Goal: Task Accomplishment & Management: Manage account settings

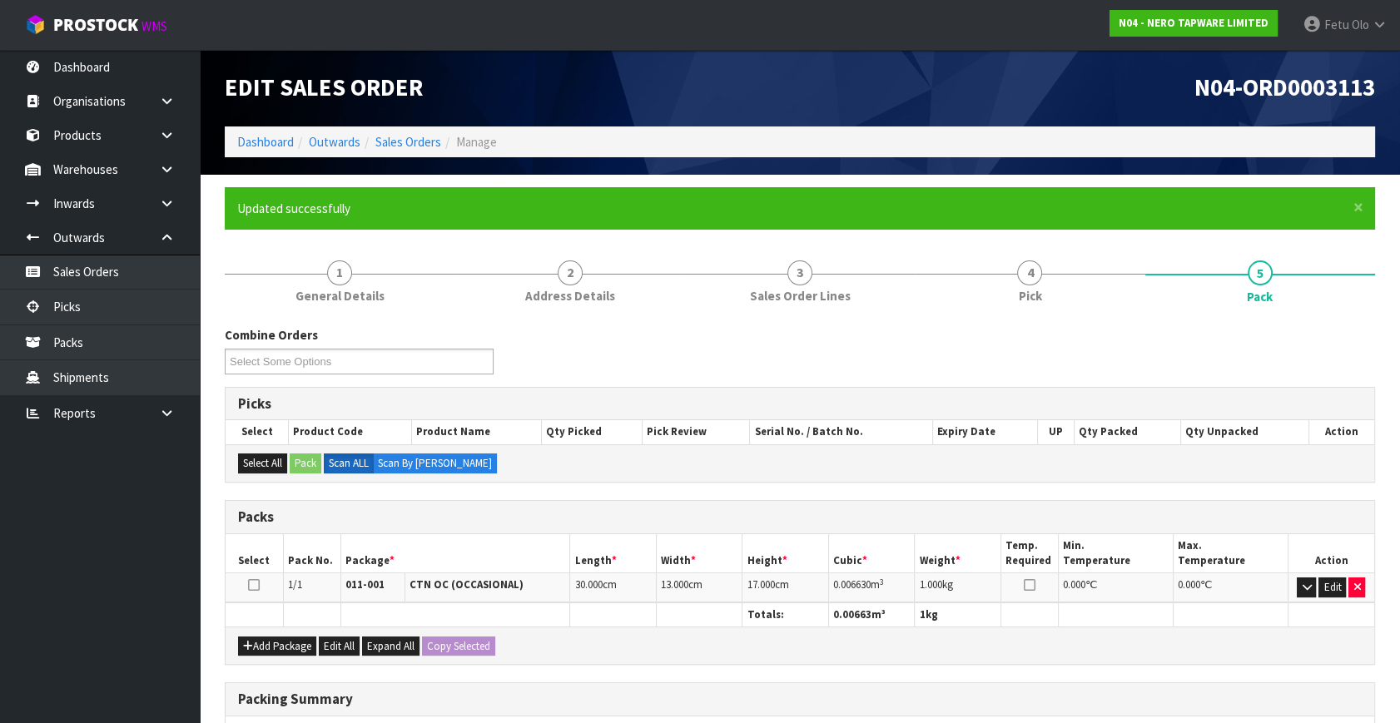
click at [1035, 699] on h3 "Packing Summary" at bounding box center [800, 700] width 1124 height 16
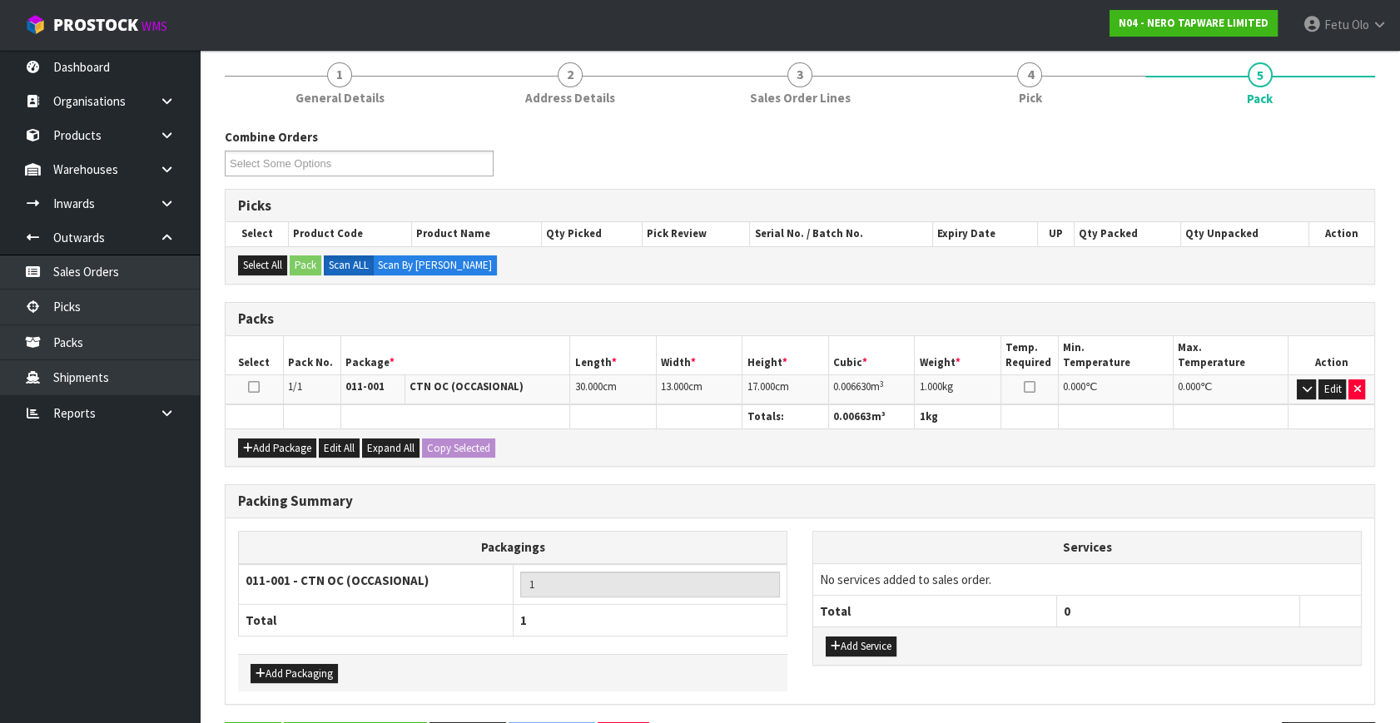
scroll to position [103, 0]
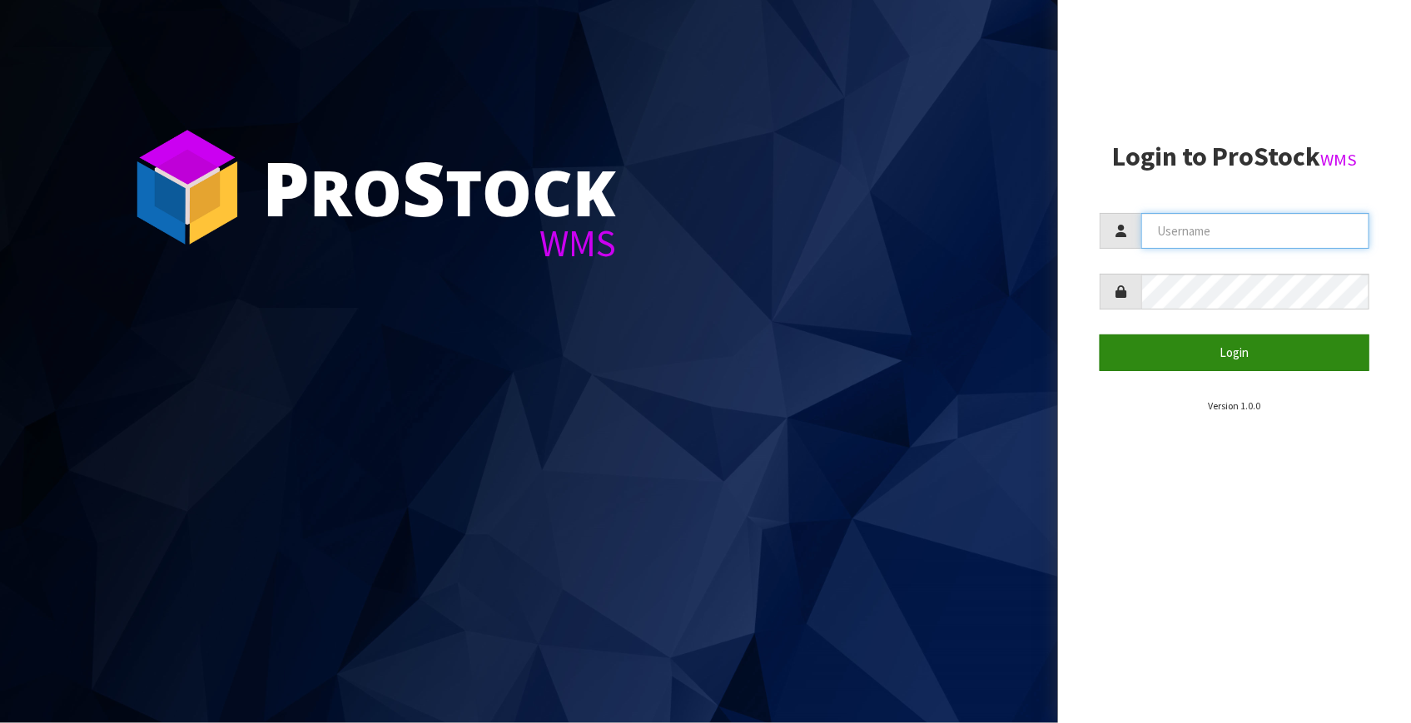
type input "[EMAIL_ADDRESS][DOMAIN_NAME]"
click at [1233, 340] on button "Login" at bounding box center [1234, 353] width 270 height 36
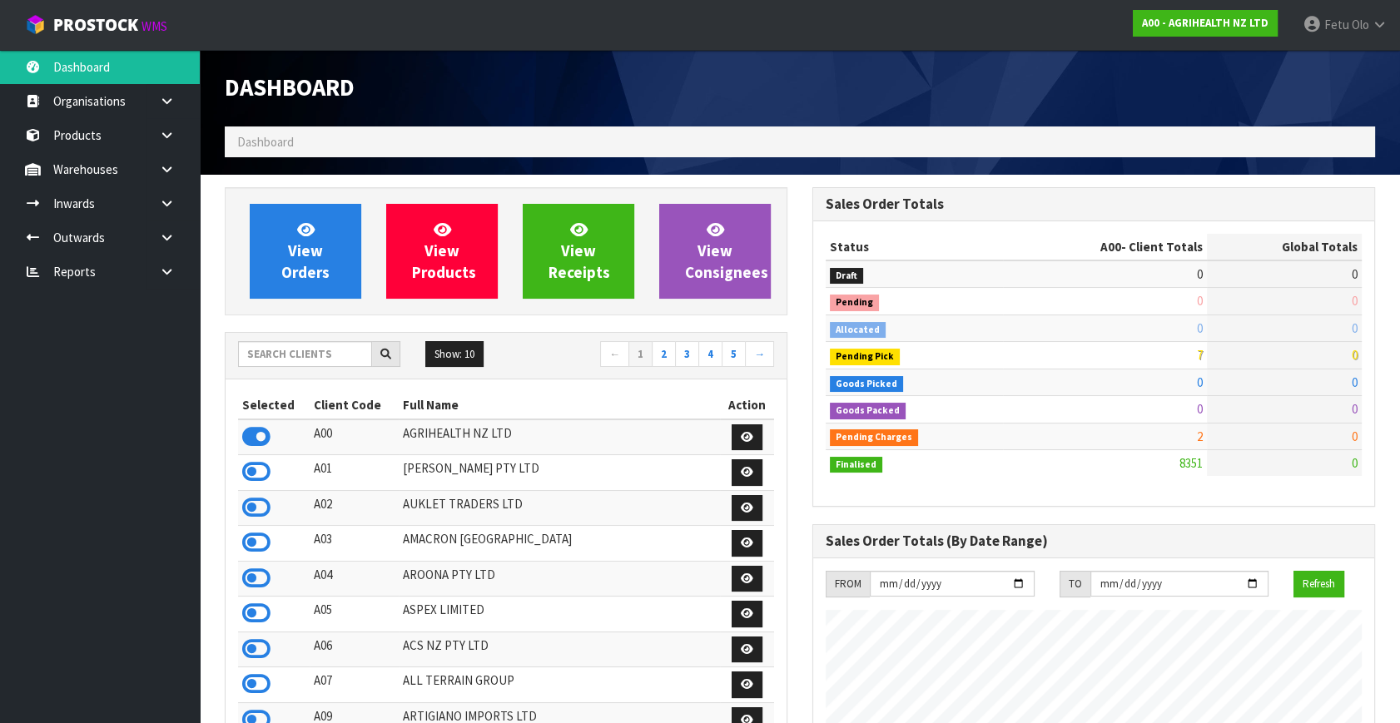
scroll to position [1258, 587]
click at [318, 333] on div "Show: 10 5 10 25 50 ← 1 2 3 4 5 →" at bounding box center [506, 356] width 561 height 47
click at [322, 348] on input "text" at bounding box center [305, 354] width 134 height 26
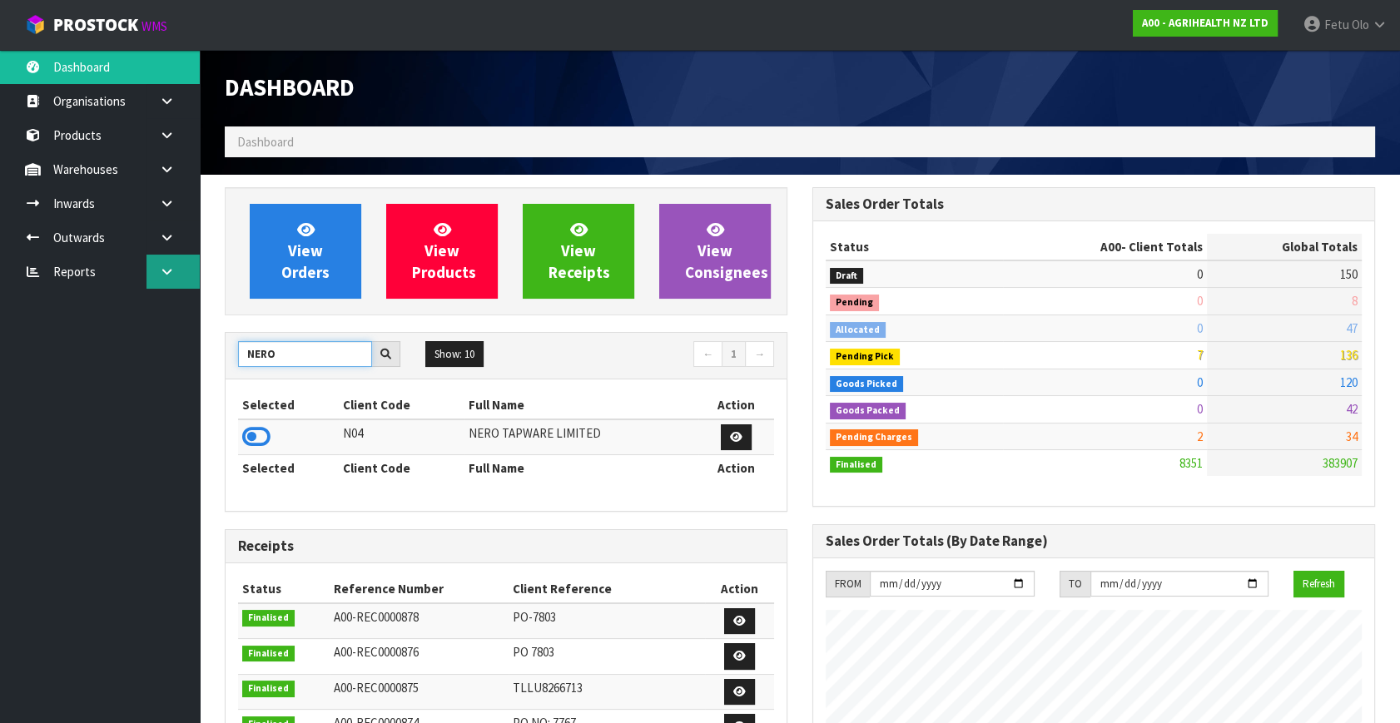
type input "NERO"
drag, startPoint x: 166, startPoint y: 266, endPoint x: 134, endPoint y: 296, distance: 44.2
click at [166, 266] on icon at bounding box center [167, 271] width 16 height 12
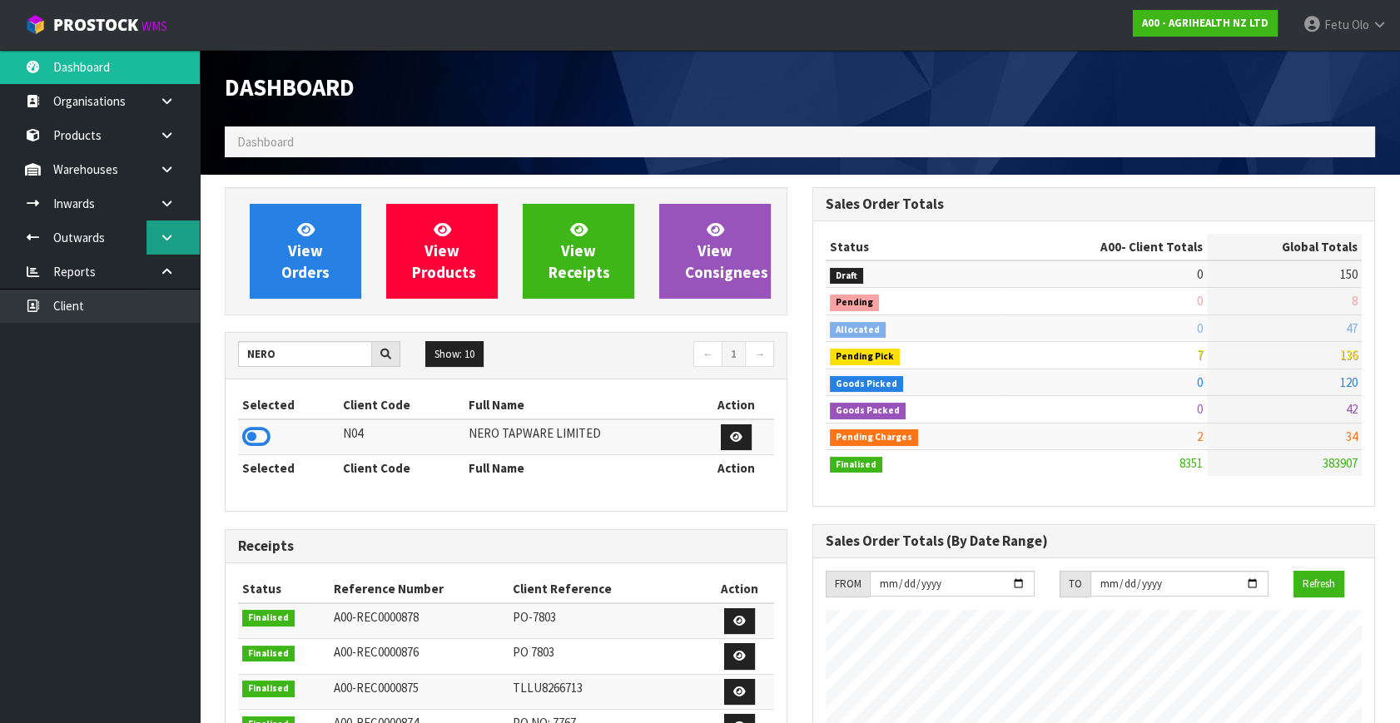
click at [157, 247] on link at bounding box center [172, 238] width 53 height 34
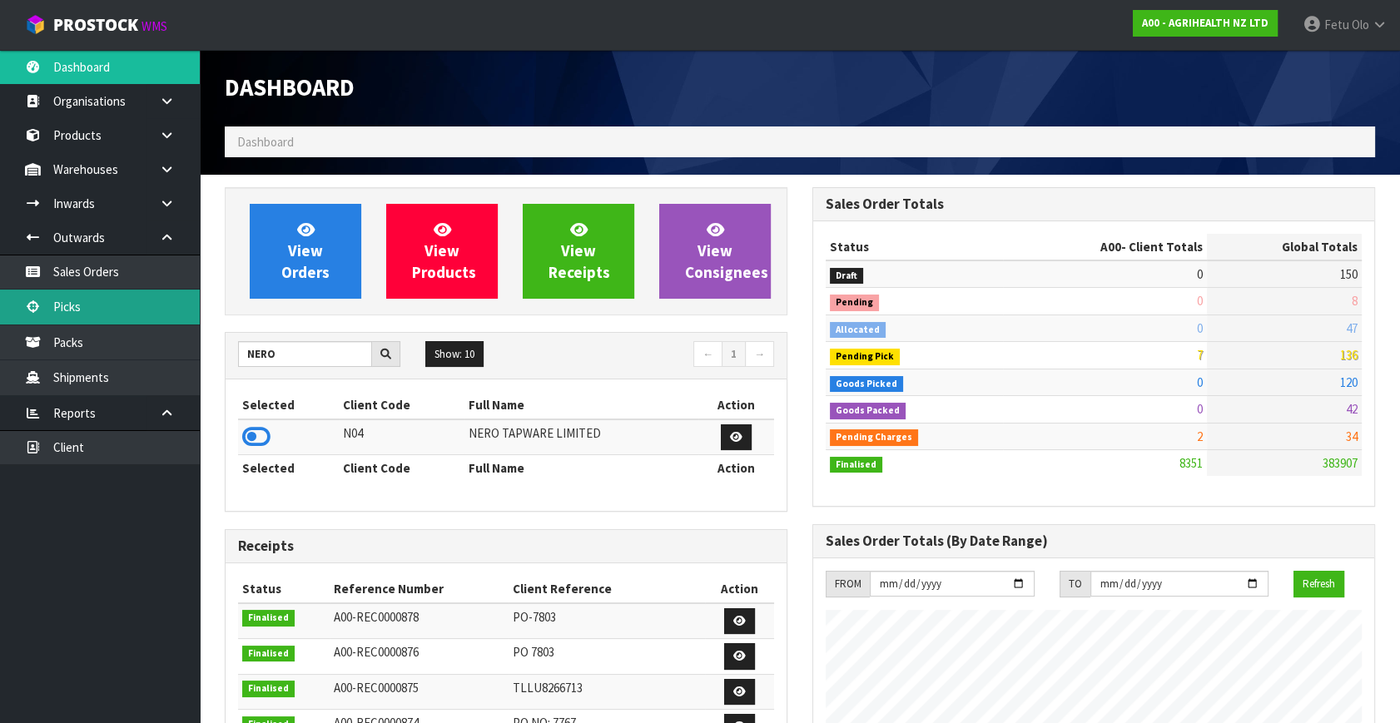
click at [91, 299] on link "Picks" at bounding box center [100, 307] width 200 height 34
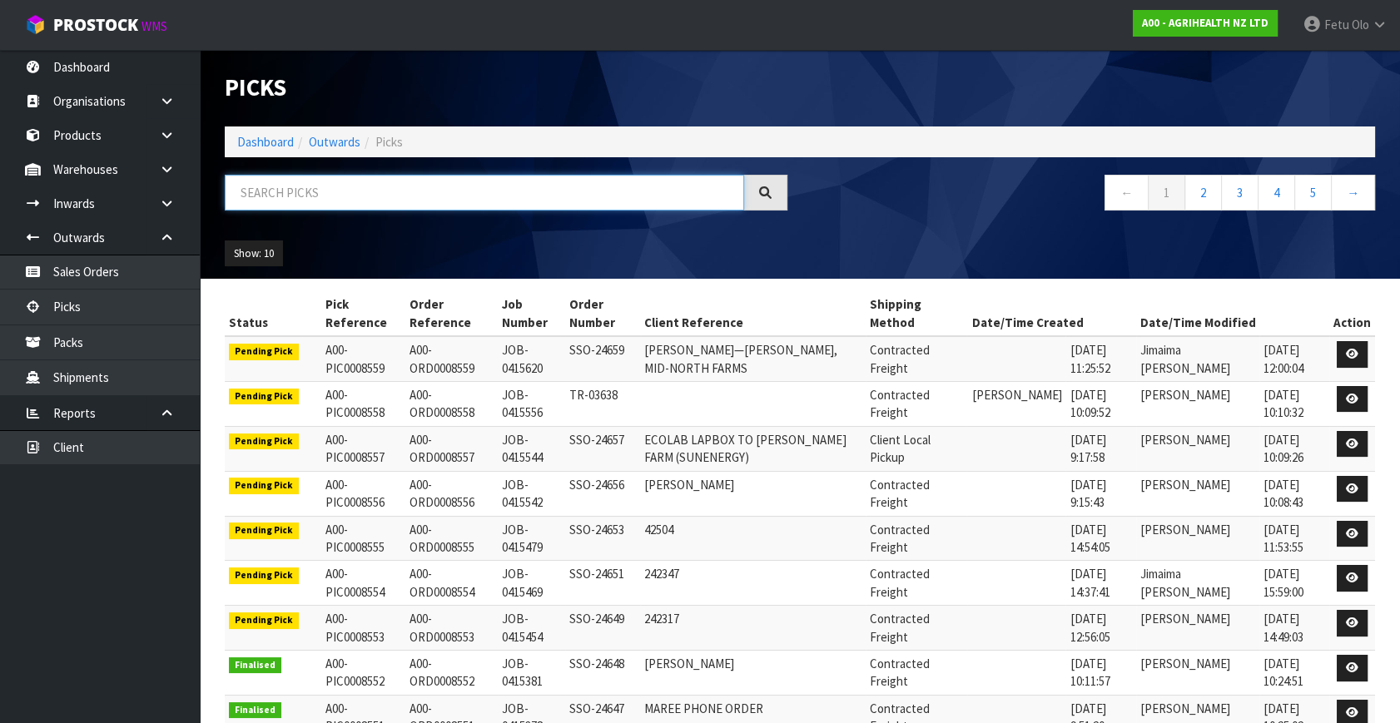
click at [306, 204] on input "text" at bounding box center [484, 193] width 519 height 36
drag, startPoint x: 306, startPoint y: 204, endPoint x: 270, endPoint y: 323, distance: 124.3
click at [298, 246] on div "Picks Dashboard Outwards Picks ← 1 2 3 4 5 → Show: 10 5 10 25 50" at bounding box center [799, 164] width 1175 height 229
type input "003113"
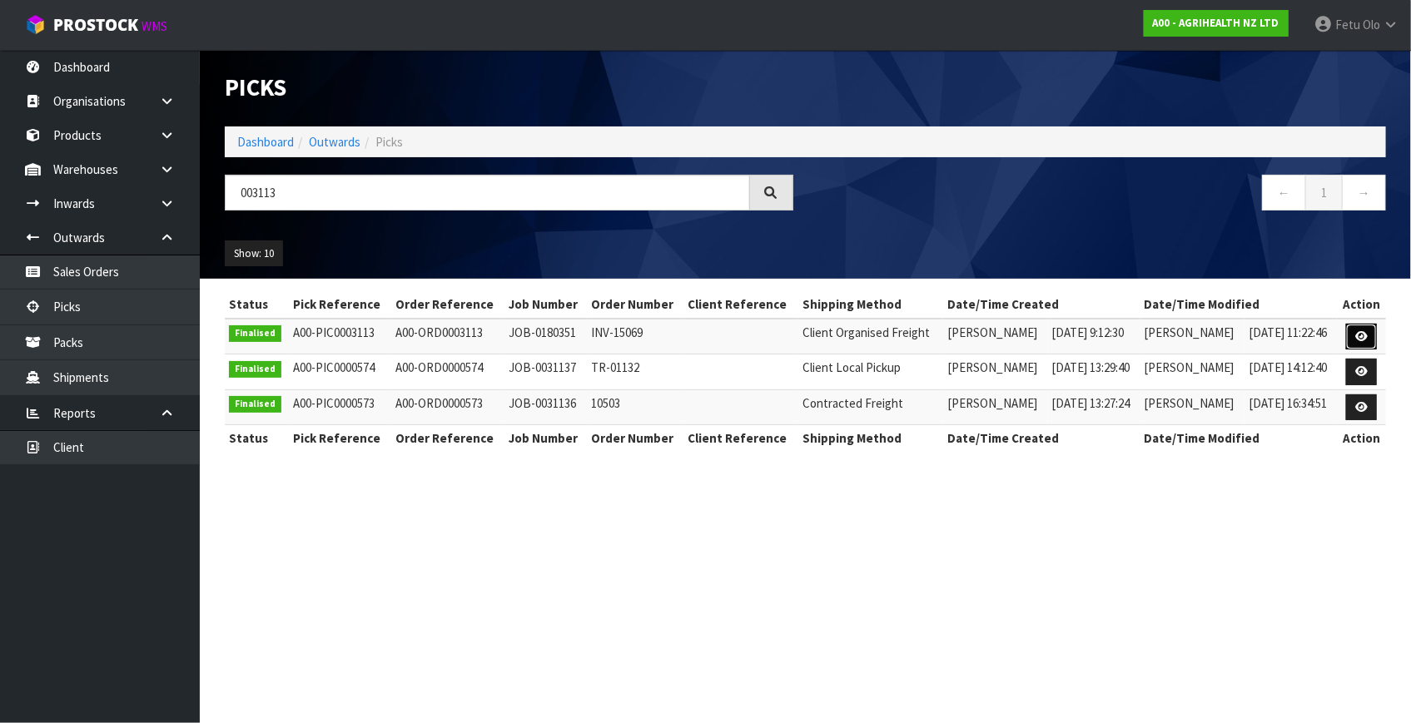
click at [1365, 339] on icon at bounding box center [1361, 336] width 12 height 11
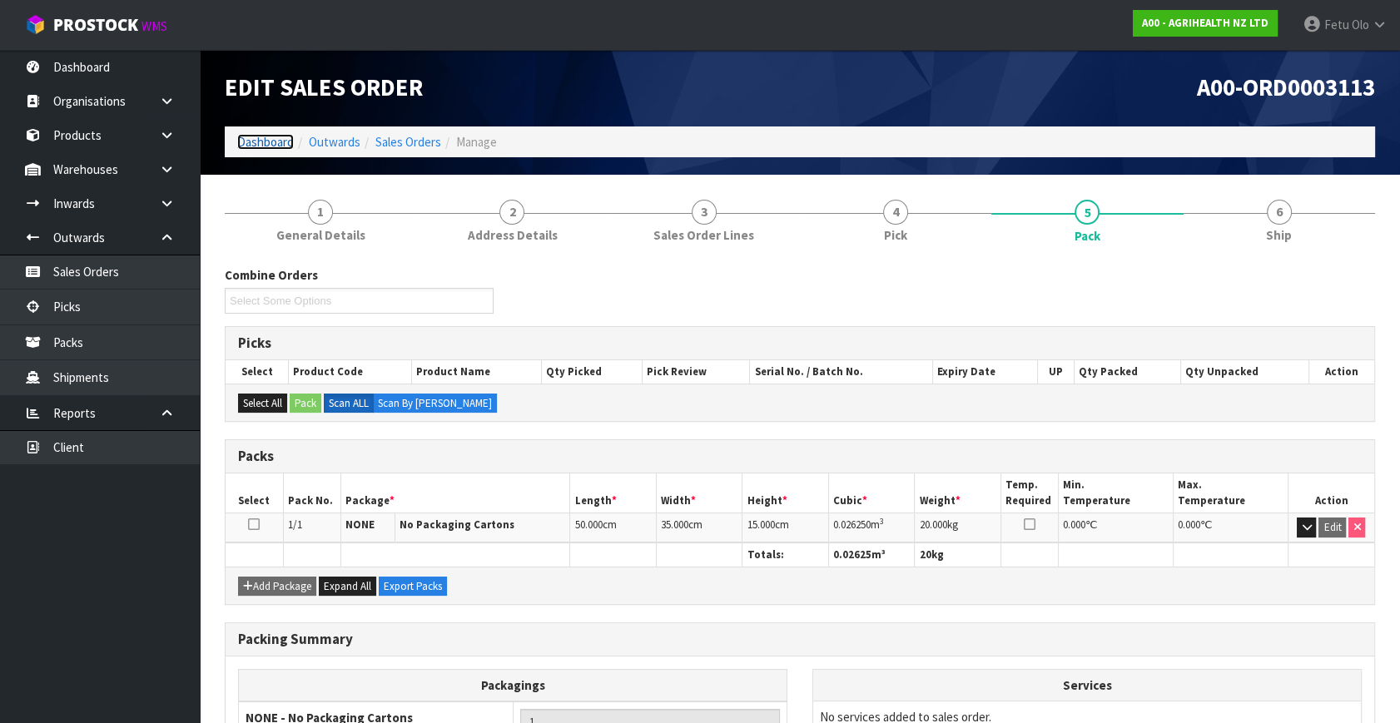
click at [251, 149] on link "Dashboard" at bounding box center [265, 142] width 57 height 16
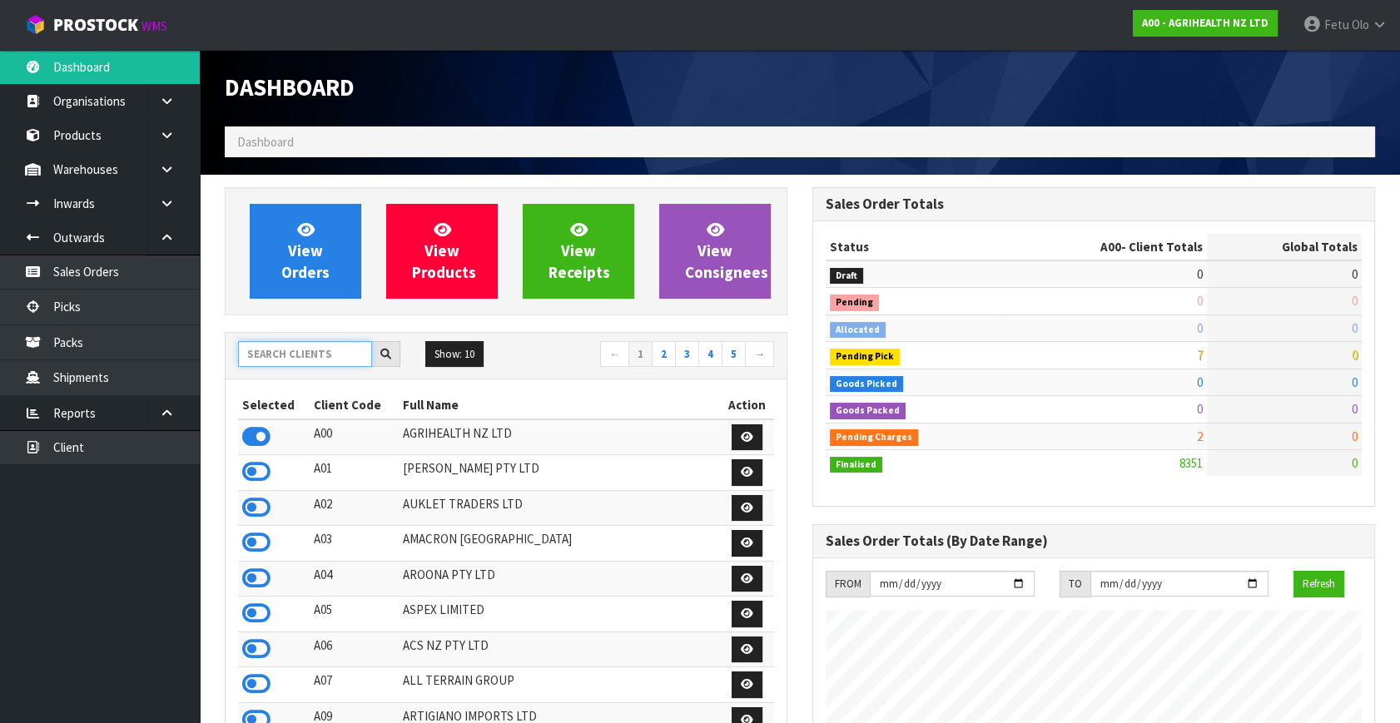
scroll to position [1036, 587]
click at [278, 352] on input "text" at bounding box center [305, 354] width 134 height 26
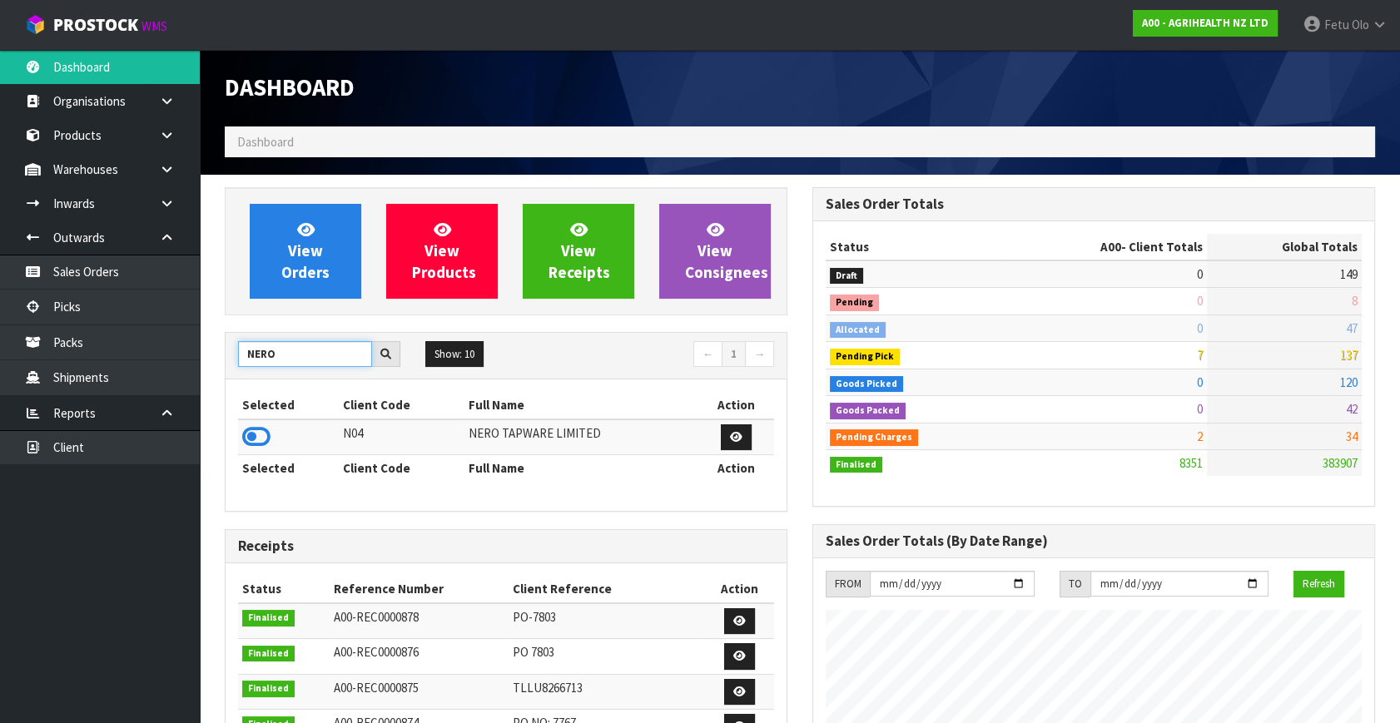
type input "NERO"
click at [241, 425] on td at bounding box center [288, 437] width 101 height 36
click at [250, 428] on icon at bounding box center [256, 436] width 28 height 25
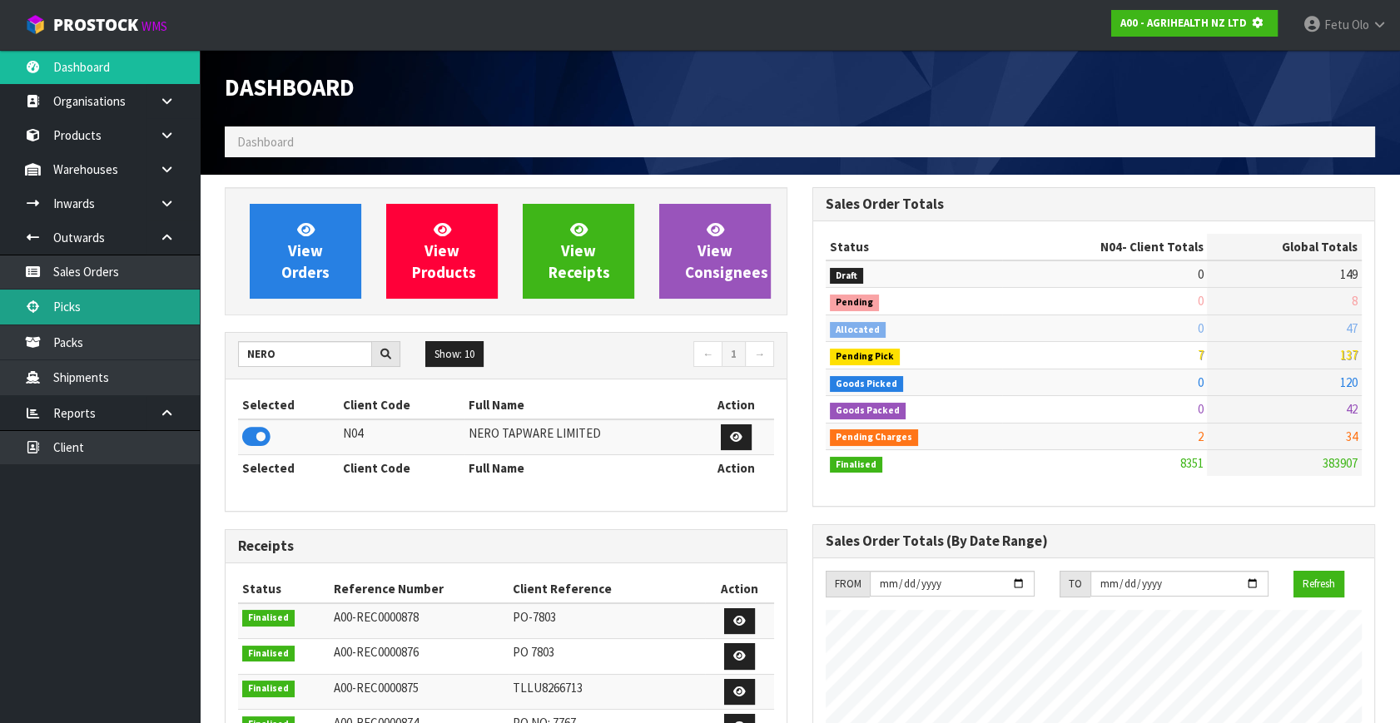
scroll to position [831250, 831698]
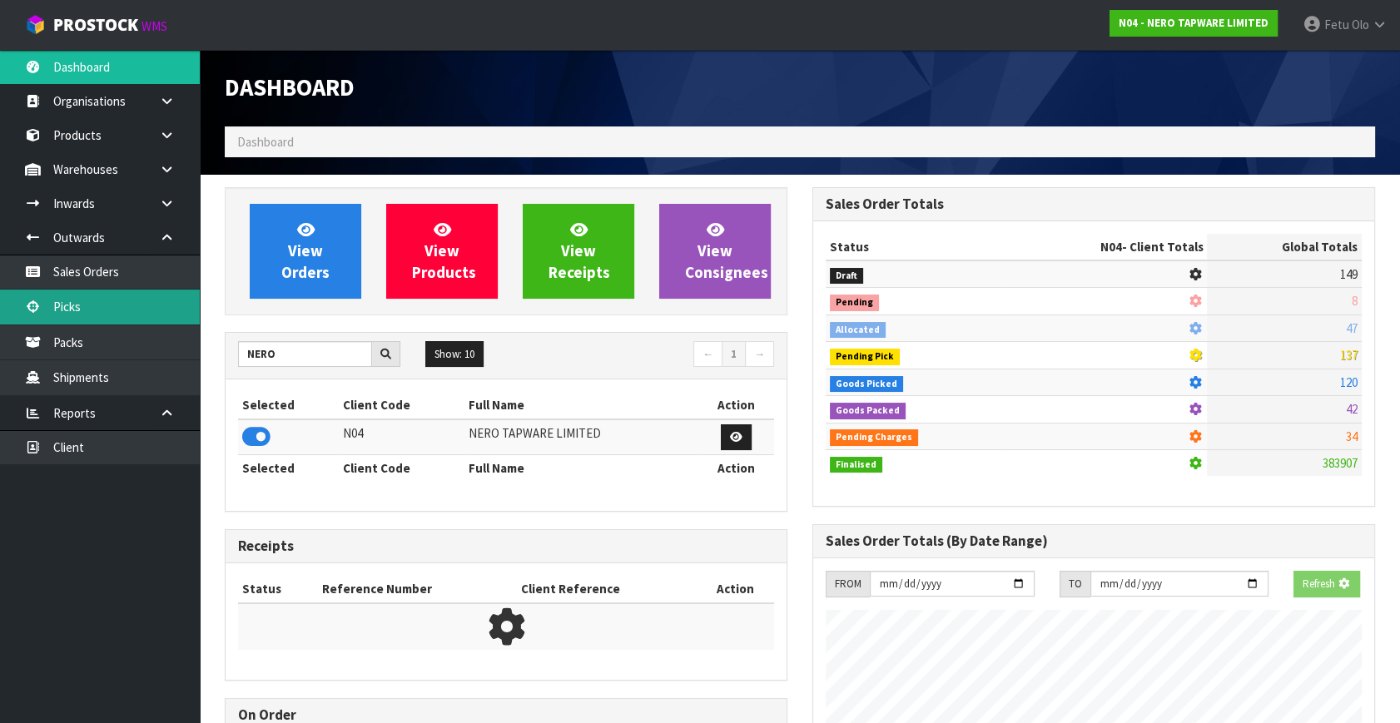
click at [83, 296] on link "Picks" at bounding box center [100, 307] width 200 height 34
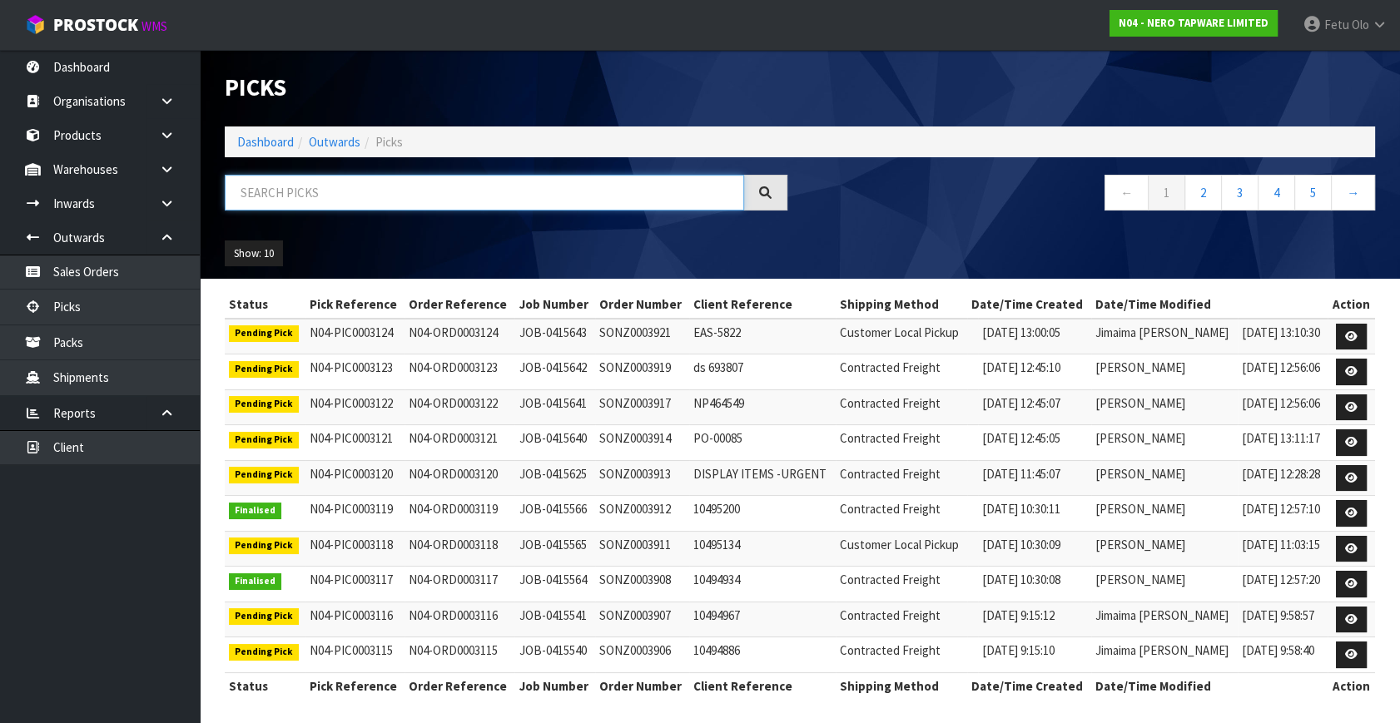
click at [401, 191] on input "text" at bounding box center [484, 193] width 519 height 36
drag, startPoint x: 401, startPoint y: 191, endPoint x: 349, endPoint y: 360, distance: 176.1
click at [397, 233] on div "Picks Dashboard Outwards Picks ← 1 2 3 4 5 → Show: 10 5 10 25 50" at bounding box center [799, 164] width 1175 height 229
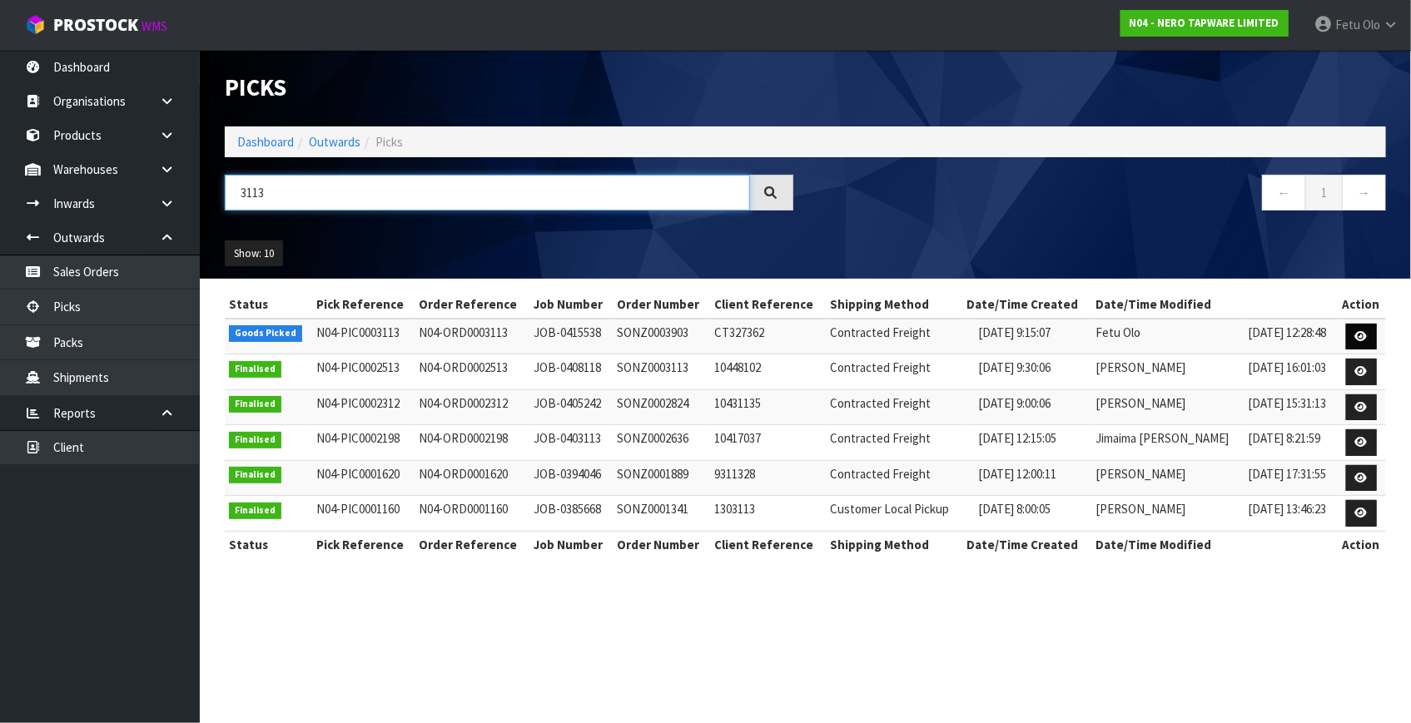
type input "3113"
click at [1362, 331] on icon at bounding box center [1361, 336] width 12 height 11
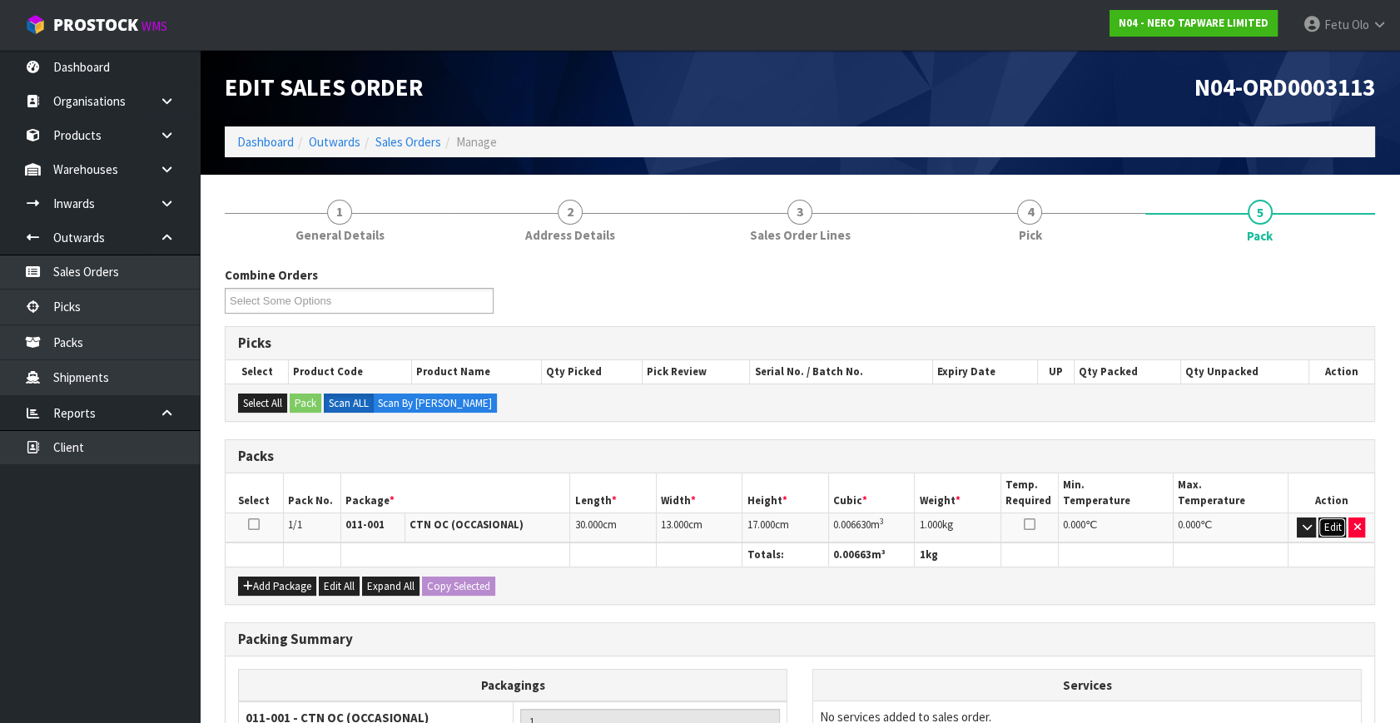
click at [1324, 524] on button "Edit" at bounding box center [1331, 528] width 27 height 20
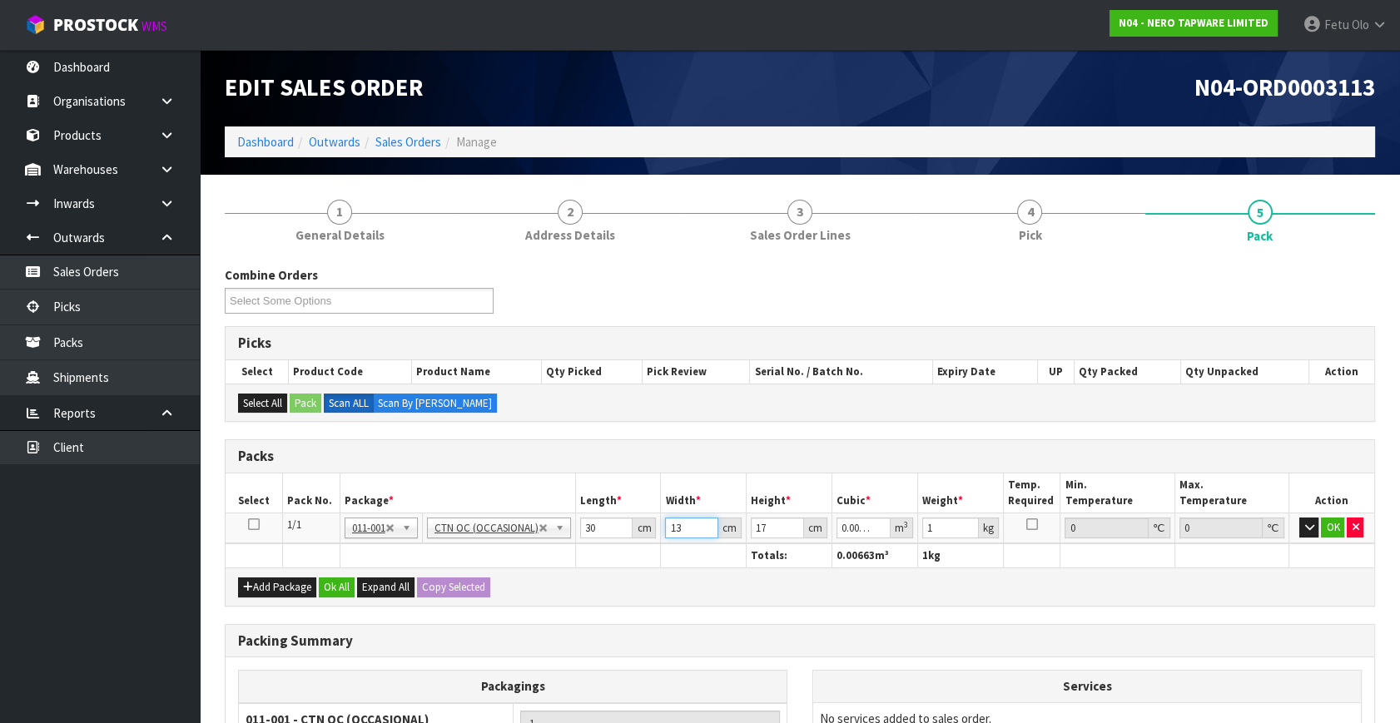
drag, startPoint x: 651, startPoint y: 534, endPoint x: 615, endPoint y: 530, distance: 36.0
click at [595, 535] on tr "1/1 NONE 007-001 007-002 007-004 007-009 007-013 007-014 007-015 007-017 007-01…" at bounding box center [800, 529] width 1149 height 30
type input "1"
type input "0.00051"
type input "12"
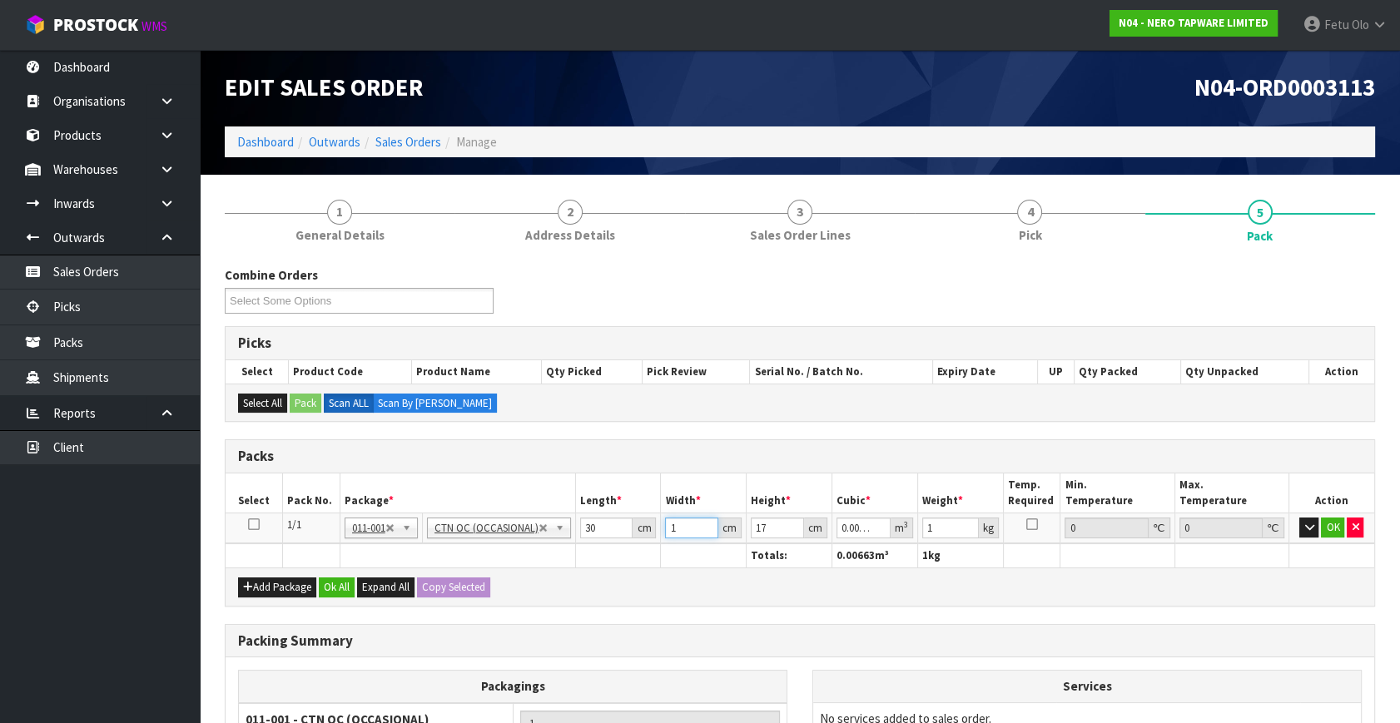
type input "0.00612"
type input "12"
click button "OK" at bounding box center [1332, 528] width 23 height 20
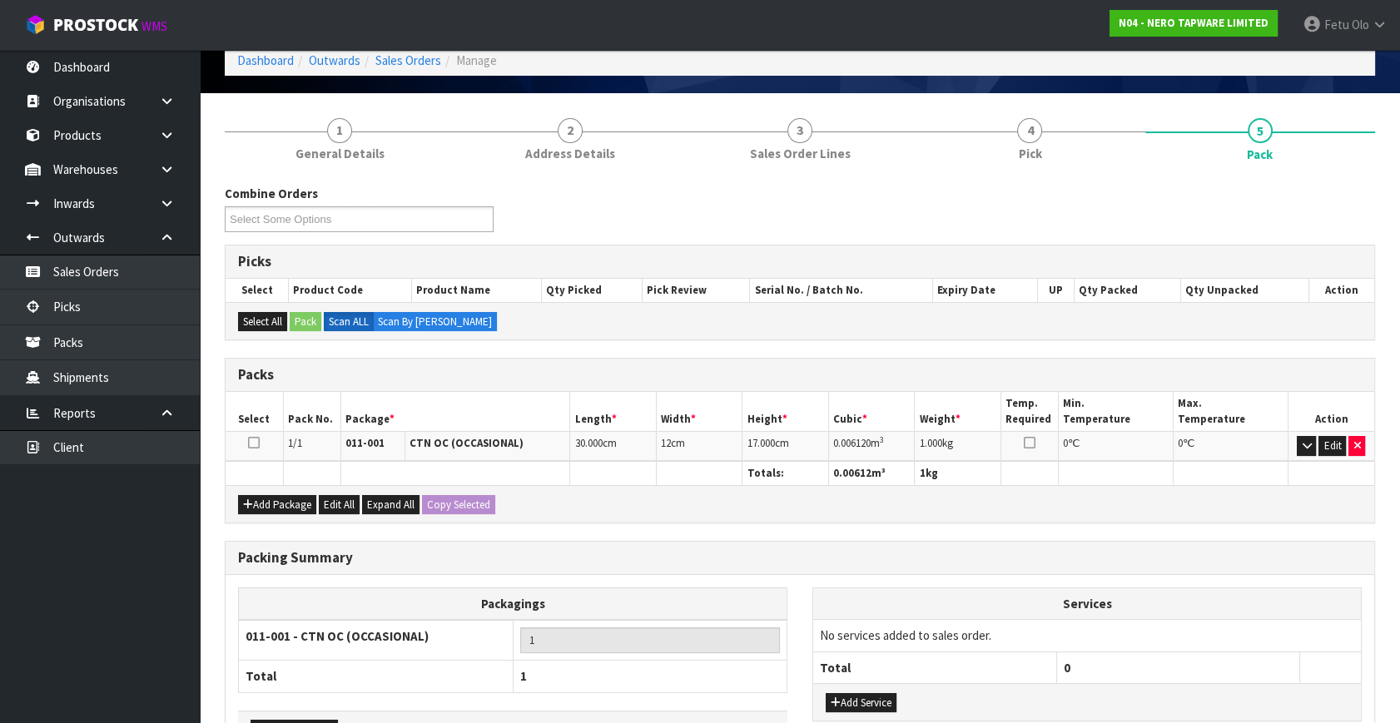
scroll to position [194, 0]
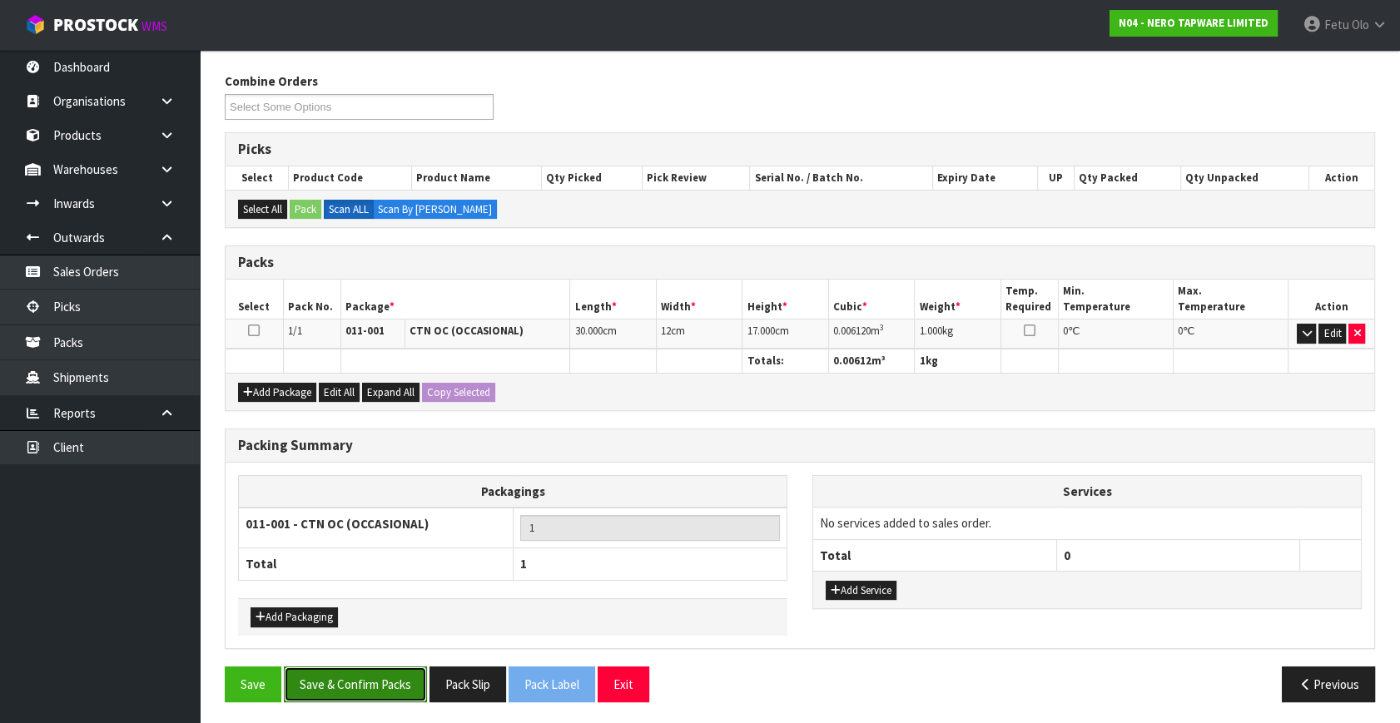
click at [396, 674] on button "Save & Confirm Packs" at bounding box center [355, 685] width 143 height 36
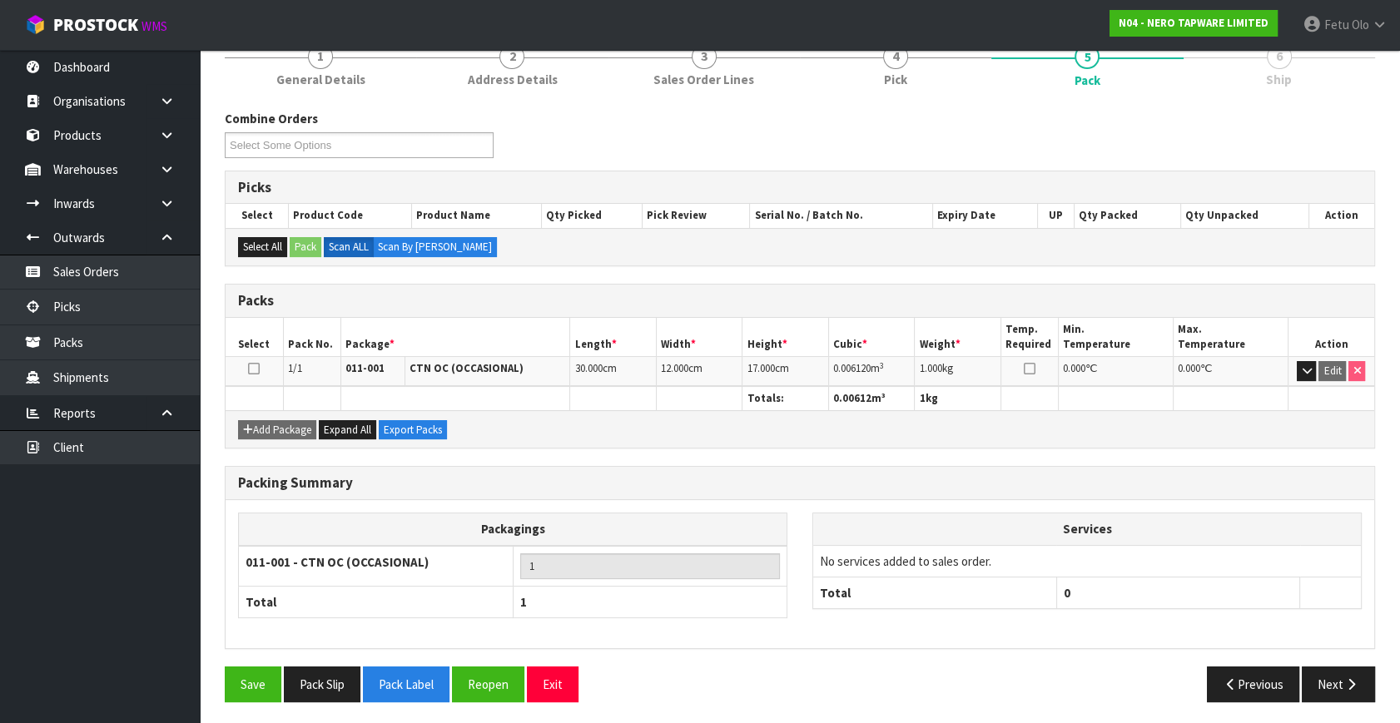
scroll to position [217, 0]
click at [1333, 682] on button "Next" at bounding box center [1338, 684] width 73 height 36
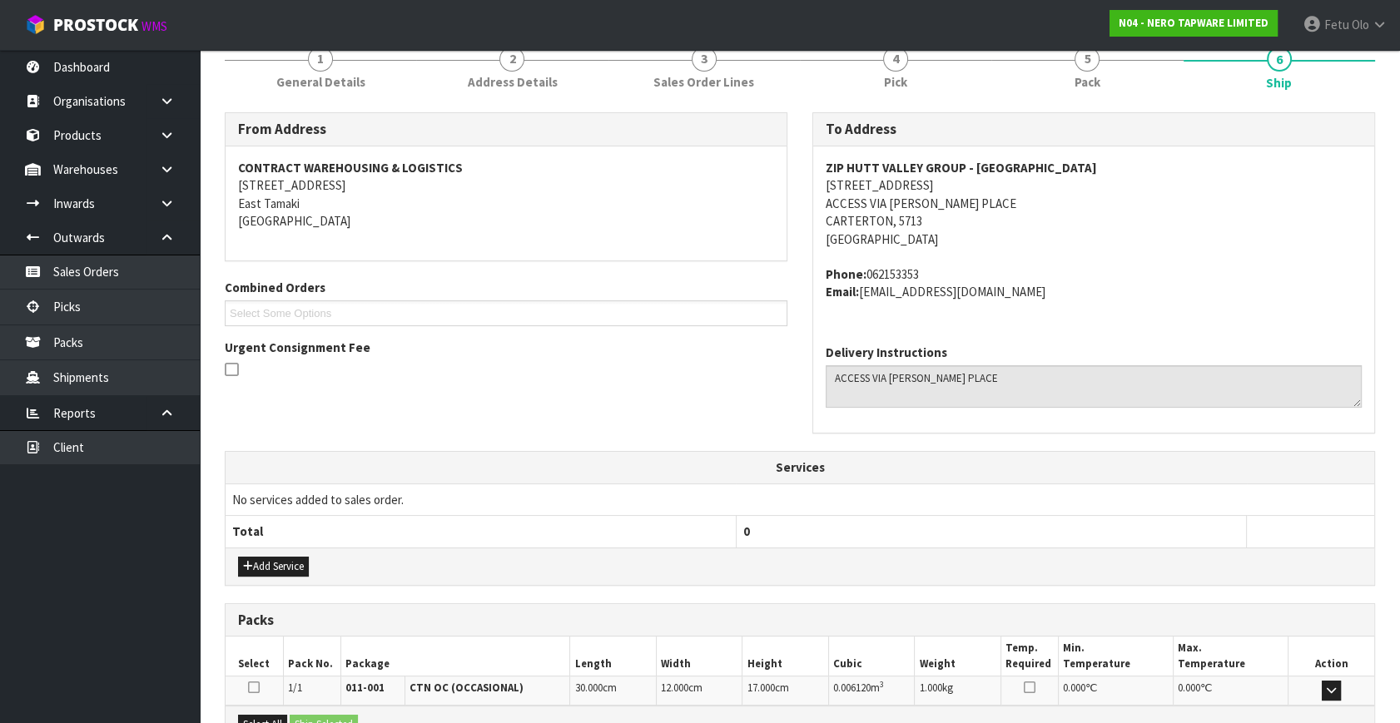
scroll to position [378, 0]
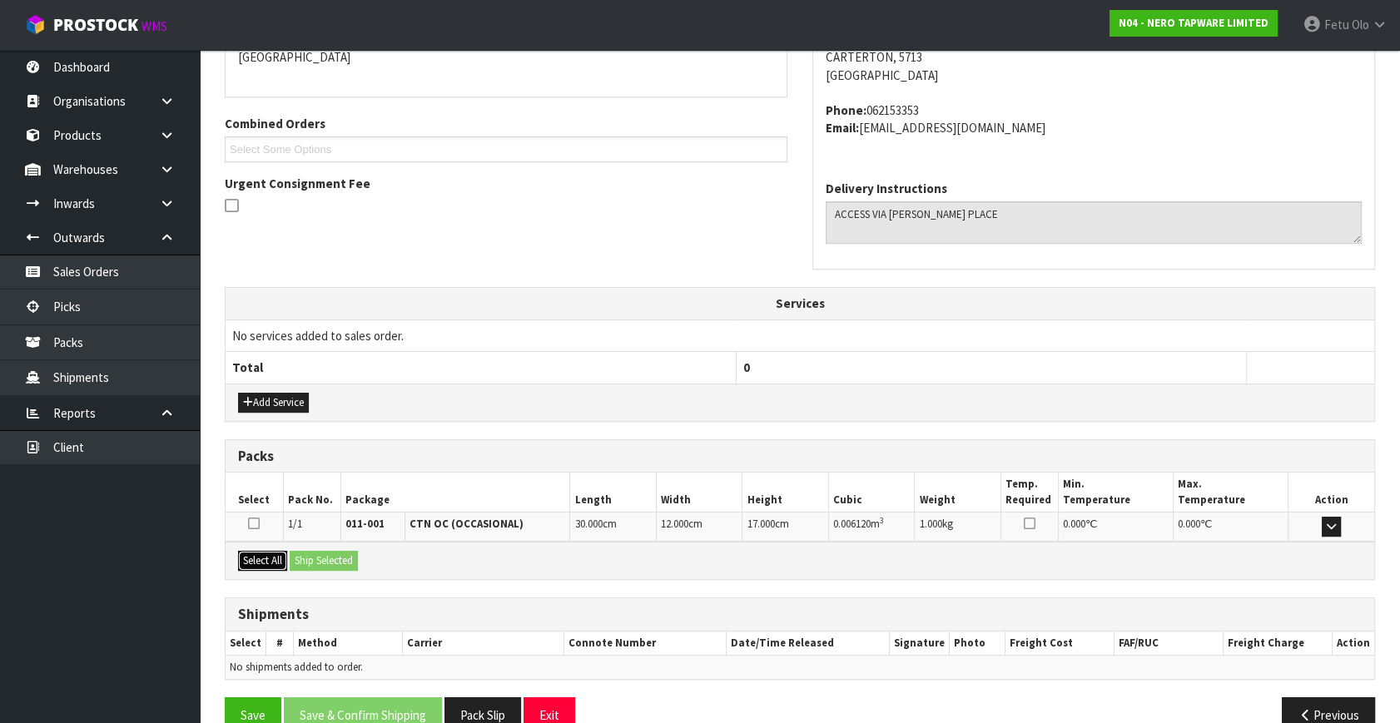
drag, startPoint x: 252, startPoint y: 551, endPoint x: 283, endPoint y: 553, distance: 30.8
click at [253, 551] on button "Select All" at bounding box center [262, 561] width 49 height 20
click at [305, 554] on button "Ship Selected" at bounding box center [324, 561] width 68 height 20
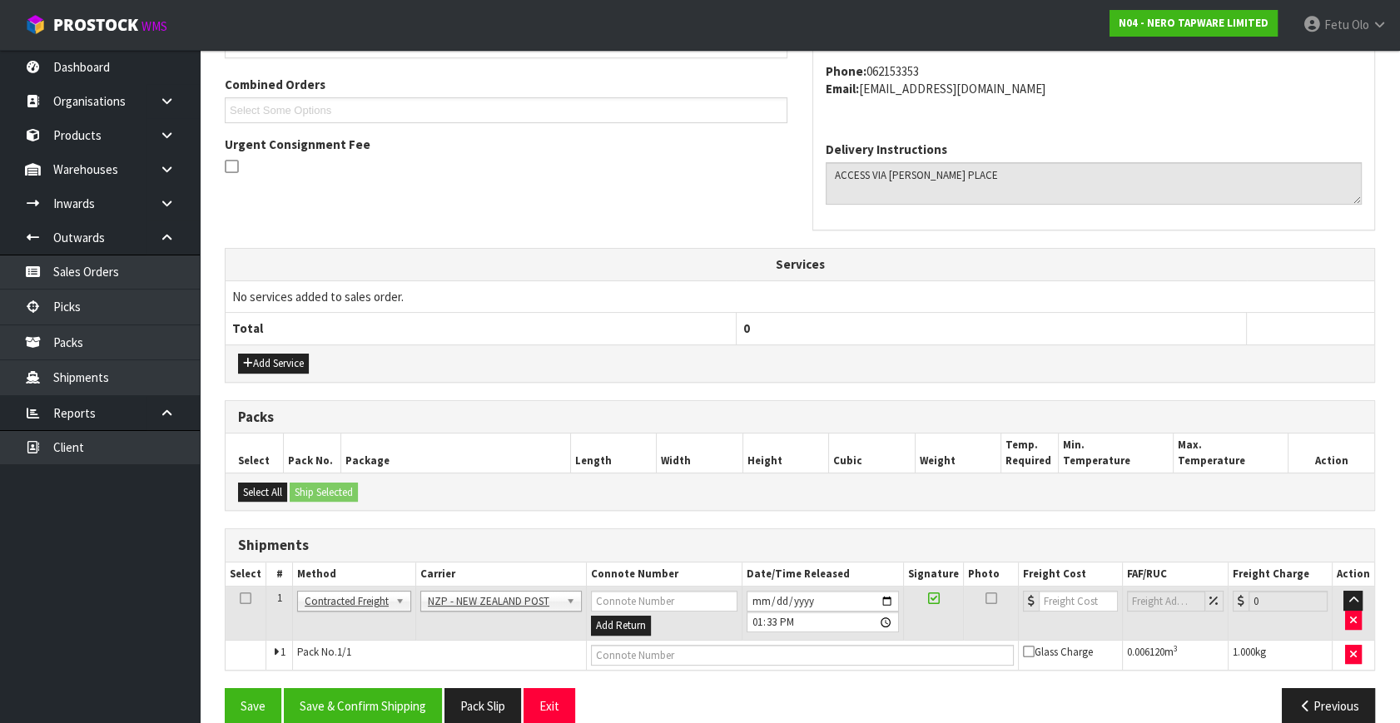
scroll to position [439, 0]
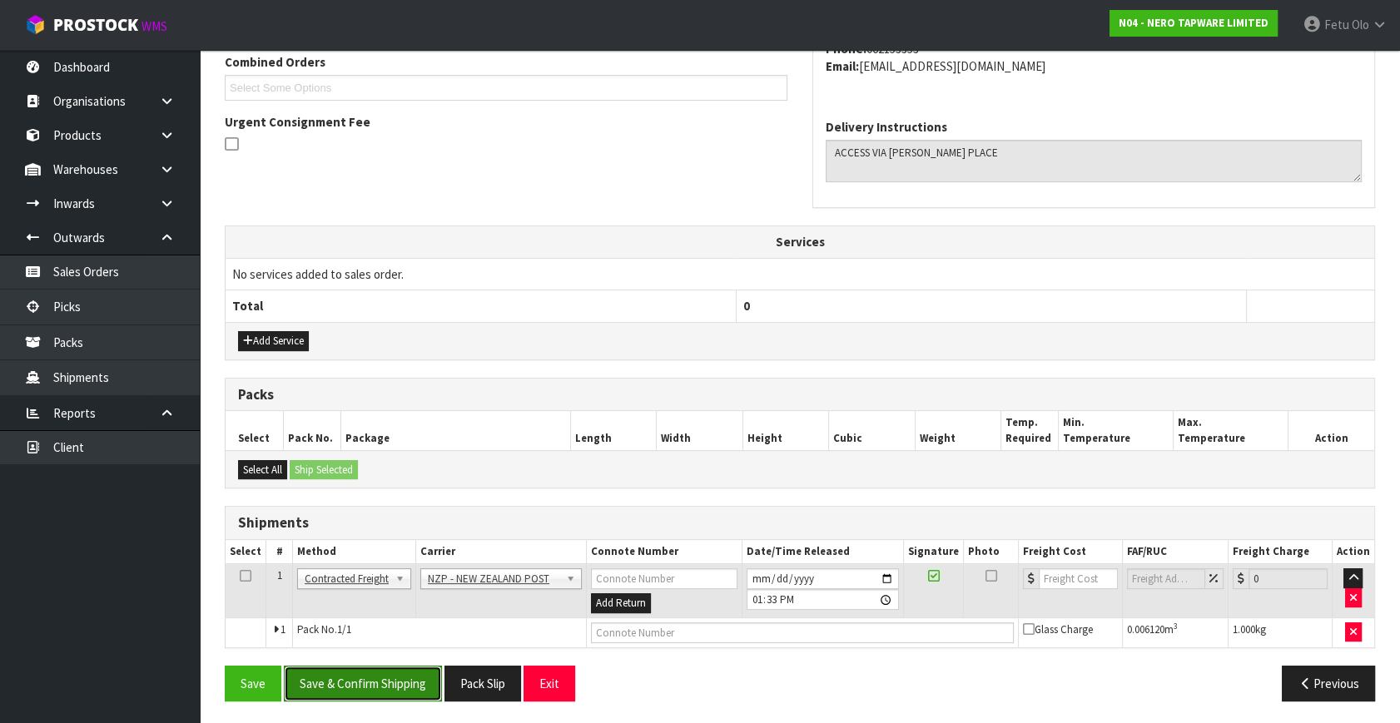
click at [401, 681] on button "Save & Confirm Shipping" at bounding box center [363, 684] width 158 height 36
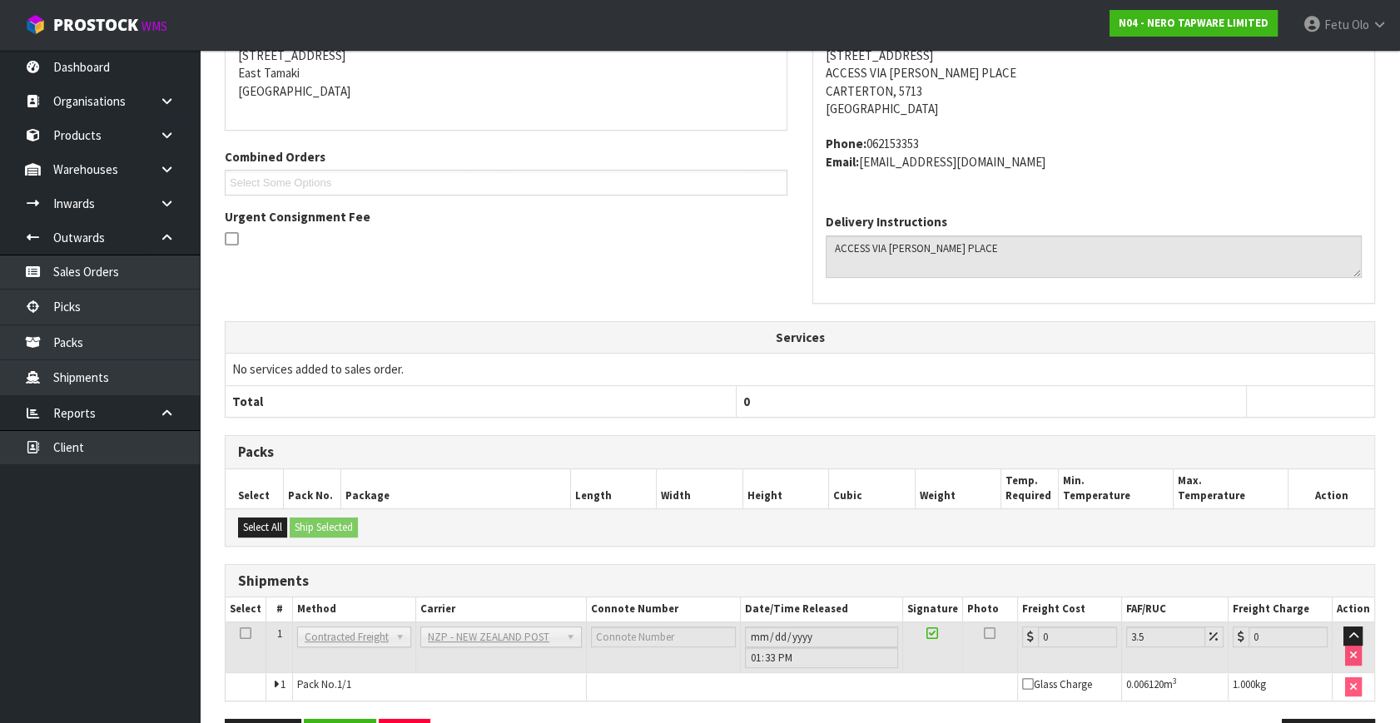
scroll to position [416, 0]
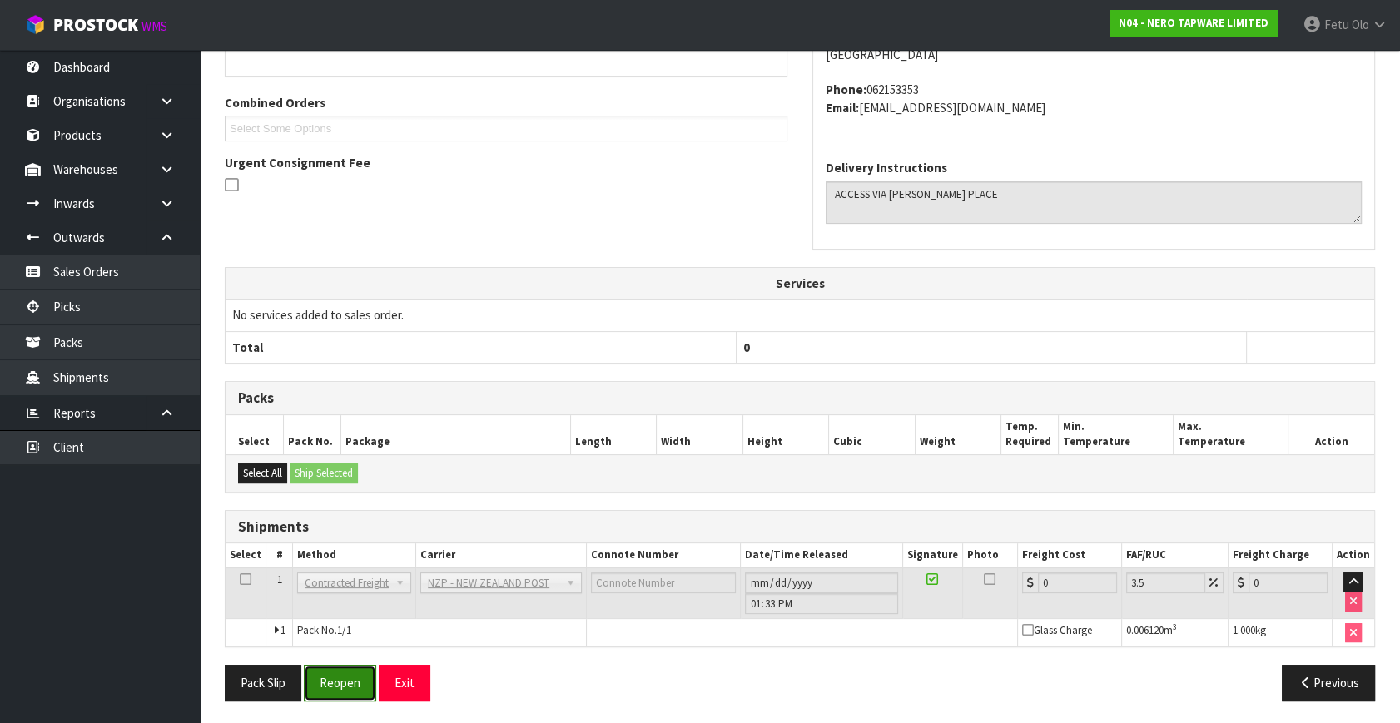
click at [325, 674] on button "Reopen" at bounding box center [340, 683] width 72 height 36
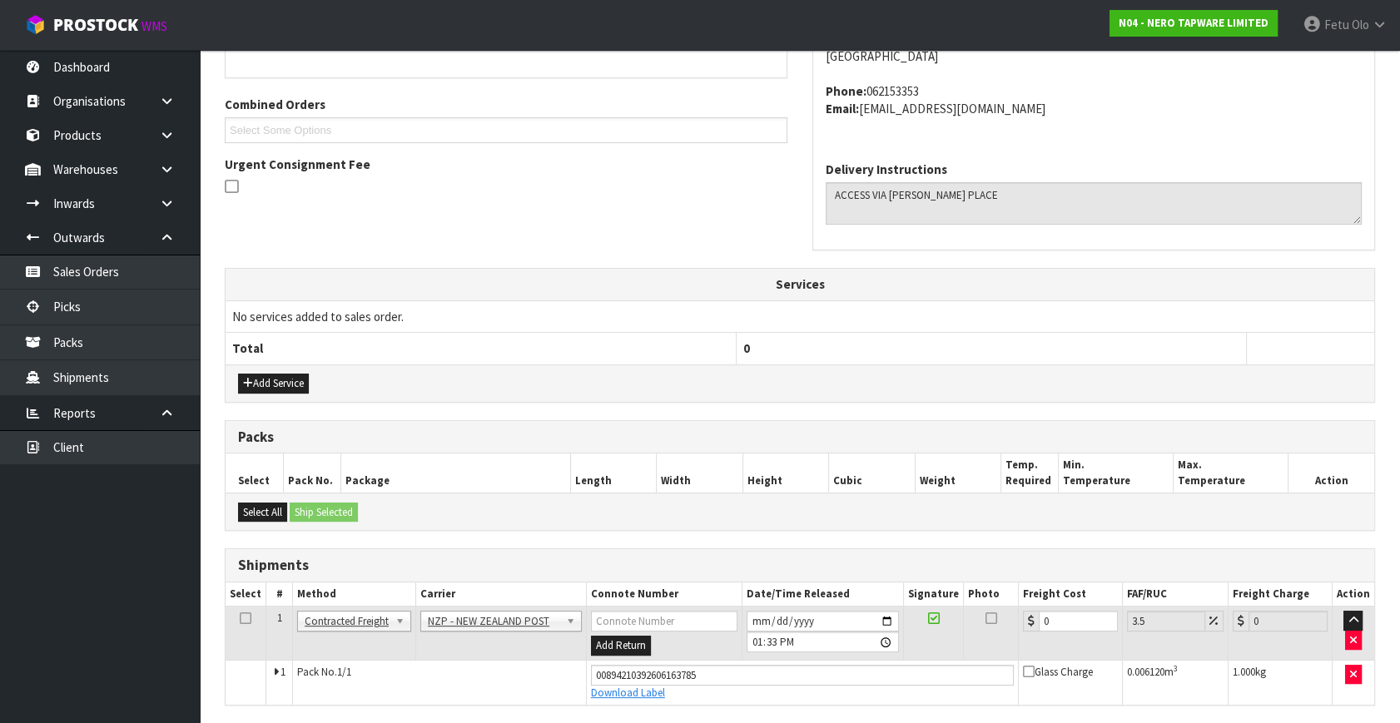
scroll to position [454, 0]
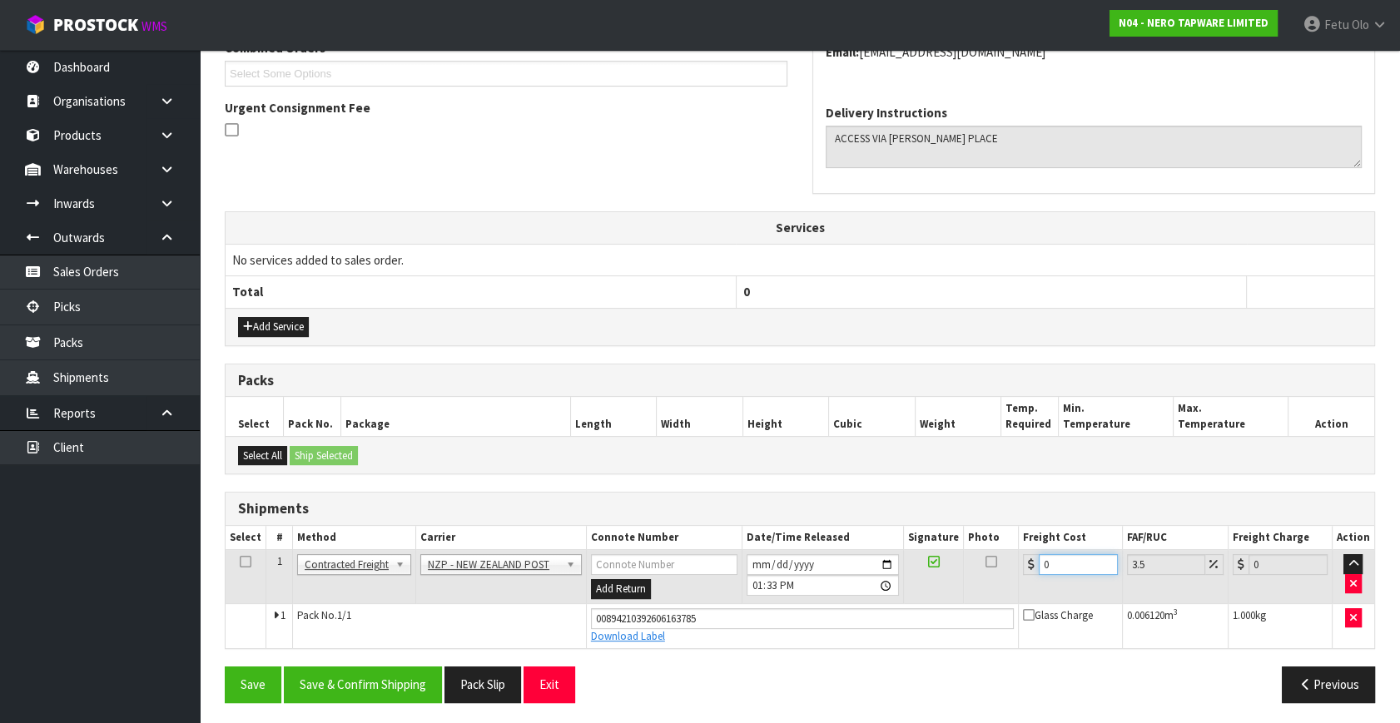
drag, startPoint x: 1035, startPoint y: 571, endPoint x: 811, endPoint y: 722, distance: 270.3
click at [825, 645] on div "Shipments Select # Method Carrier Connote Number Date/Time Released Signature P…" at bounding box center [800, 570] width 1150 height 157
type input "8"
type input "8.28"
type input "8.4"
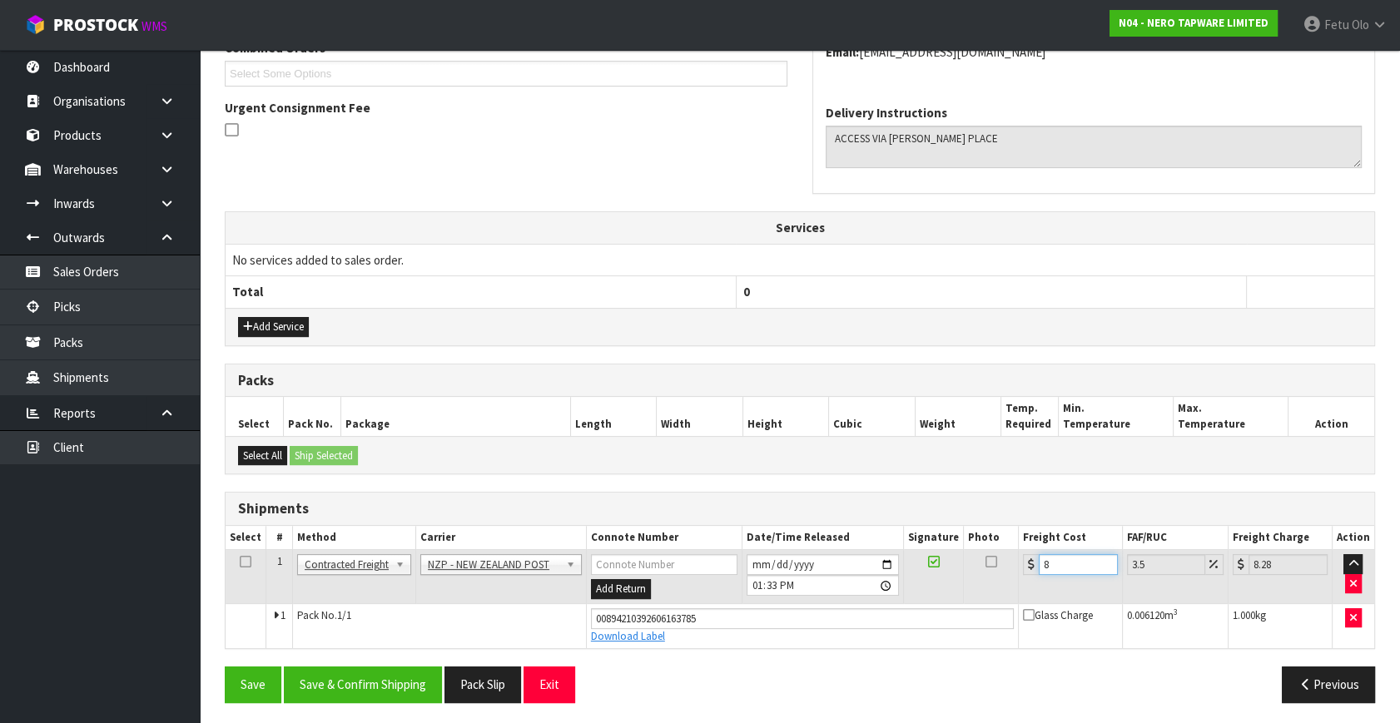
type input "8.69"
type input "8.45"
type input "8.75"
type input "8.45"
click at [381, 680] on button "Save & Confirm Shipping" at bounding box center [363, 685] width 158 height 36
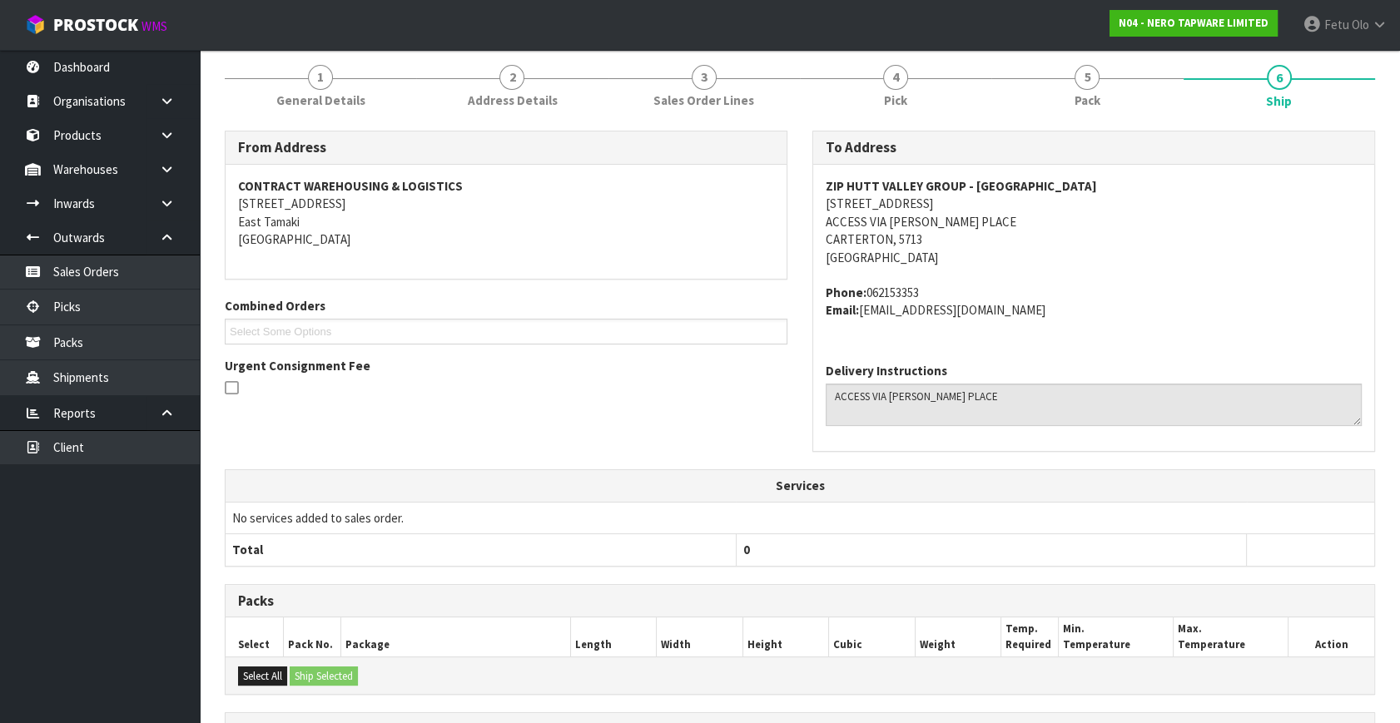
scroll to position [409, 0]
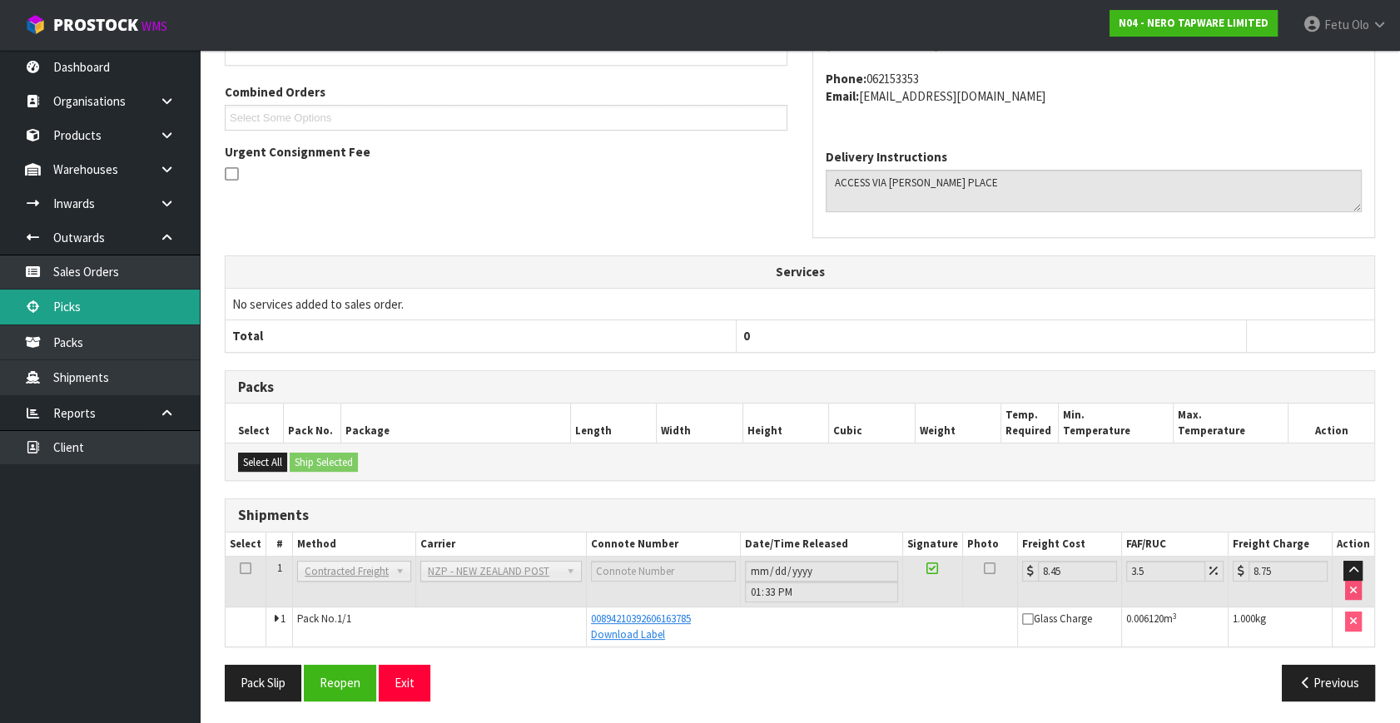
click at [60, 300] on link "Picks" at bounding box center [100, 307] width 200 height 34
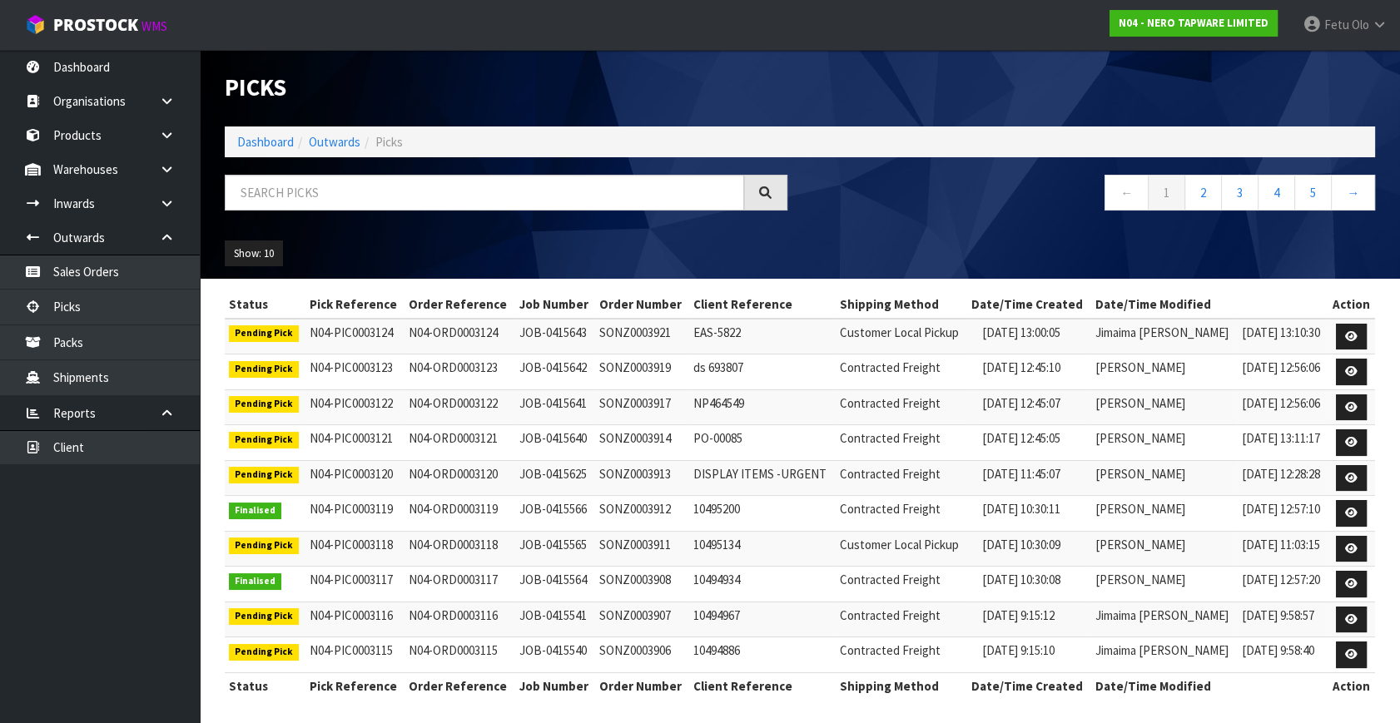
click at [444, 168] on div "Picks Dashboard Outwards Picks ← 1 2 3 4 5 → Show: 10 5 10 25 50" at bounding box center [799, 164] width 1175 height 229
click at [437, 191] on input "text" at bounding box center [484, 193] width 519 height 36
drag, startPoint x: 437, startPoint y: 191, endPoint x: 415, endPoint y: 352, distance: 162.1
click at [434, 289] on div "Picks Dashboard Outwards Picks ← 1 2 3 4 5 → Show: 10 5 10 25 50 Status Pick Re…" at bounding box center [700, 364] width 1400 height 729
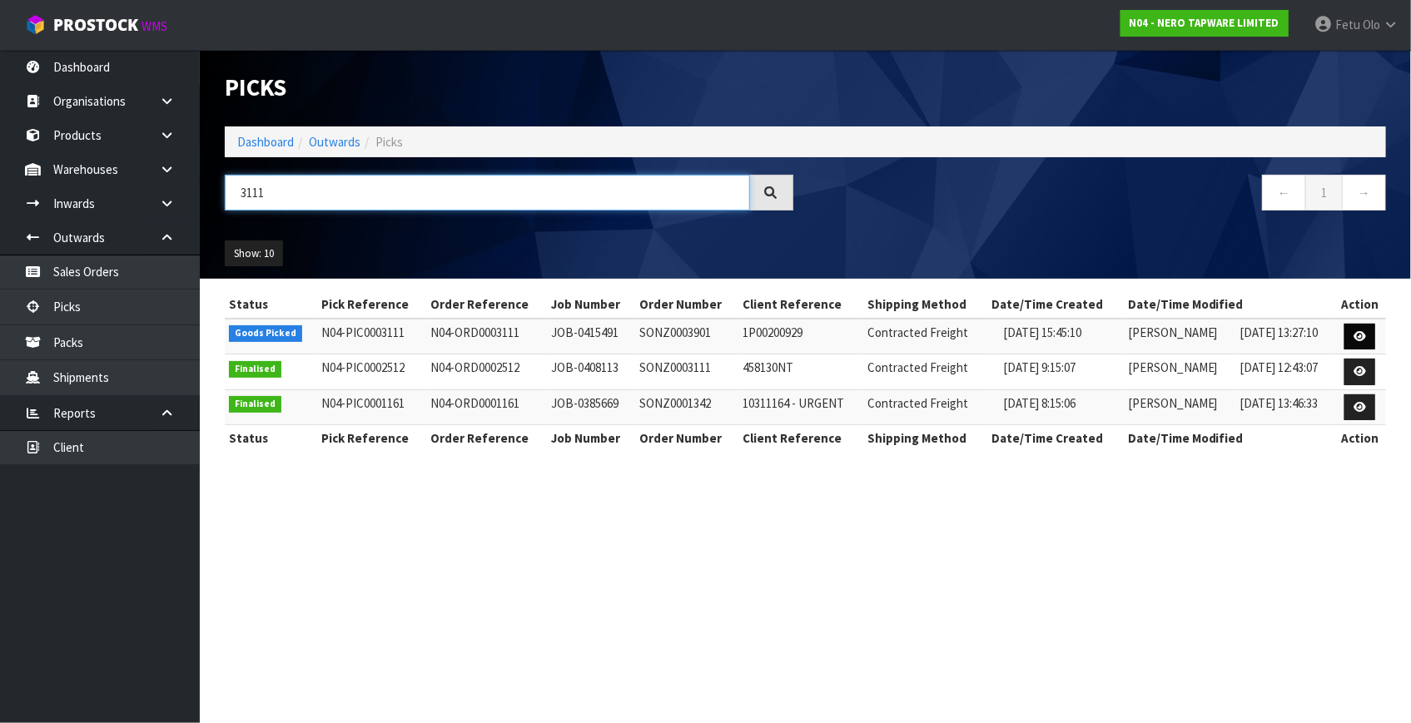
type input "3111"
click at [1361, 337] on icon at bounding box center [1359, 336] width 12 height 11
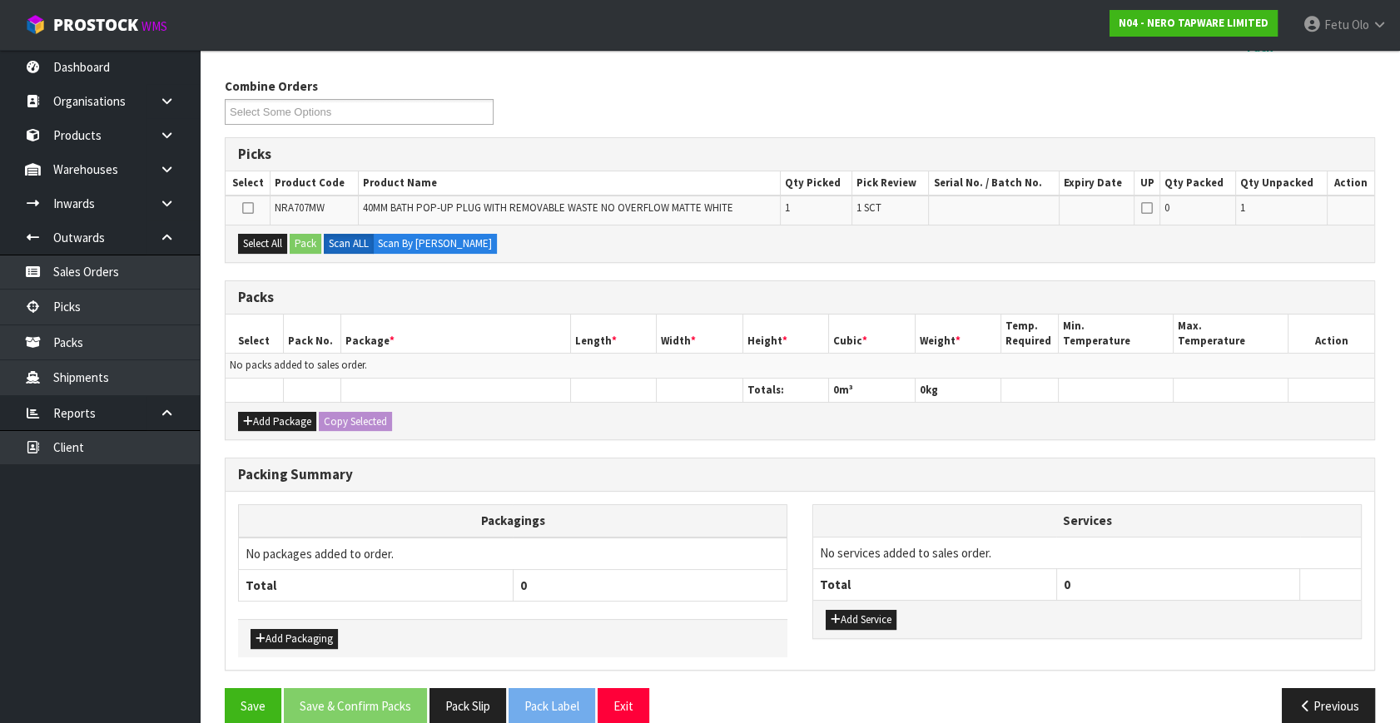
scroll to position [211, 0]
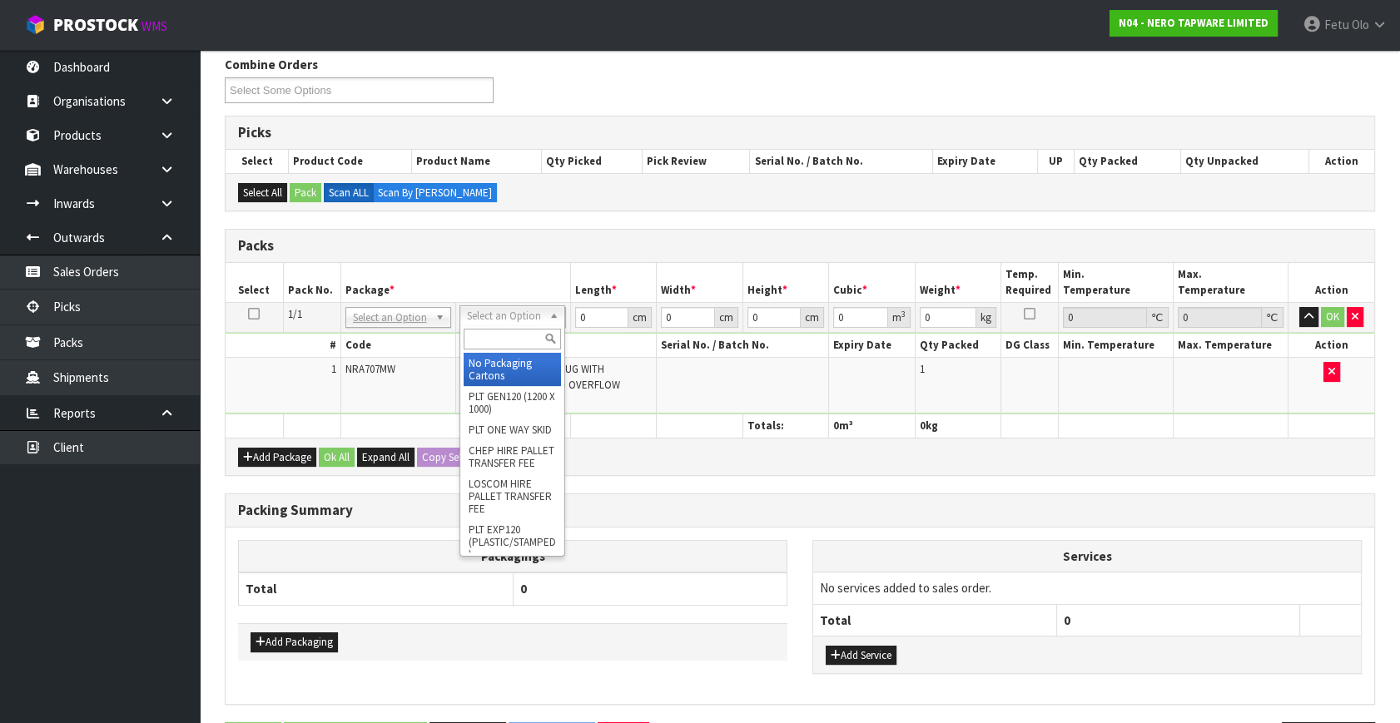
drag, startPoint x: 501, startPoint y: 317, endPoint x: 499, endPoint y: 337, distance: 20.0
click at [499, 337] on input "text" at bounding box center [512, 339] width 97 height 21
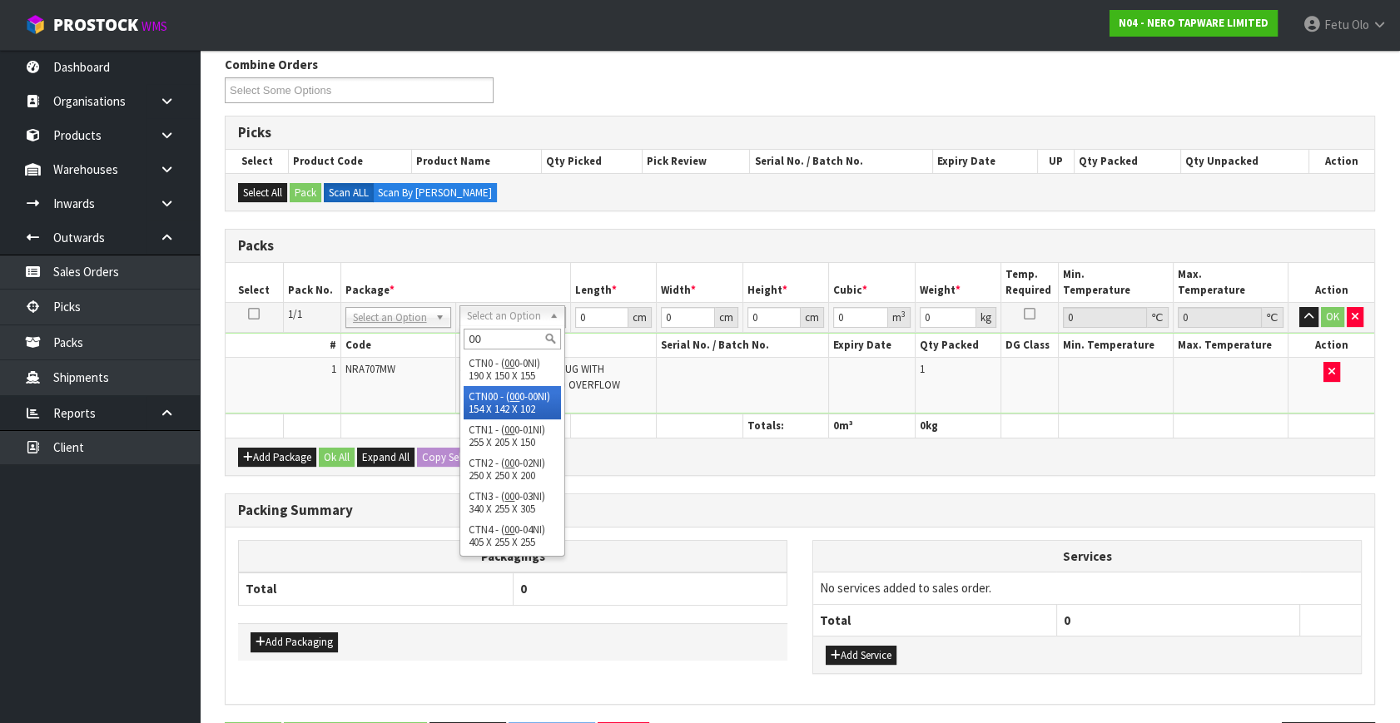
type input "00"
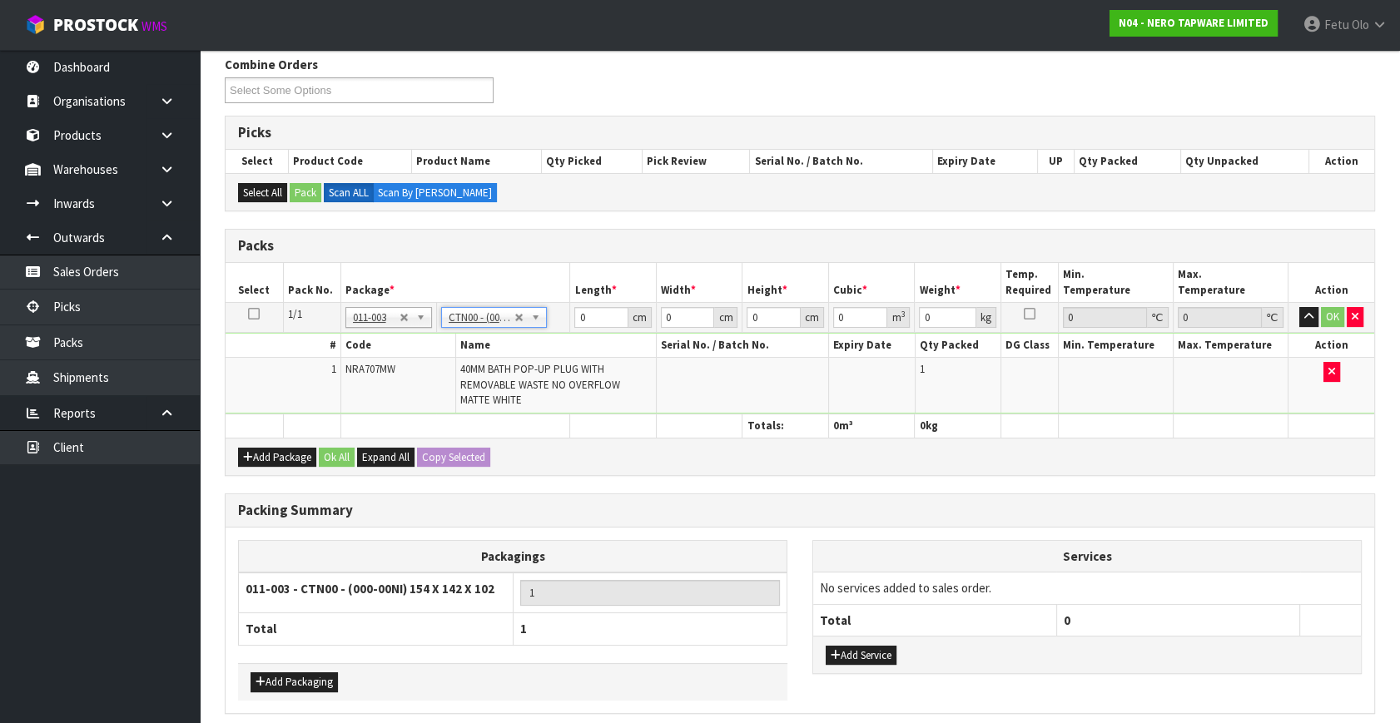
type input "15.4"
type input "14.2"
type input "10.2"
type input "0.002231"
type input "0.52"
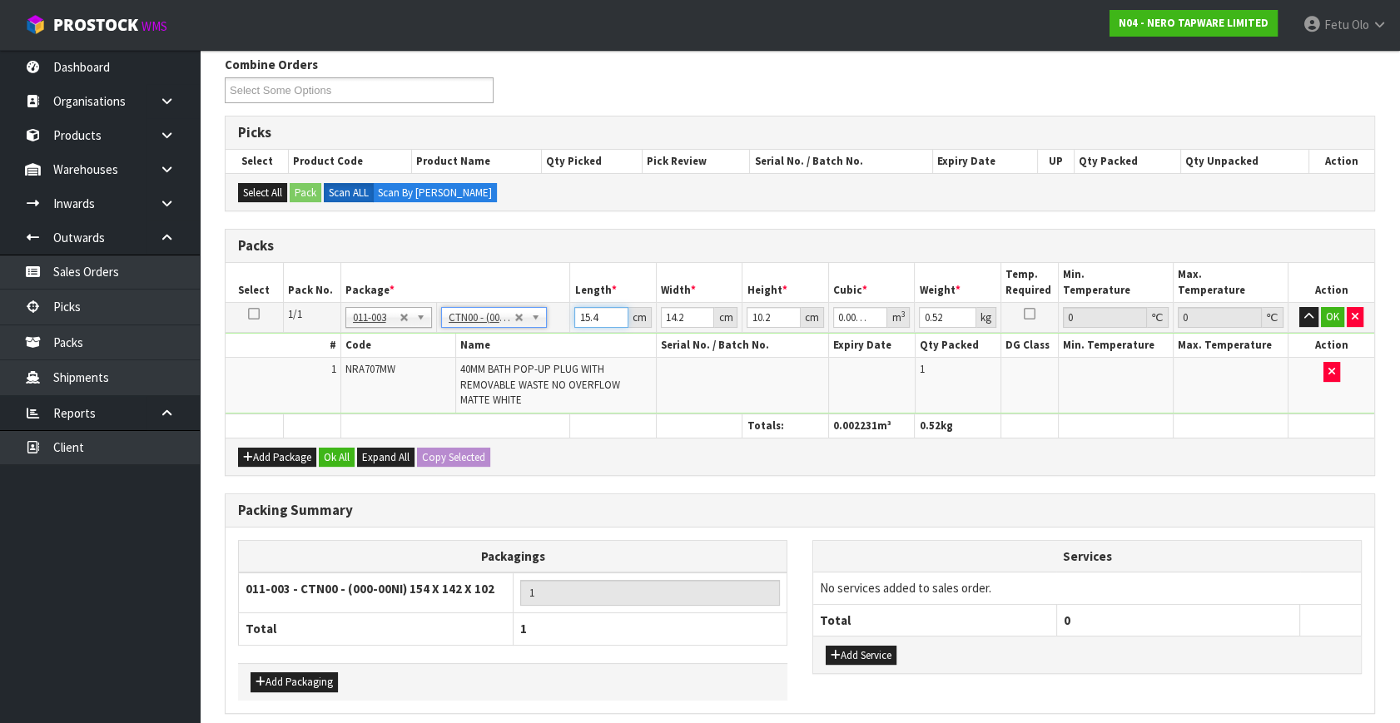
click at [583, 312] on input "15.4" at bounding box center [601, 317] width 54 height 21
type input "1"
type input "0.000145"
type input "16"
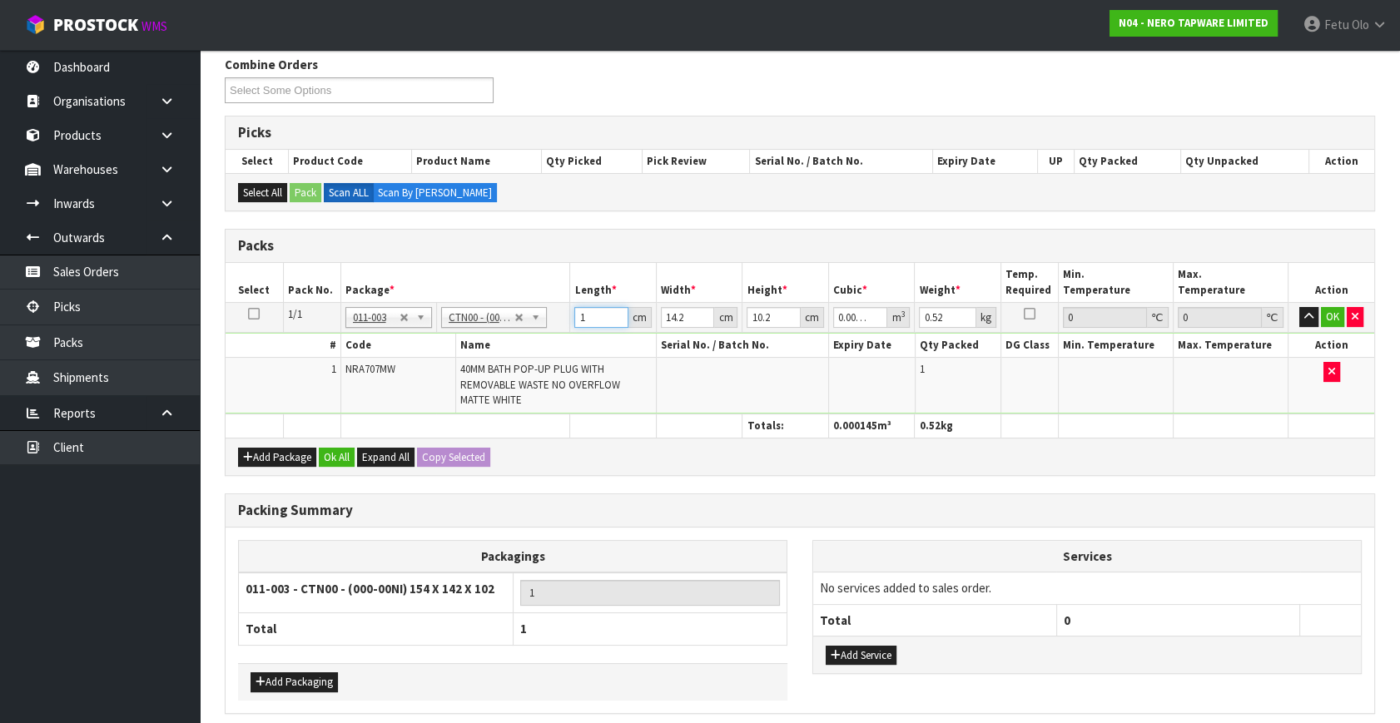
type input "0.002317"
type input "16"
type input "1"
type input "0.000163"
type input "15"
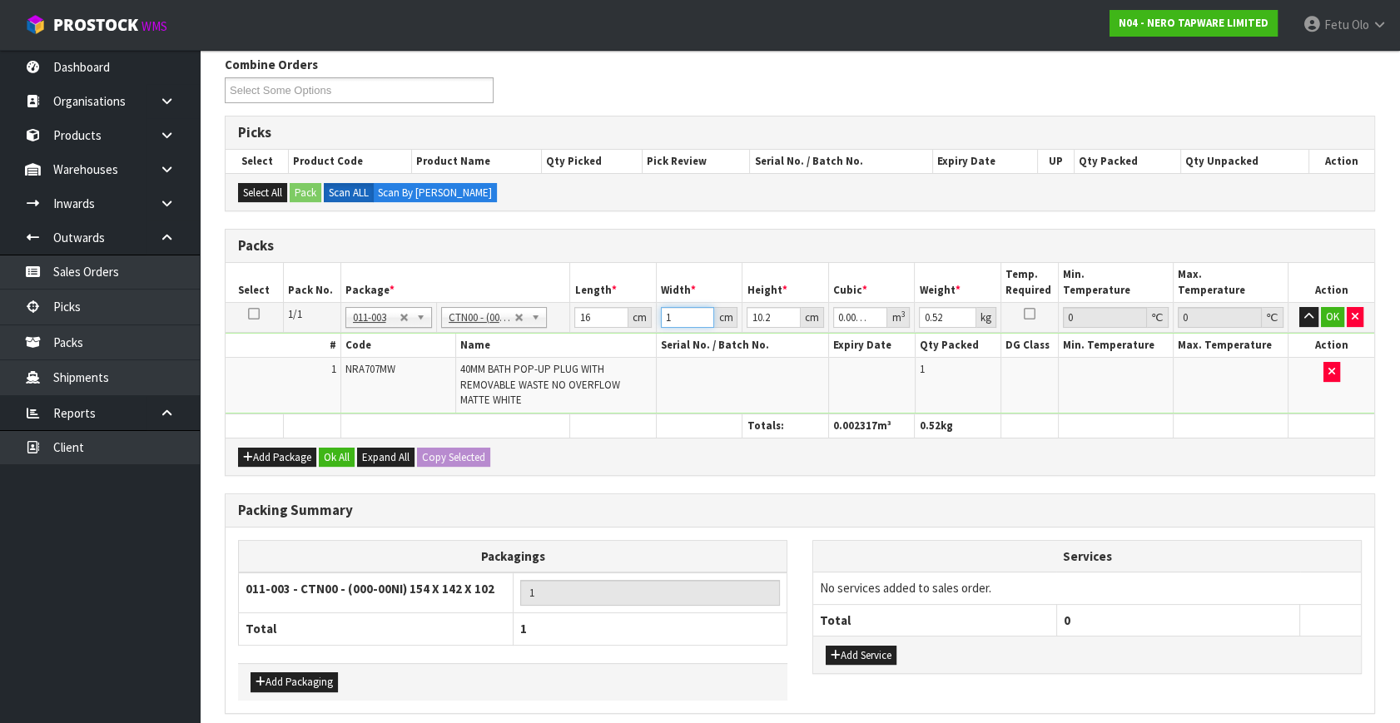
type input "0.002448"
type input "15"
type input "1"
type input "0.00024"
type input "11"
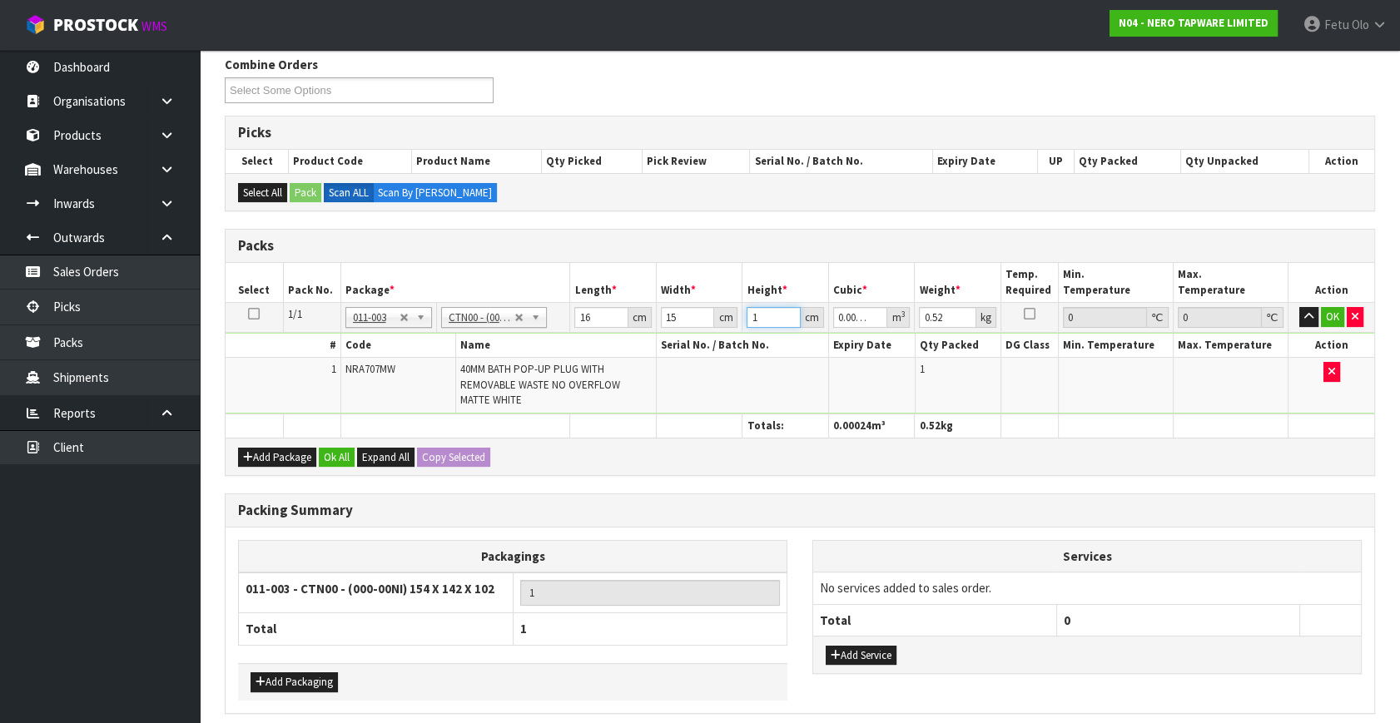
type input "0.00264"
type input "11"
type input "1"
click button "OK" at bounding box center [1332, 317] width 23 height 20
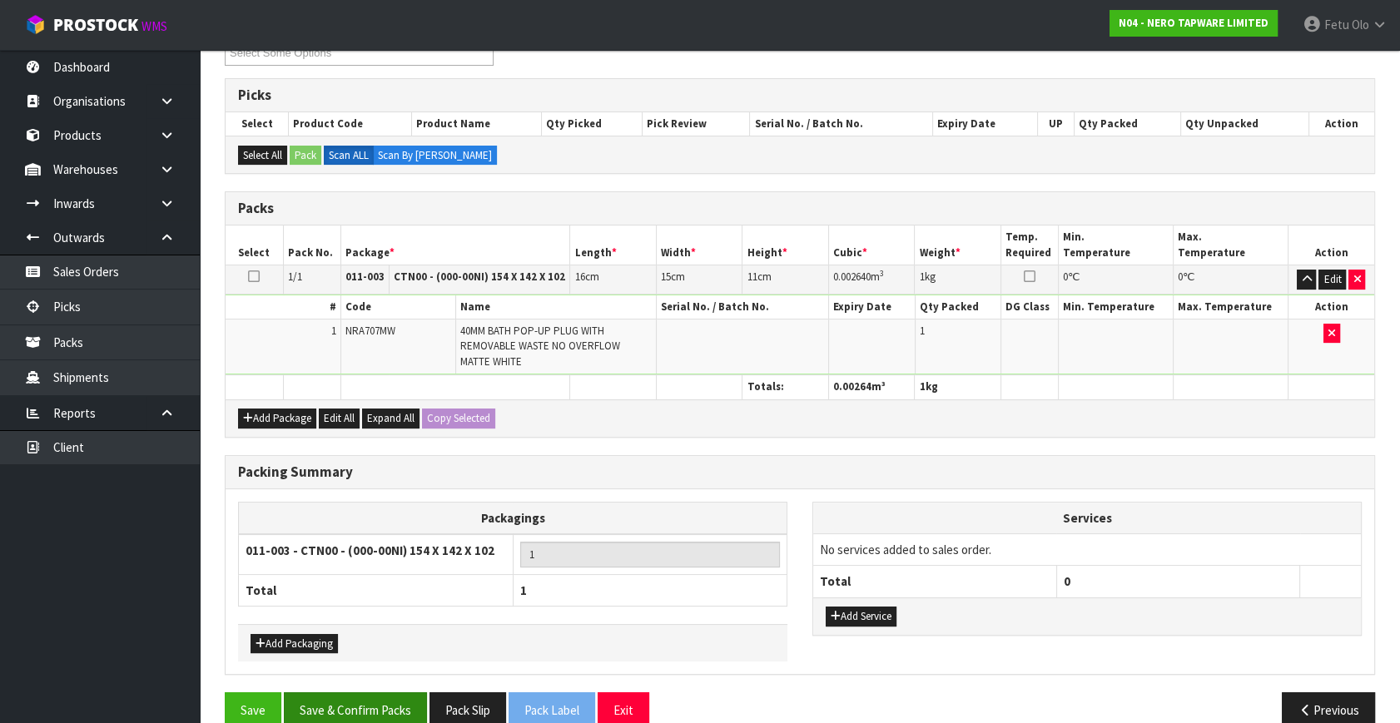
scroll to position [275, 0]
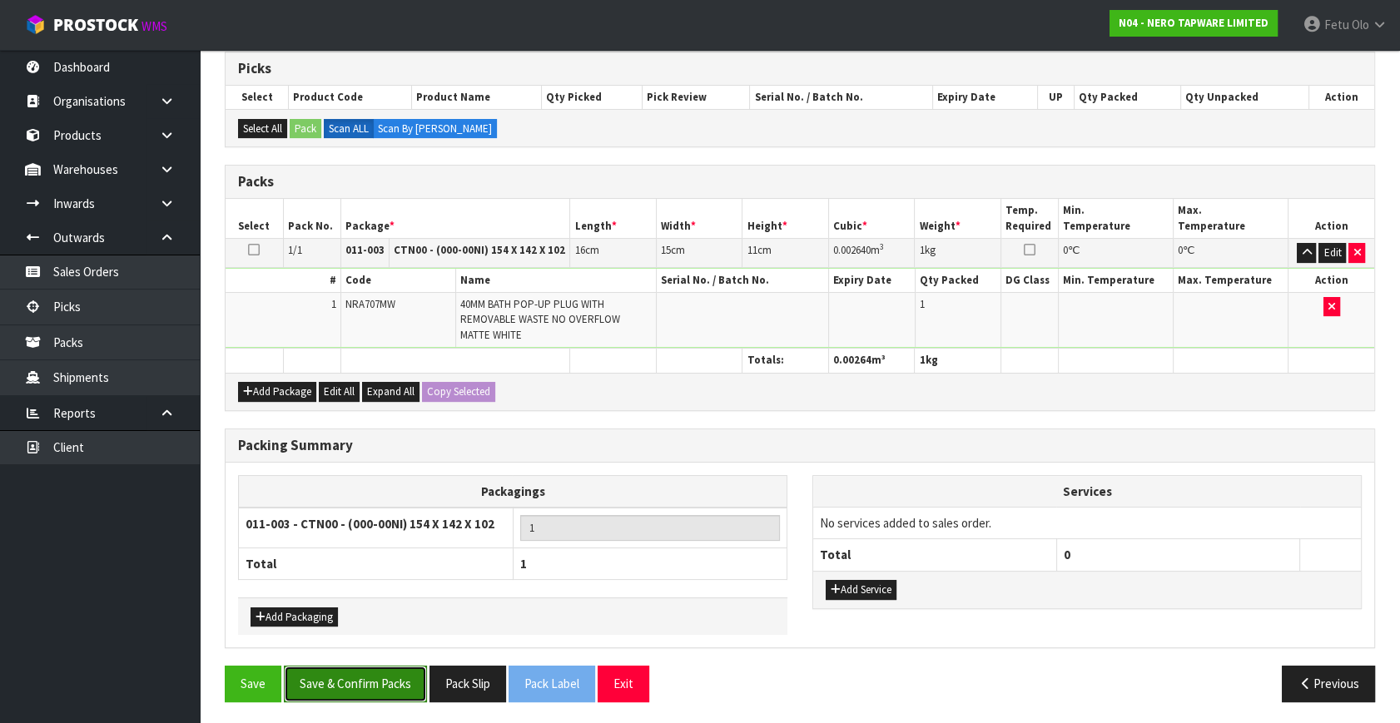
click at [365, 672] on button "Save & Confirm Packs" at bounding box center [355, 684] width 143 height 36
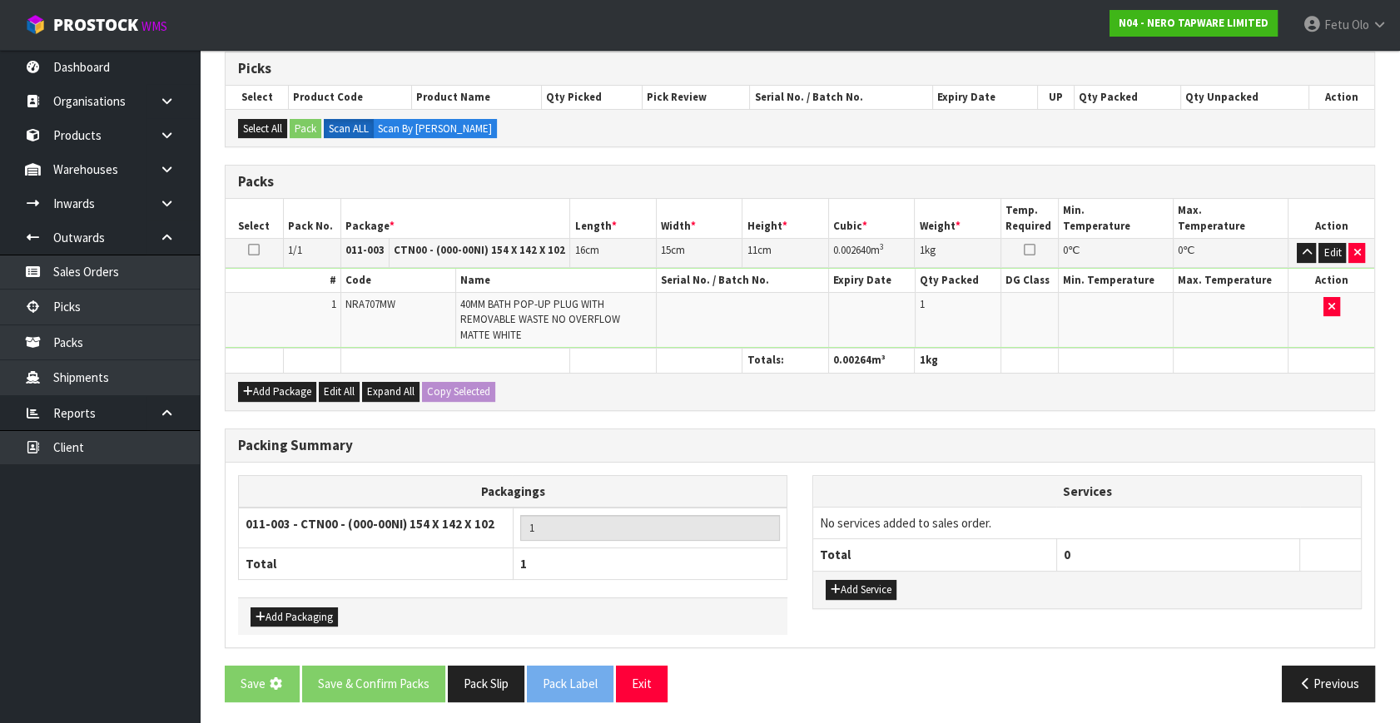
scroll to position [0, 0]
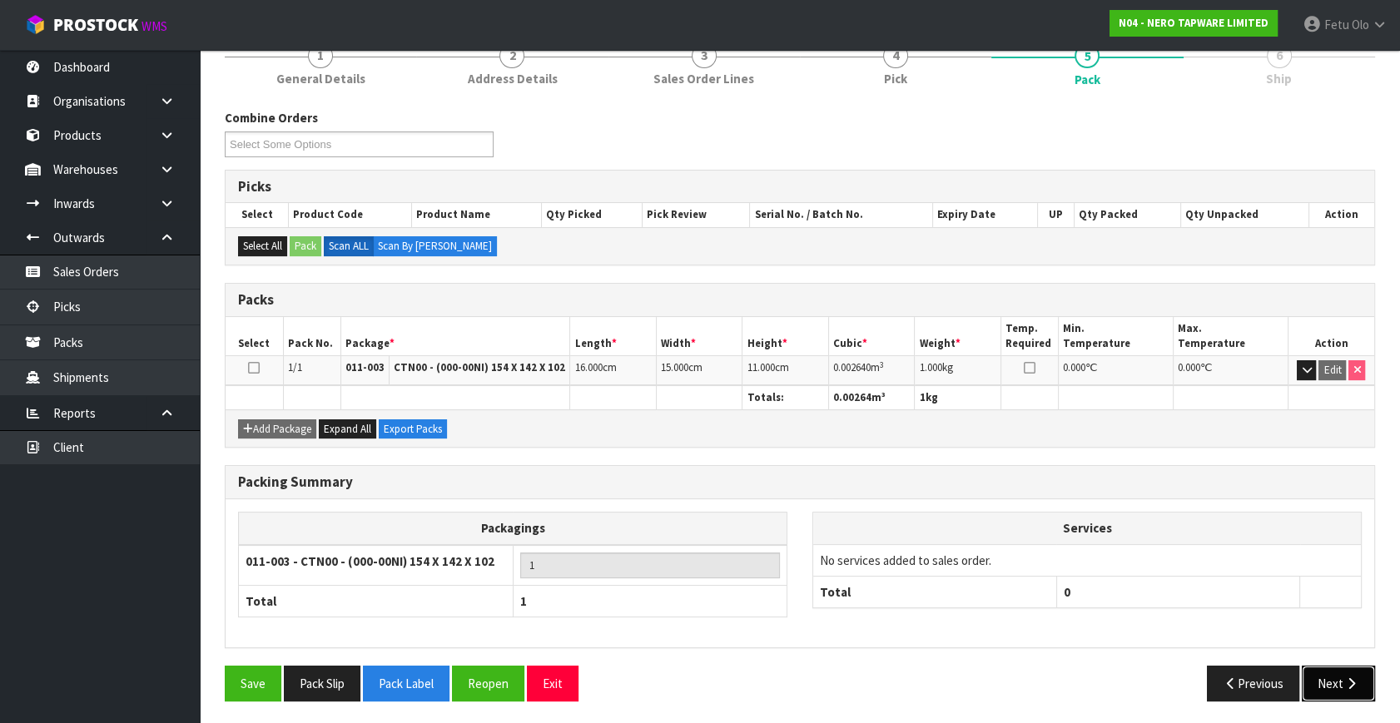
click at [1324, 670] on button "Next" at bounding box center [1338, 684] width 73 height 36
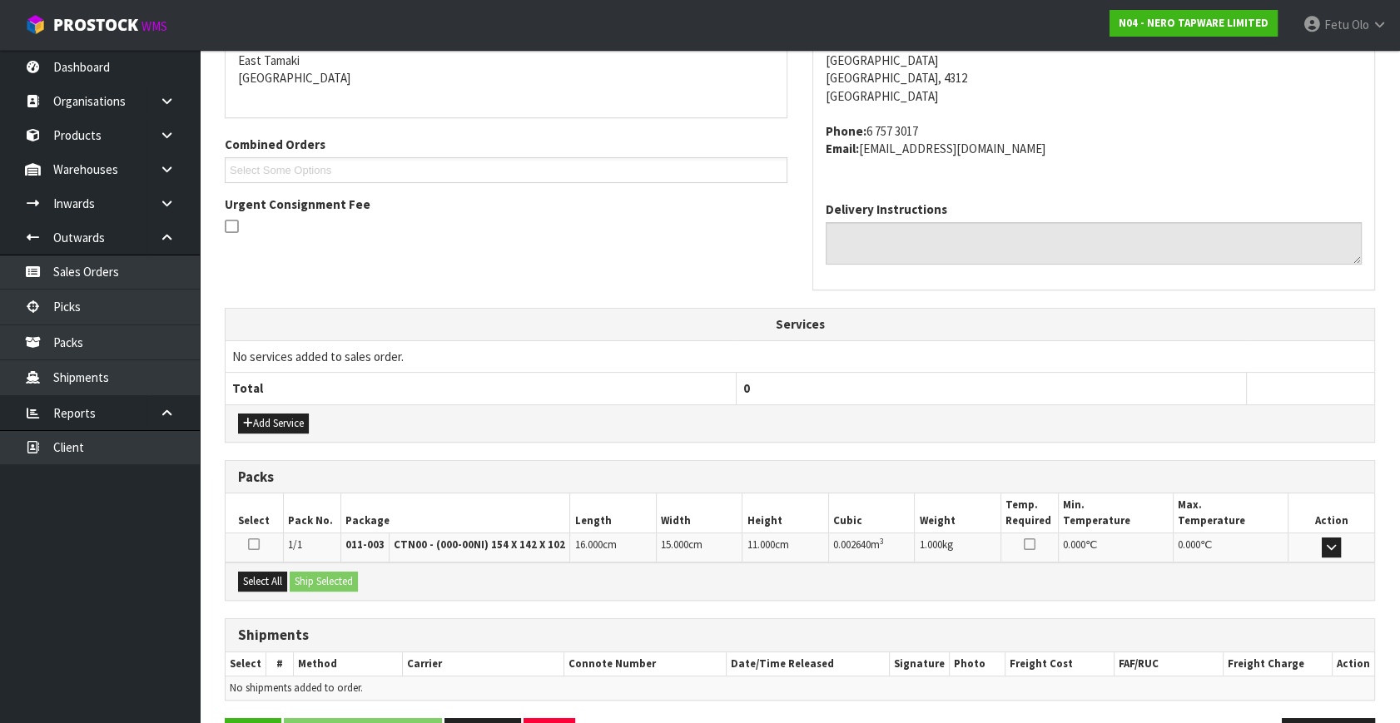
scroll to position [409, 0]
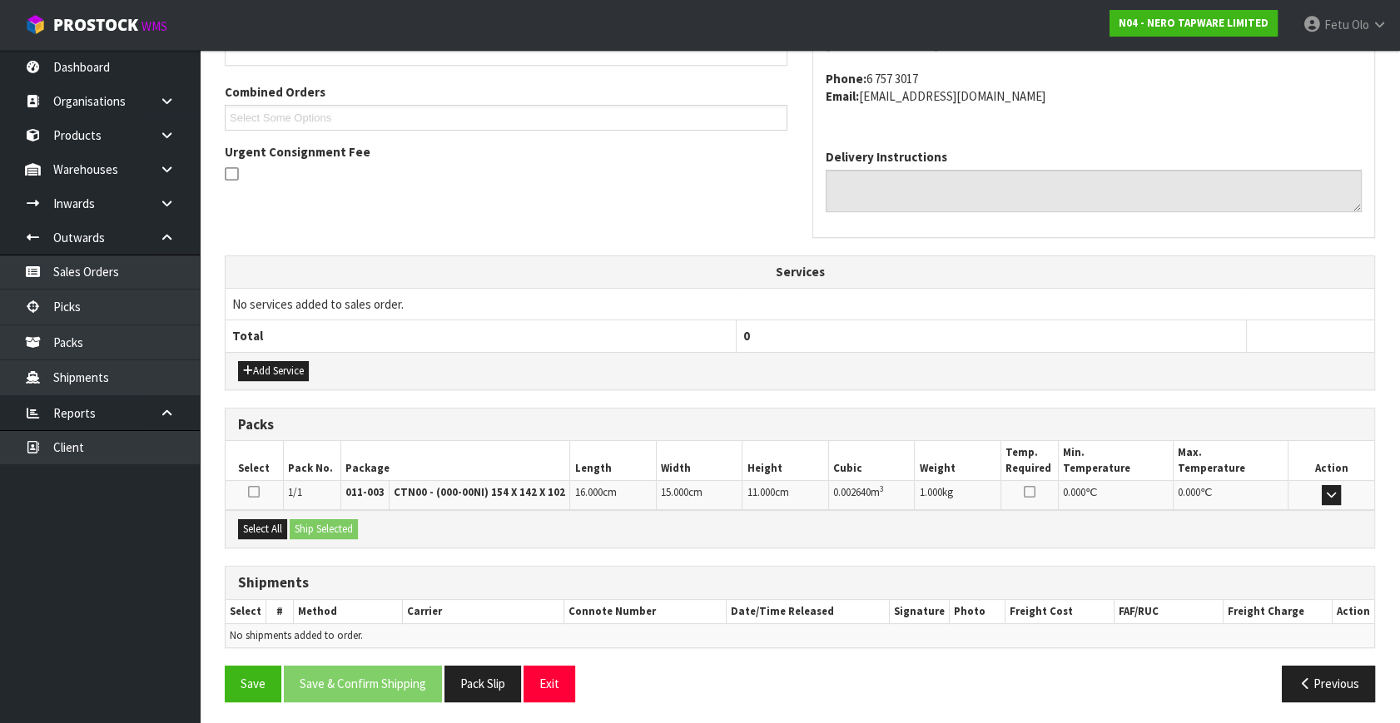
click at [274, 513] on div "Select All Ship Selected" at bounding box center [800, 528] width 1149 height 37
drag, startPoint x: 278, startPoint y: 524, endPoint x: 341, endPoint y: 538, distance: 64.8
click at [280, 524] on button "Select All" at bounding box center [262, 529] width 49 height 20
click at [341, 538] on div "Select All Ship Selected" at bounding box center [800, 528] width 1149 height 37
click at [341, 530] on button "Ship Selected" at bounding box center [324, 529] width 68 height 20
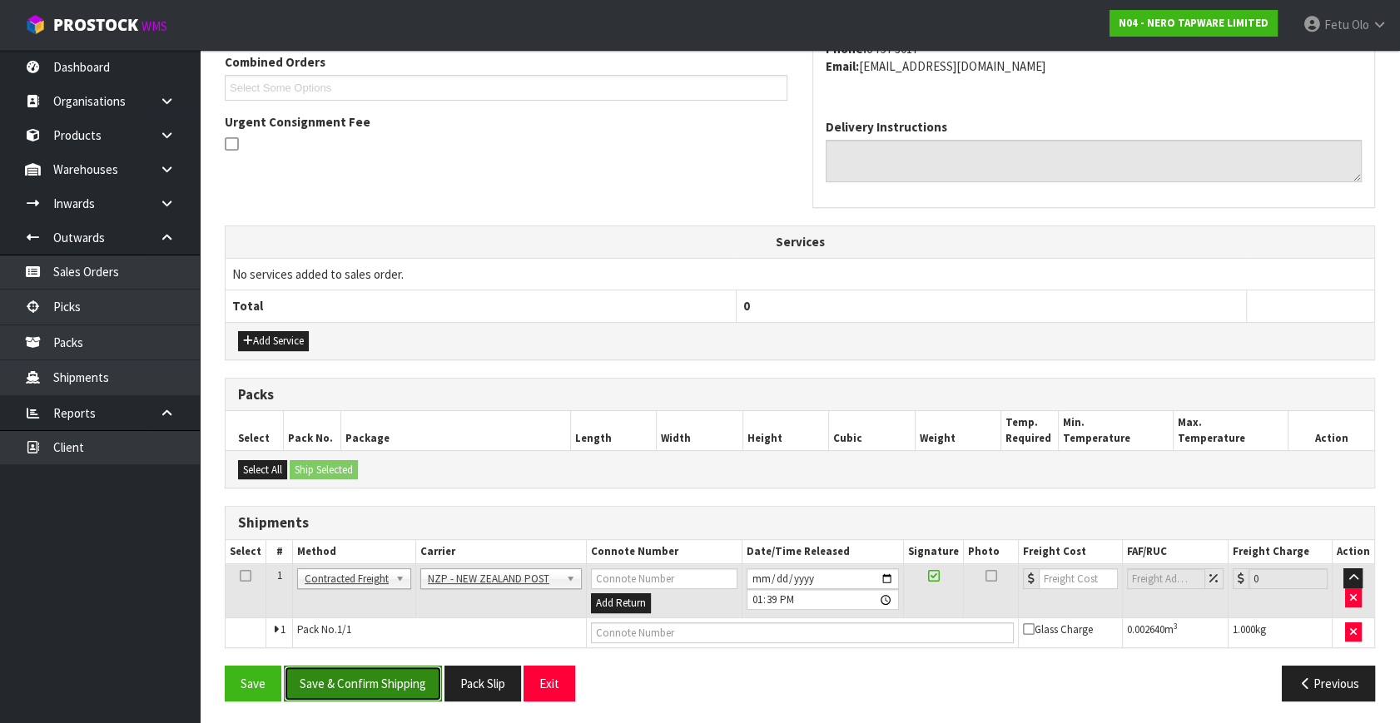
click at [380, 672] on button "Save & Confirm Shipping" at bounding box center [363, 684] width 158 height 36
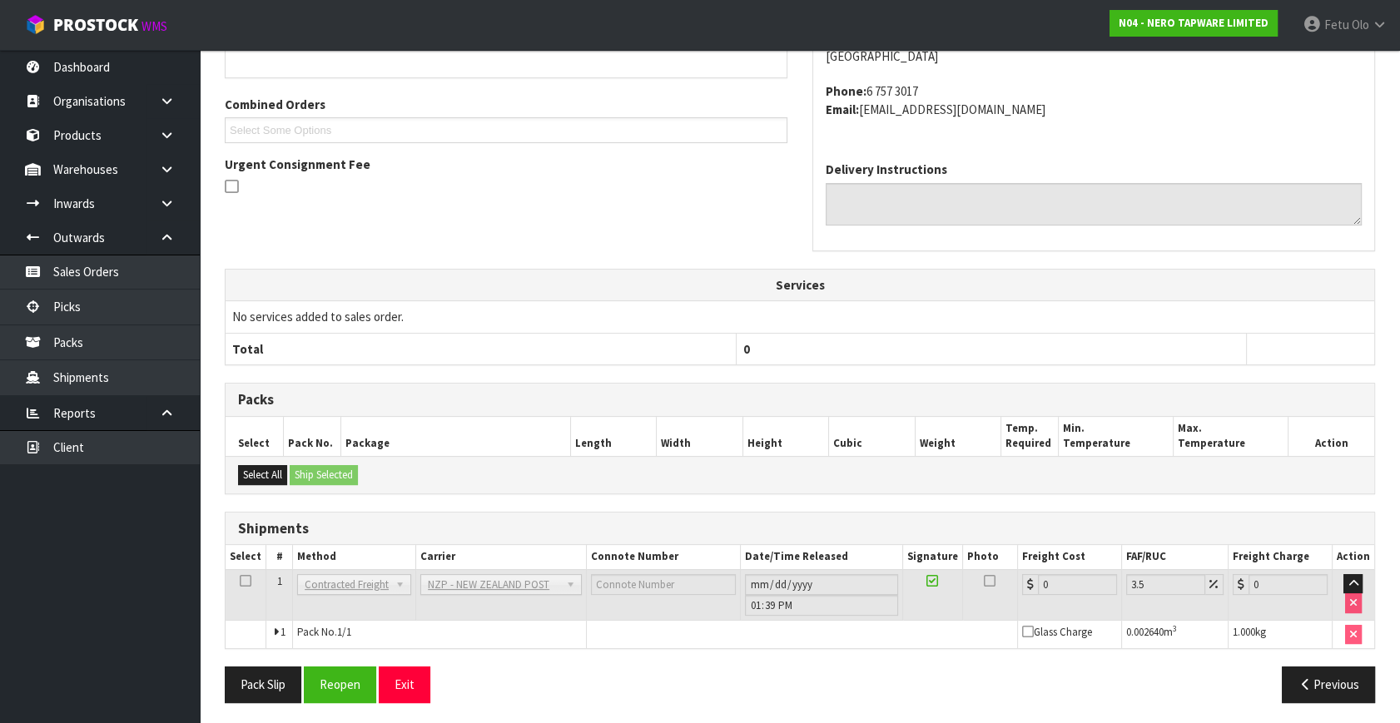
scroll to position [416, 0]
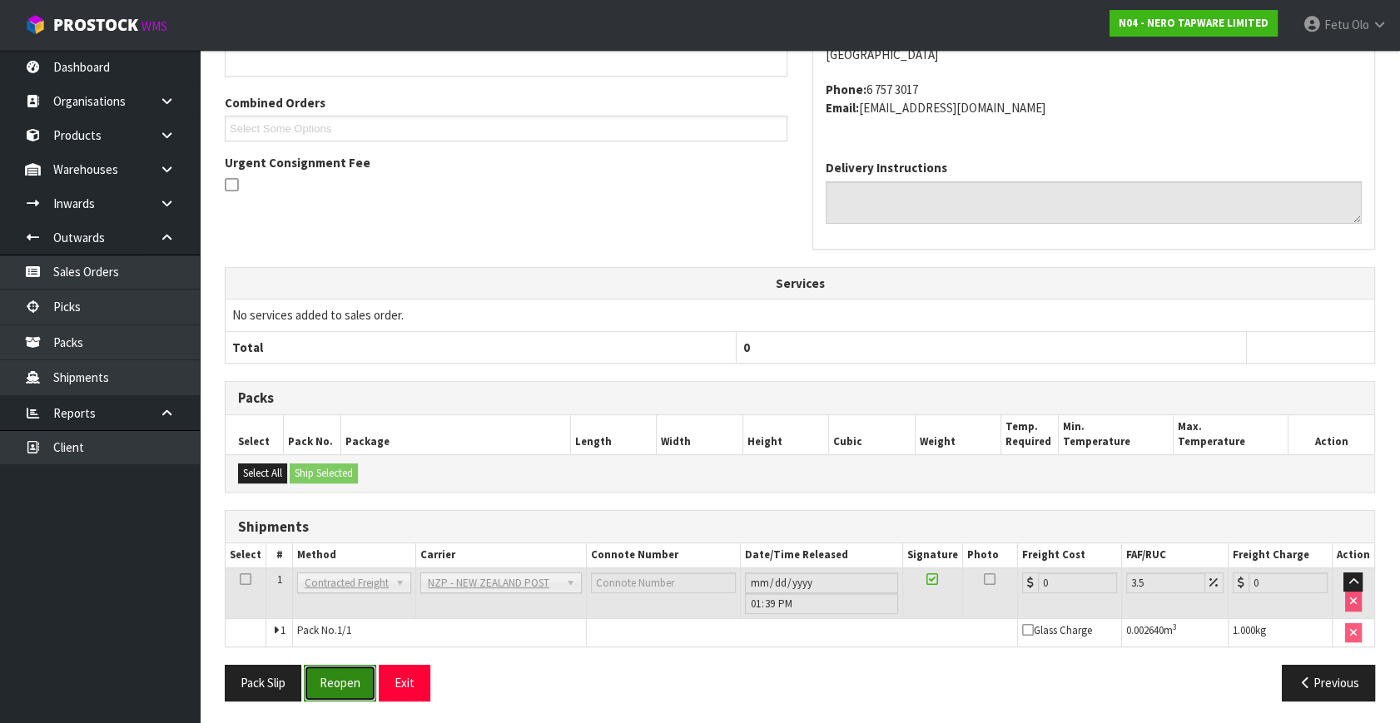
click at [331, 673] on button "Reopen" at bounding box center [340, 683] width 72 height 36
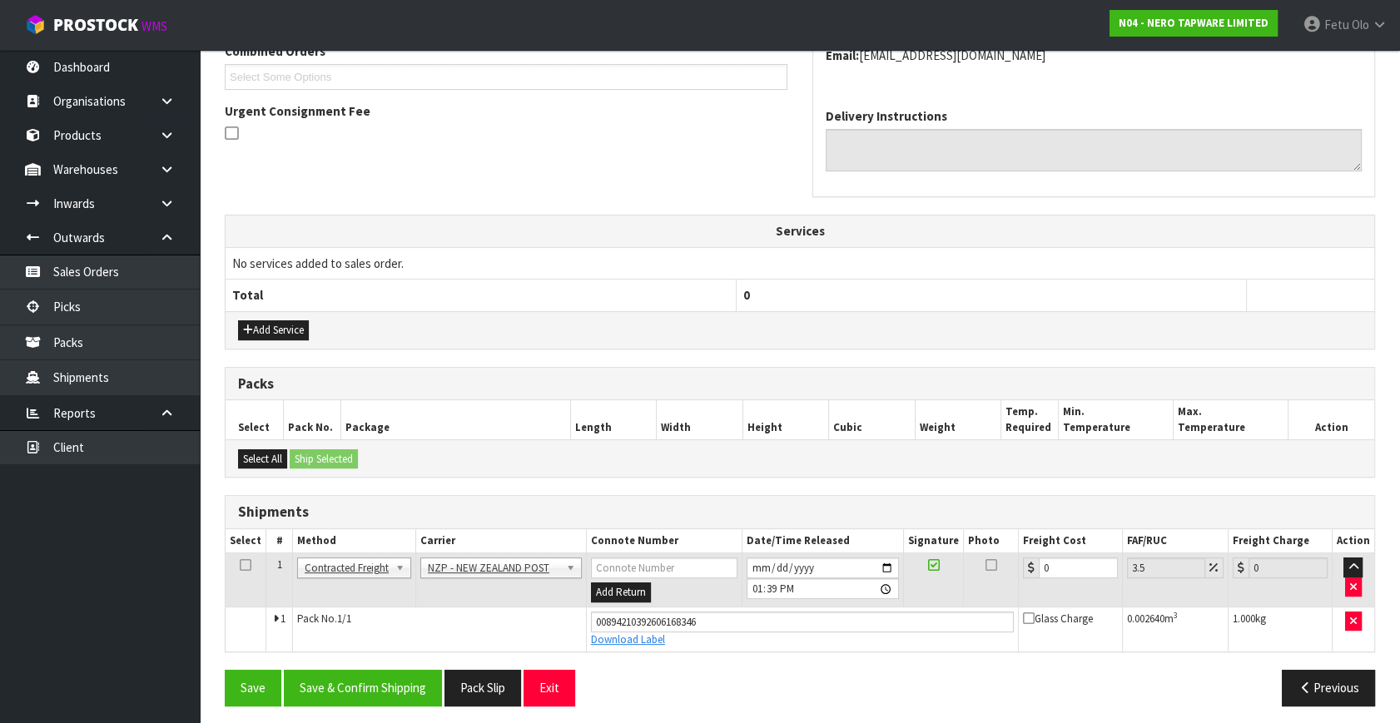
scroll to position [455, 0]
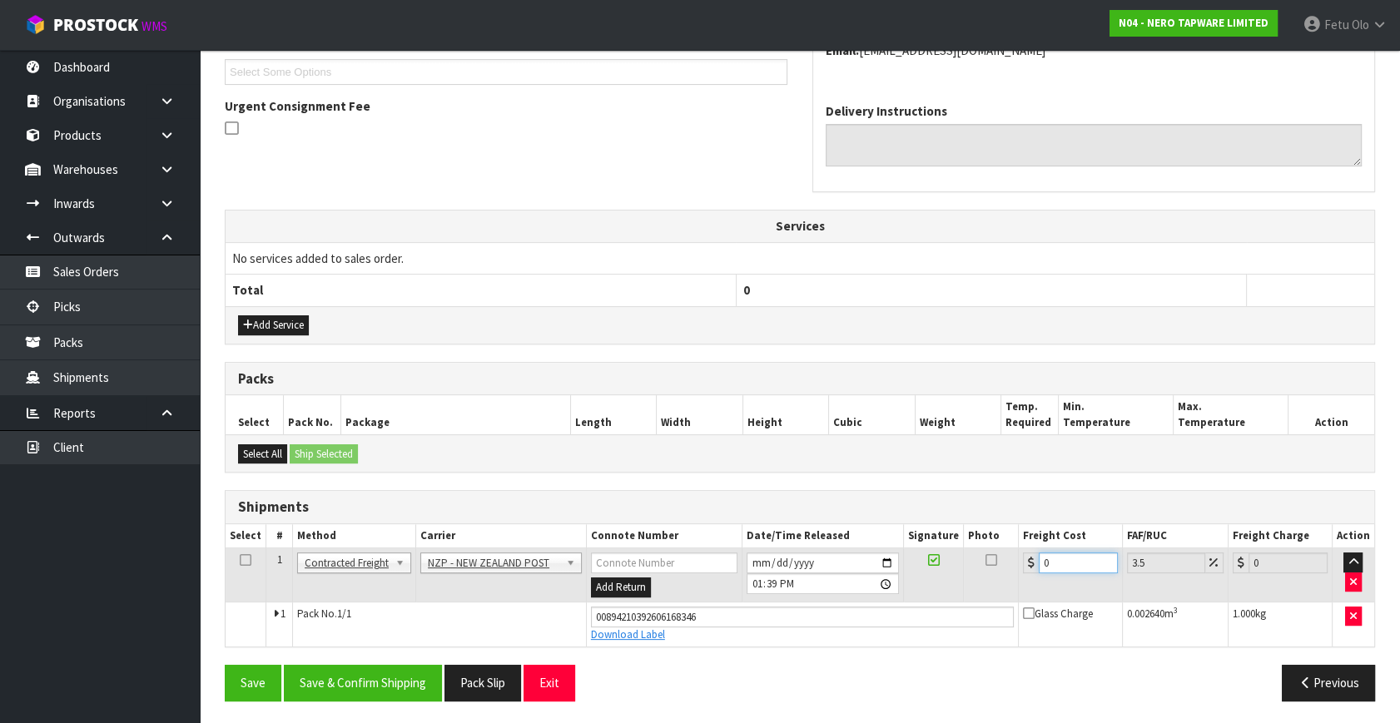
drag, startPoint x: 1050, startPoint y: 561, endPoint x: 882, endPoint y: 638, distance: 185.1
click at [886, 612] on tbody "1 Client Local Pickup Customer Local Pickup Company Freight Contracted Freight …" at bounding box center [800, 597] width 1149 height 98
type input "8"
type input "8.28"
type input "8.4"
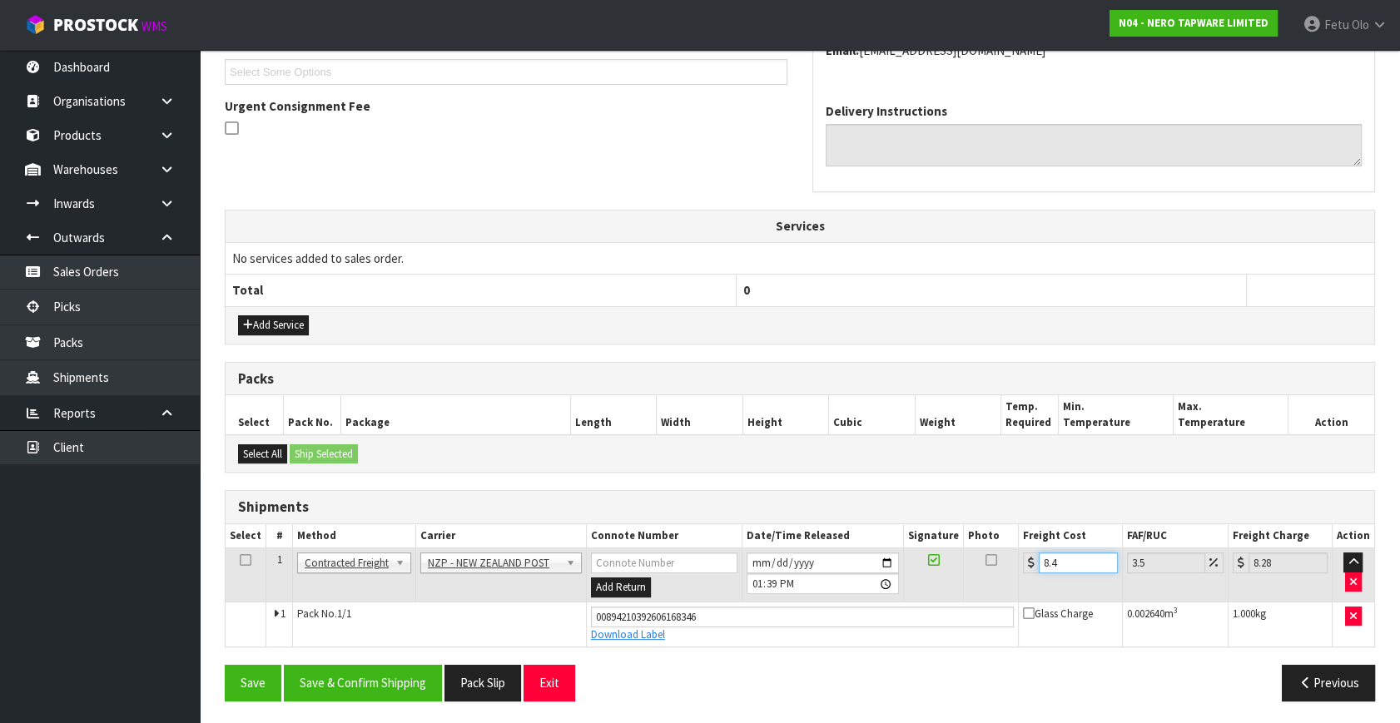
type input "8.69"
type input "8.45"
type input "8.75"
type input "8.45"
click at [380, 672] on button "Save & Confirm Shipping" at bounding box center [363, 683] width 158 height 36
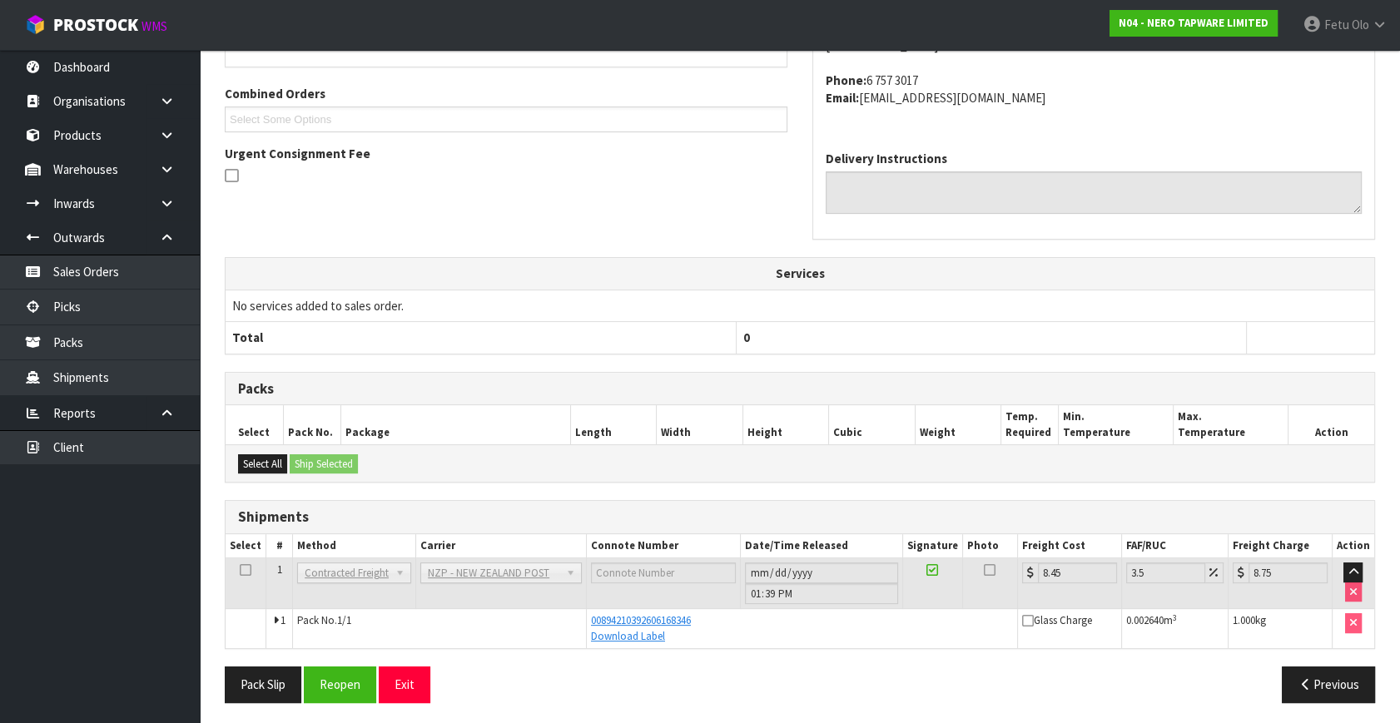
scroll to position [409, 0]
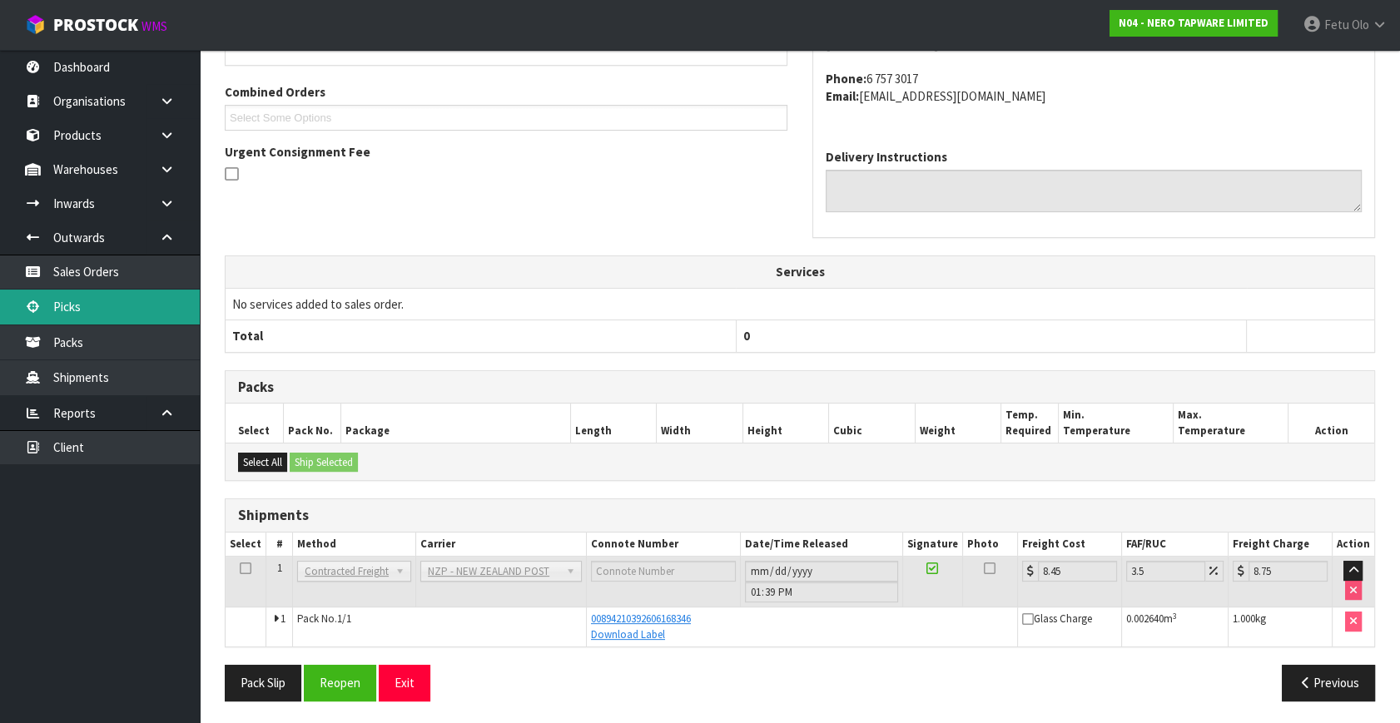
click at [82, 291] on link "Picks" at bounding box center [100, 307] width 200 height 34
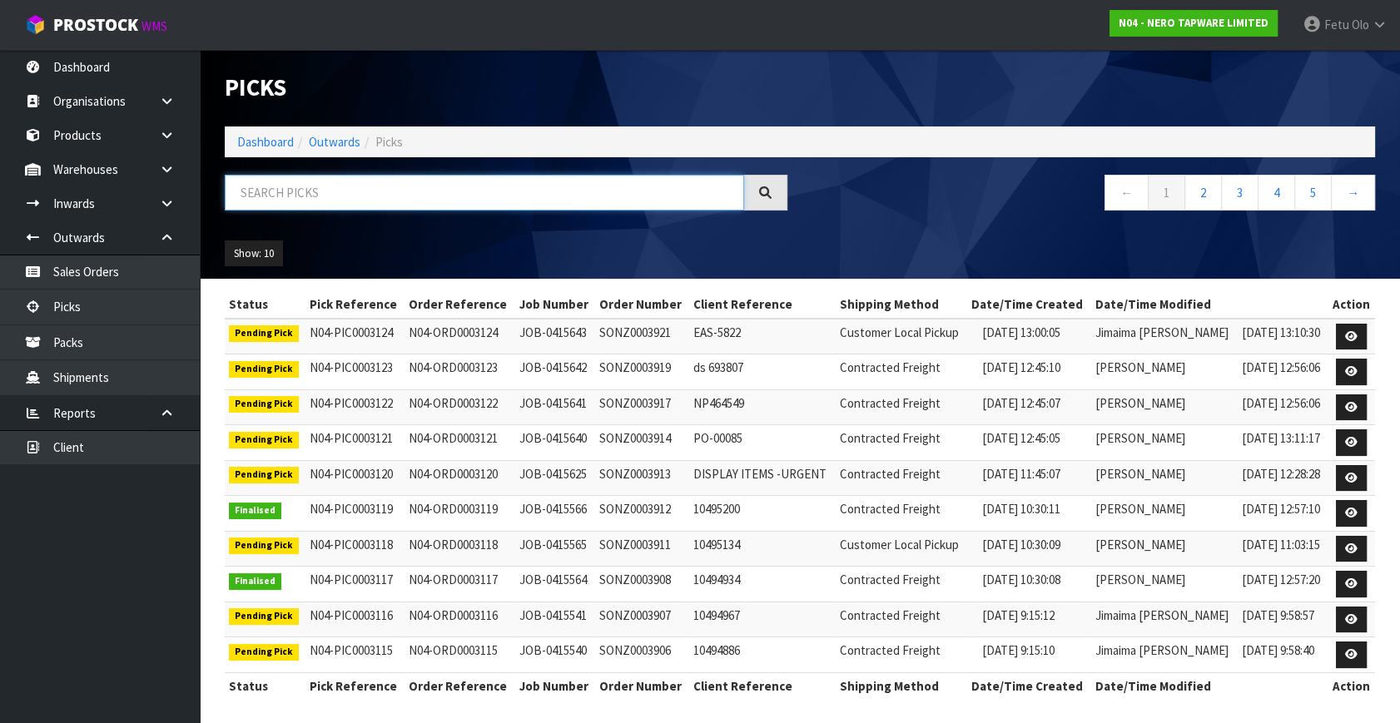
click at [414, 198] on input "text" at bounding box center [484, 193] width 519 height 36
drag, startPoint x: 414, startPoint y: 198, endPoint x: 399, endPoint y: 249, distance: 52.9
click at [410, 216] on div at bounding box center [506, 199] width 588 height 48
type input "0003109"
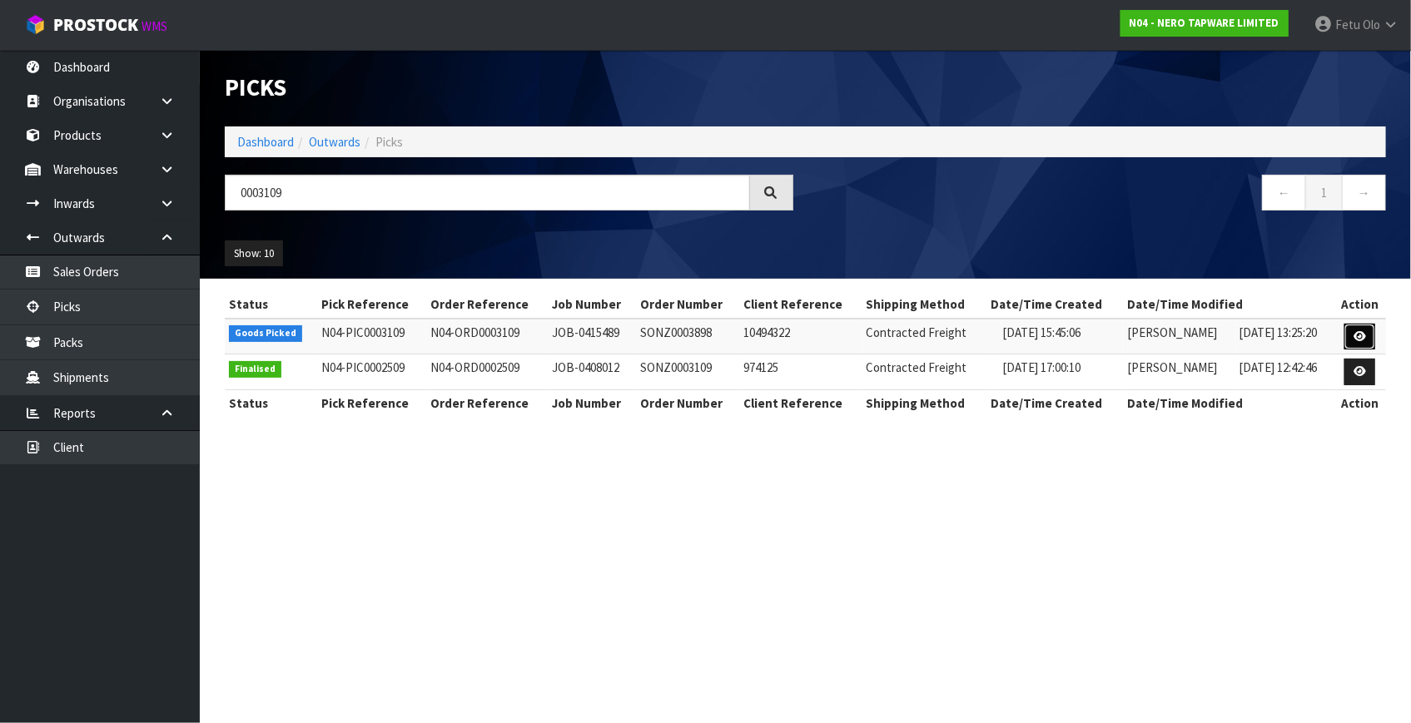
click at [1364, 332] on icon at bounding box center [1359, 336] width 12 height 11
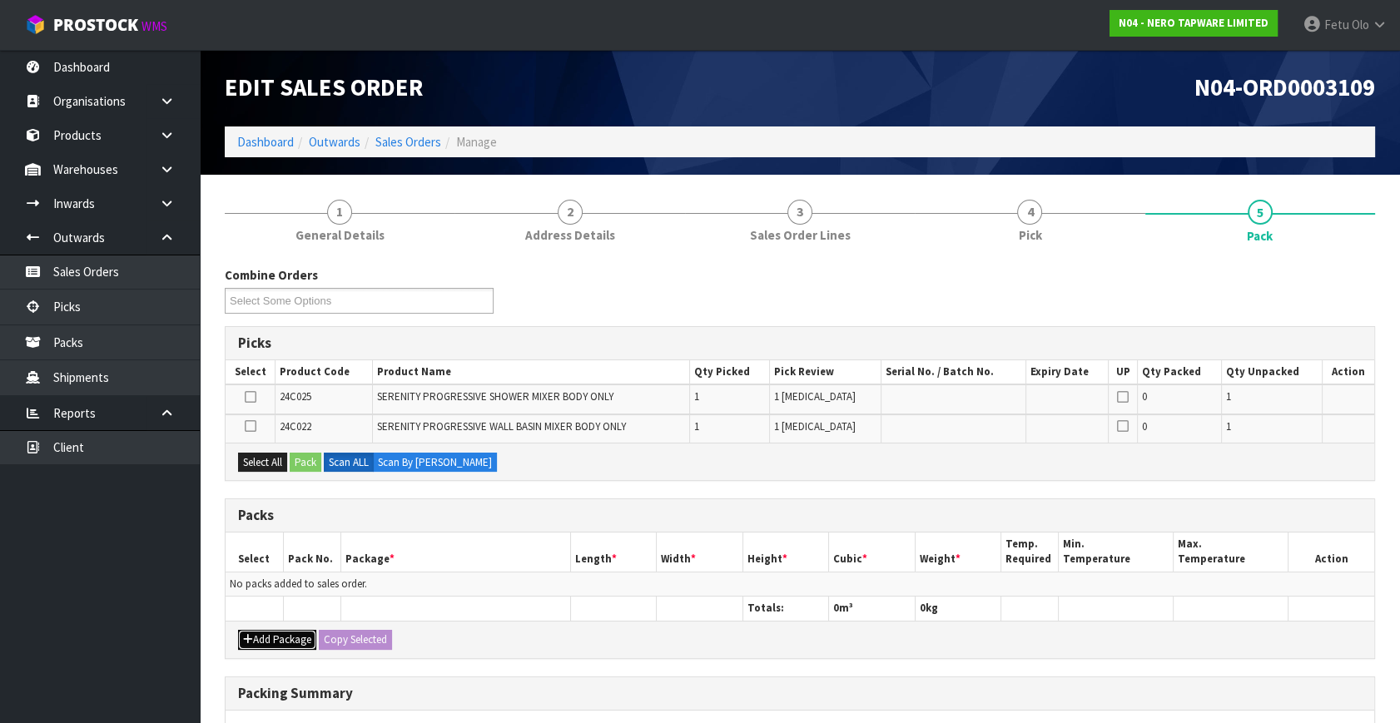
click at [253, 638] on button "Add Package" at bounding box center [277, 640] width 78 height 20
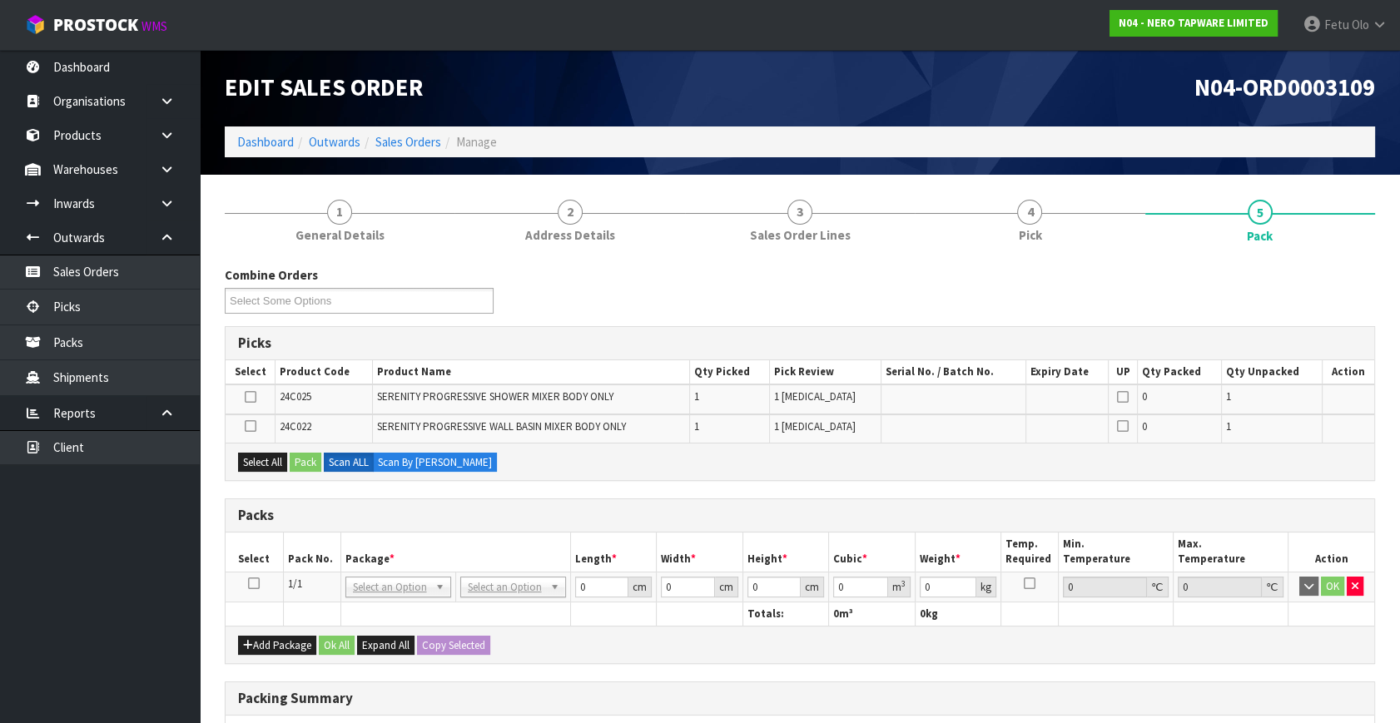
click at [254, 583] on icon at bounding box center [254, 583] width 12 height 1
click at [350, 557] on th "Package *" at bounding box center [455, 552] width 230 height 39
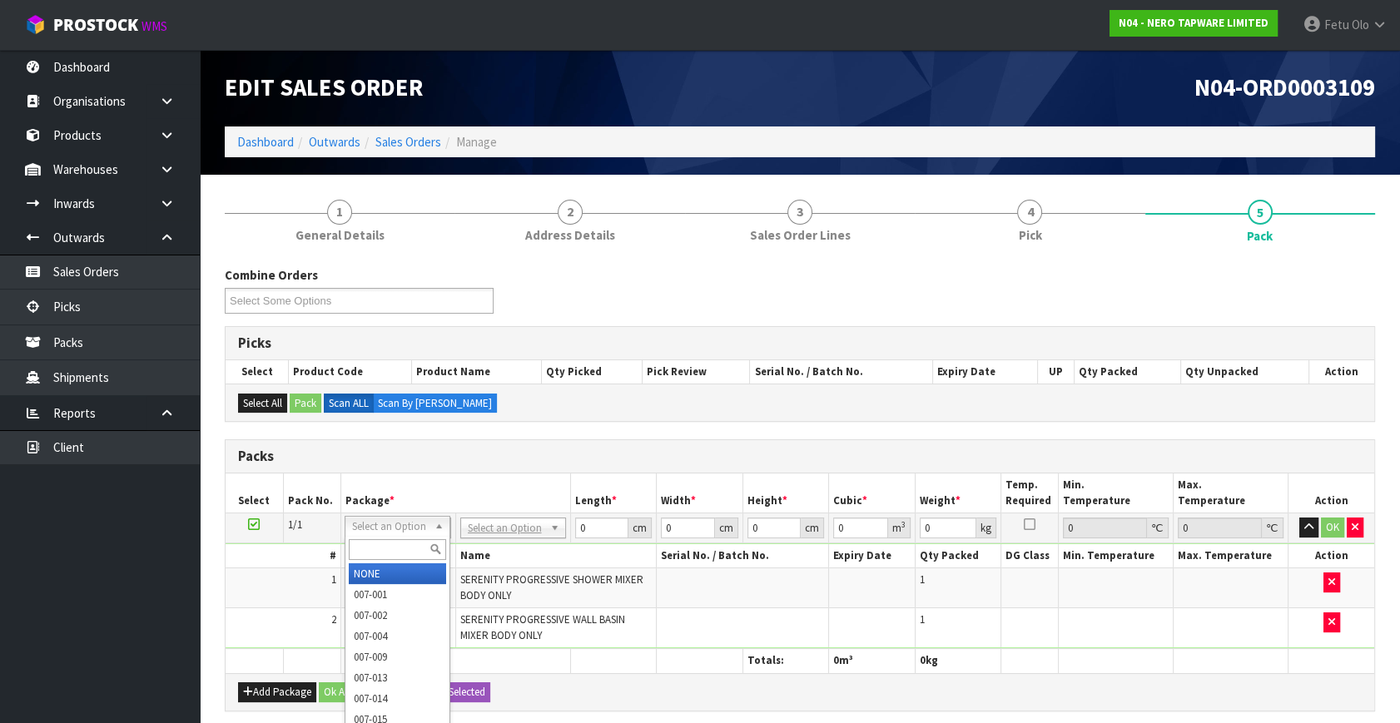
click at [388, 541] on input "text" at bounding box center [397, 549] width 97 height 21
type input "011"
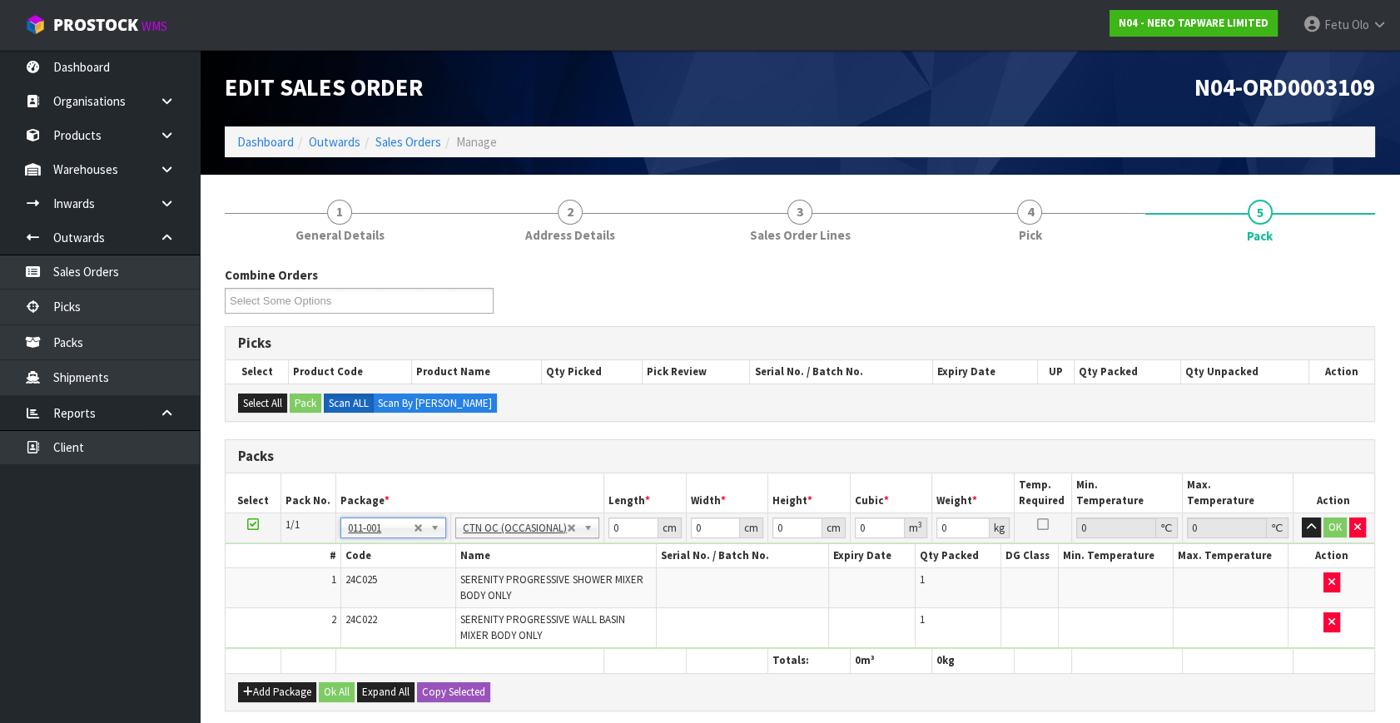
type input "1"
click at [420, 568] on tbody "1/1 NONE 007-001 007-002 007-004 007-009 007-013 007-014 007-015 007-017 007-01…" at bounding box center [800, 582] width 1149 height 136
type input "32"
type input "21"
type input "1"
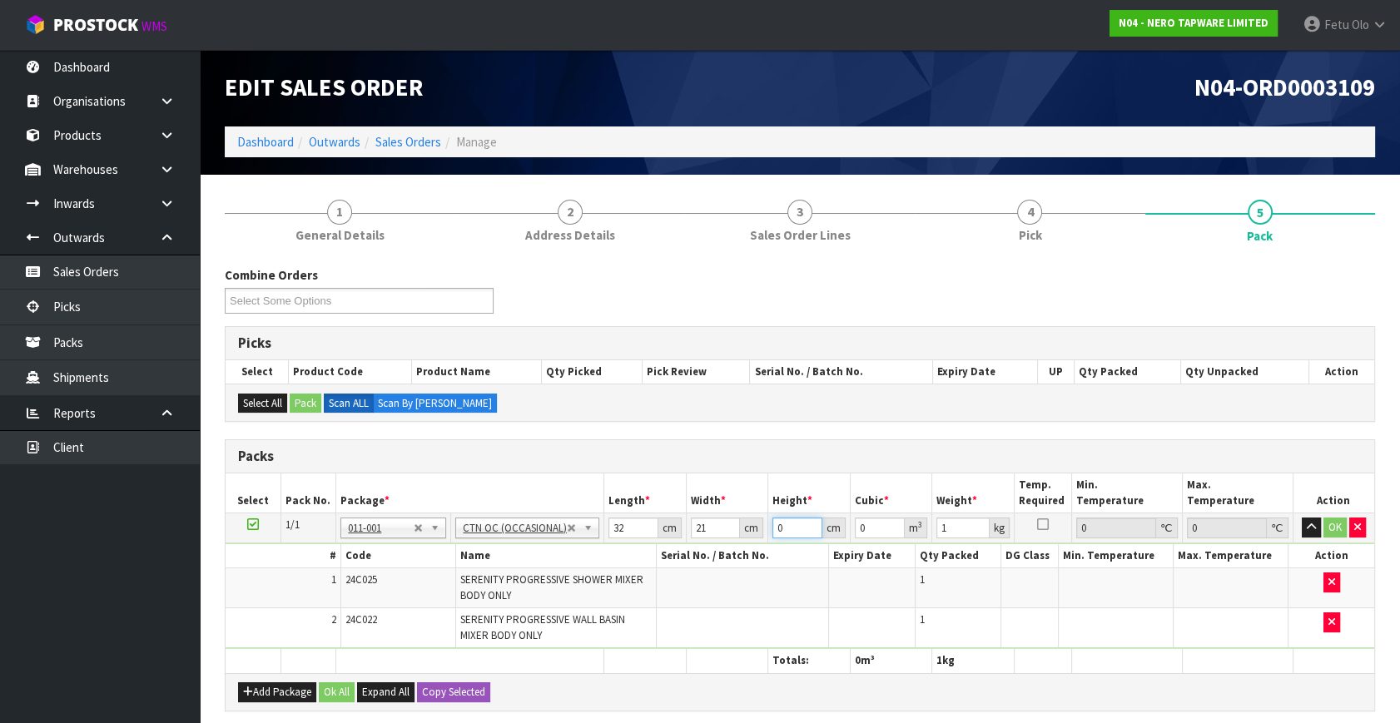
type input "0.000672"
type input "16"
type input "0.010752"
type input "16"
type input "3"
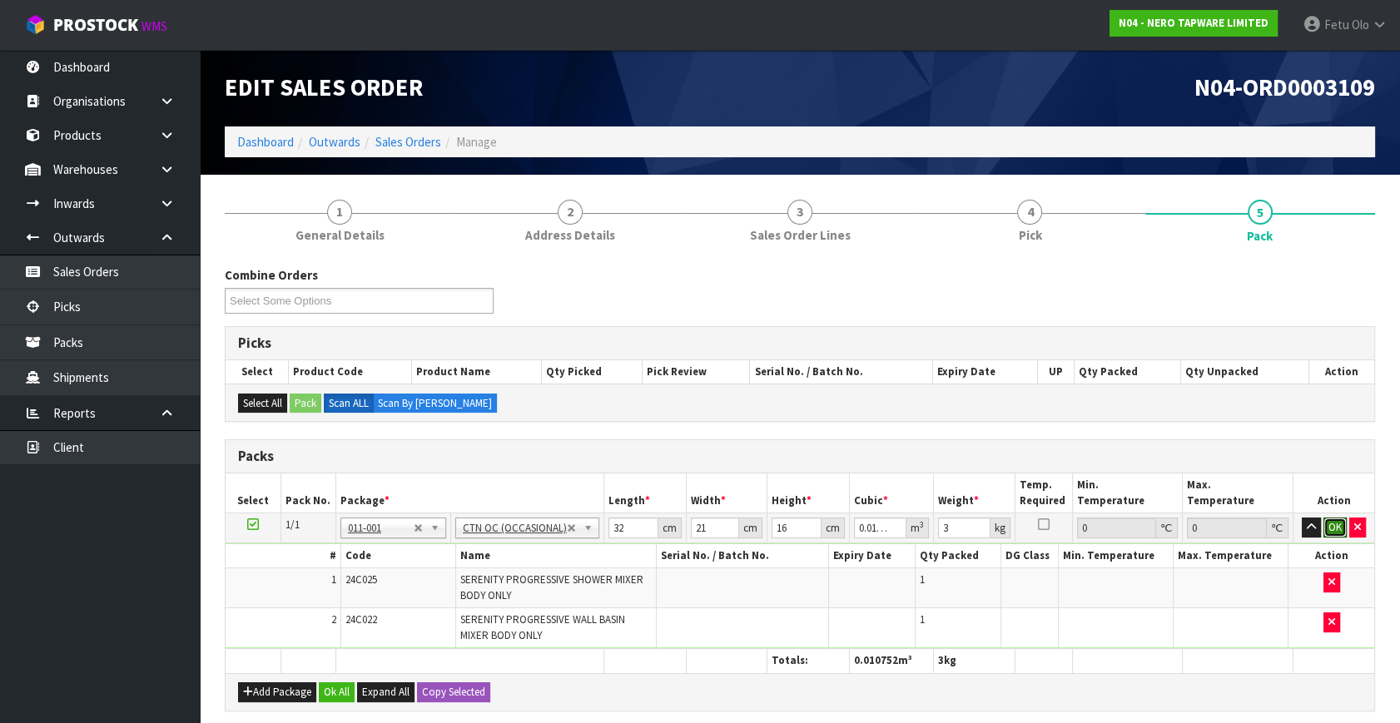
click button "OK" at bounding box center [1334, 528] width 23 height 20
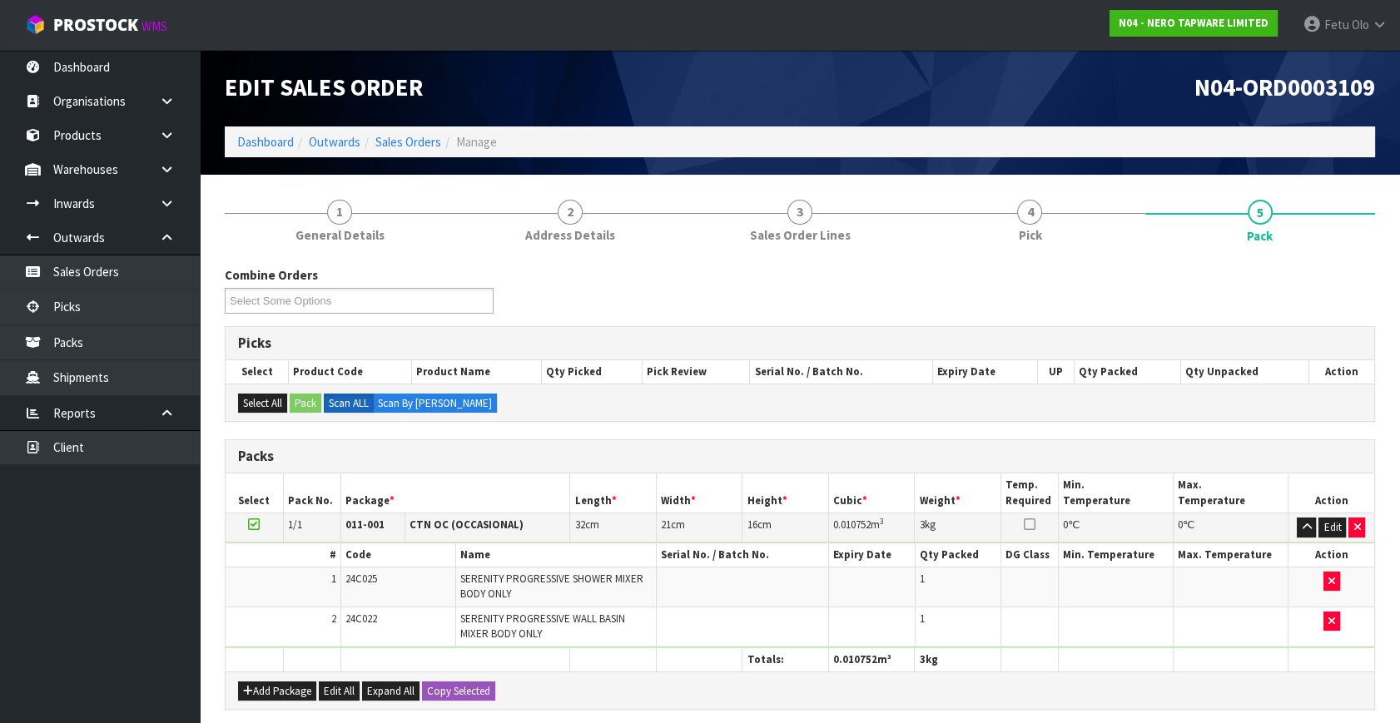
scroll to position [299, 0]
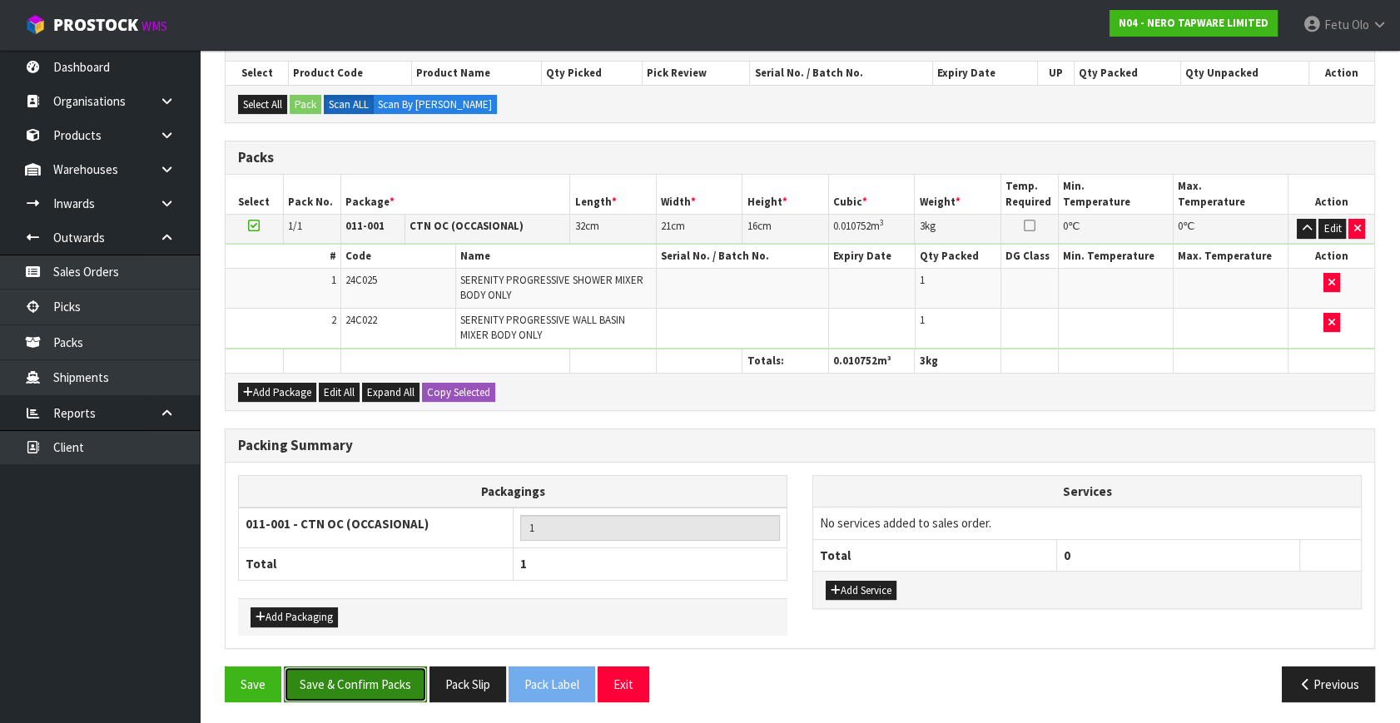
drag, startPoint x: 336, startPoint y: 666, endPoint x: 349, endPoint y: 667, distance: 12.5
click at [340, 667] on button "Save & Confirm Packs" at bounding box center [355, 685] width 143 height 36
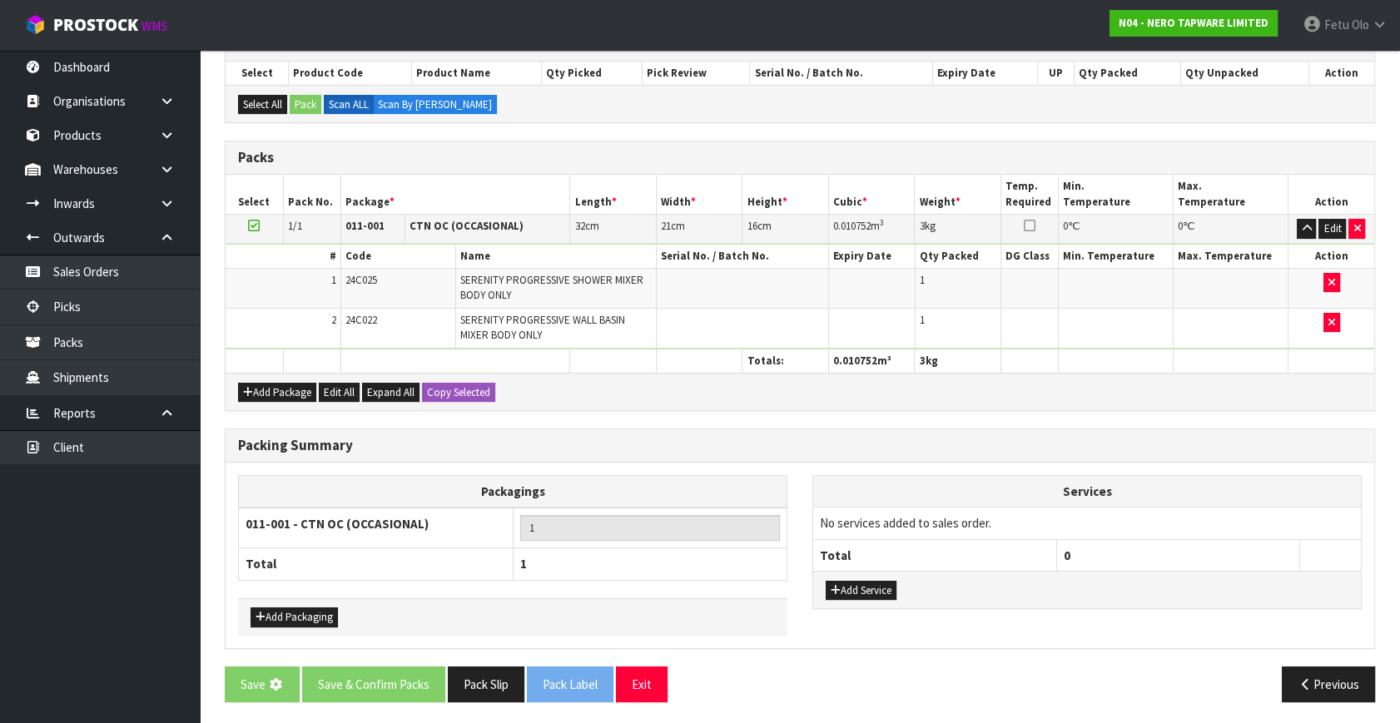
scroll to position [0, 0]
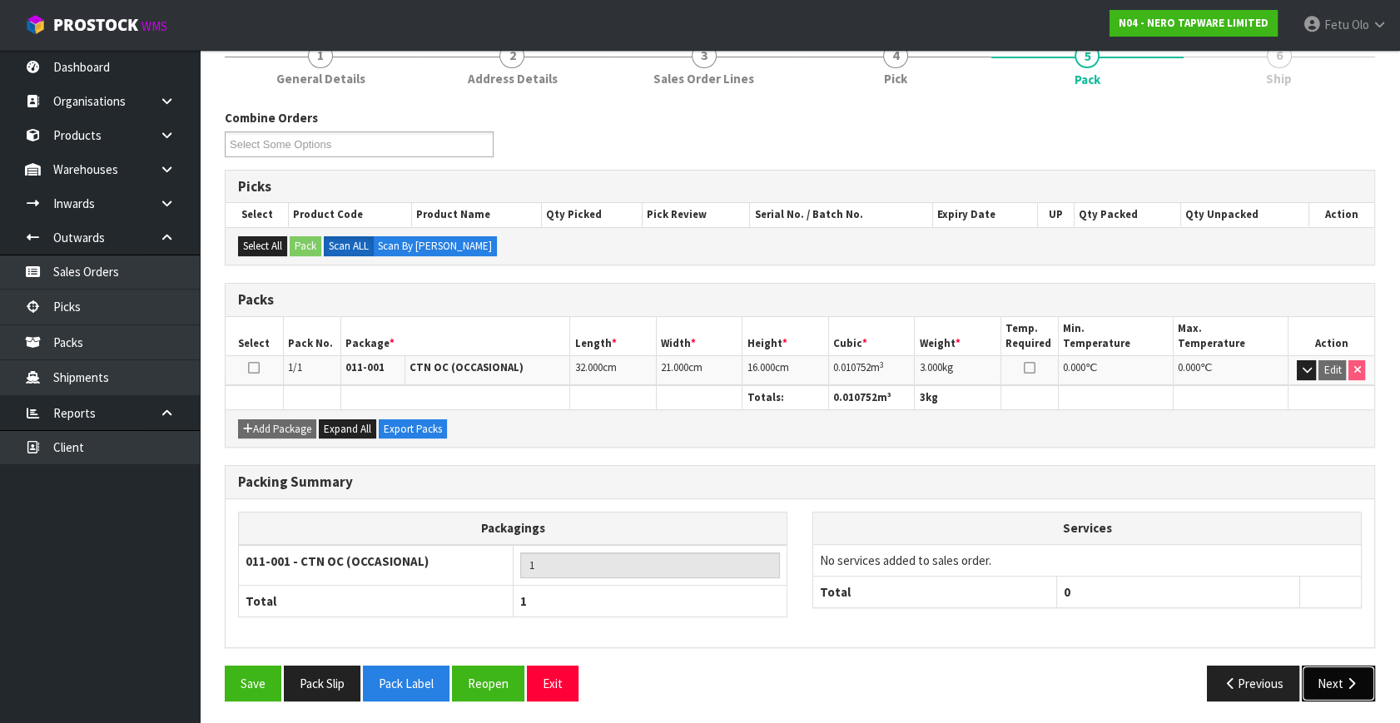
click at [1321, 667] on button "Next" at bounding box center [1338, 684] width 73 height 36
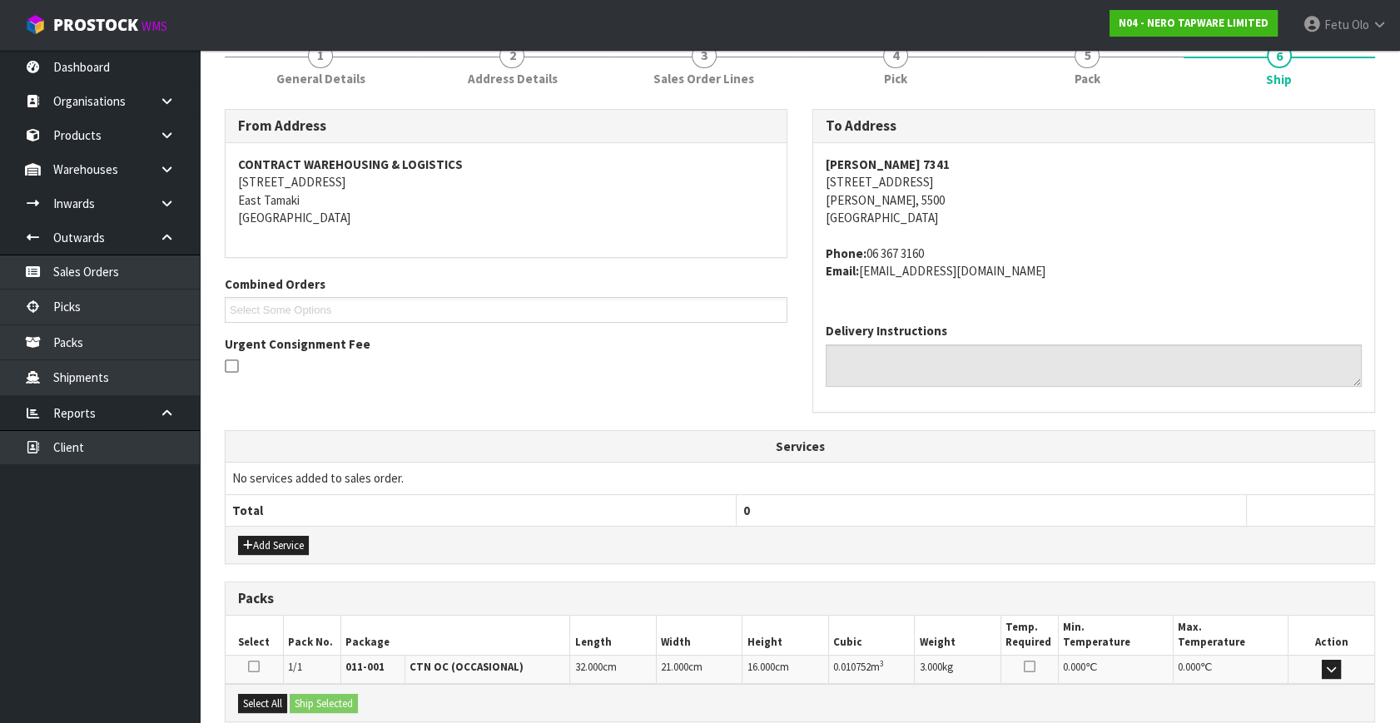
scroll to position [392, 0]
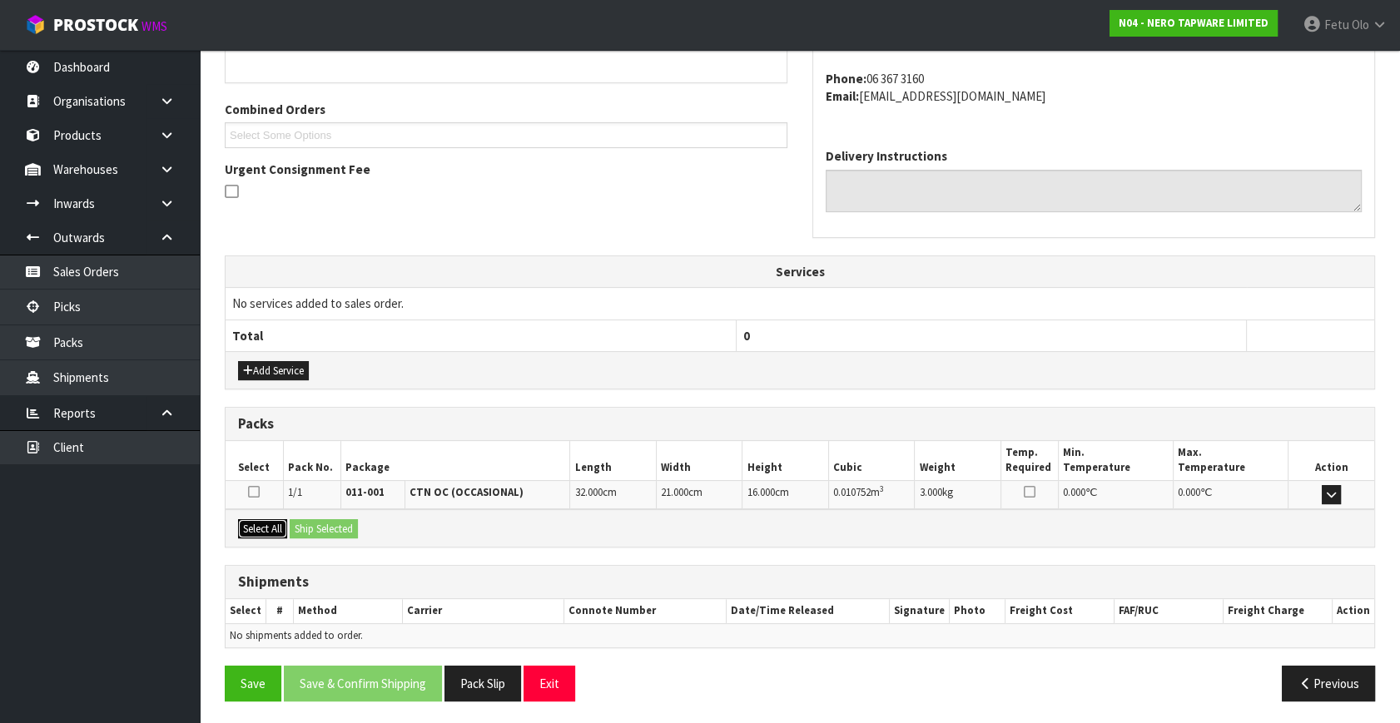
click at [244, 519] on button "Select All" at bounding box center [262, 529] width 49 height 20
drag, startPoint x: 300, startPoint y: 525, endPoint x: 315, endPoint y: 530, distance: 15.8
click at [307, 526] on button "Ship Selected" at bounding box center [324, 529] width 68 height 20
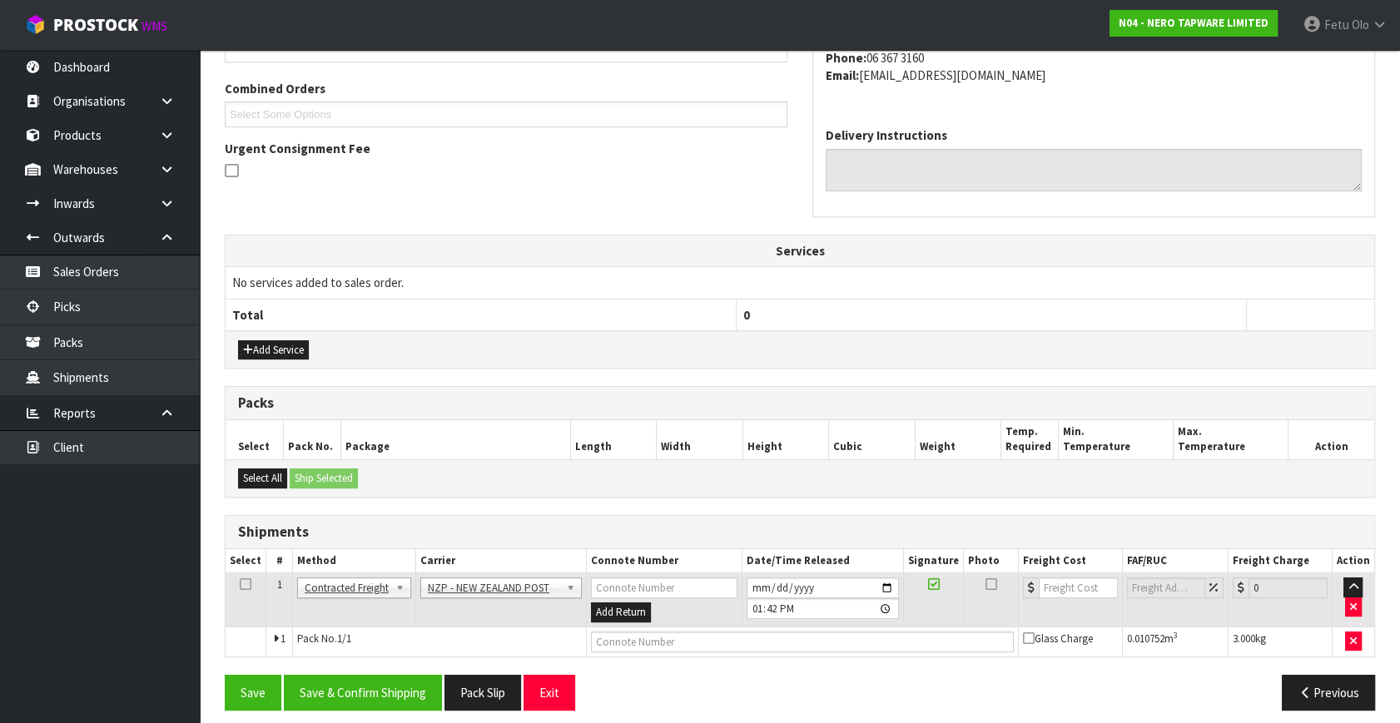
scroll to position [422, 0]
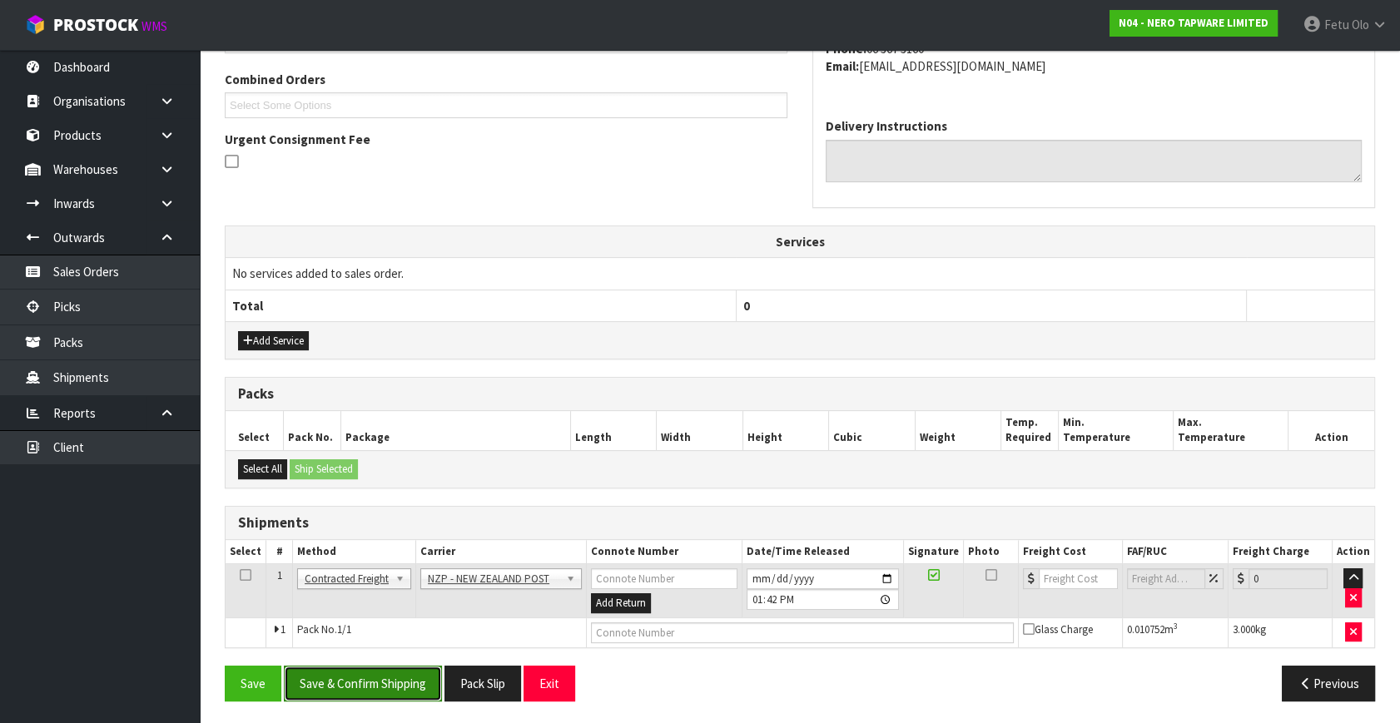
drag, startPoint x: 391, startPoint y: 682, endPoint x: 366, endPoint y: 673, distance: 26.3
click at [391, 681] on button "Save & Confirm Shipping" at bounding box center [363, 684] width 158 height 36
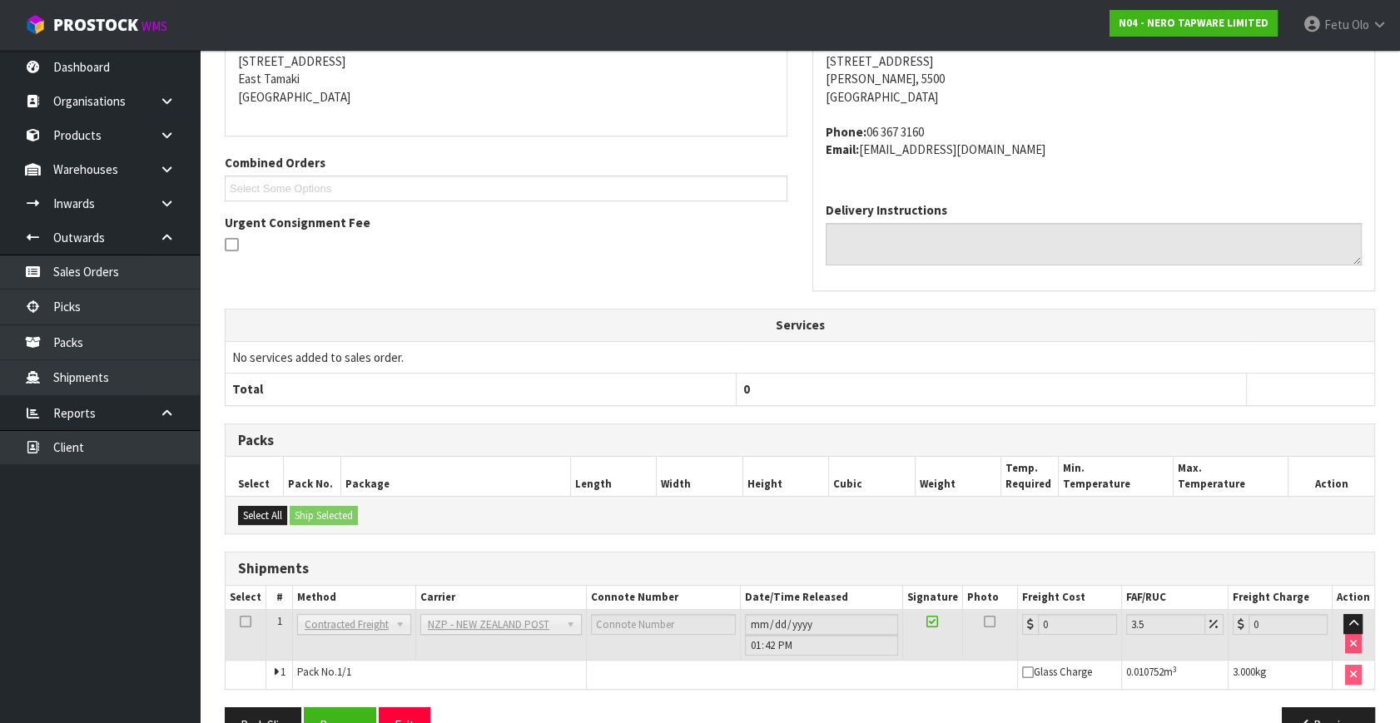
scroll to position [399, 0]
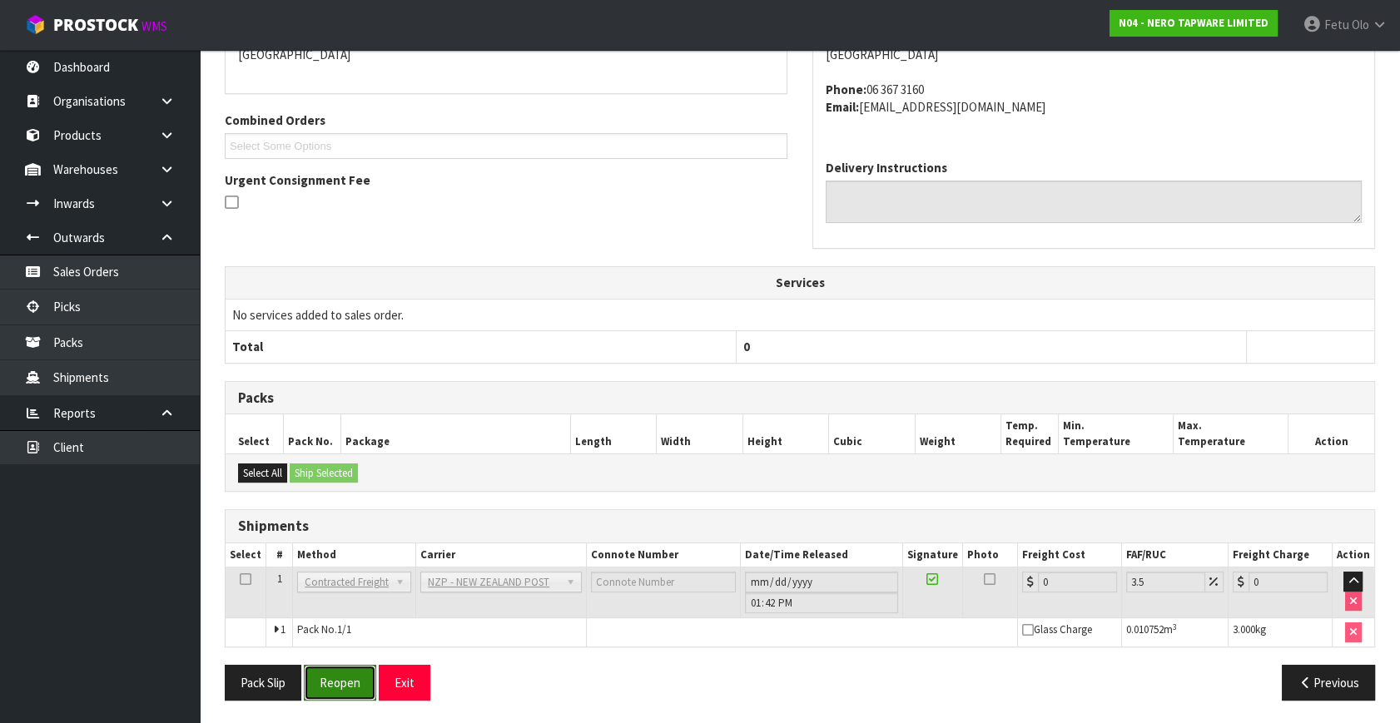
drag, startPoint x: 352, startPoint y: 667, endPoint x: 360, endPoint y: 658, distance: 11.2
click at [357, 667] on button "Reopen" at bounding box center [340, 683] width 72 height 36
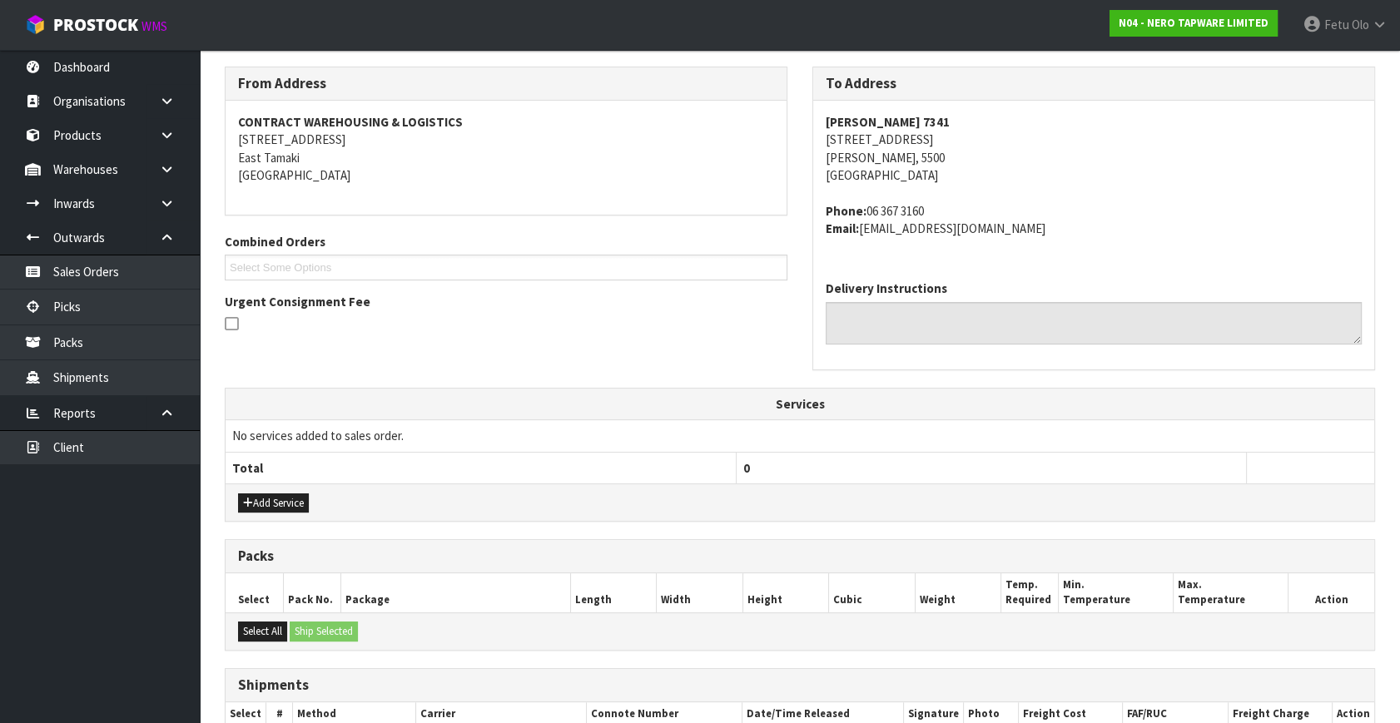
scroll to position [437, 0]
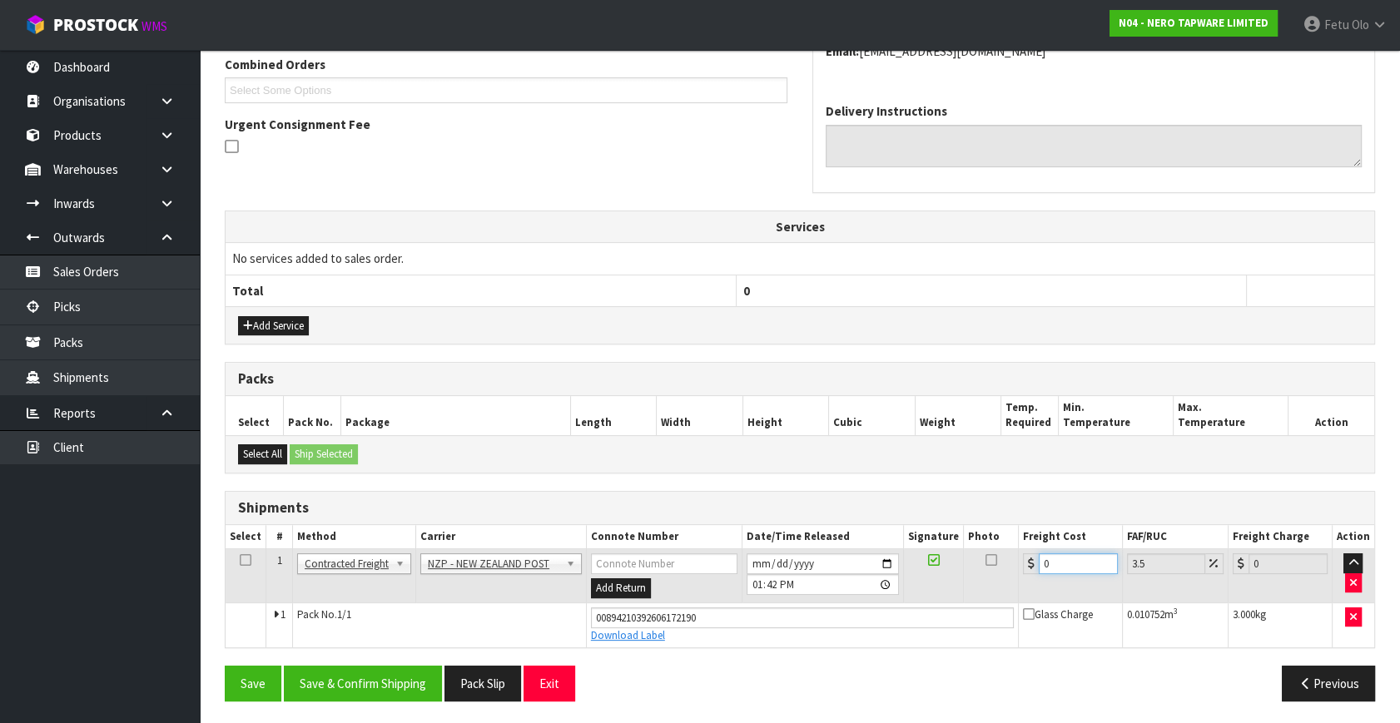
drag, startPoint x: 995, startPoint y: 579, endPoint x: 871, endPoint y: 599, distance: 126.4
click at [871, 599] on tbody "1 Client Local Pickup Customer Local Pickup Company Freight Contracted Freight …" at bounding box center [800, 598] width 1149 height 98
type input "8"
type input "8.28"
click at [225, 666] on button "Save" at bounding box center [253, 684] width 57 height 36
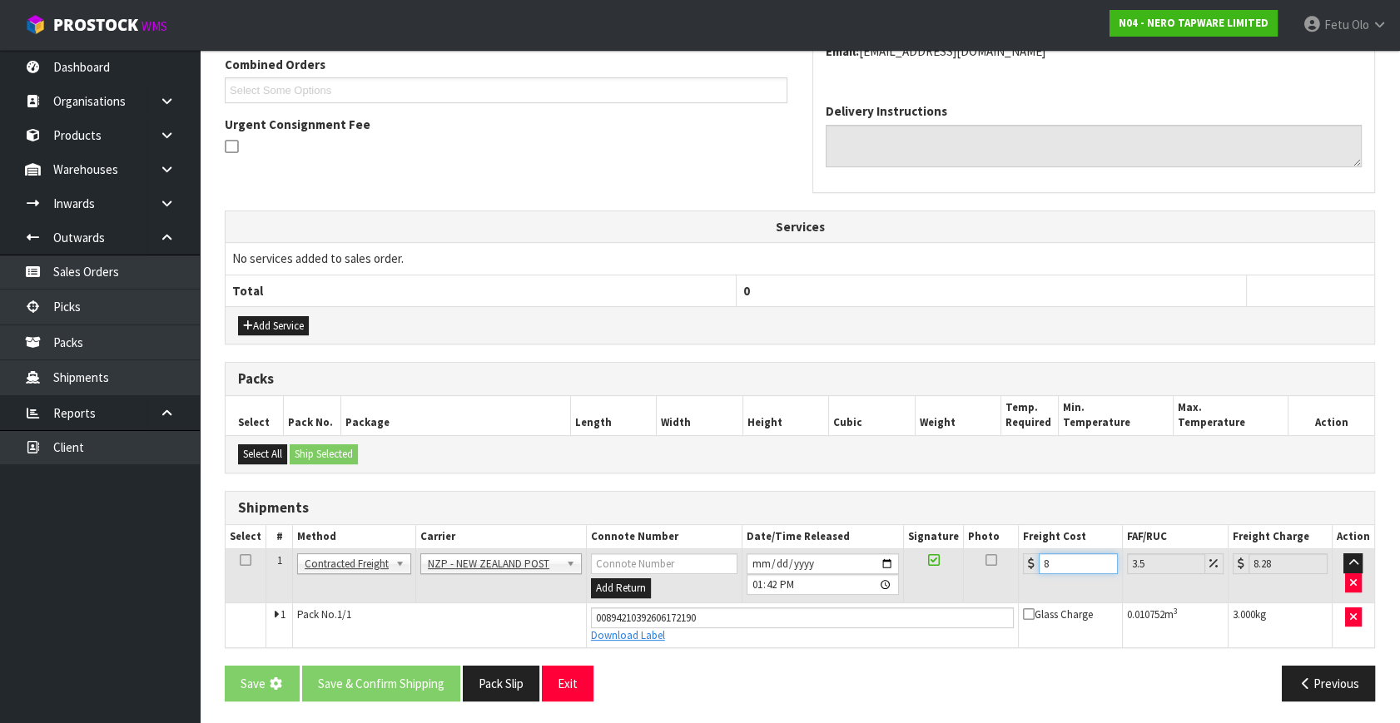
type input "8.4"
type input "8.69"
type input "8.45"
type input "8.75"
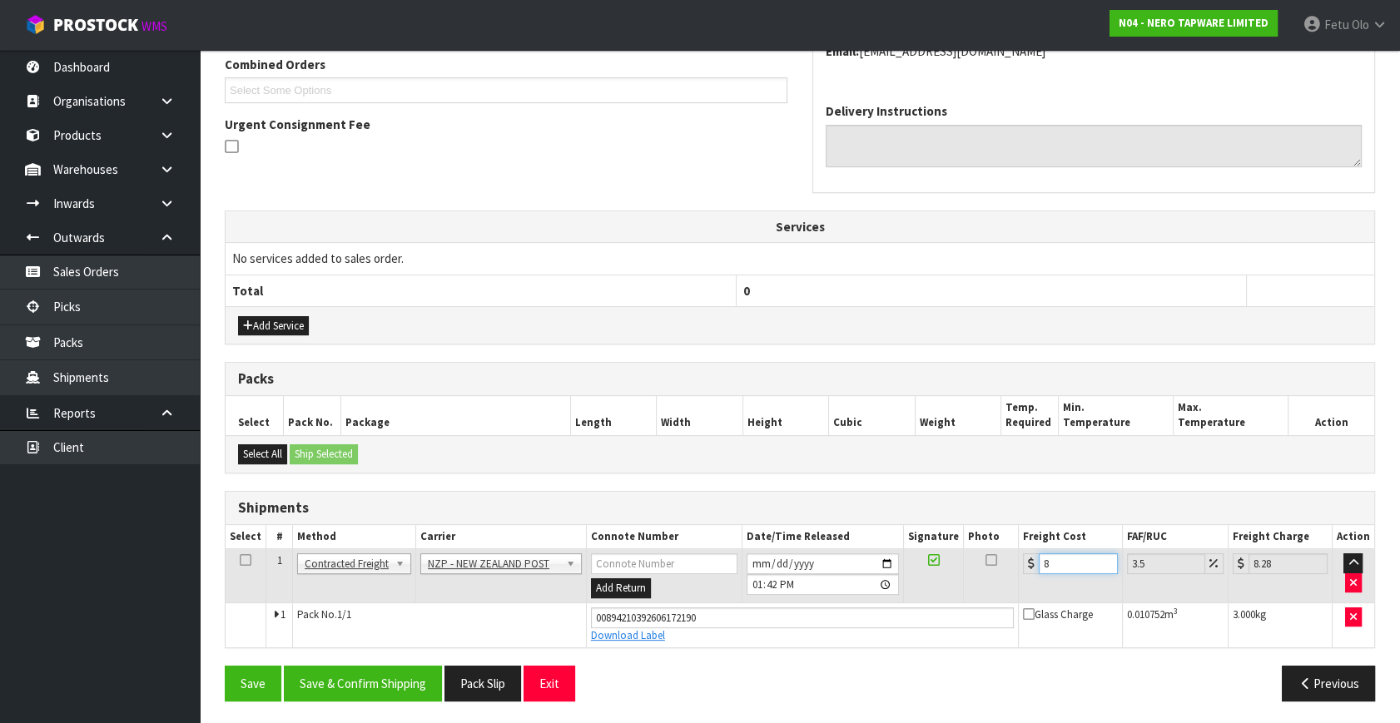
drag, startPoint x: 1055, startPoint y: 569, endPoint x: 972, endPoint y: 598, distance: 87.4
click at [974, 589] on tr "1 Client Local Pickup Customer Local Pickup Company Freight Contracted Freight …" at bounding box center [800, 576] width 1149 height 54
type input "8.4"
type input "8.69"
type input "8.45"
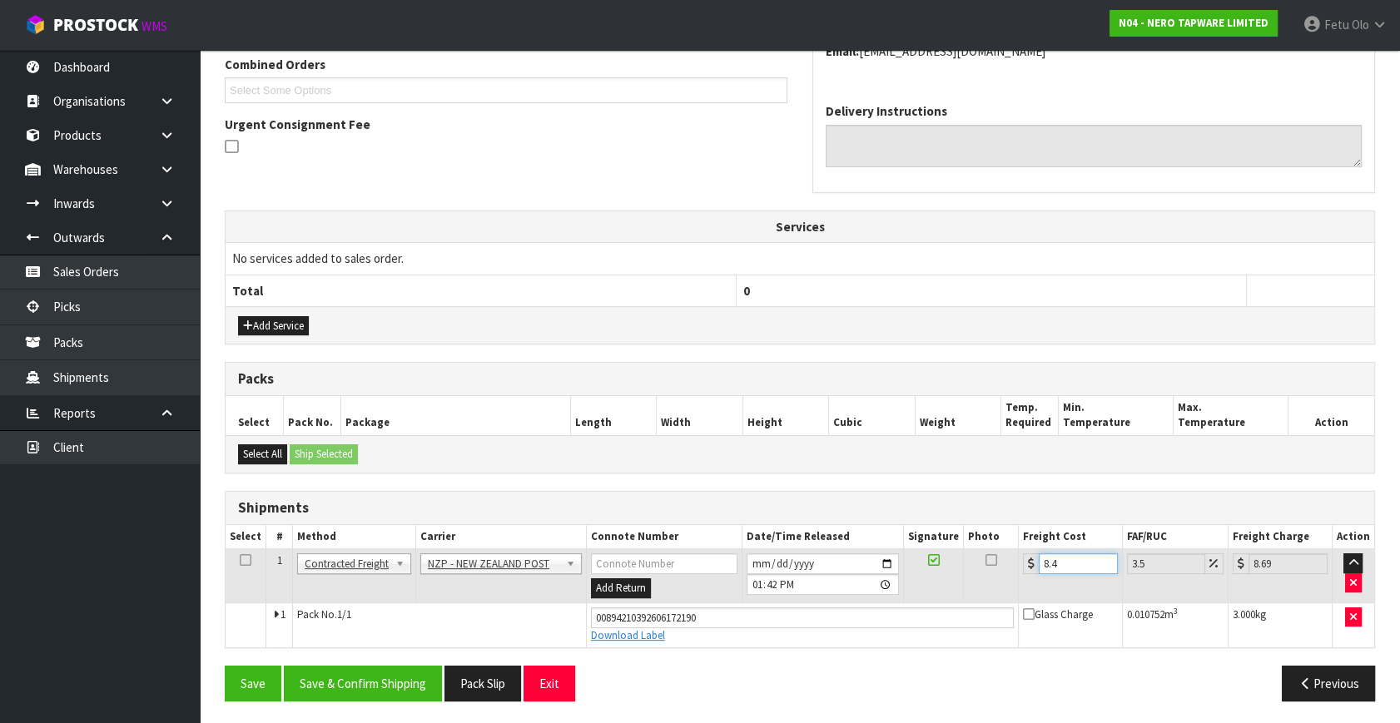
type input "8.75"
type input "8.45"
click at [390, 666] on button "Save & Confirm Shipping" at bounding box center [363, 684] width 158 height 36
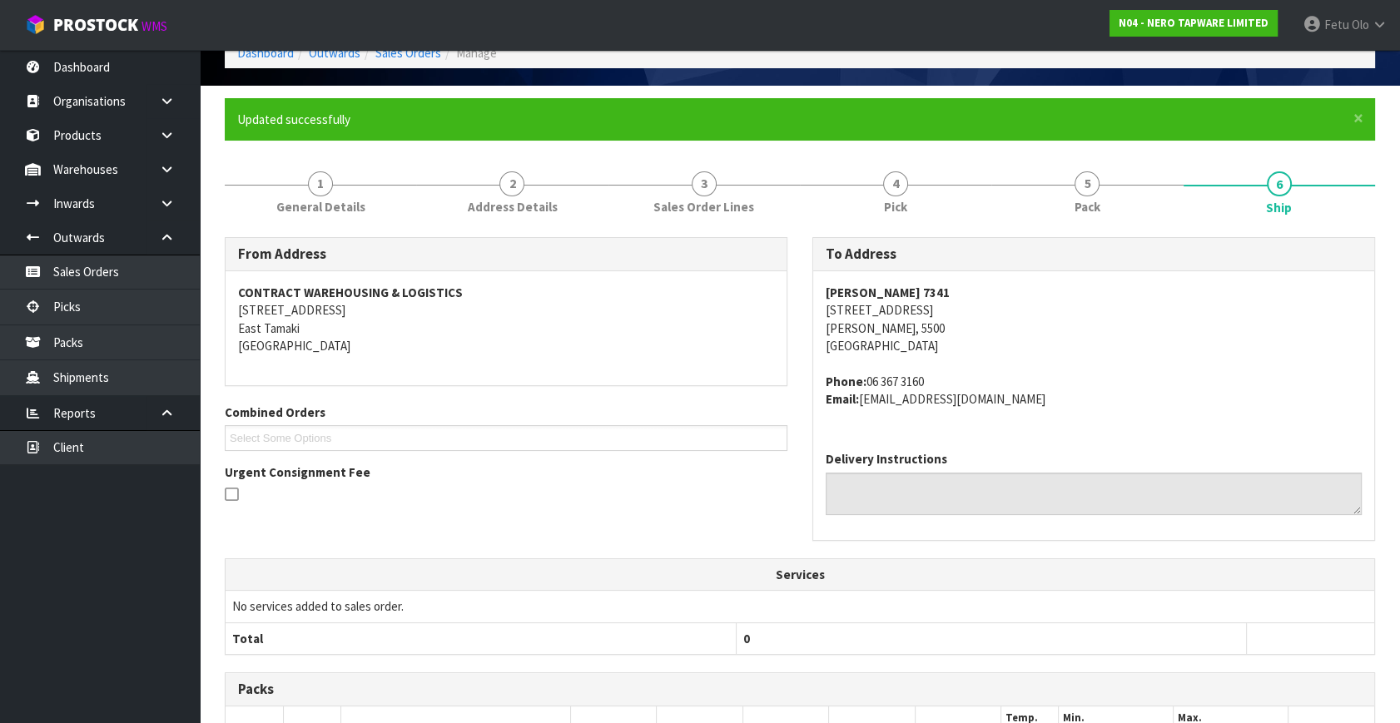
scroll to position [391, 0]
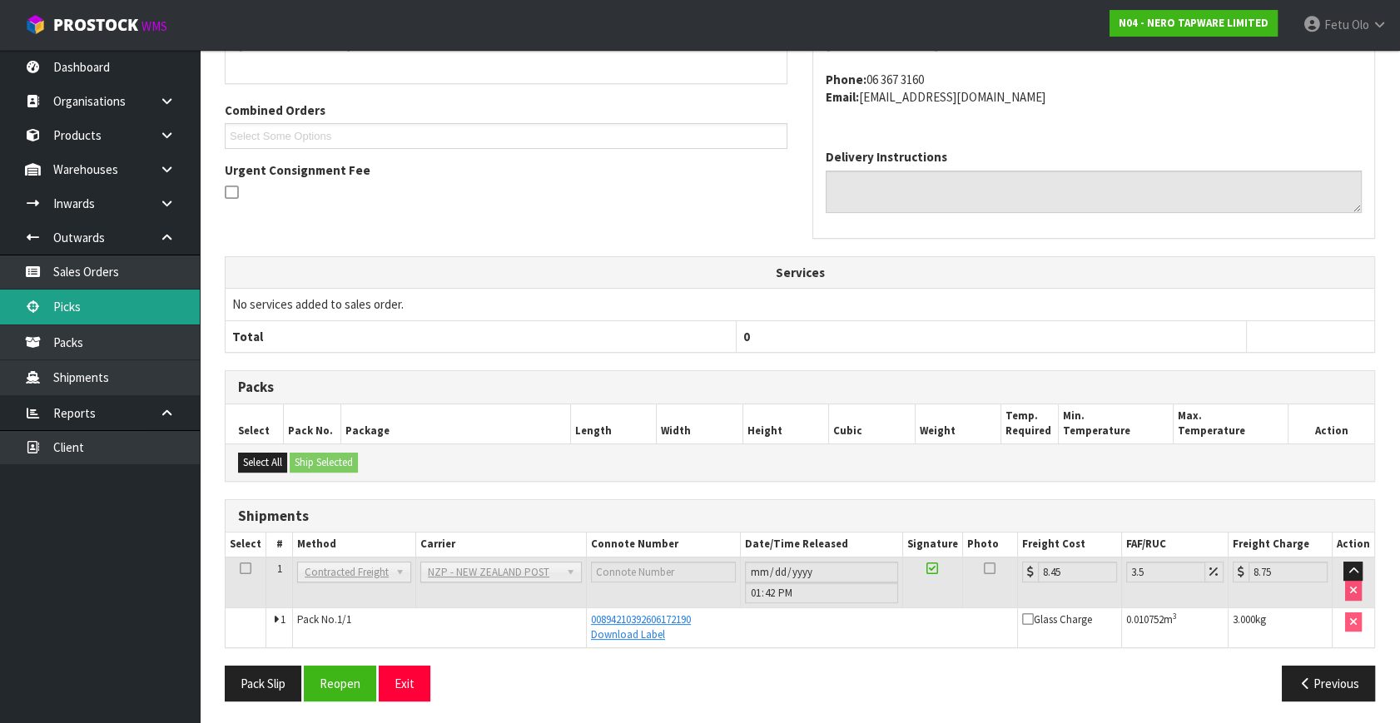
click at [67, 308] on link "Picks" at bounding box center [100, 307] width 200 height 34
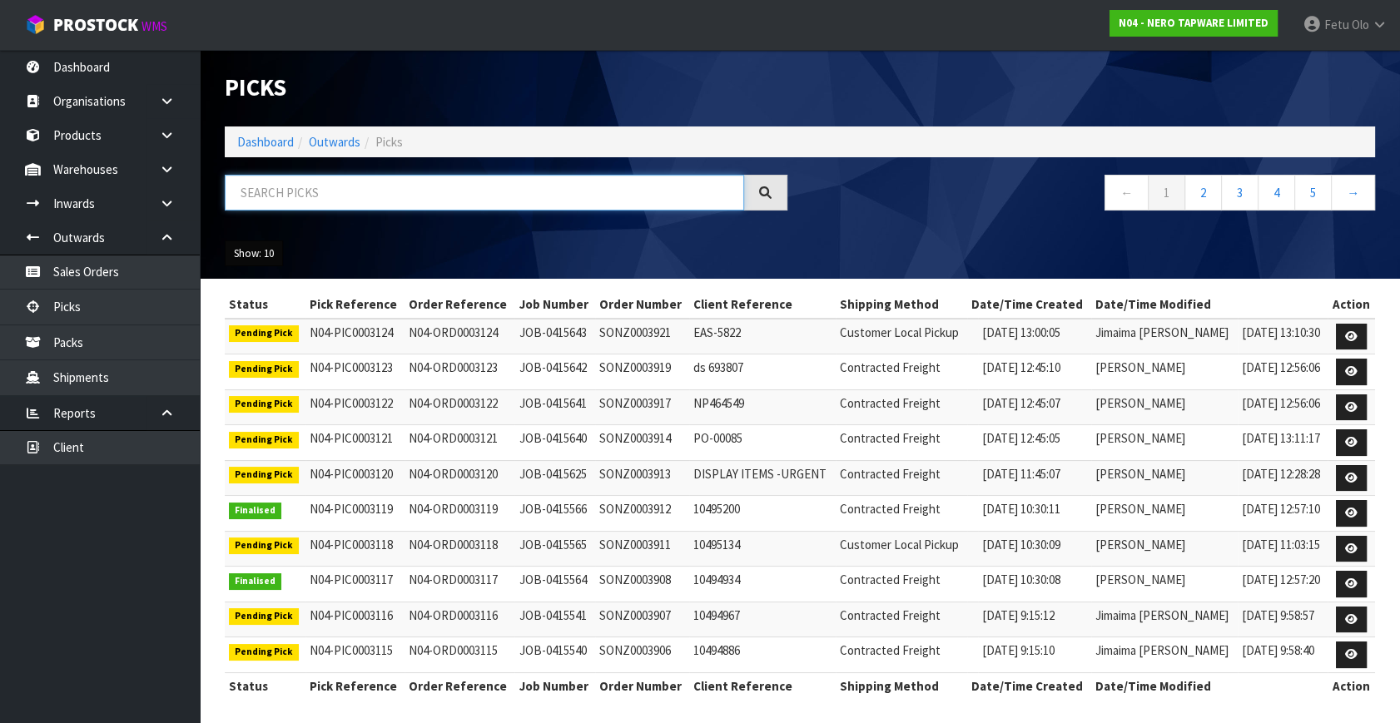
drag, startPoint x: 347, startPoint y: 189, endPoint x: 277, endPoint y: 260, distance: 99.5
click at [347, 189] on input "text" at bounding box center [484, 193] width 519 height 36
type input "3110"
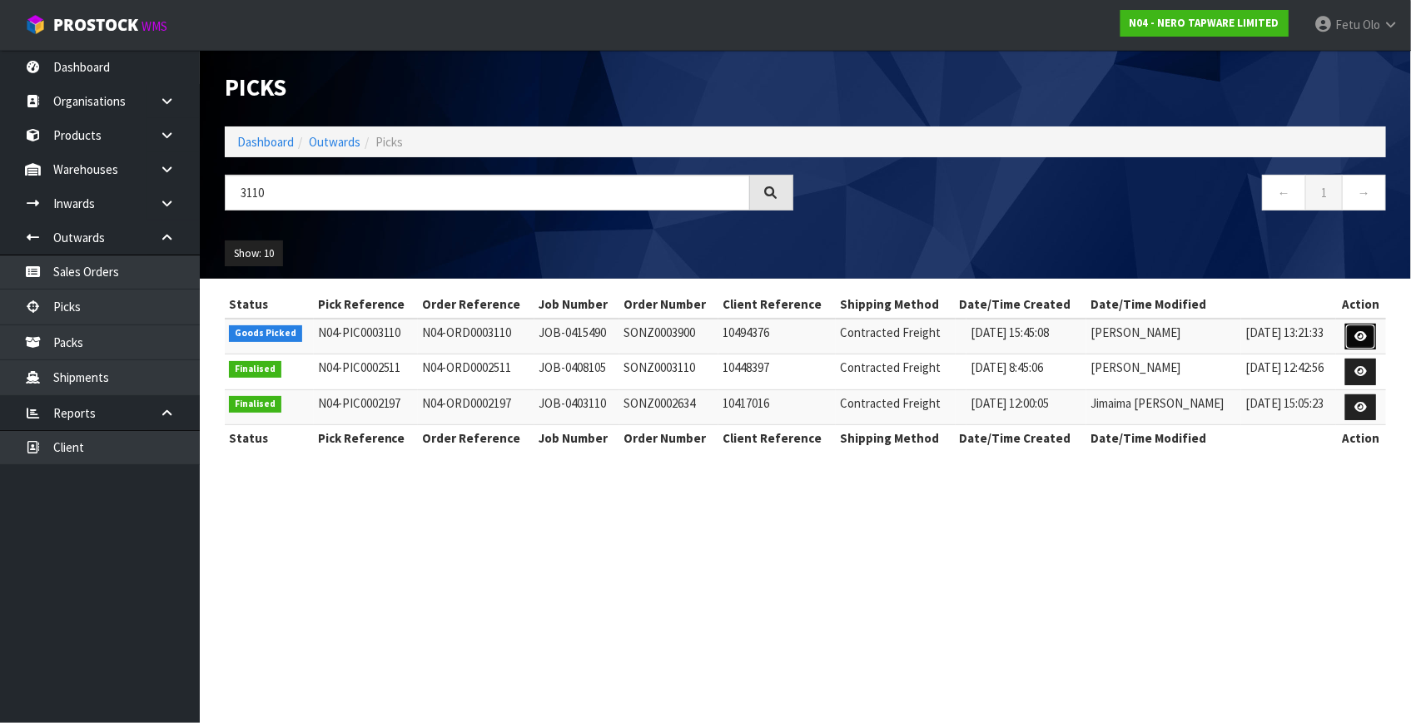
click at [1361, 331] on icon at bounding box center [1360, 336] width 12 height 11
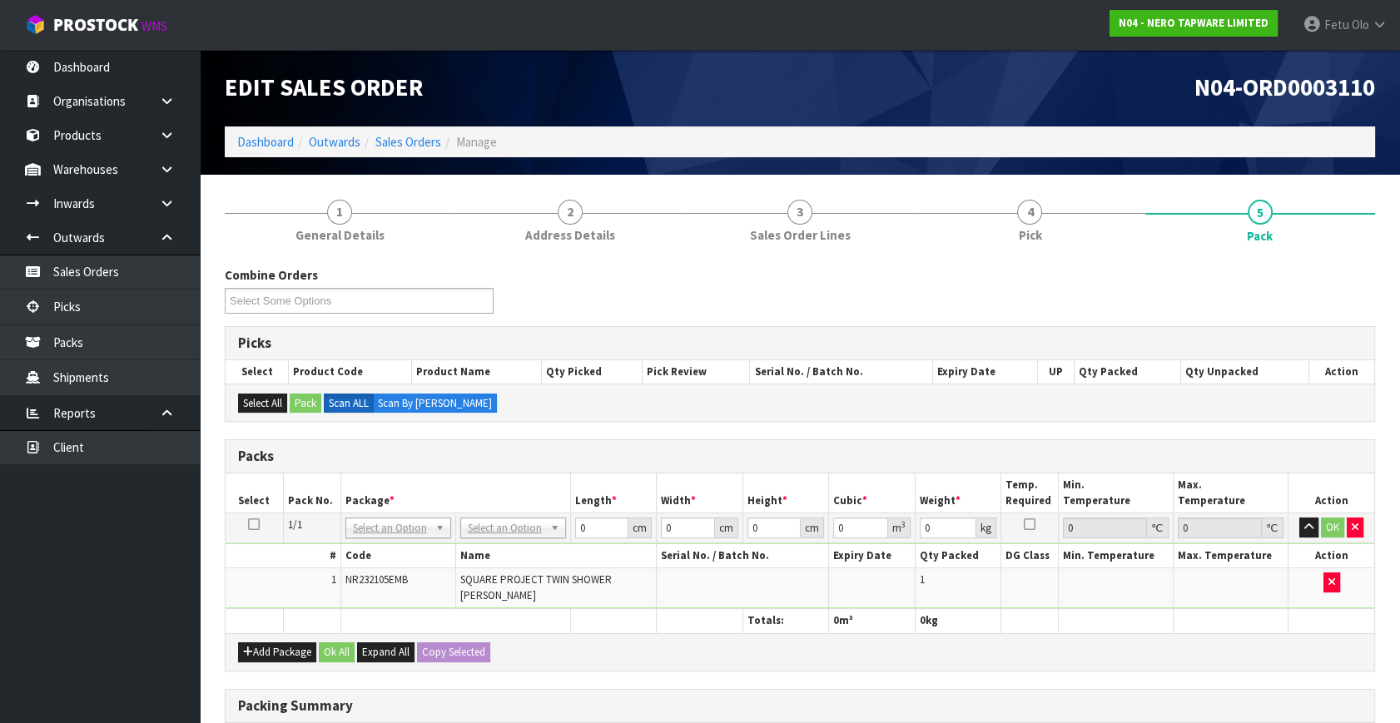
click at [470, 477] on th "Package *" at bounding box center [455, 493] width 230 height 39
click at [477, 474] on th "Package *" at bounding box center [455, 493] width 230 height 39
drag, startPoint x: 477, startPoint y: 474, endPoint x: 486, endPoint y: 480, distance: 10.9
click at [477, 474] on th "Package *" at bounding box center [455, 493] width 230 height 39
drag, startPoint x: 601, startPoint y: 519, endPoint x: 320, endPoint y: 633, distance: 302.5
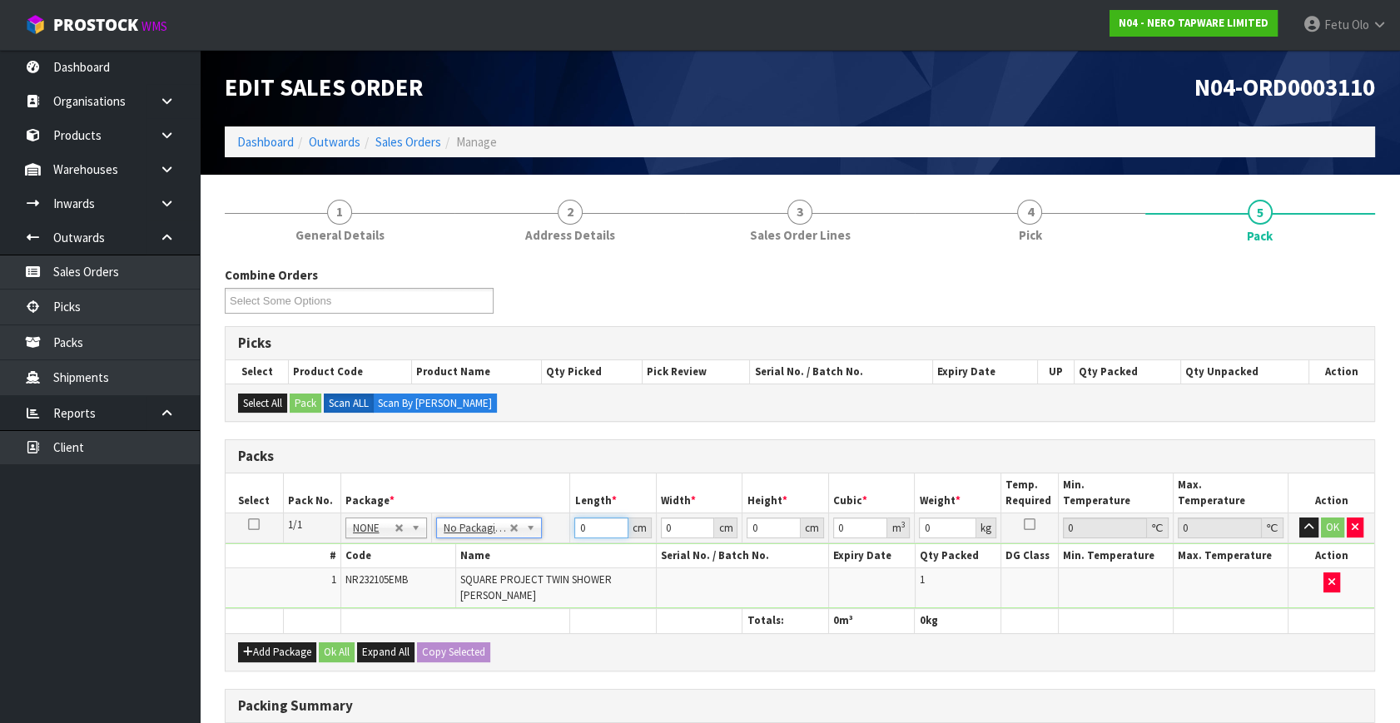
click at [320, 633] on div "Packs Select Pack No. Package * Length * Width * Height * Cubic * Weight * Temp…" at bounding box center [800, 554] width 1150 height 231
type input "88"
type input "48"
type input "8"
type input "0.033792"
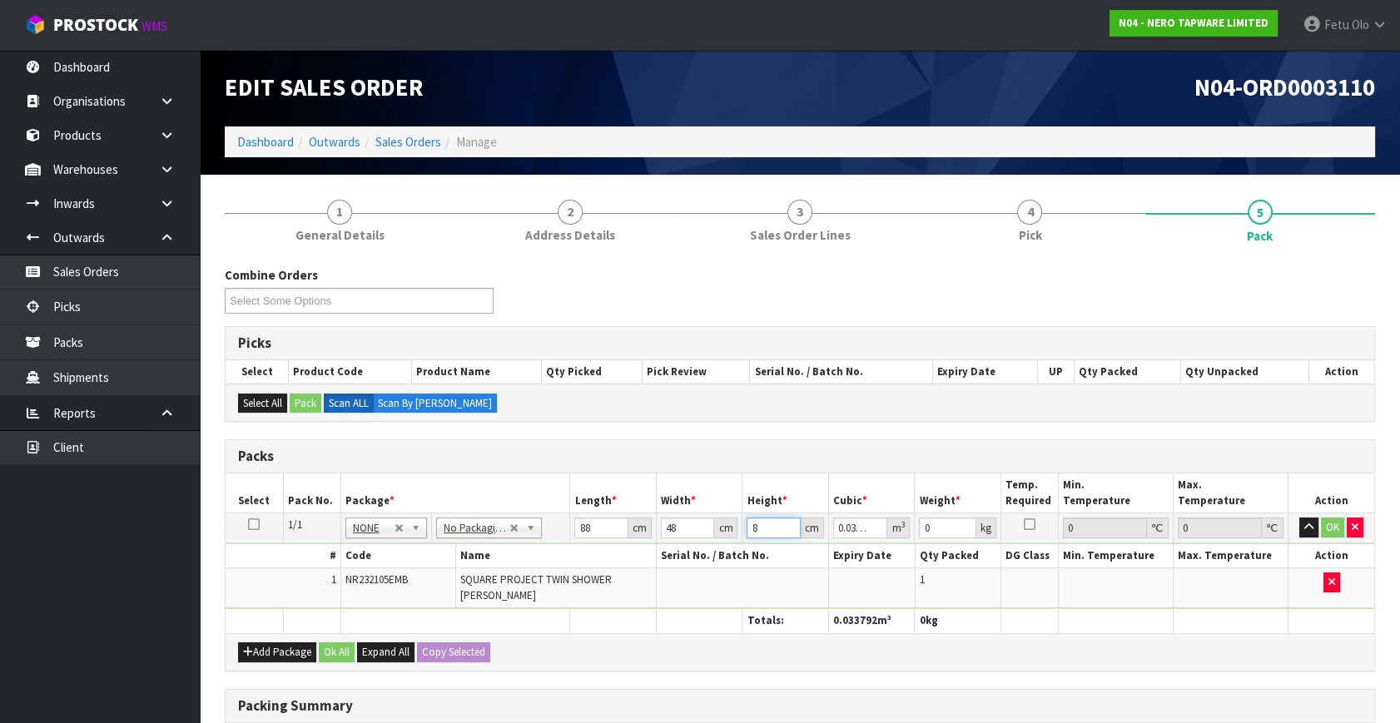
type input "8"
type input "5"
click button "OK" at bounding box center [1332, 528] width 23 height 20
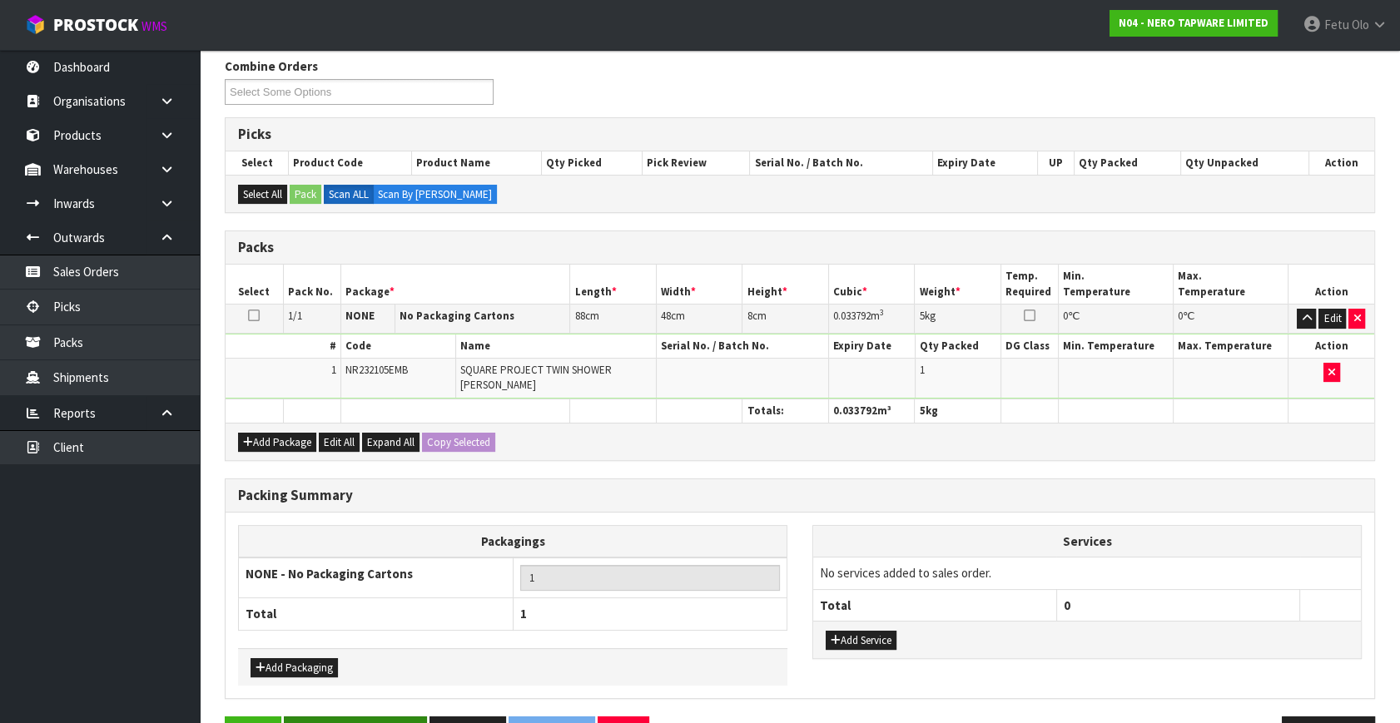
scroll to position [259, 0]
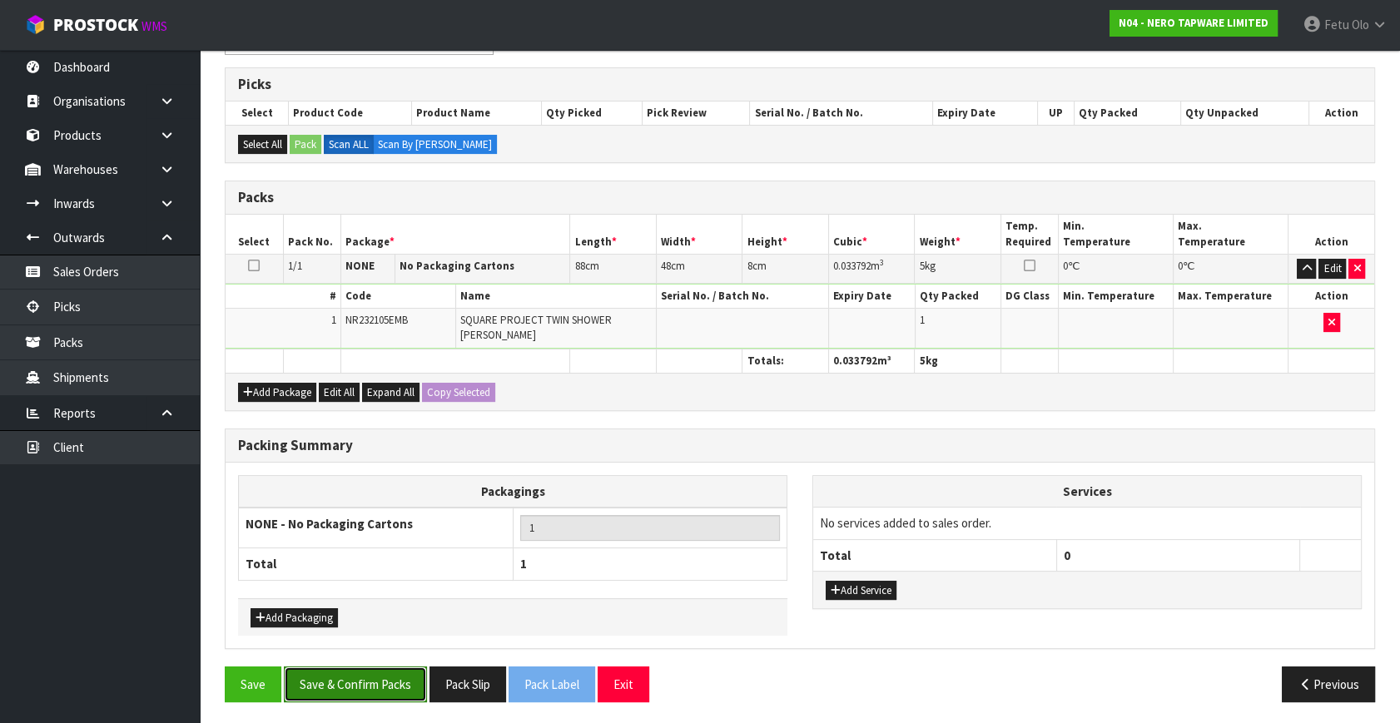
click at [345, 671] on button "Save & Confirm Packs" at bounding box center [355, 685] width 143 height 36
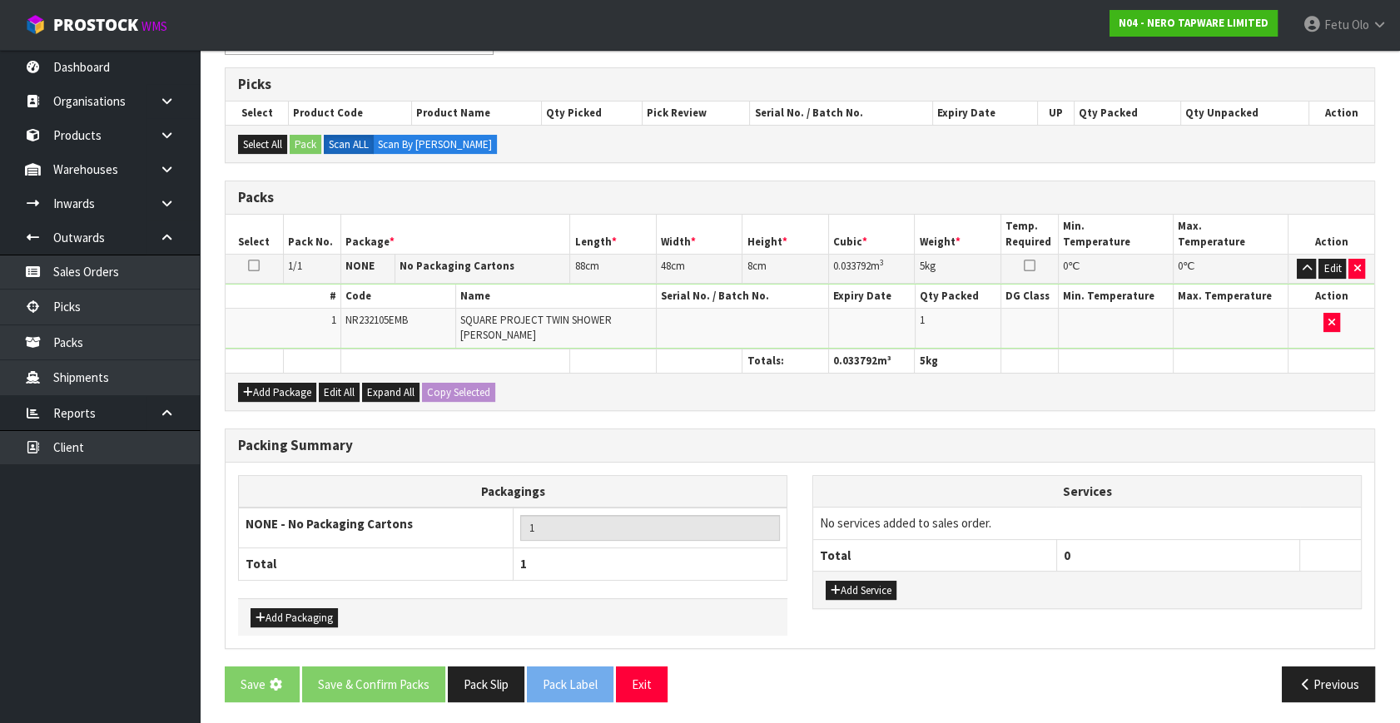
scroll to position [0, 0]
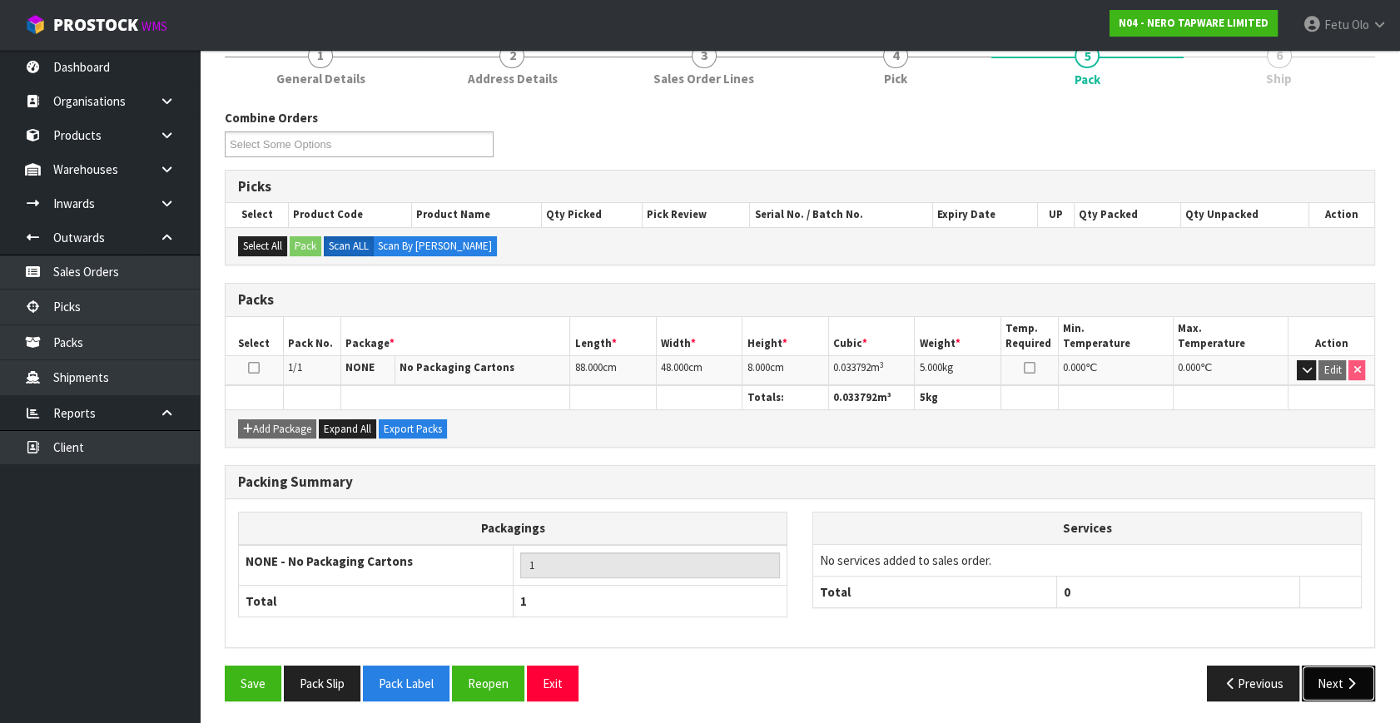
click at [1359, 677] on button "Next" at bounding box center [1338, 684] width 73 height 36
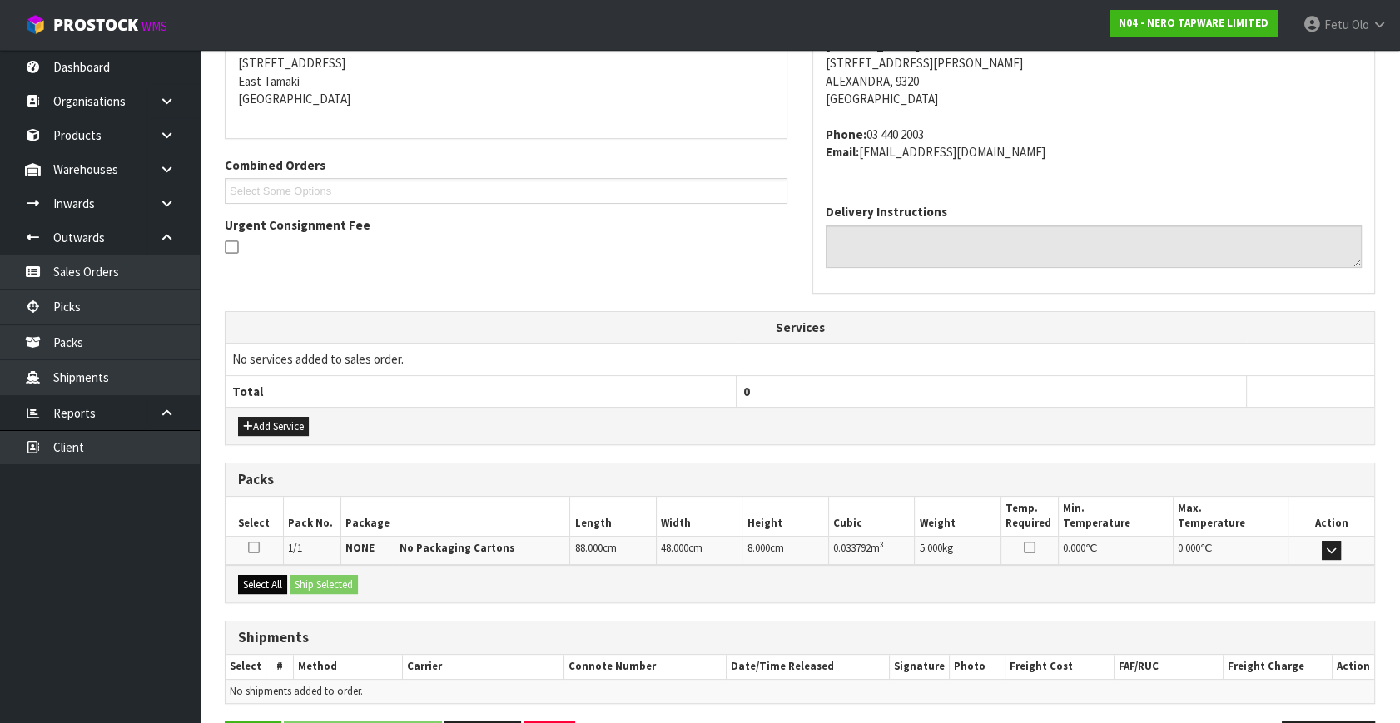
scroll to position [392, 0]
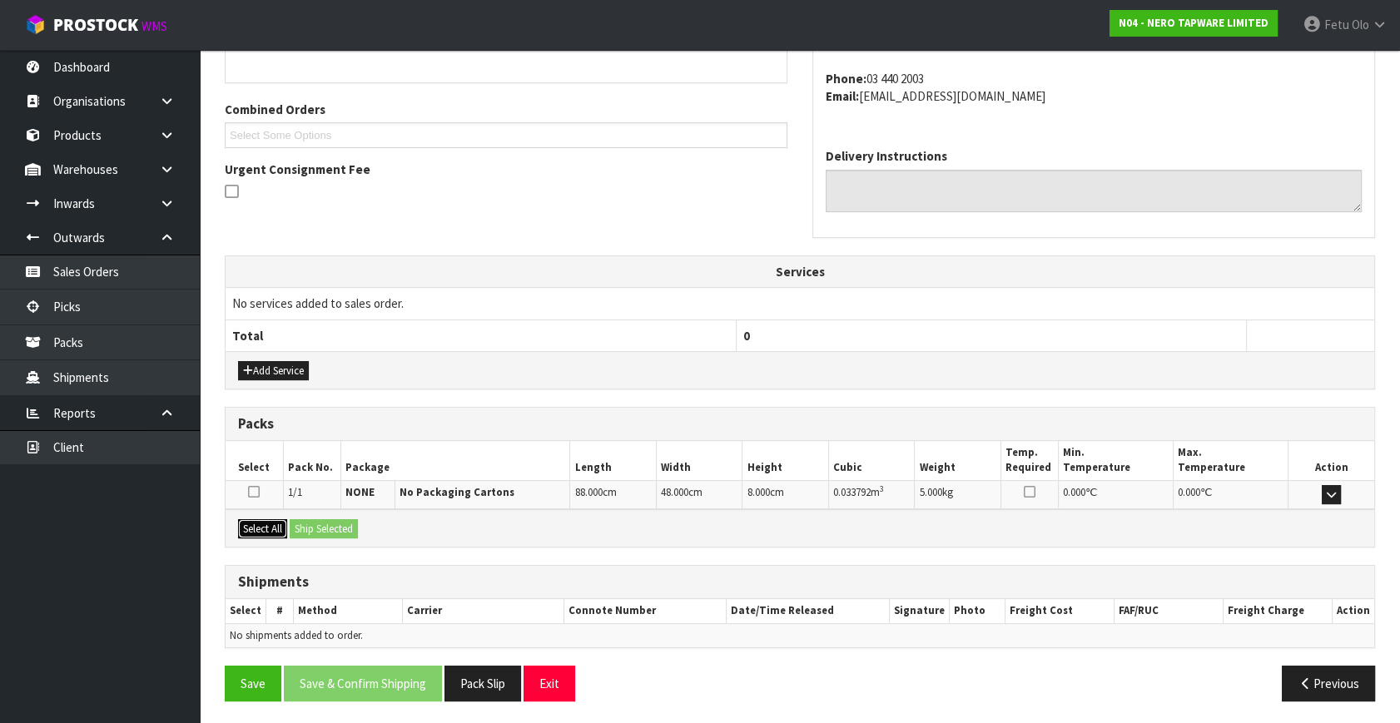
click at [265, 529] on button "Select All" at bounding box center [262, 529] width 49 height 20
click at [317, 524] on button "Ship Selected" at bounding box center [324, 529] width 68 height 20
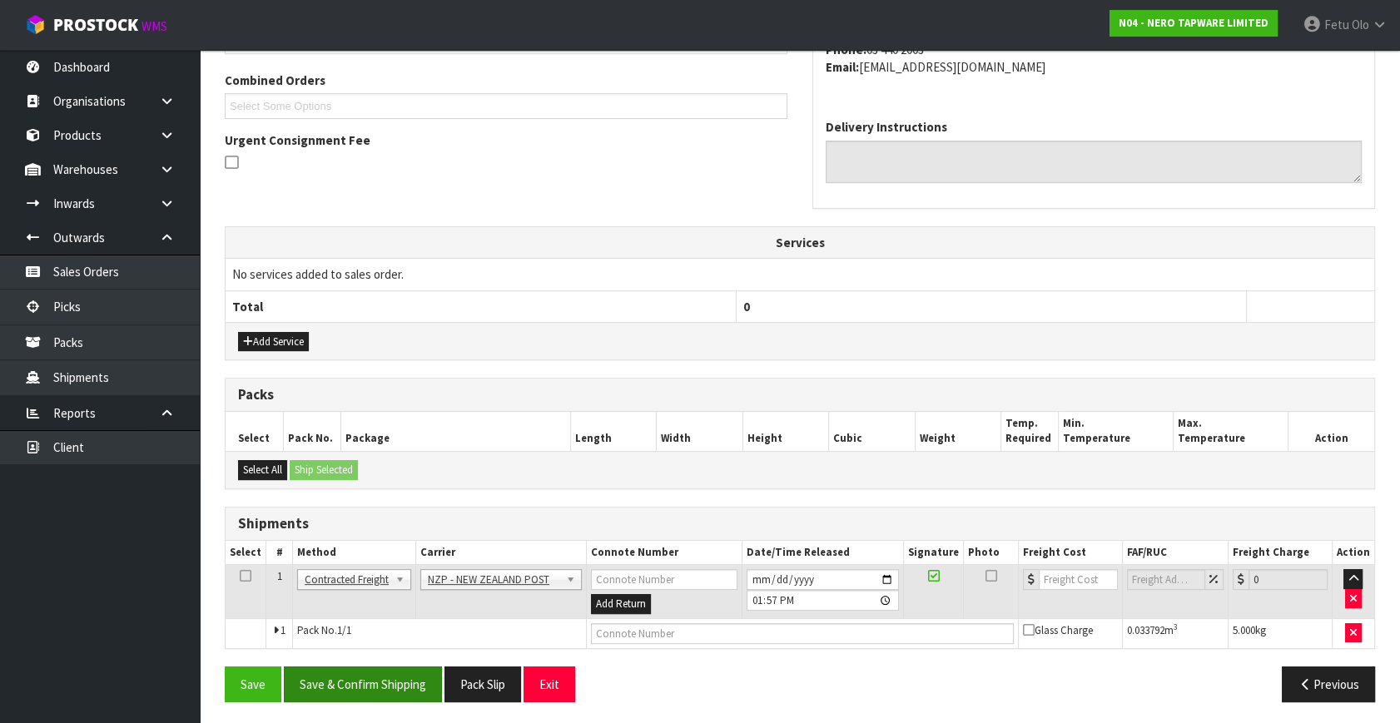
scroll to position [422, 0]
click at [390, 678] on button "Save & Confirm Shipping" at bounding box center [363, 684] width 158 height 36
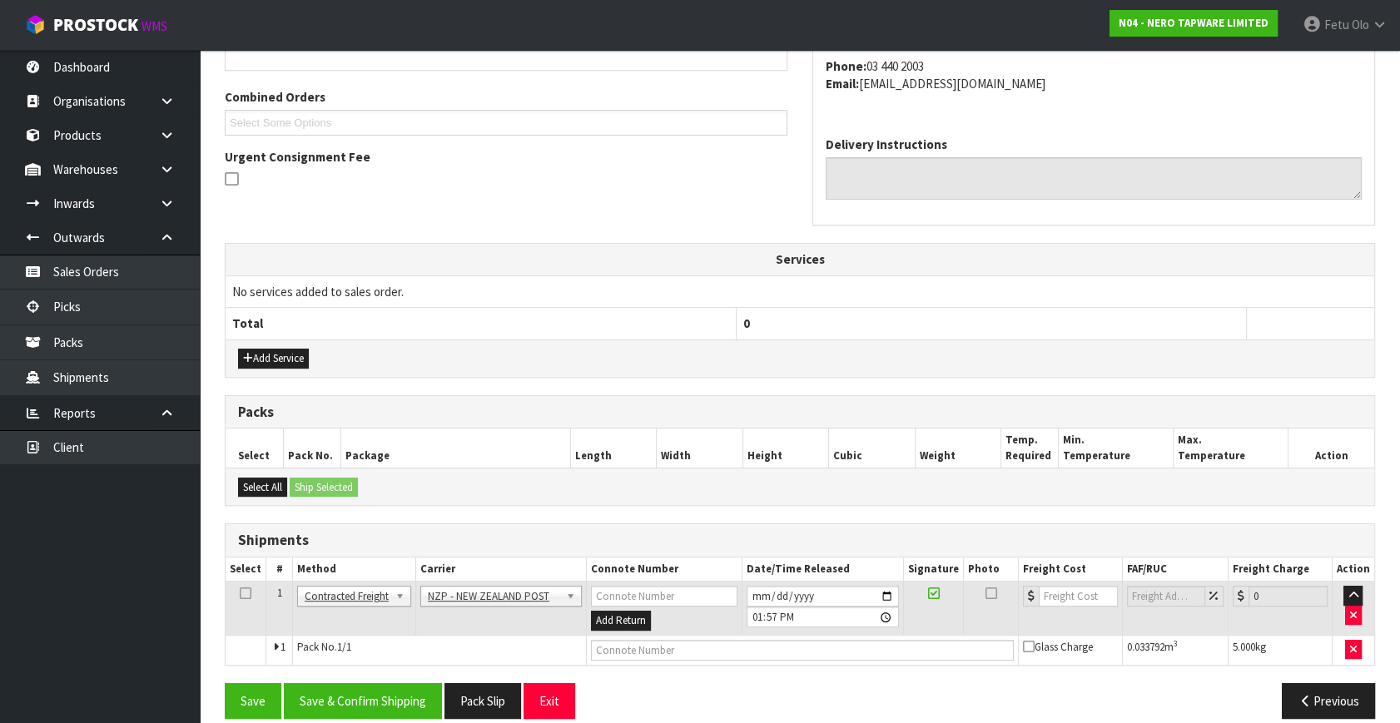
scroll to position [0, 0]
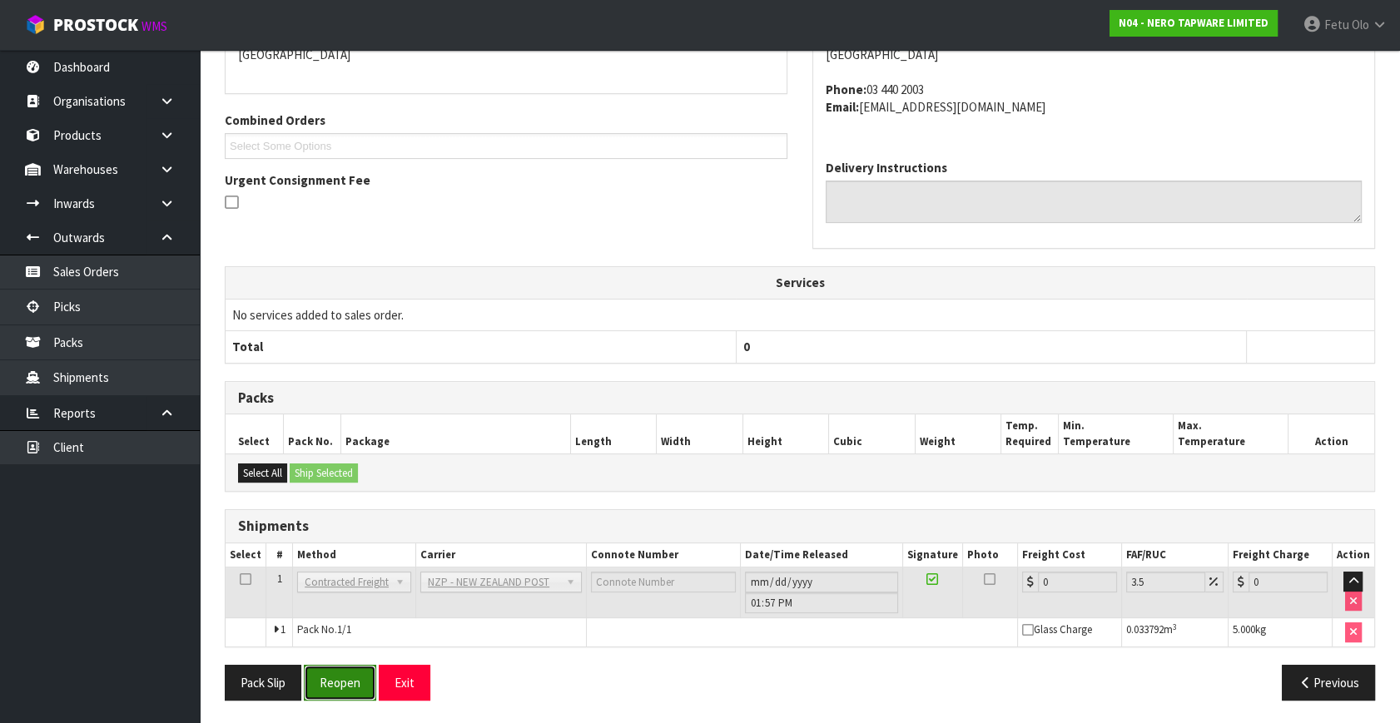
click at [341, 672] on button "Reopen" at bounding box center [340, 683] width 72 height 36
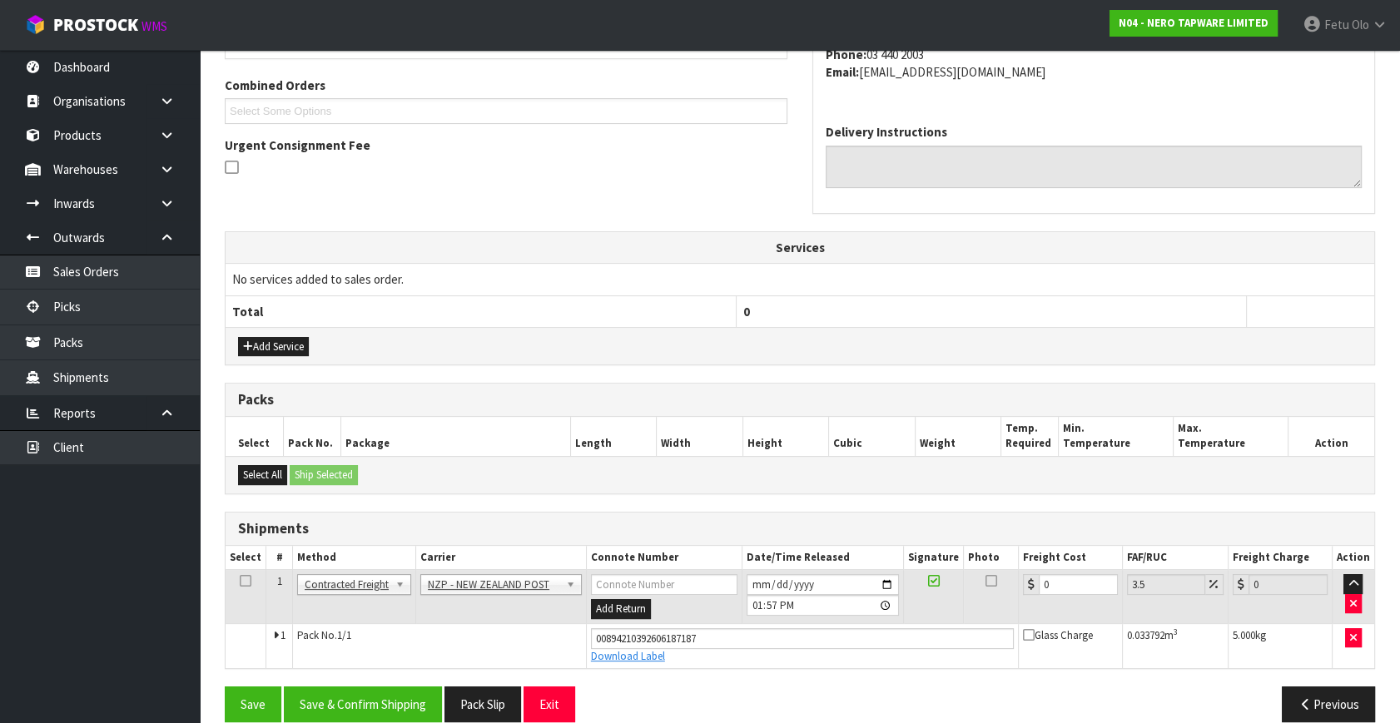
scroll to position [437, 0]
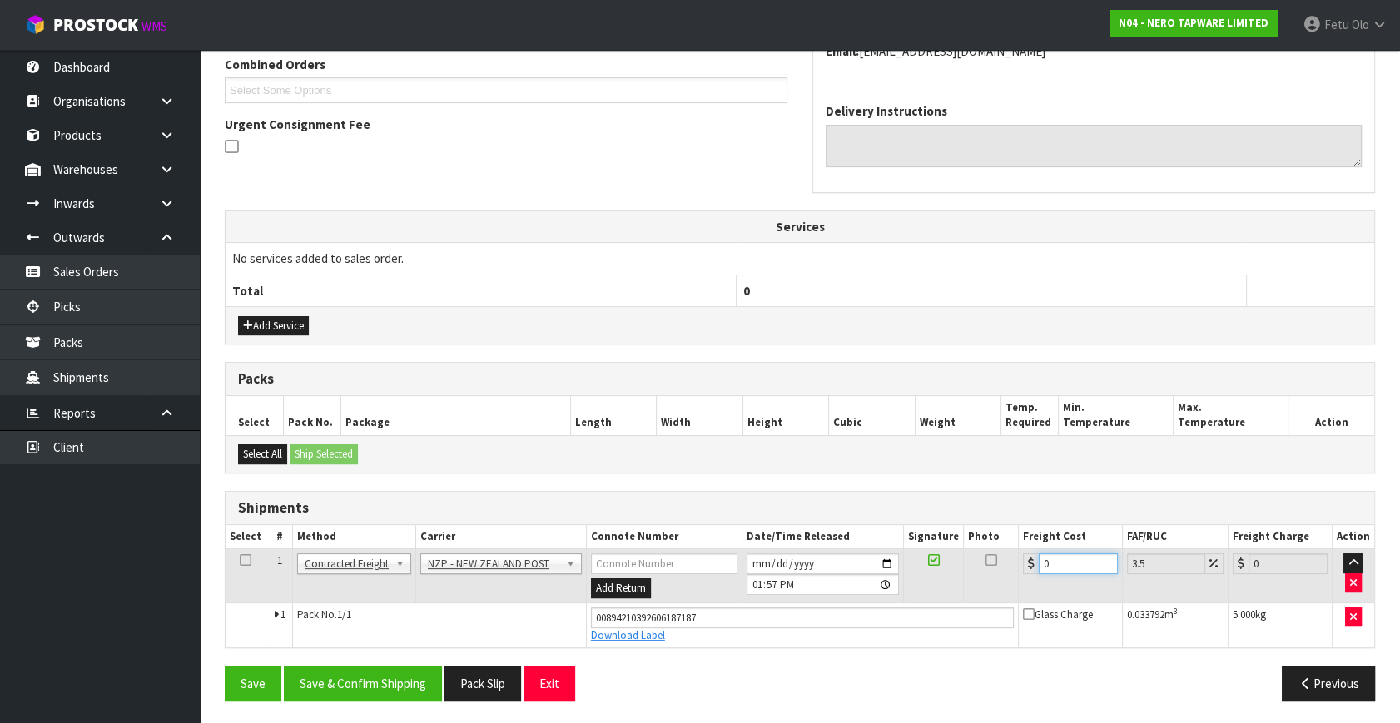
drag, startPoint x: 1079, startPoint y: 560, endPoint x: 511, endPoint y: 603, distance: 569.2
click at [511, 603] on tbody "1 Client Local Pickup Customer Local Pickup Company Freight Contracted Freight …" at bounding box center [800, 598] width 1149 height 98
type input "1"
type input "1.03"
type input "11"
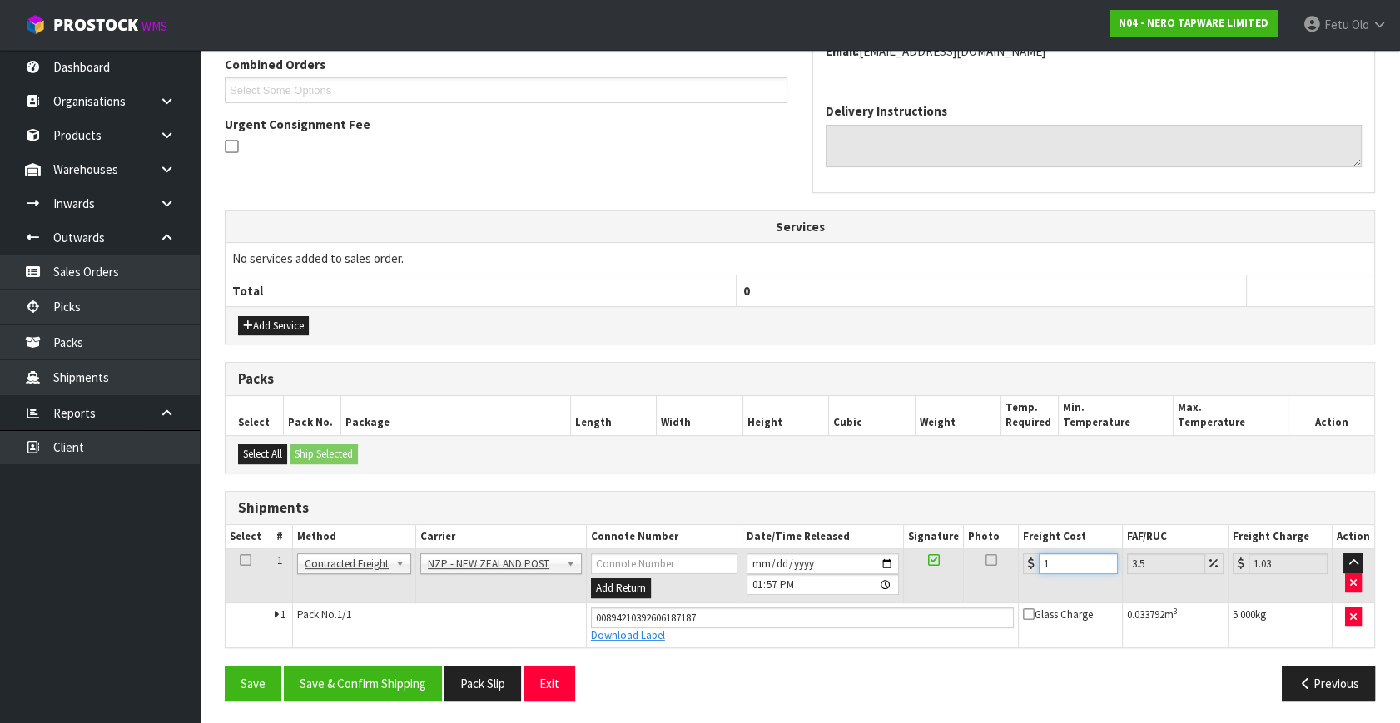
type input "11.38"
type input "11.6"
type input "12.01"
type input "11.61"
type input "12.02"
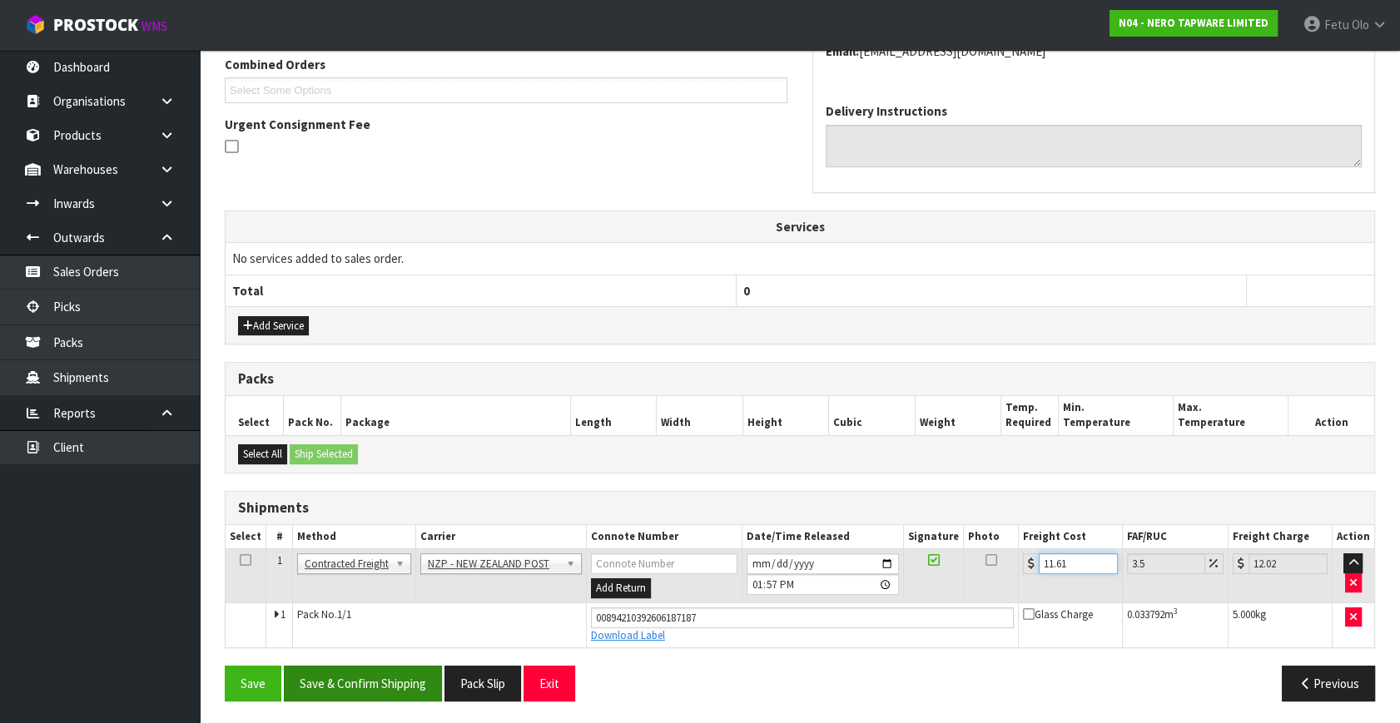
type input "11.61"
click at [390, 687] on button "Save & Confirm Shipping" at bounding box center [363, 684] width 158 height 36
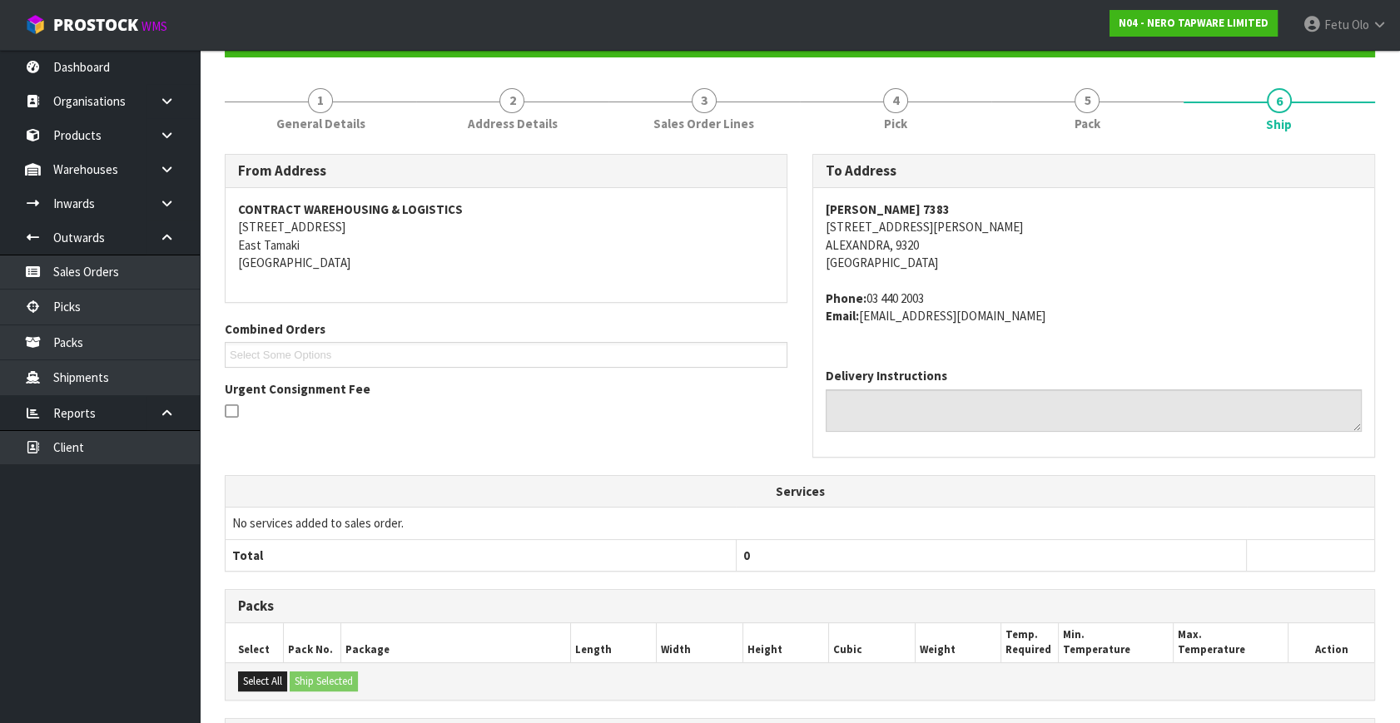
scroll to position [391, 0]
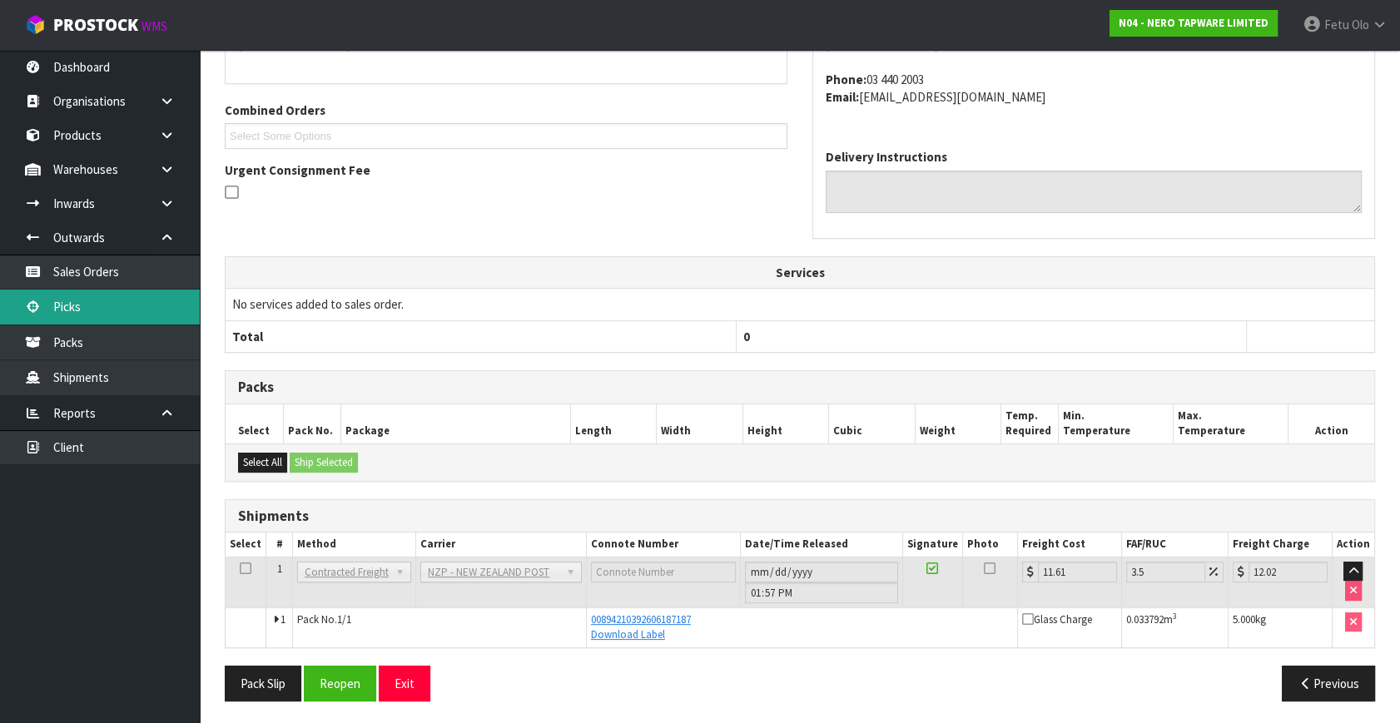
click at [108, 311] on link "Picks" at bounding box center [100, 307] width 200 height 34
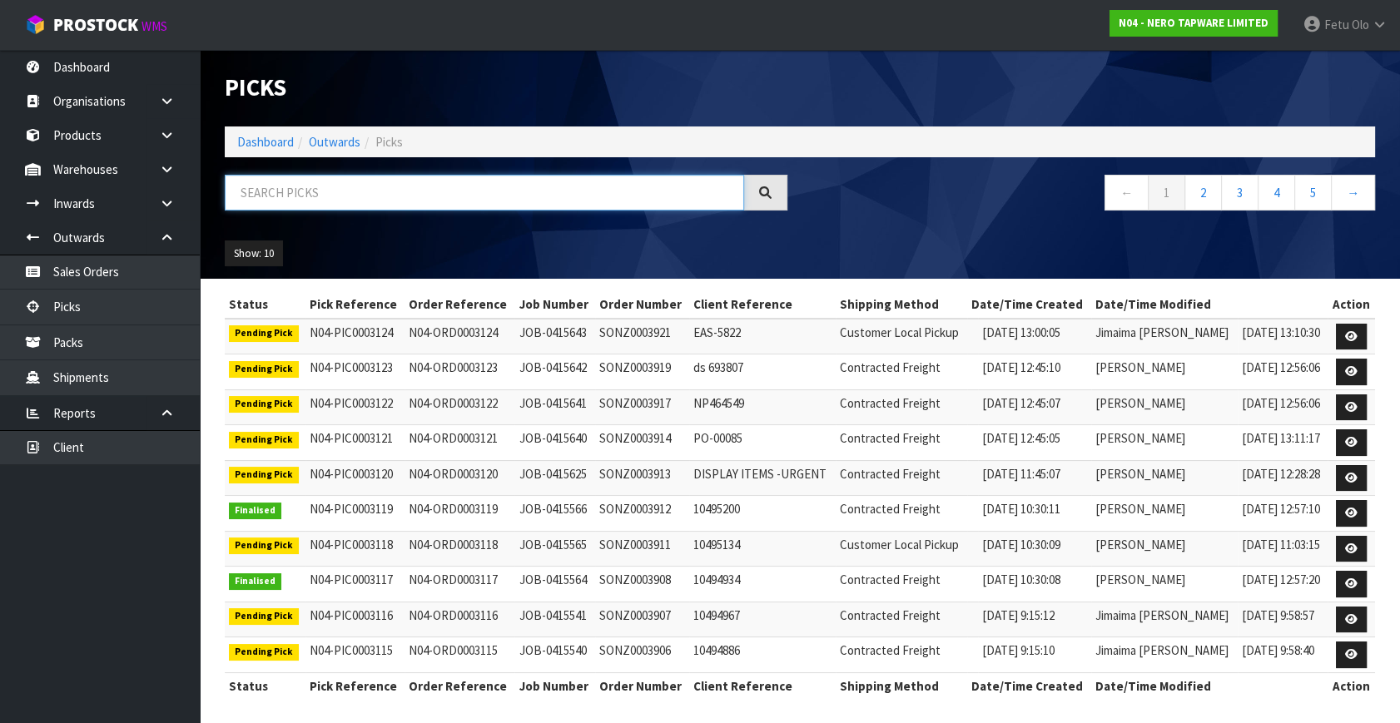
click at [410, 196] on input "text" at bounding box center [484, 193] width 519 height 36
click at [404, 199] on input "text" at bounding box center [484, 193] width 519 height 36
type input "003104"
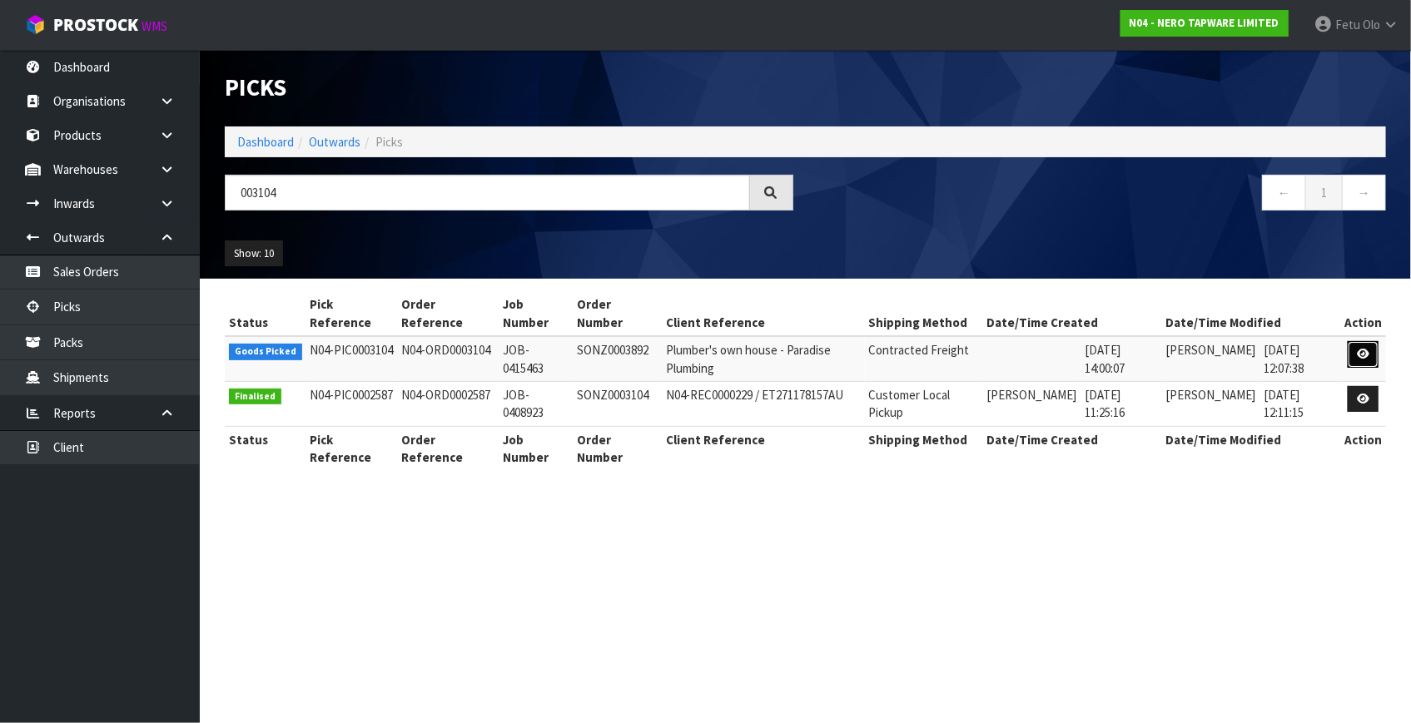
click at [1372, 355] on link at bounding box center [1362, 354] width 31 height 27
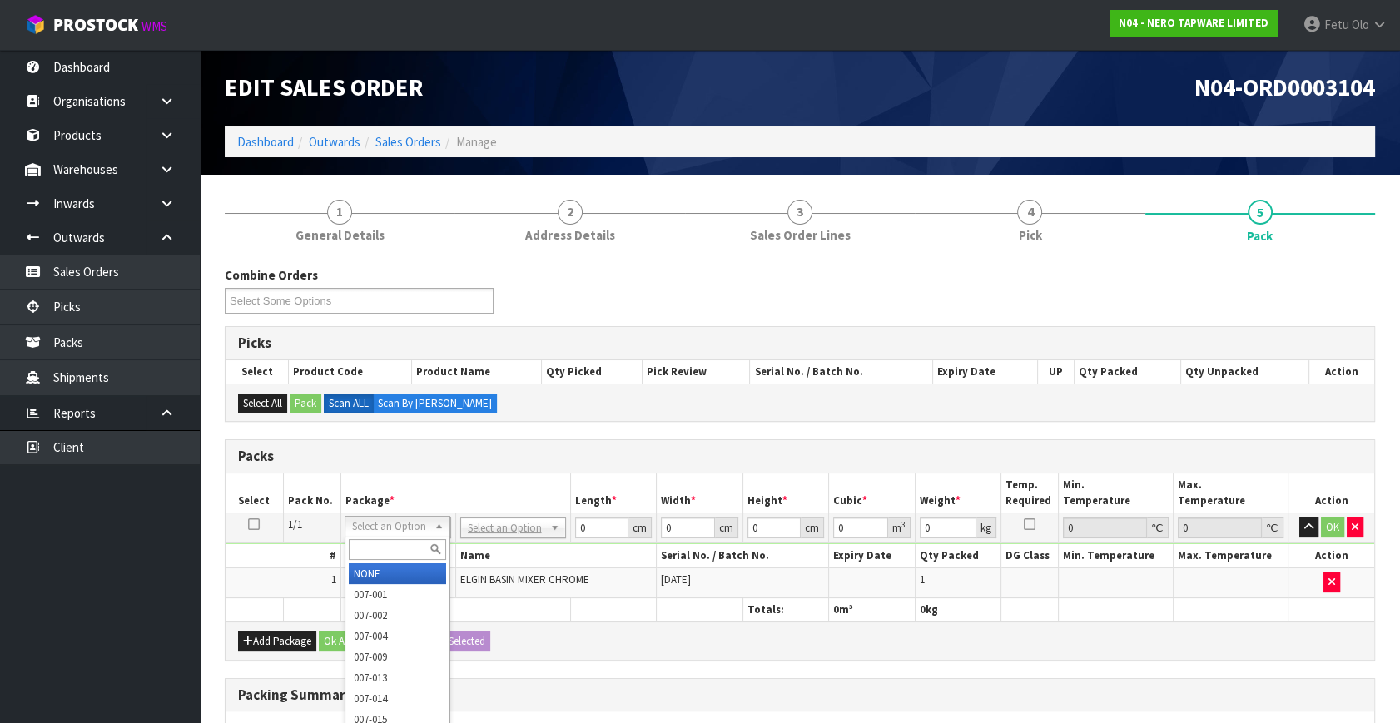
drag, startPoint x: 390, startPoint y: 546, endPoint x: 402, endPoint y: 533, distance: 17.7
click at [402, 533] on div "Select an Option NONE 007-001 007-002 007-004 007-009 007-013 007-014 007-015 0…" at bounding box center [398, 526] width 106 height 21
type input "011"
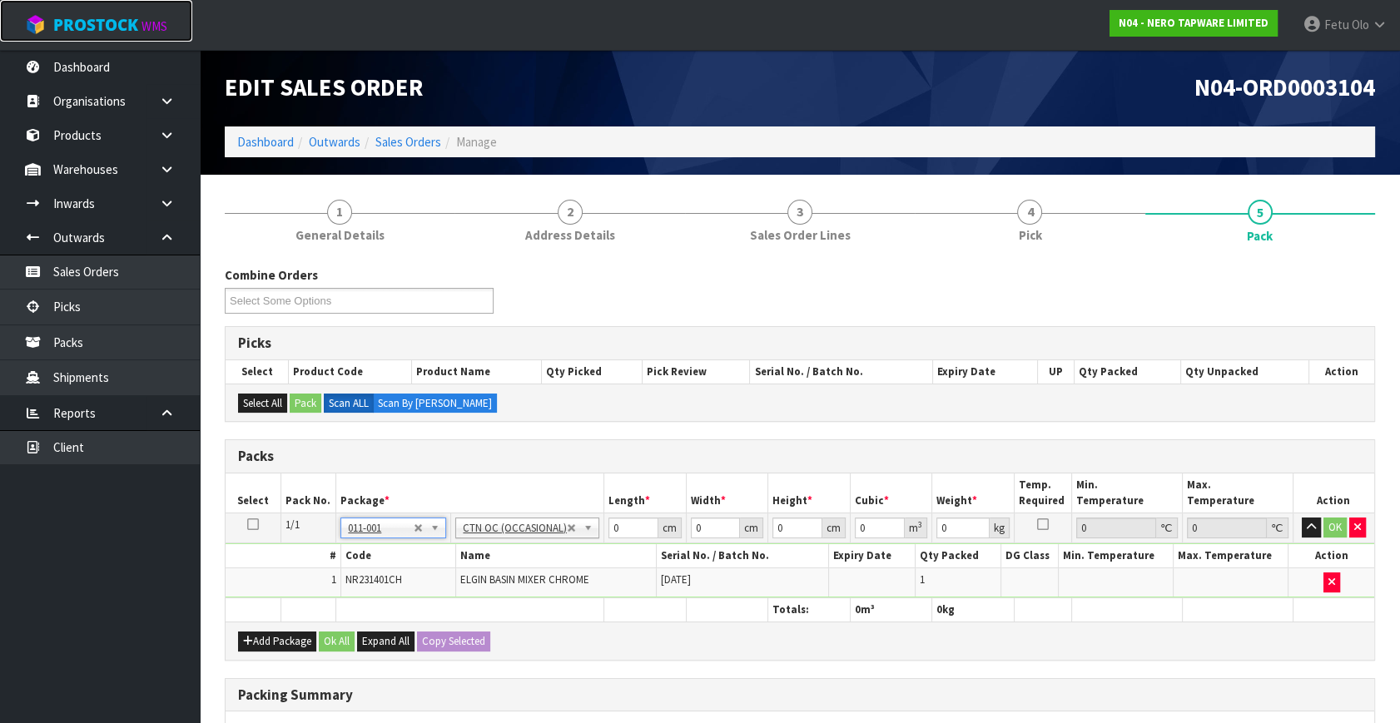
type input "1.55"
drag, startPoint x: 623, startPoint y: 523, endPoint x: 522, endPoint y: 558, distance: 107.4
click at [522, 558] on tbody "1/1 NONE 007-001 007-002 007-004 007-009 007-013 007-014 007-015 007-017 007-01…" at bounding box center [800, 556] width 1149 height 85
type input "29"
type input "28"
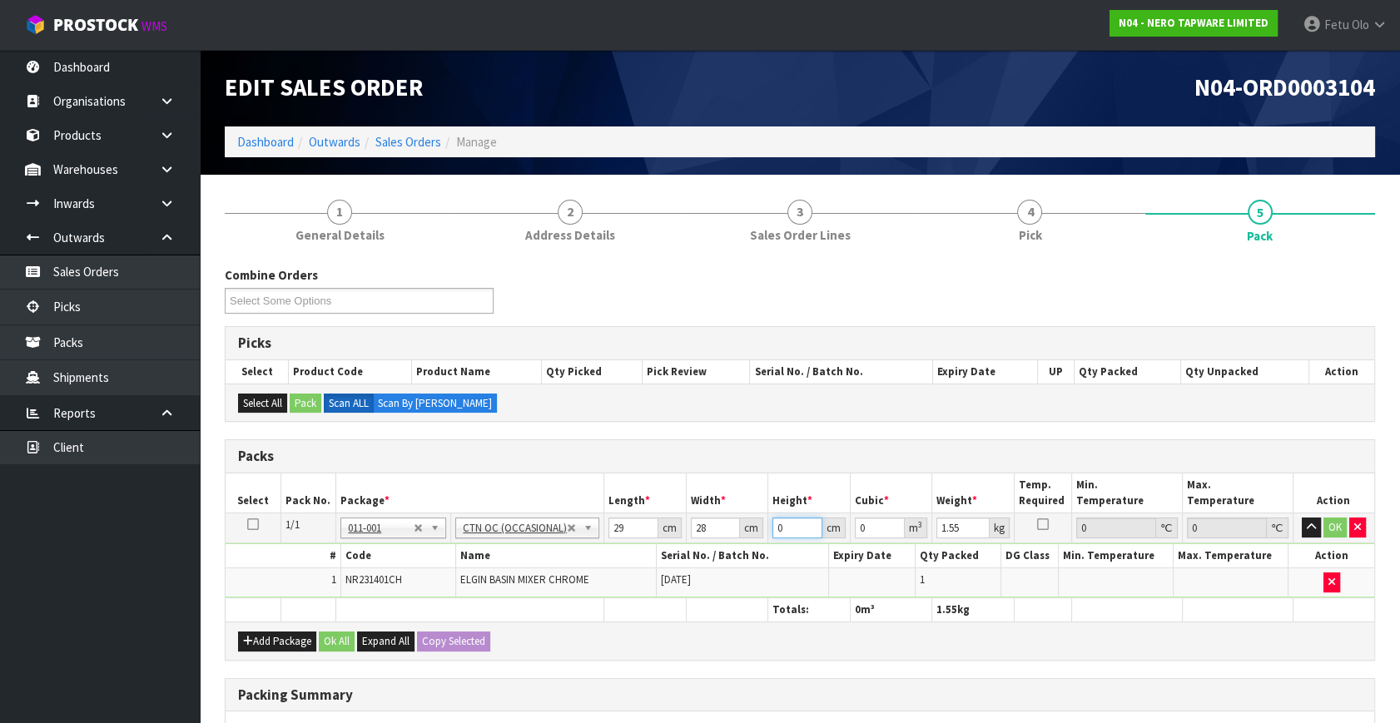
type input "1"
type input "0.000812"
type input "13"
type input "0.010556"
type input "13"
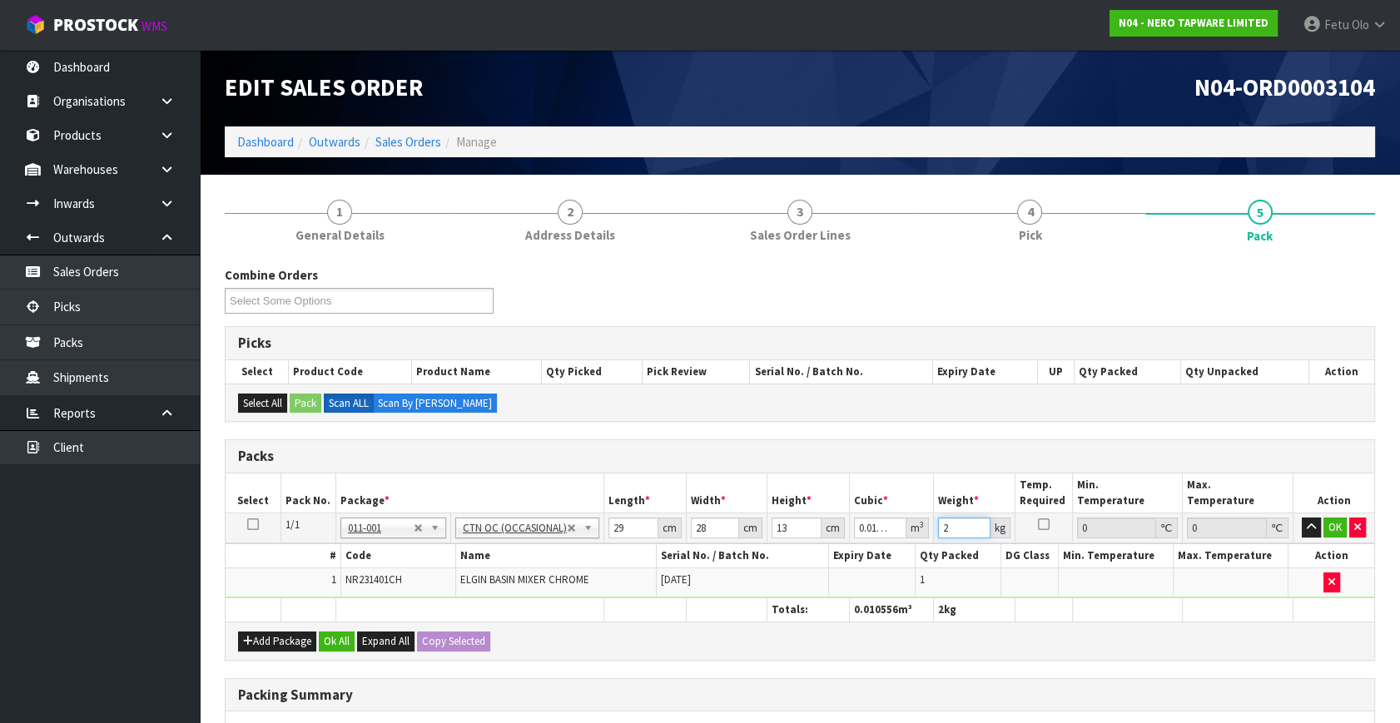
type input "2"
click button "OK" at bounding box center [1334, 528] width 23 height 20
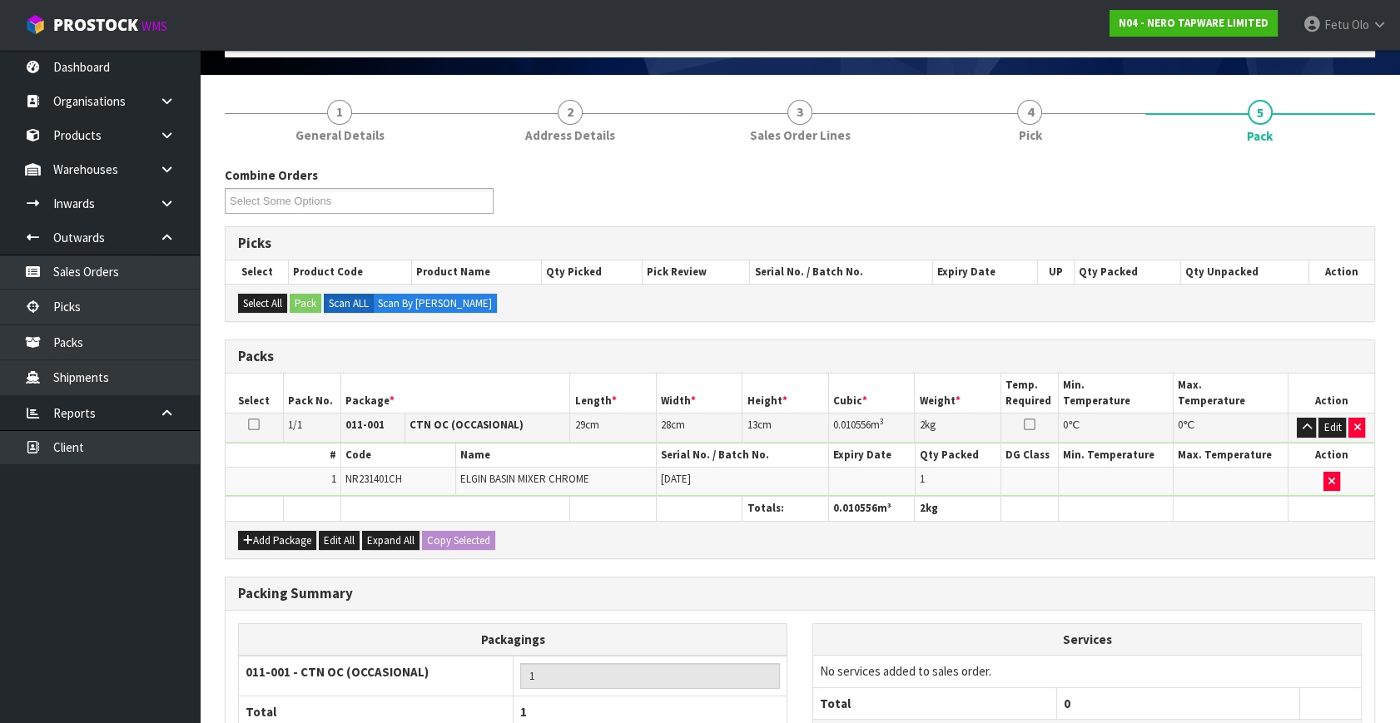
scroll to position [248, 0]
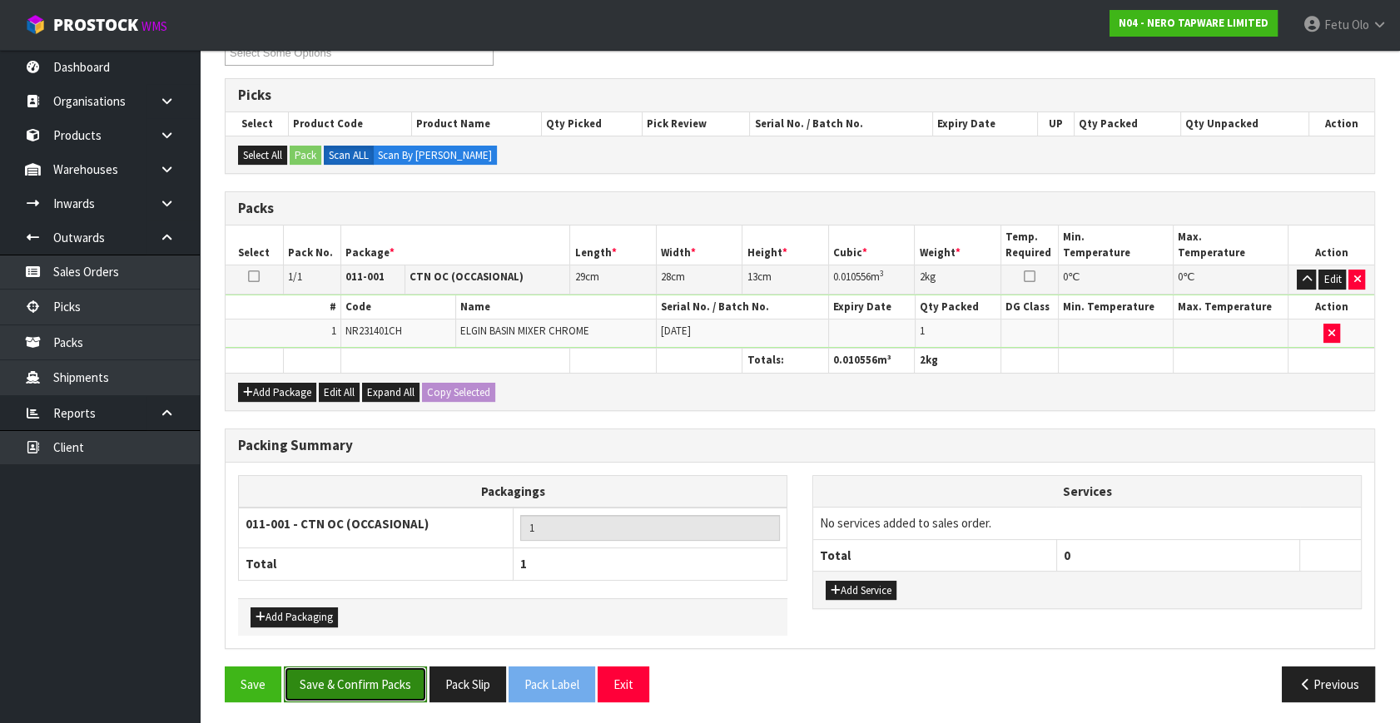
click at [370, 683] on button "Save & Confirm Packs" at bounding box center [355, 685] width 143 height 36
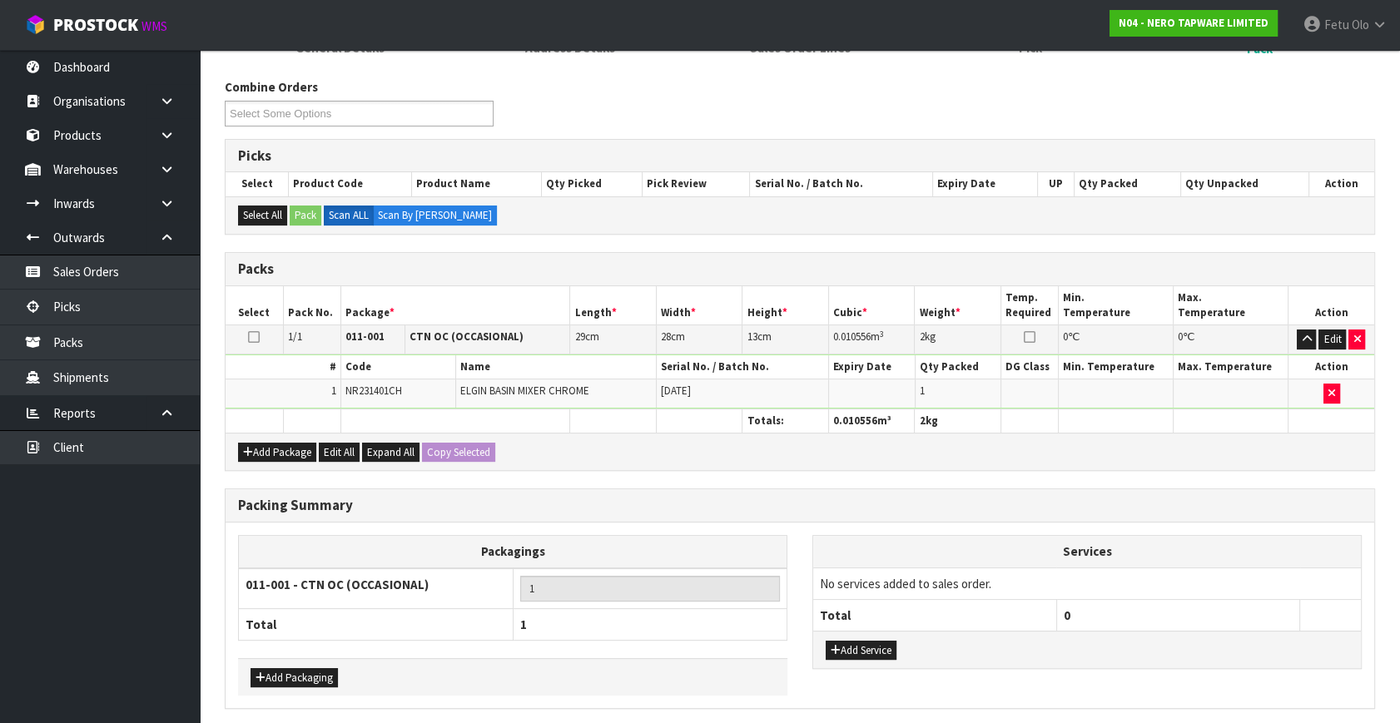
scroll to position [0, 0]
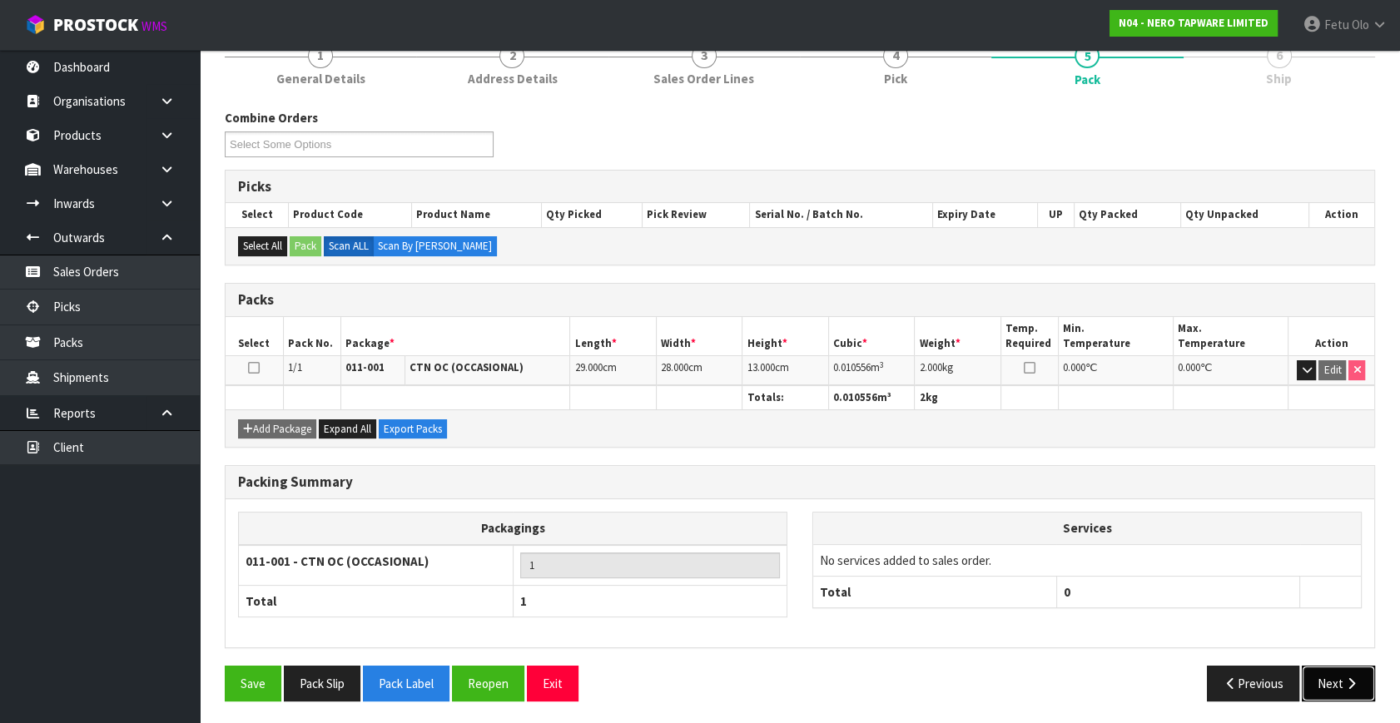
click at [1321, 677] on button "Next" at bounding box center [1338, 684] width 73 height 36
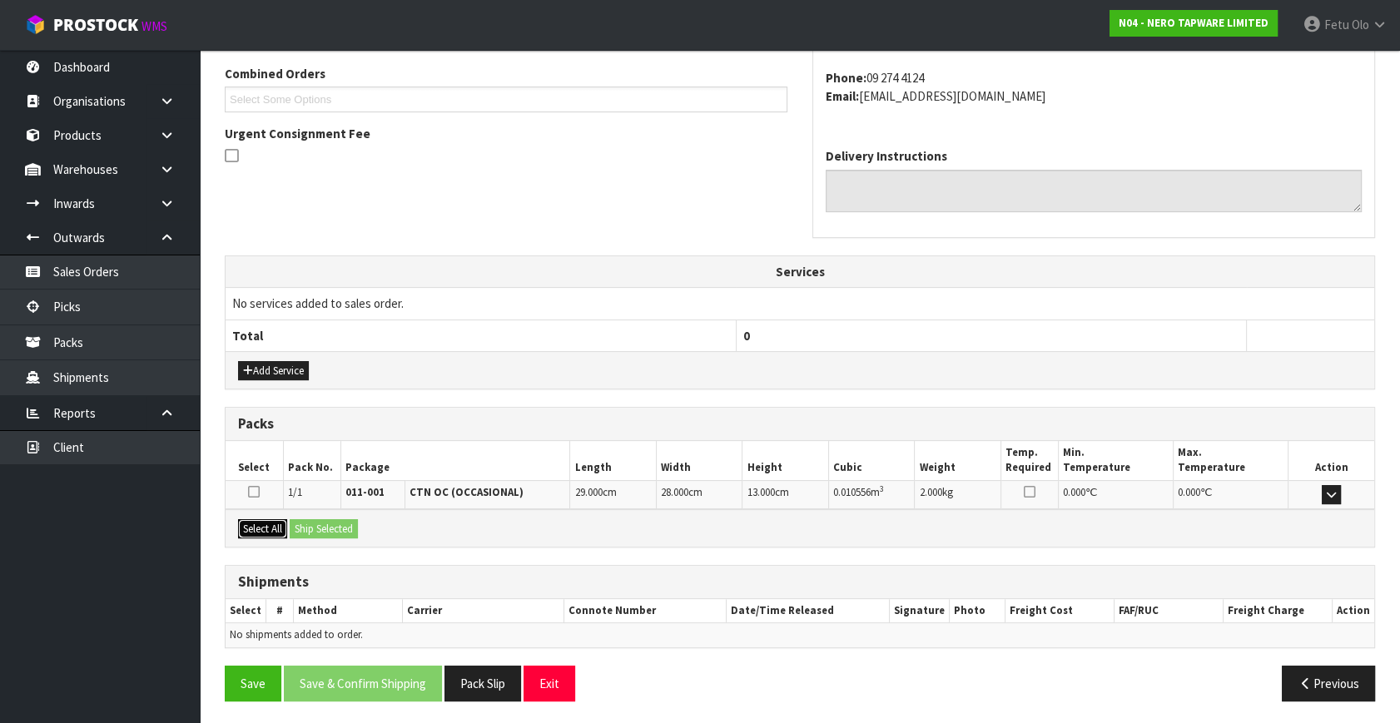
click at [261, 531] on button "Select All" at bounding box center [262, 529] width 49 height 20
click at [316, 527] on button "Ship Selected" at bounding box center [324, 529] width 68 height 20
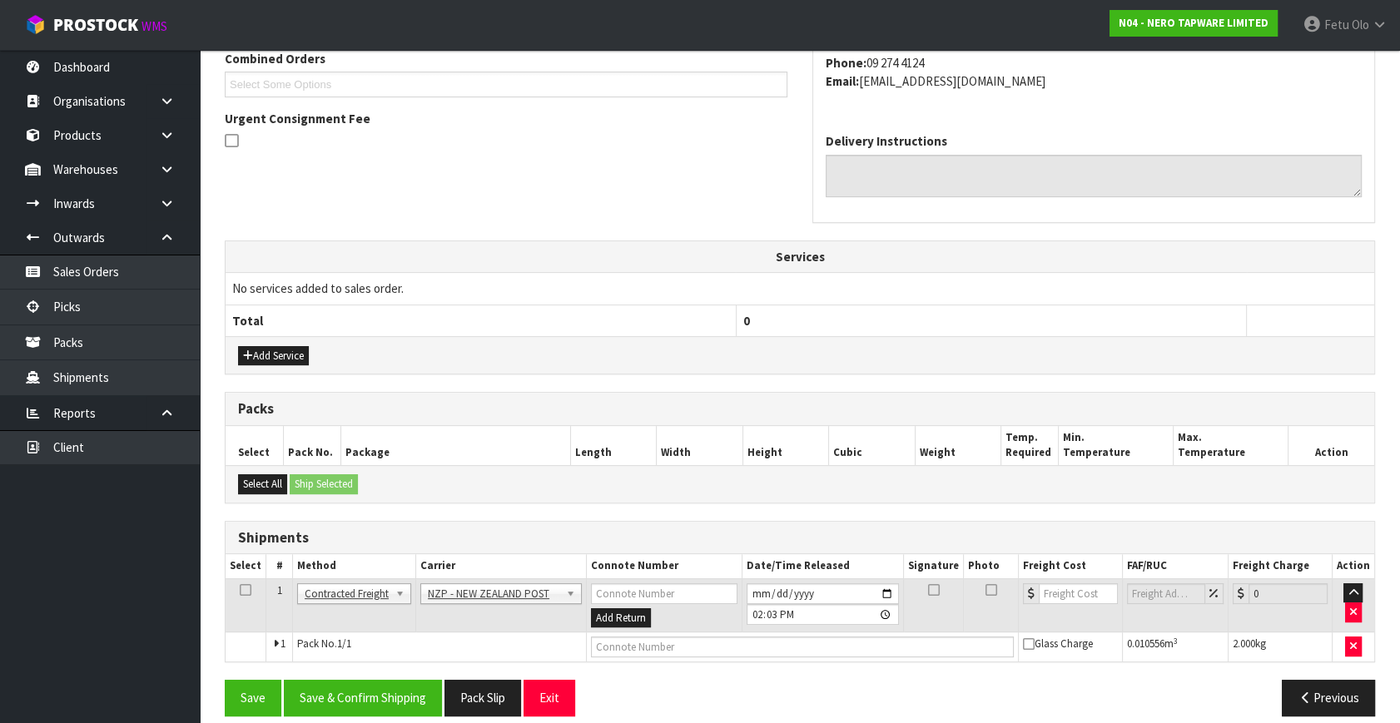
scroll to position [458, 0]
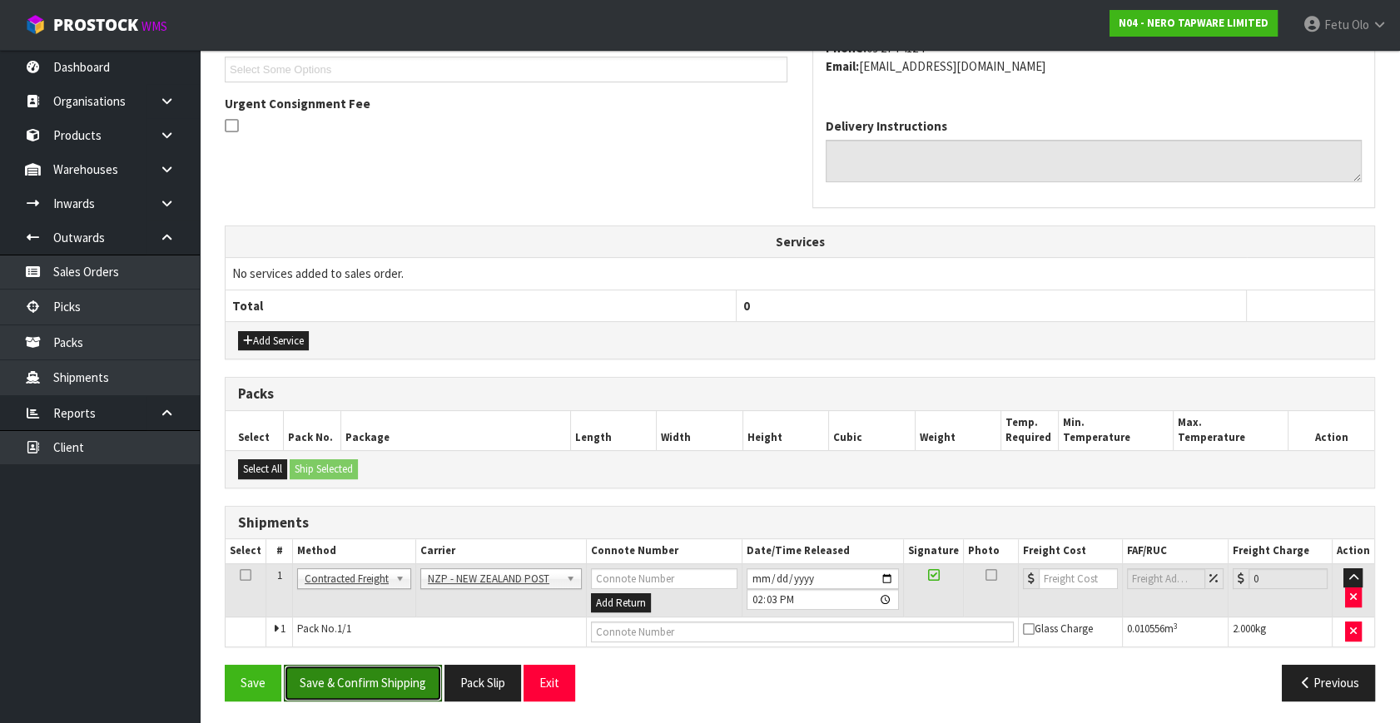
drag, startPoint x: 367, startPoint y: 680, endPoint x: 287, endPoint y: 660, distance: 82.4
click at [367, 679] on button "Save & Confirm Shipping" at bounding box center [363, 683] width 158 height 36
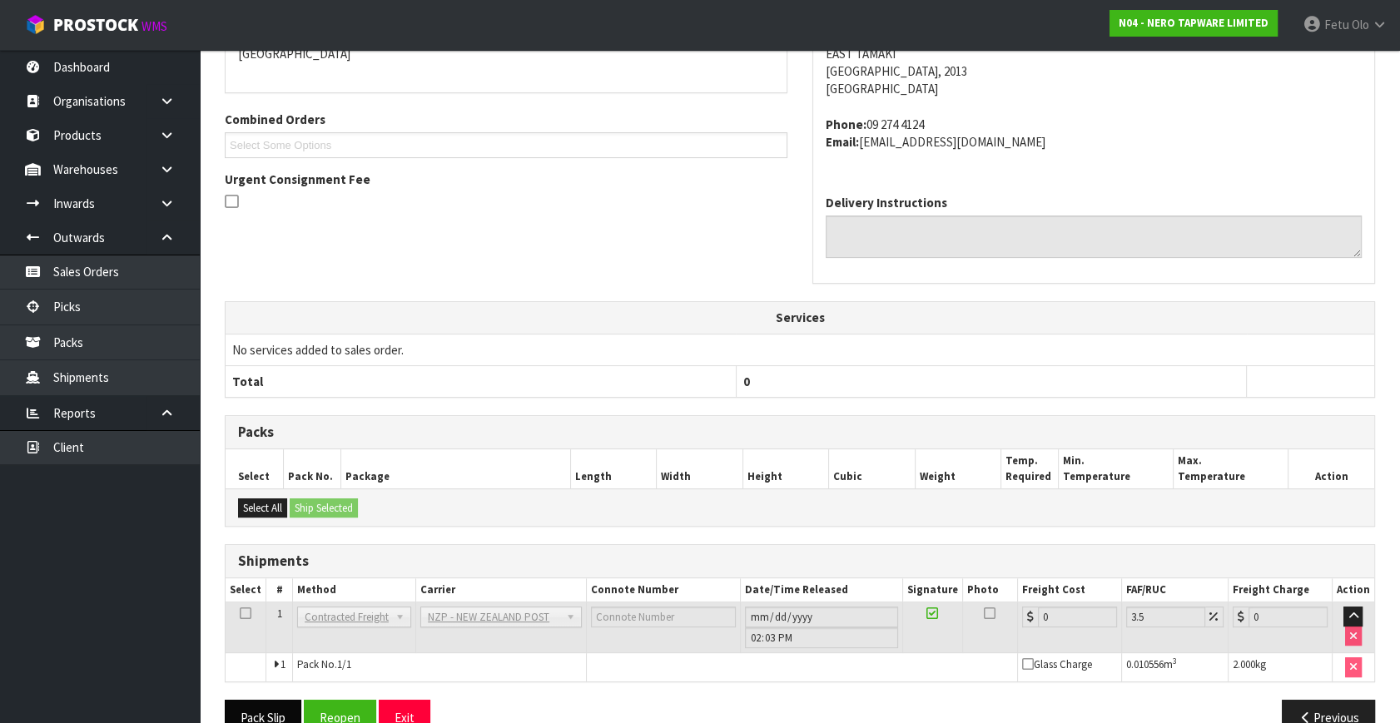
scroll to position [434, 0]
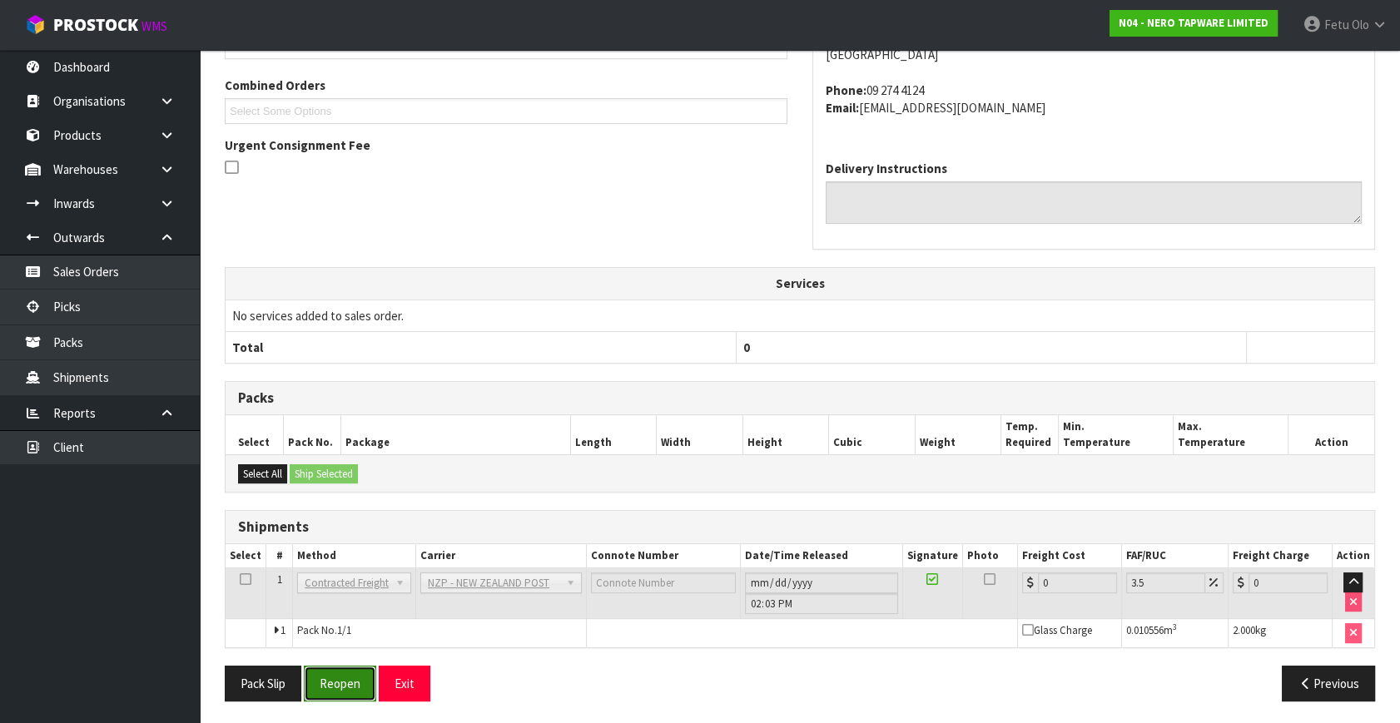
click at [325, 676] on button "Reopen" at bounding box center [340, 684] width 72 height 36
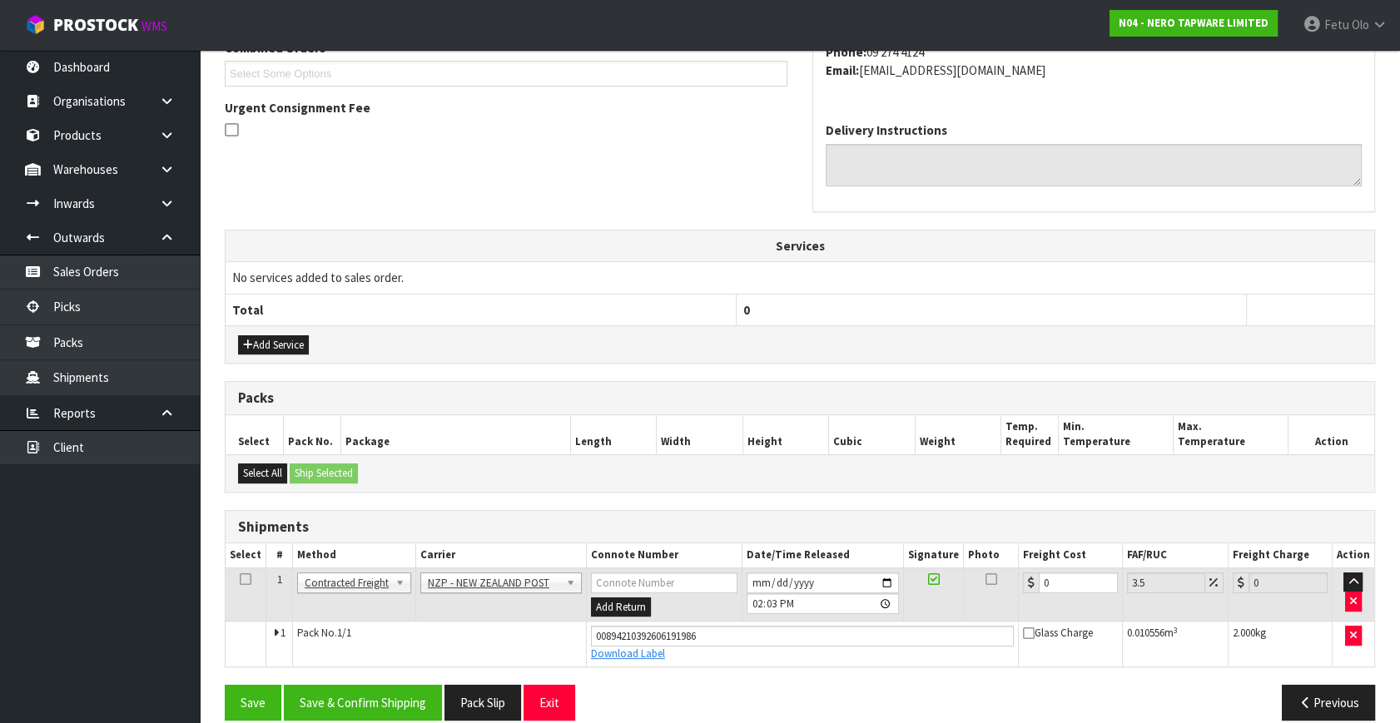
scroll to position [473, 0]
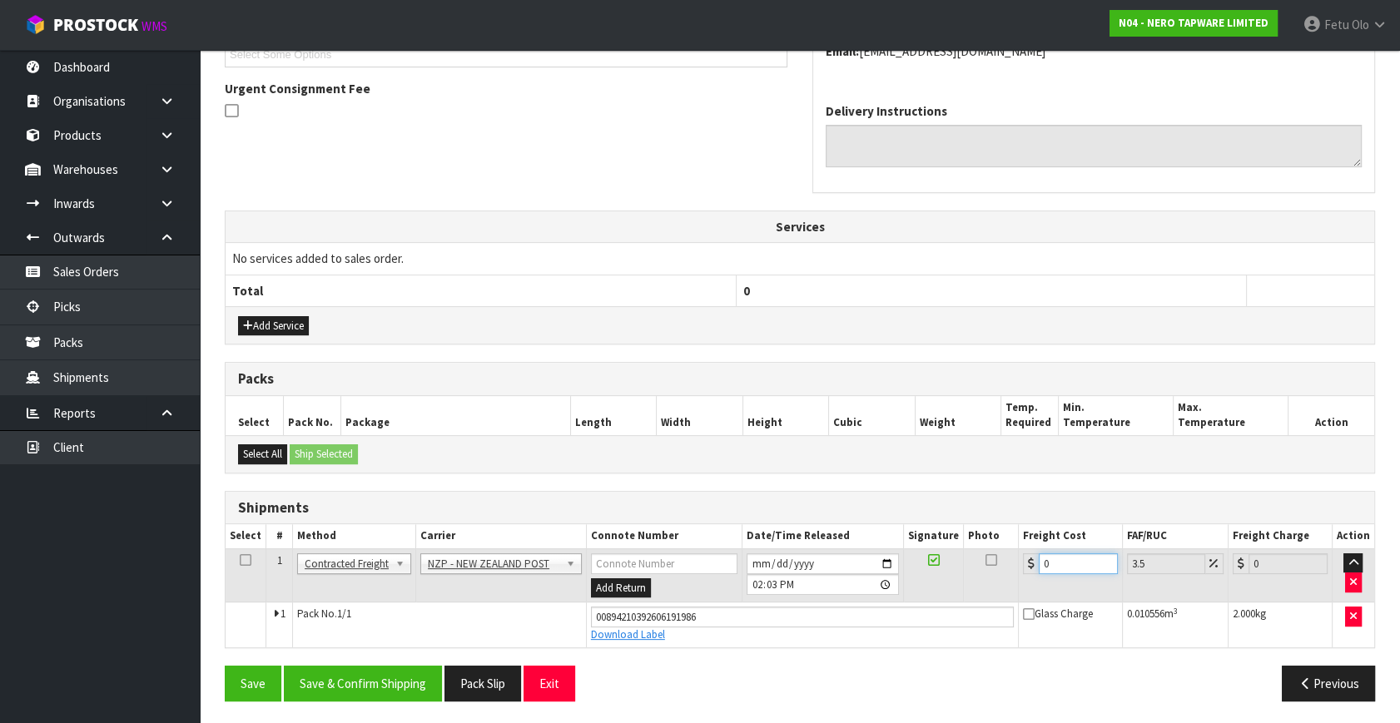
drag, startPoint x: 1057, startPoint y: 558, endPoint x: 957, endPoint y: 583, distance: 102.9
click at [957, 583] on tr "1 Client Local Pickup Customer Local Pickup Company Freight Contracted Freight …" at bounding box center [800, 575] width 1149 height 54
type input "4"
type input "4.14"
type input "4.3"
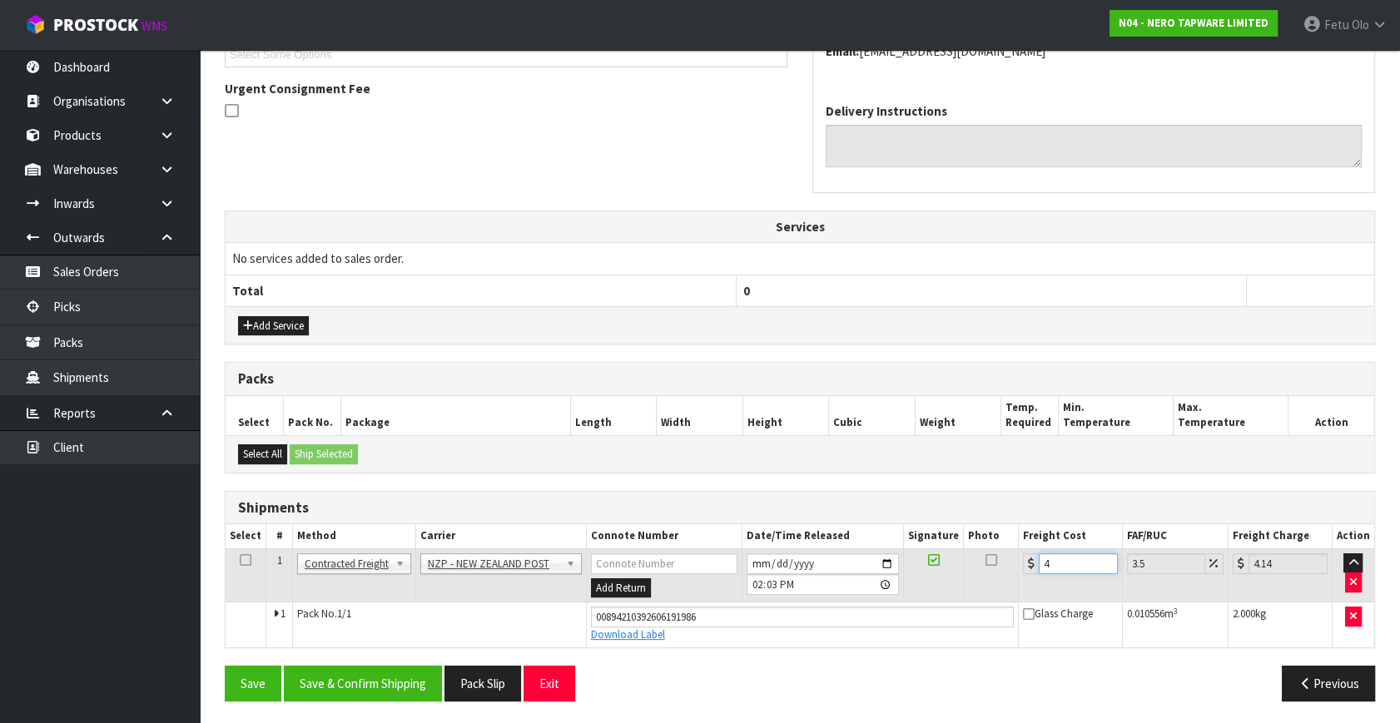
type input "4.45"
type input "4.33"
type input "4.48"
type input "4.33"
click at [383, 686] on button "Save & Confirm Shipping" at bounding box center [363, 684] width 158 height 36
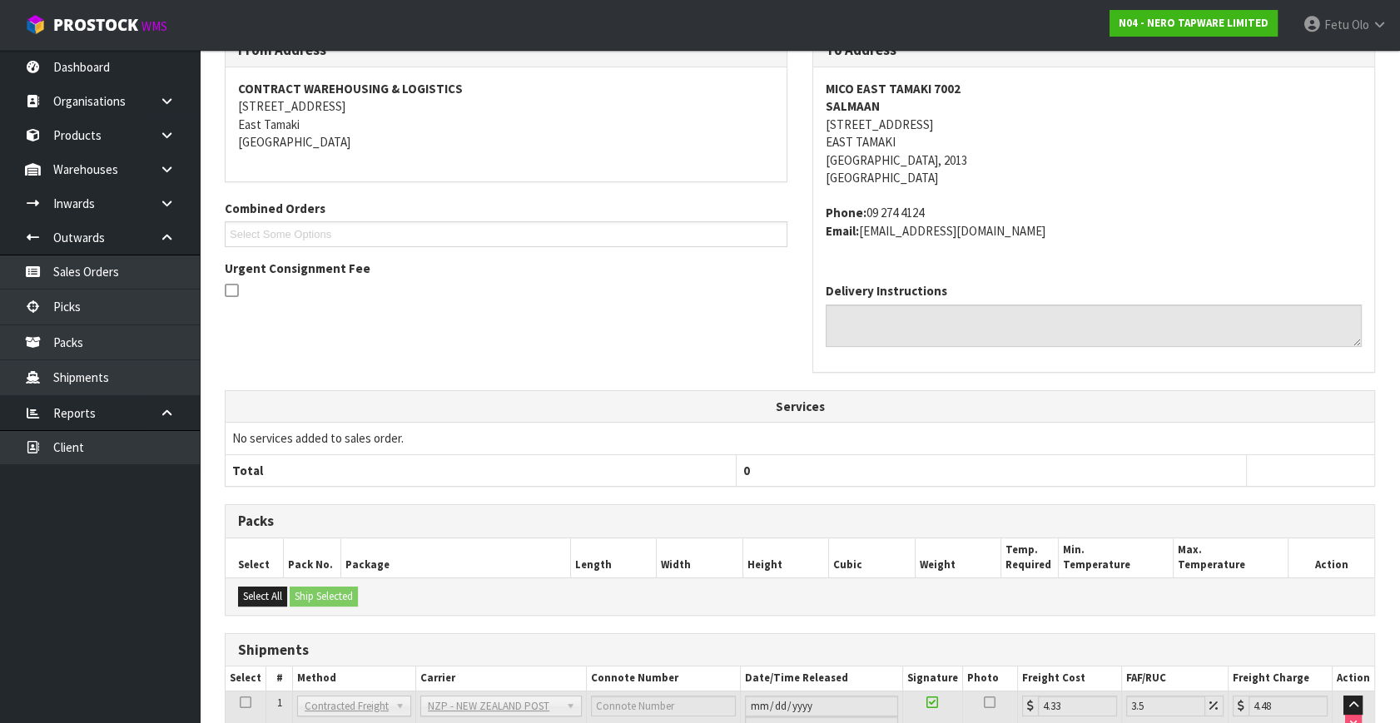
scroll to position [428, 0]
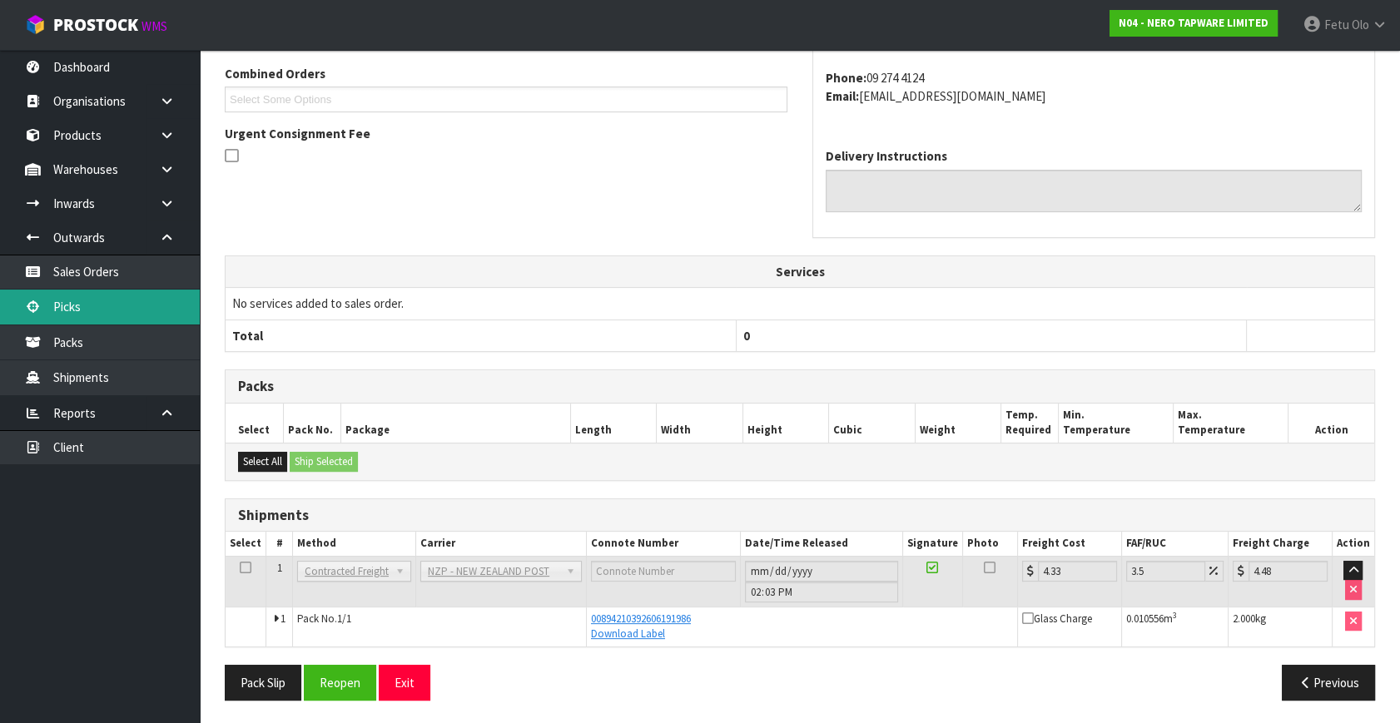
drag, startPoint x: 58, startPoint y: 297, endPoint x: 68, endPoint y: 292, distance: 11.2
click at [58, 297] on link "Picks" at bounding box center [100, 307] width 200 height 34
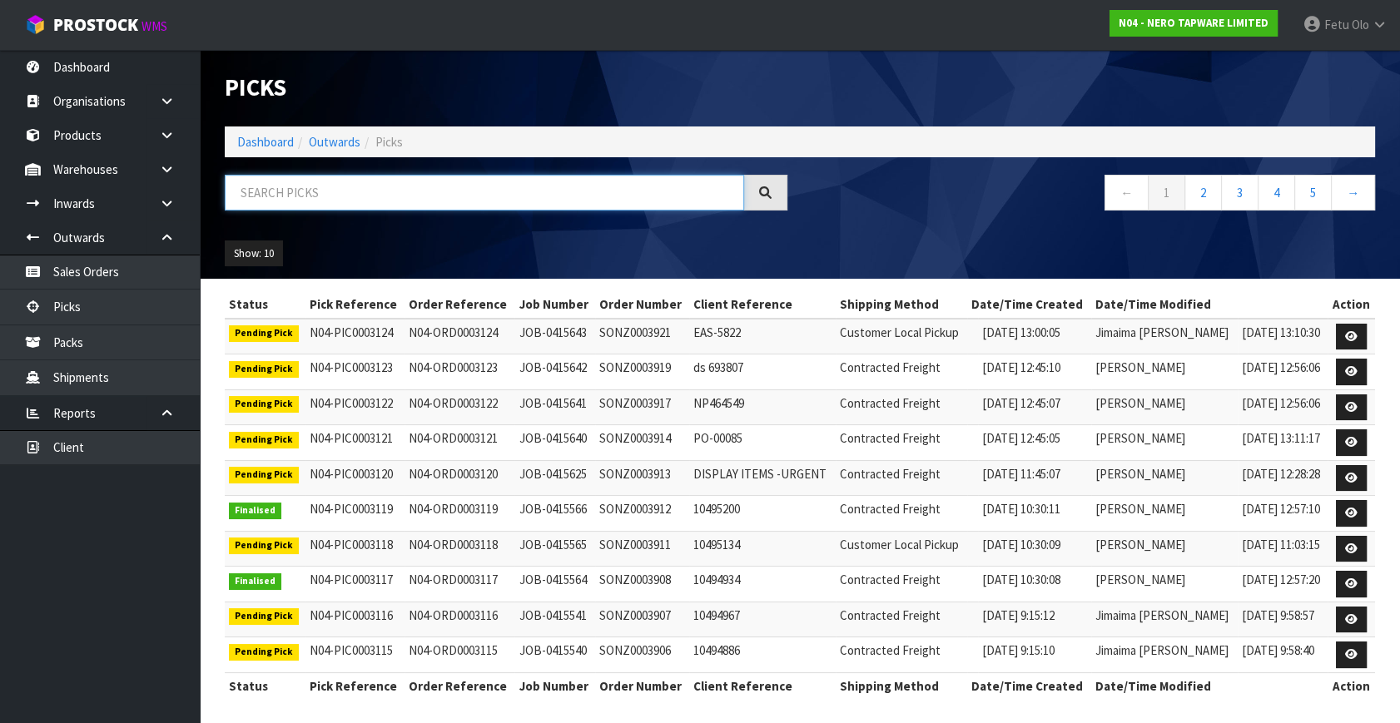
click at [345, 191] on input "text" at bounding box center [484, 193] width 519 height 36
type input "0003114"
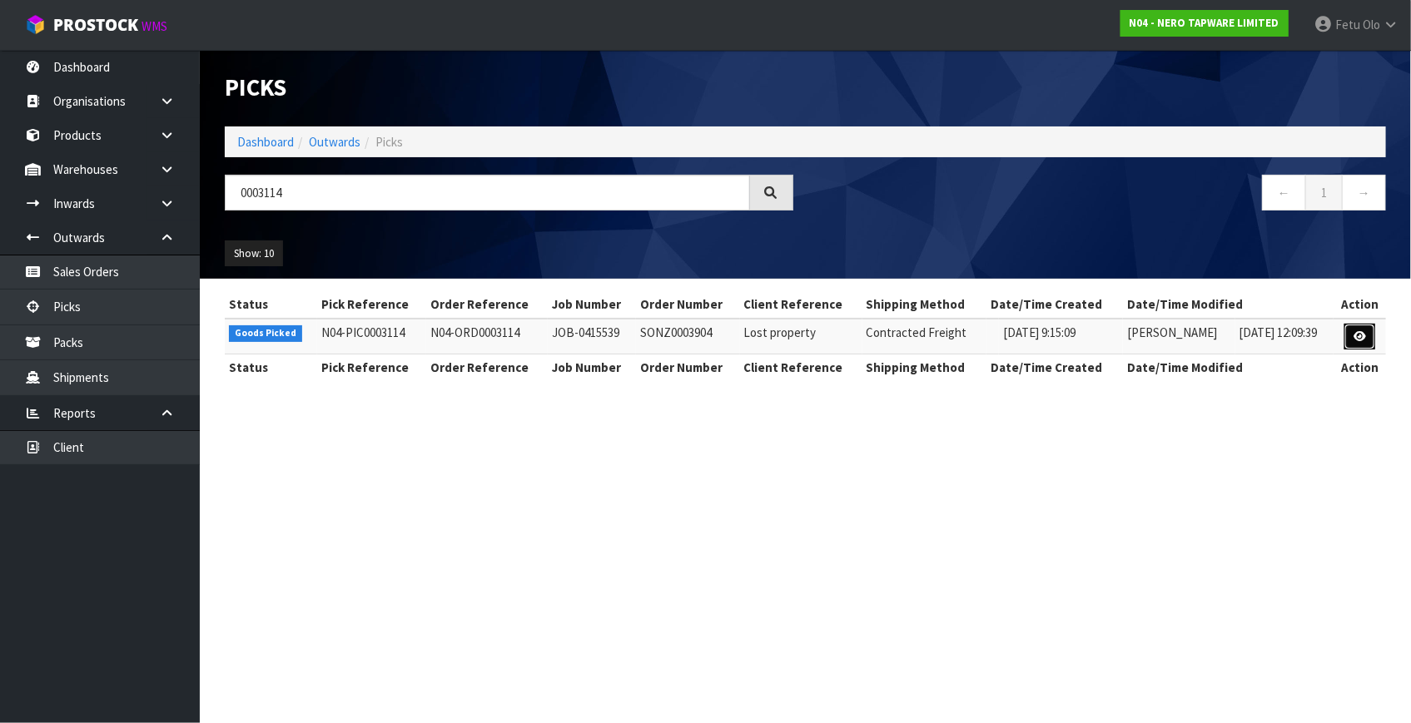
click at [1352, 330] on link at bounding box center [1359, 337] width 31 height 27
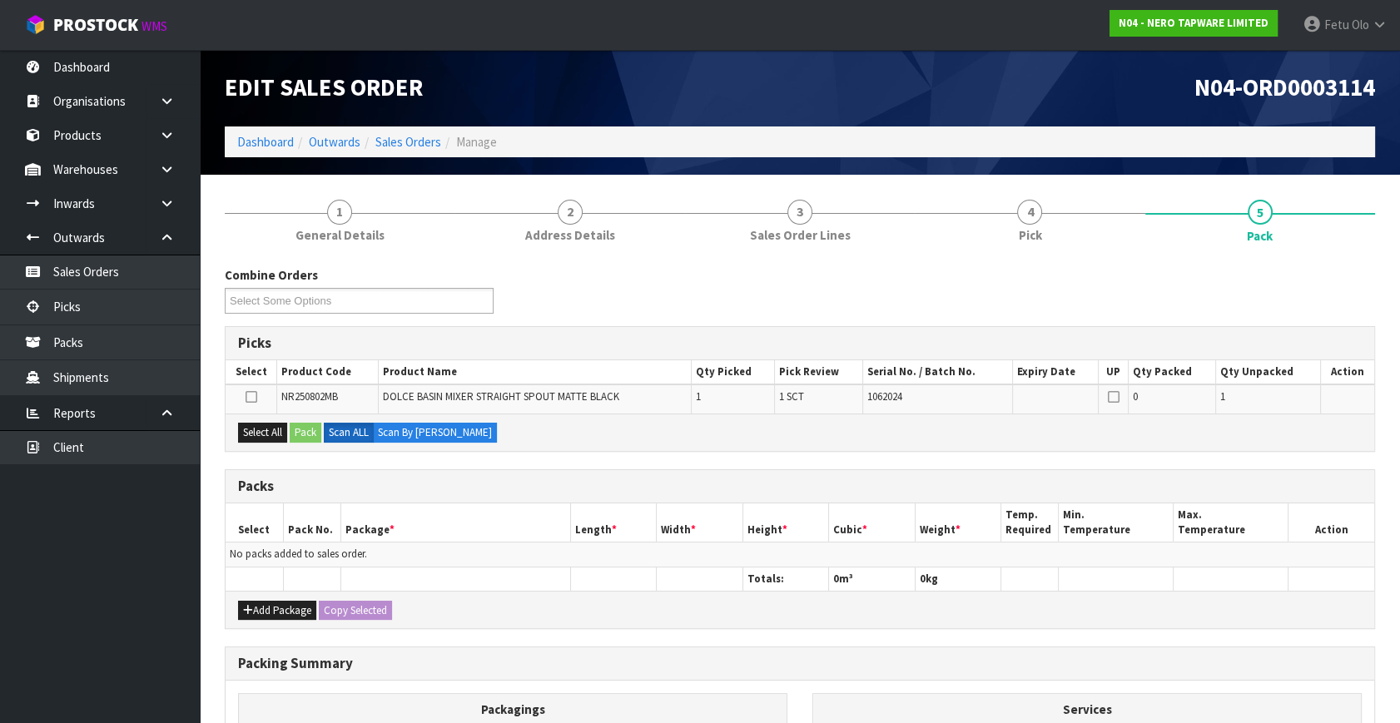
click at [702, 504] on th "Width *" at bounding box center [700, 523] width 87 height 39
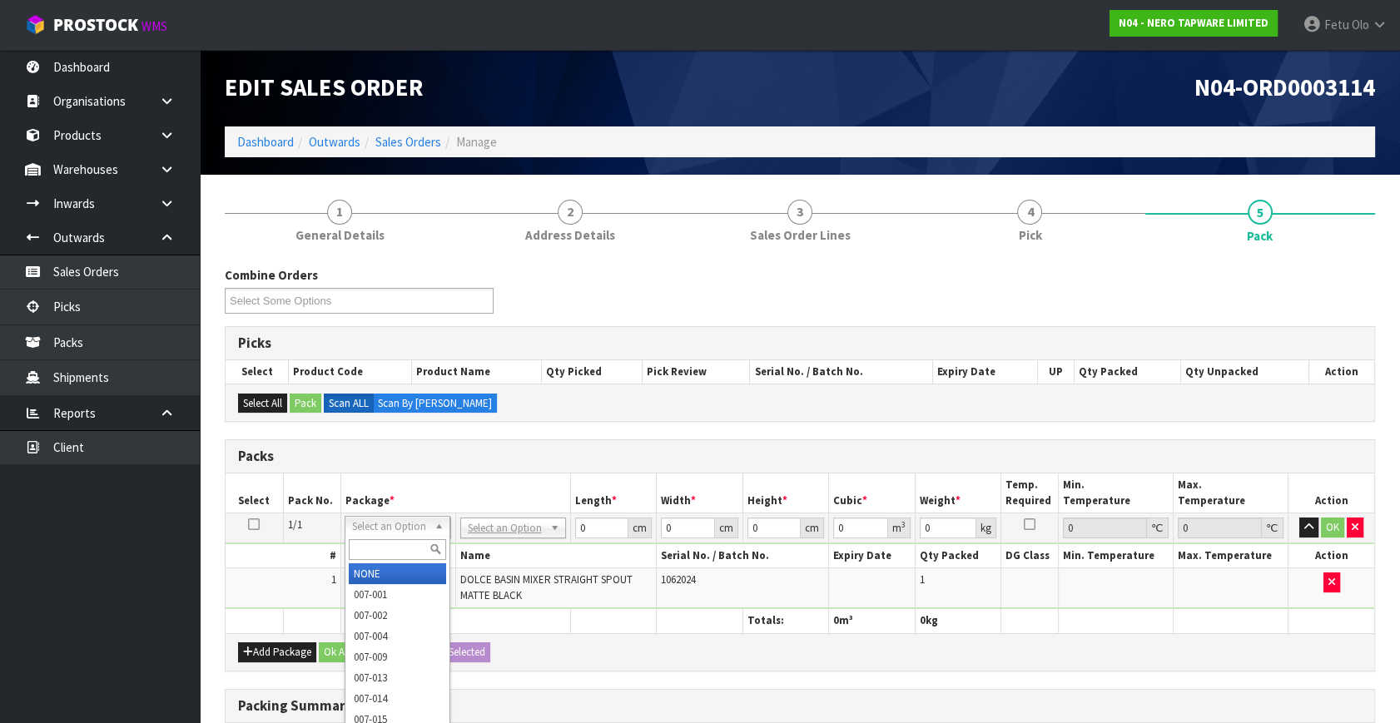
click at [384, 548] on input "text" at bounding box center [397, 549] width 97 height 21
type input "011"
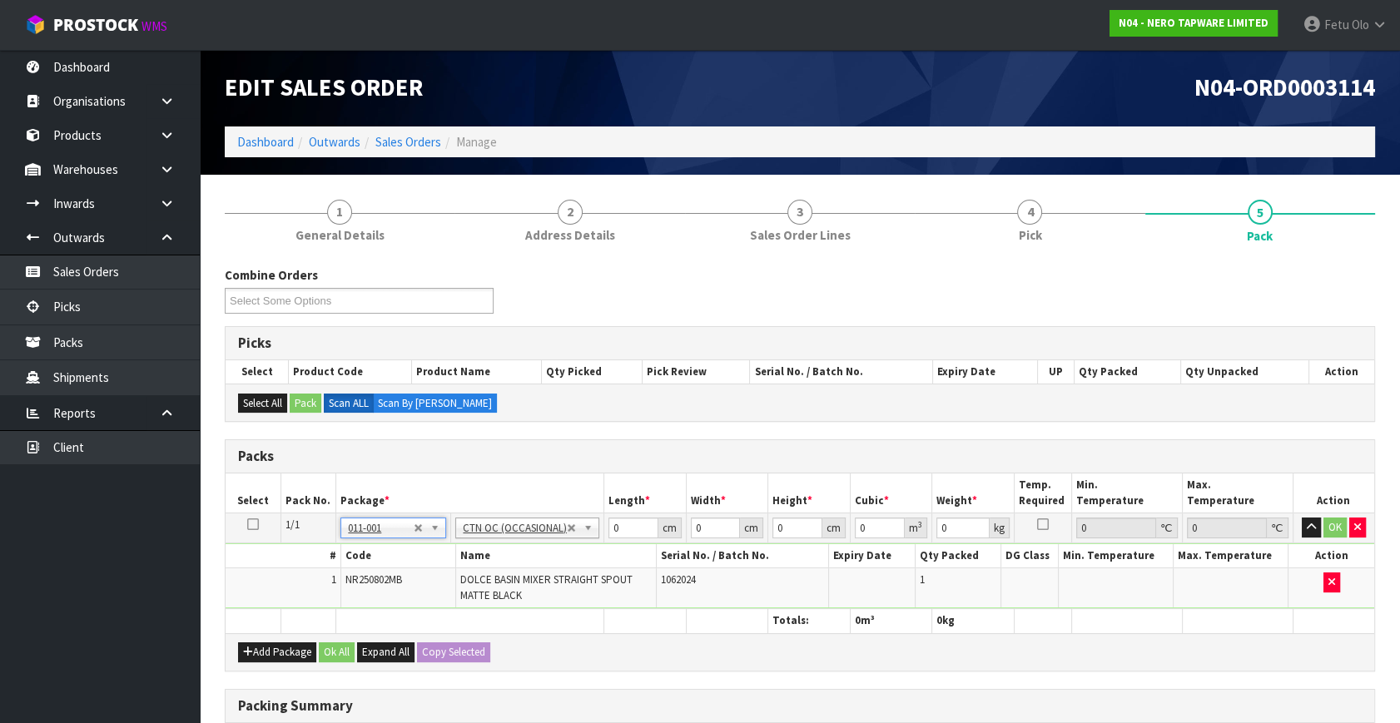
type input "1.55"
click at [429, 566] on tbody "1/1 NONE 007-001 007-002 007-004 007-009 007-013 007-014 007-015 007-017 007-01…" at bounding box center [800, 562] width 1149 height 96
type input "30"
type input "26"
type input "1"
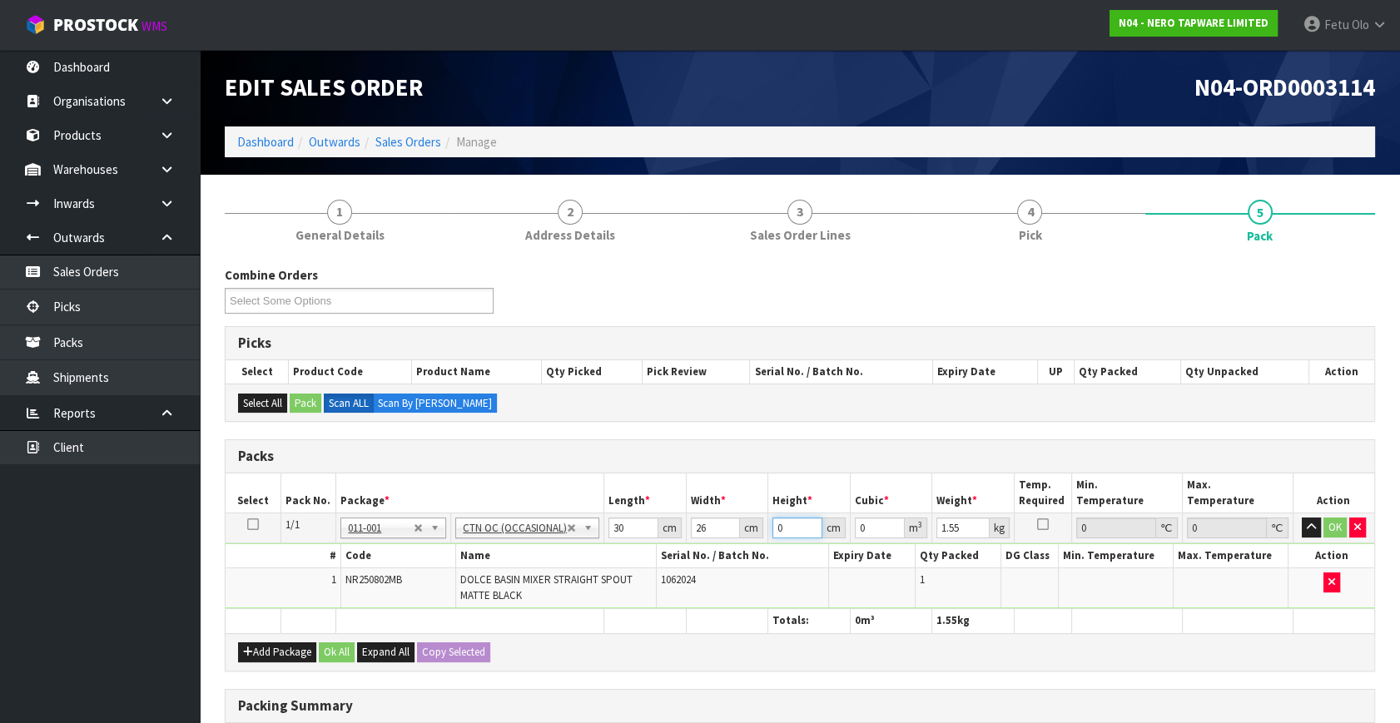
type input "0.00078"
type input "12"
type input "0.00936"
type input "12"
type input "2"
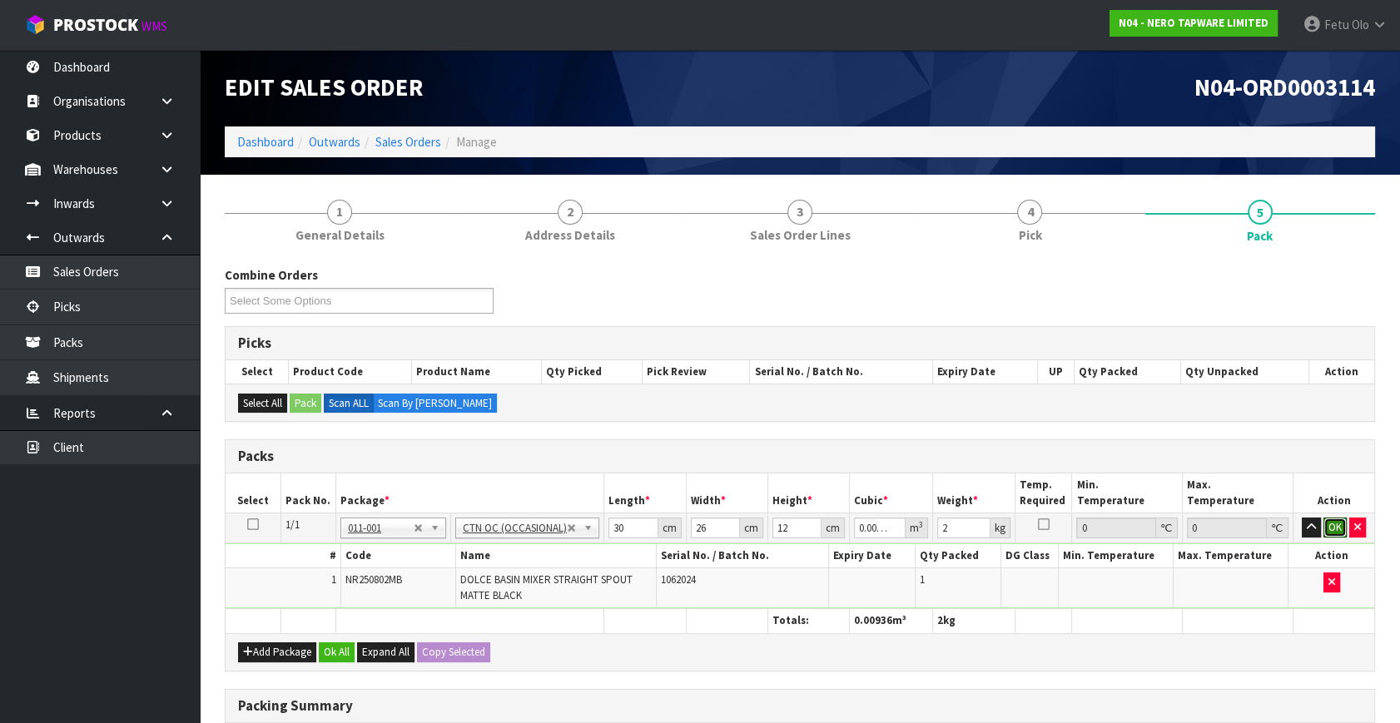
click button "OK" at bounding box center [1334, 528] width 23 height 20
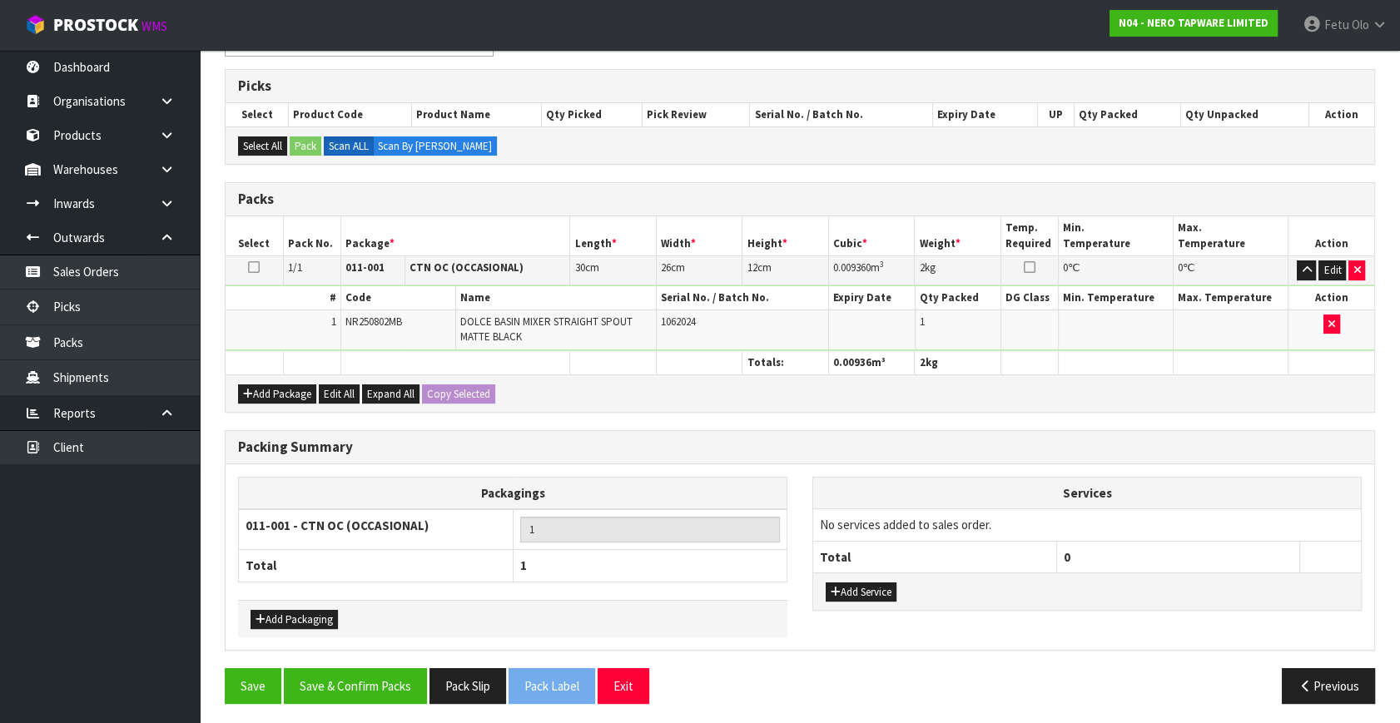
scroll to position [259, 0]
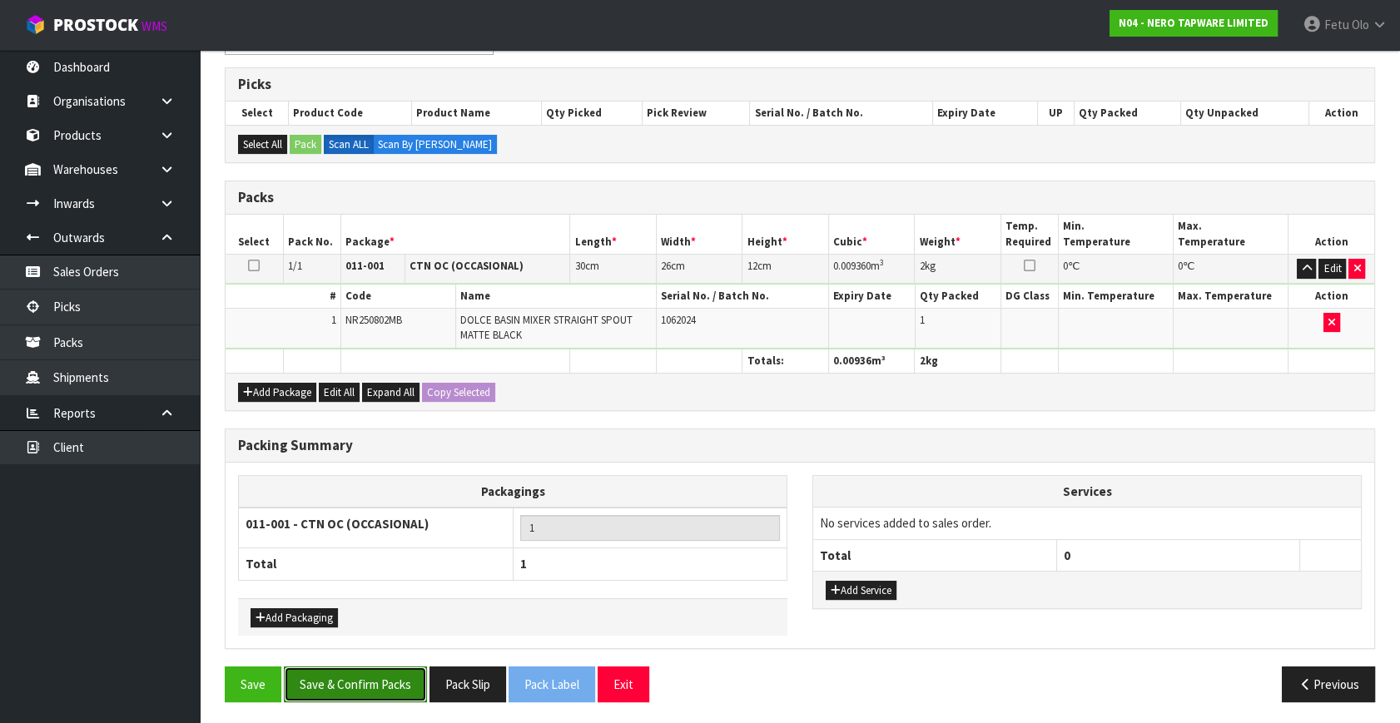
click at [394, 681] on button "Save & Confirm Packs" at bounding box center [355, 685] width 143 height 36
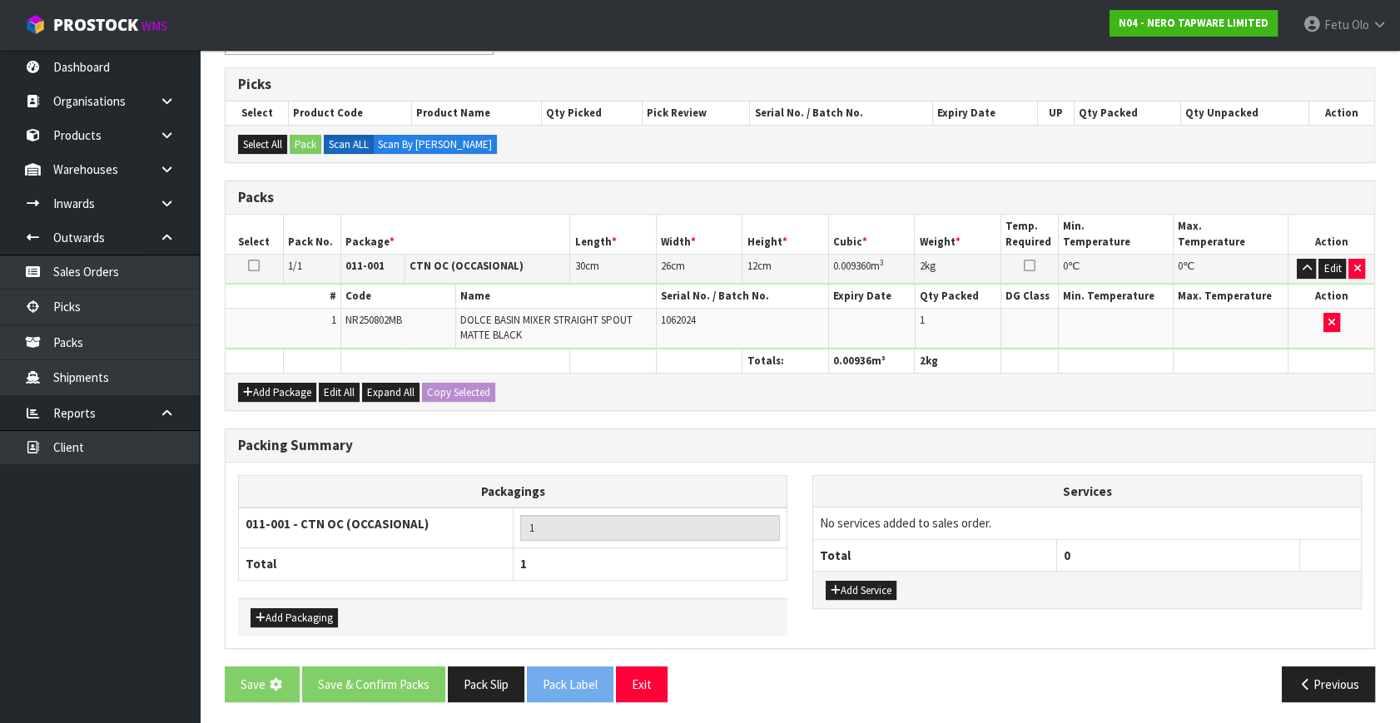
scroll to position [0, 0]
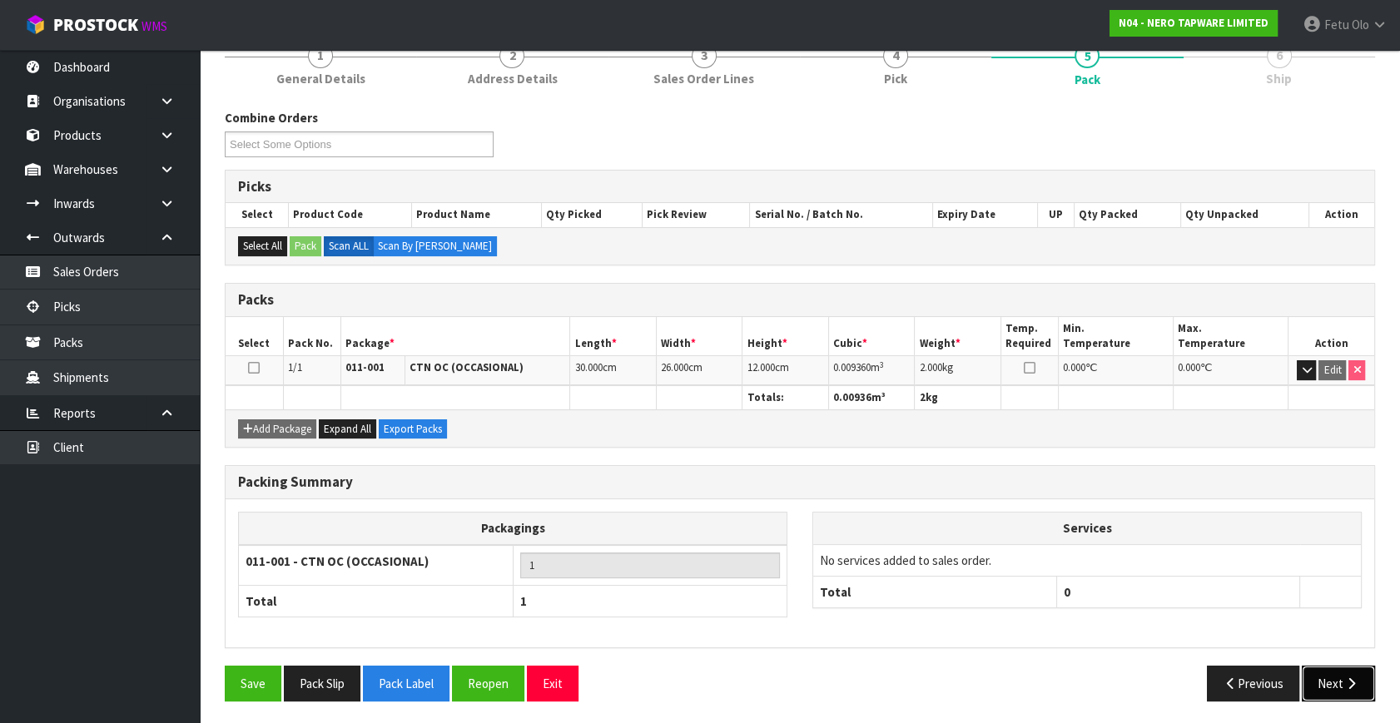
click at [1336, 697] on button "Next" at bounding box center [1338, 684] width 73 height 36
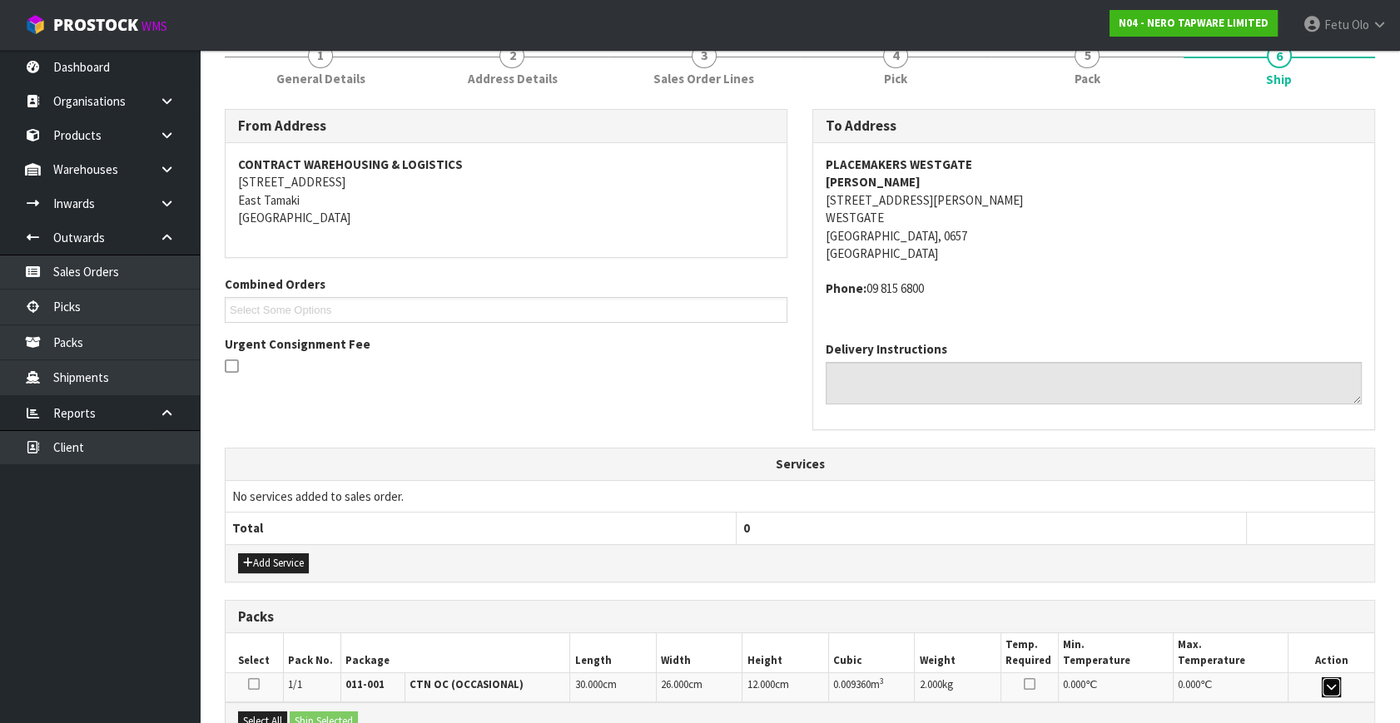
click at [1336, 687] on button "button" at bounding box center [1331, 687] width 19 height 20
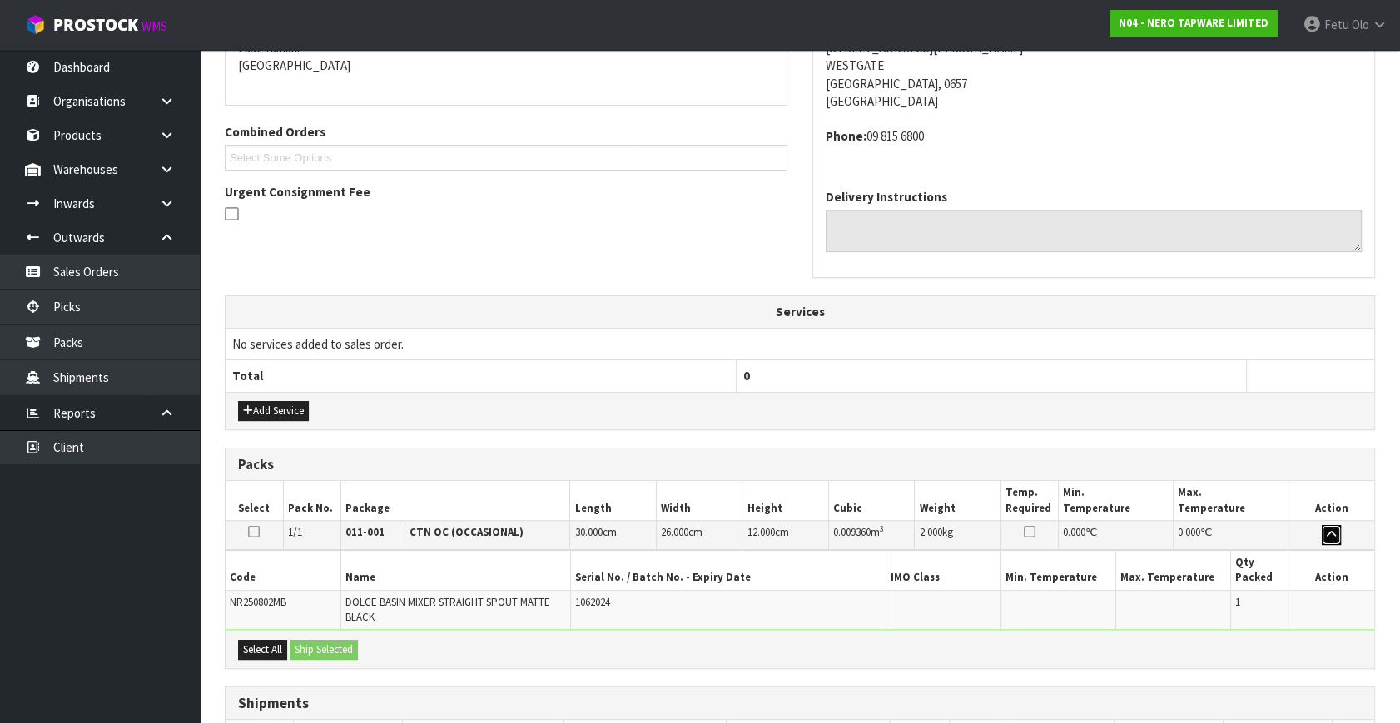
scroll to position [489, 0]
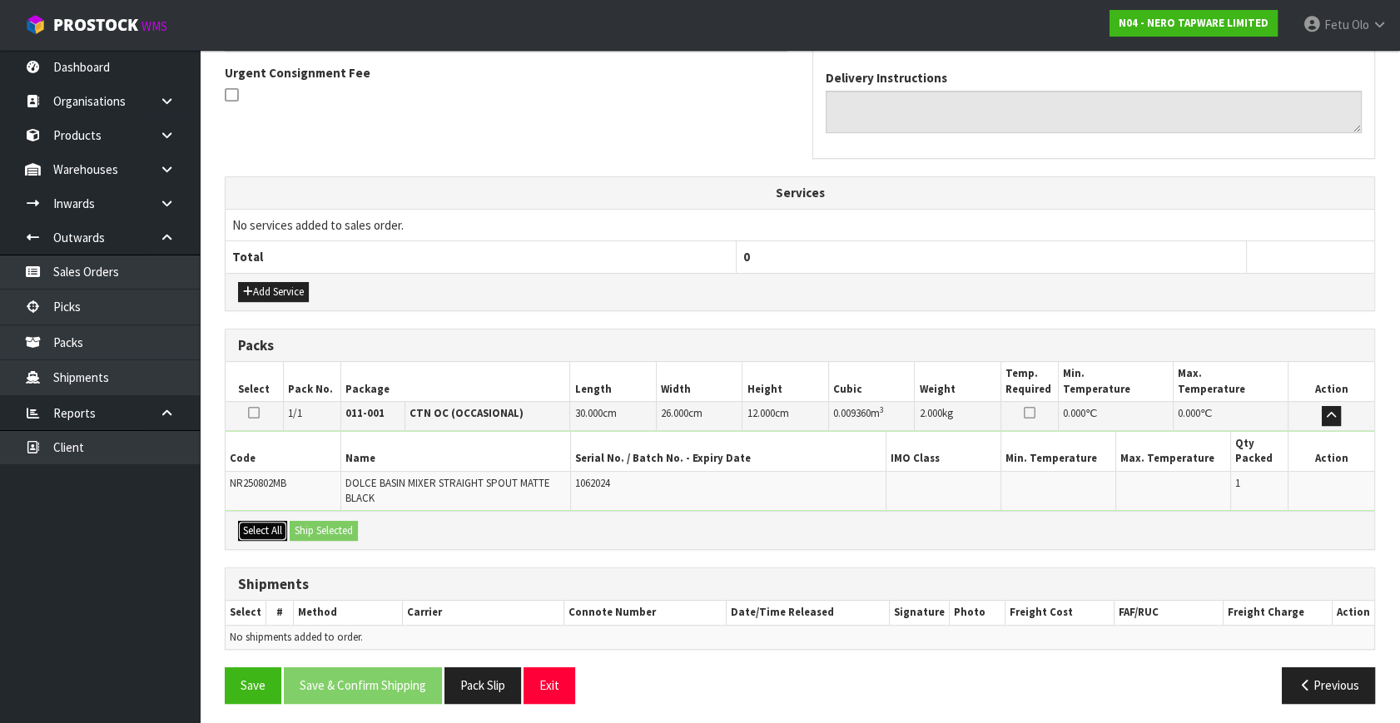
click at [279, 524] on button "Select All" at bounding box center [262, 531] width 49 height 20
click at [300, 522] on button "Ship Selected" at bounding box center [324, 531] width 68 height 20
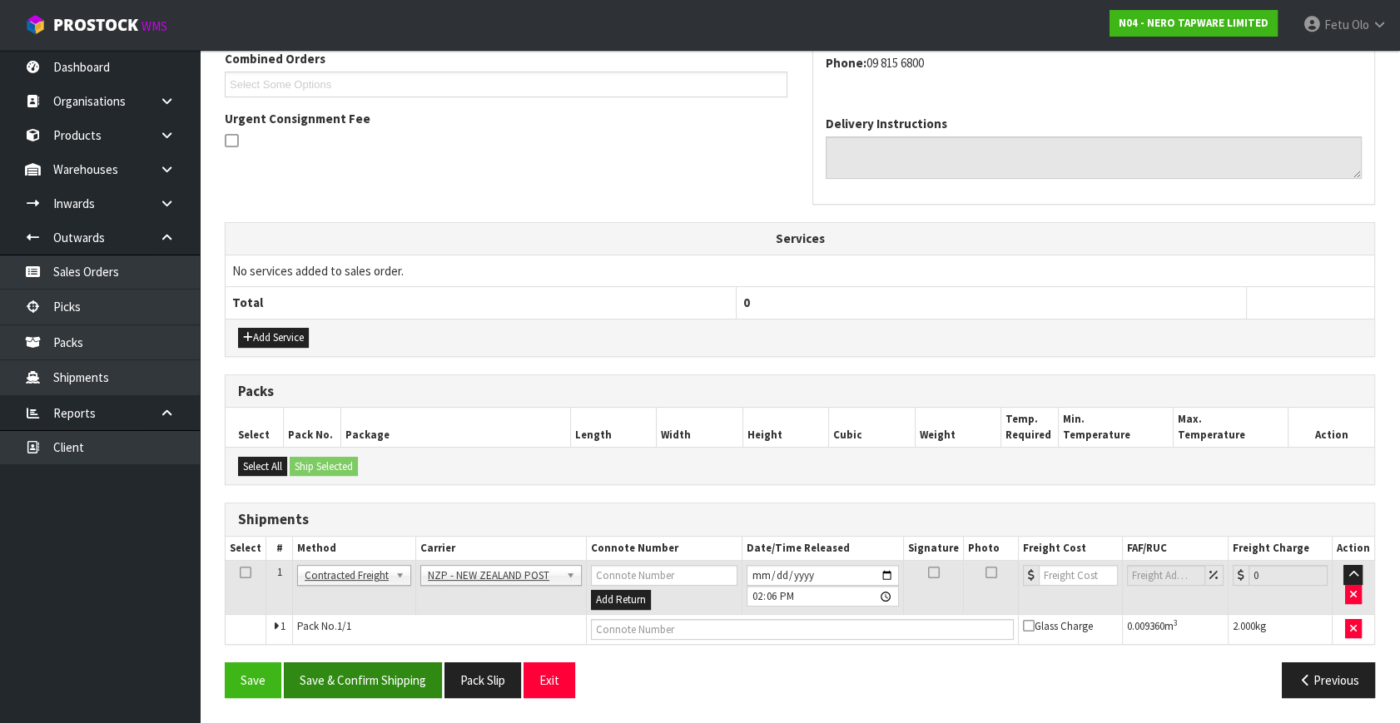
scroll to position [439, 0]
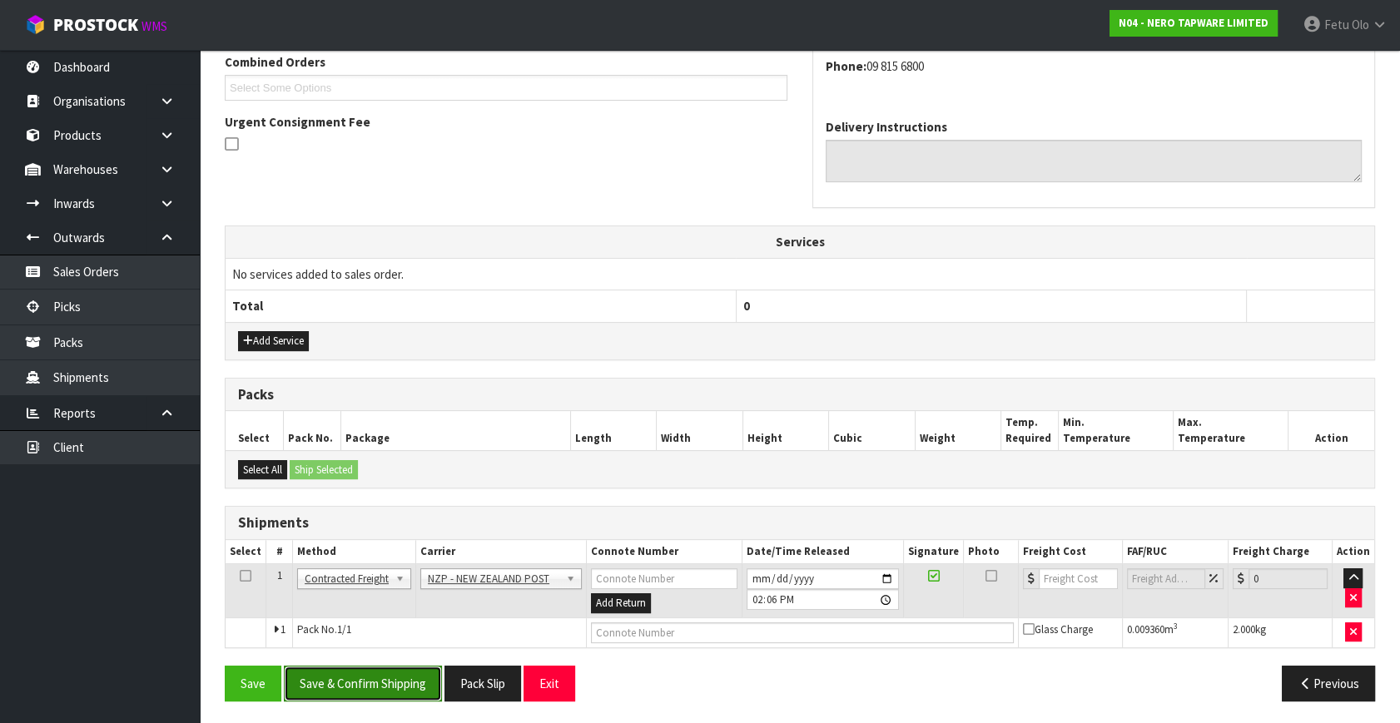
click at [368, 691] on button "Save & Confirm Shipping" at bounding box center [363, 684] width 158 height 36
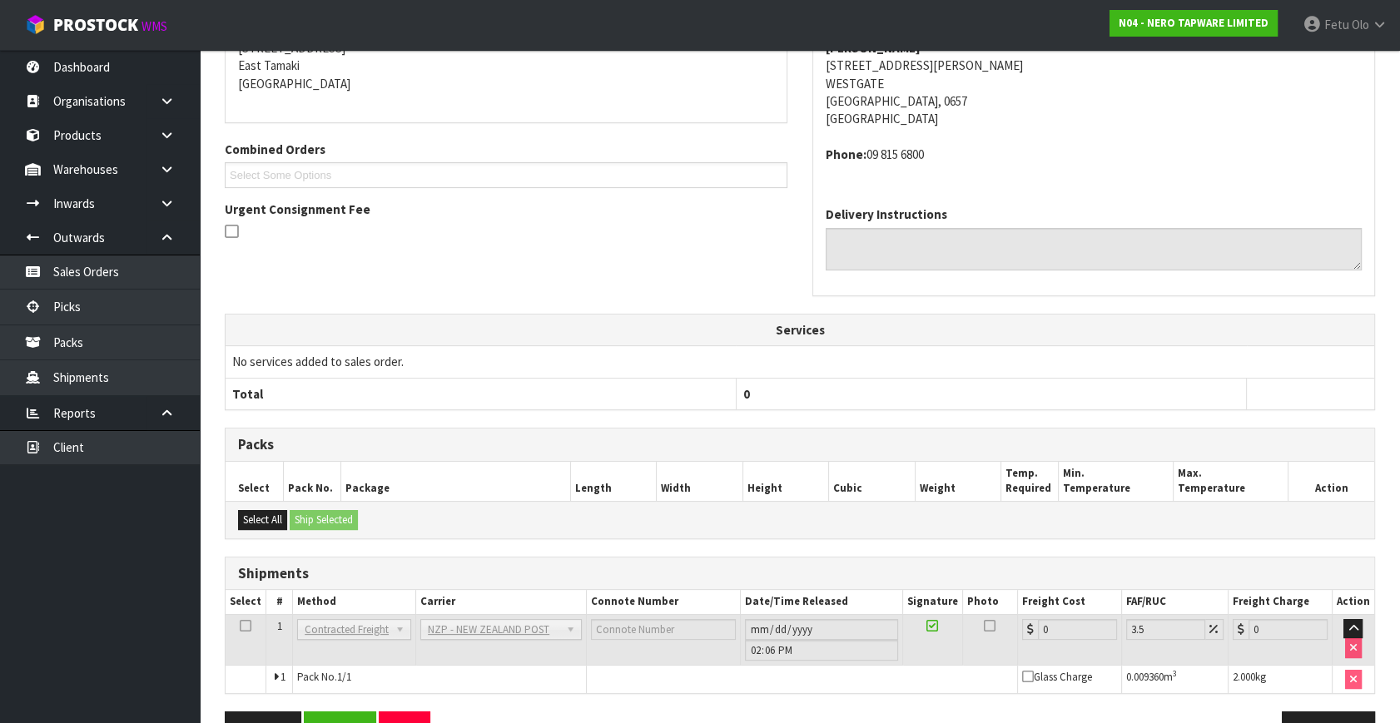
scroll to position [416, 0]
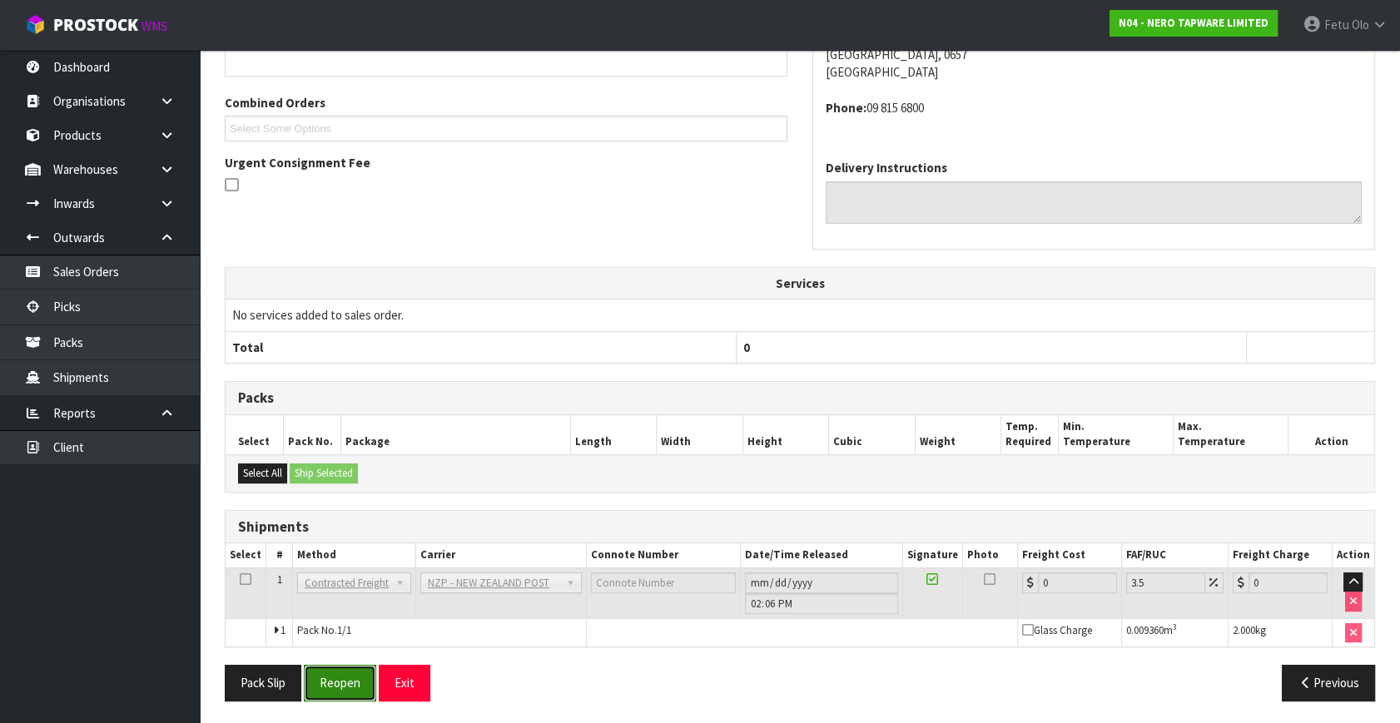
click at [355, 678] on button "Reopen" at bounding box center [340, 683] width 72 height 36
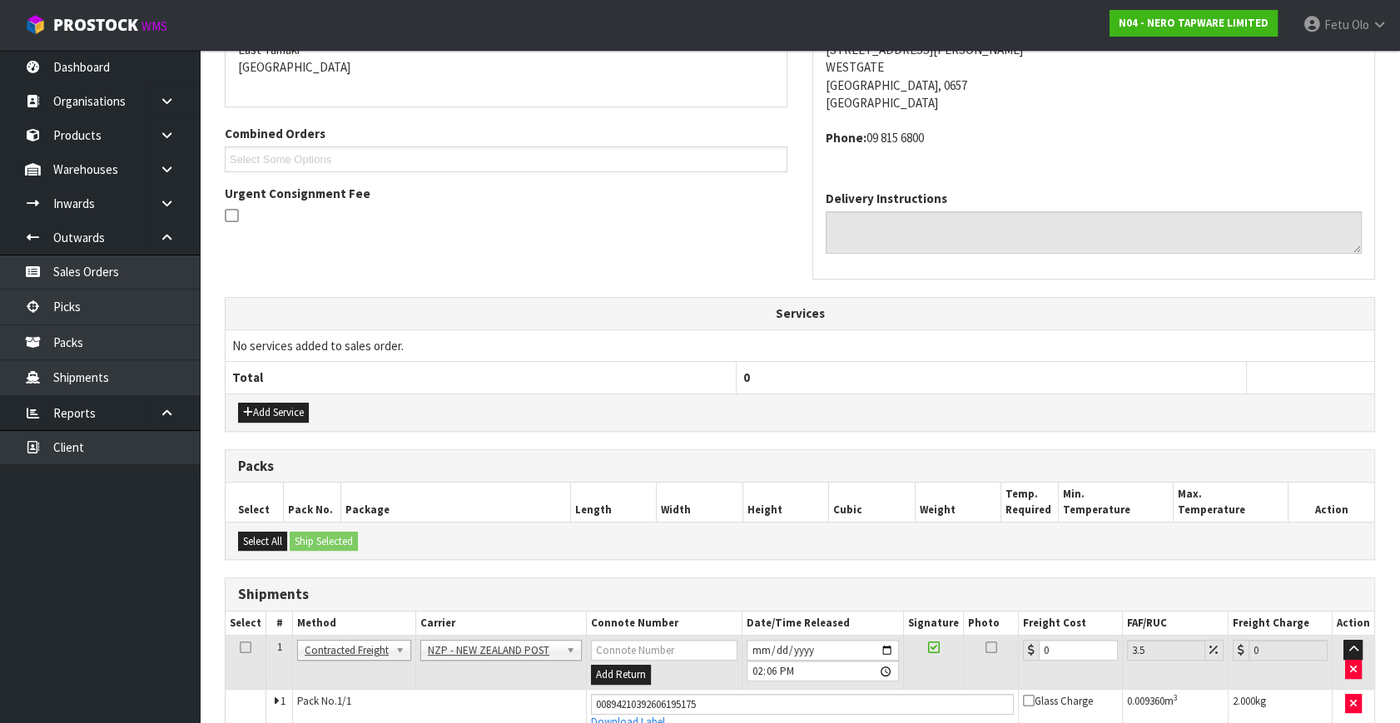
scroll to position [399, 0]
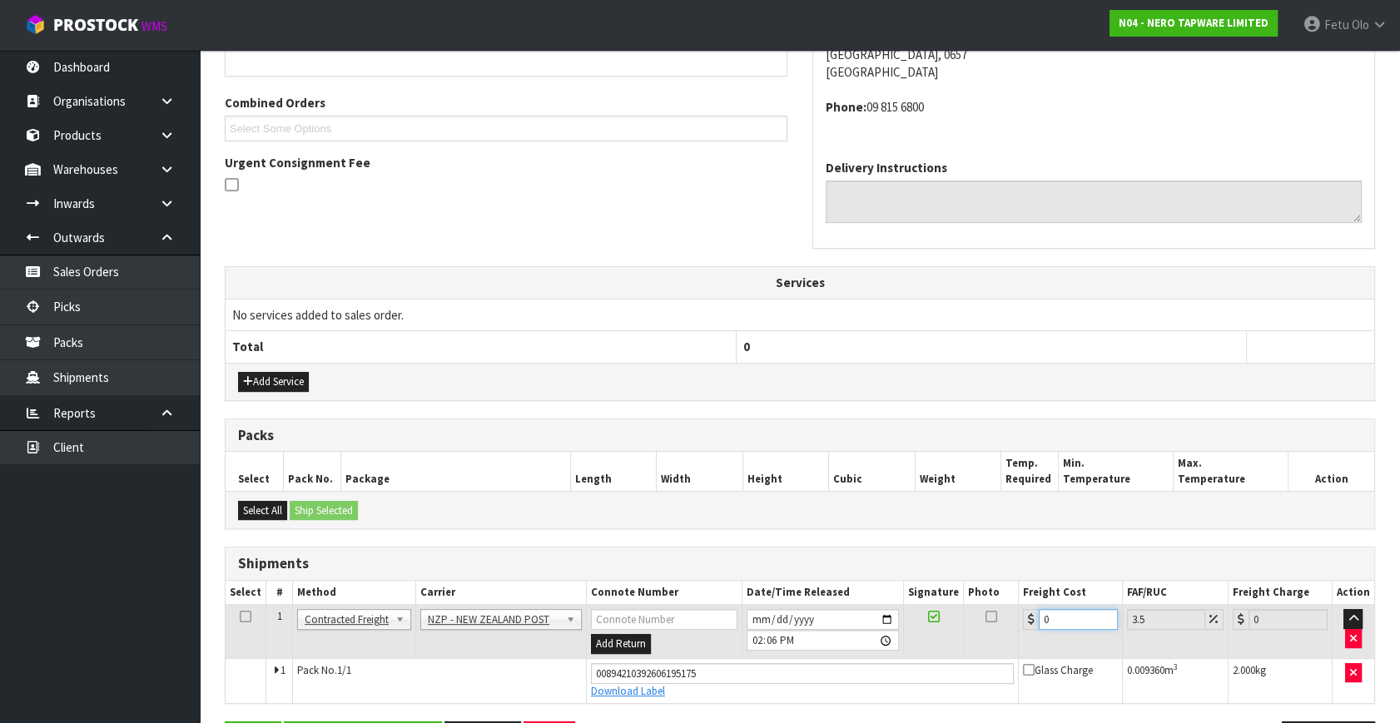
drag, startPoint x: 1064, startPoint y: 625, endPoint x: 789, endPoint y: 668, distance: 278.0
click at [789, 668] on tbody "1 Client Local Pickup Customer Local Pickup Company Freight Contracted Freight …" at bounding box center [800, 654] width 1149 height 98
type input "4"
type input "4.14"
type input "4.3"
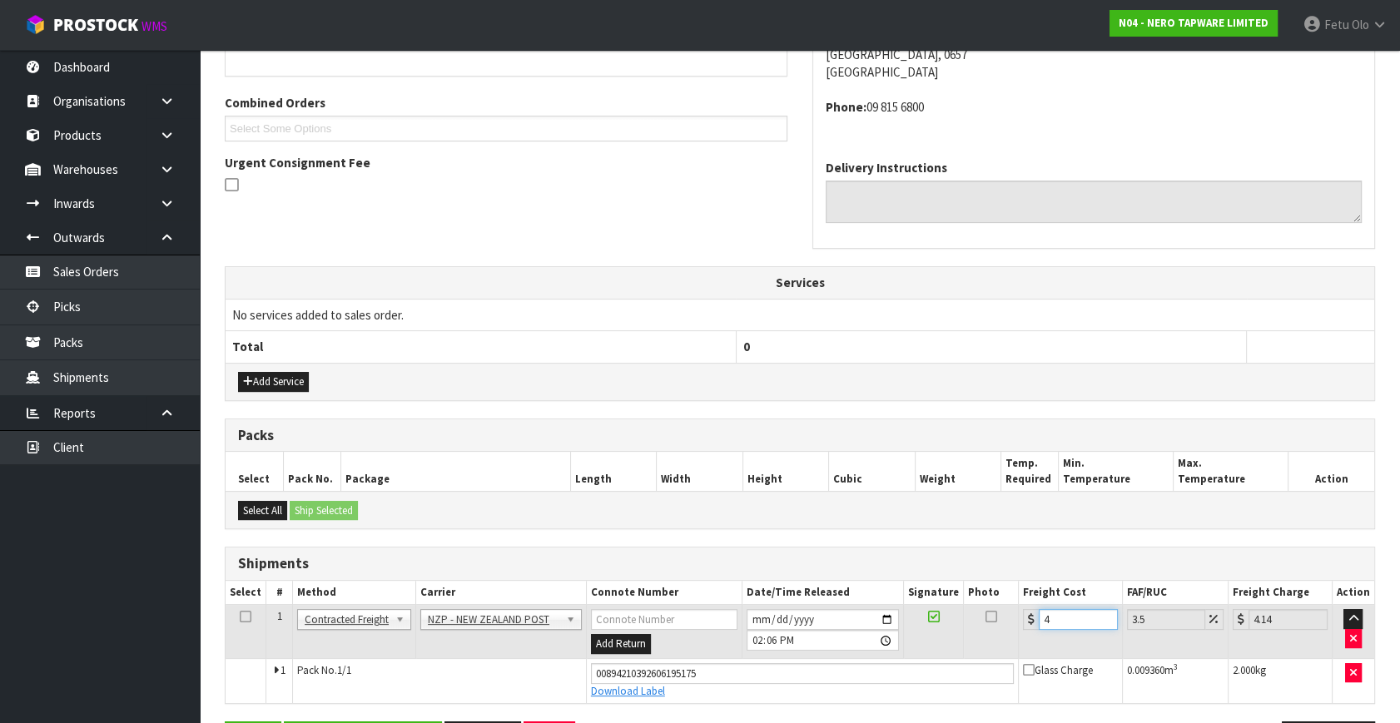
type input "4.45"
type input "4.33"
type input "4.48"
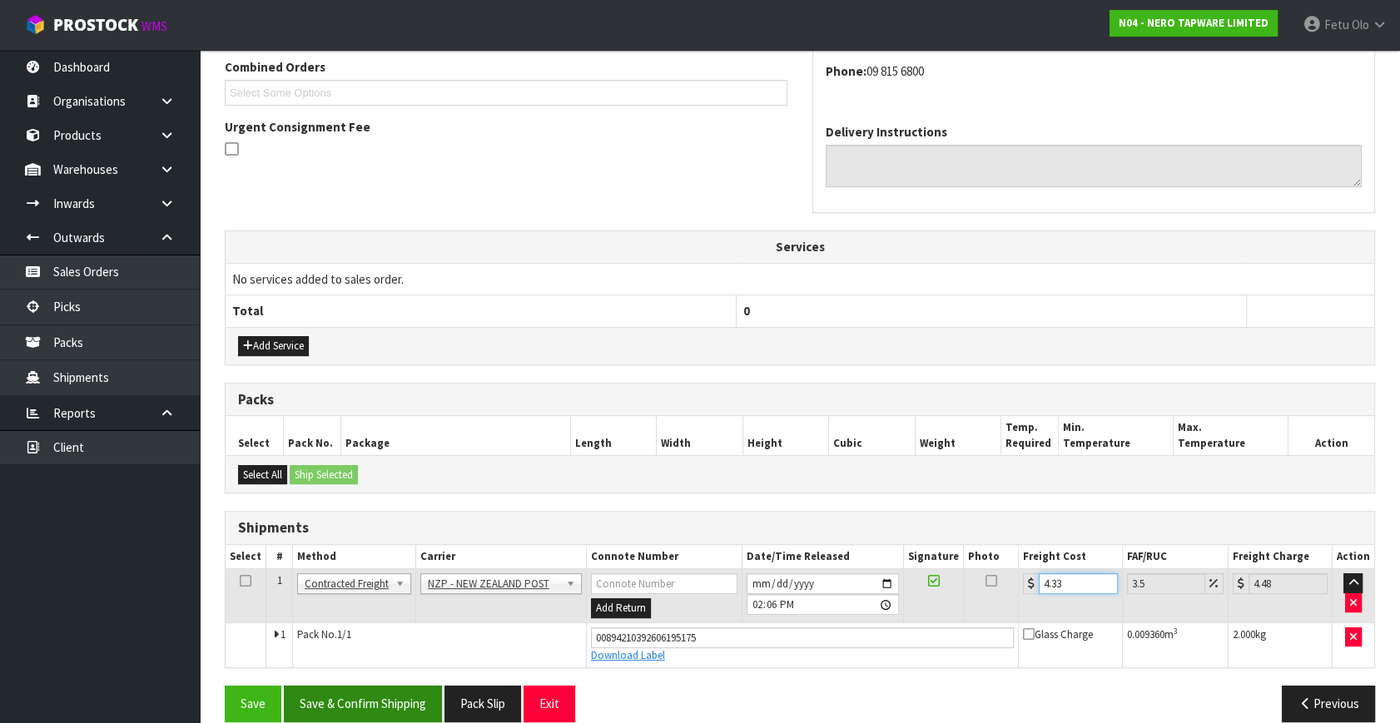
scroll to position [455, 0]
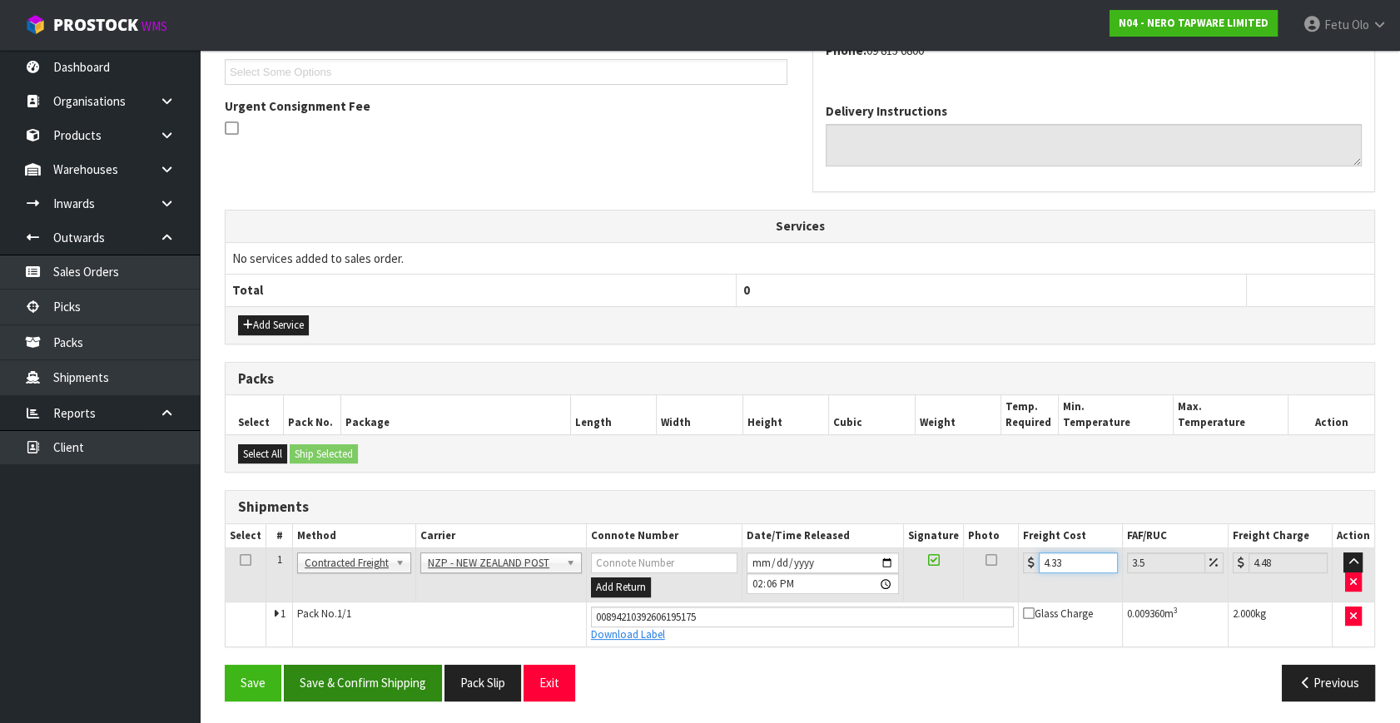
type input "4.33"
click at [325, 681] on button "Save & Confirm Shipping" at bounding box center [363, 683] width 158 height 36
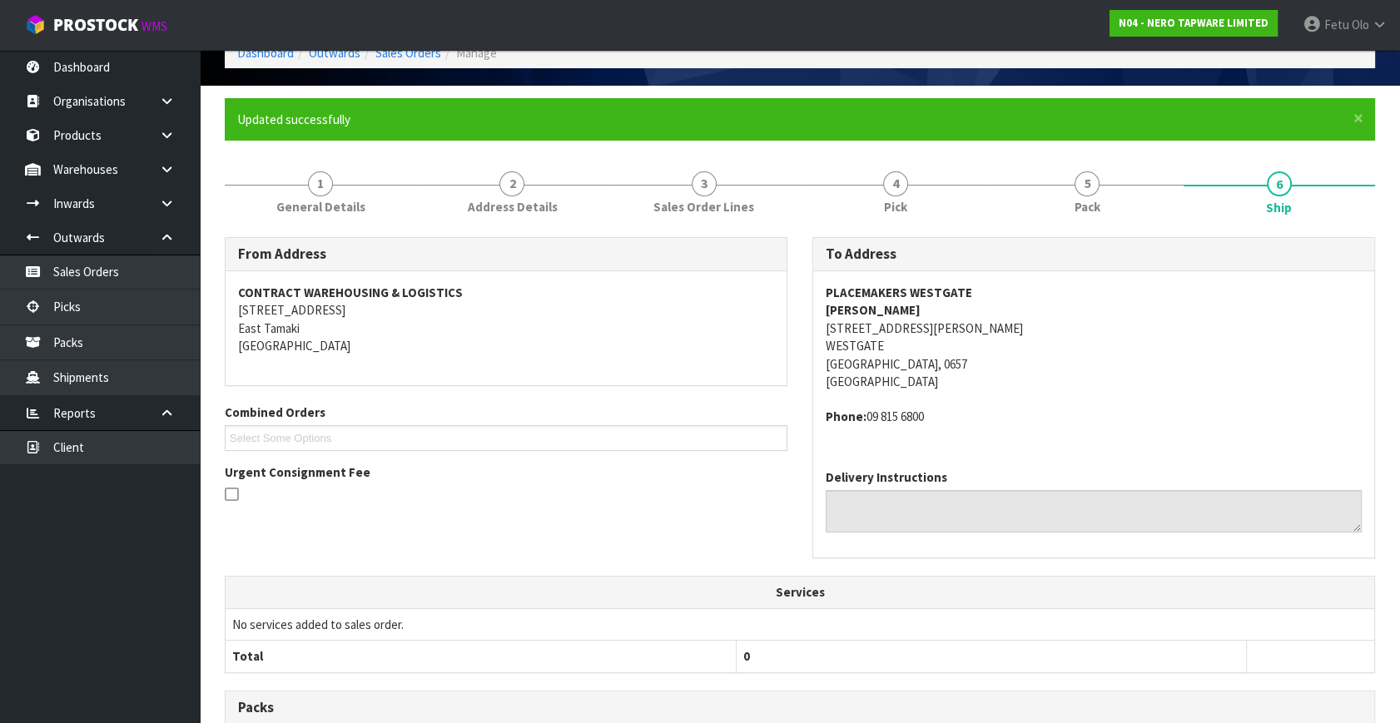
scroll to position [409, 0]
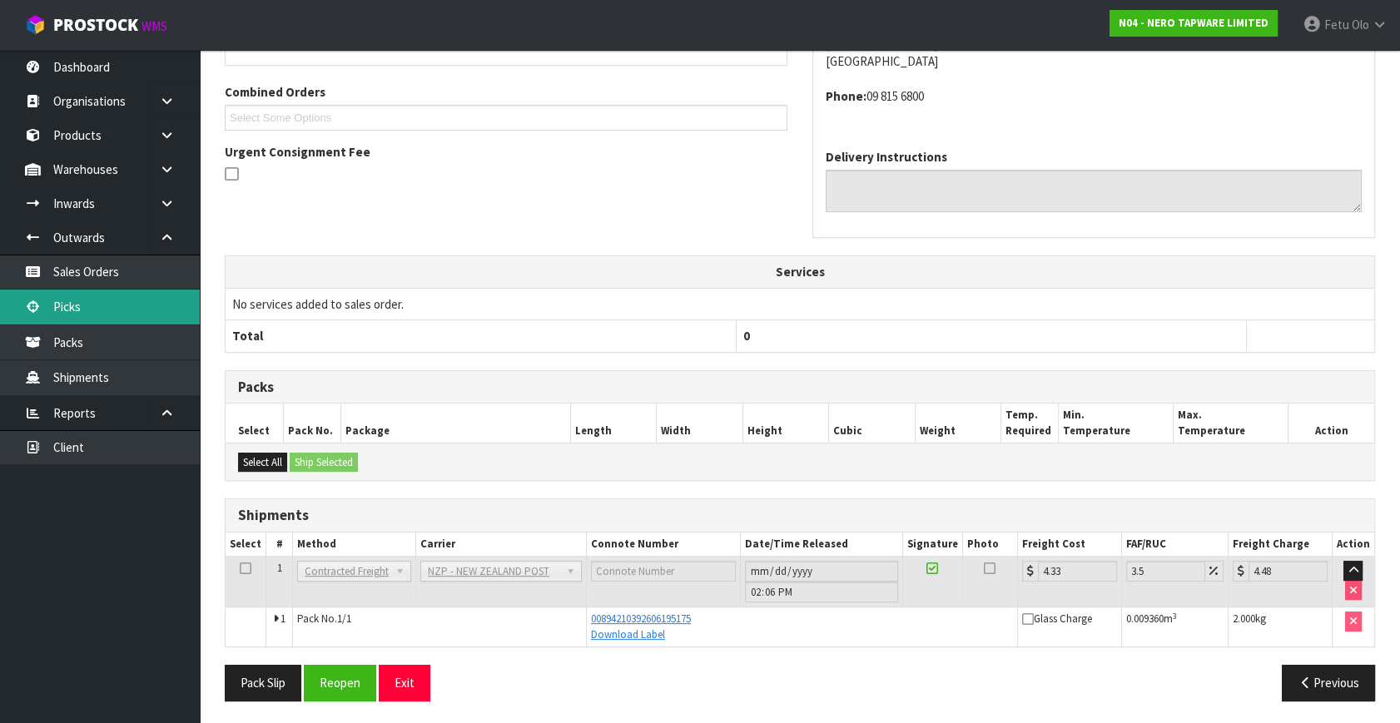
click at [47, 303] on link "Picks" at bounding box center [100, 307] width 200 height 34
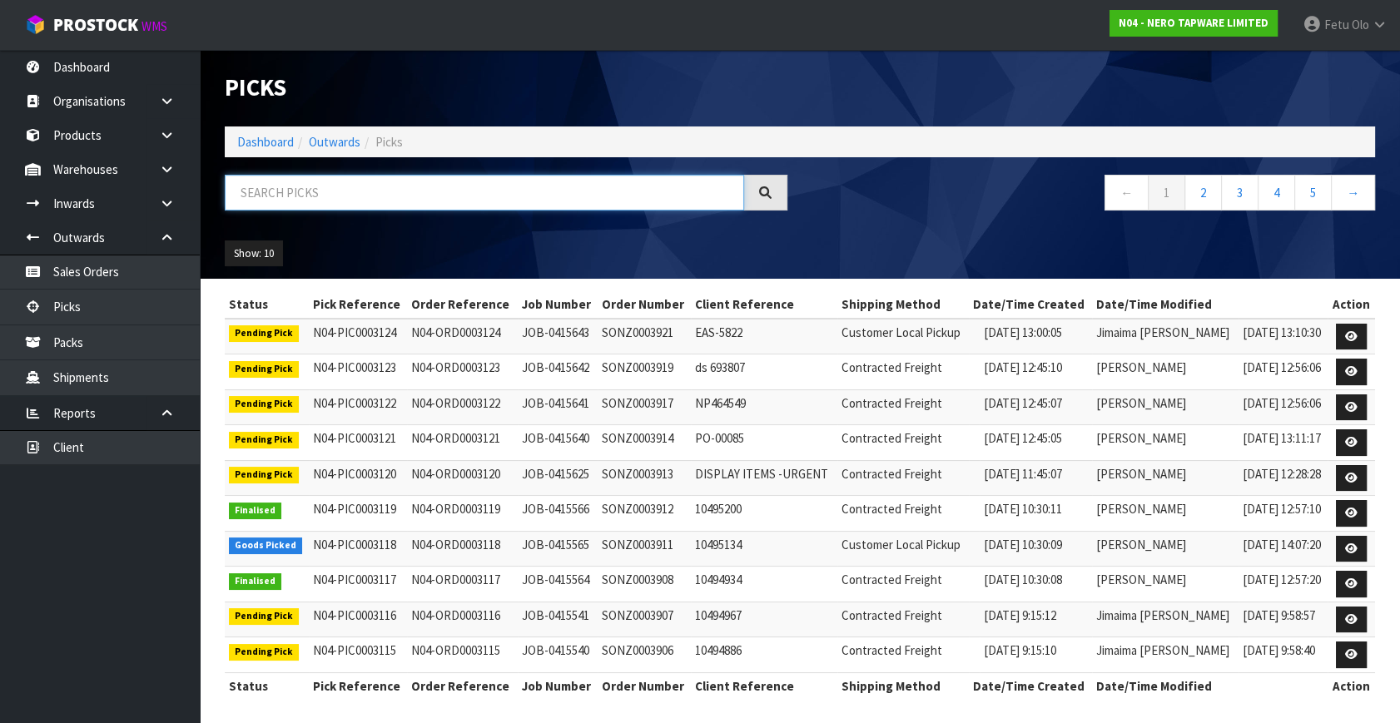
click at [357, 185] on input "text" at bounding box center [484, 193] width 519 height 36
type input "3107"
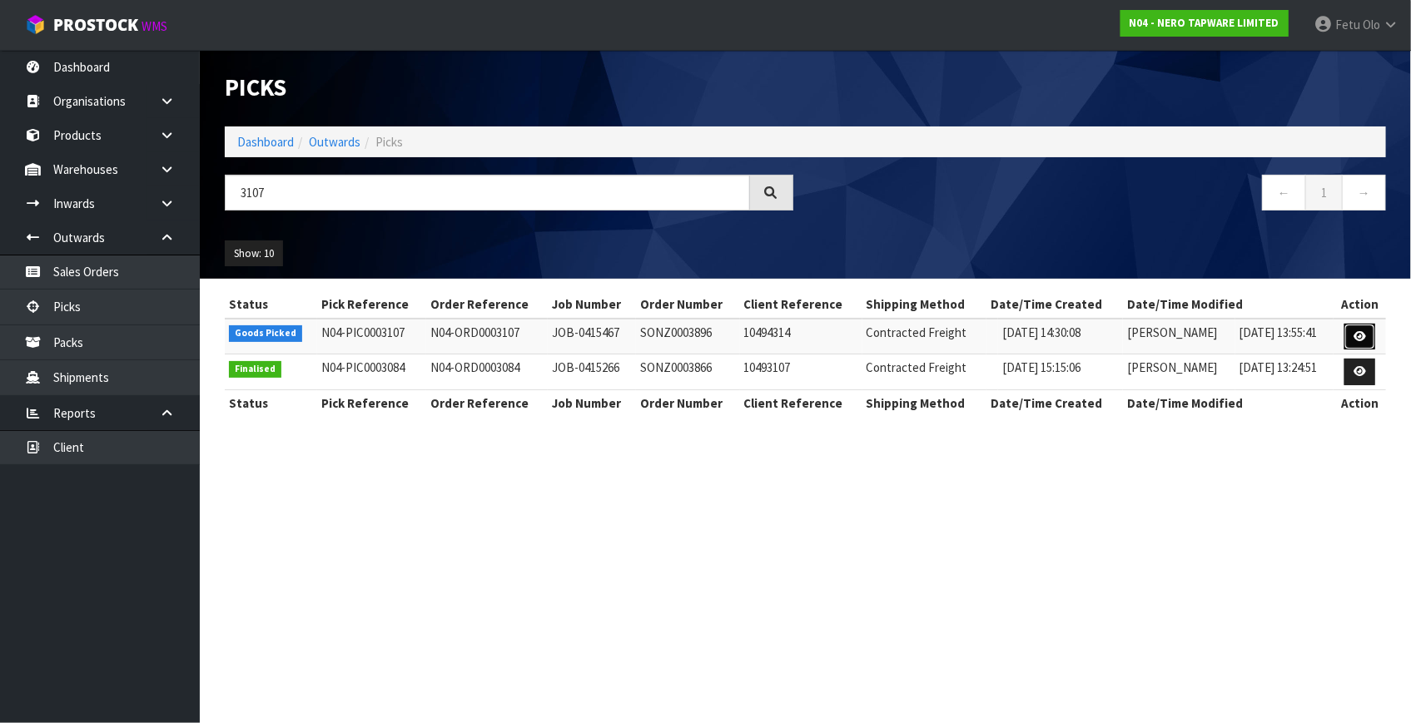
click at [1345, 335] on link at bounding box center [1359, 337] width 31 height 27
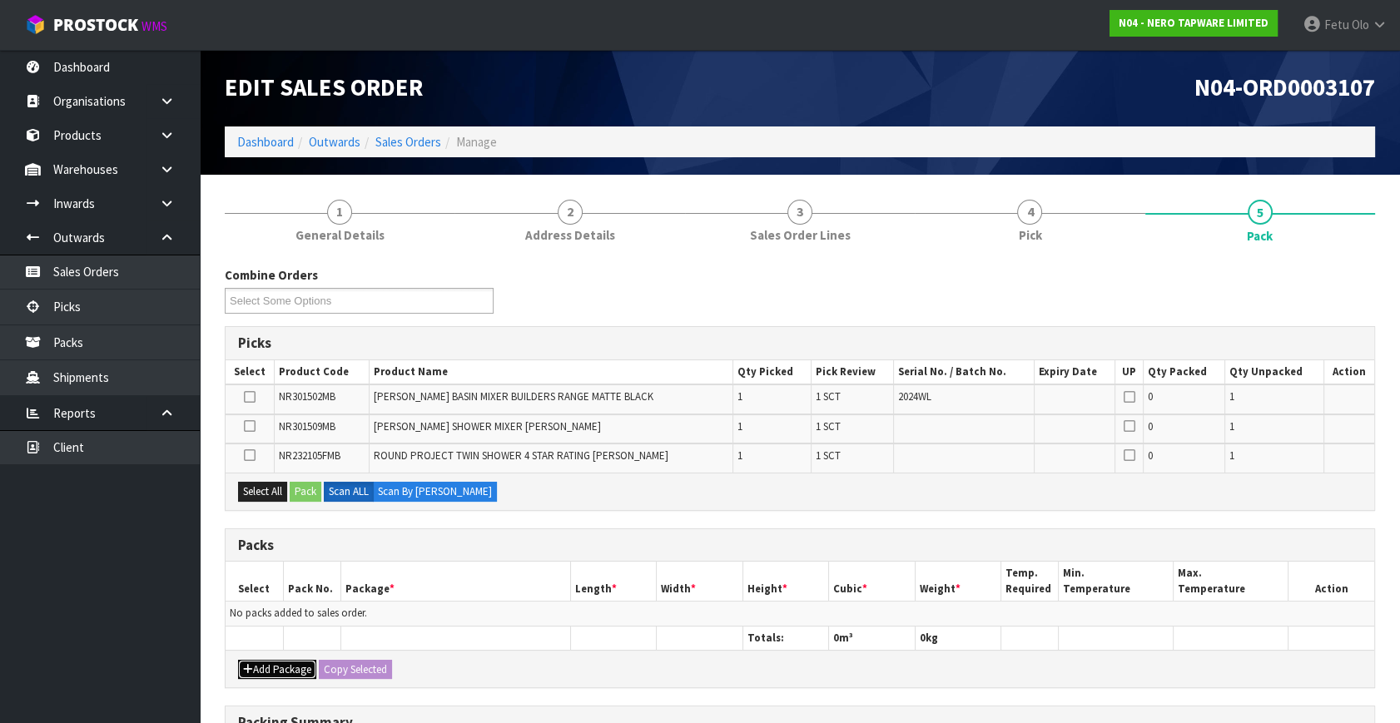
click at [260, 663] on button "Add Package" at bounding box center [277, 670] width 78 height 20
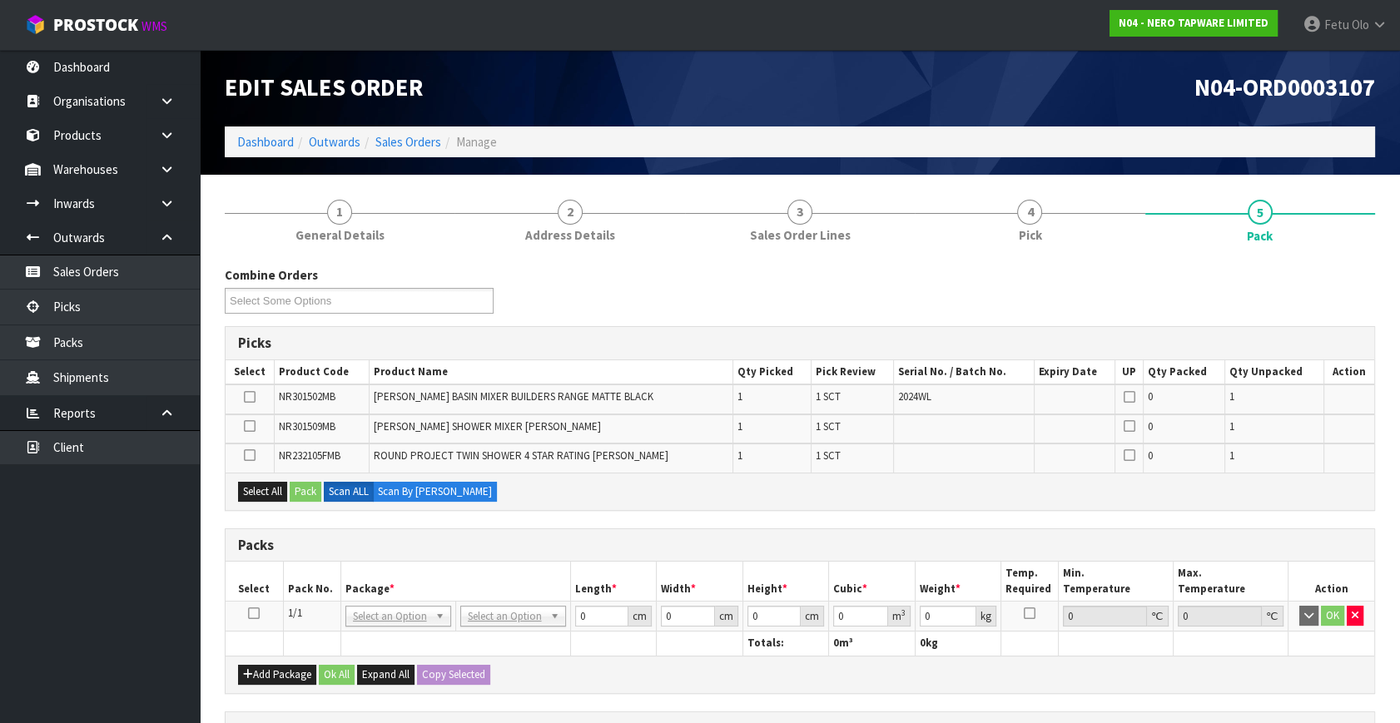
drag, startPoint x: 251, startPoint y: 608, endPoint x: 460, endPoint y: 584, distance: 211.1
click at [261, 608] on td at bounding box center [254, 617] width 57 height 30
click at [462, 584] on th "Package *" at bounding box center [455, 581] width 230 height 39
click at [264, 613] on td at bounding box center [254, 617] width 57 height 30
click at [489, 576] on th "Package *" at bounding box center [455, 581] width 230 height 39
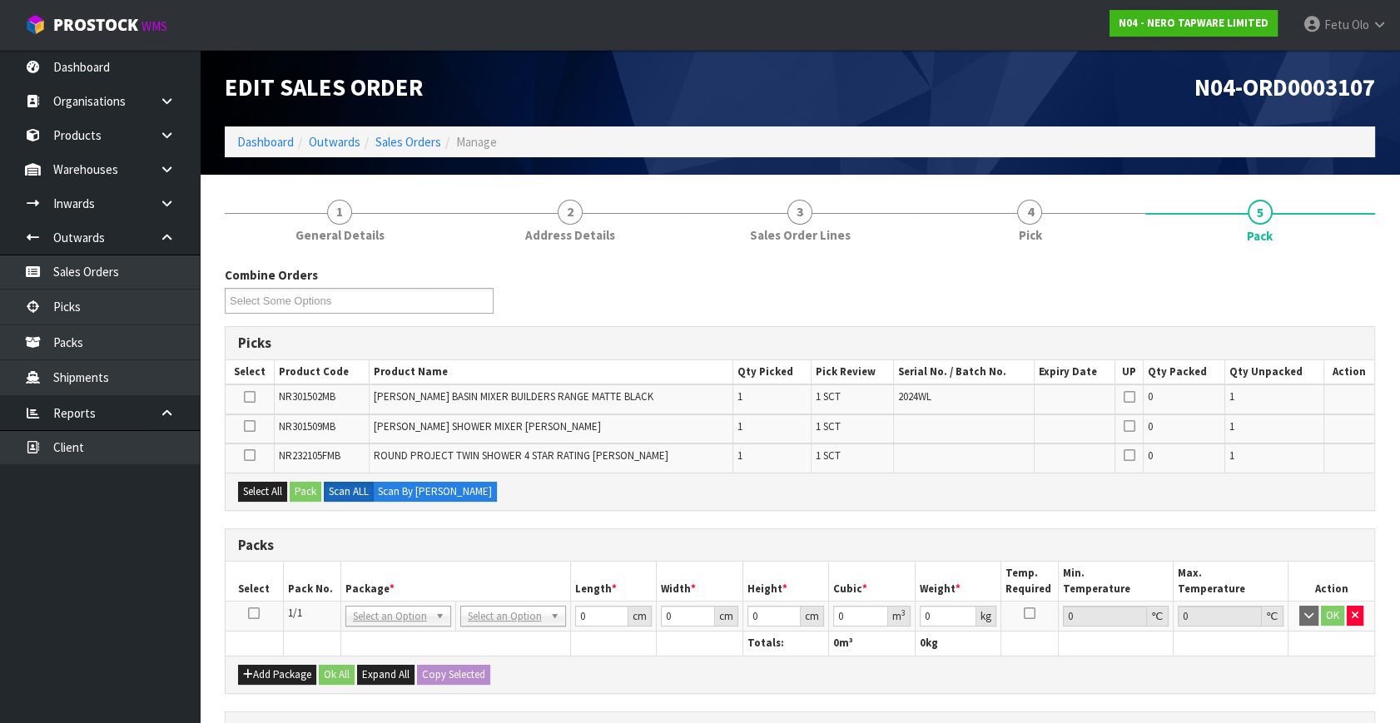
drag, startPoint x: 258, startPoint y: 611, endPoint x: 444, endPoint y: 588, distance: 187.9
click at [259, 613] on icon at bounding box center [254, 613] width 12 height 1
click at [464, 586] on th "Package *" at bounding box center [455, 581] width 230 height 39
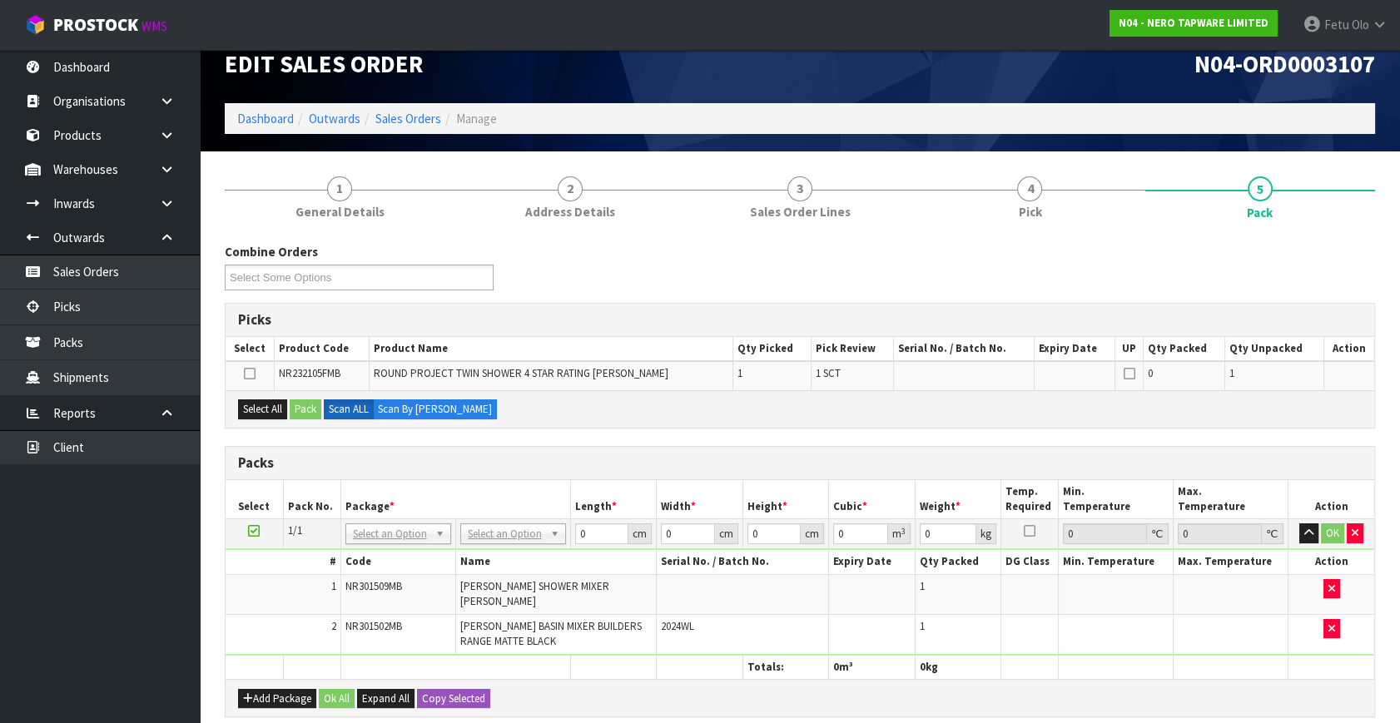
scroll to position [226, 0]
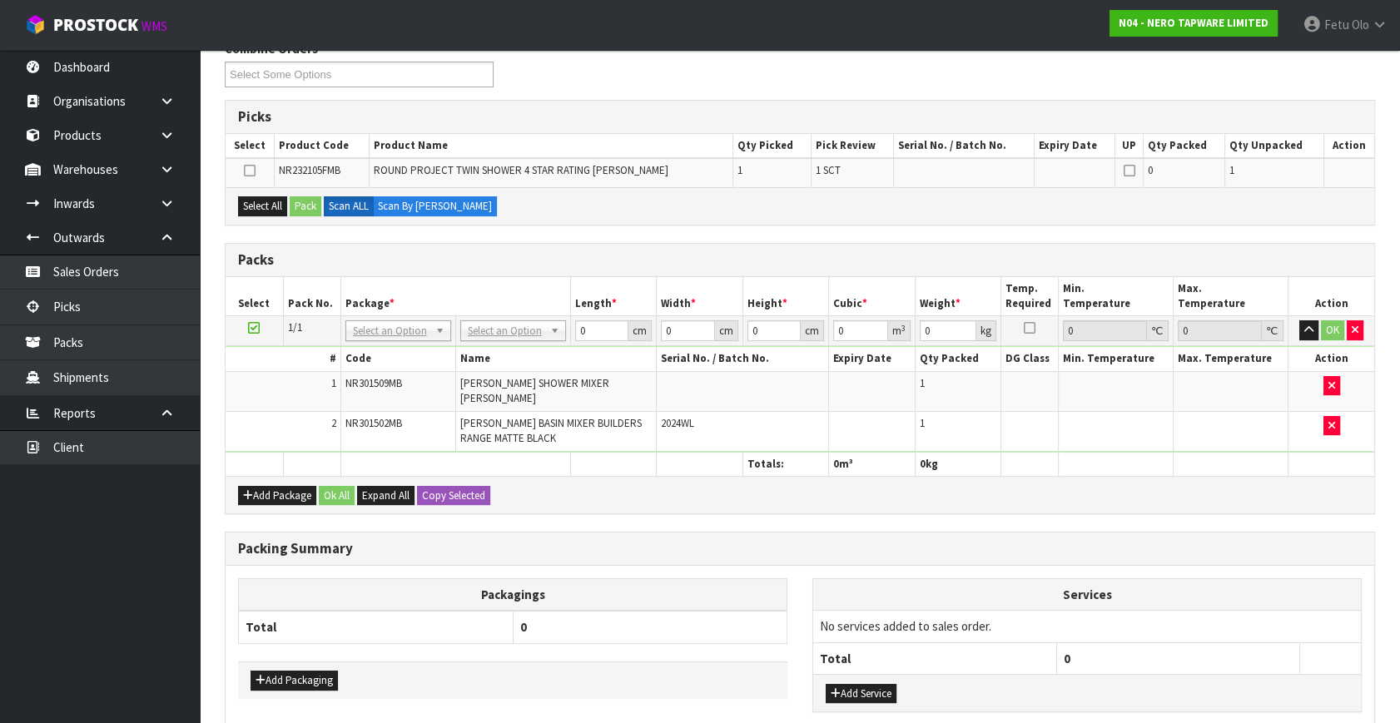
click at [250, 328] on icon at bounding box center [254, 328] width 12 height 1
click at [152, 568] on ul "Dashboard Organisations Clients Consignees Carriers Products Categories Serial …" at bounding box center [100, 386] width 200 height 673
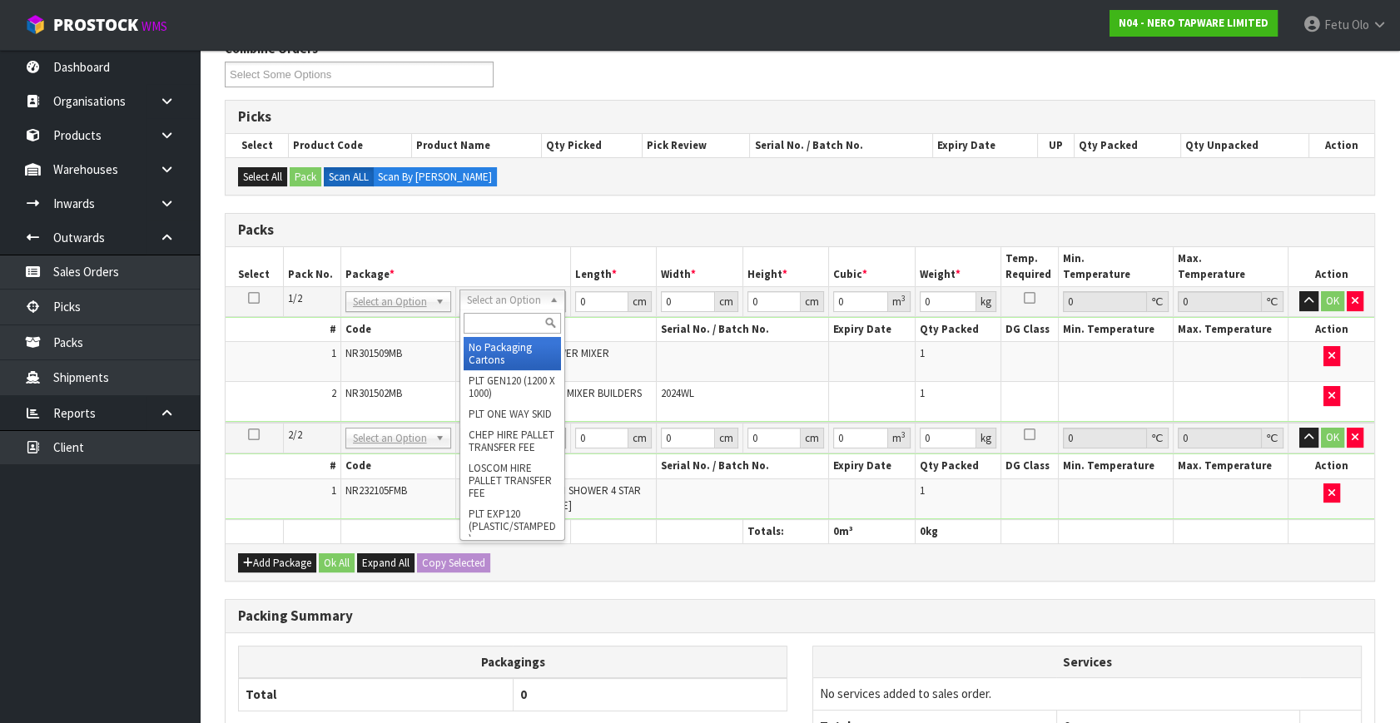
click at [487, 314] on input "text" at bounding box center [512, 323] width 97 height 21
type input "A4"
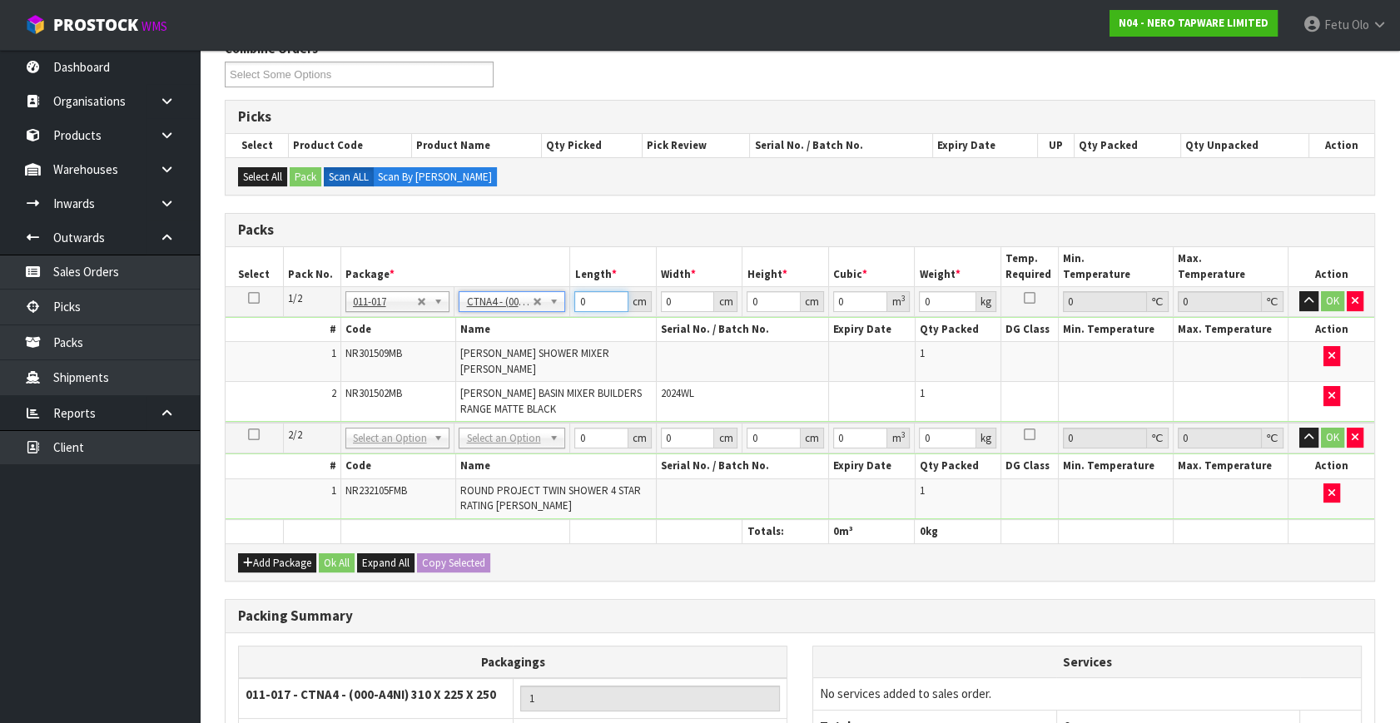
type input "31"
type input "22.5"
type input "25"
type input "0.017438"
type input "2.88"
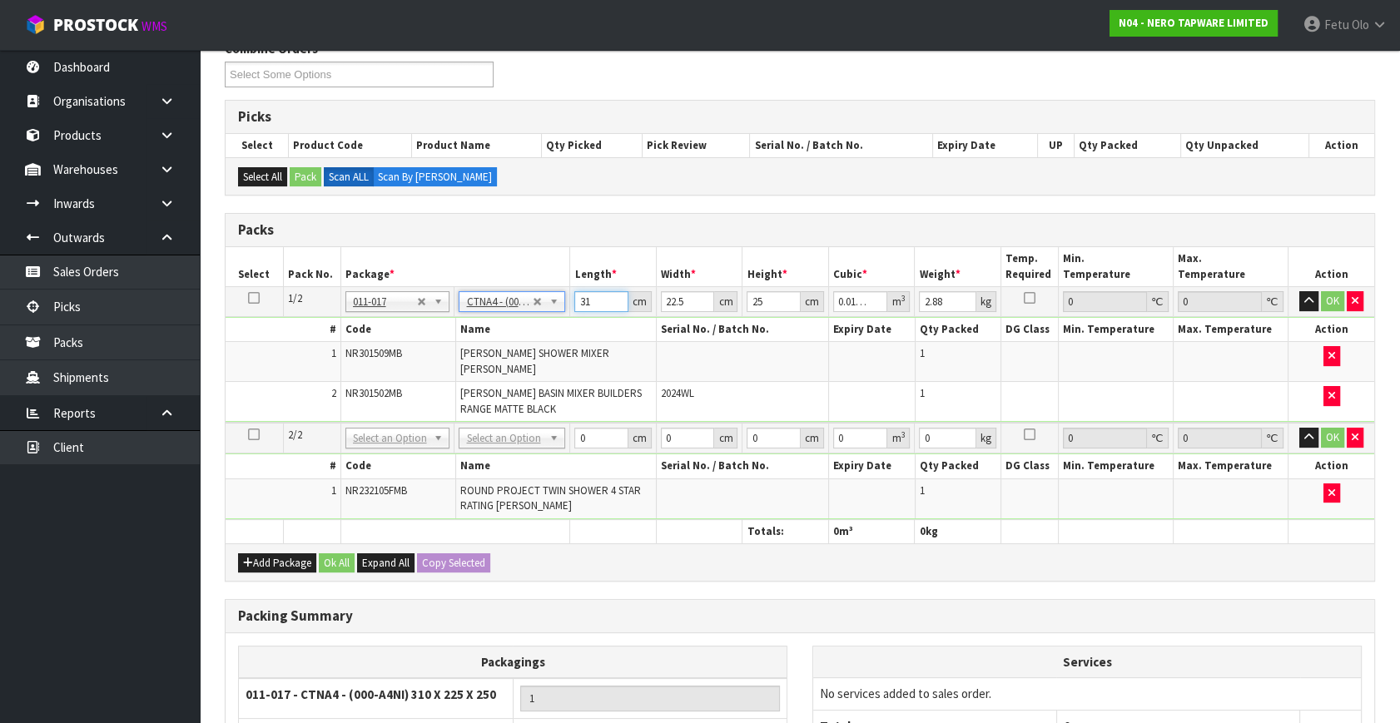
drag, startPoint x: 592, startPoint y: 295, endPoint x: 551, endPoint y: 311, distance: 43.7
click at [551, 311] on tr "1/2 NONE 007-001 007-002 007-004 007-009 007-013 007-014 007-015 007-017 007-01…" at bounding box center [800, 302] width 1149 height 30
type input "3"
type input "0.001687"
type input "32"
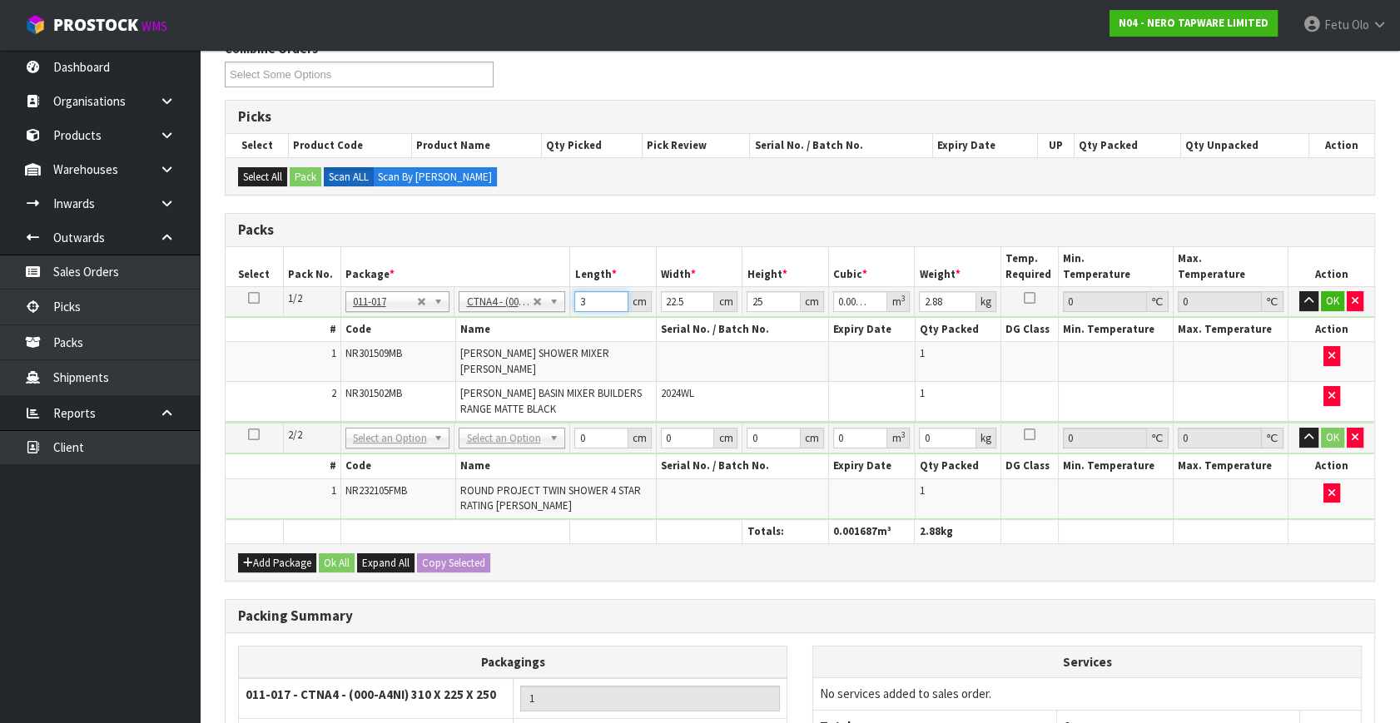
type input "0.018"
type input "32"
type input "2"
type input "0.0016"
type input "24"
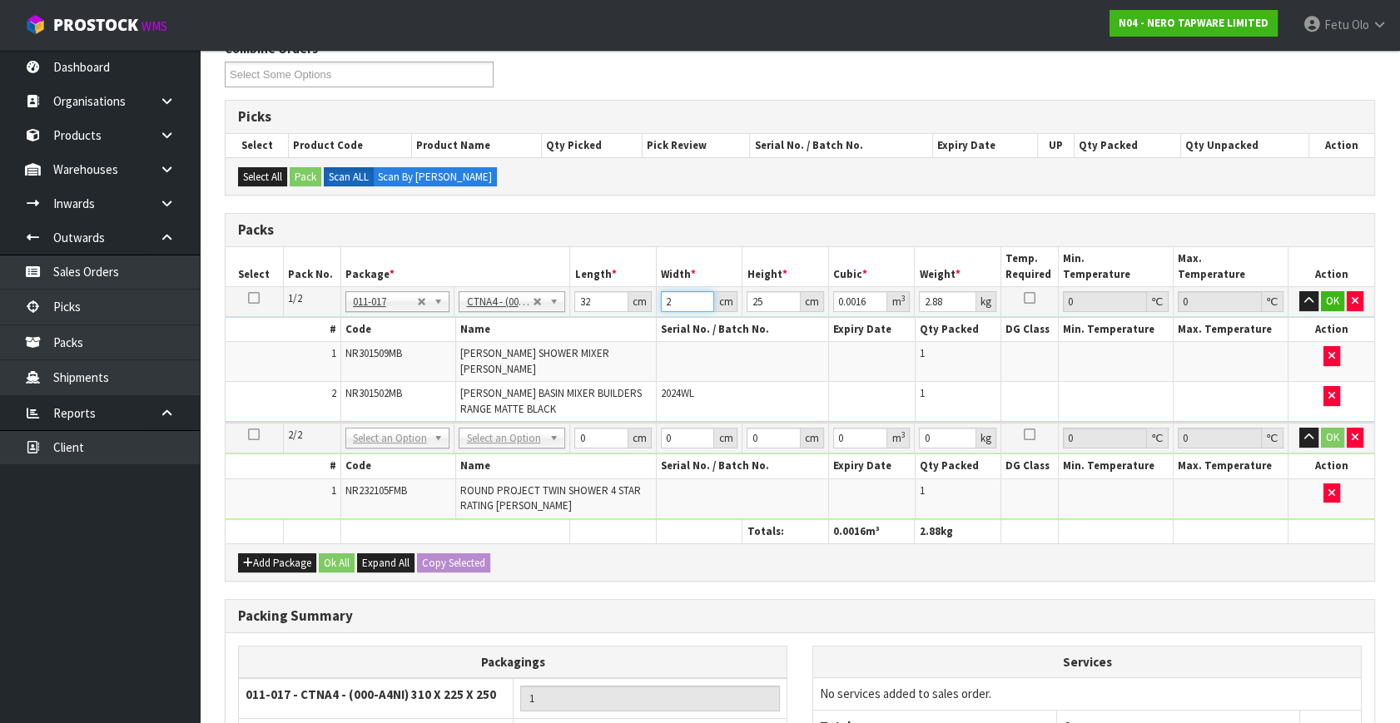
type input "0.0192"
type input "24"
type input "2"
type input "0.001536"
type input "21"
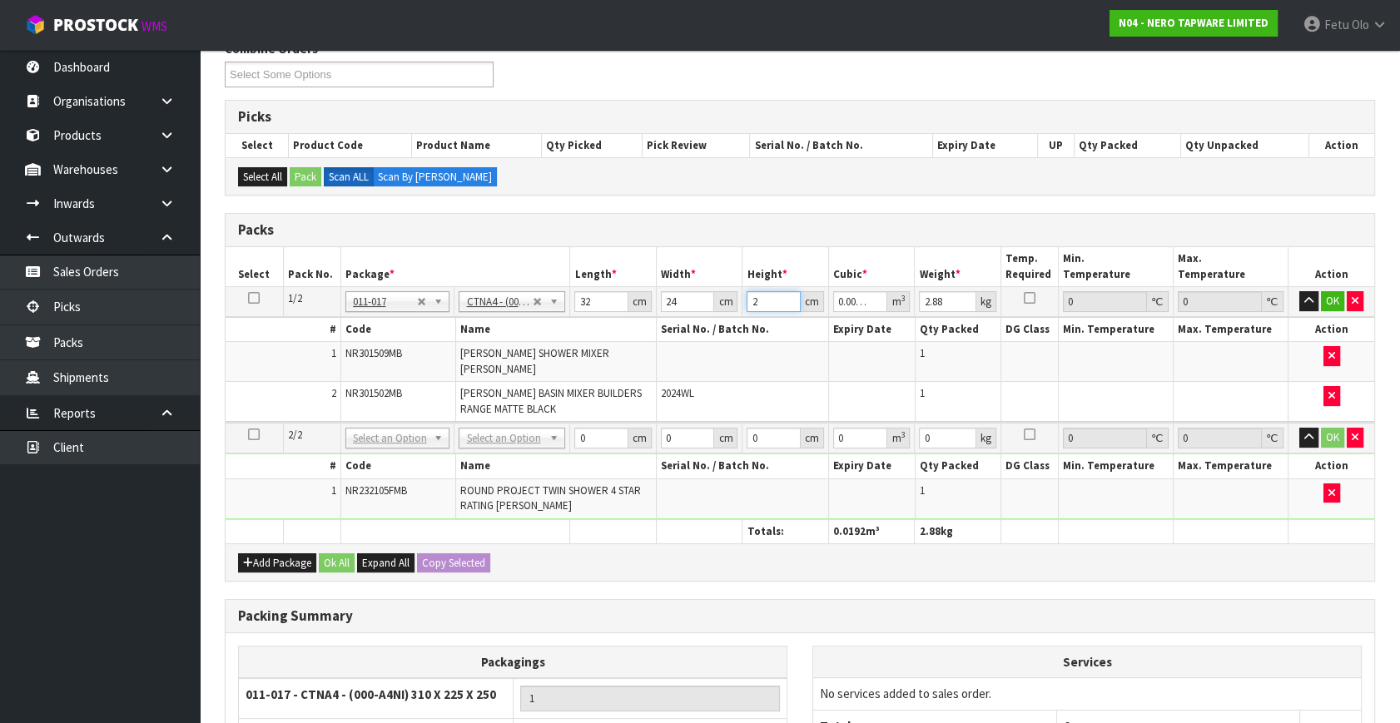
type input "0.016128"
type input "21"
type input "4"
click button "OK" at bounding box center [1332, 301] width 23 height 20
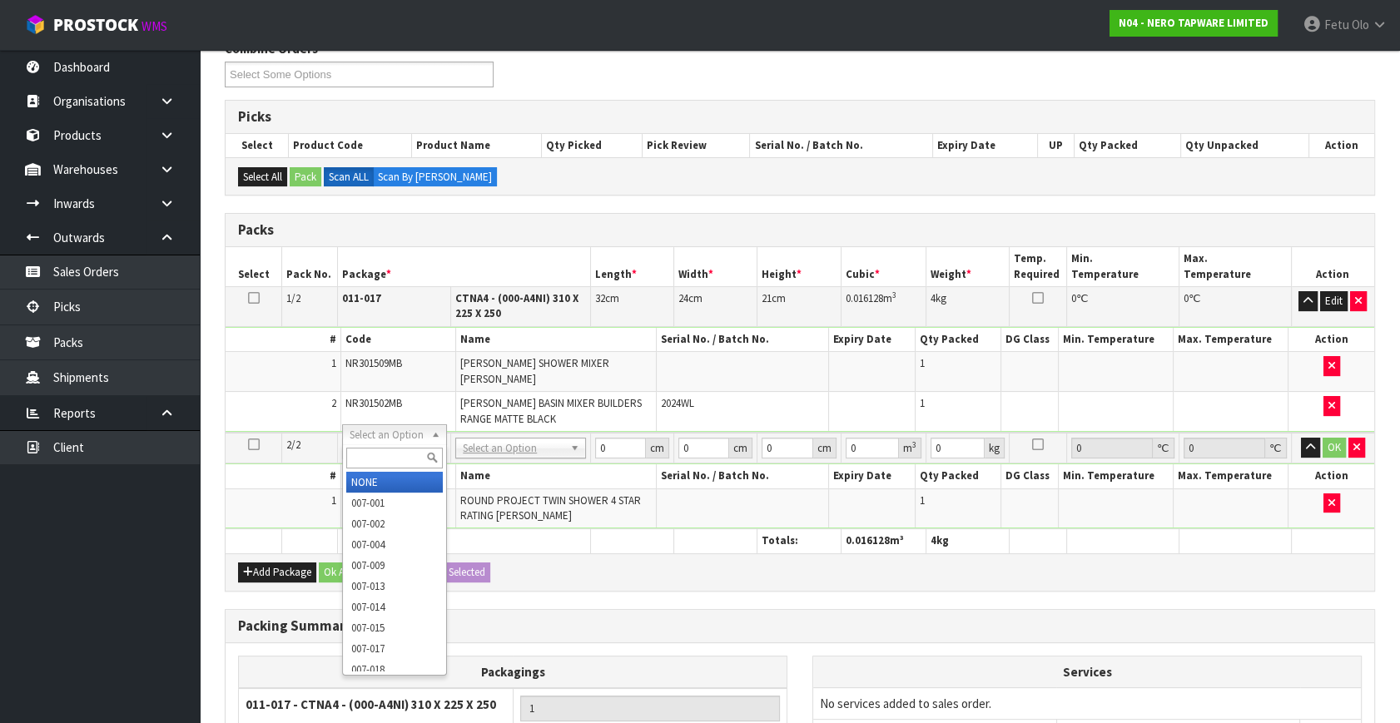
drag, startPoint x: 385, startPoint y: 431, endPoint x: 359, endPoint y: 476, distance: 51.8
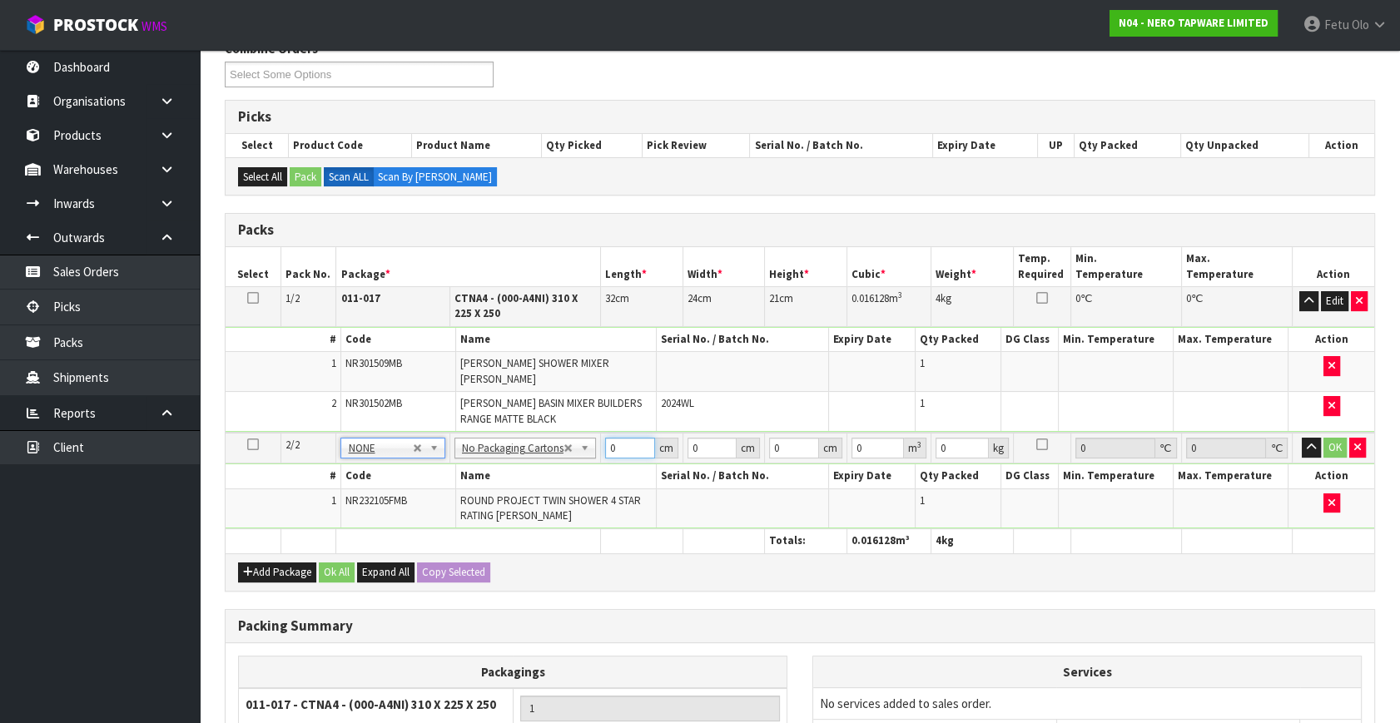
drag, startPoint x: 621, startPoint y: 433, endPoint x: 418, endPoint y: 513, distance: 218.2
click at [418, 513] on tbody "2/2 NONE 007-001 007-002 007-004 007-009 007-013 007-014 007-015 007-017 007-01…" at bounding box center [800, 481] width 1149 height 97
type input "88"
type input "49"
type input "9"
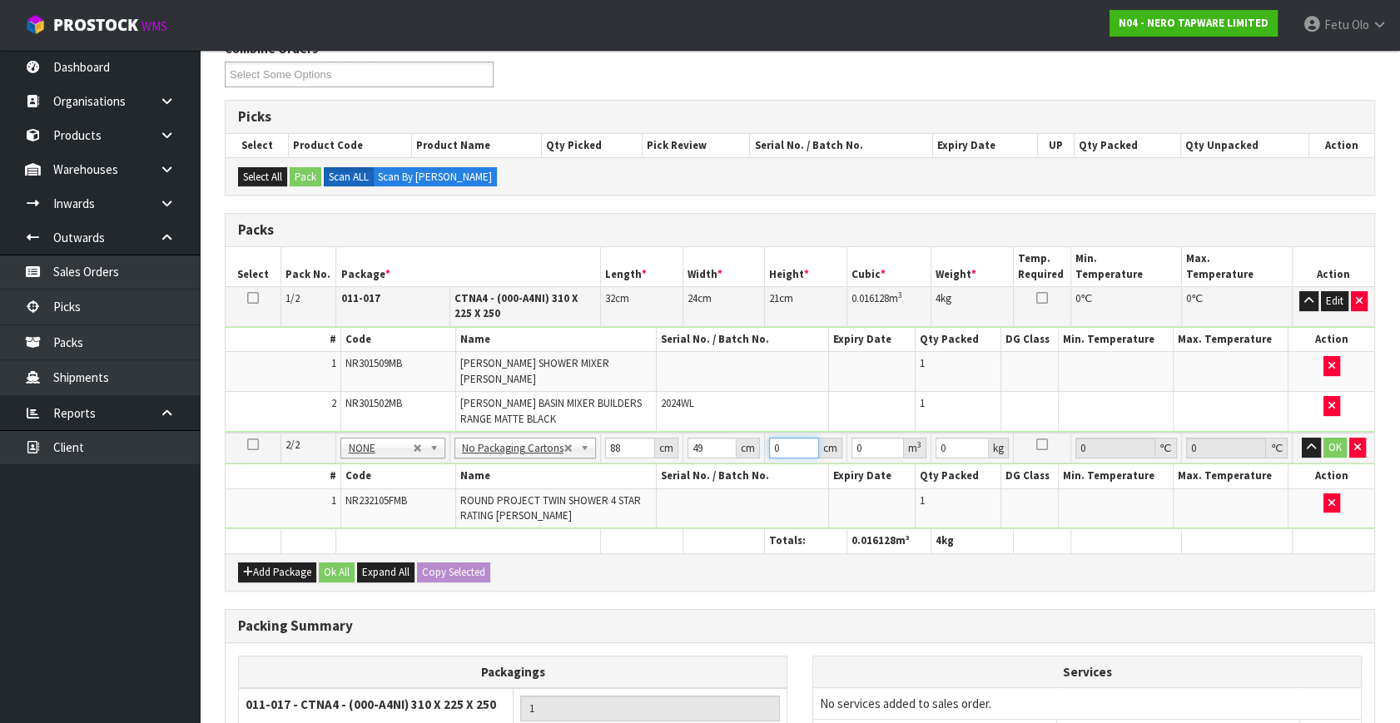
type input "0.038808"
type input "9"
type input "6"
click button "OK" at bounding box center [1334, 448] width 23 height 20
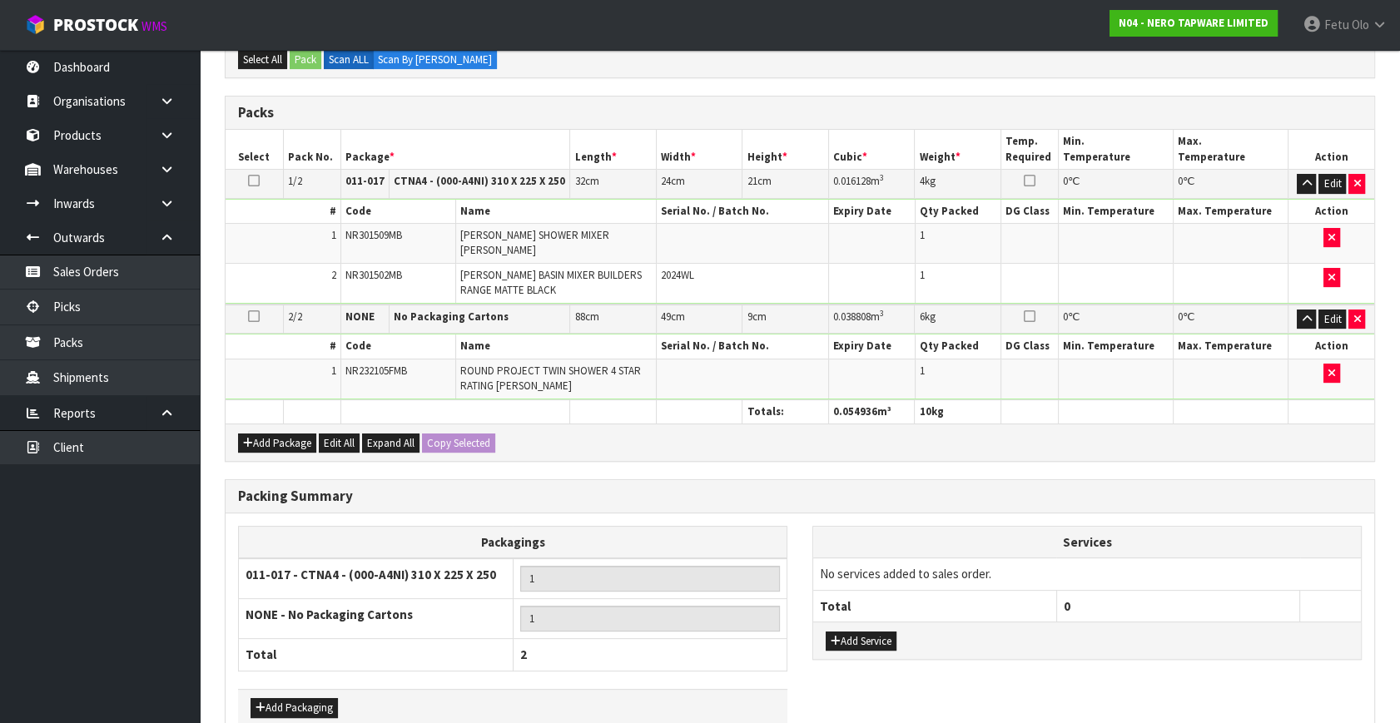
scroll to position [423, 0]
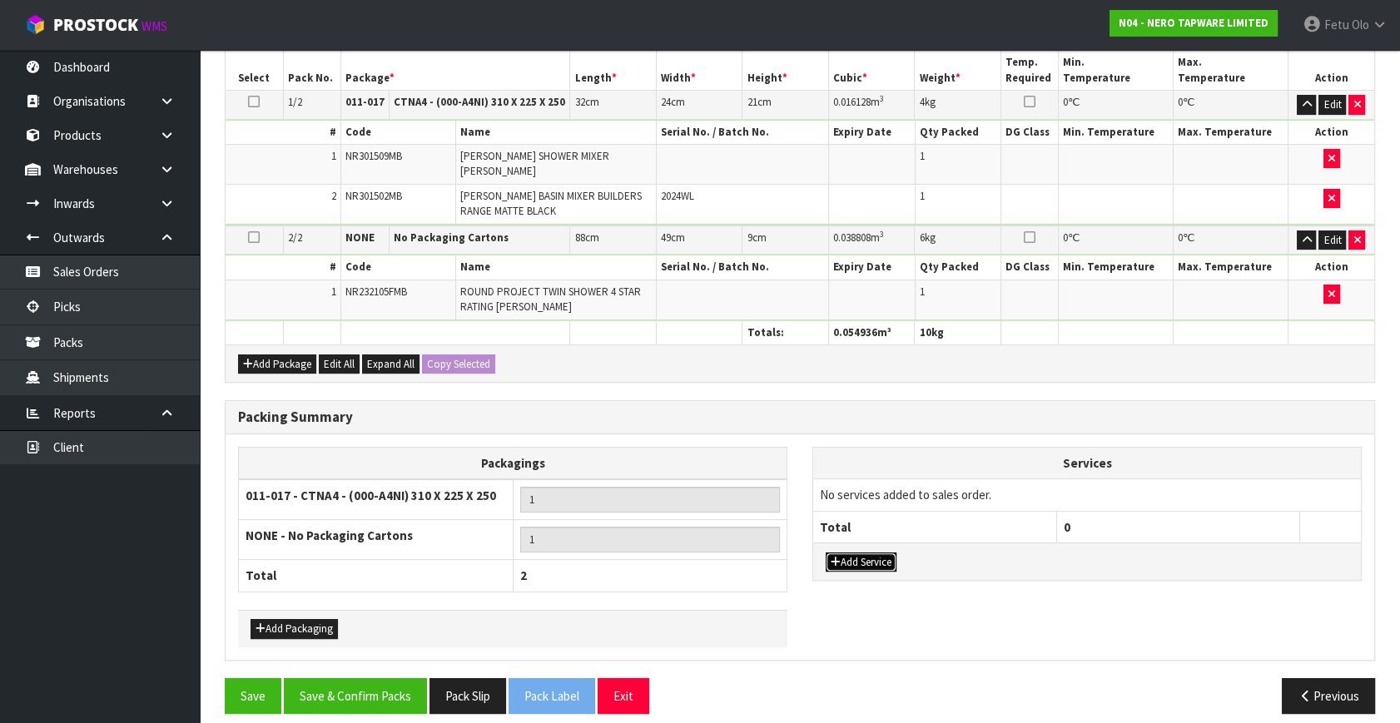
click at [860, 553] on button "Add Service" at bounding box center [861, 563] width 71 height 20
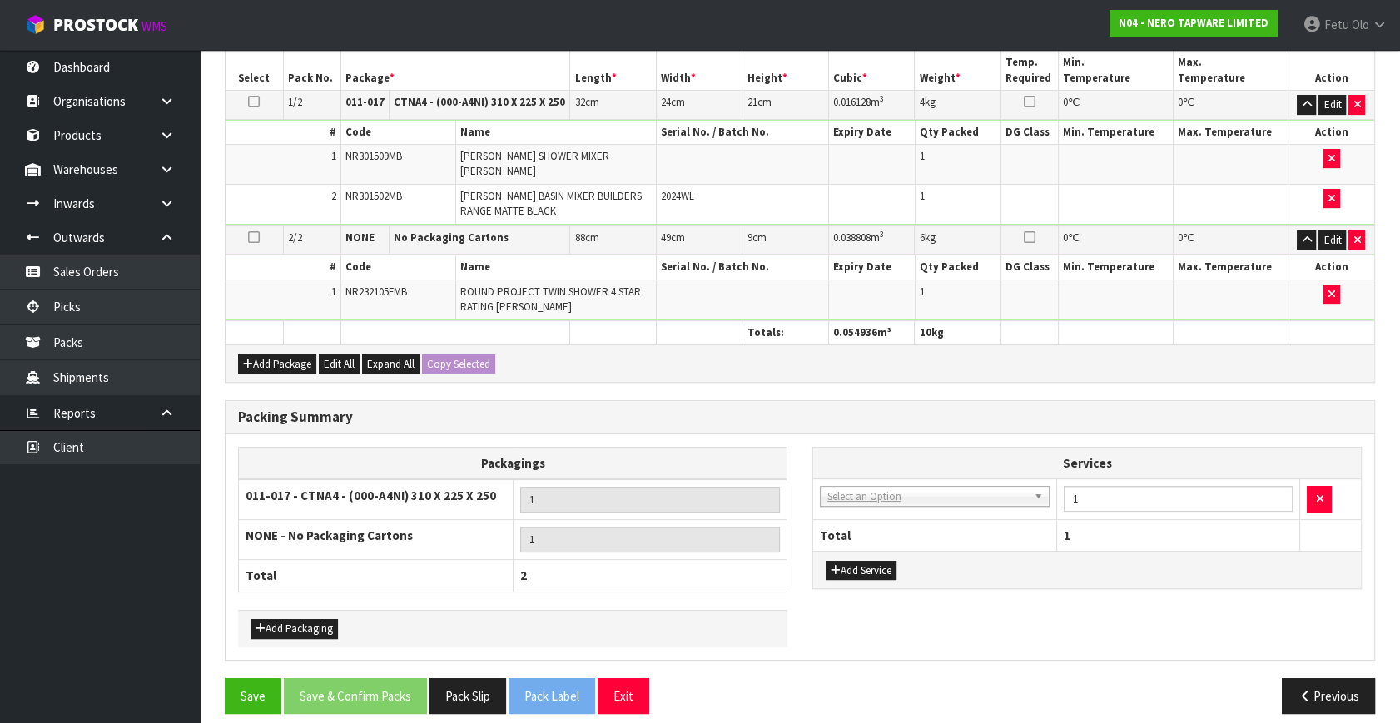
click at [855, 494] on td "003-036 - EXTERNAL PLANT HIRE 008-035 - OUTWARD HDLG+/HOIST LIFT ON/OFF 008-036…" at bounding box center [934, 499] width 243 height 41
drag, startPoint x: 858, startPoint y: 483, endPoint x: 851, endPoint y: 505, distance: 23.7
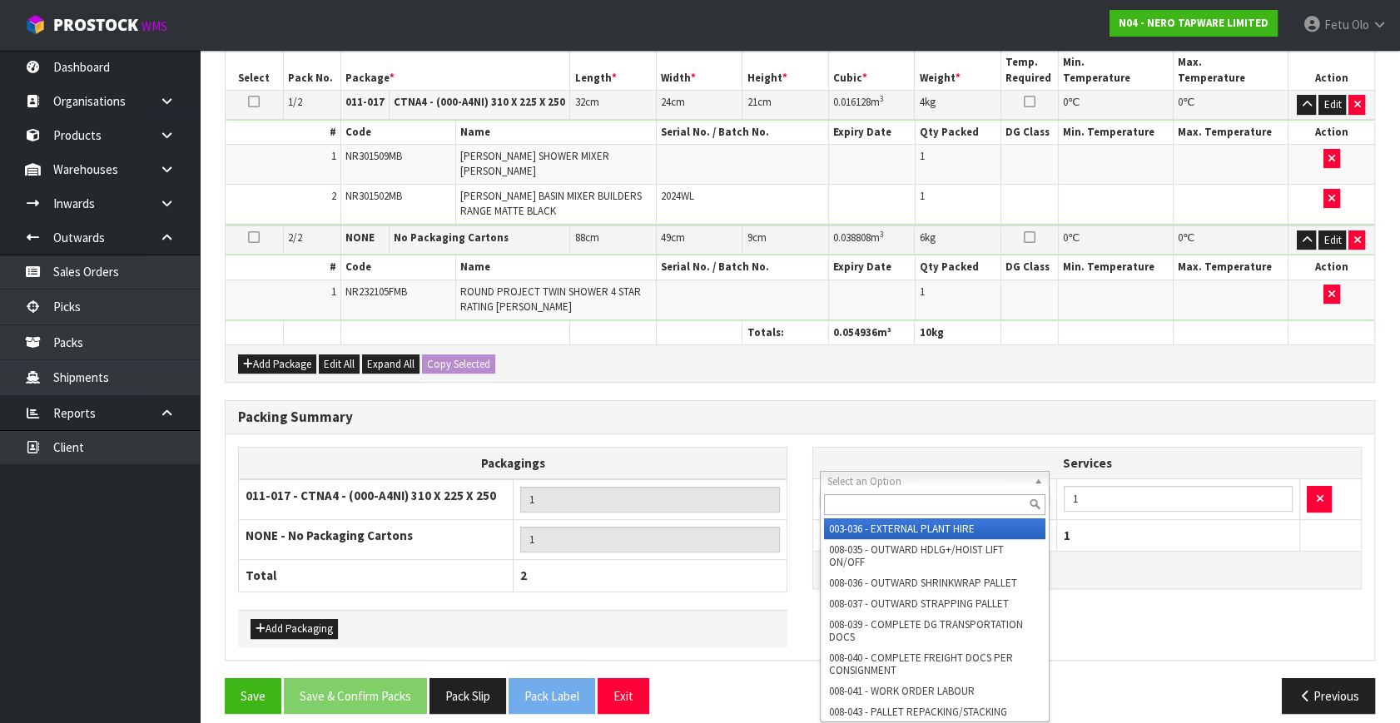
click at [851, 505] on input "text" at bounding box center [934, 504] width 221 height 21
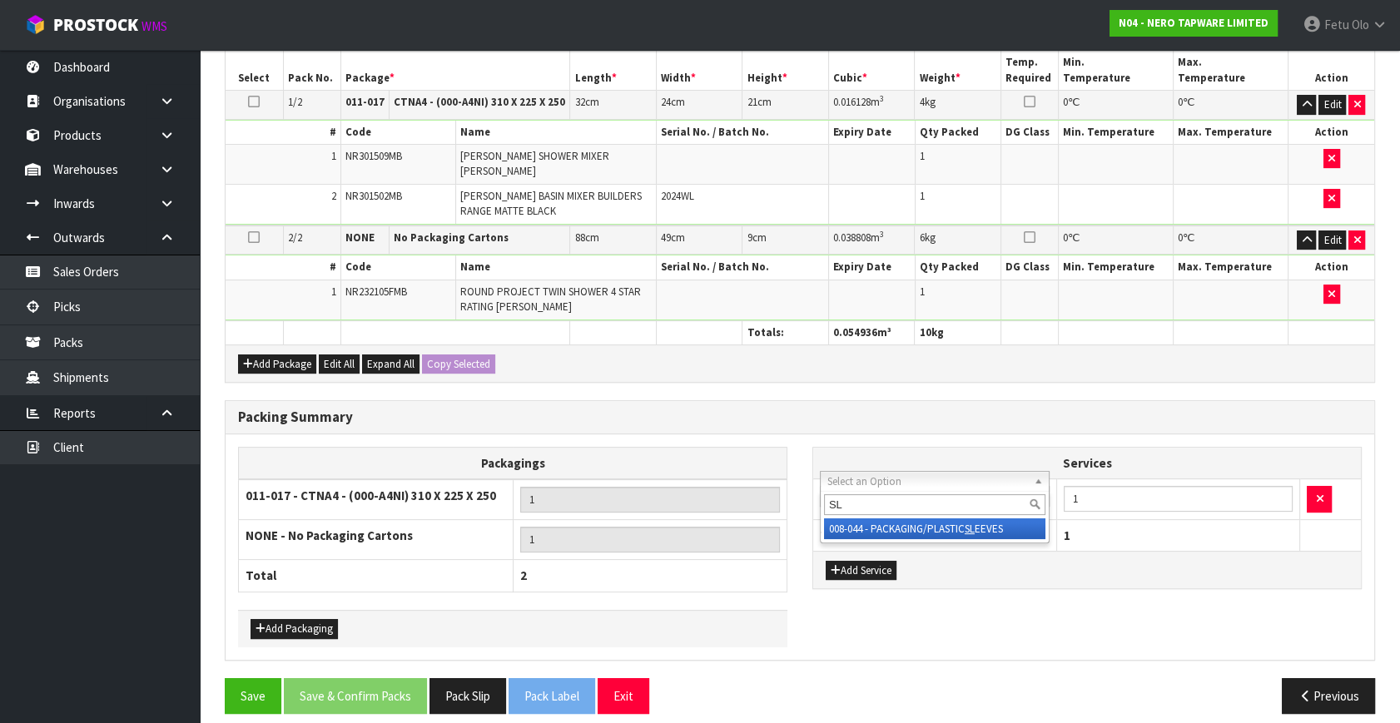
type input "SL"
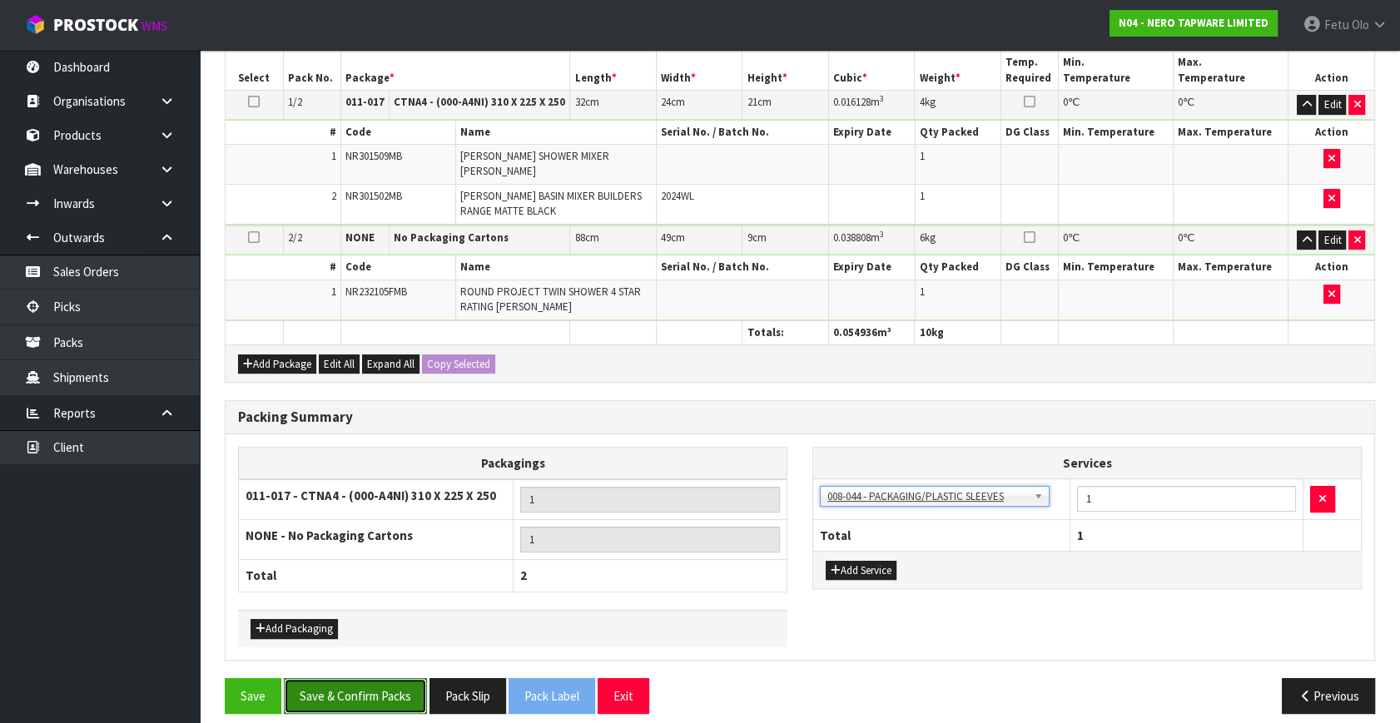
click at [332, 678] on button "Save & Confirm Packs" at bounding box center [355, 696] width 143 height 36
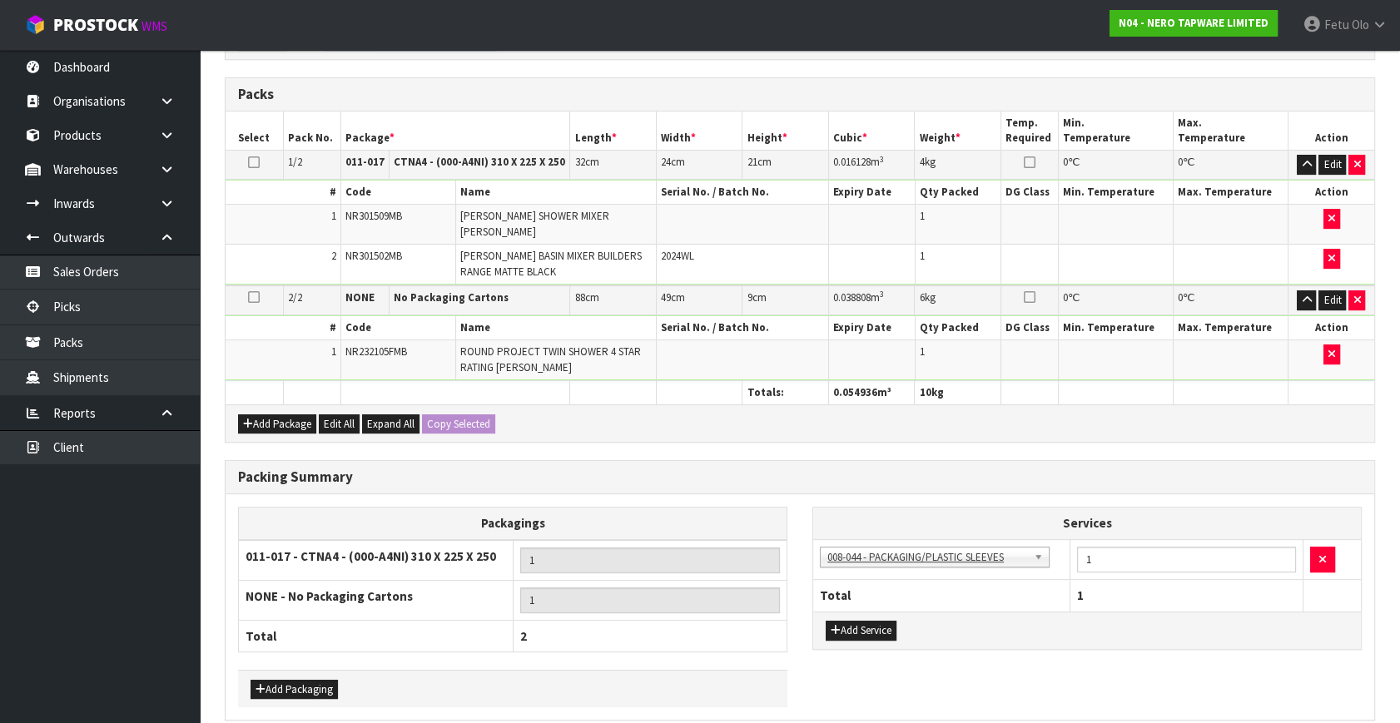
scroll to position [0, 0]
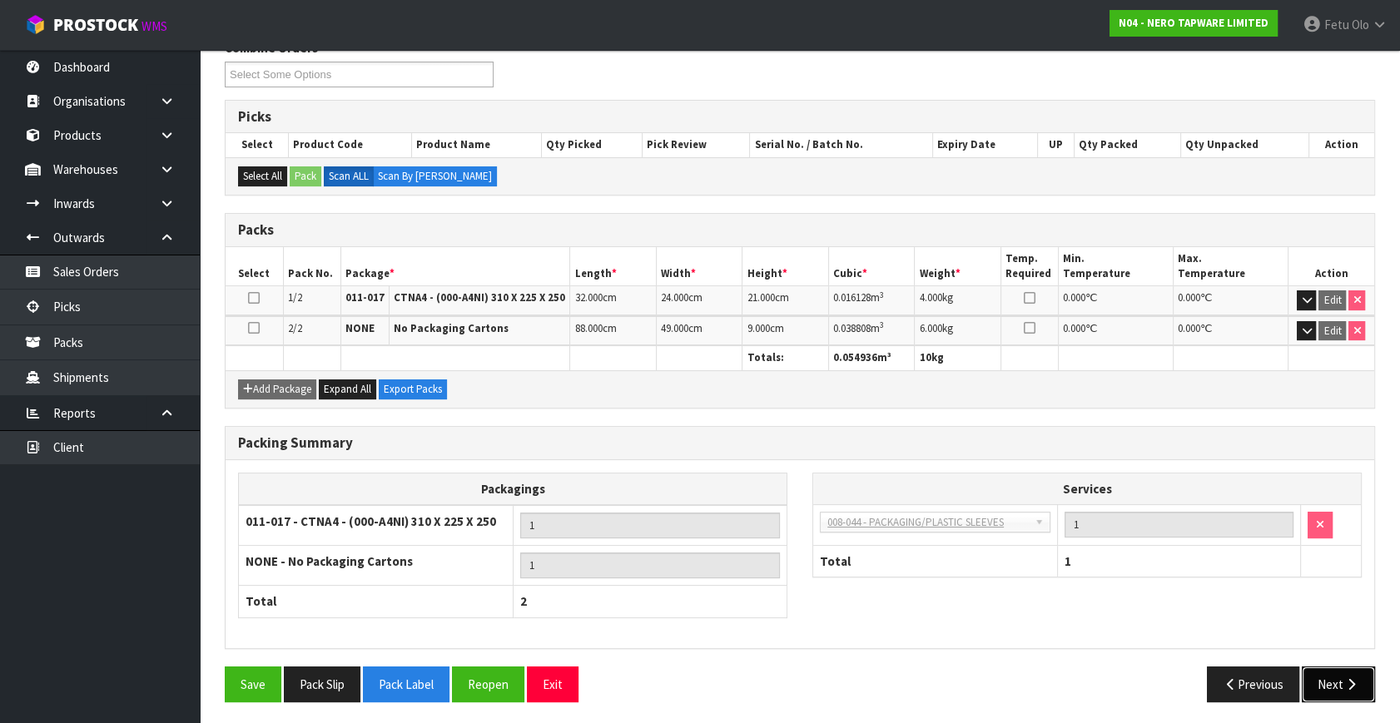
click at [1347, 690] on button "Next" at bounding box center [1338, 685] width 73 height 36
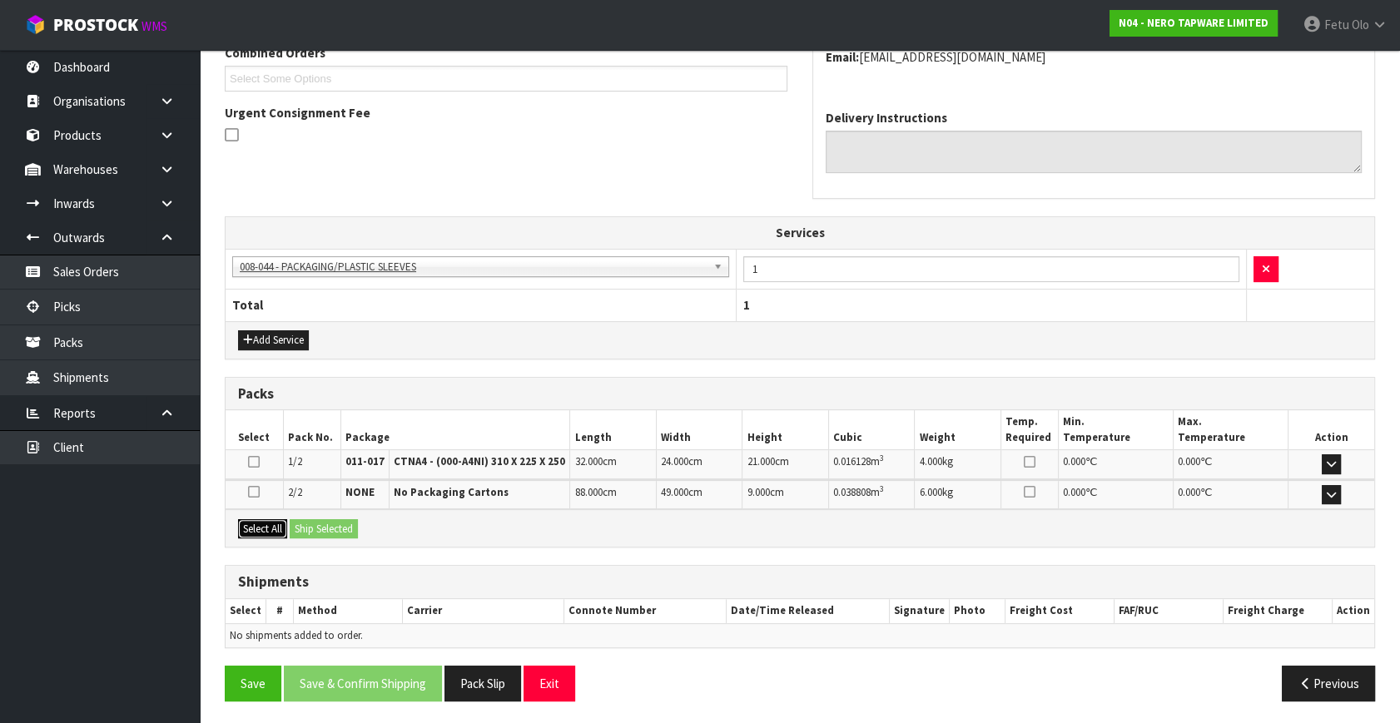
drag, startPoint x: 246, startPoint y: 520, endPoint x: 257, endPoint y: 519, distance: 10.9
click at [251, 519] on button "Select All" at bounding box center [262, 529] width 49 height 20
click at [324, 525] on button "Ship Selected" at bounding box center [324, 529] width 68 height 20
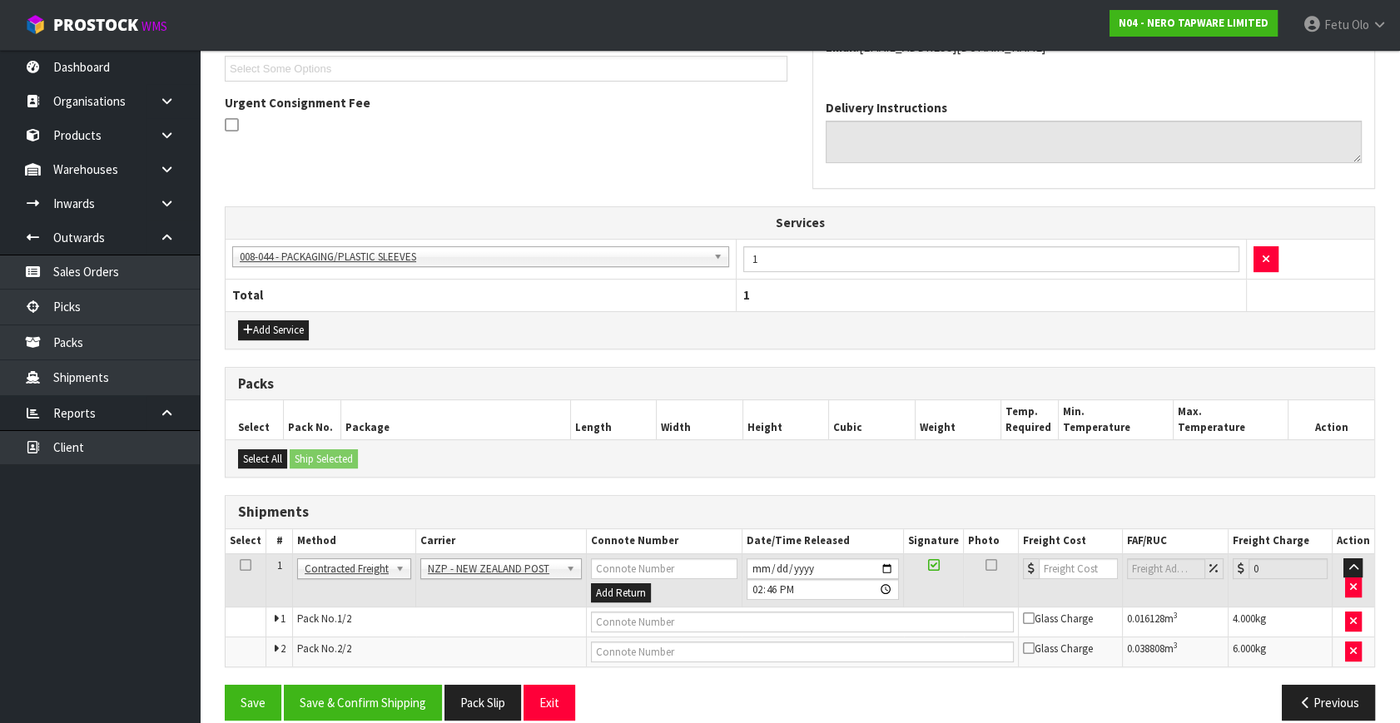
scroll to position [478, 0]
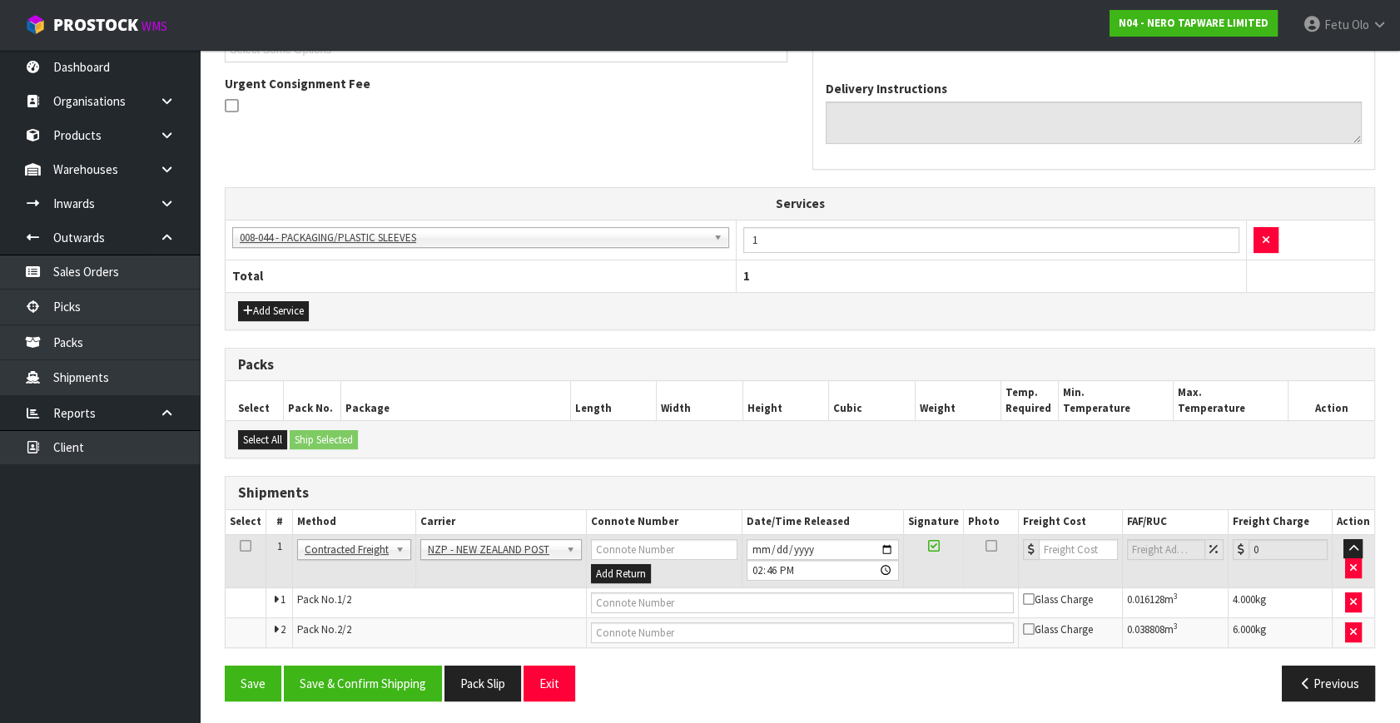
click at [352, 656] on div "From Address CONTRACT WAREHOUSING & LOGISTICS [STREET_ADDRESS] Combined Orders …" at bounding box center [800, 282] width 1150 height 866
click at [366, 686] on button "Save & Confirm Shipping" at bounding box center [363, 684] width 158 height 36
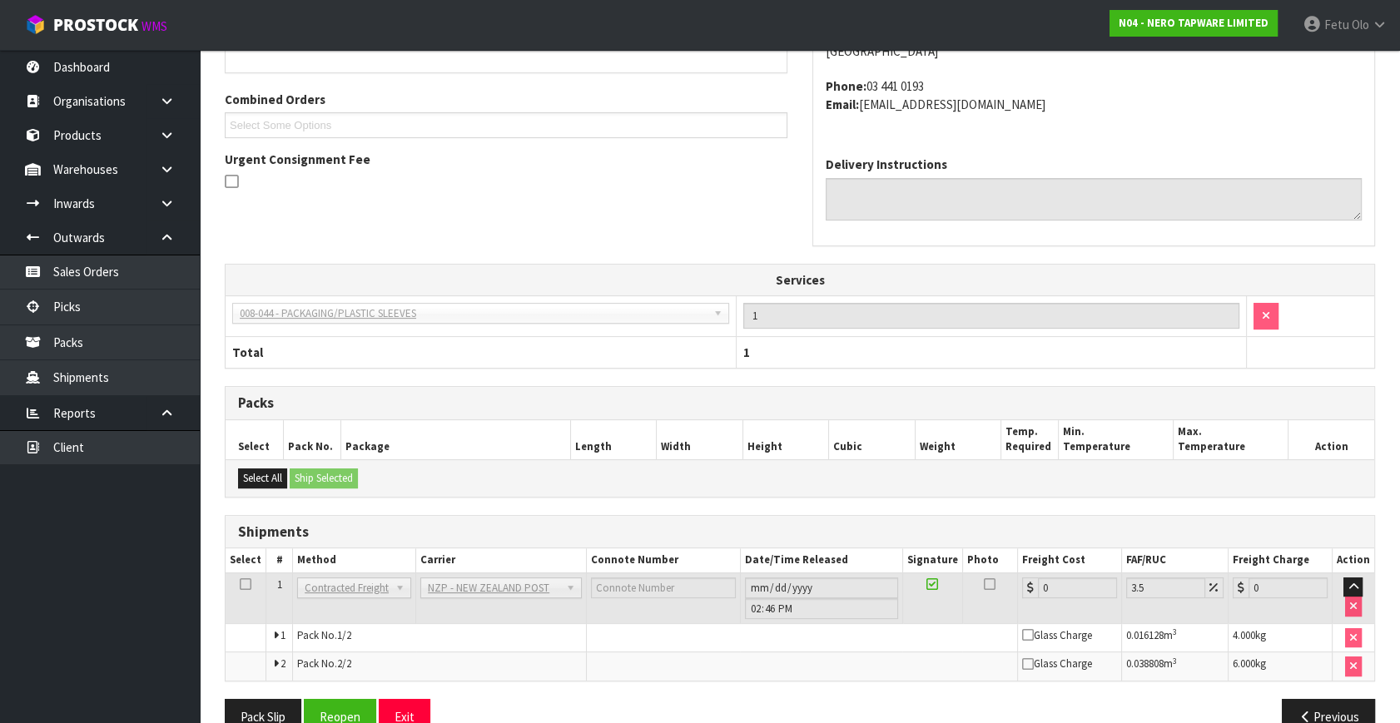
scroll to position [453, 0]
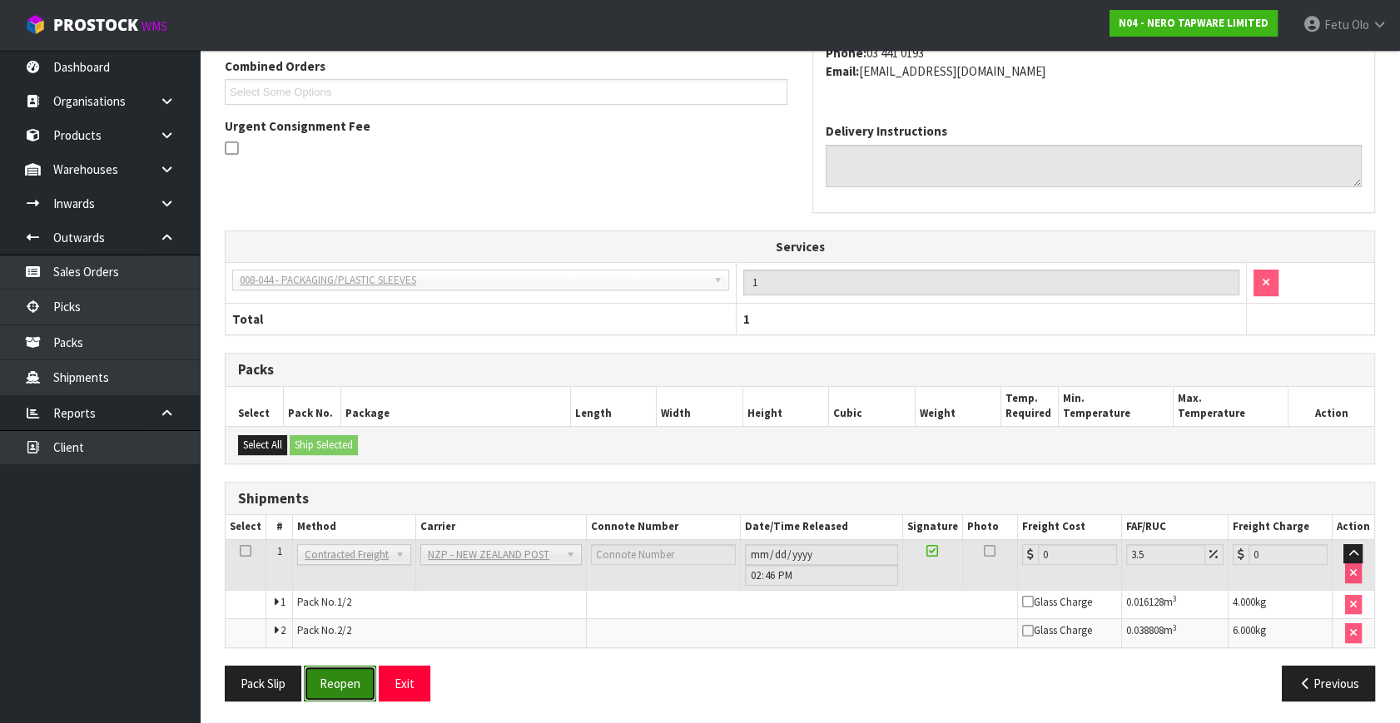
click at [333, 682] on button "Reopen" at bounding box center [340, 684] width 72 height 36
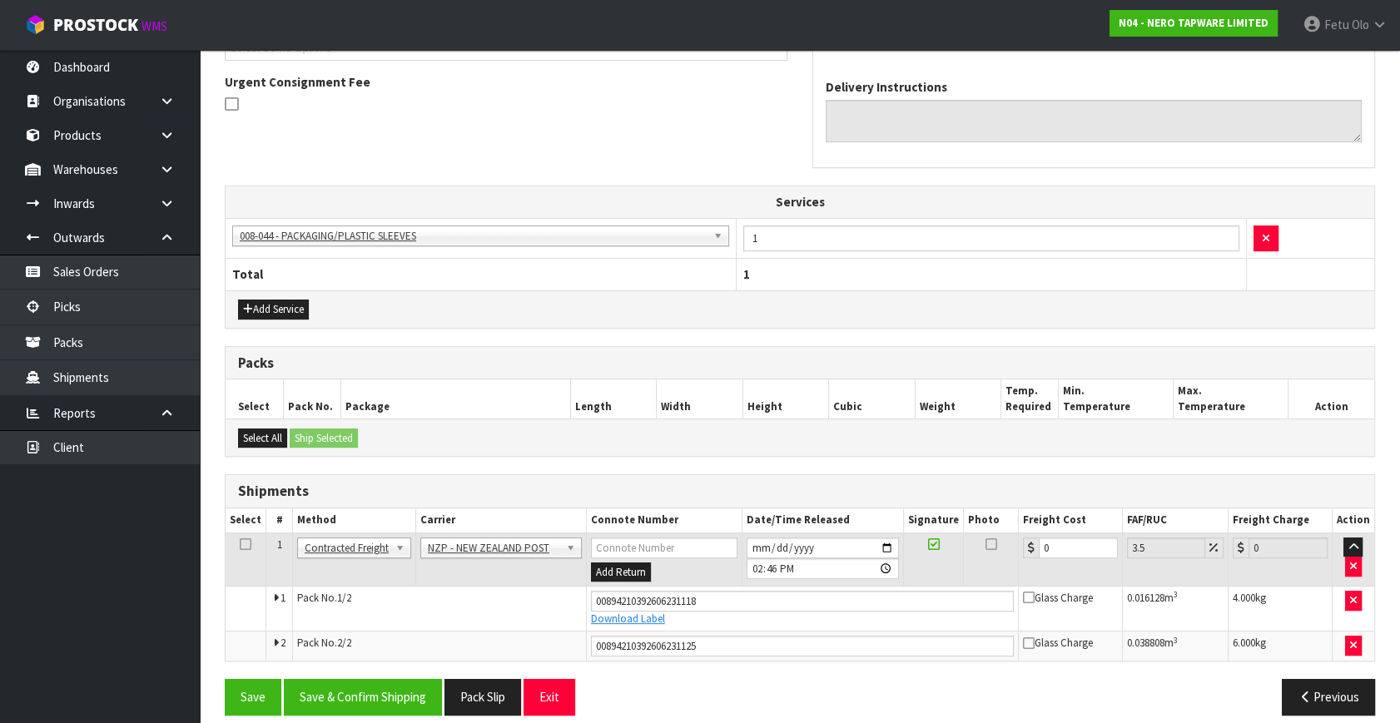
scroll to position [493, 0]
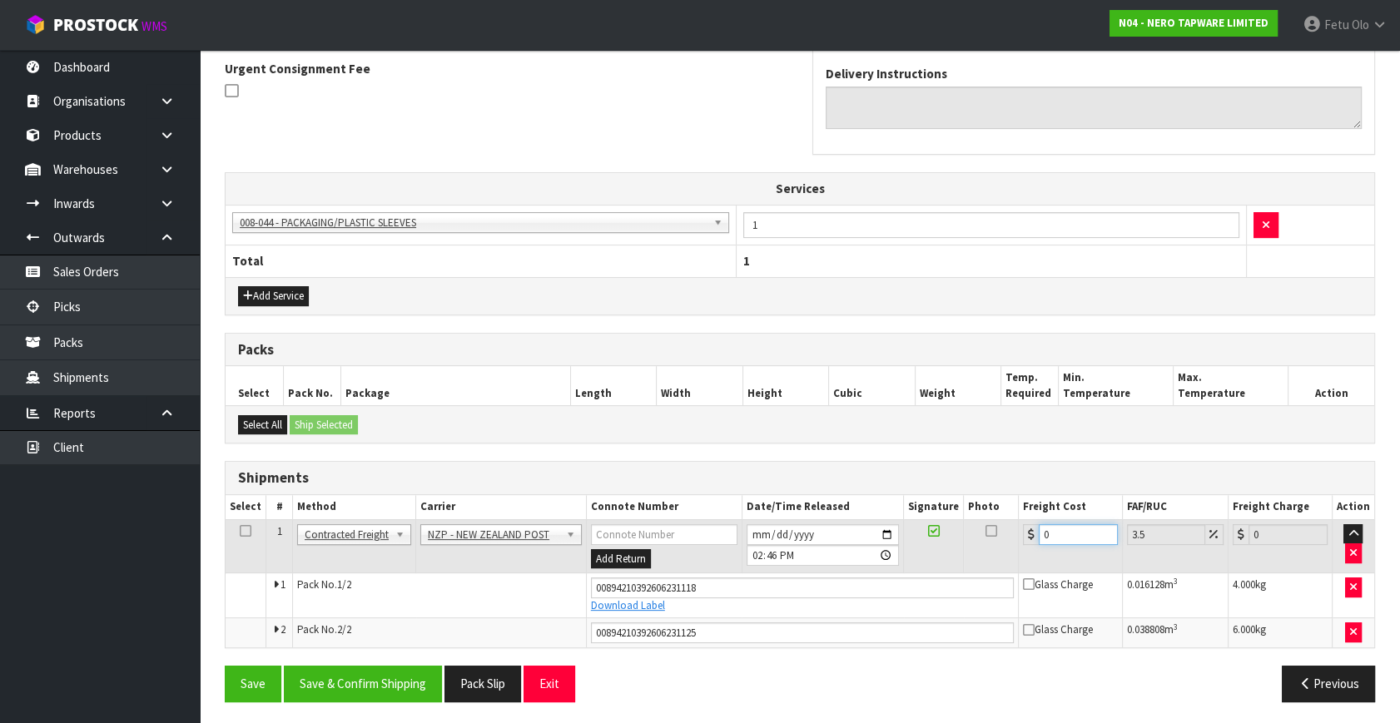
drag, startPoint x: 1064, startPoint y: 529, endPoint x: 773, endPoint y: 574, distance: 293.9
click at [773, 574] on tbody "1 Client Local Pickup Customer Local Pickup Company Freight Contracted Freight …" at bounding box center [800, 583] width 1149 height 128
type input "3"
type input "3.1"
type input "32"
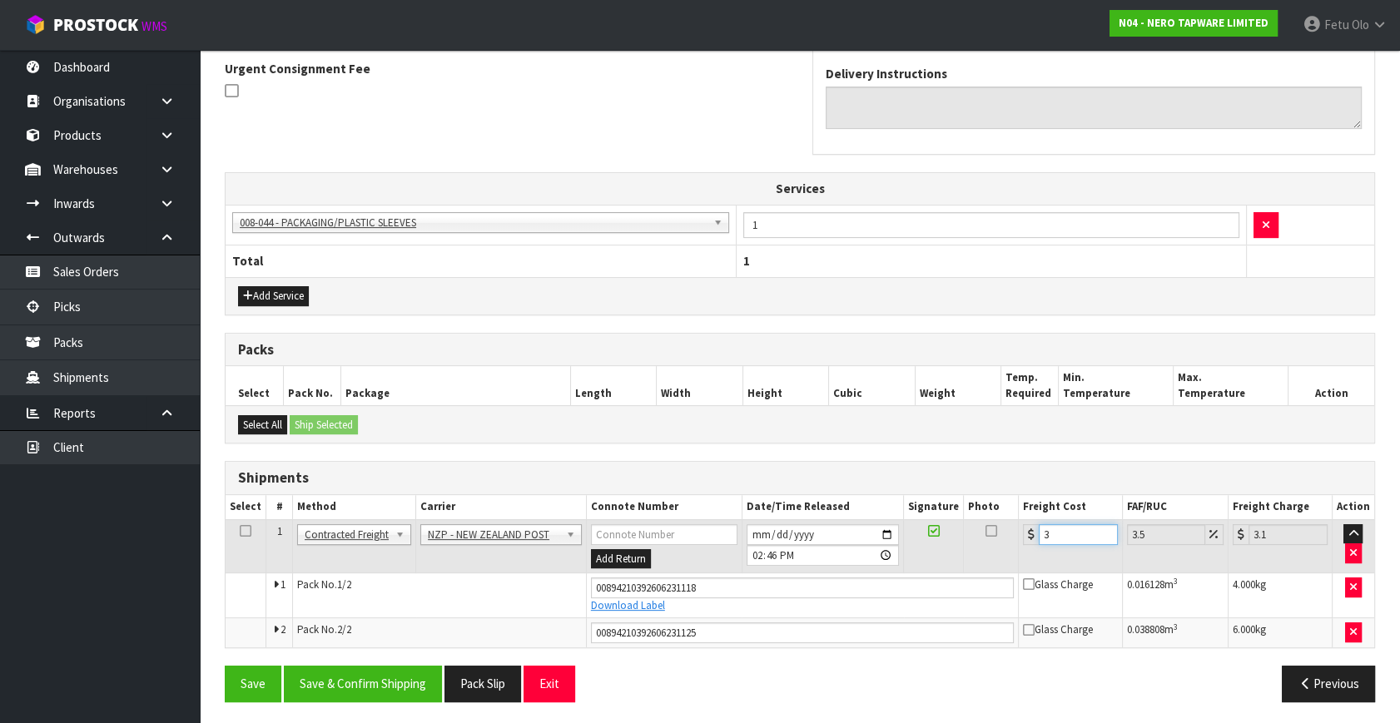
type input "33.12"
type input "32.4"
type input "33.53"
type input "32.40"
click at [390, 673] on button "Save & Confirm Shipping" at bounding box center [363, 684] width 158 height 36
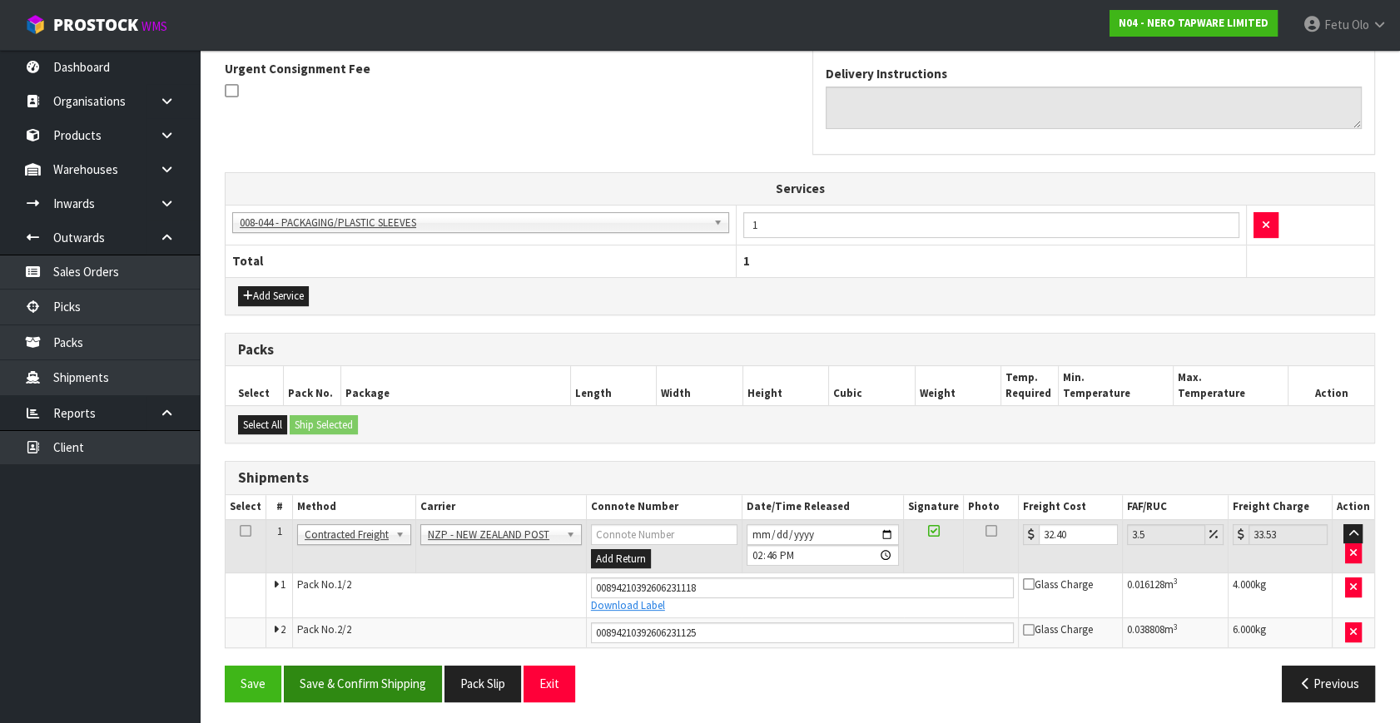
scroll to position [0, 0]
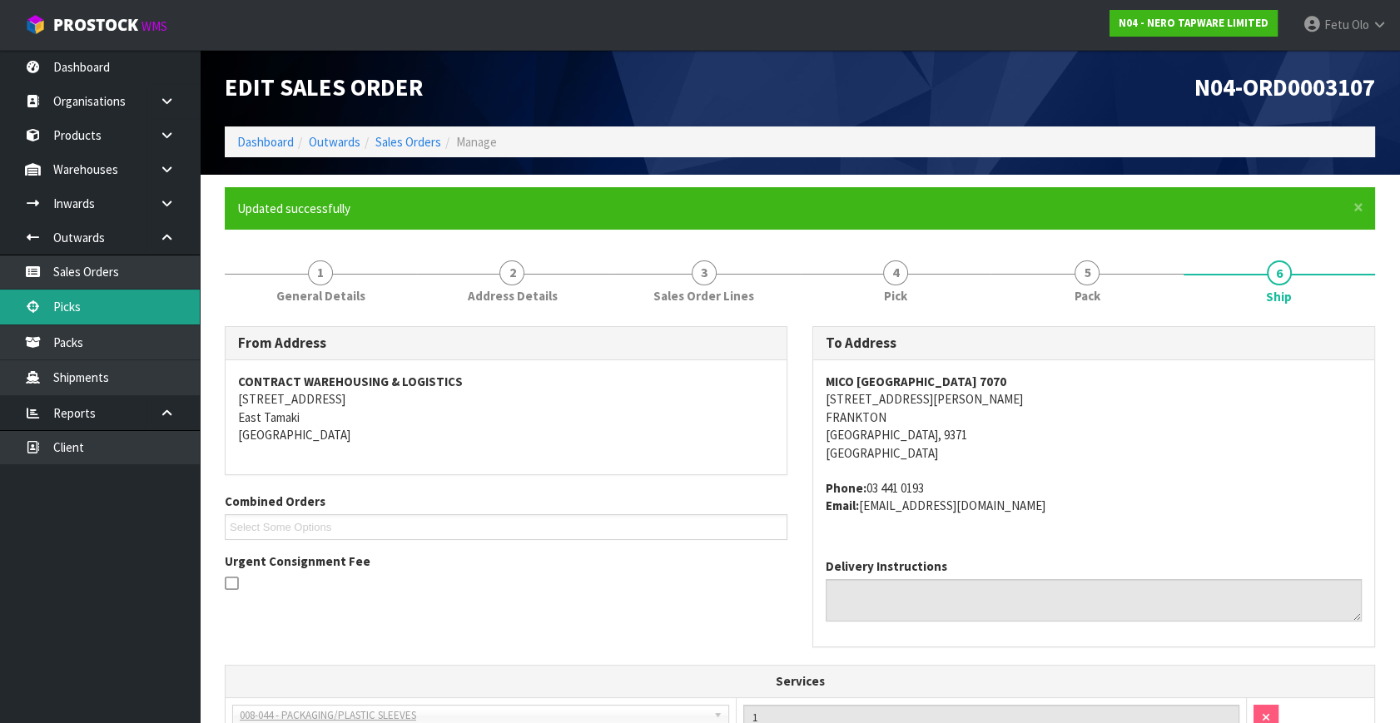
drag, startPoint x: 86, startPoint y: 304, endPoint x: 107, endPoint y: 295, distance: 22.7
click at [87, 302] on link "Picks" at bounding box center [100, 307] width 200 height 34
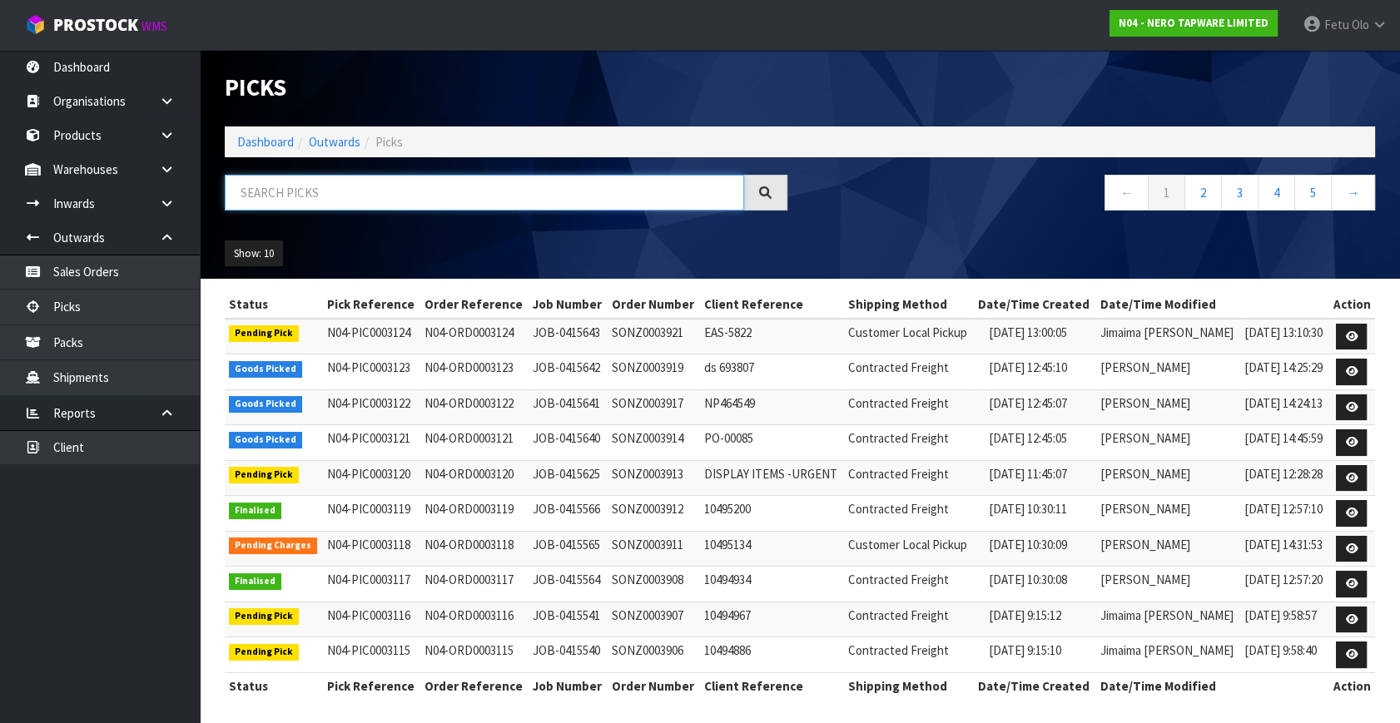
click at [383, 186] on input "text" at bounding box center [484, 193] width 519 height 36
click at [382, 186] on input "text" at bounding box center [484, 193] width 519 height 36
type input "3123"
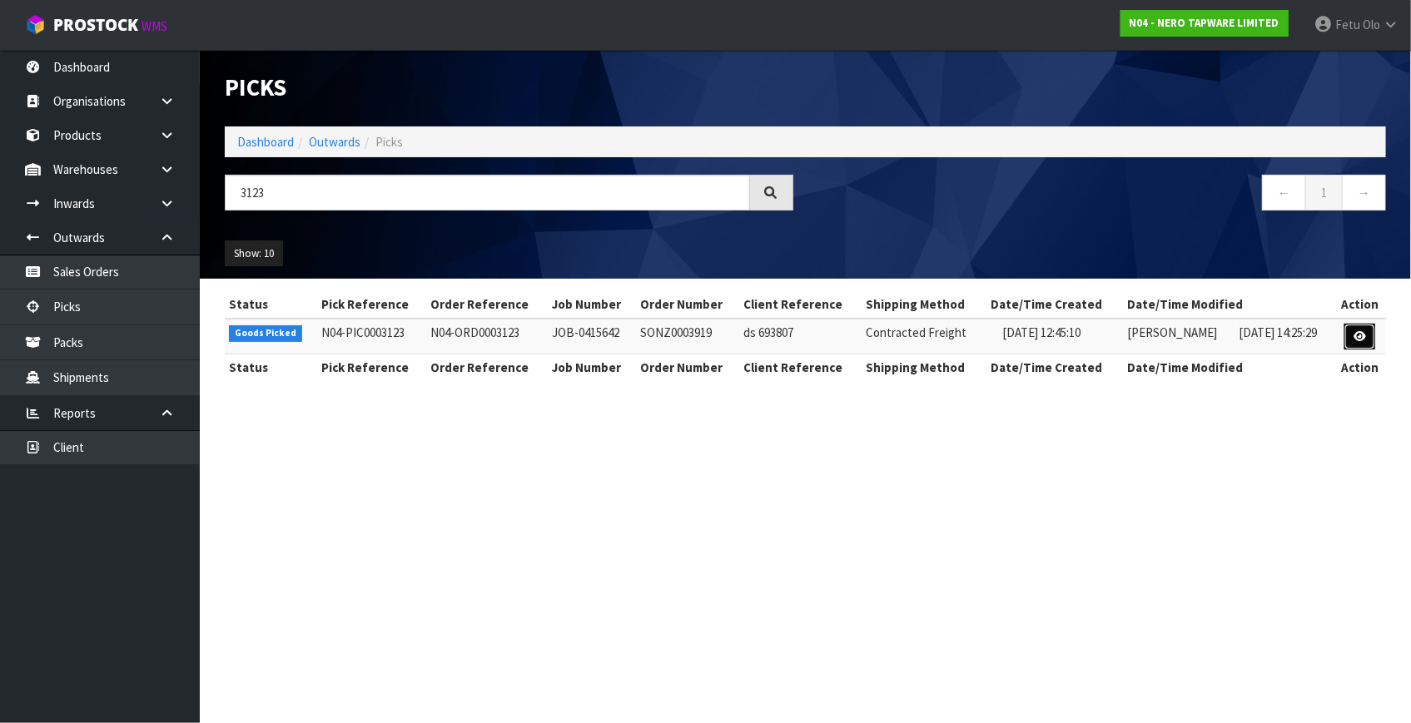
click at [1362, 334] on icon at bounding box center [1359, 336] width 12 height 11
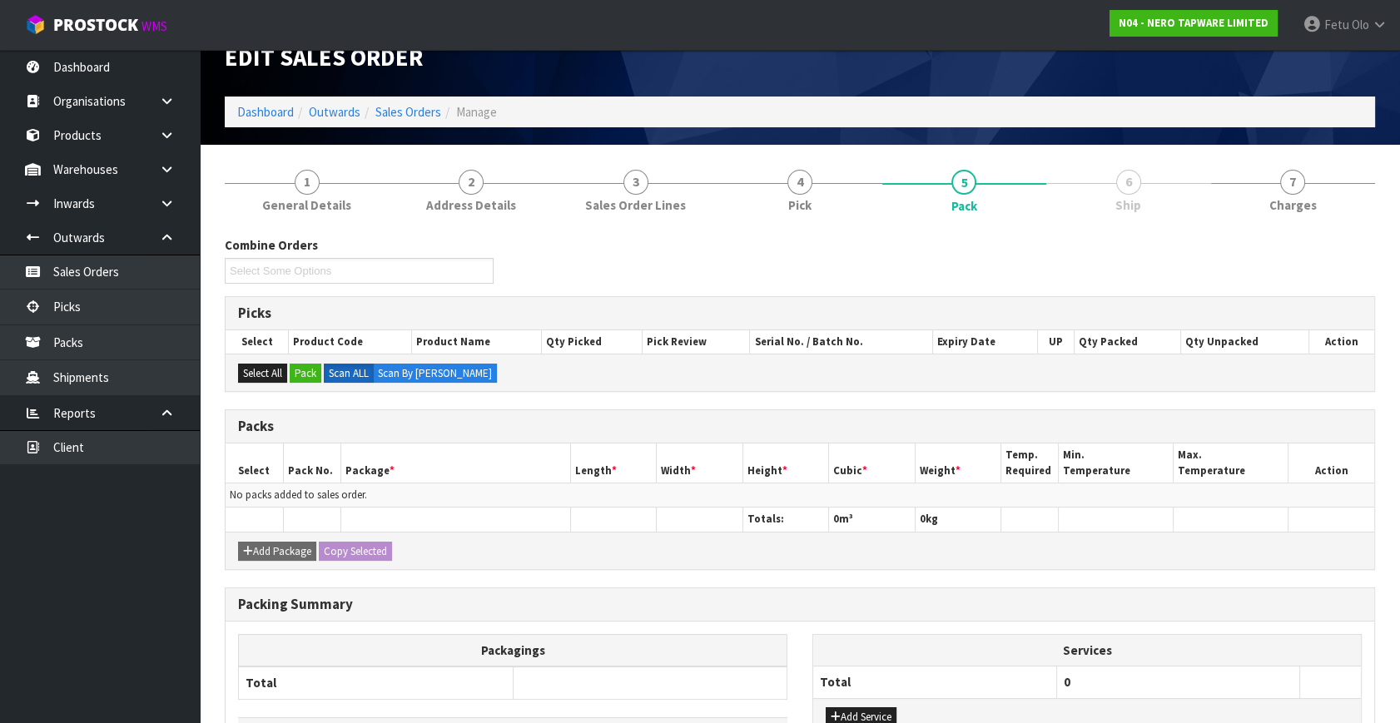
scroll to position [150, 0]
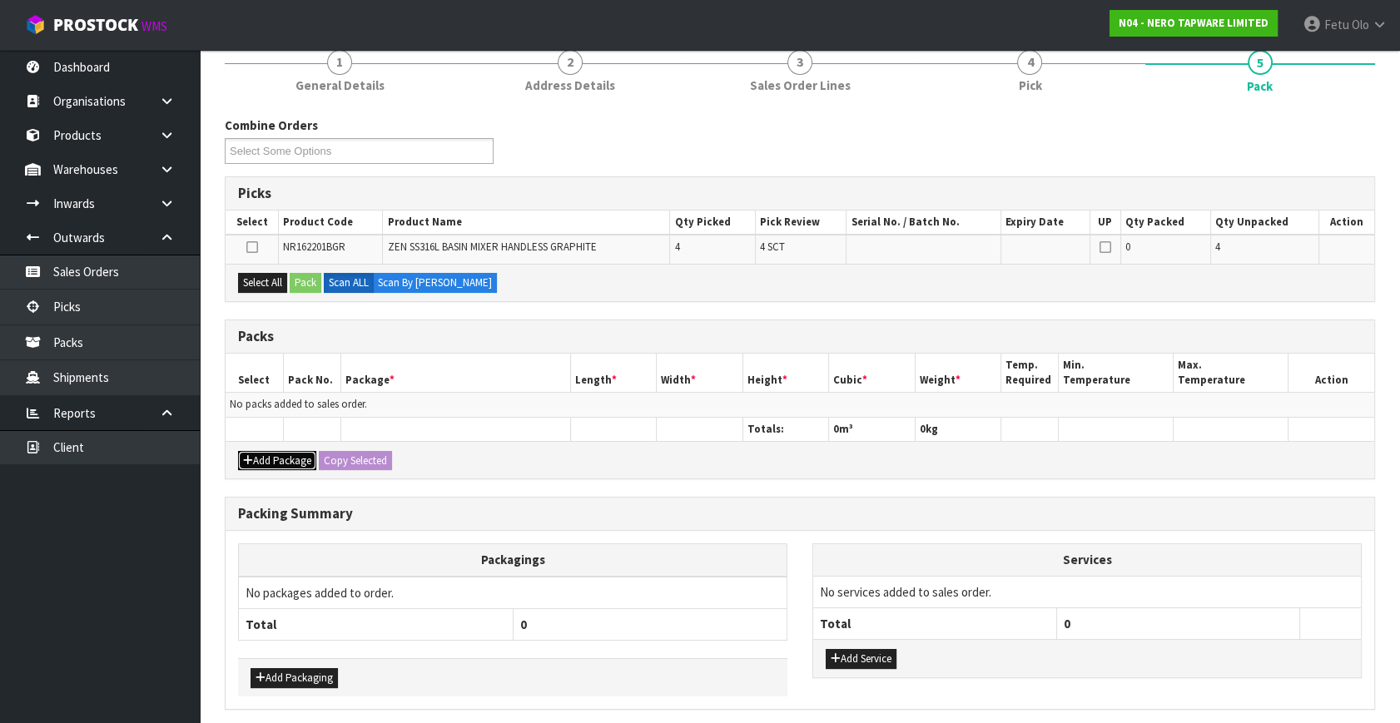
click at [261, 463] on button "Add Package" at bounding box center [277, 461] width 78 height 20
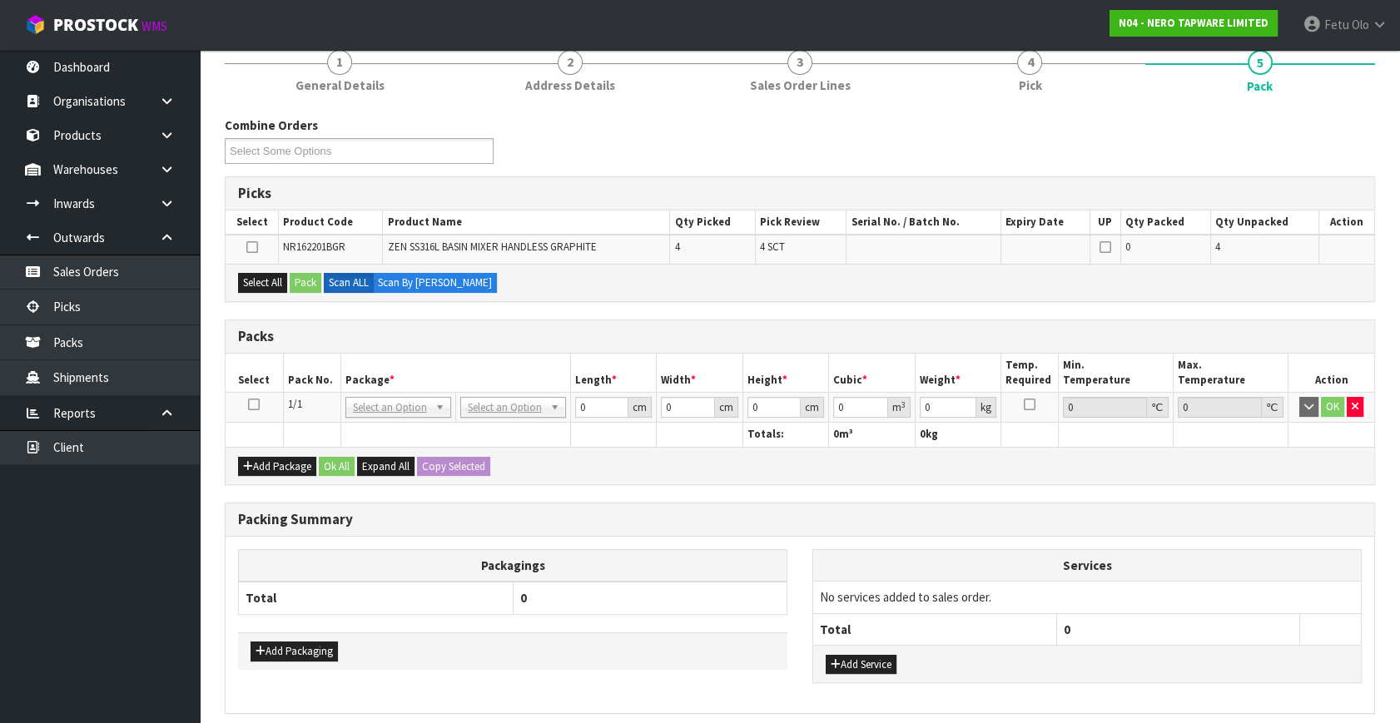
click at [257, 404] on icon at bounding box center [254, 404] width 12 height 1
click at [316, 382] on th "Pack No." at bounding box center [311, 373] width 57 height 39
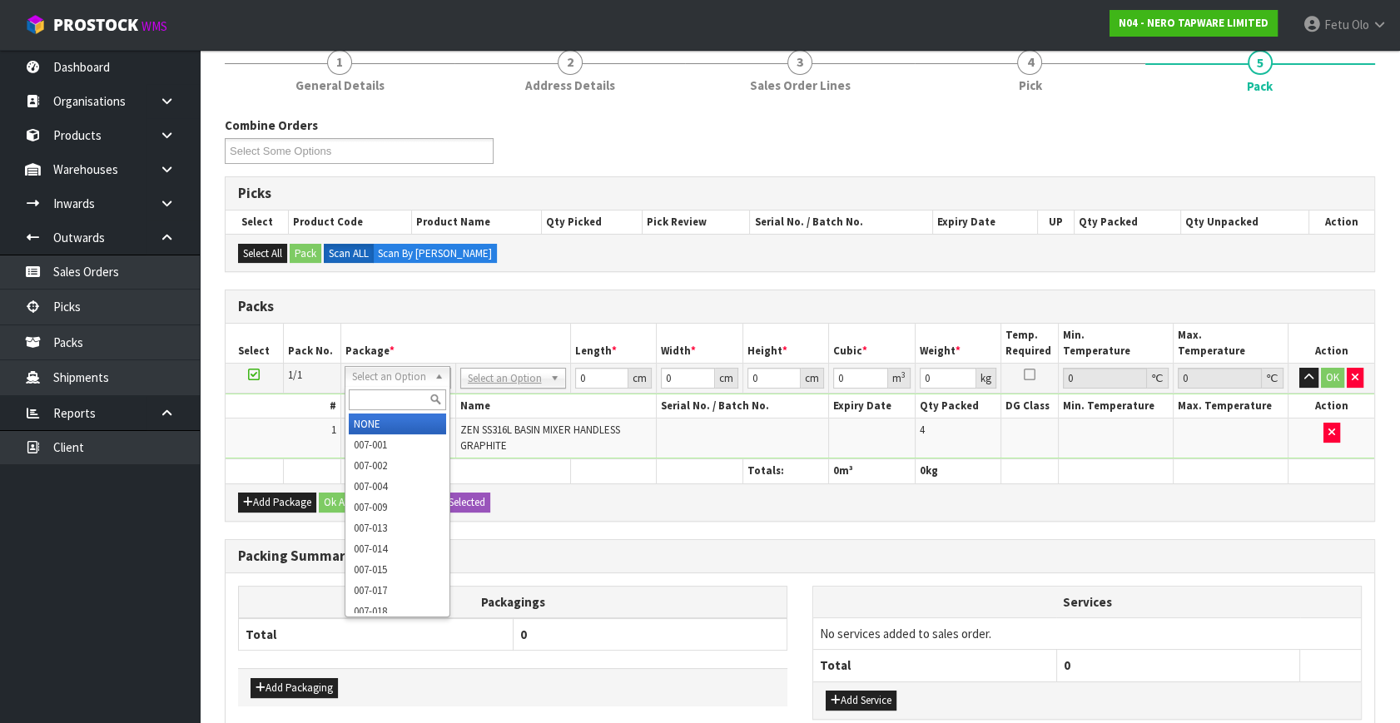
drag, startPoint x: 411, startPoint y: 372, endPoint x: 396, endPoint y: 399, distance: 30.6
click at [395, 399] on input "text" at bounding box center [397, 400] width 97 height 21
type input "011-084"
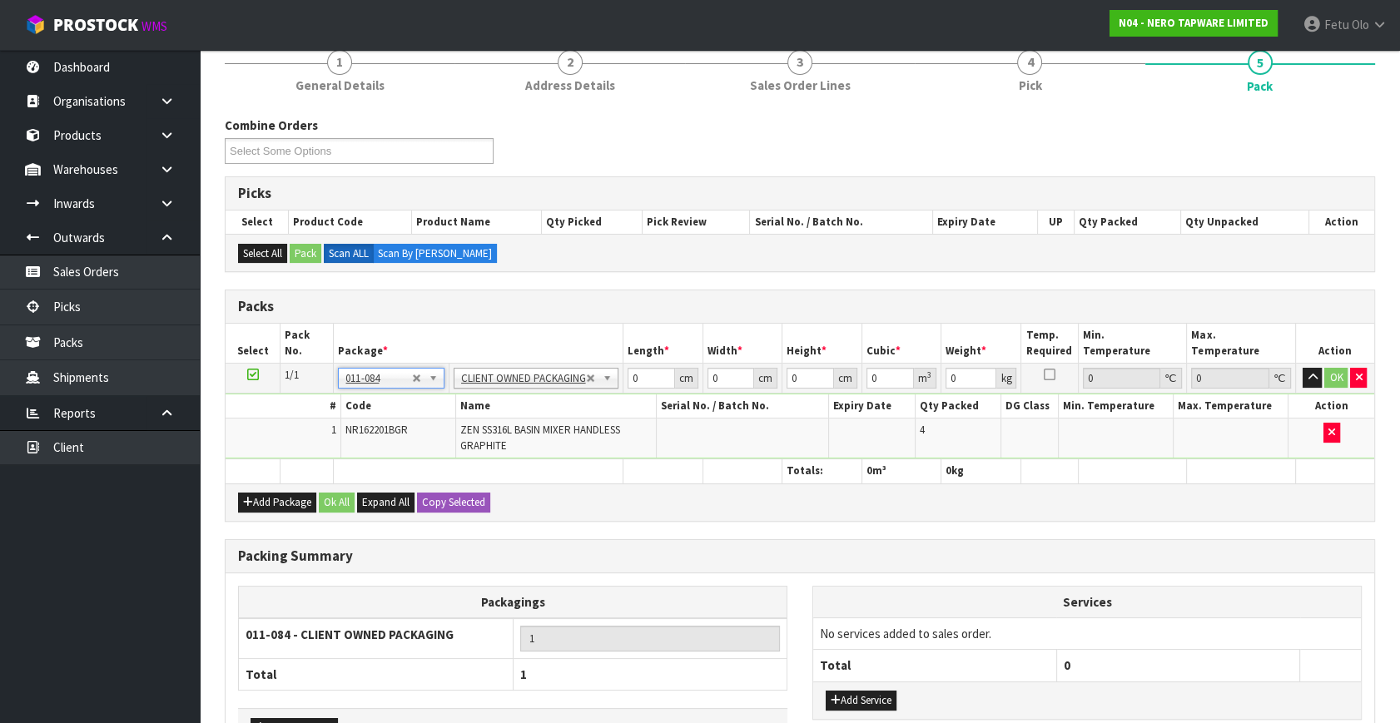
type input "5.8"
drag, startPoint x: 641, startPoint y: 376, endPoint x: 565, endPoint y: 402, distance: 80.0
click at [566, 403] on tbody "1/1 NONE 007-001 007-002 007-004 007-009 007-013 007-014 007-015 007-017 007-01…" at bounding box center [800, 412] width 1149 height 96
type input "38"
type input "34"
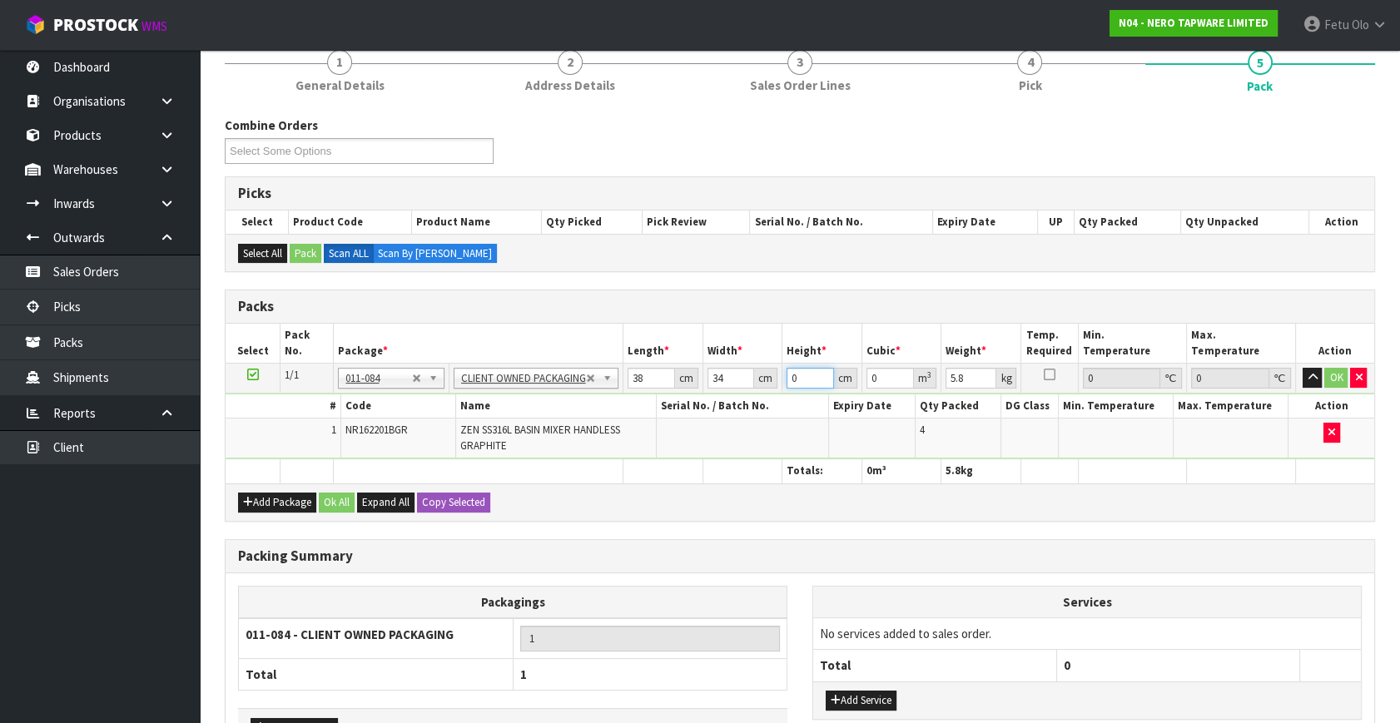
type input "2"
type input "0.002584"
type input "26"
type input "0.033592"
type input "26"
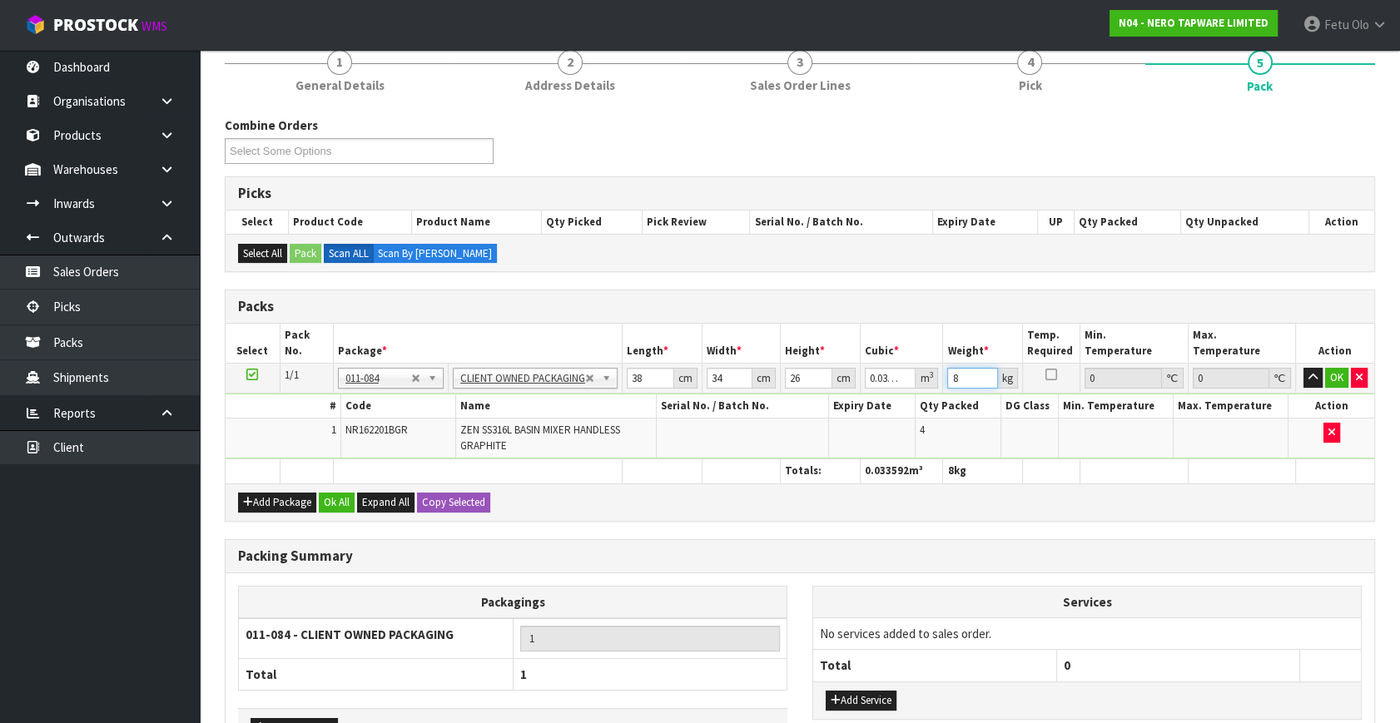
type input "8"
click button "OK" at bounding box center [1336, 378] width 23 height 20
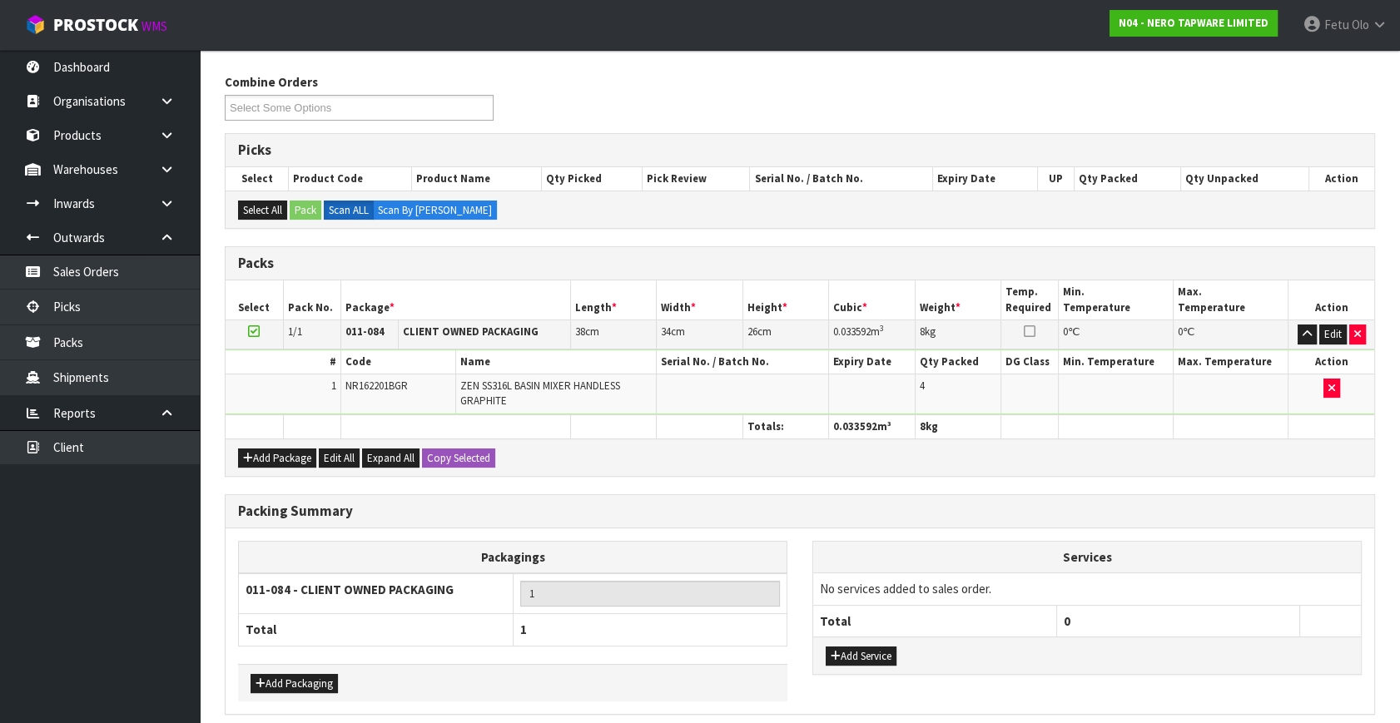
scroll to position [259, 0]
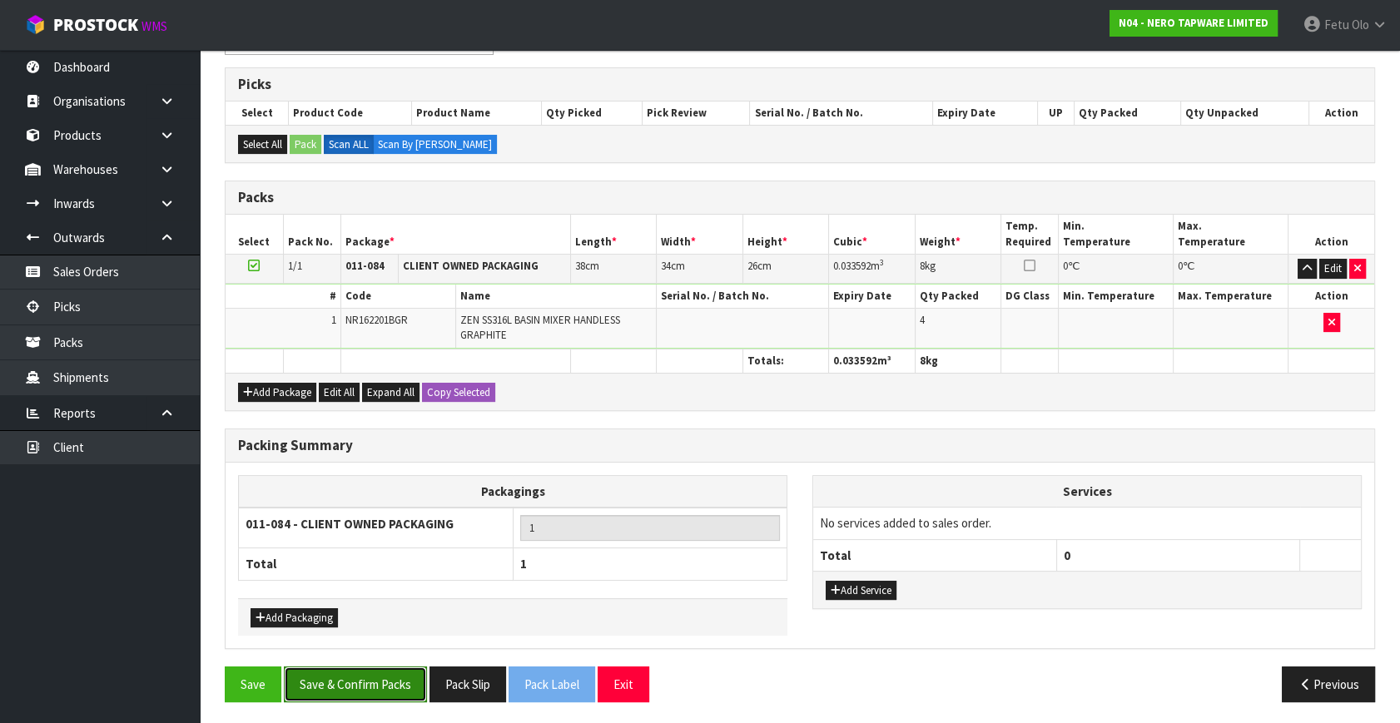
click at [350, 686] on button "Save & Confirm Packs" at bounding box center [355, 685] width 143 height 36
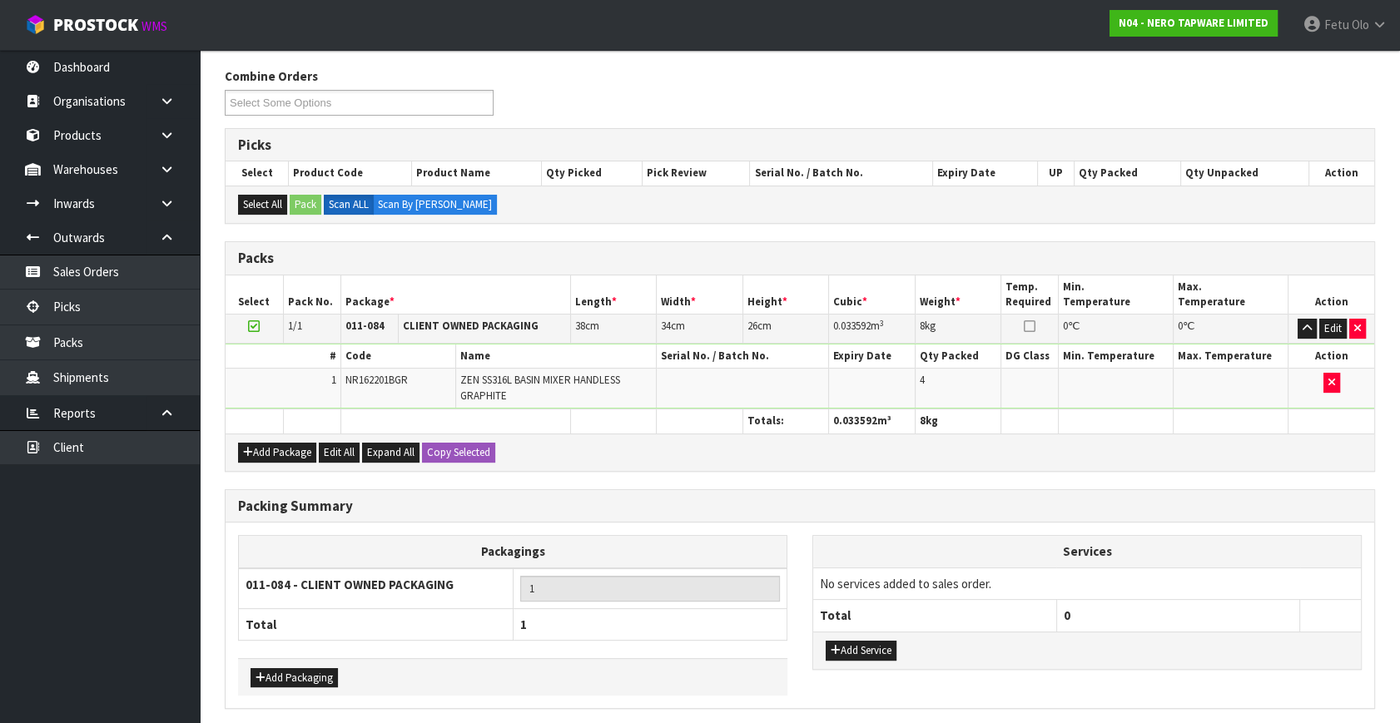
scroll to position [0, 0]
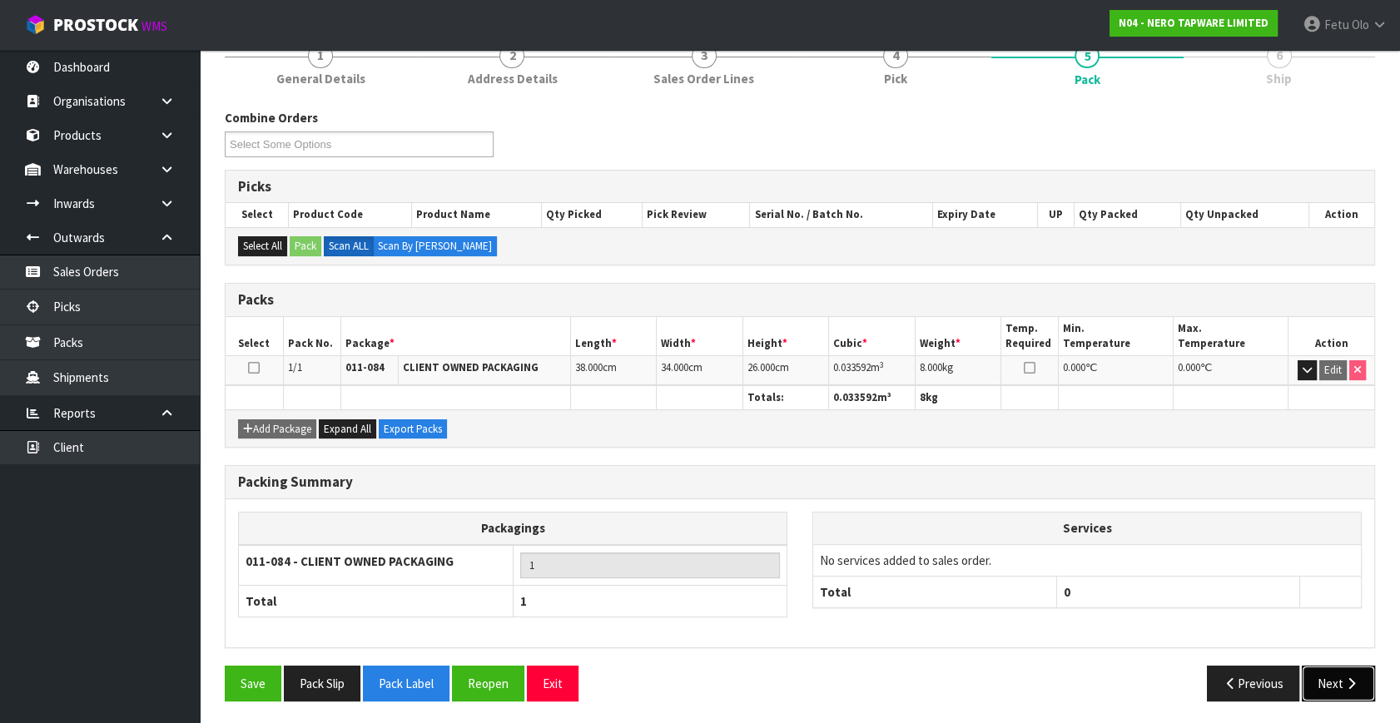
click at [1337, 687] on button "Next" at bounding box center [1338, 684] width 73 height 36
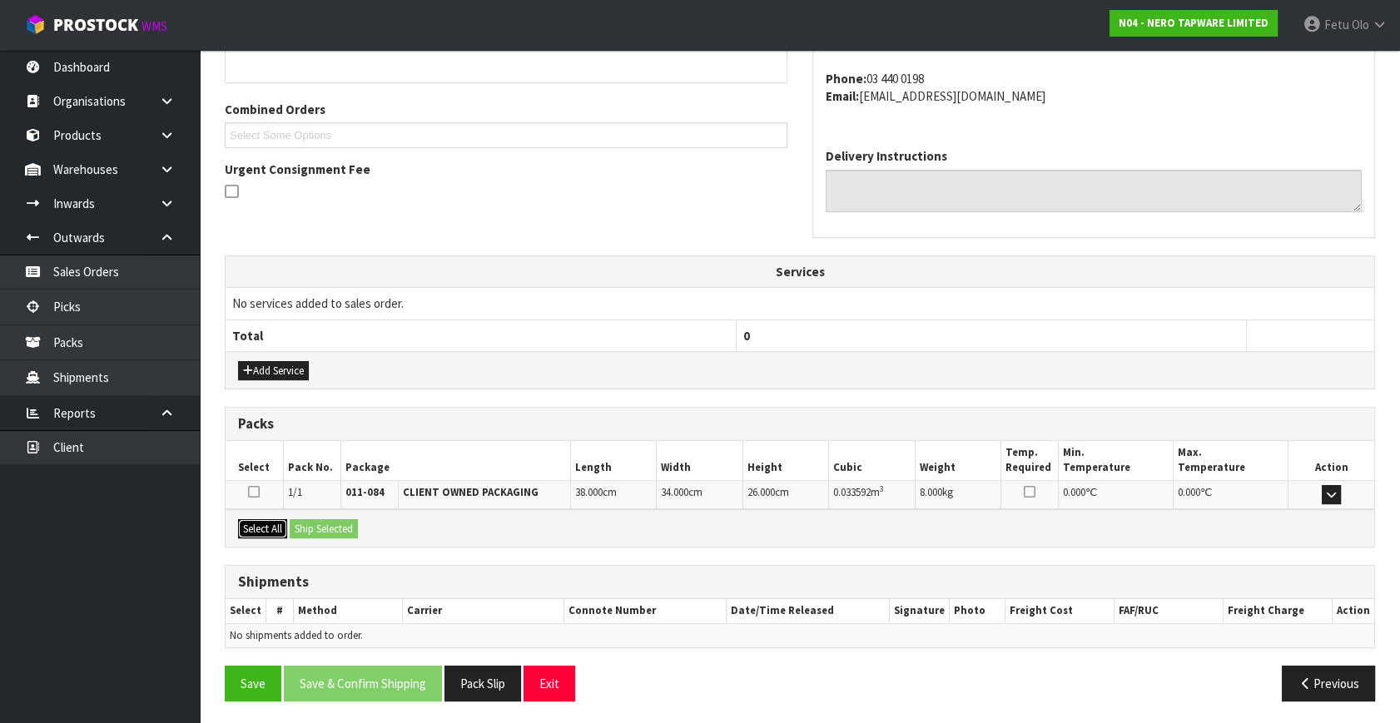
click at [250, 528] on button "Select All" at bounding box center [262, 529] width 49 height 20
click at [350, 520] on button "Ship Selected" at bounding box center [324, 529] width 68 height 20
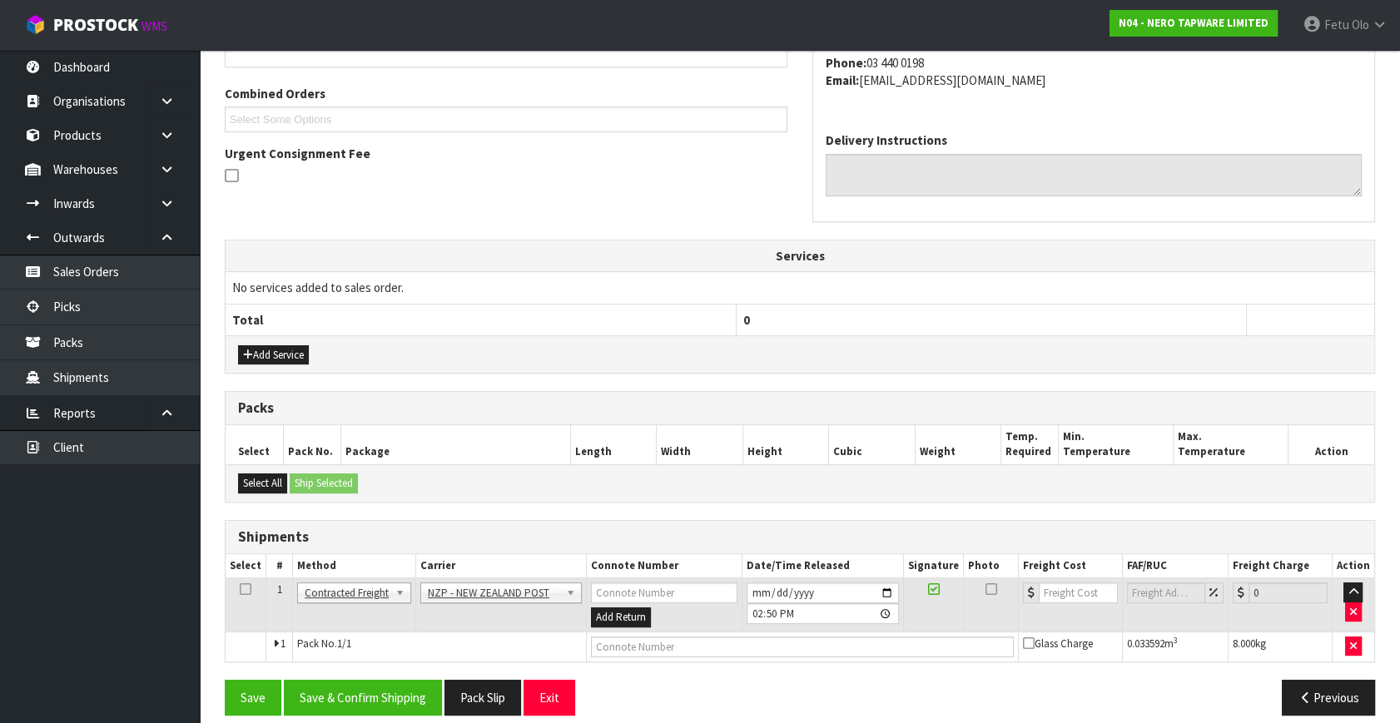
scroll to position [422, 0]
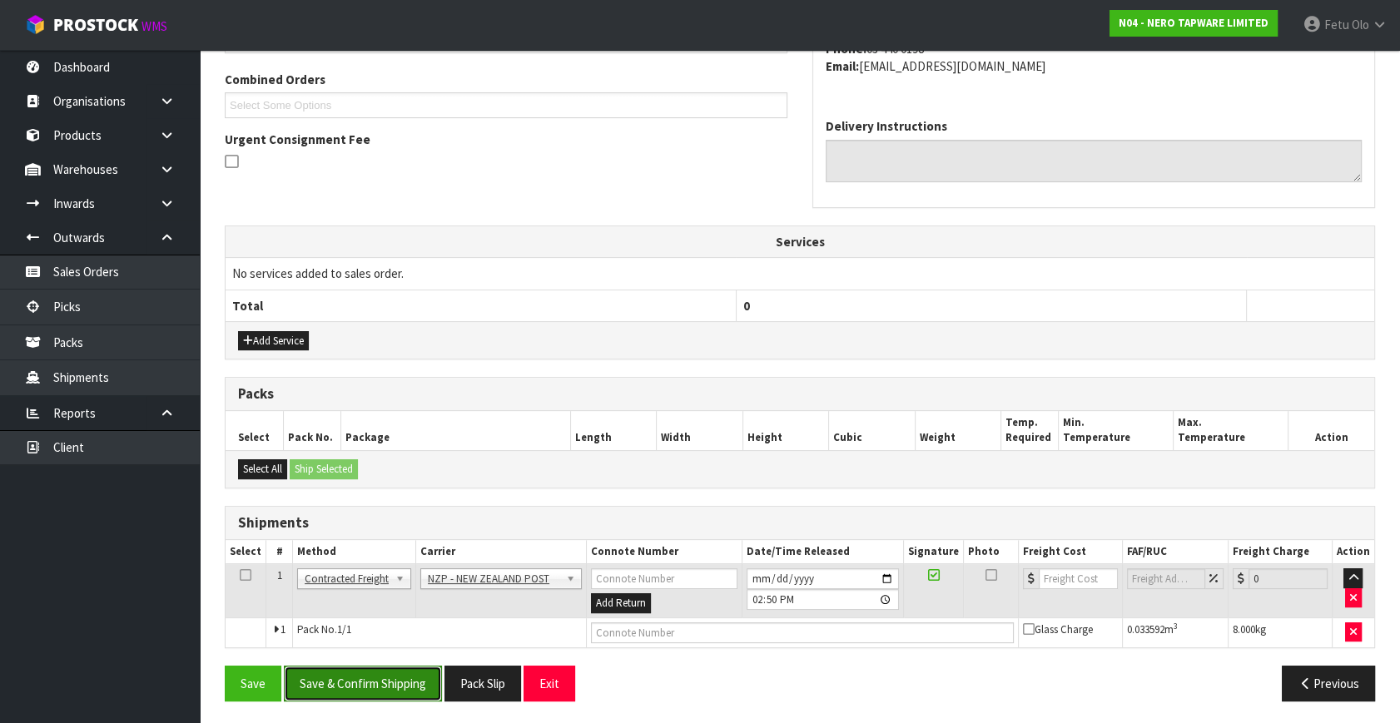
drag, startPoint x: 407, startPoint y: 695, endPoint x: 390, endPoint y: 694, distance: 16.7
click at [407, 694] on button "Save & Confirm Shipping" at bounding box center [363, 684] width 158 height 36
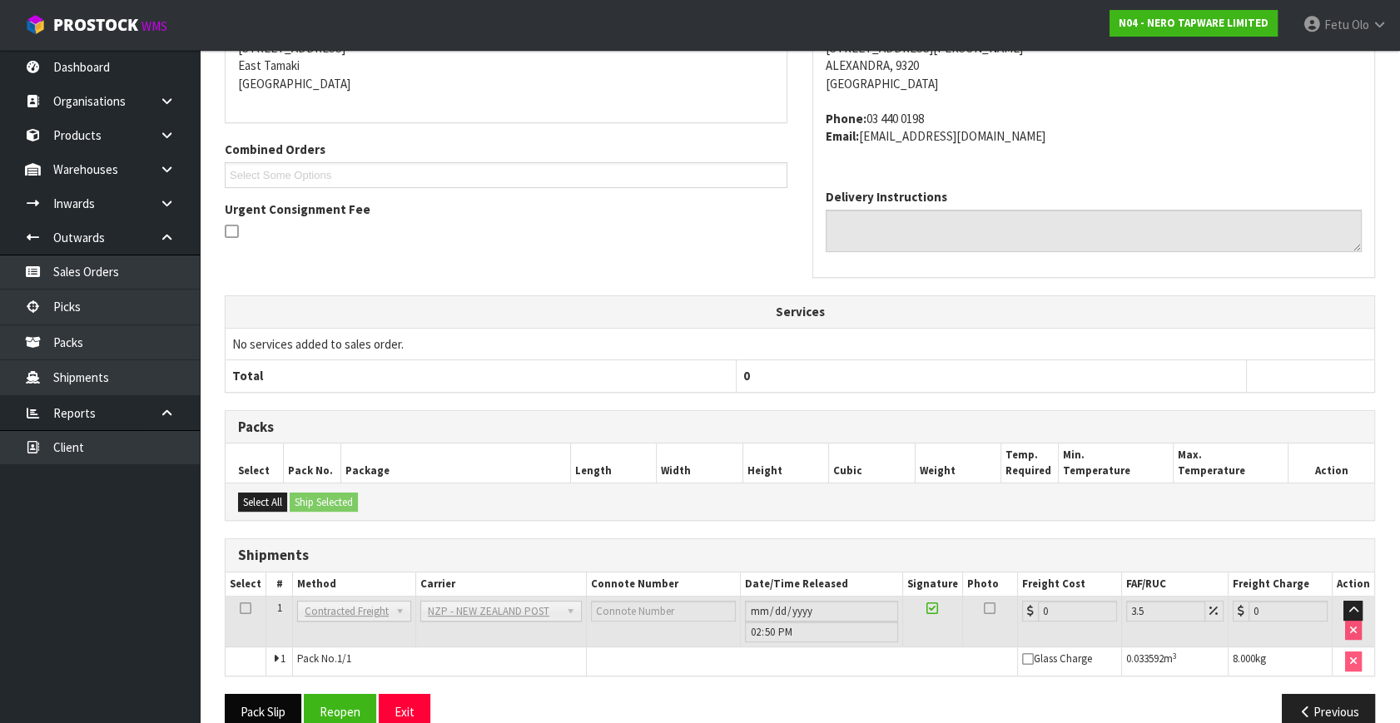
scroll to position [399, 0]
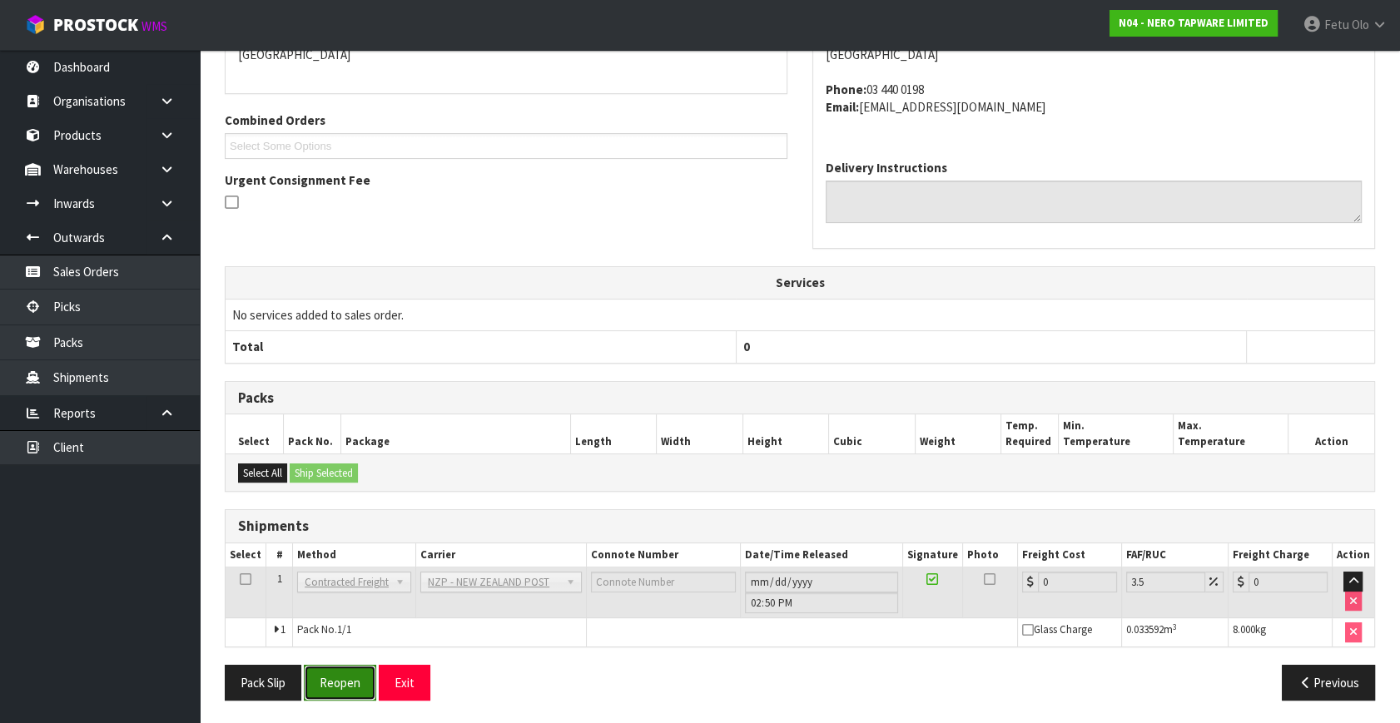
click at [330, 677] on button "Reopen" at bounding box center [340, 683] width 72 height 36
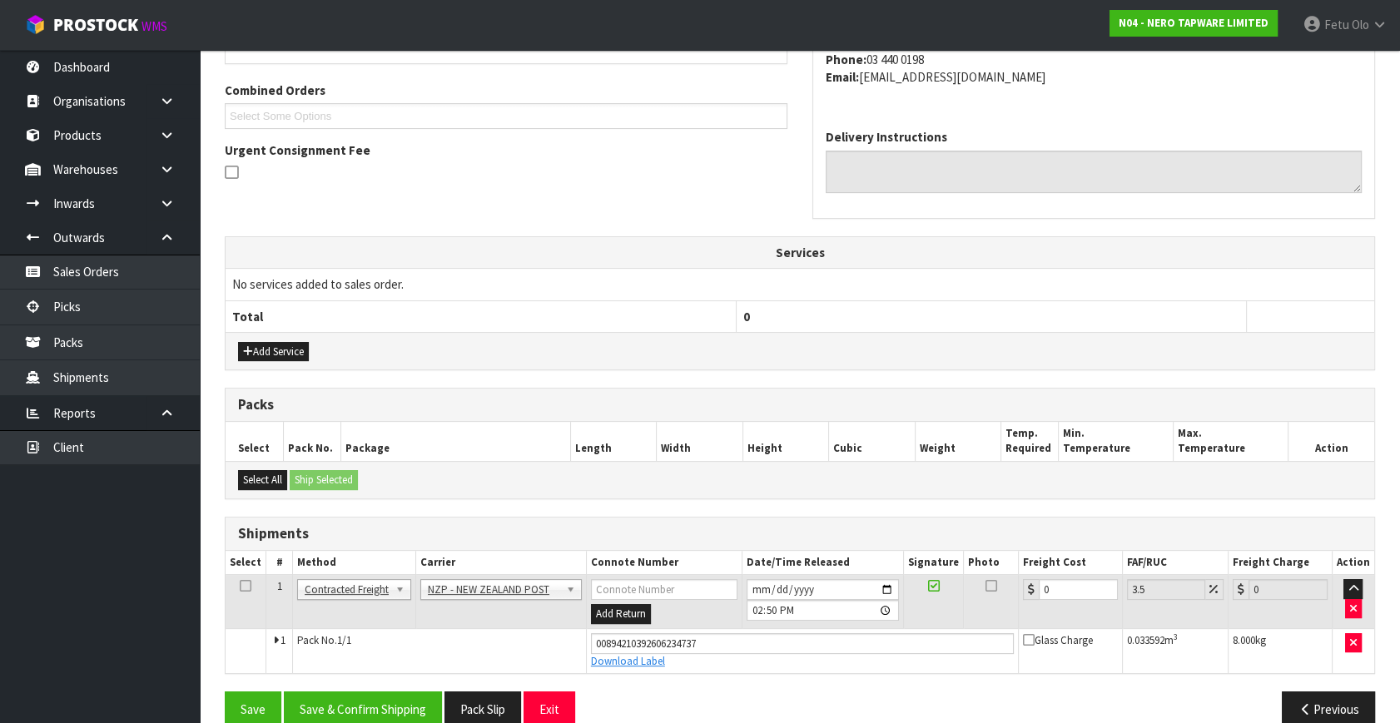
scroll to position [437, 0]
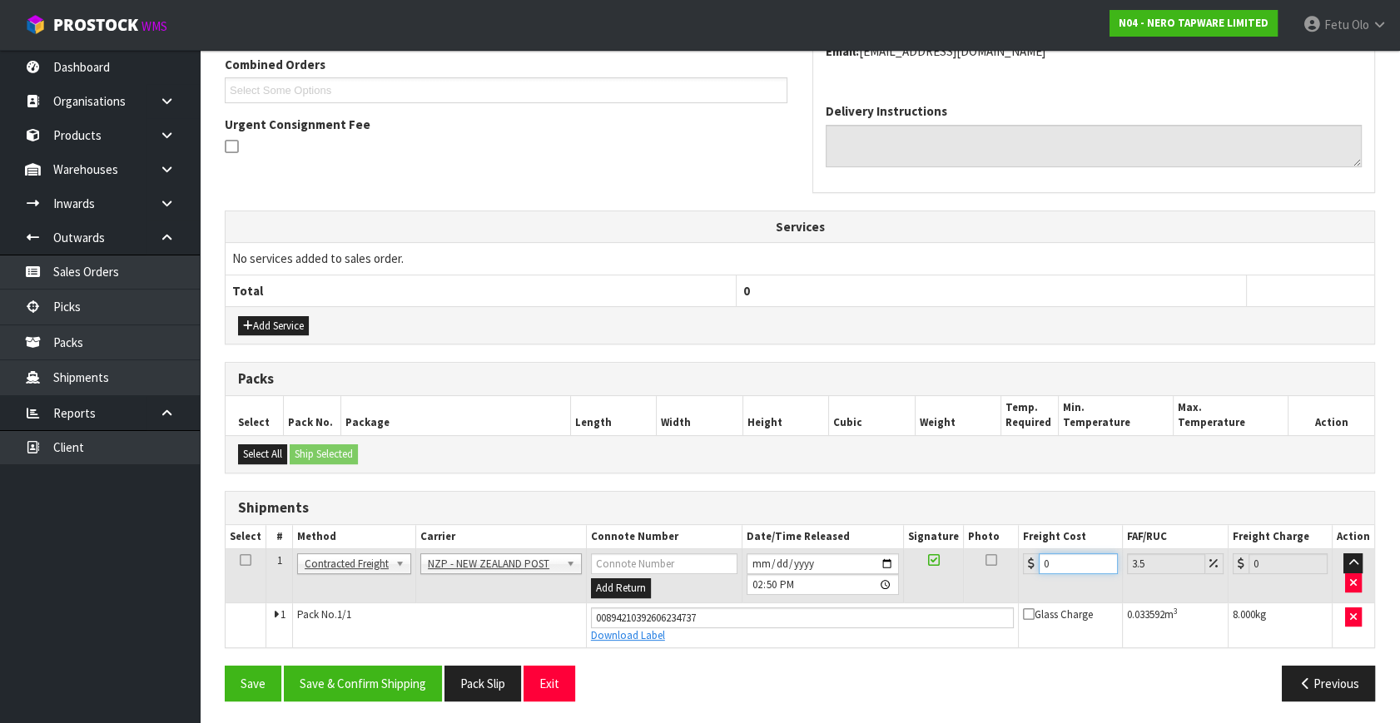
drag, startPoint x: 1052, startPoint y: 562, endPoint x: 742, endPoint y: 611, distance: 314.3
click at [743, 611] on tbody "1 Client Local Pickup Customer Local Pickup Company Freight Contracted Freight …" at bounding box center [800, 598] width 1149 height 98
type input "1"
type input "1.03"
type input "11"
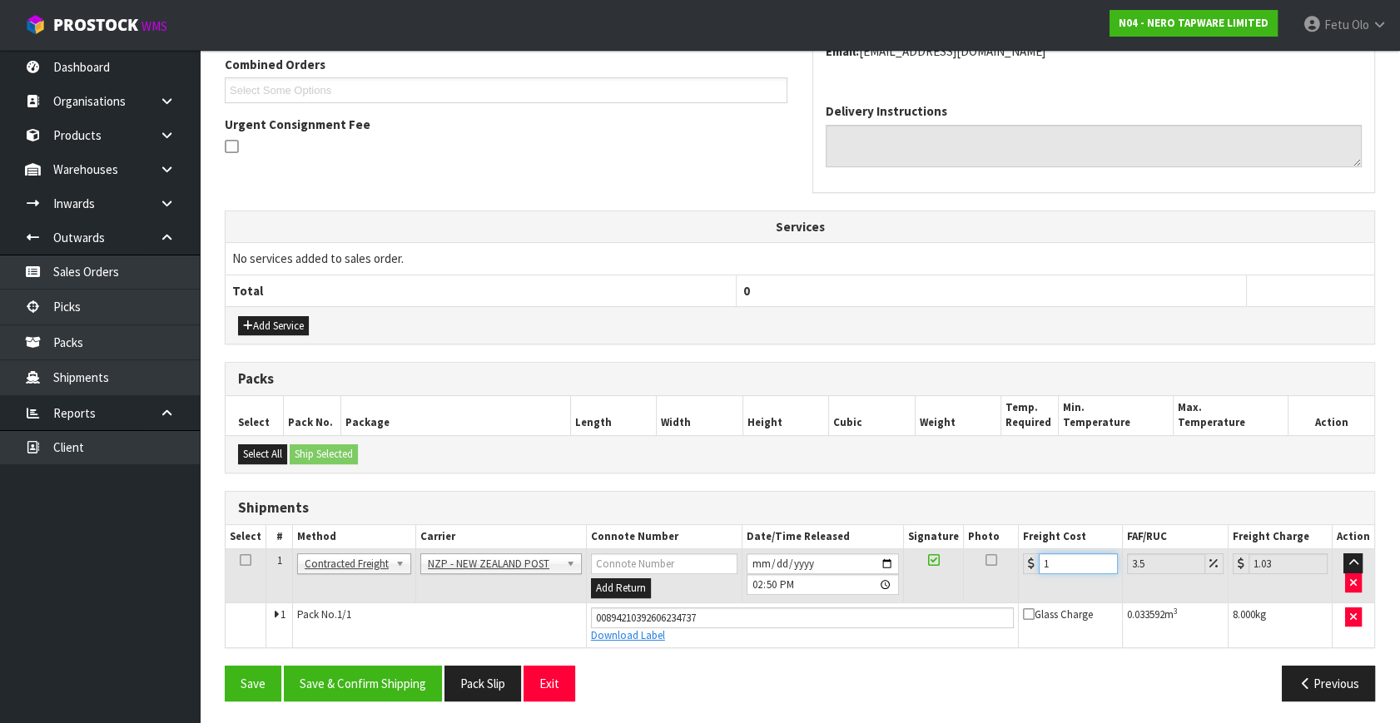
type input "11.38"
type input "11.6"
type input "12.01"
type input "11.61"
type input "12.02"
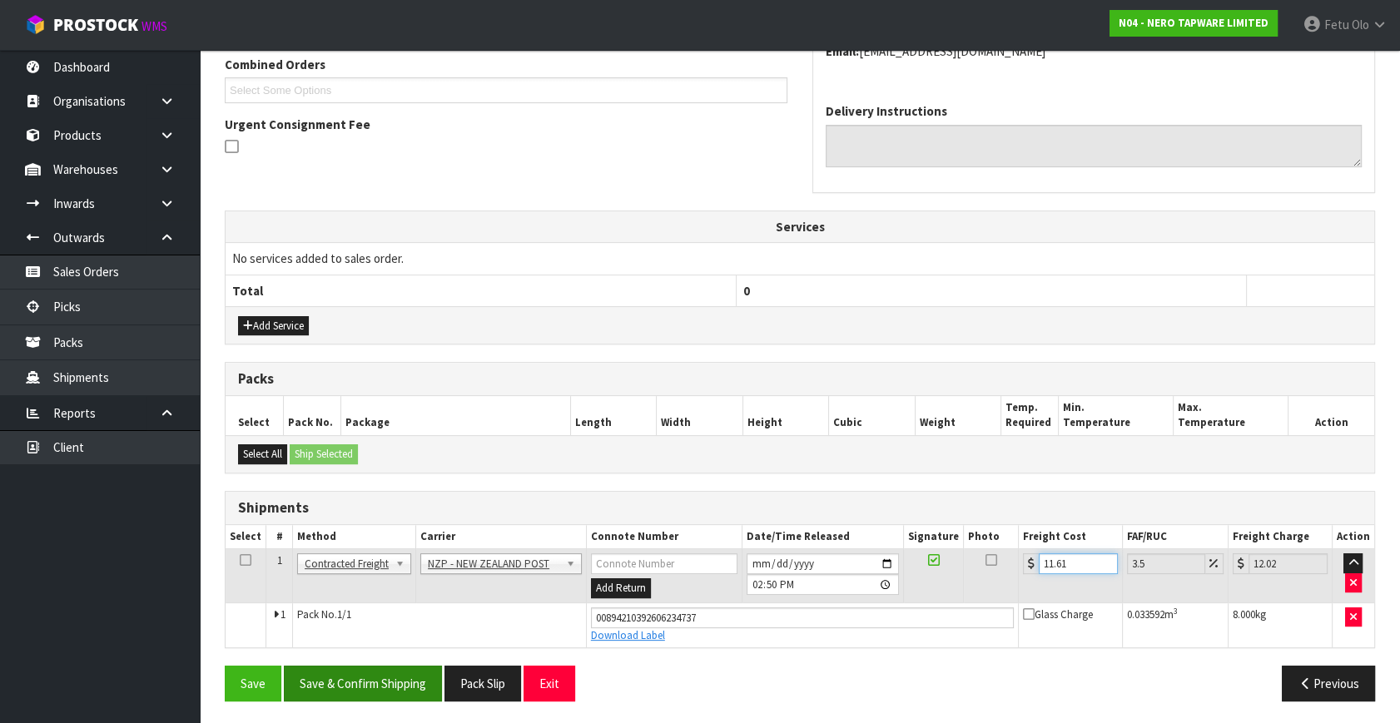
type input "11.61"
click at [346, 680] on button "Save & Confirm Shipping" at bounding box center [363, 684] width 158 height 36
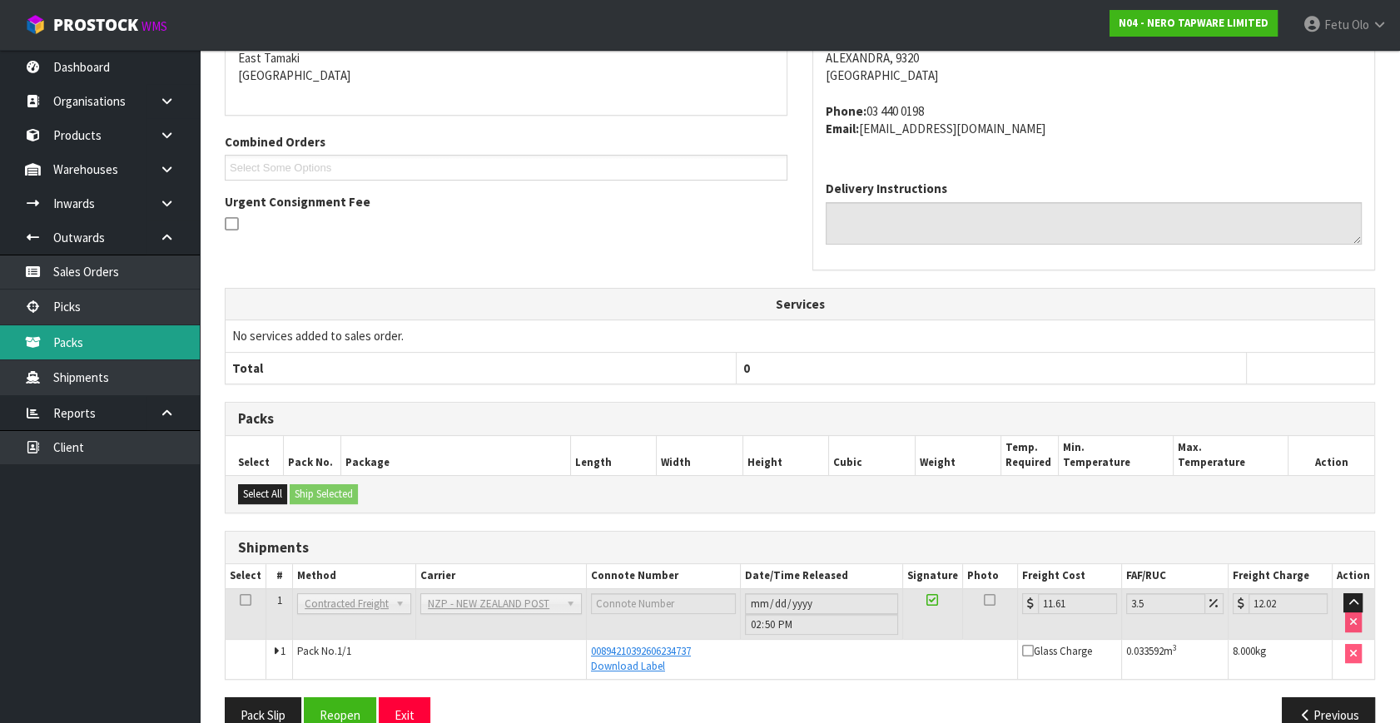
scroll to position [391, 0]
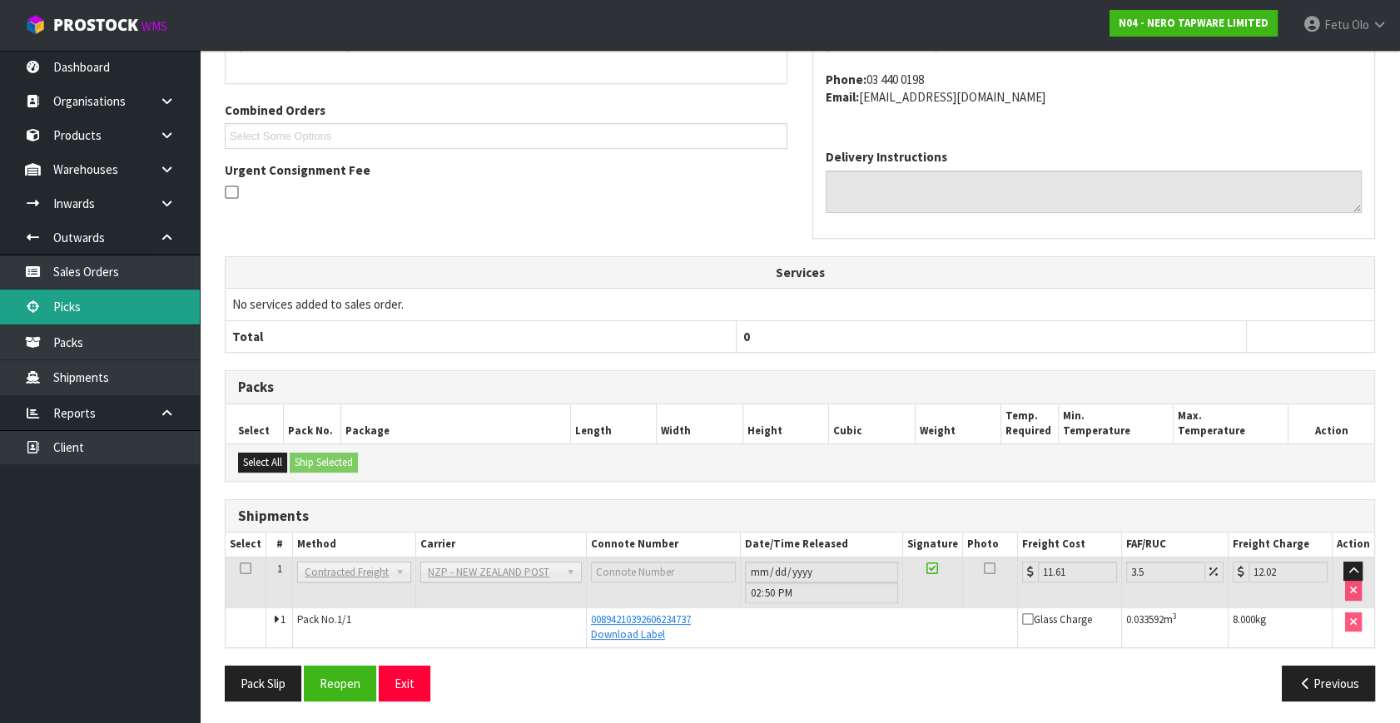
click at [74, 314] on link "Picks" at bounding box center [100, 307] width 200 height 34
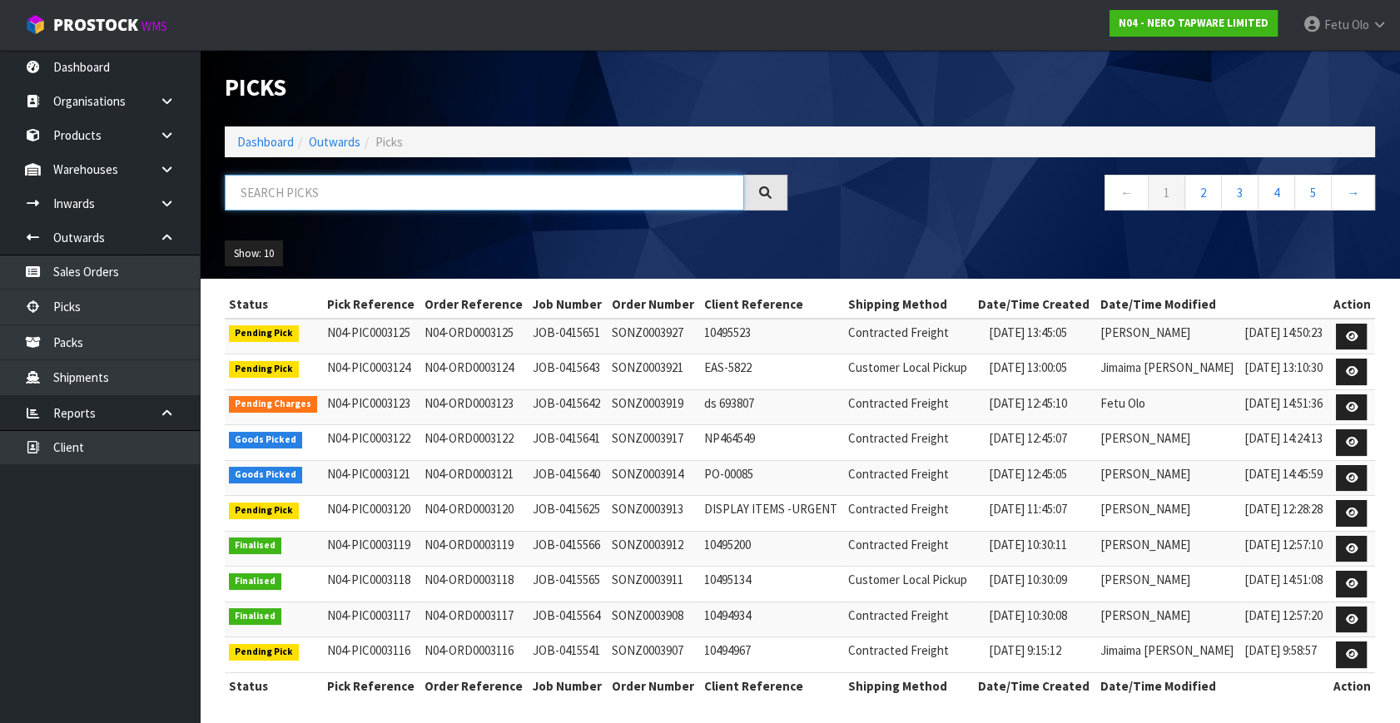
click at [310, 190] on input "text" at bounding box center [484, 193] width 519 height 36
type input "003122"
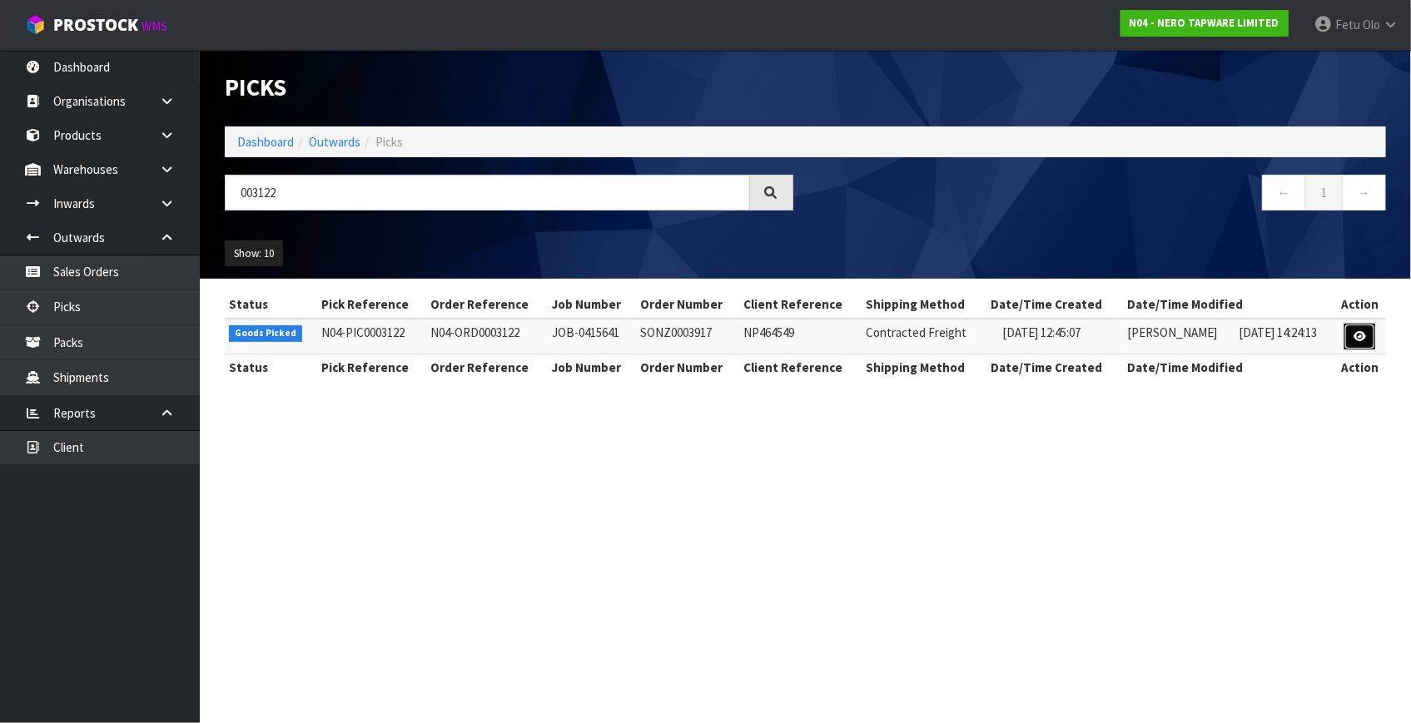
click at [1361, 331] on icon at bounding box center [1359, 336] width 12 height 11
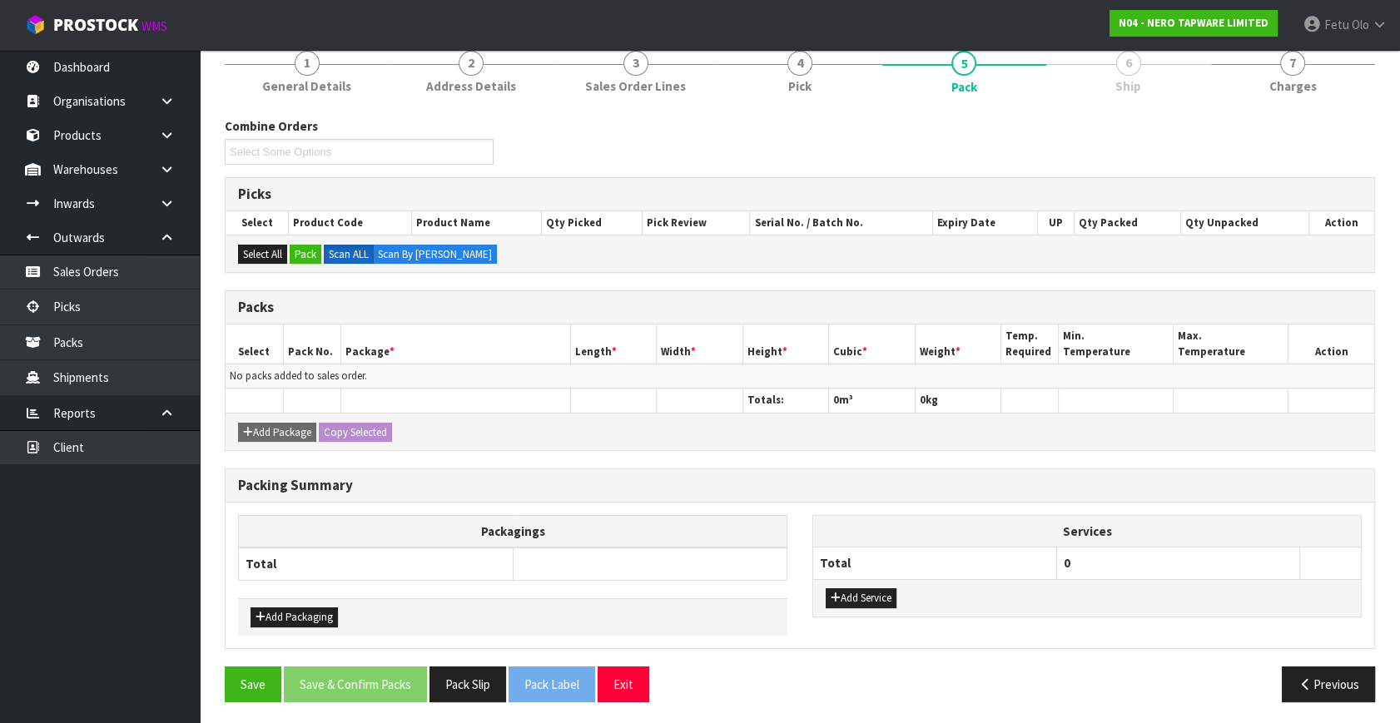
scroll to position [150, 0]
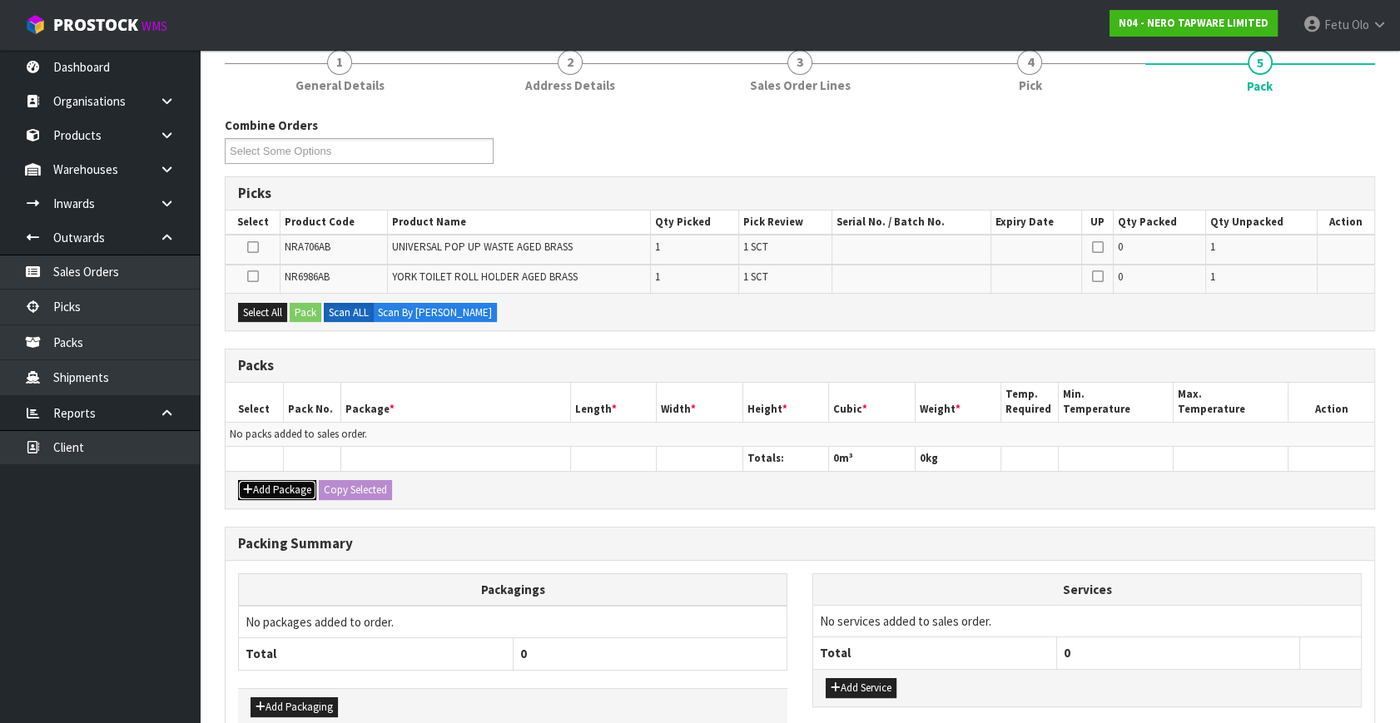
click at [247, 480] on button "Add Package" at bounding box center [277, 490] width 78 height 20
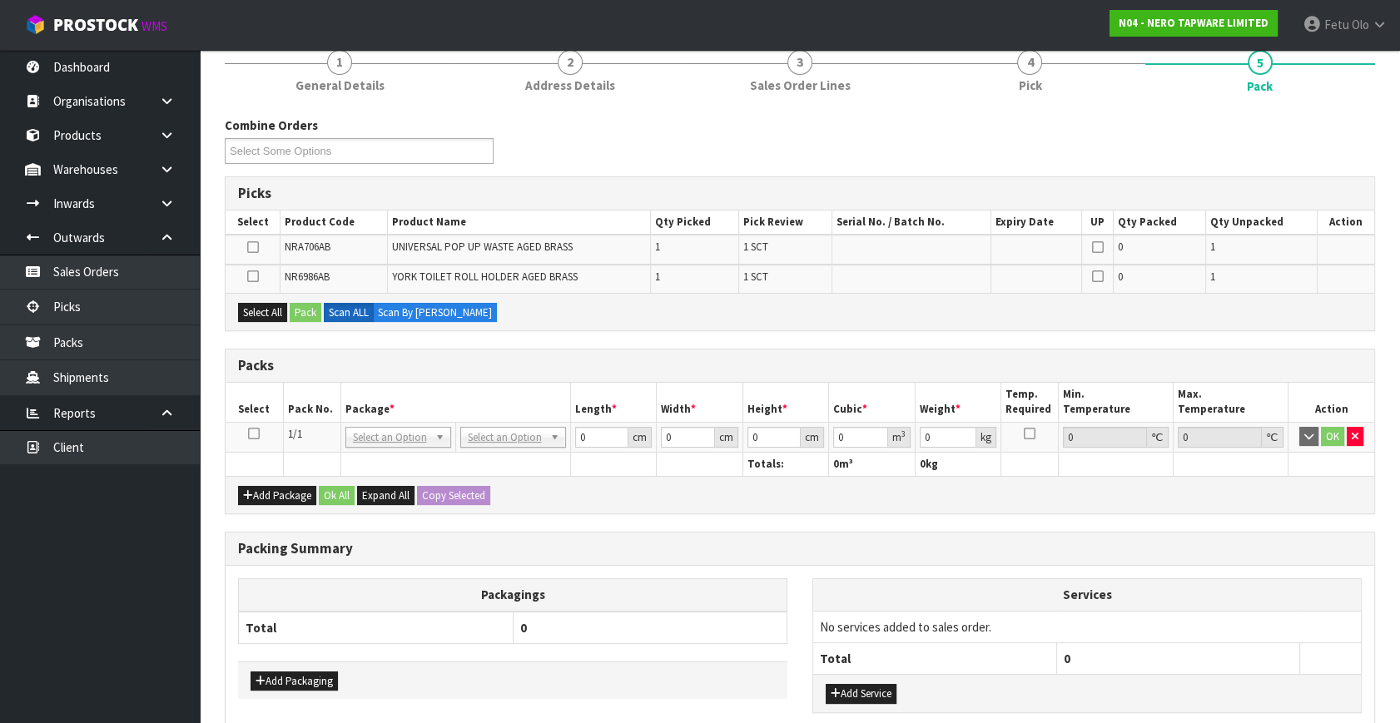
click at [257, 434] on icon at bounding box center [254, 434] width 12 height 1
click at [406, 414] on th "Package *" at bounding box center [455, 402] width 230 height 39
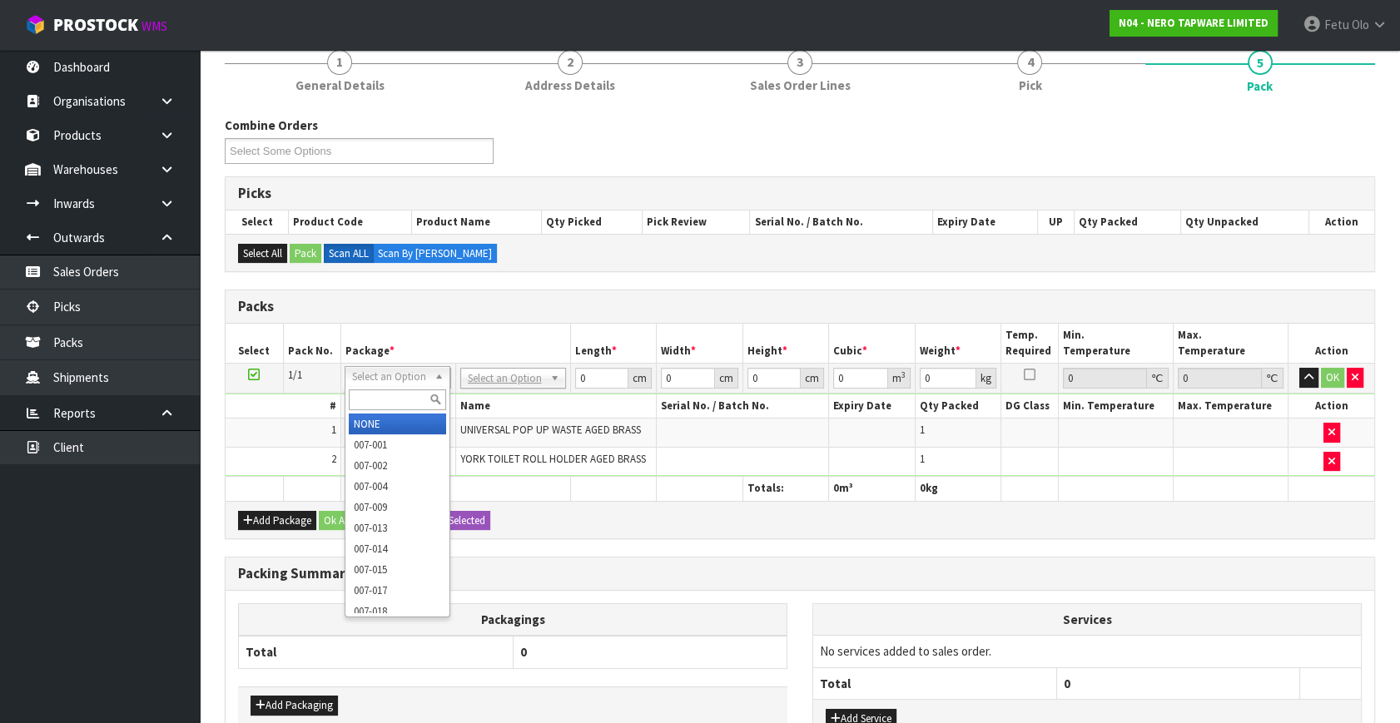
drag, startPoint x: 374, startPoint y: 372, endPoint x: 370, endPoint y: 404, distance: 31.9
drag, startPoint x: 370, startPoint y: 403, endPoint x: 374, endPoint y: 386, distance: 17.0
click at [374, 387] on div at bounding box center [397, 399] width 104 height 27
type input "011"
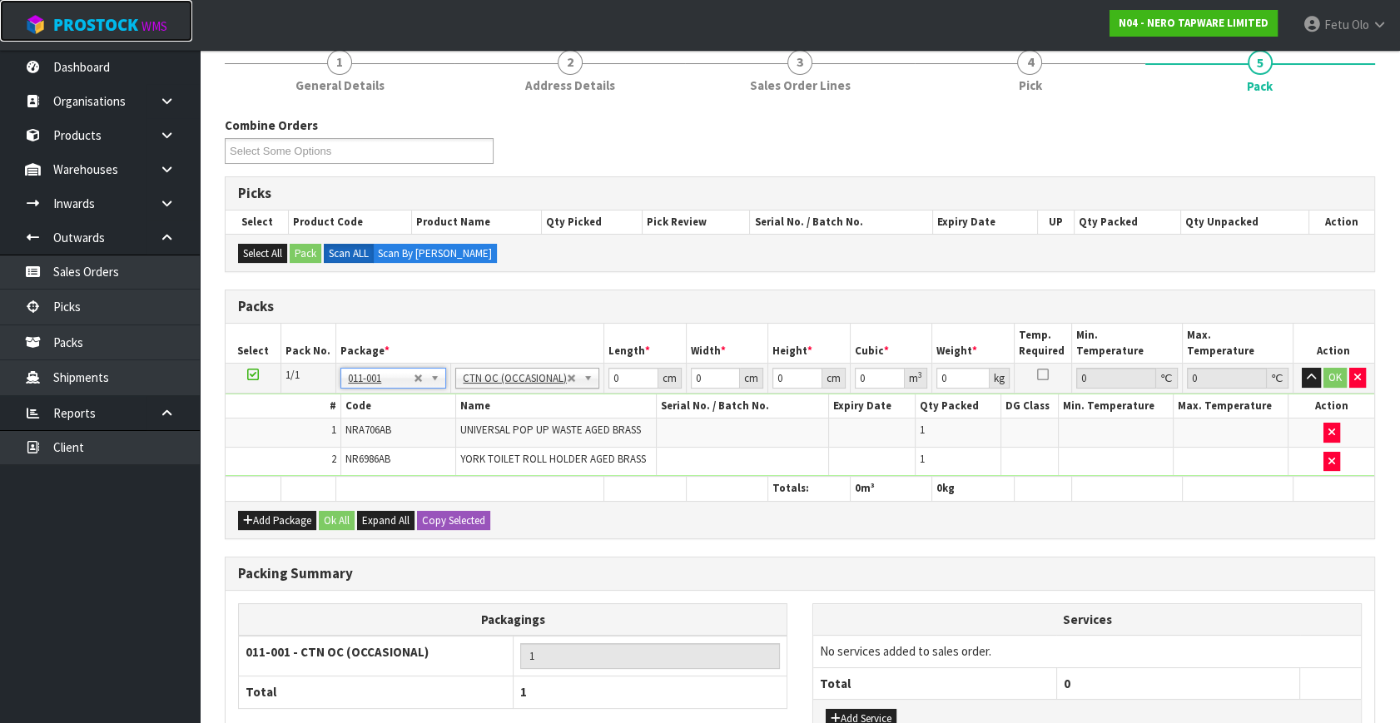
type input "0.62"
drag, startPoint x: 628, startPoint y: 375, endPoint x: 539, endPoint y: 404, distance: 92.6
click at [539, 404] on tbody "1/1 NONE 007-001 007-002 007-004 007-009 007-013 007-014 007-015 007-017 007-01…" at bounding box center [800, 420] width 1149 height 113
type input "32"
type input "21"
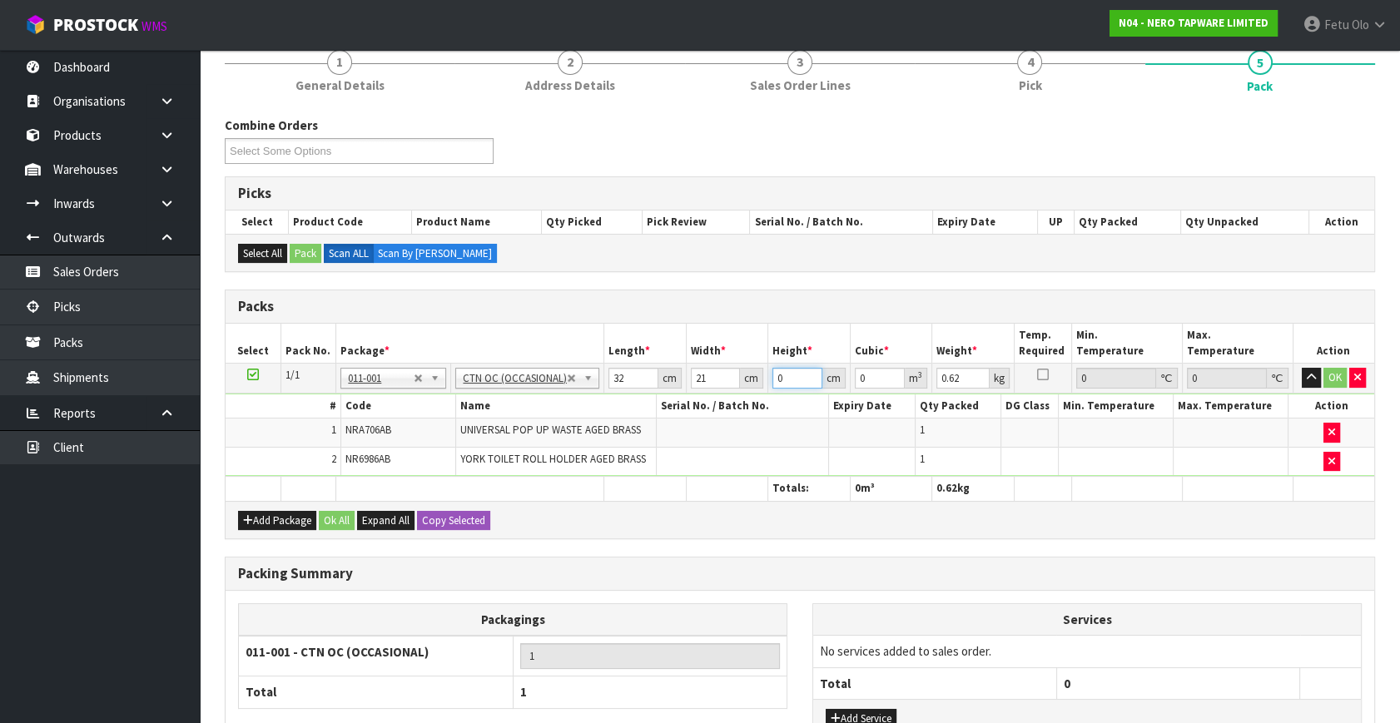
type input "1"
type input "0.000672"
type input "15"
type input "0.01008"
type input "15"
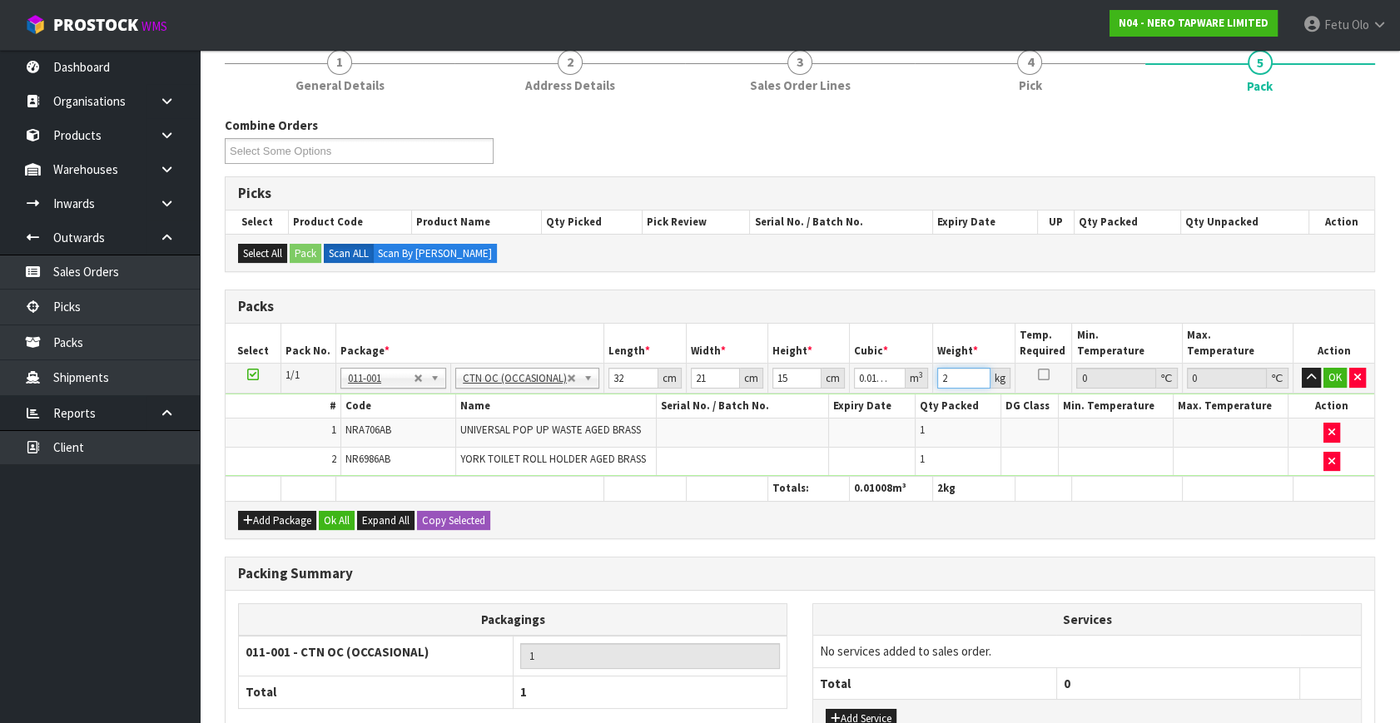
type input "2"
click button "OK" at bounding box center [1334, 378] width 23 height 20
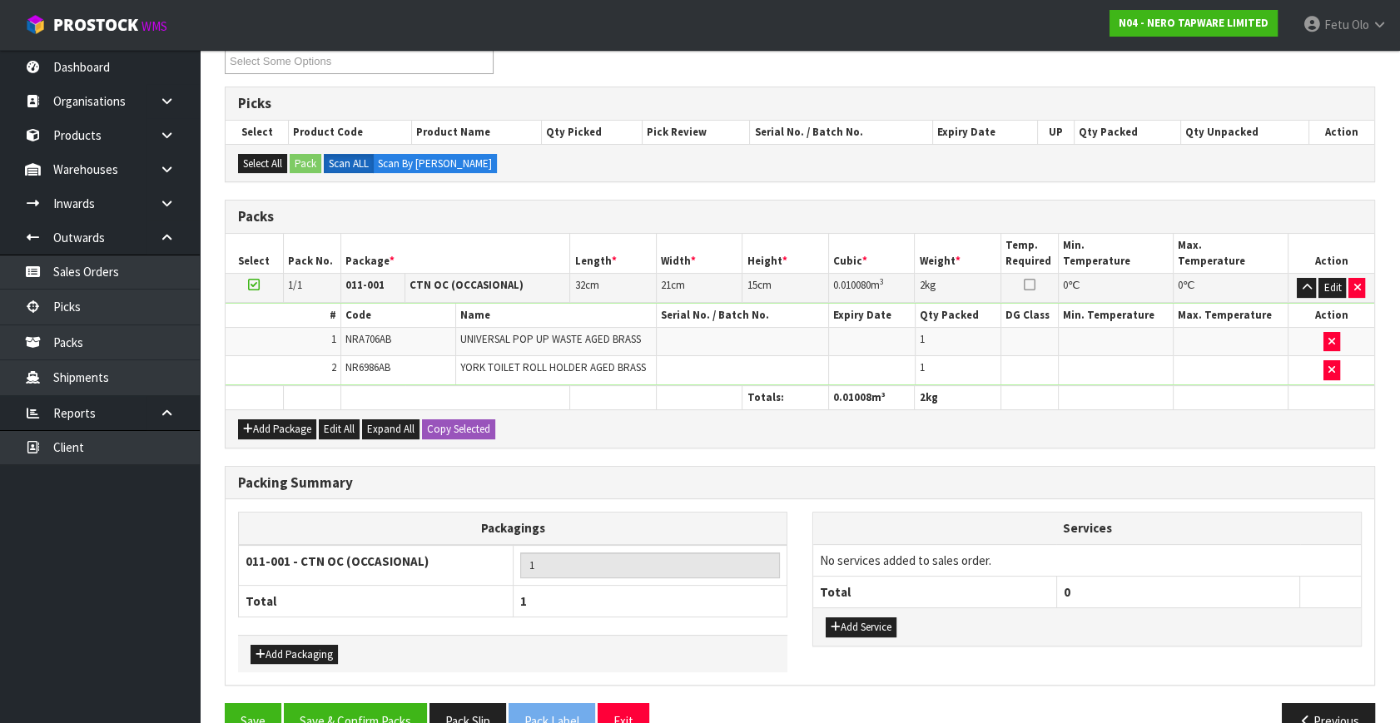
scroll to position [275, 0]
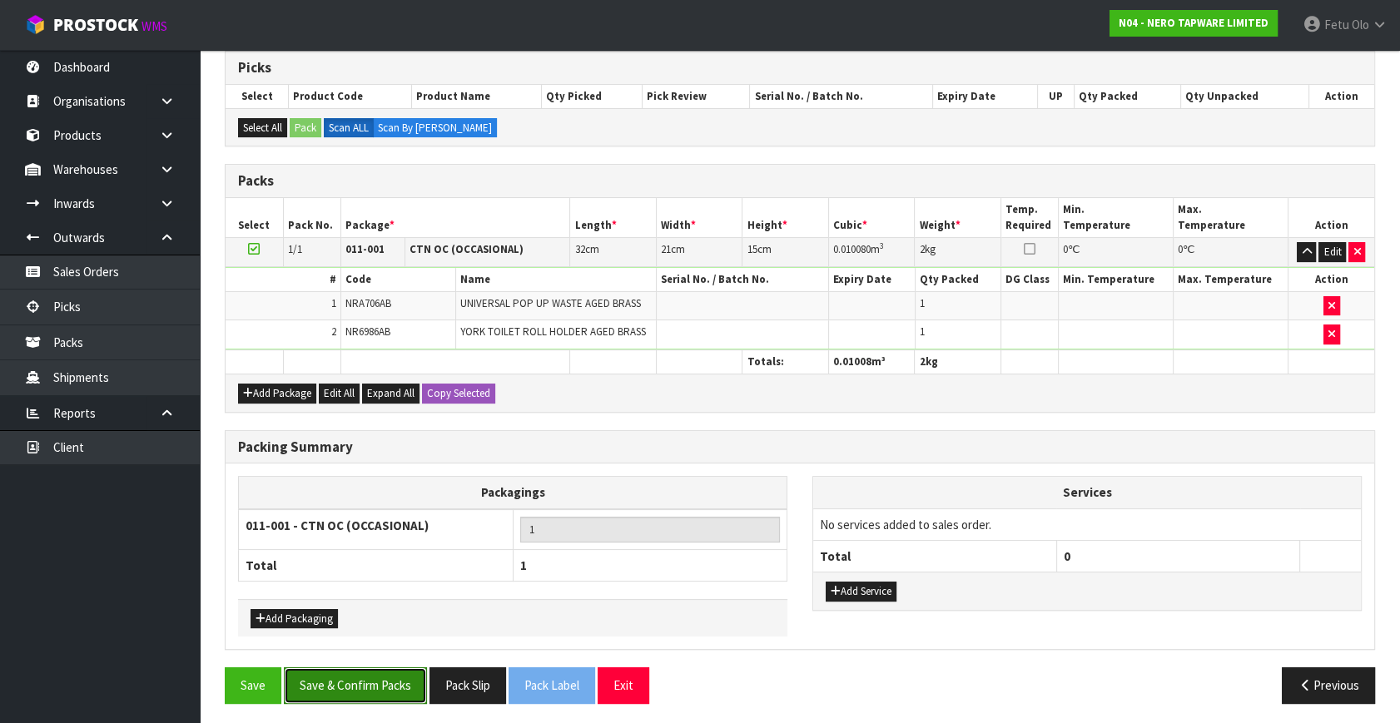
click at [390, 686] on button "Save & Confirm Packs" at bounding box center [355, 685] width 143 height 36
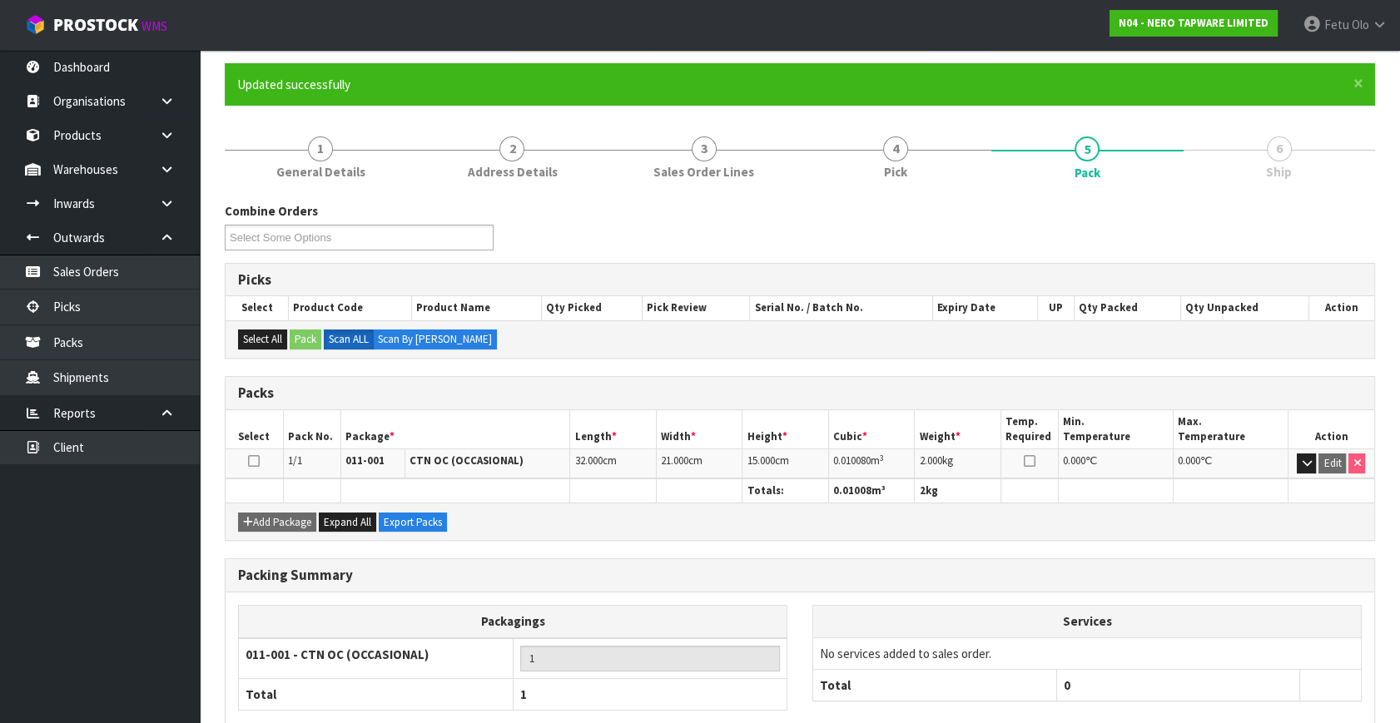
scroll to position [217, 0]
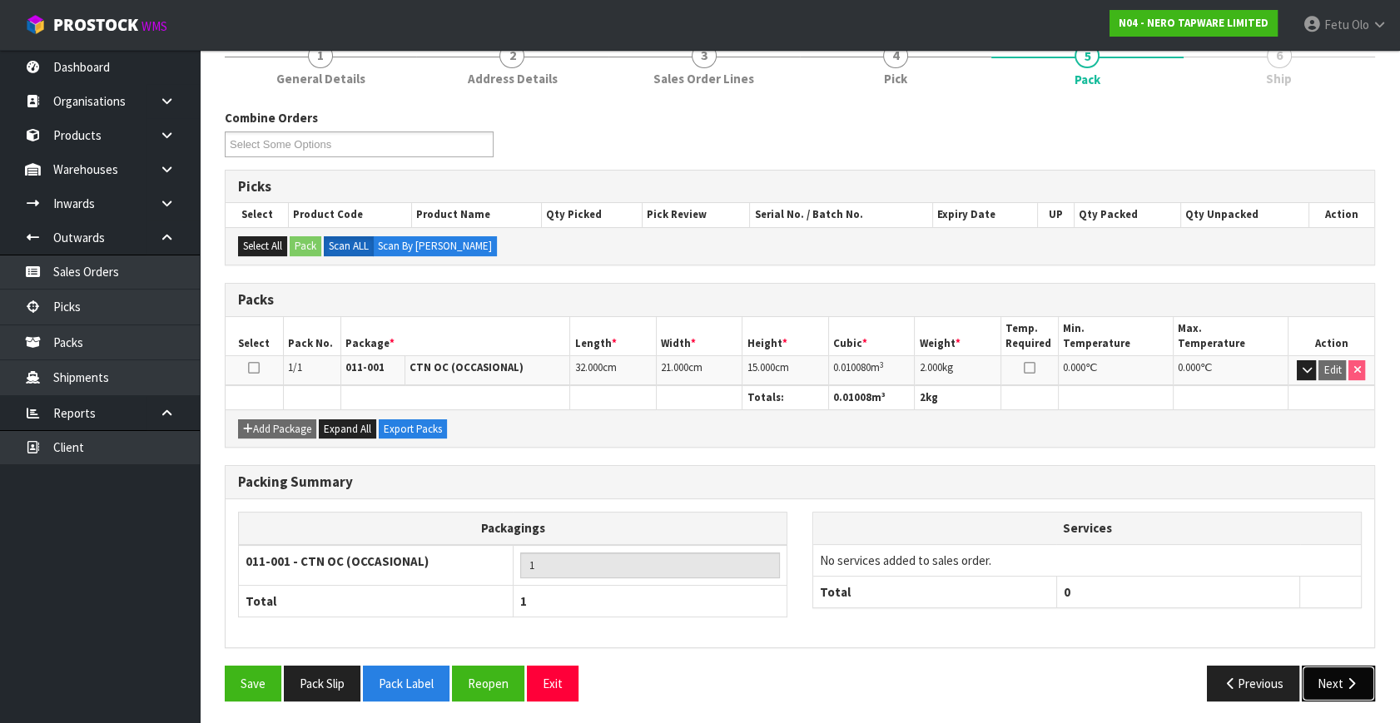
click at [1352, 677] on icon "button" at bounding box center [1351, 683] width 16 height 12
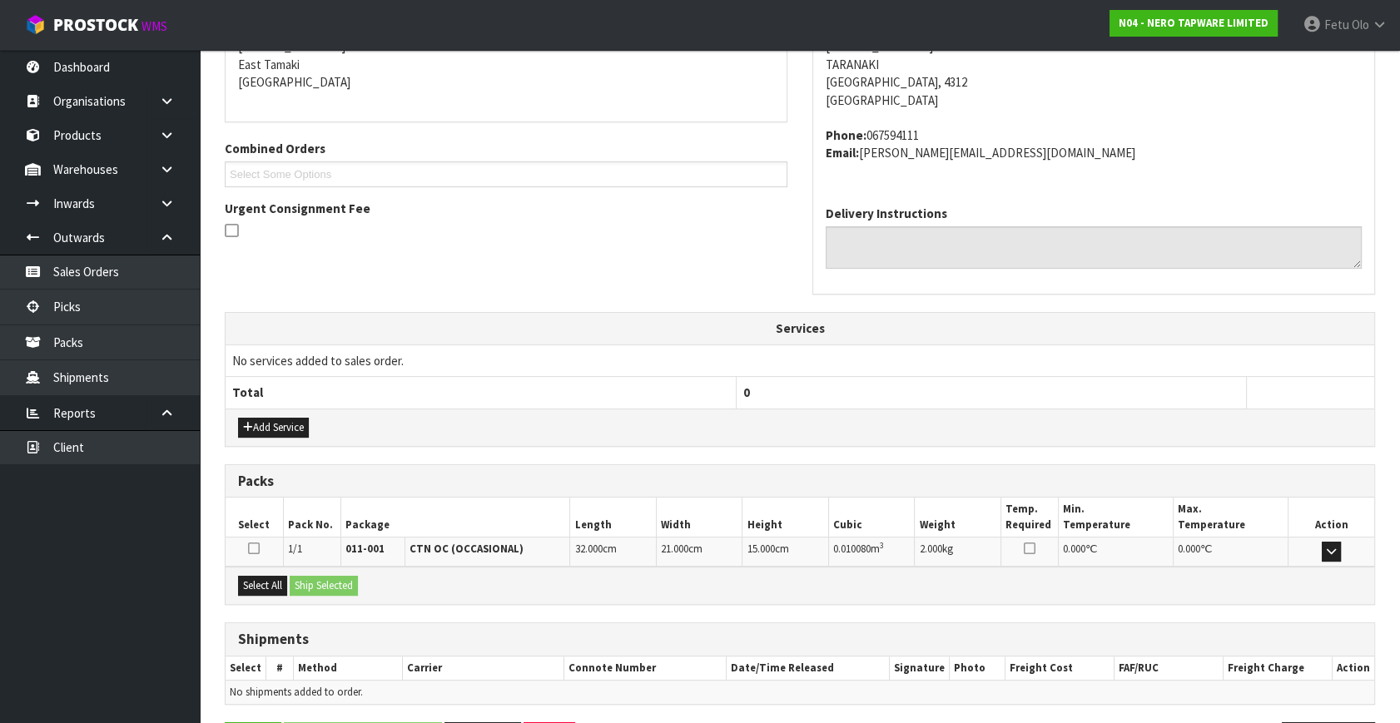
scroll to position [409, 0]
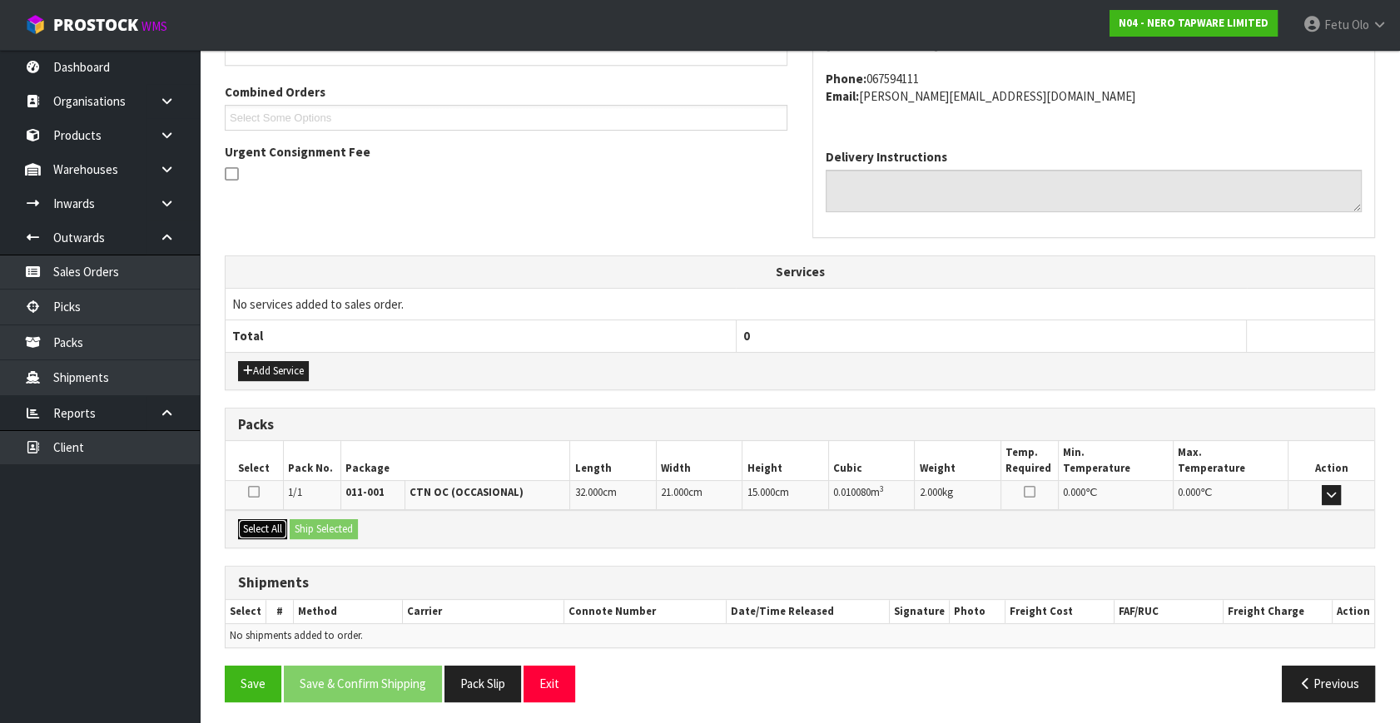
click at [271, 520] on button "Select All" at bounding box center [262, 529] width 49 height 20
click at [316, 524] on button "Ship Selected" at bounding box center [324, 529] width 68 height 20
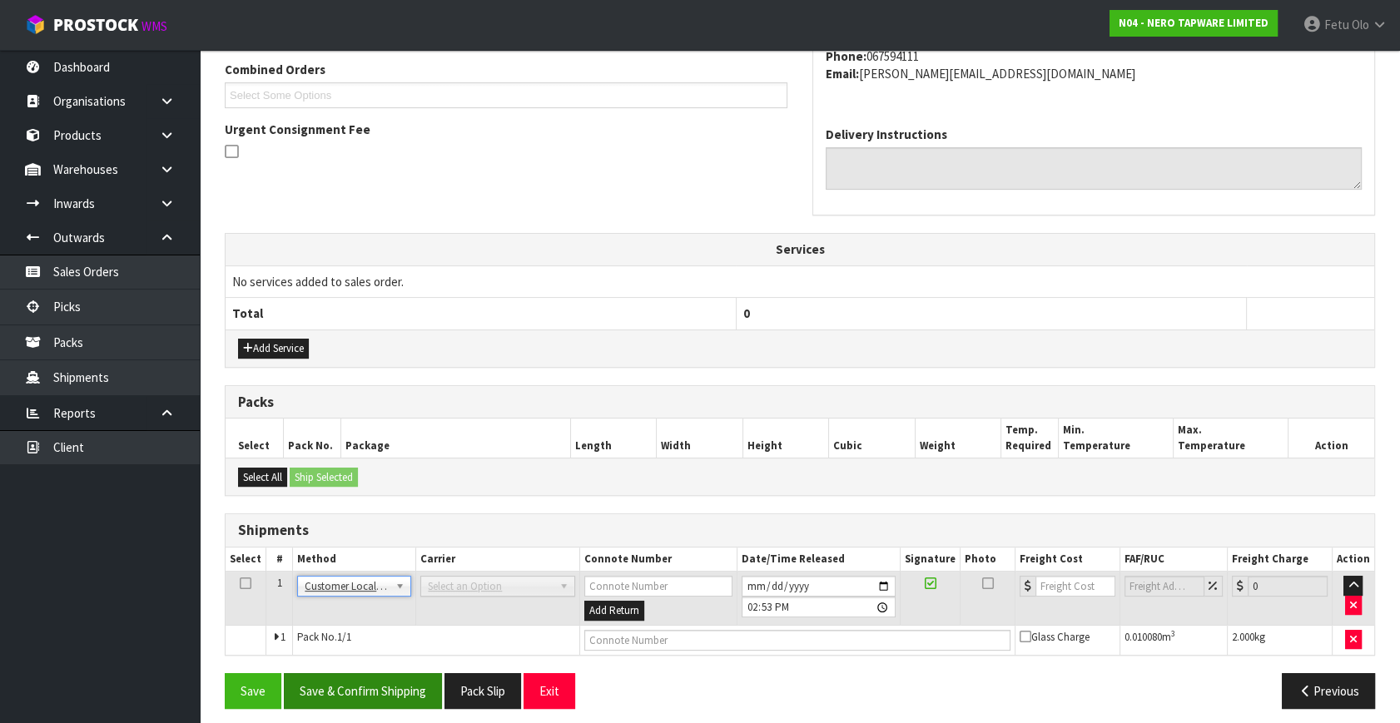
scroll to position [439, 0]
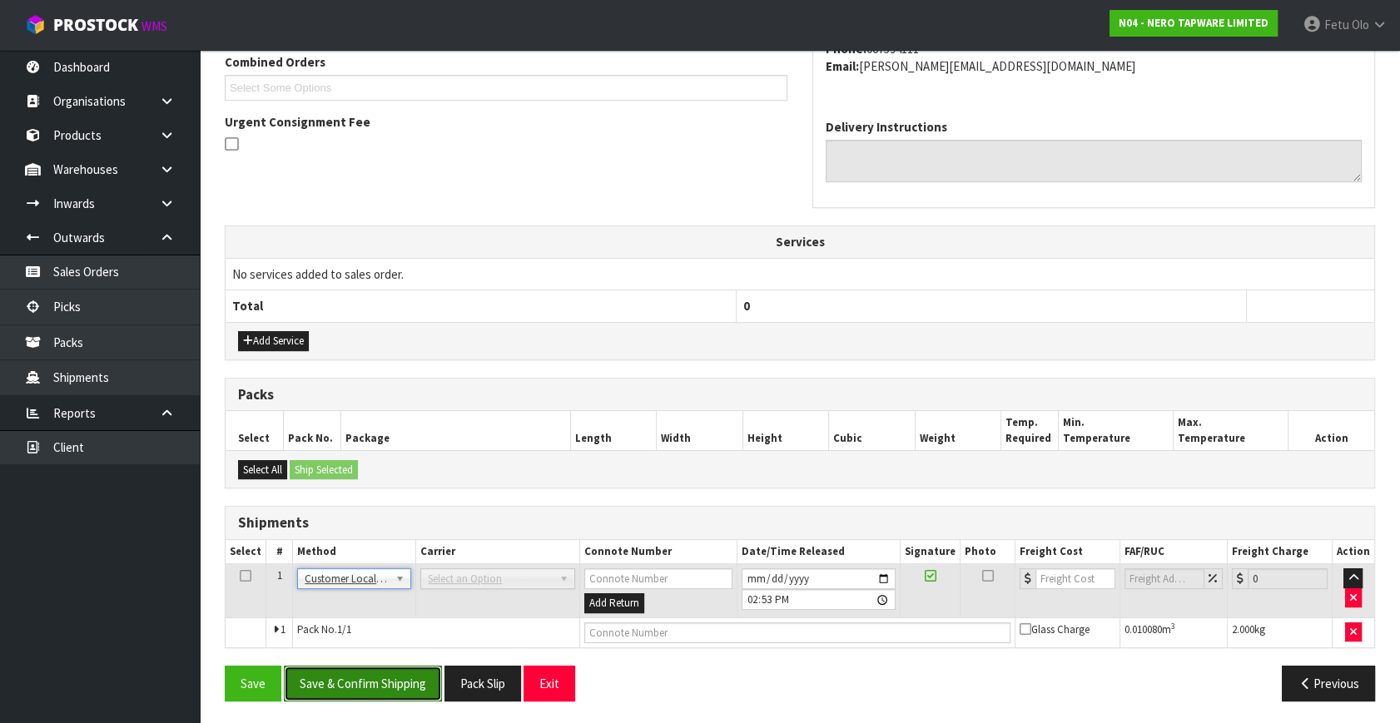
click at [375, 672] on button "Save & Confirm Shipping" at bounding box center [363, 684] width 158 height 36
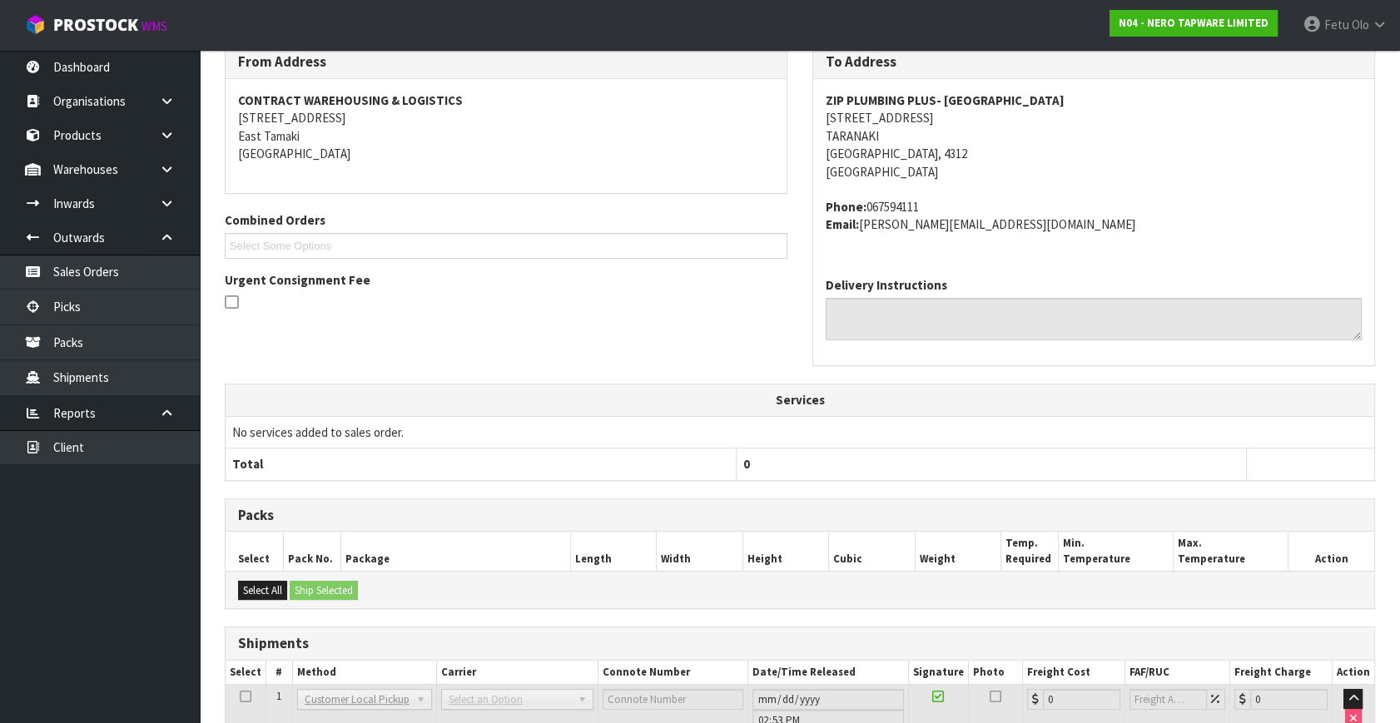
scroll to position [399, 0]
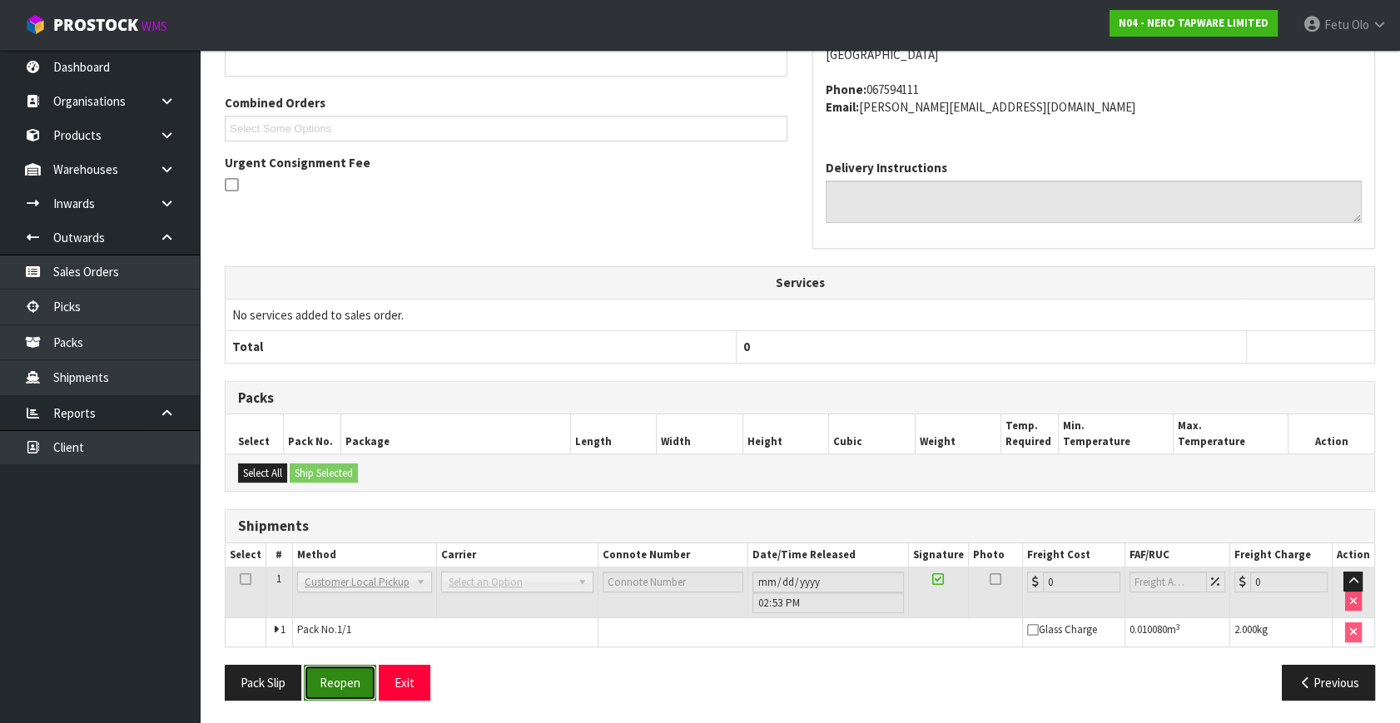
click at [318, 668] on button "Reopen" at bounding box center [340, 683] width 72 height 36
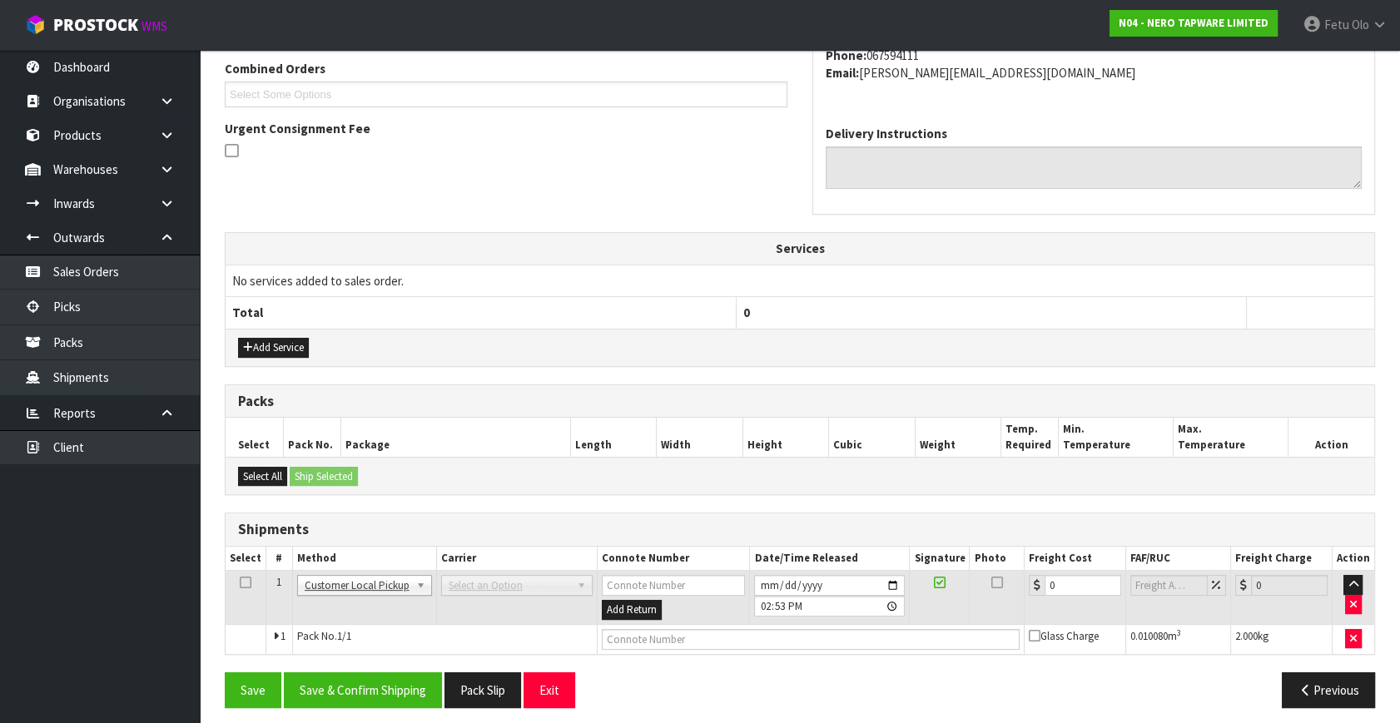
scroll to position [439, 0]
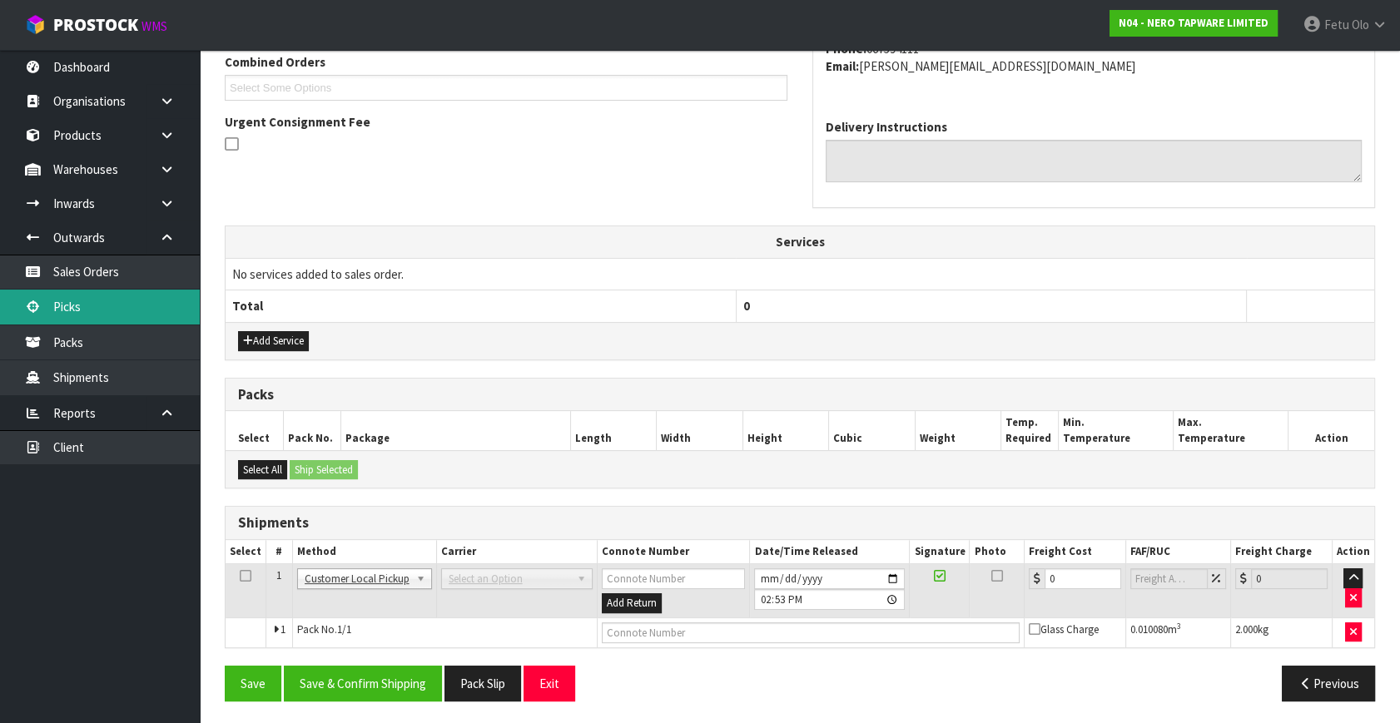
click at [127, 320] on link "Picks" at bounding box center [100, 307] width 200 height 34
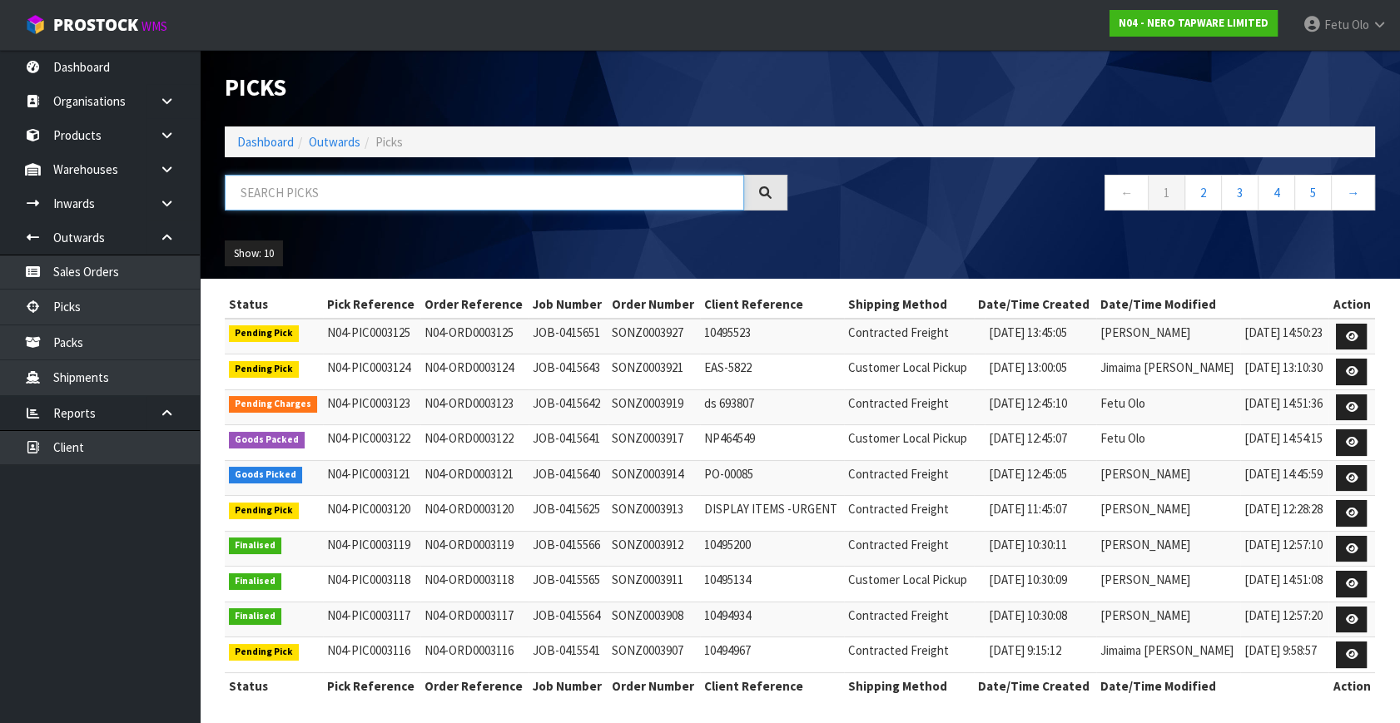
click at [411, 207] on input "text" at bounding box center [484, 193] width 519 height 36
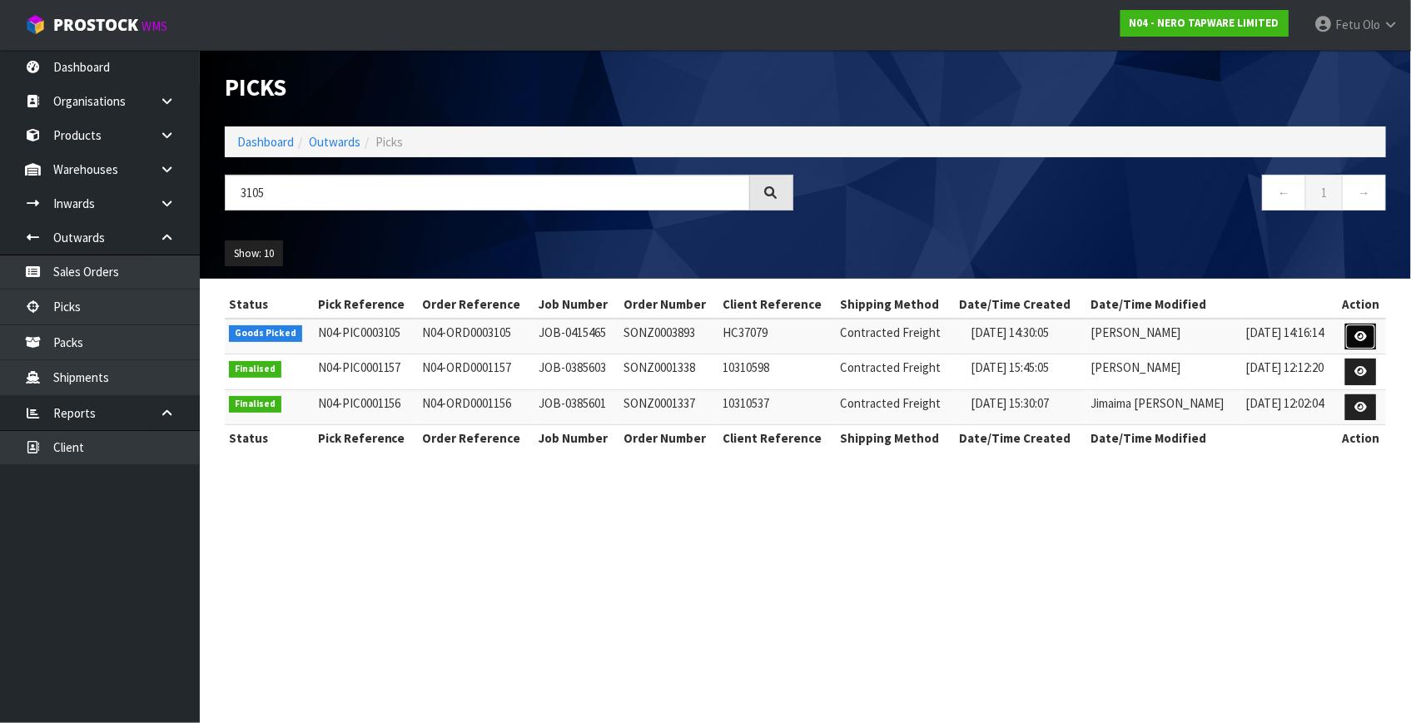
click at [1365, 338] on icon at bounding box center [1360, 336] width 12 height 11
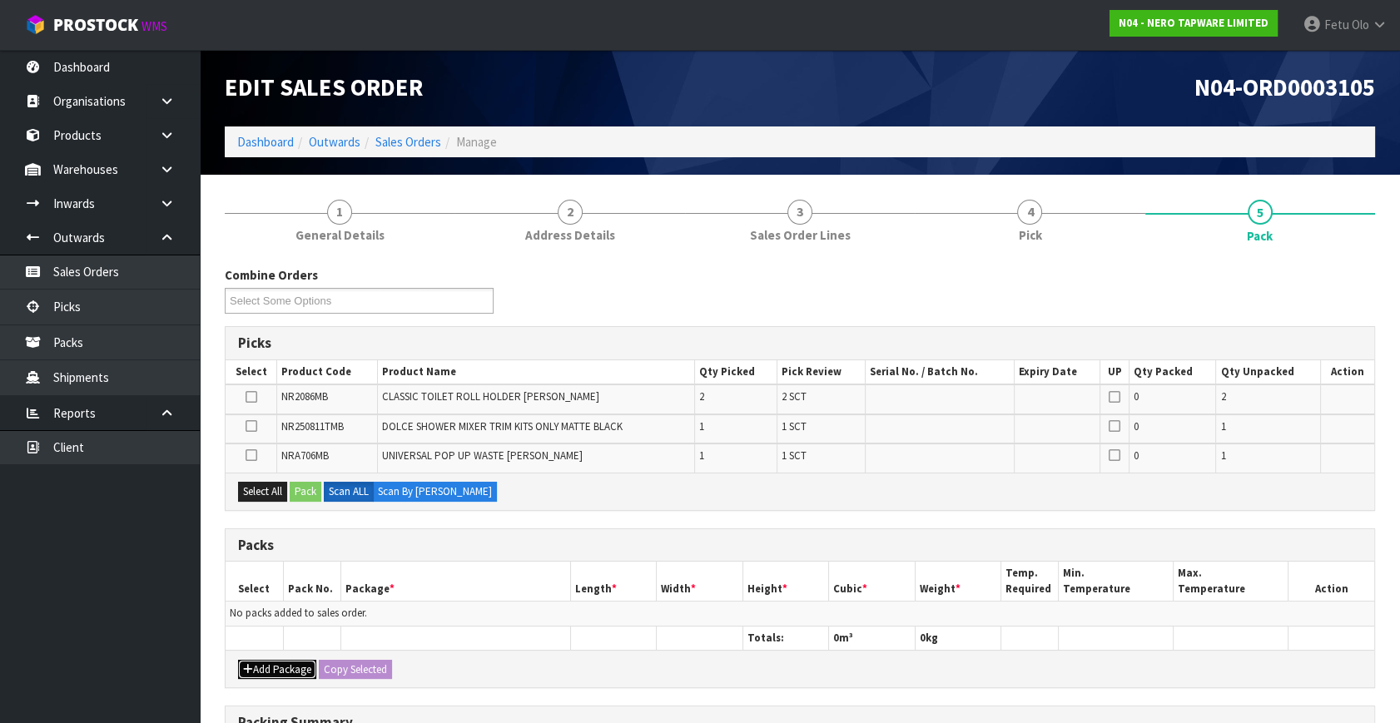
click at [249, 664] on icon "button" at bounding box center [248, 669] width 10 height 11
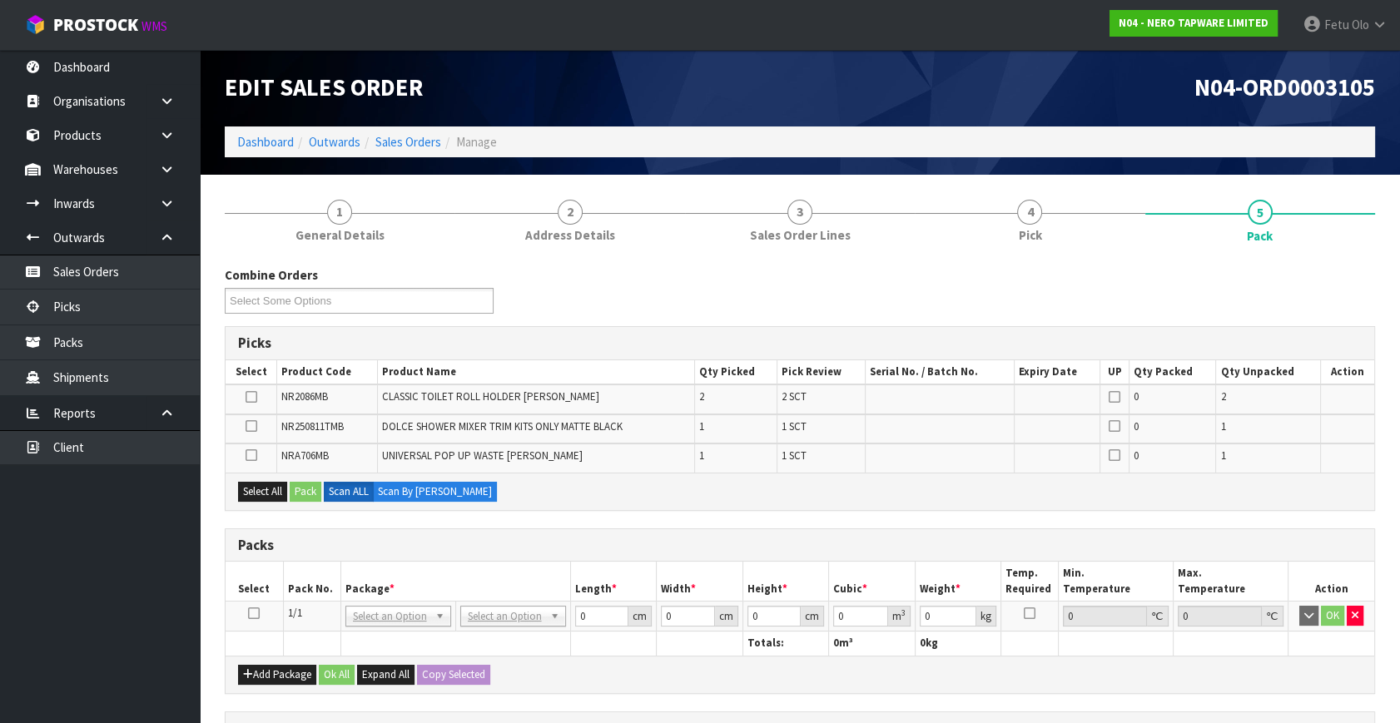
click at [252, 613] on icon at bounding box center [254, 613] width 12 height 1
click at [357, 593] on th "Package *" at bounding box center [455, 581] width 230 height 39
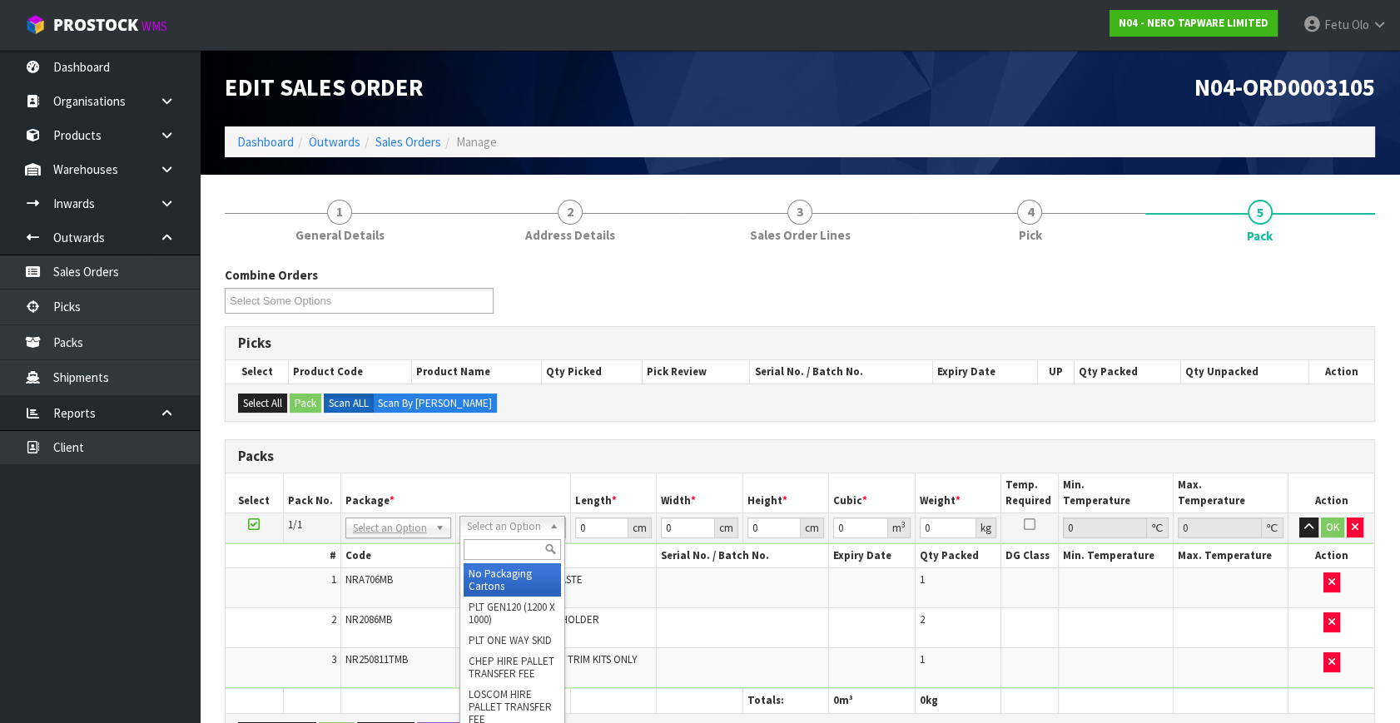
drag, startPoint x: 505, startPoint y: 522, endPoint x: 498, endPoint y: 549, distance: 28.5
click at [501, 549] on input "text" at bounding box center [512, 549] width 97 height 21
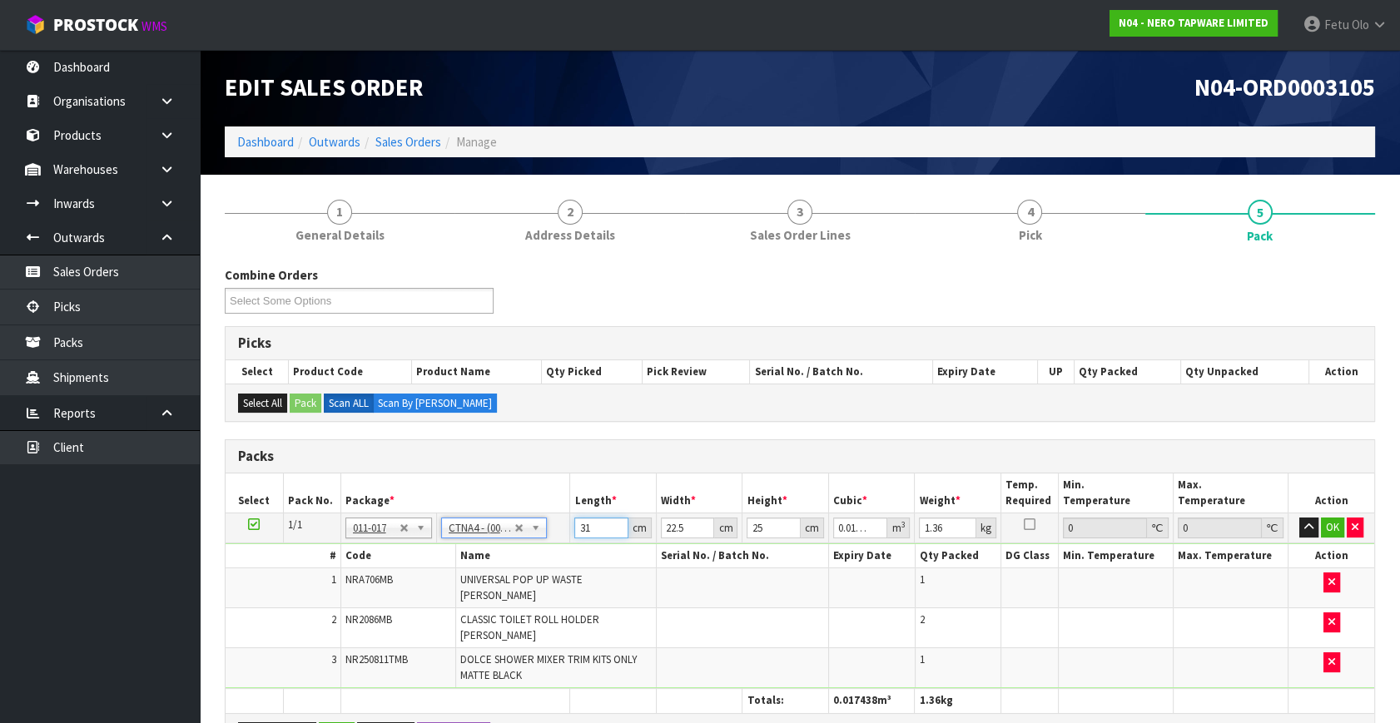
drag, startPoint x: 589, startPoint y: 524, endPoint x: 518, endPoint y: 576, distance: 88.7
click at [519, 575] on tbody "1/1 NONE 007-001 007-002 007-004 007-009 007-013 007-014 007-015 007-017 007-01…" at bounding box center [800, 602] width 1149 height 176
click button "OK" at bounding box center [1332, 528] width 23 height 20
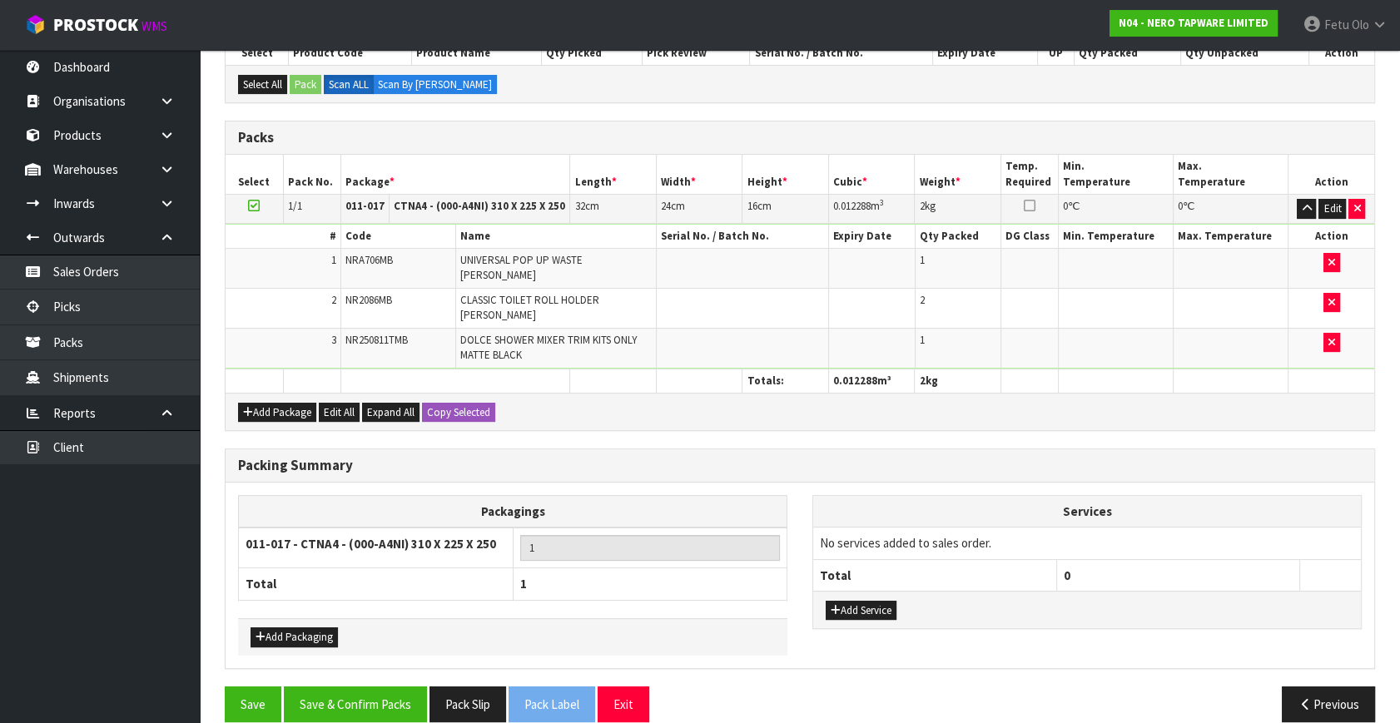
scroll to position [327, 0]
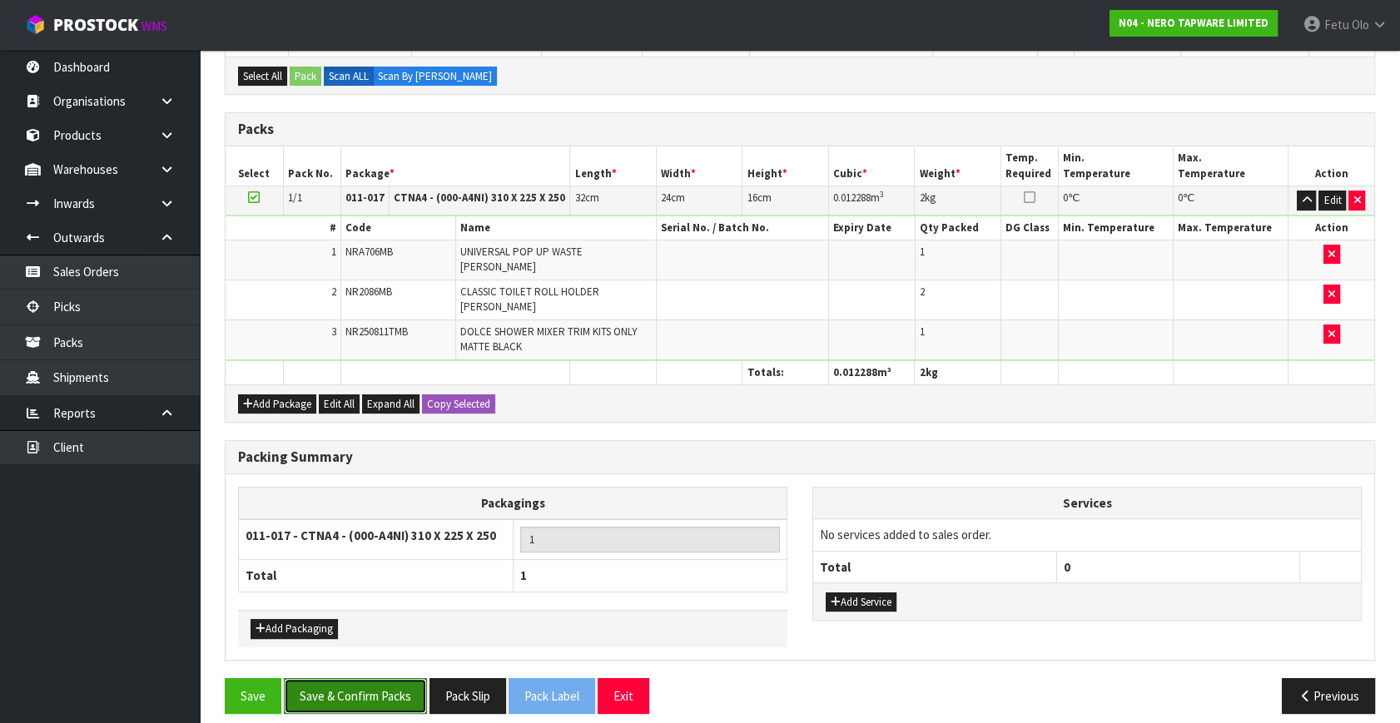
click at [365, 687] on button "Save & Confirm Packs" at bounding box center [355, 696] width 143 height 36
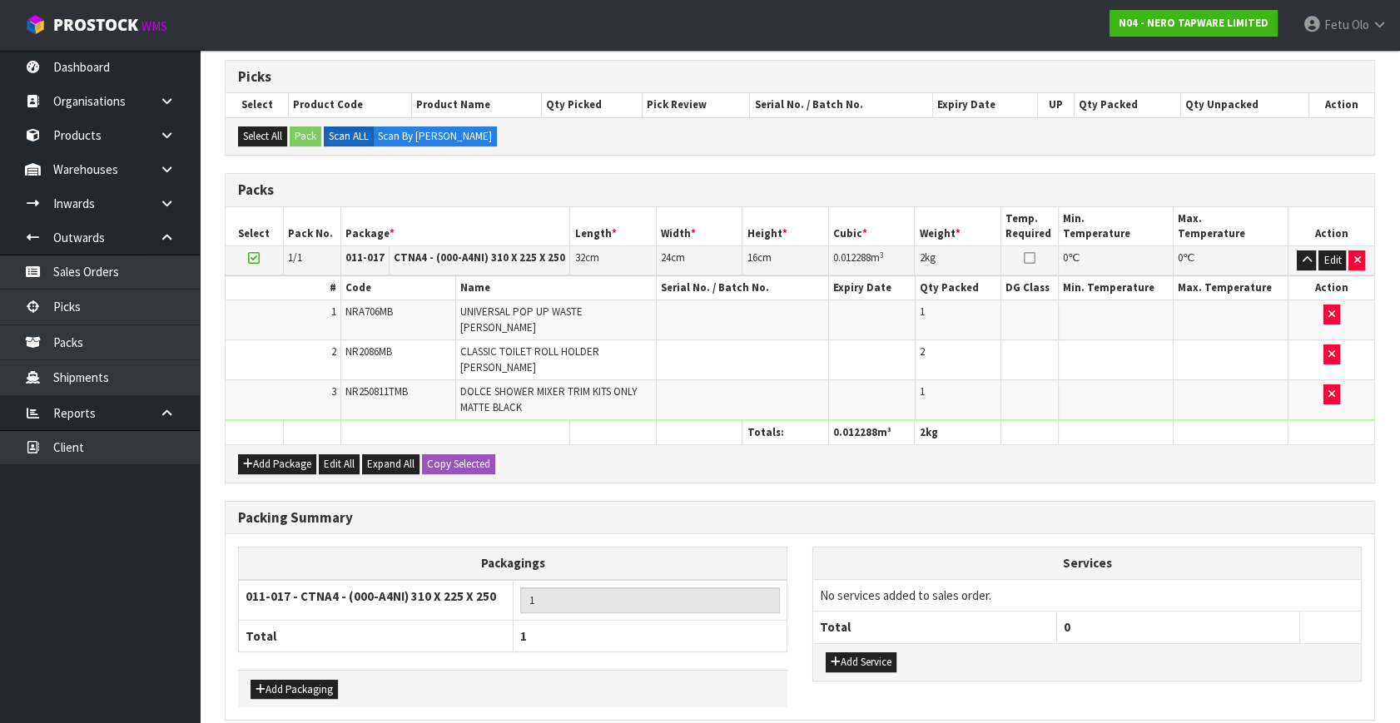
scroll to position [0, 0]
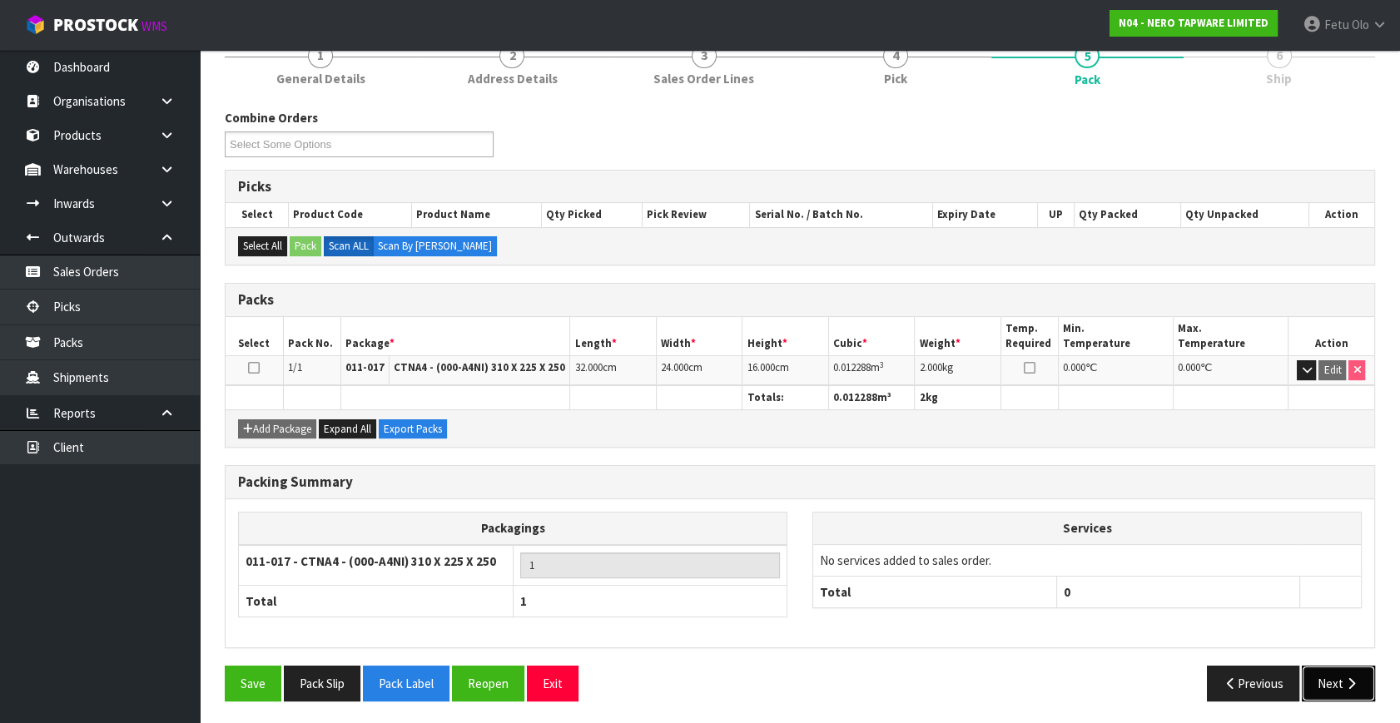
click at [1332, 669] on button "Next" at bounding box center [1338, 684] width 73 height 36
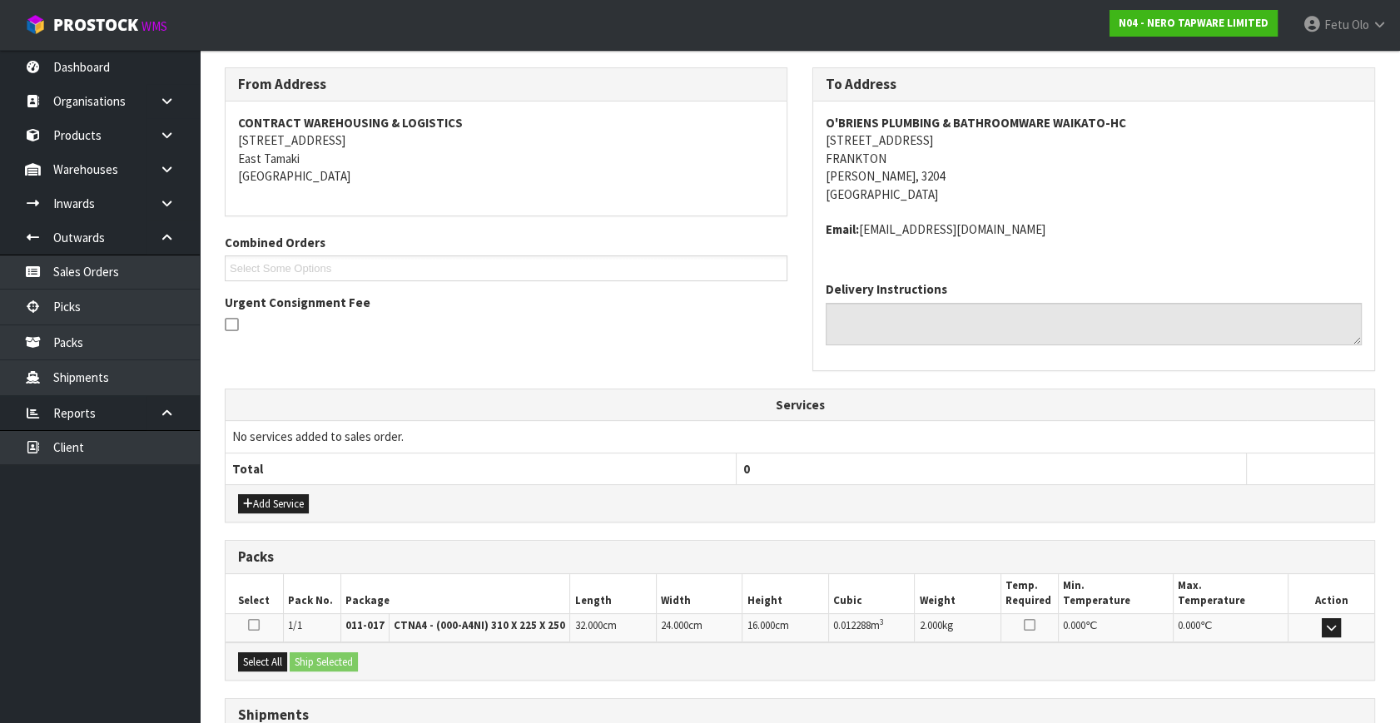
scroll to position [296, 0]
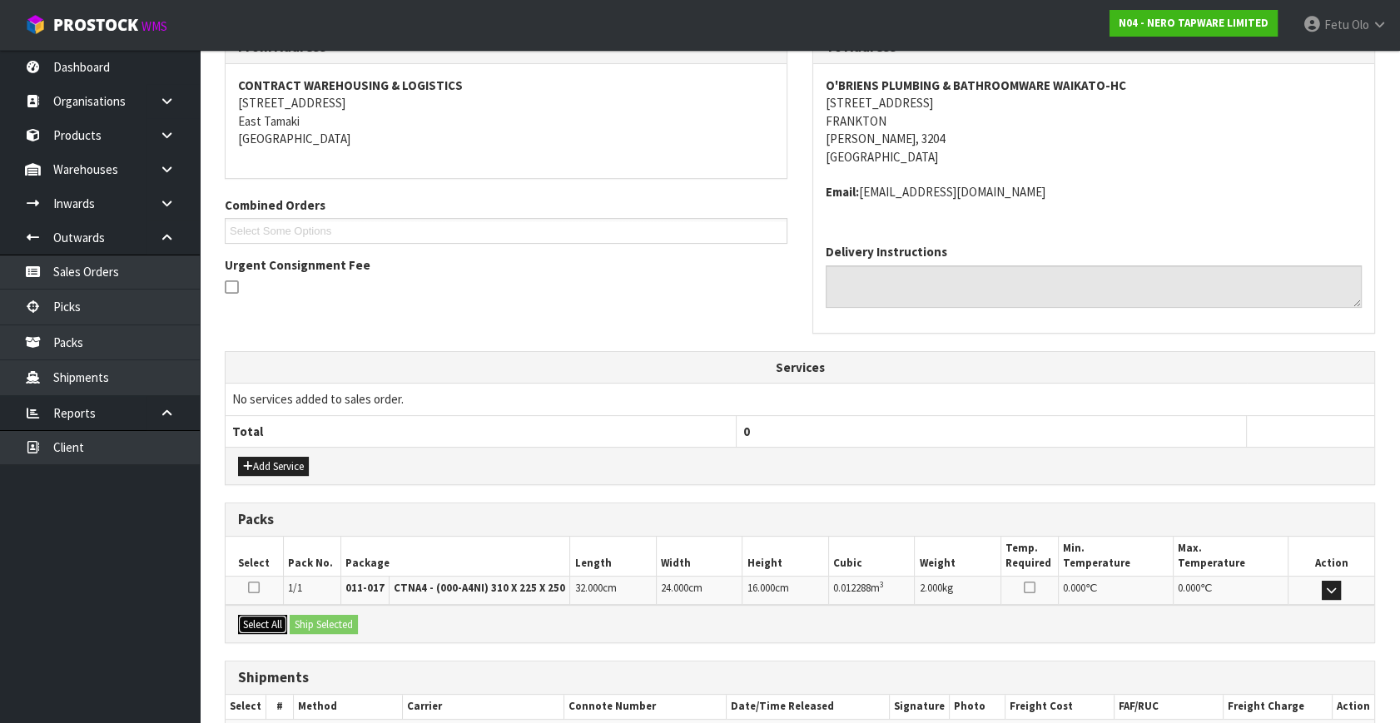
click at [250, 616] on button "Select All" at bounding box center [262, 625] width 49 height 20
click at [337, 622] on button "Ship Selected" at bounding box center [324, 625] width 68 height 20
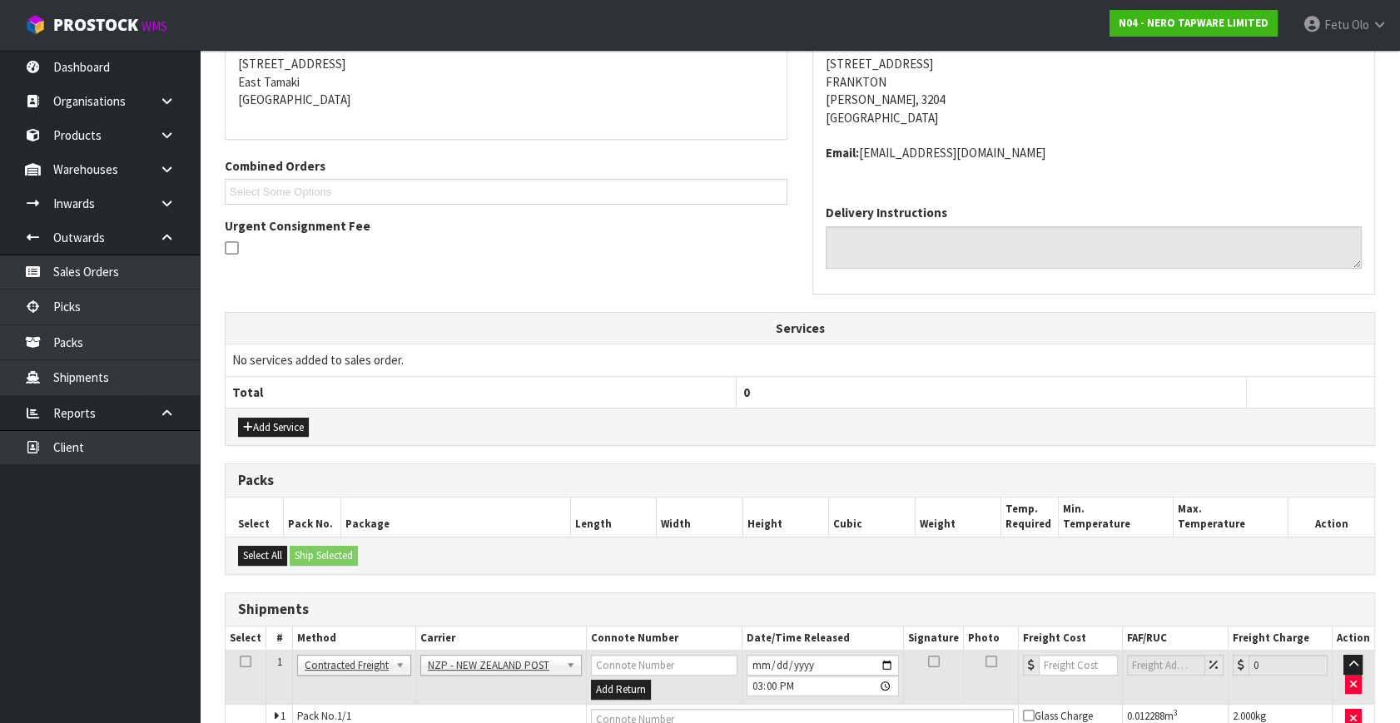
scroll to position [422, 0]
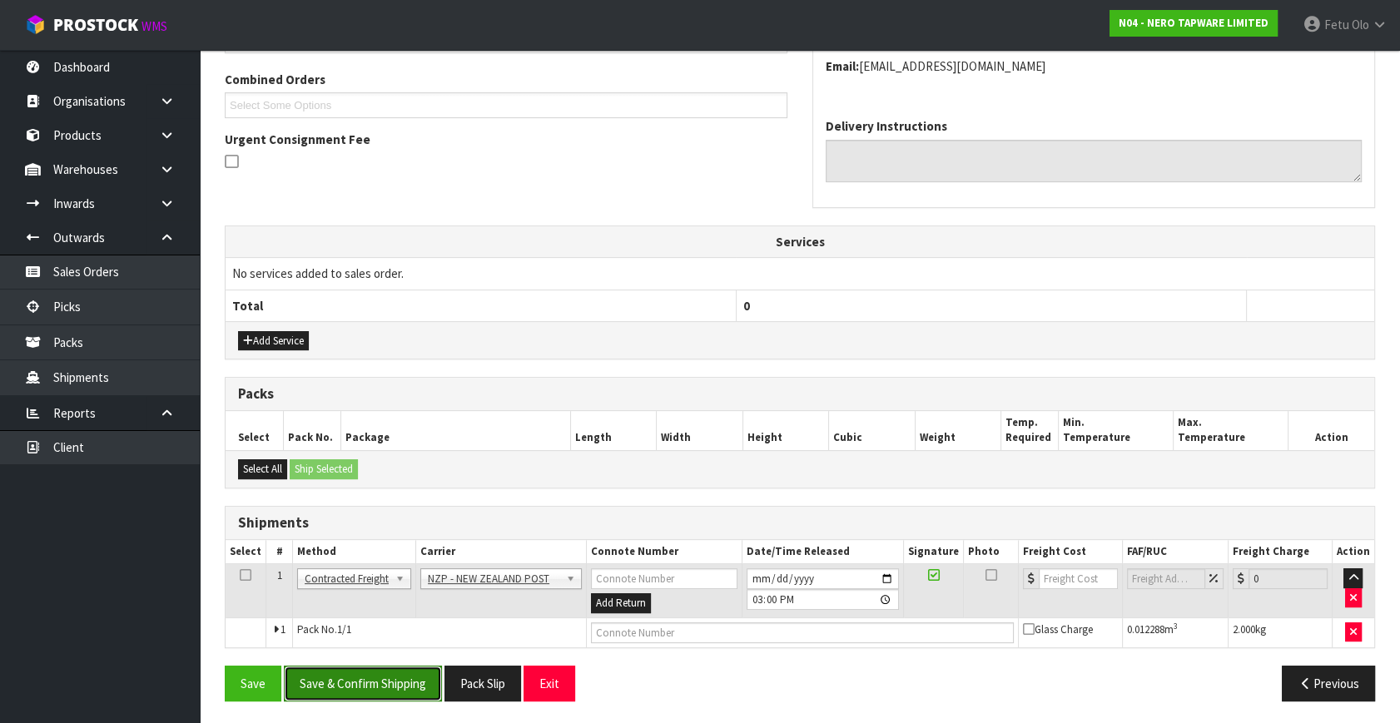
click at [381, 676] on button "Save & Confirm Shipping" at bounding box center [363, 684] width 158 height 36
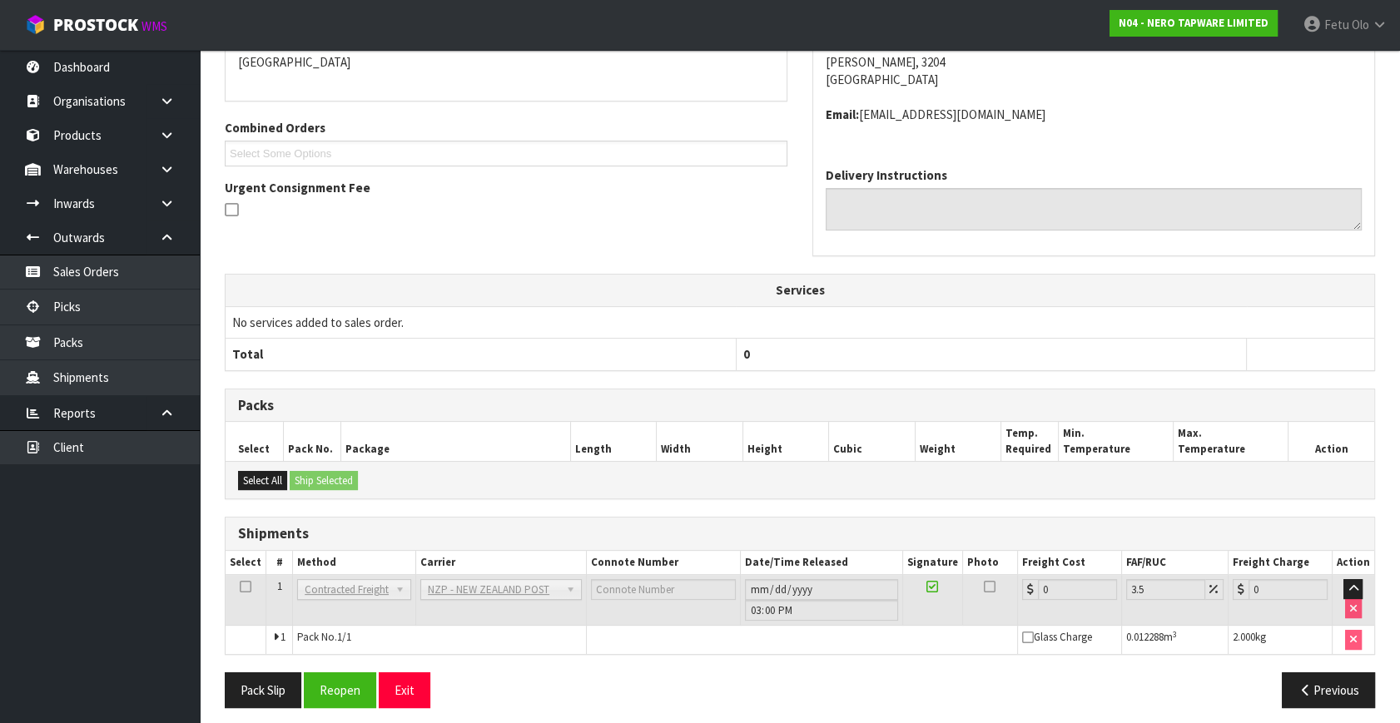
scroll to position [399, 0]
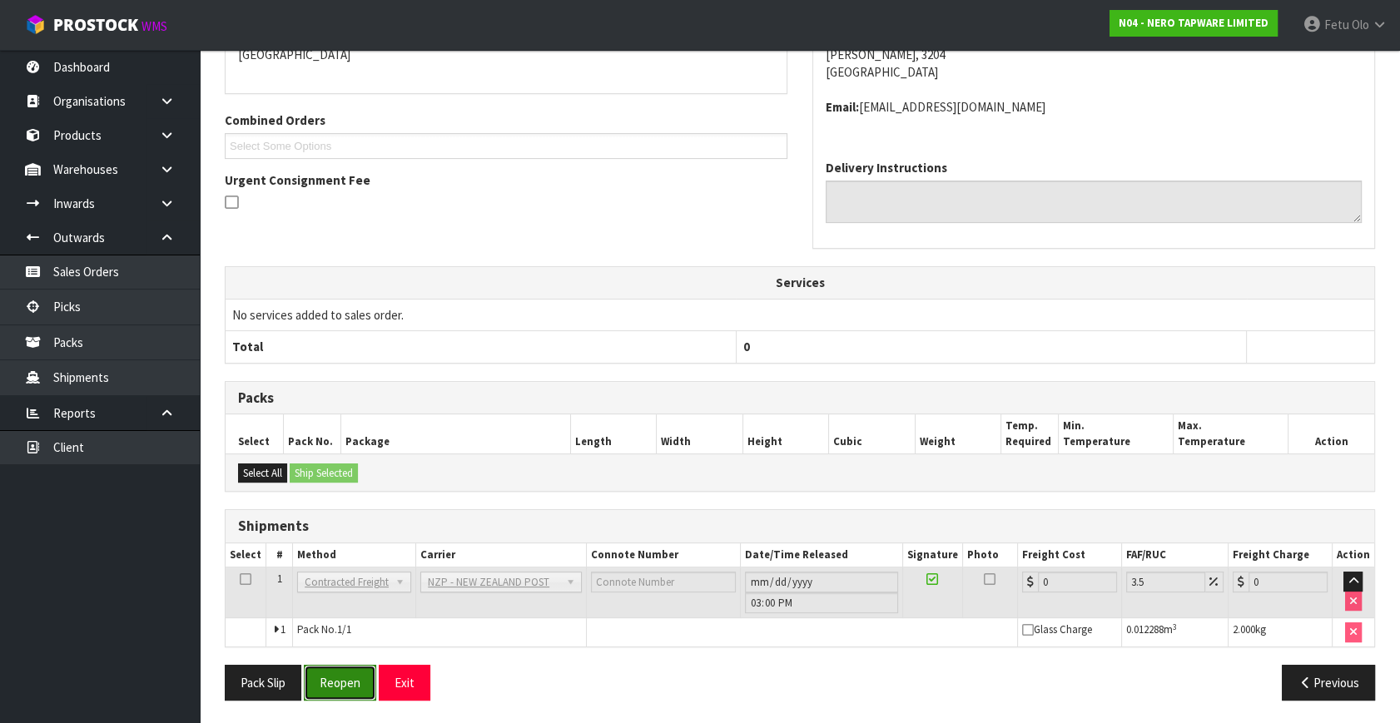
click at [345, 682] on button "Reopen" at bounding box center [340, 683] width 72 height 36
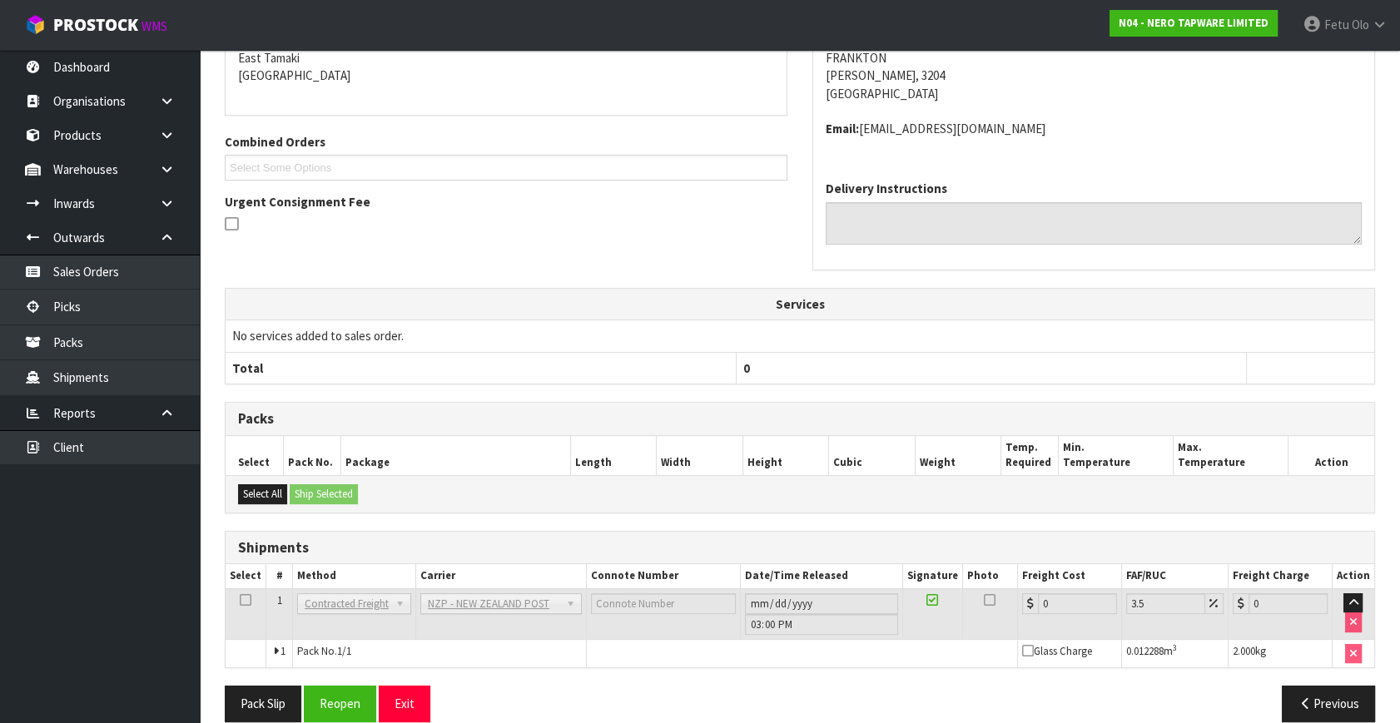
scroll to position [381, 0]
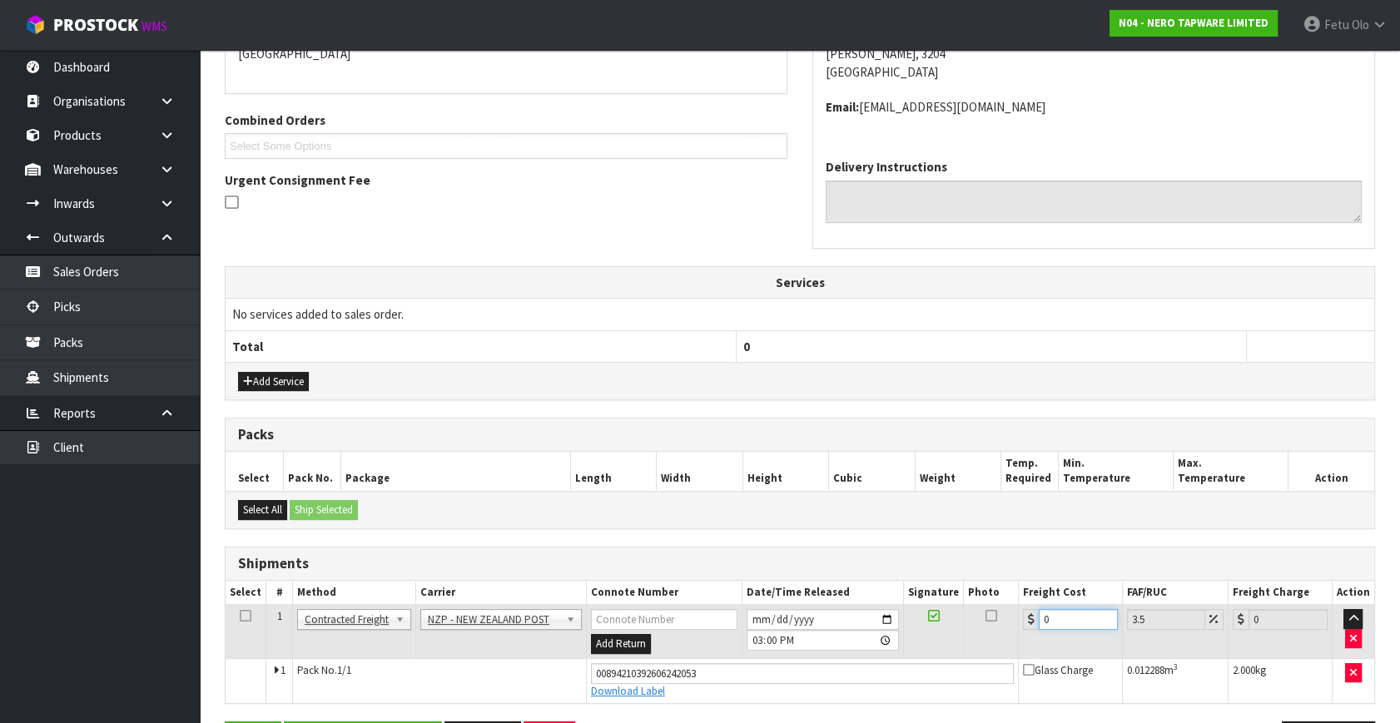
drag, startPoint x: 915, startPoint y: 661, endPoint x: 881, endPoint y: 656, distance: 33.7
click at [881, 656] on tbody "1 Client Local Pickup Customer Local Pickup Company Freight Contracted Freight …" at bounding box center [800, 654] width 1149 height 98
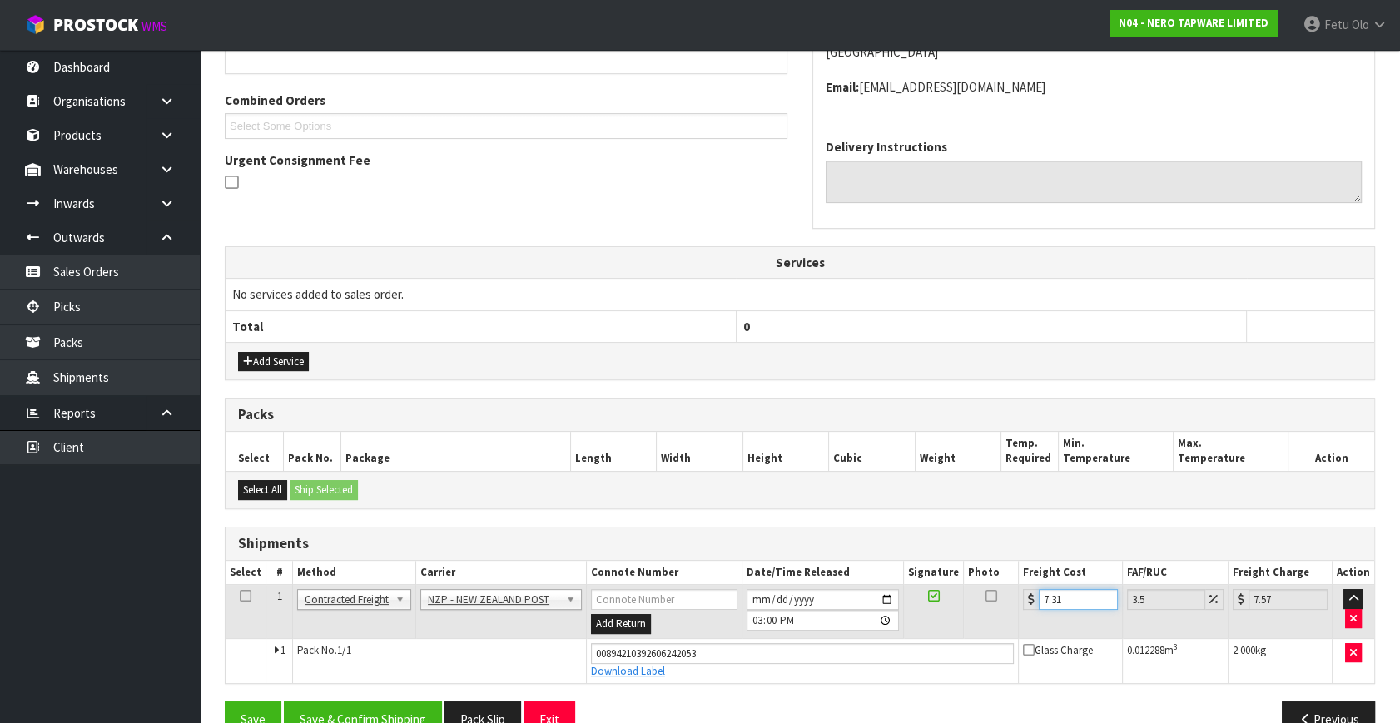
scroll to position [437, 0]
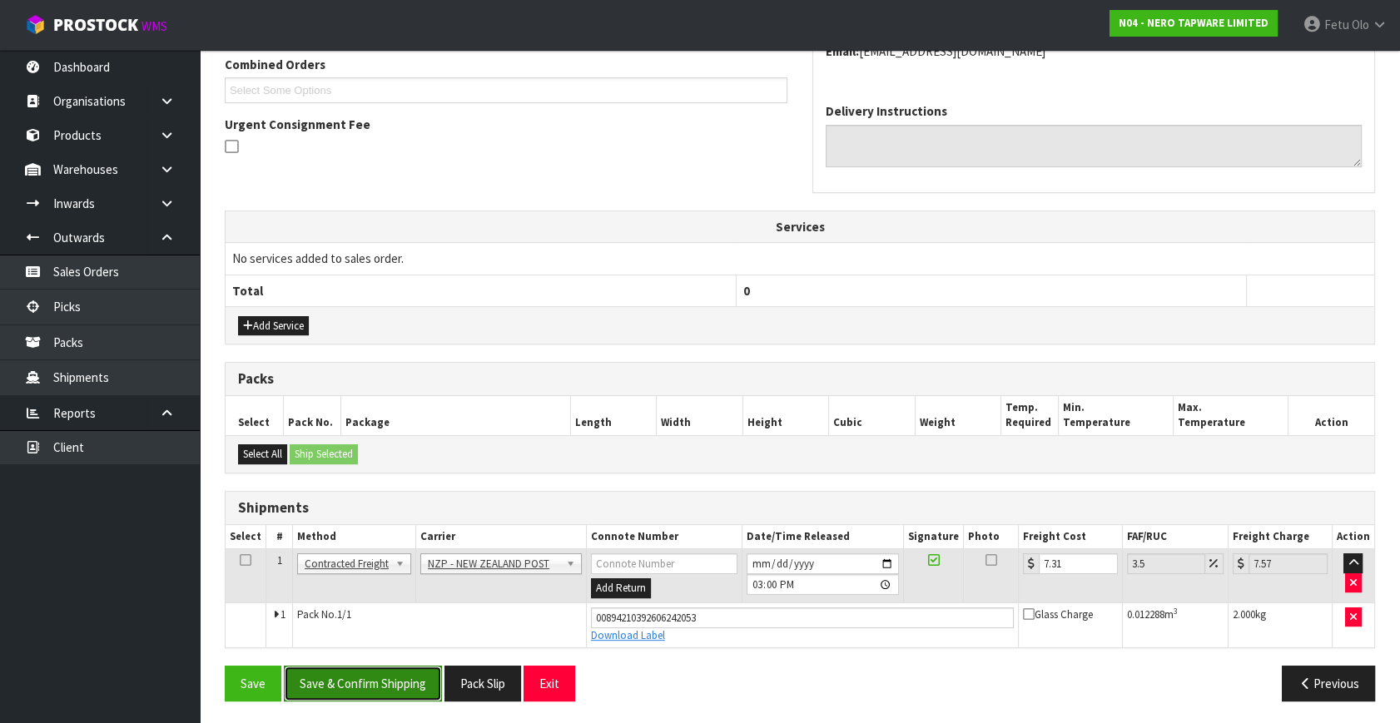
click at [390, 674] on button "Save & Confirm Shipping" at bounding box center [363, 684] width 158 height 36
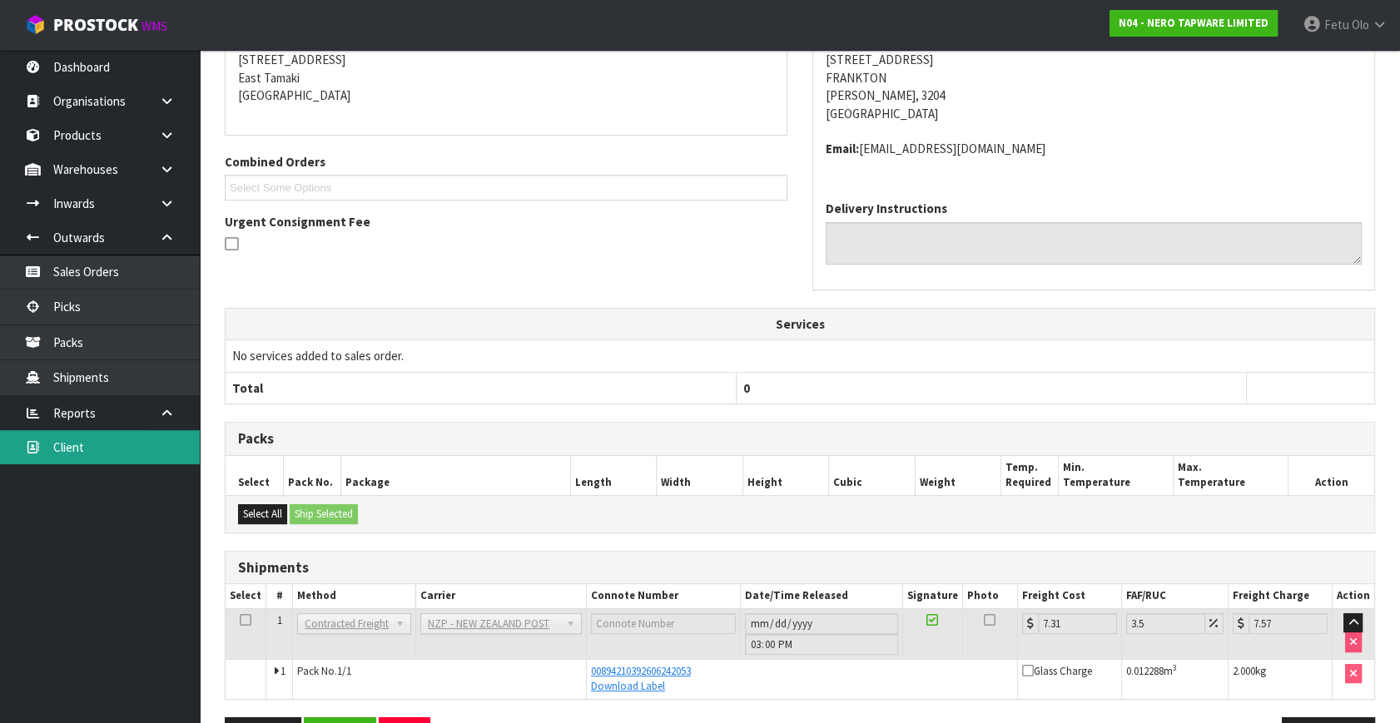
scroll to position [391, 0]
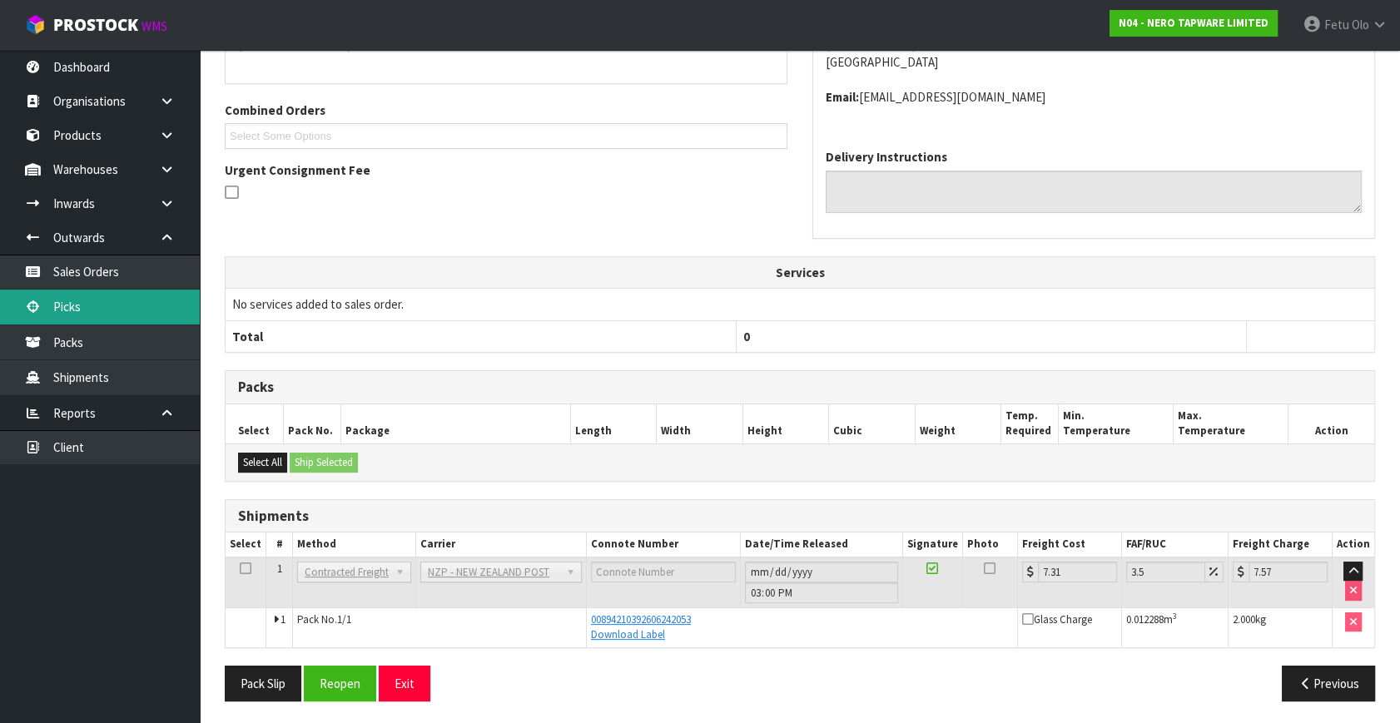
drag, startPoint x: 97, startPoint y: 305, endPoint x: 117, endPoint y: 295, distance: 21.2
click at [97, 305] on link "Picks" at bounding box center [100, 307] width 200 height 34
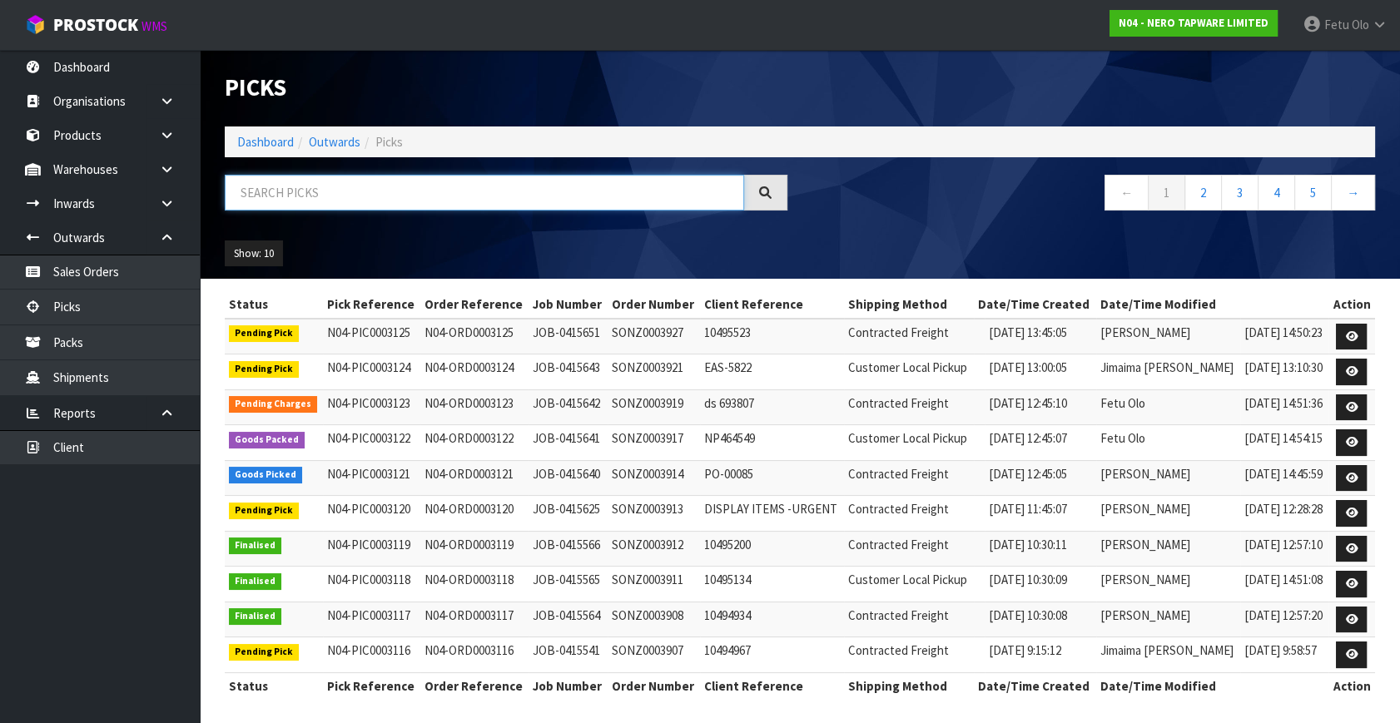
click at [380, 199] on input "text" at bounding box center [484, 193] width 519 height 36
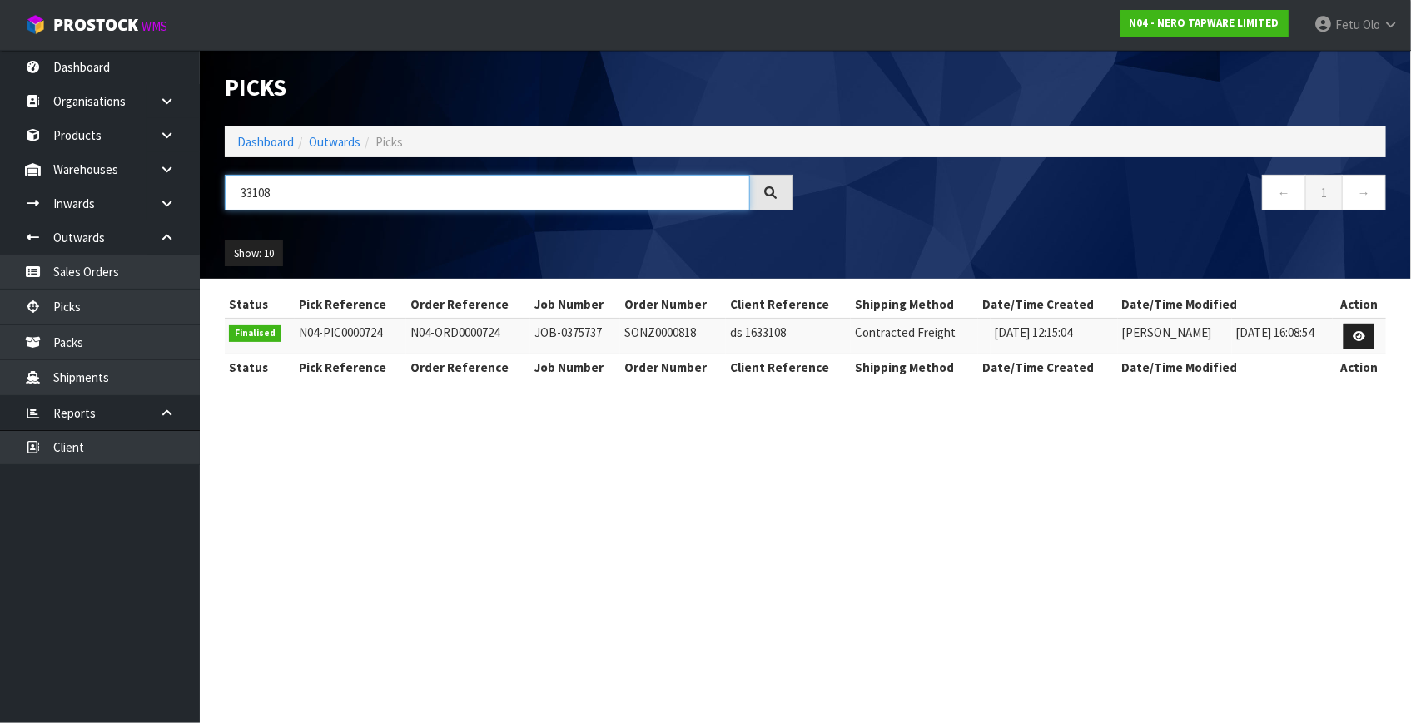
click at [280, 195] on input "33108" at bounding box center [487, 193] width 525 height 36
click at [263, 195] on input "33108" at bounding box center [487, 193] width 525 height 36
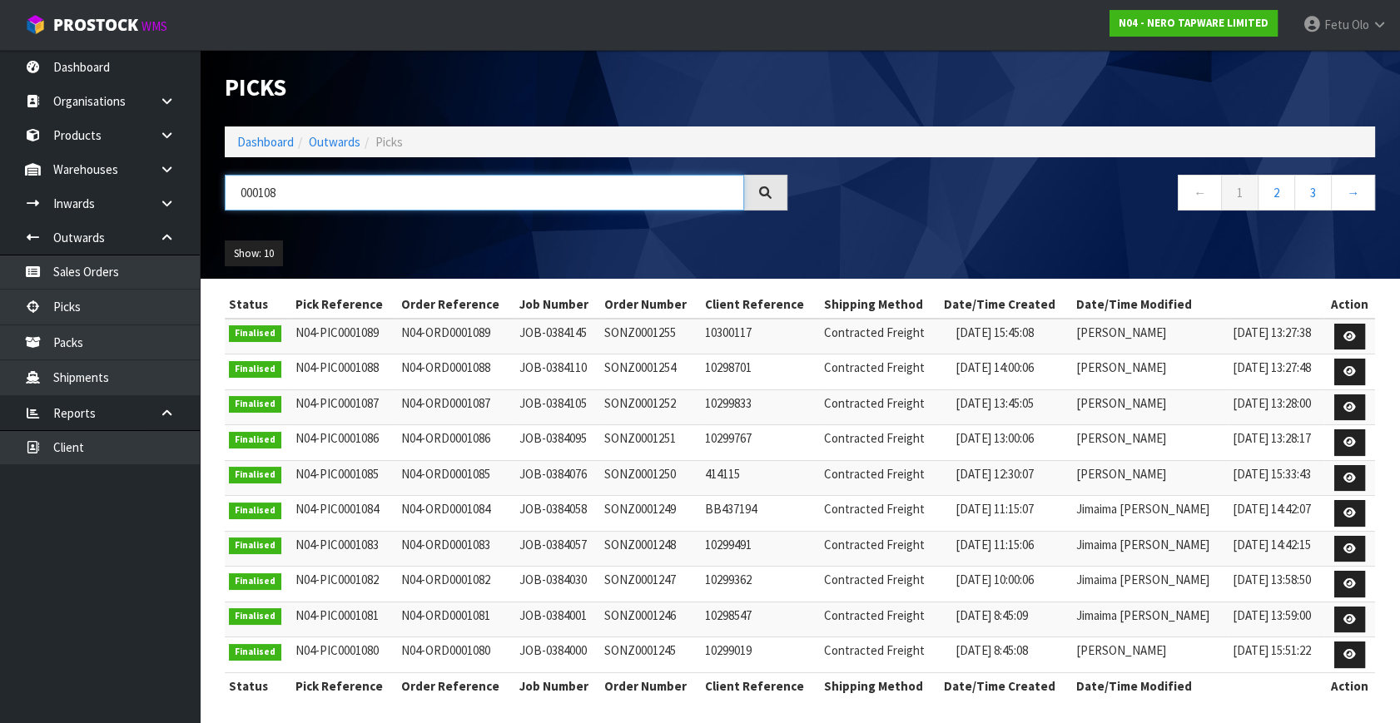
click at [258, 186] on input "000108" at bounding box center [484, 193] width 519 height 36
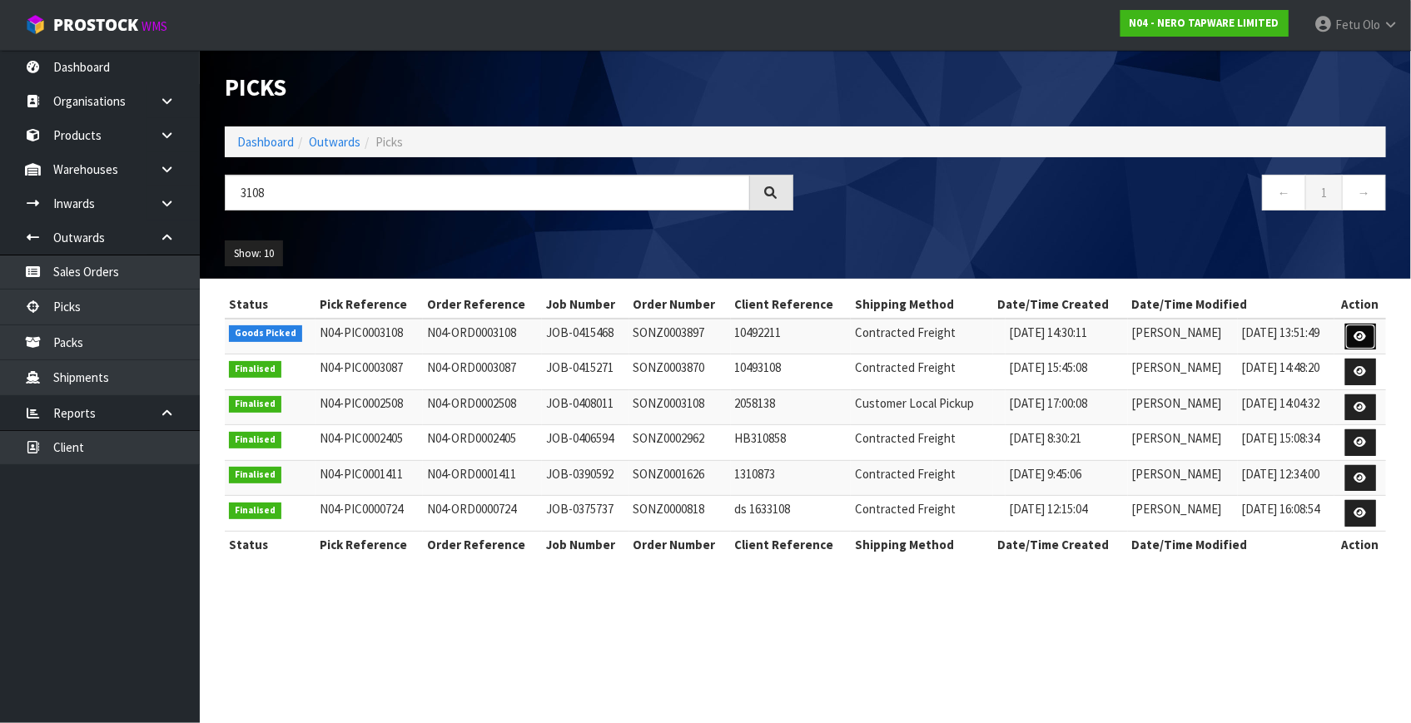
click at [1372, 337] on link at bounding box center [1360, 337] width 31 height 27
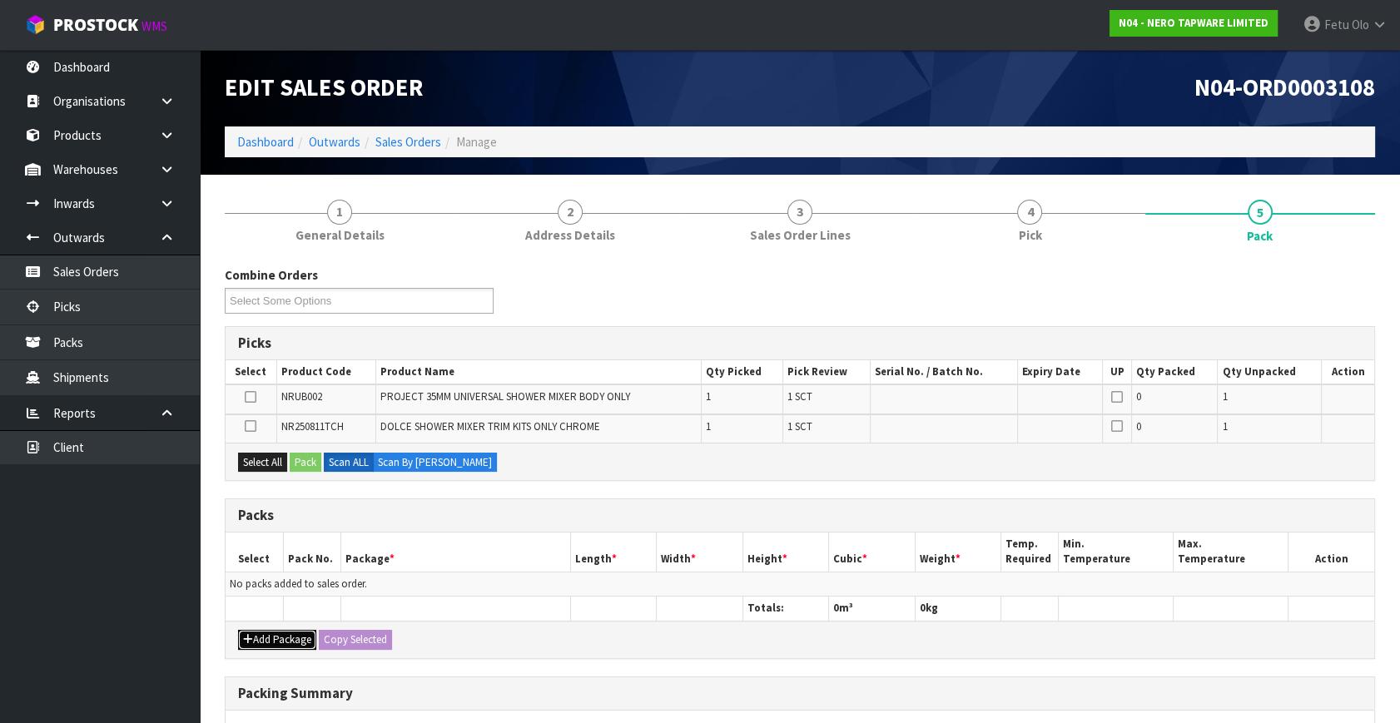
click at [256, 633] on button "Add Package" at bounding box center [277, 640] width 78 height 20
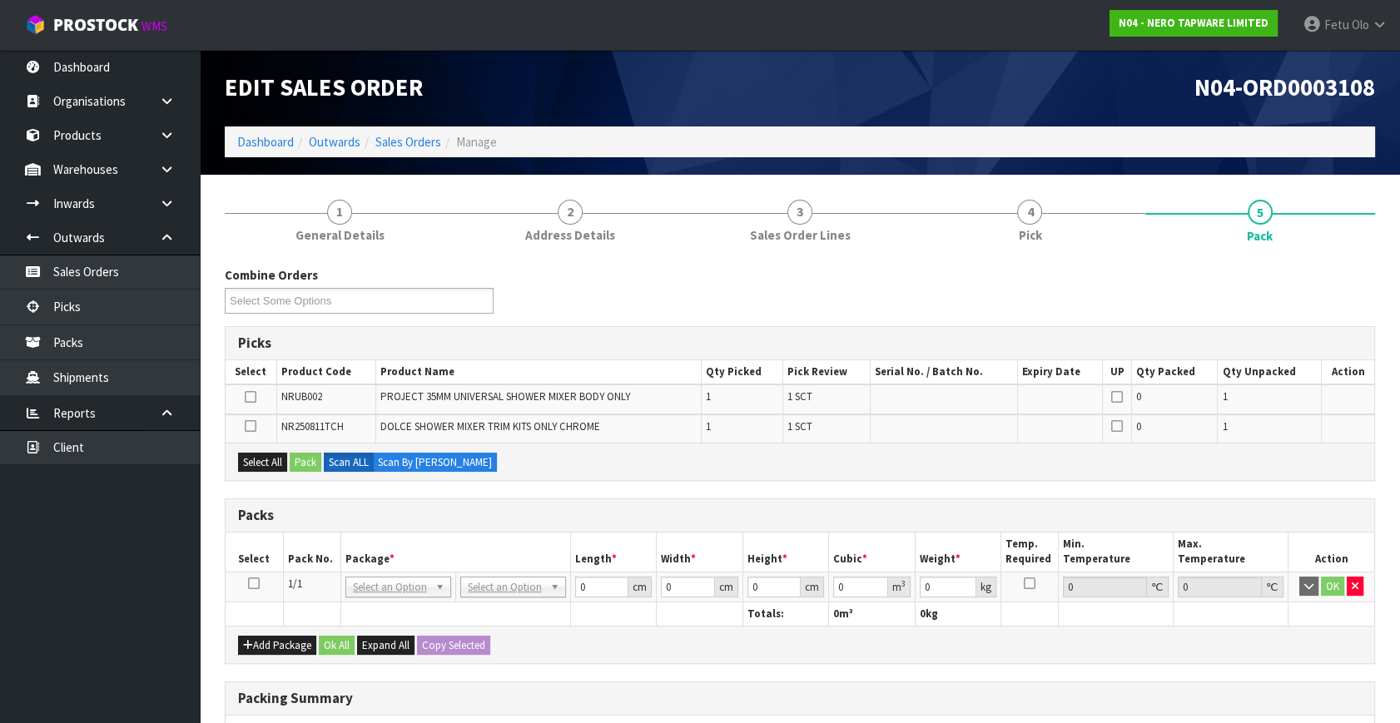
click at [257, 583] on icon at bounding box center [254, 583] width 12 height 1
click at [479, 557] on th "Package *" at bounding box center [455, 552] width 230 height 39
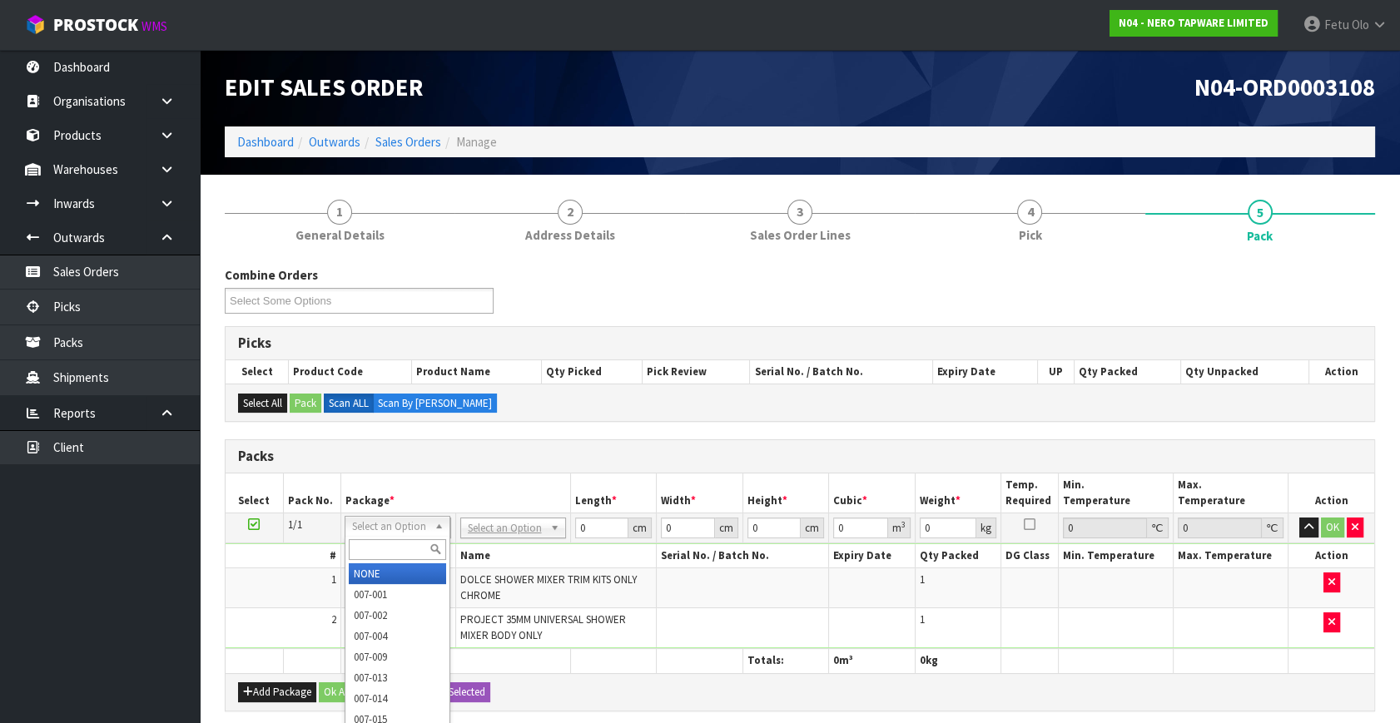
click at [372, 546] on input "text" at bounding box center [397, 549] width 97 height 21
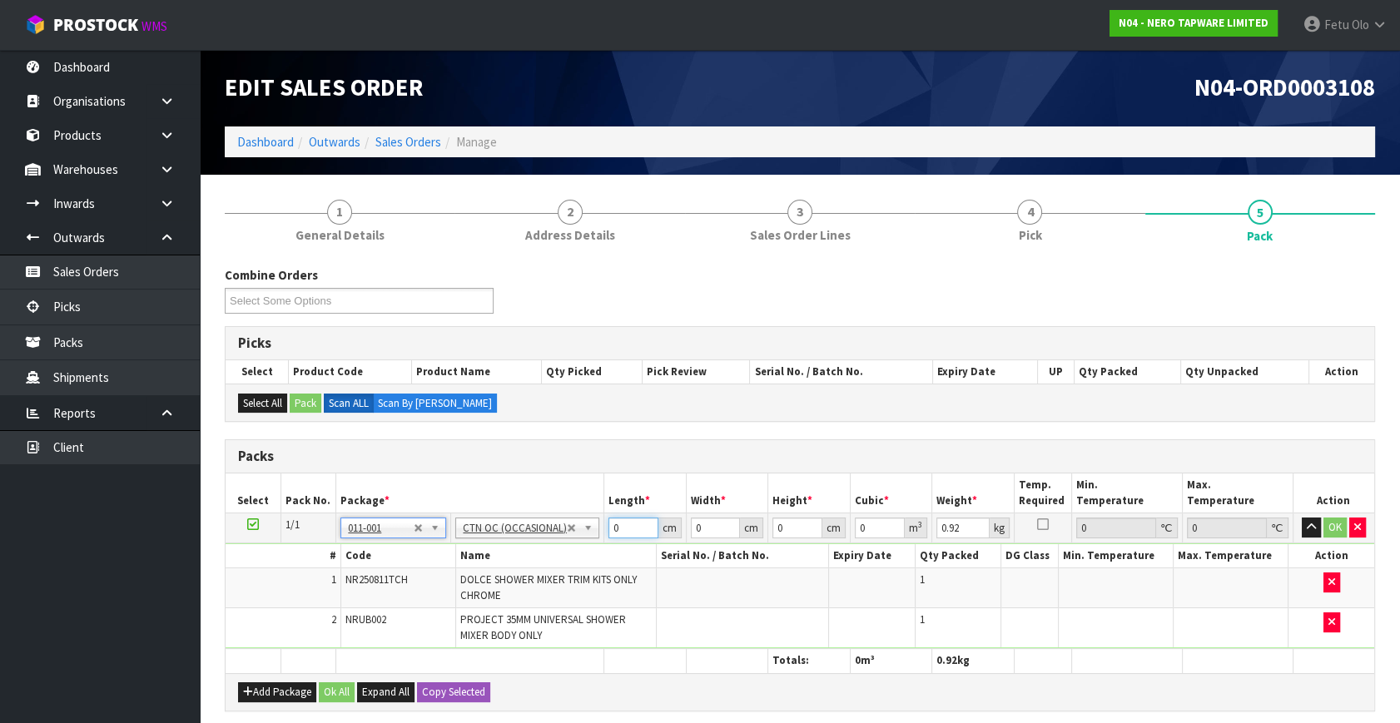
drag, startPoint x: 624, startPoint y: 524, endPoint x: 440, endPoint y: 605, distance: 200.9
click at [441, 605] on tbody "1/1 NONE 007-001 007-002 007-004 007-009 007-013 007-014 007-015 007-017 007-01…" at bounding box center [800, 582] width 1149 height 136
click at [1333, 519] on button "OK" at bounding box center [1334, 528] width 23 height 20
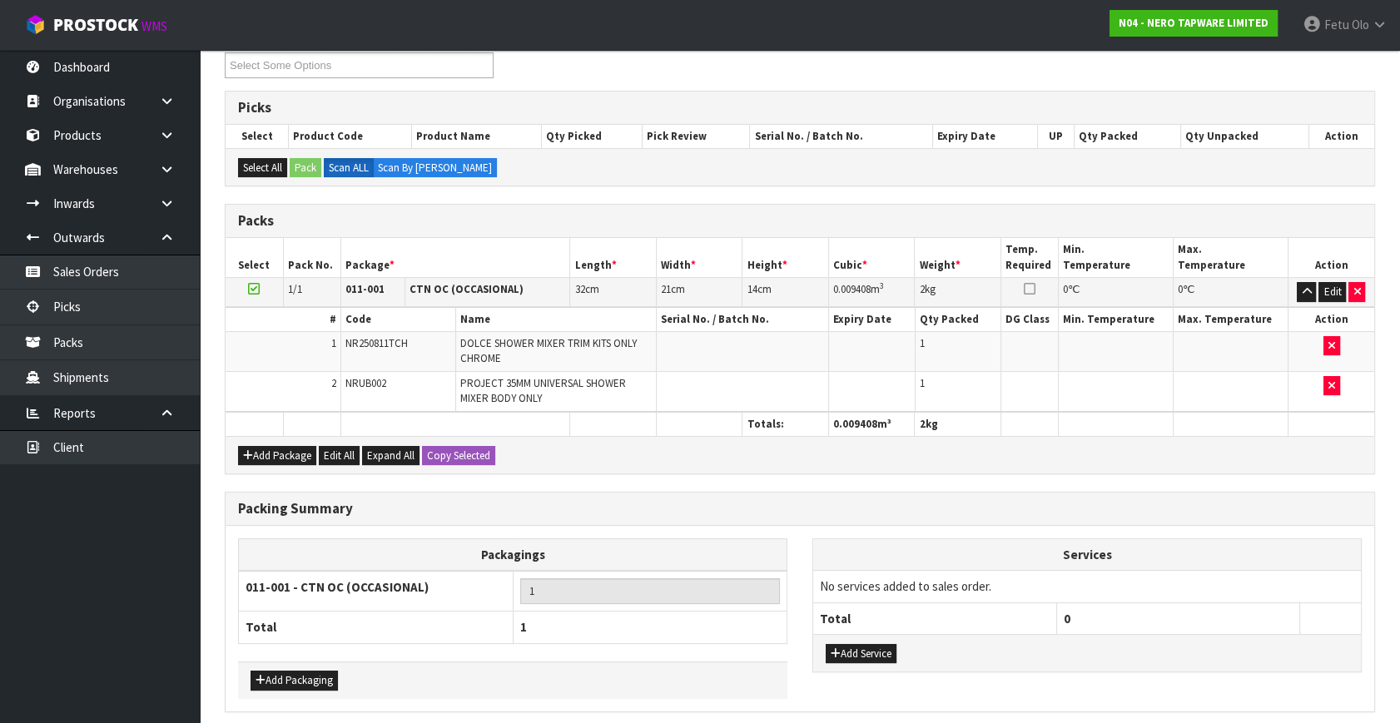
scroll to position [299, 0]
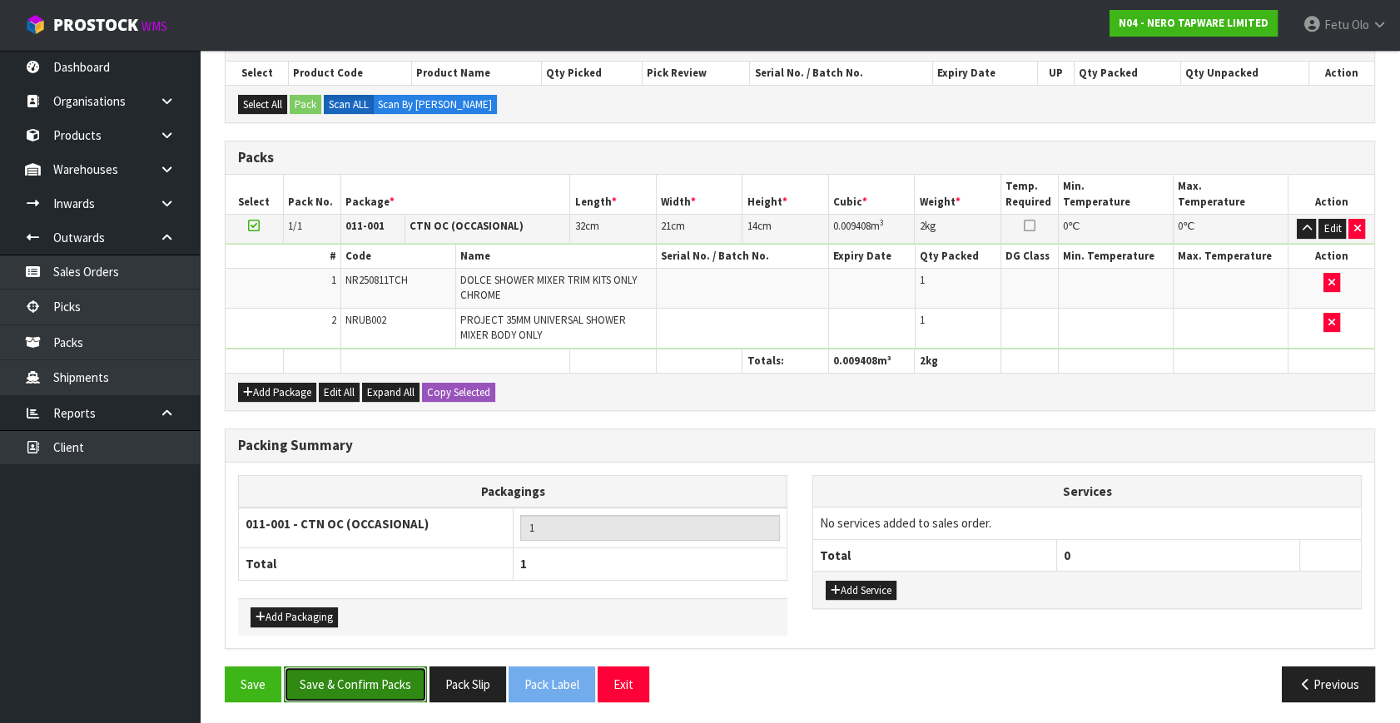
click at [366, 689] on button "Save & Confirm Packs" at bounding box center [355, 685] width 143 height 36
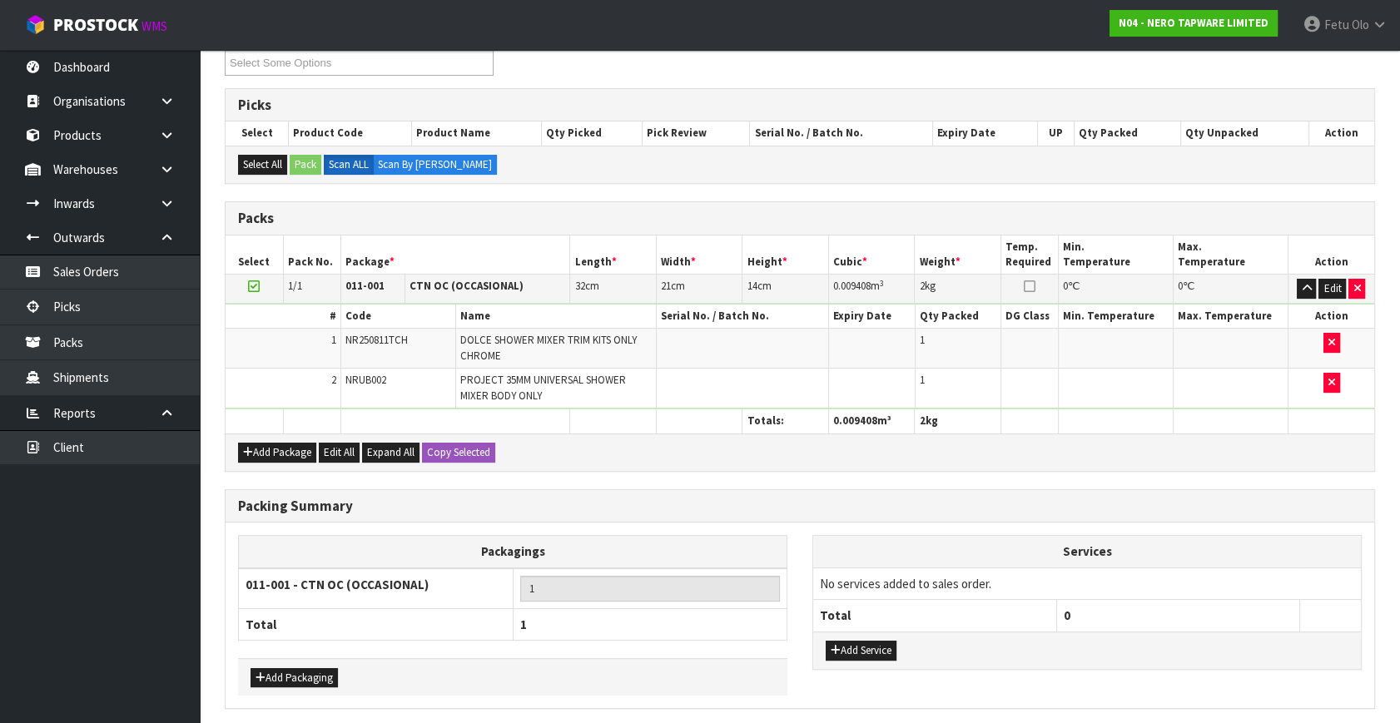
scroll to position [0, 0]
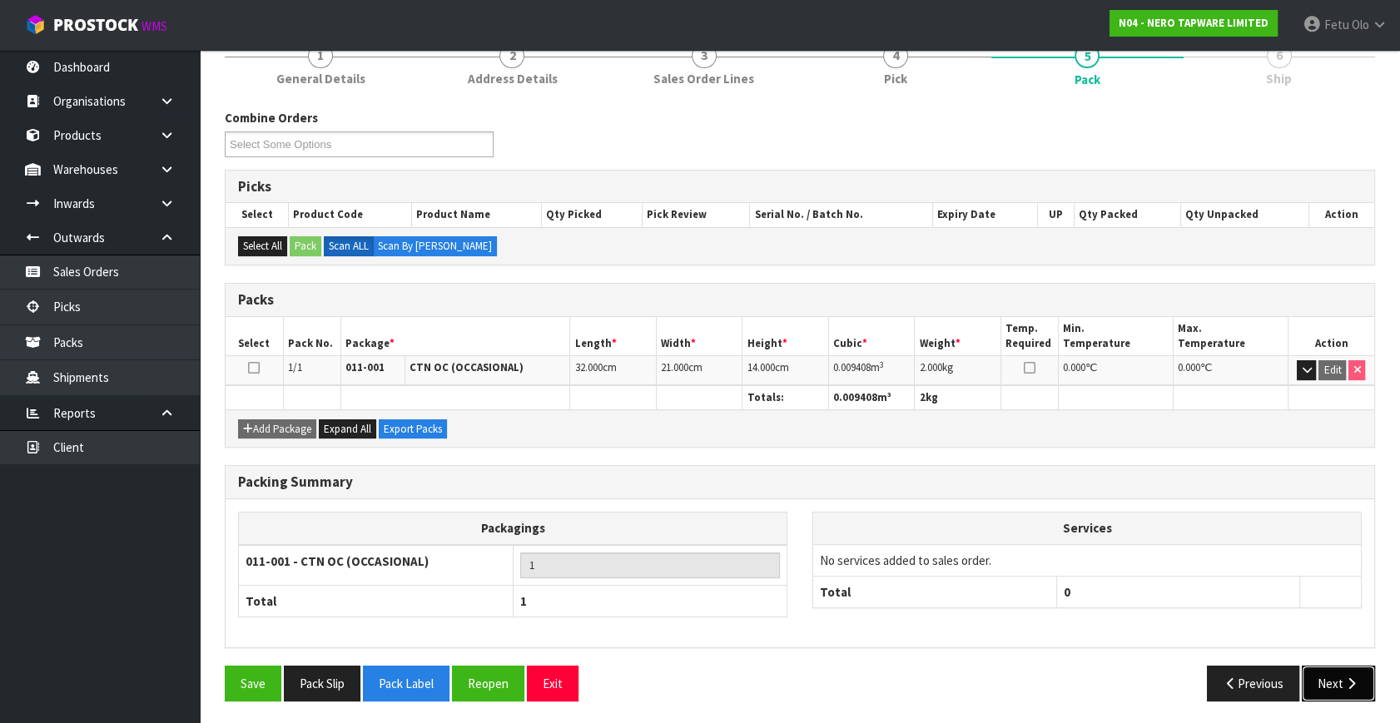
click at [1340, 675] on button "Next" at bounding box center [1338, 684] width 73 height 36
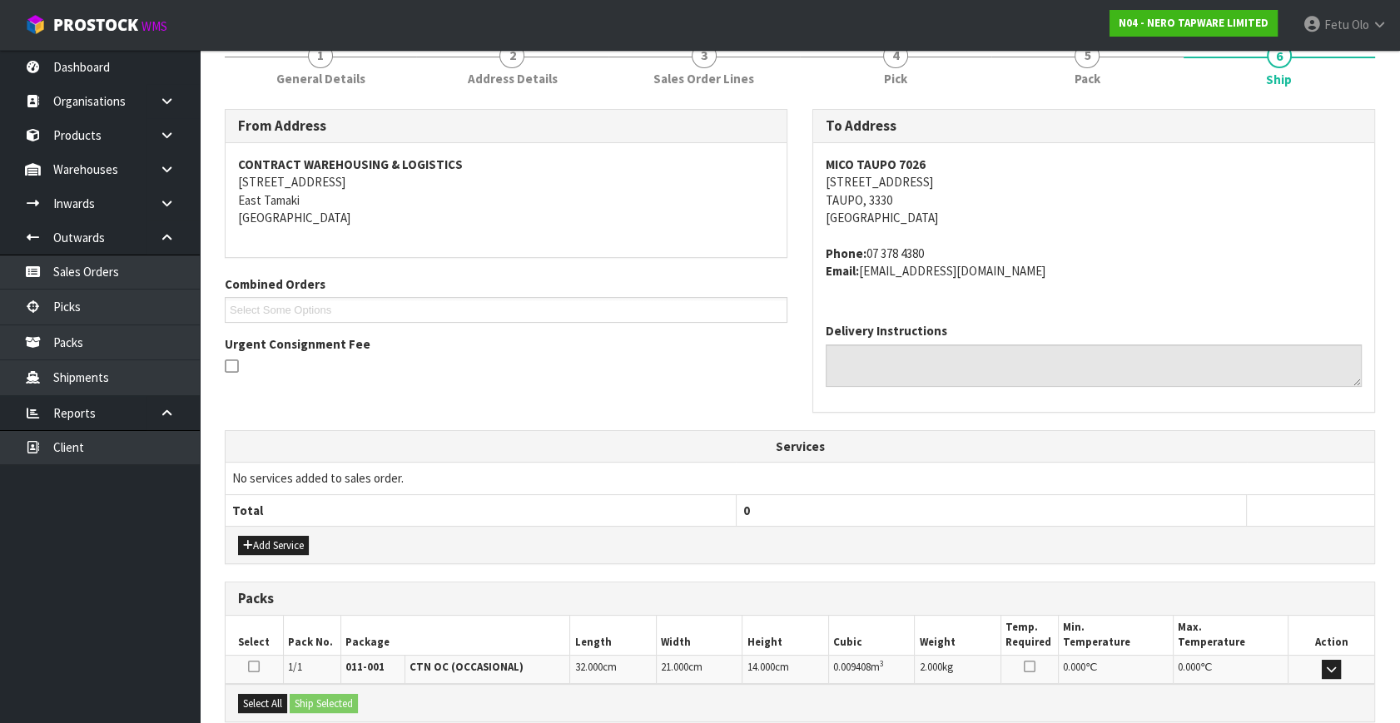
scroll to position [392, 0]
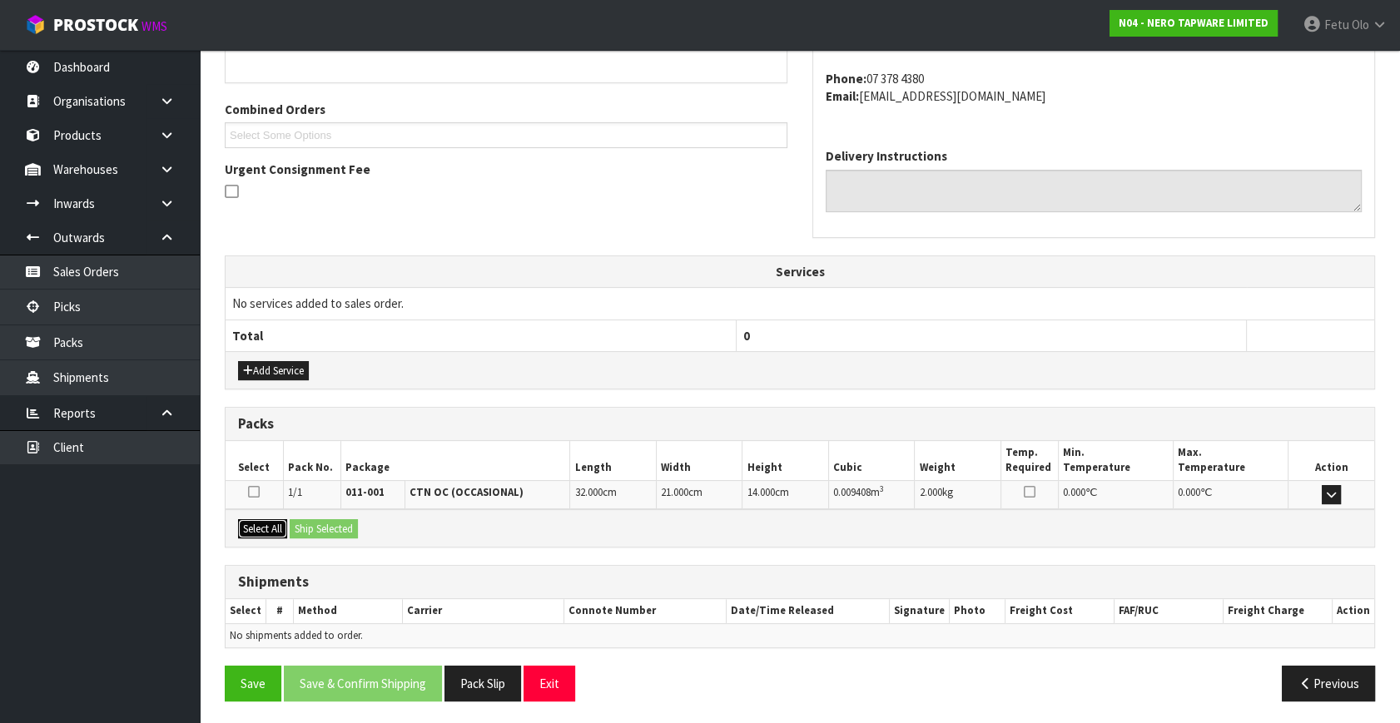
click at [269, 524] on button "Select All" at bounding box center [262, 529] width 49 height 20
click at [291, 519] on button "Ship Selected" at bounding box center [324, 529] width 68 height 20
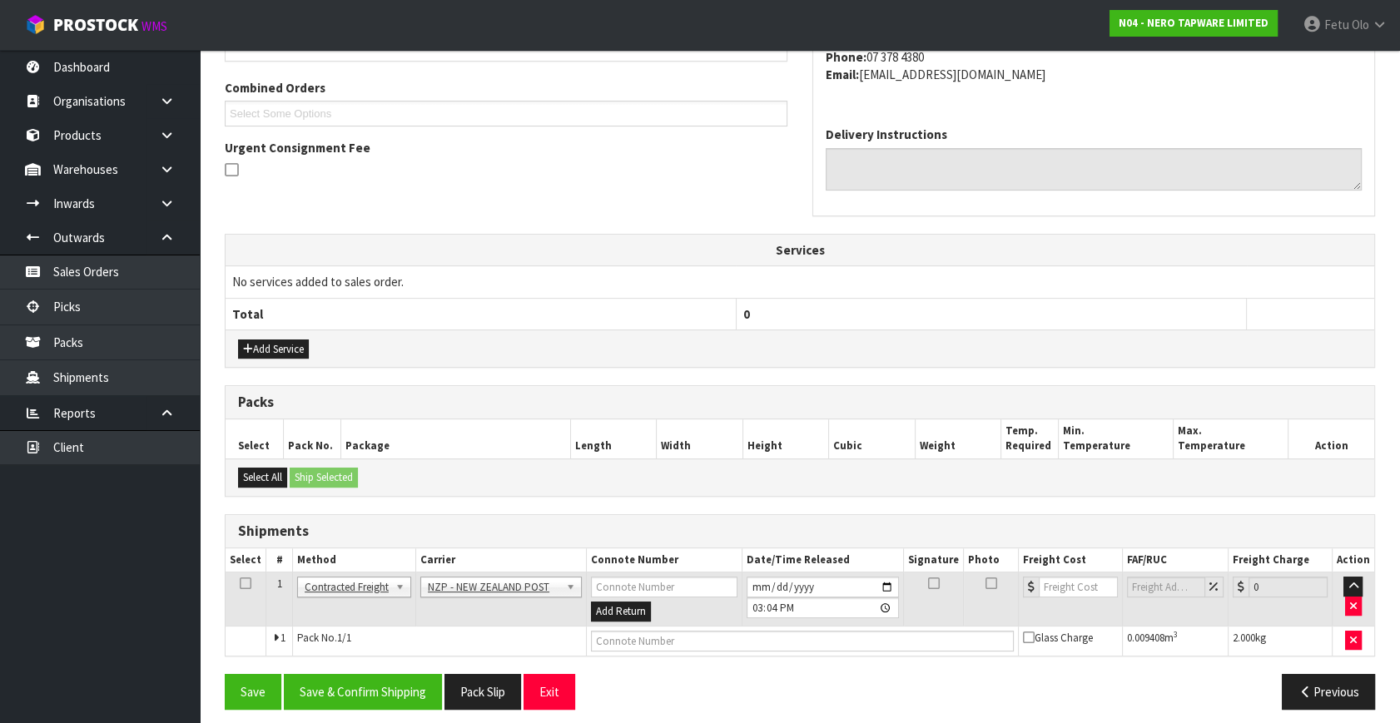
scroll to position [422, 0]
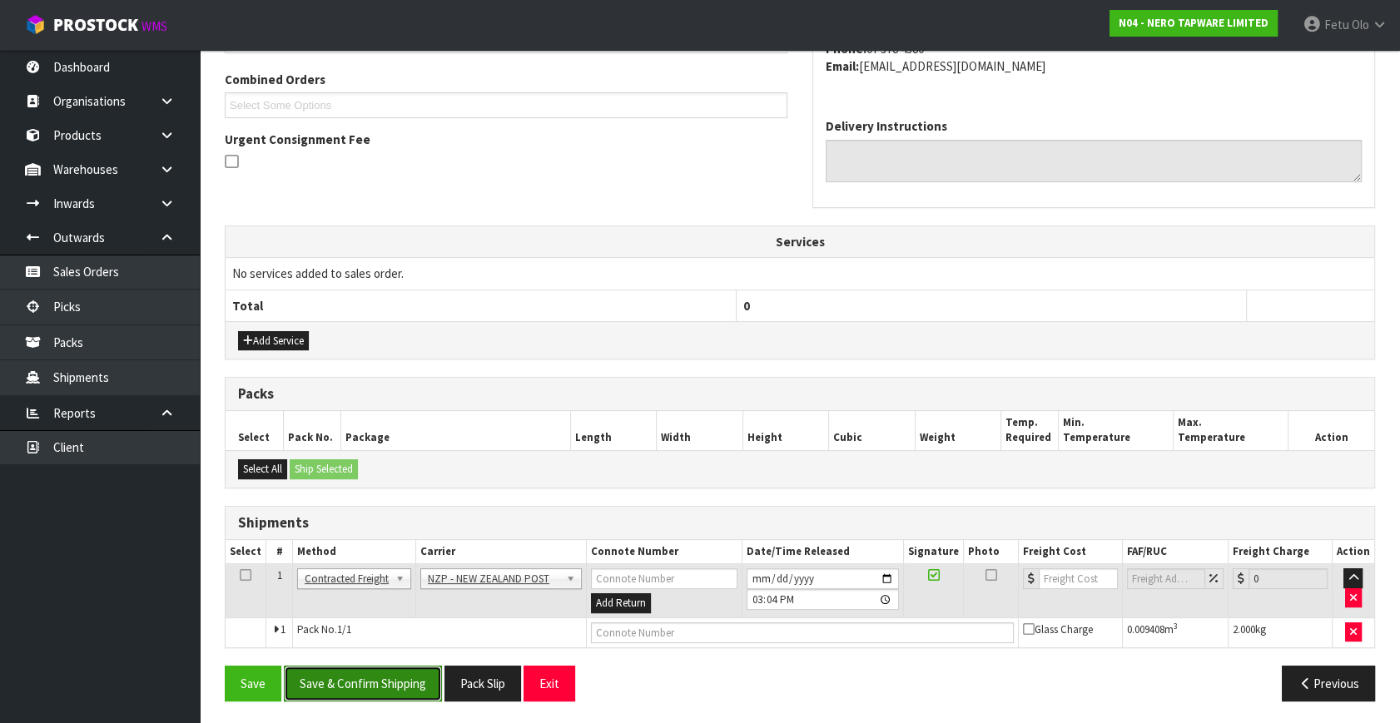
click at [345, 687] on button "Save & Confirm Shipping" at bounding box center [363, 684] width 158 height 36
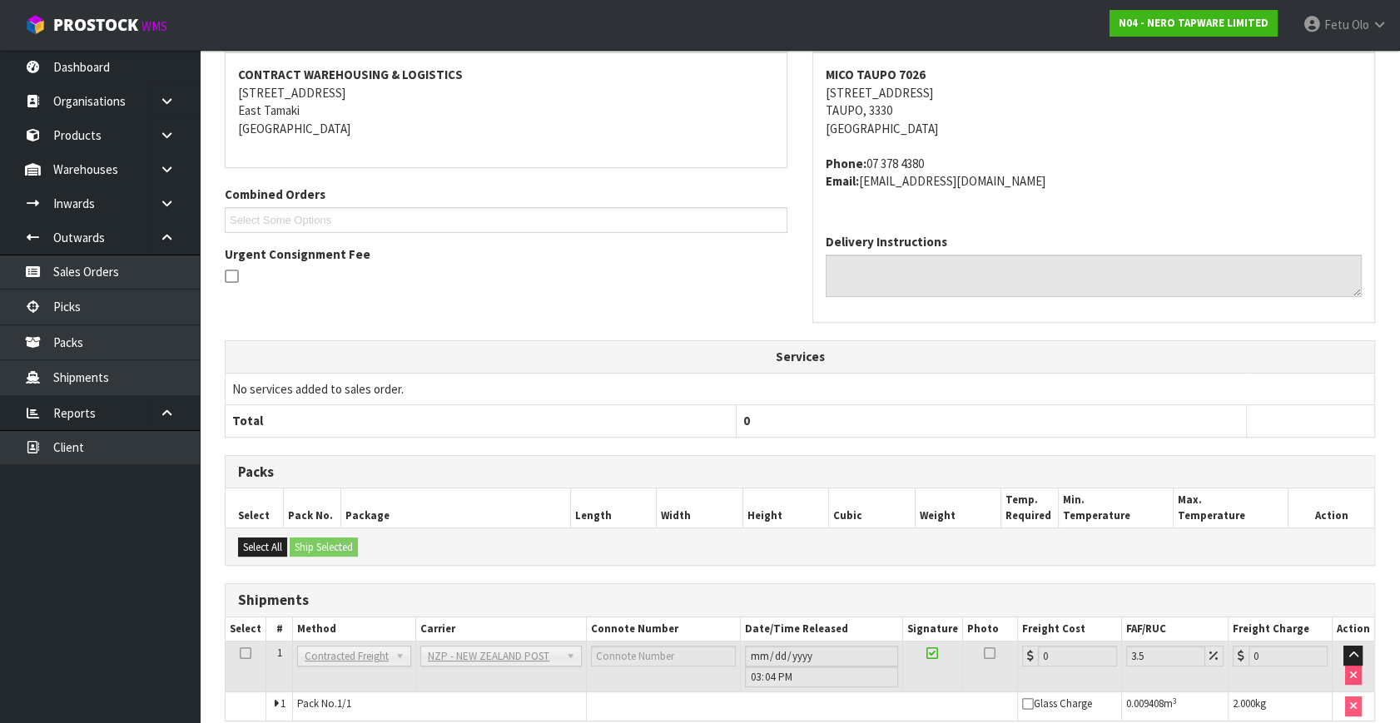
scroll to position [399, 0]
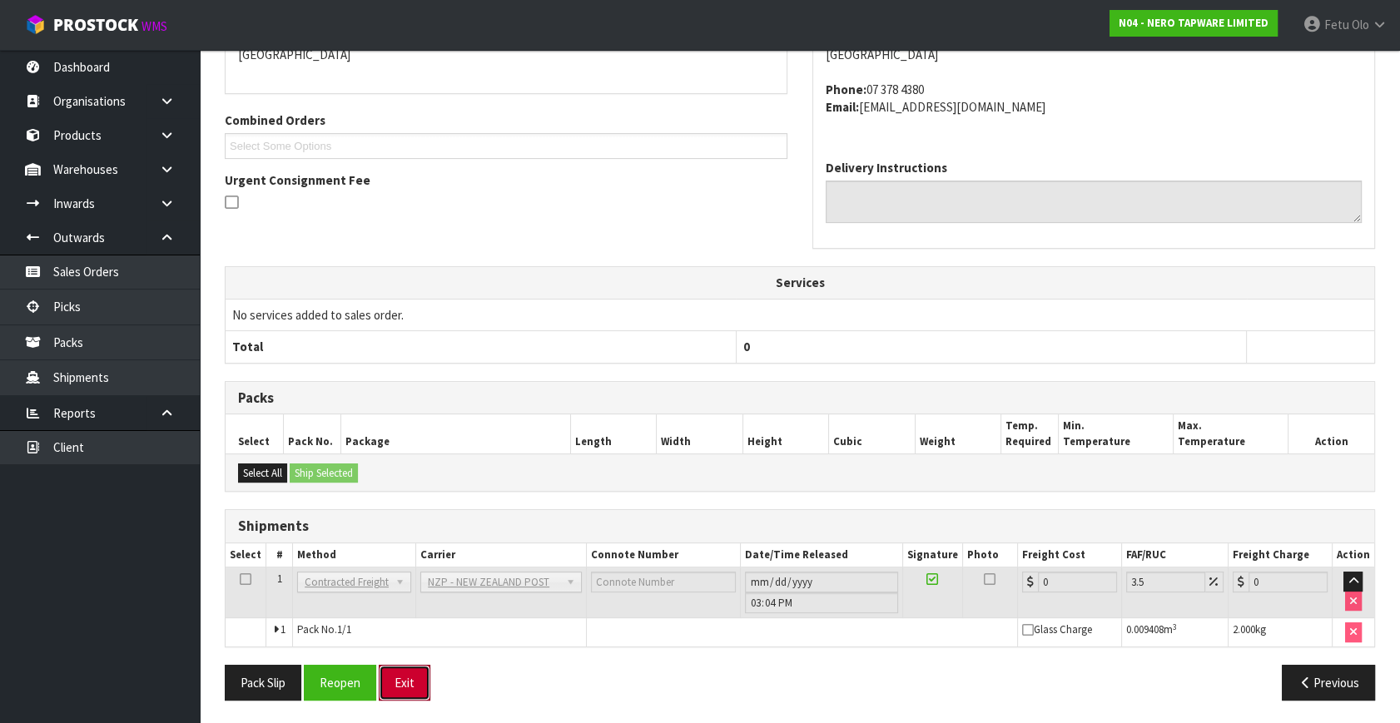
drag, startPoint x: 390, startPoint y: 672, endPoint x: 377, endPoint y: 672, distance: 12.5
click at [390, 672] on button "Exit" at bounding box center [405, 683] width 52 height 36
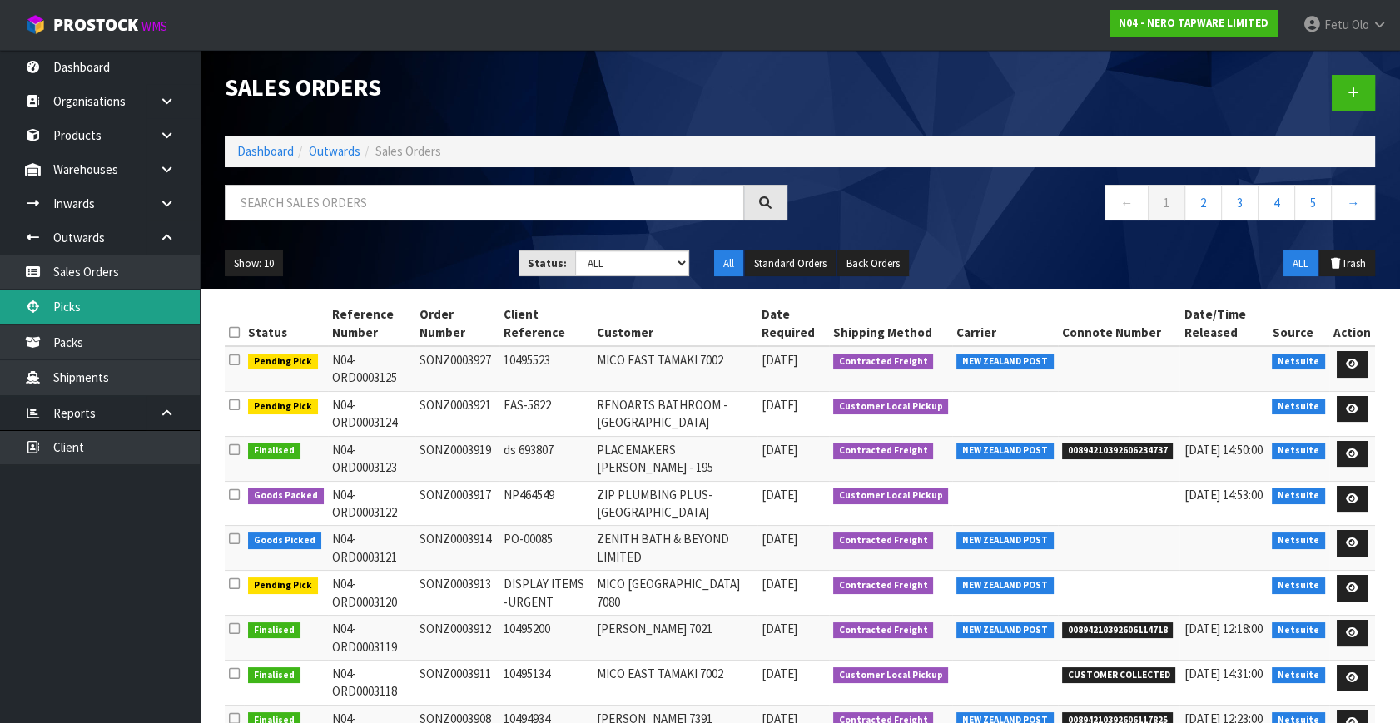
click at [58, 295] on link "Picks" at bounding box center [100, 307] width 200 height 34
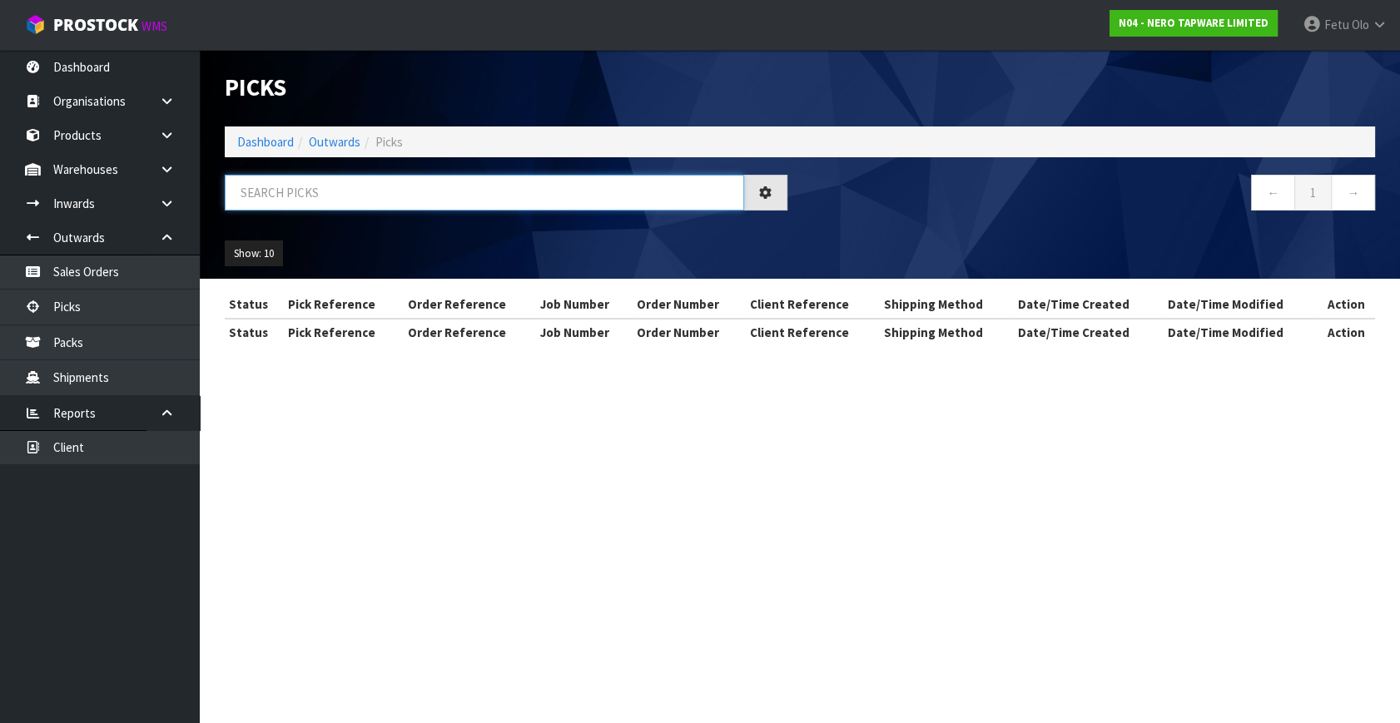
click at [397, 197] on input "text" at bounding box center [484, 193] width 519 height 36
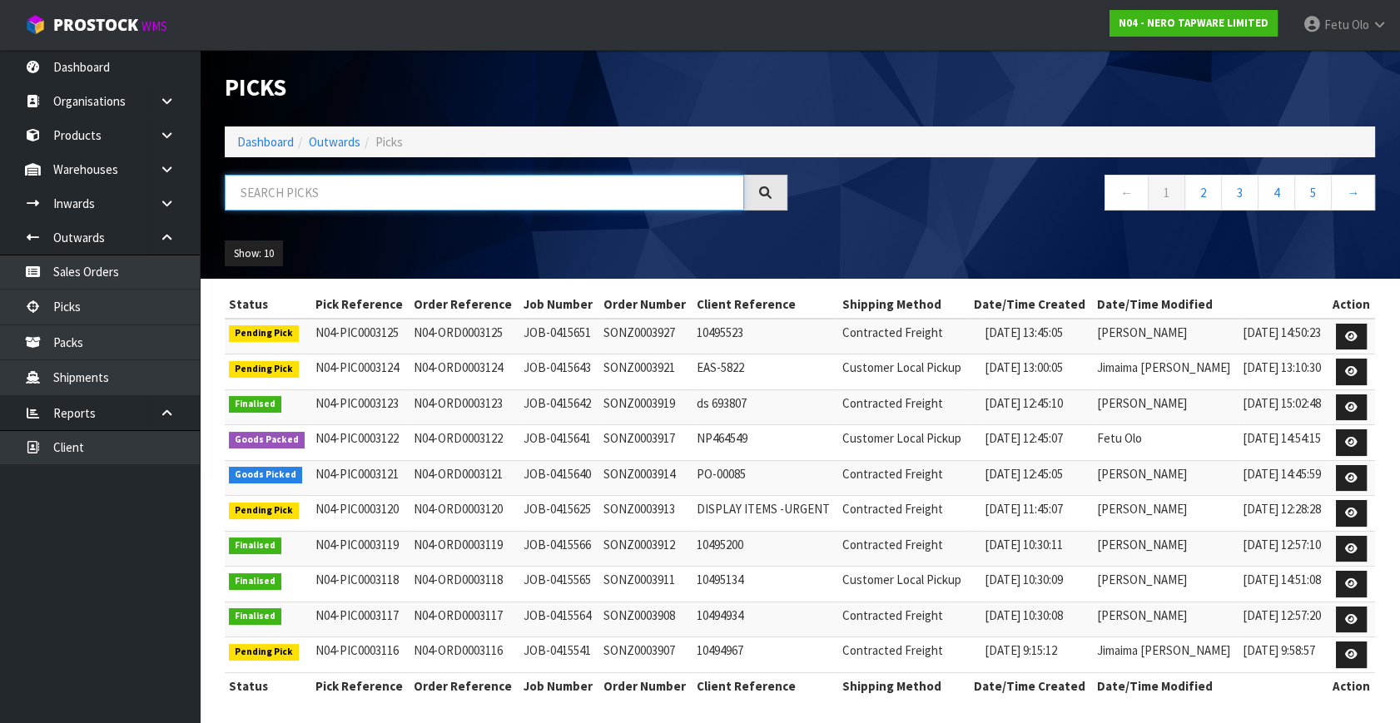
click at [397, 197] on input "text" at bounding box center [484, 193] width 519 height 36
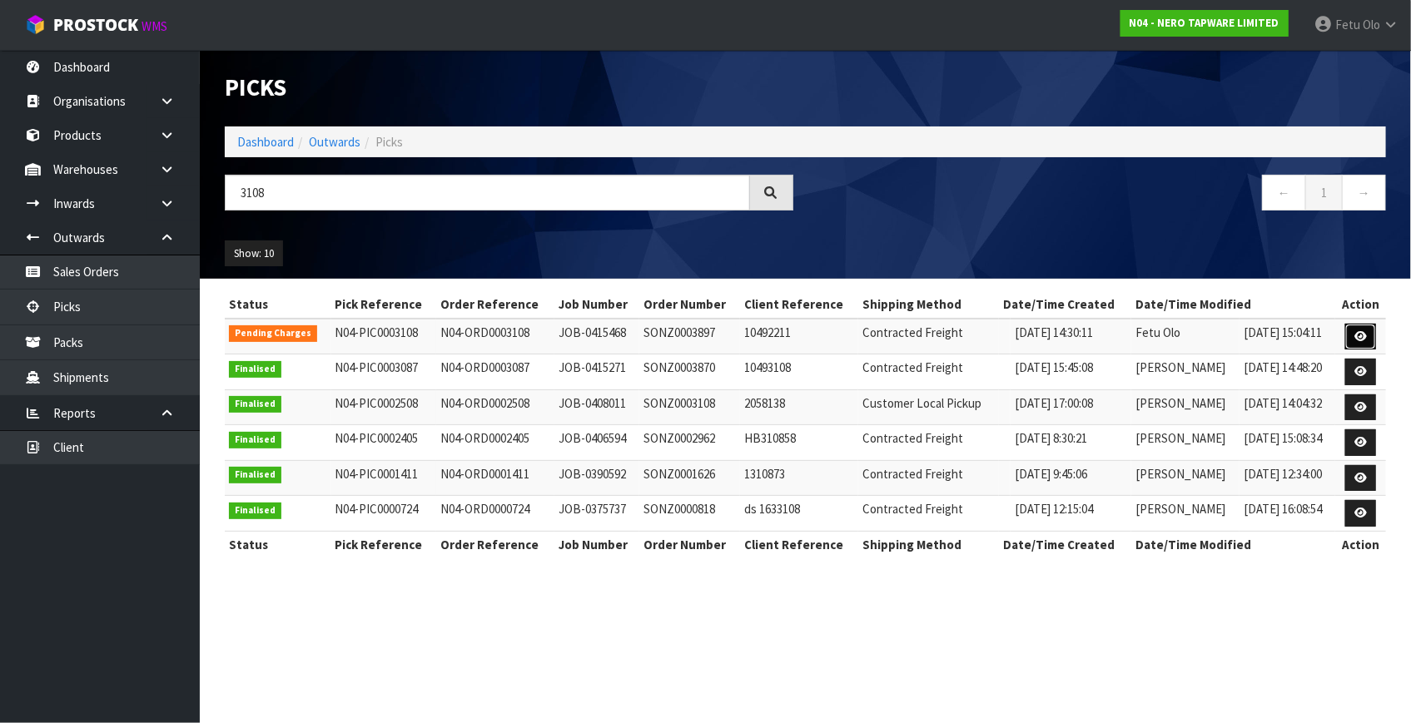
click at [1370, 333] on link at bounding box center [1360, 337] width 31 height 27
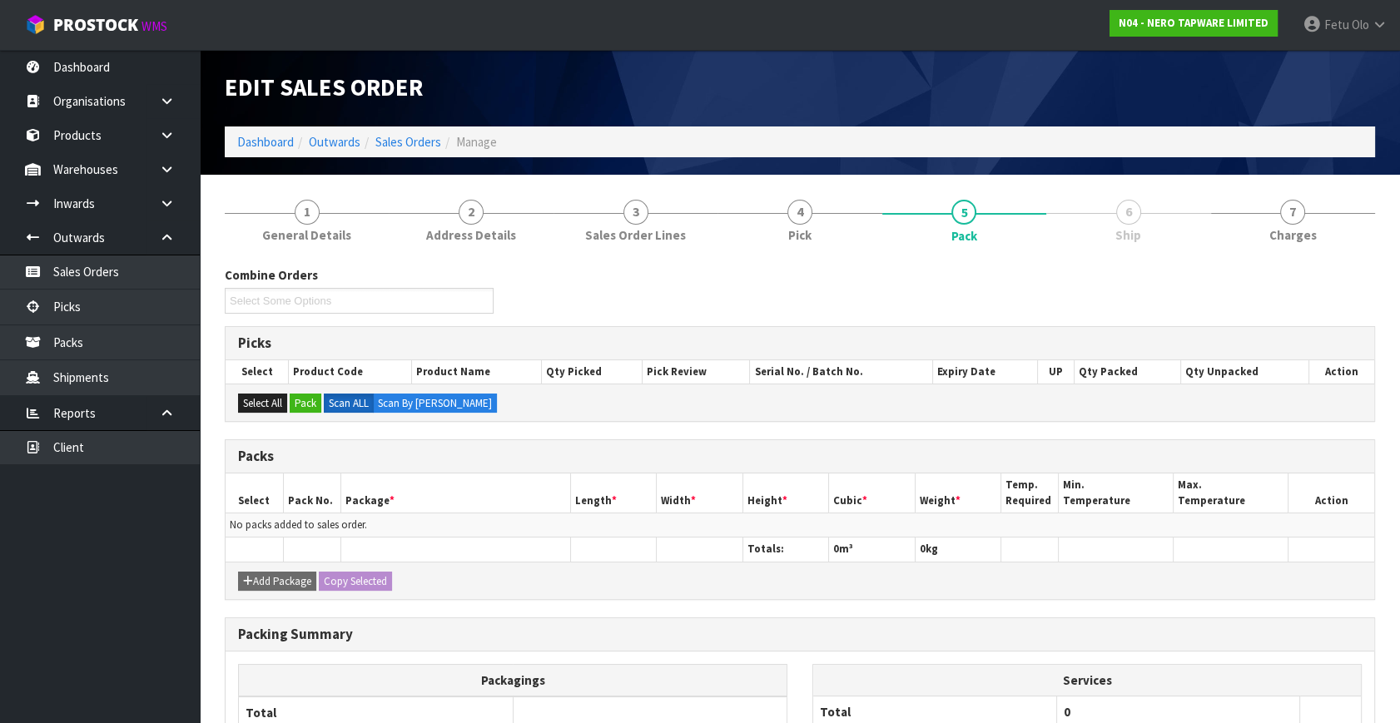
click at [1210, 224] on link "6 Ship" at bounding box center [1128, 220] width 164 height 66
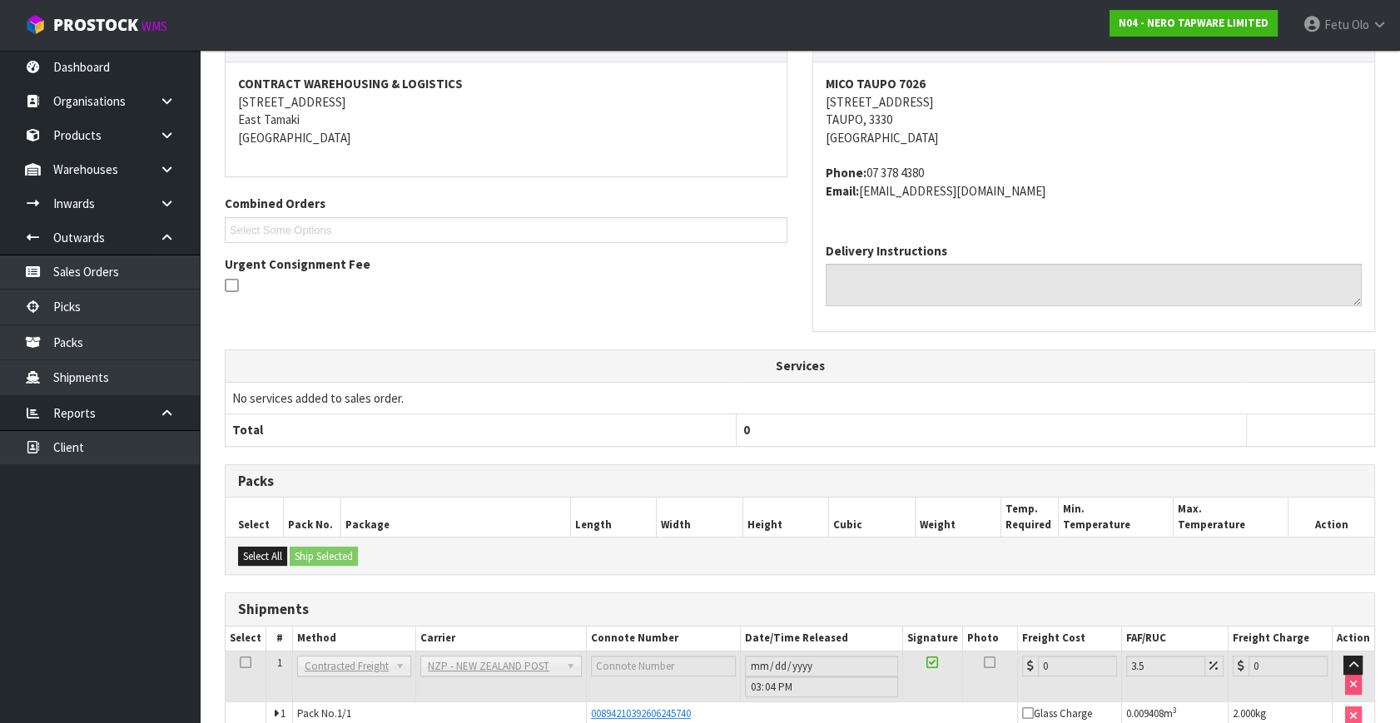
scroll to position [332, 0]
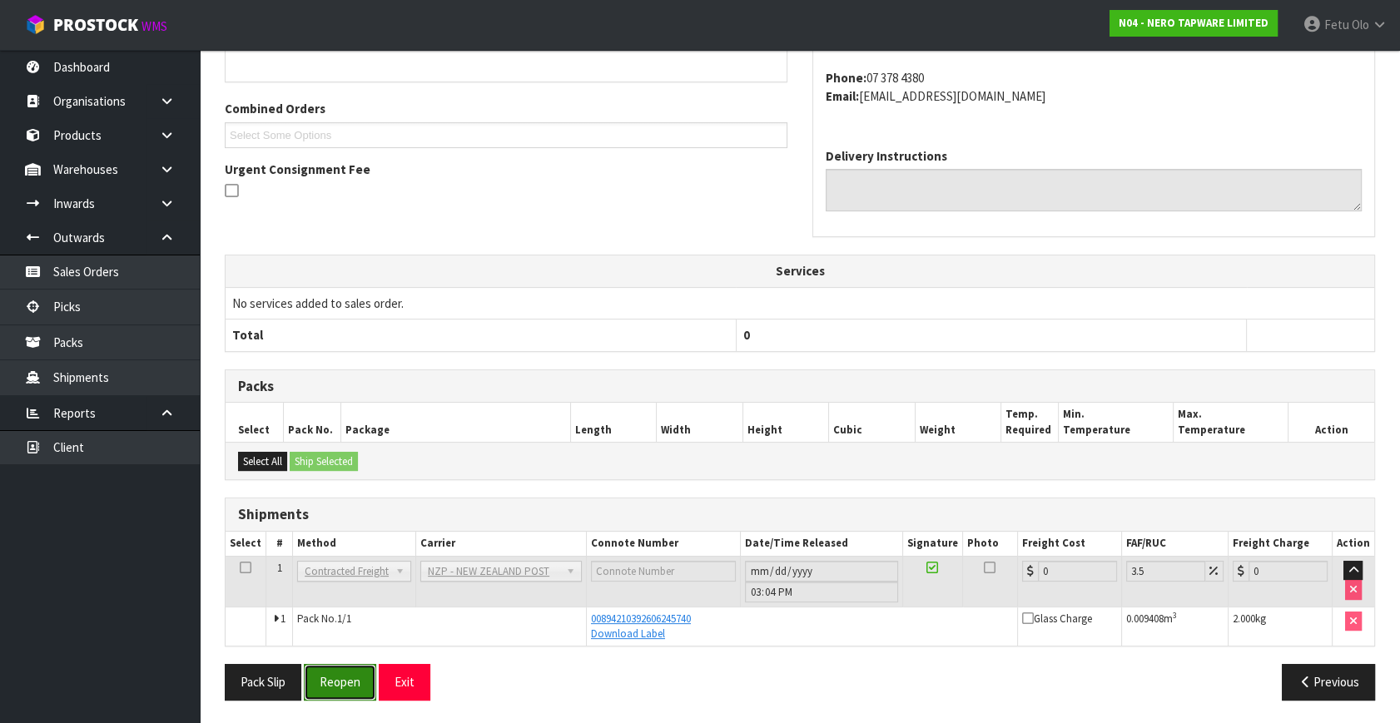
click at [337, 674] on button "Reopen" at bounding box center [340, 682] width 72 height 36
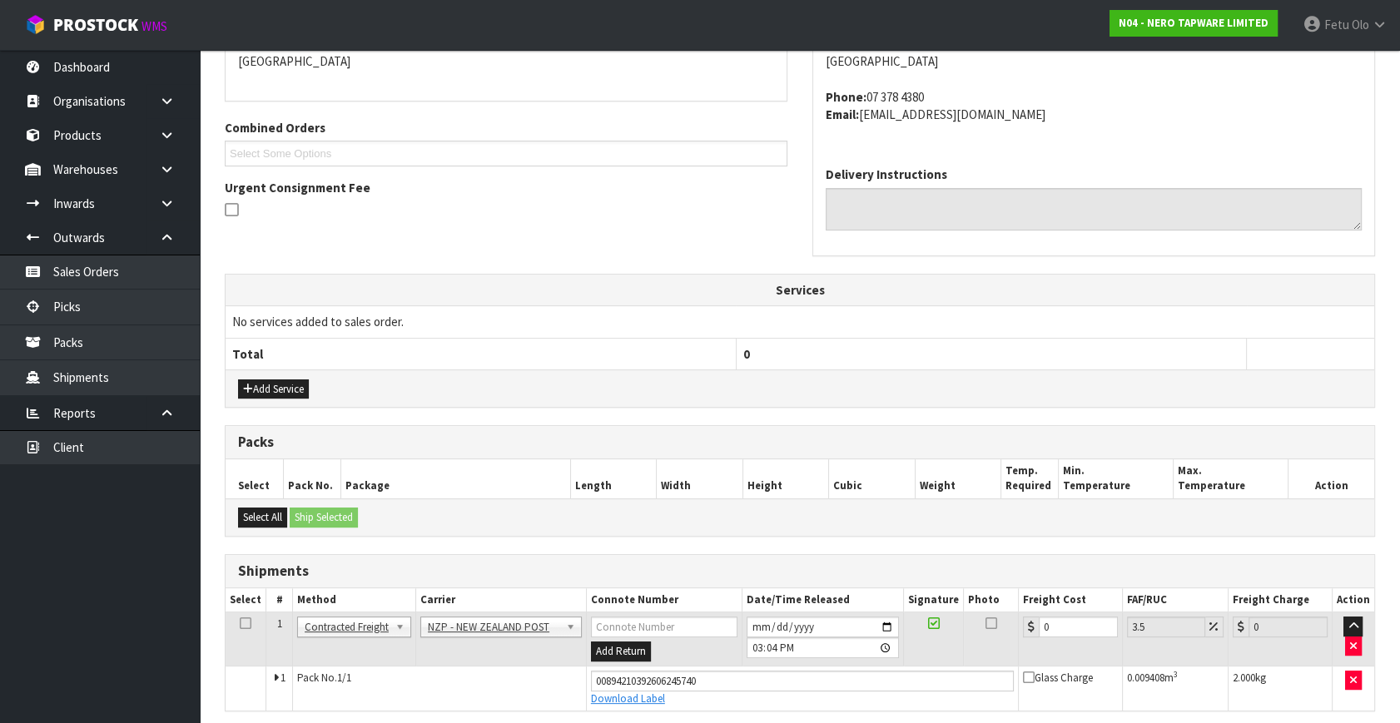
scroll to position [391, 0]
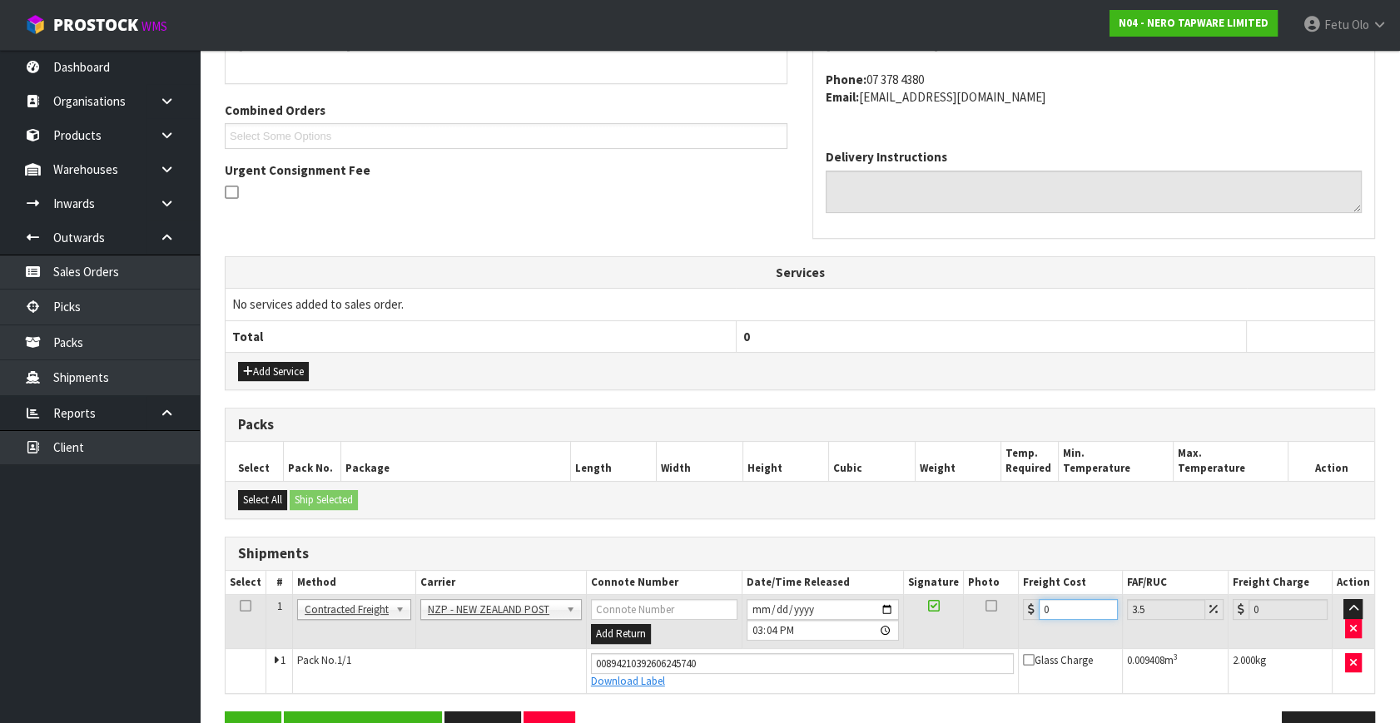
drag, startPoint x: 1065, startPoint y: 610, endPoint x: 909, endPoint y: 639, distance: 159.2
click at [909, 639] on tr "1 Client Local Pickup Customer Local Pickup Company Freight Contracted Freight …" at bounding box center [800, 622] width 1149 height 54
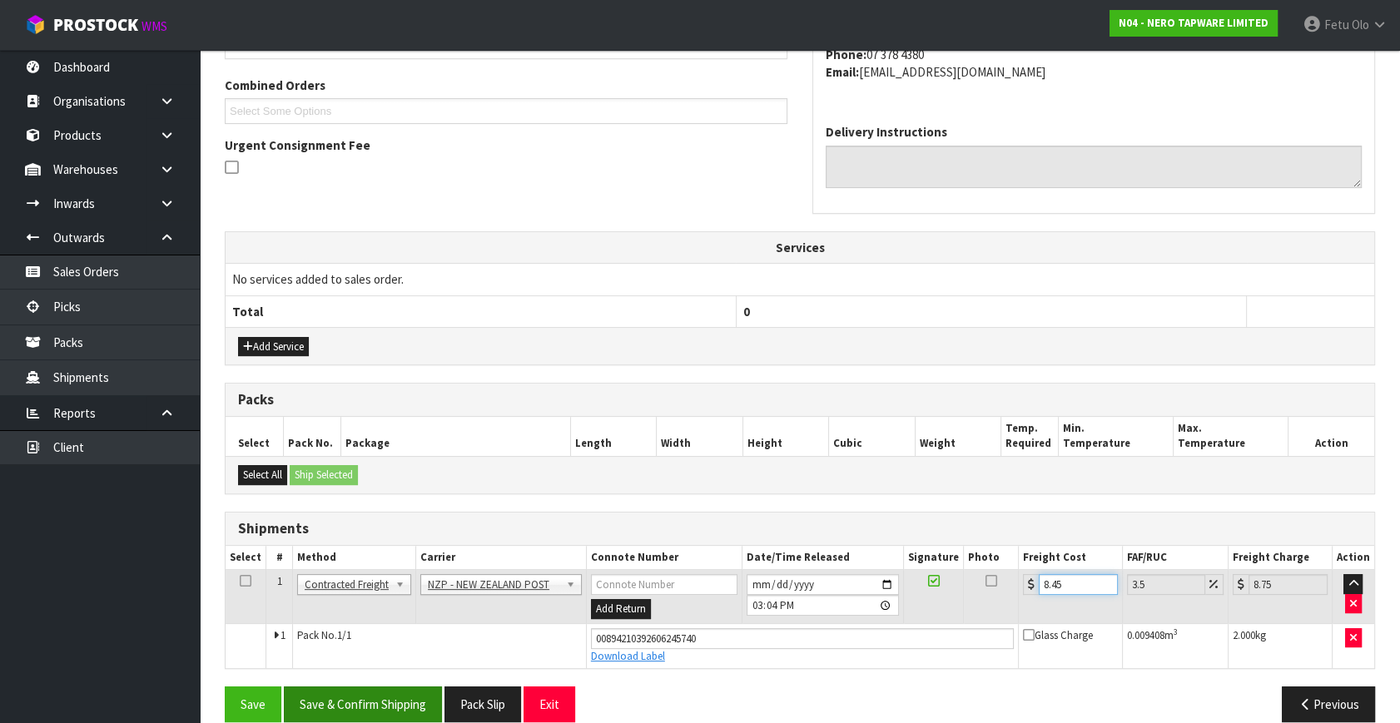
scroll to position [437, 0]
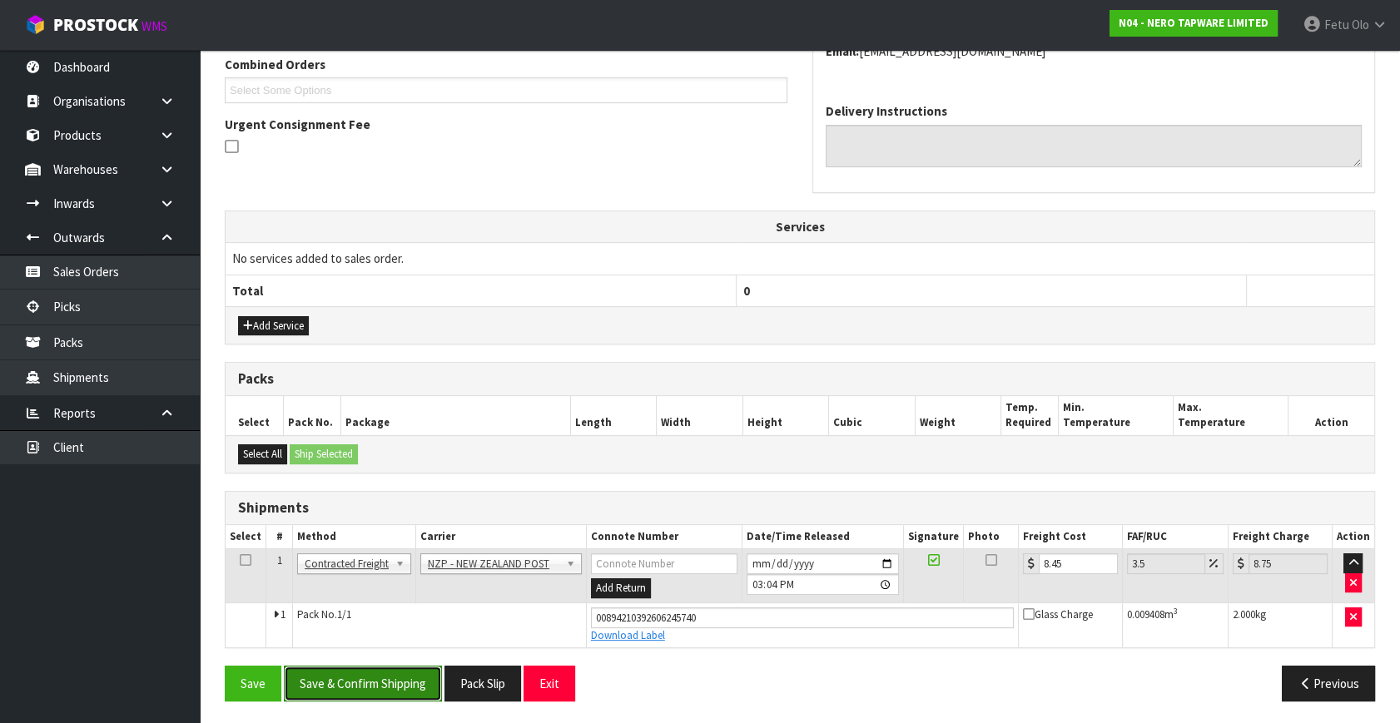
click at [404, 674] on button "Save & Confirm Shipping" at bounding box center [363, 684] width 158 height 36
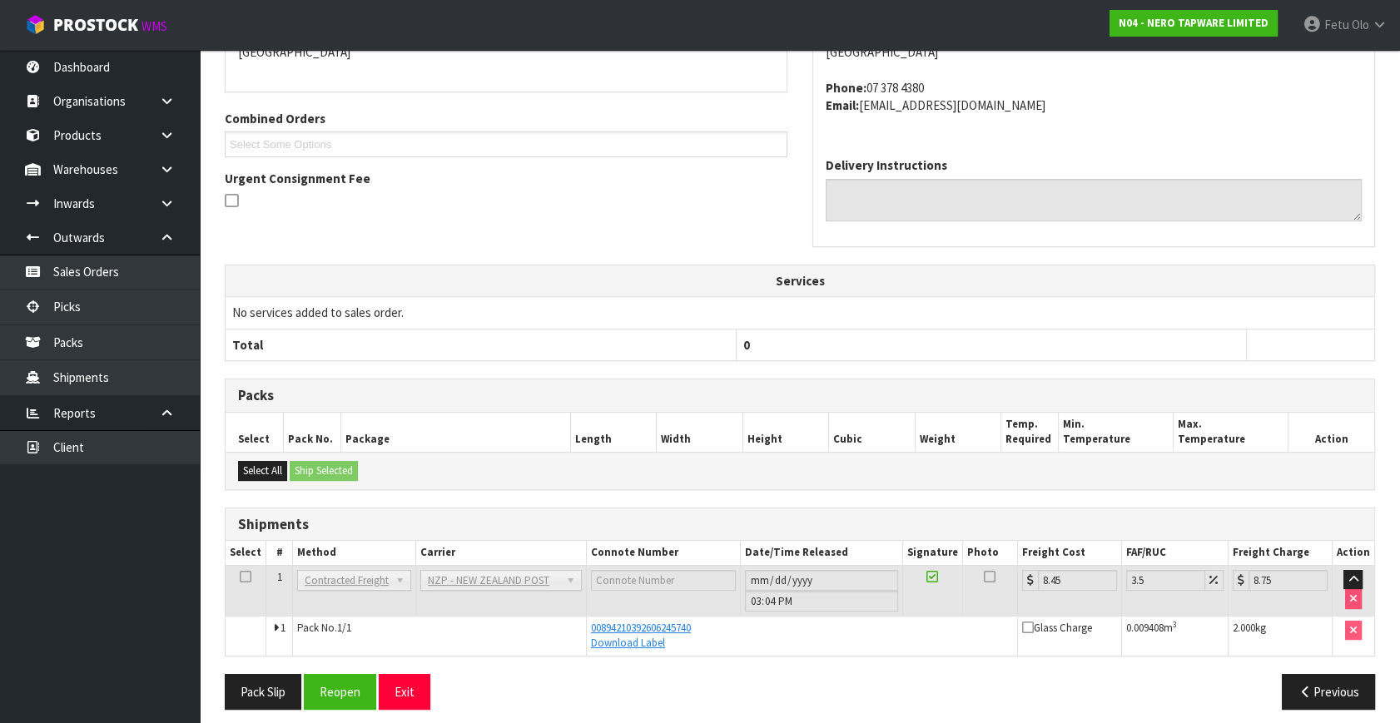
scroll to position [391, 0]
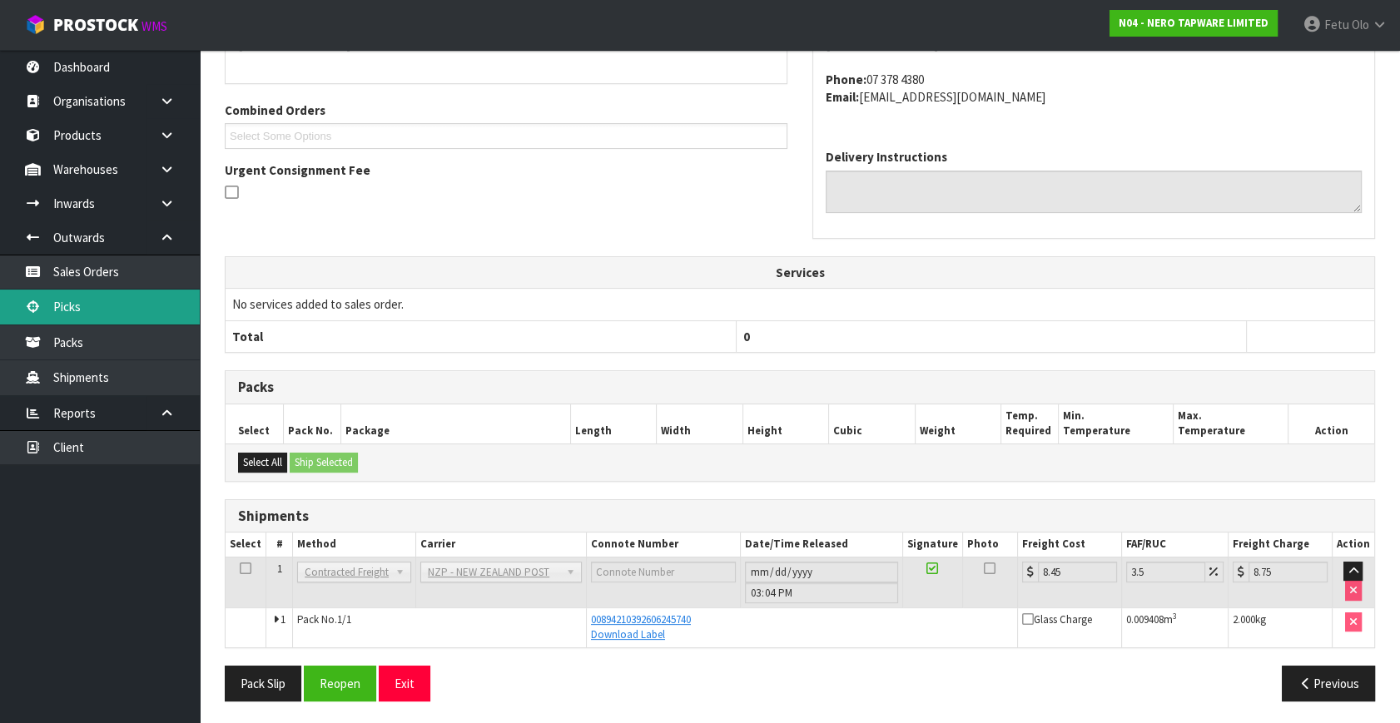
click at [65, 308] on link "Picks" at bounding box center [100, 307] width 200 height 34
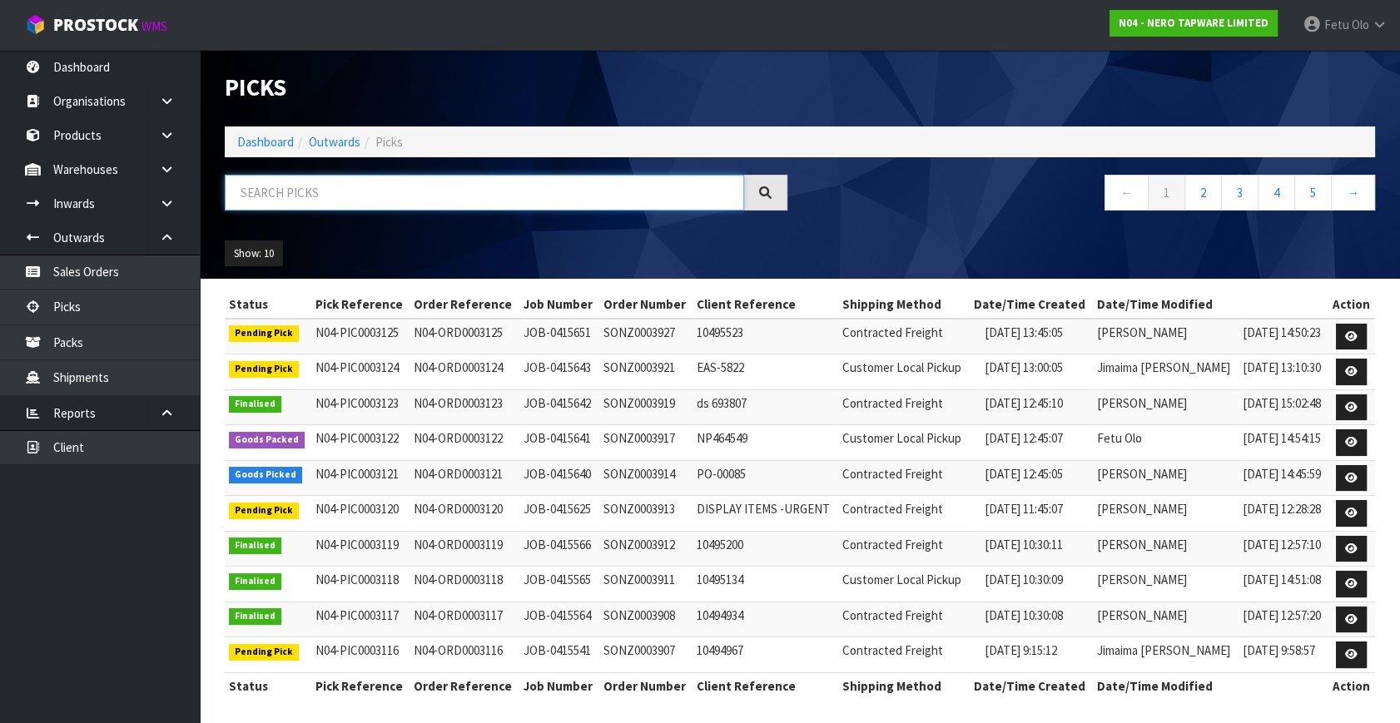
click at [302, 204] on input "text" at bounding box center [484, 193] width 519 height 36
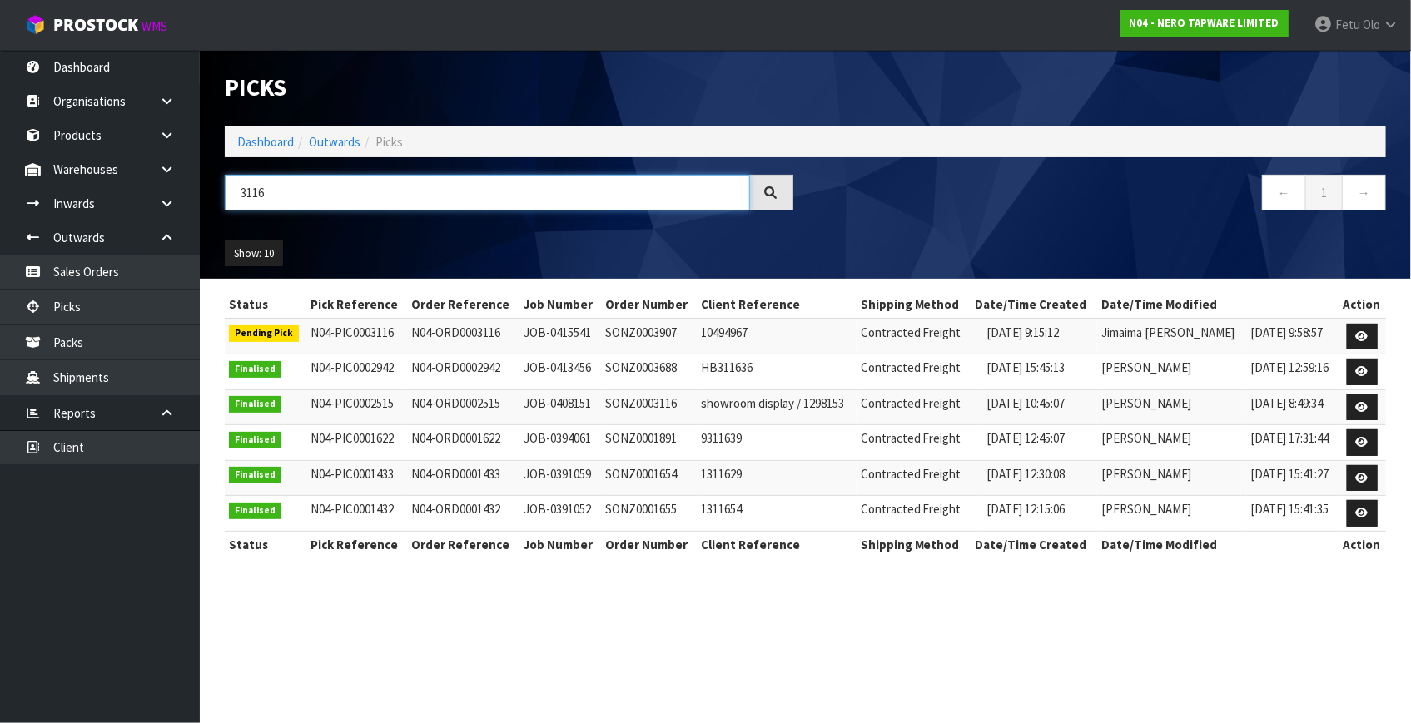
click at [250, 195] on input "3116" at bounding box center [487, 193] width 525 height 36
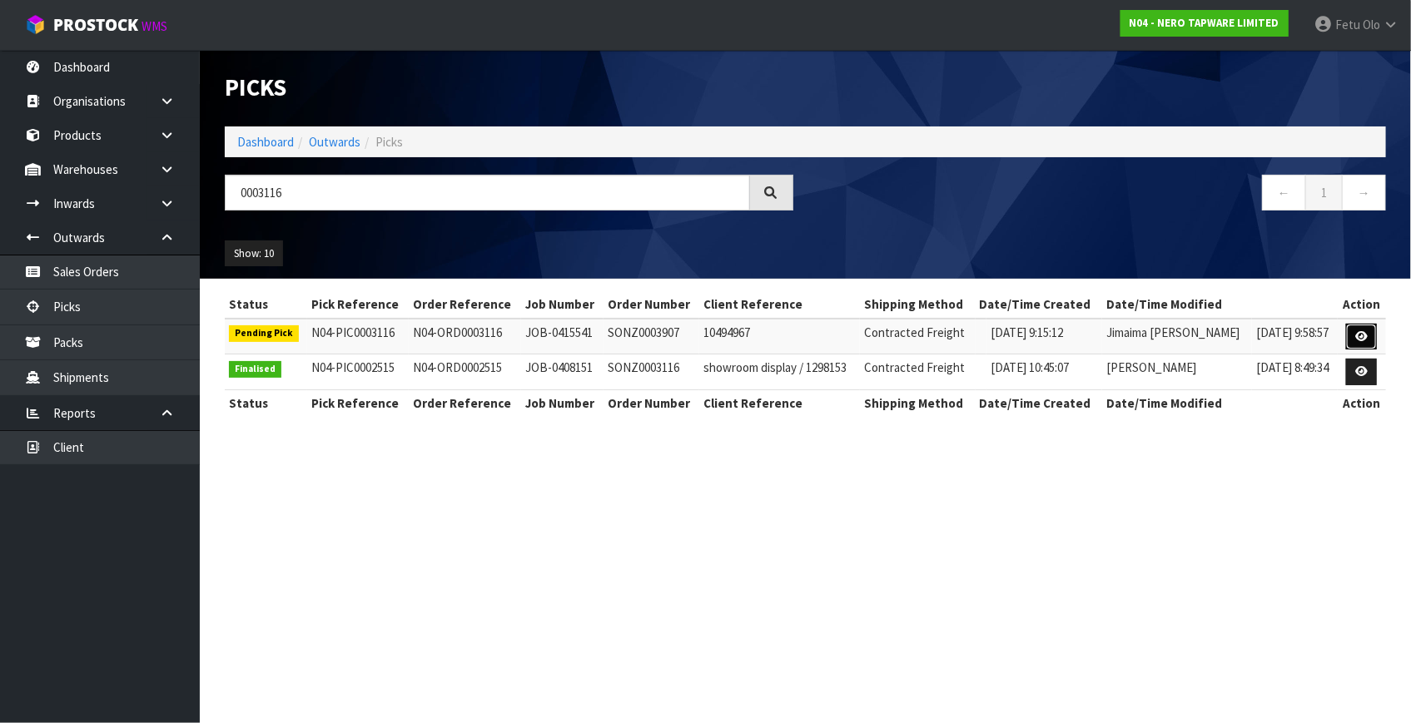
click at [1365, 333] on icon at bounding box center [1361, 336] width 12 height 11
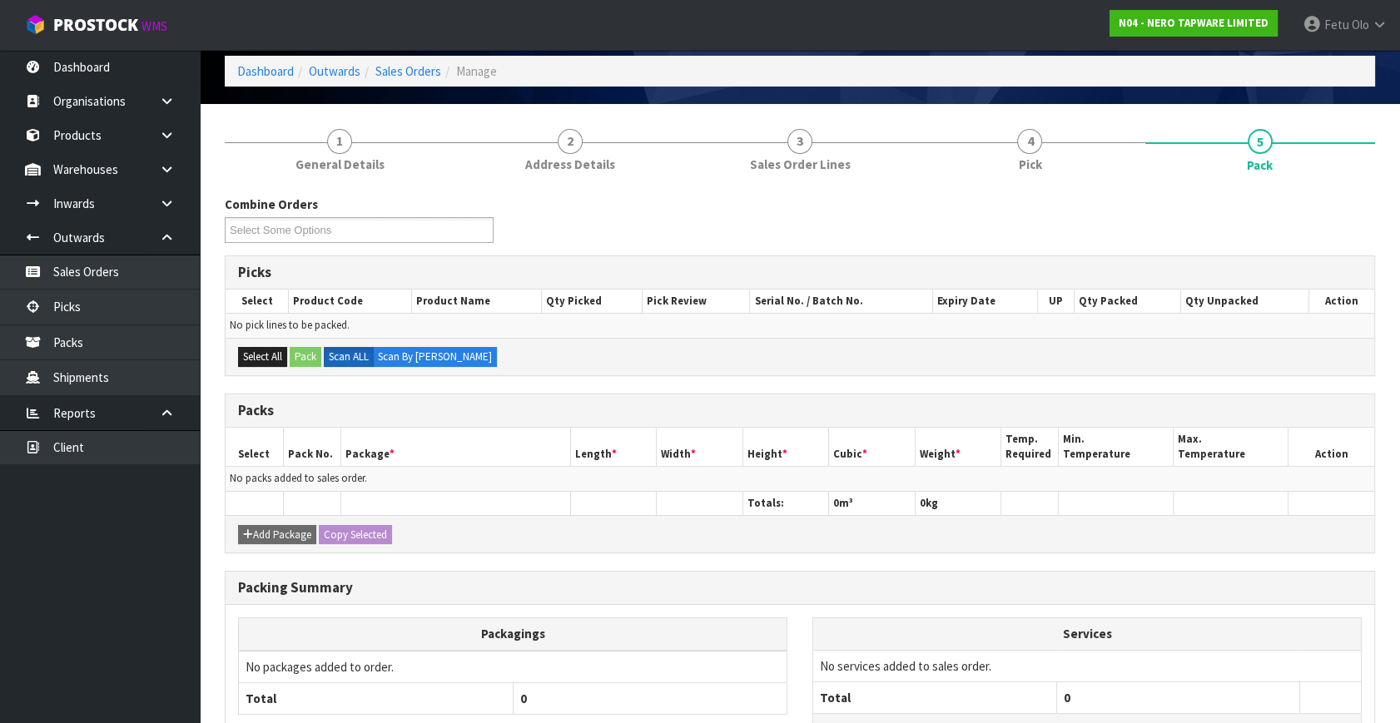
scroll to position [80, 0]
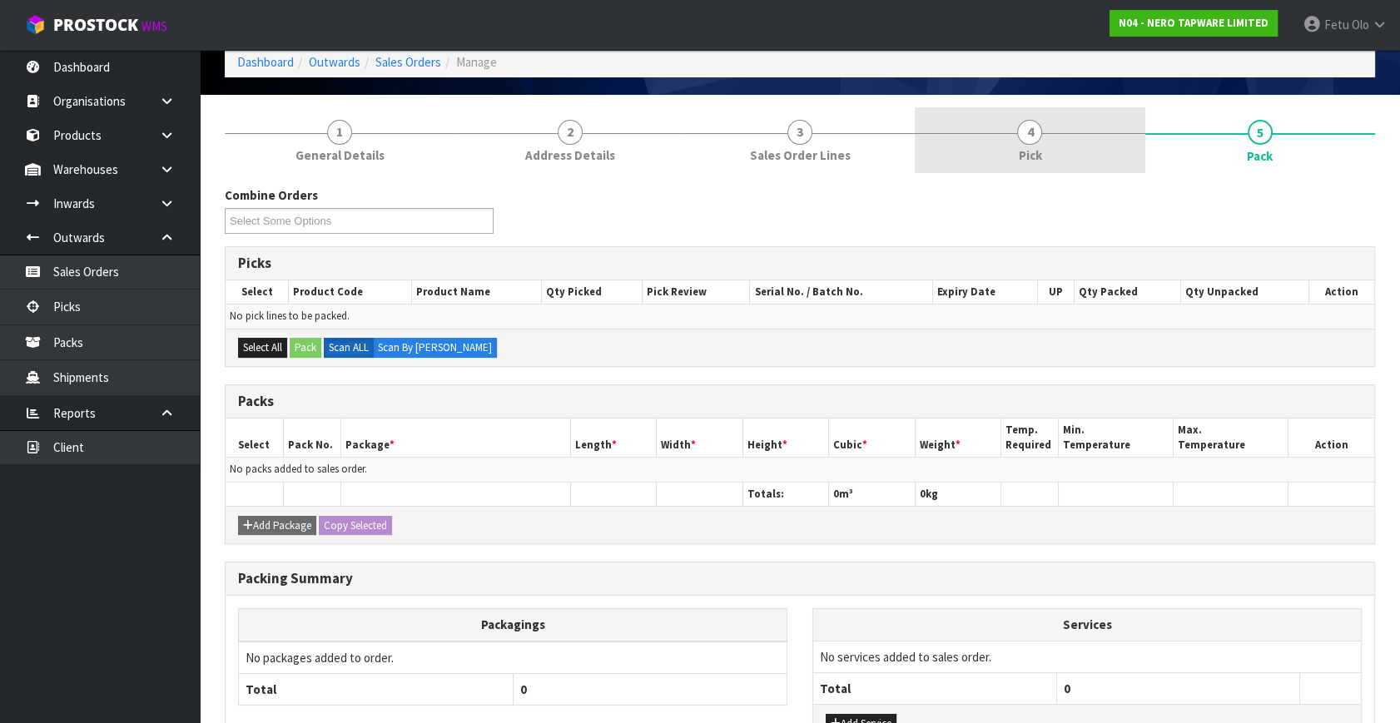
click at [1032, 138] on span "4" at bounding box center [1029, 132] width 25 height 25
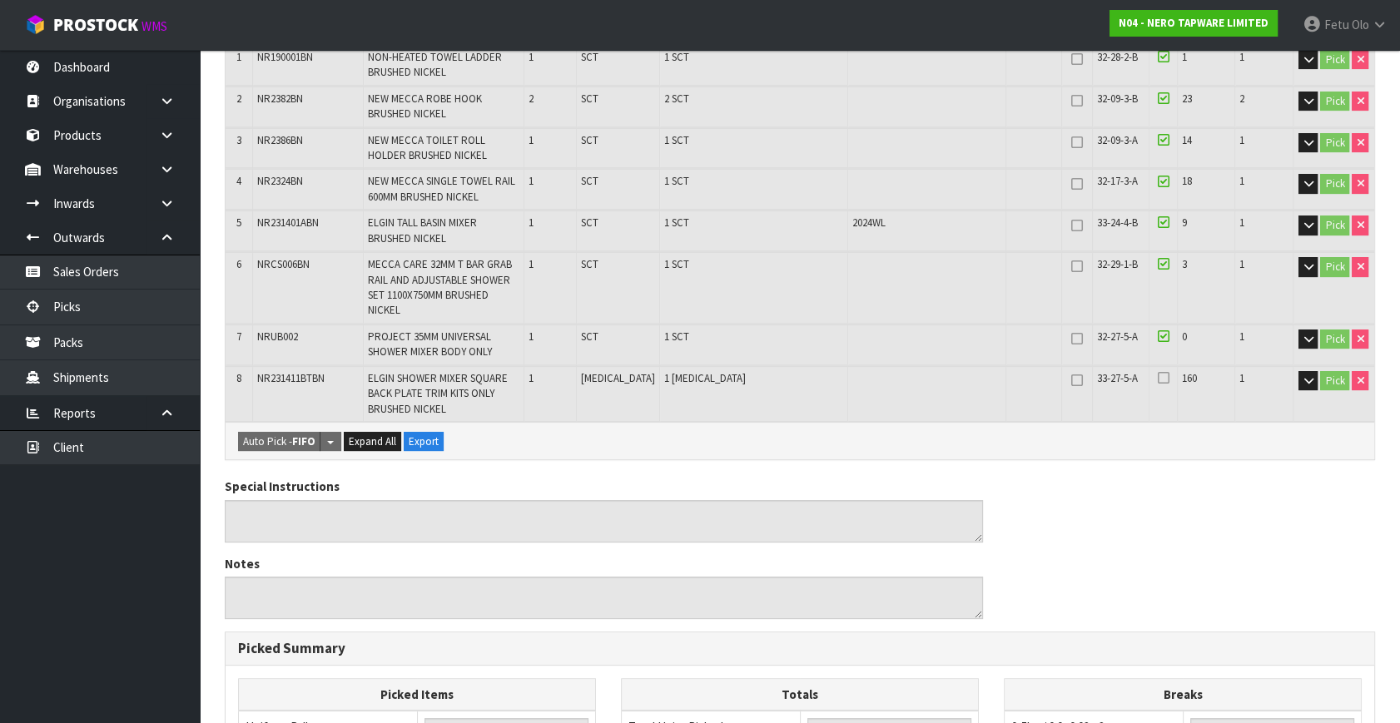
scroll to position [0, 0]
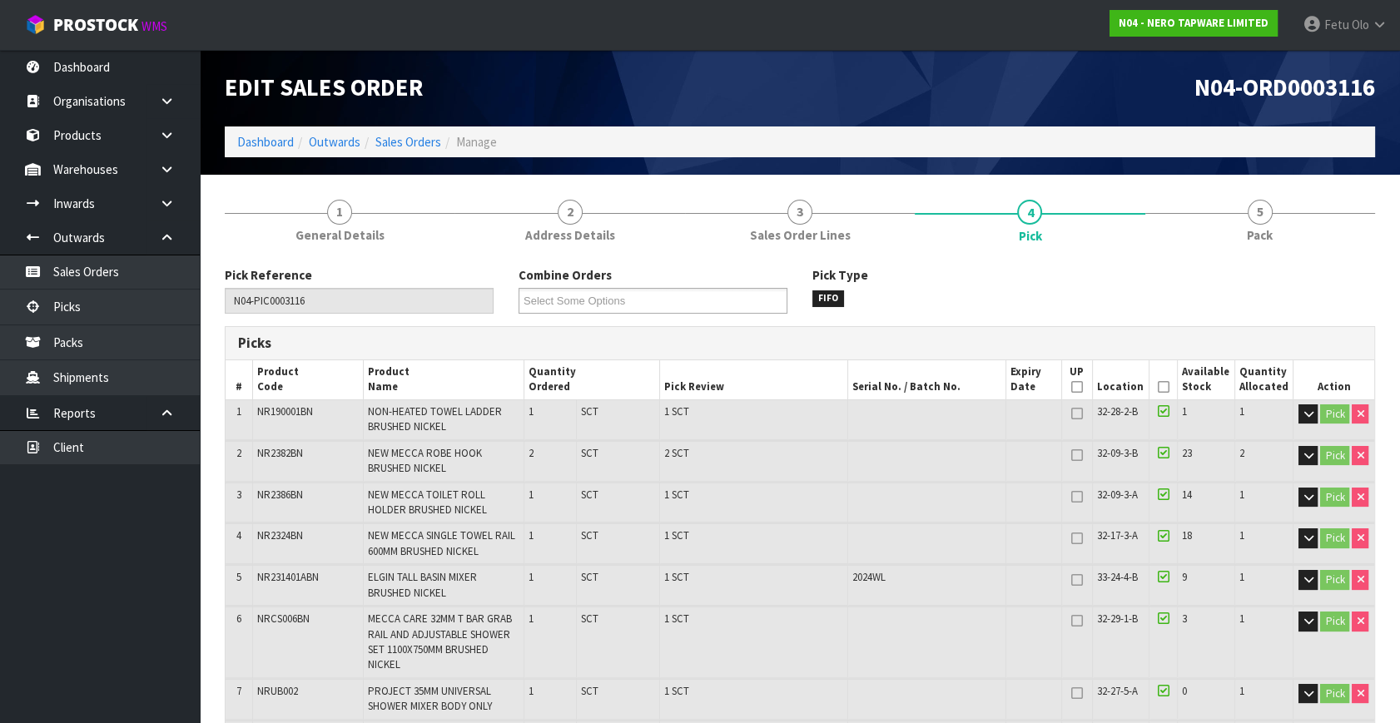
click at [1159, 387] on icon at bounding box center [1164, 387] width 12 height 1
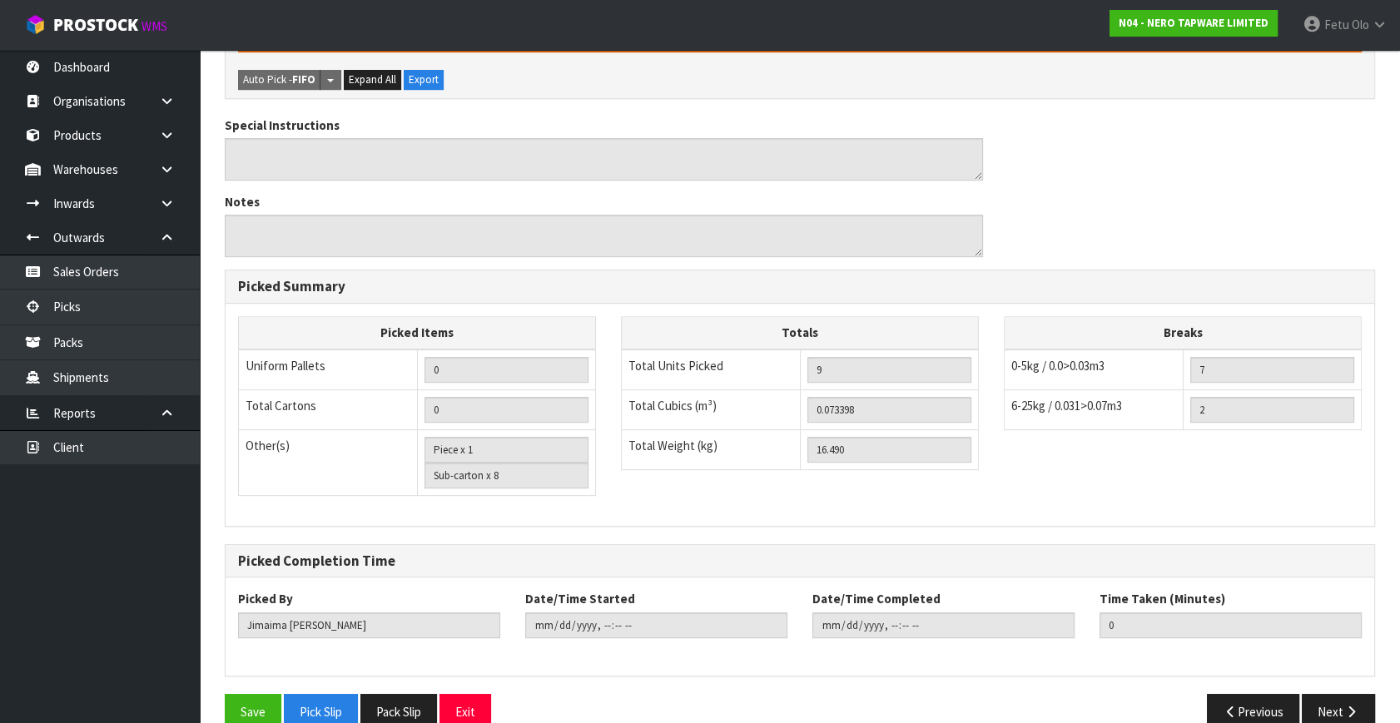
scroll to position [788, 0]
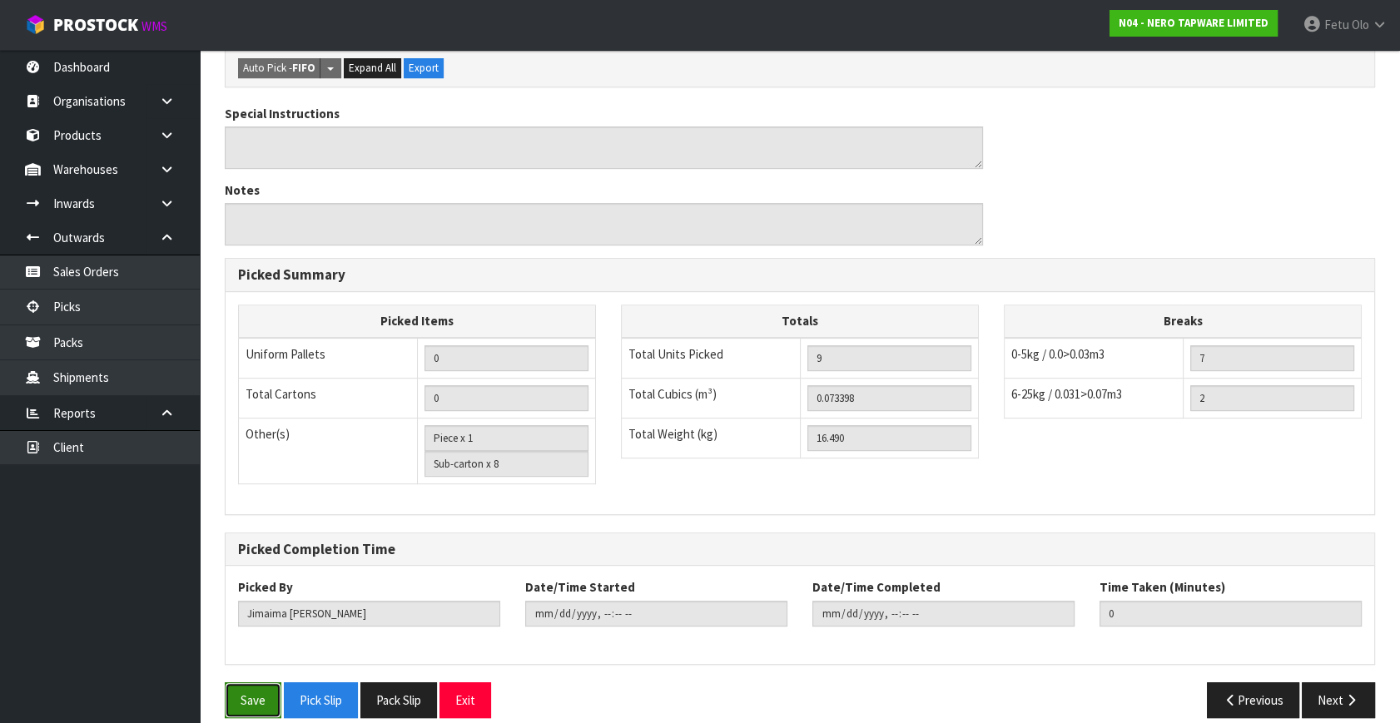
click at [258, 682] on button "Save" at bounding box center [253, 700] width 57 height 36
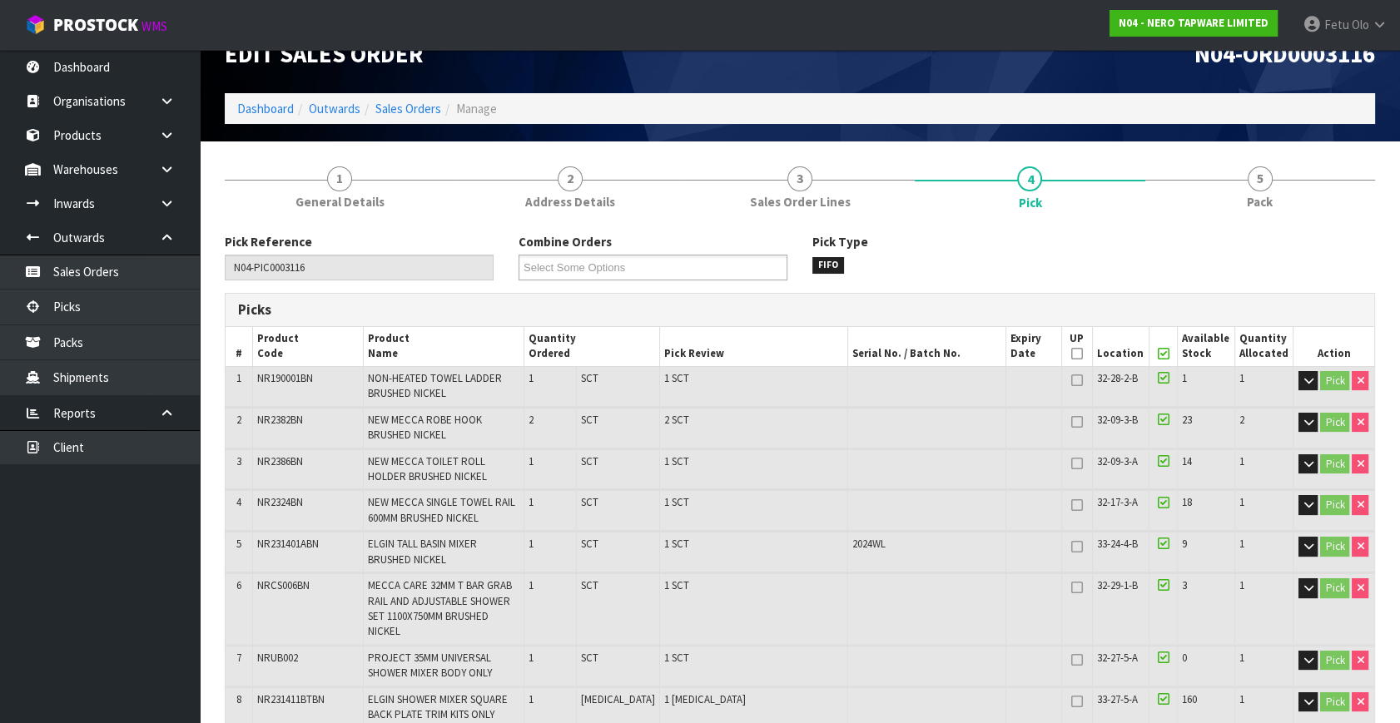
scroll to position [0, 0]
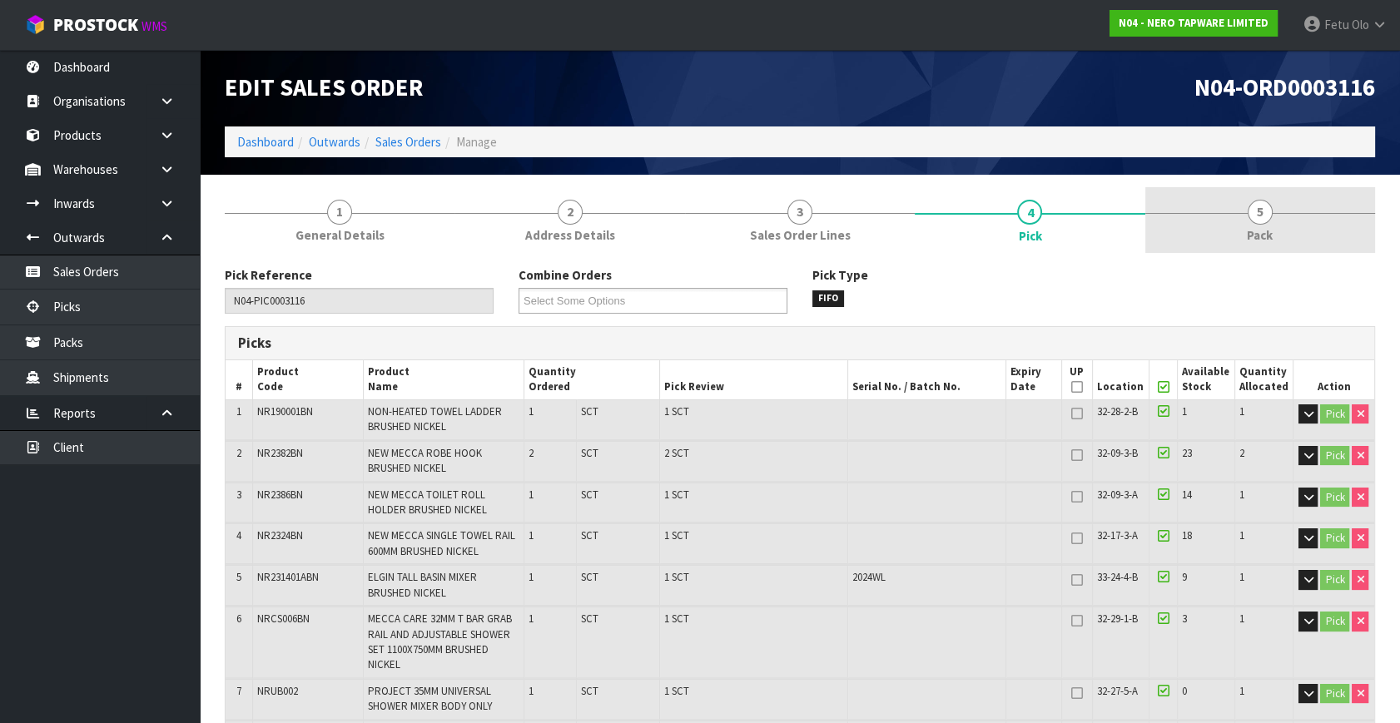
click at [1294, 220] on link "5 Pack" at bounding box center [1260, 220] width 230 height 66
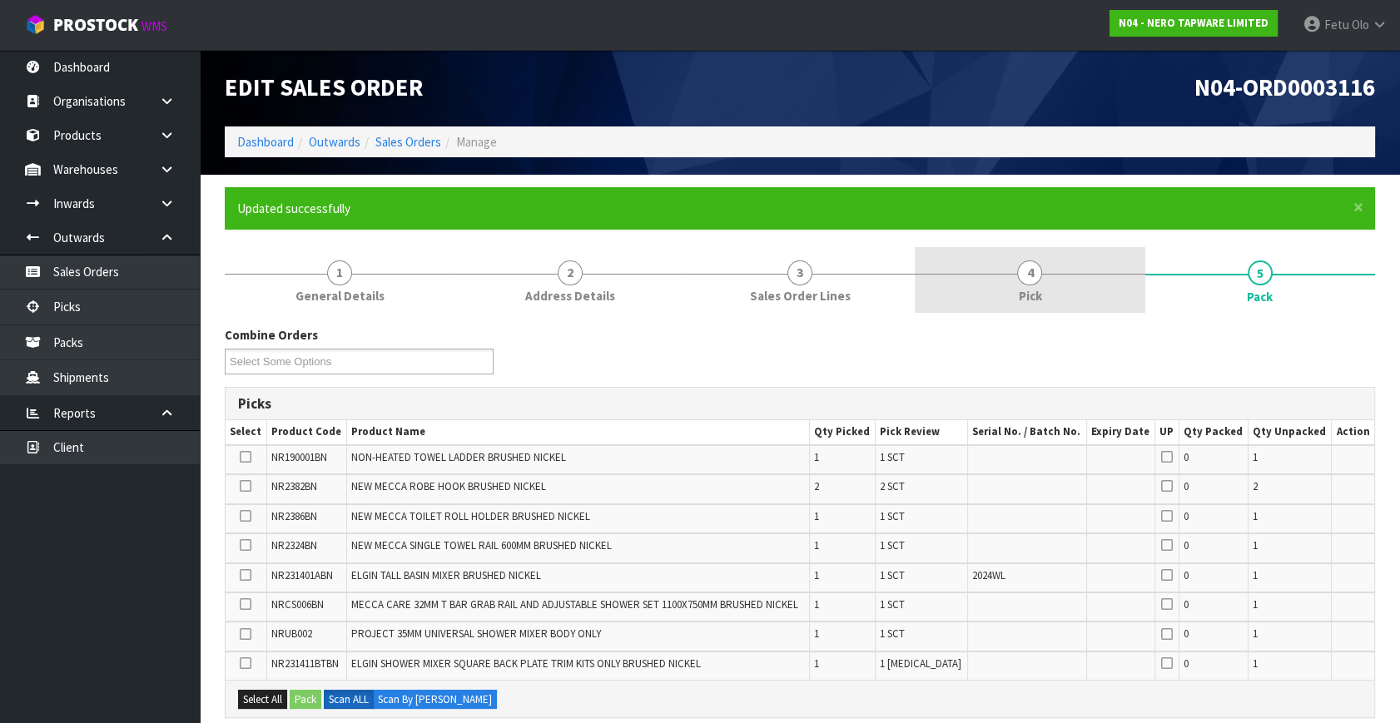
click at [1079, 261] on link "4 Pick" at bounding box center [1030, 280] width 230 height 66
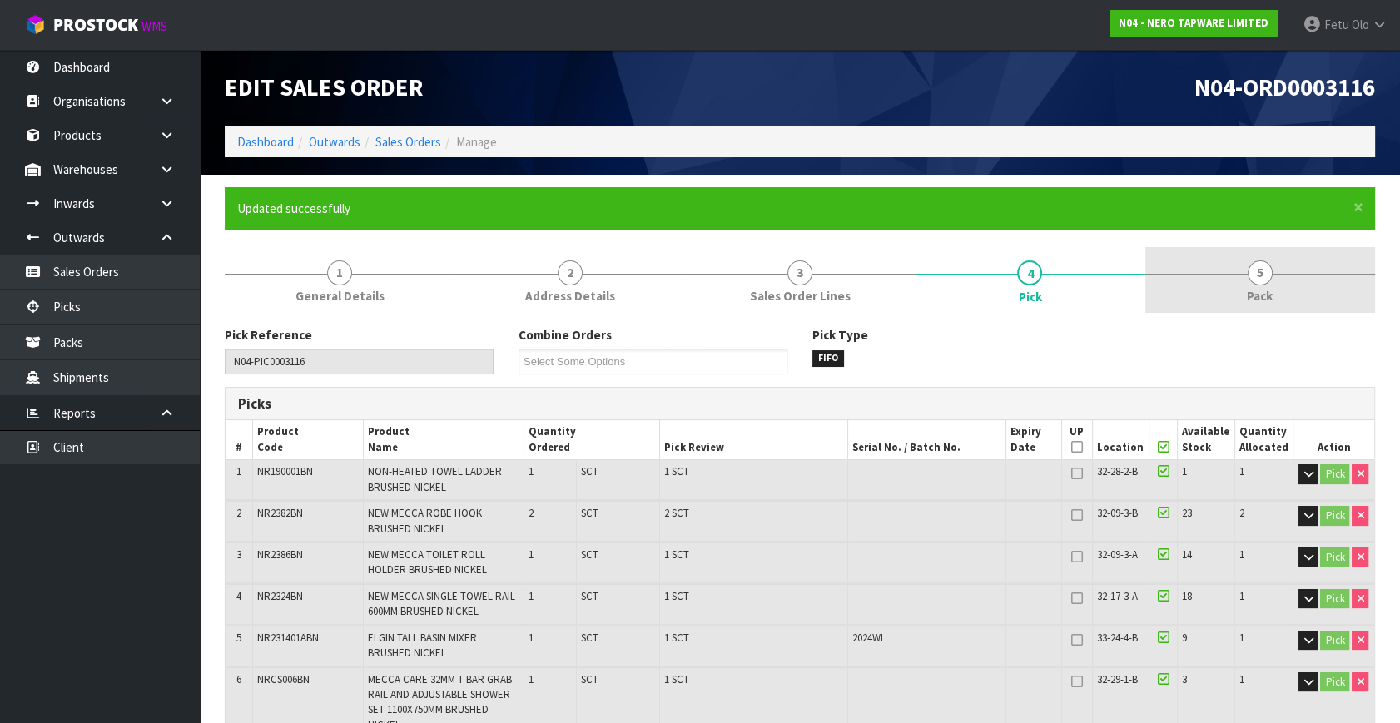
click at [1214, 272] on link "5 Pack" at bounding box center [1260, 280] width 230 height 66
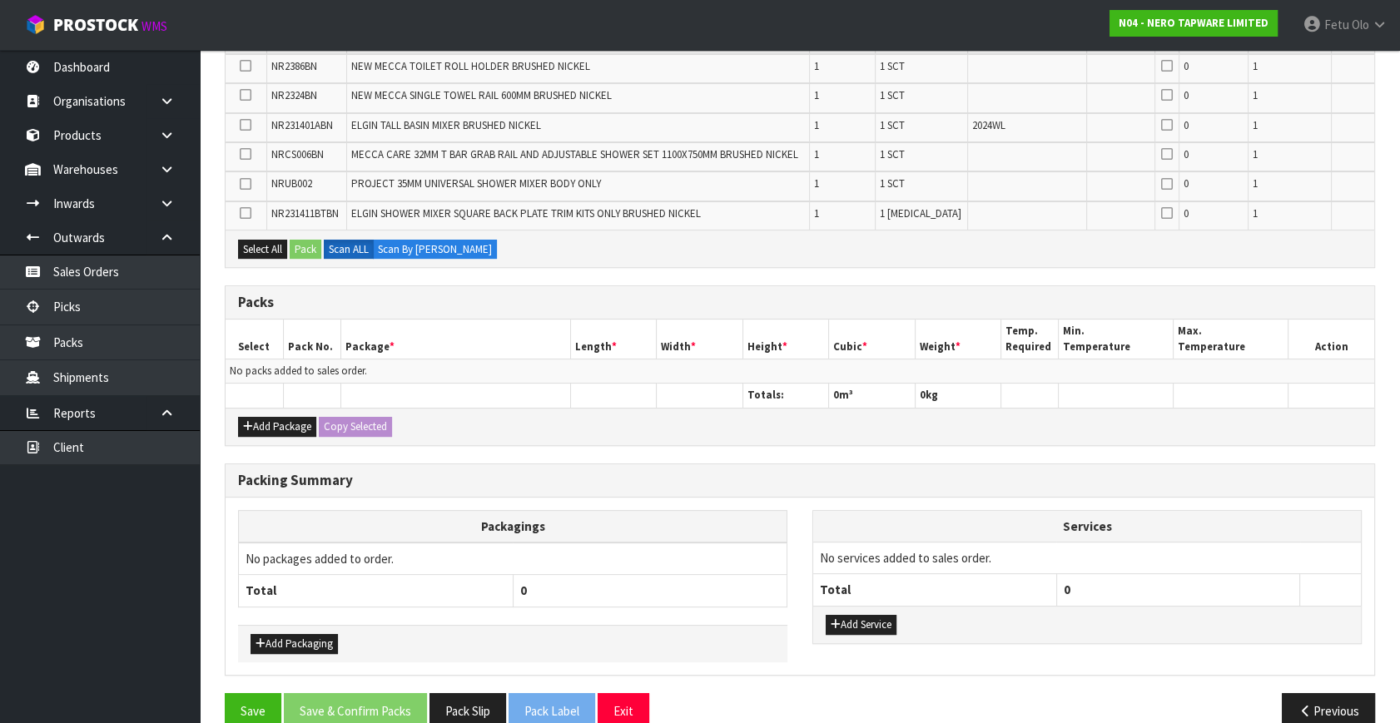
scroll to position [476, 0]
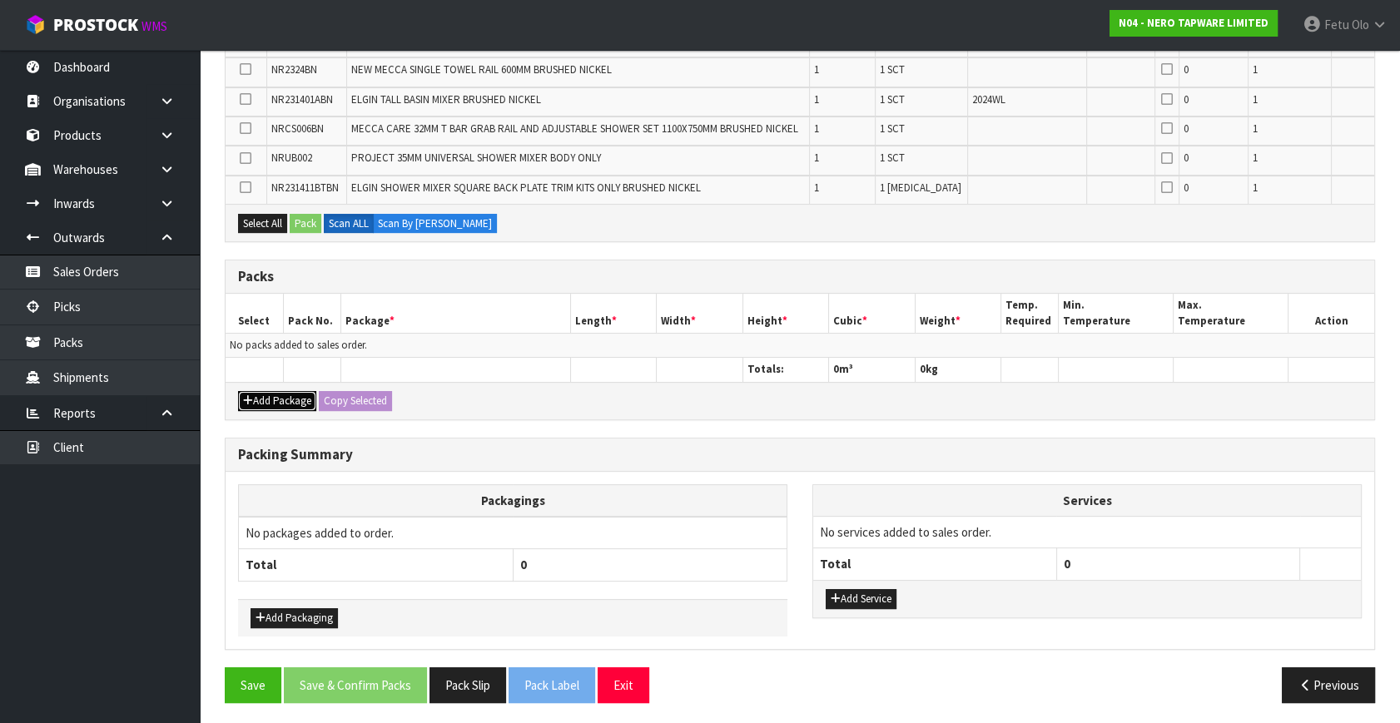
click at [265, 398] on button "Add Package" at bounding box center [277, 401] width 78 height 20
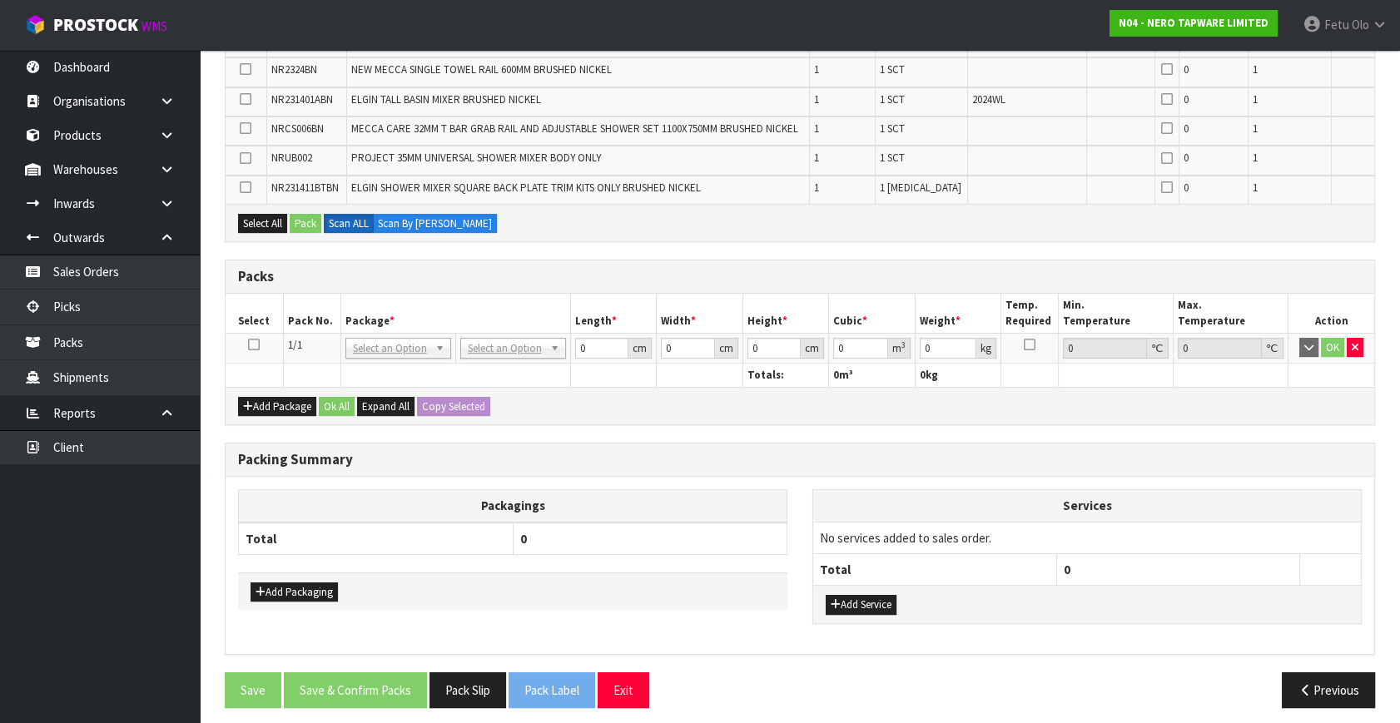
click at [250, 345] on icon at bounding box center [254, 345] width 12 height 1
click at [367, 308] on th "Package *" at bounding box center [455, 313] width 230 height 39
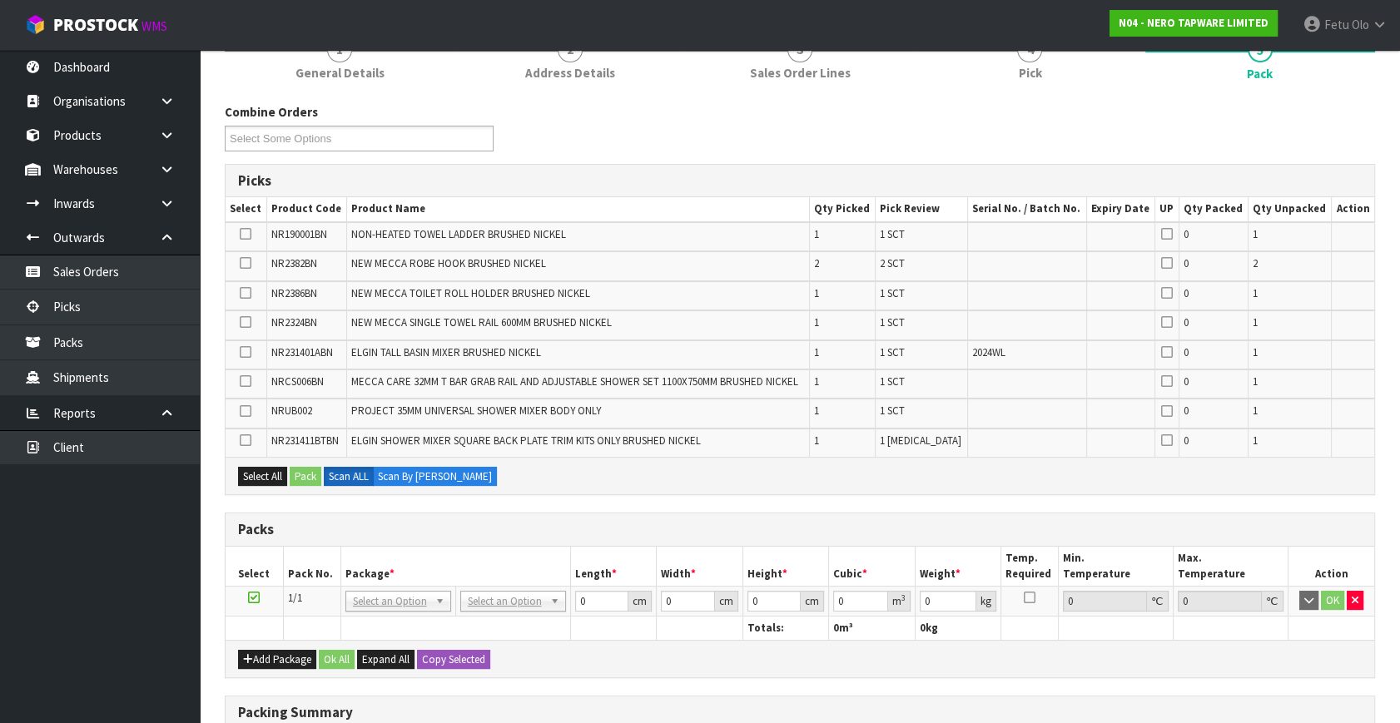
scroll to position [250, 0]
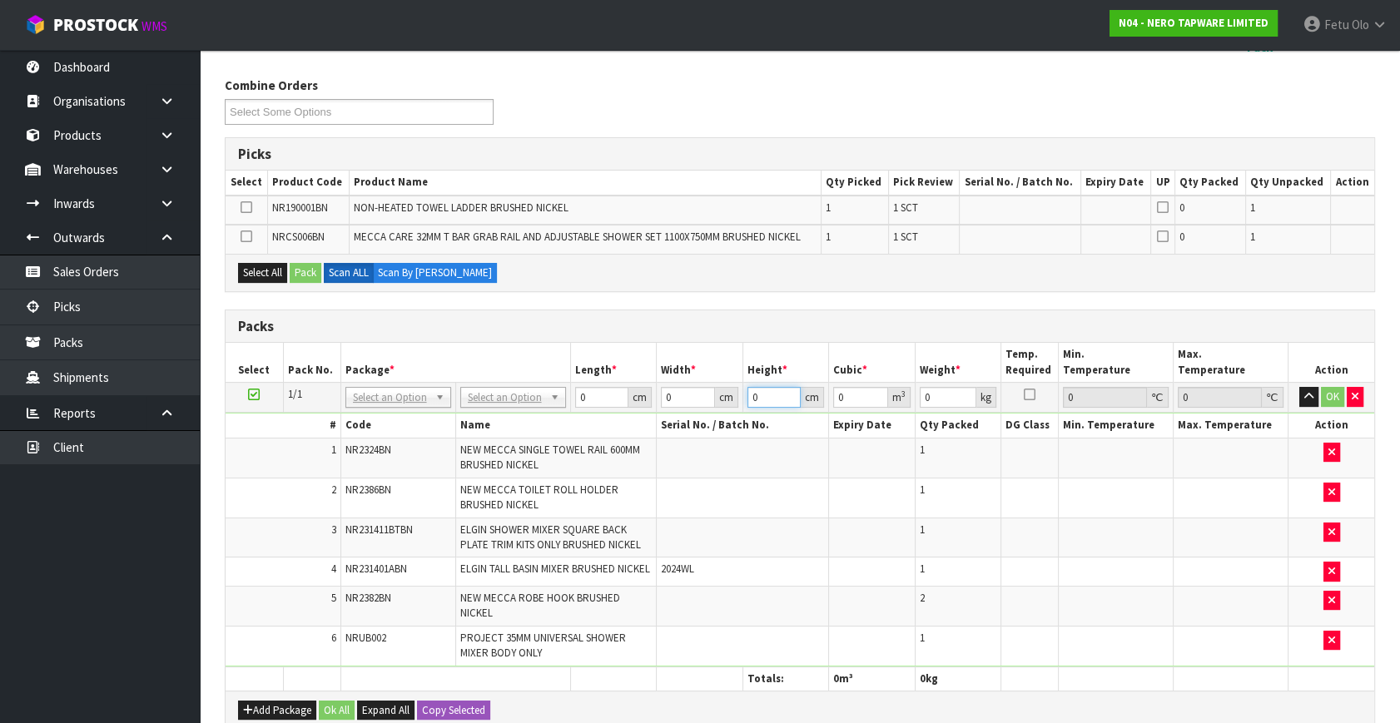
drag, startPoint x: 765, startPoint y: 541, endPoint x: 771, endPoint y: 658, distance: 116.7
click at [771, 658] on tbody "1/1 NONE 007-001 007-002 007-004 007-009 007-013 007-014 007-015 007-017 007-01…" at bounding box center [800, 525] width 1149 height 284
drag, startPoint x: 252, startPoint y: 391, endPoint x: 361, endPoint y: 386, distance: 109.1
click at [258, 395] on icon at bounding box center [254, 395] width 12 height 1
click at [366, 383] on td "NONE 007-001 007-002 007-004 007-009 007-013 007-014 007-015 007-017 007-018 00…" at bounding box center [397, 398] width 115 height 30
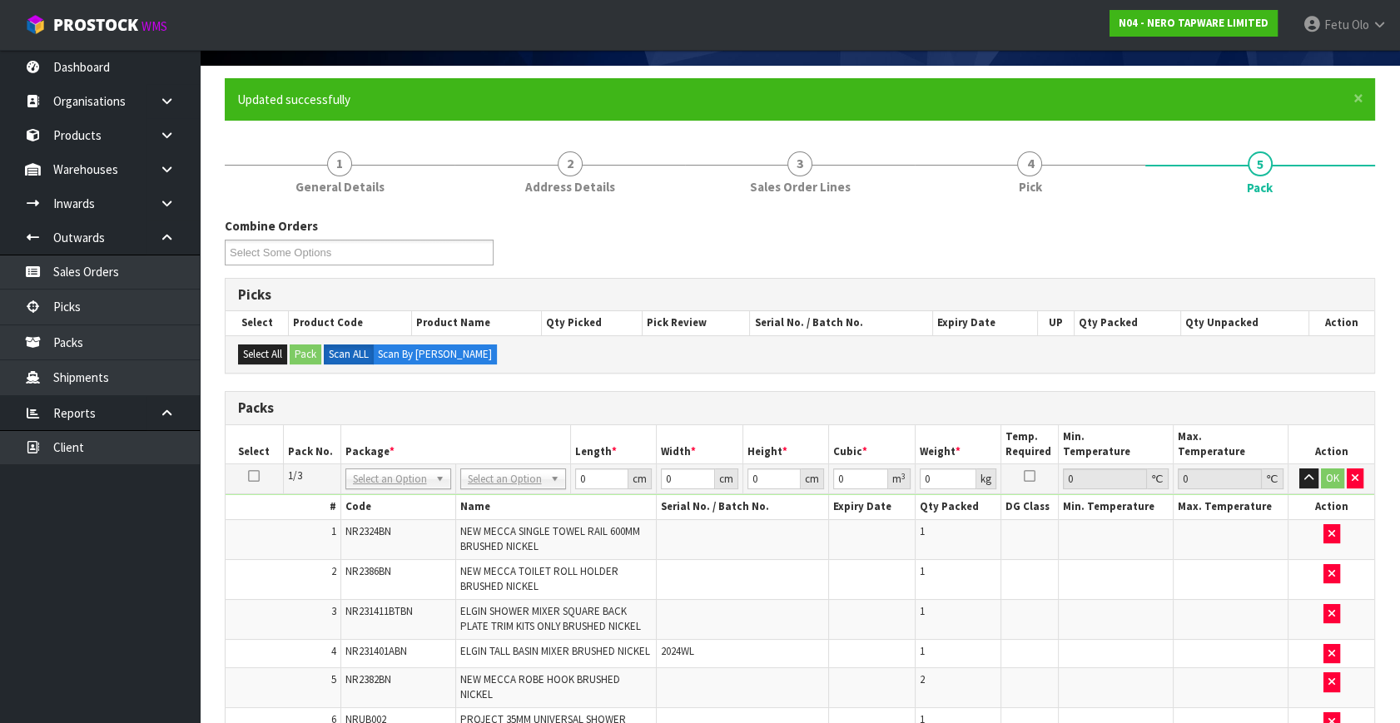
scroll to position [0, 0]
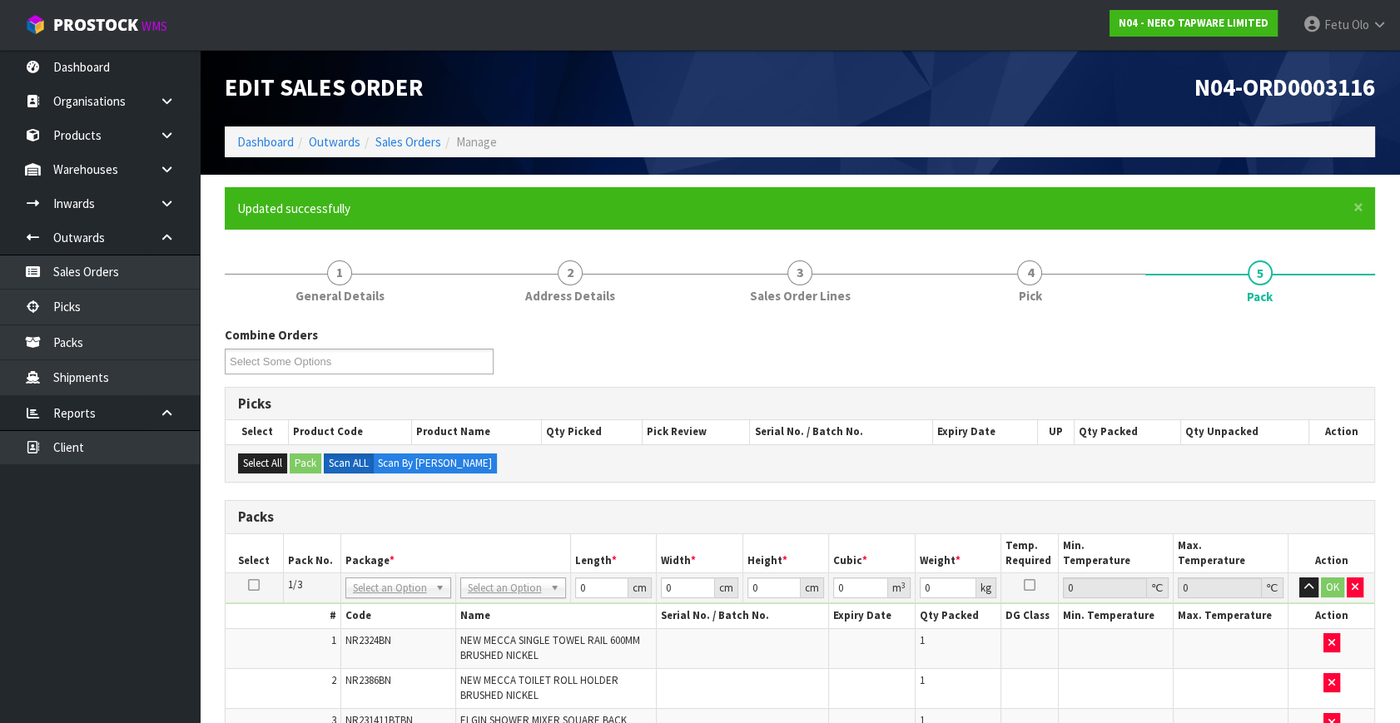
drag, startPoint x: 430, startPoint y: 584, endPoint x: 426, endPoint y: 596, distance: 12.4
drag, startPoint x: 390, startPoint y: 613, endPoint x: 373, endPoint y: 582, distance: 36.1
click at [380, 602] on input "text" at bounding box center [397, 610] width 97 height 21
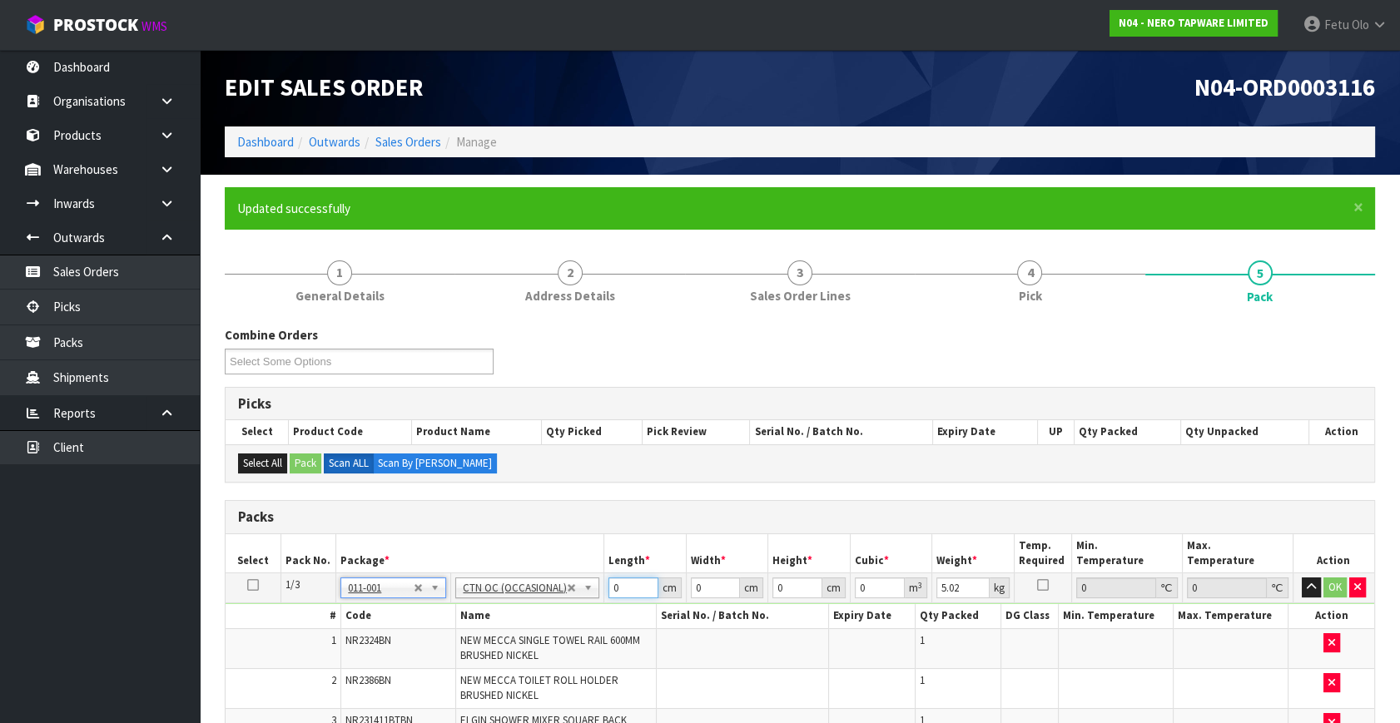
drag, startPoint x: 618, startPoint y: 590, endPoint x: 574, endPoint y: 599, distance: 44.2
click at [574, 599] on tr "1/3 NONE 007-001 007-002 007-004 007-009 007-013 007-014 007-015 007-017 007-01…" at bounding box center [800, 588] width 1149 height 30
click button "OK" at bounding box center [1334, 588] width 23 height 20
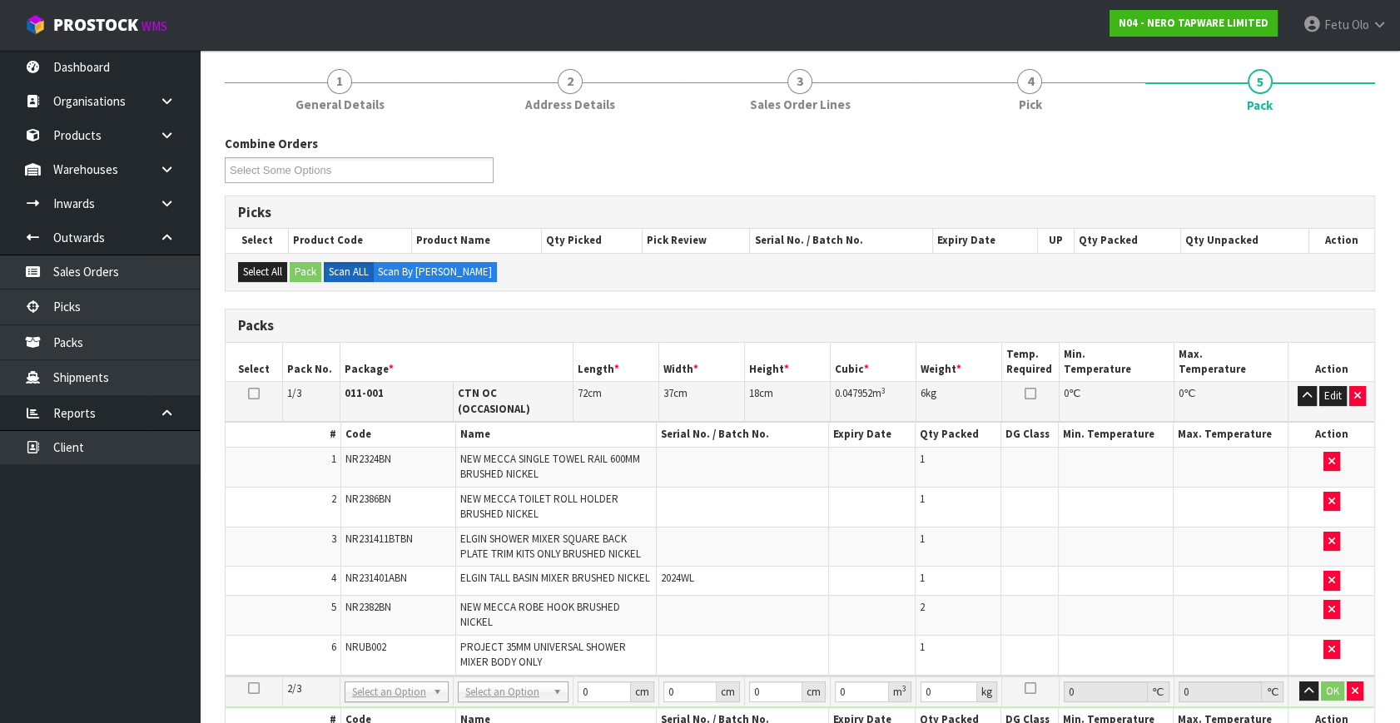
scroll to position [378, 0]
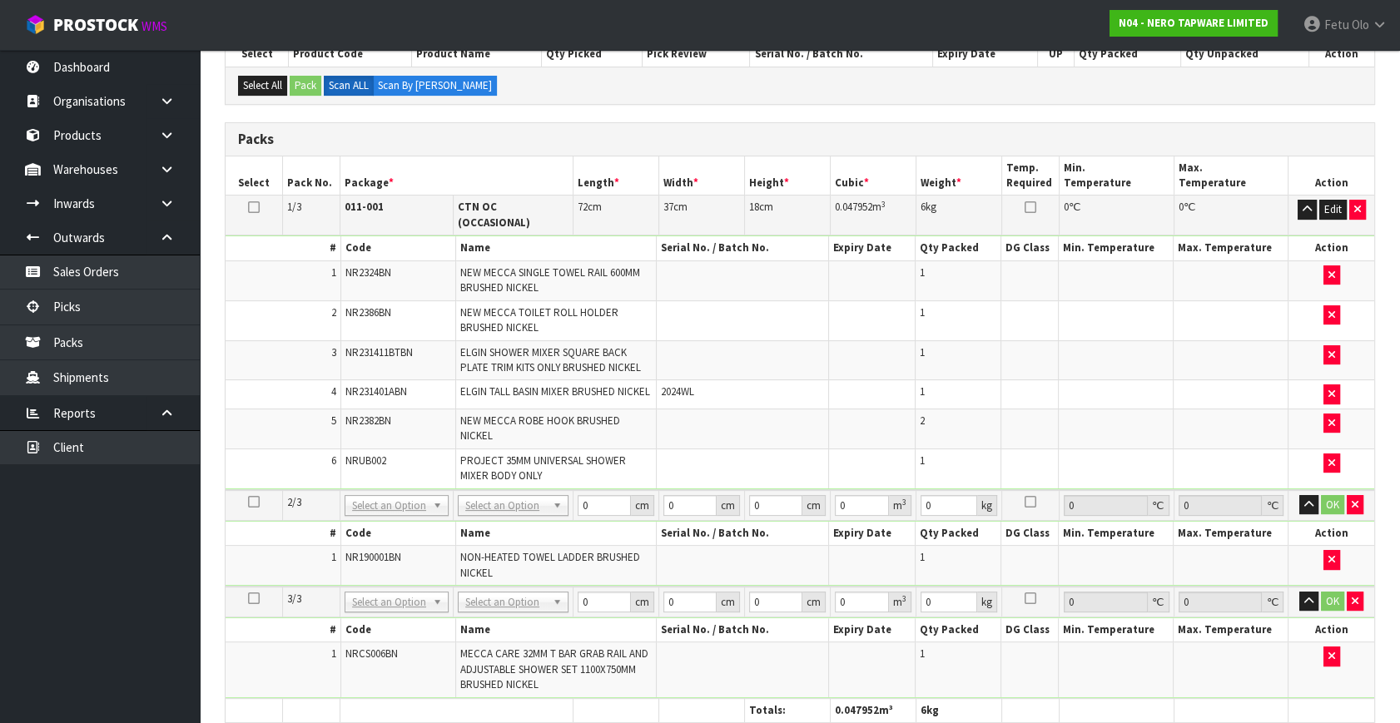
drag, startPoint x: 365, startPoint y: 499, endPoint x: 388, endPoint y: 523, distance: 32.4
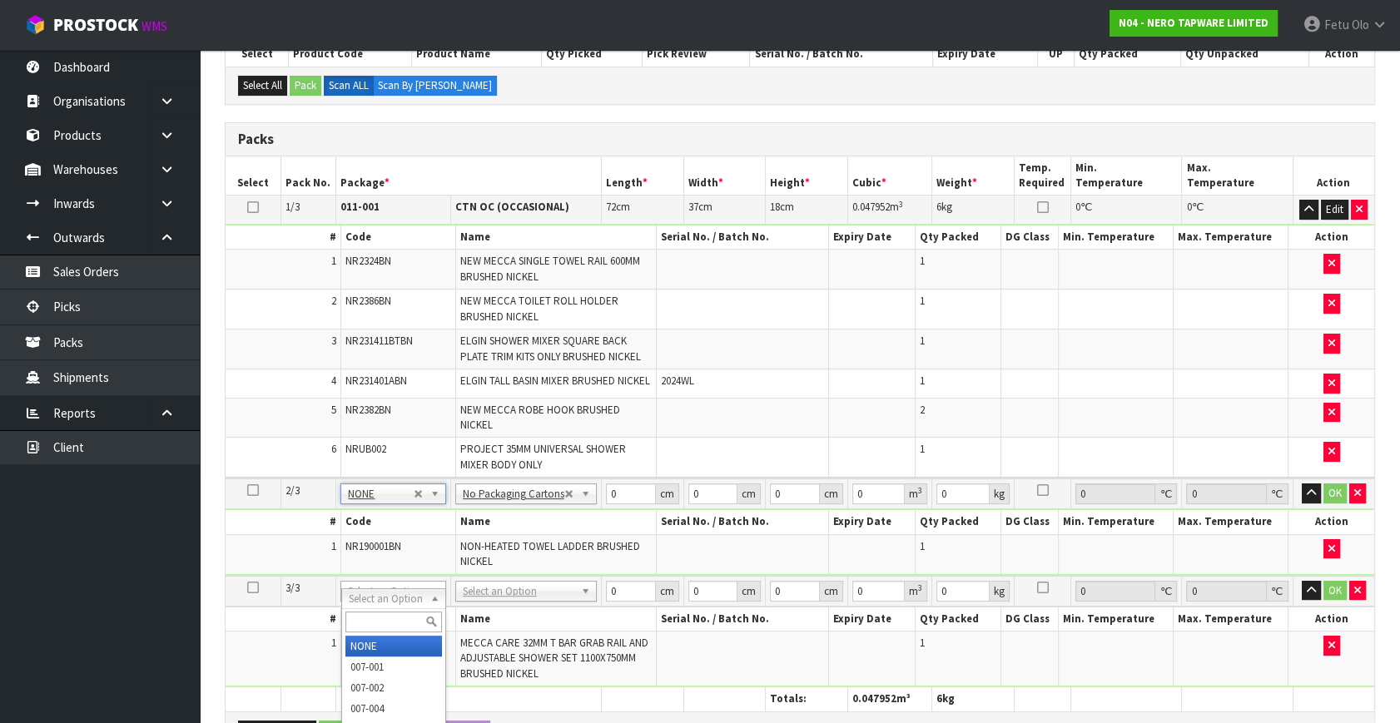
drag, startPoint x: 403, startPoint y: 599, endPoint x: 397, endPoint y: 633, distance: 33.8
click at [61, 685] on ul "Dashboard Organisations Clients Consignees Carriers Products Categories Serial …" at bounding box center [100, 386] width 200 height 673
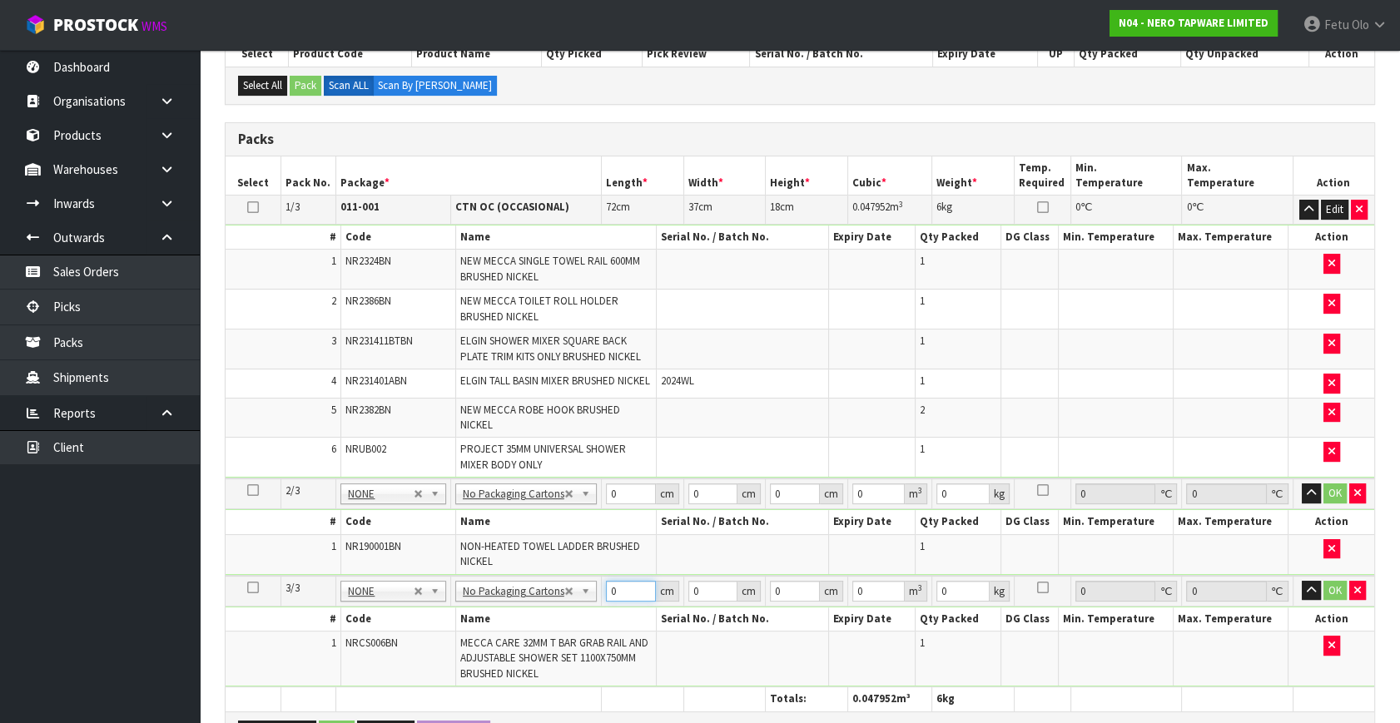
drag, startPoint x: 631, startPoint y: 593, endPoint x: 372, endPoint y: 625, distance: 260.8
click at [394, 630] on tbody "3/3 NONE 007-001 007-002 007-004 007-009 007-013 007-014 007-015 007-017 007-01…" at bounding box center [800, 632] width 1149 height 112
click button "OK" at bounding box center [1334, 591] width 23 height 20
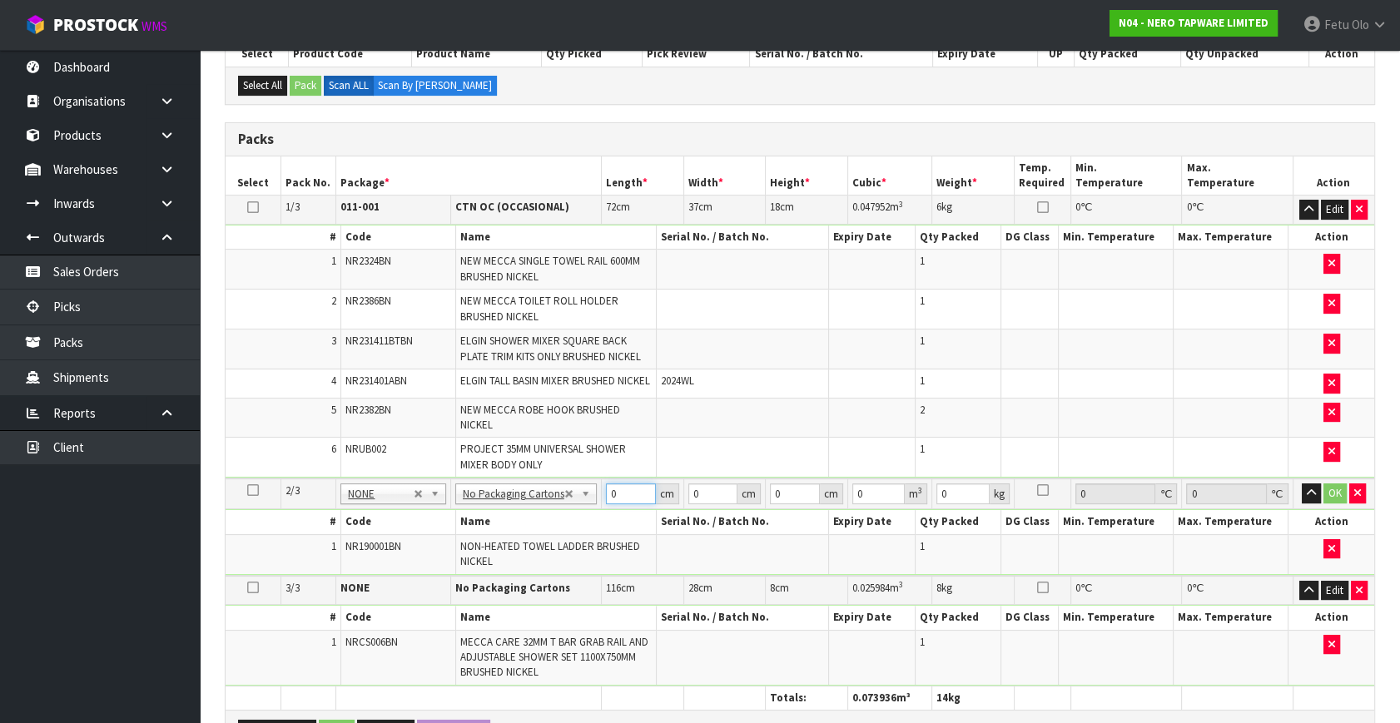
drag, startPoint x: 615, startPoint y: 500, endPoint x: 430, endPoint y: 580, distance: 201.3
click at [424, 575] on tbody "2/3 NONE 007-001 007-002 007-004 007-009 007-013 007-014 007-015 007-017 007-01…" at bounding box center [800, 527] width 1149 height 97
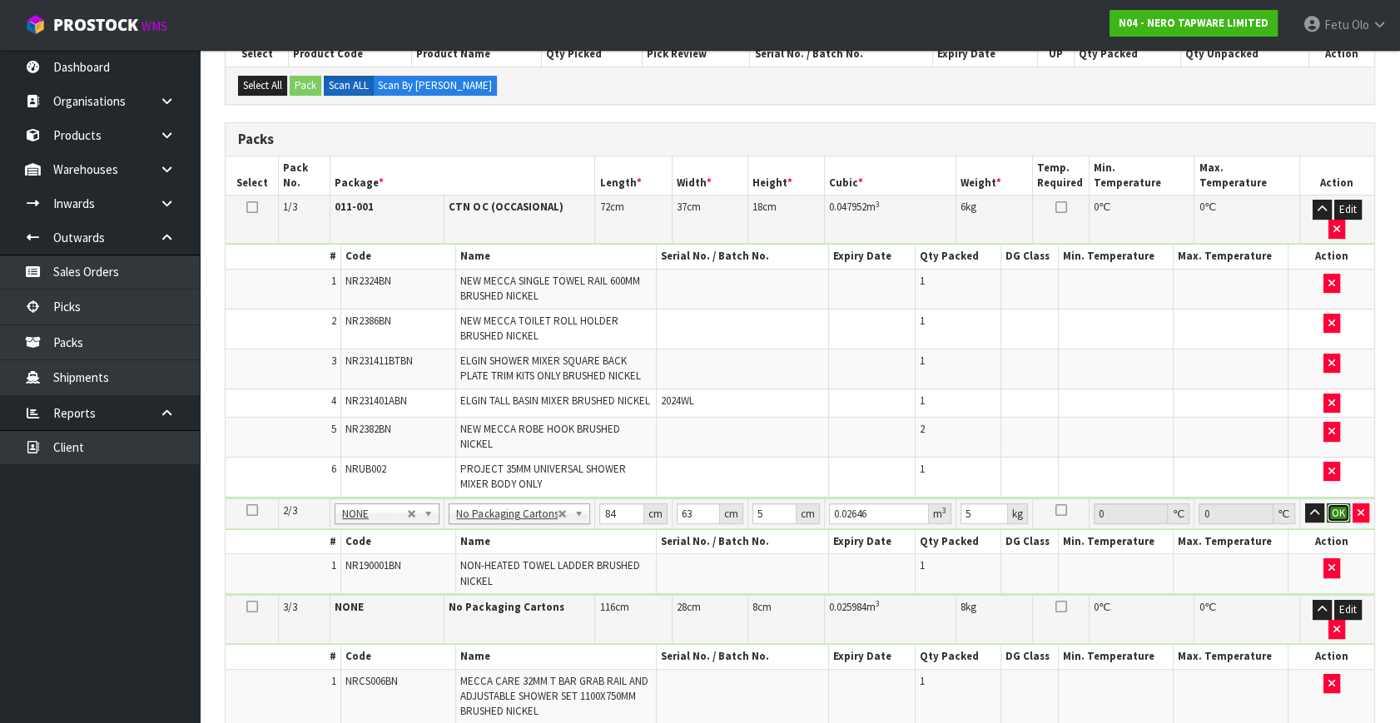
click button "OK" at bounding box center [1338, 514] width 23 height 20
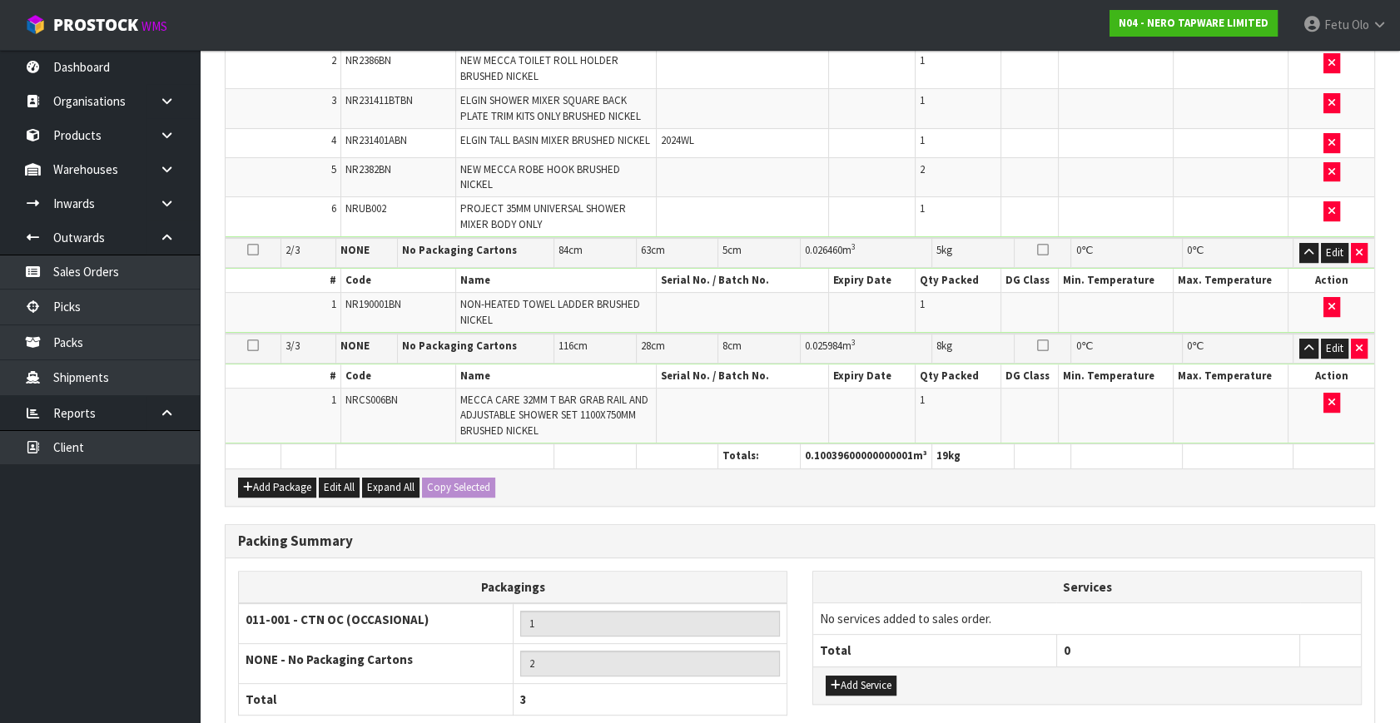
scroll to position [763, 0]
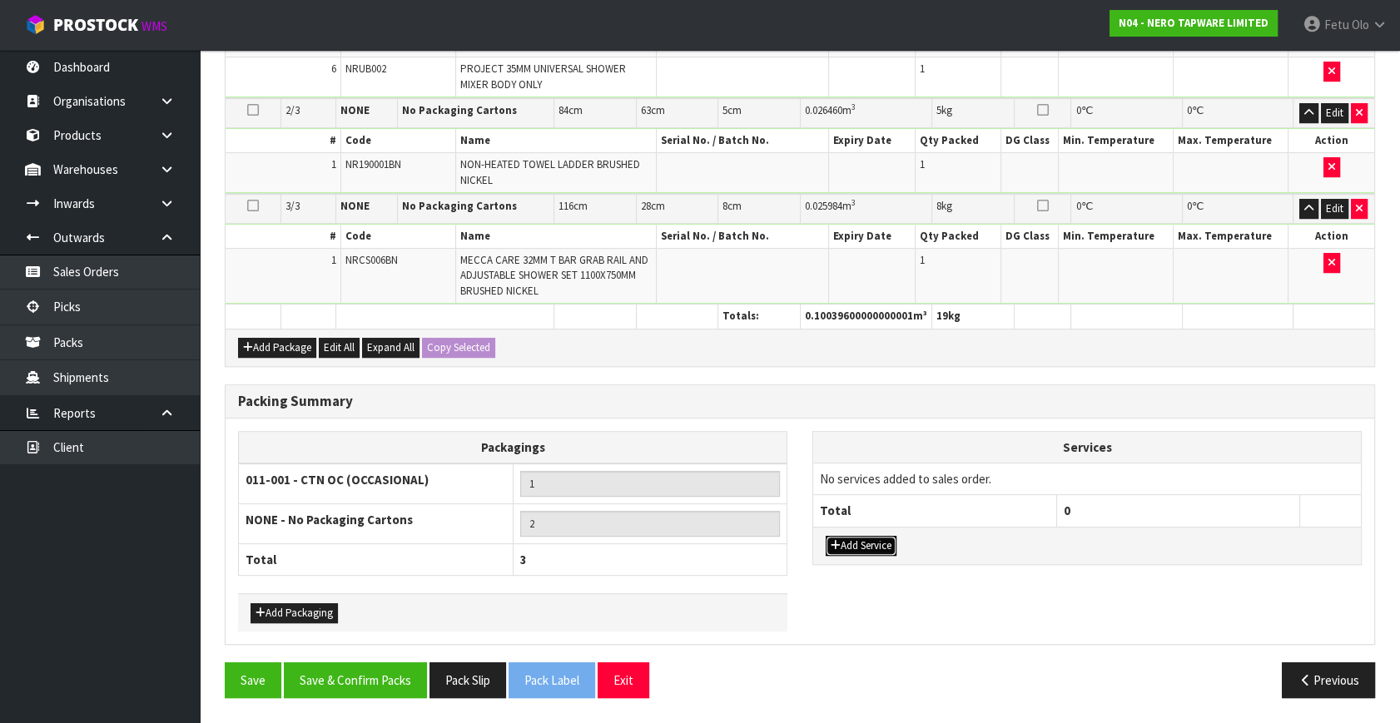
click at [858, 543] on button "Add Service" at bounding box center [861, 546] width 71 height 20
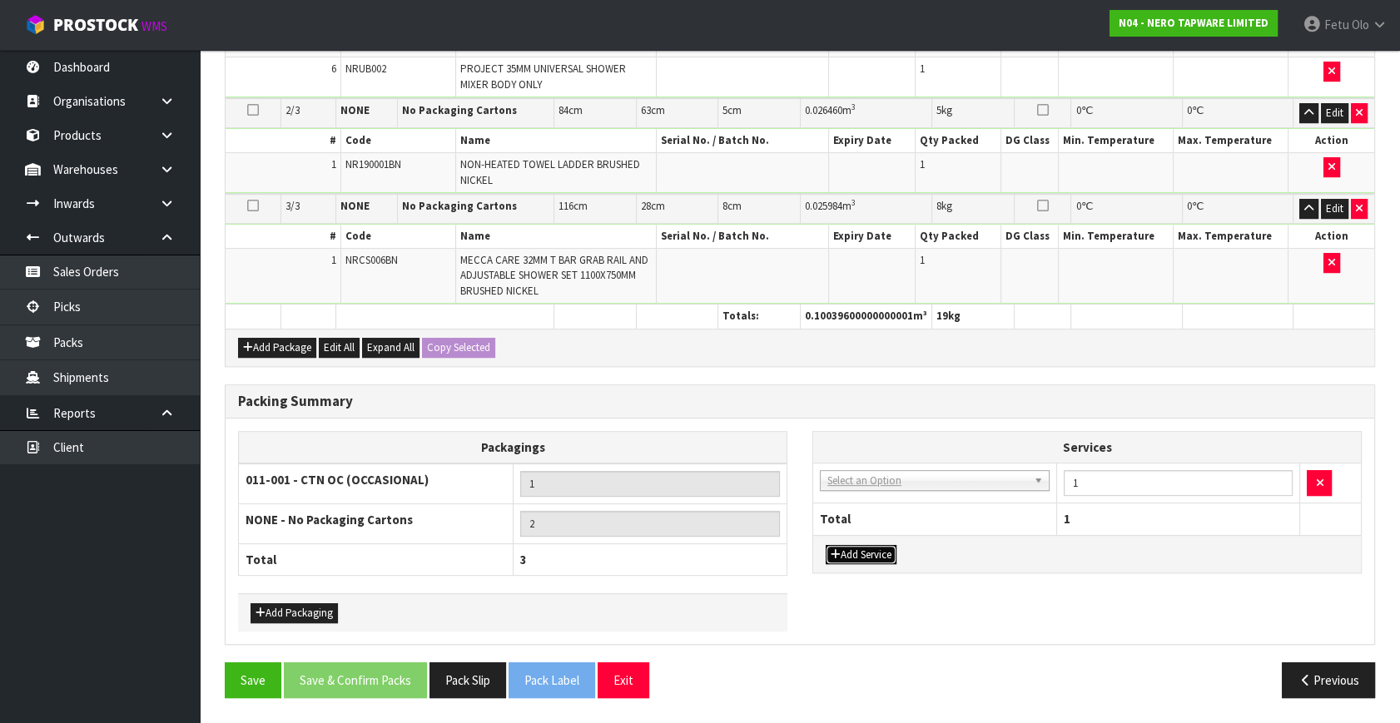
drag, startPoint x: 878, startPoint y: 484, endPoint x: 871, endPoint y: 495, distance: 13.9
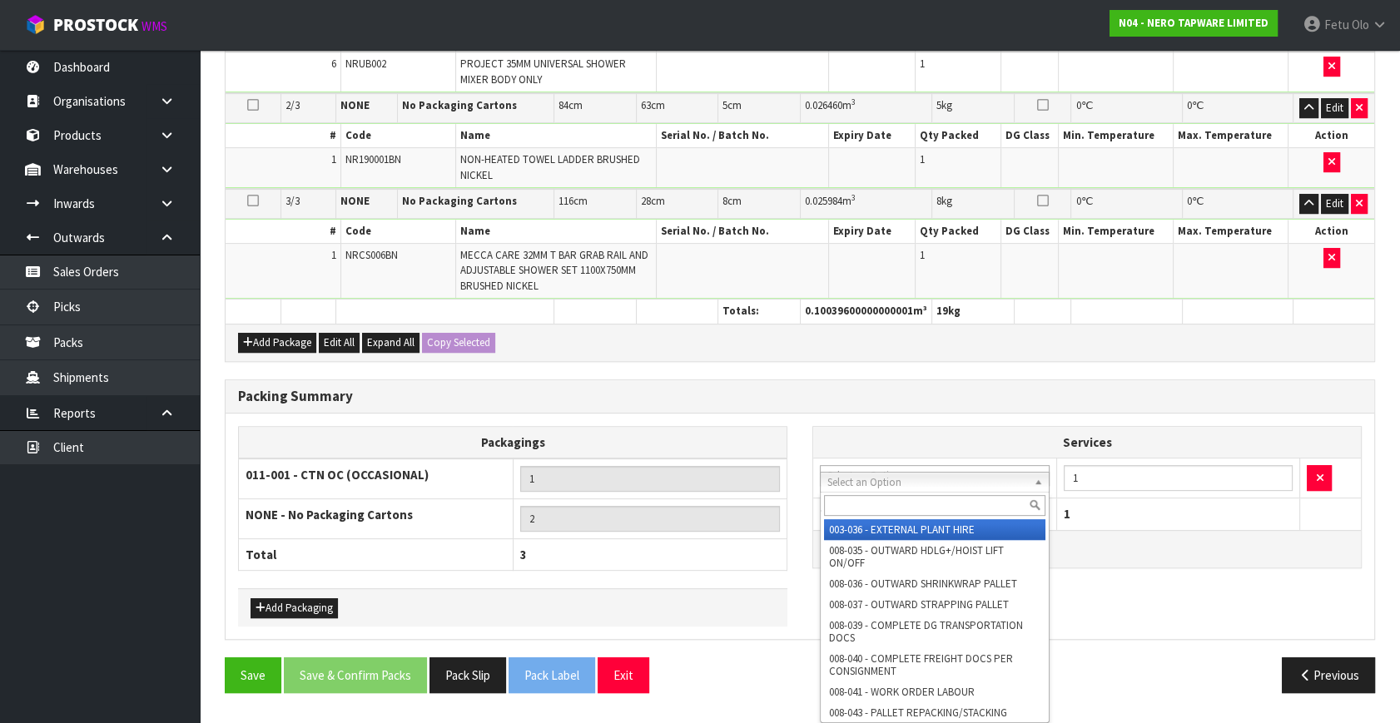
click at [869, 499] on input "text" at bounding box center [934, 505] width 221 height 21
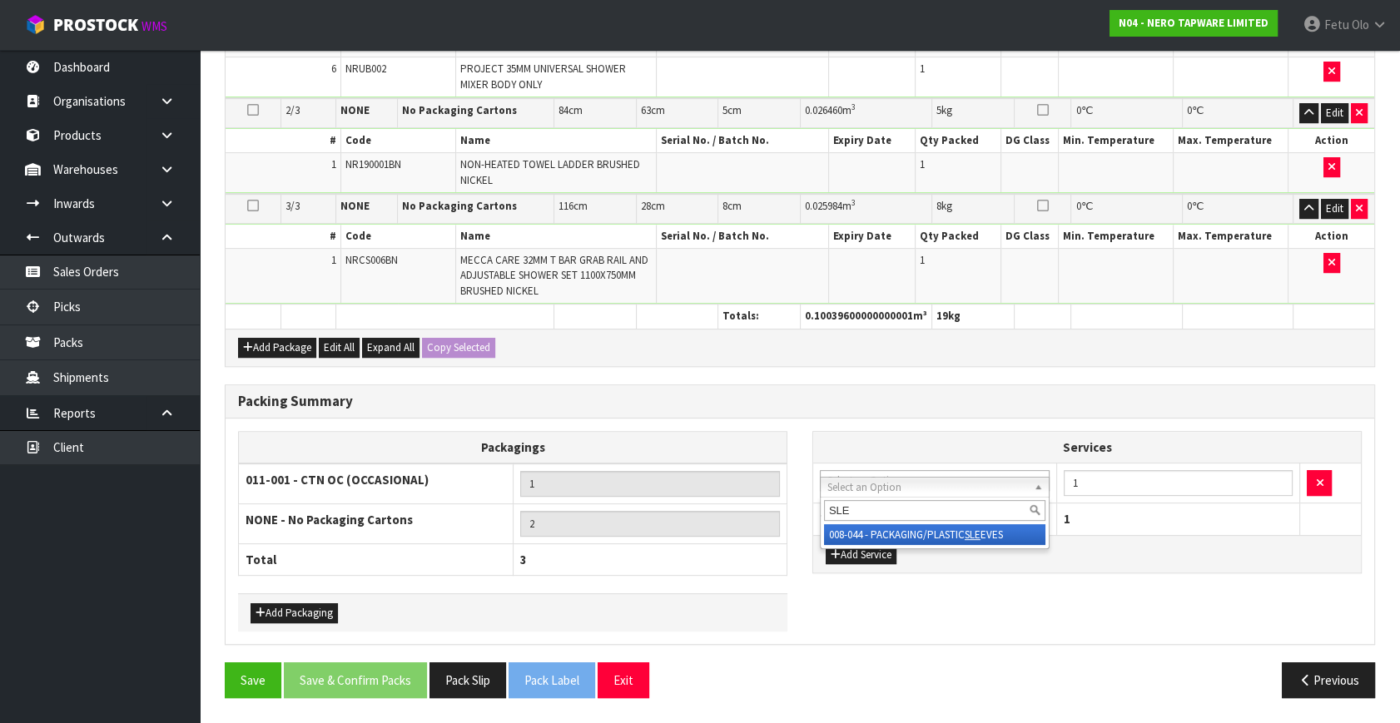
drag, startPoint x: 982, startPoint y: 527, endPoint x: 1015, endPoint y: 513, distance: 35.4
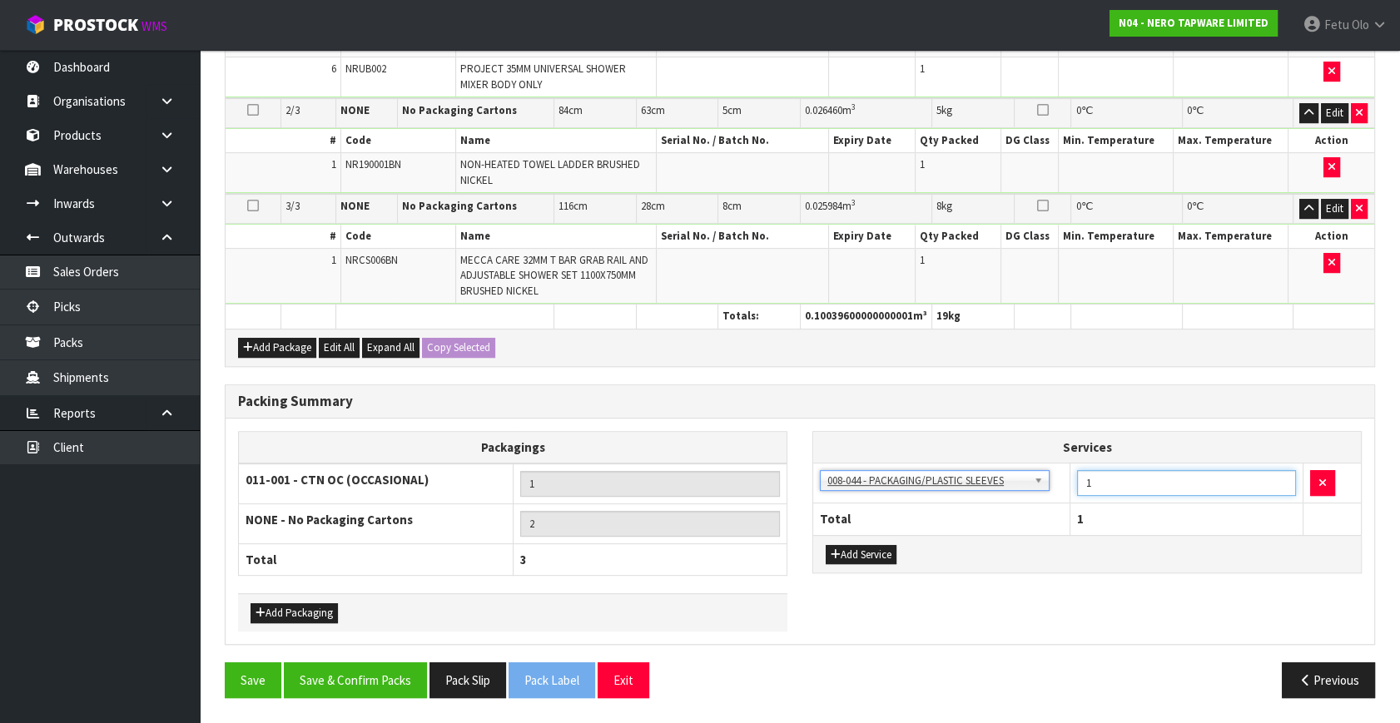
drag, startPoint x: 1099, startPoint y: 478, endPoint x: 1029, endPoint y: 505, distance: 75.9
click at [1029, 505] on table "Services 003-036 - EXTERNAL PLANT HIRE 008-035 - OUTWARD HDLG+/HOIST LIFT ON/OF…" at bounding box center [1087, 483] width 548 height 103
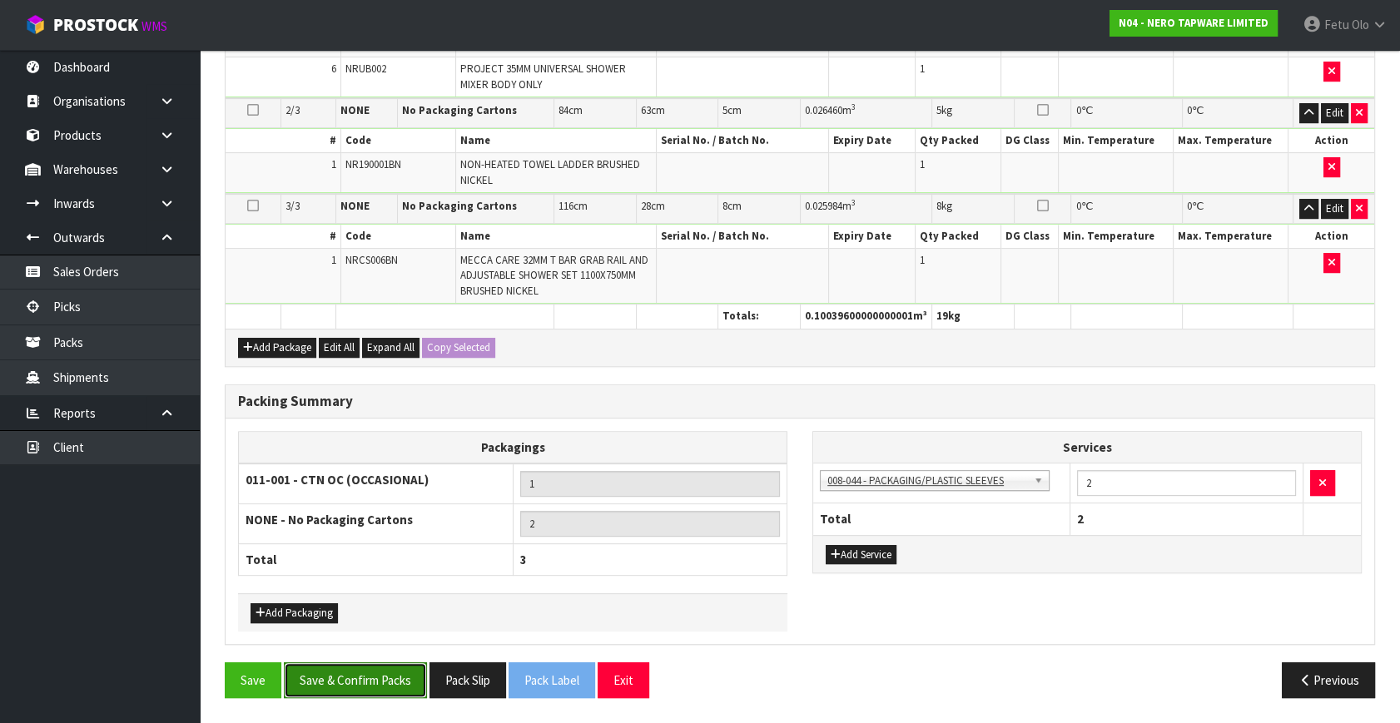
click at [338, 672] on button "Save & Confirm Packs" at bounding box center [355, 681] width 143 height 36
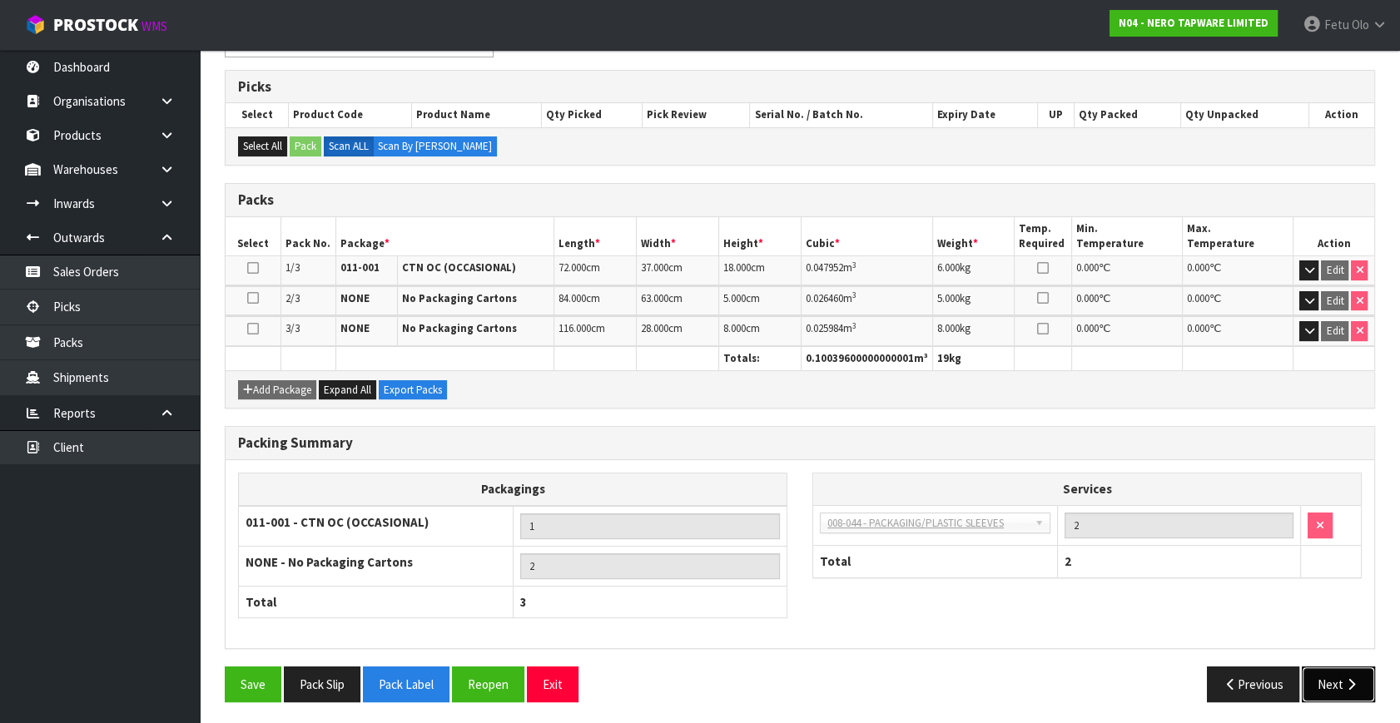
click at [1313, 671] on button "Next" at bounding box center [1338, 685] width 73 height 36
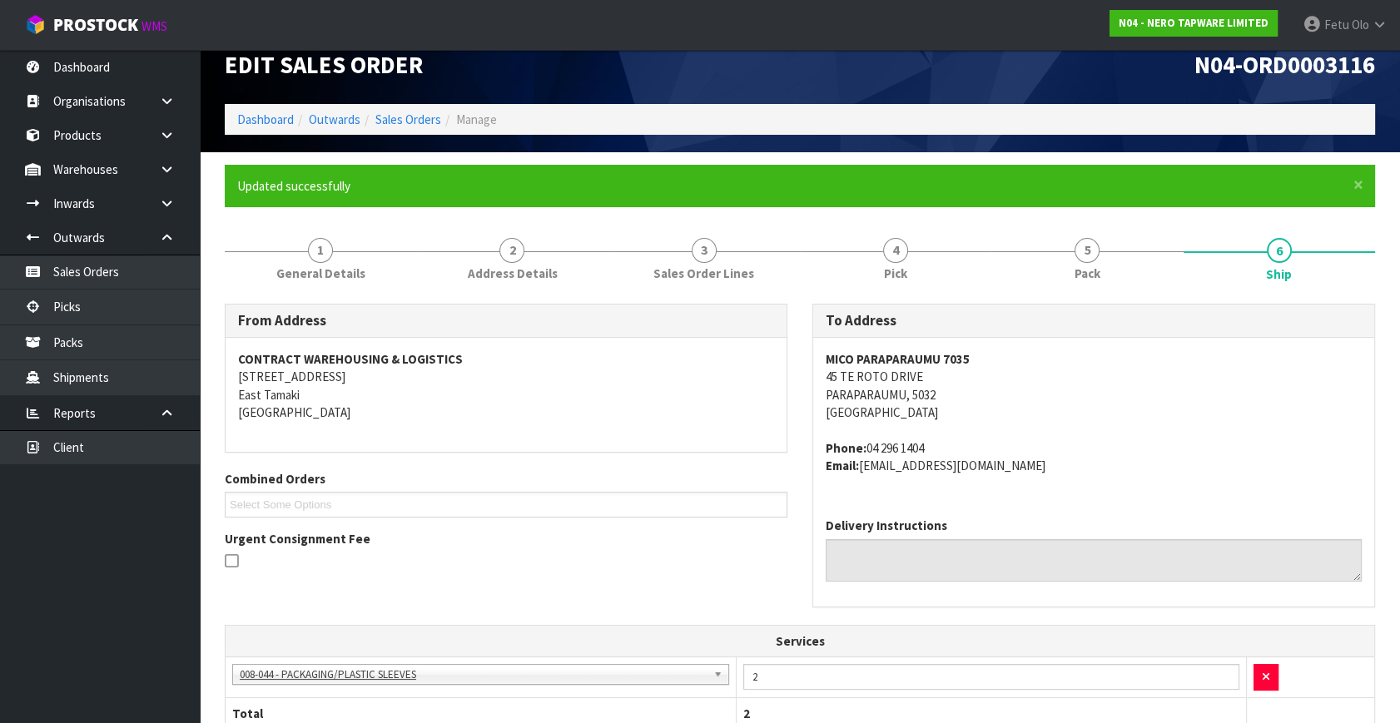
scroll to position [460, 0]
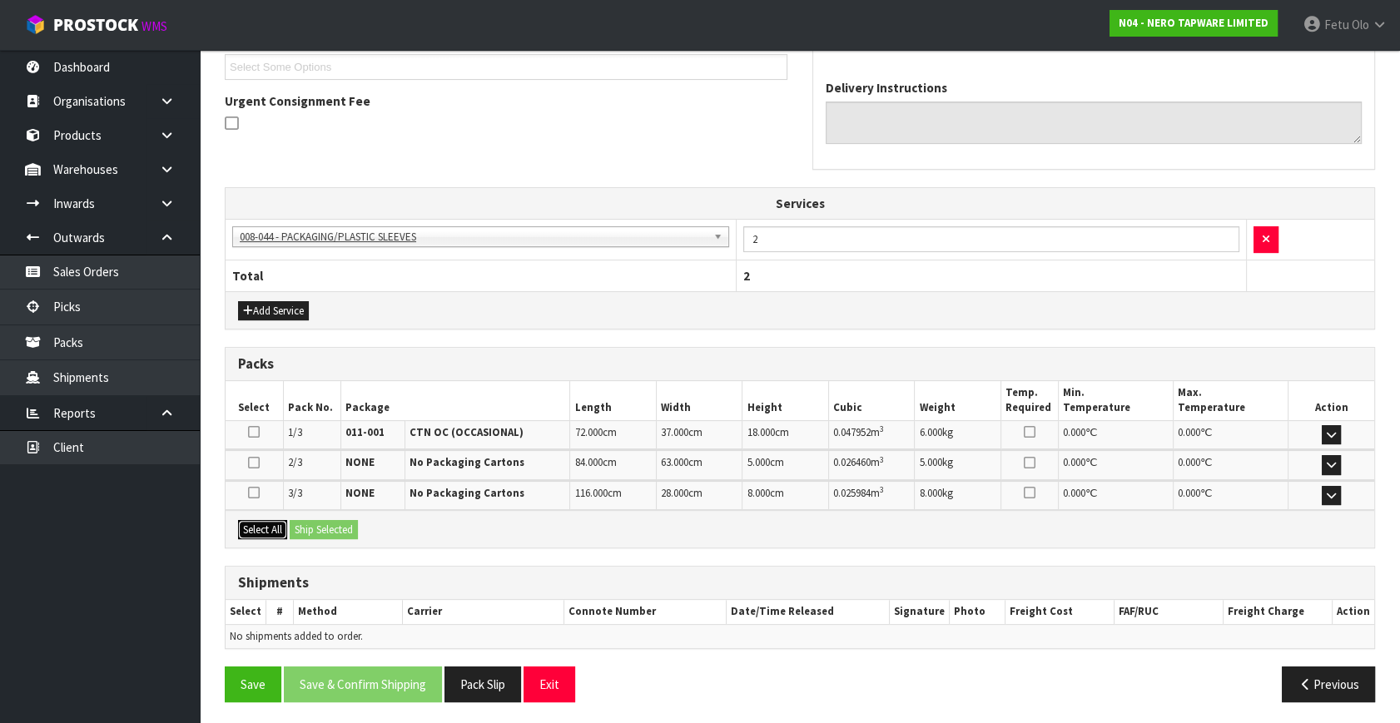
drag, startPoint x: 274, startPoint y: 533, endPoint x: 307, endPoint y: 524, distance: 34.5
click at [279, 532] on button "Select All" at bounding box center [262, 530] width 49 height 20
click at [310, 523] on button "Ship Selected" at bounding box center [324, 530] width 68 height 20
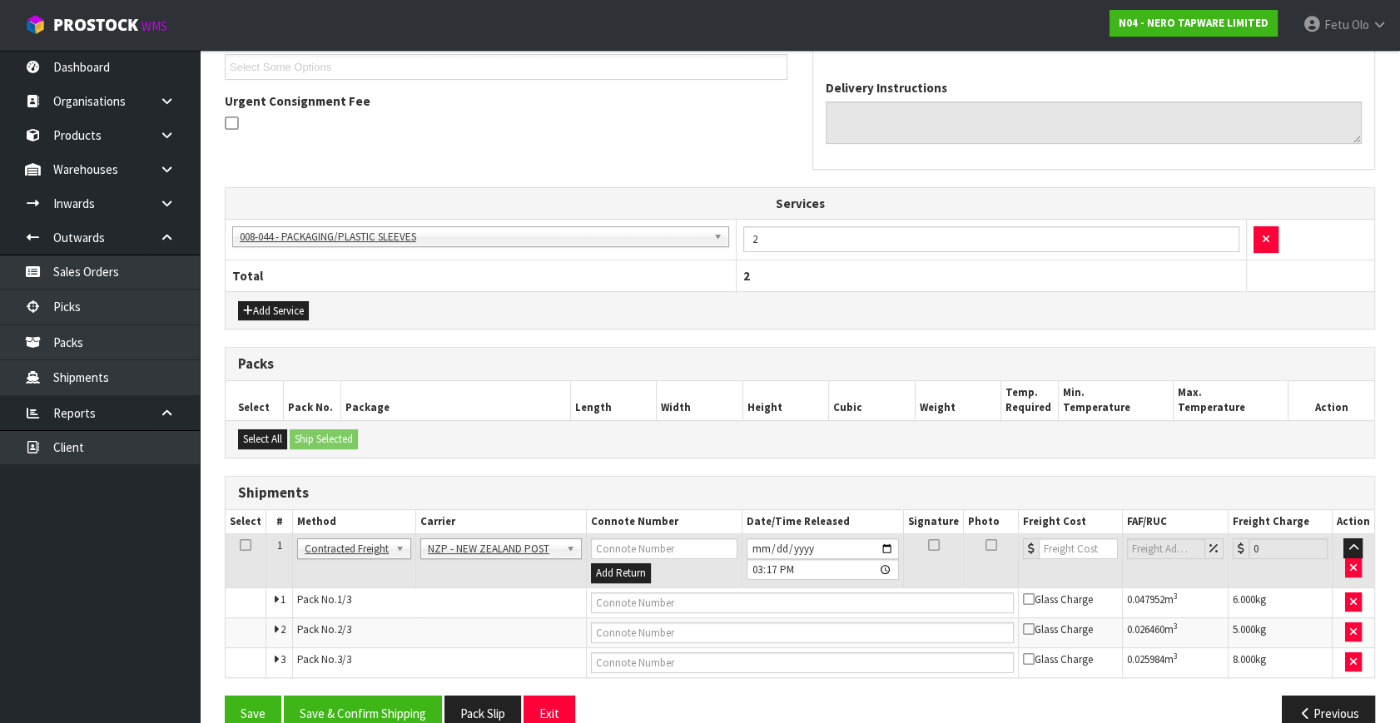
scroll to position [490, 0]
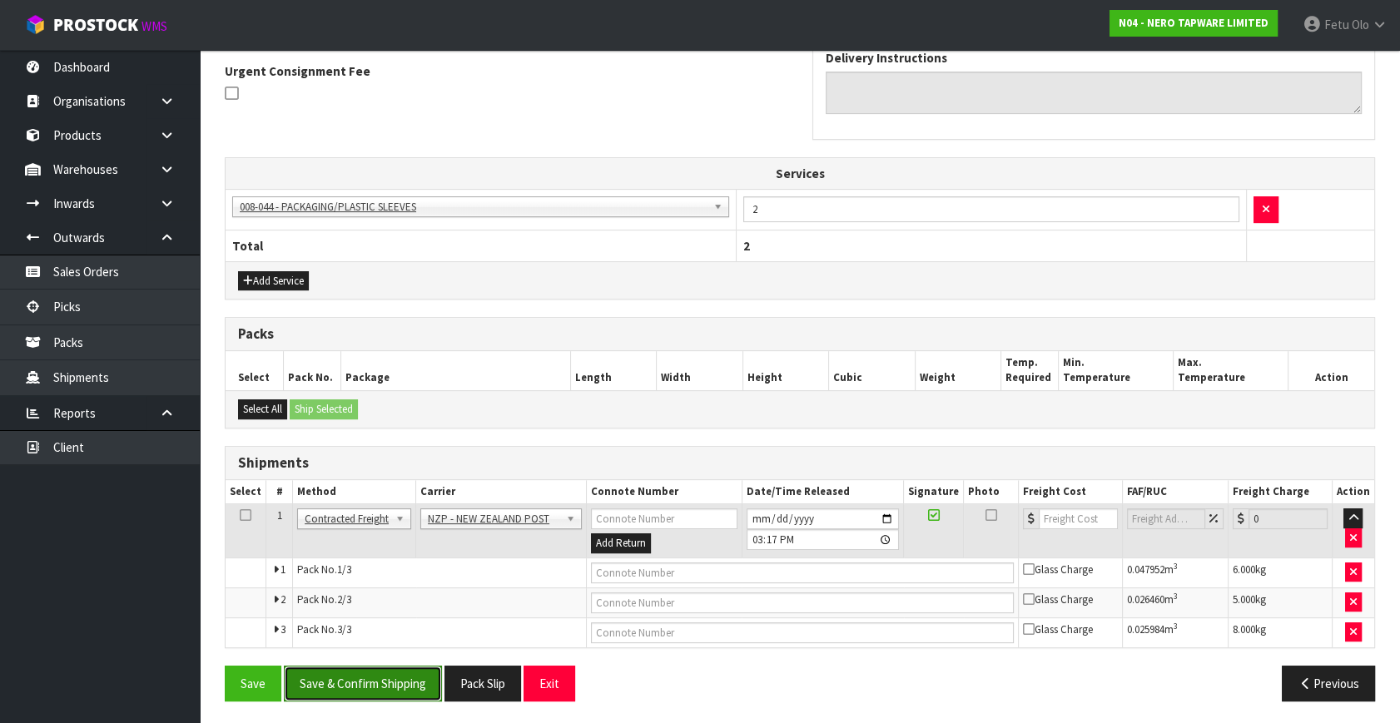
click at [342, 666] on button "Save & Confirm Shipping" at bounding box center [363, 684] width 158 height 36
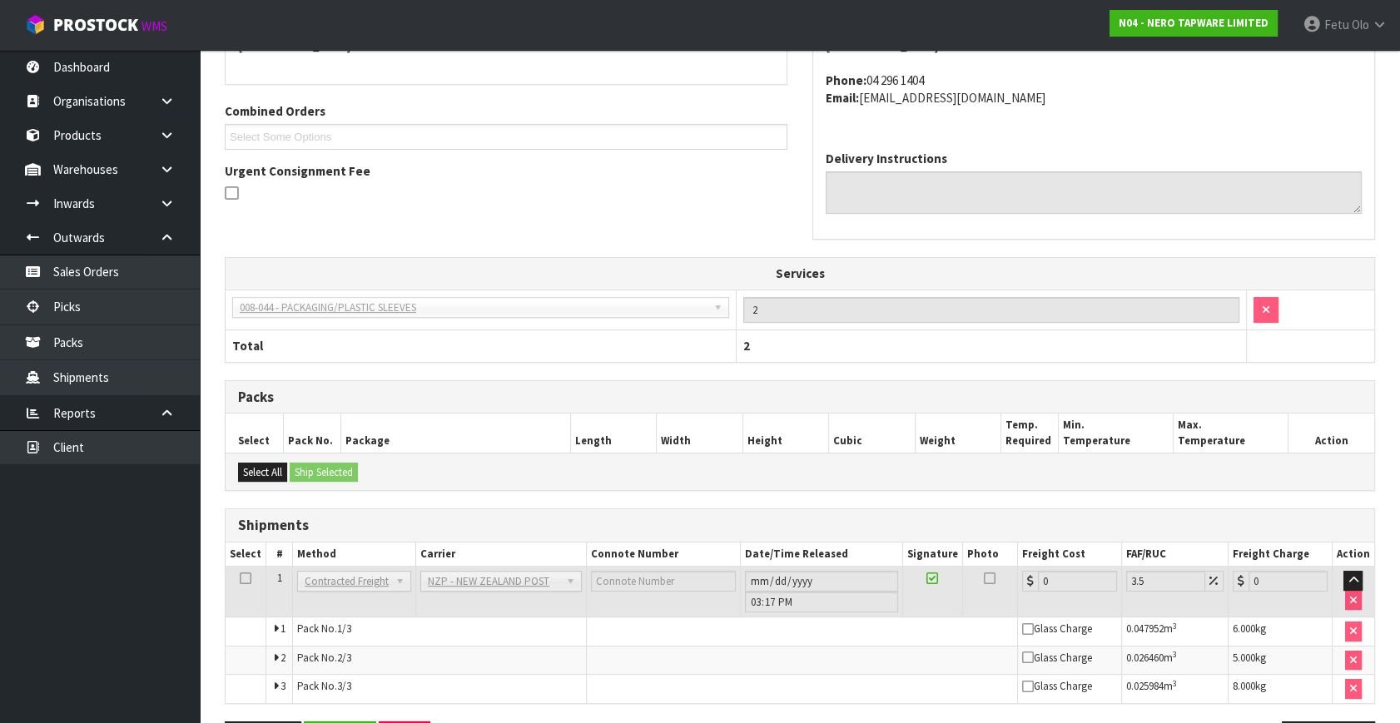
scroll to position [464, 0]
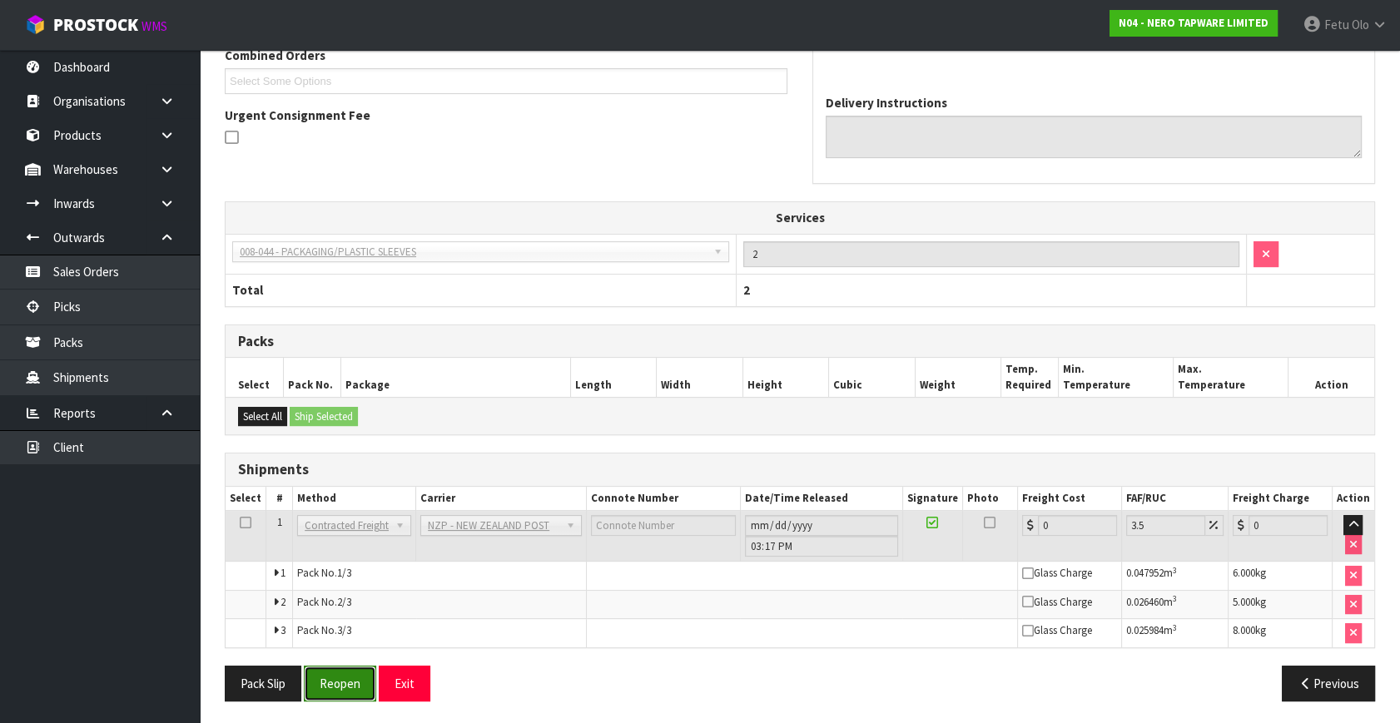
click at [324, 683] on button "Reopen" at bounding box center [340, 684] width 72 height 36
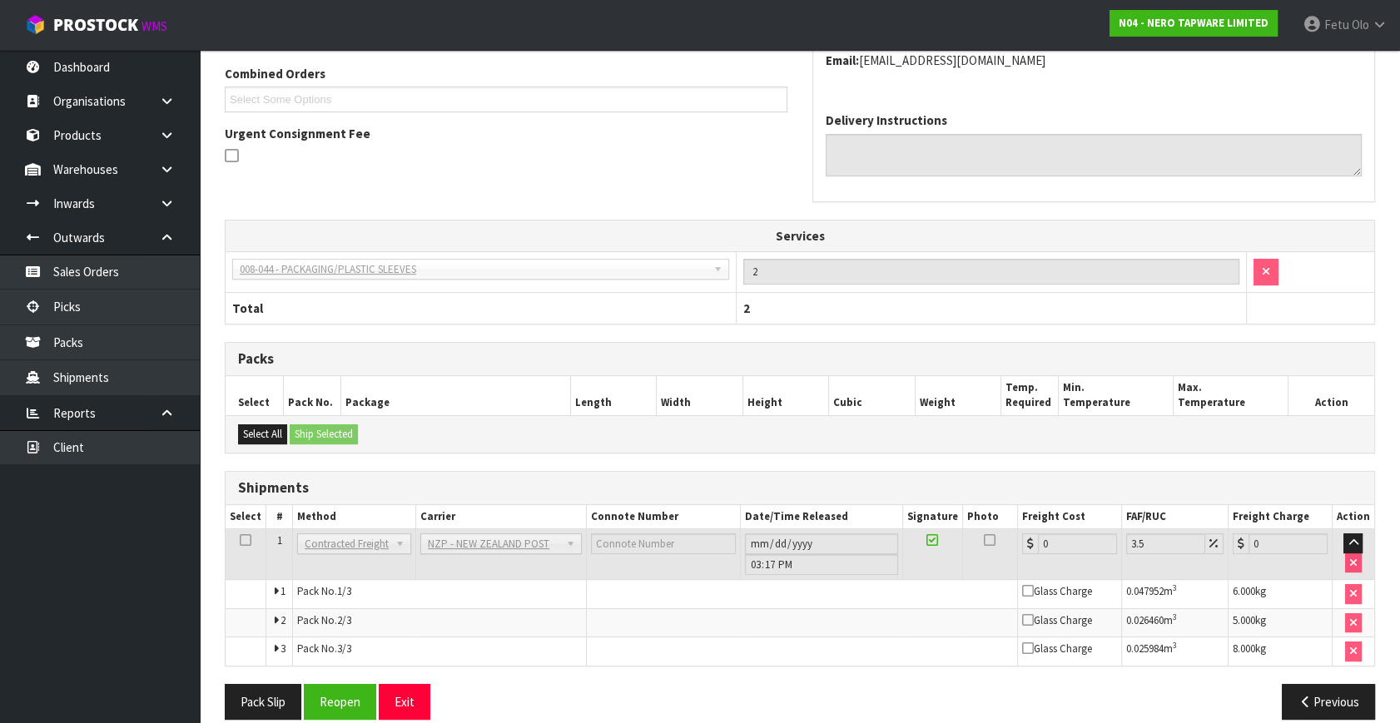
scroll to position [446, 0]
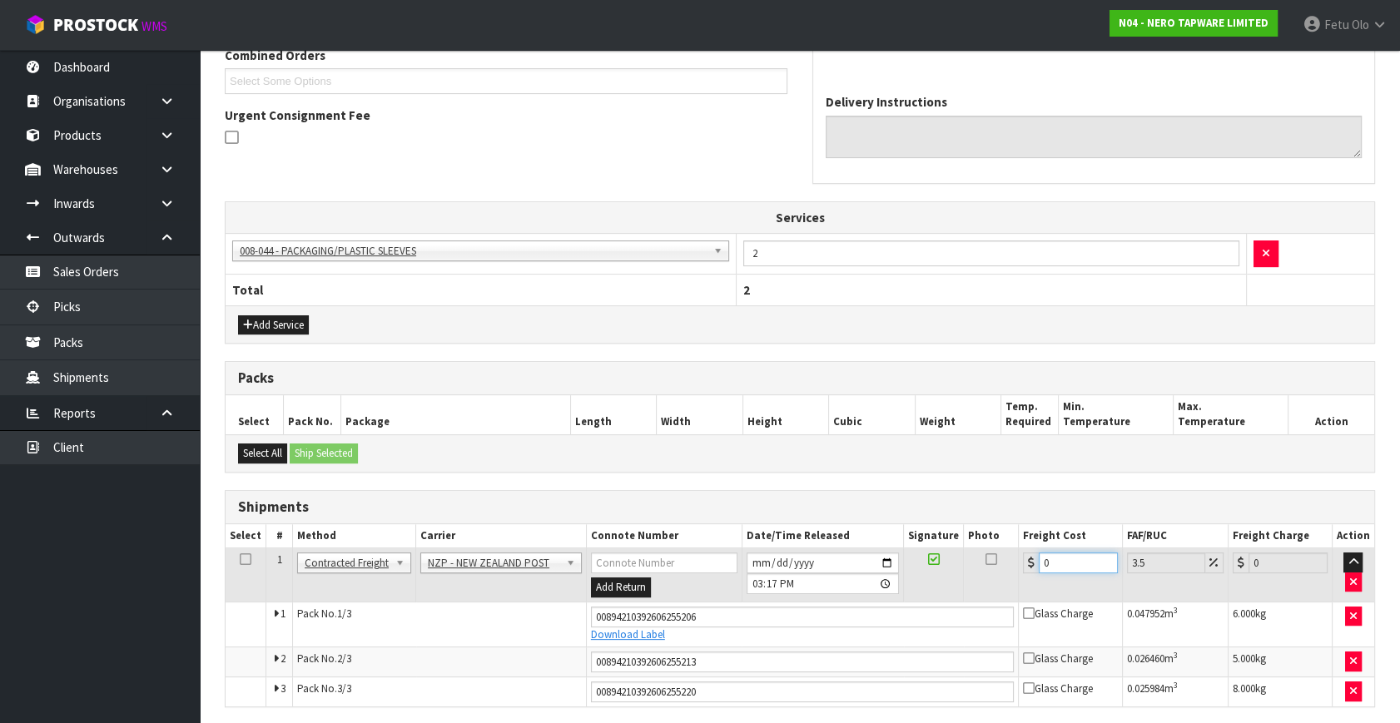
drag, startPoint x: 937, startPoint y: 596, endPoint x: 718, endPoint y: 668, distance: 230.6
click at [718, 668] on tbody "1 Client Local Pickup Customer Local Pickup Company Freight Contracted Freight …" at bounding box center [800, 627] width 1149 height 158
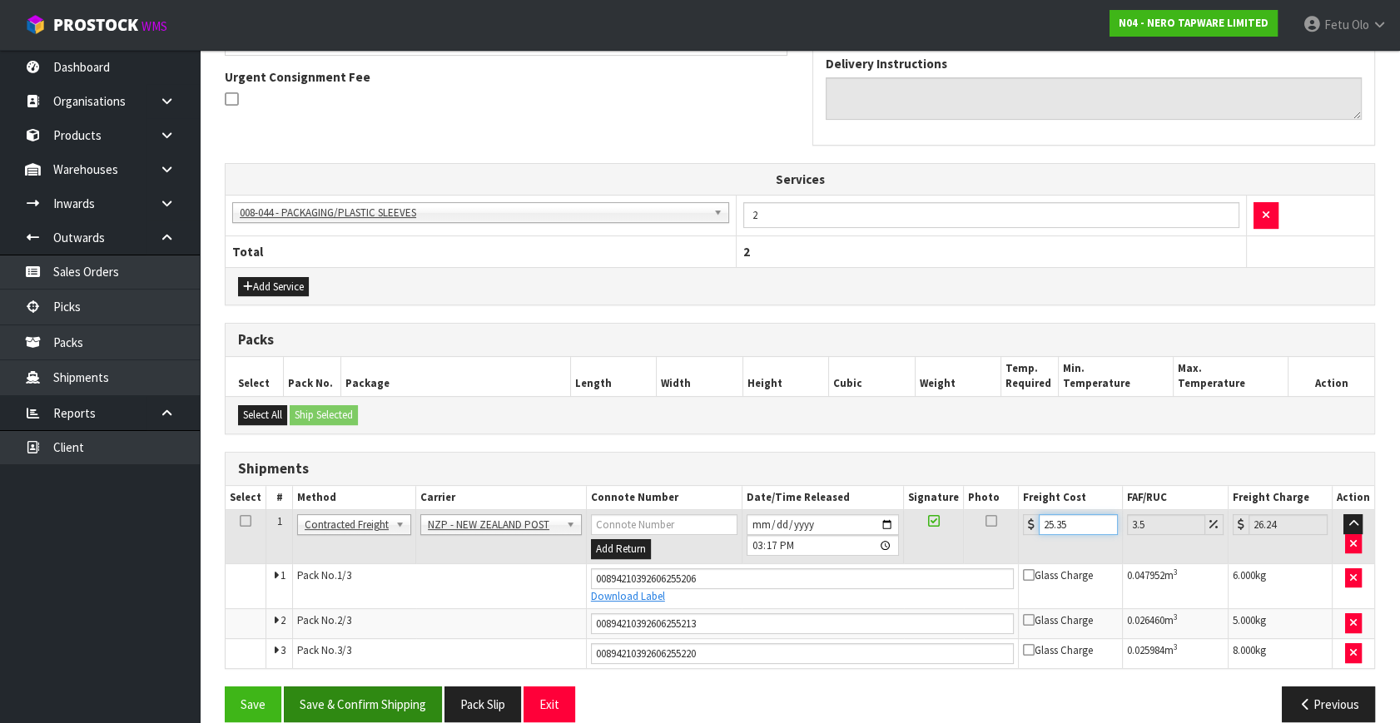
scroll to position [505, 0]
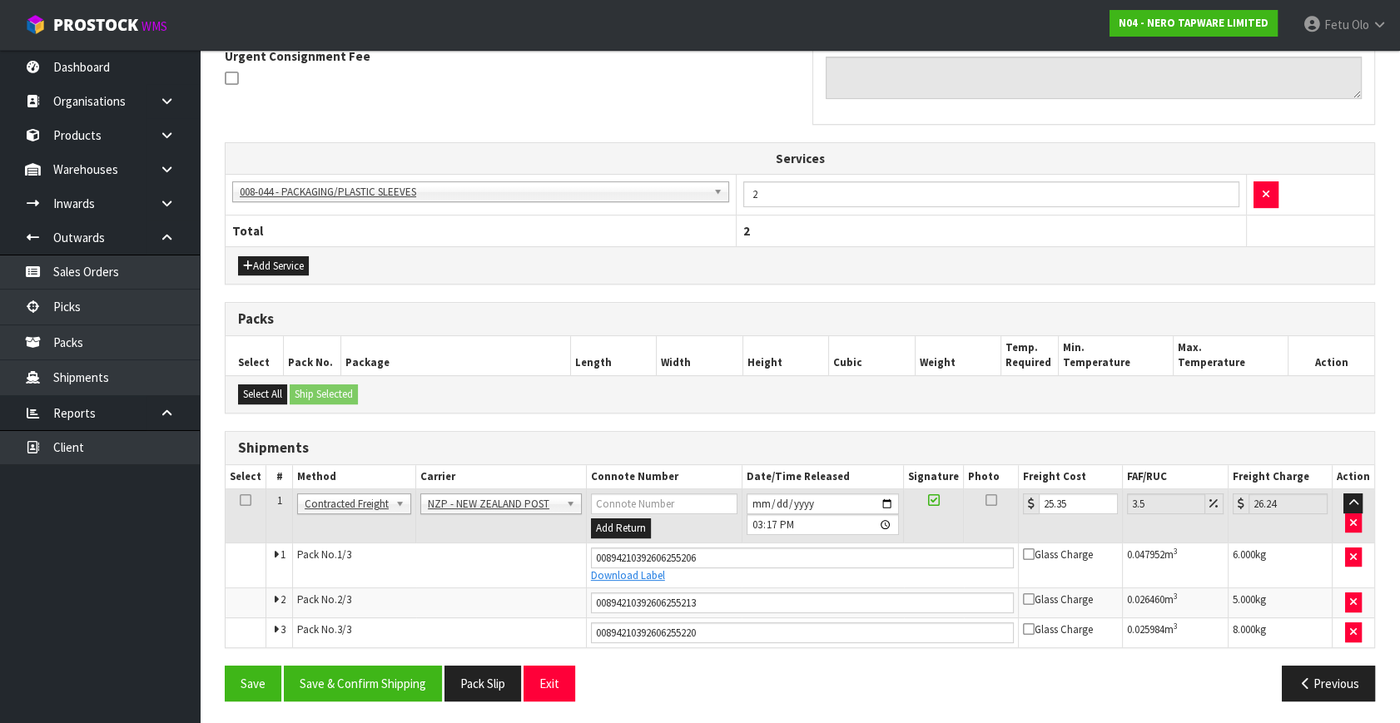
click at [370, 661] on div "From Address CONTRACT WAREHOUSING & LOGISTICS [STREET_ADDRESS] Combined Orders …" at bounding box center [800, 267] width 1150 height 893
click at [382, 696] on button "Save & Confirm Shipping" at bounding box center [363, 684] width 158 height 36
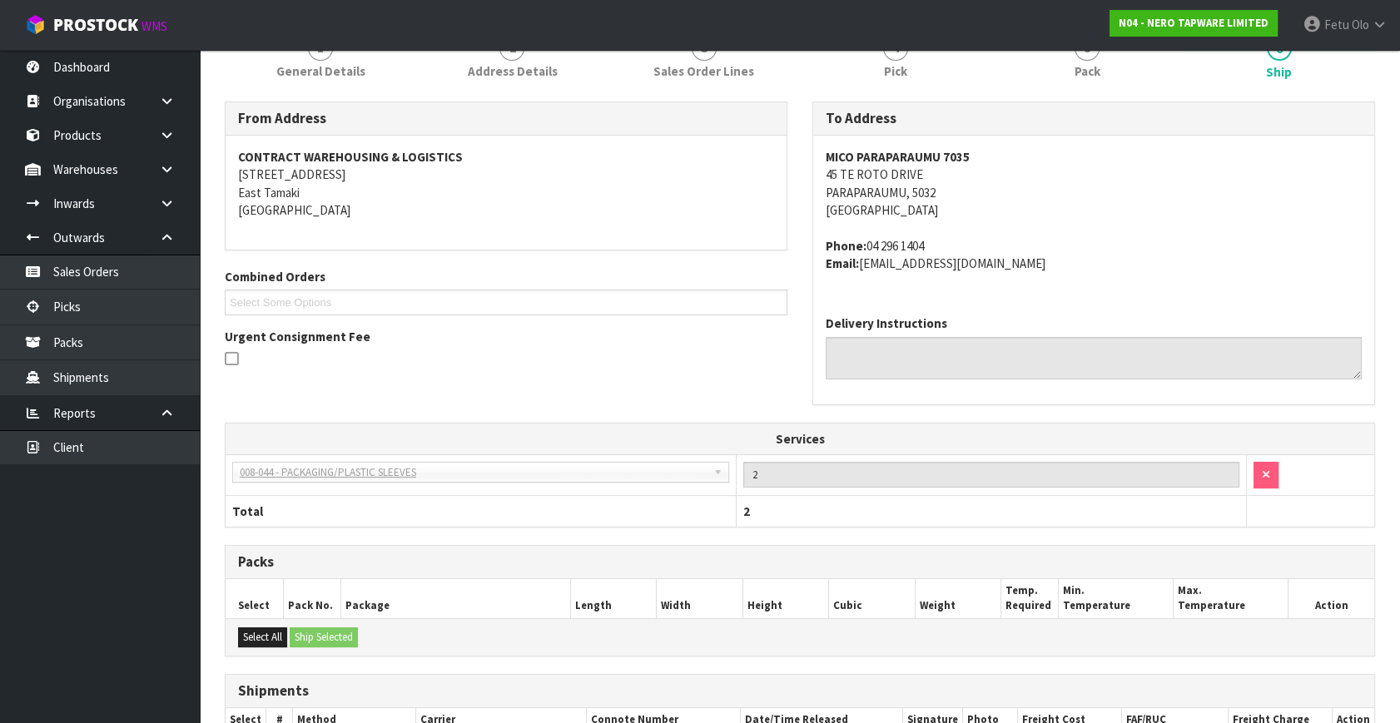
scroll to position [458, 0]
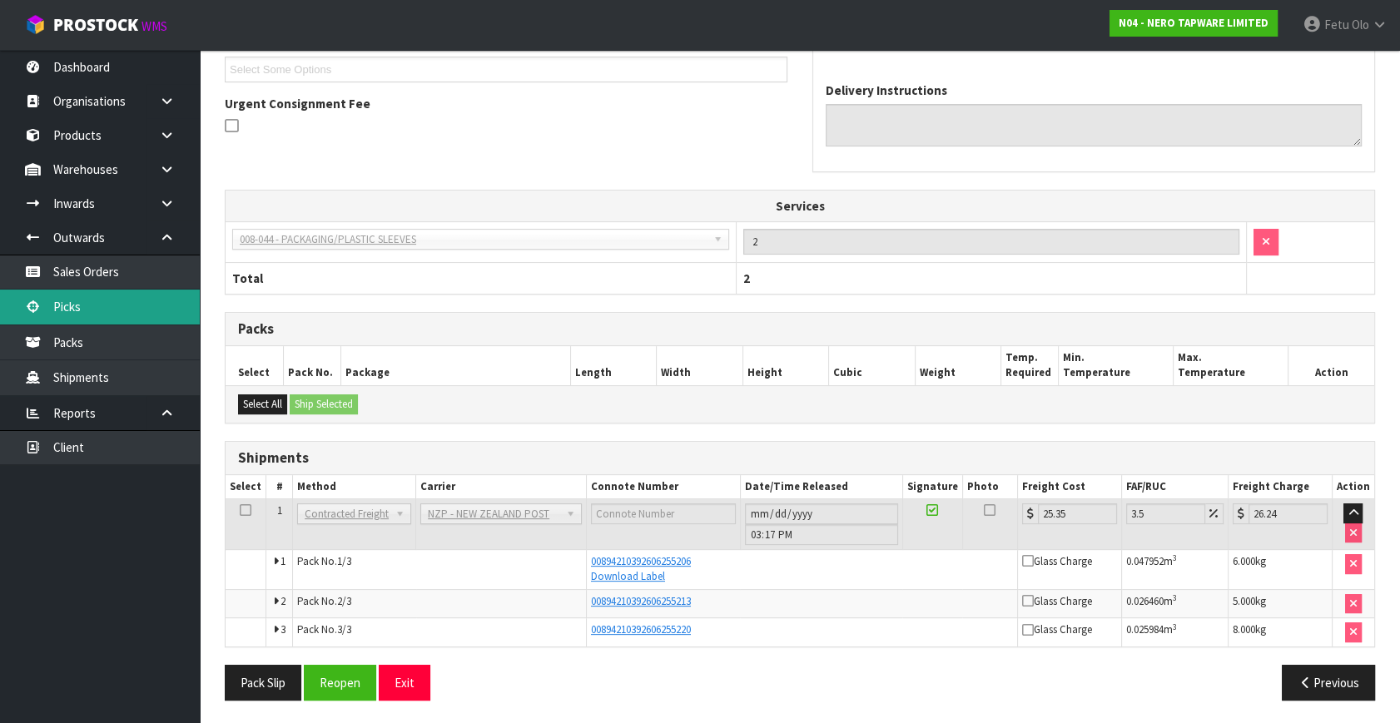
click at [72, 314] on link "Picks" at bounding box center [100, 307] width 200 height 34
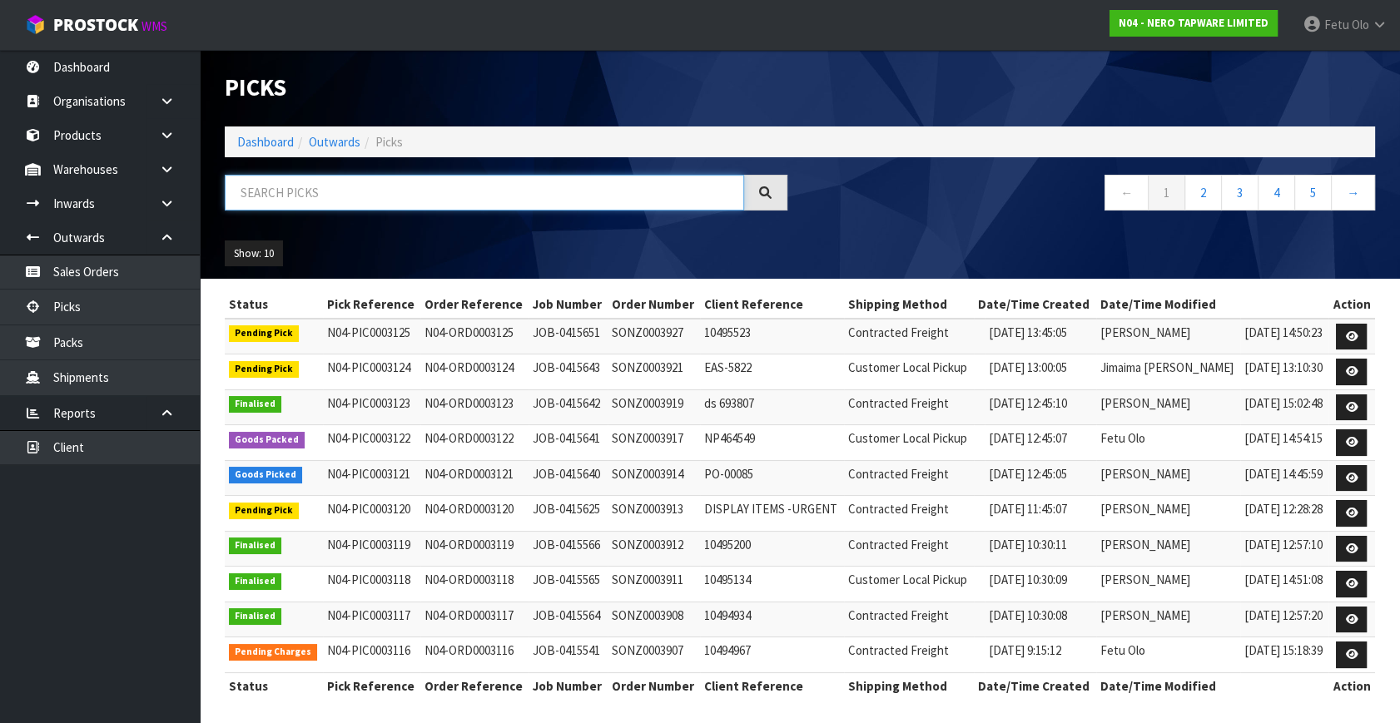
click at [308, 202] on input "text" at bounding box center [484, 193] width 519 height 36
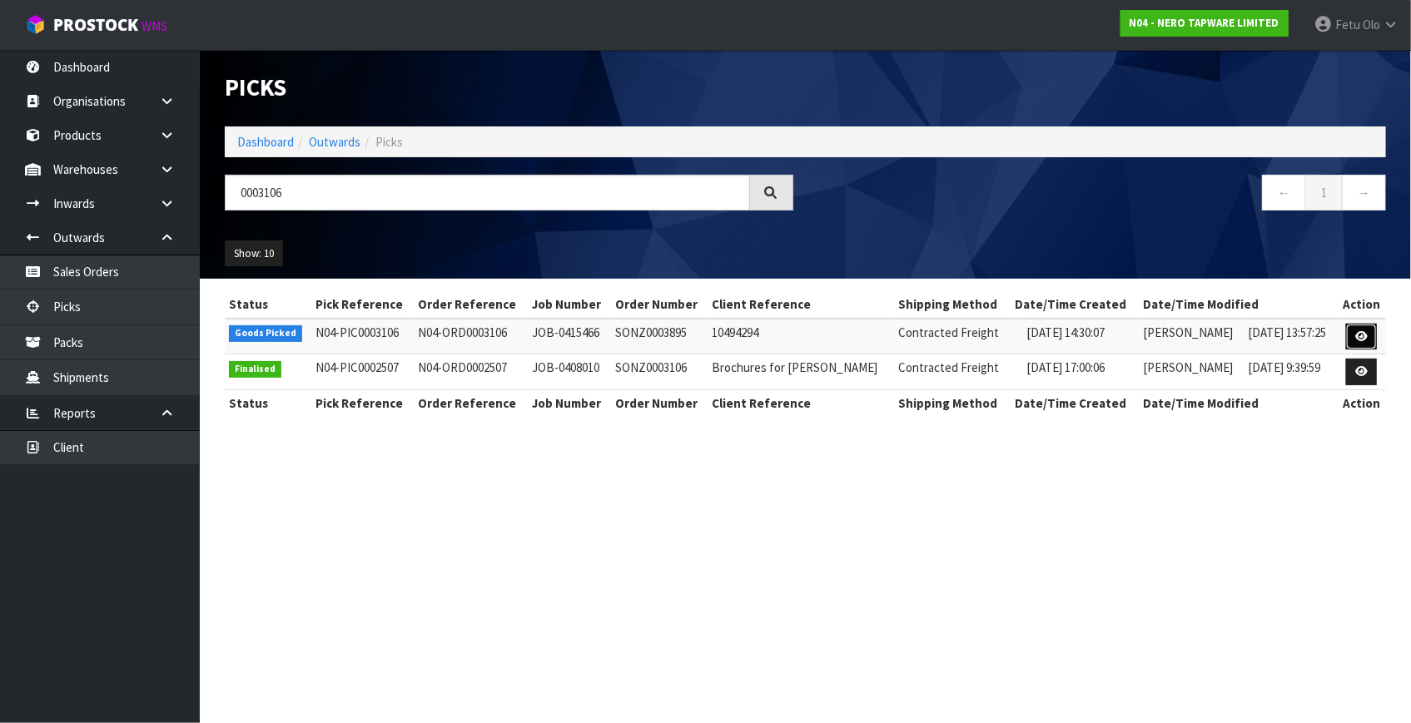
click at [1351, 336] on link at bounding box center [1361, 337] width 31 height 27
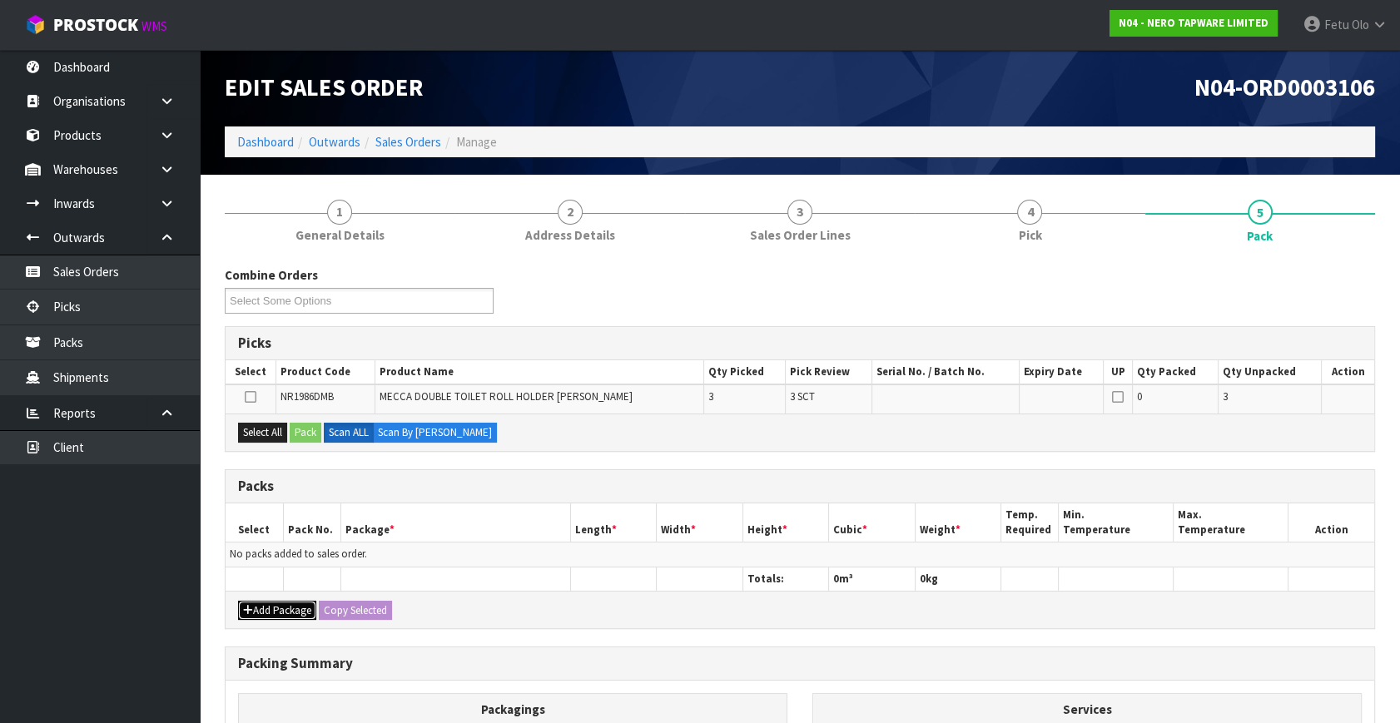
click at [270, 605] on button "Add Package" at bounding box center [277, 611] width 78 height 20
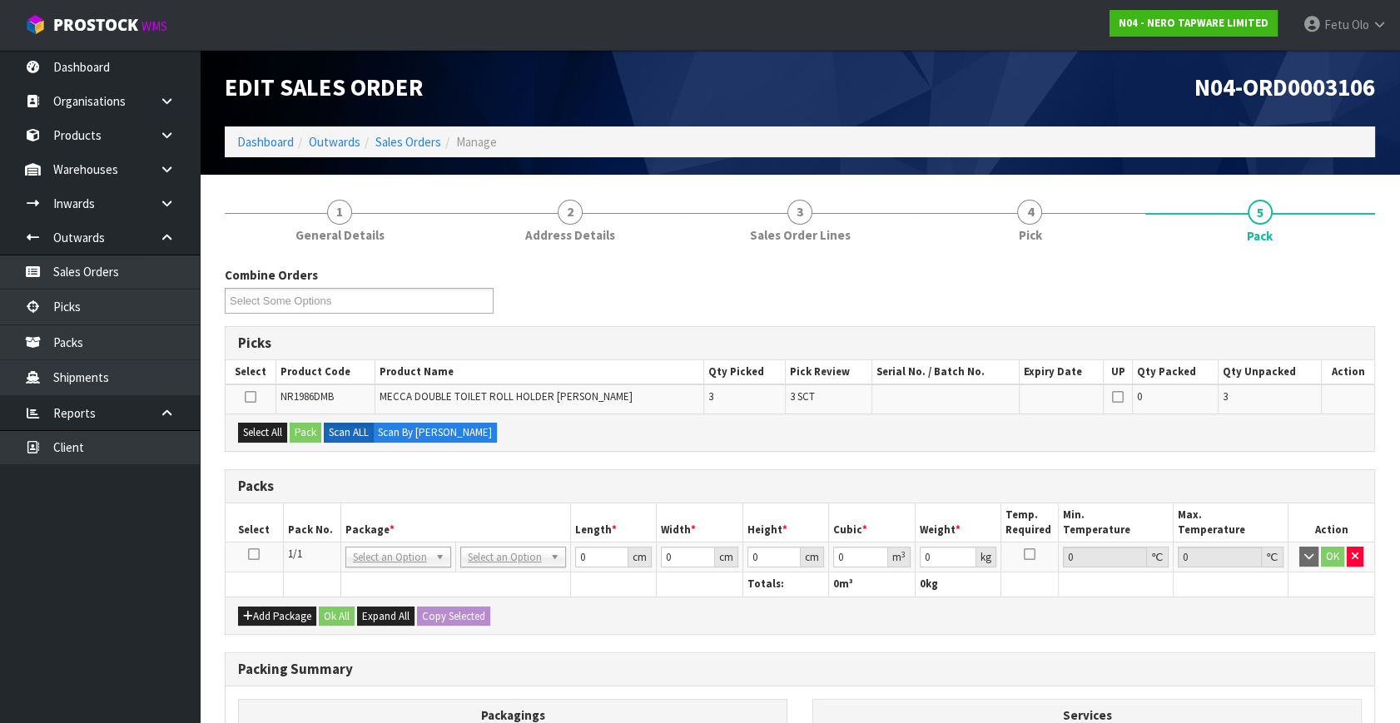
click at [251, 554] on icon at bounding box center [254, 554] width 12 height 1
click at [369, 533] on th "Package *" at bounding box center [455, 523] width 230 height 39
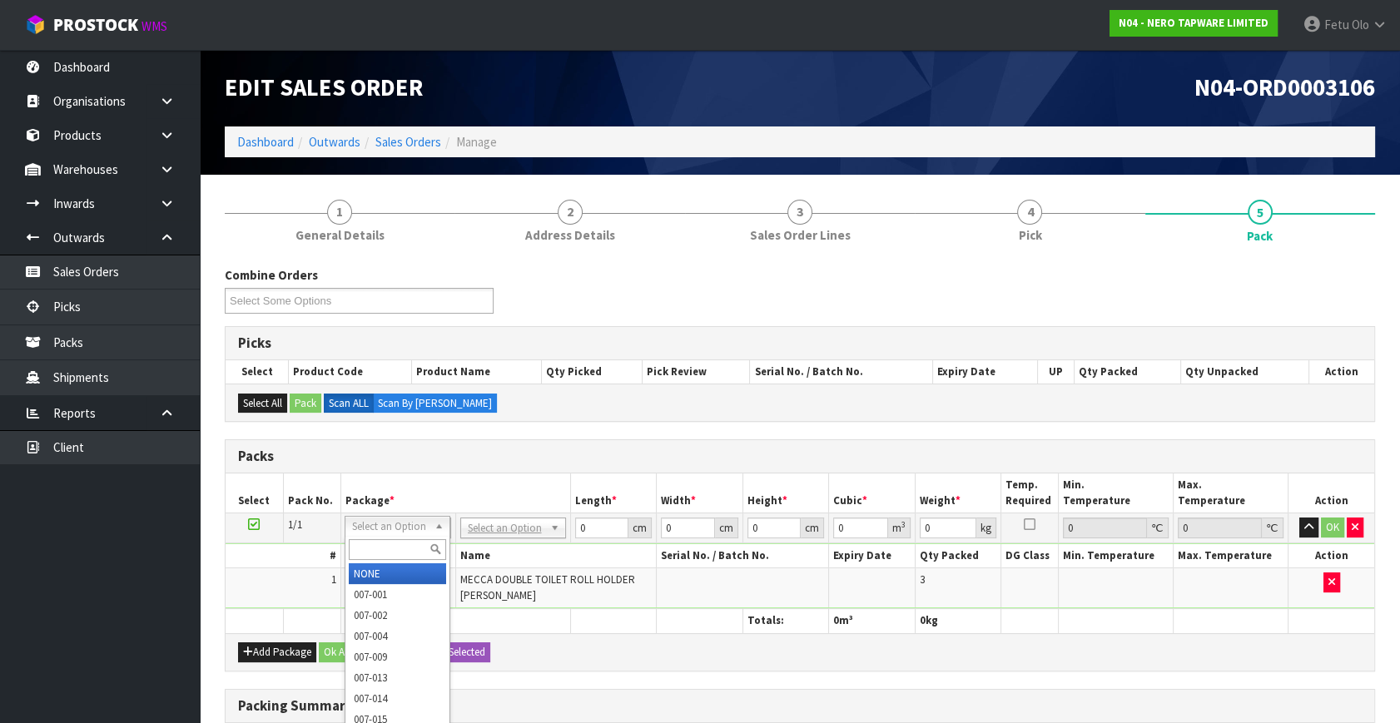
click at [381, 536] on div at bounding box center [397, 549] width 104 height 27
click at [385, 548] on input "text" at bounding box center [397, 549] width 97 height 21
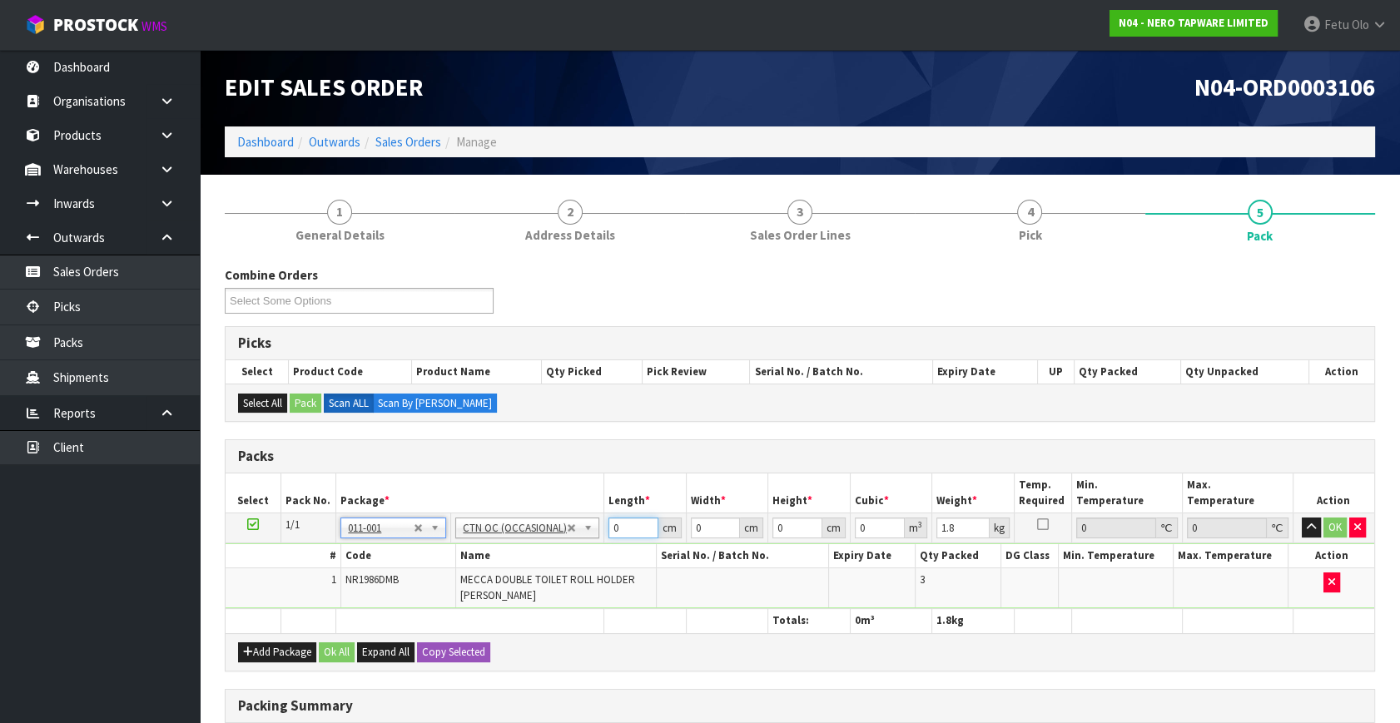
drag, startPoint x: 623, startPoint y: 524, endPoint x: 418, endPoint y: 587, distance: 214.0
click at [429, 584] on tbody "1/1 NONE 007-001 007-002 007-004 007-009 007-013 007-014 007-015 007-017 007-01…" at bounding box center [800, 562] width 1149 height 96
click button "OK" at bounding box center [1334, 528] width 23 height 20
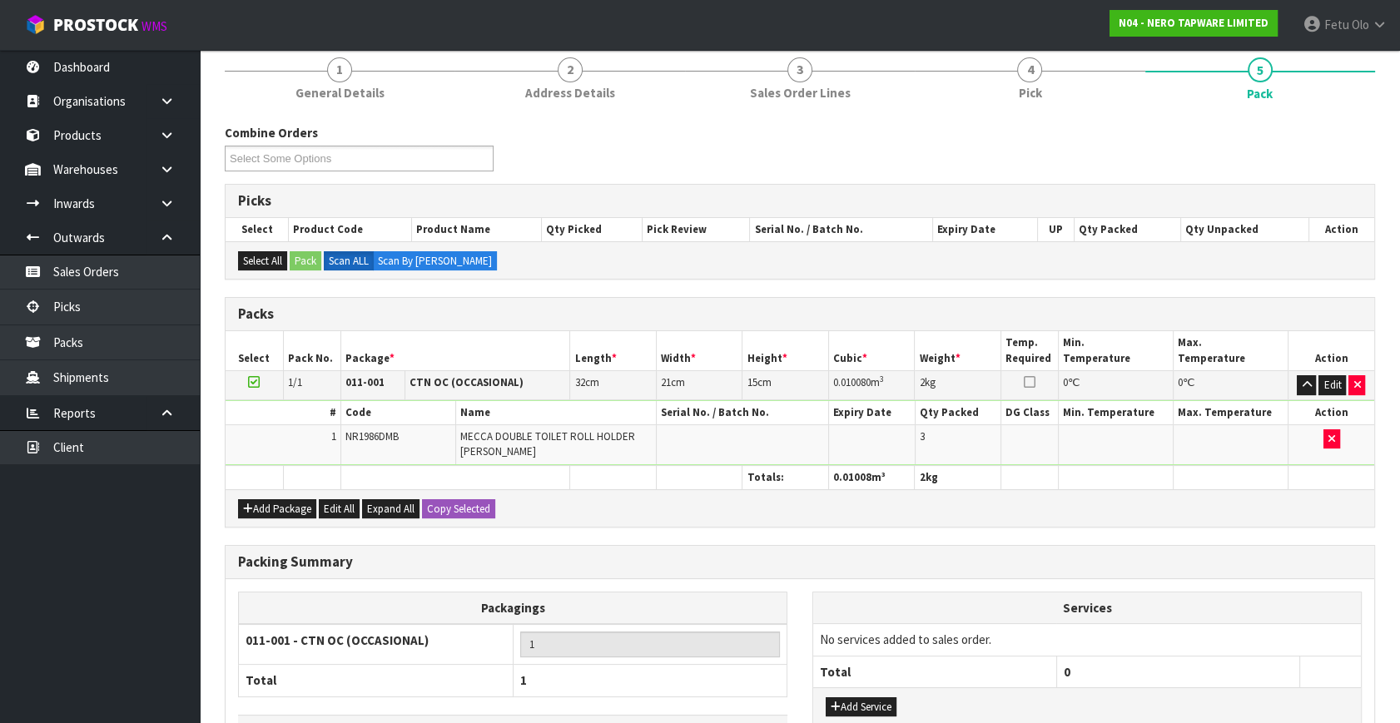
scroll to position [259, 0]
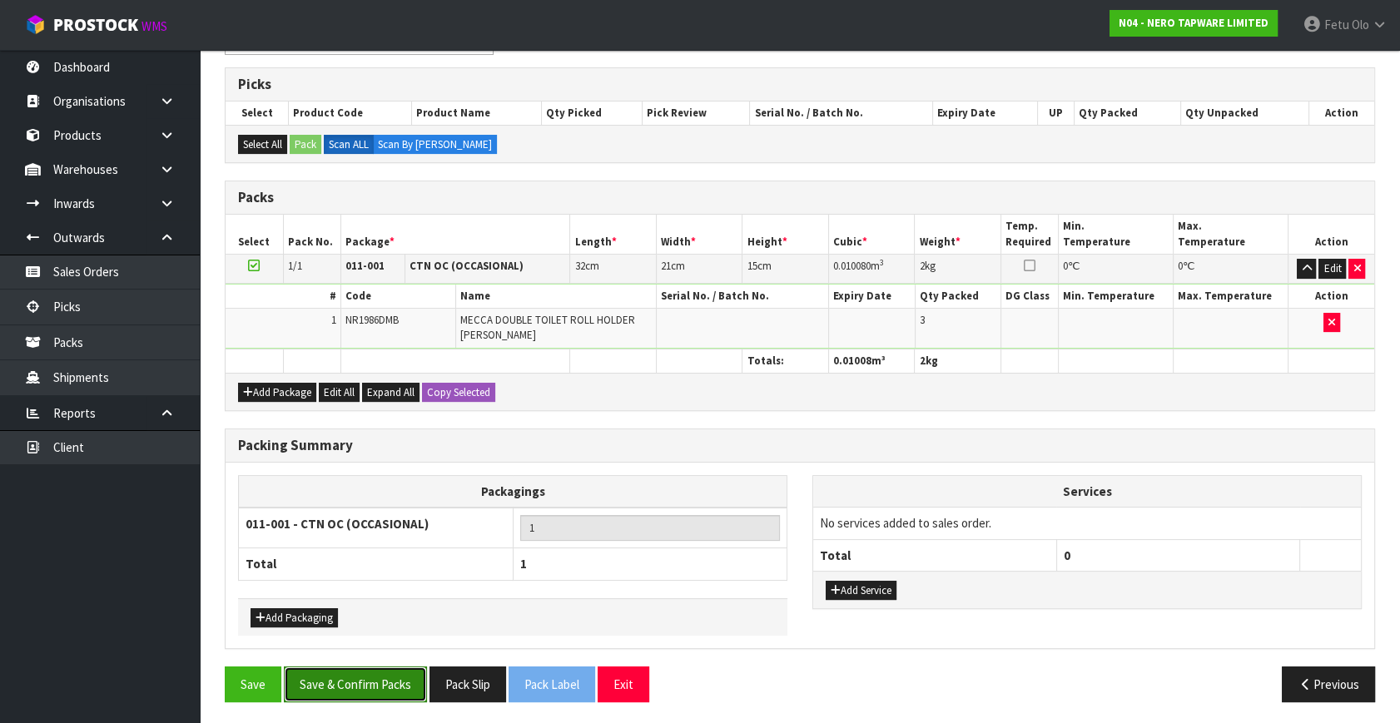
click at [372, 674] on button "Save & Confirm Packs" at bounding box center [355, 685] width 143 height 36
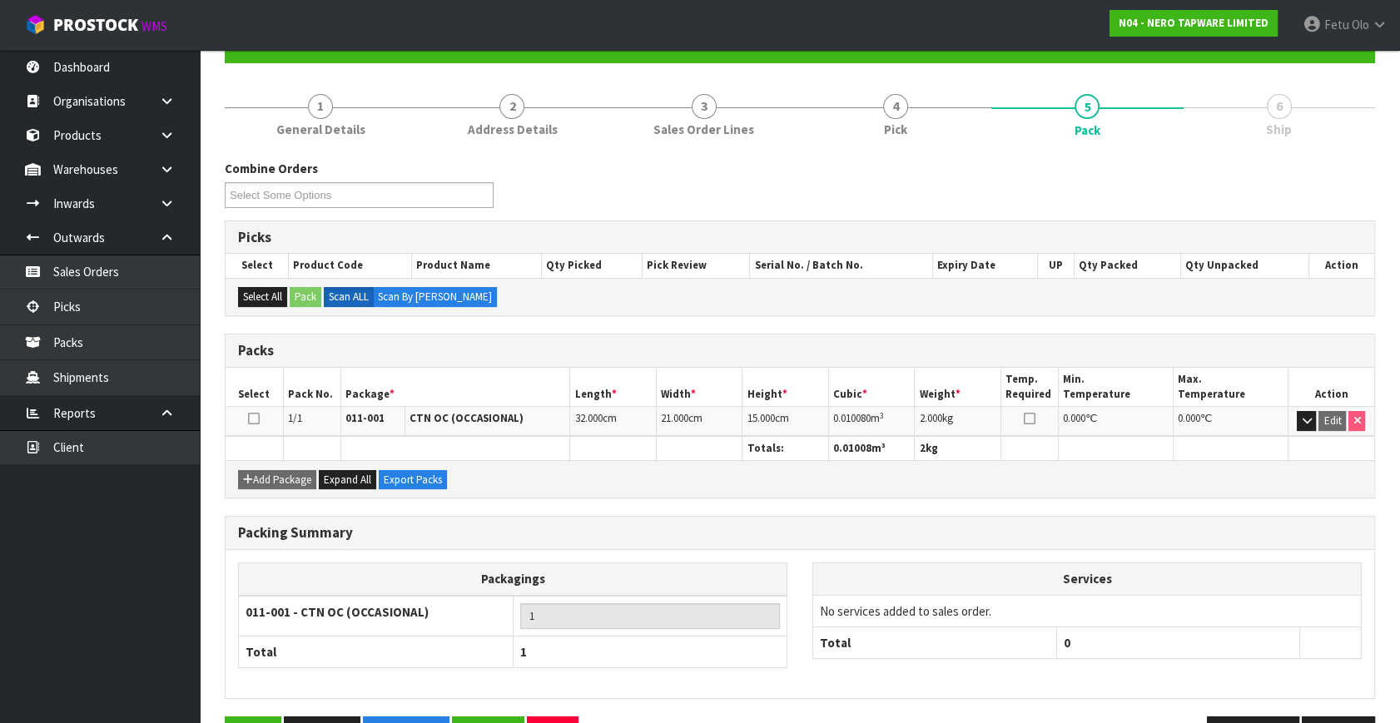
scroll to position [217, 0]
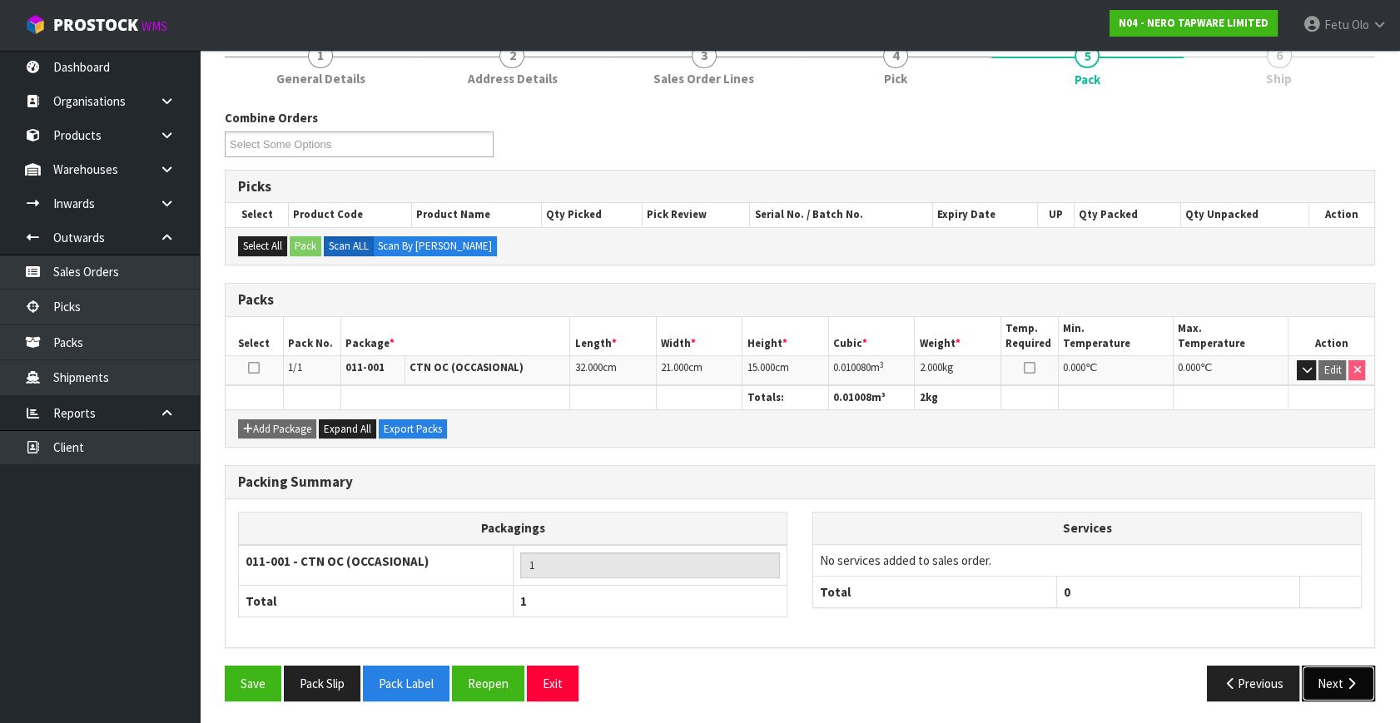
click at [1324, 677] on button "Next" at bounding box center [1338, 684] width 73 height 36
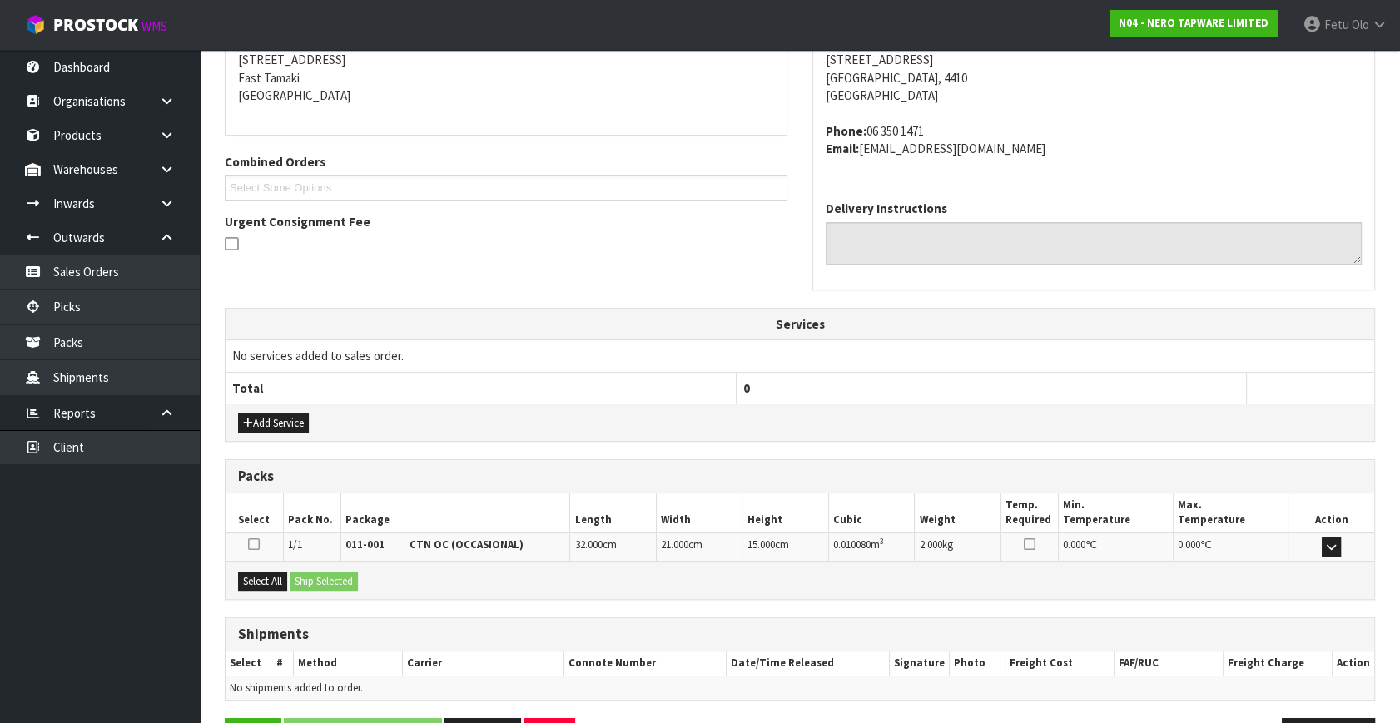
scroll to position [392, 0]
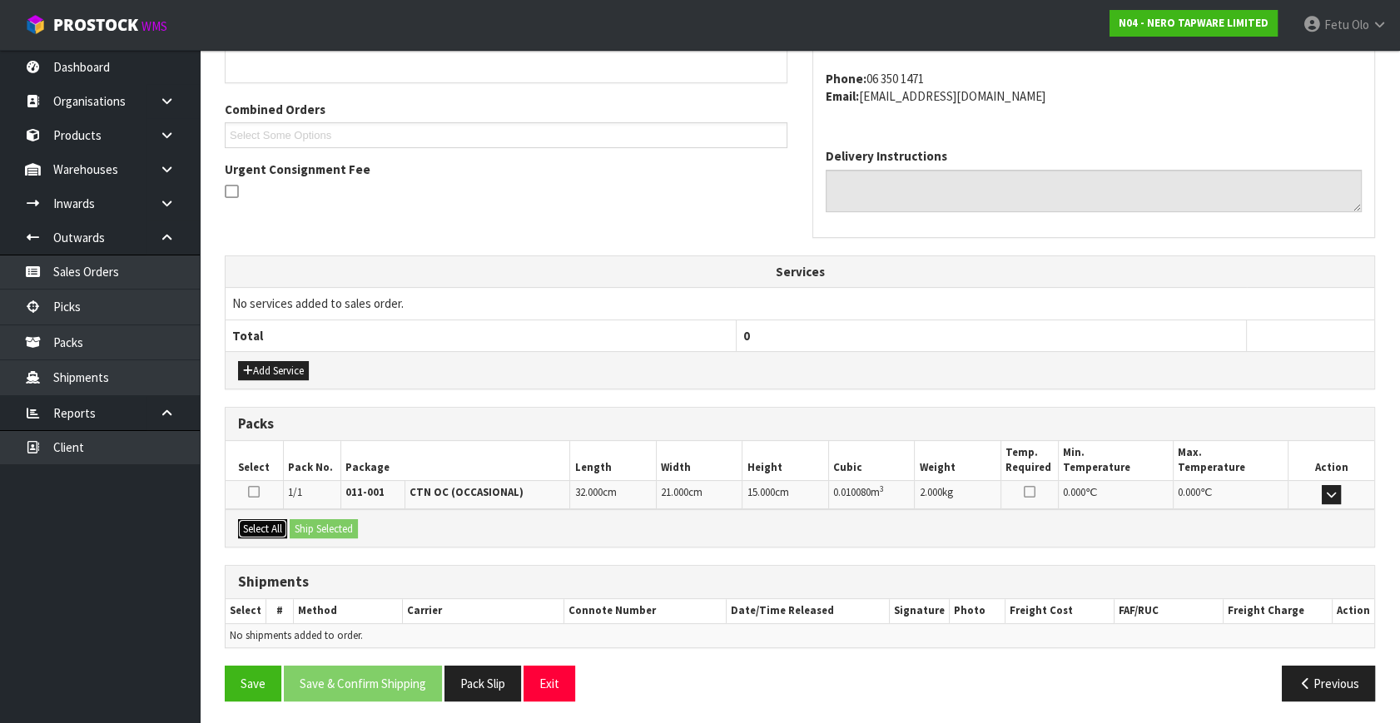
drag, startPoint x: 251, startPoint y: 524, endPoint x: 325, endPoint y: 525, distance: 73.3
click at [256, 524] on button "Select All" at bounding box center [262, 529] width 49 height 20
click at [325, 525] on button "Ship Selected" at bounding box center [324, 529] width 68 height 20
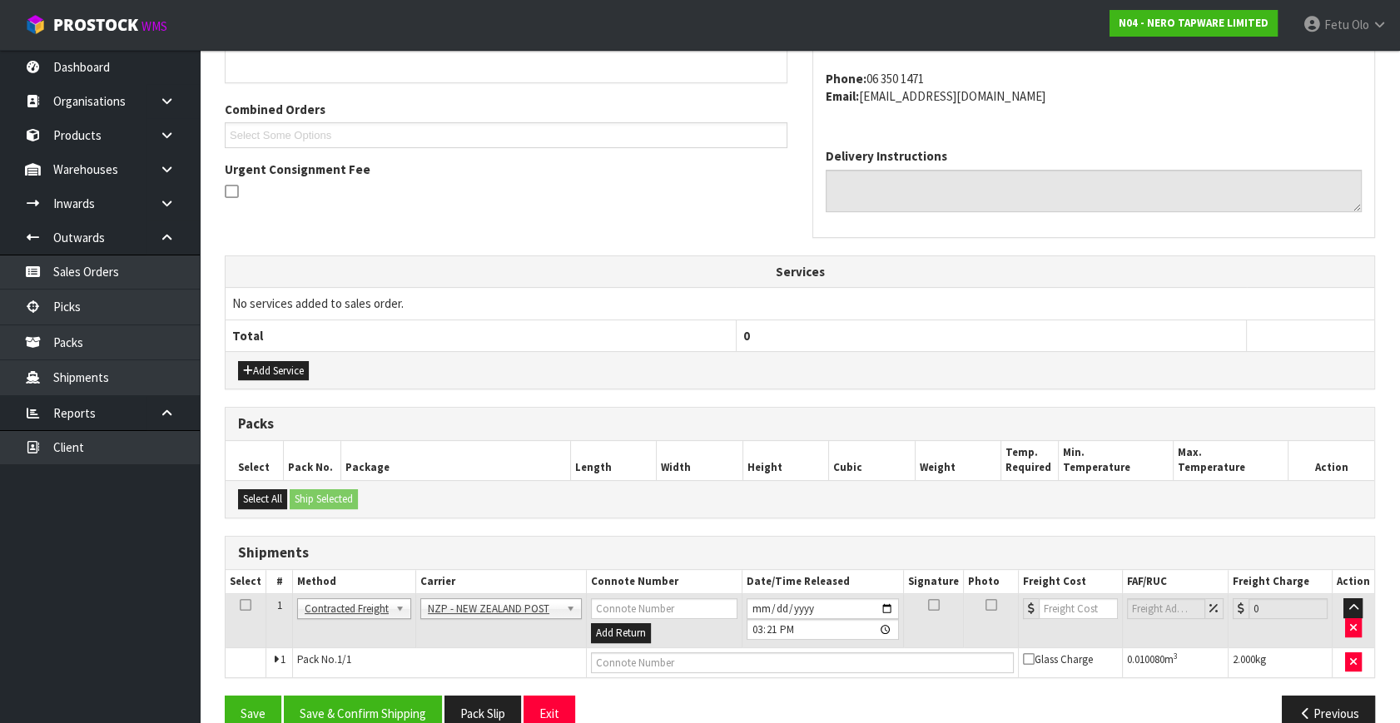
scroll to position [399, 0]
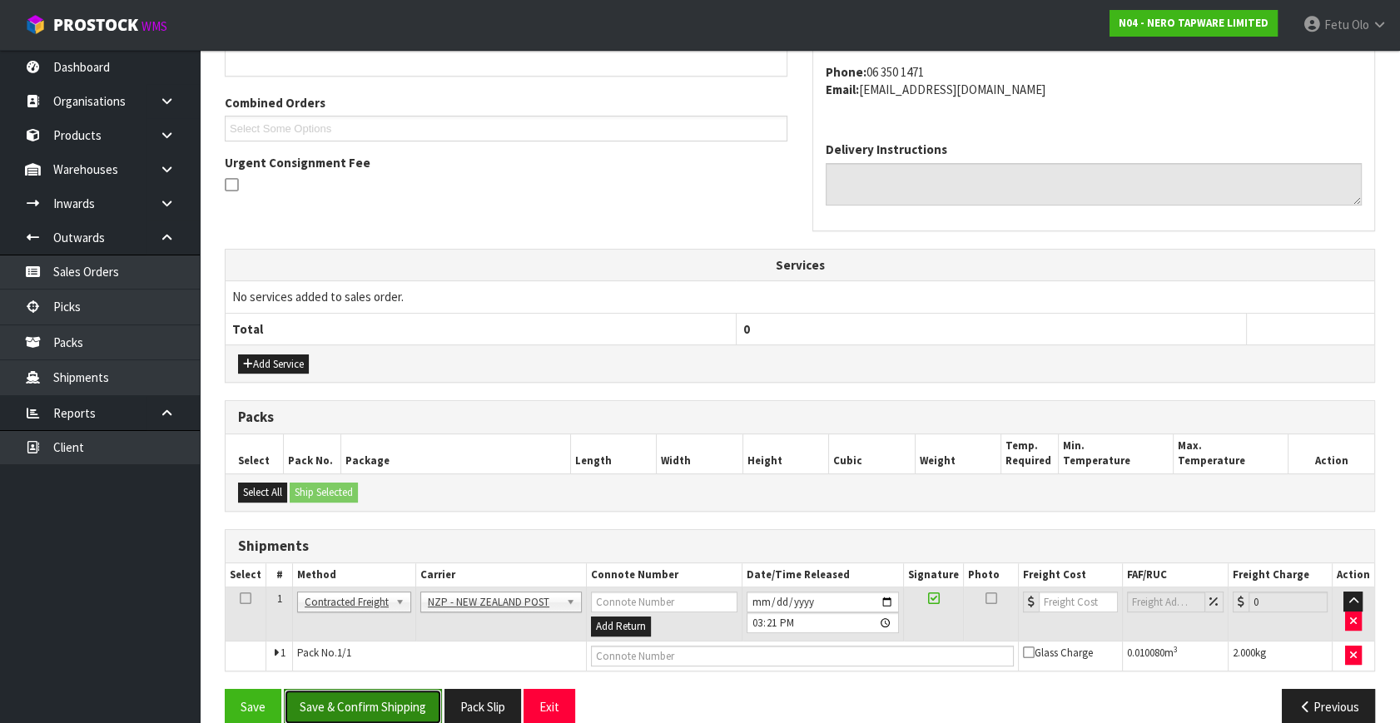
click at [422, 715] on button "Save & Confirm Shipping" at bounding box center [363, 707] width 158 height 36
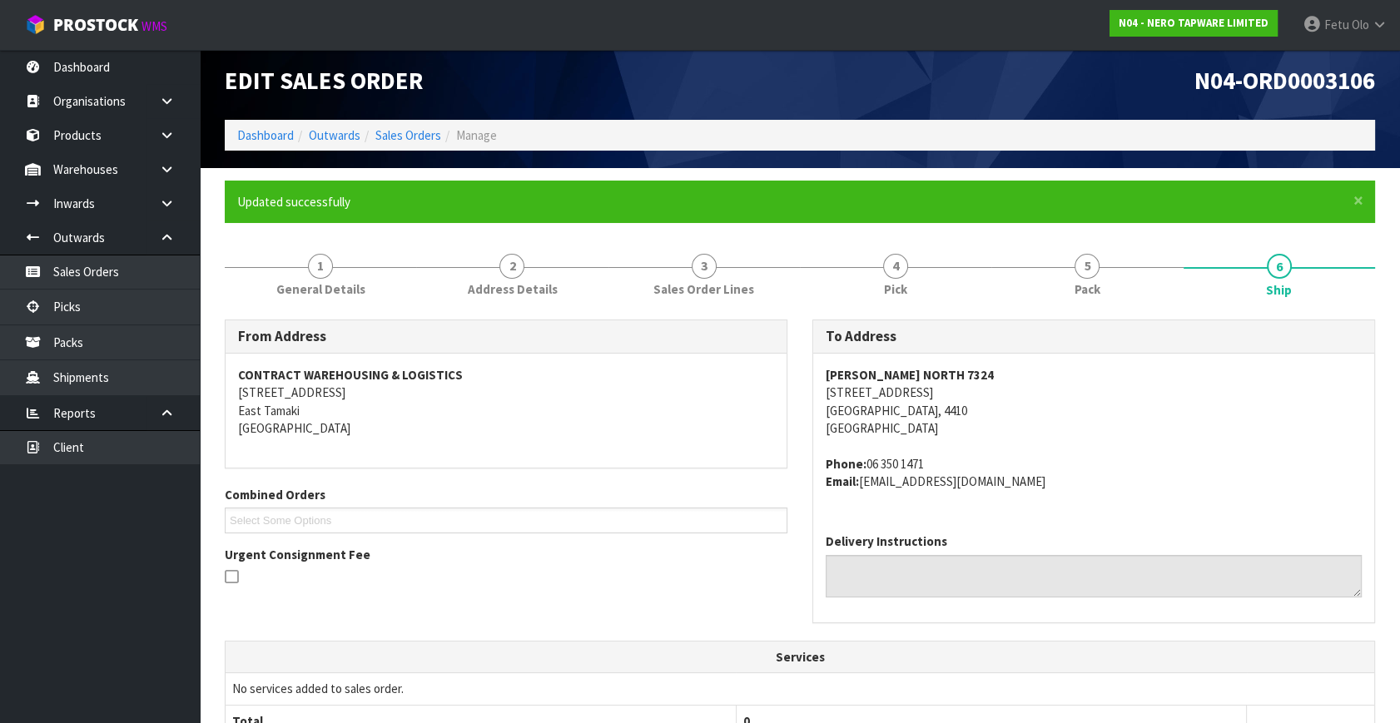
scroll to position [0, 0]
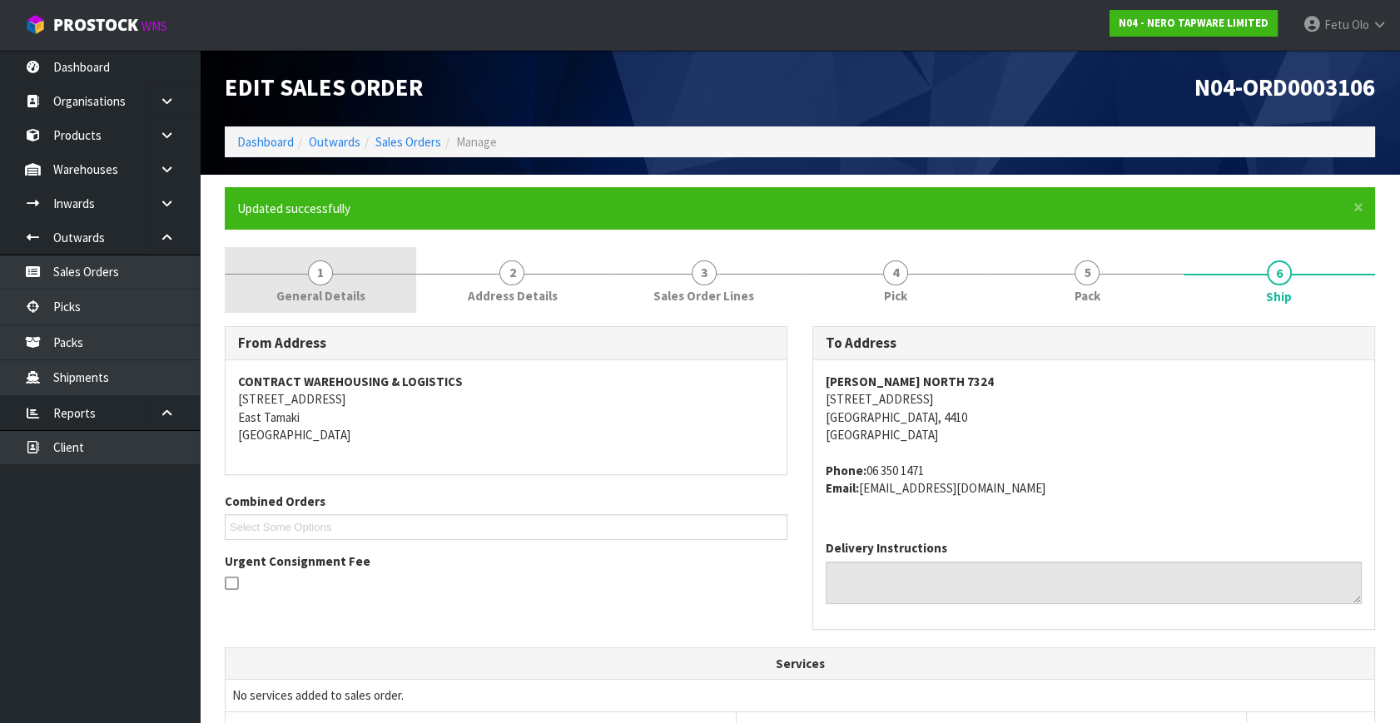
click at [329, 280] on span "1" at bounding box center [320, 273] width 25 height 25
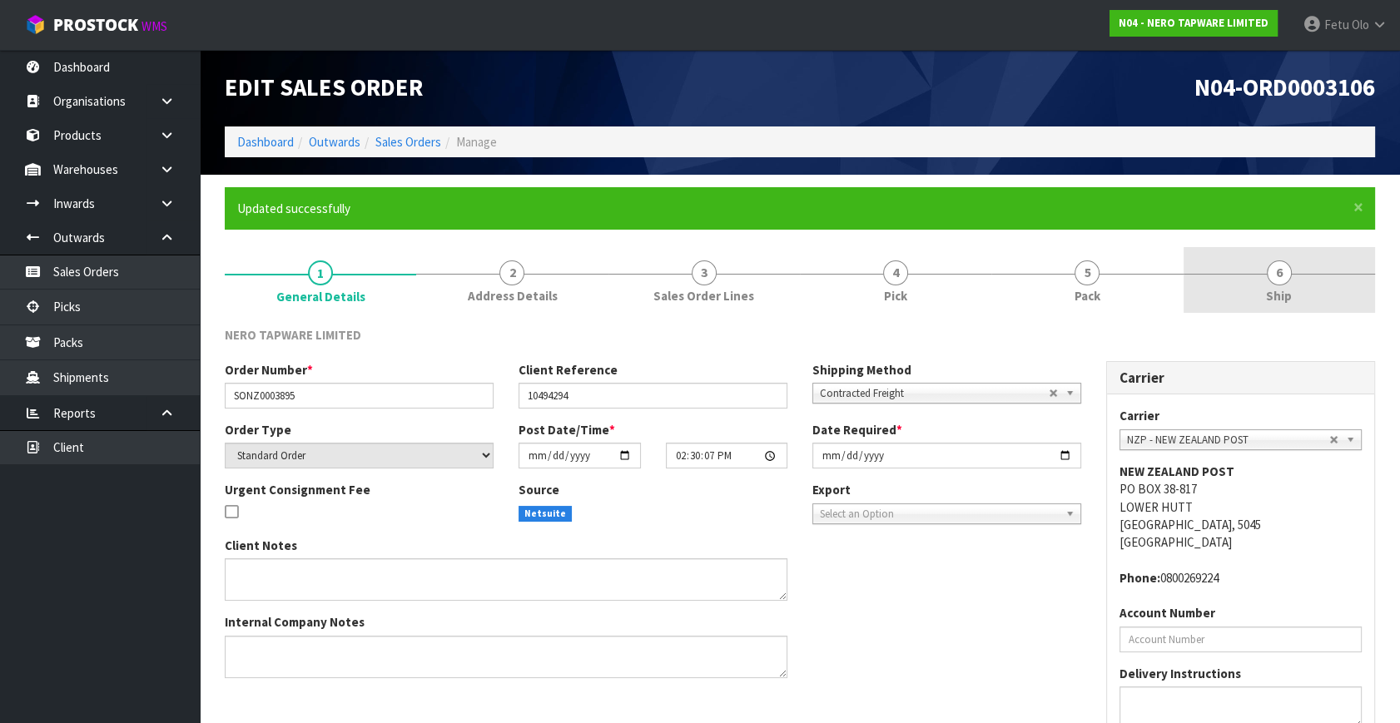
click at [1263, 291] on link "6 Ship" at bounding box center [1279, 280] width 191 height 66
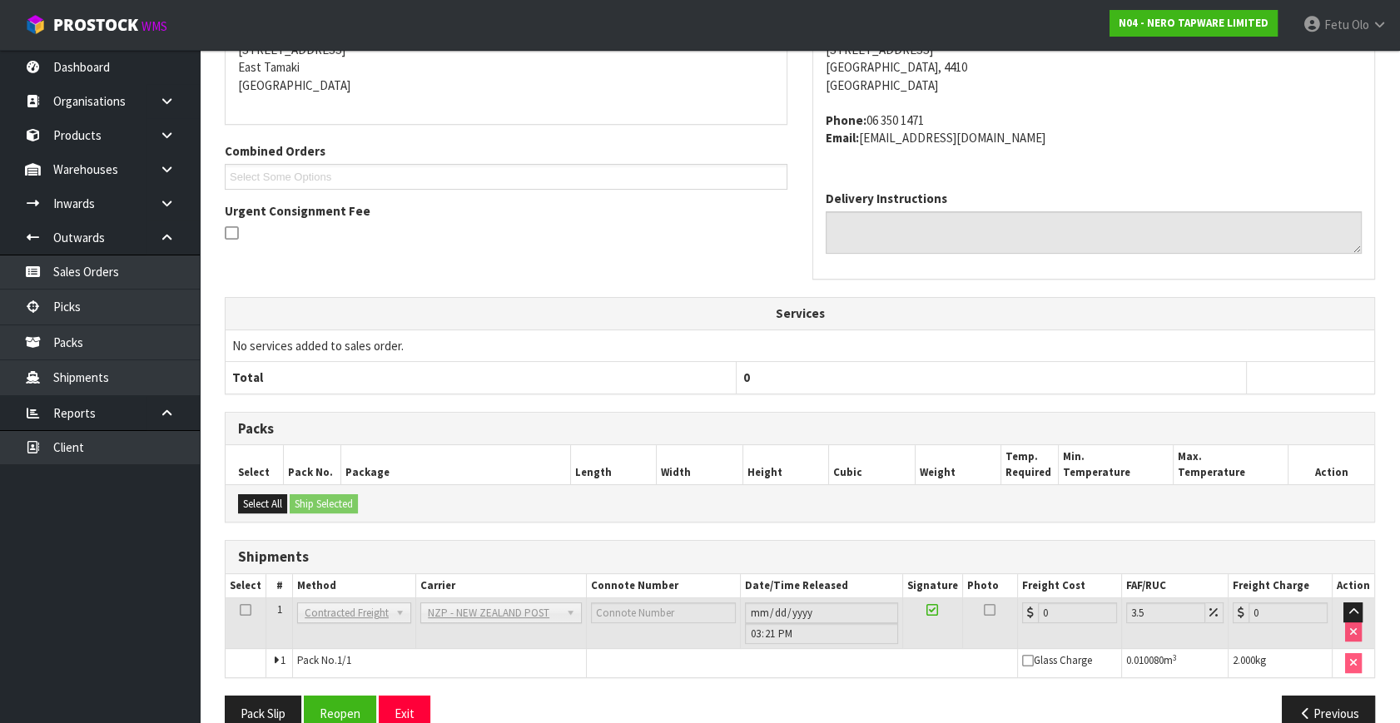
scroll to position [399, 0]
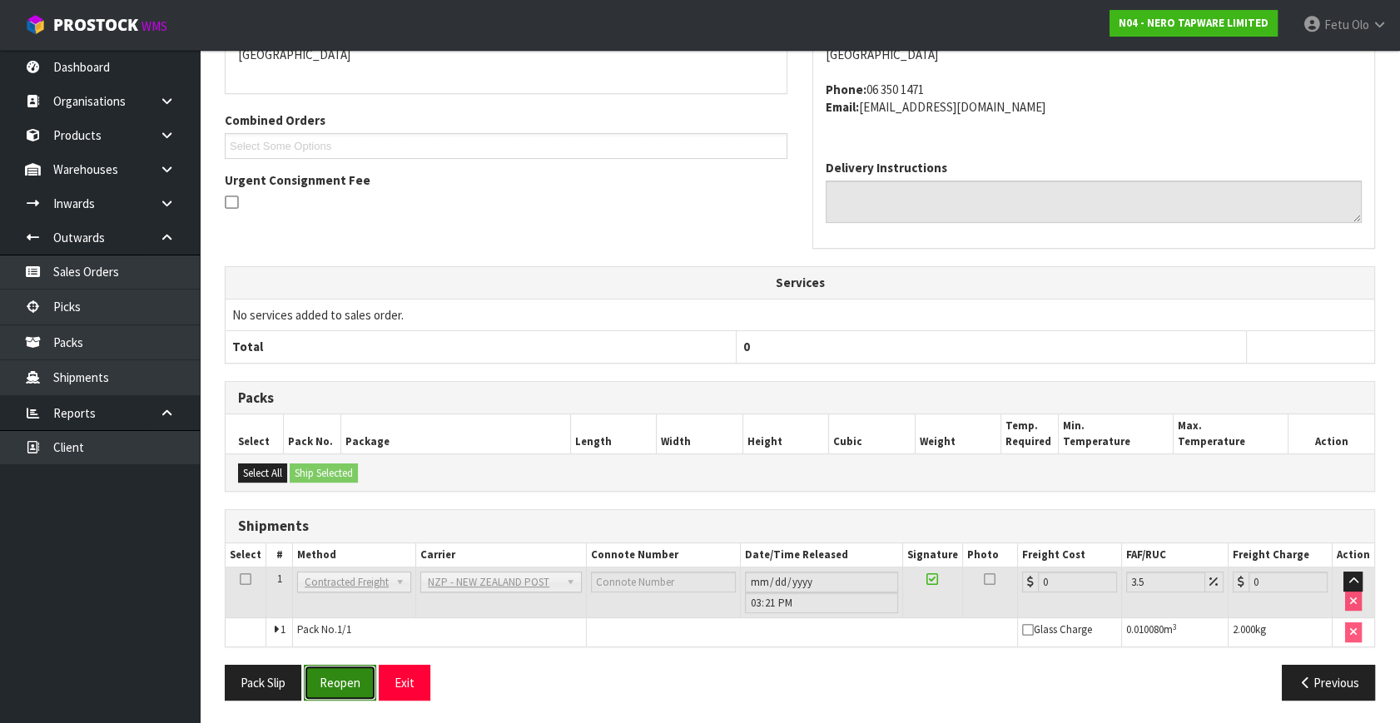
drag, startPoint x: 333, startPoint y: 673, endPoint x: 341, endPoint y: 674, distance: 8.4
click at [333, 673] on button "Reopen" at bounding box center [340, 683] width 72 height 36
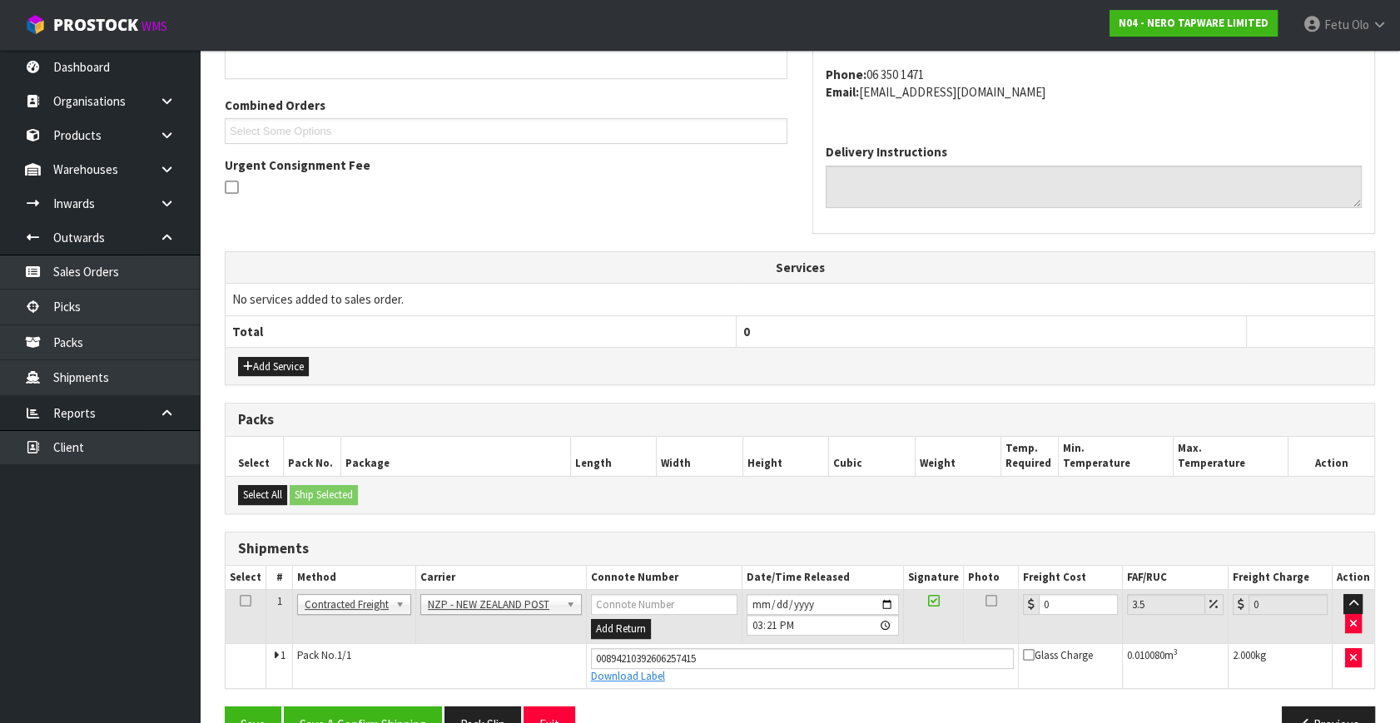
scroll to position [437, 0]
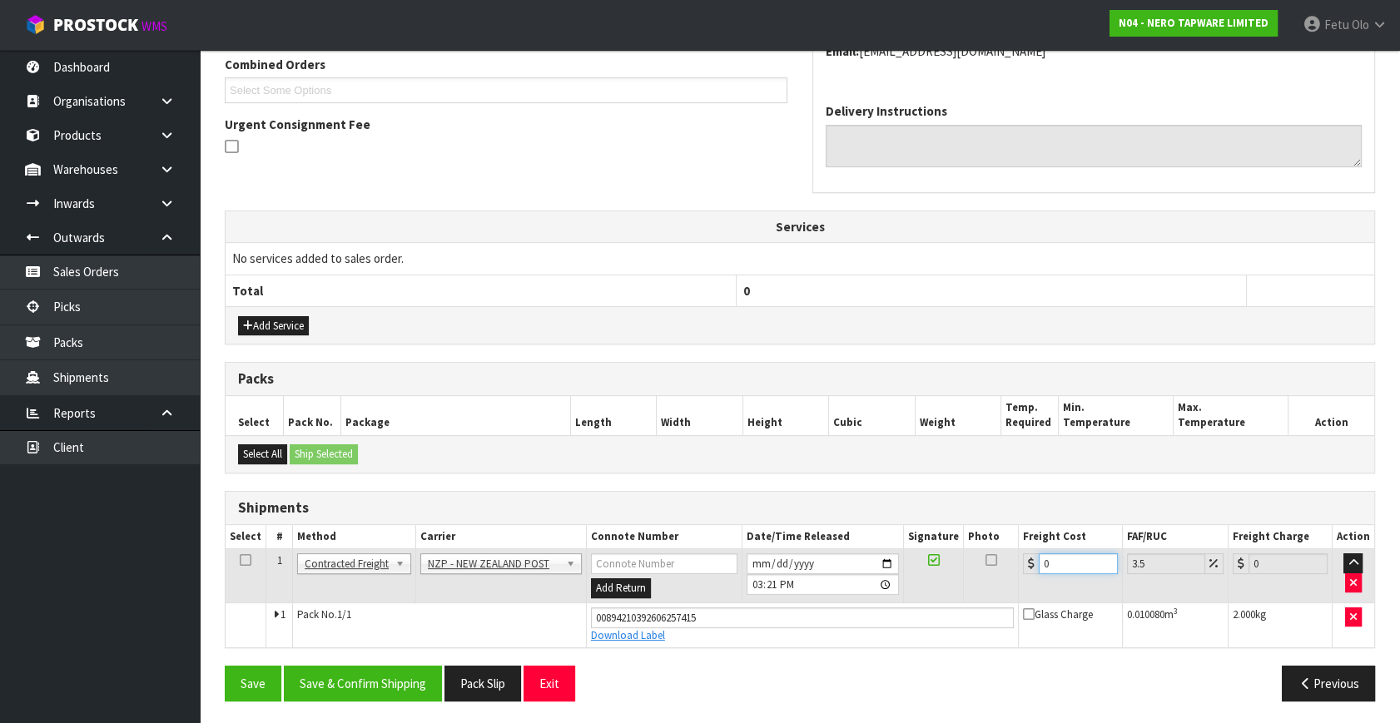
drag, startPoint x: 985, startPoint y: 583, endPoint x: 656, endPoint y: 641, distance: 333.7
click at [656, 641] on tbody "1 Client Local Pickup Customer Local Pickup Company Freight Contracted Freight …" at bounding box center [800, 598] width 1149 height 98
click at [408, 667] on button "Save & Confirm Shipping" at bounding box center [363, 684] width 158 height 36
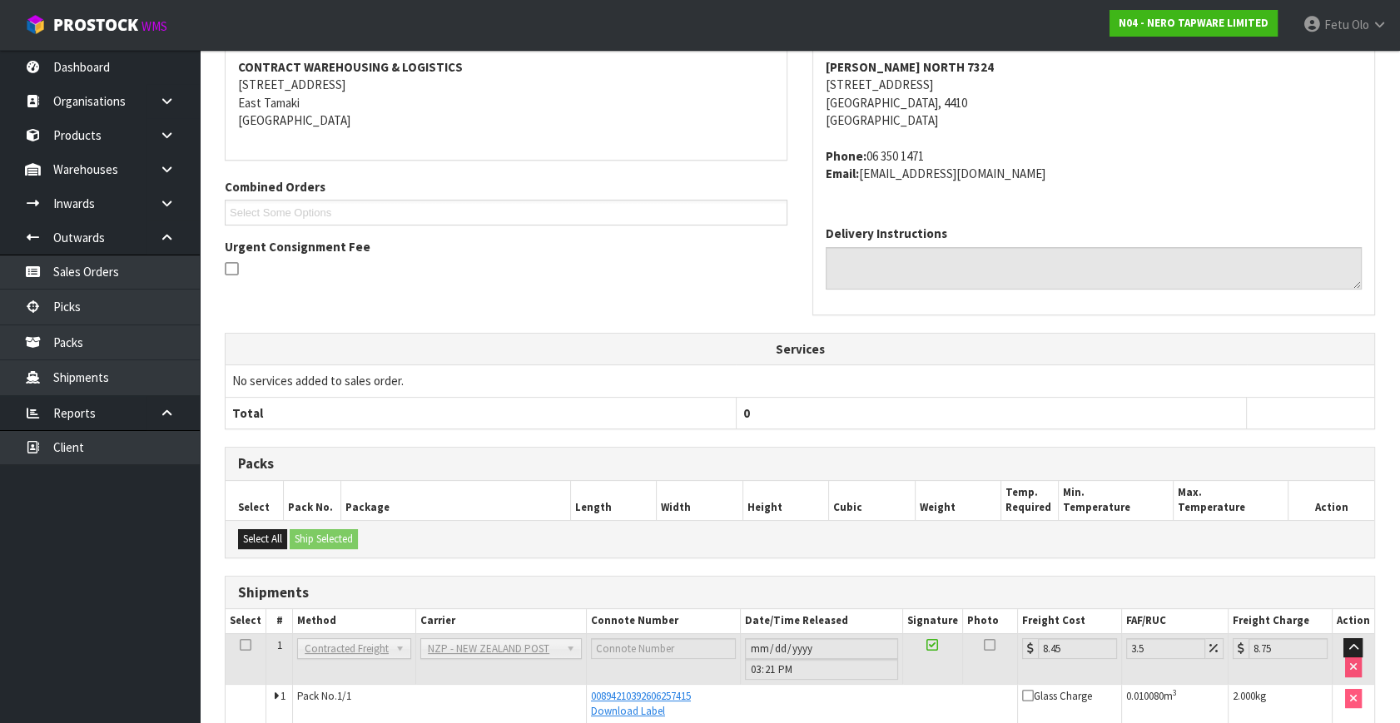
scroll to position [391, 0]
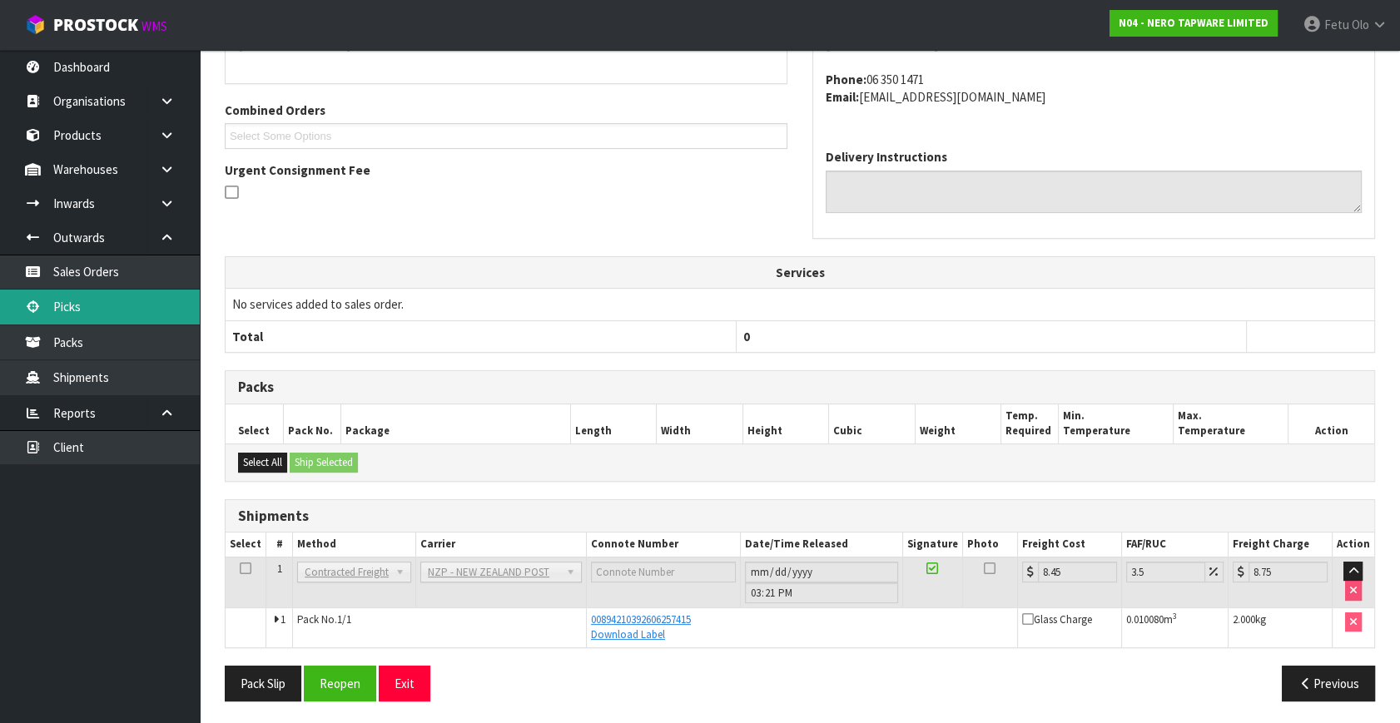
click at [116, 310] on link "Picks" at bounding box center [100, 307] width 200 height 34
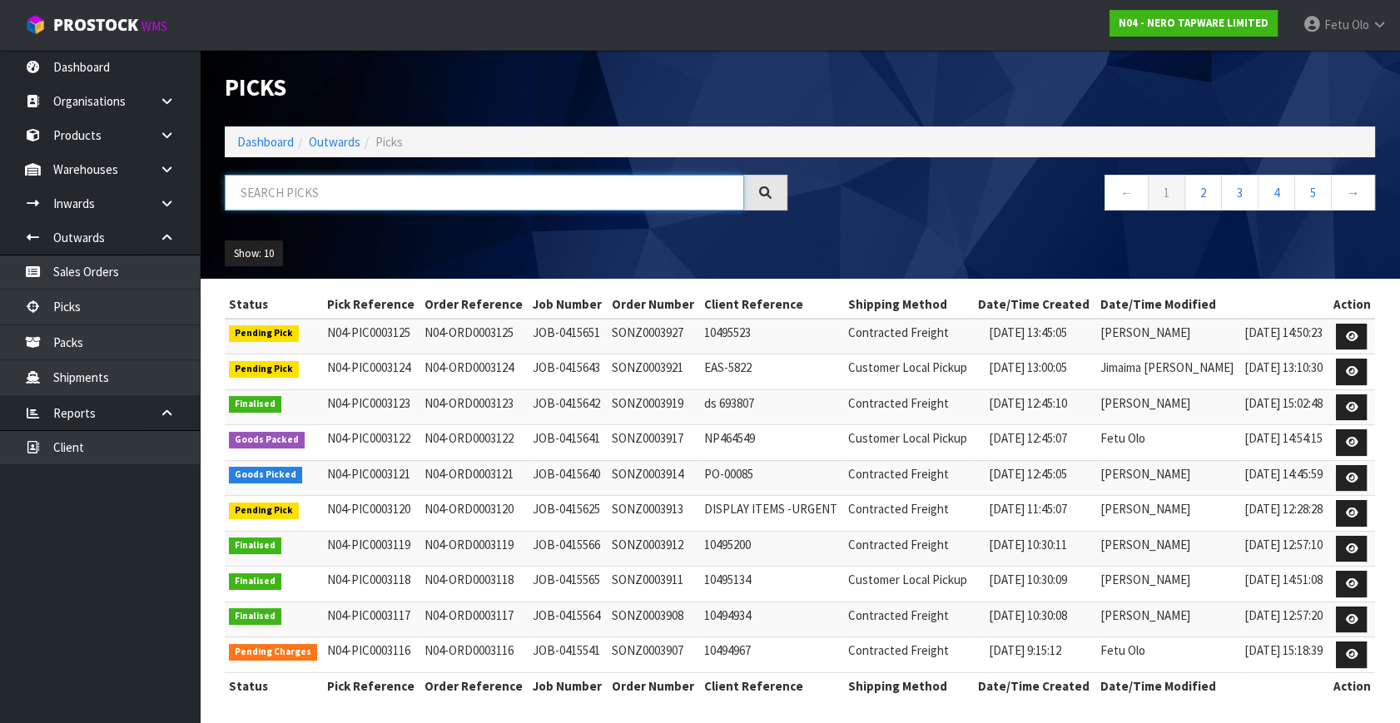
click at [325, 175] on input "text" at bounding box center [484, 193] width 519 height 36
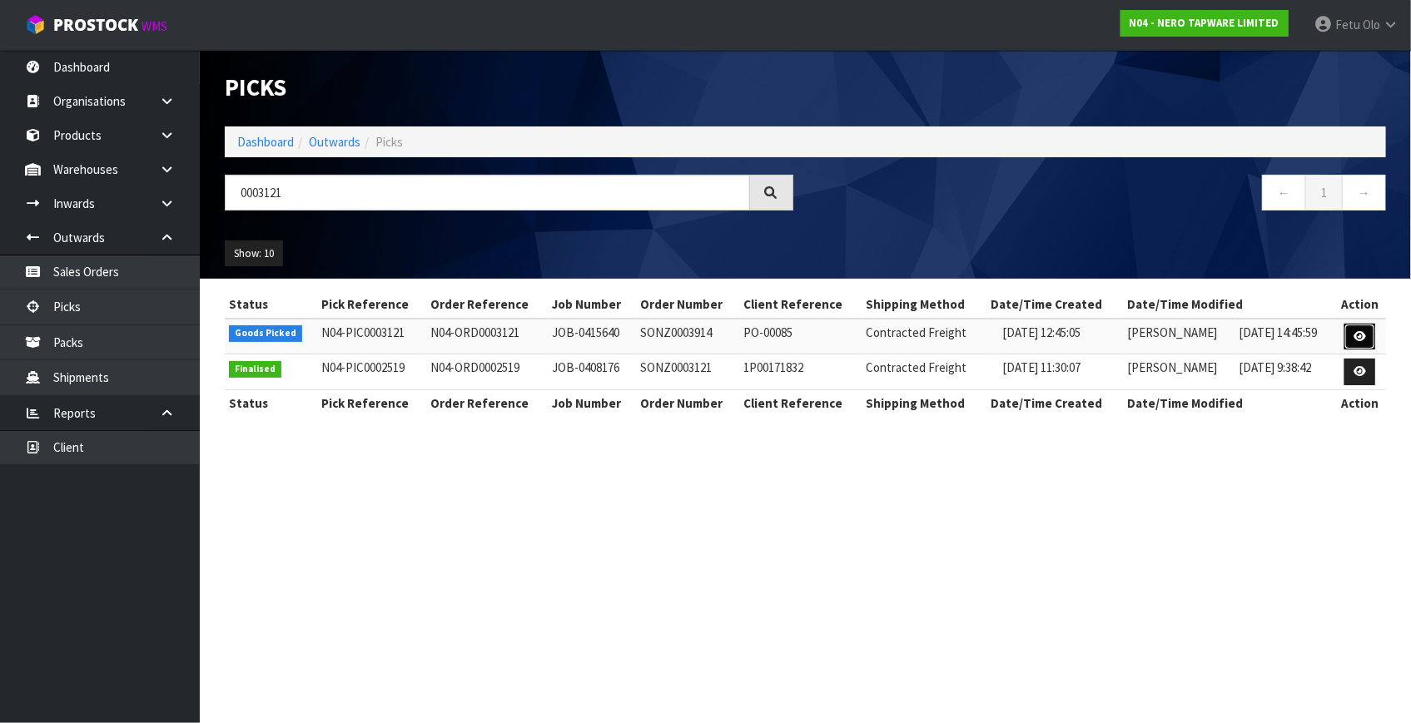
click at [1362, 331] on icon at bounding box center [1359, 336] width 12 height 11
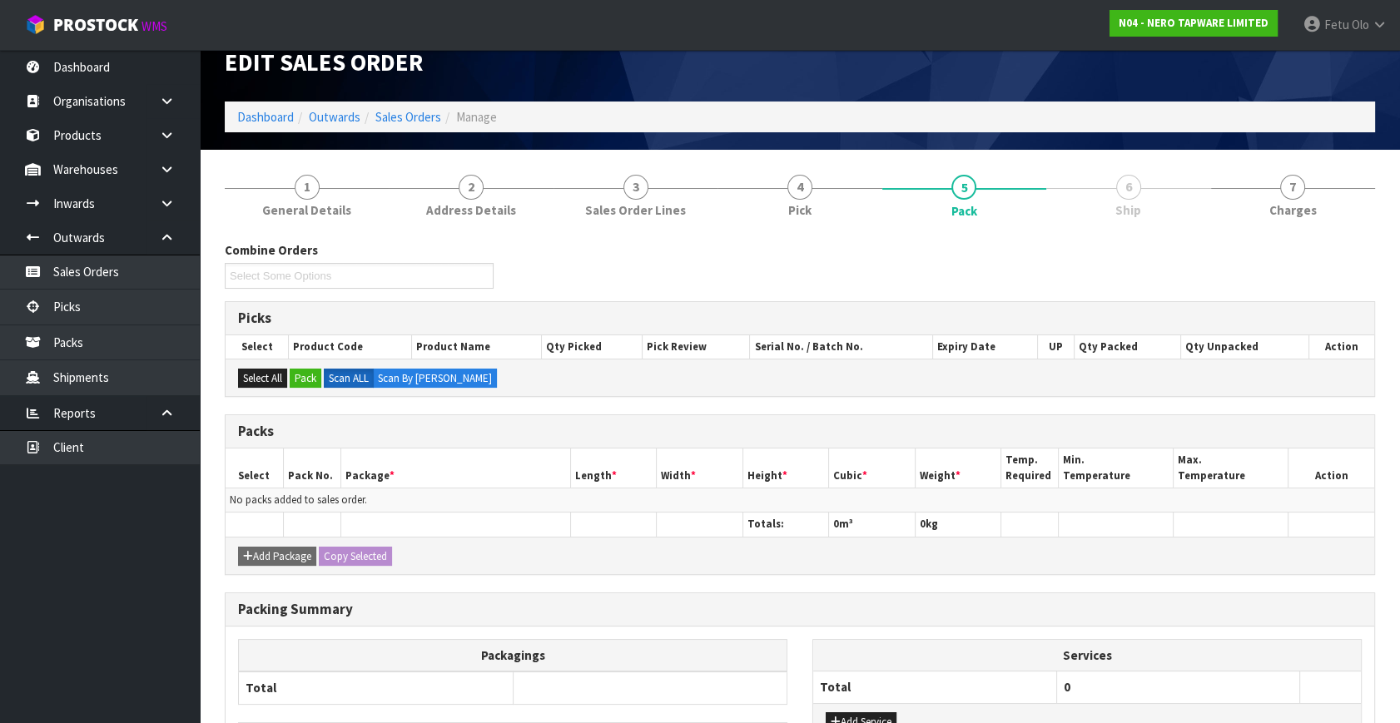
scroll to position [150, 0]
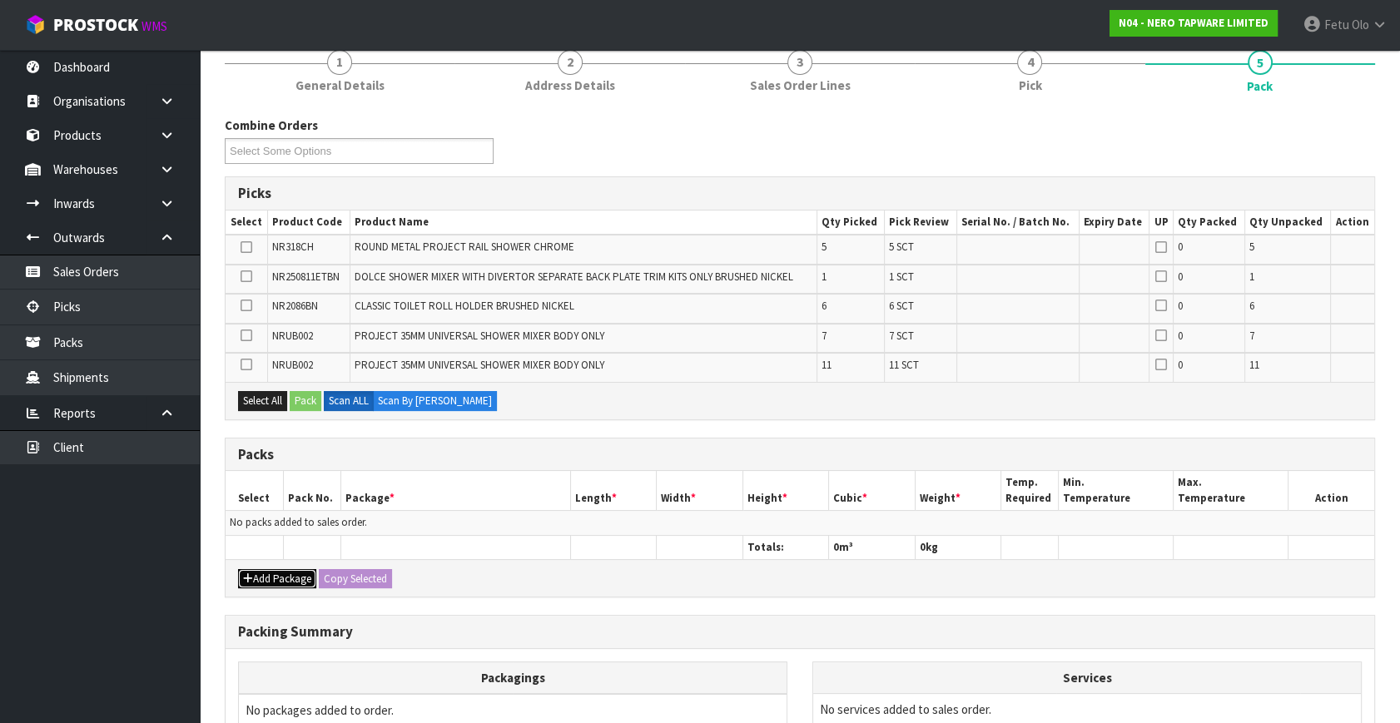
drag, startPoint x: 246, startPoint y: 573, endPoint x: 255, endPoint y: 538, distance: 35.3
click at [247, 573] on icon "button" at bounding box center [248, 578] width 10 height 11
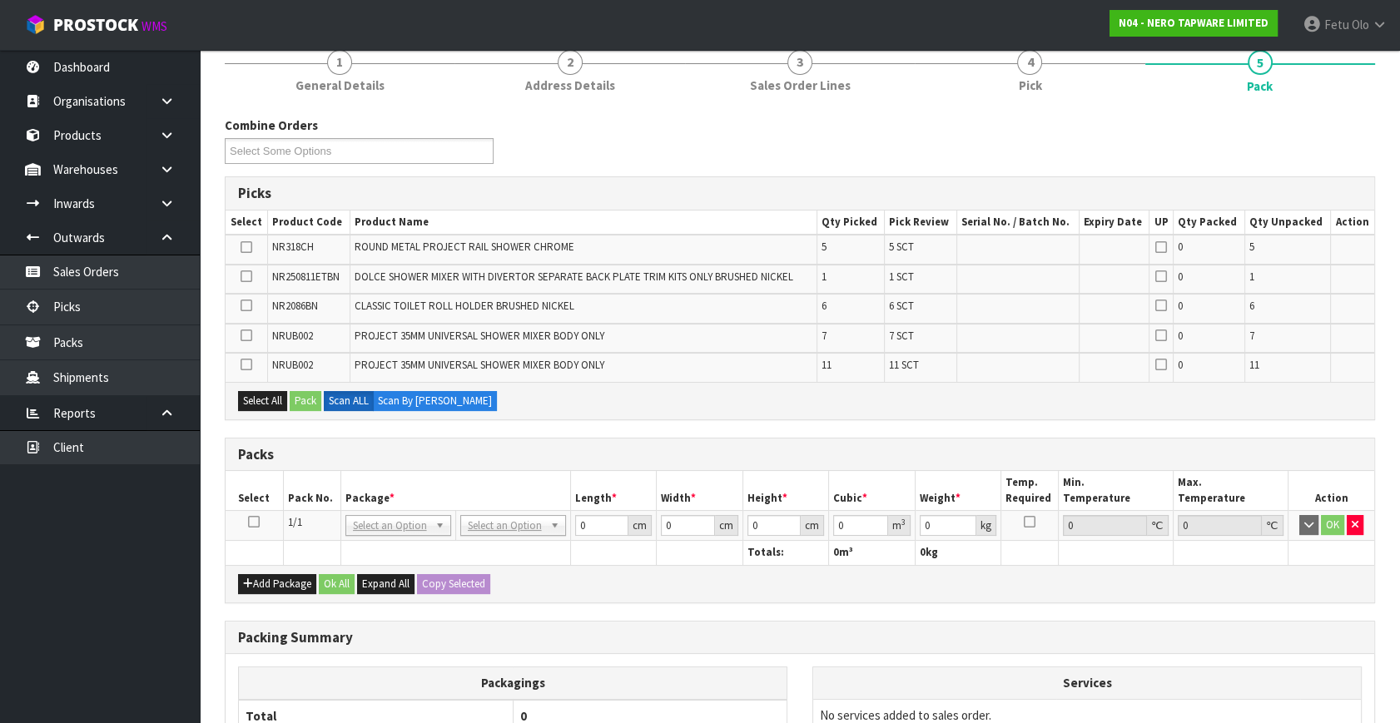
click at [258, 508] on th "Select" at bounding box center [254, 490] width 57 height 39
click at [256, 512] on td at bounding box center [254, 526] width 57 height 30
click at [255, 523] on icon at bounding box center [254, 522] width 12 height 1
click at [333, 502] on th "Pack No." at bounding box center [311, 490] width 57 height 39
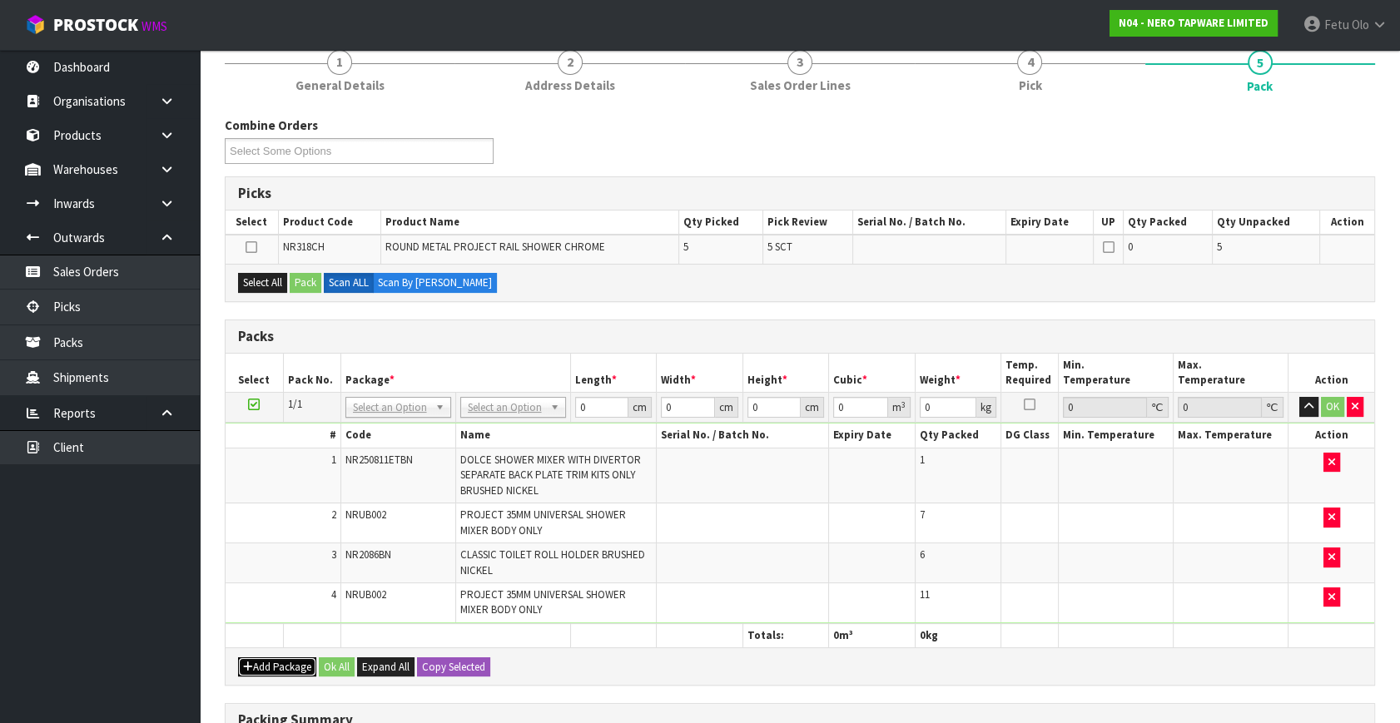
click at [266, 667] on button "Add Package" at bounding box center [277, 668] width 78 height 20
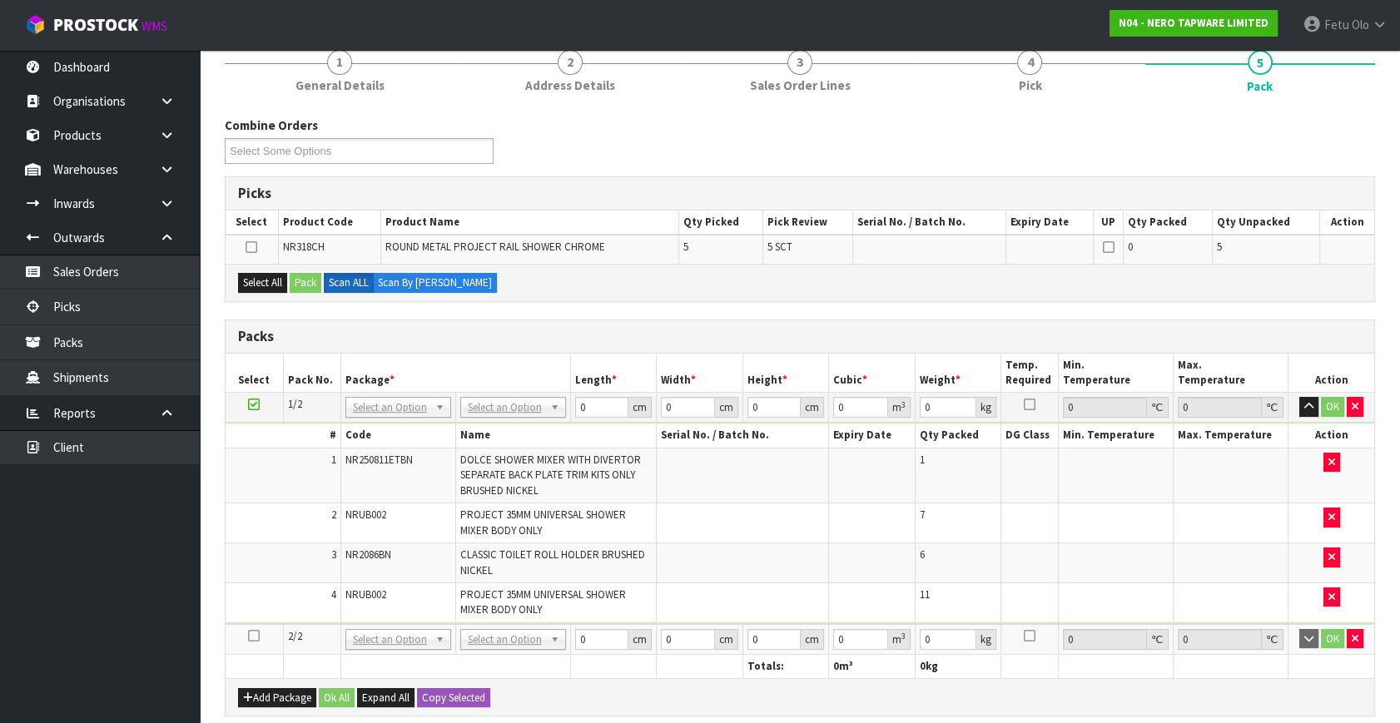
click at [258, 636] on icon at bounding box center [254, 636] width 12 height 1
click at [299, 603] on td "4" at bounding box center [283, 602] width 115 height 39
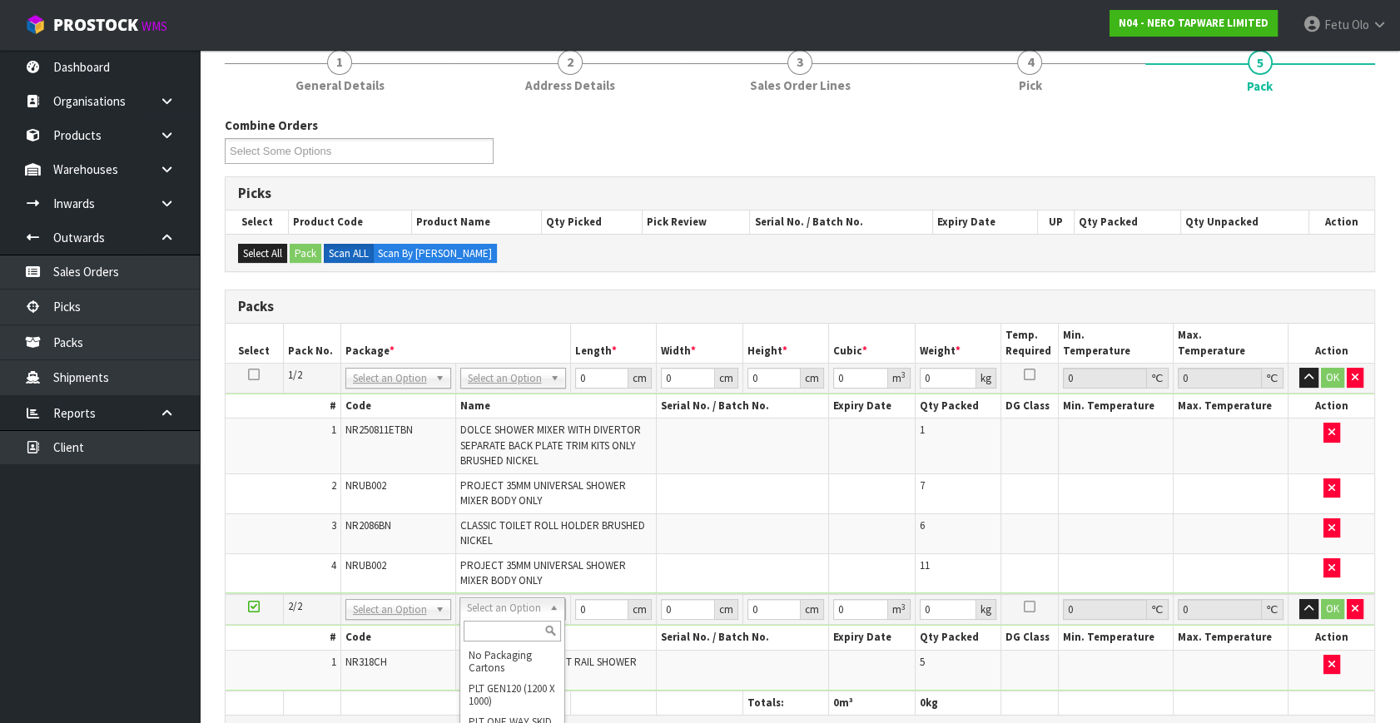
drag, startPoint x: 392, startPoint y: 609, endPoint x: 377, endPoint y: 633, distance: 28.4
click at [377, 630] on input "text" at bounding box center [397, 631] width 97 height 21
drag, startPoint x: 596, startPoint y: 609, endPoint x: 136, endPoint y: 588, distance: 460.7
click at [136, 573] on body "Toggle navigation ProStock WMS N04 - NERO TAPWARE LIMITED Fetu Olo Logout Dashb…" at bounding box center [700, 211] width 1400 height 723
click button "OK" at bounding box center [1332, 609] width 23 height 20
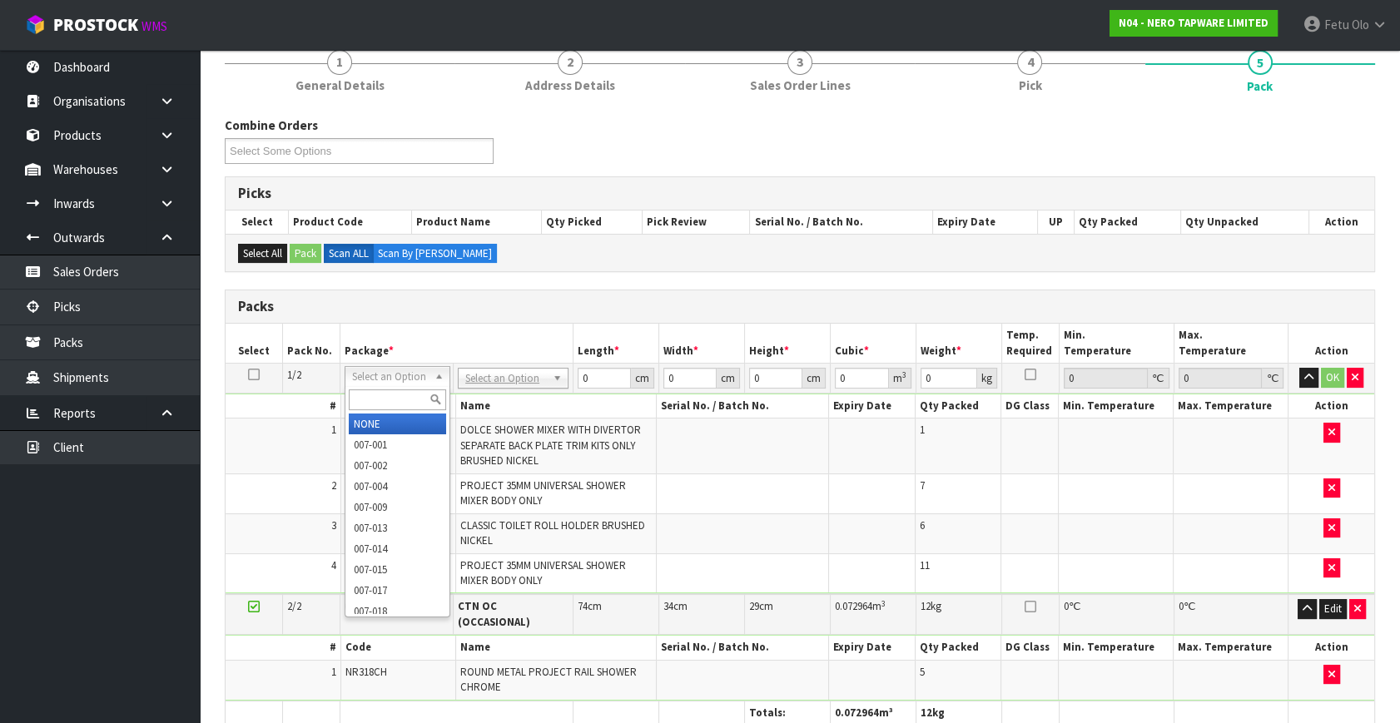
click at [385, 390] on input "text" at bounding box center [397, 400] width 97 height 21
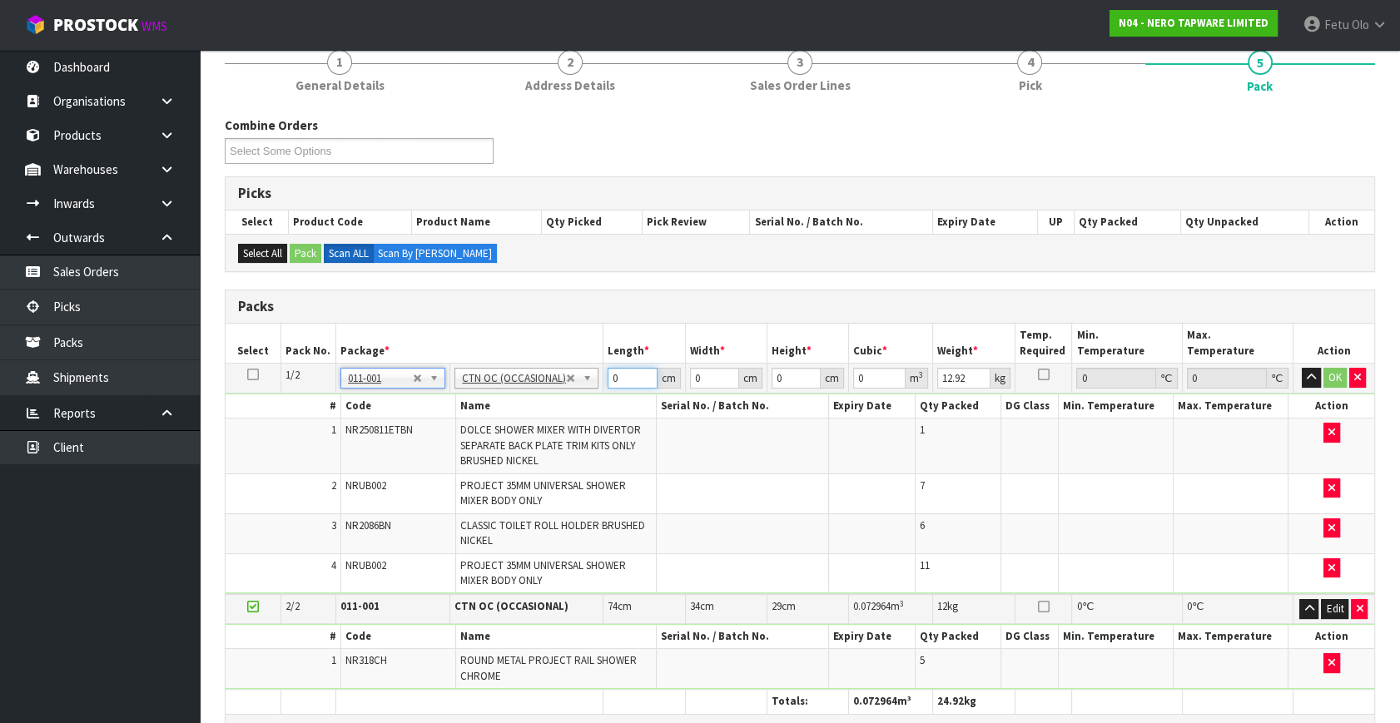
drag, startPoint x: 619, startPoint y: 380, endPoint x: 415, endPoint y: 391, distance: 204.2
click at [424, 393] on tbody "1/2 NONE 007-001 007-002 007-004 007-009 007-013 007-014 007-015 007-017 007-01…" at bounding box center [800, 479] width 1149 height 231
click button "OK" at bounding box center [1334, 378] width 23 height 20
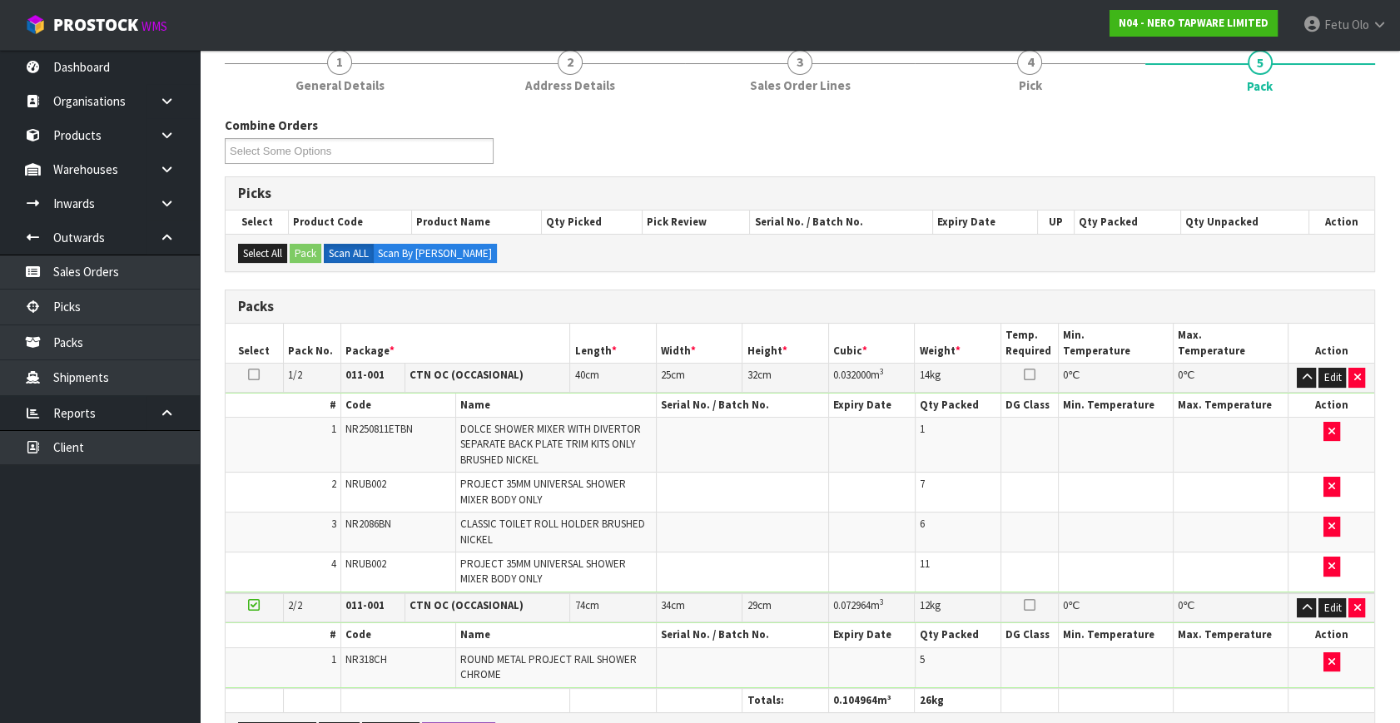
scroll to position [489, 0]
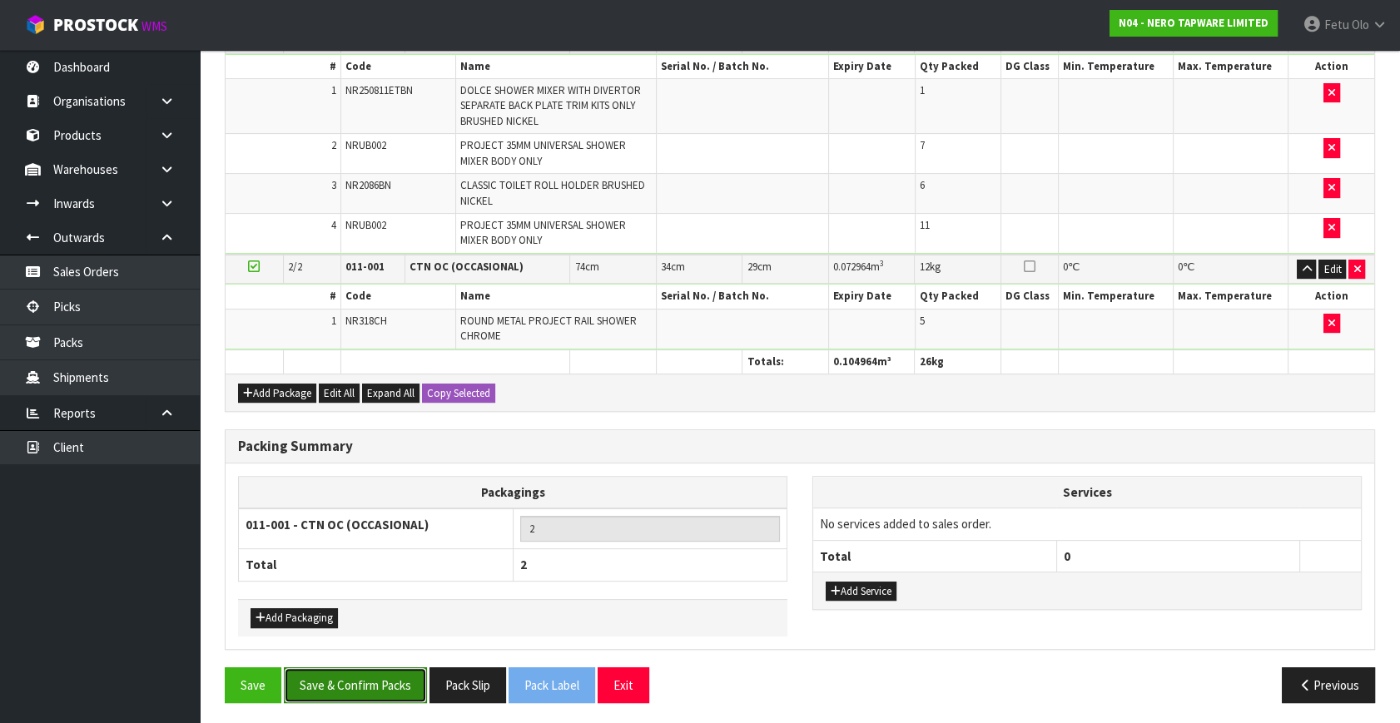
click at [407, 672] on button "Save & Confirm Packs" at bounding box center [355, 685] width 143 height 36
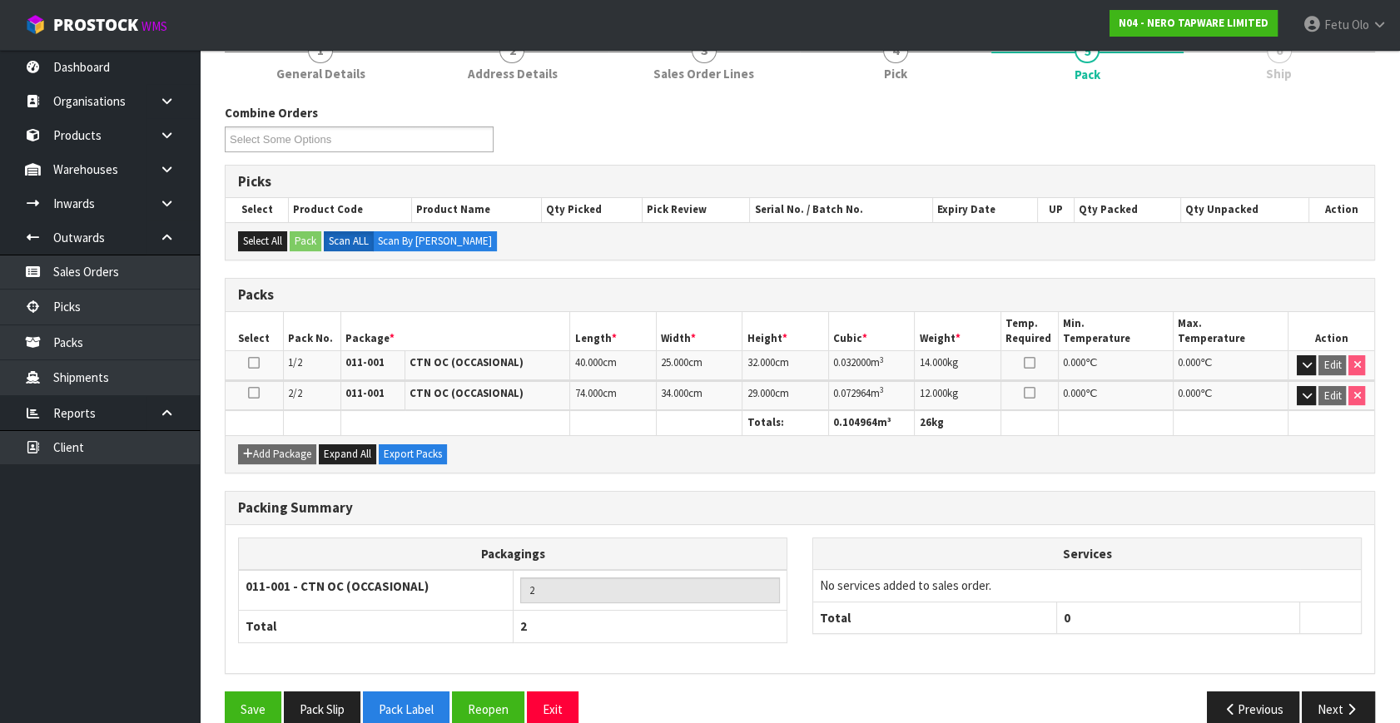
scroll to position [247, 0]
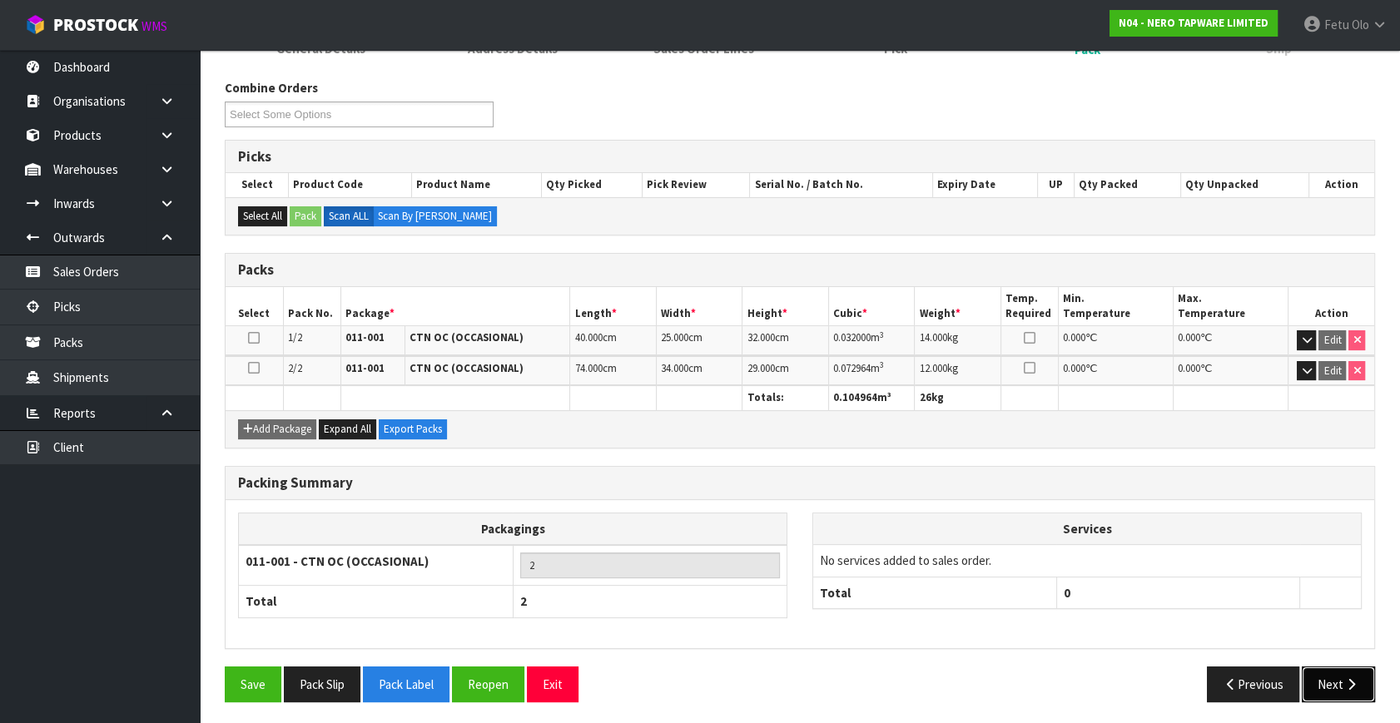
click at [1337, 678] on button "Next" at bounding box center [1338, 685] width 73 height 36
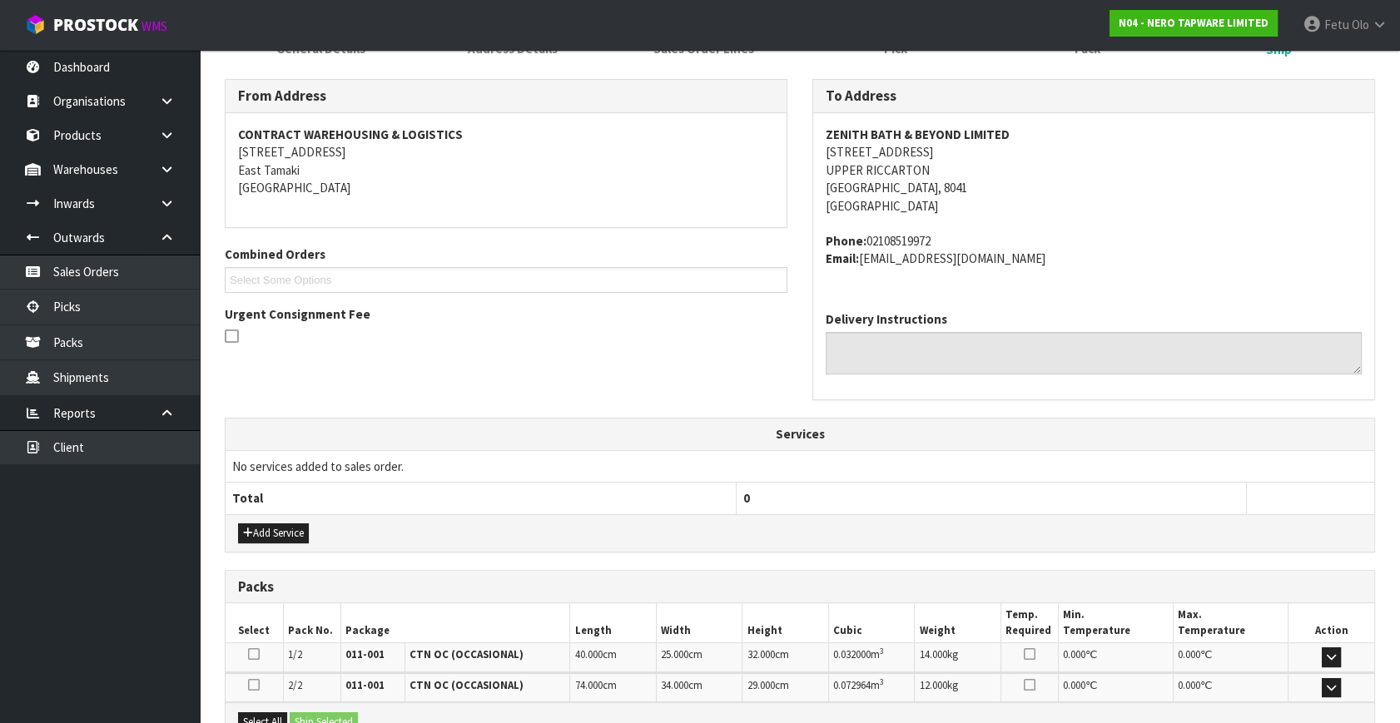
drag, startPoint x: 136, startPoint y: 504, endPoint x: 271, endPoint y: 602, distance: 167.0
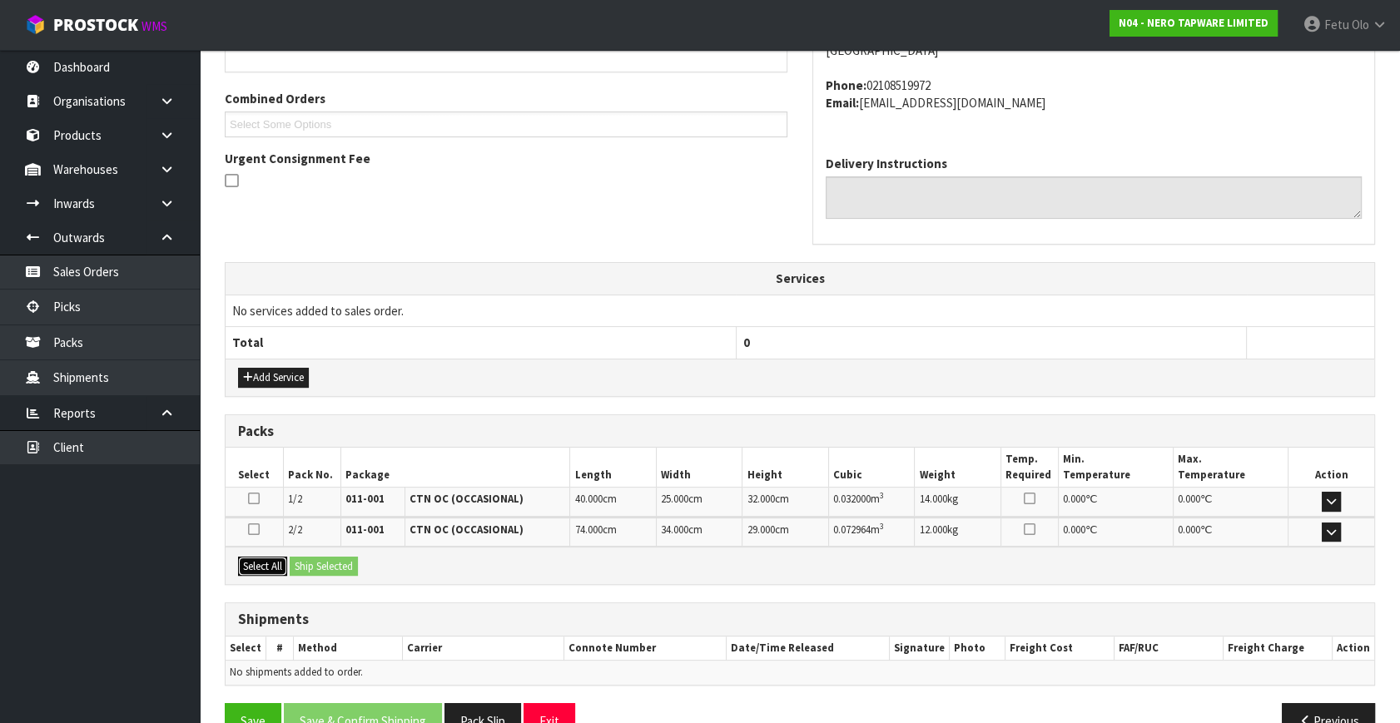
drag, startPoint x: 254, startPoint y: 568, endPoint x: 264, endPoint y: 563, distance: 11.2
click at [258, 566] on button "Select All" at bounding box center [262, 567] width 49 height 20
click at [291, 557] on button "Ship Selected" at bounding box center [324, 567] width 68 height 20
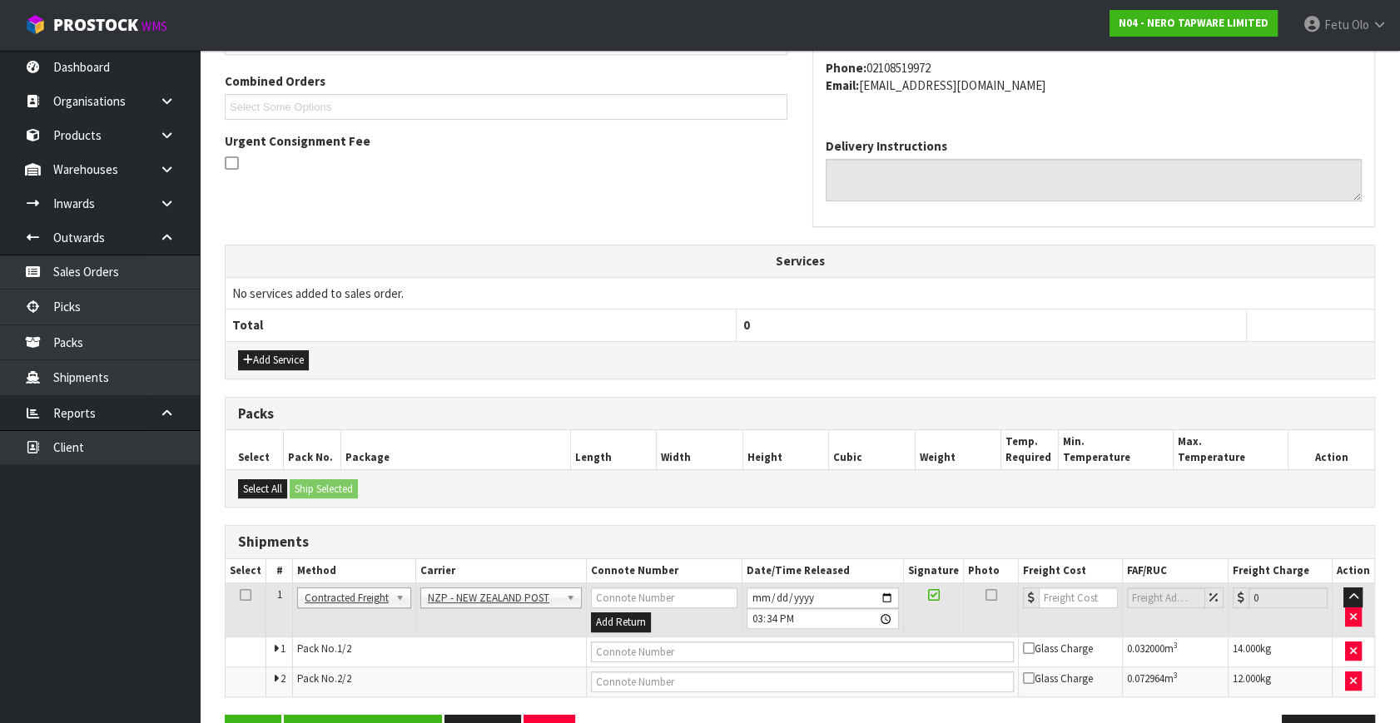
scroll to position [469, 0]
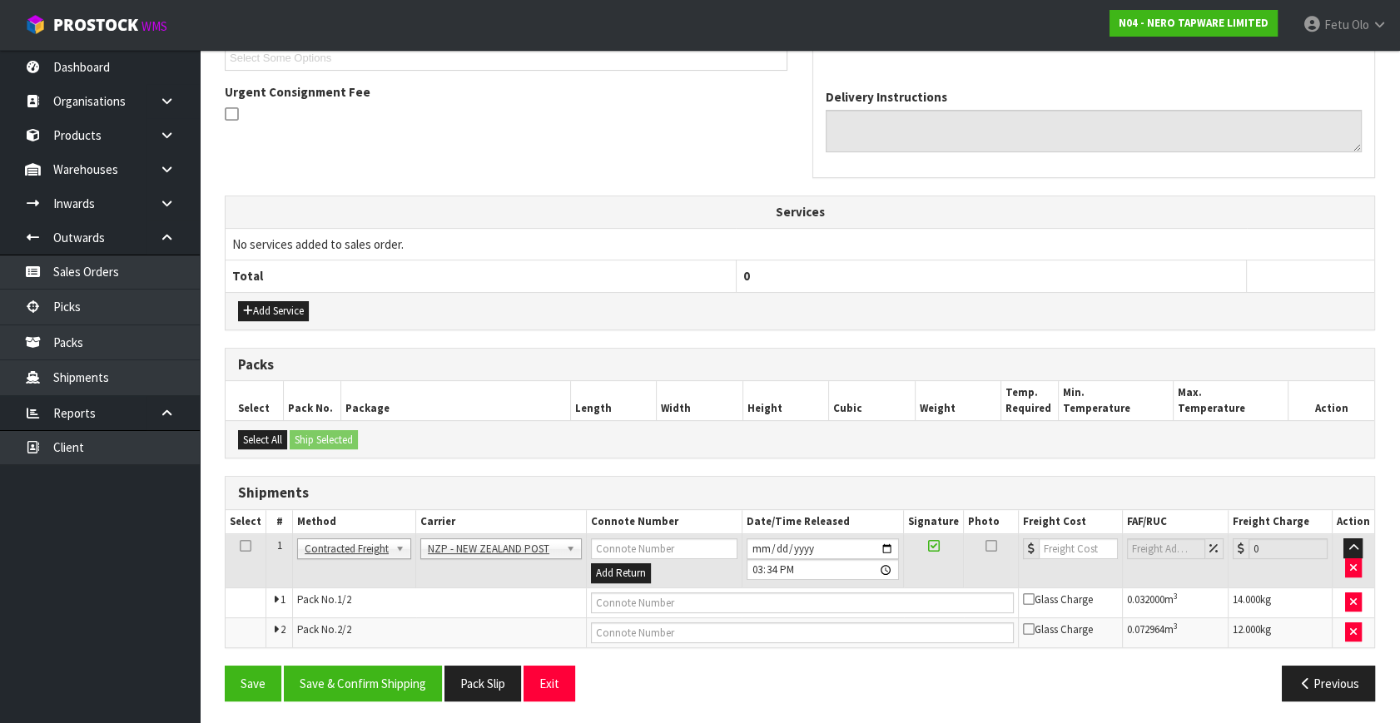
click at [319, 661] on div "From Address CONTRACT WAREHOUSING & LOGISTICS [STREET_ADDRESS] Combined Orders …" at bounding box center [800, 285] width 1150 height 857
click at [329, 680] on button "Save & Confirm Shipping" at bounding box center [363, 684] width 158 height 36
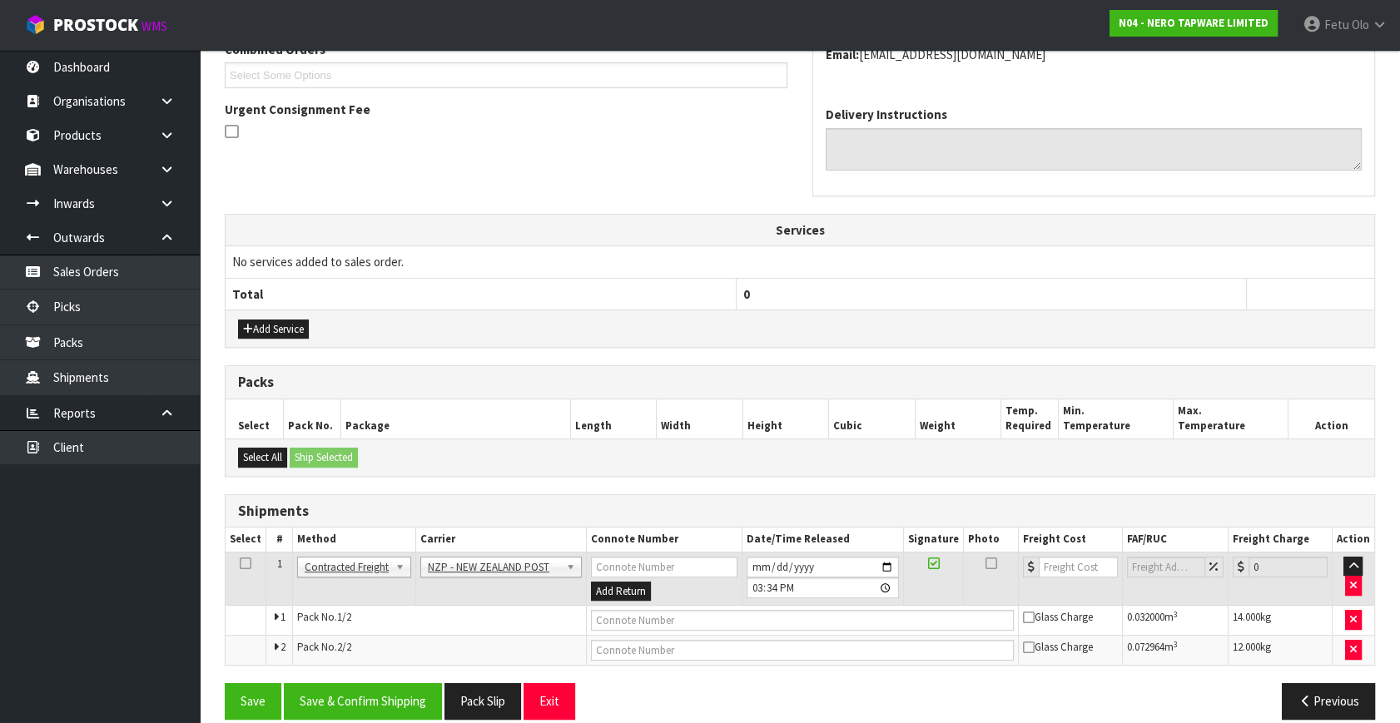
scroll to position [0, 0]
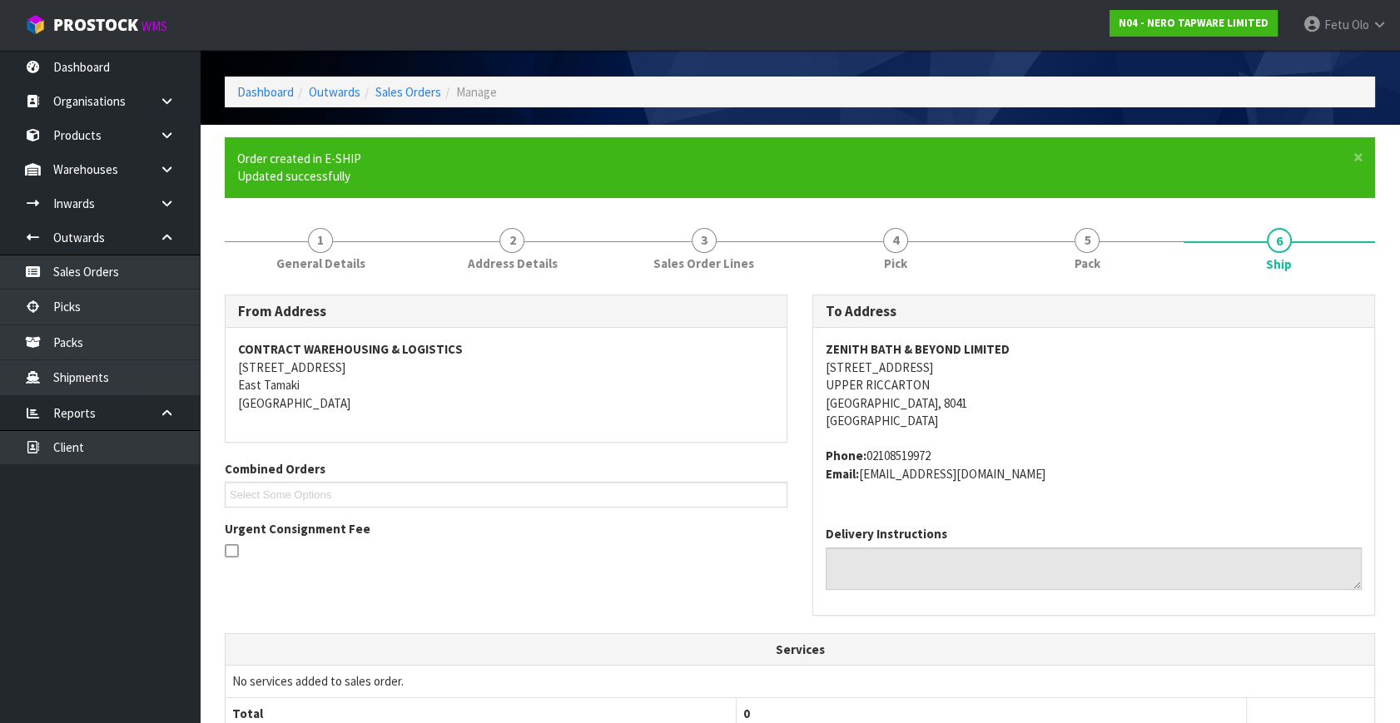
drag, startPoint x: 537, startPoint y: 321, endPoint x: 361, endPoint y: 340, distance: 176.7
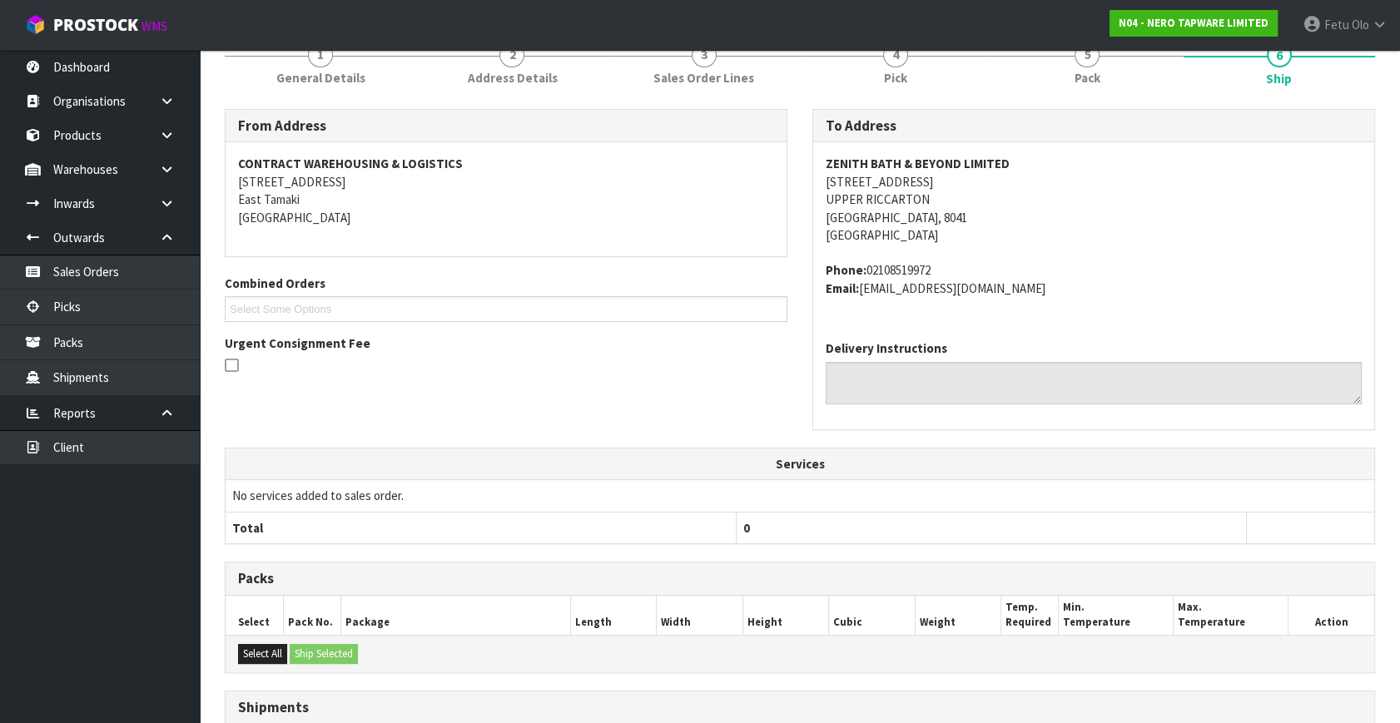
scroll to position [444, 0]
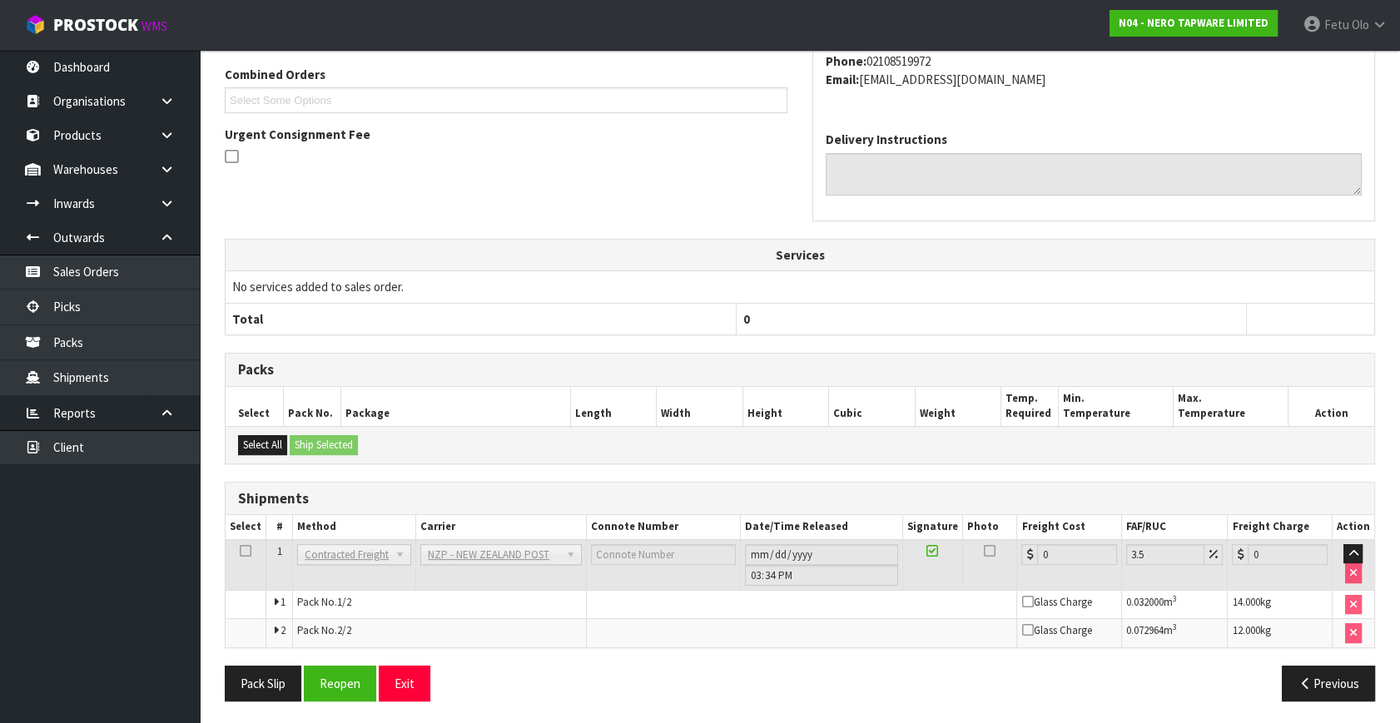
click at [336, 658] on div "From Address CONTRACT WAREHOUSING & LOGISTICS [STREET_ADDRESS] Combined Orders …" at bounding box center [800, 307] width 1150 height 815
click at [336, 672] on button "Reopen" at bounding box center [340, 684] width 72 height 36
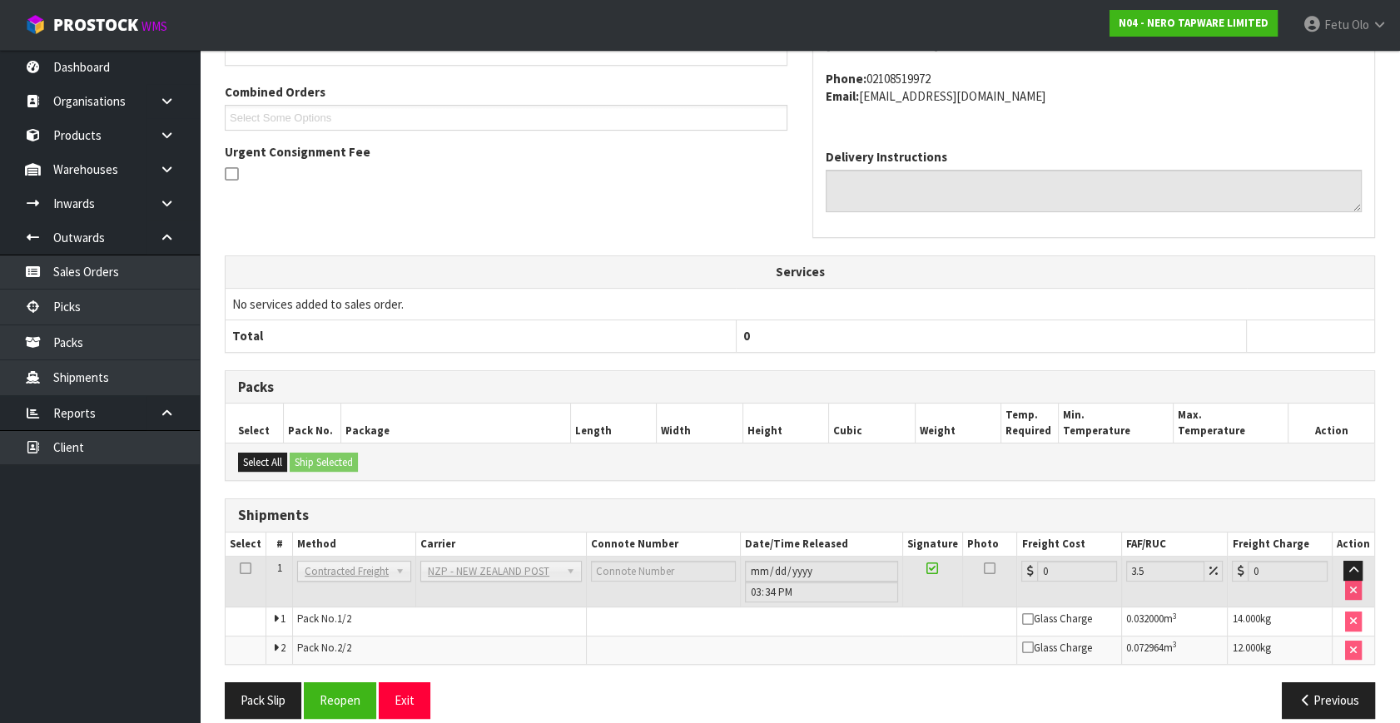
scroll to position [427, 0]
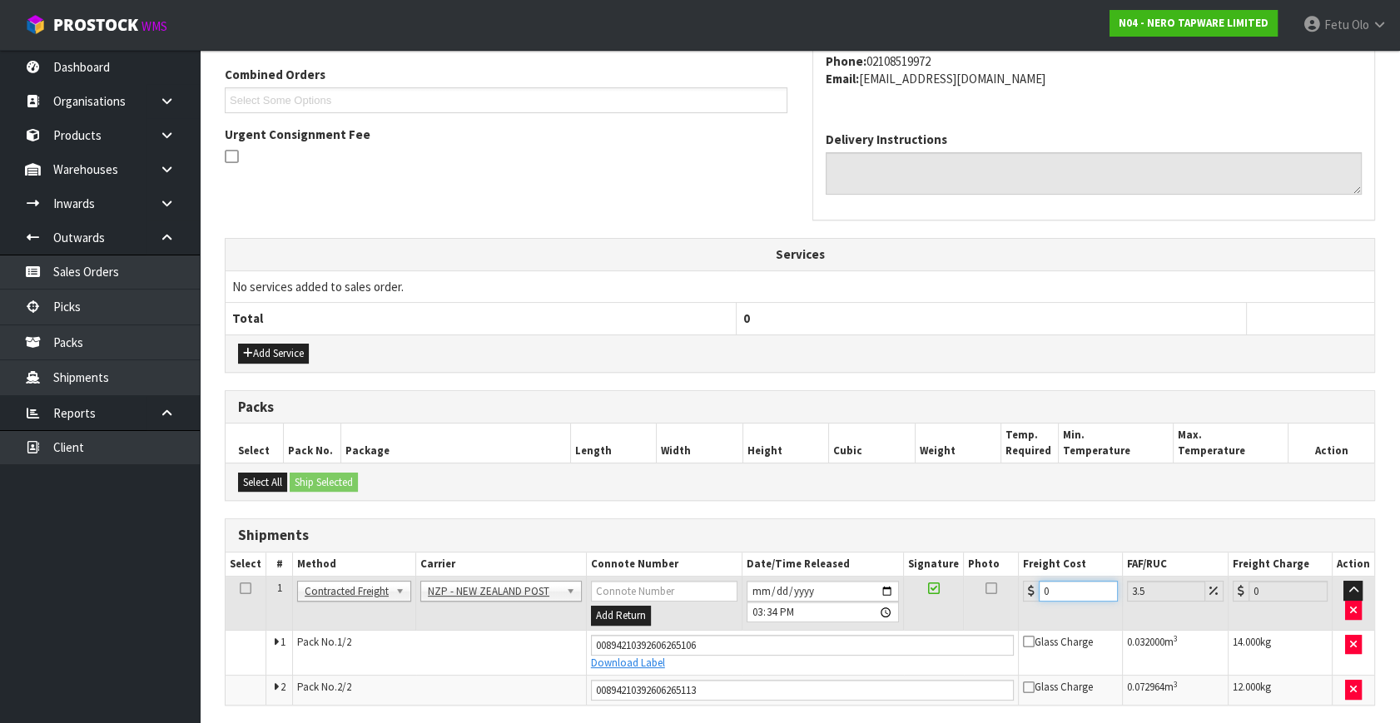
drag, startPoint x: 1050, startPoint y: 585, endPoint x: 790, endPoint y: 664, distance: 271.4
click at [790, 664] on tbody "1 Client Local Pickup Customer Local Pickup Company Freight Contracted Freight …" at bounding box center [800, 641] width 1149 height 128
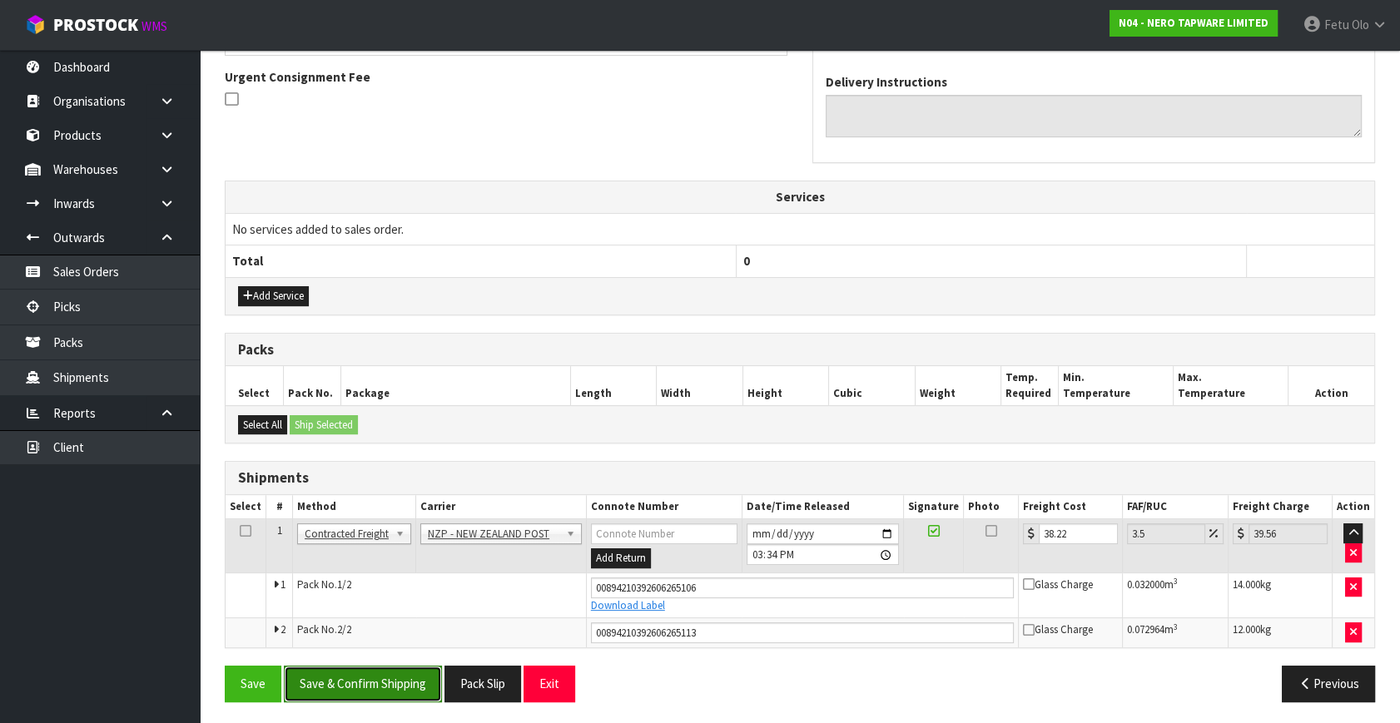
click at [421, 677] on button "Save & Confirm Shipping" at bounding box center [363, 684] width 158 height 36
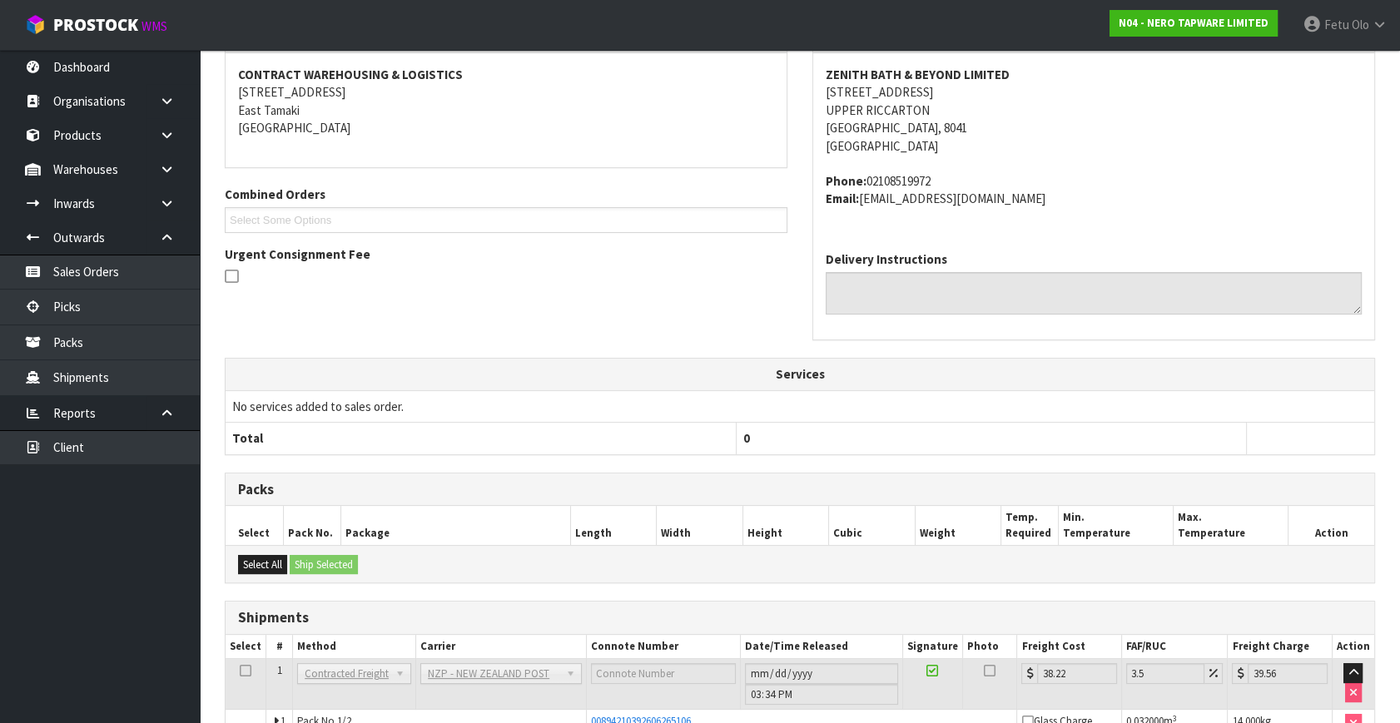
scroll to position [439, 0]
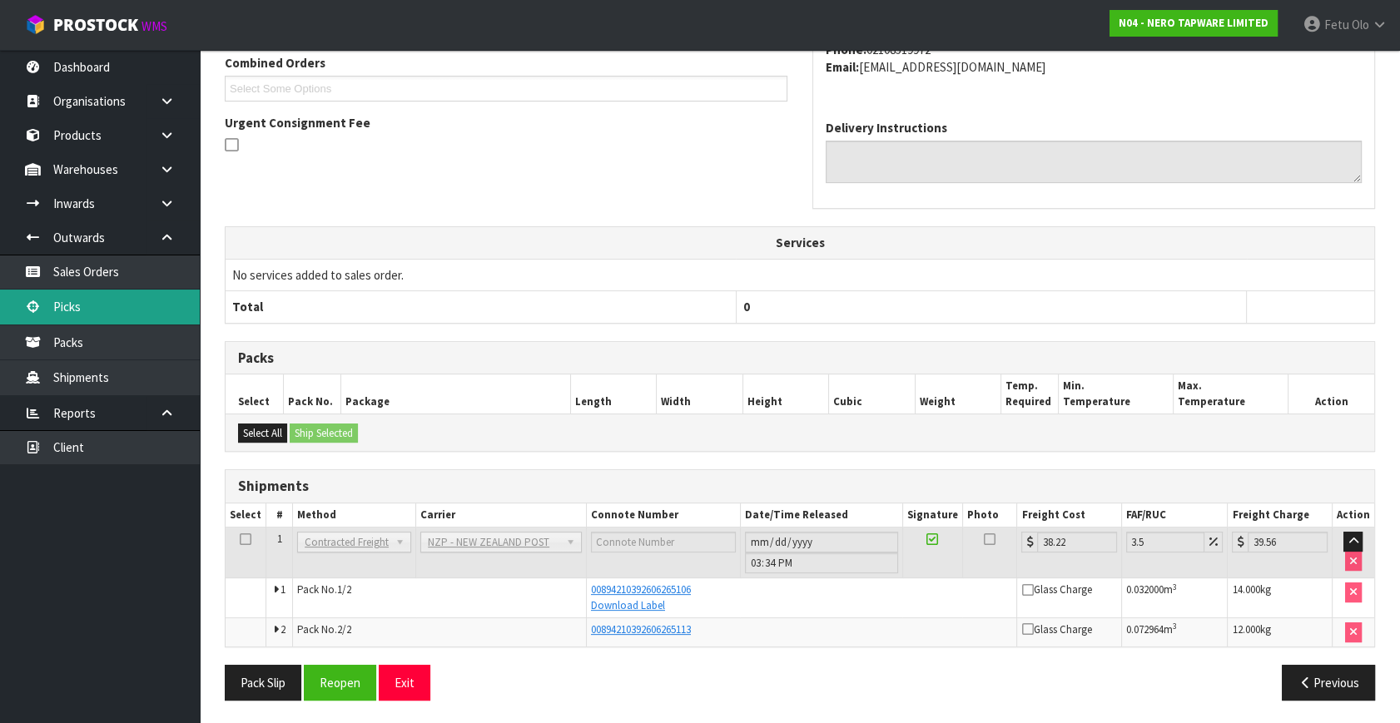
click at [44, 312] on link "Picks" at bounding box center [100, 307] width 200 height 34
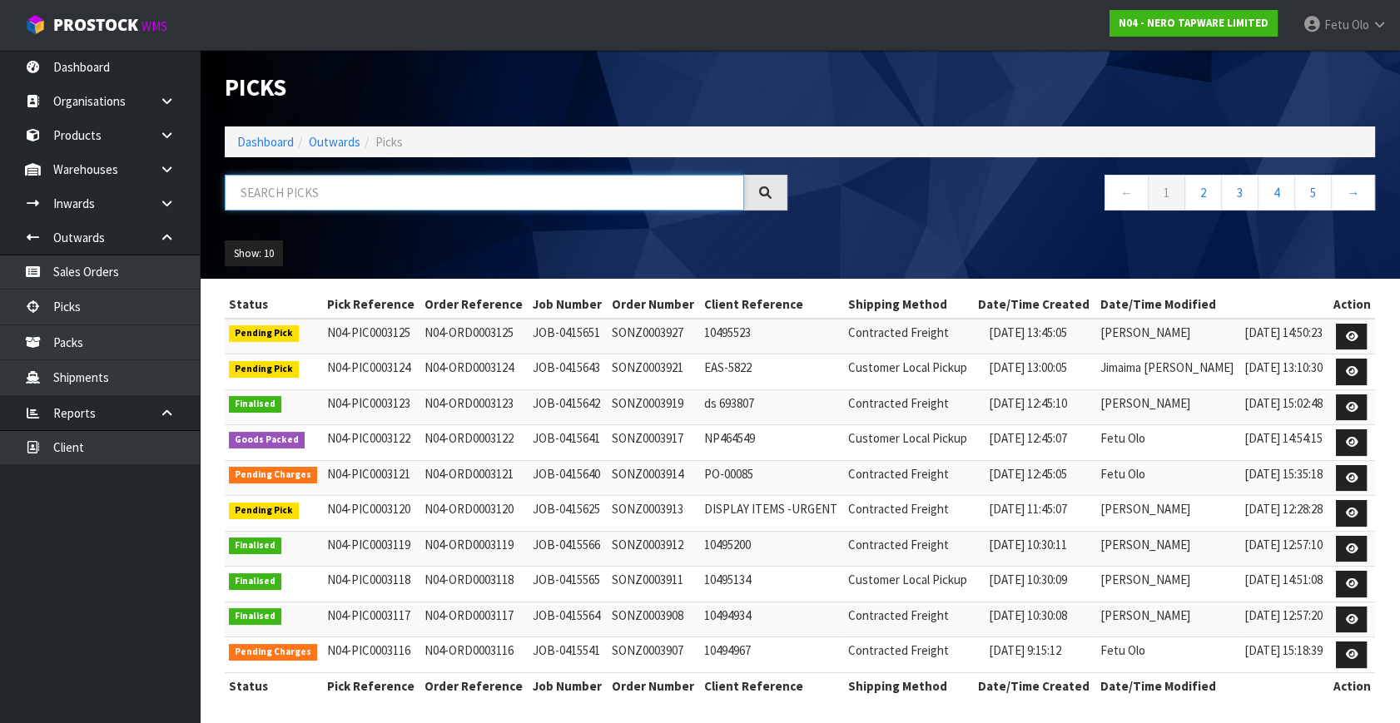
click at [522, 199] on input "text" at bounding box center [484, 193] width 519 height 36
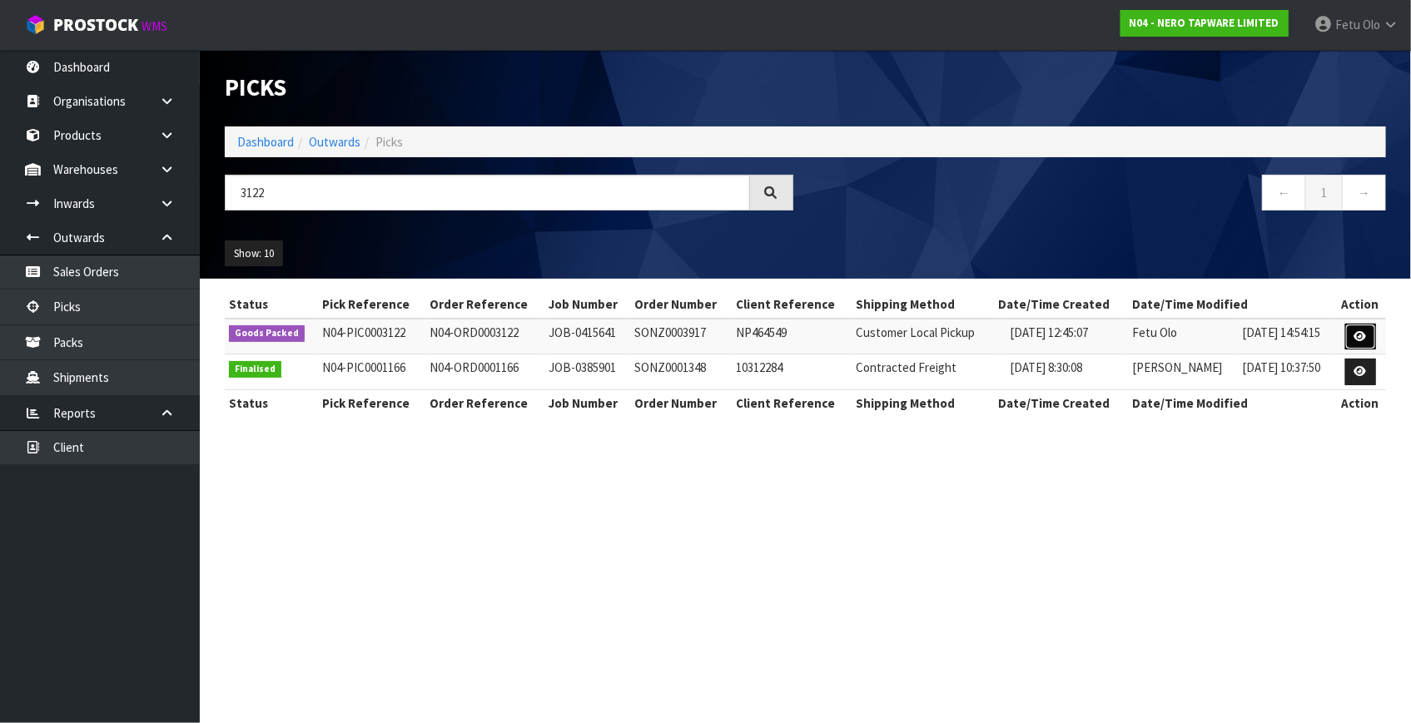
click at [1369, 331] on link at bounding box center [1360, 337] width 31 height 27
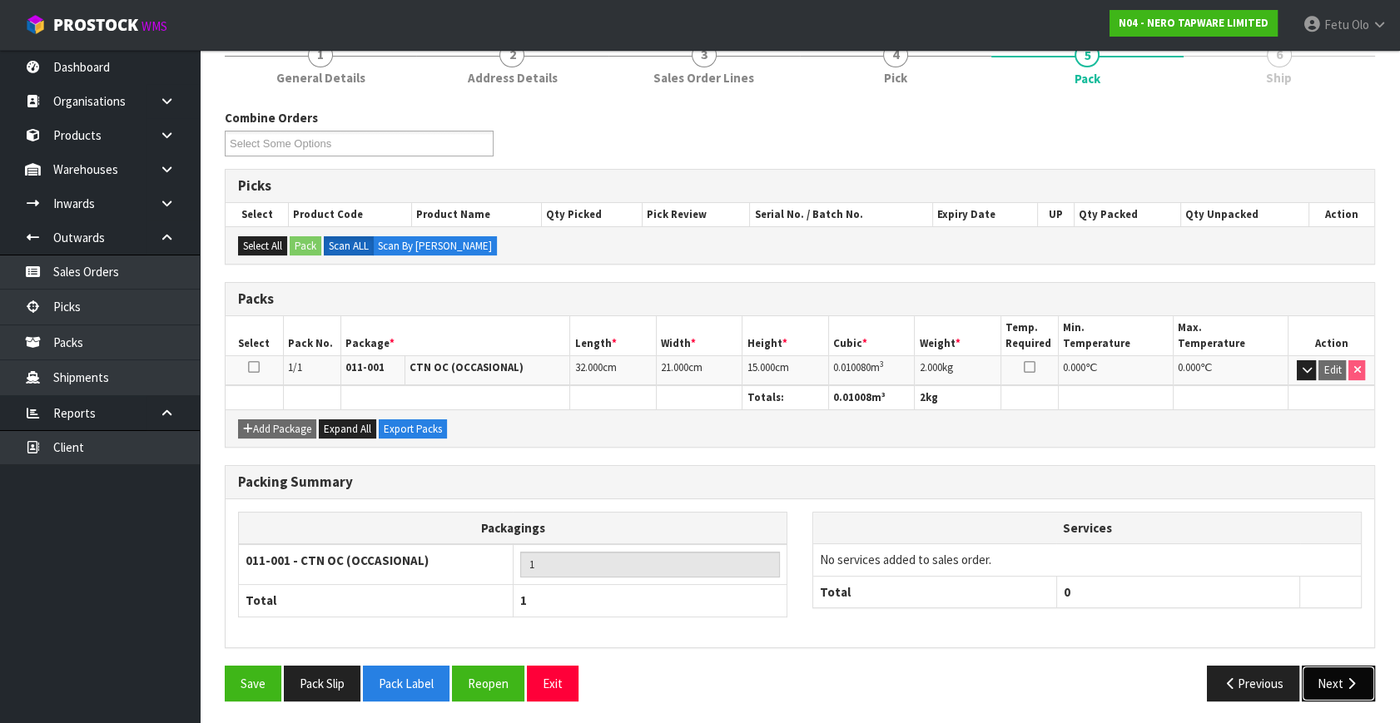
click at [1357, 677] on icon "button" at bounding box center [1351, 683] width 16 height 12
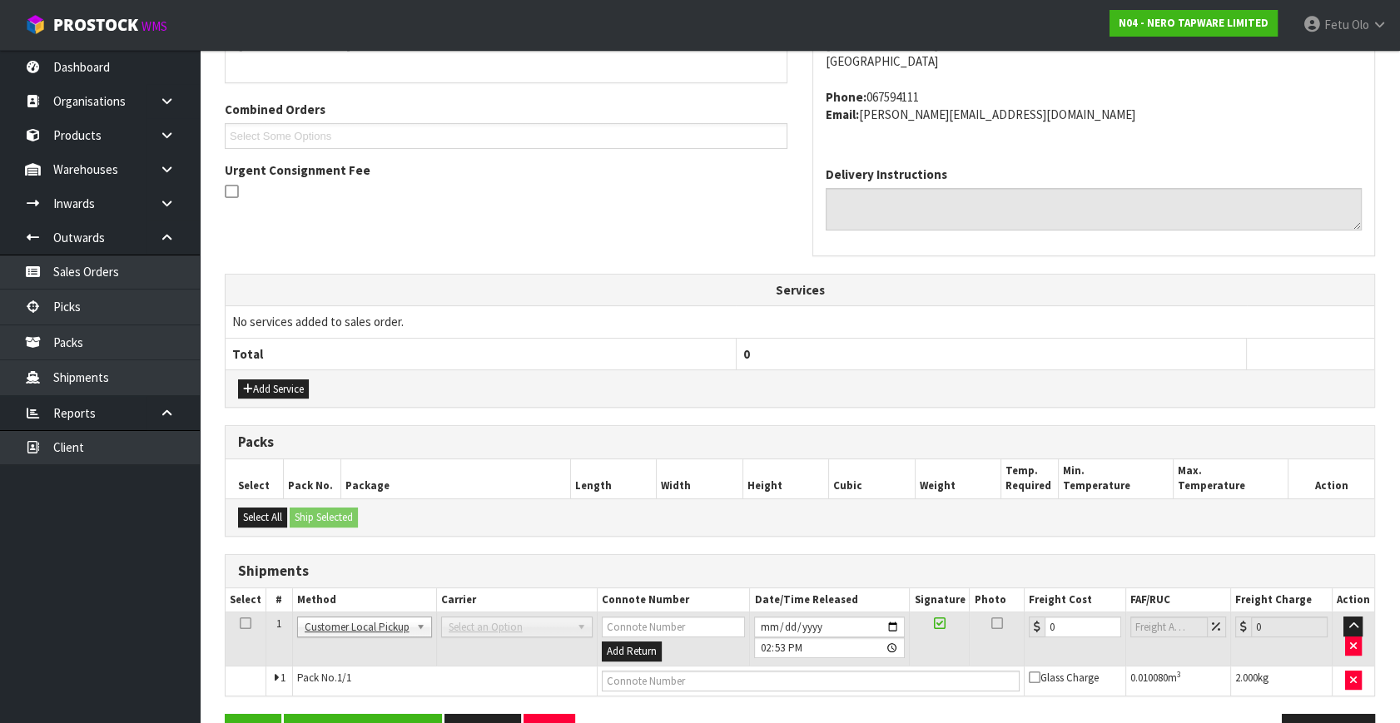
scroll to position [380, 0]
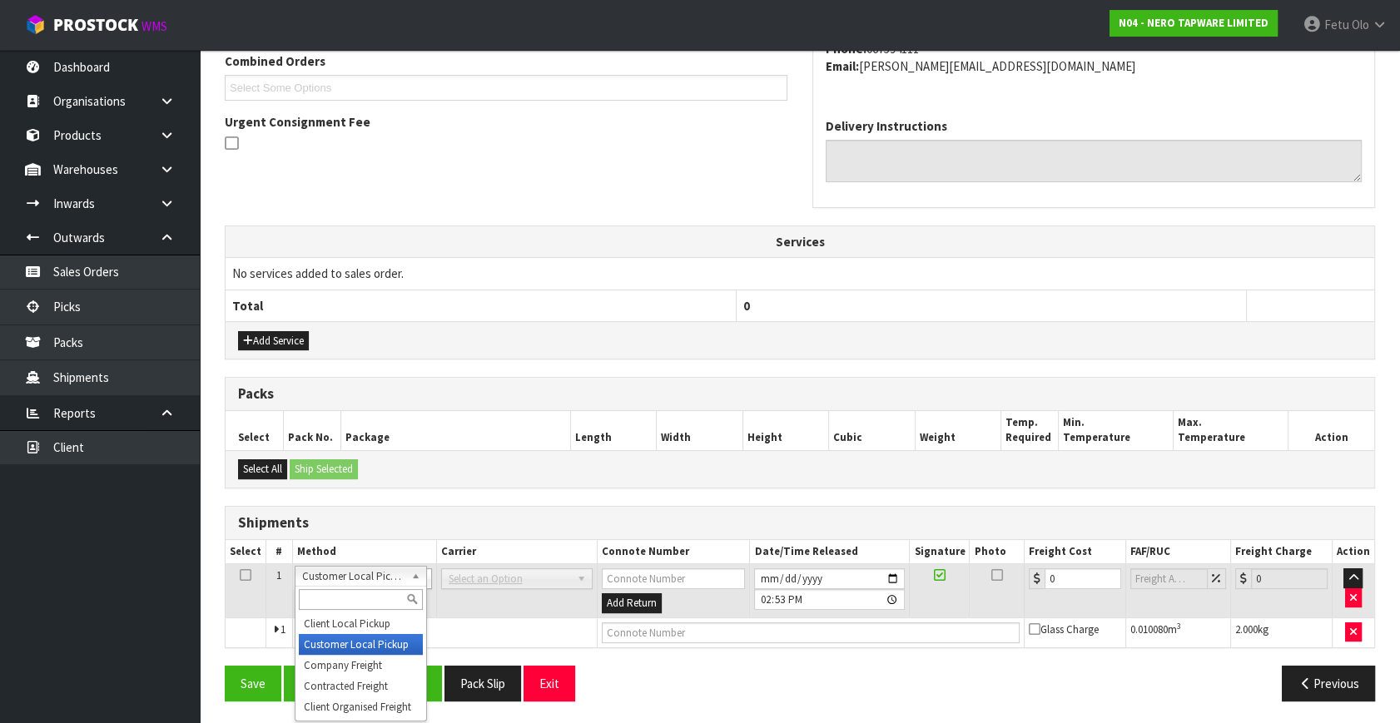
click at [353, 608] on input "text" at bounding box center [361, 599] width 124 height 21
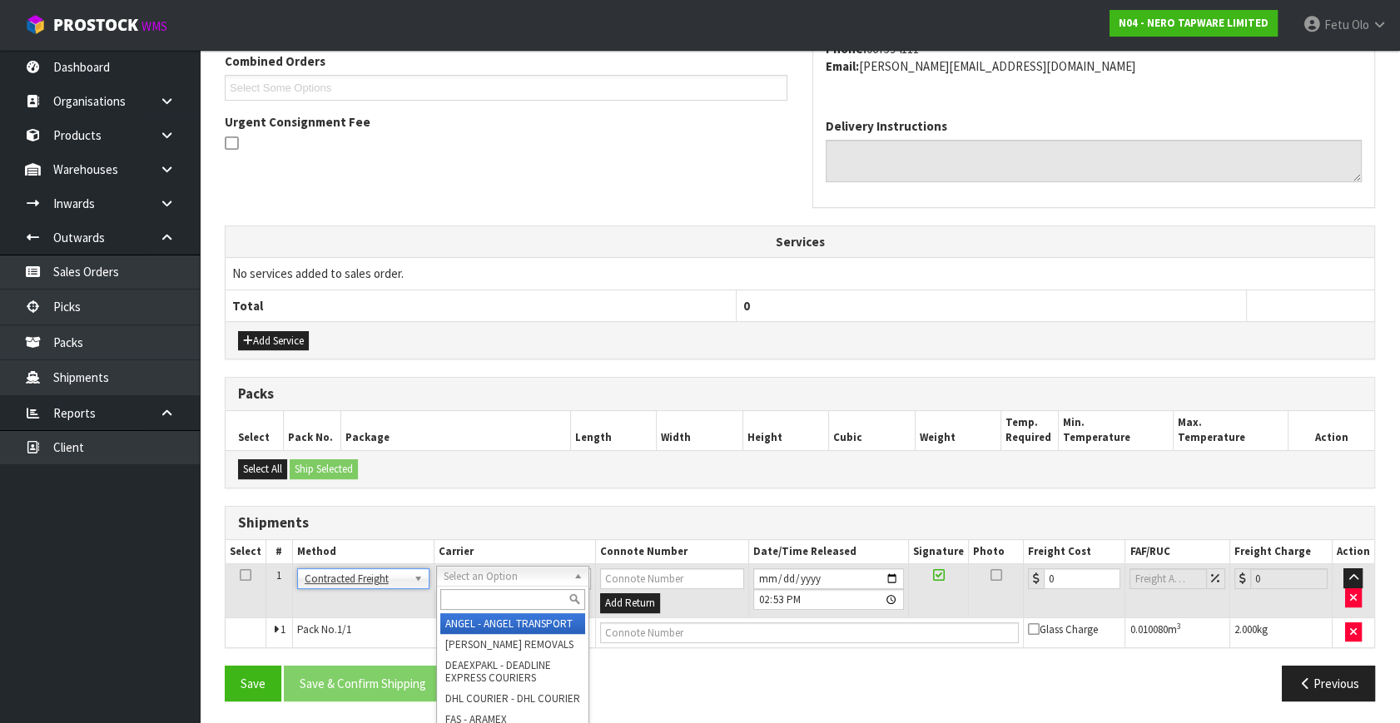
click at [478, 591] on input "text" at bounding box center [513, 599] width 146 height 21
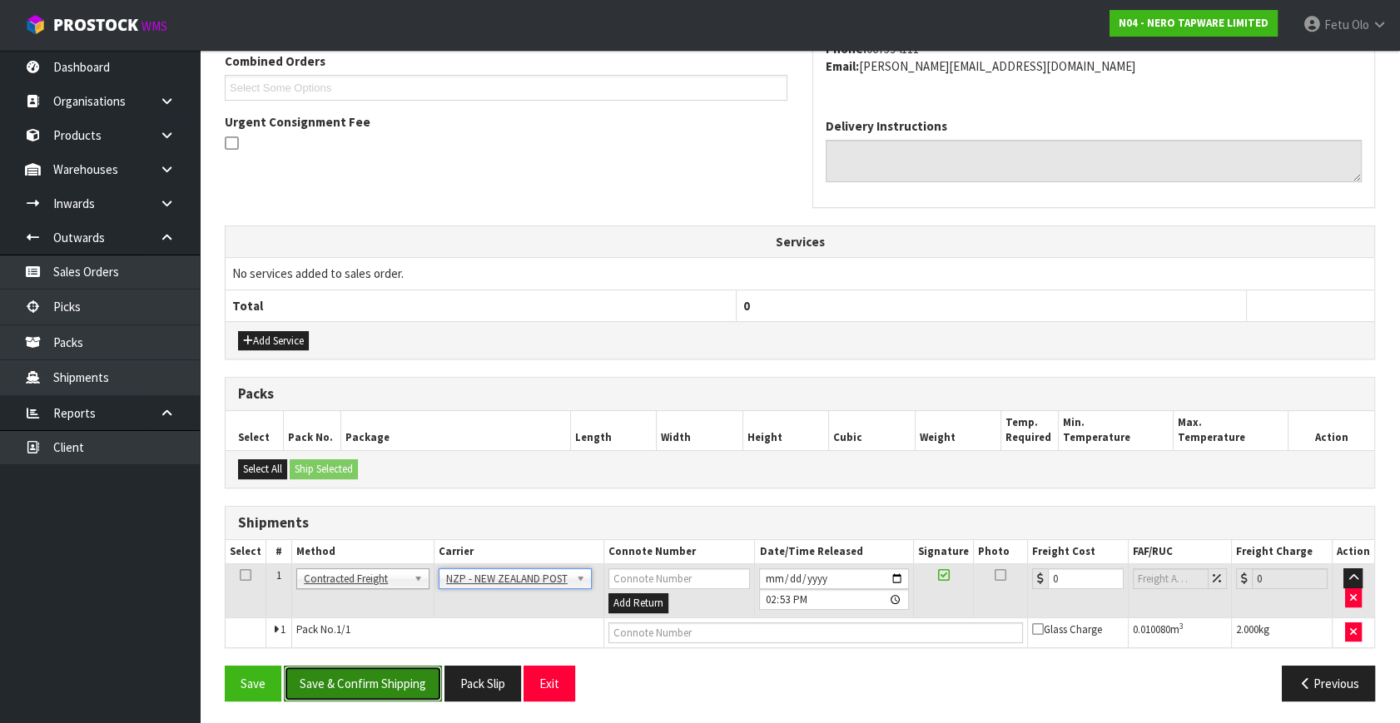
click at [401, 682] on button "Save & Confirm Shipping" at bounding box center [363, 684] width 158 height 36
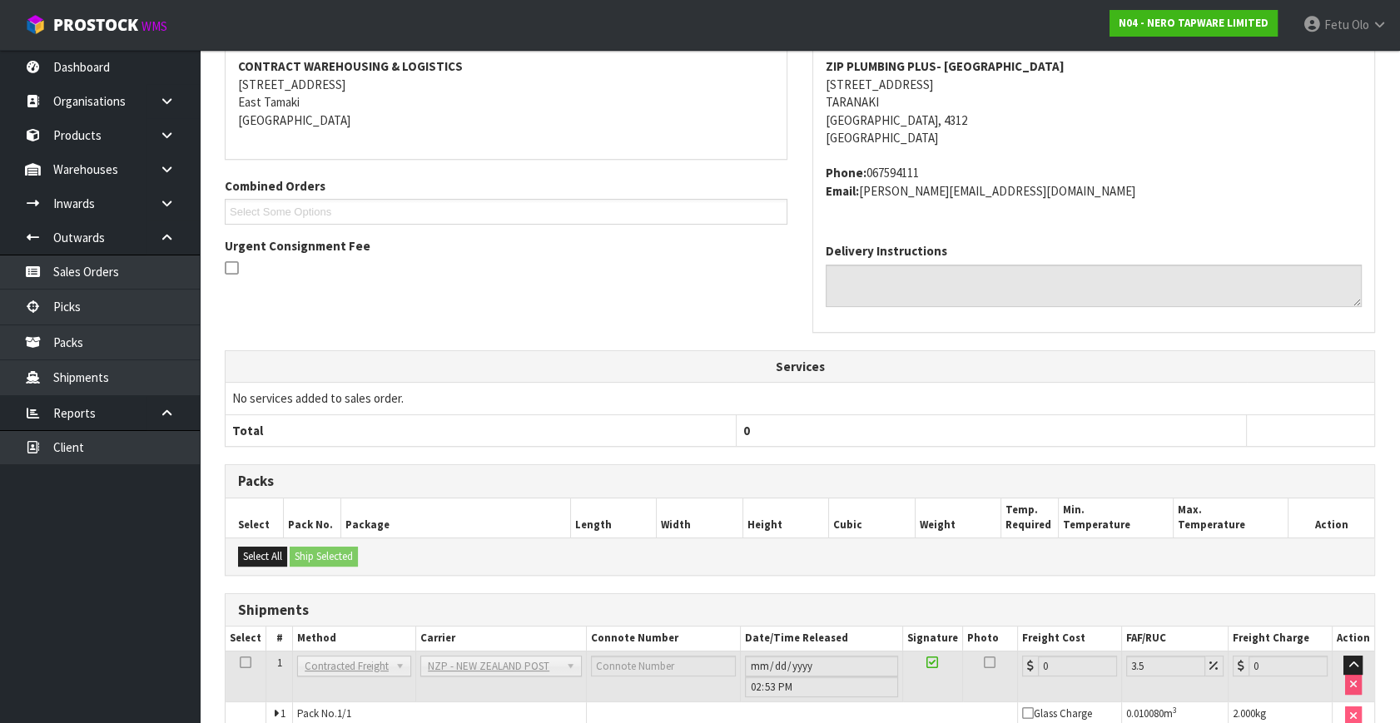
scroll to position [416, 0]
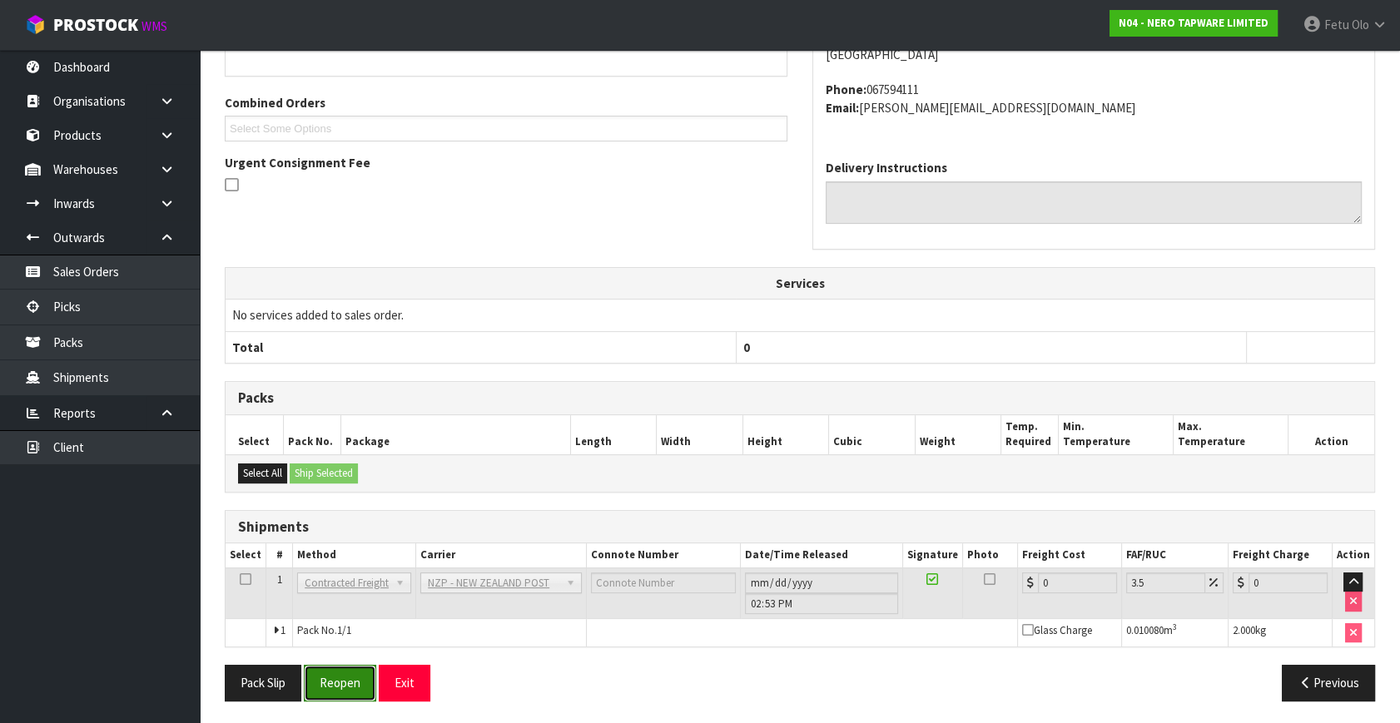
drag, startPoint x: 349, startPoint y: 677, endPoint x: 360, endPoint y: 674, distance: 11.3
click at [349, 677] on button "Reopen" at bounding box center [340, 683] width 72 height 36
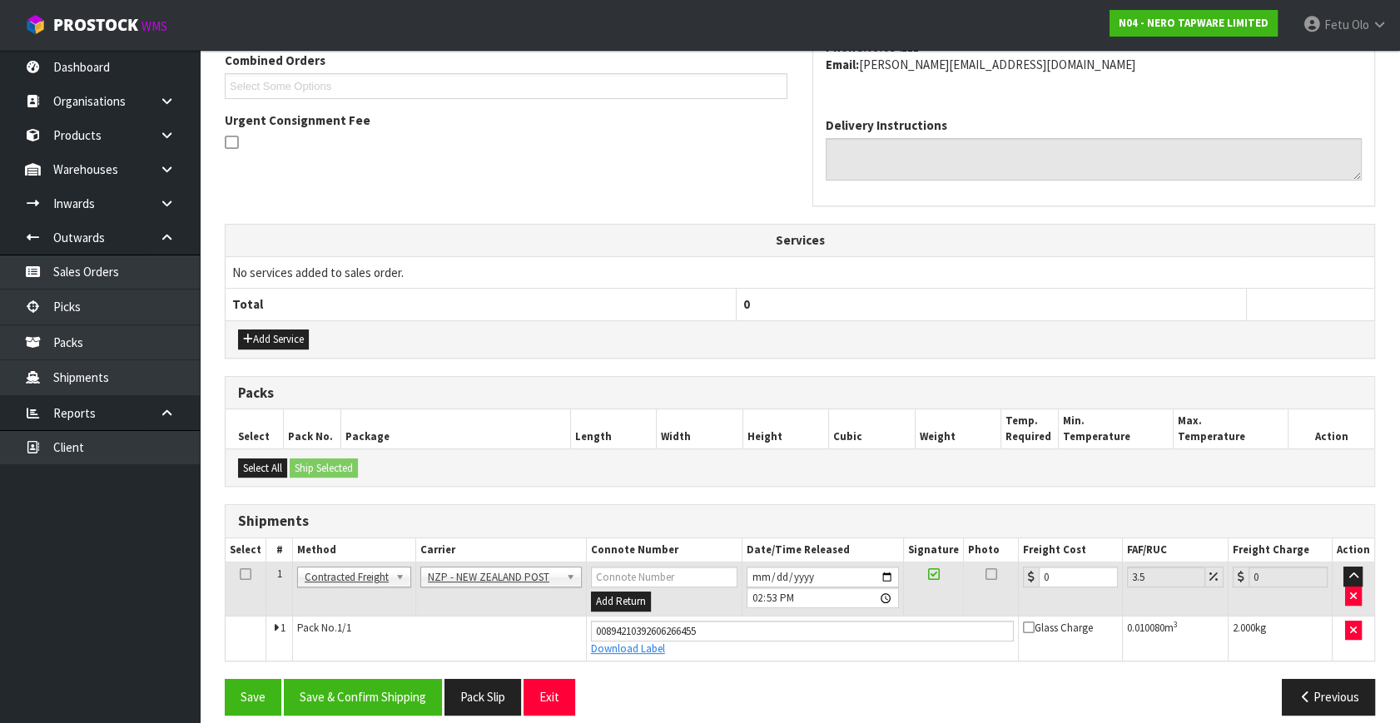
scroll to position [455, 0]
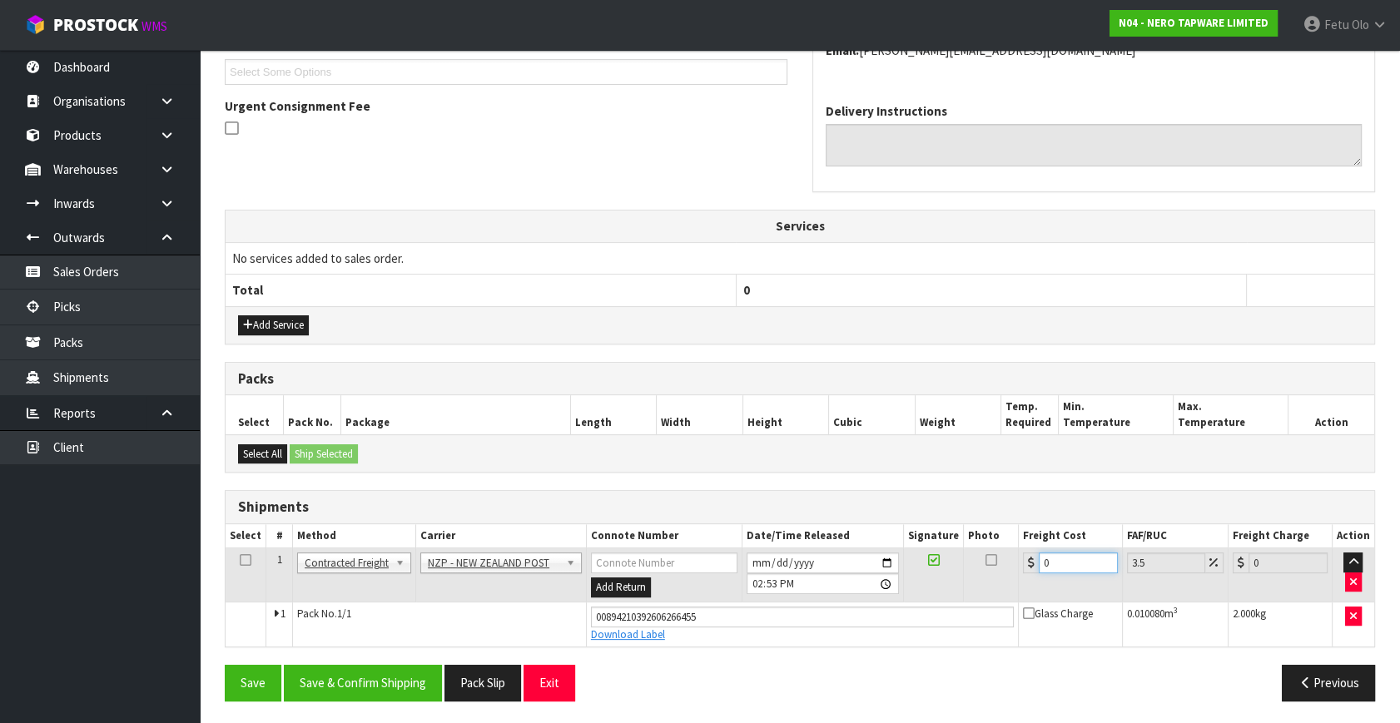
drag, startPoint x: 1068, startPoint y: 563, endPoint x: 624, endPoint y: 596, distance: 444.8
click at [624, 596] on tr "1 Client Local Pickup Customer Local Pickup Company Freight Contracted Freight …" at bounding box center [800, 575] width 1149 height 54
click at [325, 686] on button "Save & Confirm Shipping" at bounding box center [363, 683] width 158 height 36
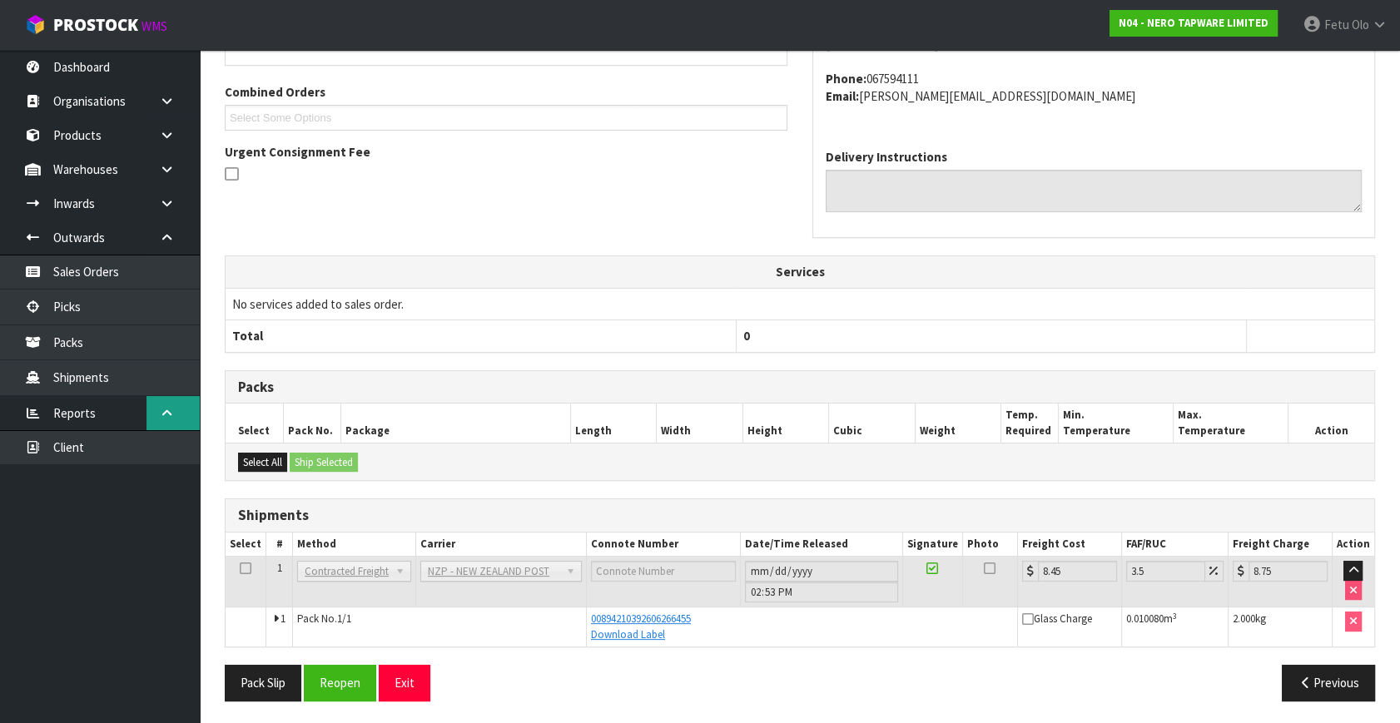
scroll to position [32, 0]
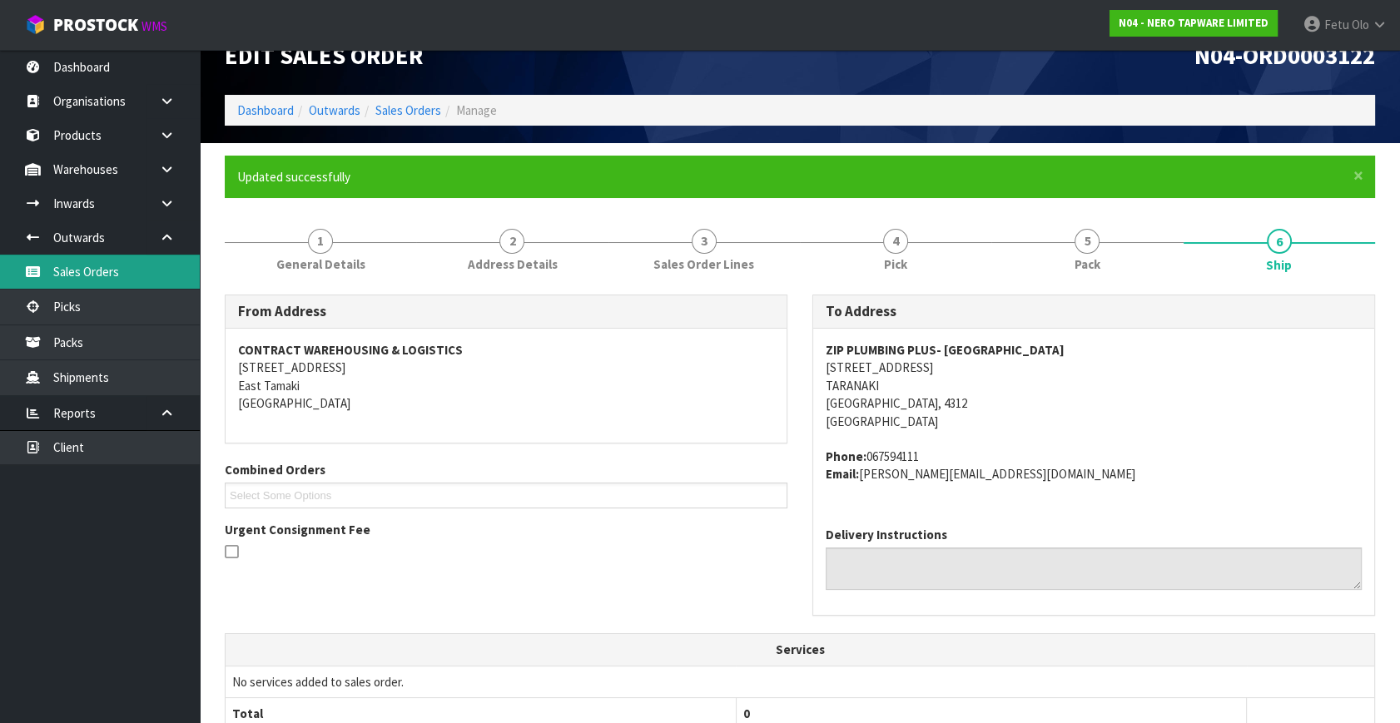
click at [67, 288] on link "Sales Orders" at bounding box center [100, 272] width 200 height 34
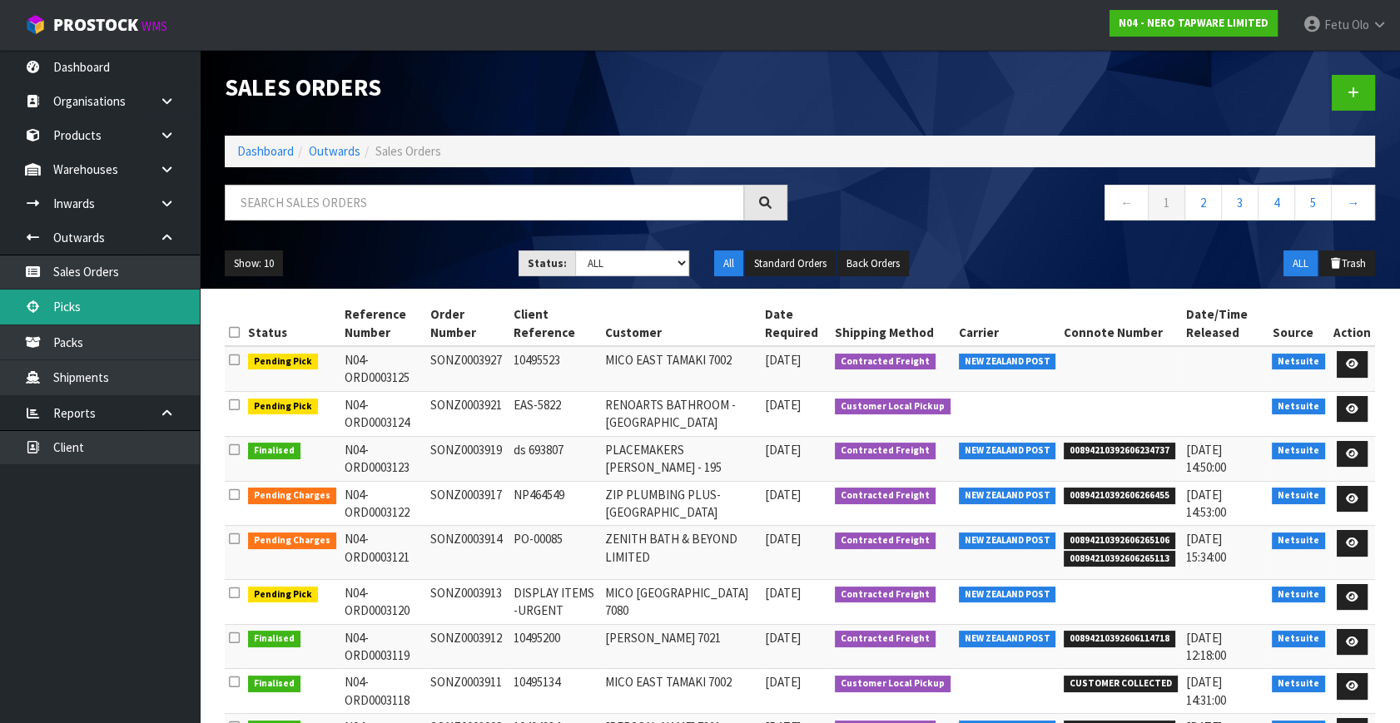
click at [86, 306] on link "Picks" at bounding box center [100, 307] width 200 height 34
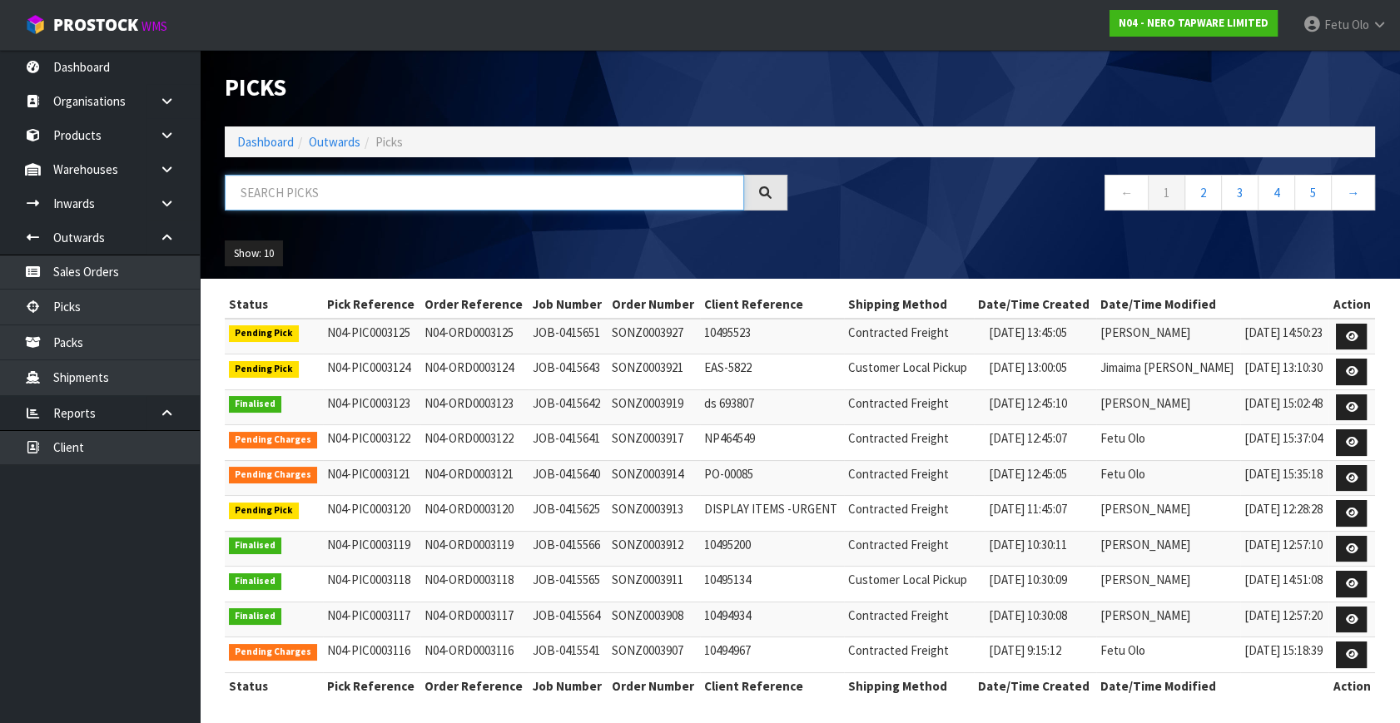
click at [270, 197] on input "text" at bounding box center [484, 193] width 519 height 36
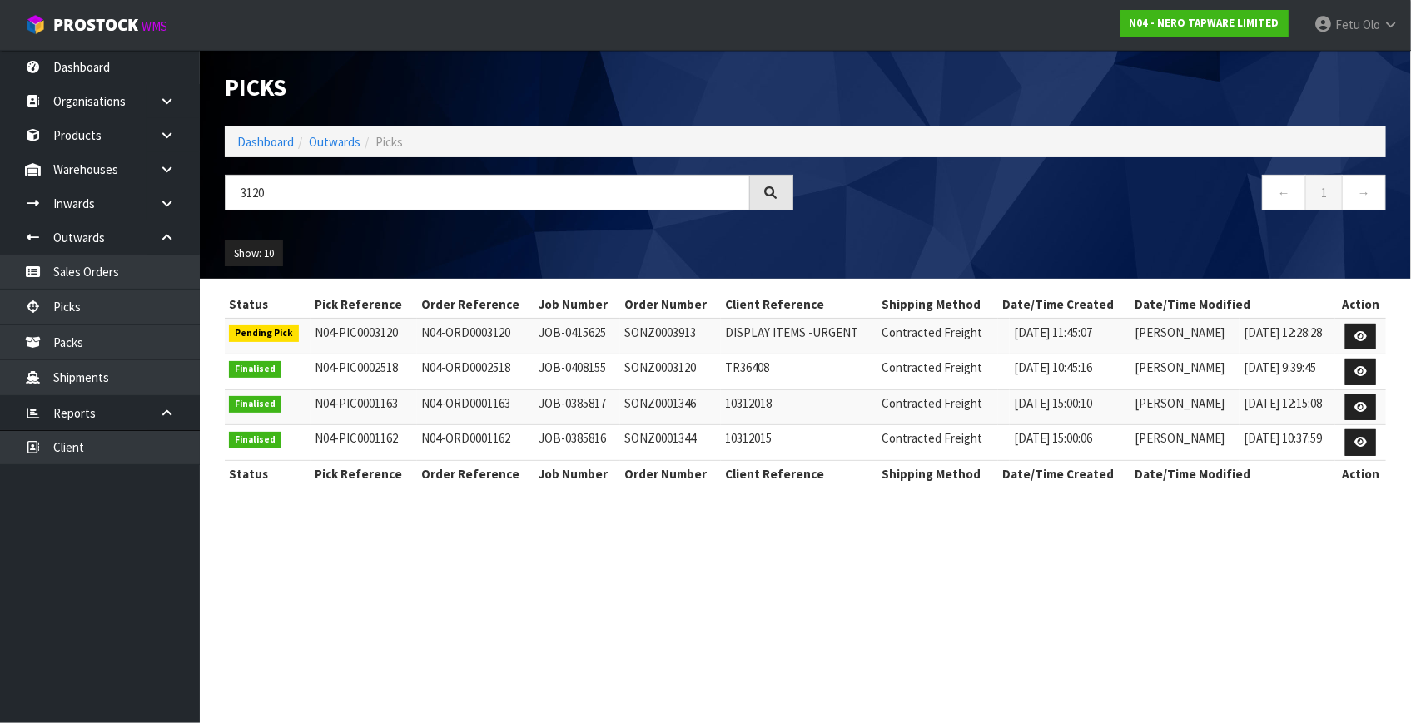
click at [1377, 331] on td at bounding box center [1360, 337] width 51 height 36
click at [1372, 332] on link at bounding box center [1360, 337] width 31 height 27
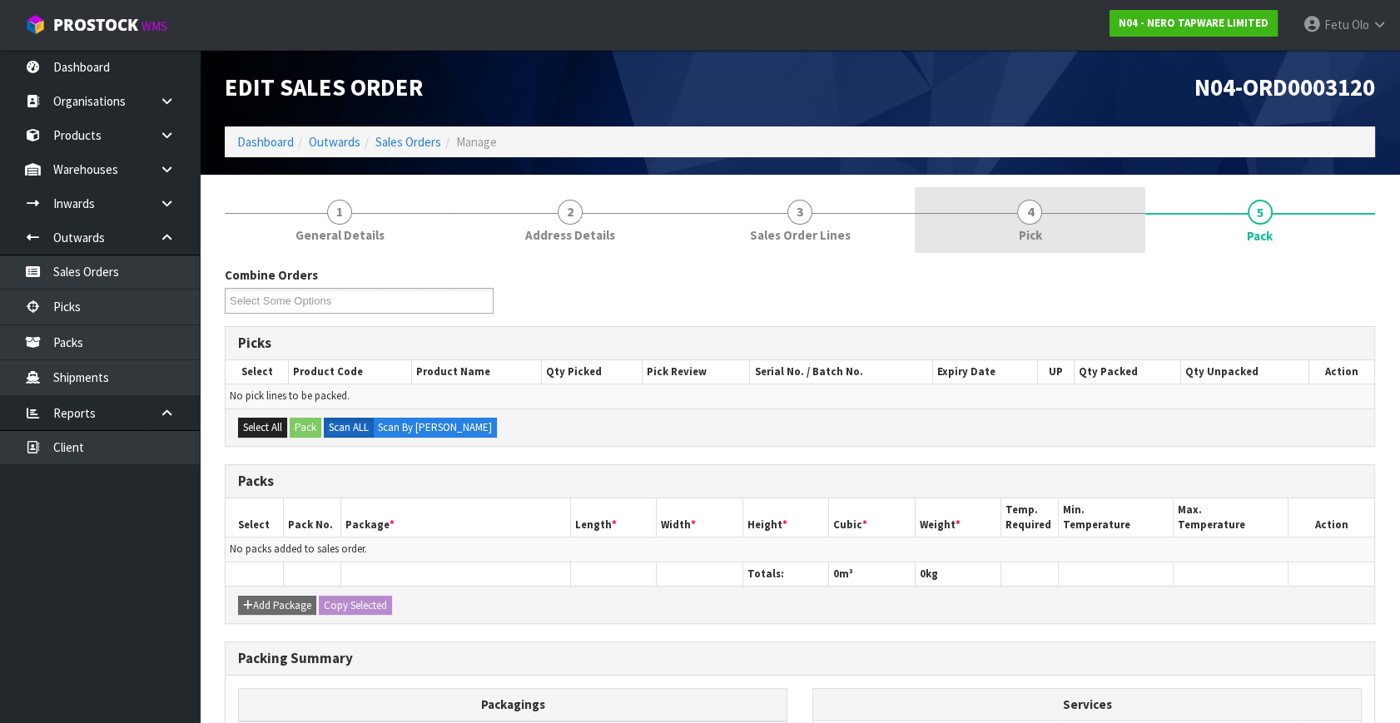
click at [1025, 222] on span "4" at bounding box center [1029, 212] width 25 height 25
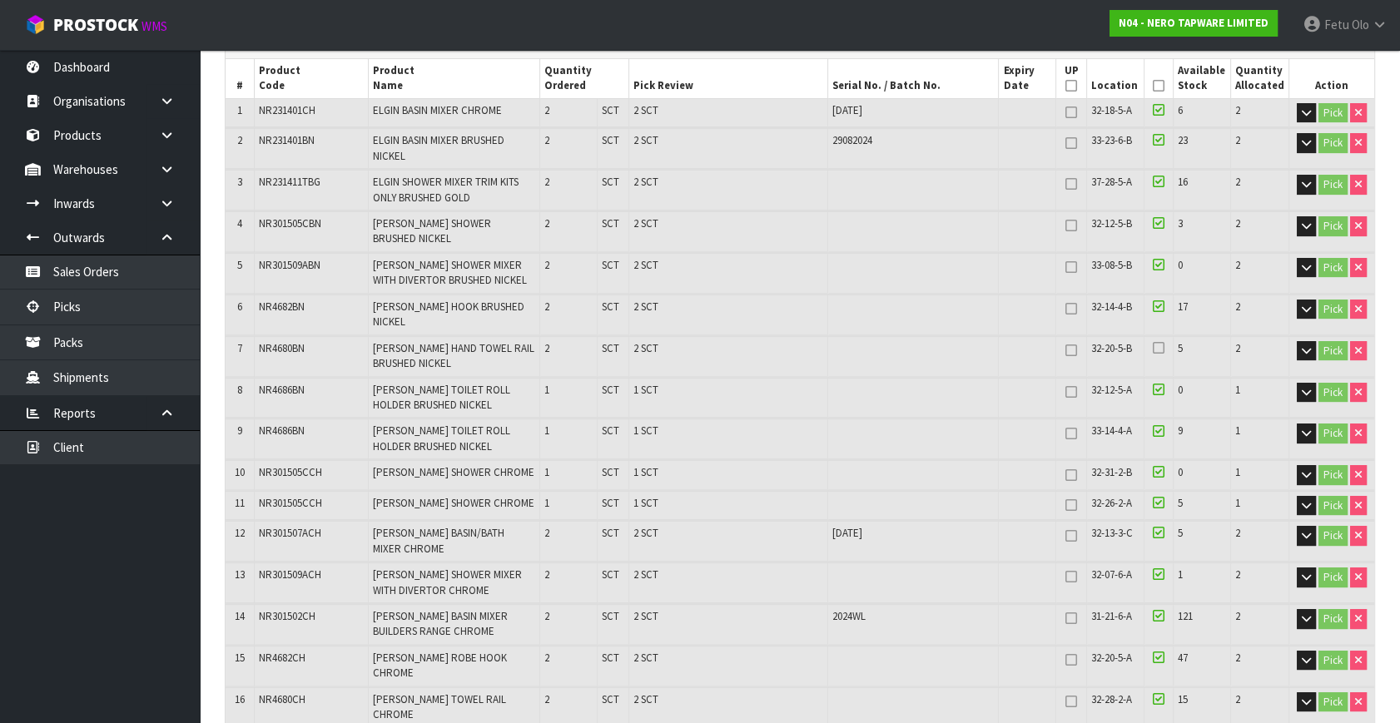
scroll to position [302, 0]
click at [301, 344] on span "NR4680BN" at bounding box center [282, 347] width 46 height 14
drag, startPoint x: 384, startPoint y: 344, endPoint x: 395, endPoint y: 344, distance: 10.8
click at [385, 344] on span "[PERSON_NAME] HAND TOWEL RAIL BRUSHED NICKEL" at bounding box center [453, 354] width 161 height 29
click at [1156, 351] on icon at bounding box center [1159, 346] width 12 height 13
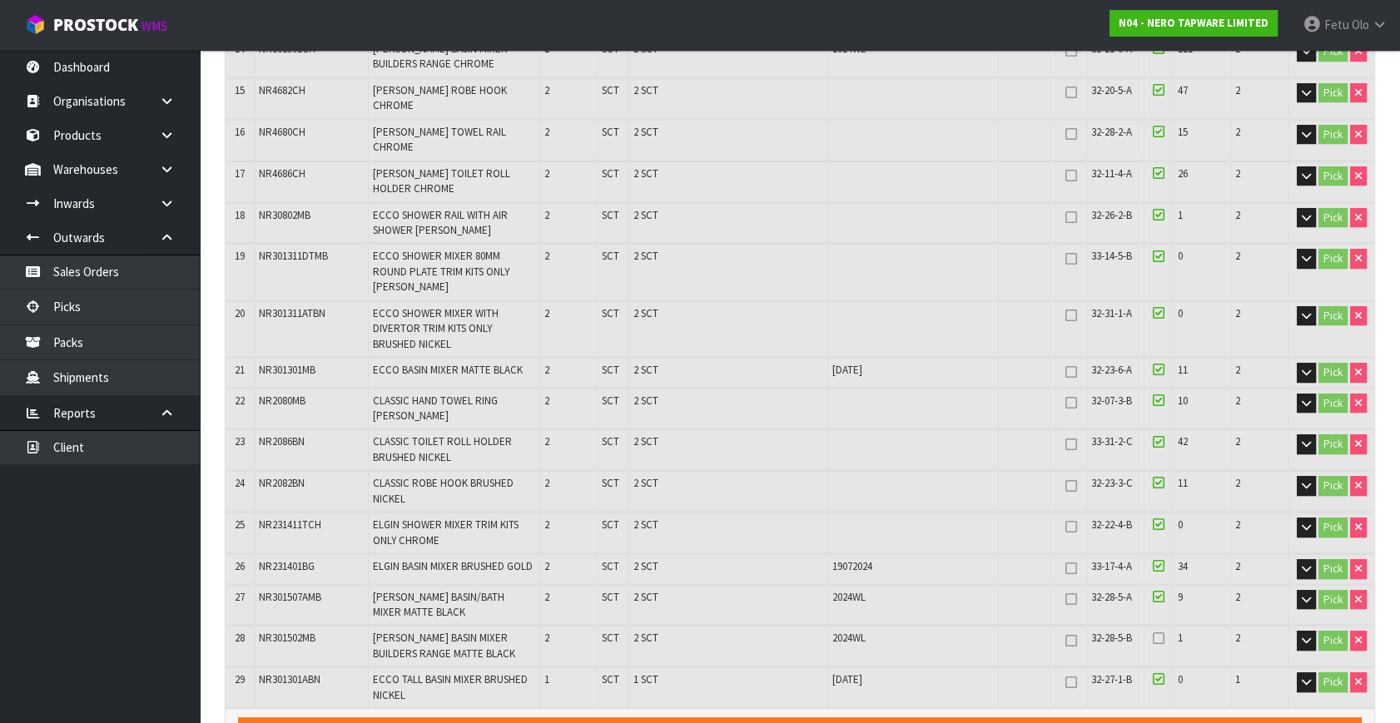
scroll to position [491, 0]
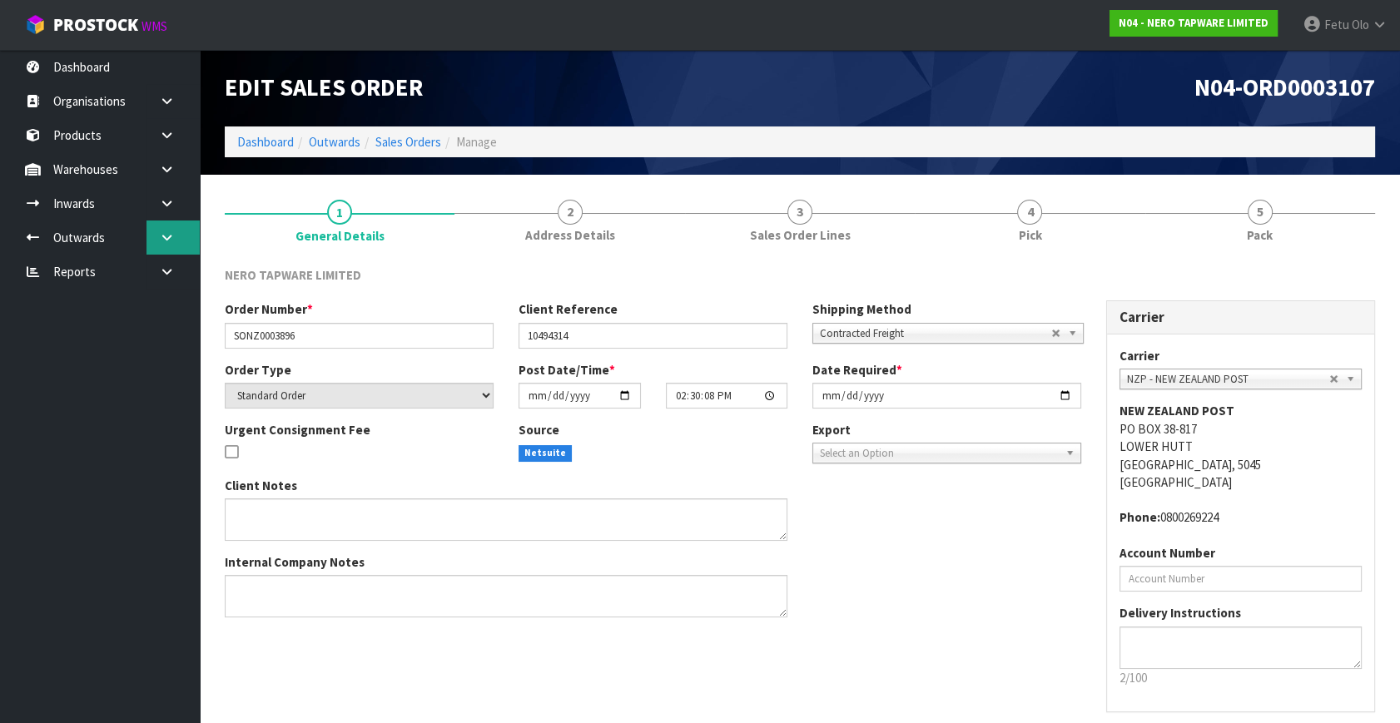
click at [159, 249] on link at bounding box center [172, 238] width 53 height 34
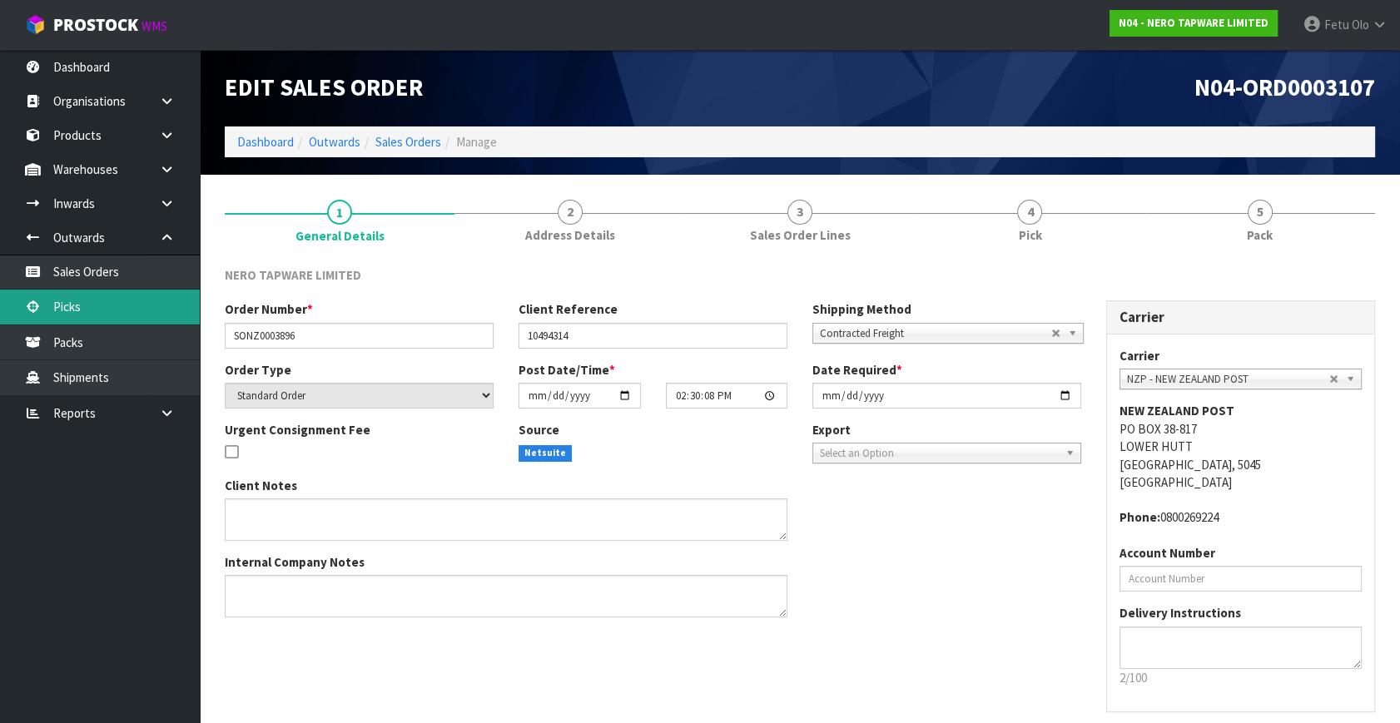
click at [90, 308] on link "Picks" at bounding box center [100, 307] width 200 height 34
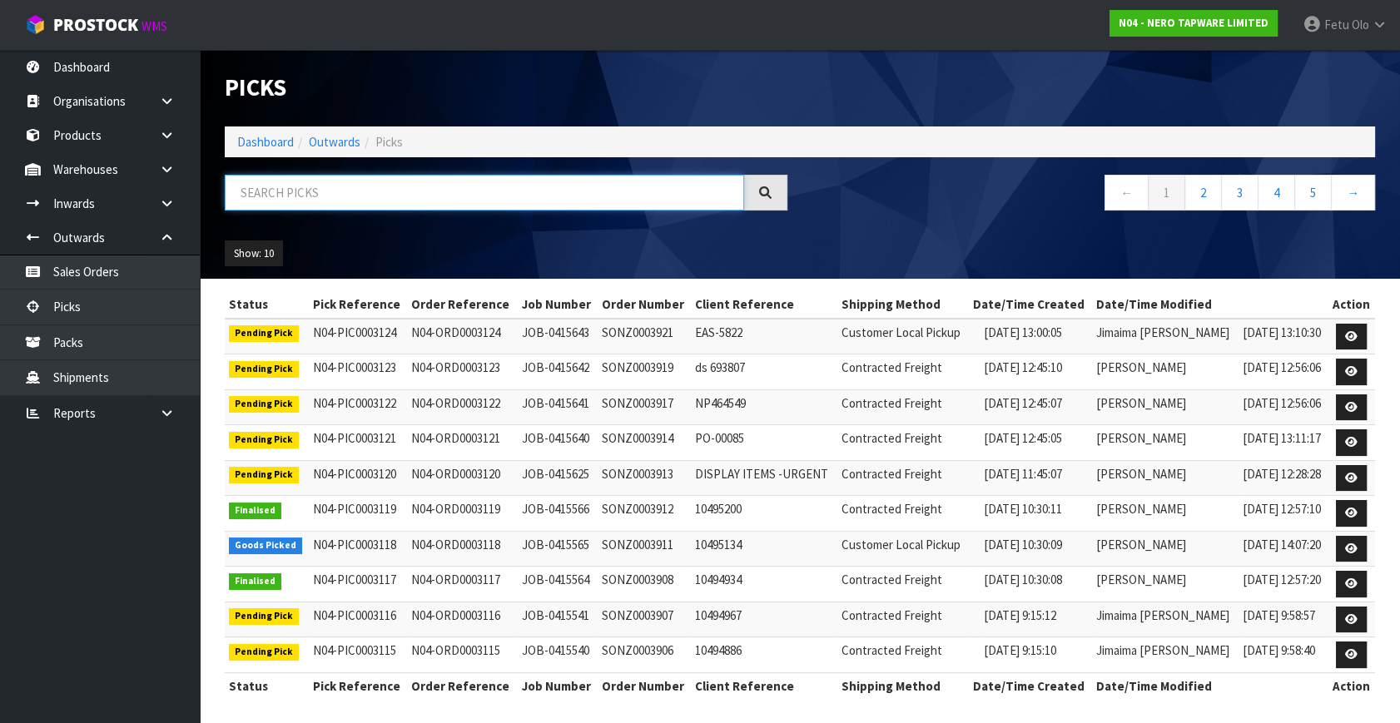
click at [341, 191] on input "text" at bounding box center [484, 193] width 519 height 36
type input "3662"
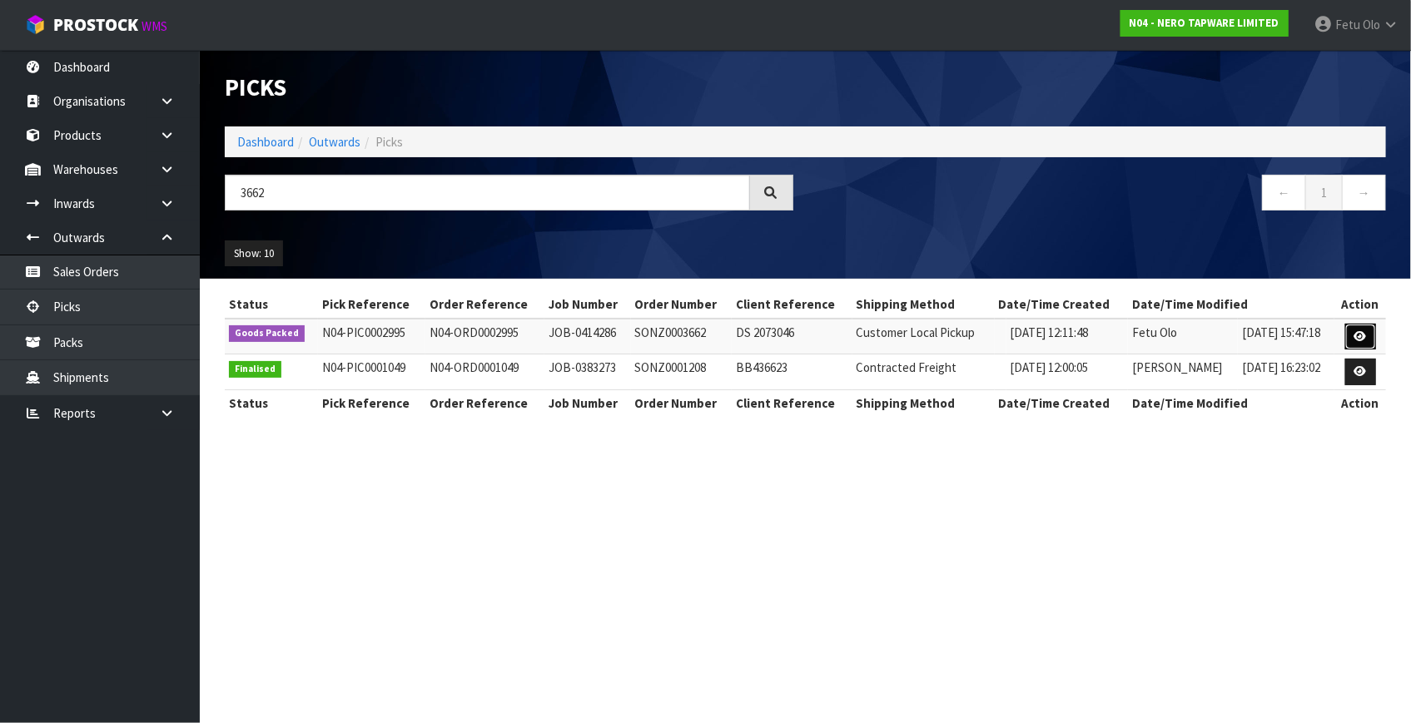
click at [1358, 332] on icon at bounding box center [1360, 336] width 12 height 11
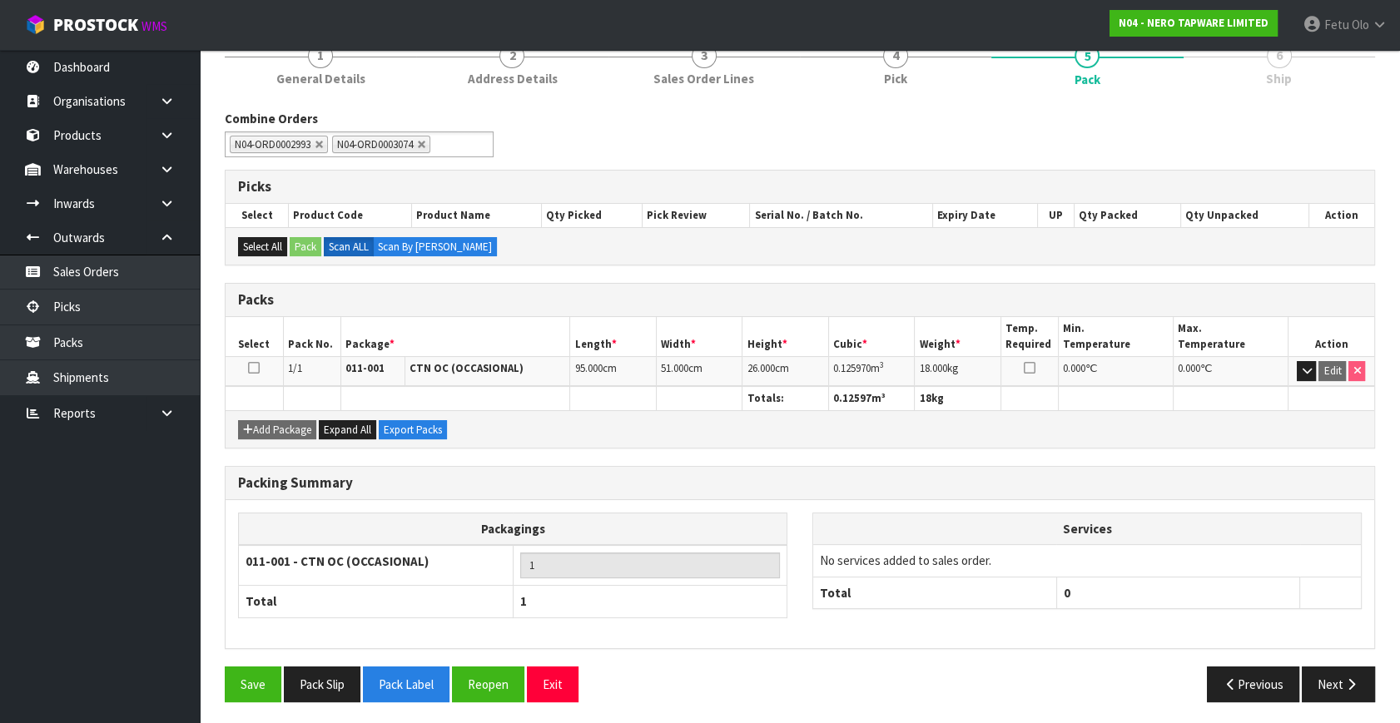
scroll to position [157, 0]
click at [1295, 367] on td "Edit" at bounding box center [1331, 370] width 87 height 29
click at [1308, 366] on icon "button" at bounding box center [1306, 370] width 9 height 11
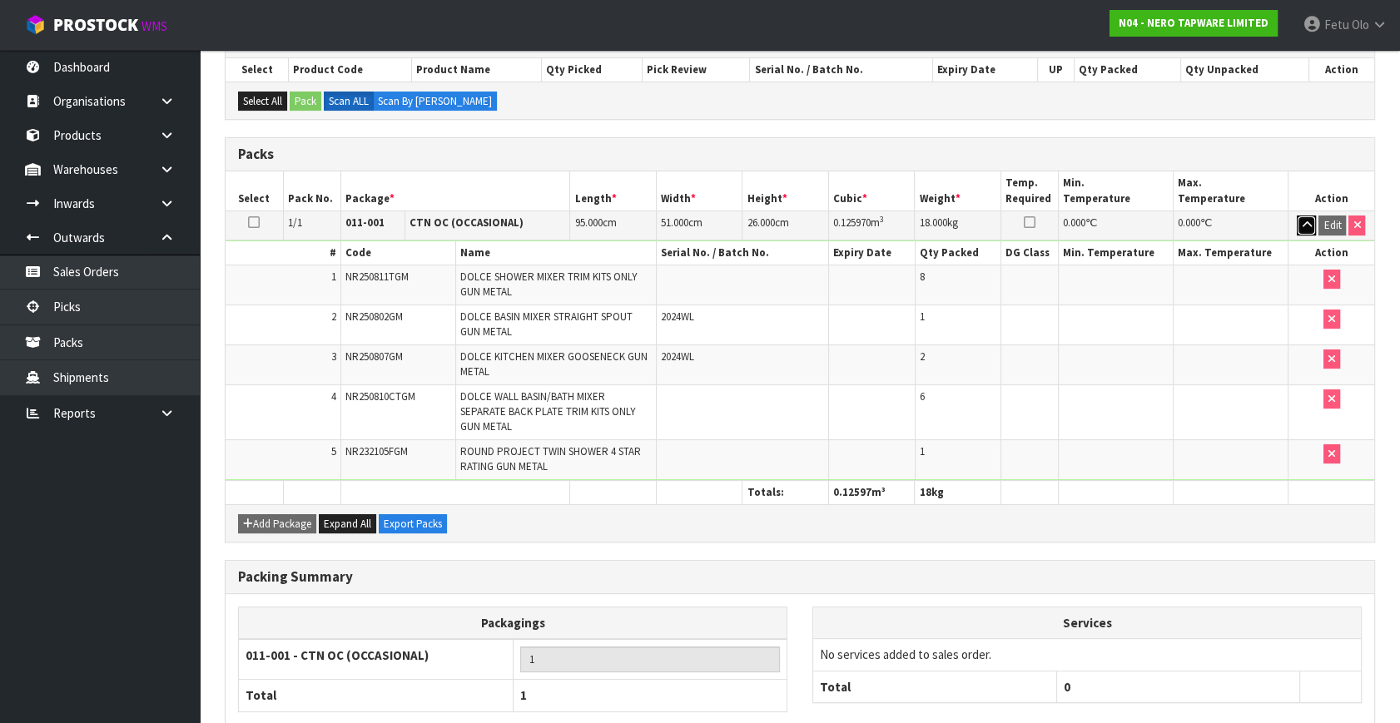
scroll to position [0, 0]
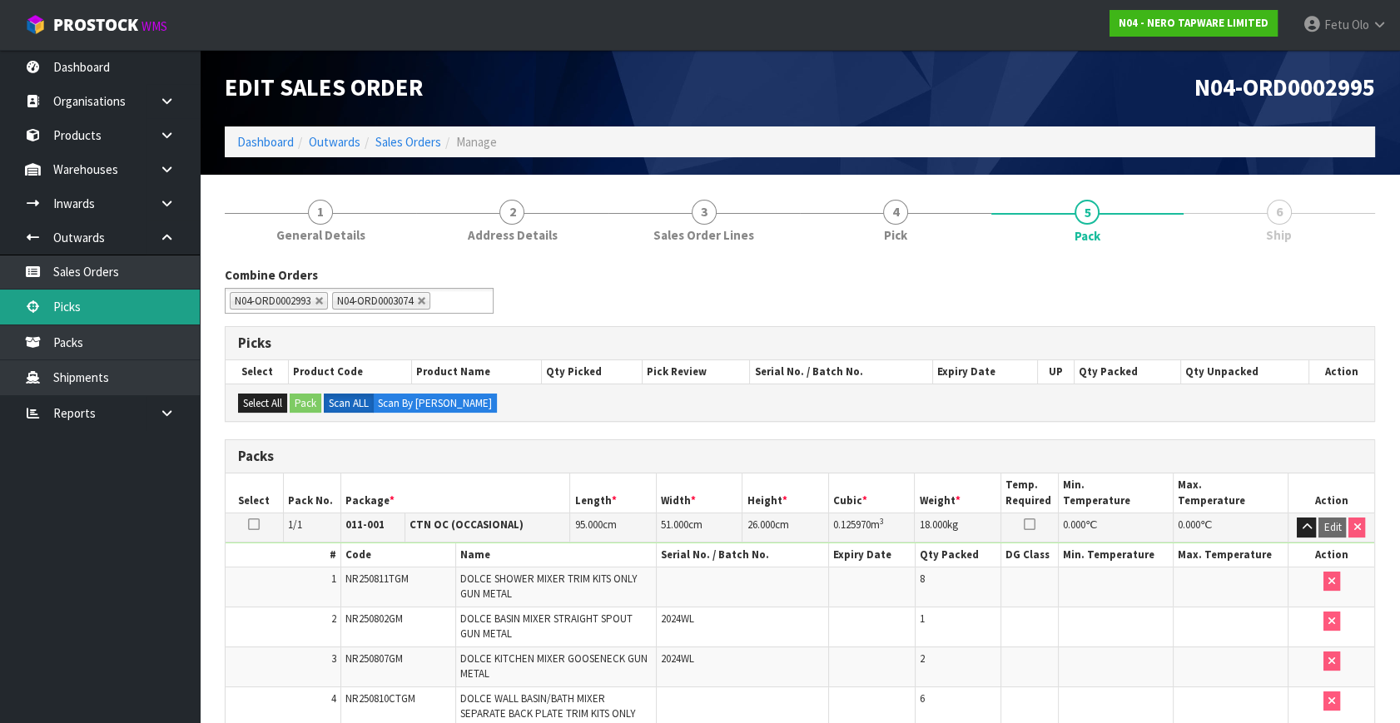
click at [102, 315] on link "Picks" at bounding box center [100, 307] width 200 height 34
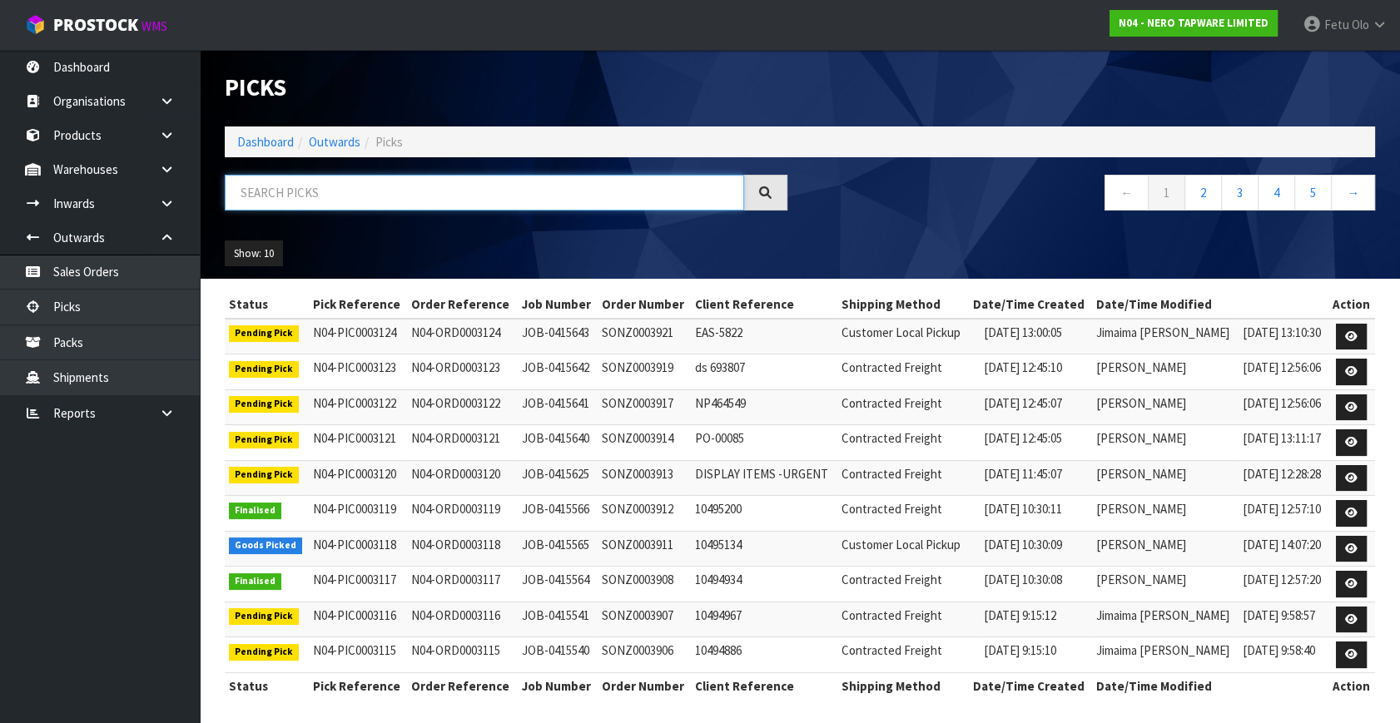
click at [283, 199] on input "text" at bounding box center [484, 193] width 519 height 36
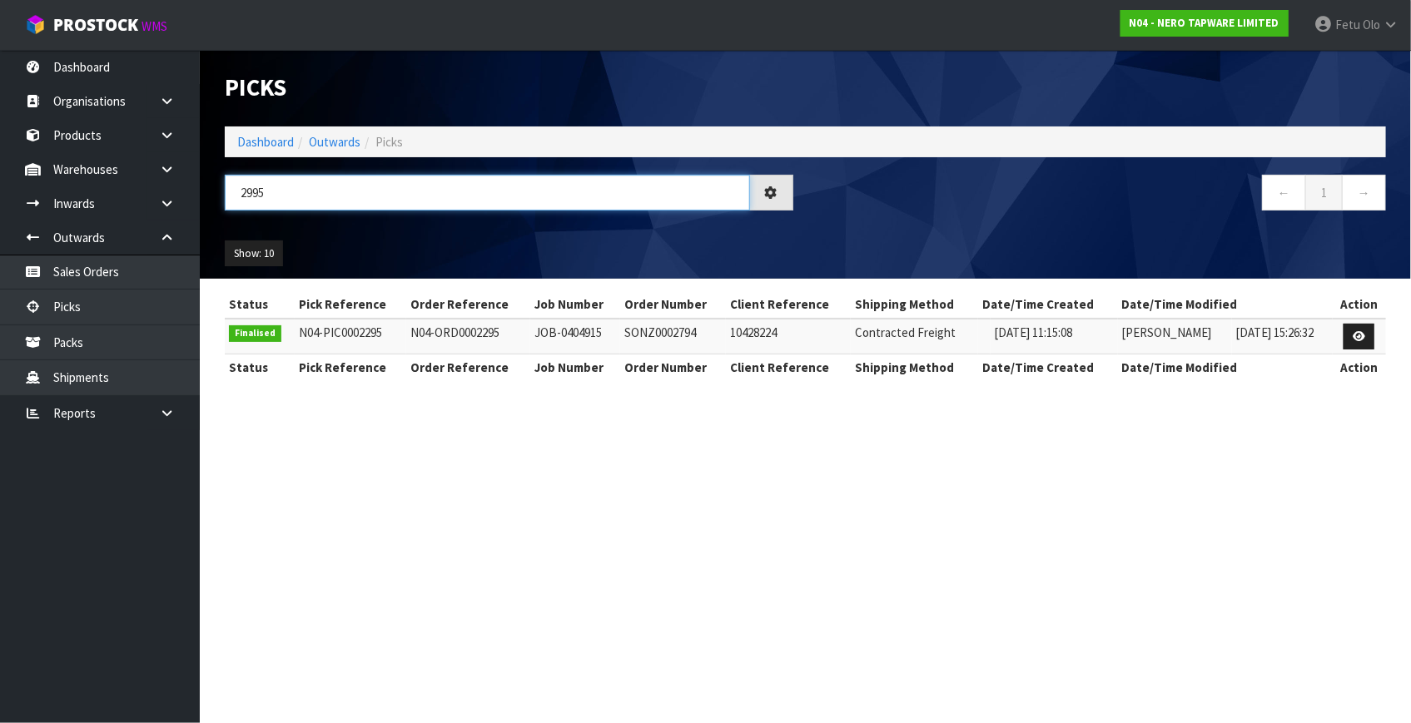
type input "2995"
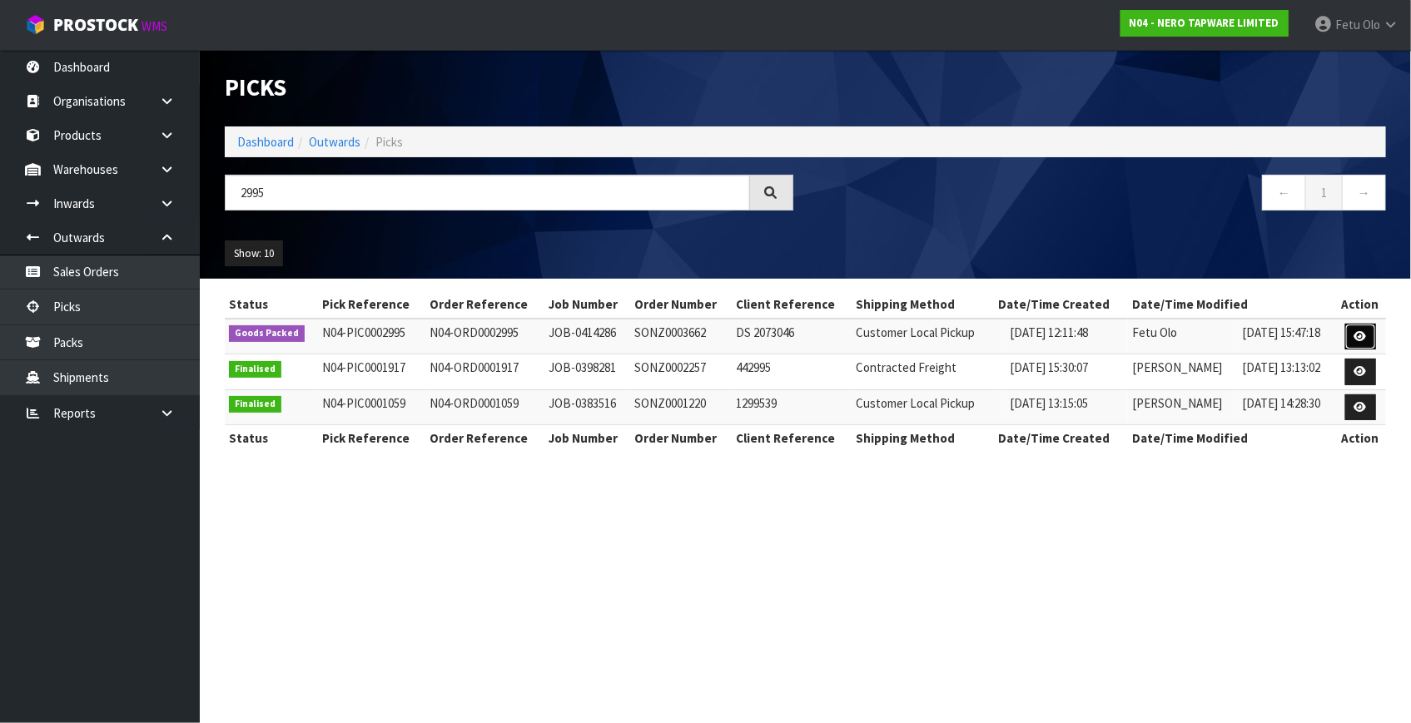
click at [1367, 333] on icon at bounding box center [1360, 336] width 12 height 11
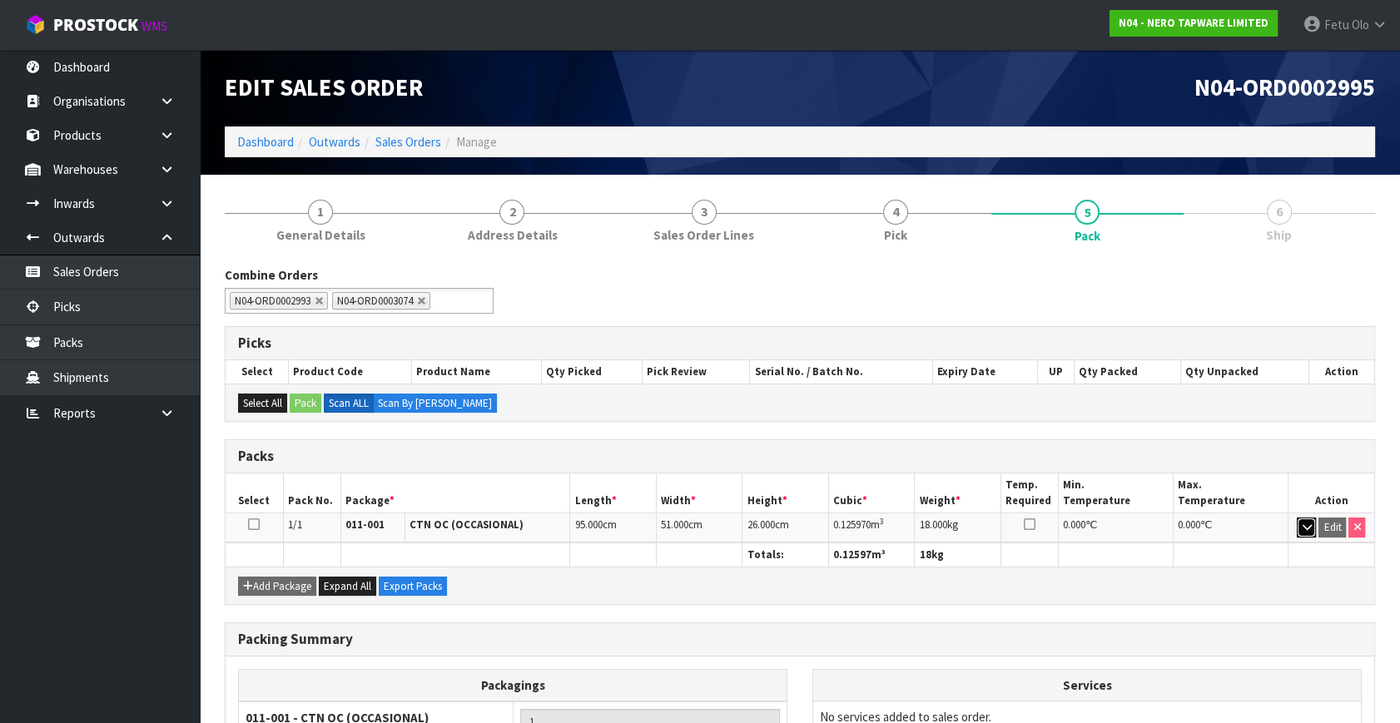
click at [1302, 524] on icon "button" at bounding box center [1306, 527] width 9 height 11
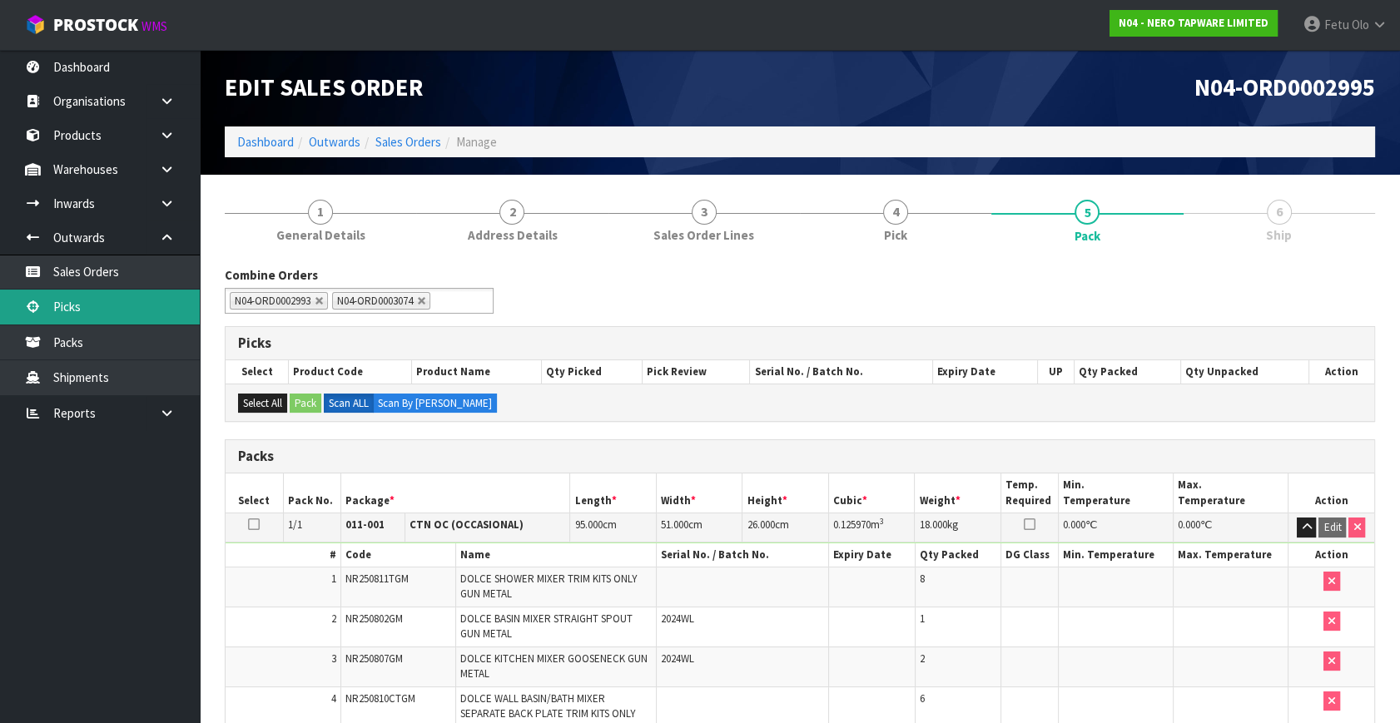
click at [67, 308] on link "Picks" at bounding box center [100, 307] width 200 height 34
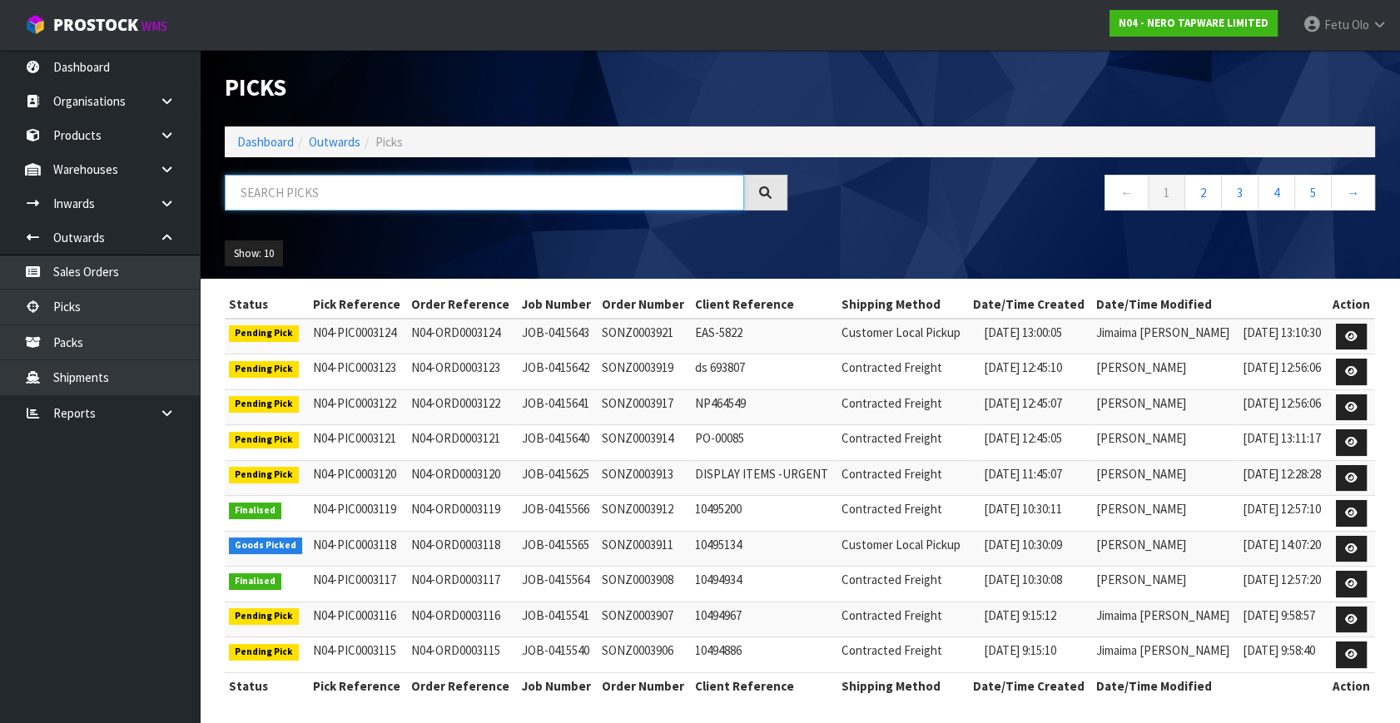
click at [374, 196] on input "text" at bounding box center [484, 193] width 519 height 36
type input "3661"
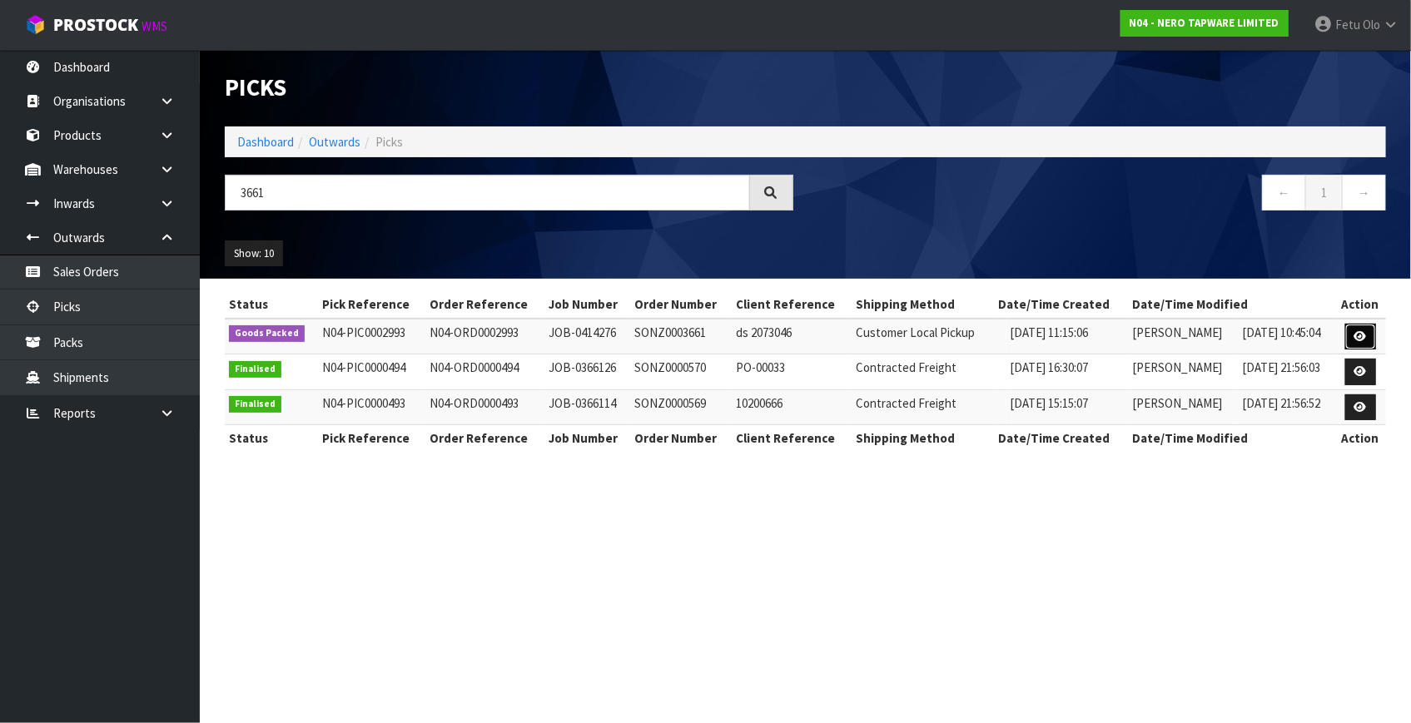
click at [1350, 328] on link at bounding box center [1360, 337] width 31 height 27
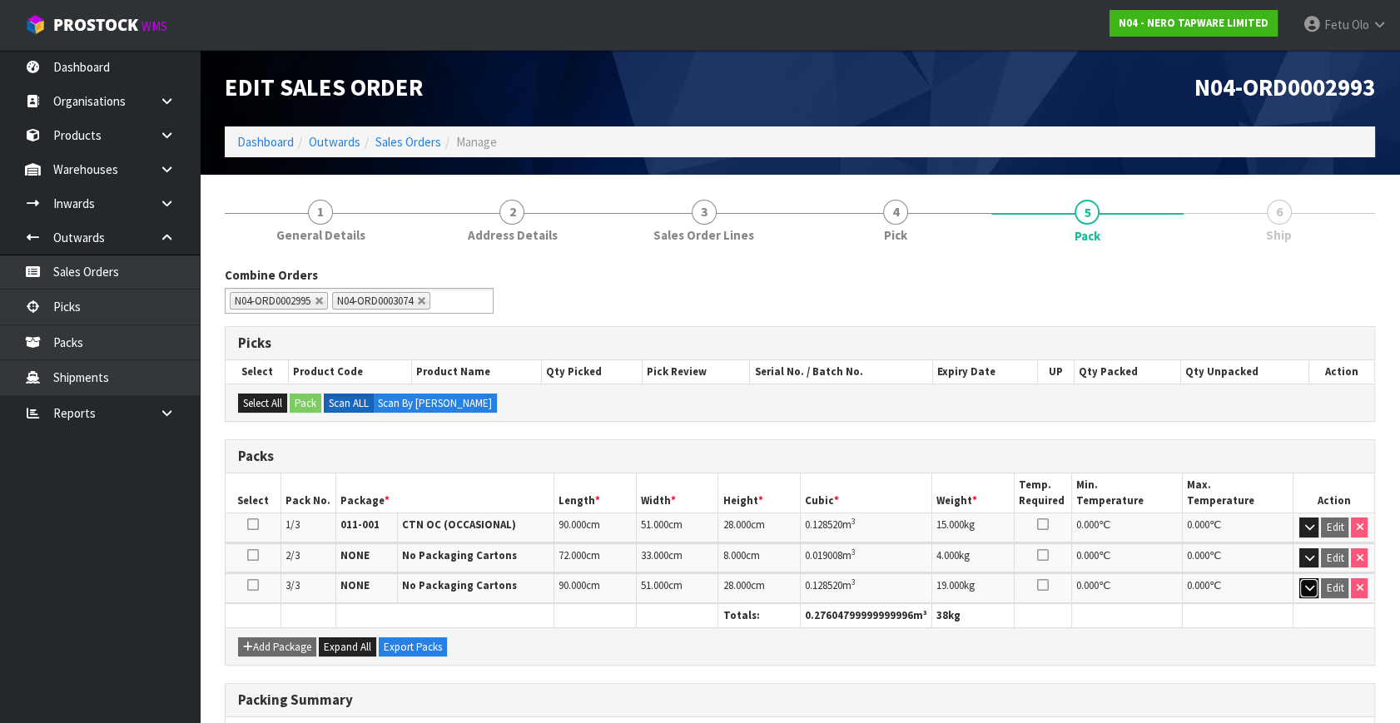
click at [1299, 583] on button "button" at bounding box center [1308, 588] width 19 height 20
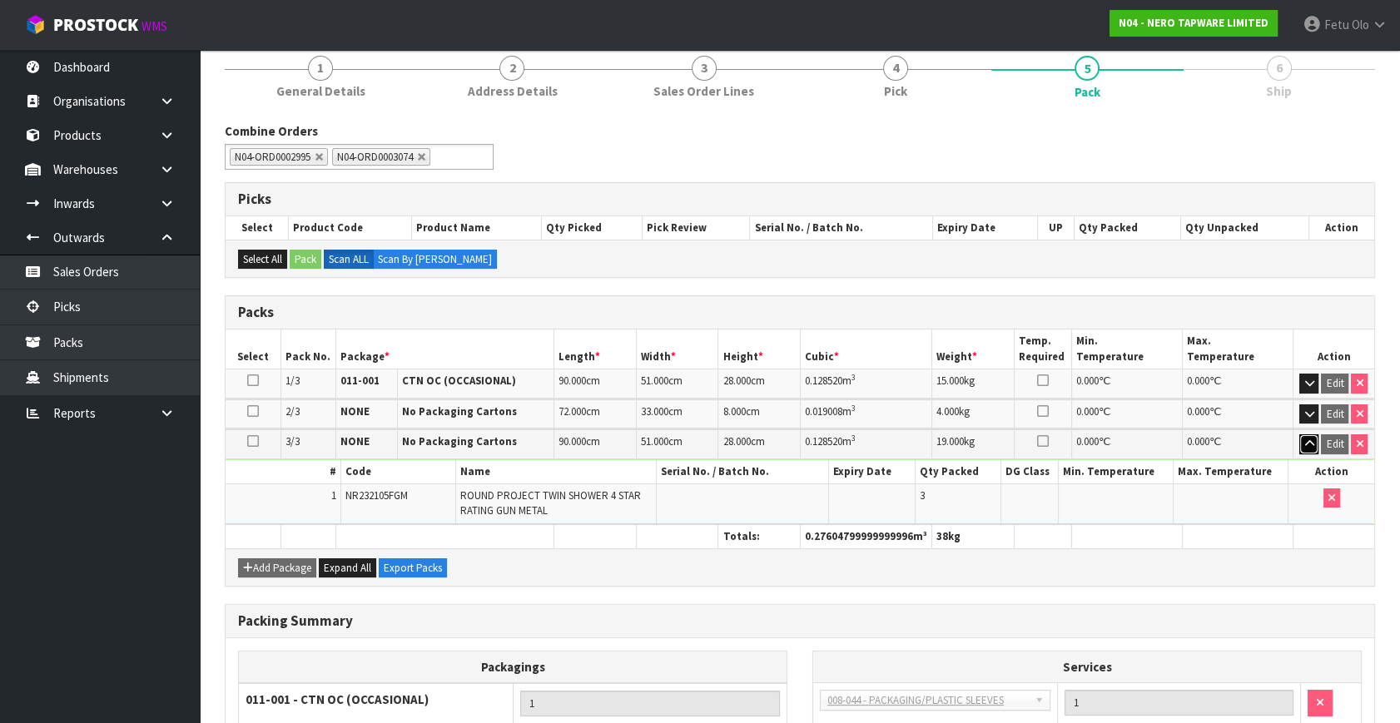
scroll to position [151, 0]
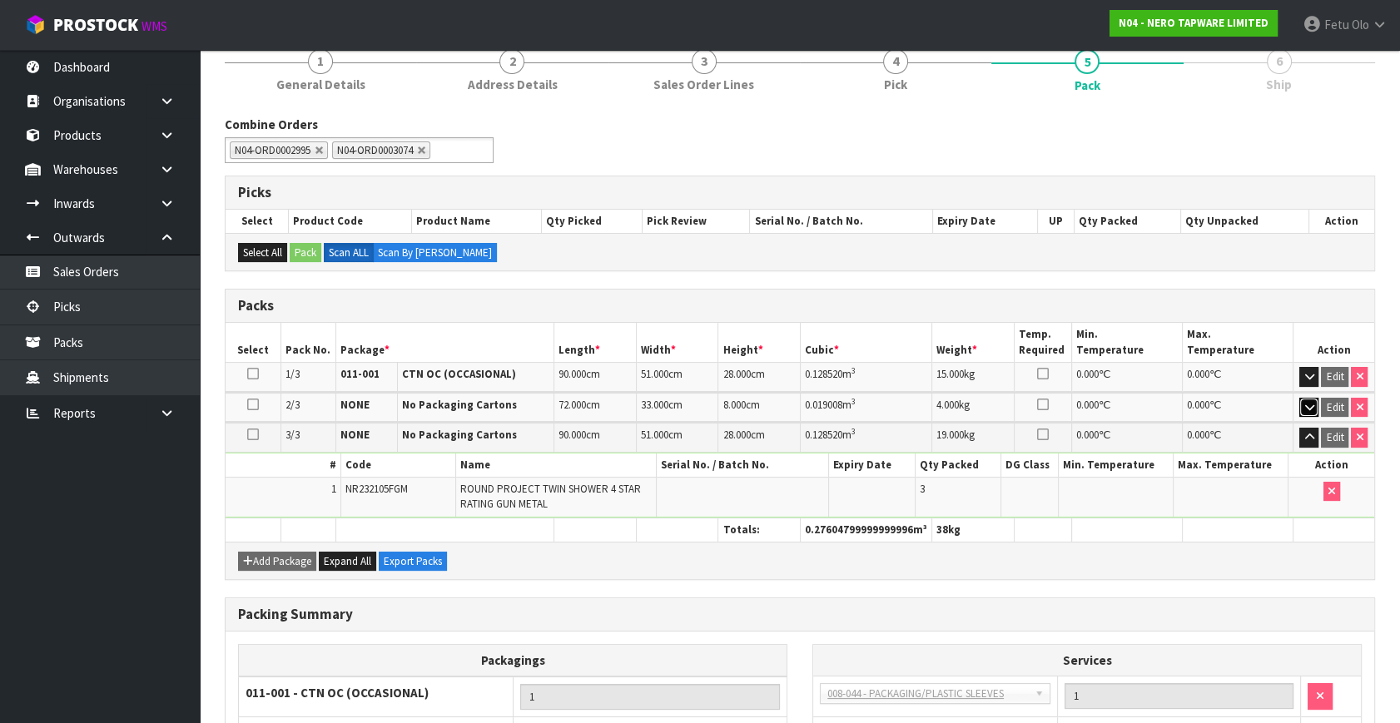
click at [1307, 402] on icon "button" at bounding box center [1308, 407] width 9 height 11
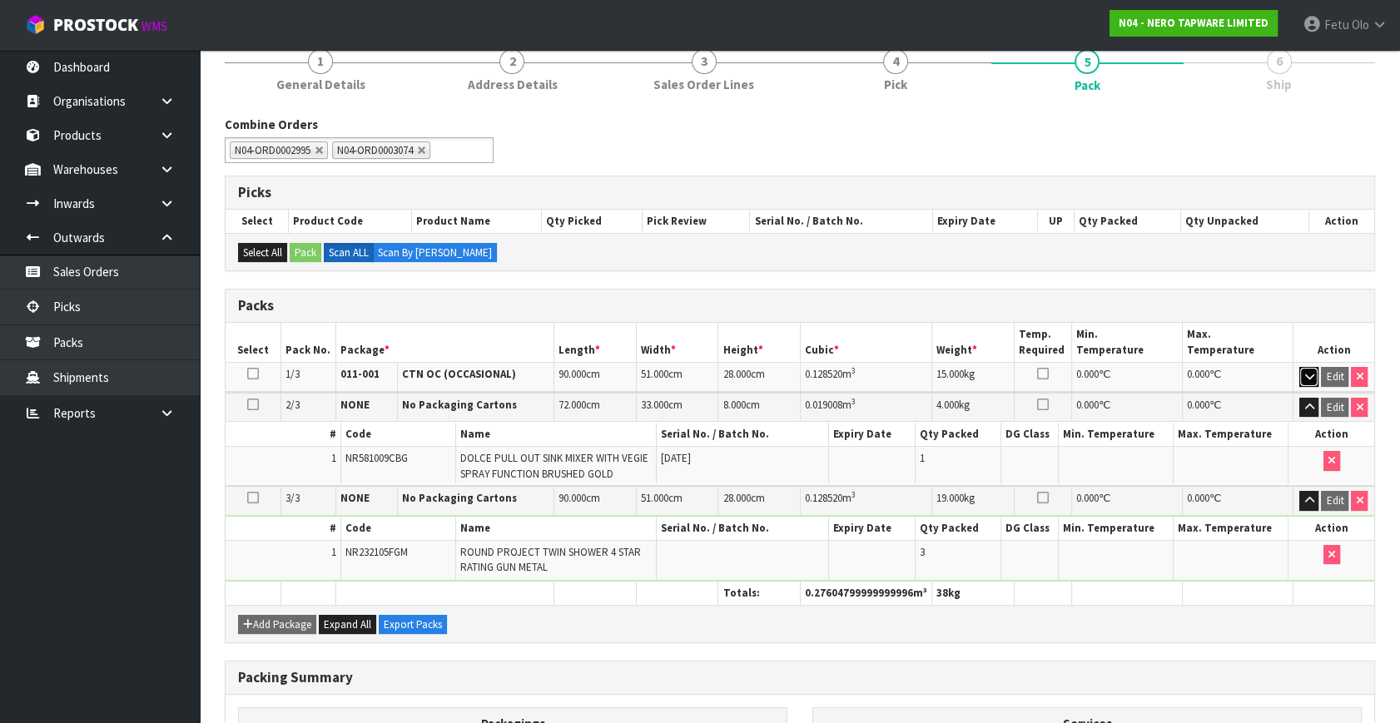
click at [1310, 374] on icon "button" at bounding box center [1308, 376] width 9 height 11
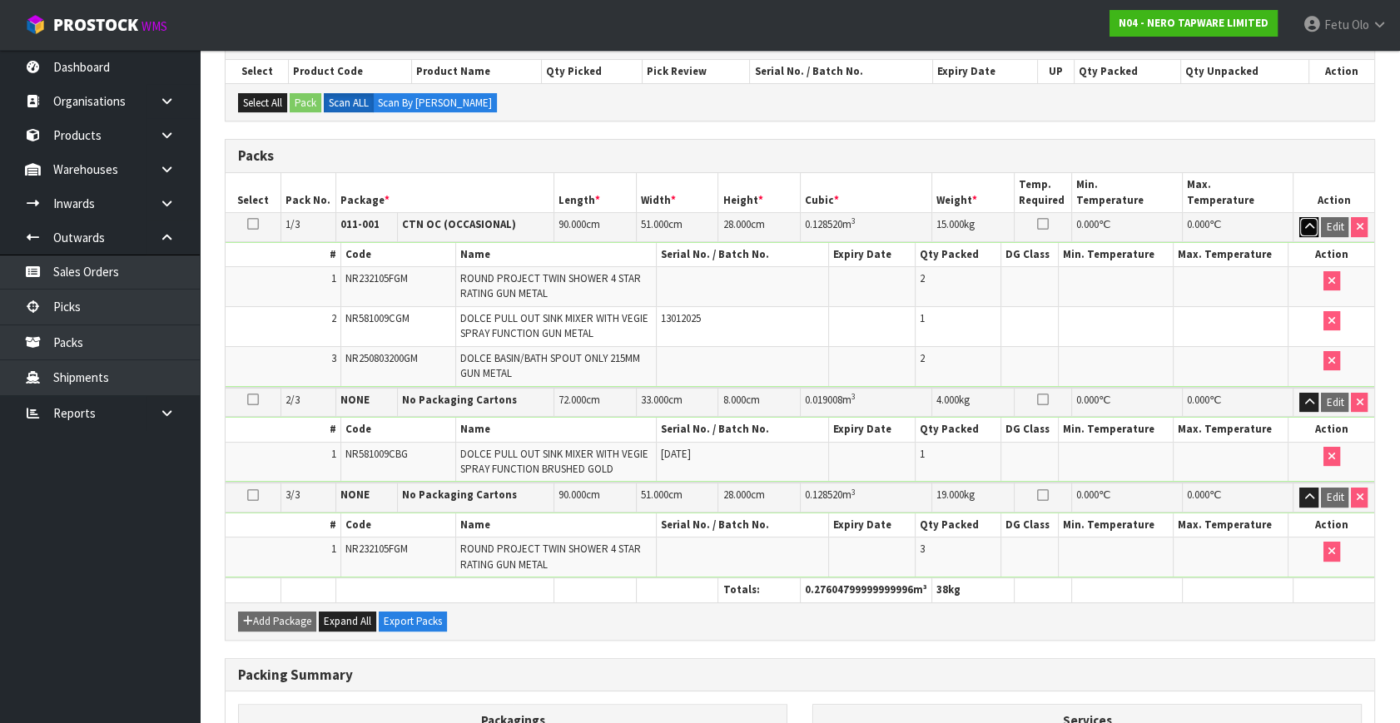
scroll to position [302, 0]
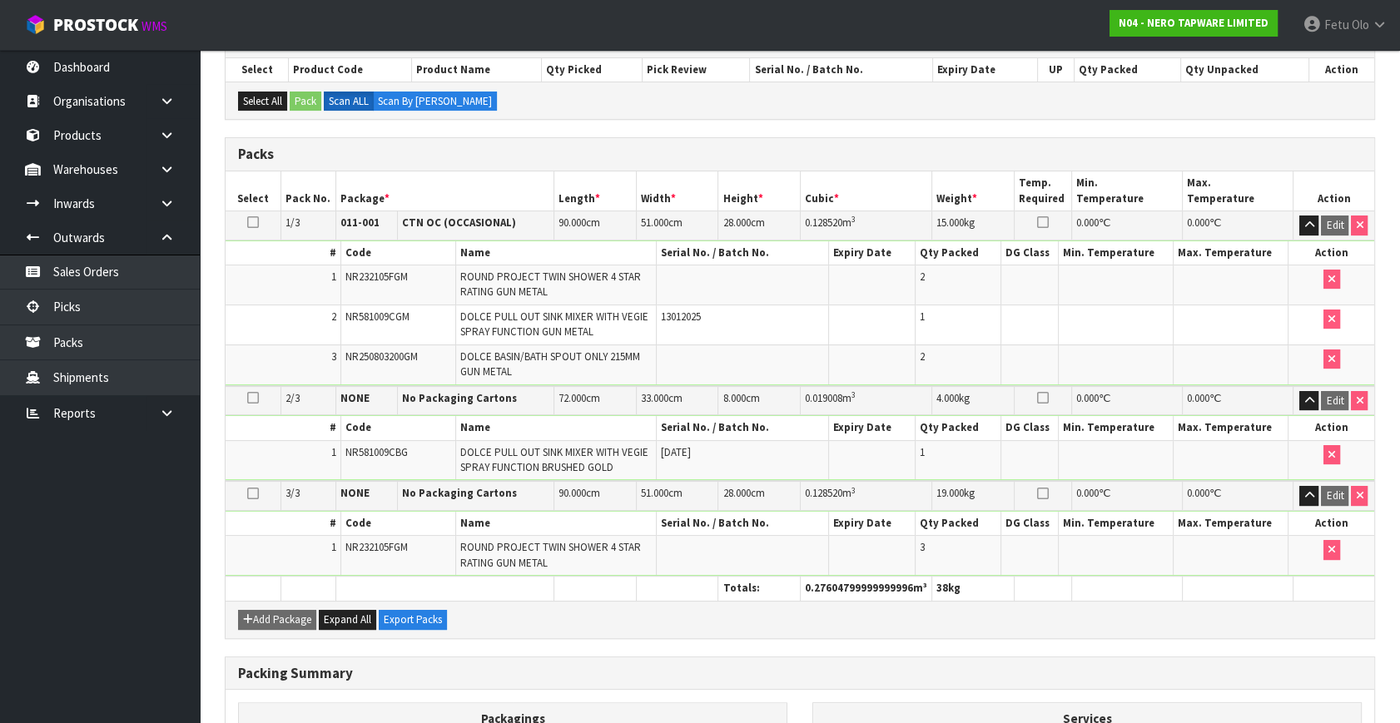
click at [1232, 551] on td at bounding box center [1231, 555] width 115 height 39
drag, startPoint x: 1232, startPoint y: 553, endPoint x: 1240, endPoint y: 556, distance: 8.7
click at [1235, 555] on td at bounding box center [1231, 555] width 115 height 39
drag, startPoint x: 1218, startPoint y: 581, endPoint x: 1223, endPoint y: 595, distance: 15.3
click at [1223, 595] on th at bounding box center [1237, 589] width 111 height 24
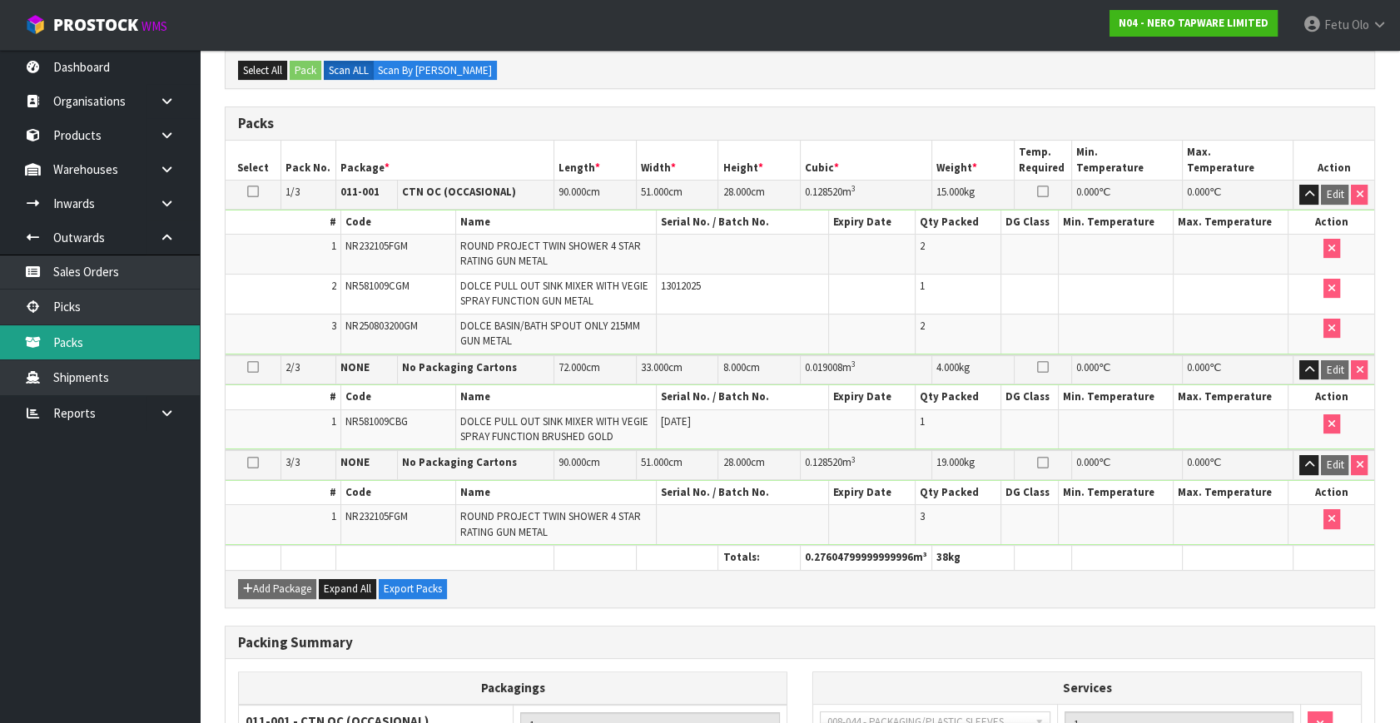
scroll to position [229, 0]
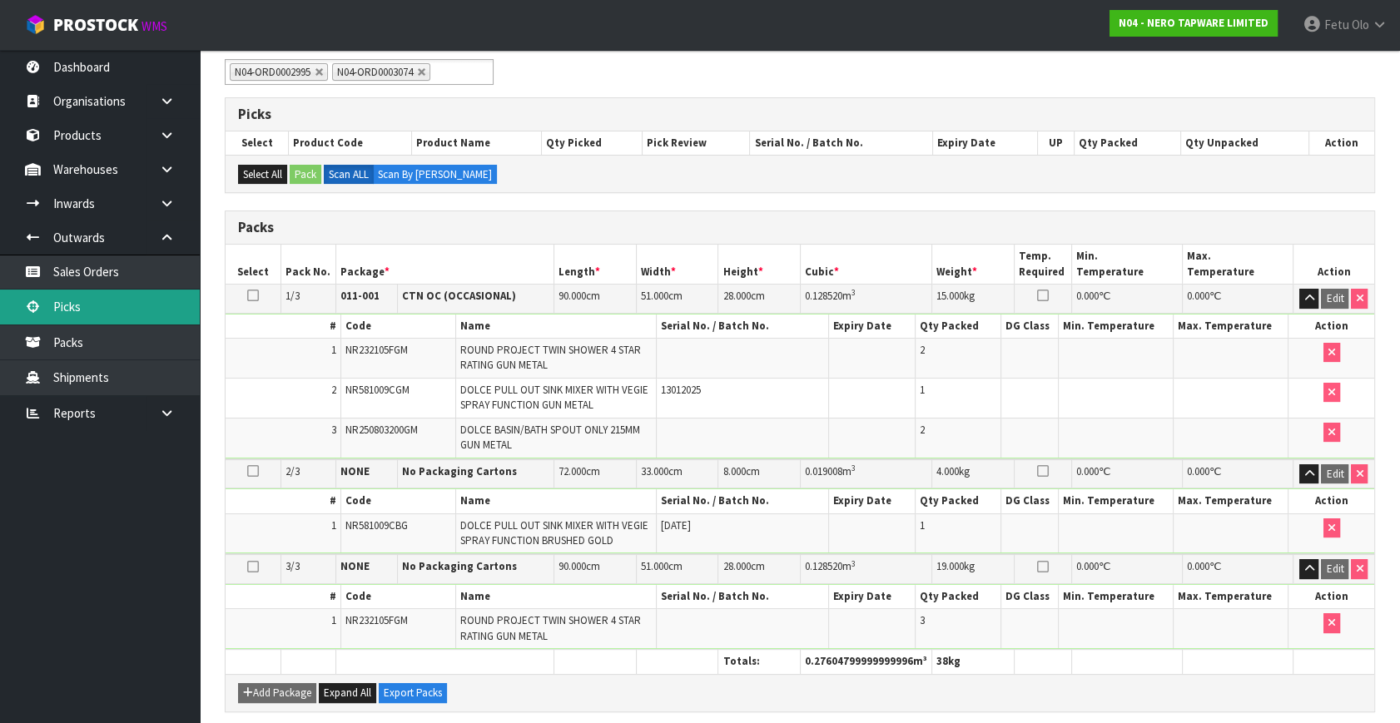
drag, startPoint x: 83, startPoint y: 299, endPoint x: 116, endPoint y: 294, distance: 32.8
click at [83, 299] on link "Picks" at bounding box center [100, 307] width 200 height 34
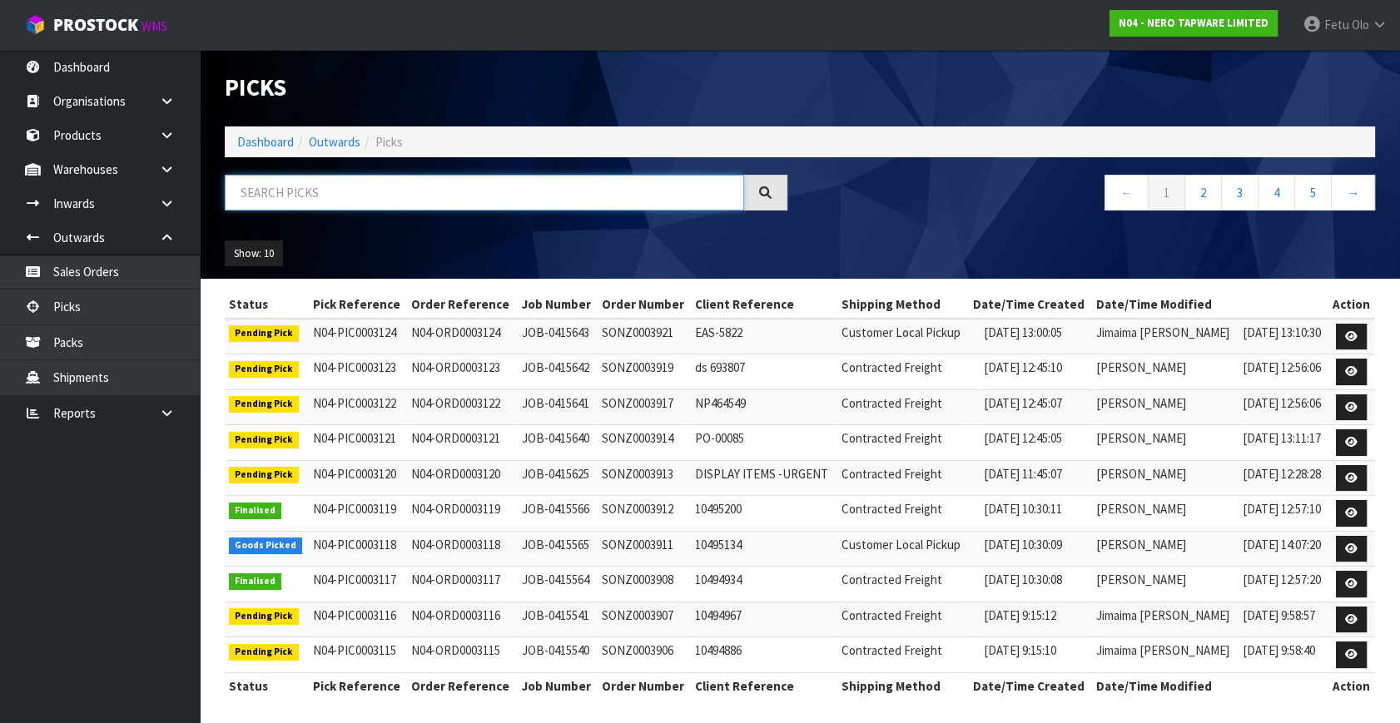
click at [317, 191] on input "text" at bounding box center [484, 193] width 519 height 36
type input "3118"
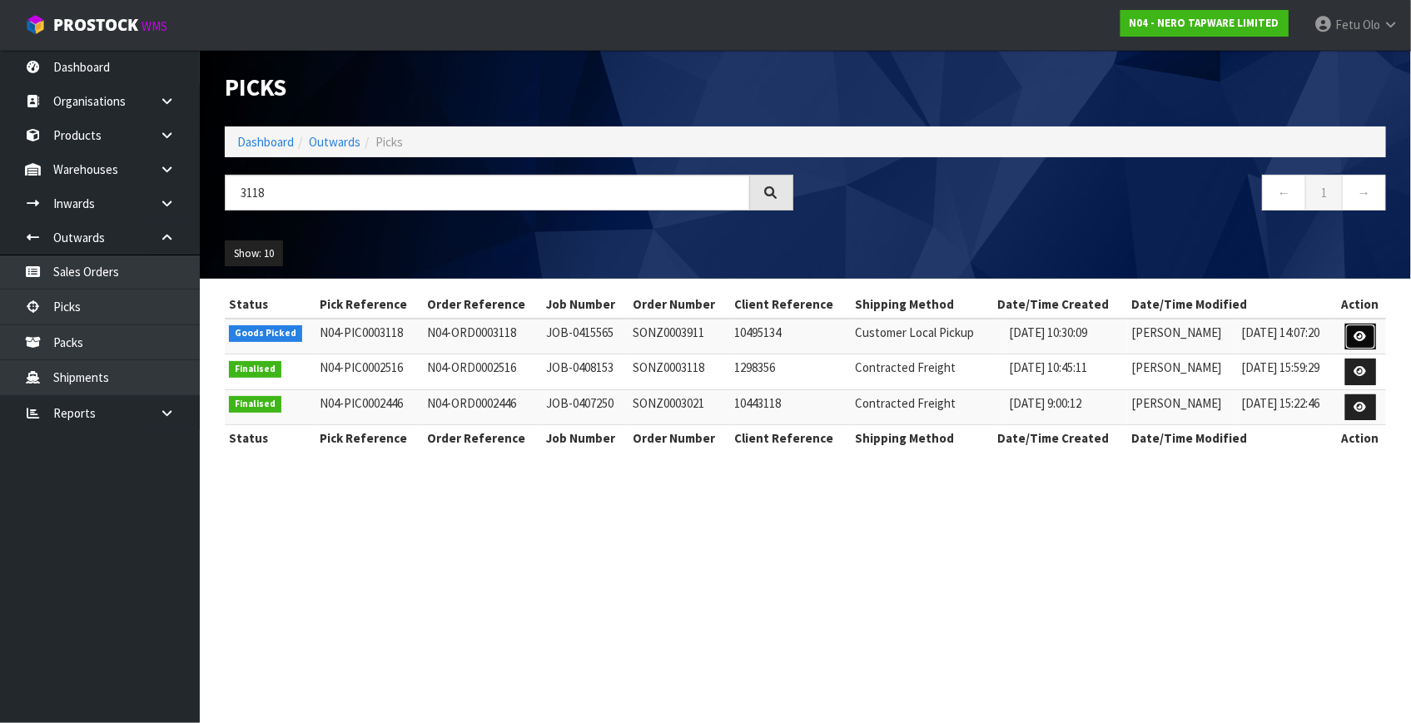
click at [1372, 328] on link at bounding box center [1360, 337] width 31 height 27
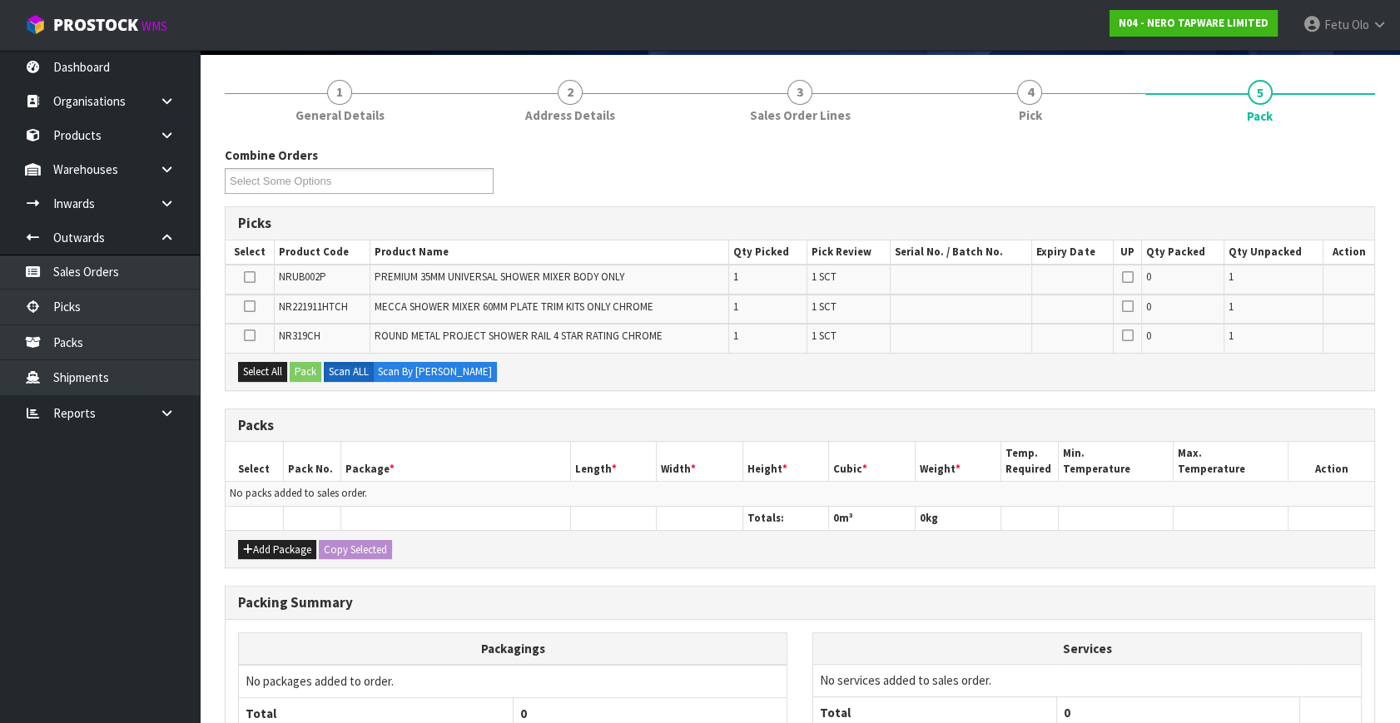
scroll to position [269, 0]
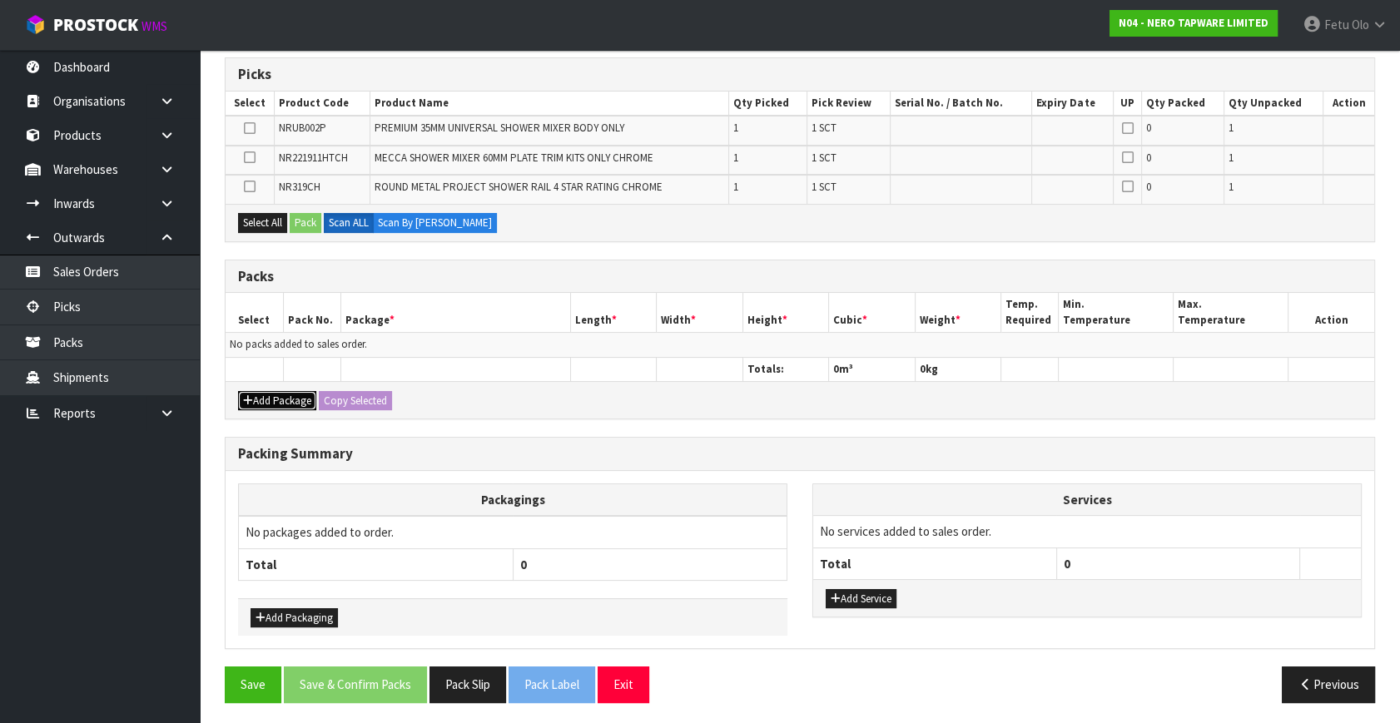
click at [262, 398] on button "Add Package" at bounding box center [277, 401] width 78 height 20
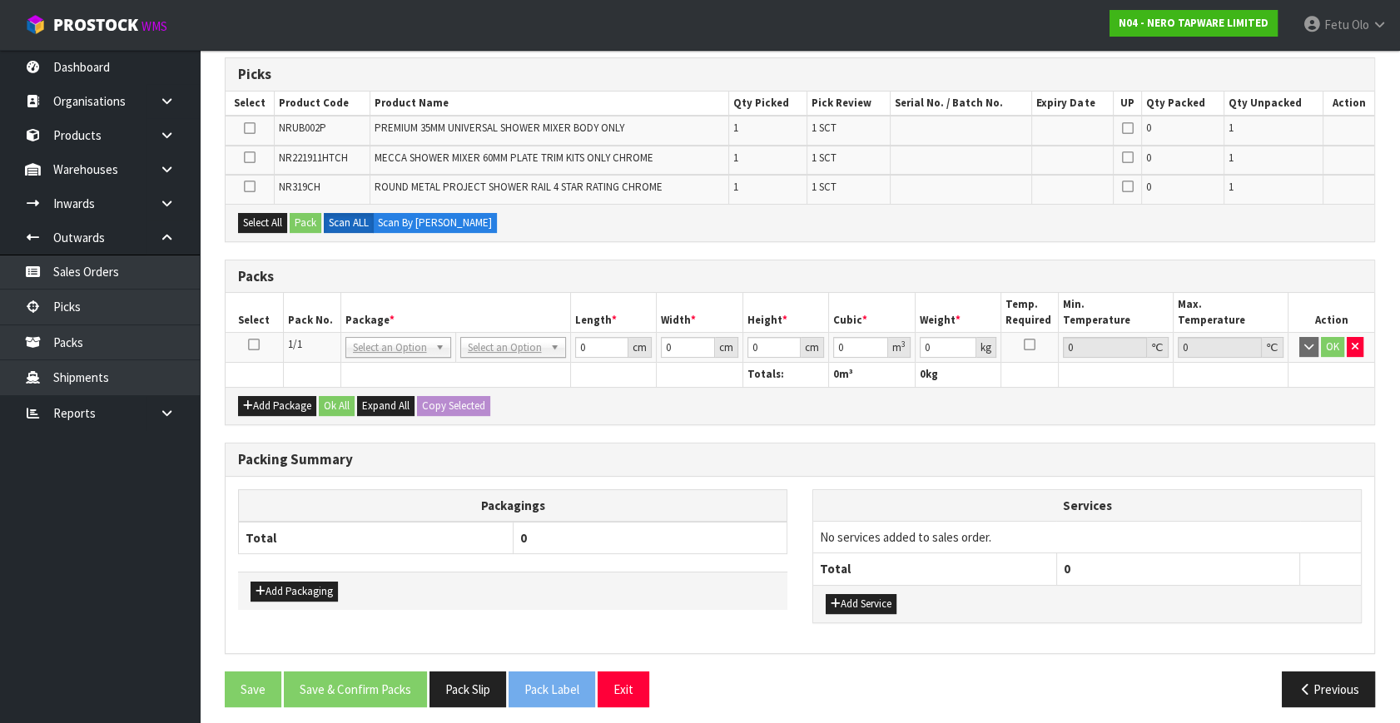
drag, startPoint x: 256, startPoint y: 340, endPoint x: 325, endPoint y: 318, distance: 72.4
click at [256, 345] on icon at bounding box center [254, 345] width 12 height 1
click at [325, 318] on th "Pack No." at bounding box center [311, 312] width 57 height 39
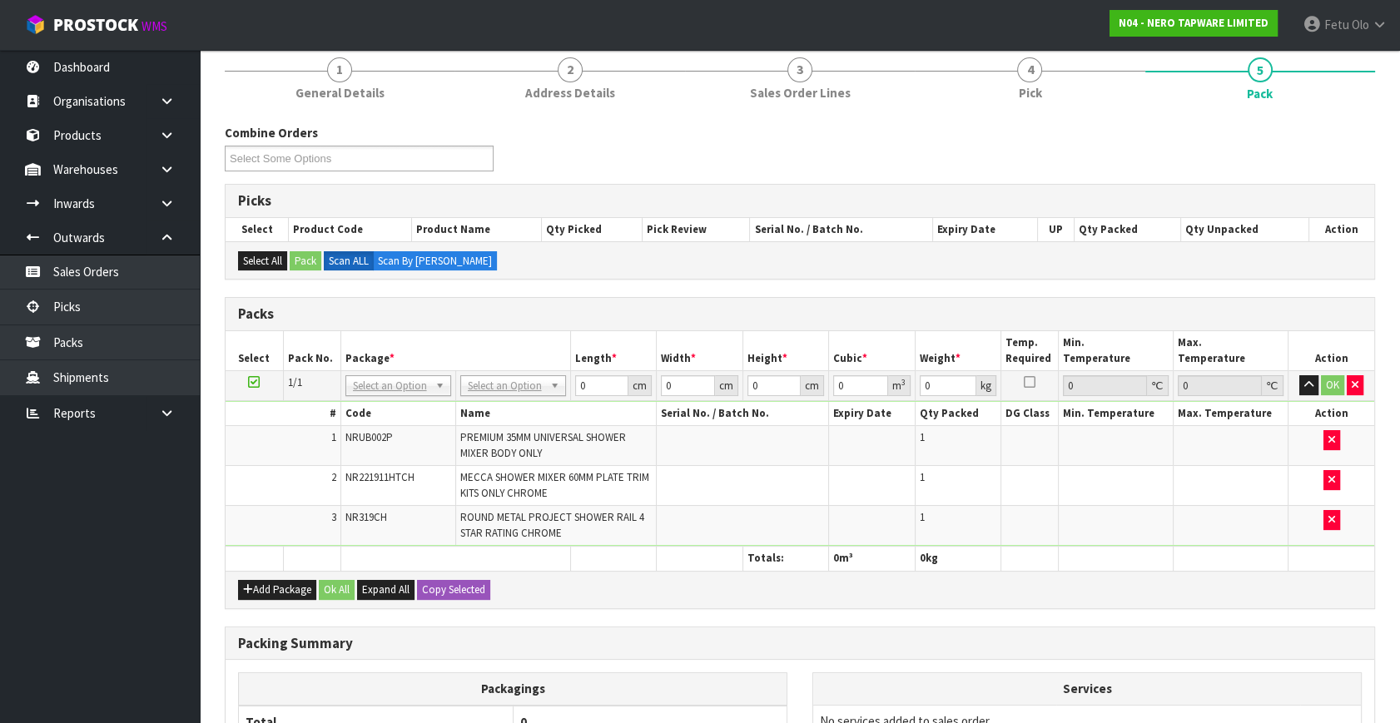
scroll to position [117, 0]
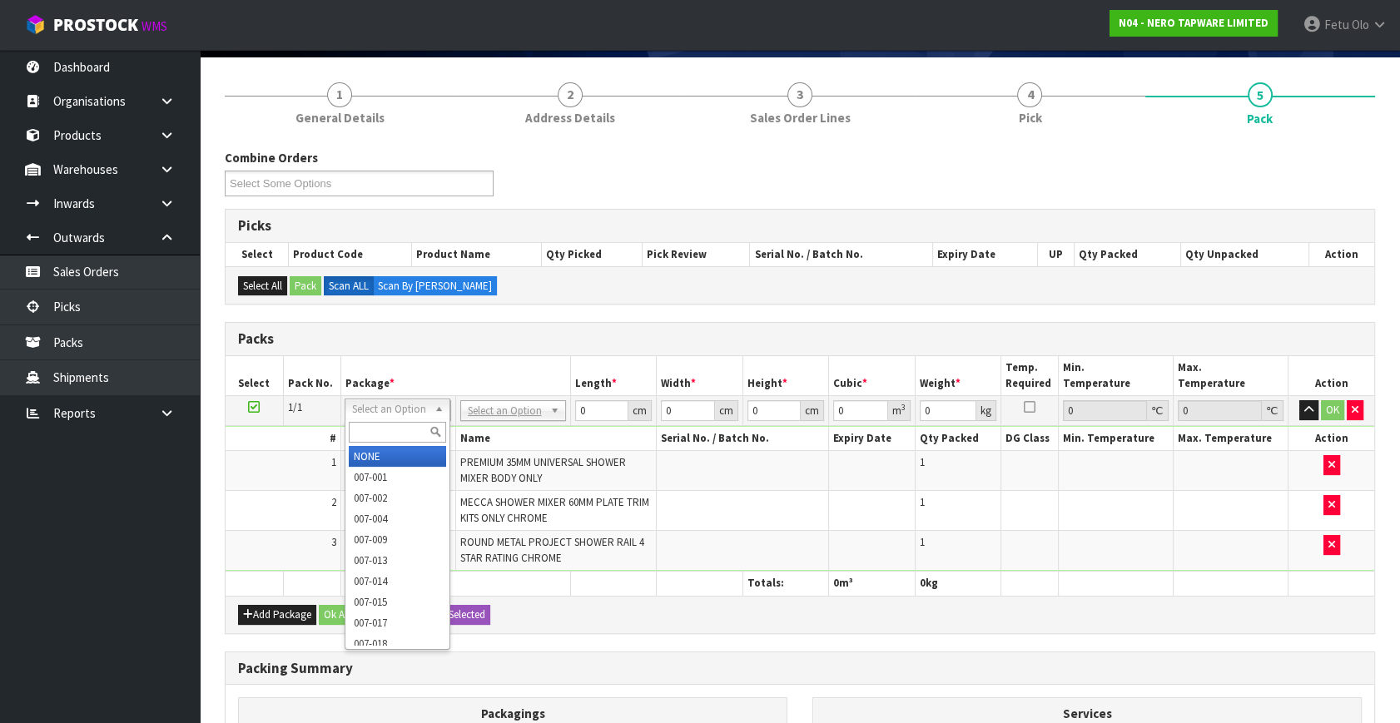
click at [374, 437] on input "text" at bounding box center [397, 432] width 97 height 21
type input "011-084"
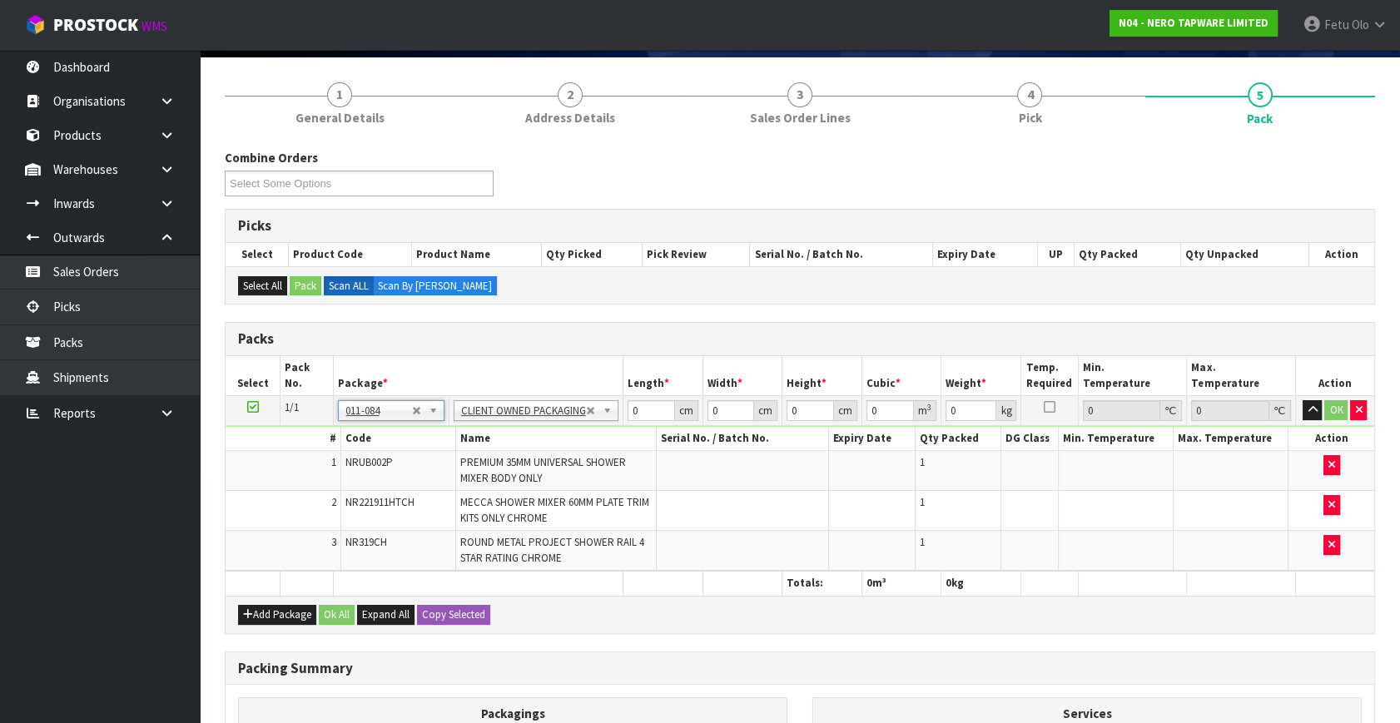
type input "3.1"
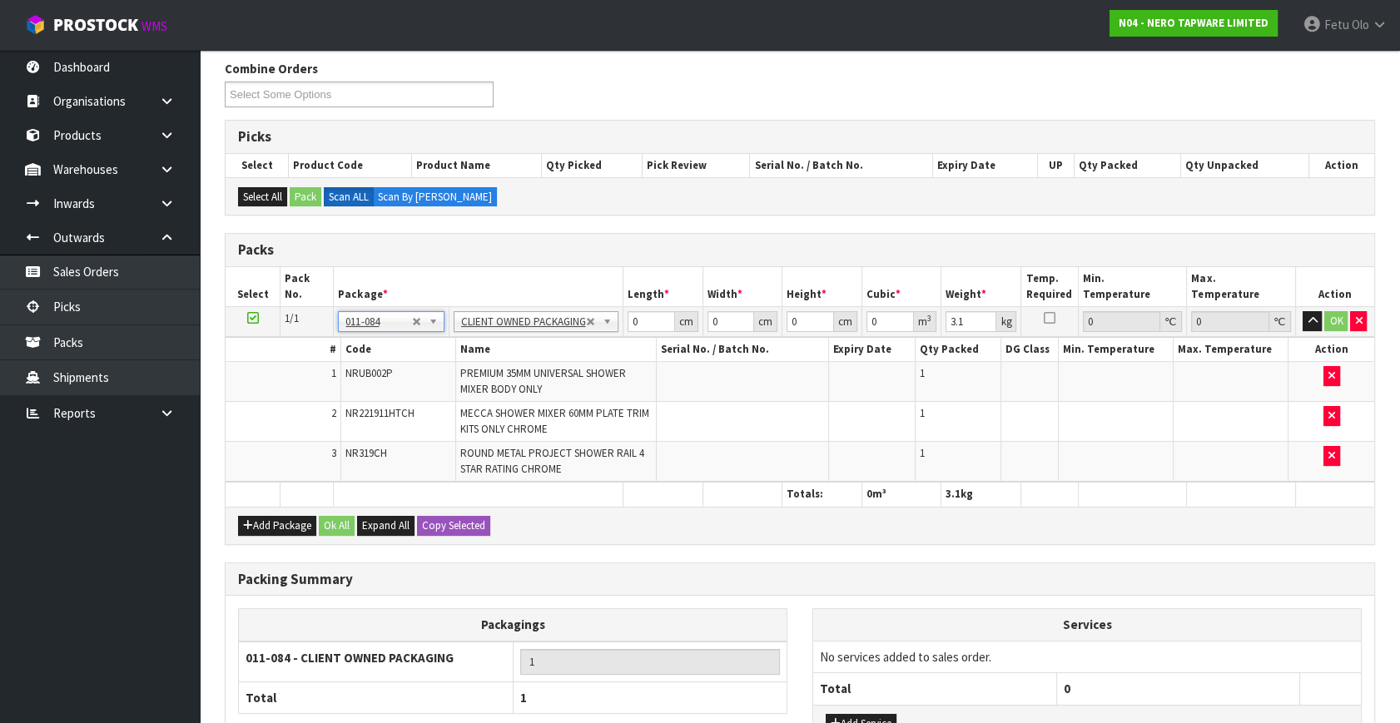
scroll to position [340, 0]
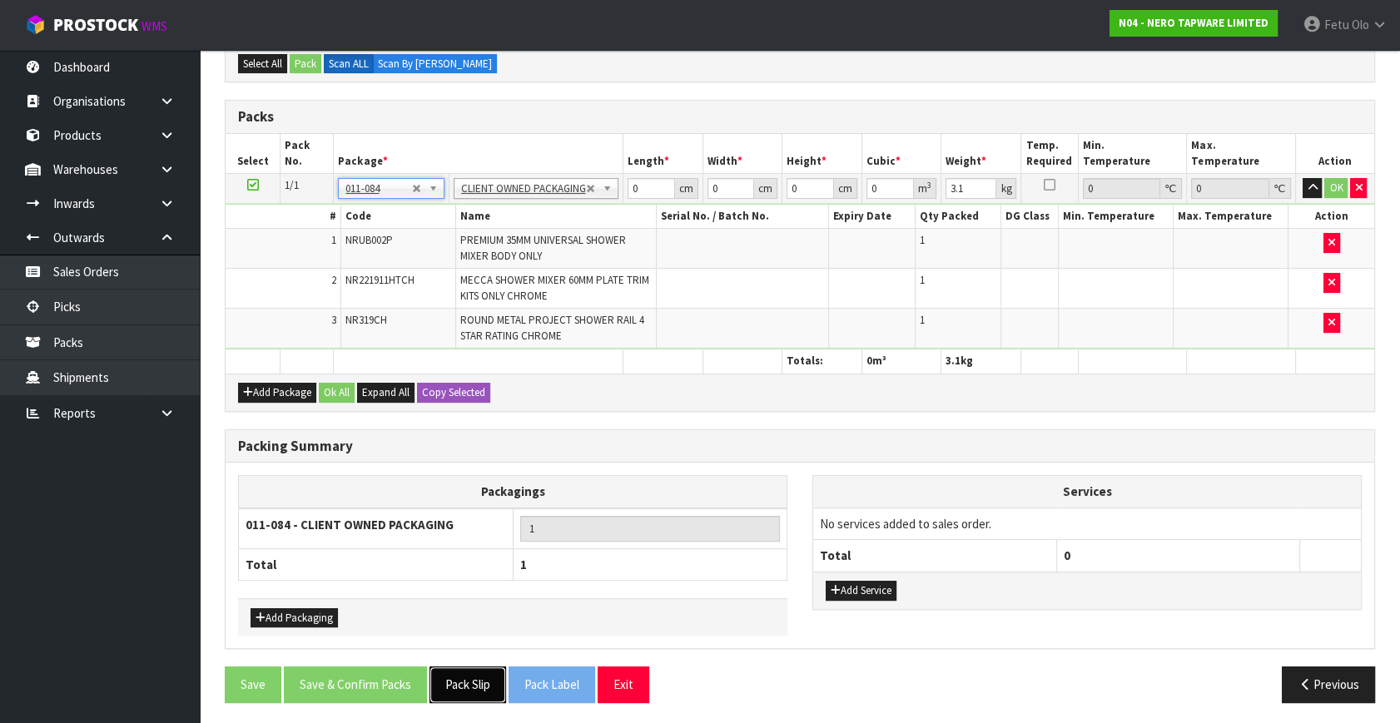
click at [491, 683] on button "Pack Slip" at bounding box center [467, 685] width 77 height 36
drag, startPoint x: 641, startPoint y: 182, endPoint x: 583, endPoint y: 212, distance: 64.8
click at [583, 212] on tbody "1/1 NONE 007-001 007-002 007-004 007-009 007-013 007-014 007-015 007-017 007-01…" at bounding box center [800, 262] width 1149 height 176
type input "96"
type input "16"
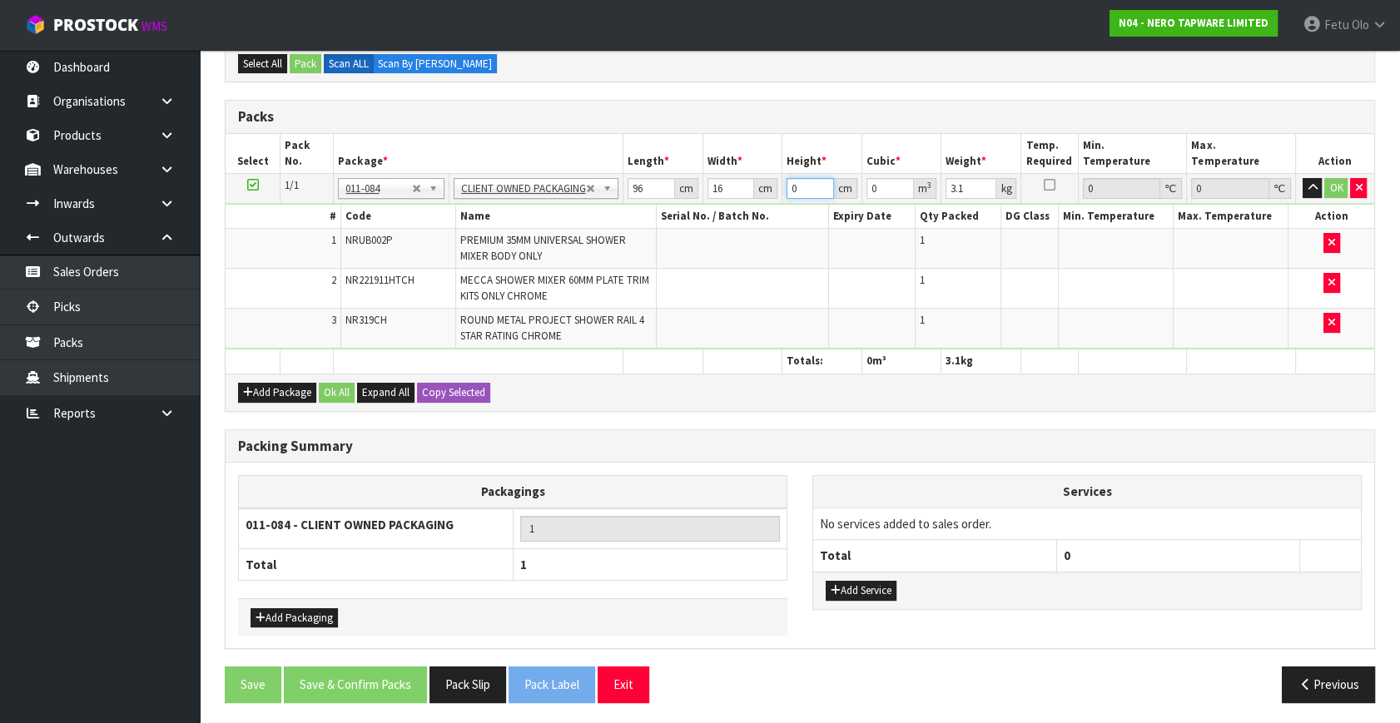
type input "2"
type input "0.003072"
type input "21"
type input "0.032256"
type input "21"
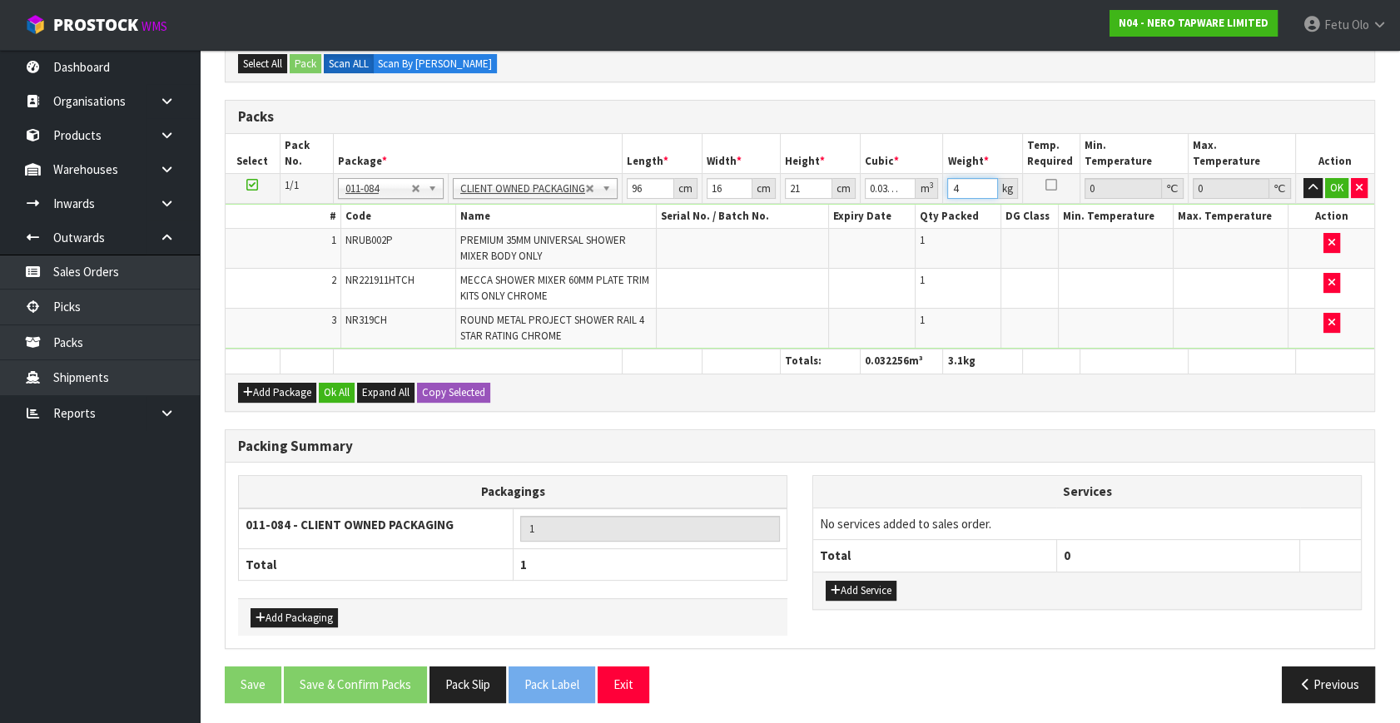
type input "4"
click button "OK" at bounding box center [1336, 188] width 23 height 20
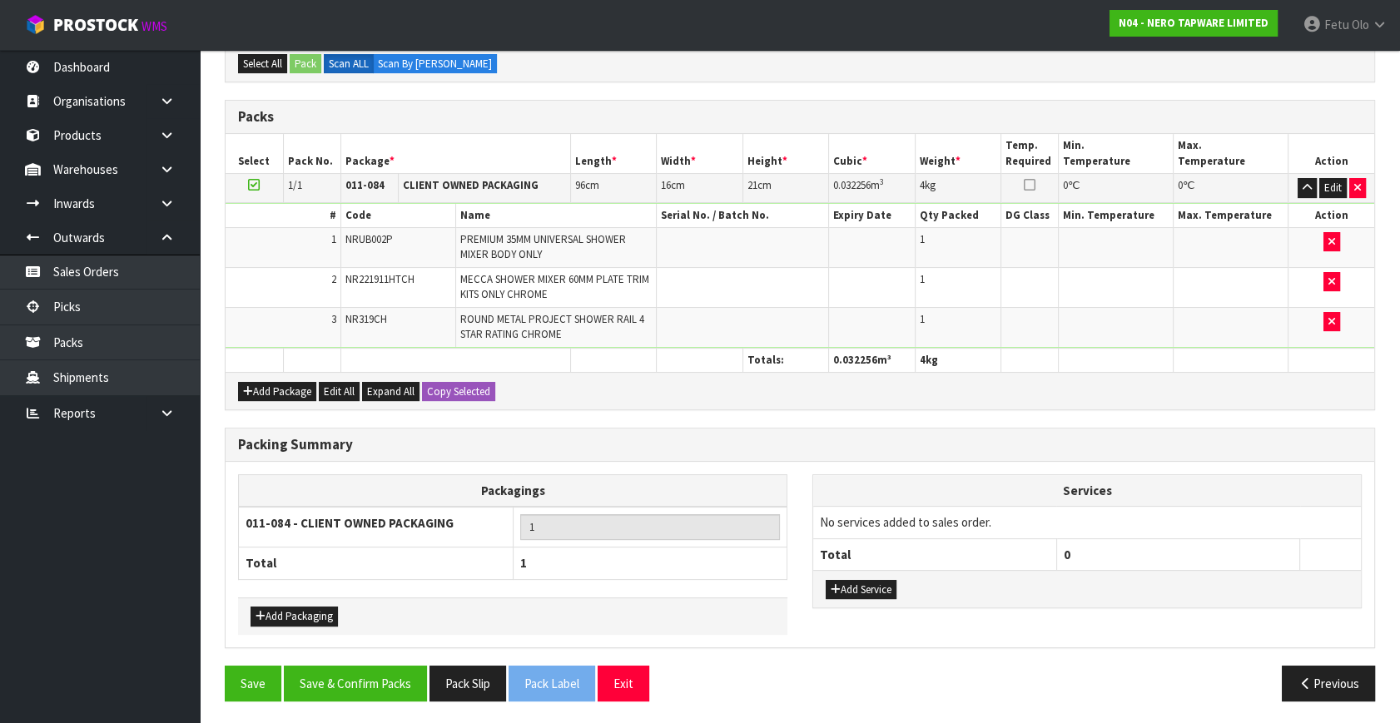
scroll to position [339, 0]
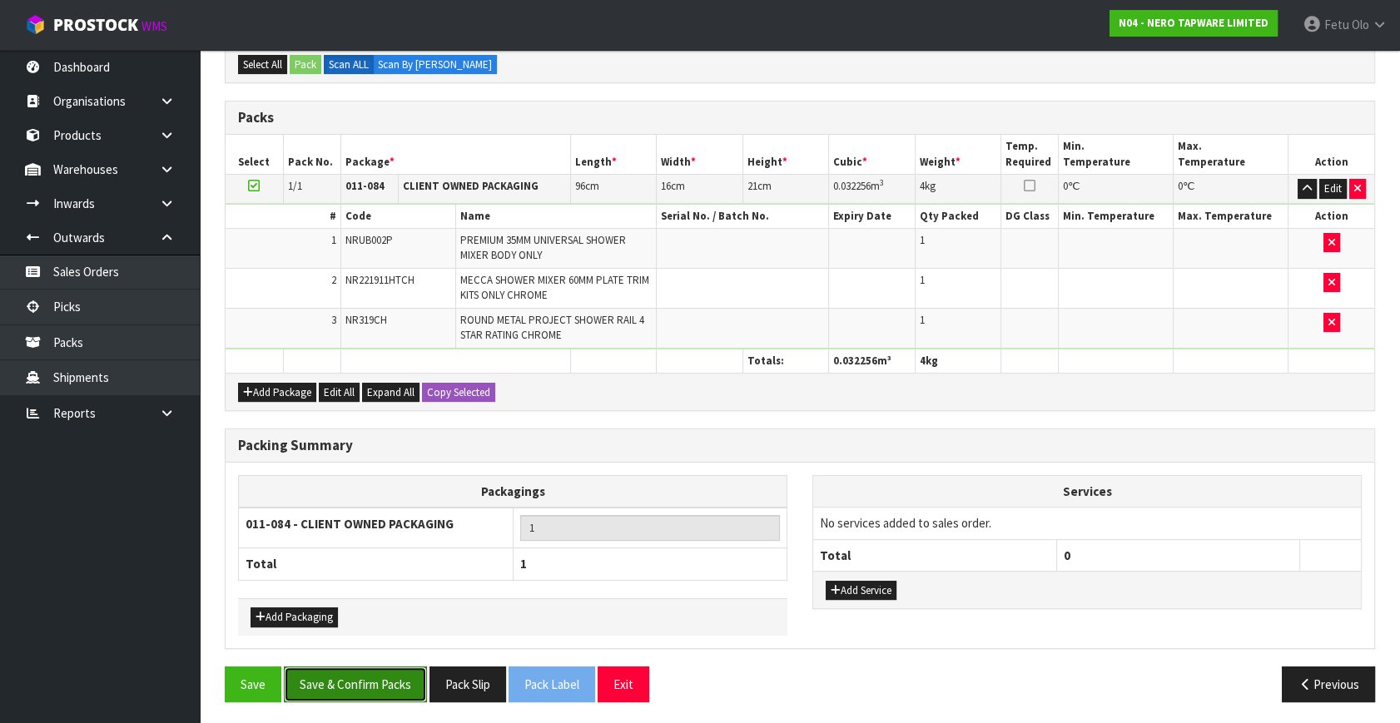
click at [401, 667] on button "Save & Confirm Packs" at bounding box center [355, 685] width 143 height 36
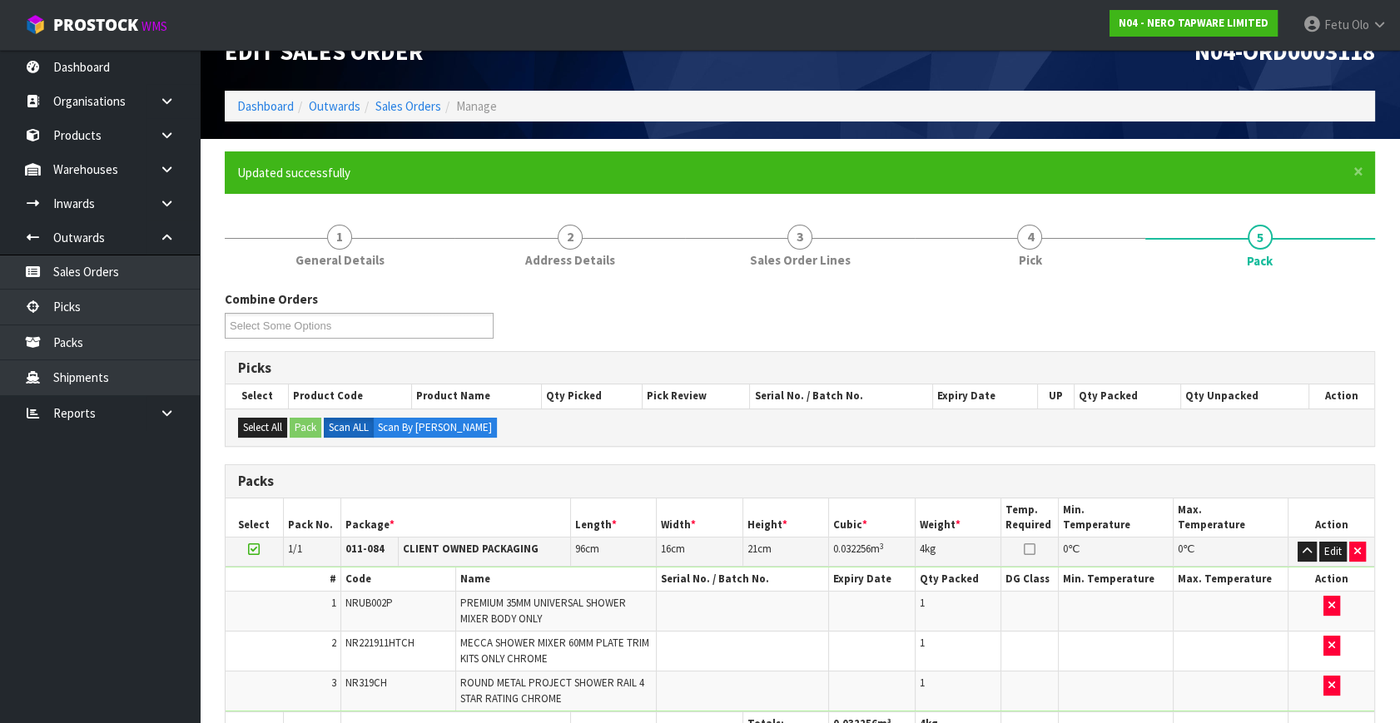
scroll to position [0, 0]
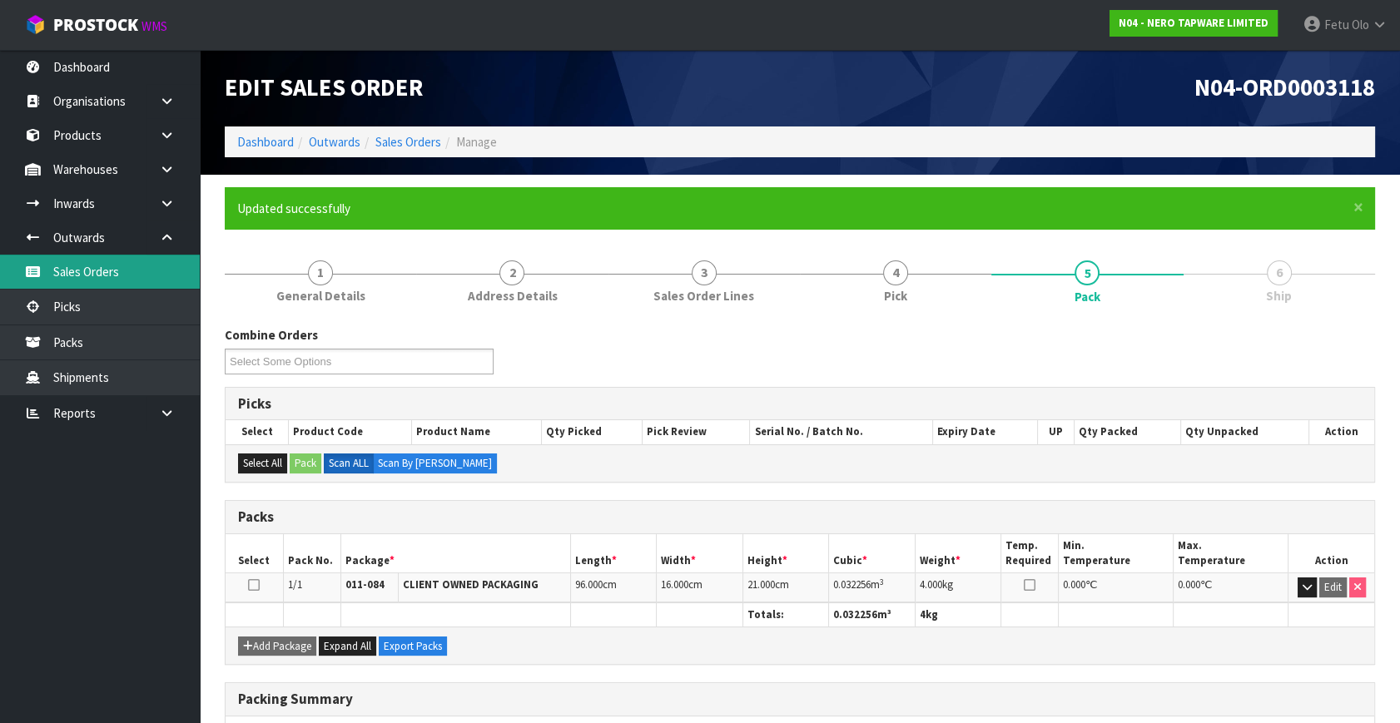
drag, startPoint x: 107, startPoint y: 559, endPoint x: 136, endPoint y: 282, distance: 278.8
click at [110, 555] on ul "Dashboard Organisations Clients Consignees Carriers Products Categories Serial …" at bounding box center [100, 386] width 200 height 673
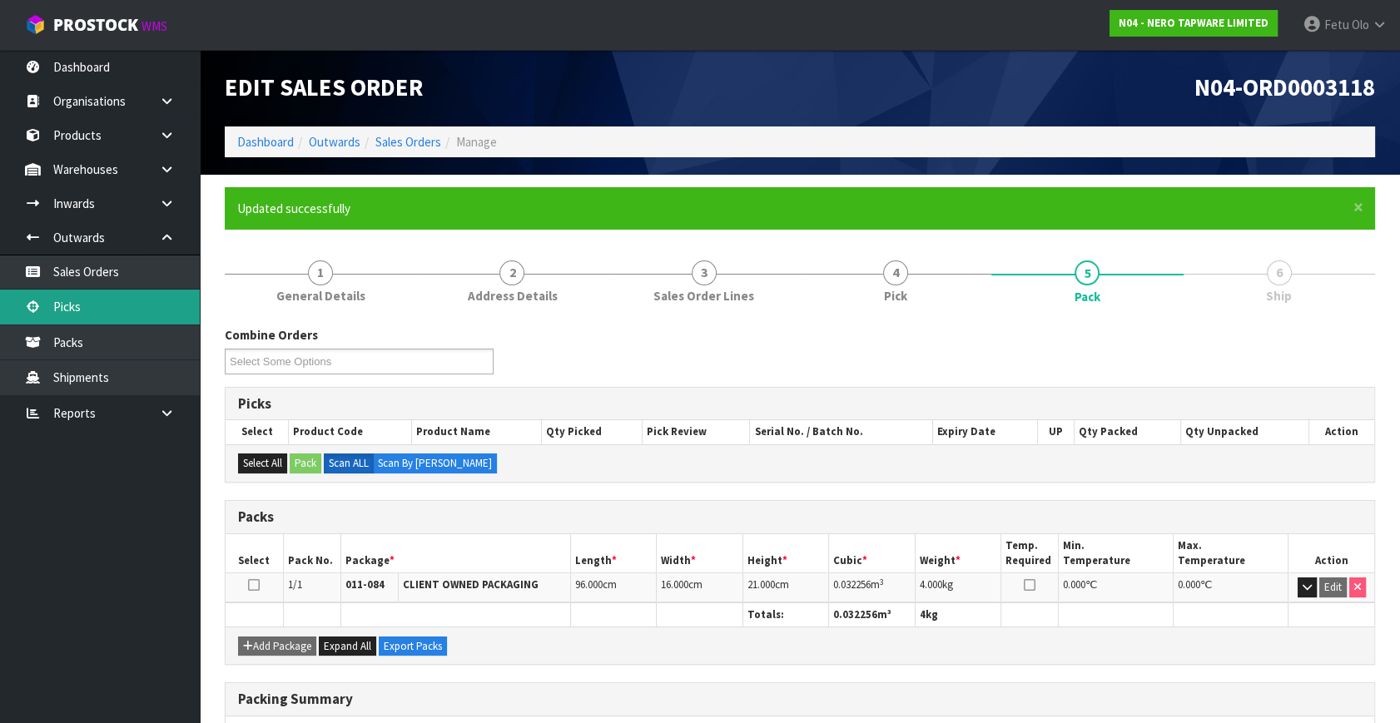
click at [89, 303] on link "Picks" at bounding box center [100, 307] width 200 height 34
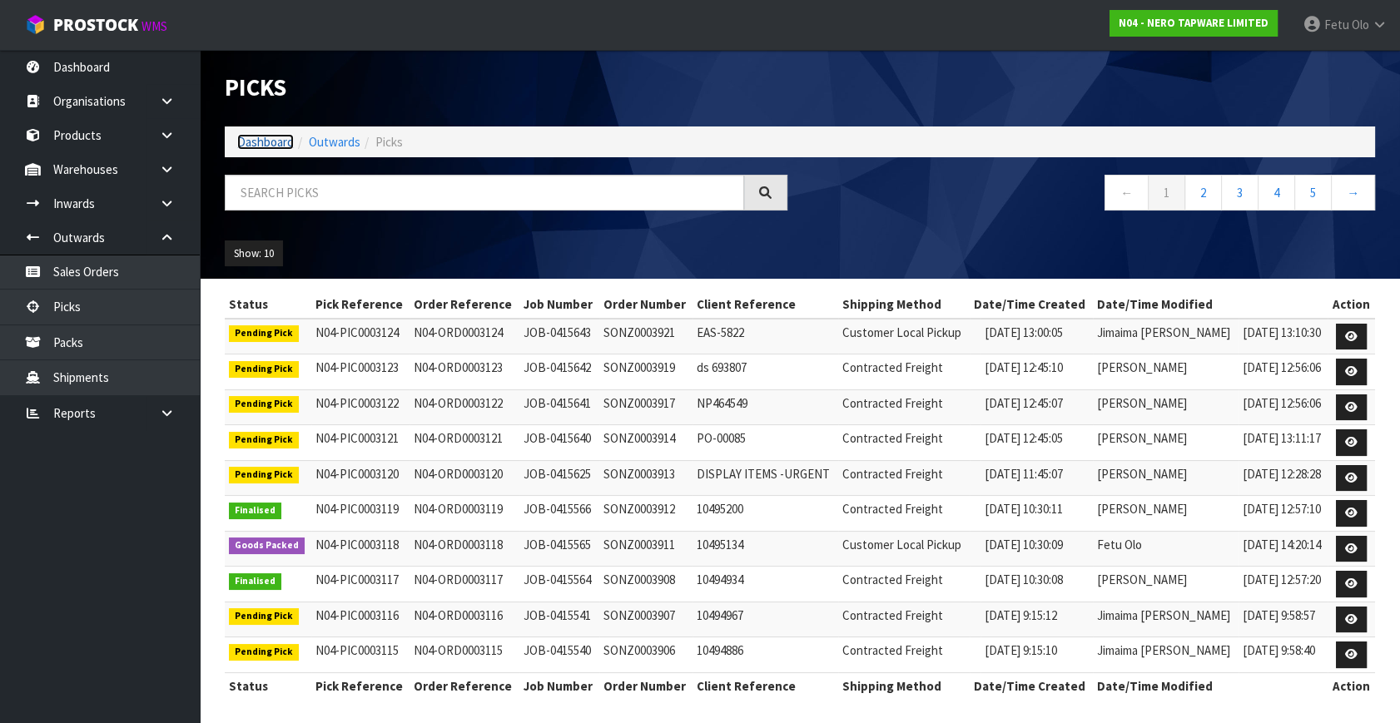
click at [264, 139] on link "Dashboard" at bounding box center [265, 142] width 57 height 16
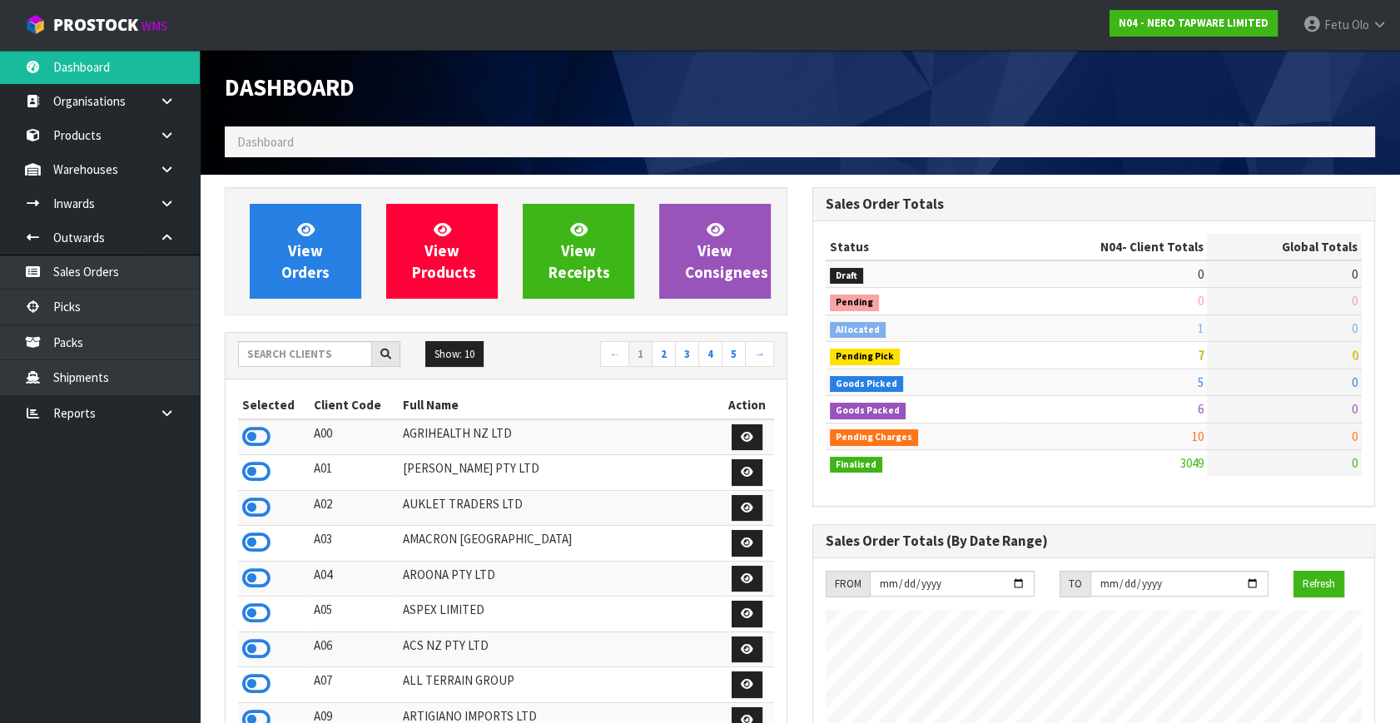
scroll to position [1312, 587]
drag, startPoint x: 127, startPoint y: 573, endPoint x: 70, endPoint y: 312, distance: 266.8
click at [127, 566] on ul "Dashboard Organisations Clients Consignees Carriers Products Categories Serial …" at bounding box center [100, 386] width 200 height 673
click at [68, 306] on link "Picks" at bounding box center [100, 307] width 200 height 34
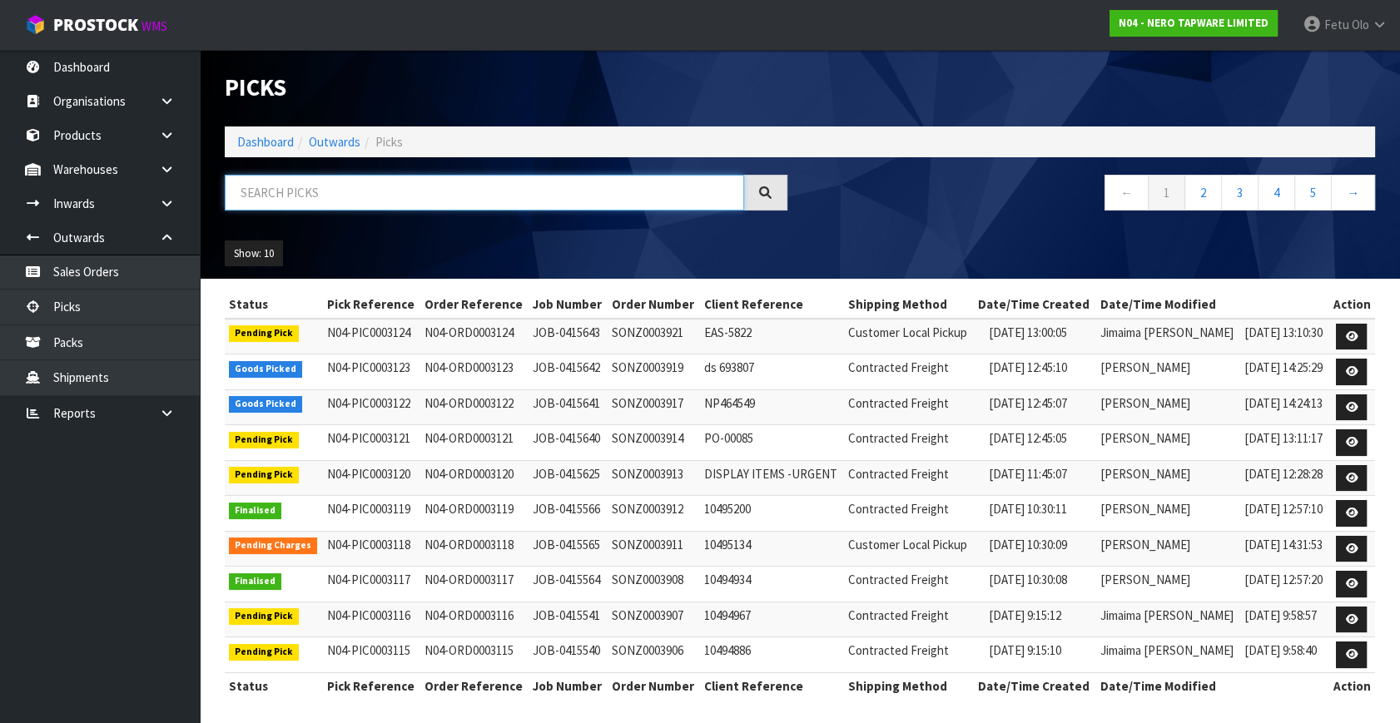
click at [359, 191] on input "text" at bounding box center [484, 193] width 519 height 36
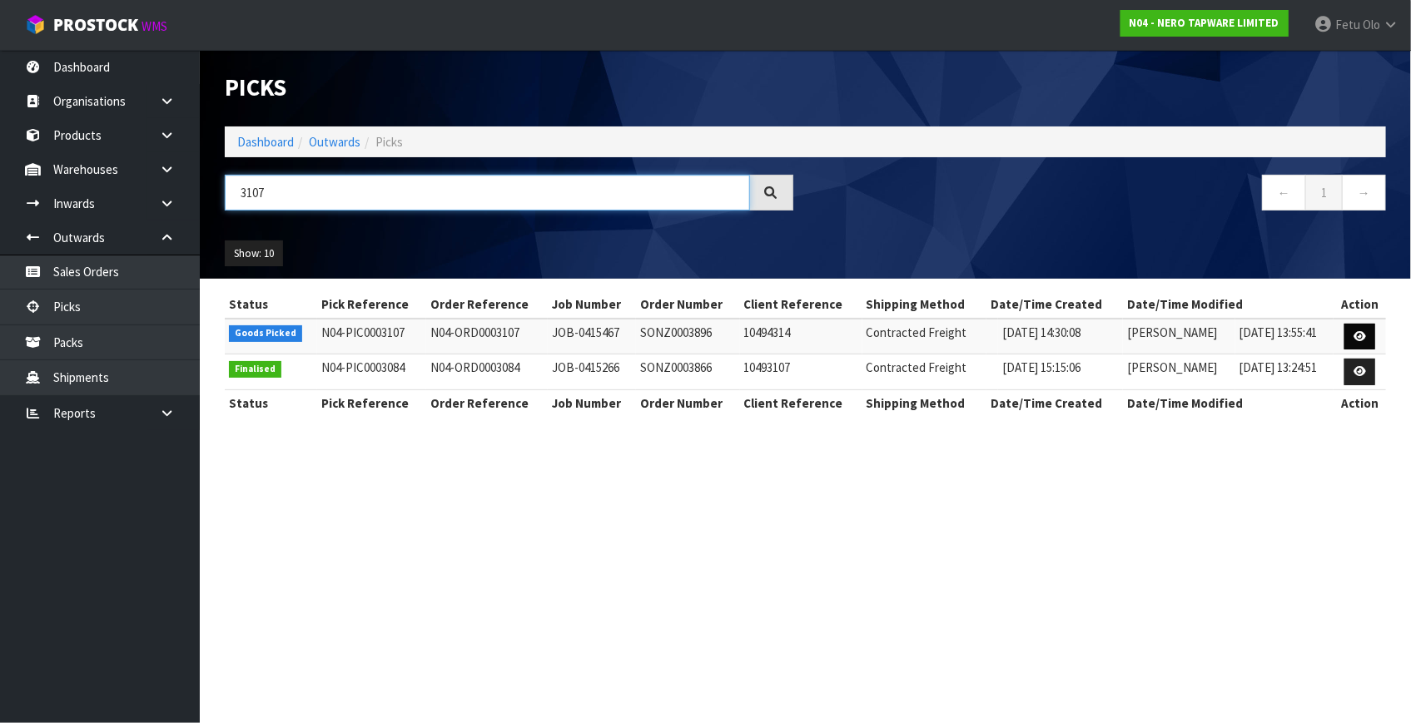
type input "3107"
click at [1346, 333] on link at bounding box center [1359, 337] width 31 height 27
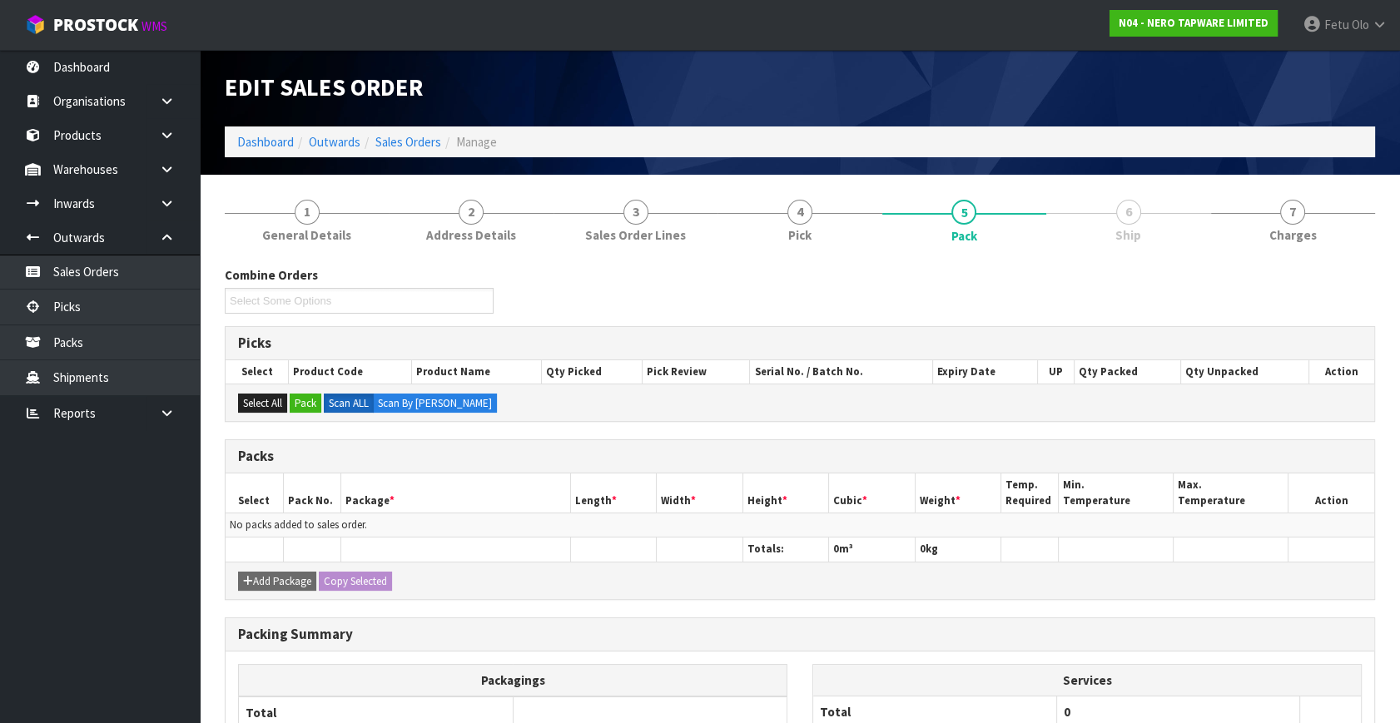
click at [1359, 333] on div "Picks" at bounding box center [800, 343] width 1149 height 33
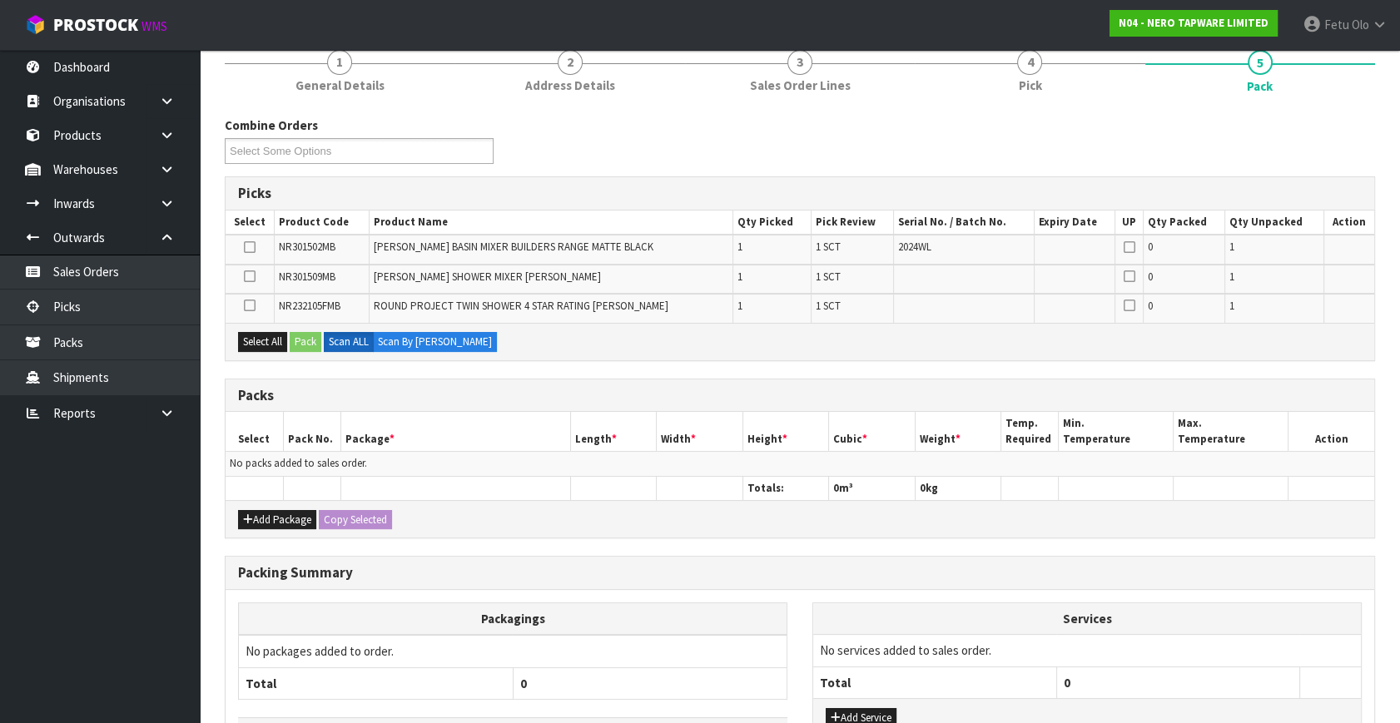
scroll to position [151, 0]
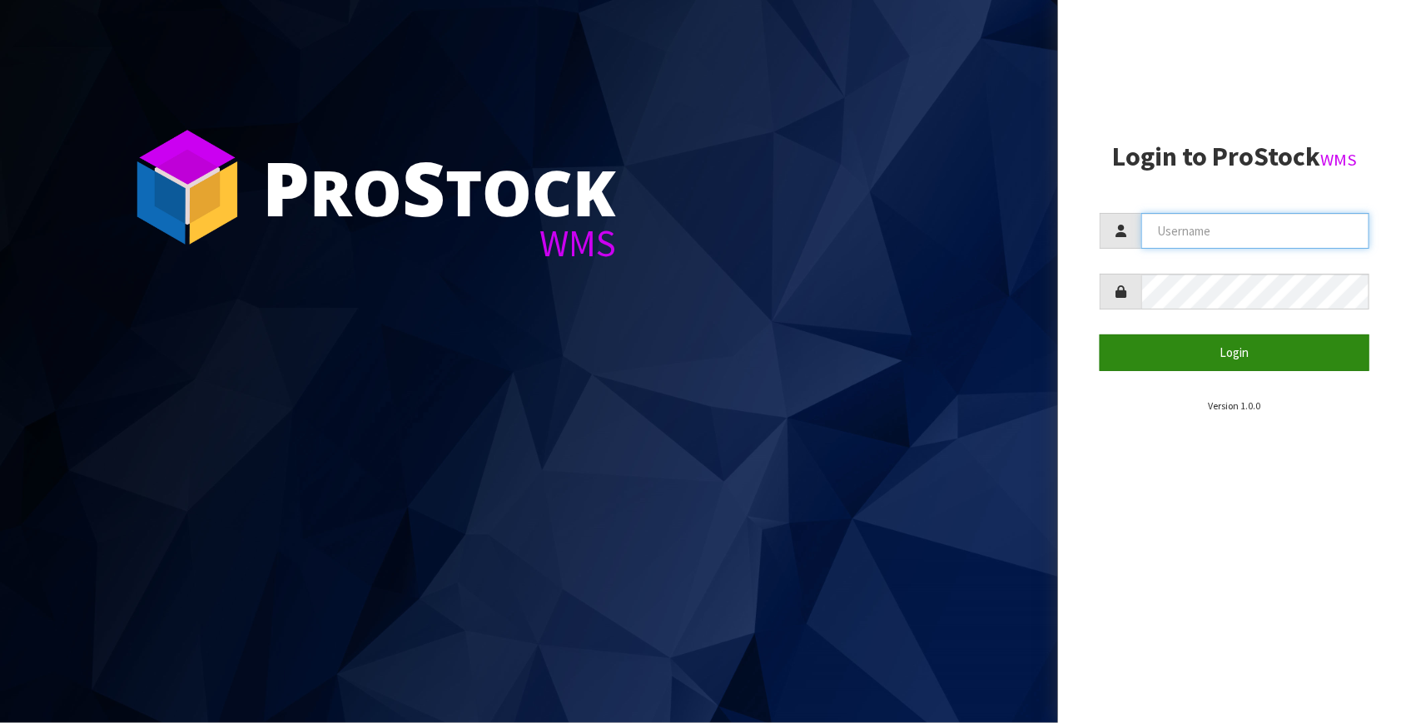
type input "[EMAIL_ADDRESS][DOMAIN_NAME]"
click at [1238, 346] on button "Login" at bounding box center [1234, 353] width 270 height 36
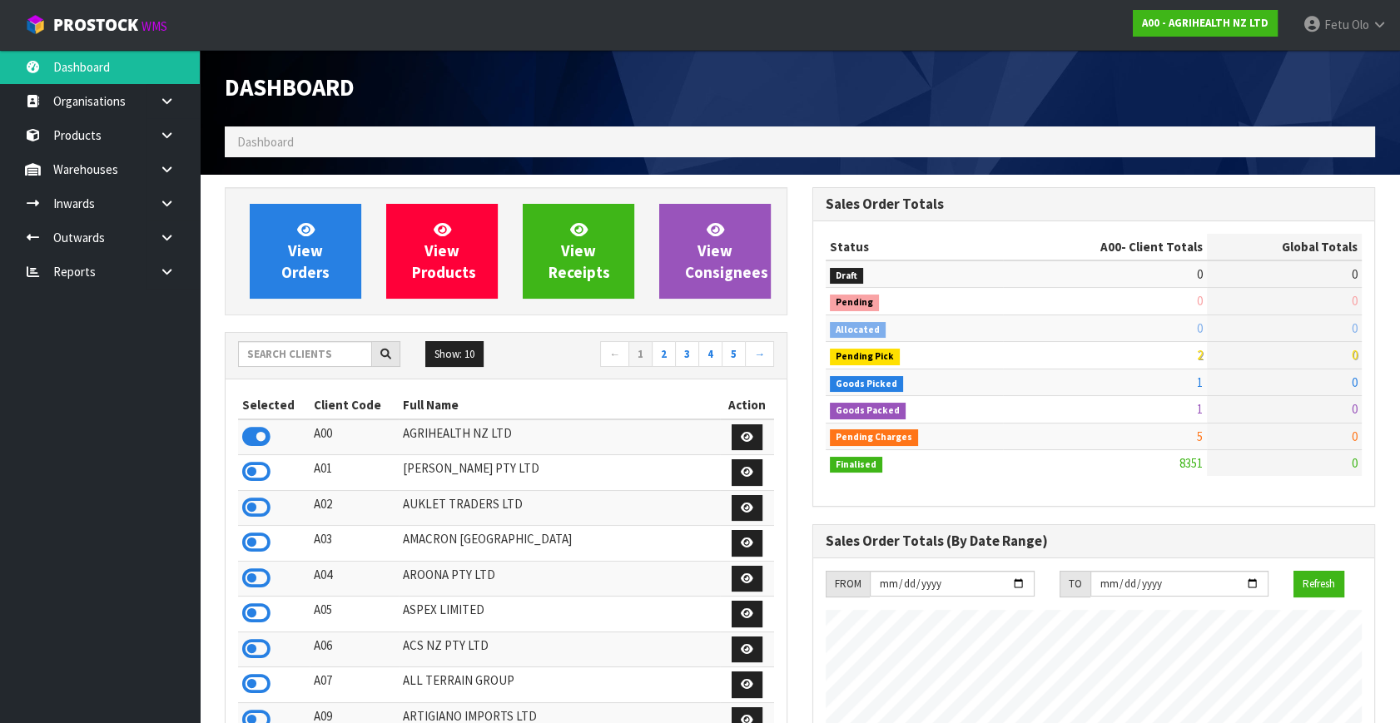
scroll to position [1258, 587]
click at [312, 353] on input "text" at bounding box center [305, 354] width 134 height 26
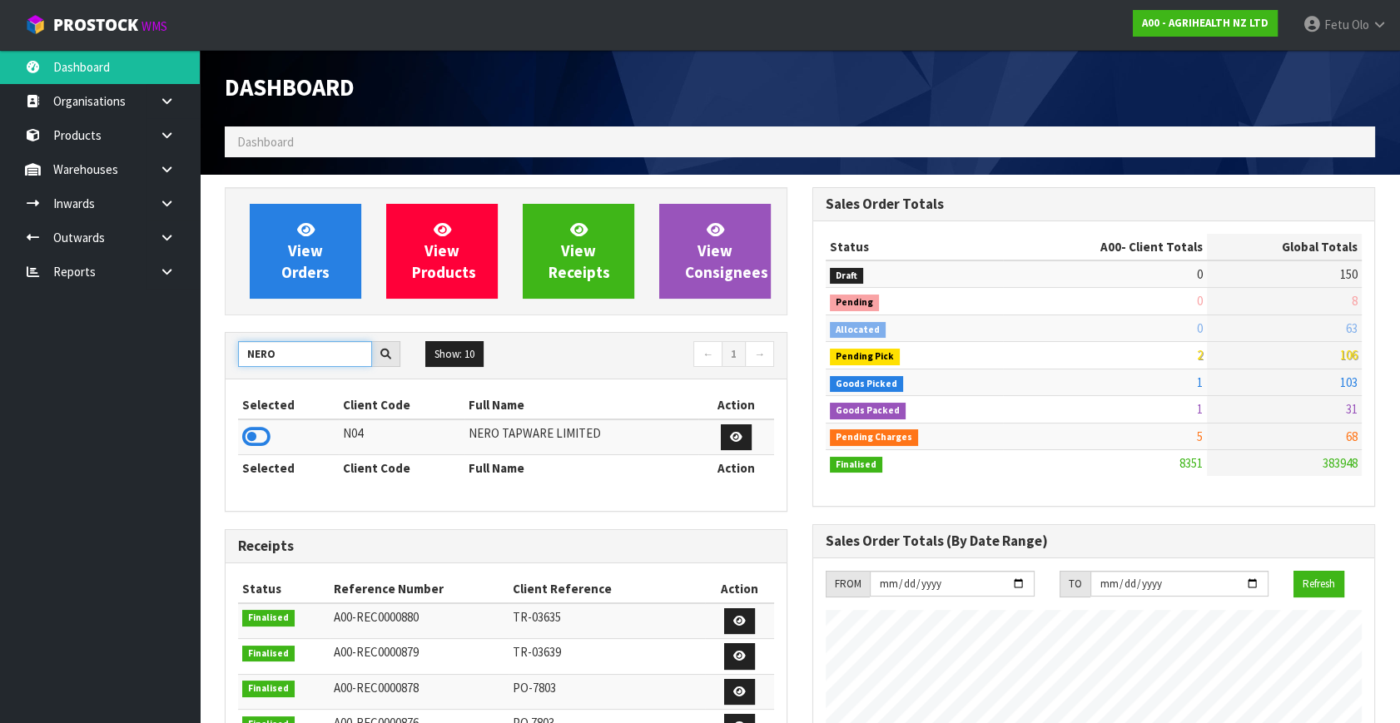
type input "NERO"
click at [238, 427] on td at bounding box center [288, 437] width 101 height 36
click at [250, 429] on icon at bounding box center [256, 436] width 28 height 25
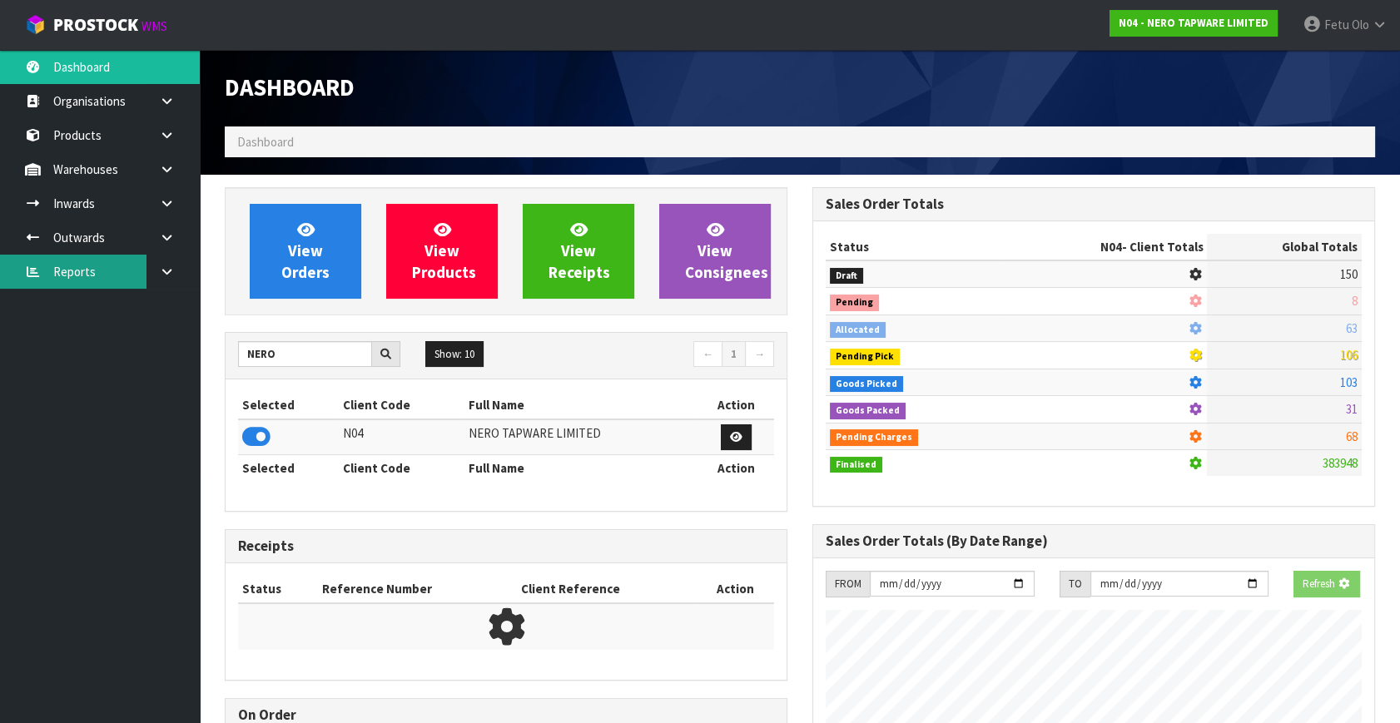
scroll to position [1036, 587]
click at [160, 244] on link at bounding box center [172, 238] width 53 height 34
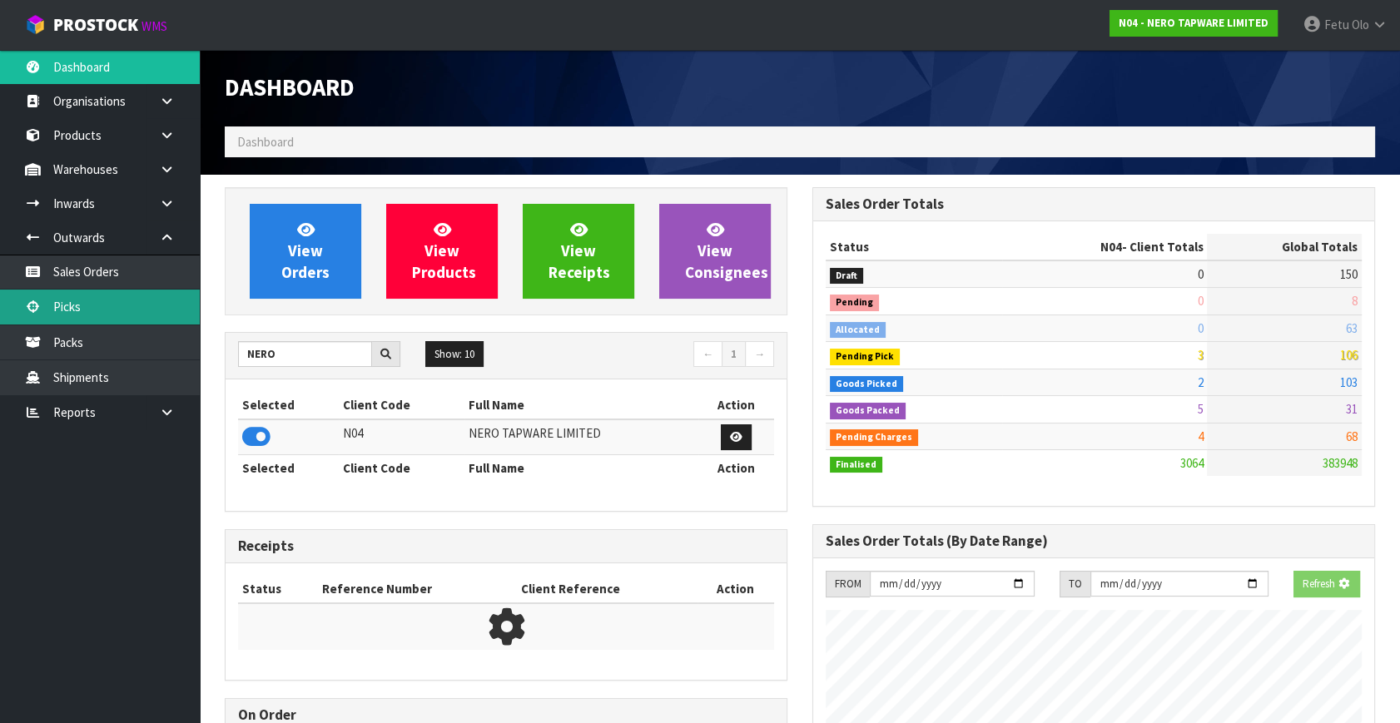
scroll to position [1329, 587]
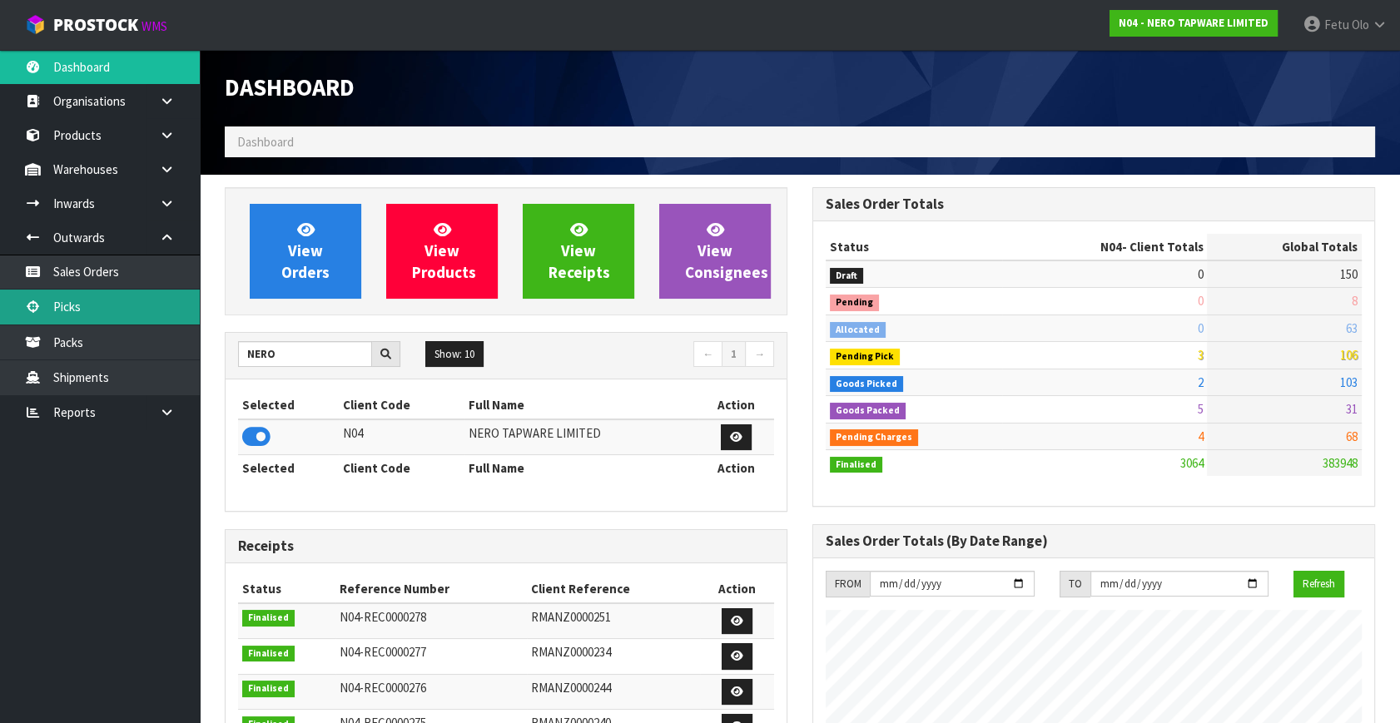
click at [76, 300] on link "Picks" at bounding box center [100, 307] width 200 height 34
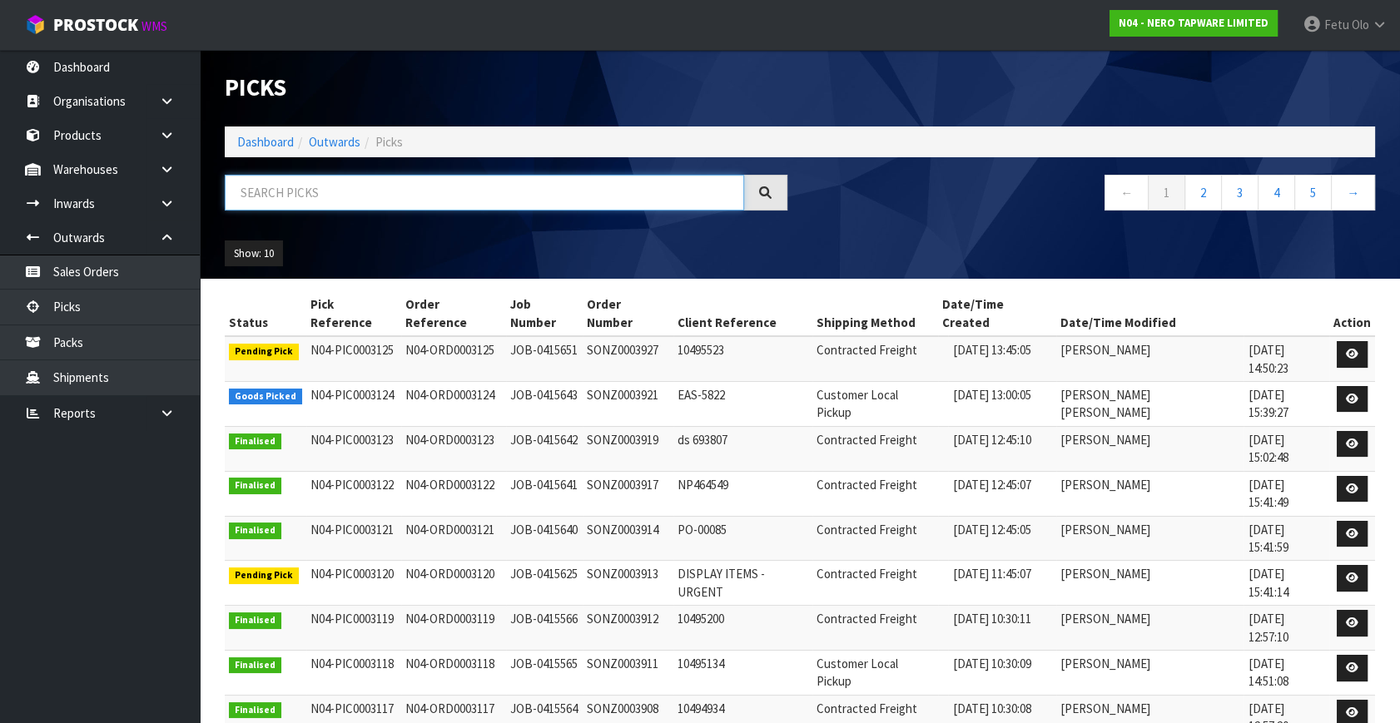
click at [258, 199] on input "text" at bounding box center [484, 193] width 519 height 36
type input "3120"
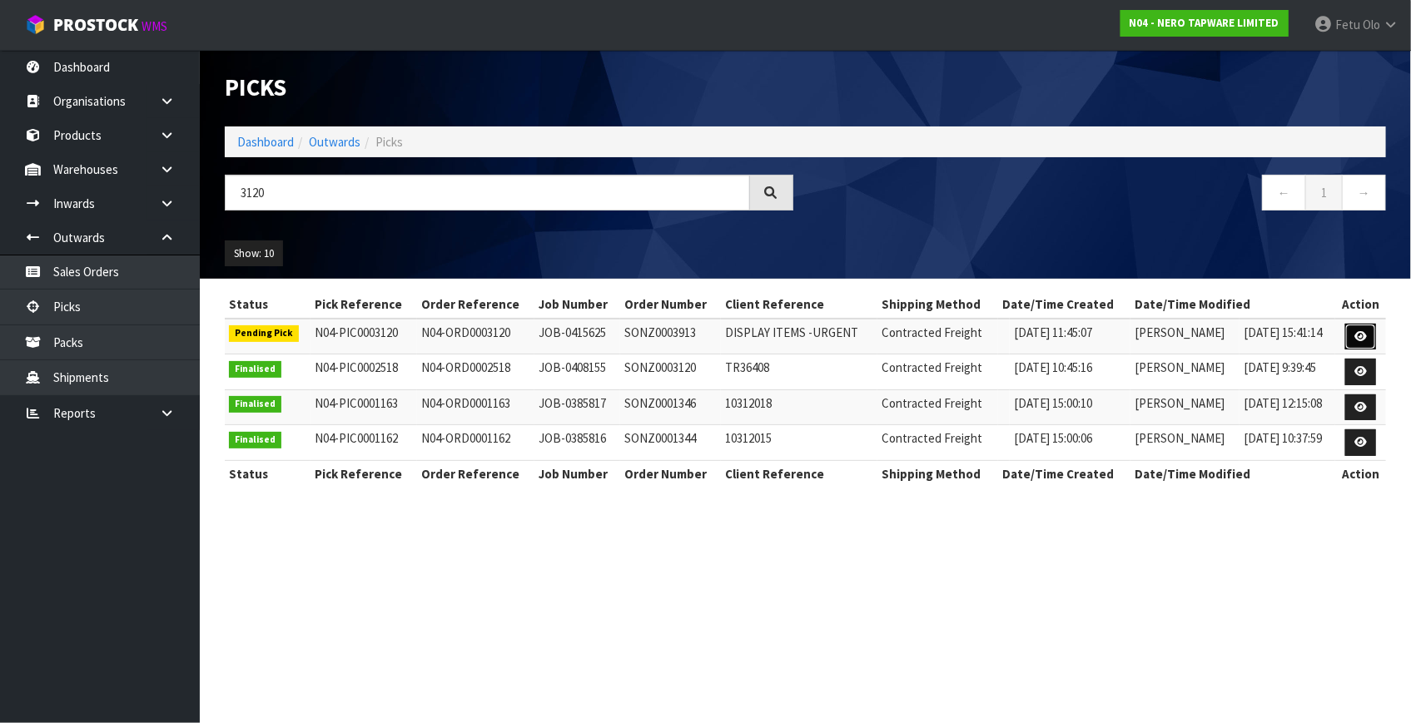
click at [1355, 329] on link at bounding box center [1360, 337] width 31 height 27
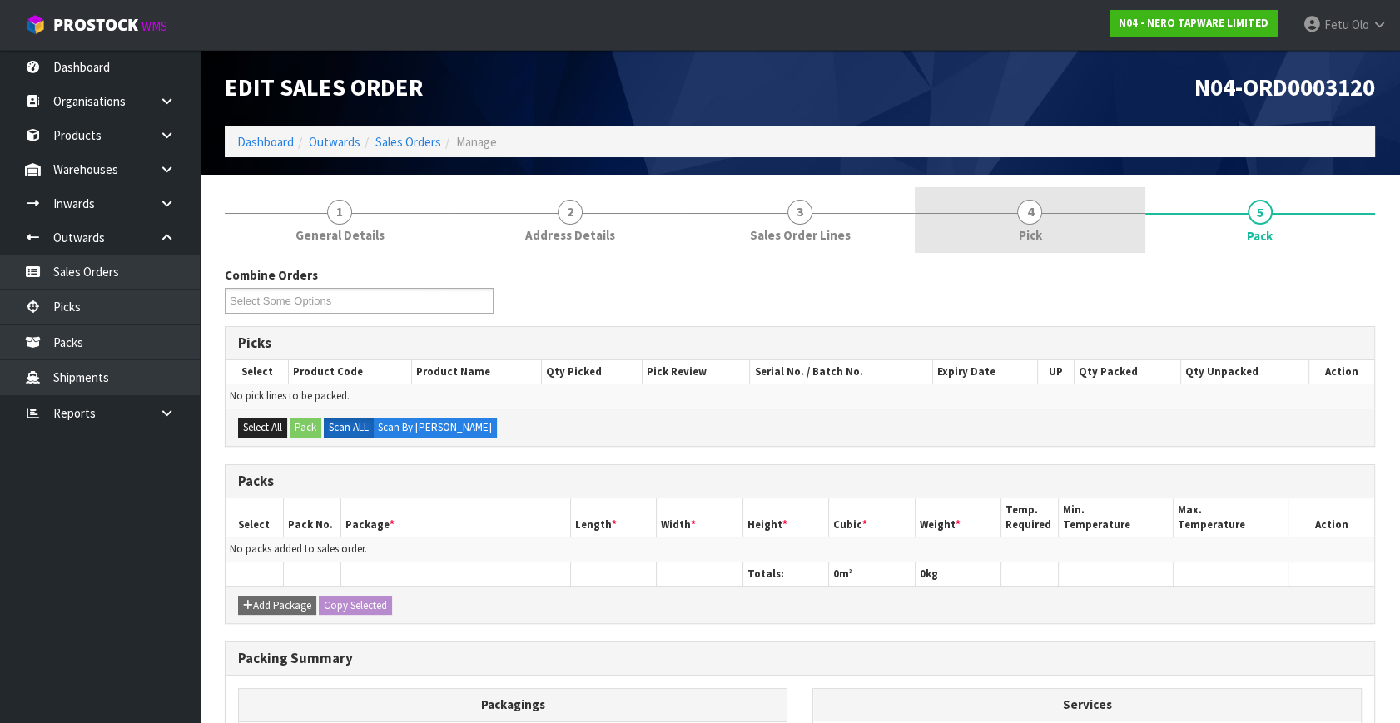
click at [1021, 218] on span "4" at bounding box center [1029, 212] width 25 height 25
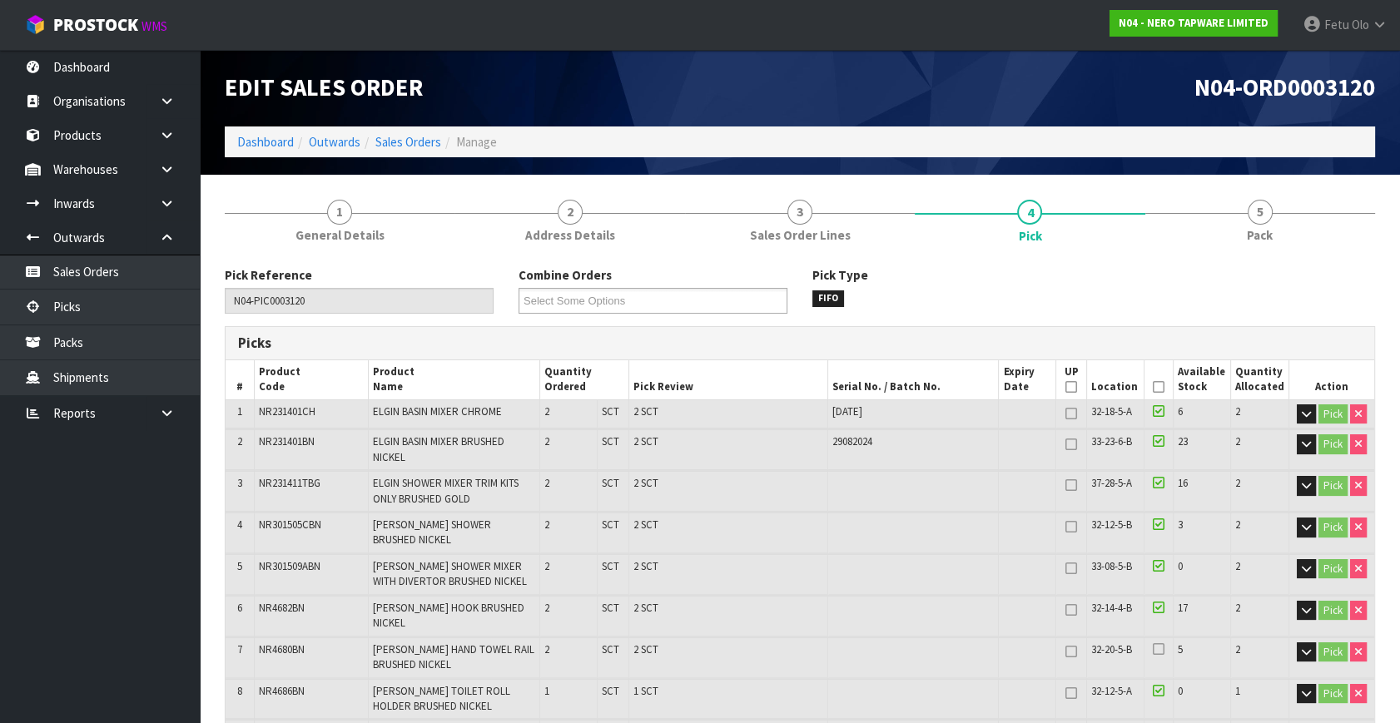
click at [1154, 387] on icon at bounding box center [1159, 387] width 12 height 1
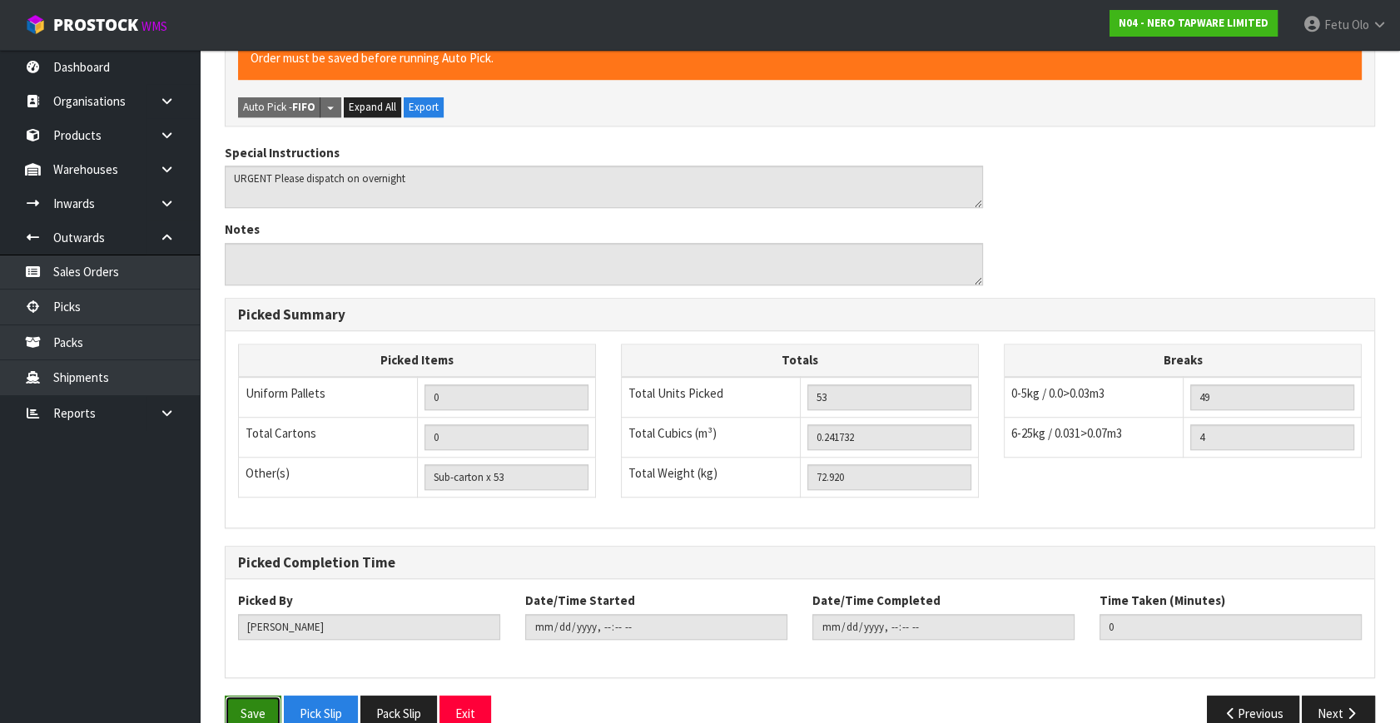
click at [243, 696] on button "Save" at bounding box center [253, 714] width 57 height 36
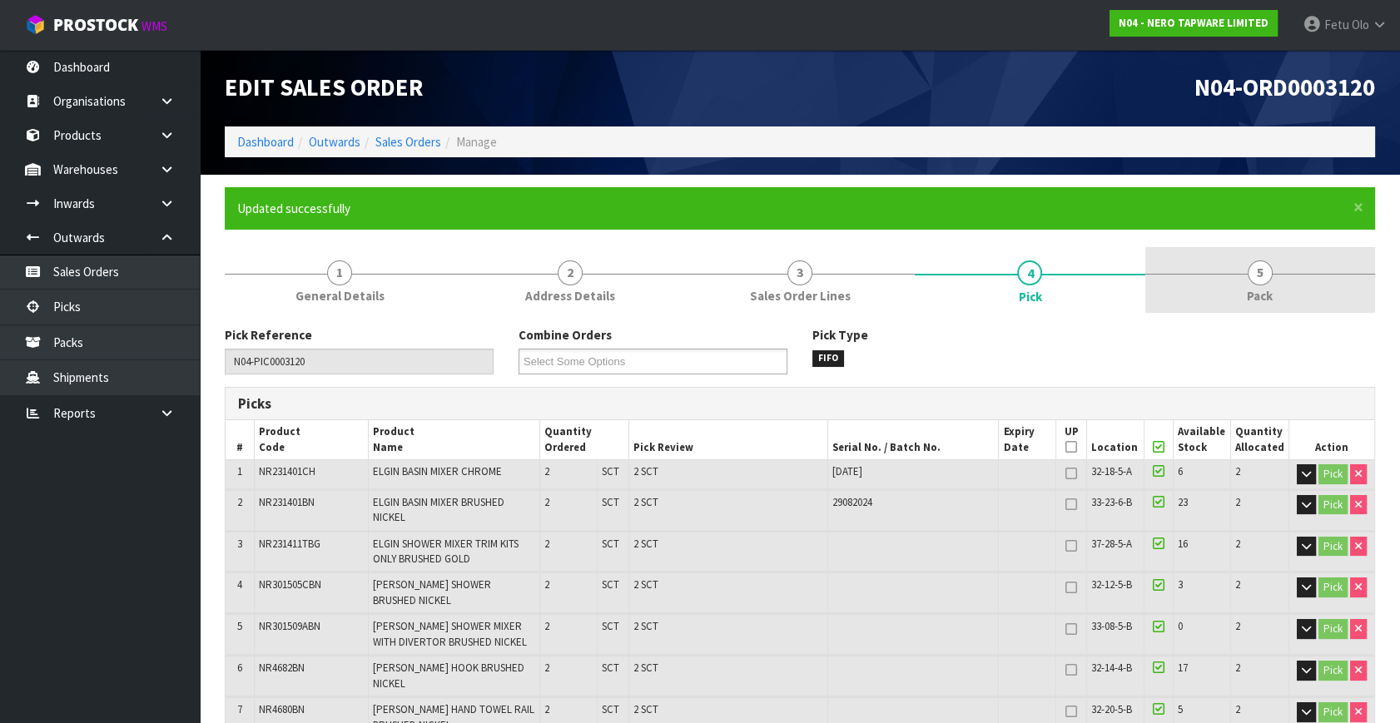
click at [1273, 280] on link "5 Pack" at bounding box center [1260, 280] width 230 height 66
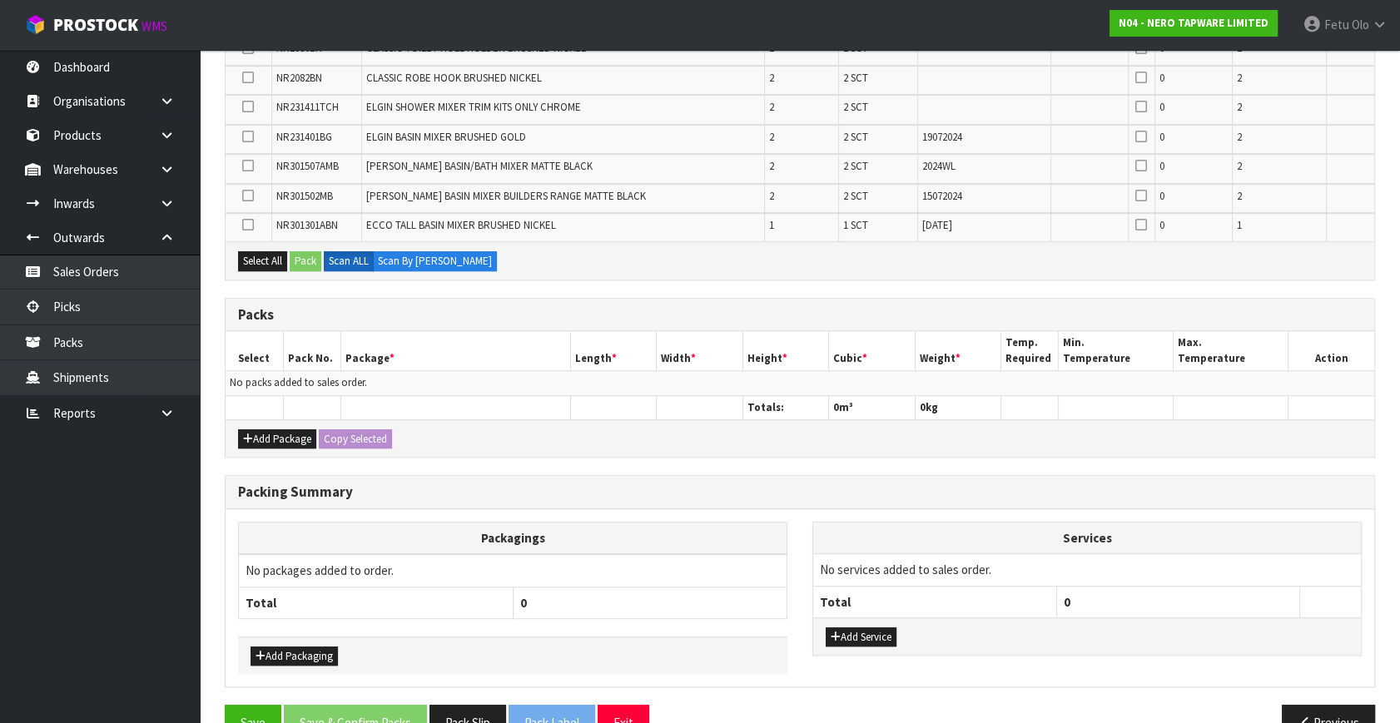
scroll to position [1059, 0]
drag, startPoint x: 280, startPoint y: 429, endPoint x: 270, endPoint y: 408, distance: 22.7
click at [279, 429] on button "Add Package" at bounding box center [277, 439] width 78 height 20
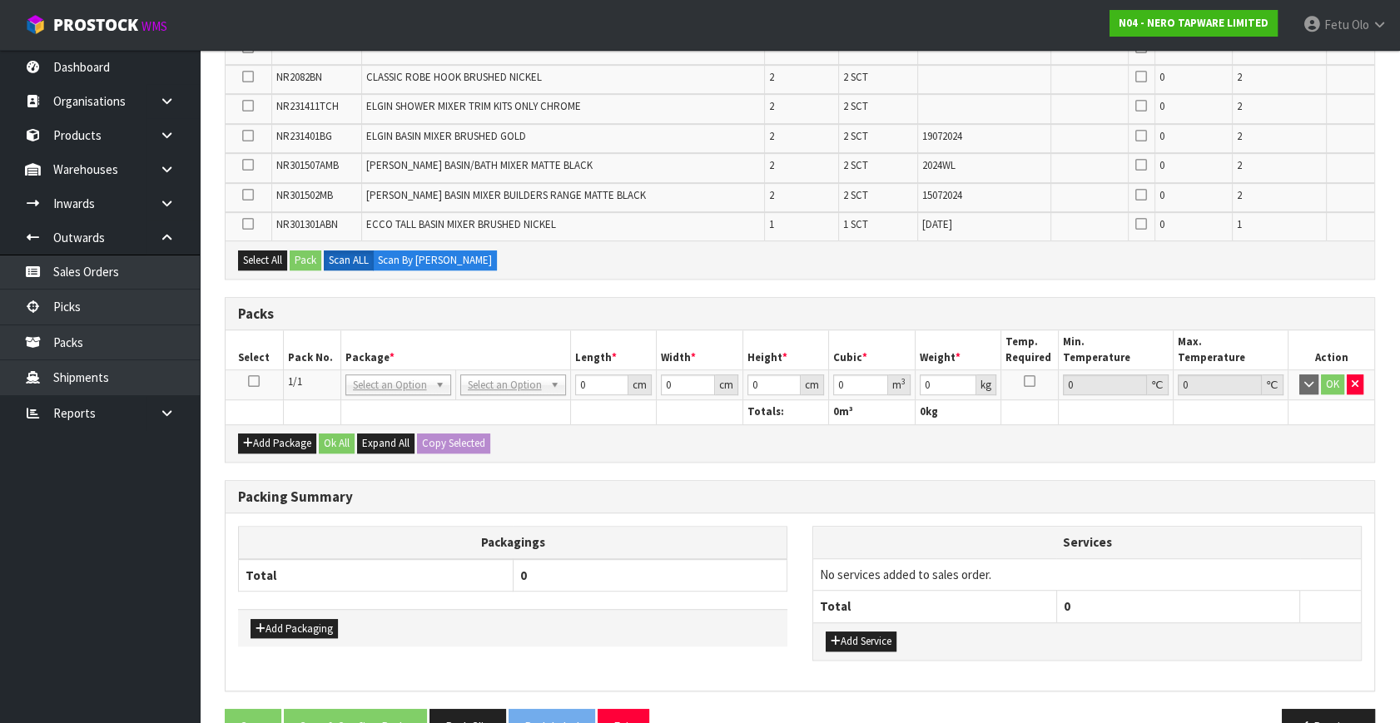
click at [250, 381] on icon at bounding box center [254, 381] width 12 height 1
click at [309, 355] on th "Pack No." at bounding box center [311, 349] width 57 height 39
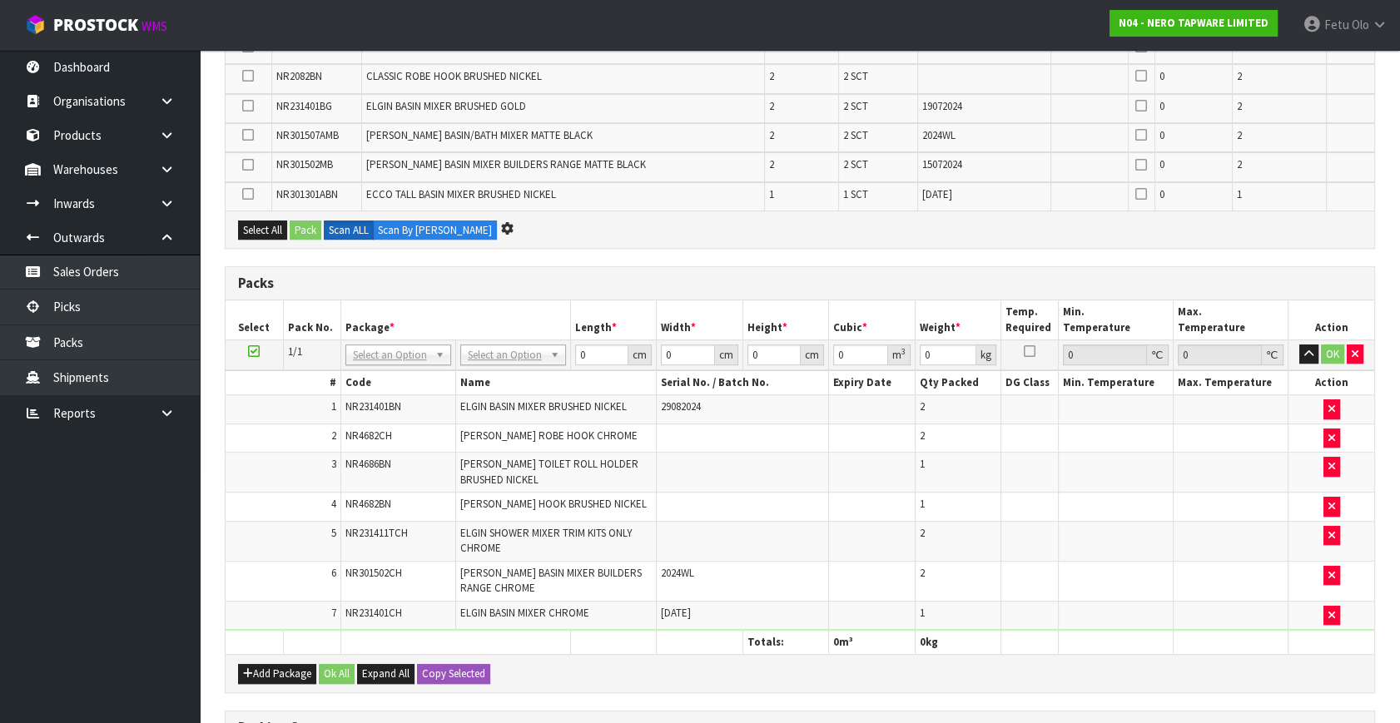
scroll to position [912, 0]
click at [1323, 459] on button "button" at bounding box center [1331, 467] width 17 height 20
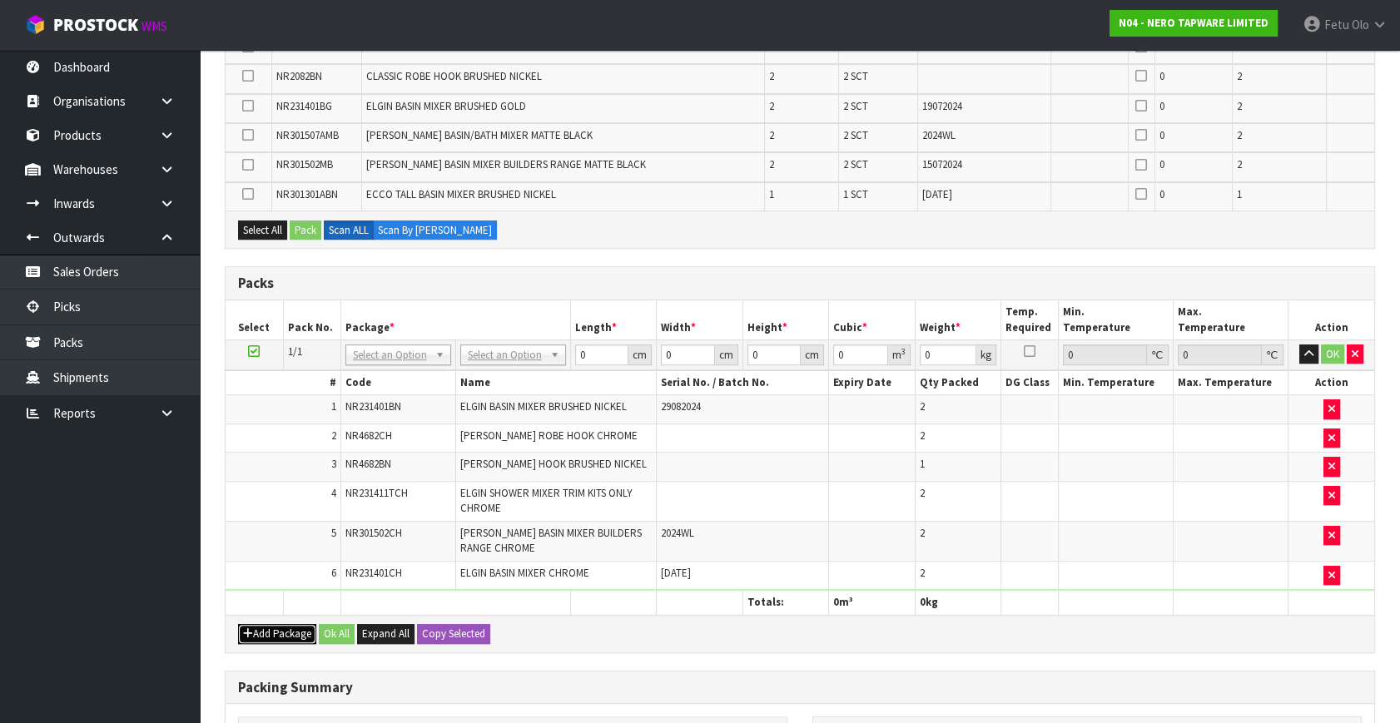
click at [265, 624] on button "Add Package" at bounding box center [277, 634] width 78 height 20
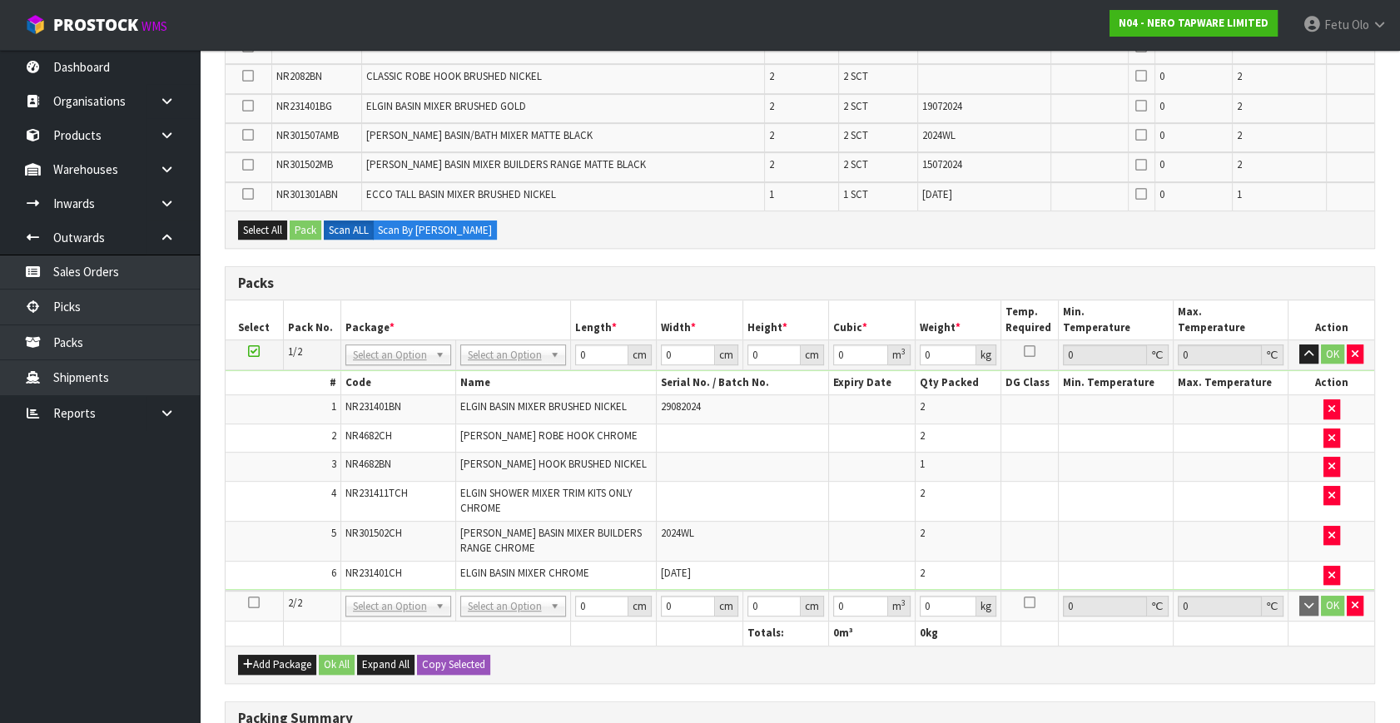
click at [249, 591] on td at bounding box center [254, 606] width 57 height 31
click at [251, 603] on icon at bounding box center [254, 603] width 12 height 1
click at [22, 639] on ul "Dashboard Organisations Clients Consignees Carriers Products Categories Serial …" at bounding box center [100, 386] width 200 height 673
click at [108, 658] on ul "Dashboard Organisations Clients Consignees Carriers Products Categories Serial …" at bounding box center [100, 386] width 200 height 673
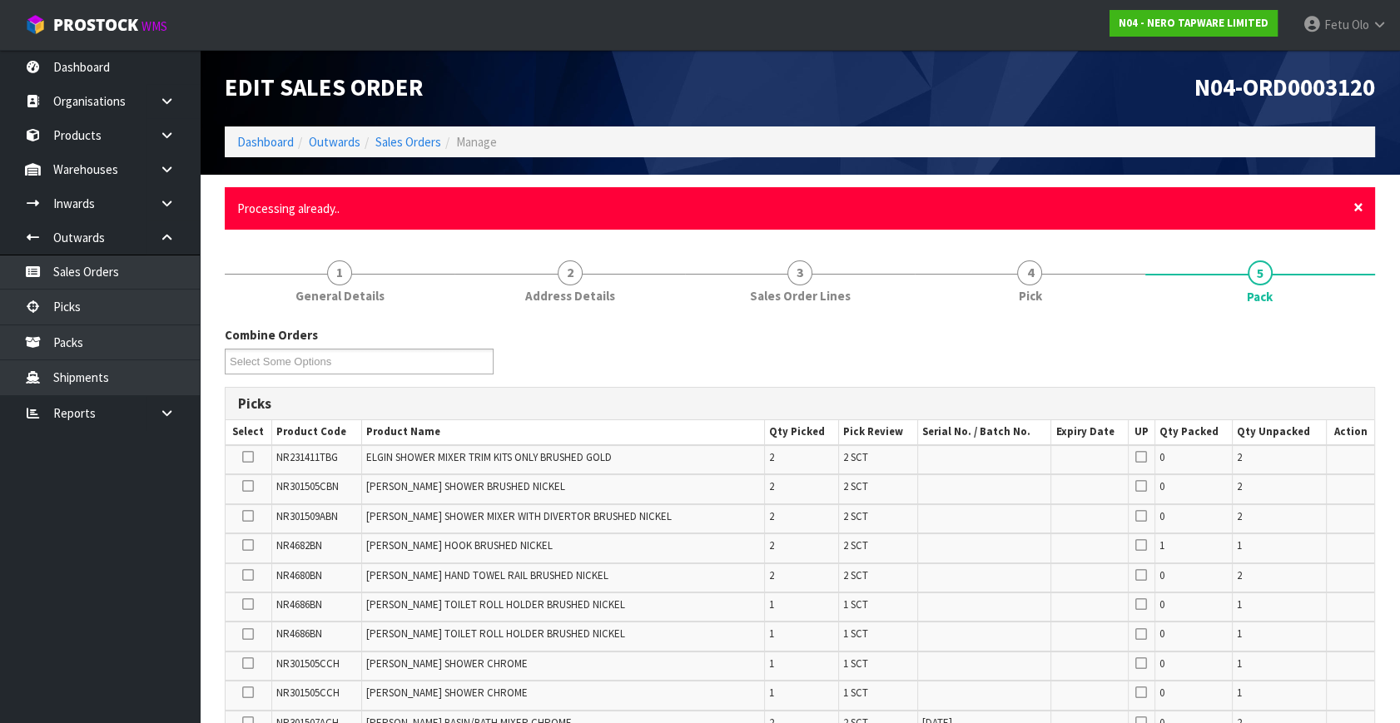
click at [1357, 206] on span "×" at bounding box center [1358, 207] width 10 height 23
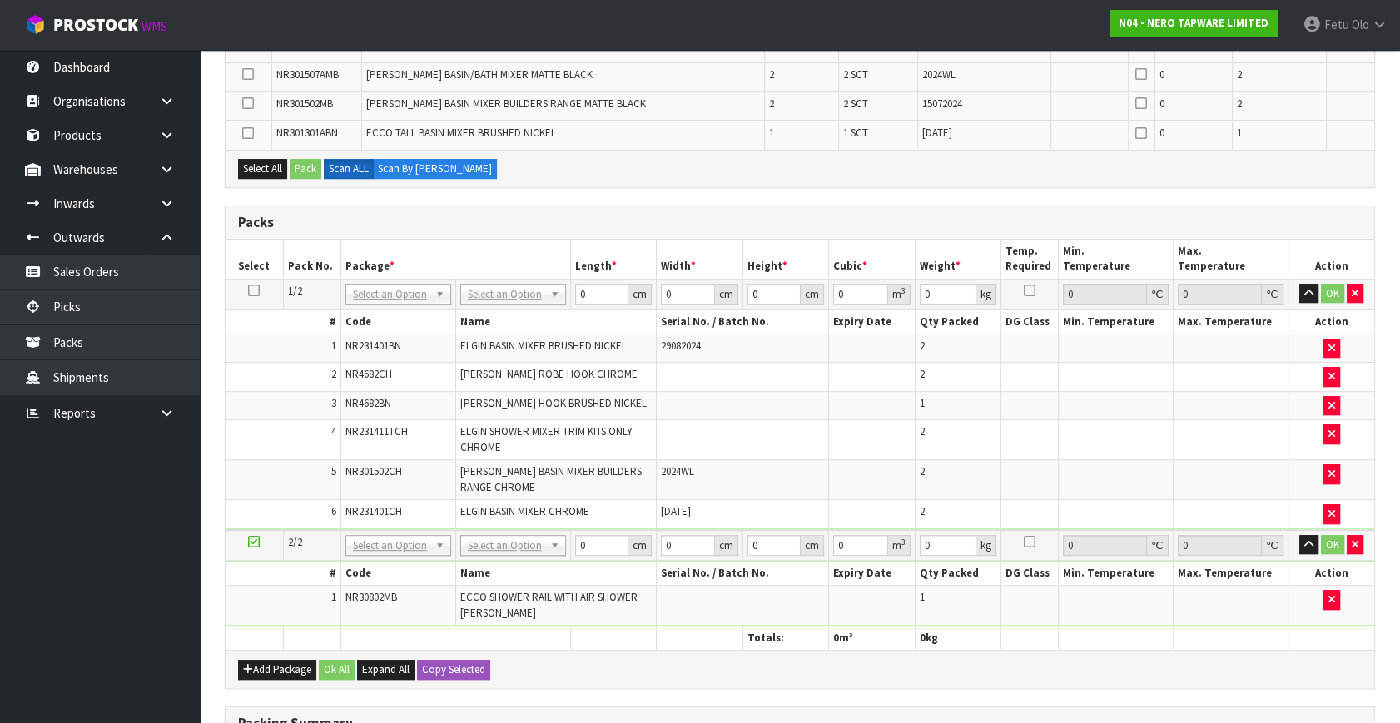
scroll to position [1059, 0]
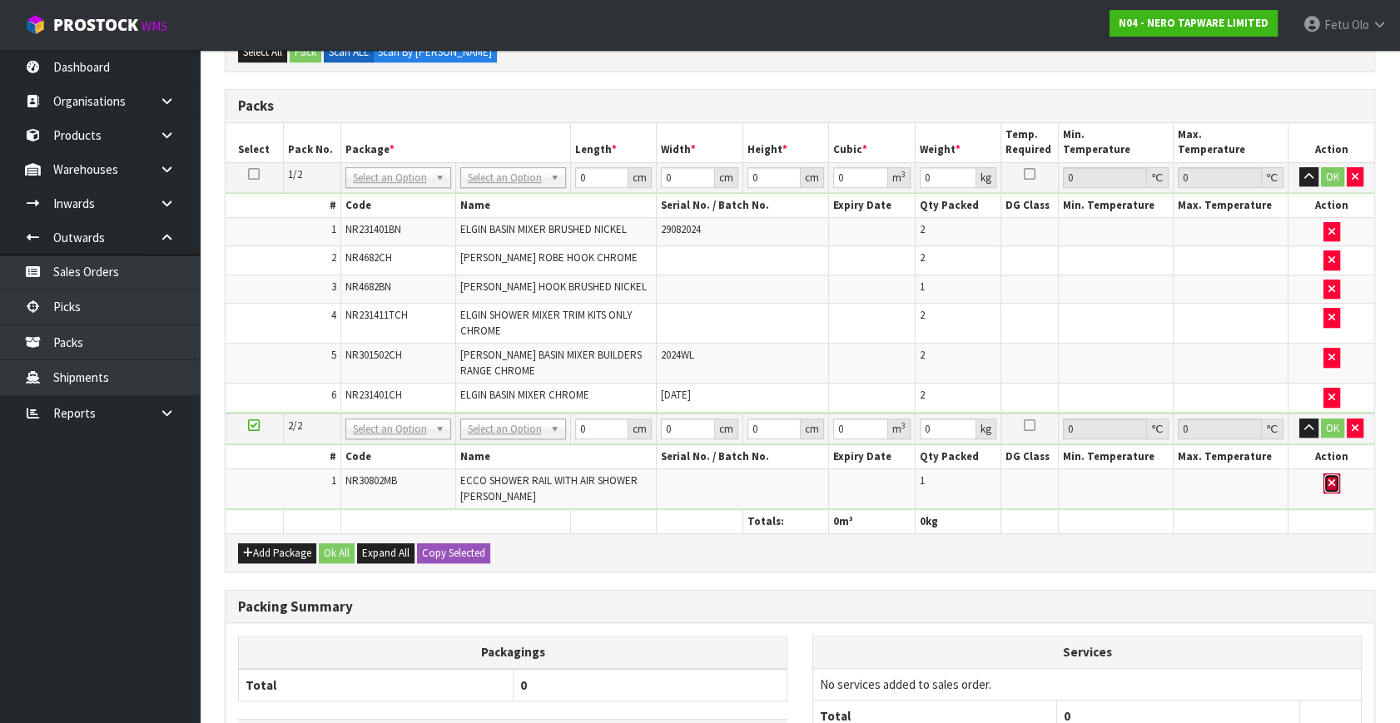
click at [1332, 478] on icon "button" at bounding box center [1331, 483] width 7 height 11
drag, startPoint x: 943, startPoint y: 558, endPoint x: 960, endPoint y: 553, distance: 18.2
click at [943, 558] on div "Add Package Ok All Expand All Copy Selected" at bounding box center [800, 551] width 1149 height 37
drag, startPoint x: 268, startPoint y: 548, endPoint x: 245, endPoint y: 533, distance: 27.7
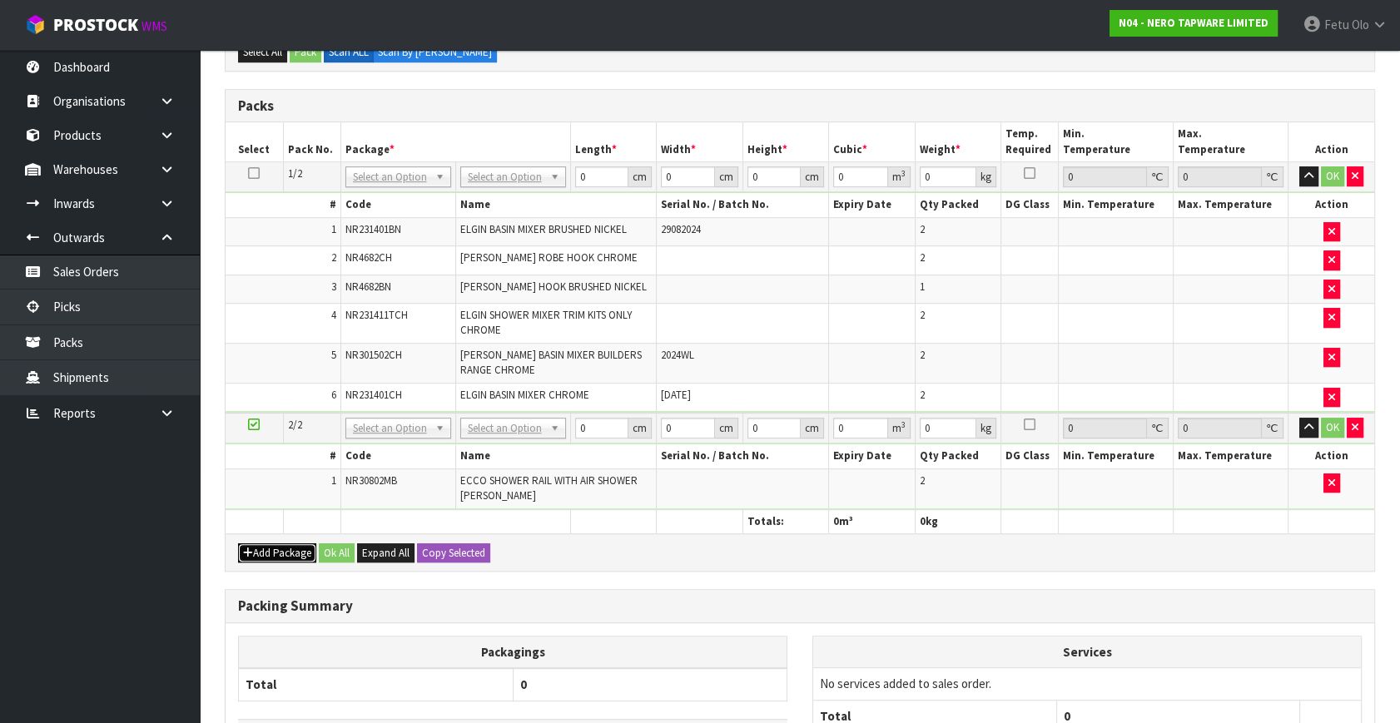
click at [268, 548] on button "Add Package" at bounding box center [277, 553] width 78 height 20
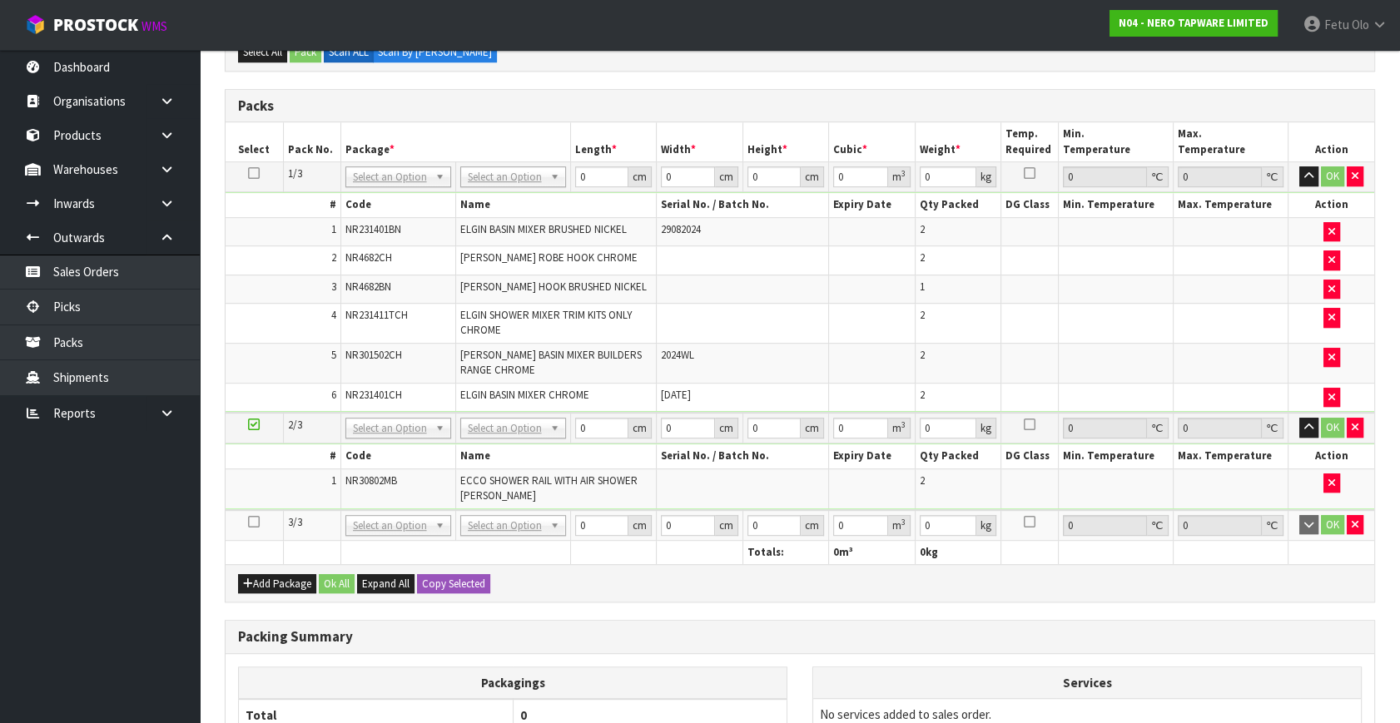
click at [251, 522] on icon at bounding box center [254, 522] width 12 height 1
click at [47, 592] on ul "Dashboard Organisations Clients Consignees Carriers Products Categories Serial …" at bounding box center [100, 386] width 200 height 673
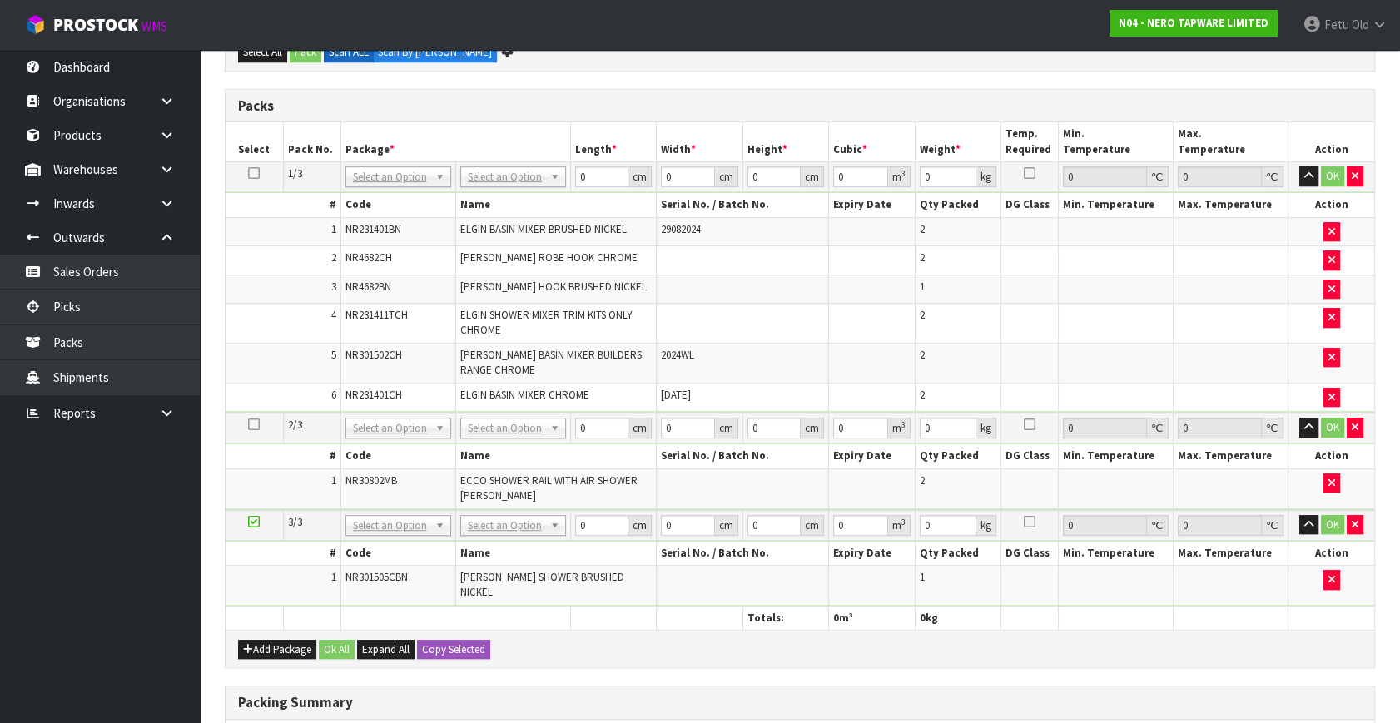
scroll to position [1000, 0]
click at [255, 641] on button "Add Package" at bounding box center [277, 651] width 78 height 20
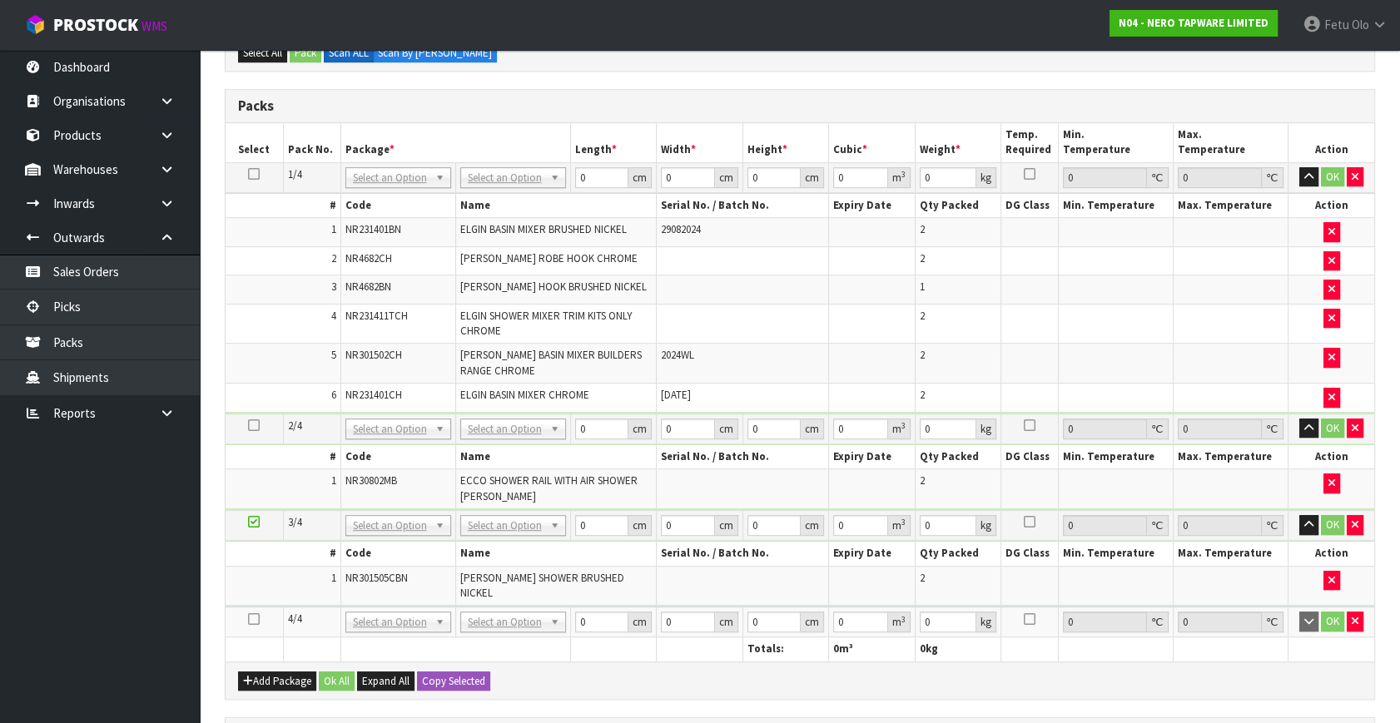
click at [257, 619] on icon at bounding box center [254, 619] width 12 height 1
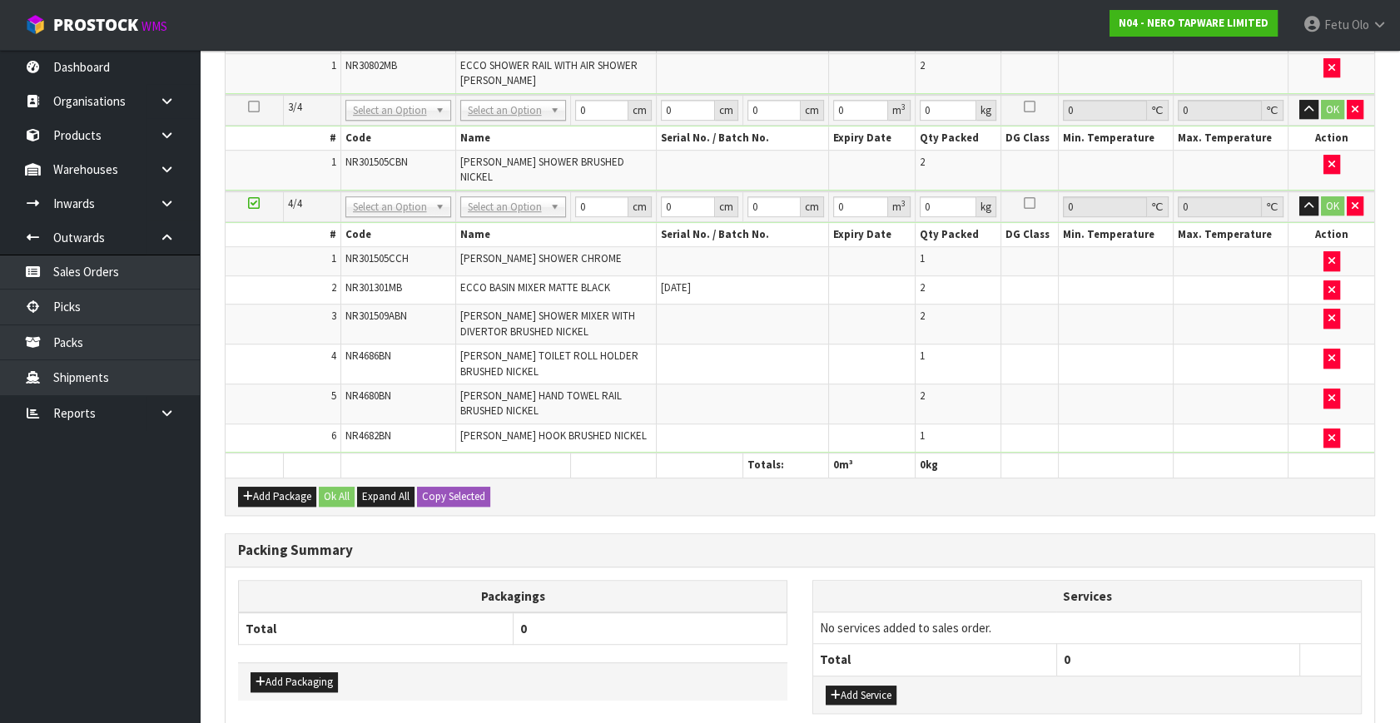
scroll to position [1208, 0]
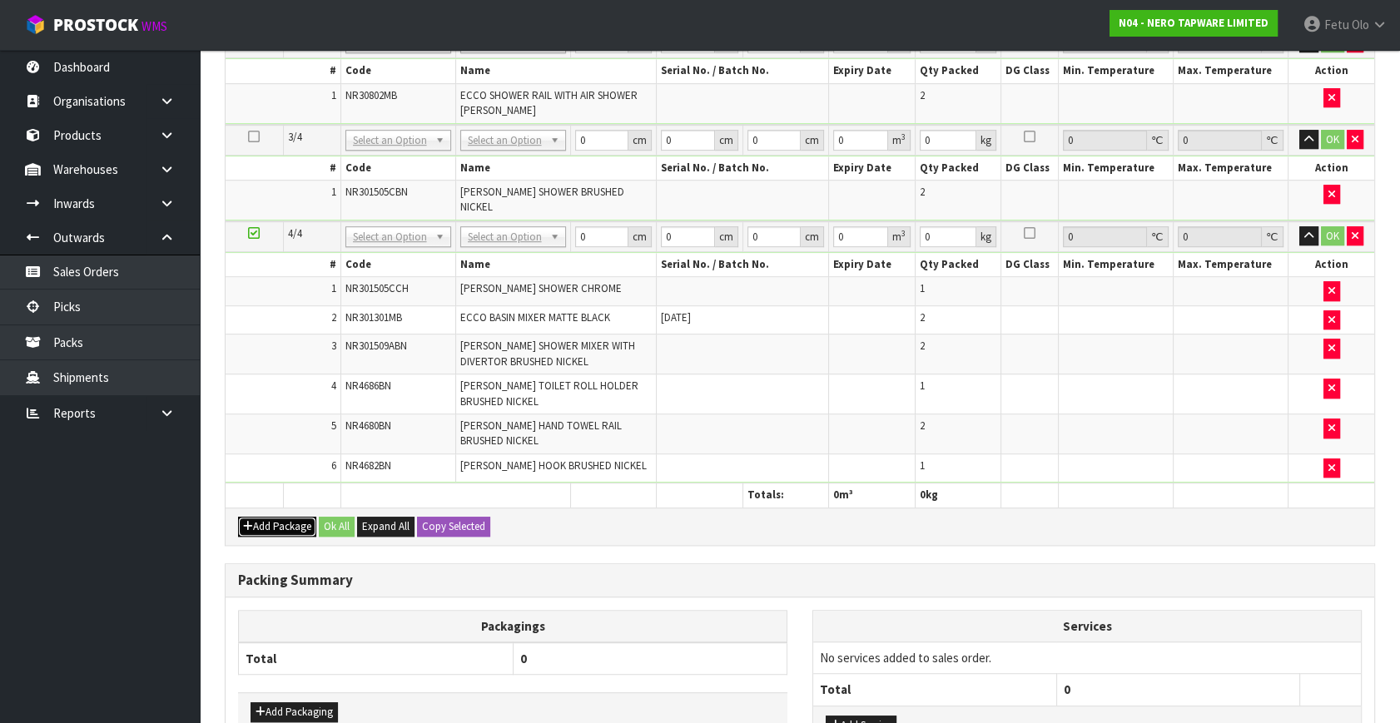
click at [266, 517] on button "Add Package" at bounding box center [277, 527] width 78 height 20
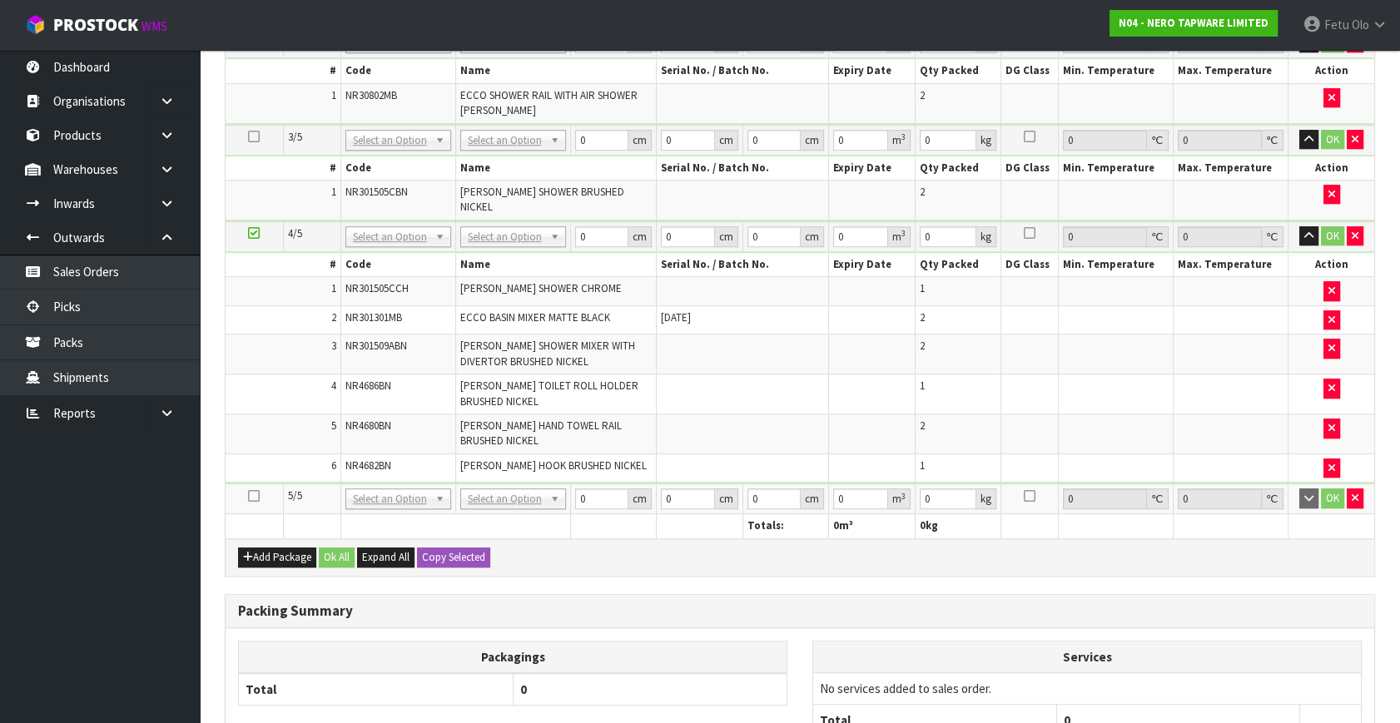
click at [254, 496] on icon at bounding box center [254, 496] width 12 height 1
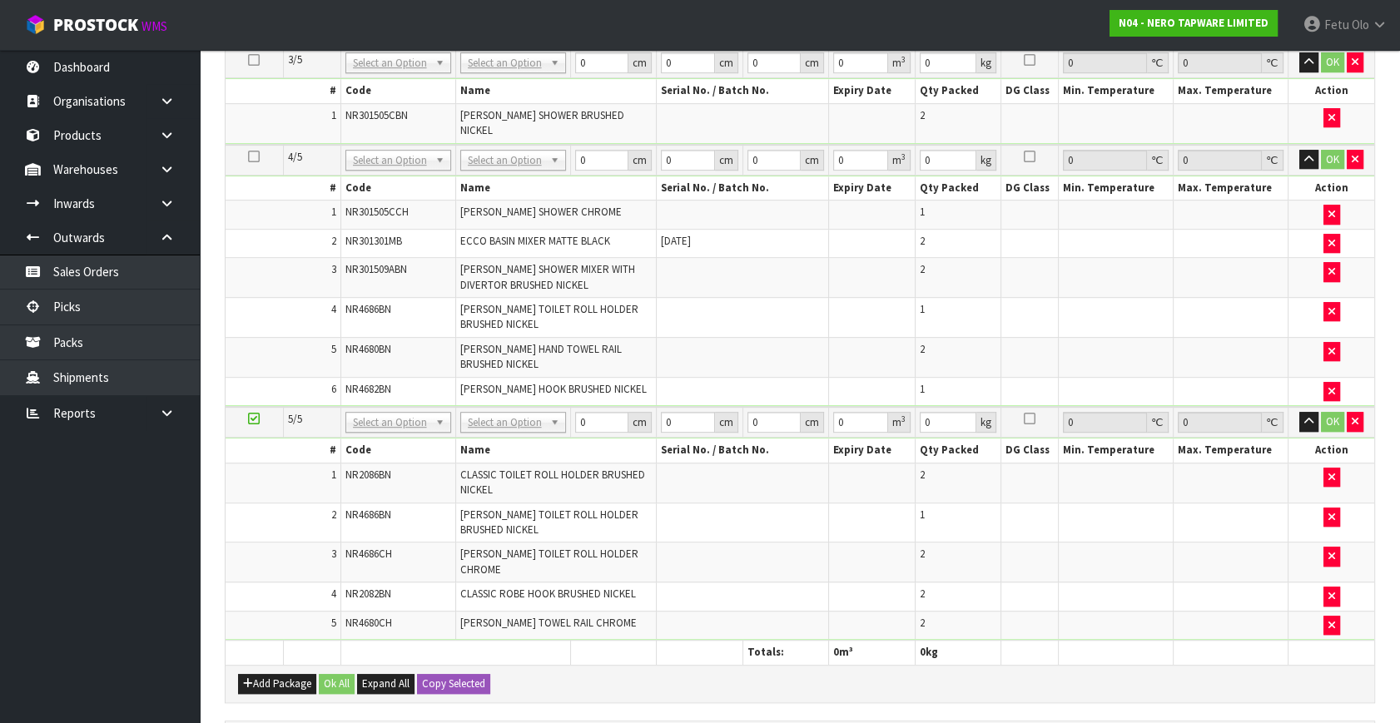
scroll to position [1108, 0]
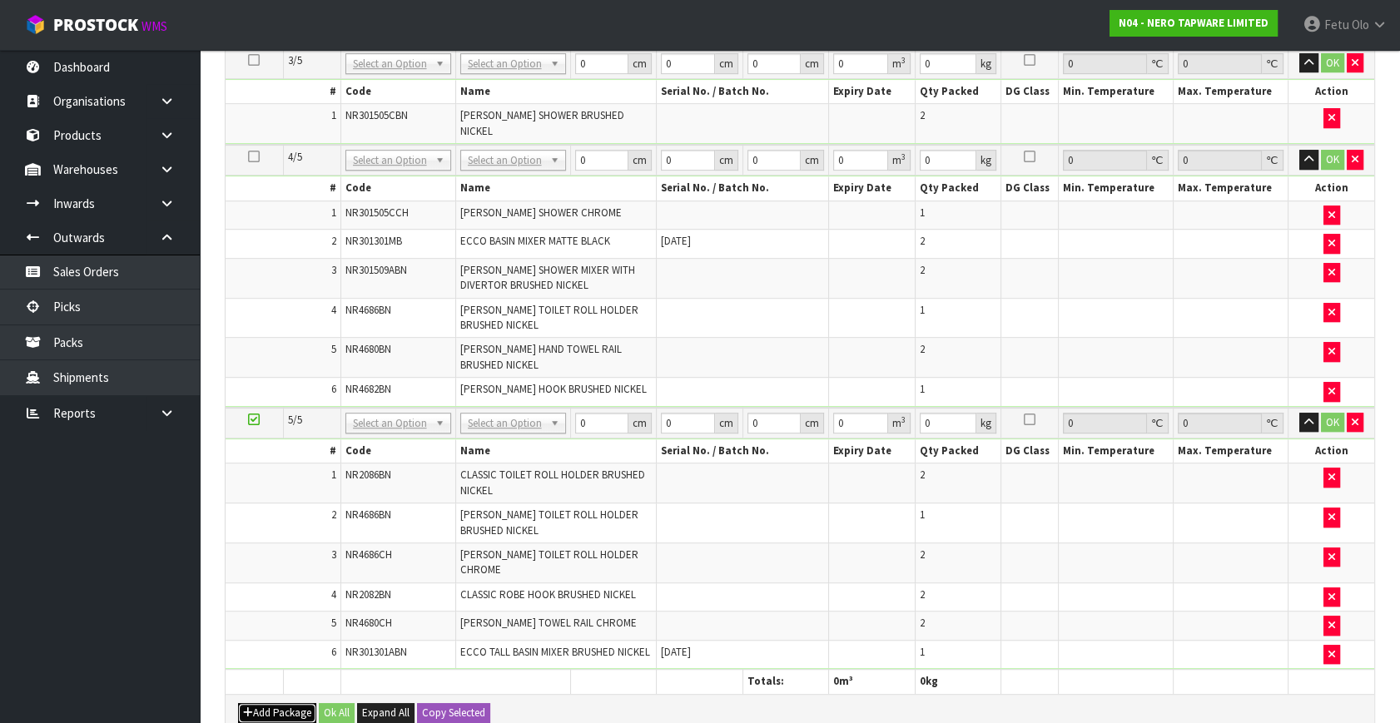
click at [254, 703] on button "Add Package" at bounding box center [277, 713] width 78 height 20
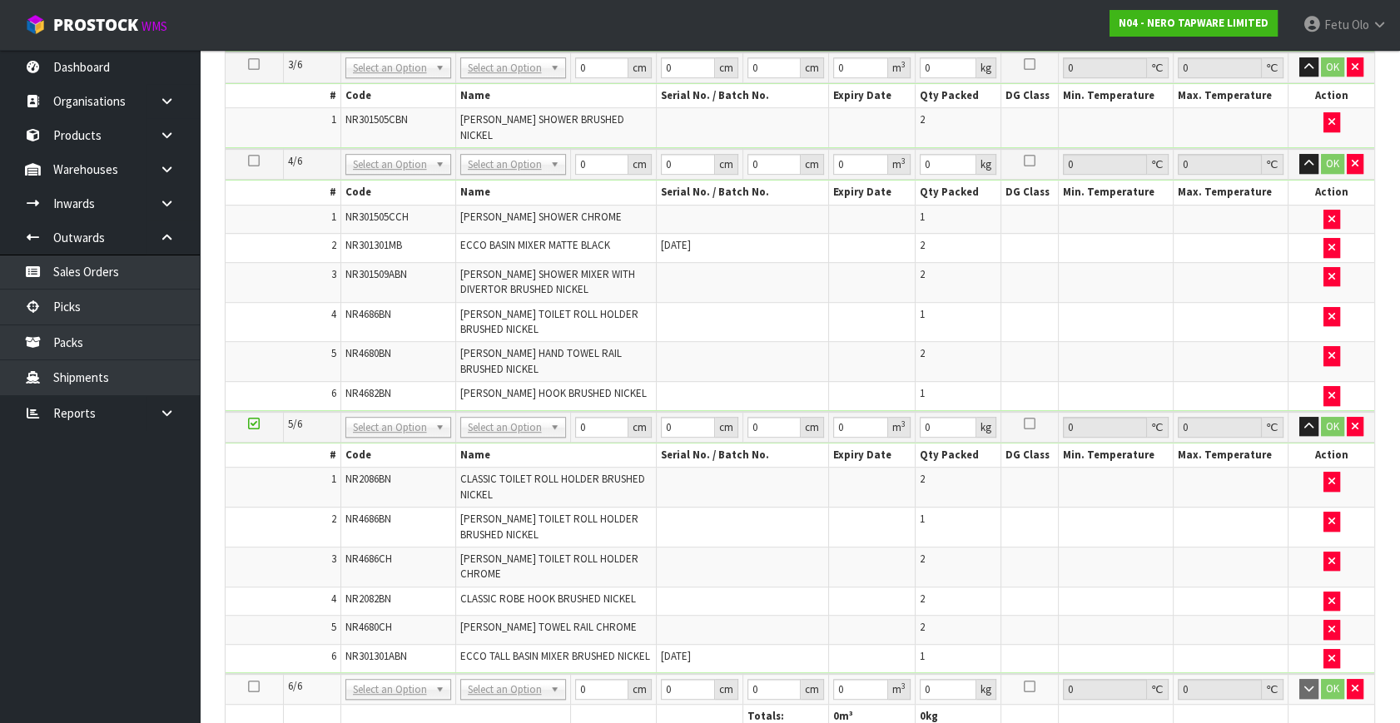
scroll to position [1184, 0]
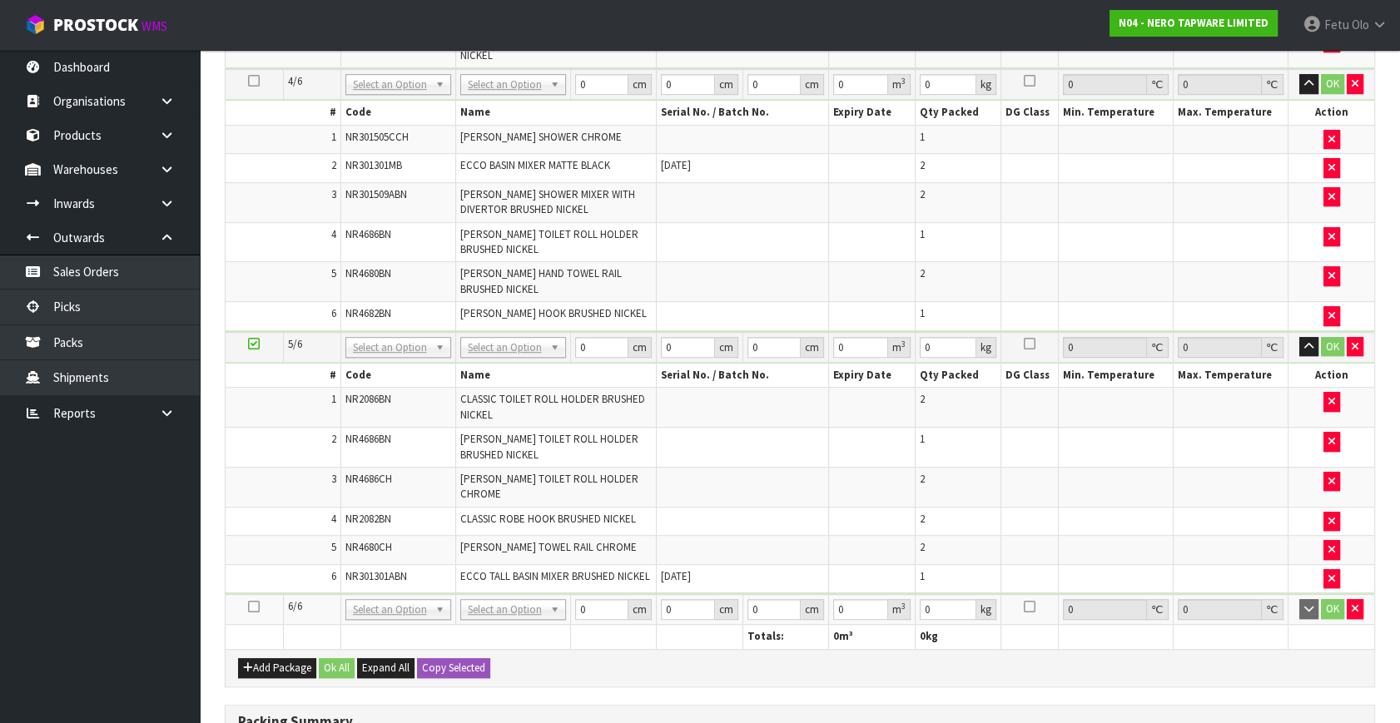
click at [979, 26] on nav "Toggle navigation ProStock WMS N04 - NERO TAPWARE LIMITED Fetu Olo Logout" at bounding box center [700, 25] width 1400 height 51
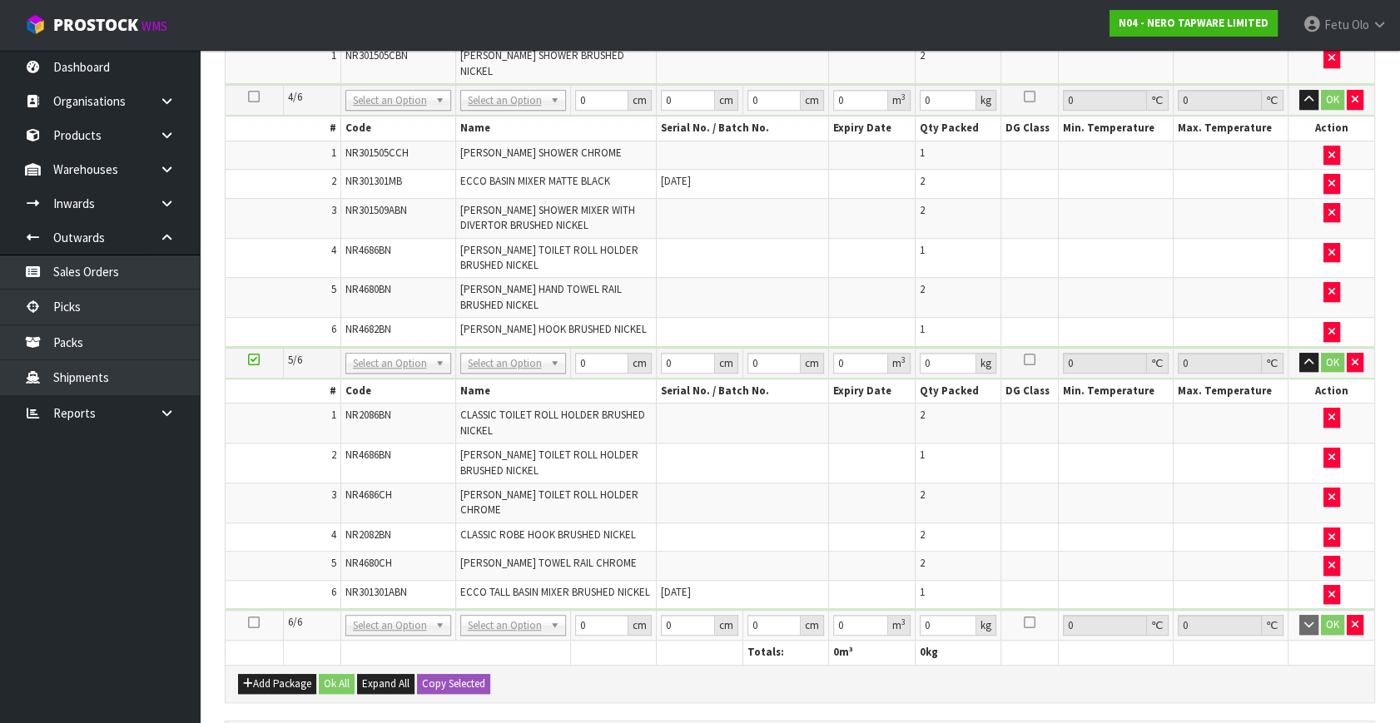
scroll to position [1170, 0]
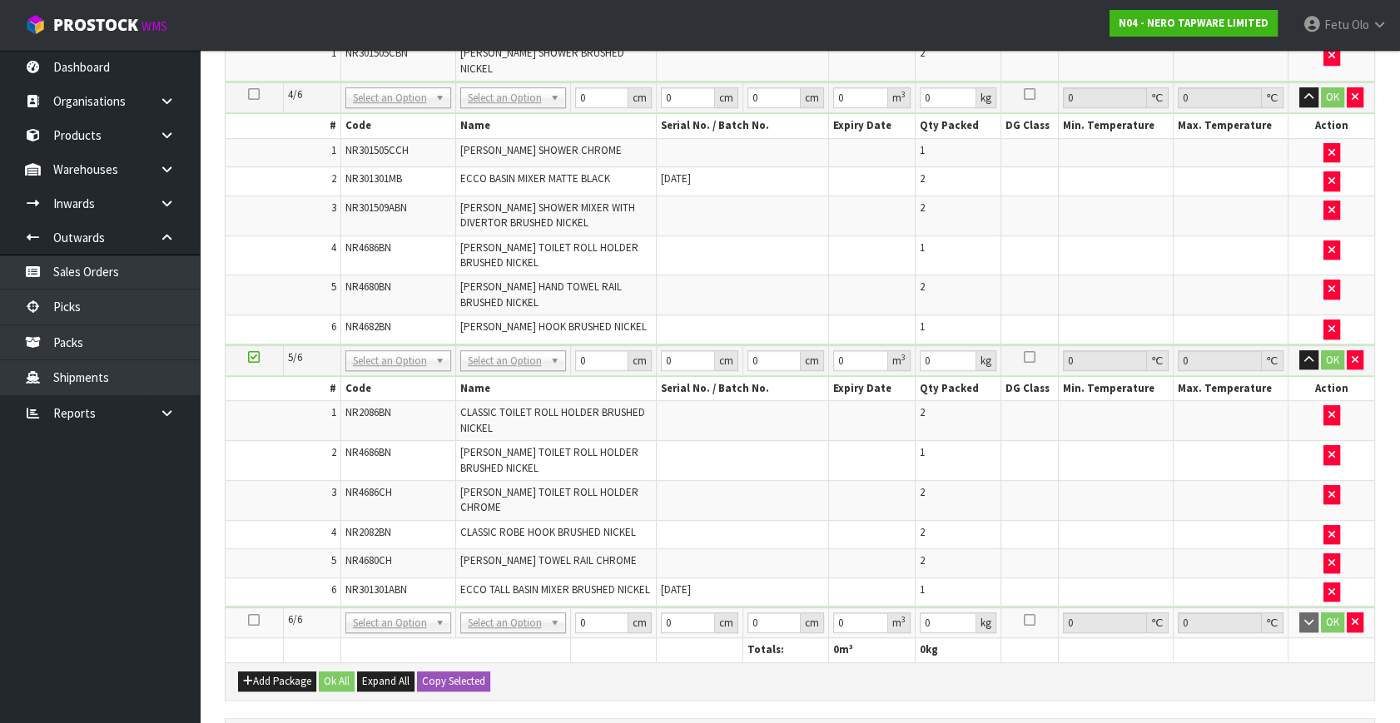
click at [253, 620] on icon at bounding box center [254, 620] width 12 height 1
click at [17, 661] on ul "Dashboard Organisations Clients Consignees Carriers Products Categories Serial …" at bounding box center [100, 386] width 200 height 673
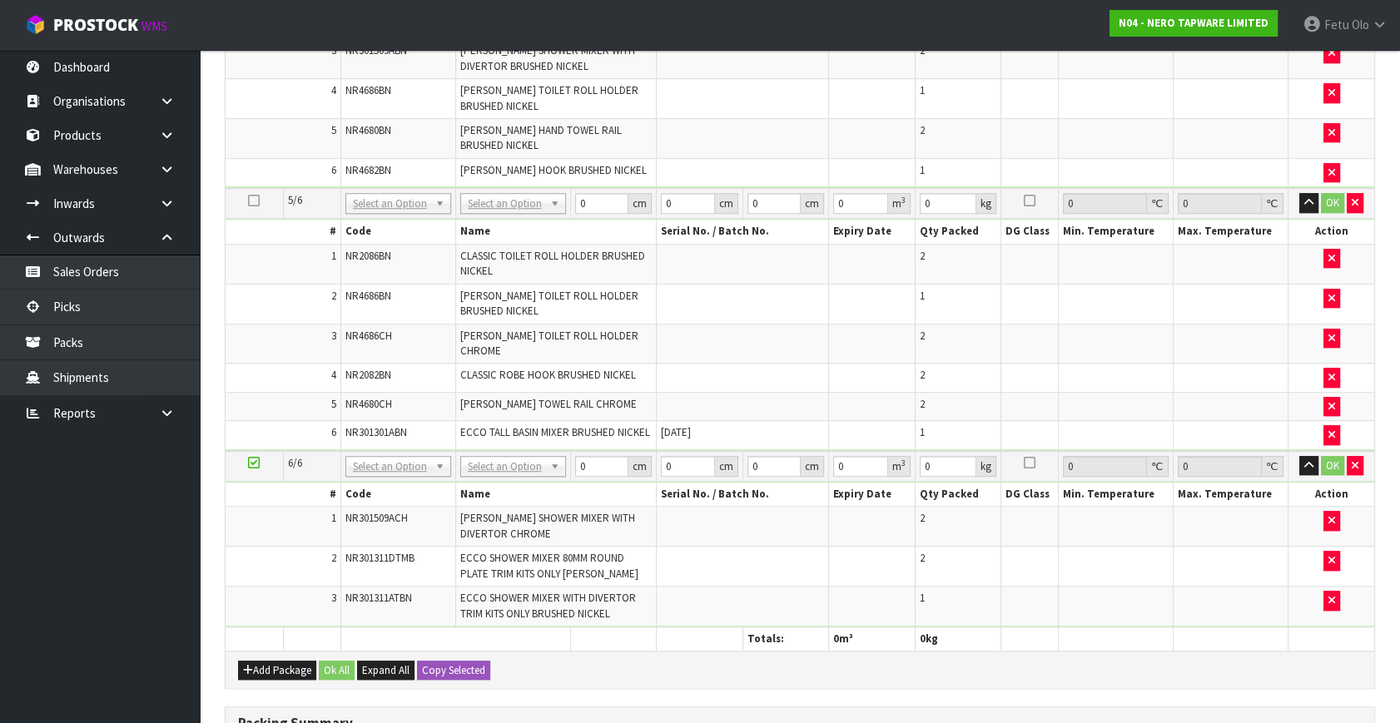
scroll to position [1437, 0]
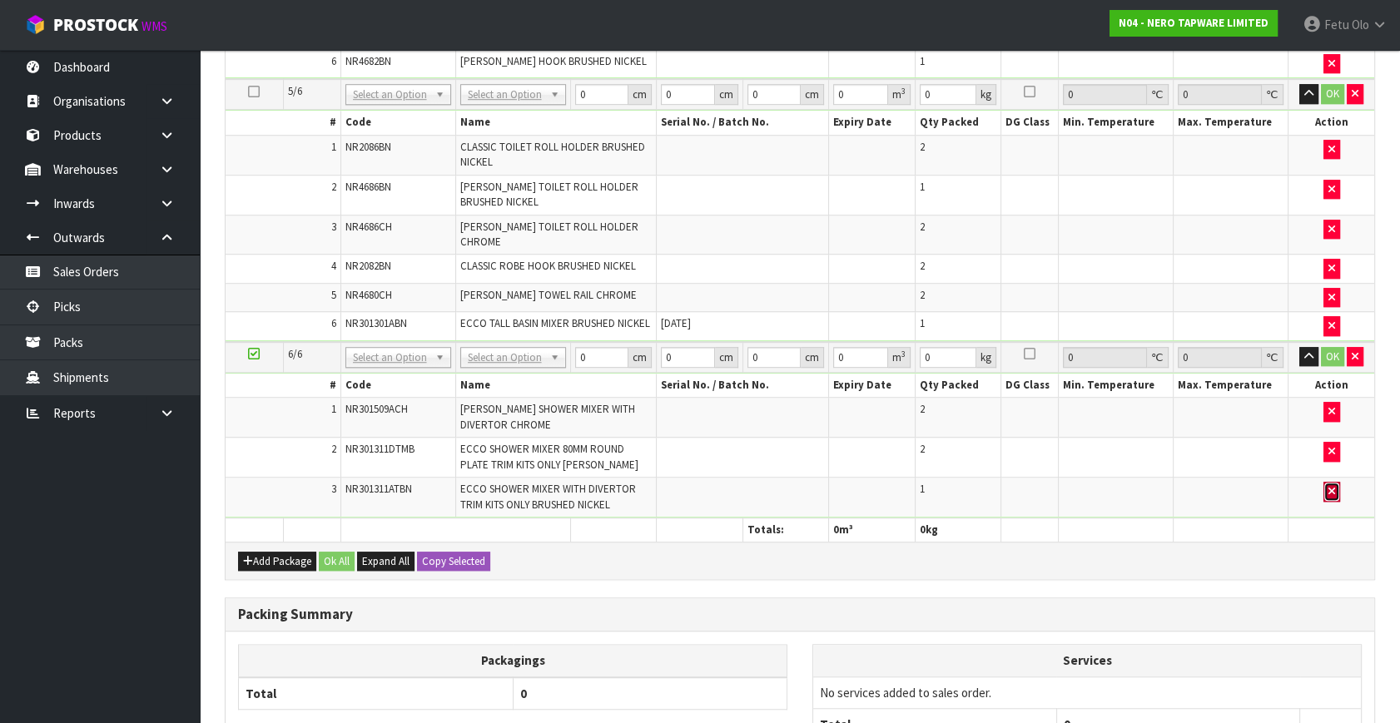
click at [1332, 486] on icon "button" at bounding box center [1331, 491] width 7 height 11
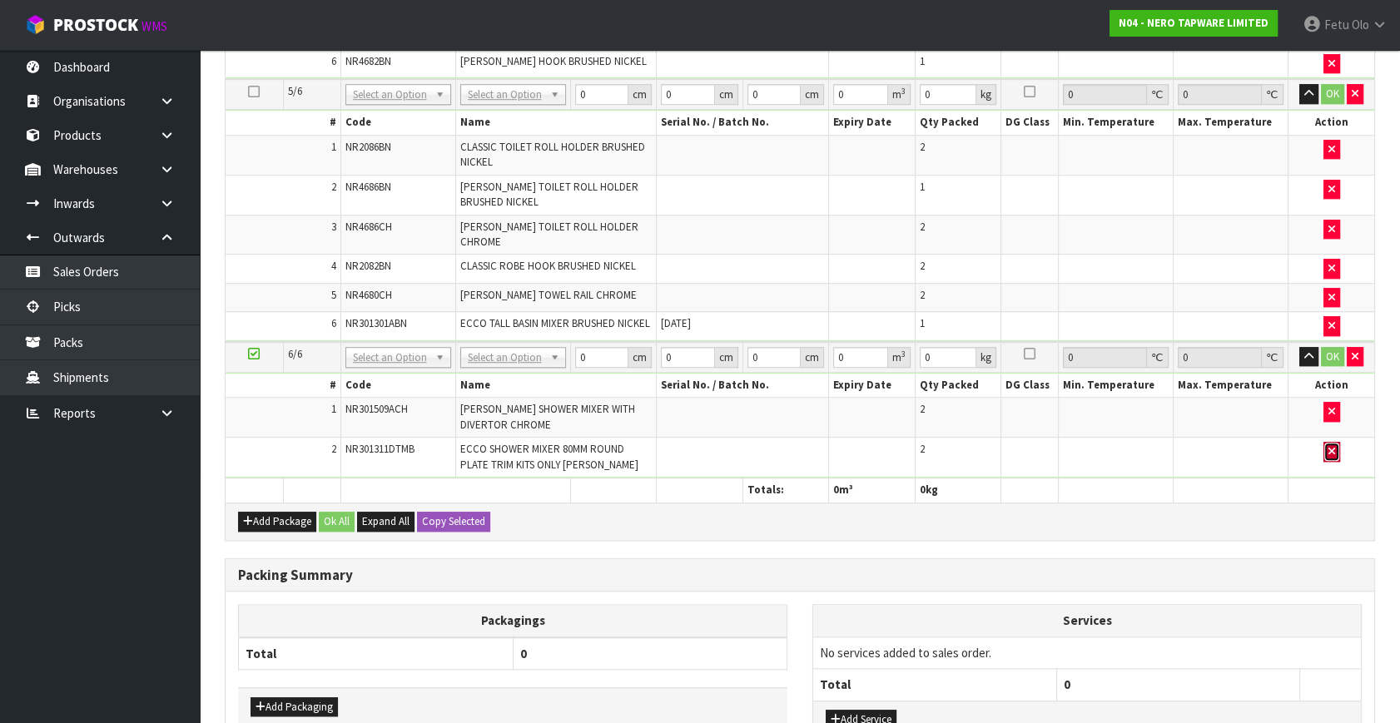
click at [1331, 446] on icon "button" at bounding box center [1331, 451] width 7 height 11
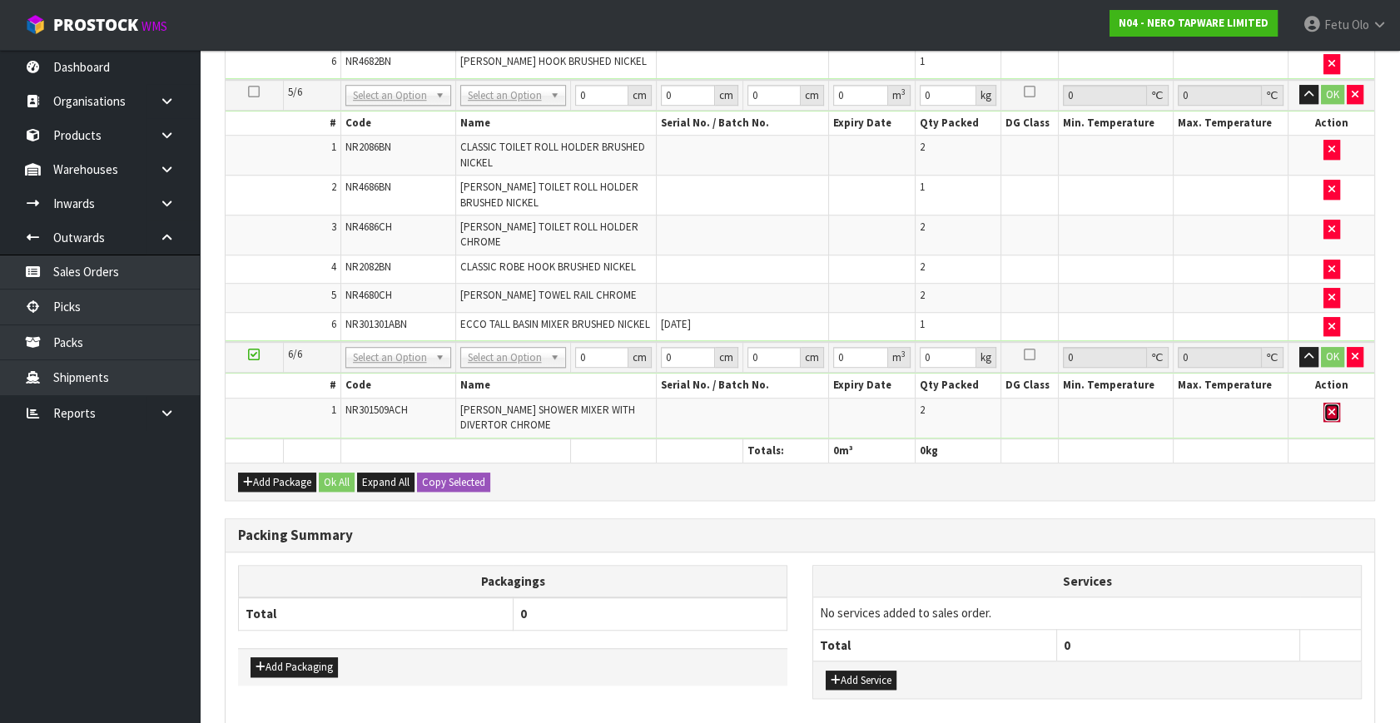
click at [1334, 403] on button "button" at bounding box center [1331, 413] width 17 height 20
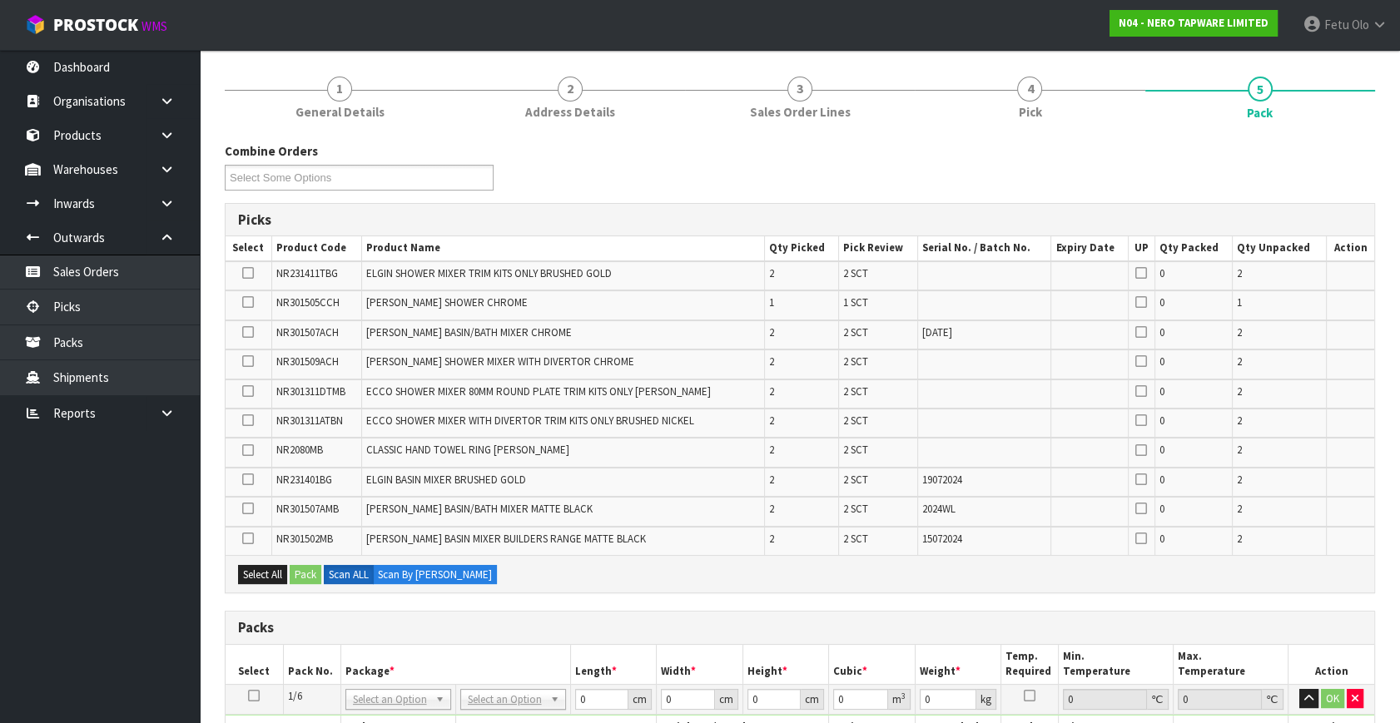
scroll to position [0, 0]
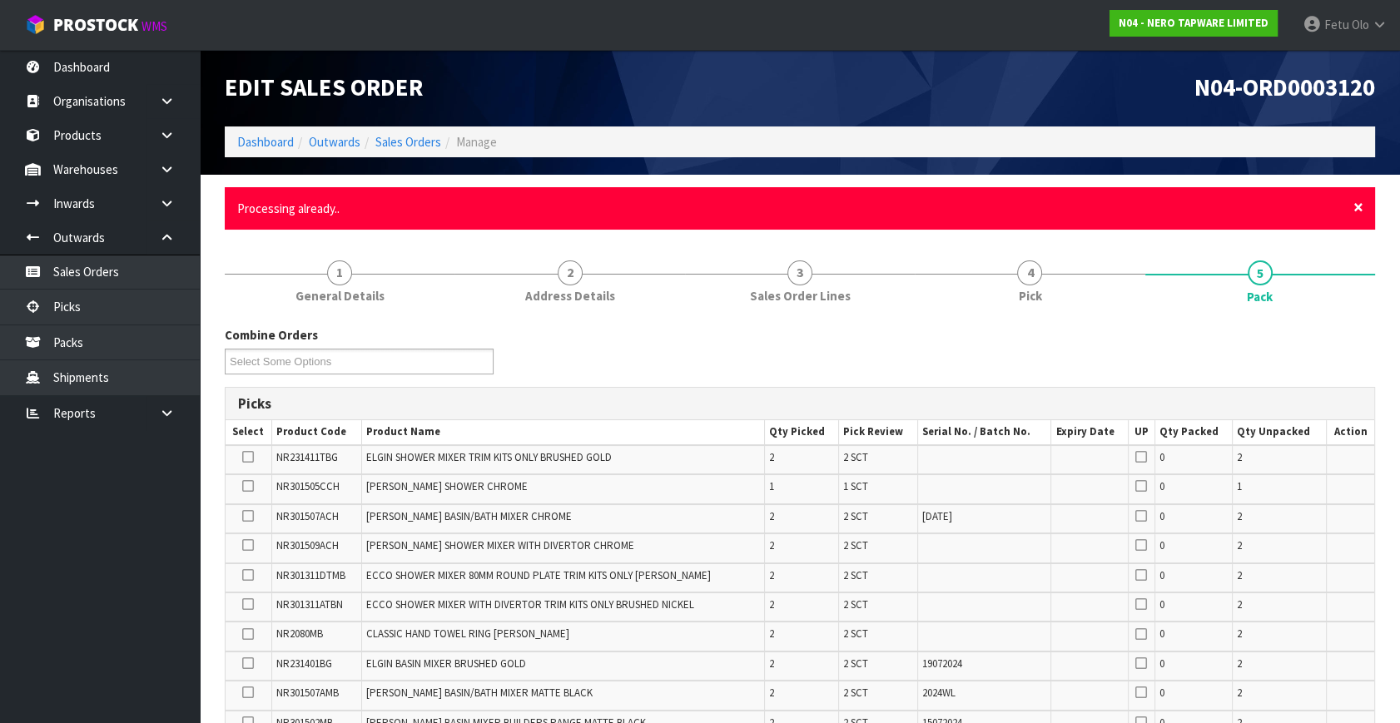
click at [1359, 205] on span "×" at bounding box center [1358, 207] width 10 height 23
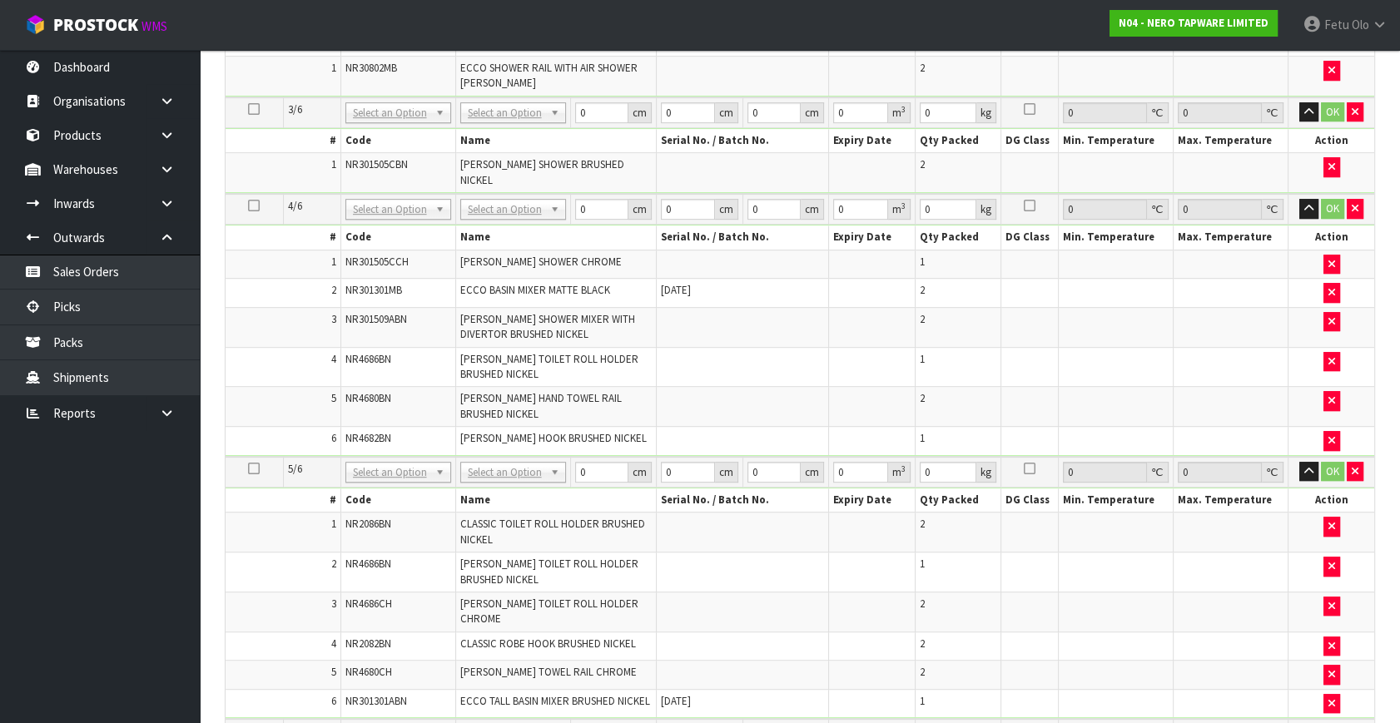
scroll to position [1410, 0]
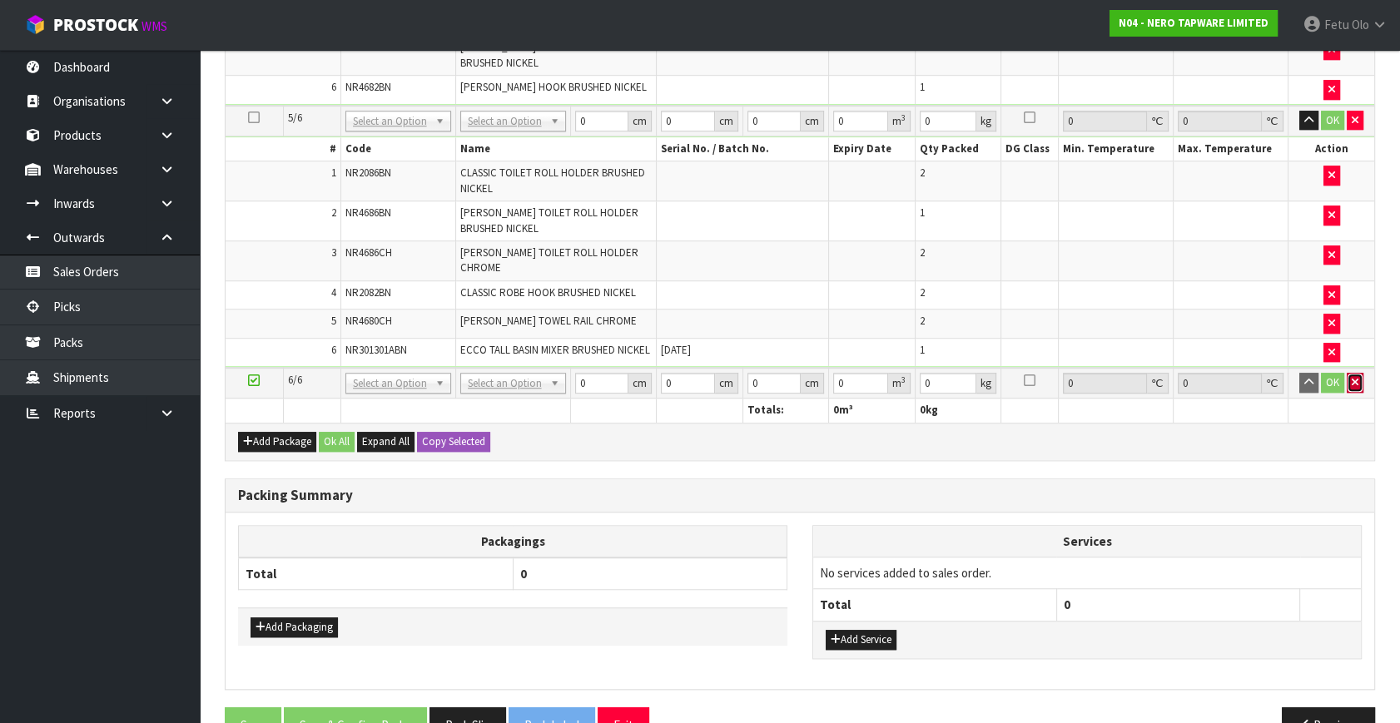
click at [1354, 377] on icon "button" at bounding box center [1355, 382] width 7 height 11
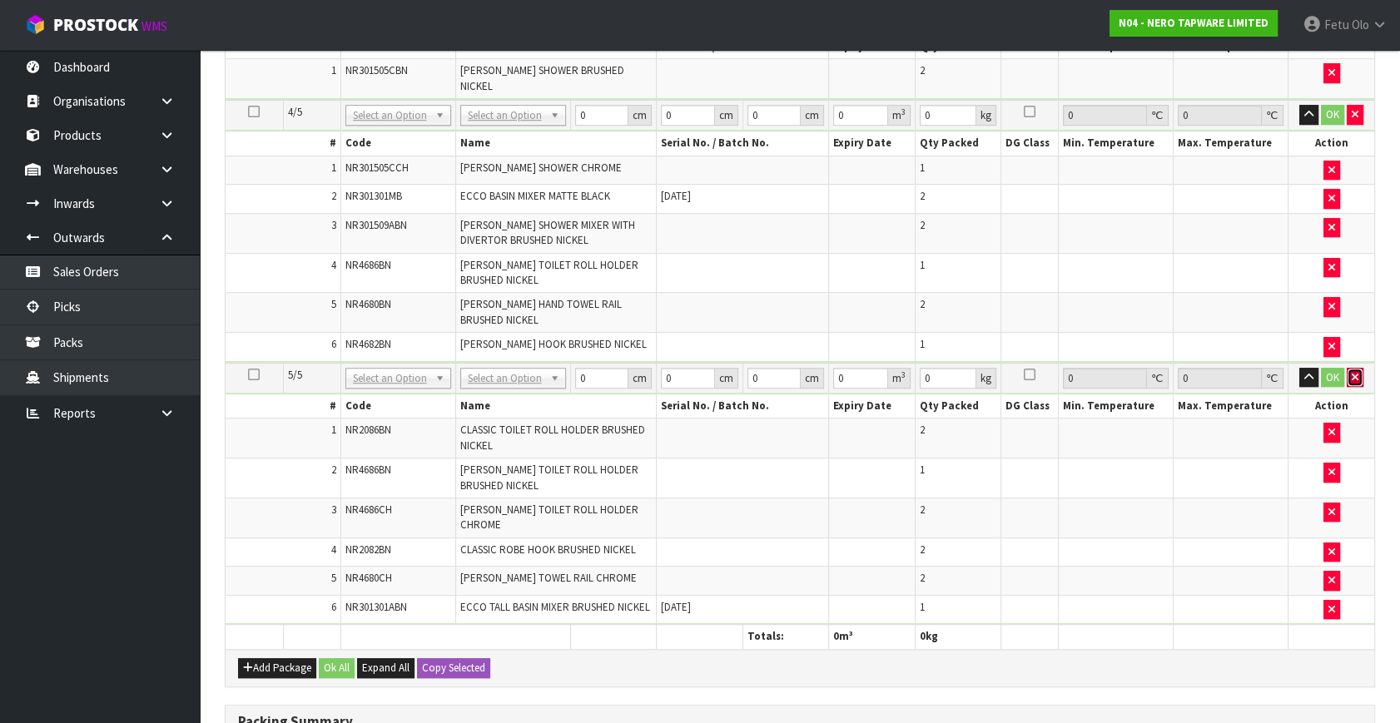
click at [1352, 372] on icon "button" at bounding box center [1355, 377] width 7 height 11
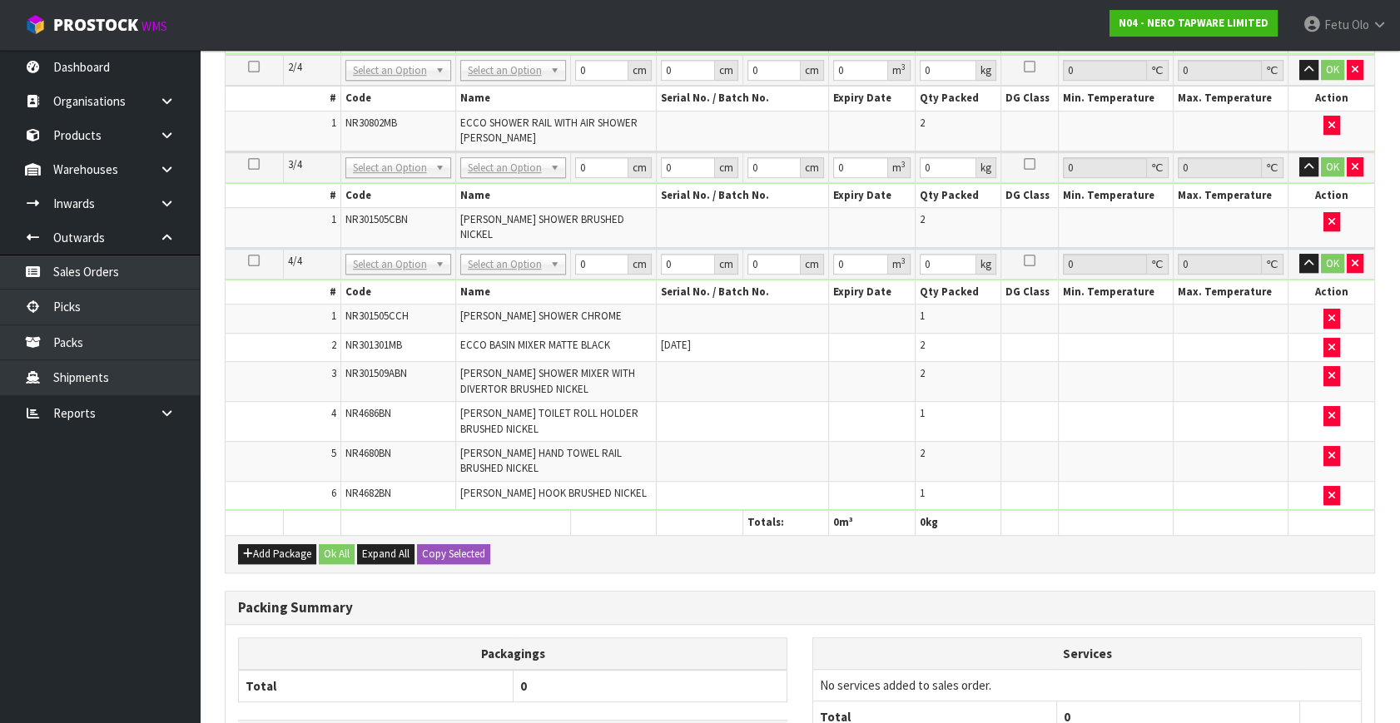
scroll to position [1003, 0]
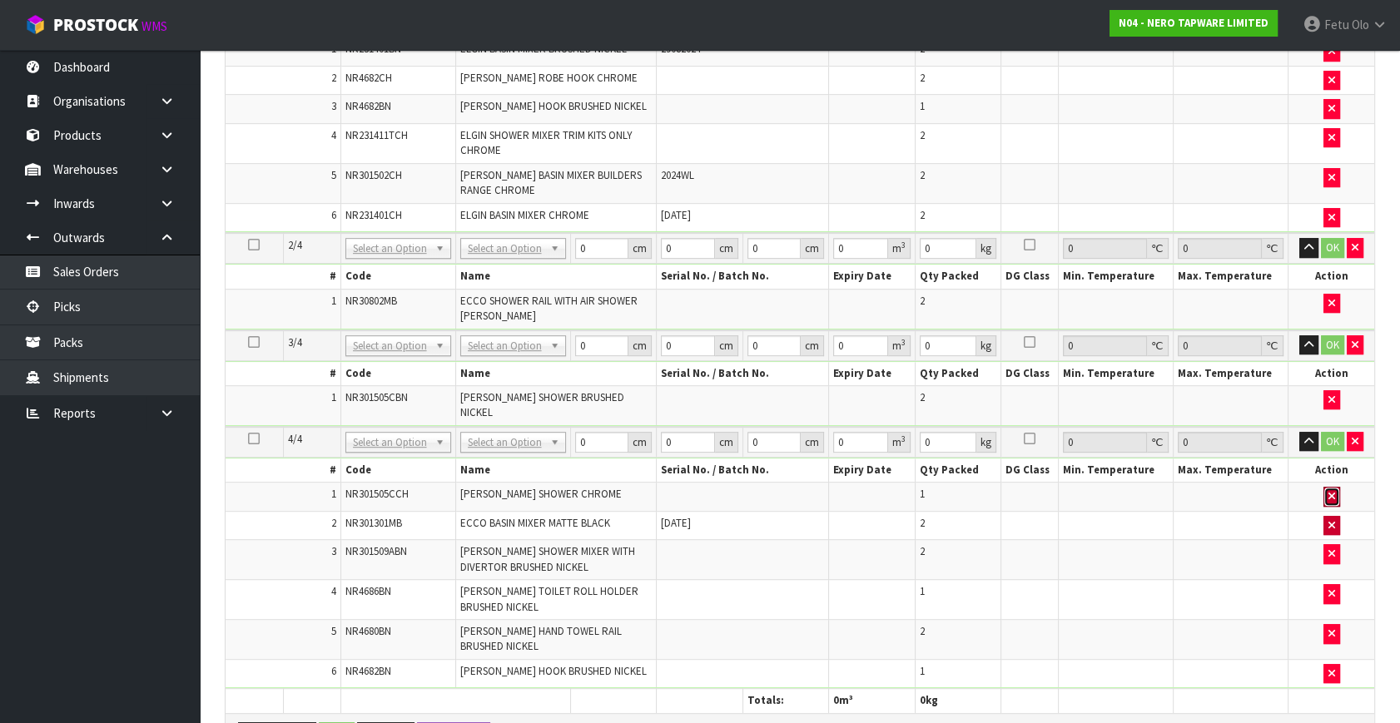
click at [1331, 491] on icon "button" at bounding box center [1331, 496] width 7 height 11
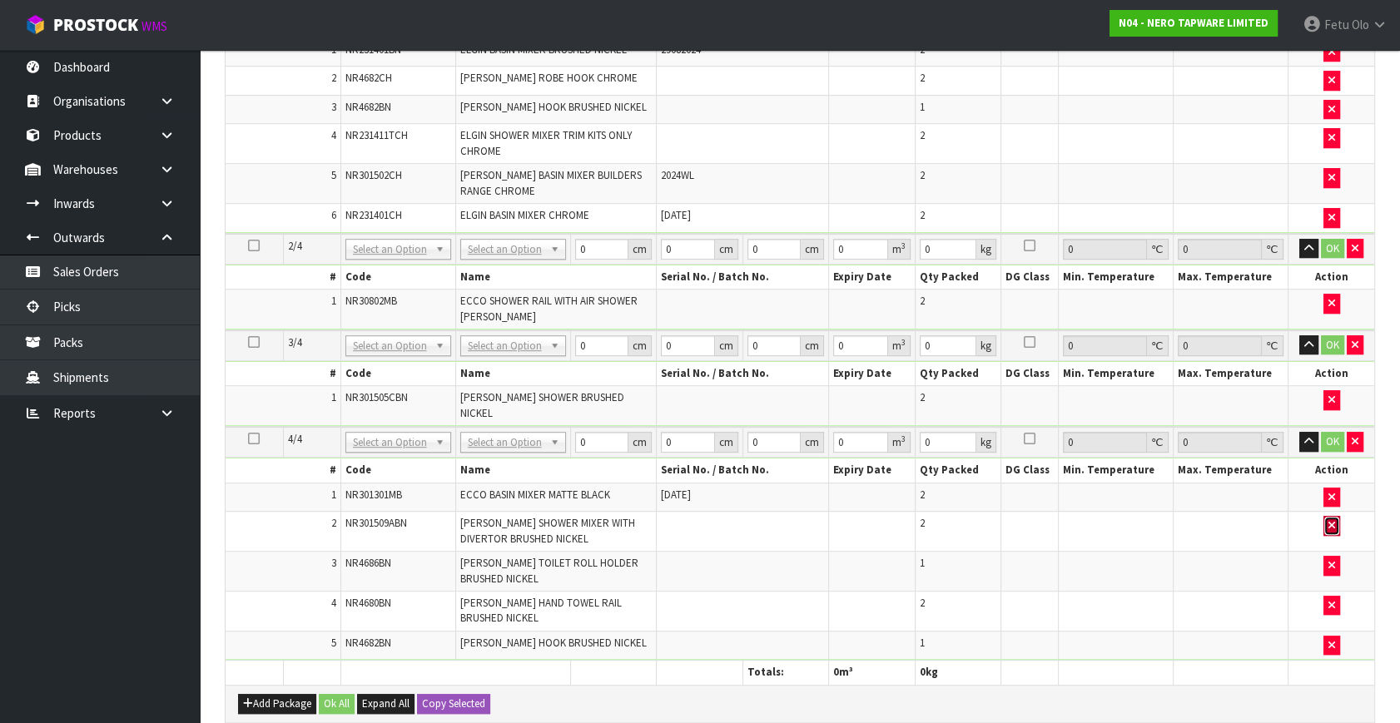
click at [1330, 520] on icon "button" at bounding box center [1331, 525] width 7 height 11
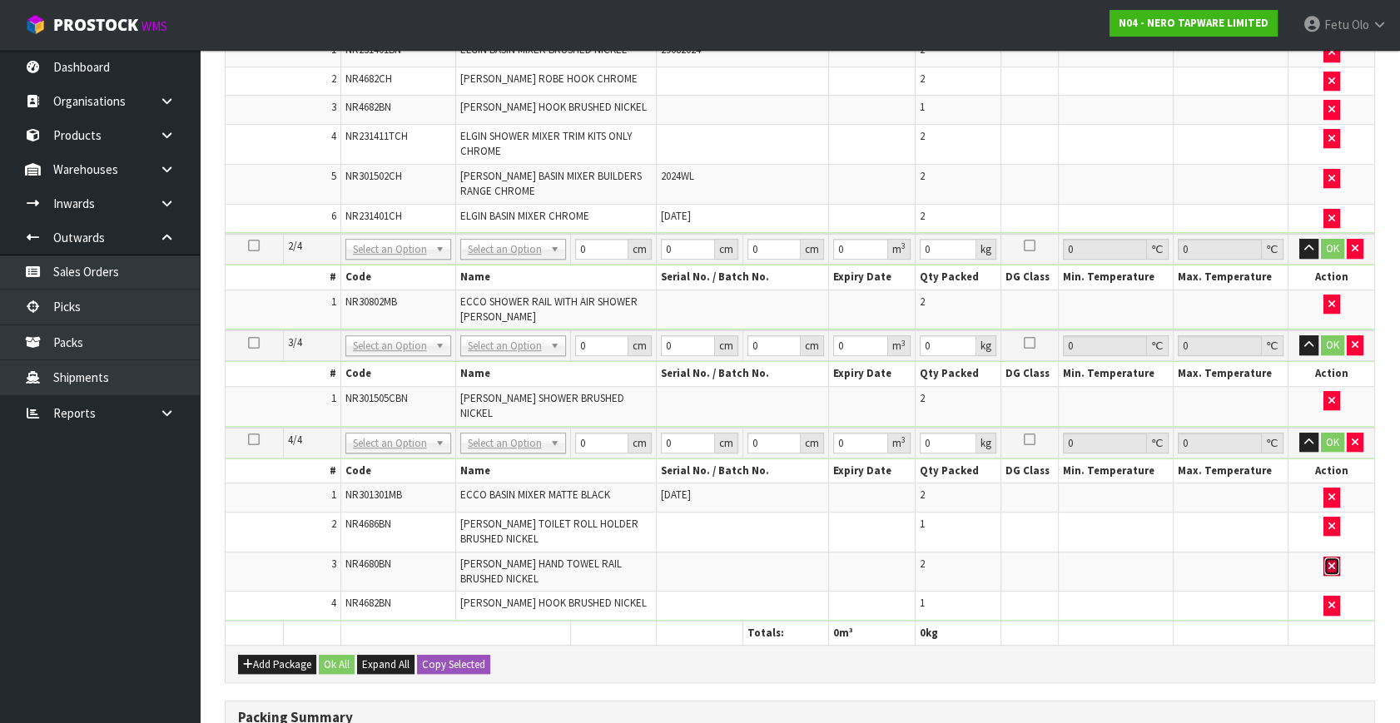
drag, startPoint x: 1331, startPoint y: 548, endPoint x: 1335, endPoint y: 585, distance: 36.9
click at [1331, 561] on icon "button" at bounding box center [1331, 566] width 7 height 11
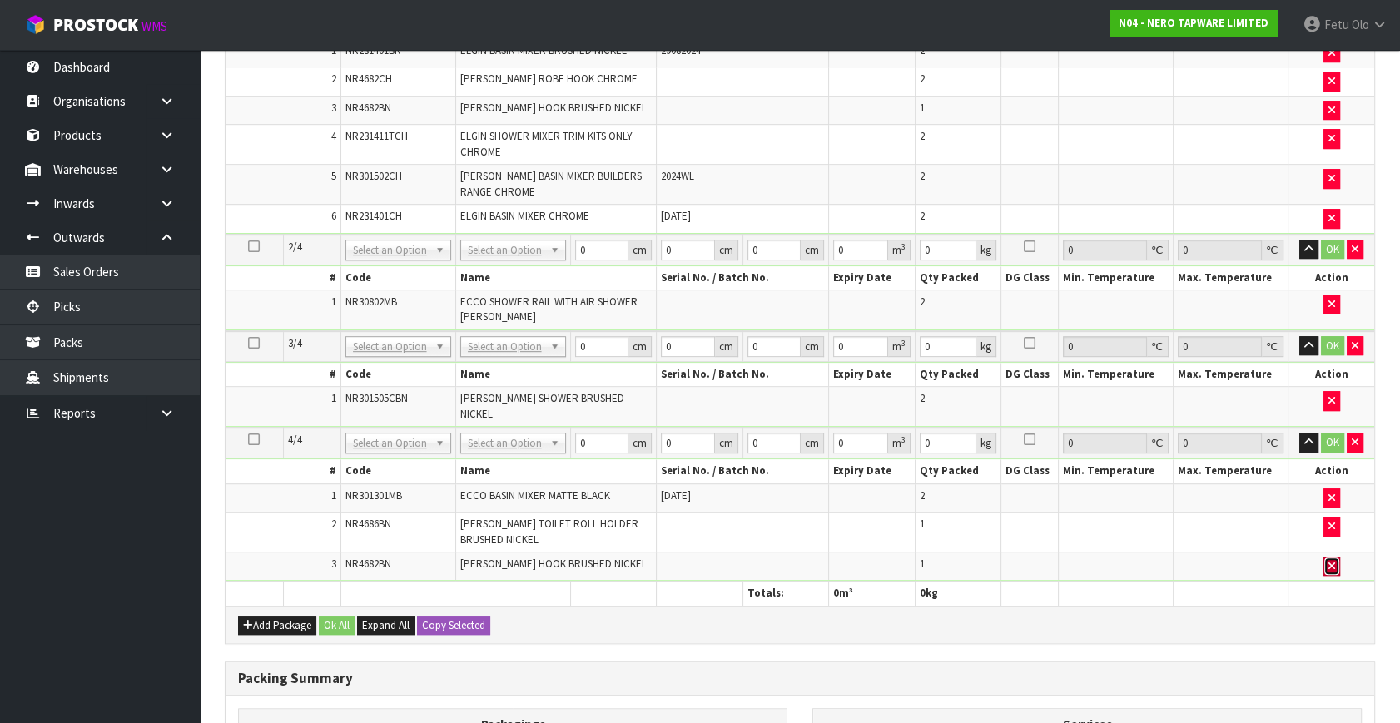
click at [1337, 557] on button "button" at bounding box center [1331, 567] width 17 height 20
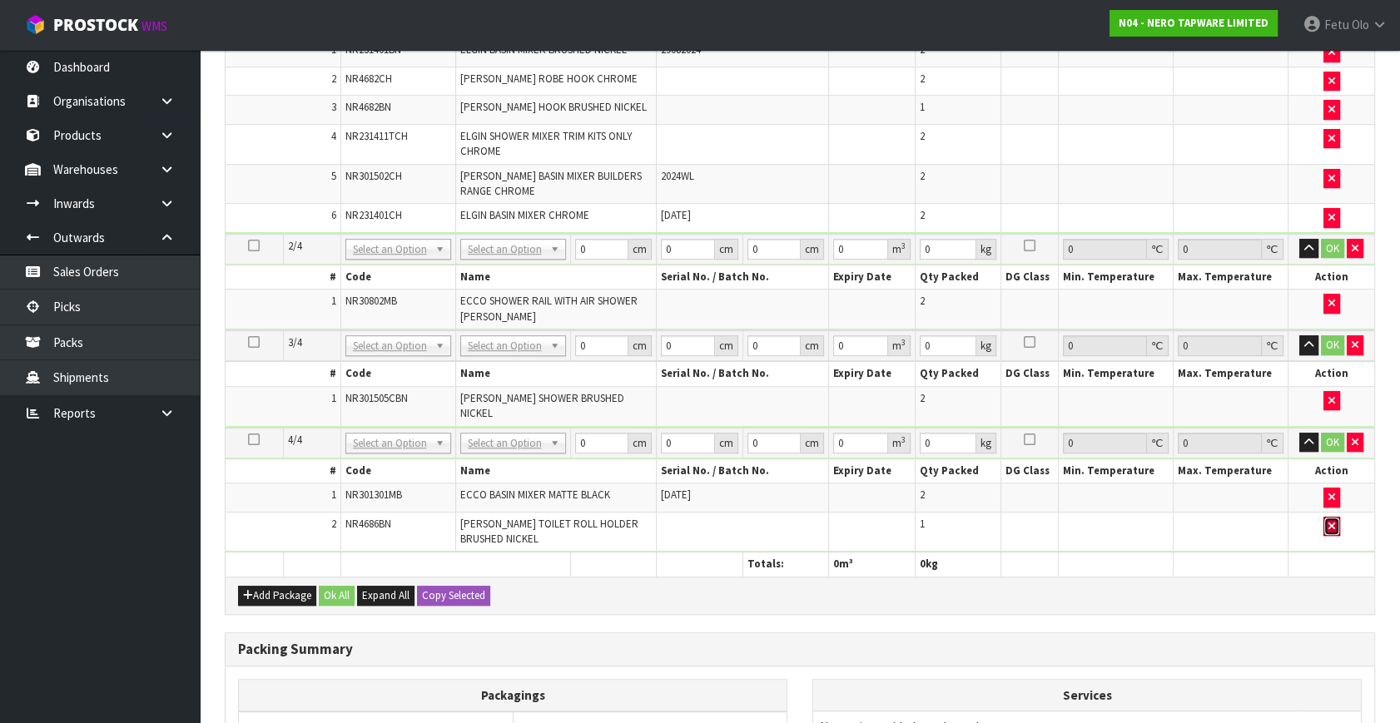
click at [1332, 521] on icon "button" at bounding box center [1331, 526] width 7 height 11
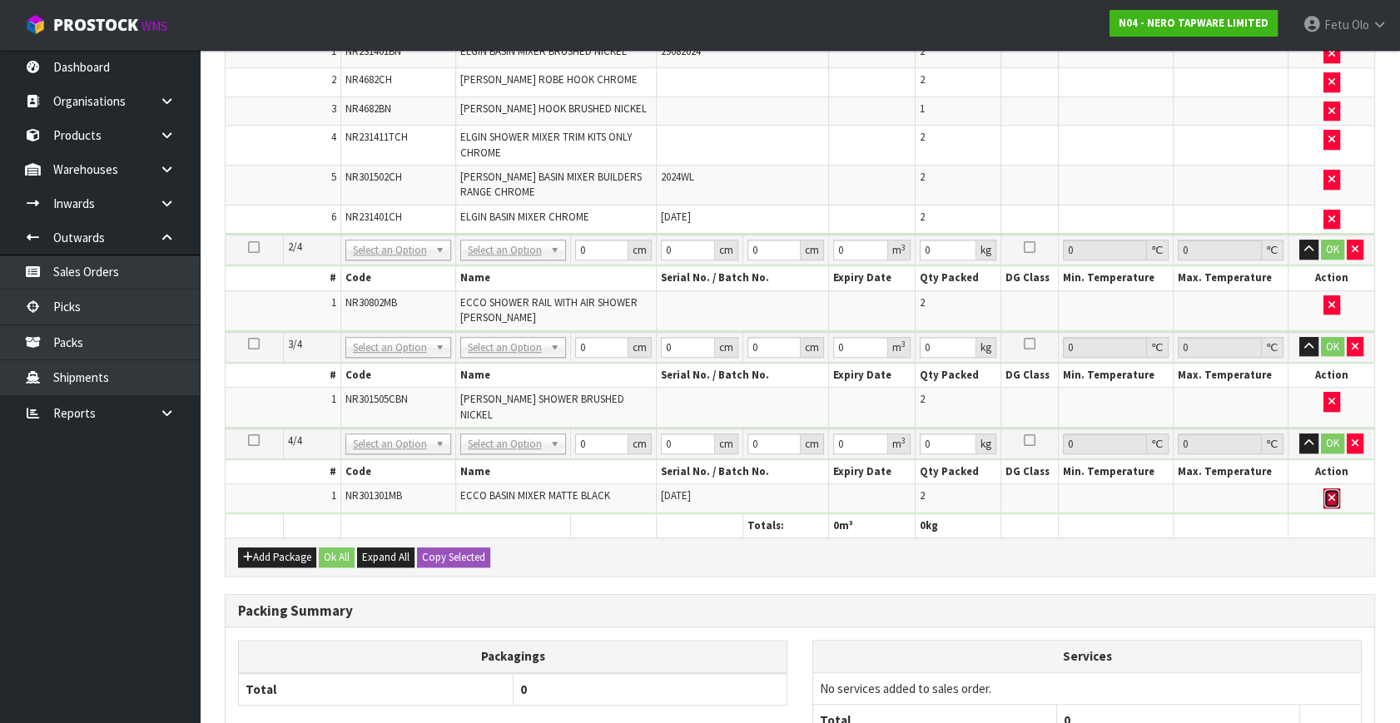
click at [1334, 489] on button "button" at bounding box center [1331, 499] width 17 height 20
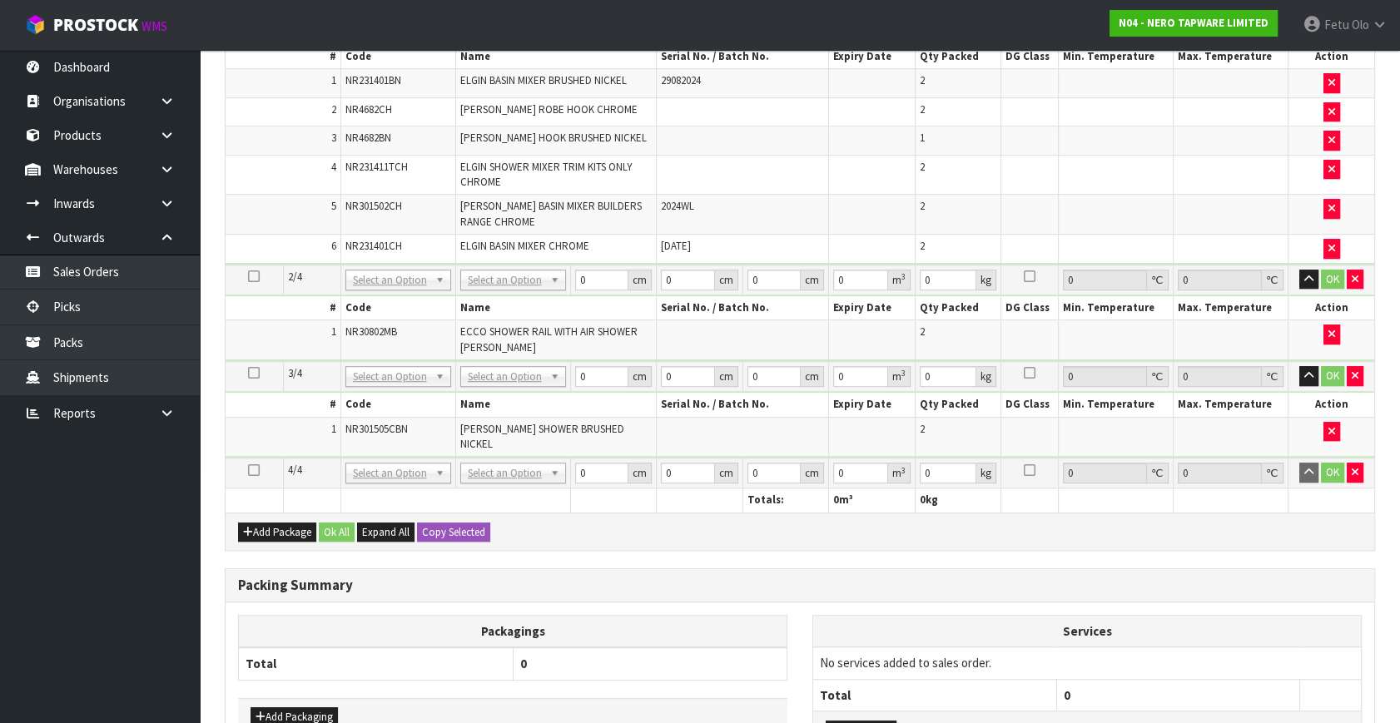
scroll to position [1179, 0]
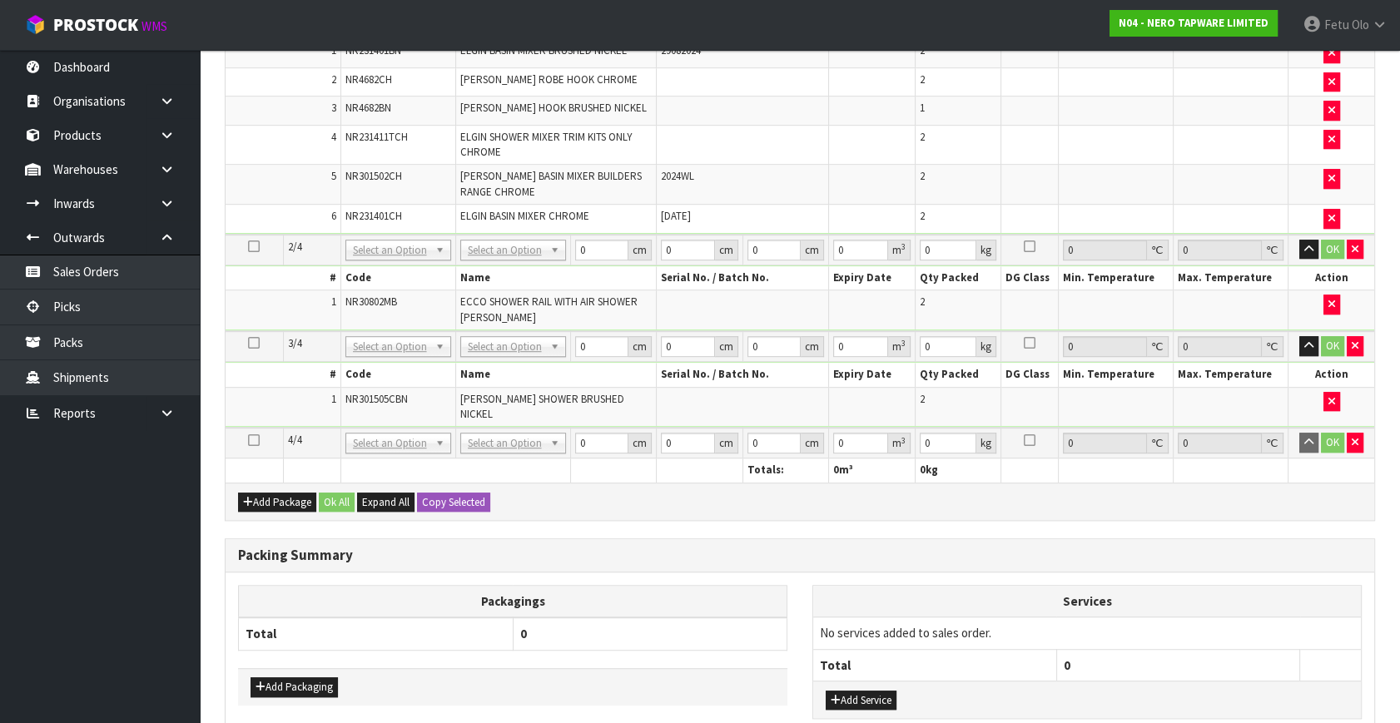
click at [257, 440] on icon at bounding box center [254, 440] width 12 height 1
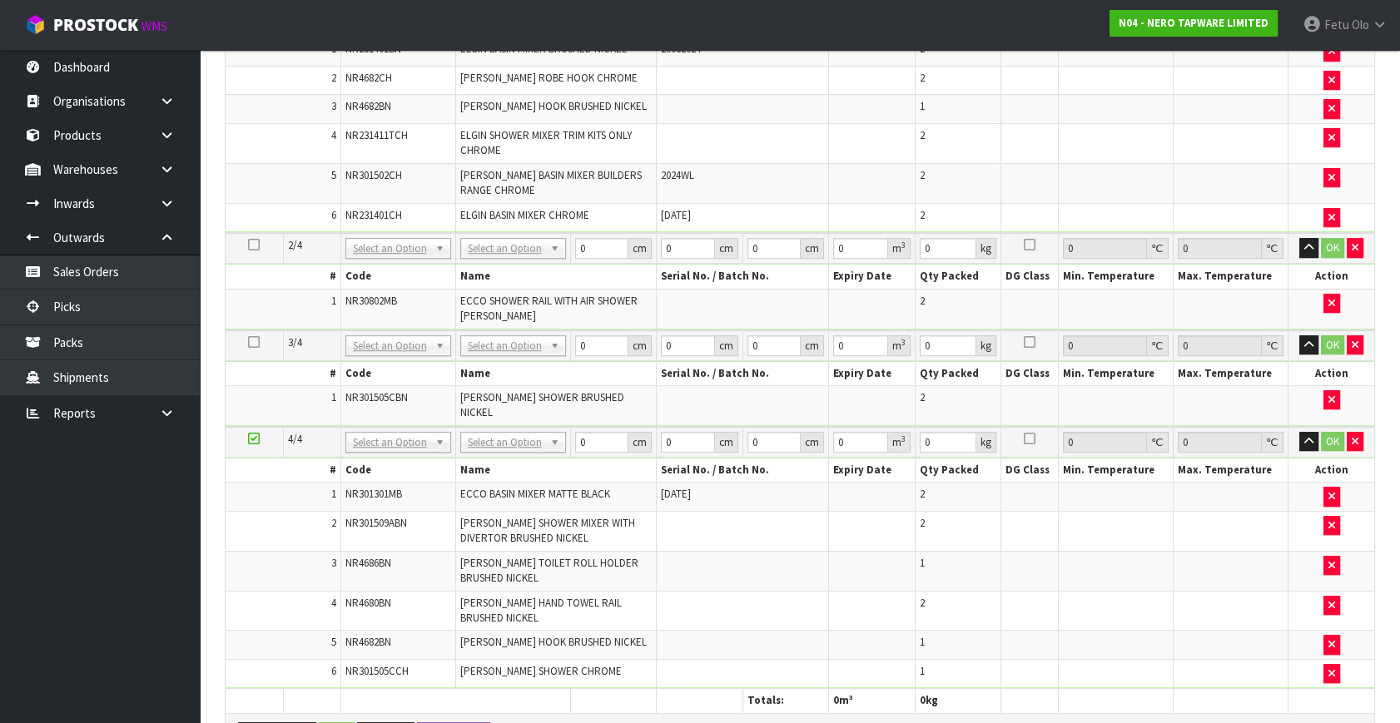
scroll to position [1079, 0]
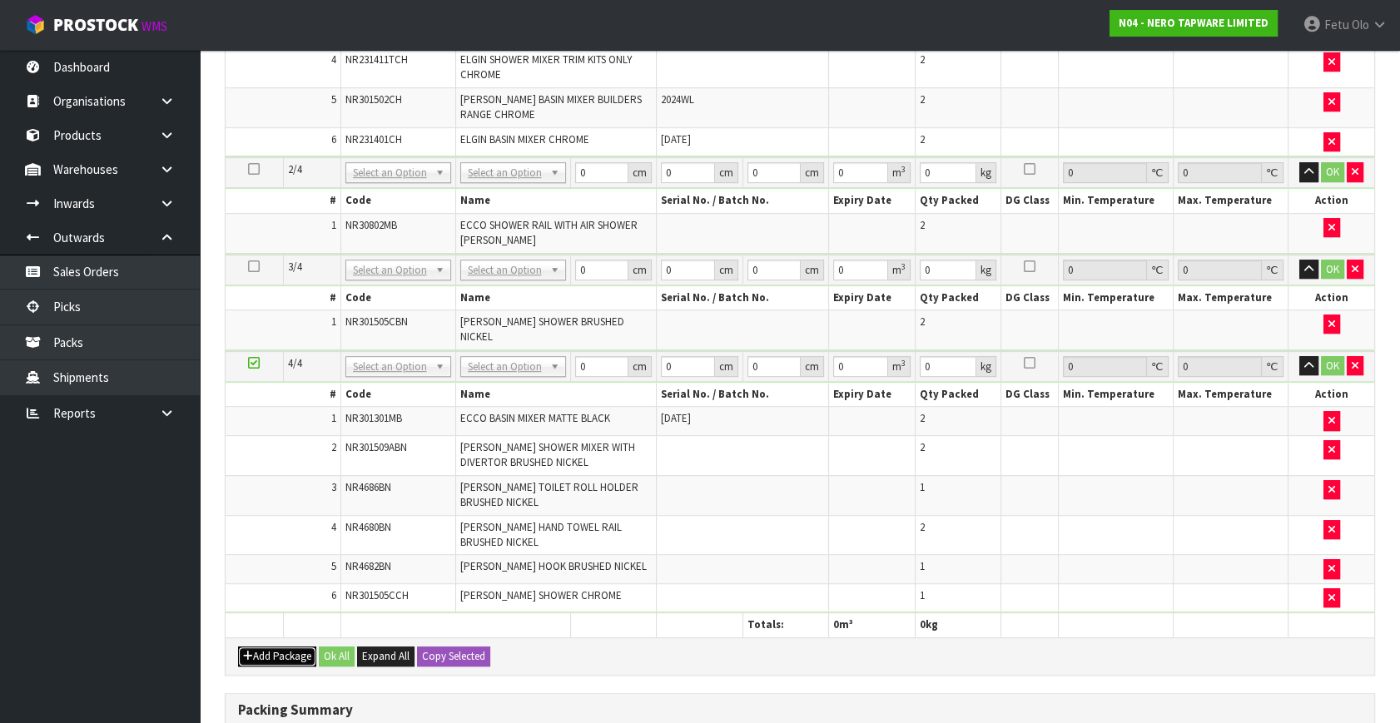
click at [275, 647] on button "Add Package" at bounding box center [277, 657] width 78 height 20
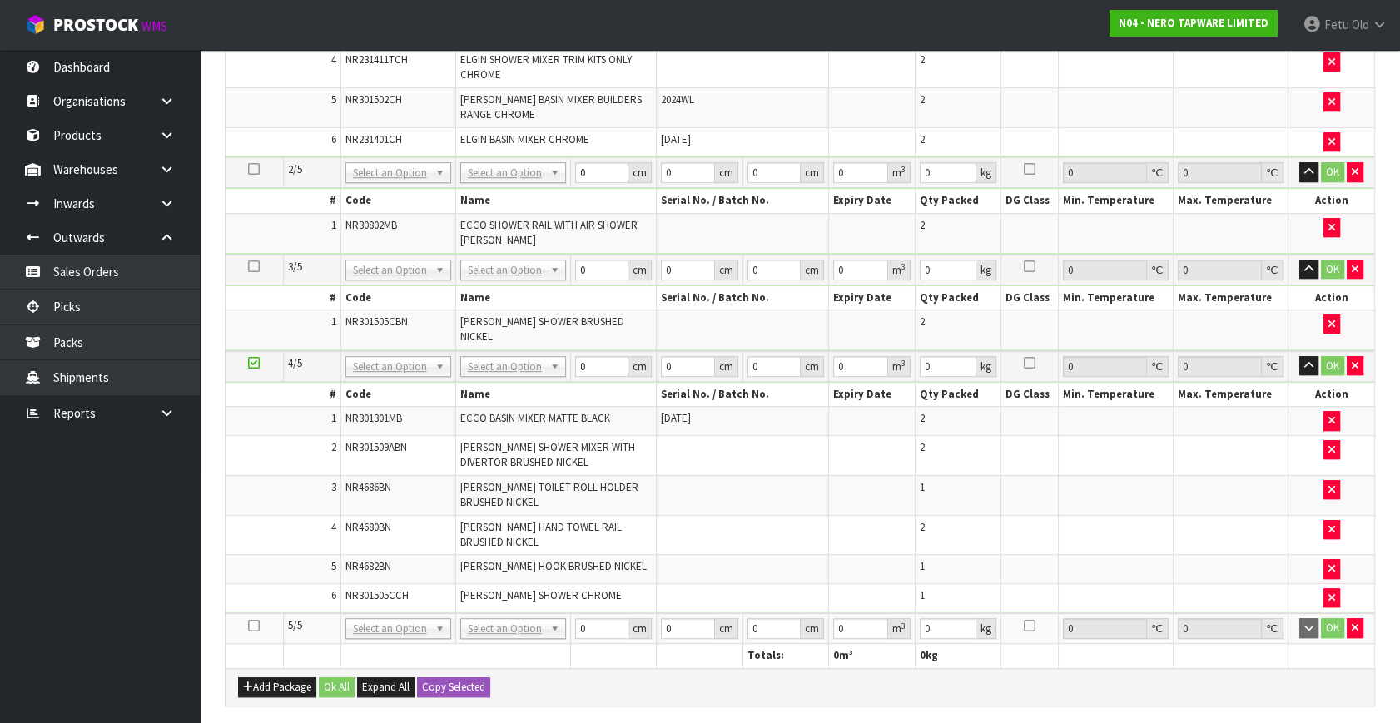
click at [250, 626] on icon at bounding box center [254, 626] width 12 height 1
click at [84, 643] on ul "Dashboard Organisations Clients Consignees Carriers Products Categories Serial …" at bounding box center [100, 386] width 200 height 673
click at [52, 628] on ul "Dashboard Organisations Clients Consignees Carriers Products Categories Serial …" at bounding box center [100, 386] width 200 height 673
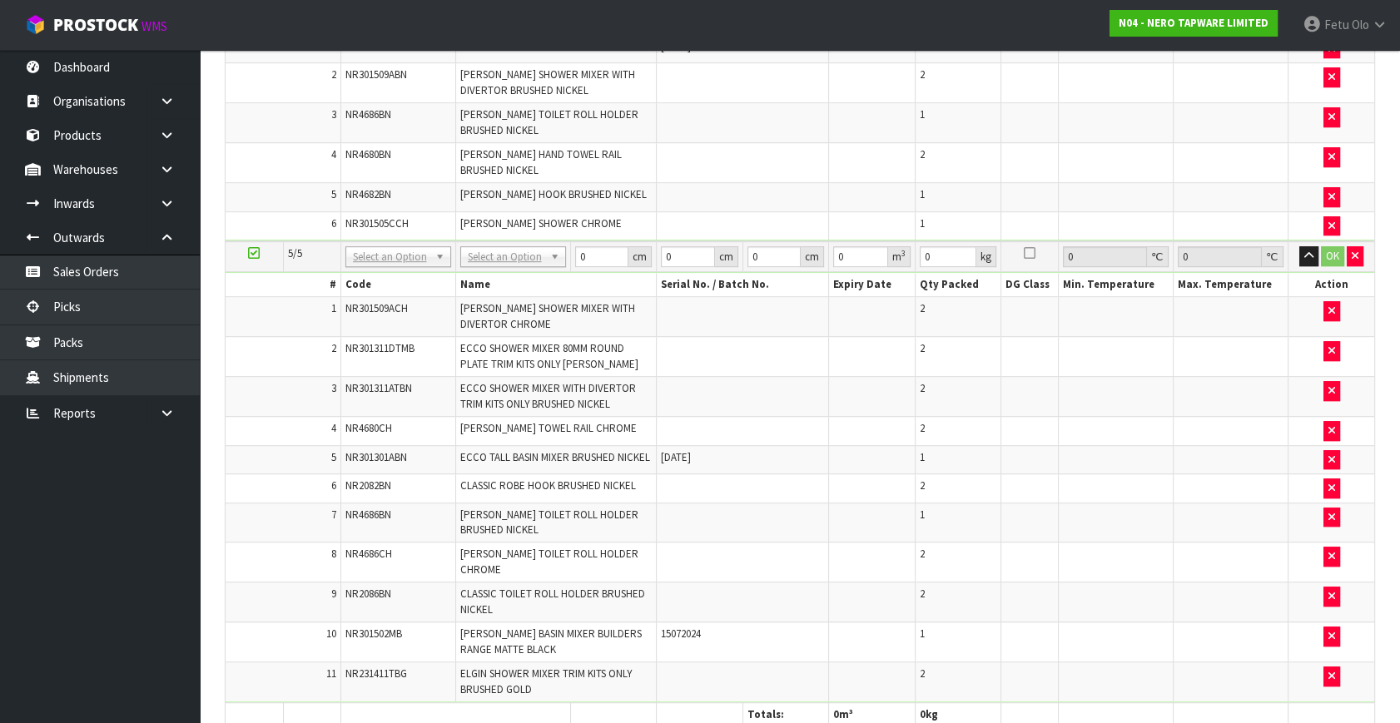
scroll to position [1461, 0]
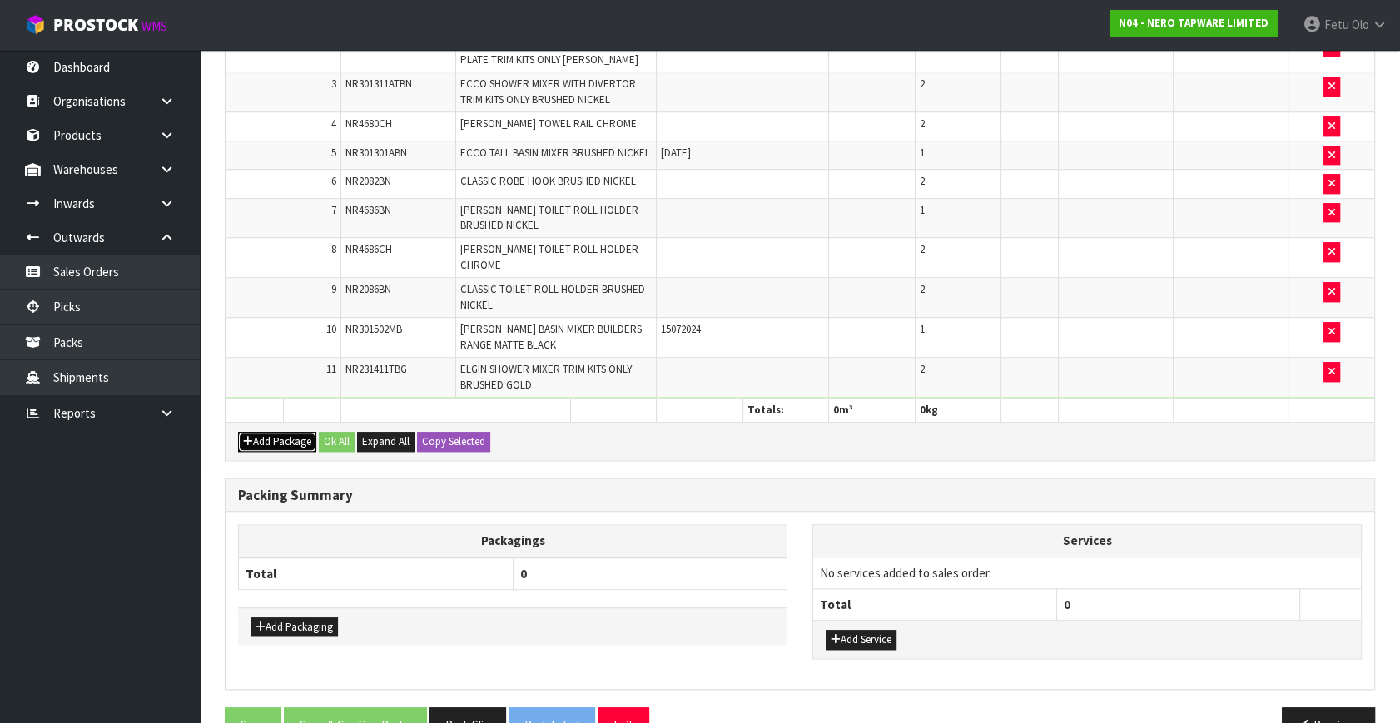
click at [259, 432] on button "Add Package" at bounding box center [277, 442] width 78 height 20
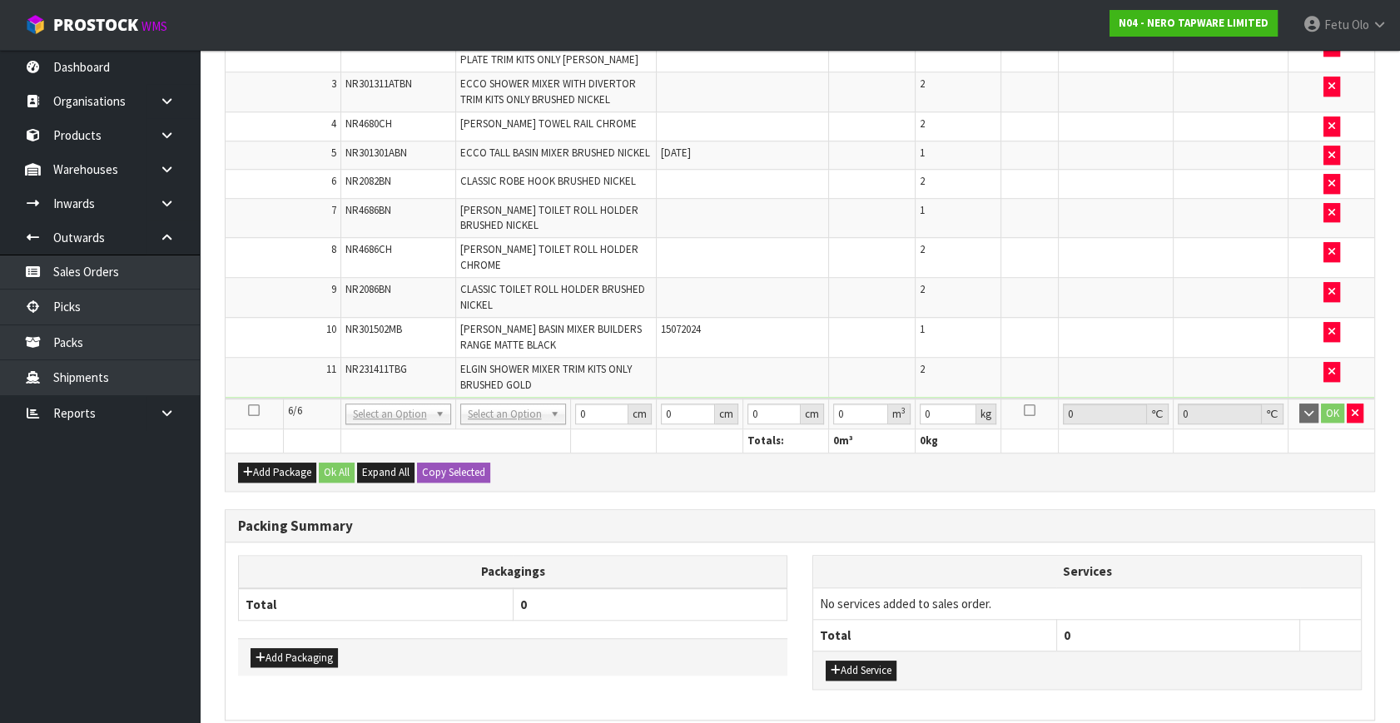
click at [258, 410] on icon at bounding box center [254, 410] width 12 height 1
click at [113, 529] on ul "Dashboard Organisations Clients Consignees Carriers Products Categories Serial …" at bounding box center [100, 386] width 200 height 673
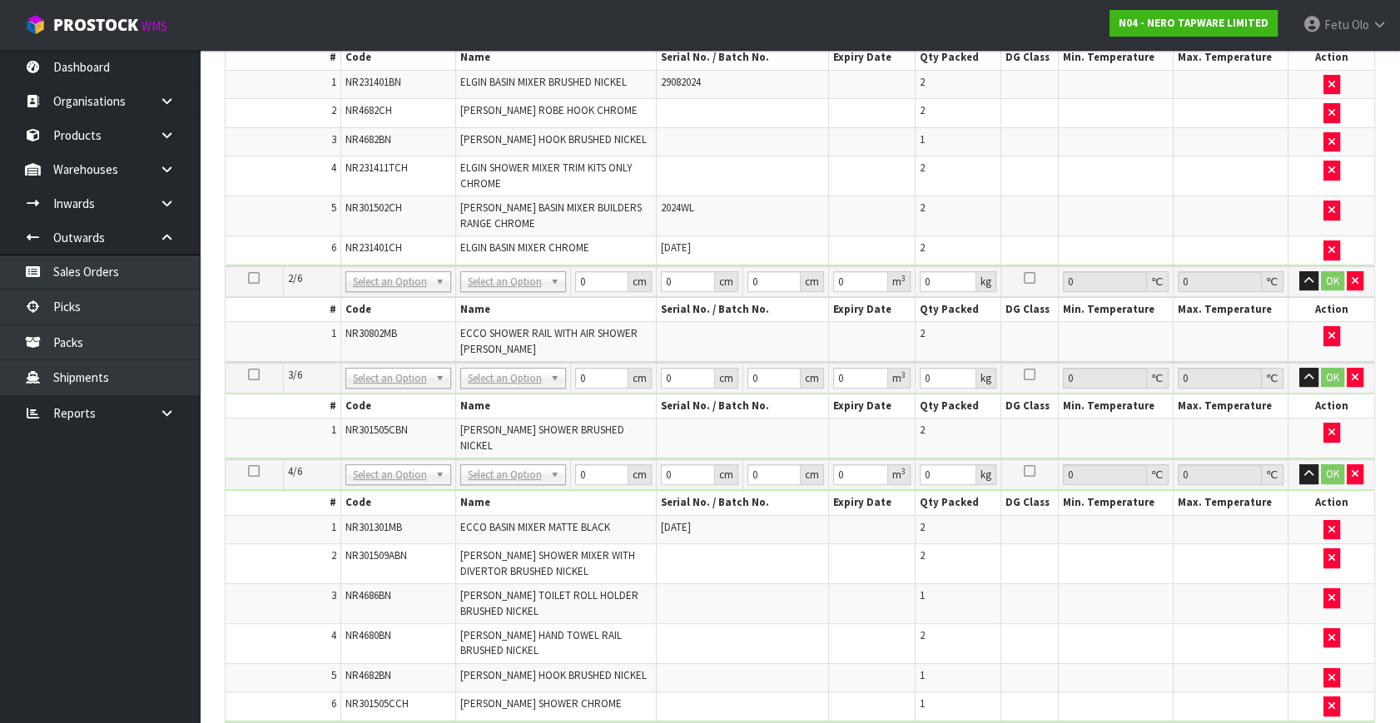
scroll to position [529, 0]
click at [250, 373] on icon at bounding box center [254, 373] width 12 height 1
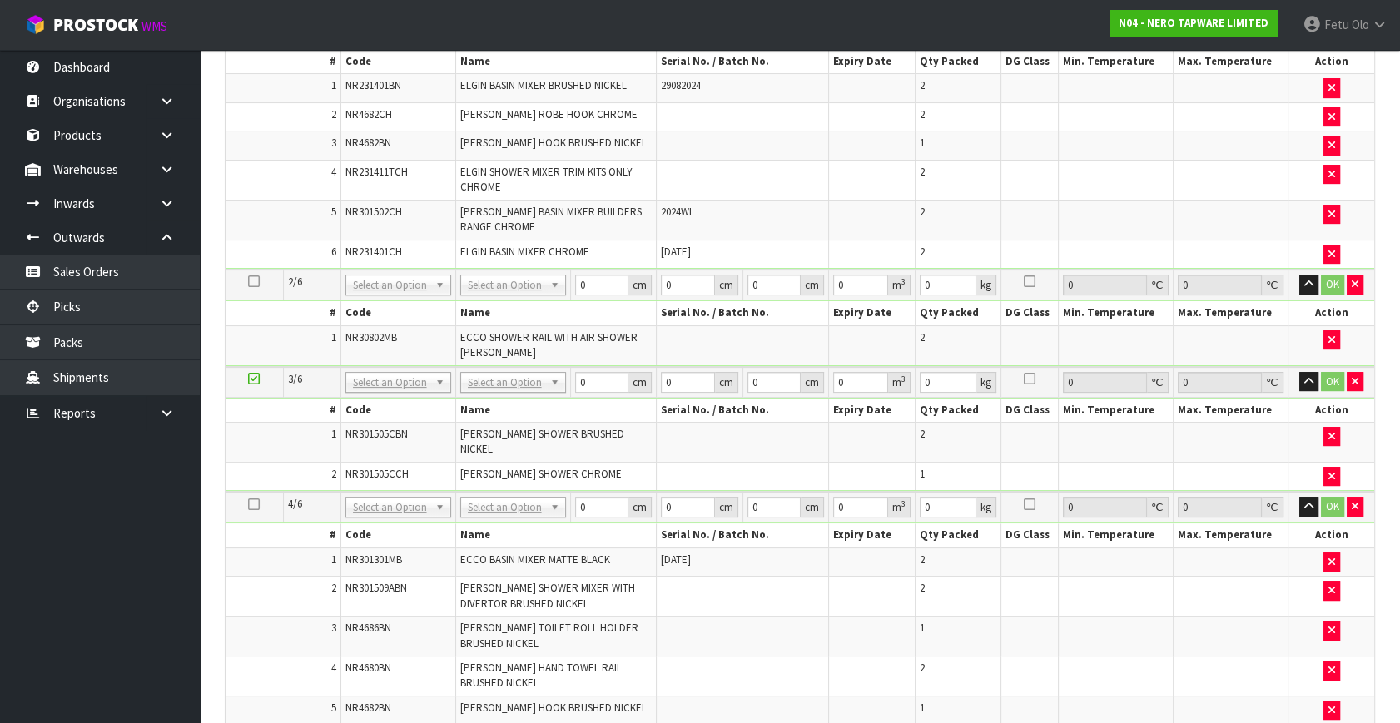
scroll to position [378, 0]
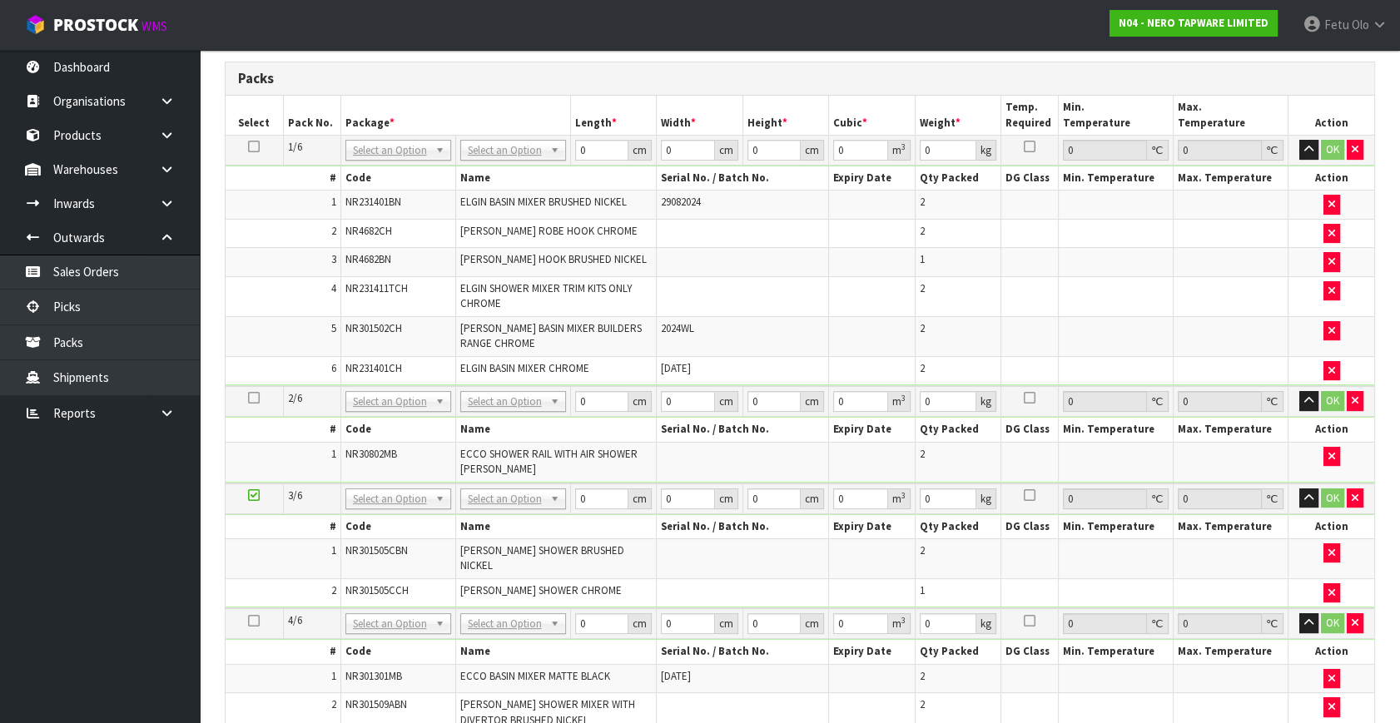
drag, startPoint x: 260, startPoint y: 485, endPoint x: 252, endPoint y: 489, distance: 8.6
click at [258, 486] on td at bounding box center [254, 499] width 57 height 31
drag, startPoint x: 254, startPoint y: 488, endPoint x: 324, endPoint y: 390, distance: 119.9
click at [259, 485] on td at bounding box center [254, 499] width 57 height 31
click at [368, 162] on input "text" at bounding box center [397, 171] width 97 height 21
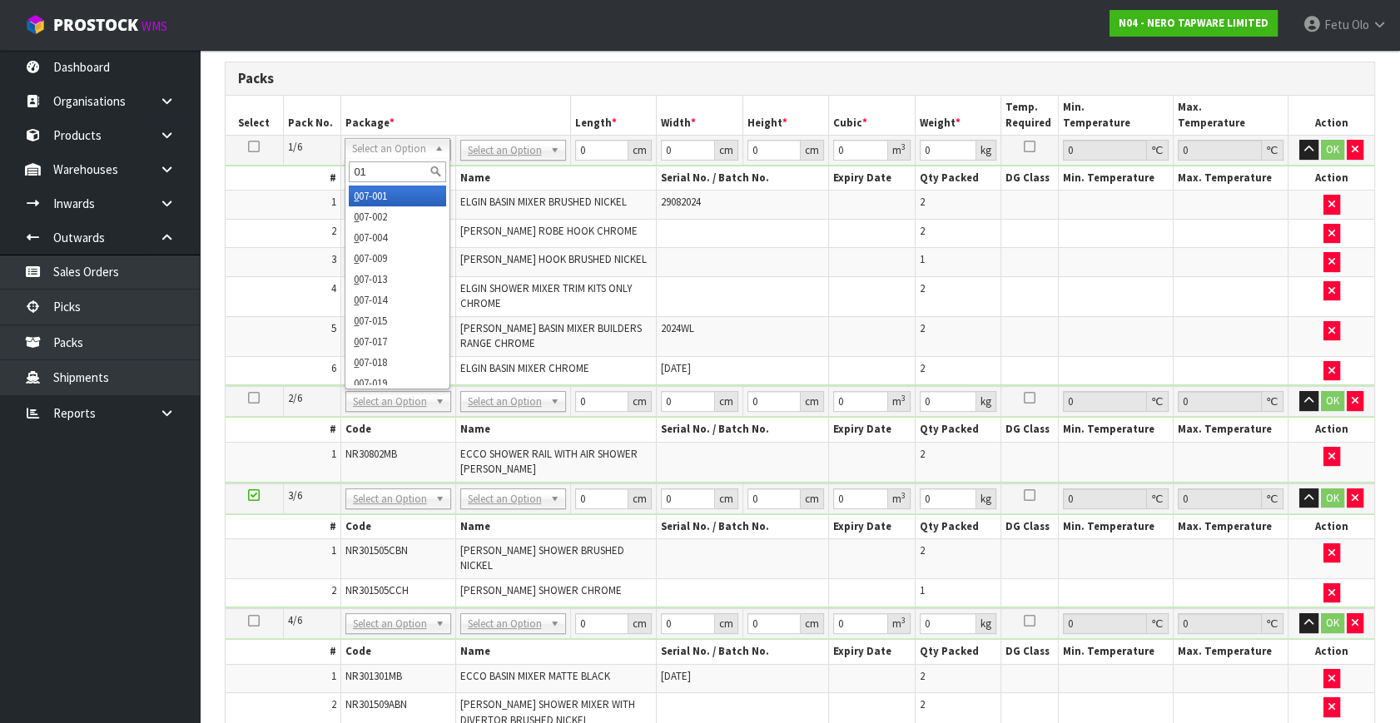
type input "011"
type input "10.96"
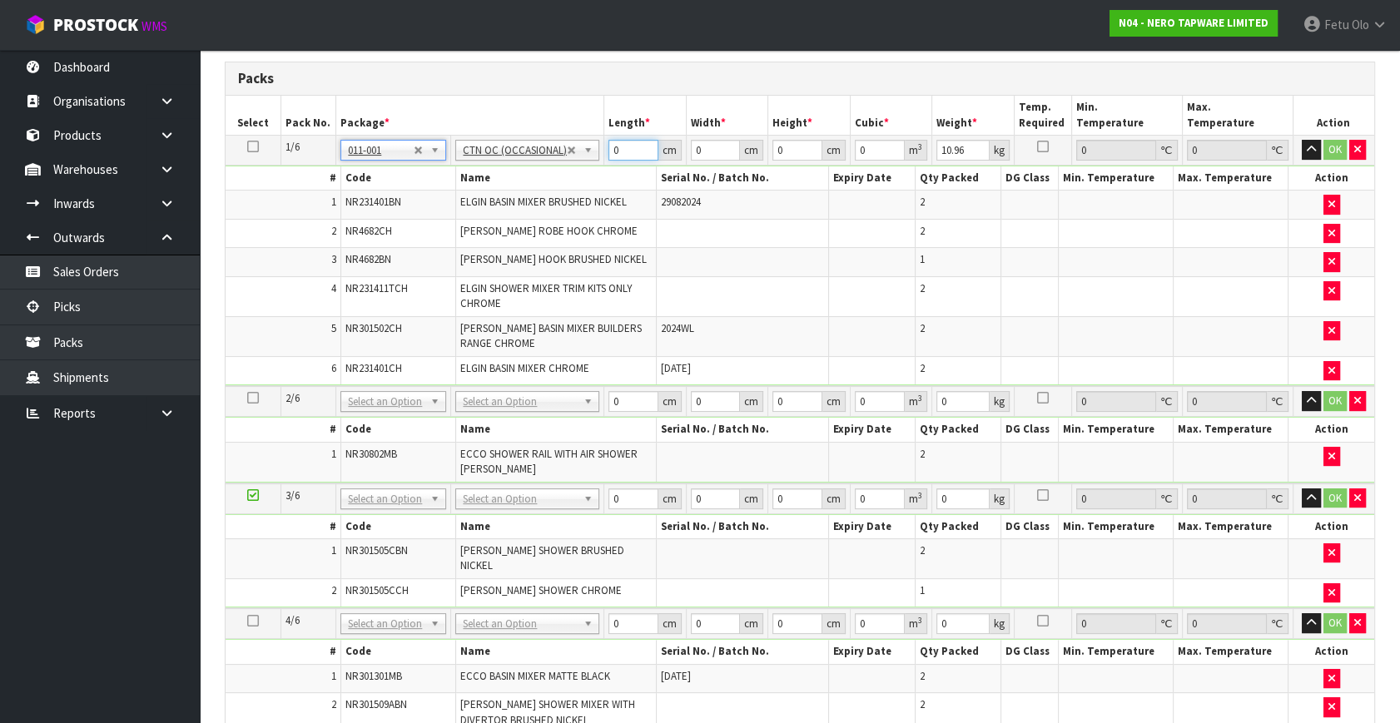
drag, startPoint x: 631, startPoint y: 151, endPoint x: 421, endPoint y: 156, distance: 209.8
click at [421, 157] on tr "1/6 NONE 007-001 007-002 007-004 007-009 007-013 007-014 007-015 007-017 007-01…" at bounding box center [800, 151] width 1149 height 30
type input "43"
type input "27"
type input "4"
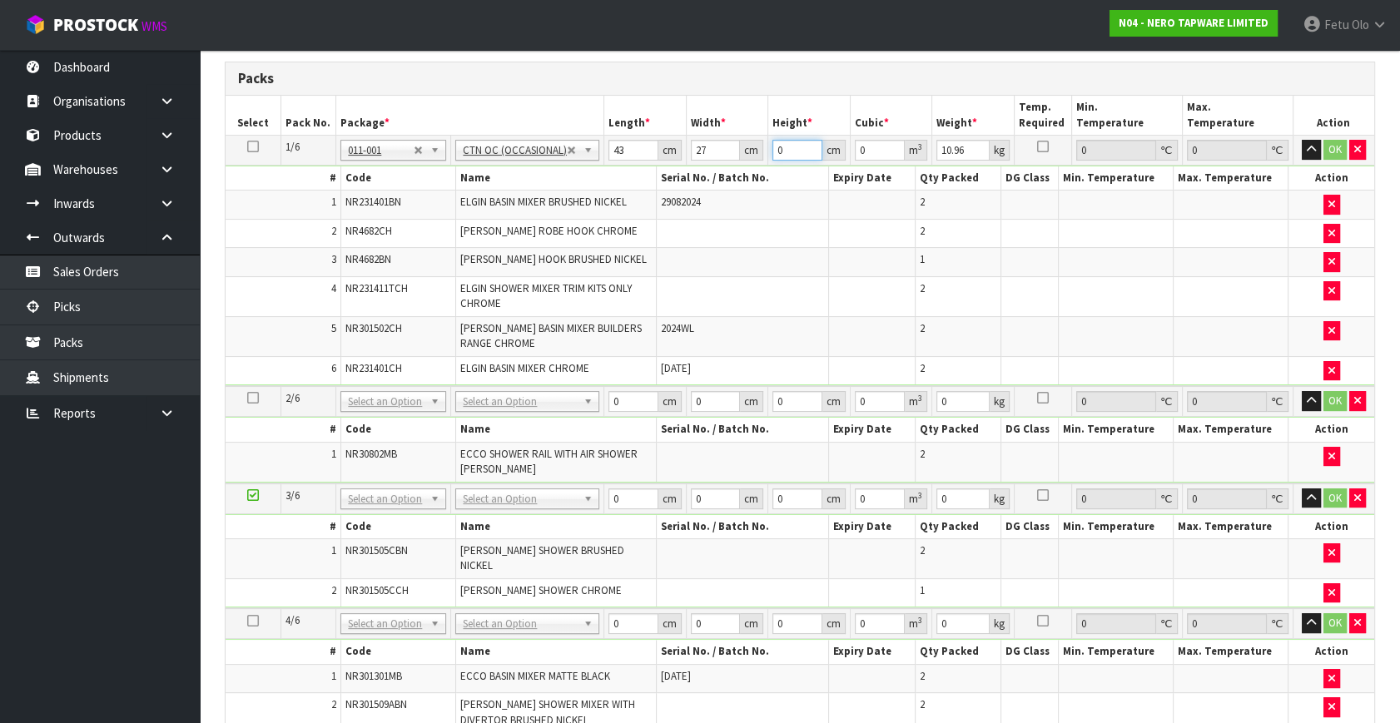
type input "0.004644"
type input "48"
type input "0.055728"
type input "48"
type input "13"
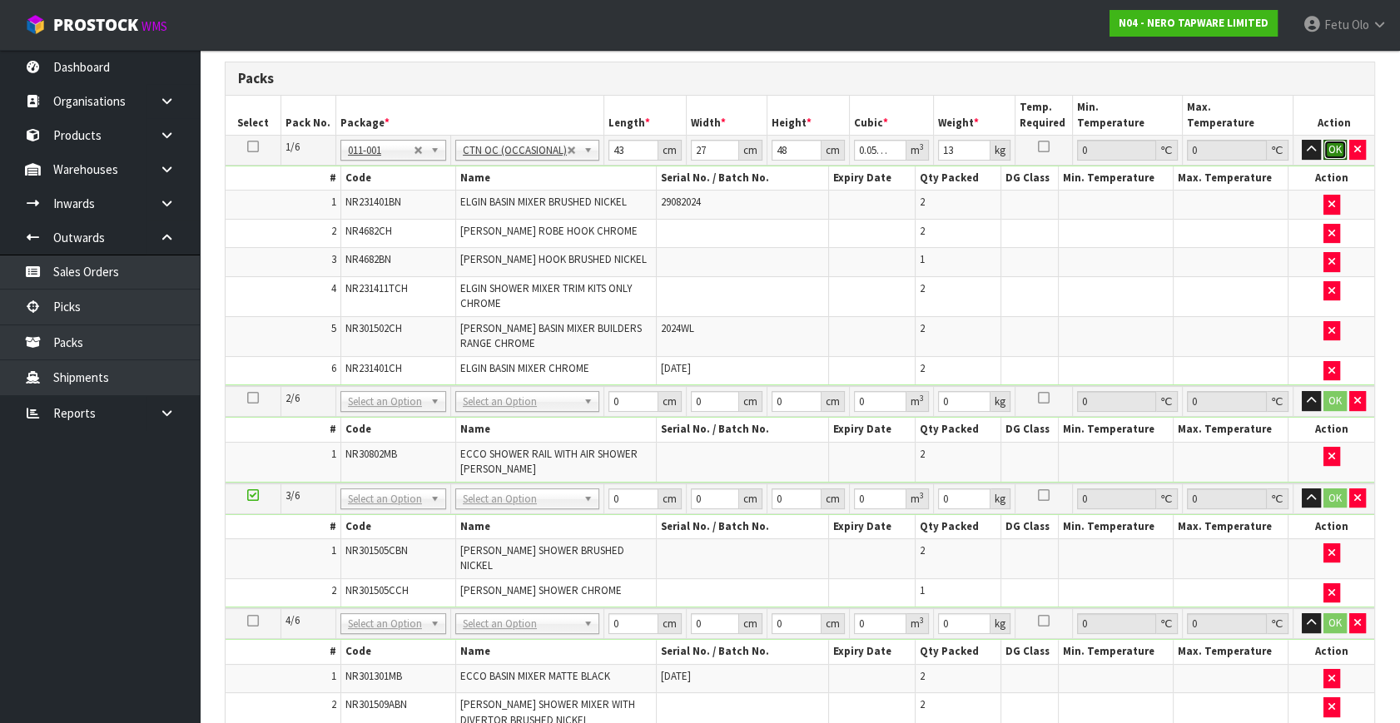
click button "OK" at bounding box center [1334, 150] width 23 height 20
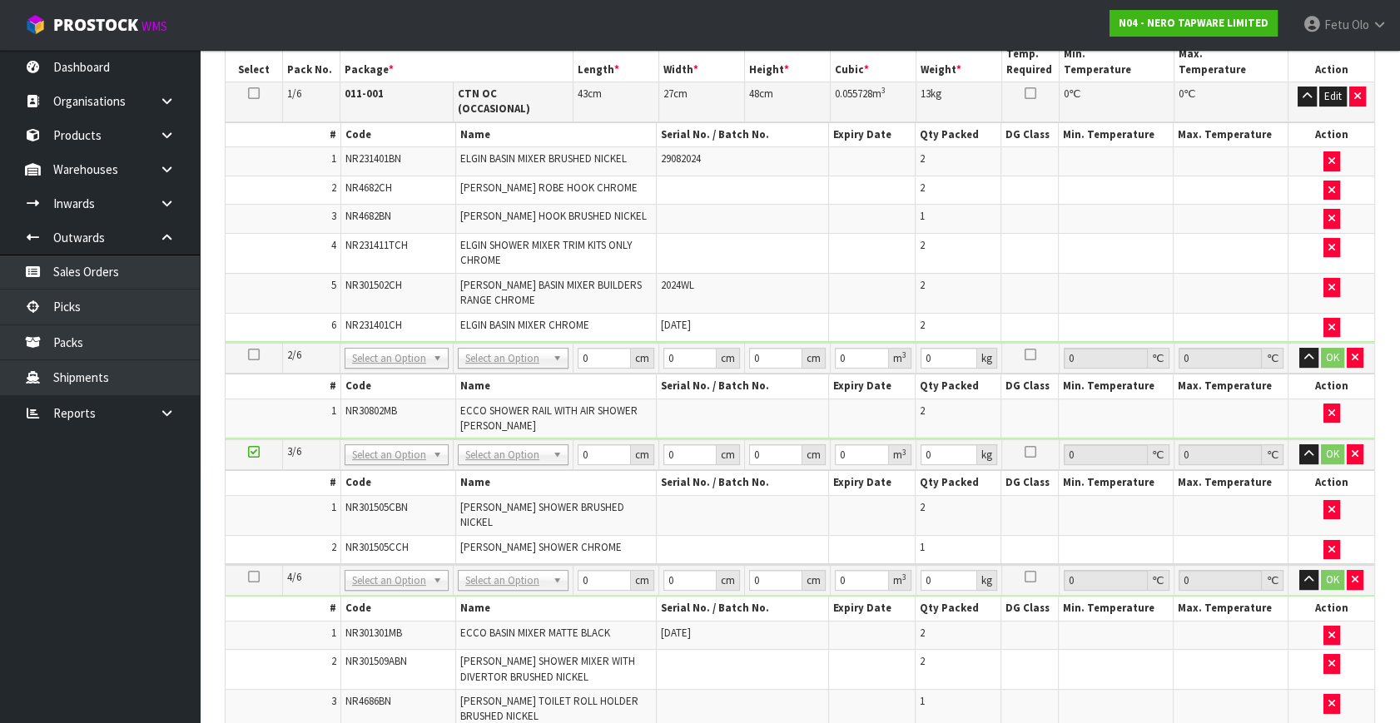
scroll to position [454, 0]
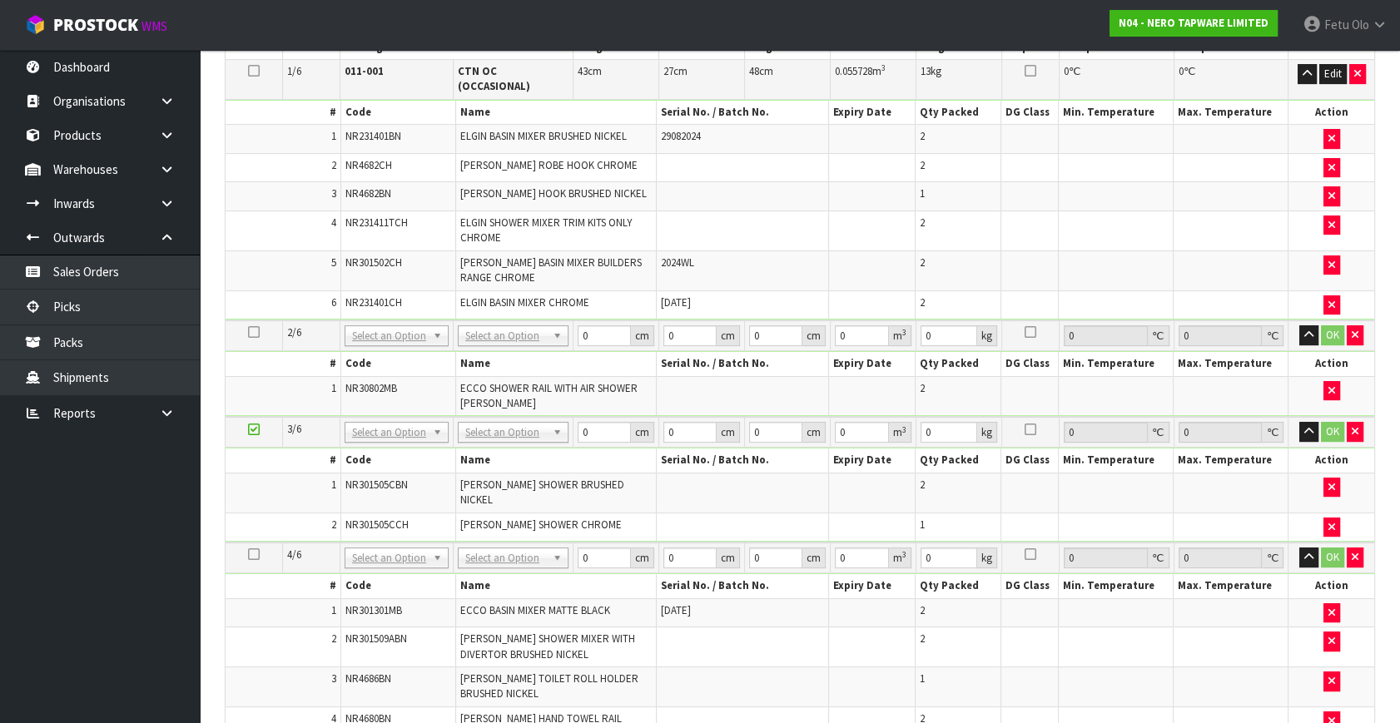
drag, startPoint x: 541, startPoint y: 325, endPoint x: 525, endPoint y: 357, distance: 36.1
drag, startPoint x: 565, startPoint y: 328, endPoint x: 520, endPoint y: 363, distance: 56.9
click at [520, 363] on tbody "2/6 NONE 007-001 007-002 007-004 007-009 007-013 007-014 007-015 007-017 007-01…" at bounding box center [800, 368] width 1149 height 97
type input "73"
type input "16"
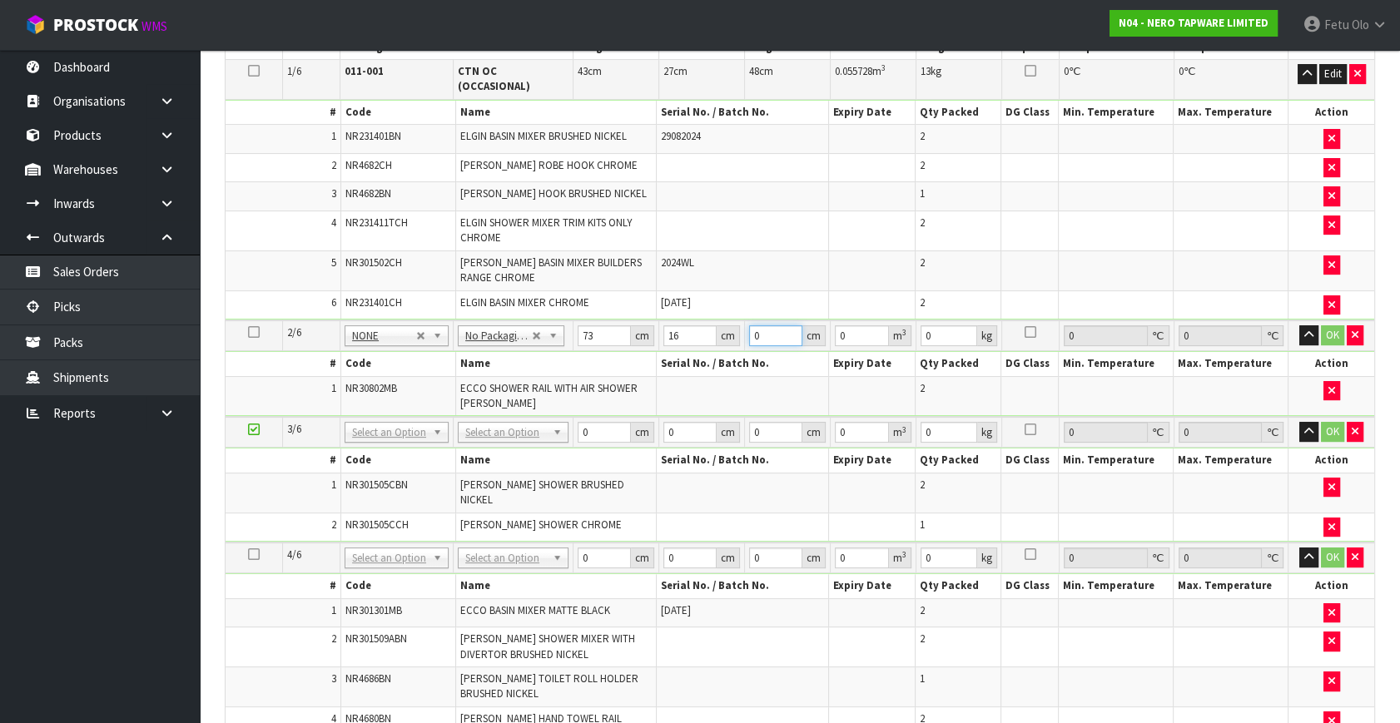
type input "1"
type input "0.001168"
type input "19"
type input "0.022192"
type input "19"
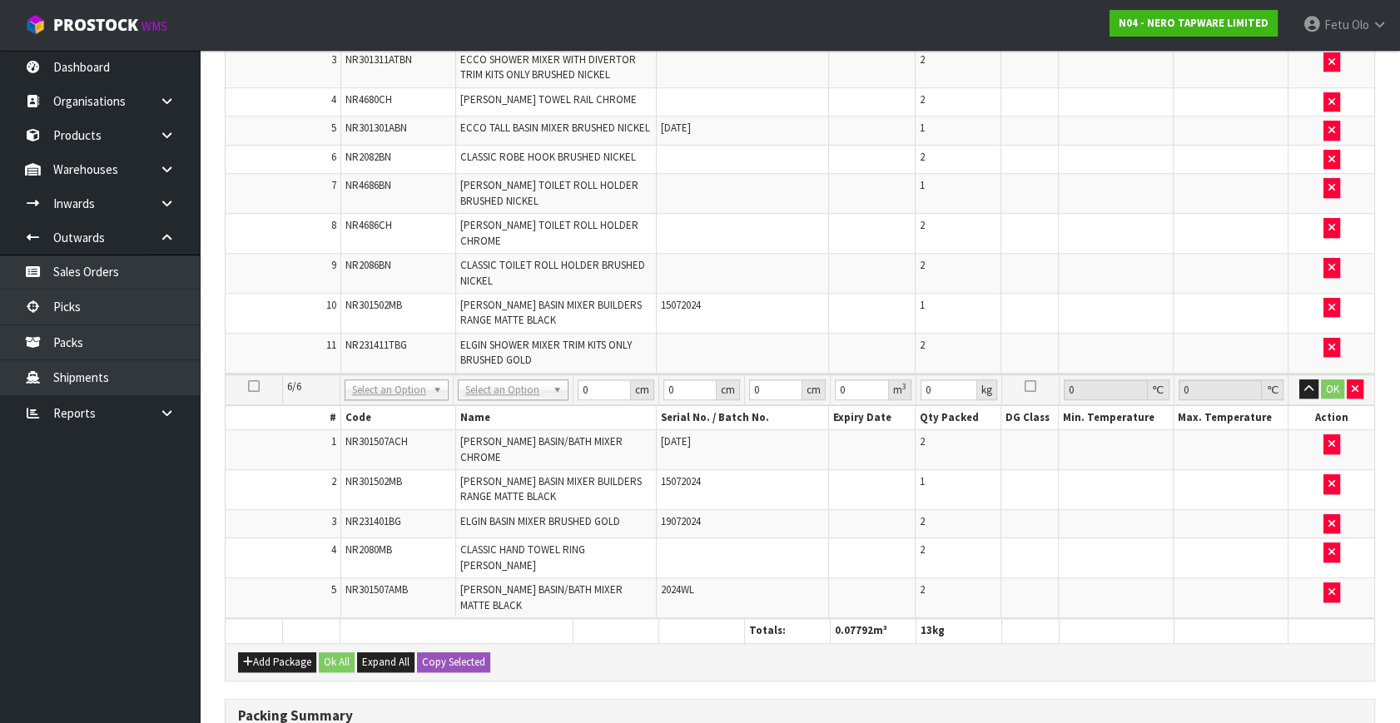
scroll to position [1582, 0]
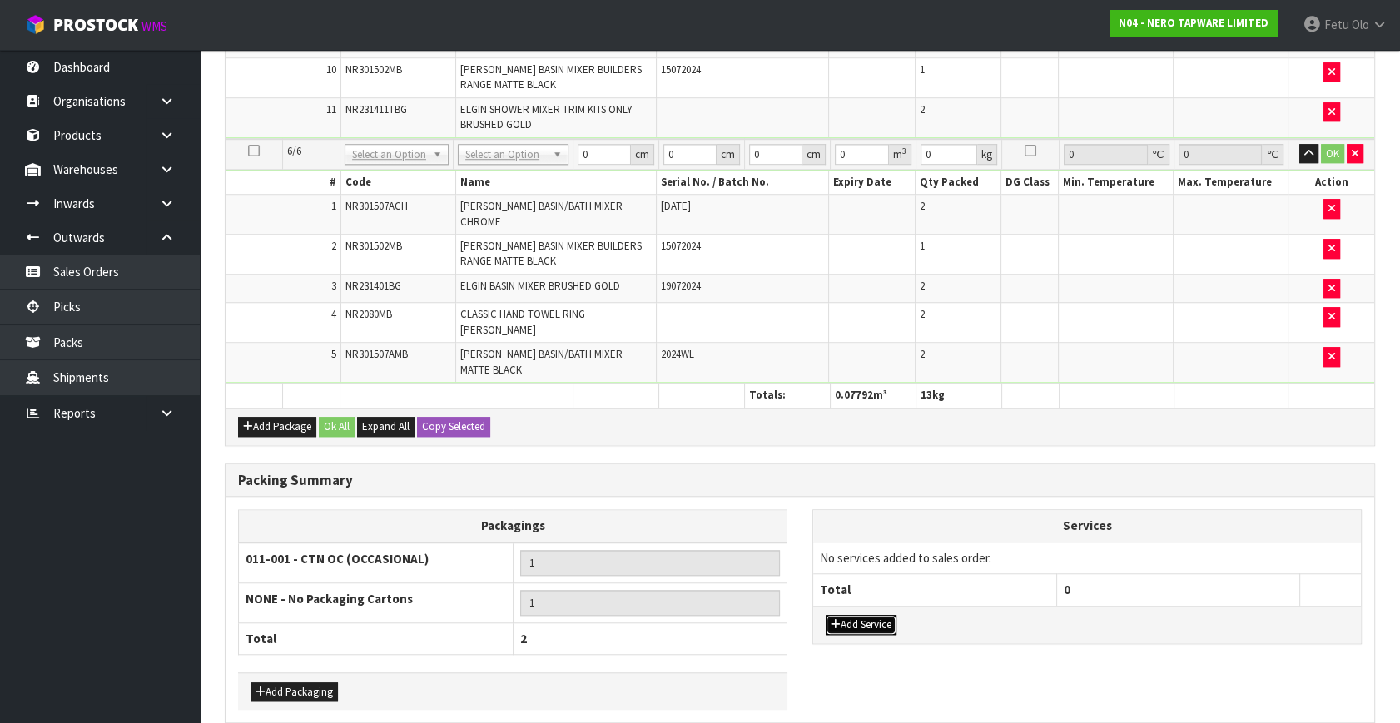
click at [851, 615] on button "Add Service" at bounding box center [861, 625] width 71 height 20
drag, startPoint x: 863, startPoint y: 509, endPoint x: 851, endPoint y: 499, distance: 15.5
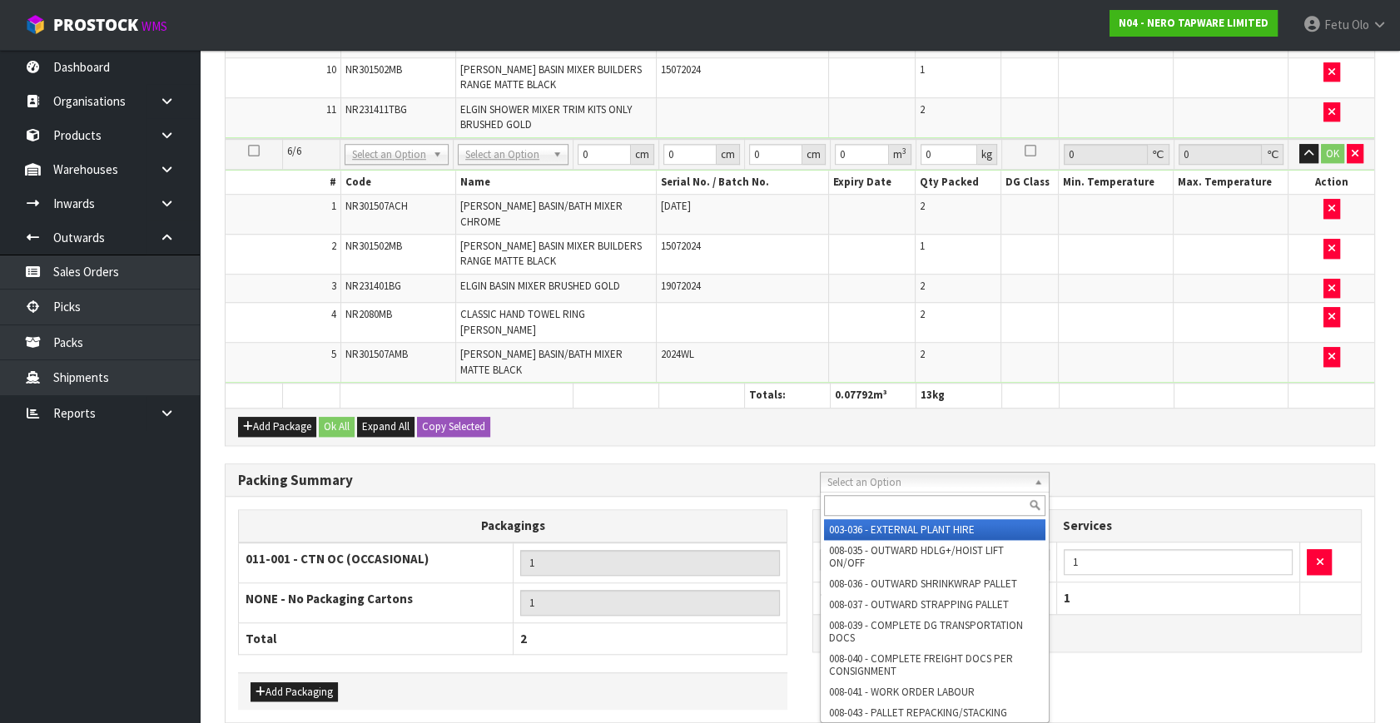
click at [851, 499] on input "text" at bounding box center [934, 505] width 221 height 21
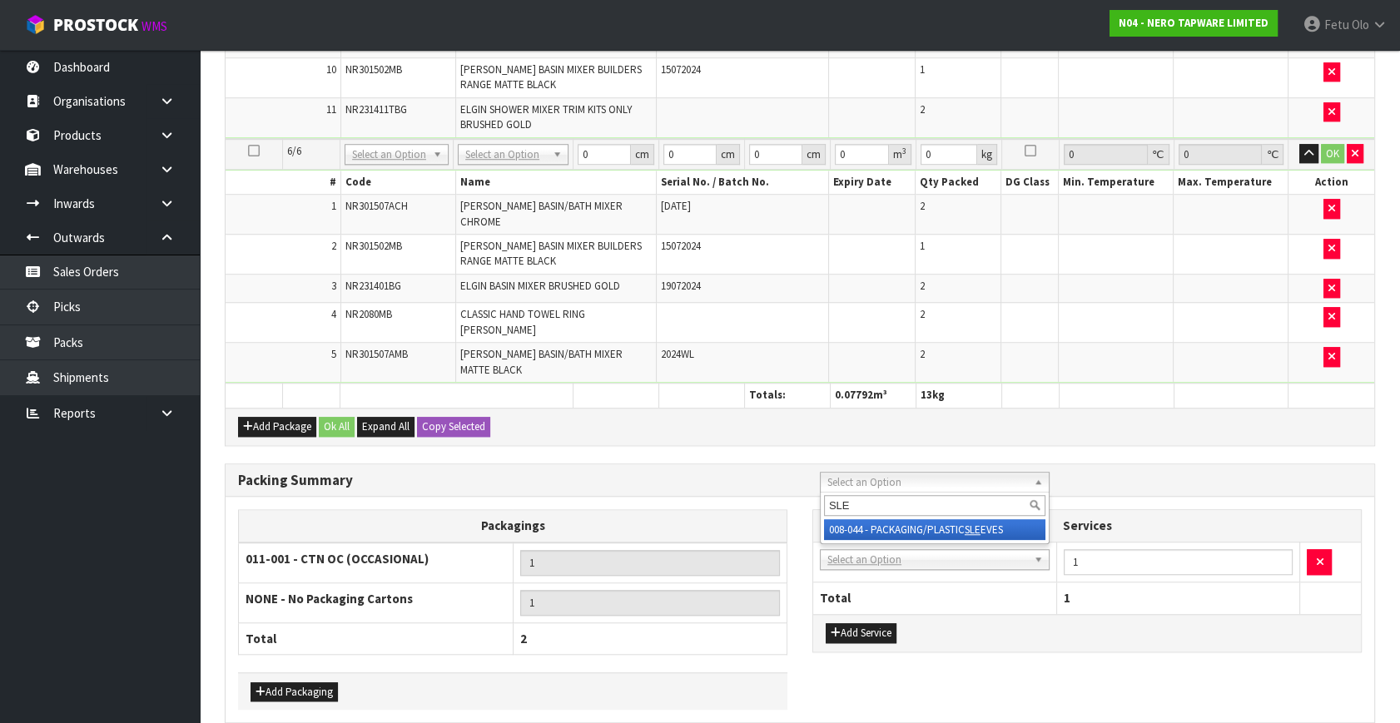
type input "SLE"
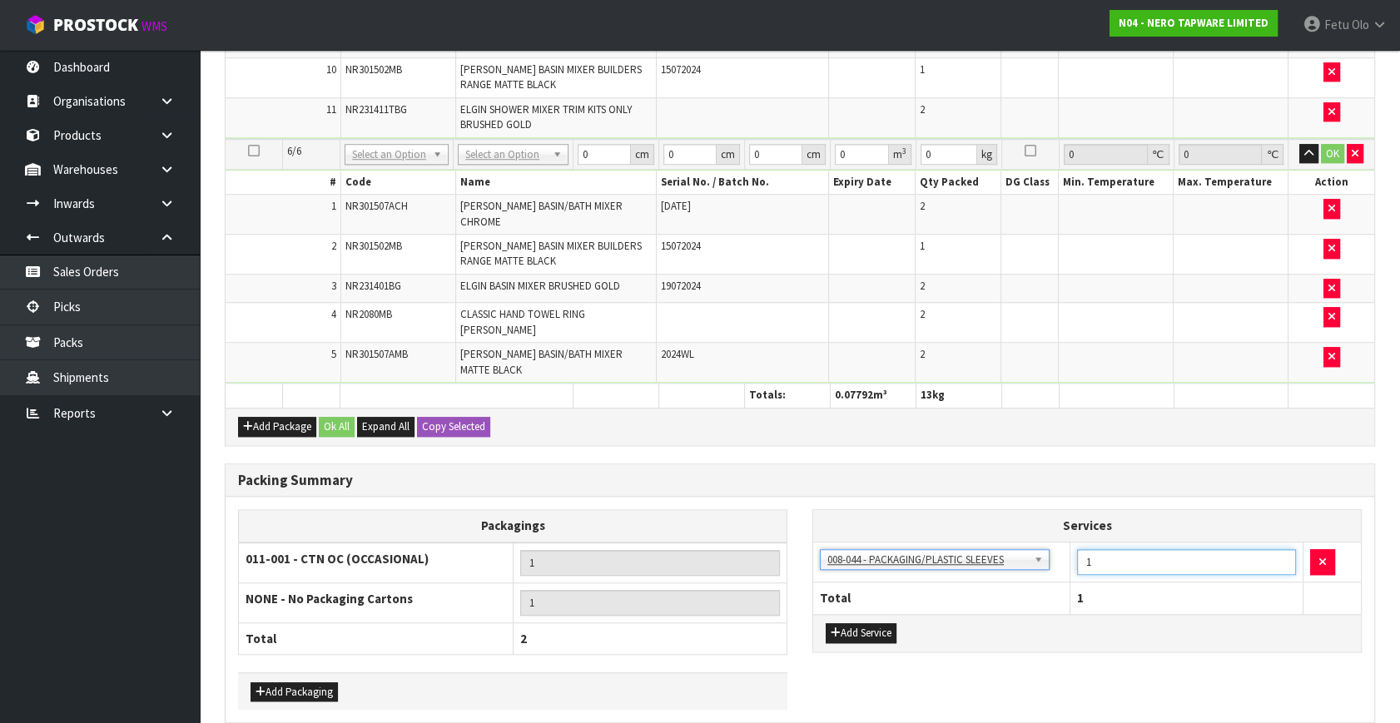
click at [1023, 510] on table "Services 003-036 - EXTERNAL PLANT HIRE 008-035 - OUTWARD HDLG+/HOIST LIFT ON/OF…" at bounding box center [1087, 561] width 548 height 103
type input "2"
click at [1030, 641] on div "Packagings 011-001 - CTN OC (OCCASIONAL) 1 NONE - No Packaging Cartons 1 Total …" at bounding box center [800, 610] width 1149 height 226
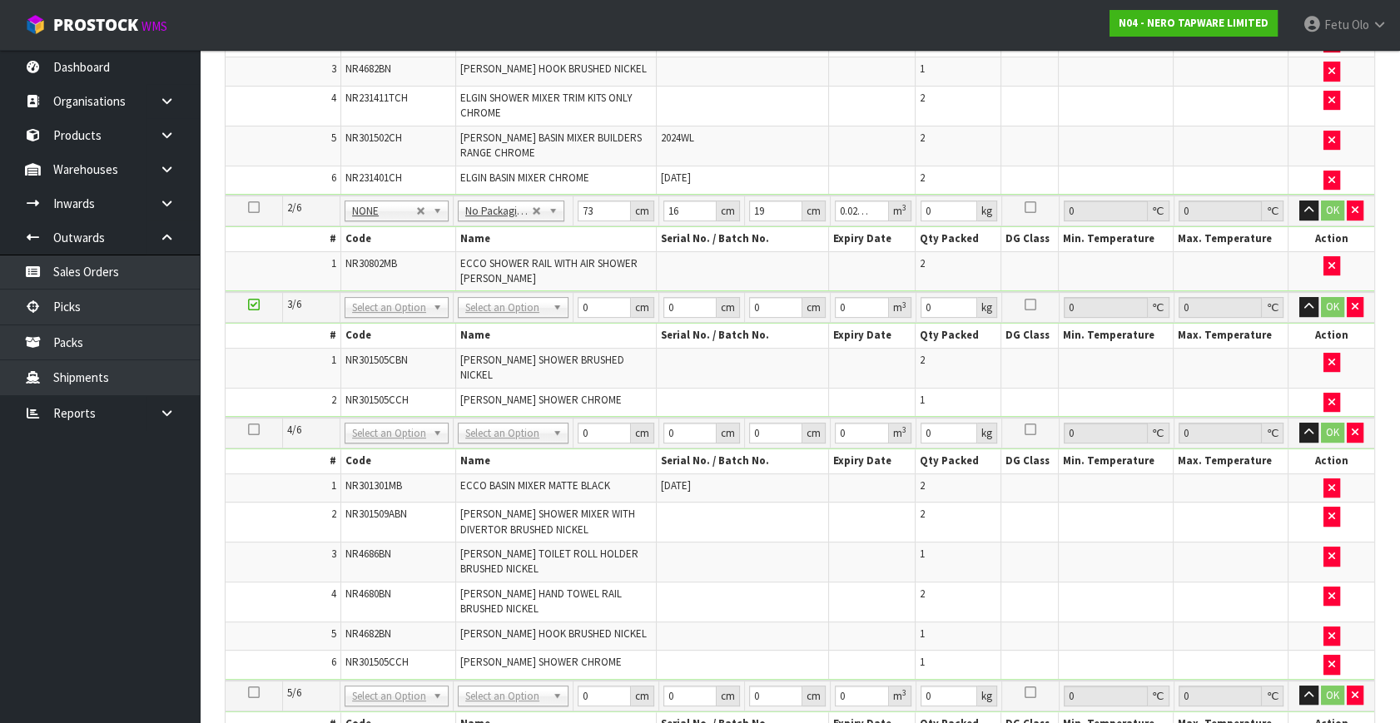
scroll to position [296, 0]
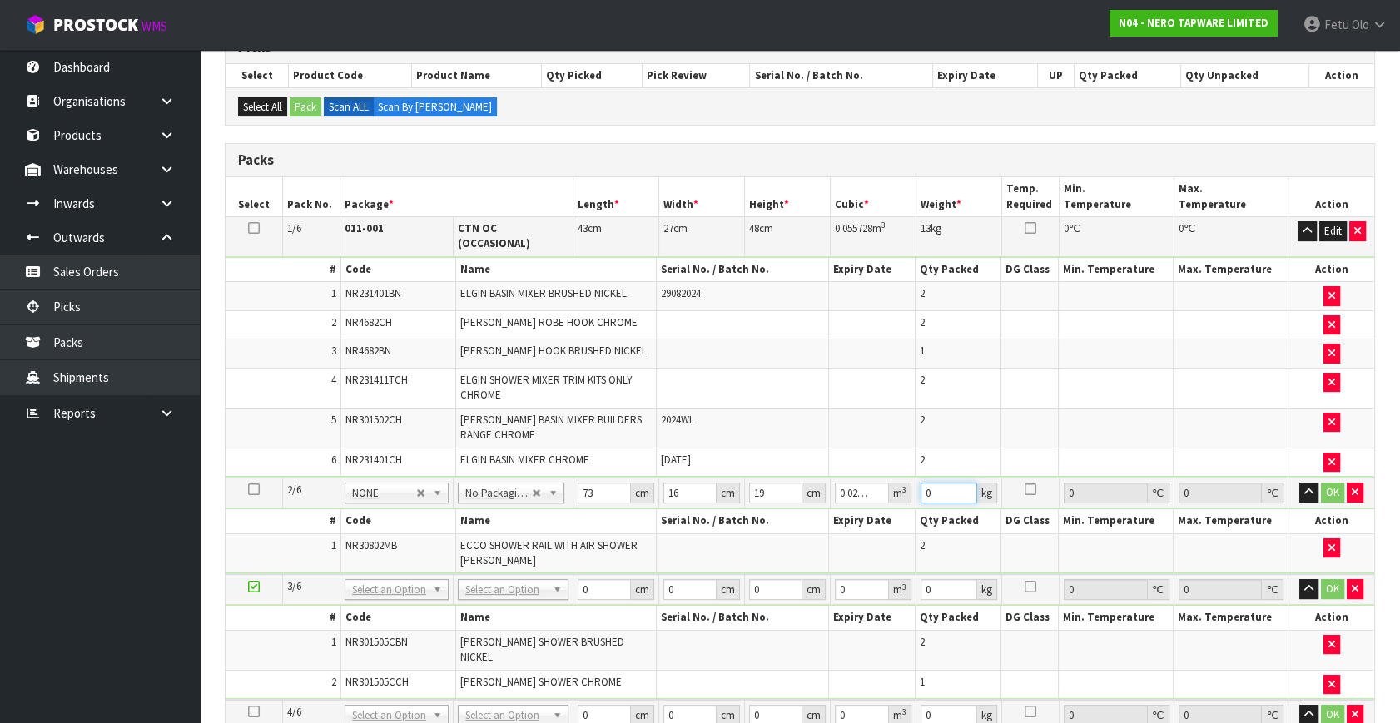
drag, startPoint x: 821, startPoint y: 484, endPoint x: 831, endPoint y: 489, distance: 11.9
click at [831, 489] on tr "2/6 NONE 007-001 007-002 007-004 007-009 007-013 007-014 007-015 007-017 007-01…" at bounding box center [800, 493] width 1149 height 31
type input "5"
click button "OK" at bounding box center [1332, 493] width 23 height 20
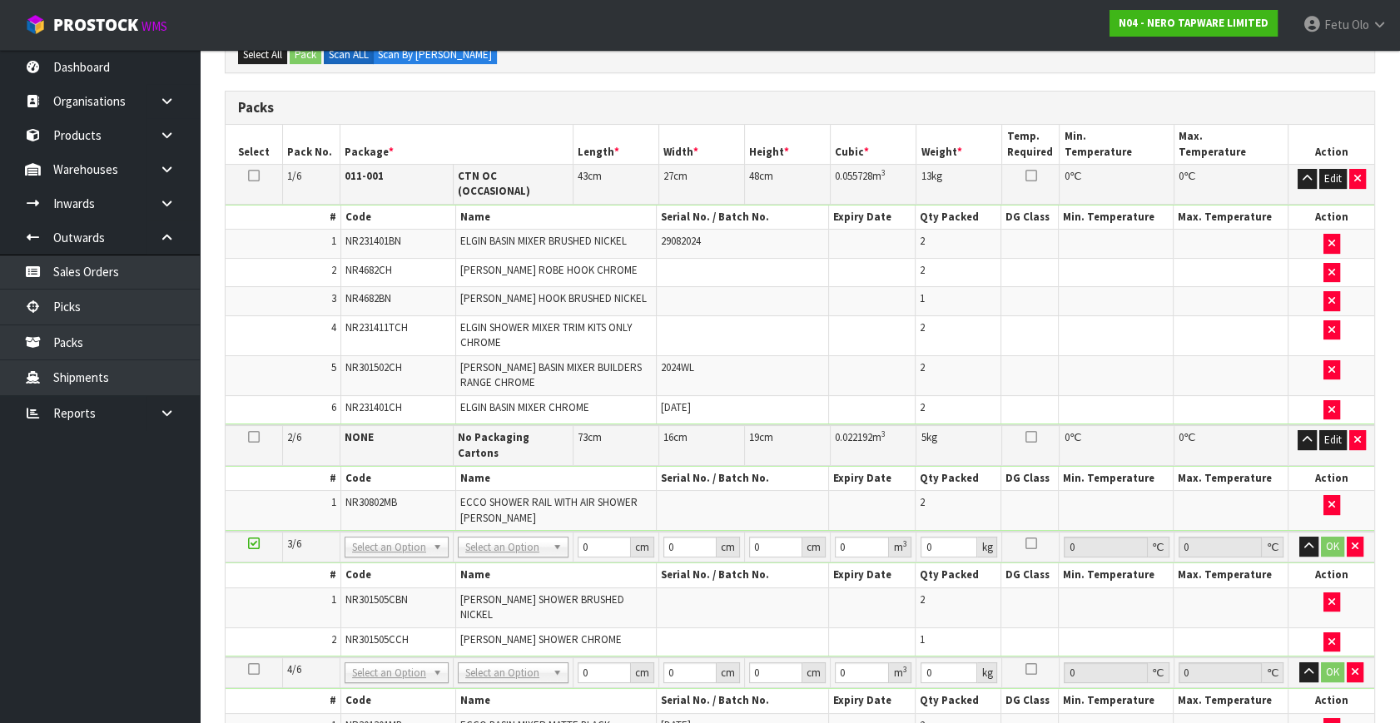
scroll to position [372, 0]
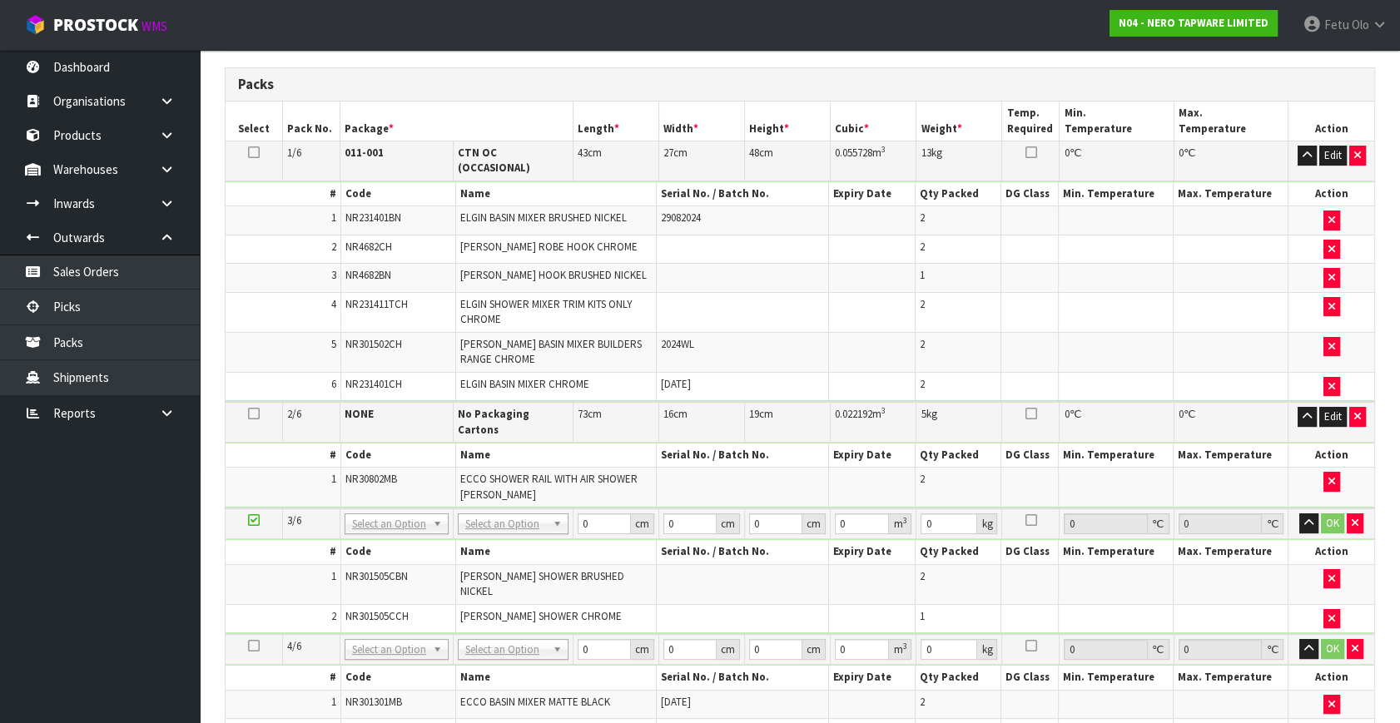
click at [250, 520] on icon at bounding box center [254, 520] width 12 height 1
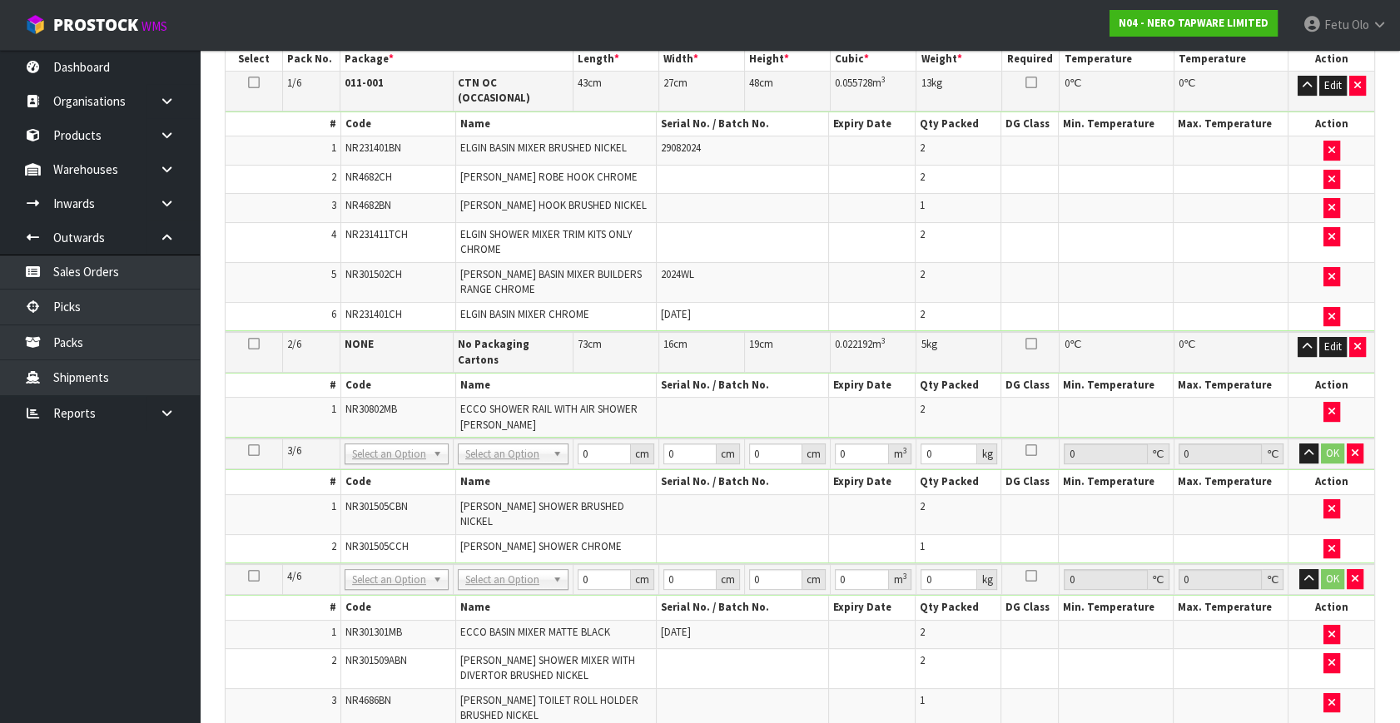
scroll to position [524, 0]
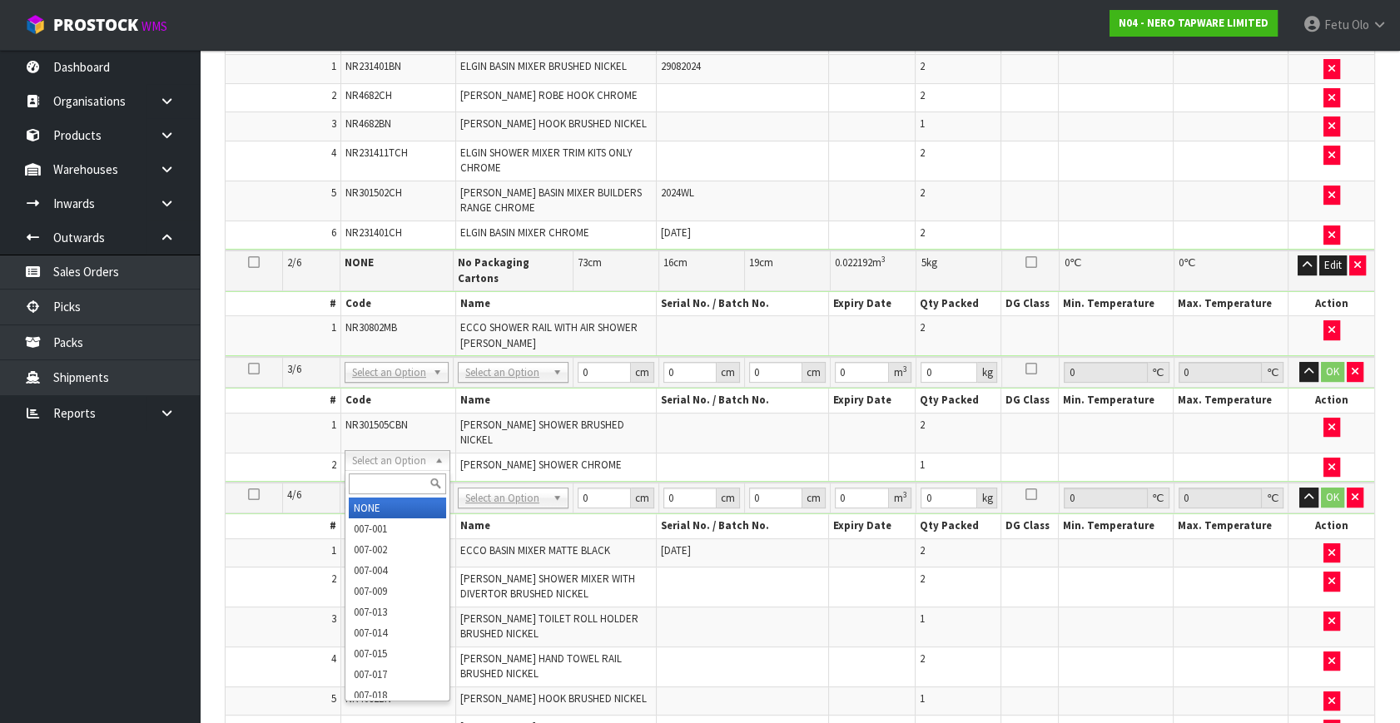
click at [395, 486] on input "text" at bounding box center [397, 484] width 97 height 21
type input "011-084"
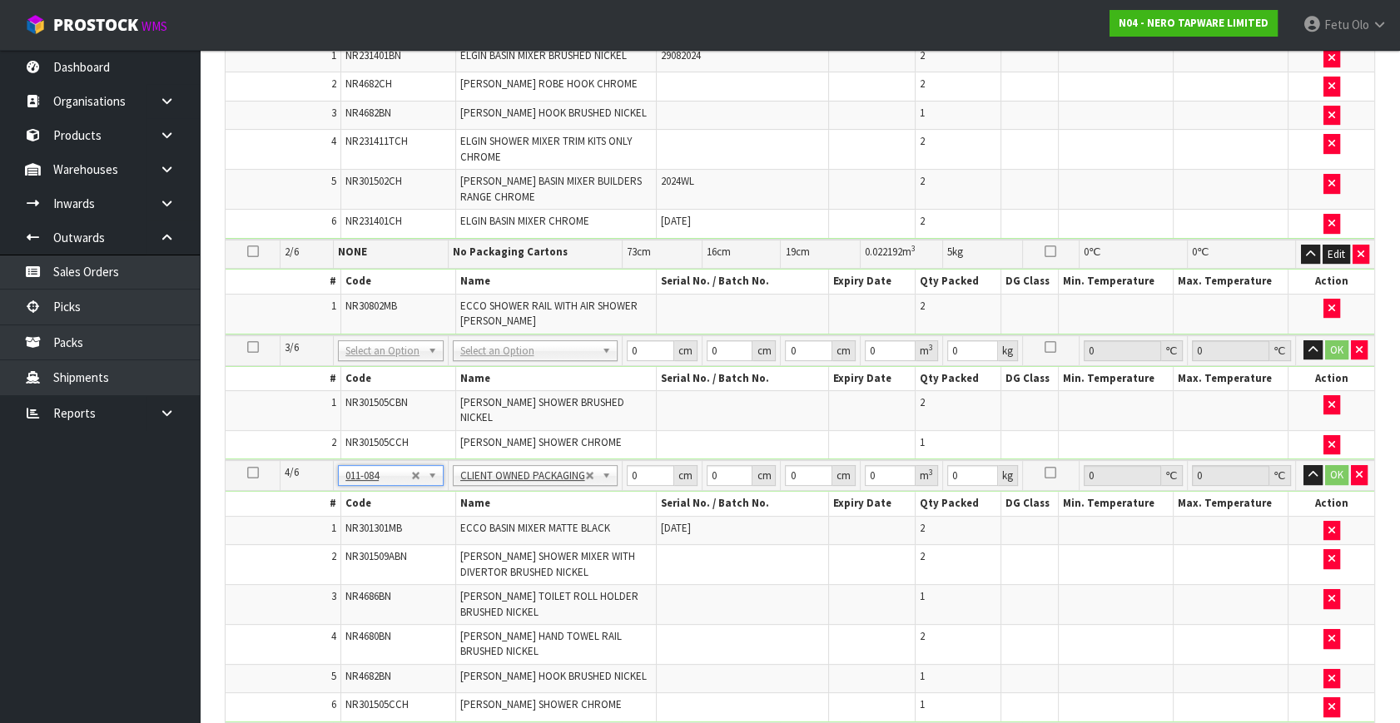
type input "13.09"
drag, startPoint x: 579, startPoint y: 479, endPoint x: 545, endPoint y: 488, distance: 35.3
click at [545, 488] on tbody "4/6 NONE 007-001 007-002 007-004 007-009 007-013 007-014 007-015 007-017 007-01…" at bounding box center [800, 591] width 1149 height 263
type input "71"
type input "54"
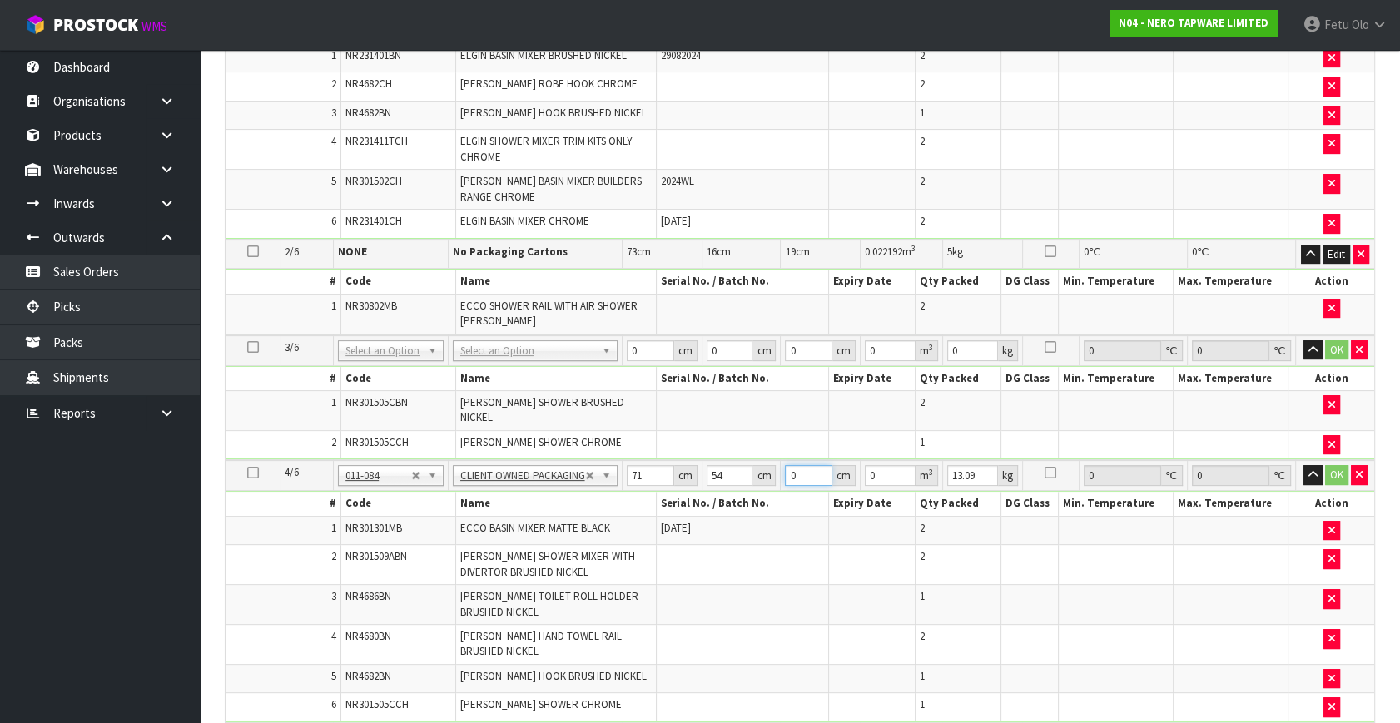
type input "2"
type input "0.007668"
type input "21"
type input "0.080514"
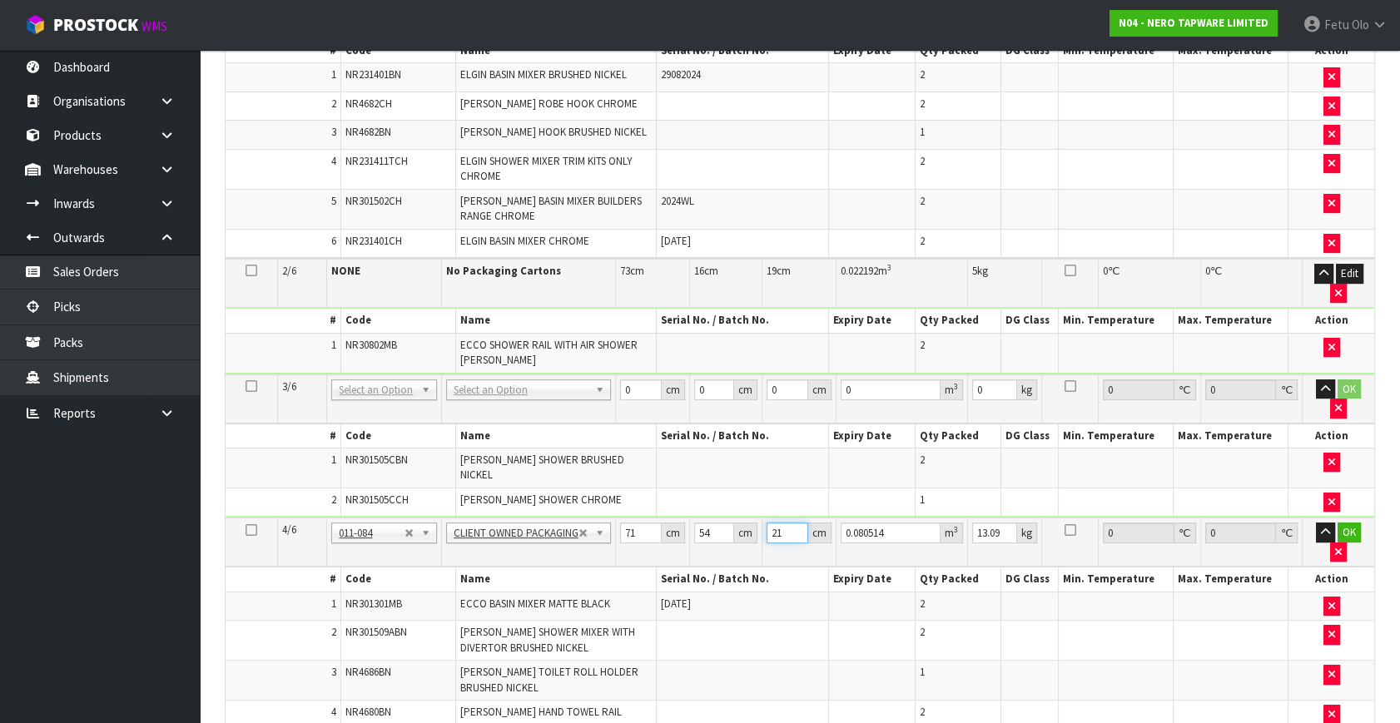
type input "21"
type input "15"
click button "OK" at bounding box center [1348, 533] width 23 height 20
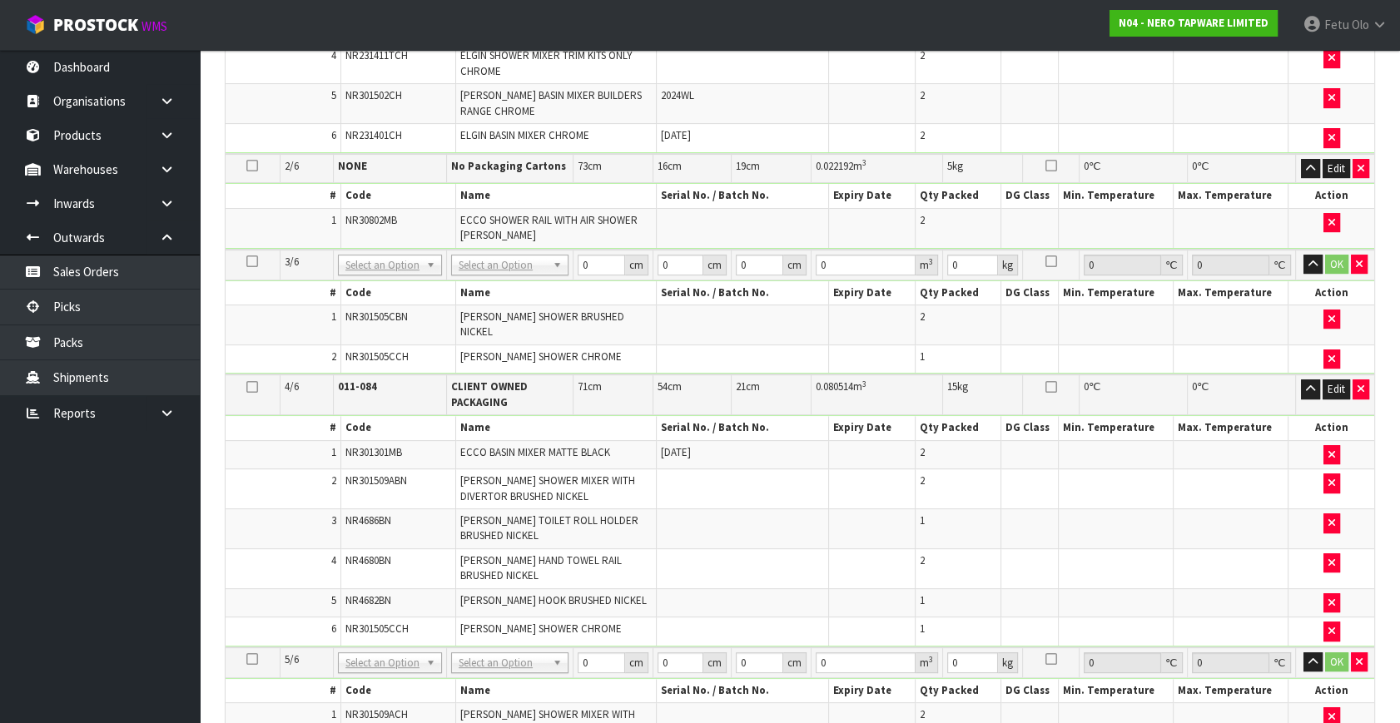
scroll to position [674, 0]
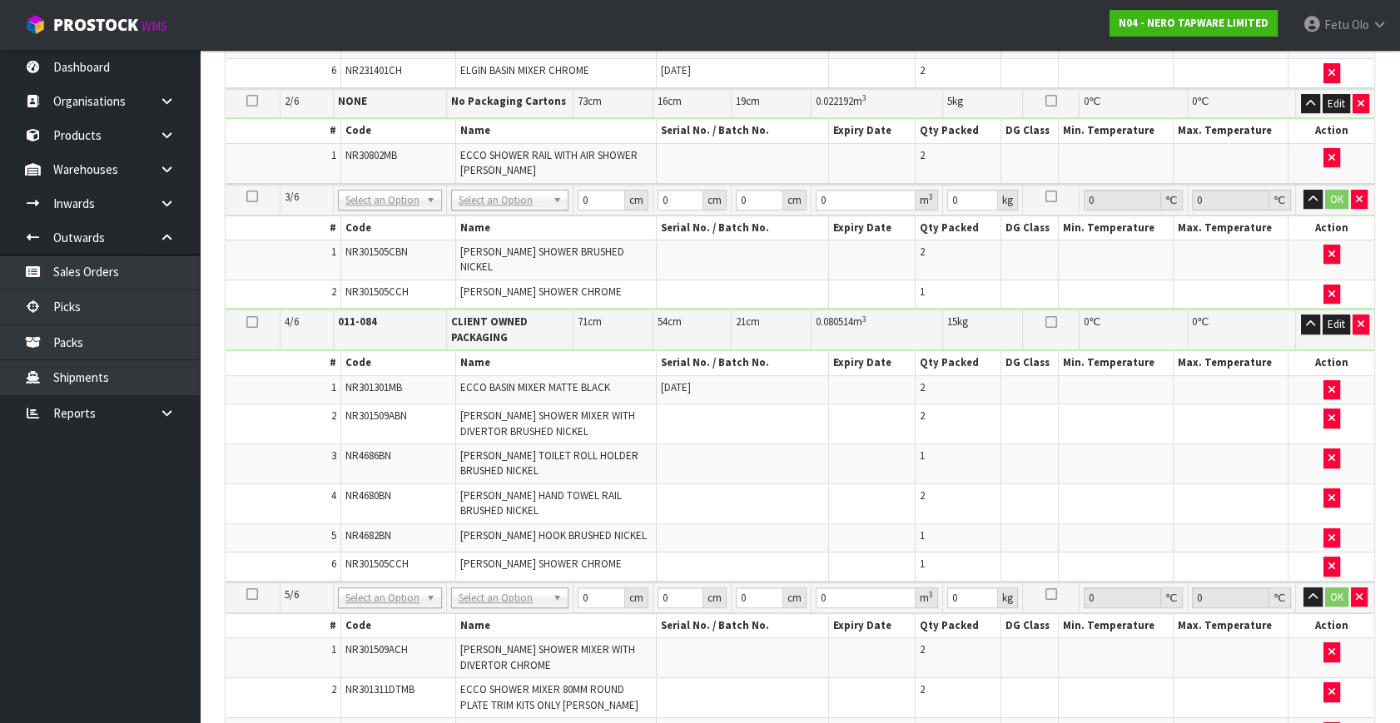
drag, startPoint x: 395, startPoint y: 570, endPoint x: 395, endPoint y: 583, distance: 13.3
click at [393, 583] on input "text" at bounding box center [391, 593] width 96 height 21
type input "011-084"
type input "2"
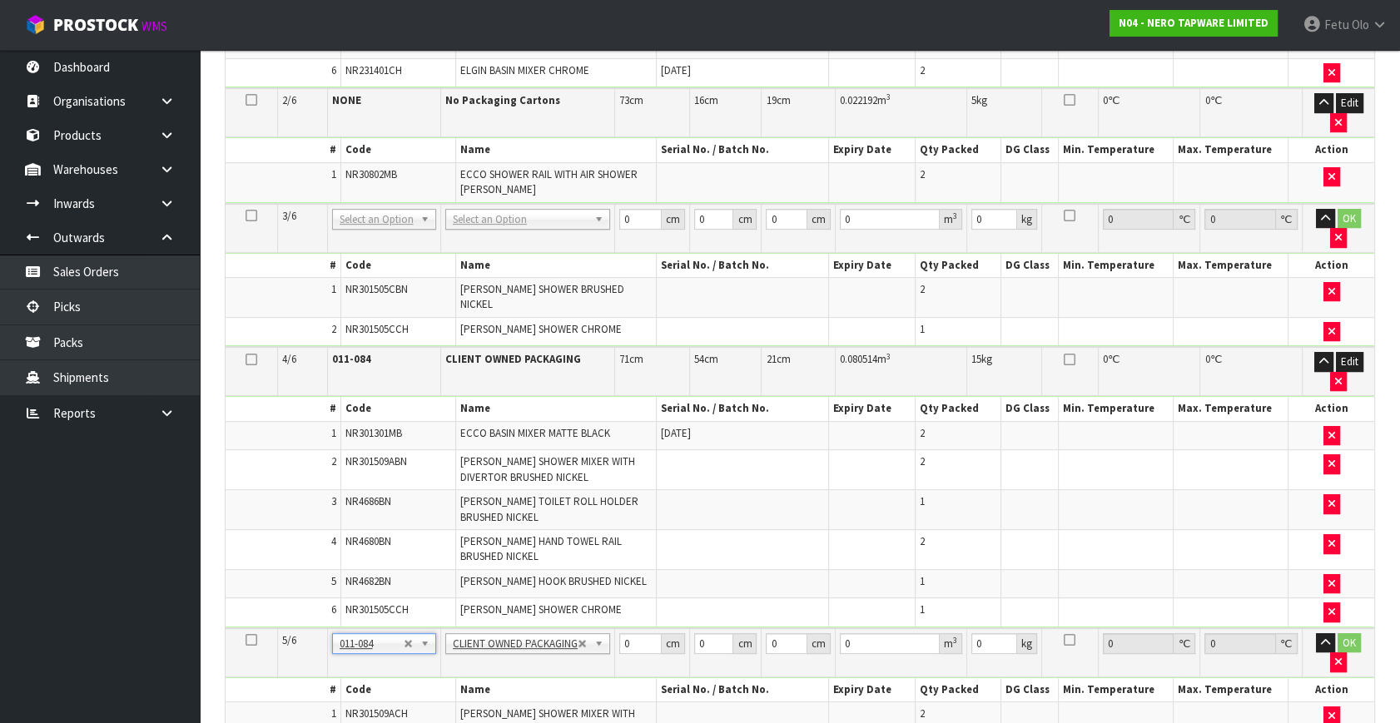
type input "13.79"
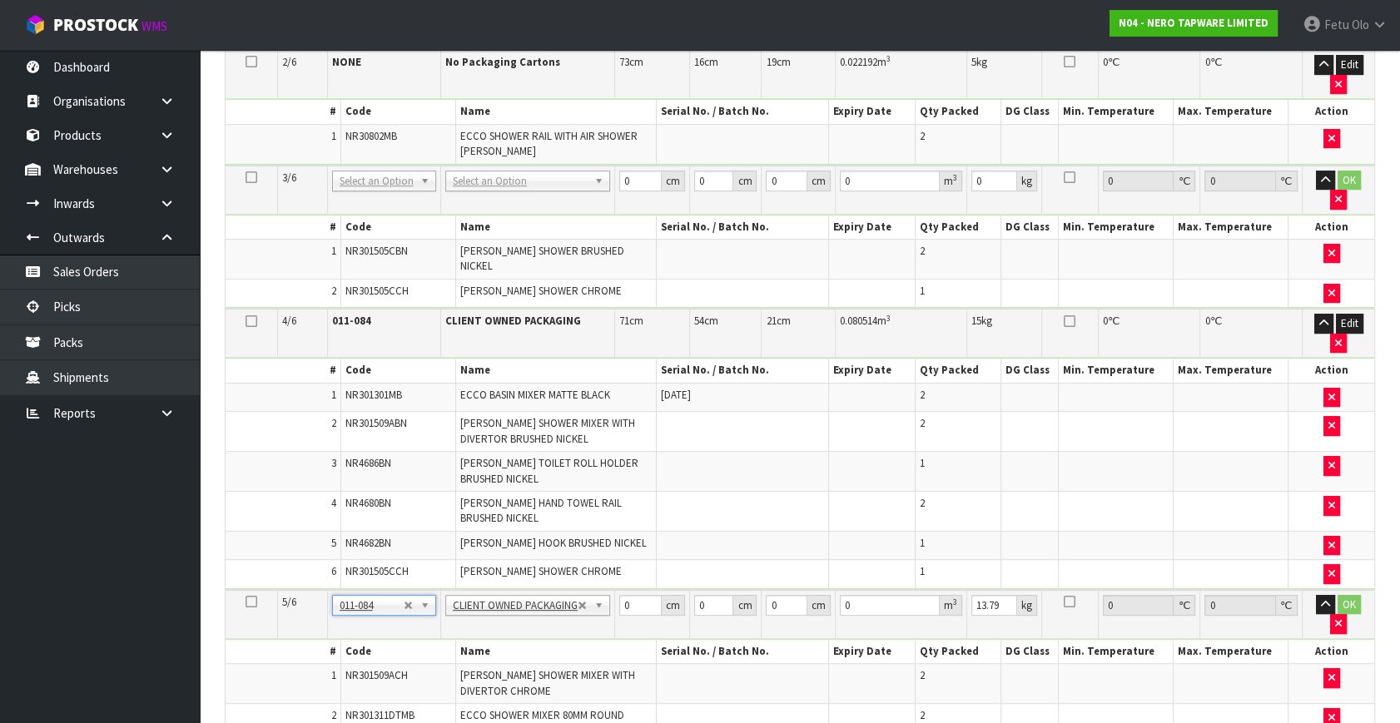
scroll to position [770, 0]
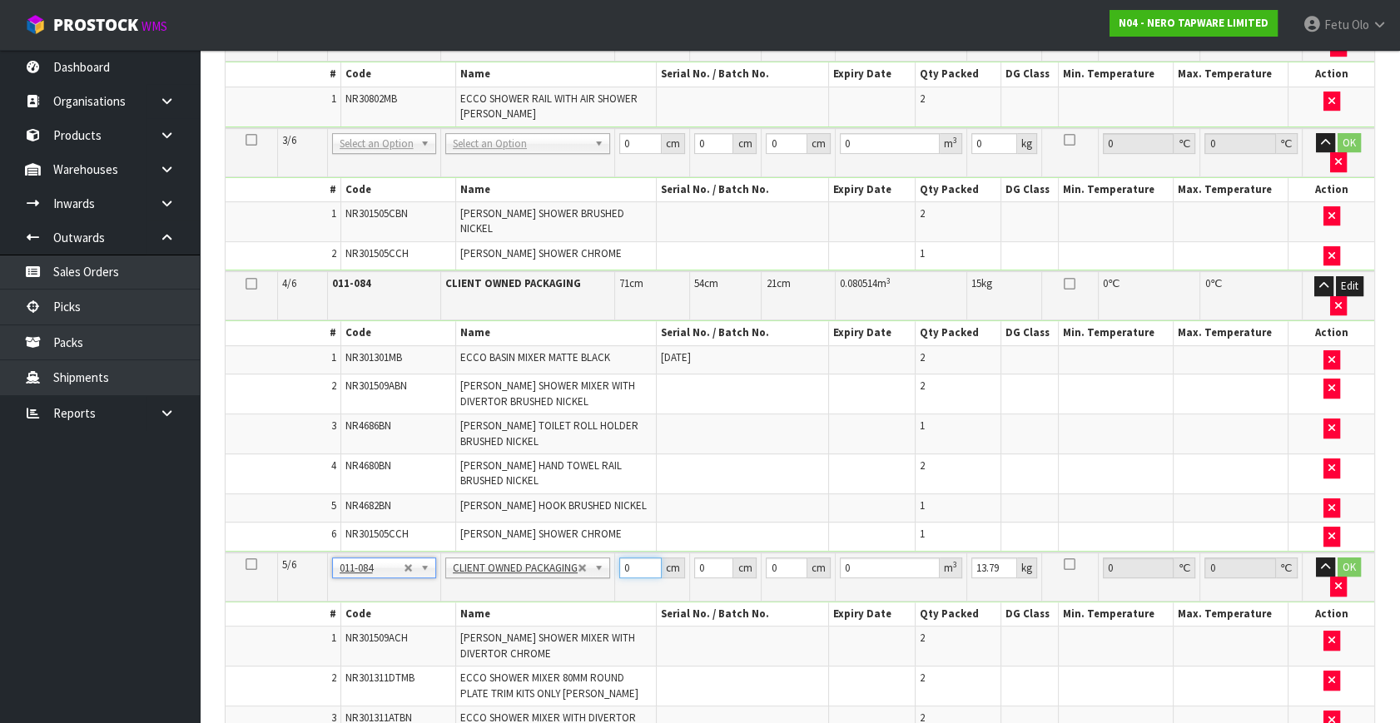
type input "71"
type input "54"
type input "2"
type input "0.007668"
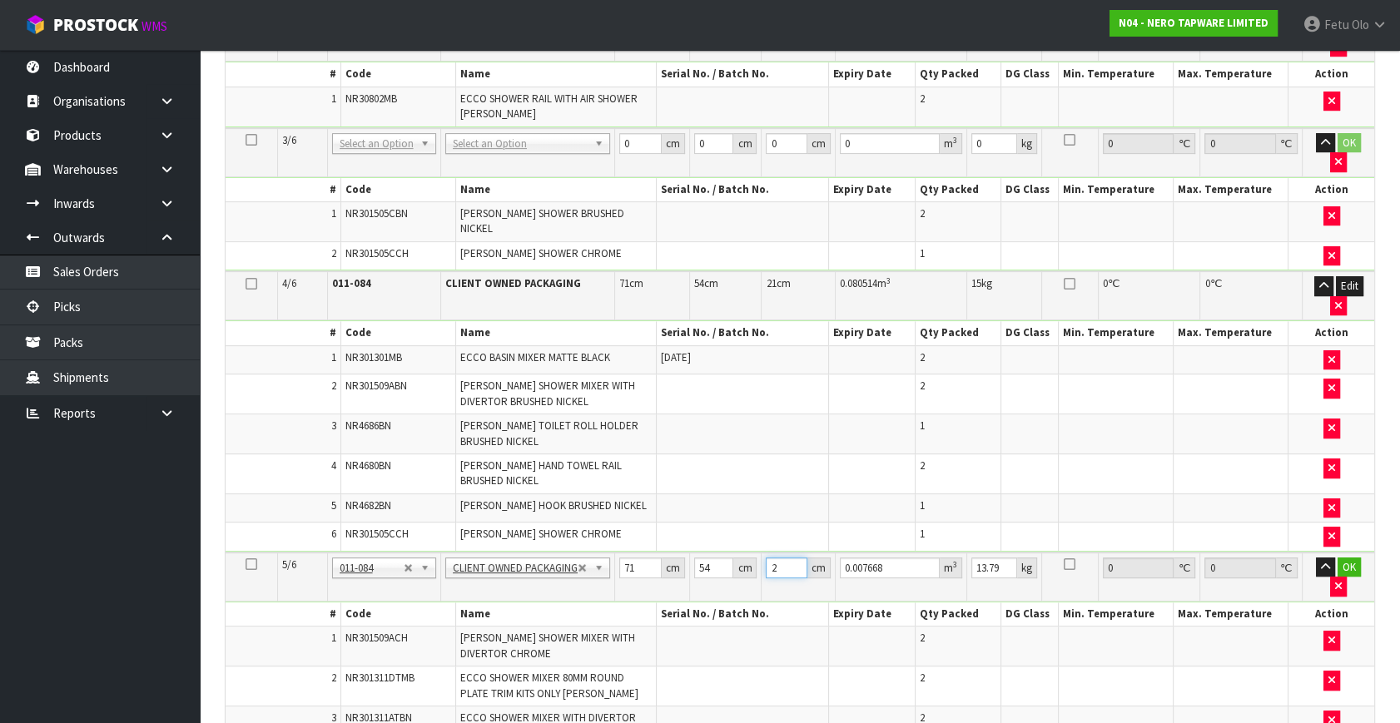
type input "21"
type input "0.080514"
type input "21"
type input "16"
click button "OK" at bounding box center [1348, 568] width 23 height 20
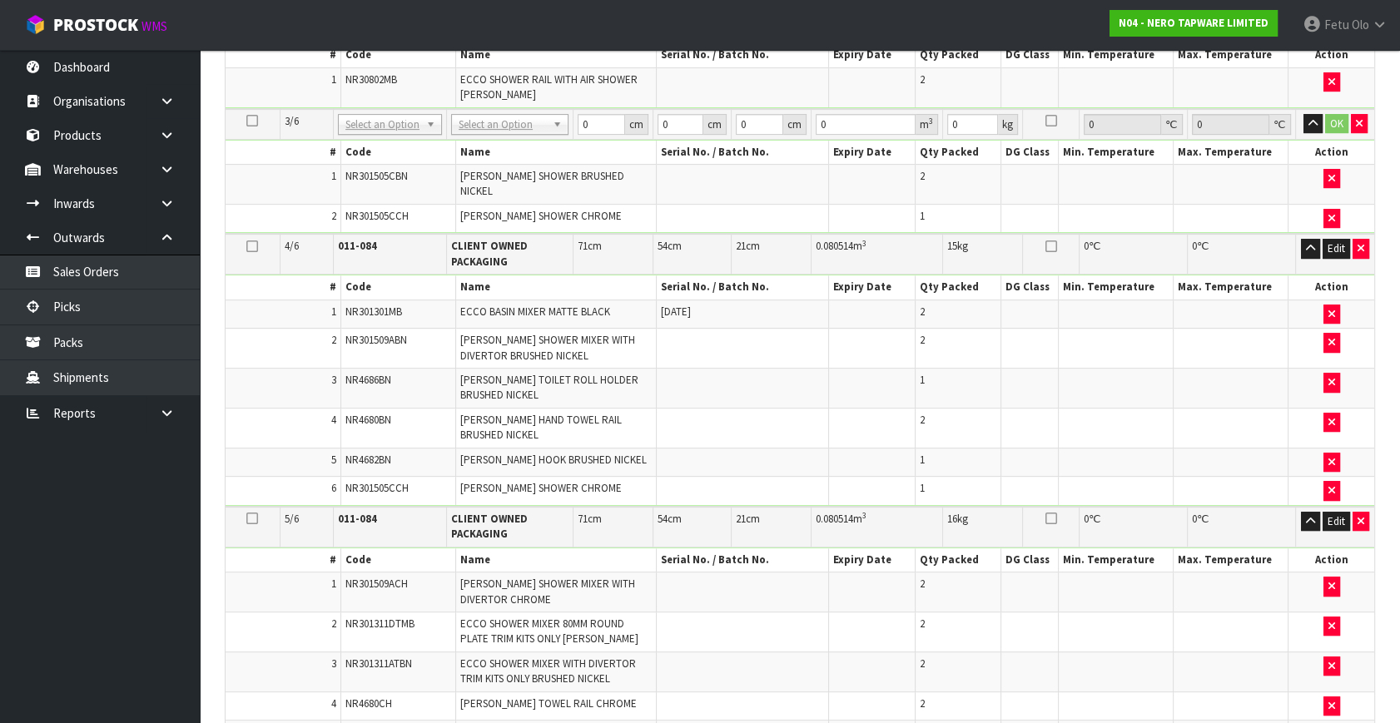
scroll to position [448, 0]
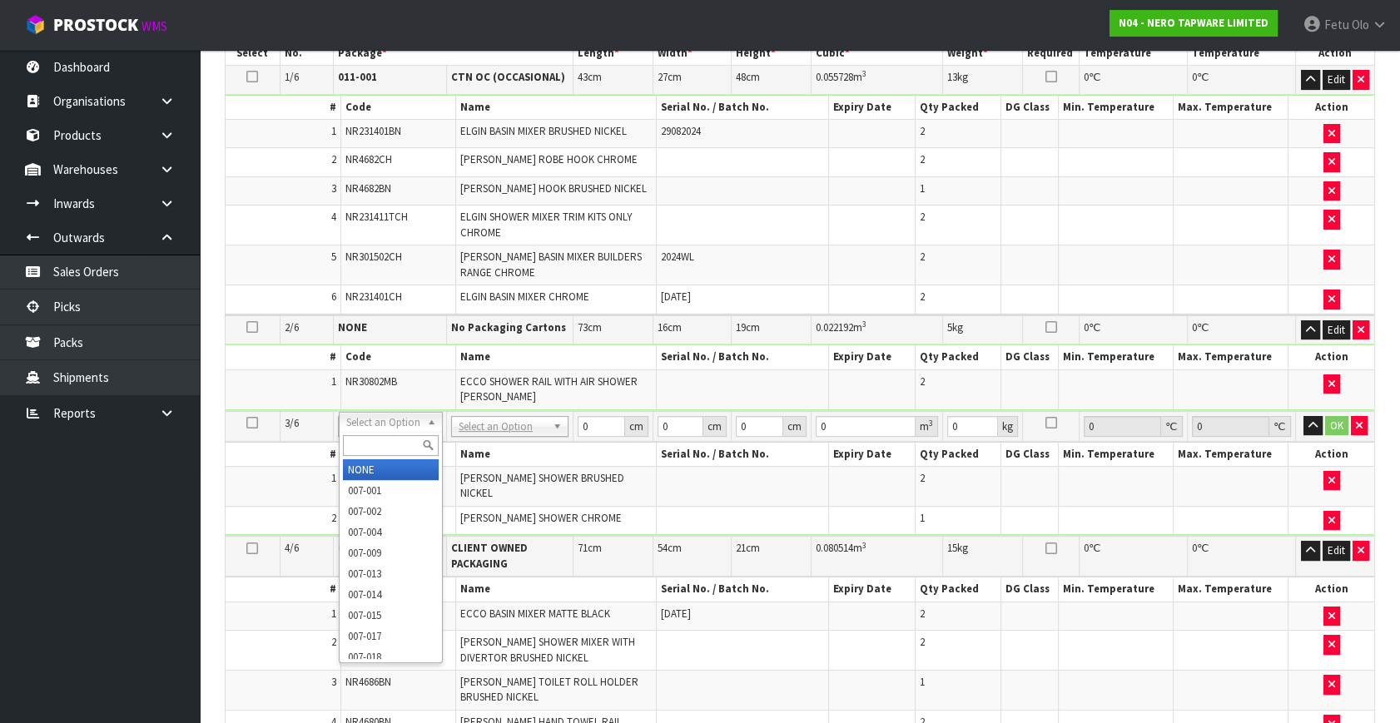
type input "2"
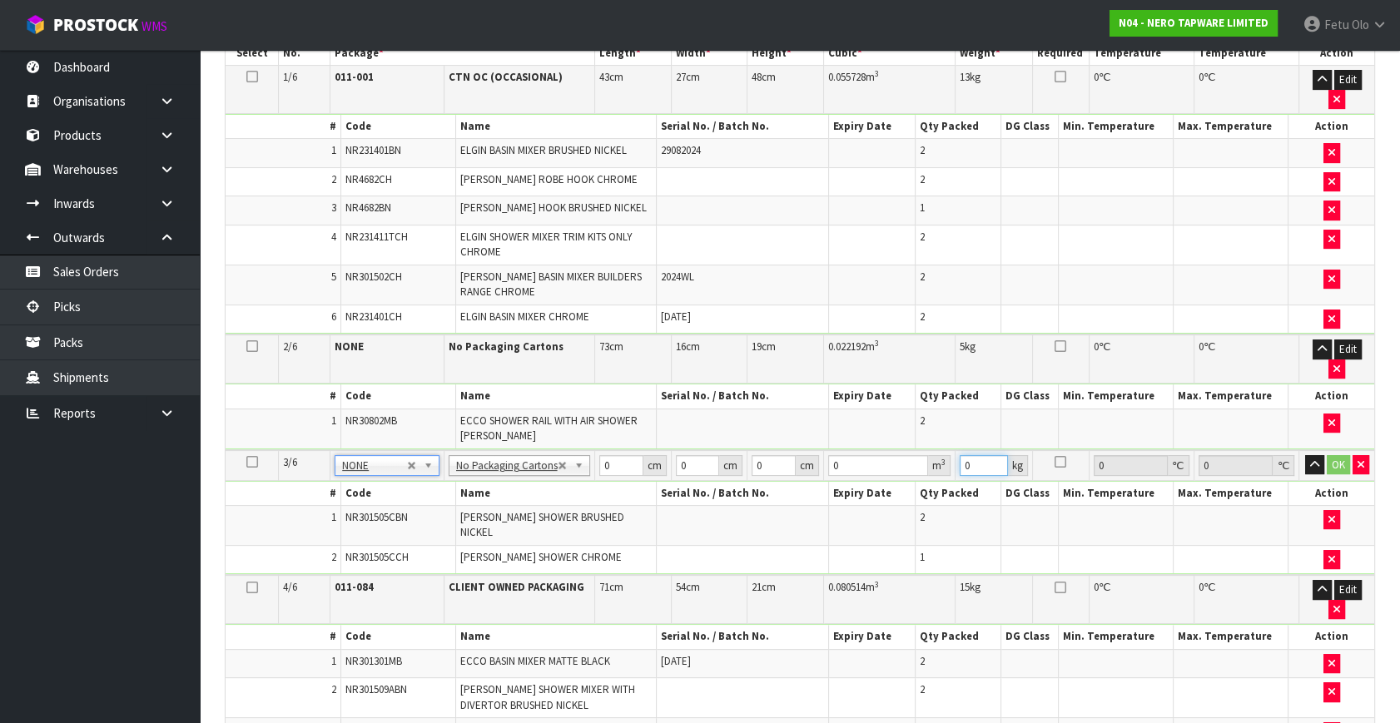
drag, startPoint x: 952, startPoint y: 425, endPoint x: 919, endPoint y: 449, distance: 40.6
click at [919, 450] on tbody "3/6 NONE 007-001 007-002 007-004 007-009 007-013 007-014 007-015 007-017 007-01…" at bounding box center [800, 513] width 1149 height 126
type input "18"
drag, startPoint x: 608, startPoint y: 428, endPoint x: 509, endPoint y: 482, distance: 112.9
click at [509, 482] on tbody "3/6 NONE 007-001 007-002 007-004 007-009 007-013 007-014 007-015 007-017 007-01…" at bounding box center [800, 513] width 1149 height 126
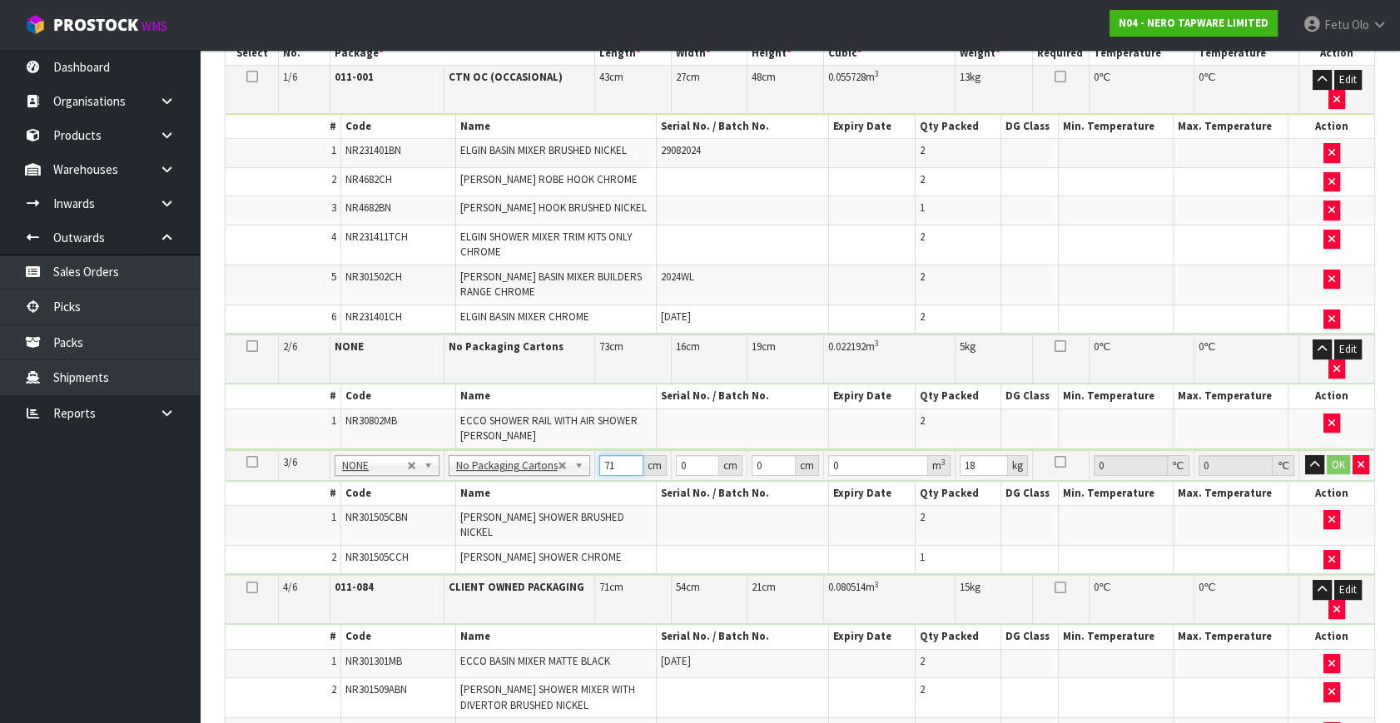
type input "71"
type input "46"
type input "2"
type input "0.006532"
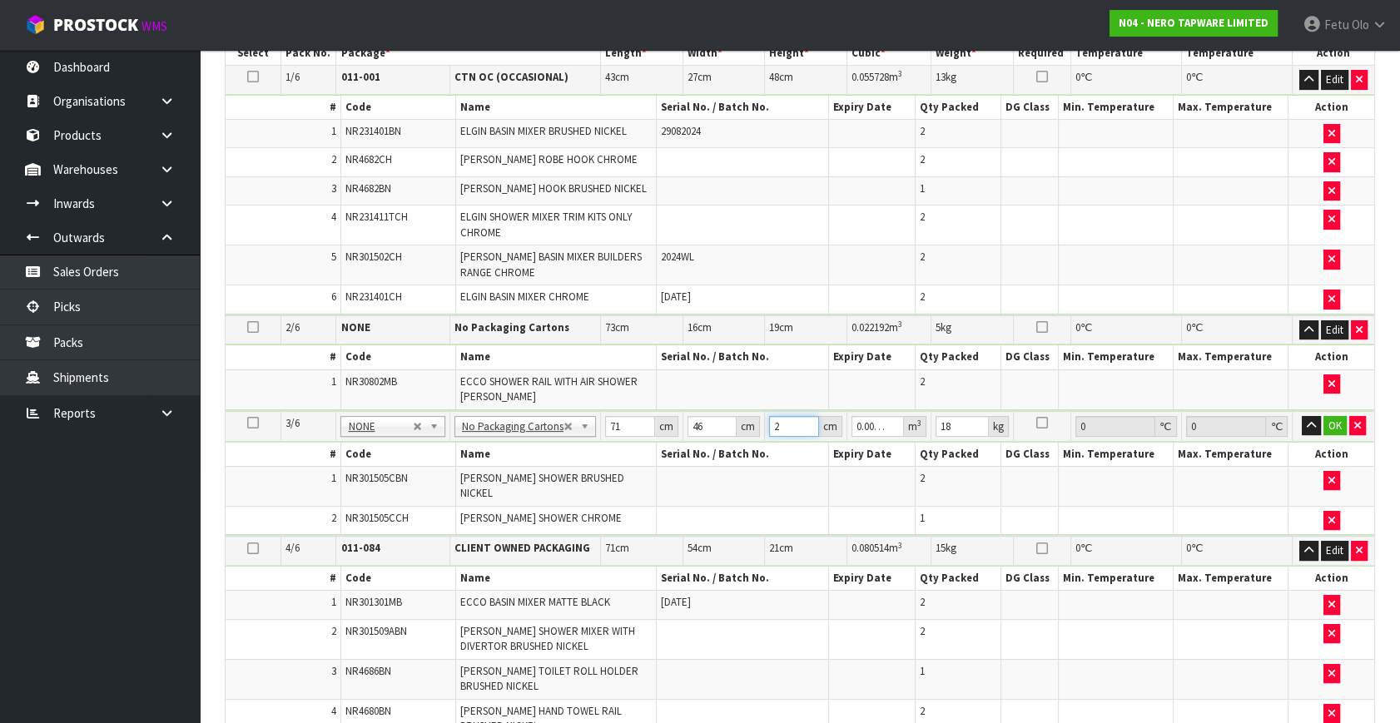
type input "25"
type input "0.08165"
type input "25"
click button "OK" at bounding box center [1334, 426] width 23 height 20
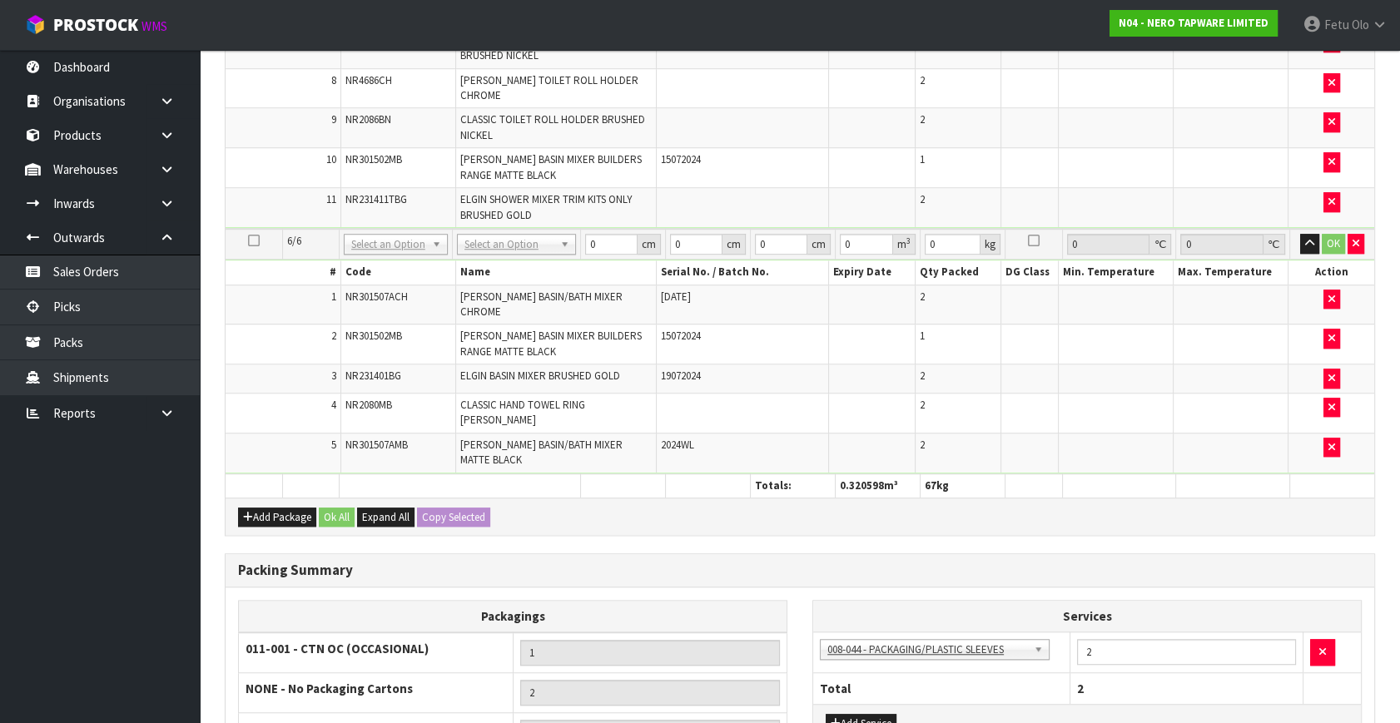
scroll to position [1506, 0]
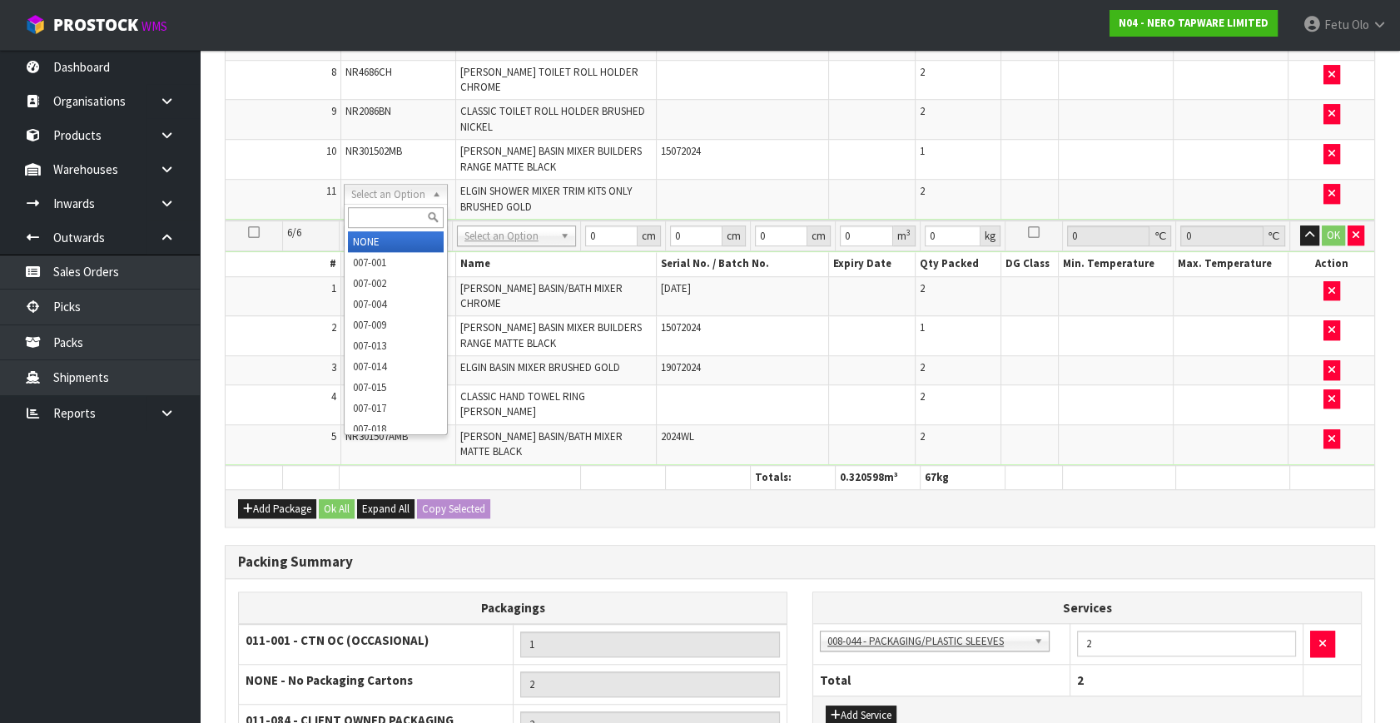
click at [392, 216] on input "text" at bounding box center [396, 217] width 96 height 21
type input "011"
type input "2"
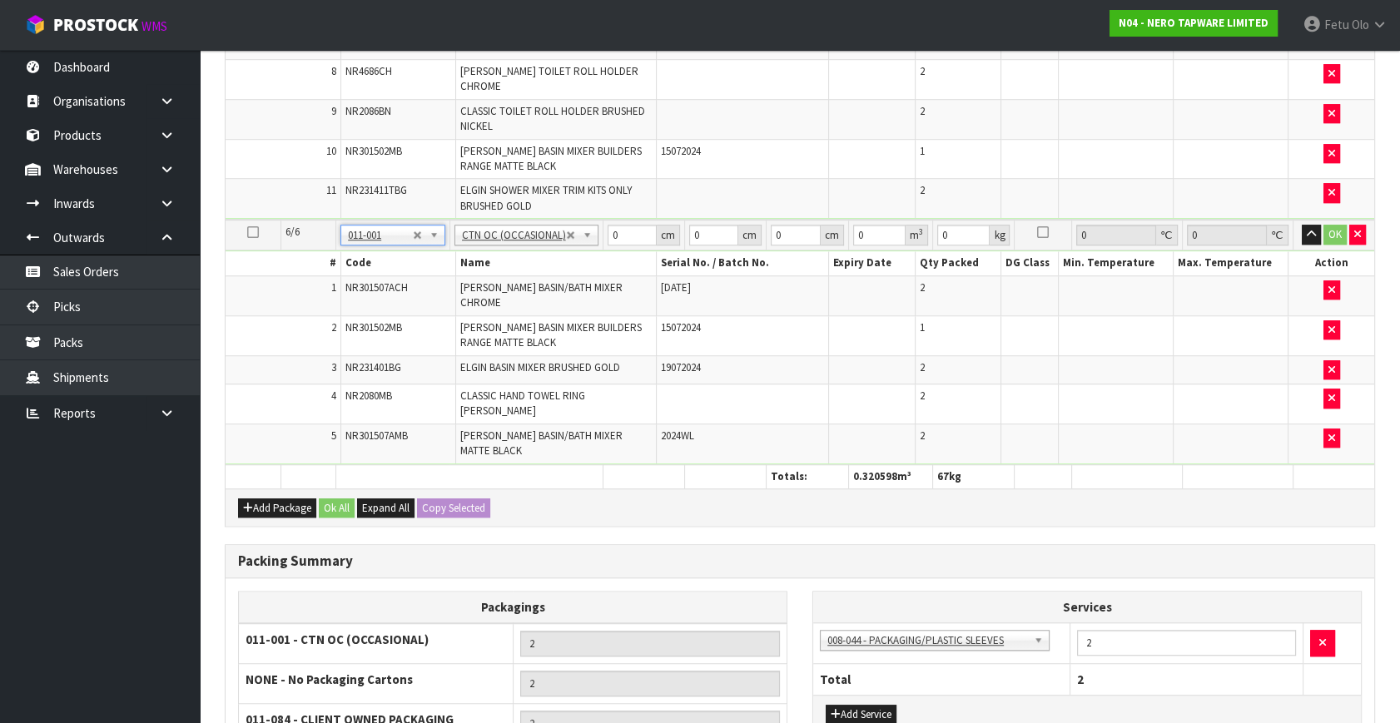
type input "14"
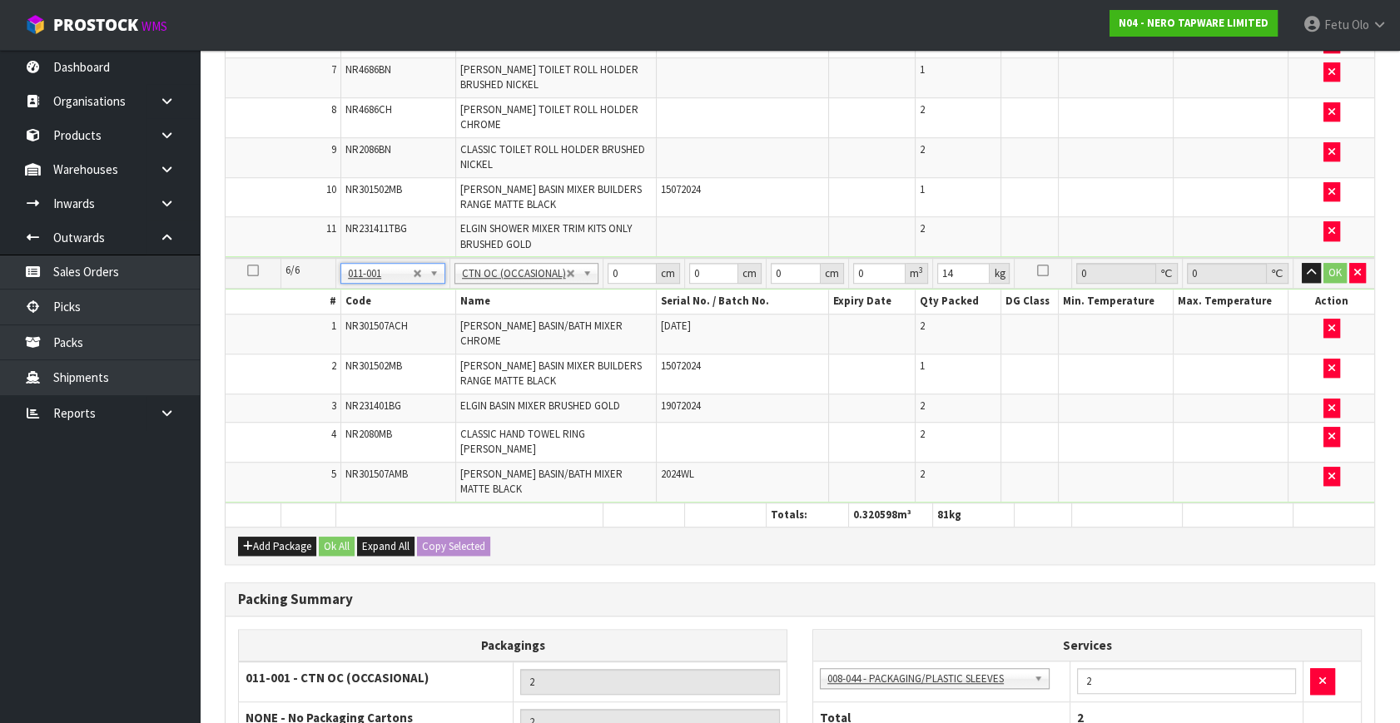
scroll to position [1409, 0]
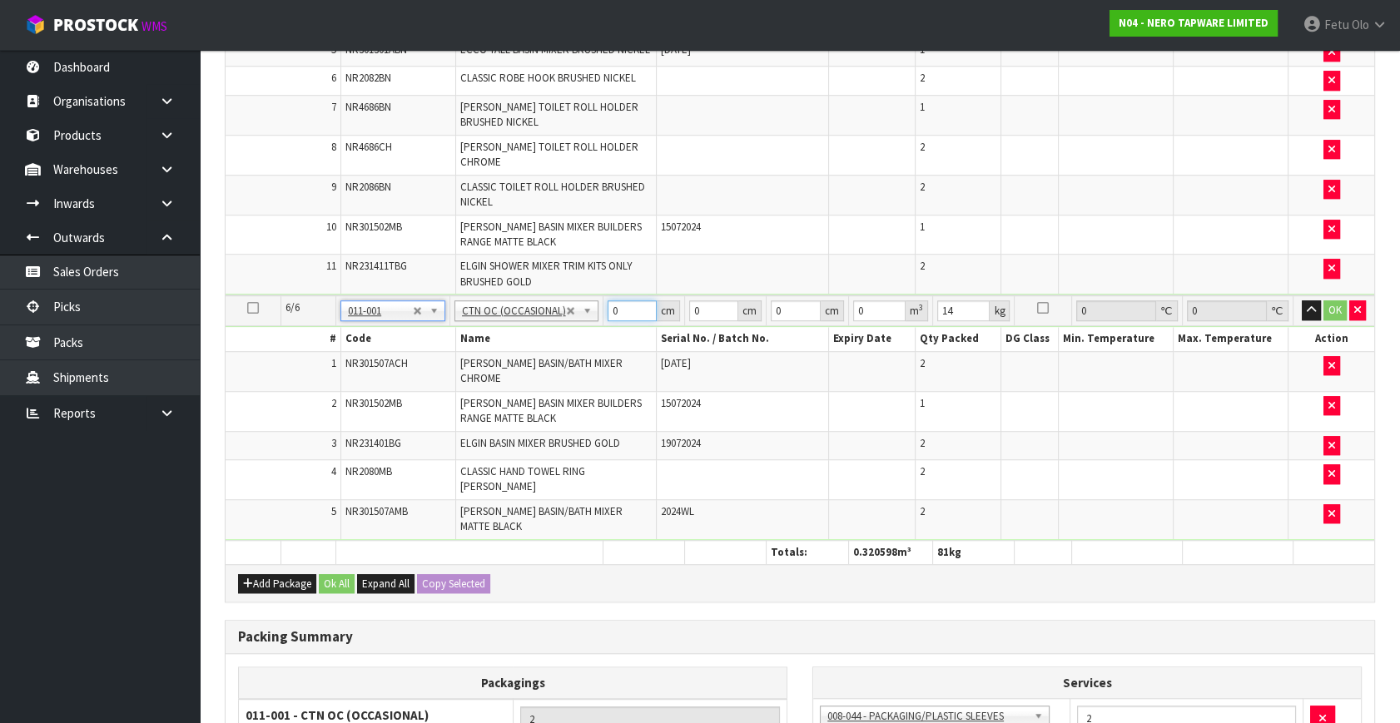
drag, startPoint x: 591, startPoint y: 268, endPoint x: 535, endPoint y: 304, distance: 66.3
click at [536, 305] on tbody "6/6 NONE 007-001 007-002 007-004 007-009 007-013 007-014 007-015 007-017 007-01…" at bounding box center [800, 417] width 1149 height 245
type input "48"
type input "42"
click at [703, 300] on input "42" at bounding box center [713, 310] width 49 height 21
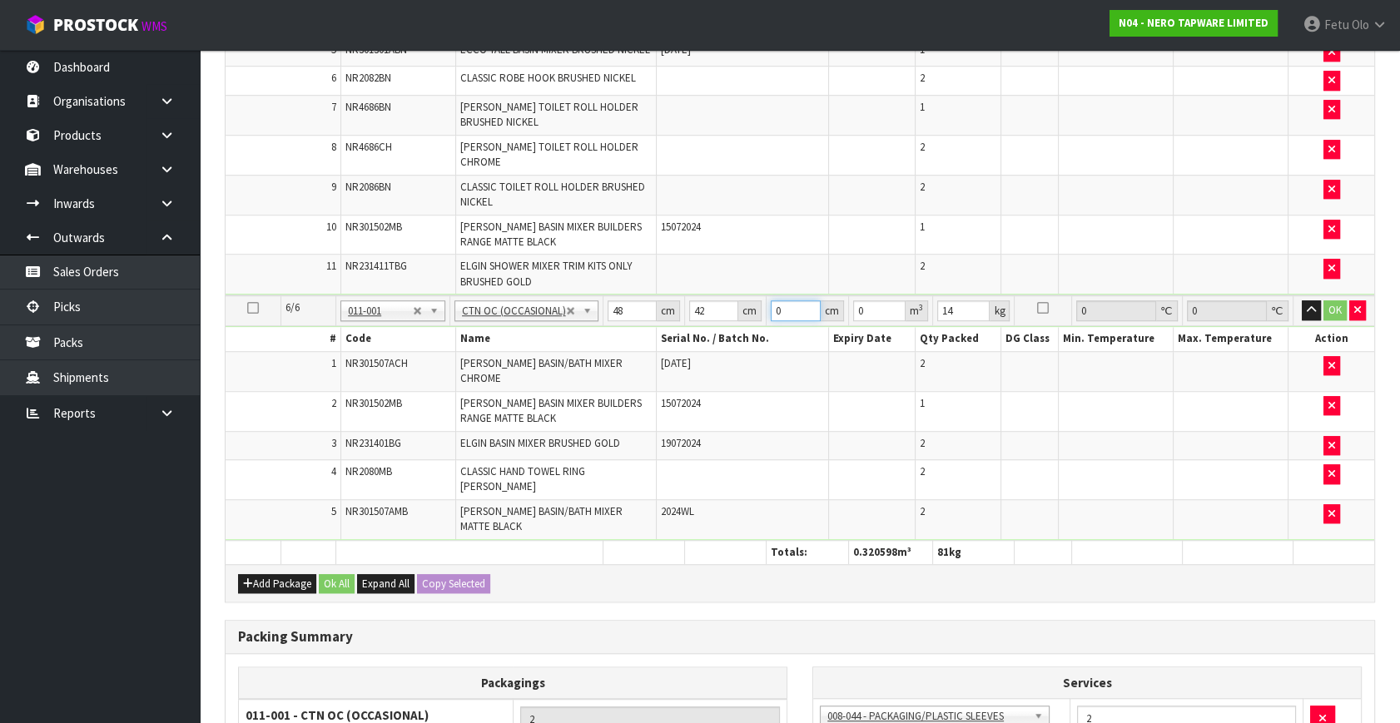
type input "3"
type input "0.006048"
type input "35"
type input "0.07056"
type input "35"
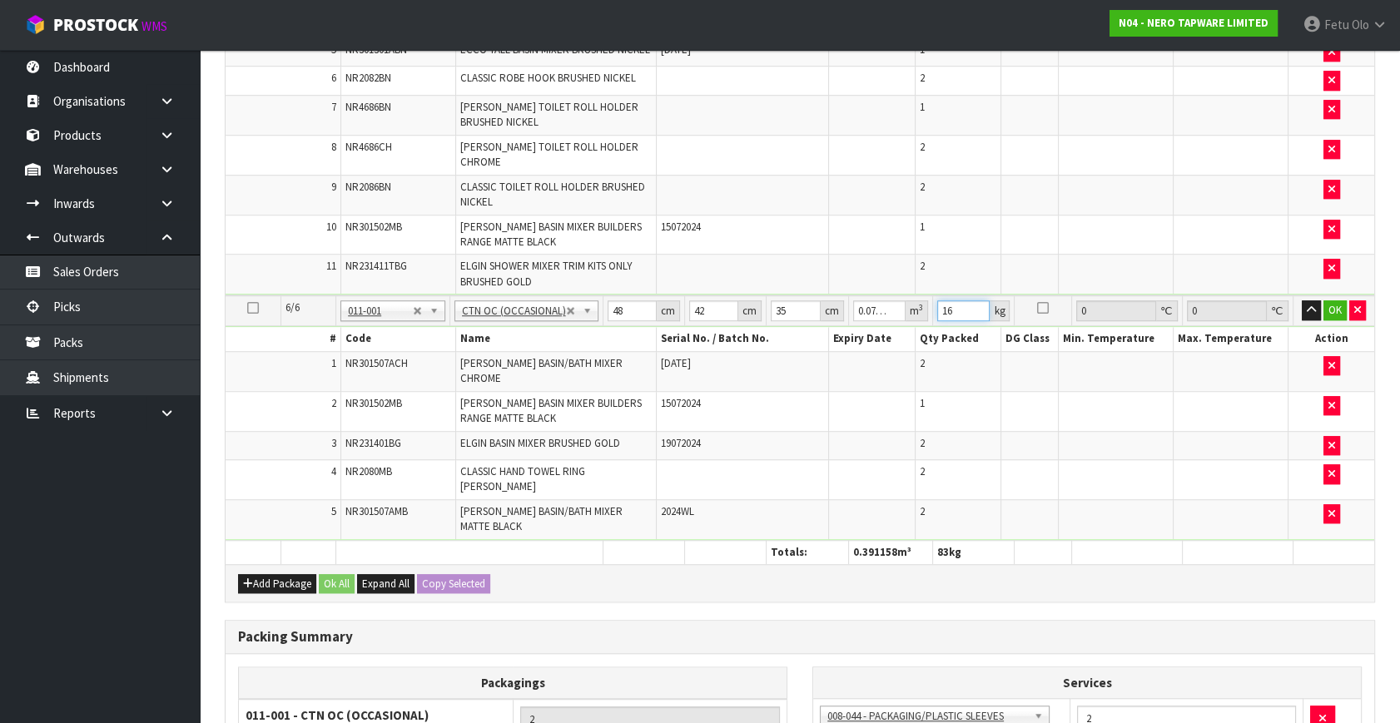
type input "16"
click button "OK" at bounding box center [1334, 310] width 23 height 20
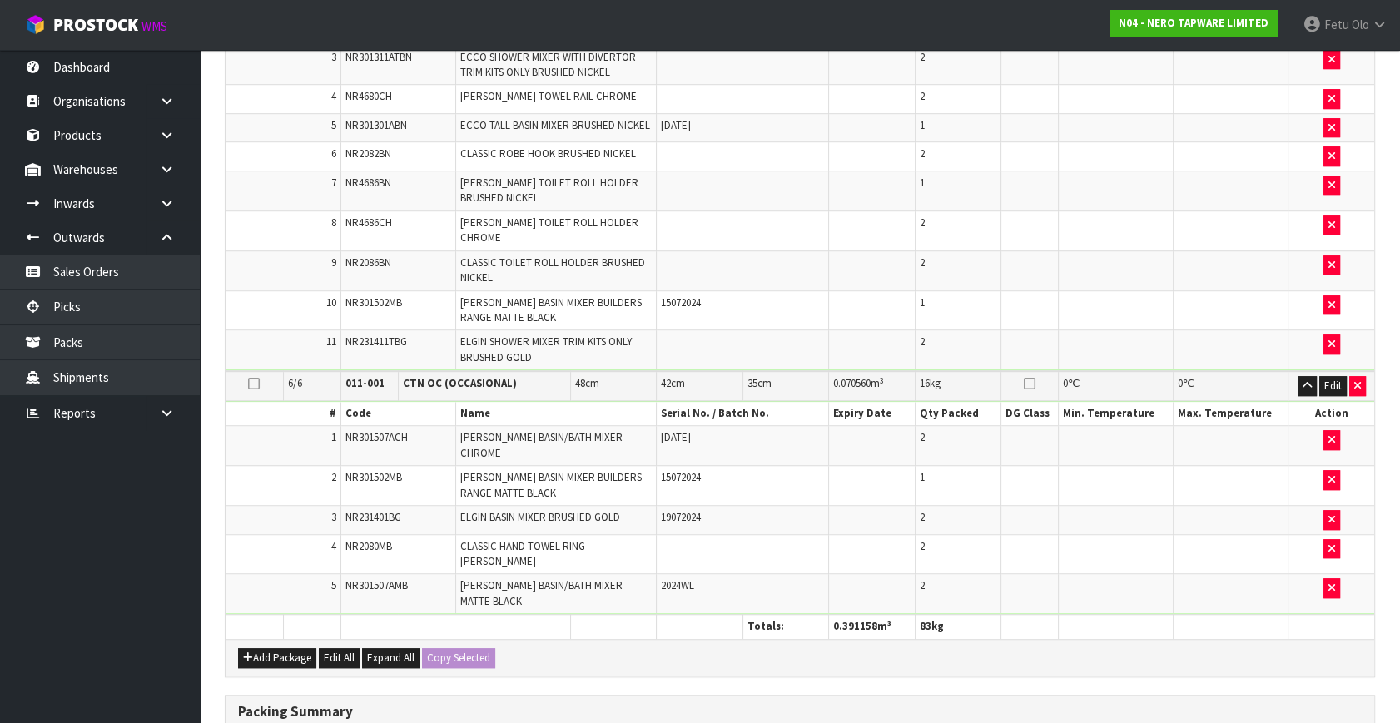
scroll to position [1615, 0]
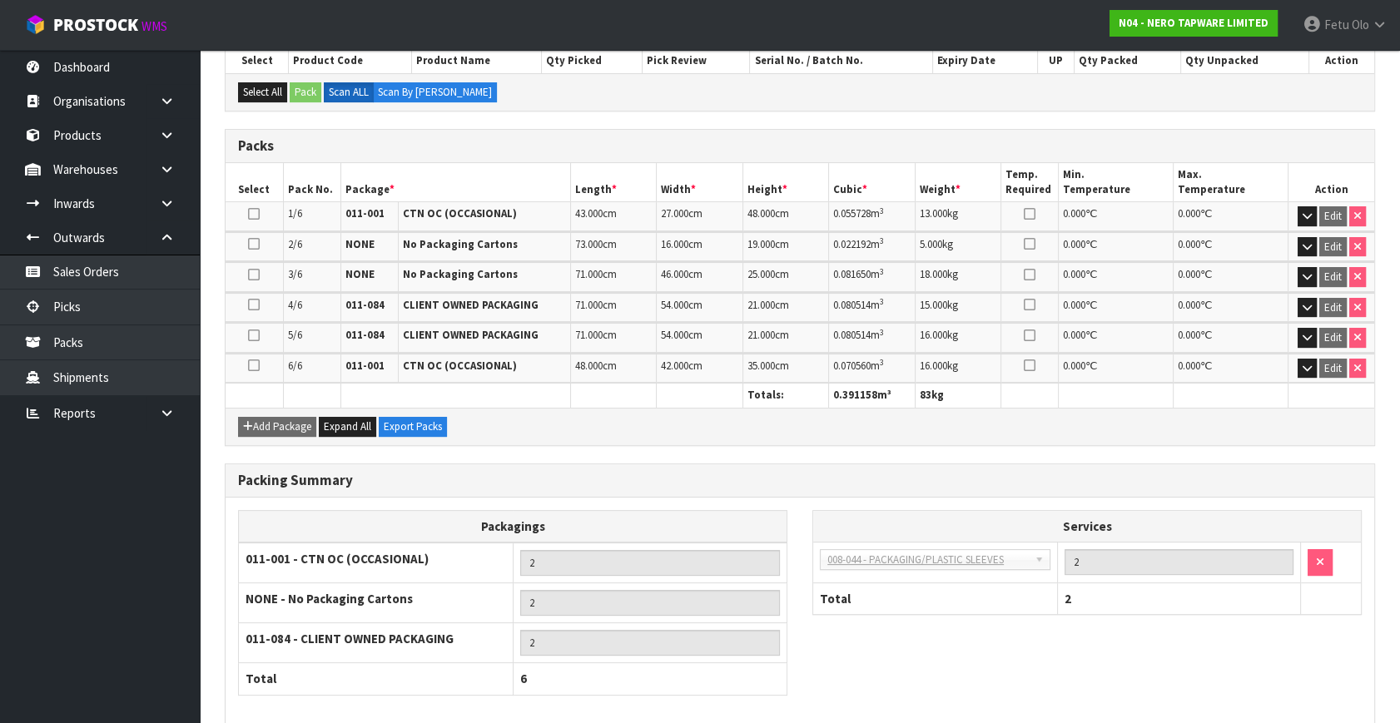
scroll to position [448, 0]
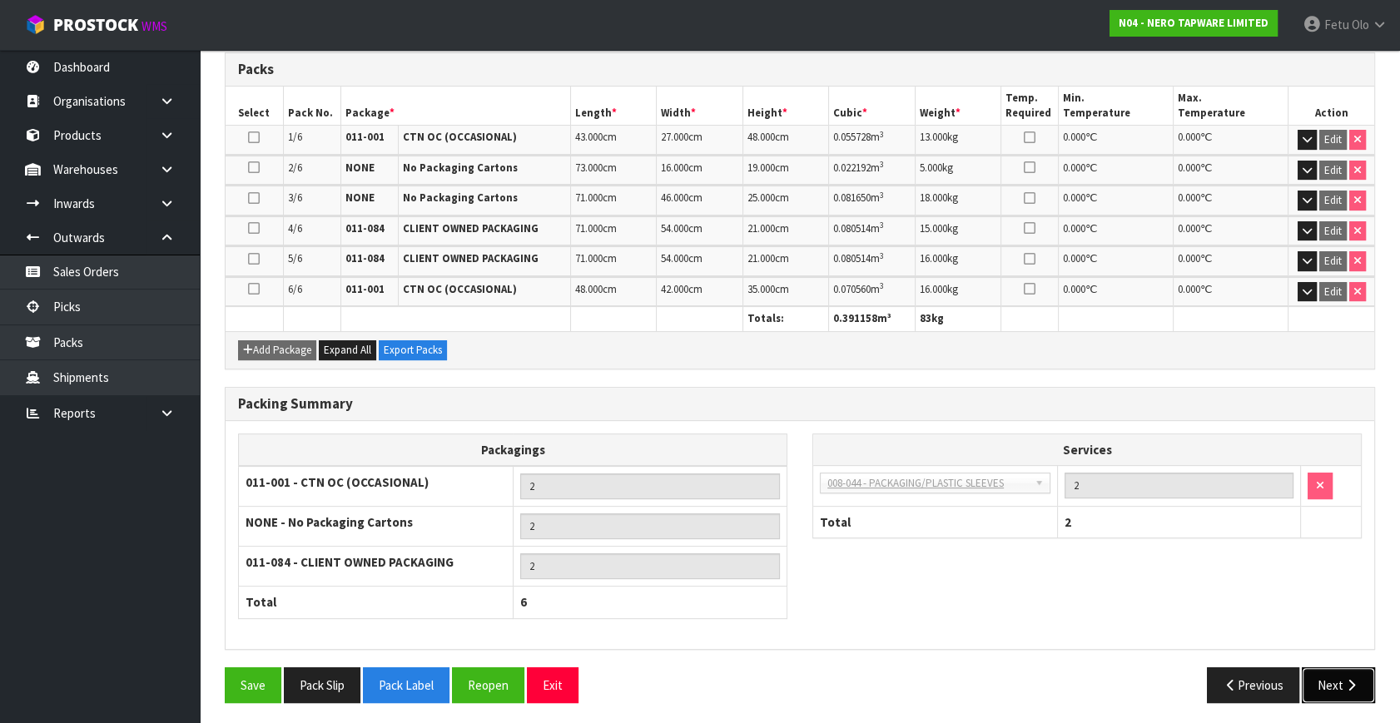
drag, startPoint x: 1332, startPoint y: 682, endPoint x: 823, endPoint y: 648, distance: 510.6
click at [1332, 682] on button "Next" at bounding box center [1338, 685] width 73 height 36
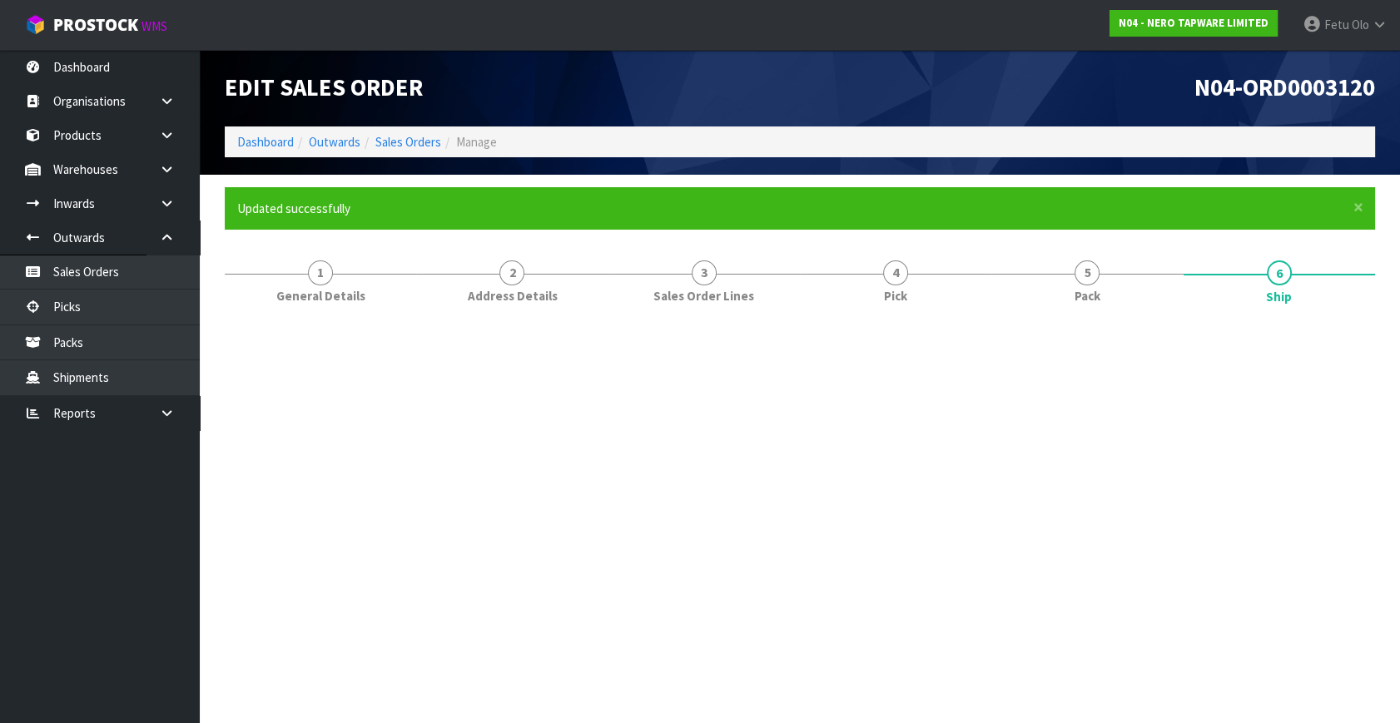
scroll to position [0, 0]
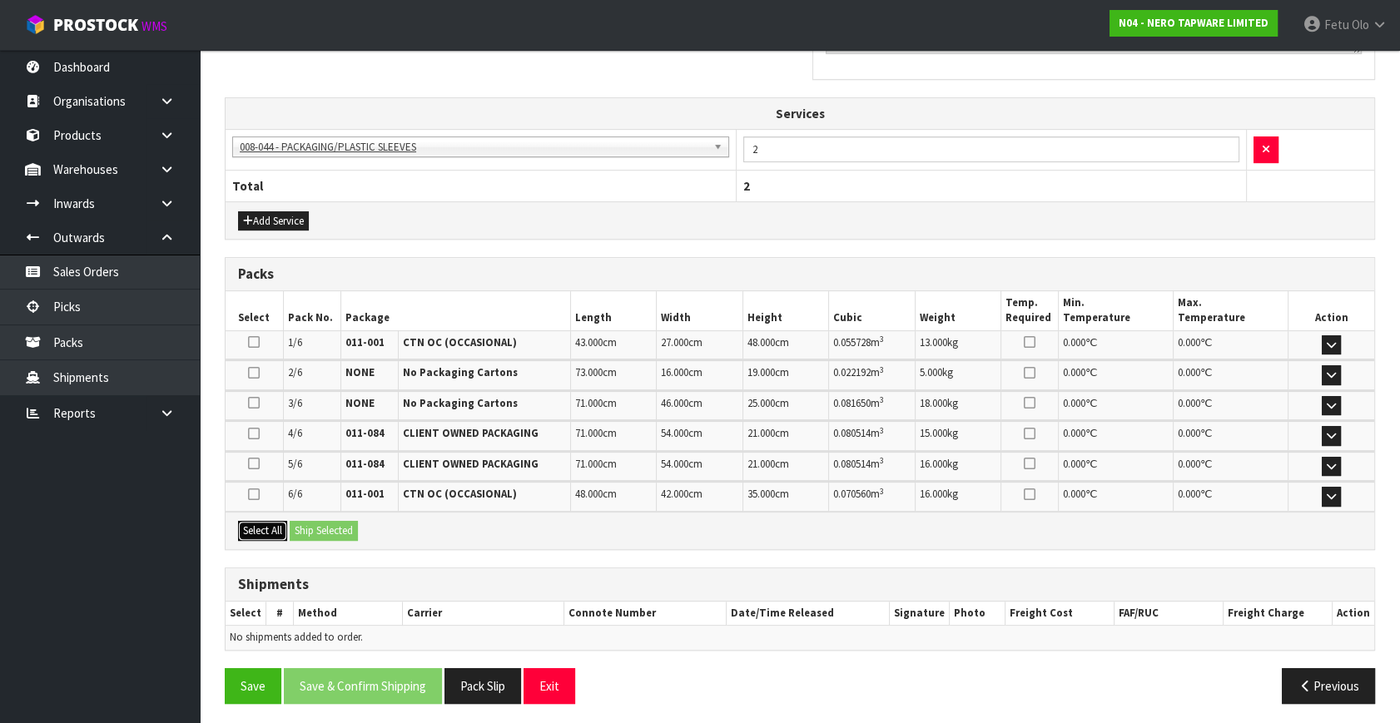
click at [256, 533] on button "Select All" at bounding box center [262, 531] width 49 height 20
click at [294, 523] on button "Ship Selected" at bounding box center [324, 531] width 68 height 20
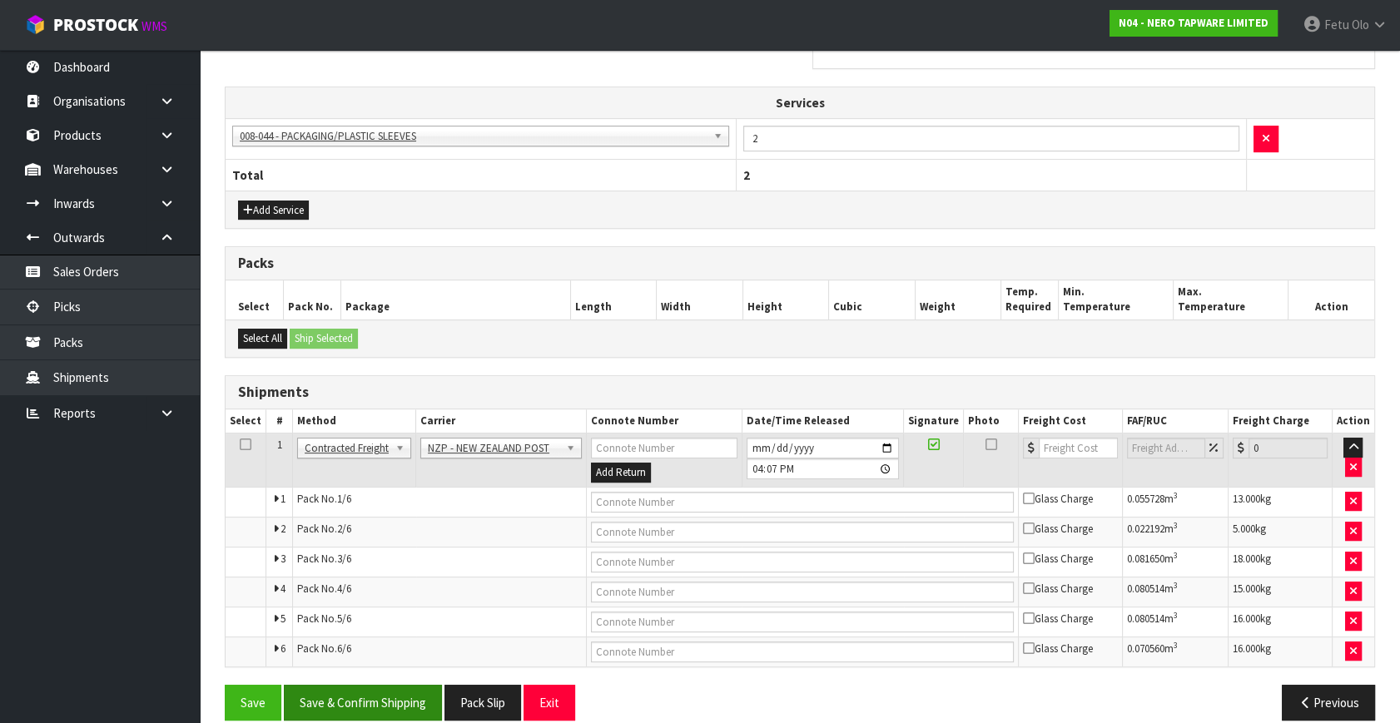
scroll to position [579, 0]
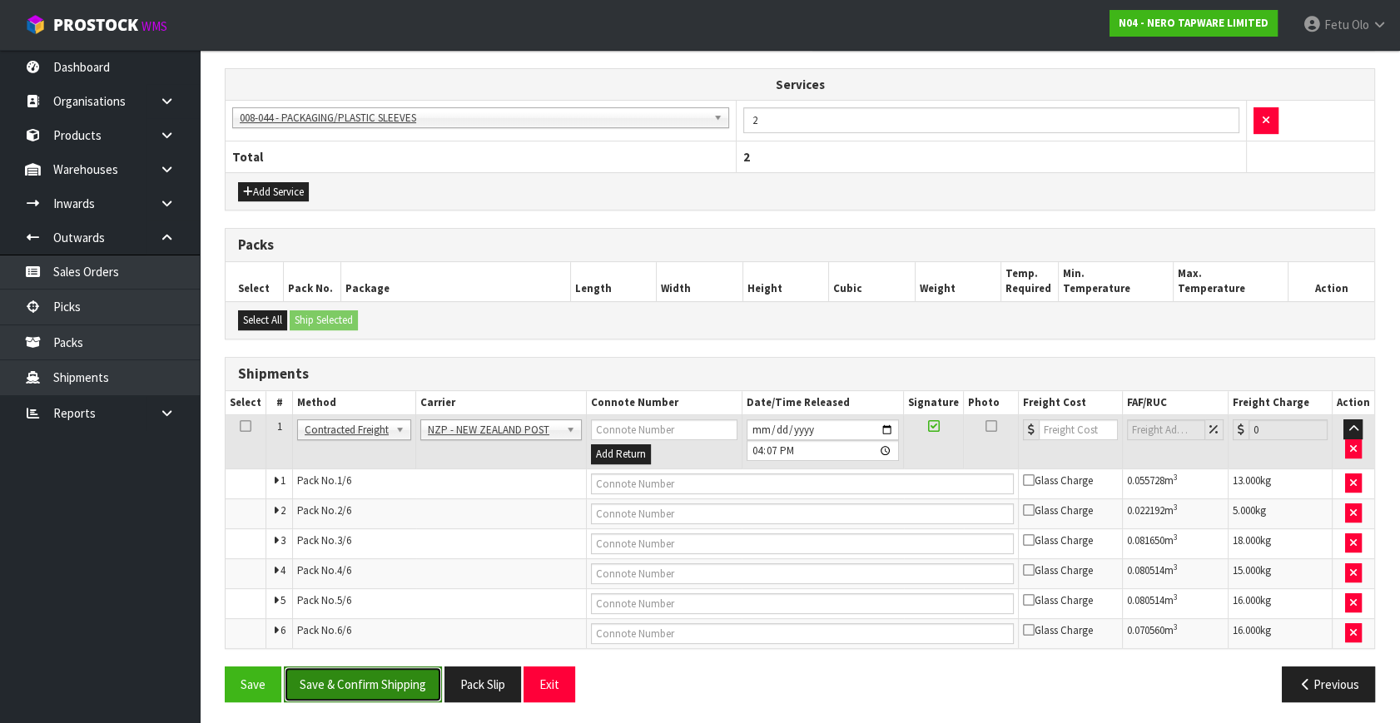
click at [382, 672] on button "Save & Confirm Shipping" at bounding box center [363, 685] width 158 height 36
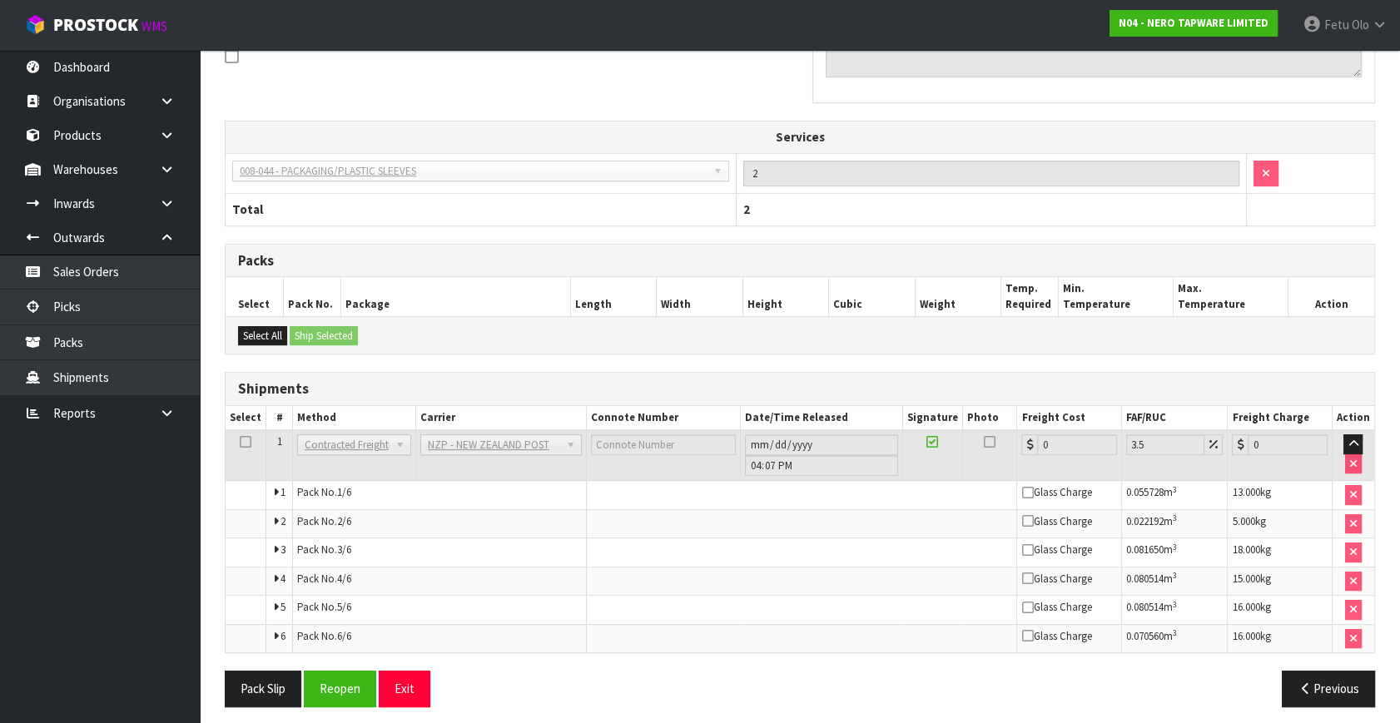
scroll to position [549, 0]
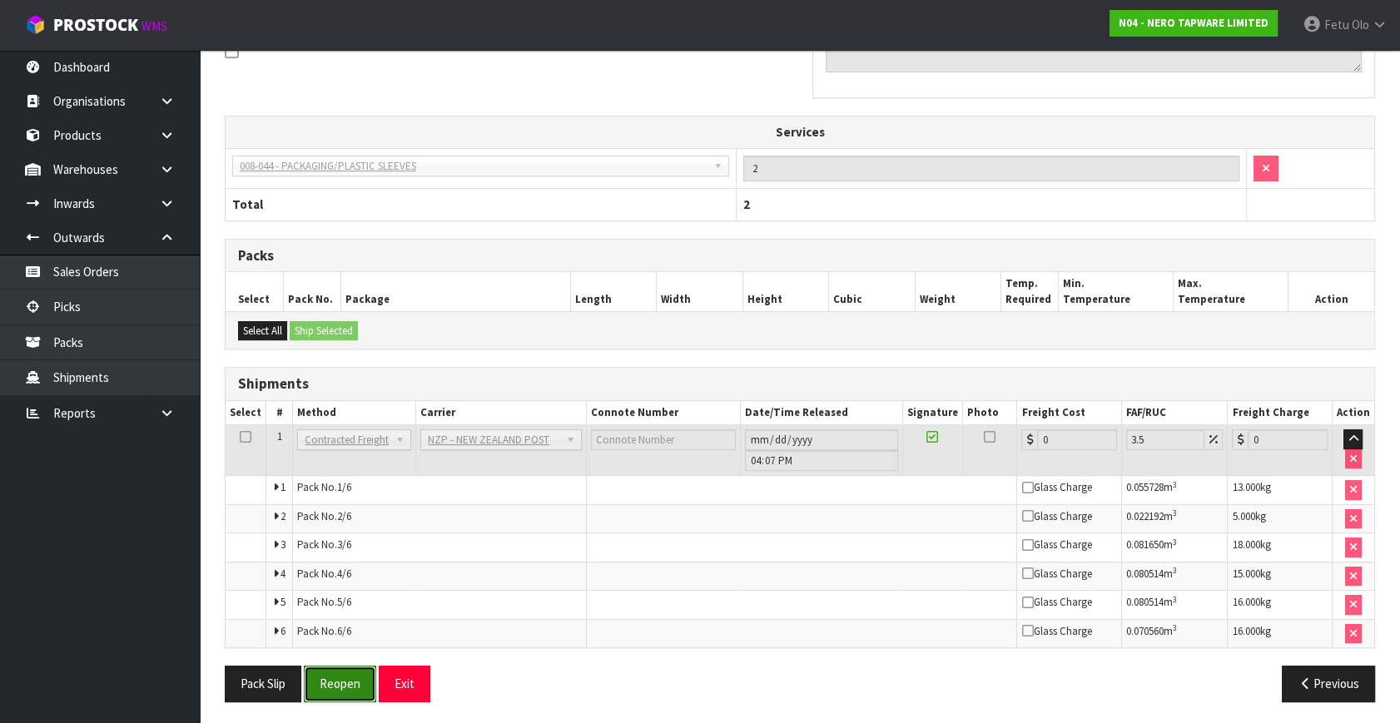
click at [339, 687] on button "Reopen" at bounding box center [340, 684] width 72 height 36
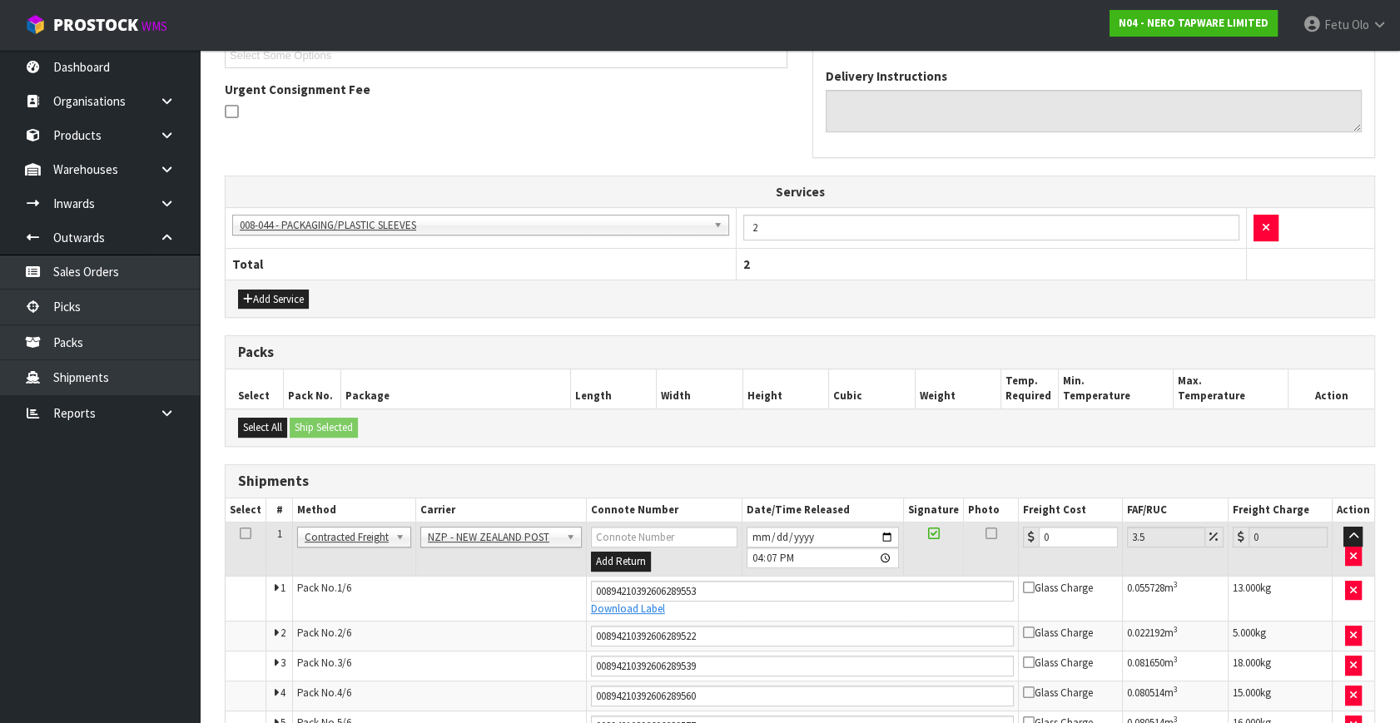
scroll to position [532, 0]
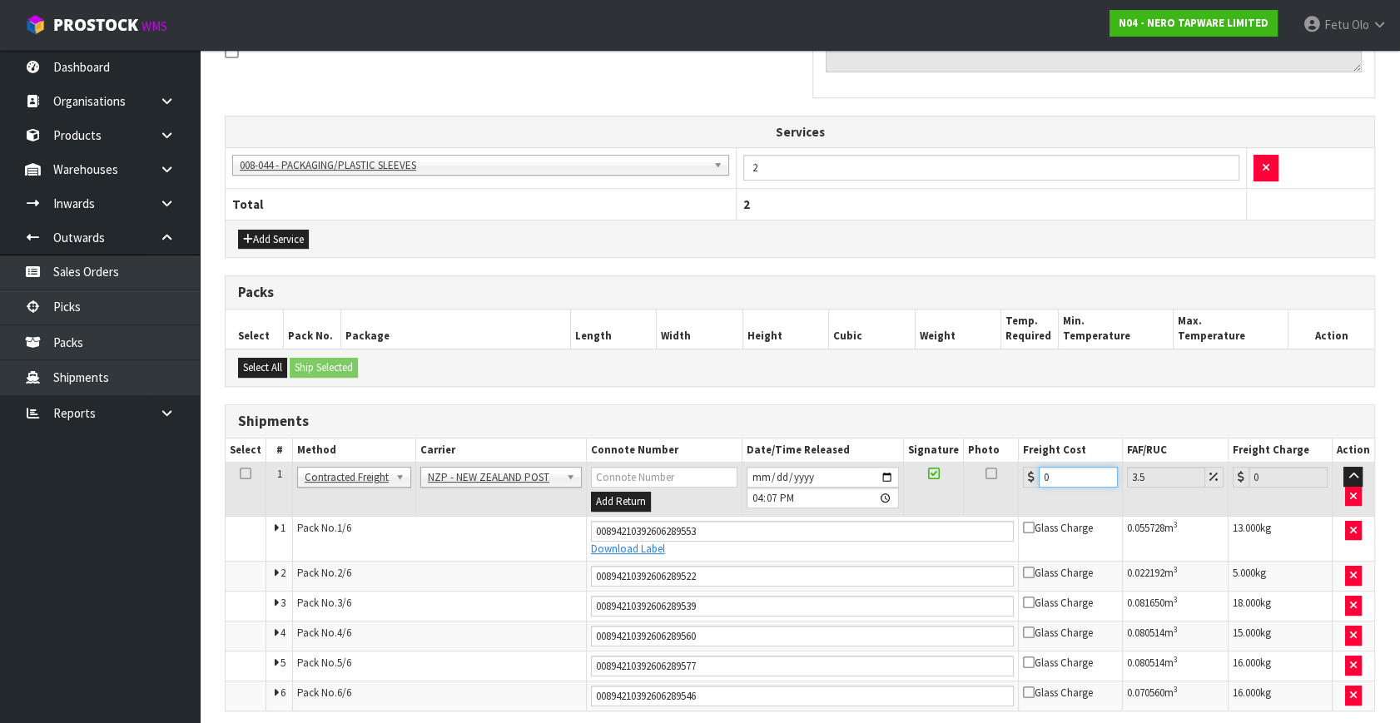
drag, startPoint x: 1053, startPoint y: 474, endPoint x: 696, endPoint y: 569, distance: 369.4
click at [697, 569] on tbody "1 Client Local Pickup Customer Local Pickup Company Freight Contracted Freight …" at bounding box center [800, 587] width 1149 height 248
type input "2"
type input "2.07"
type input "29"
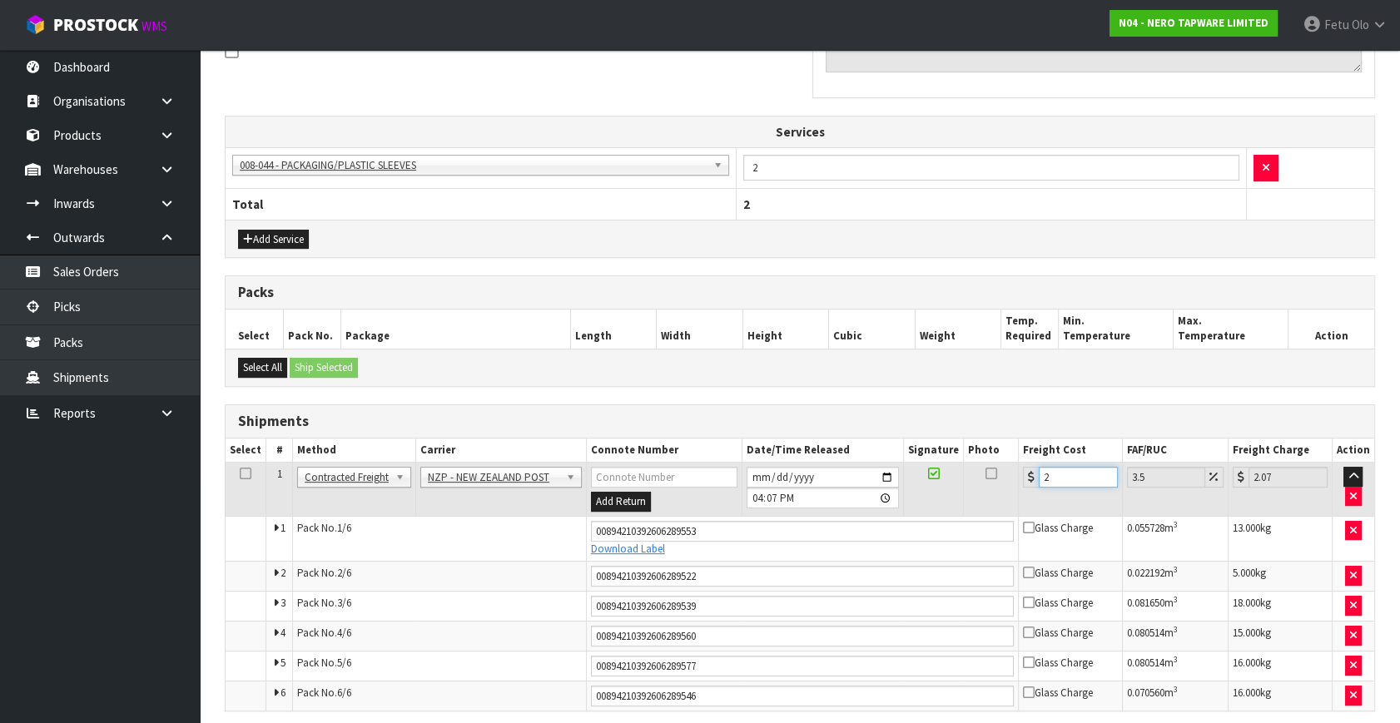
type input "30.01"
type input "291"
type input "301.19"
type input "291.5"
type input "301.7"
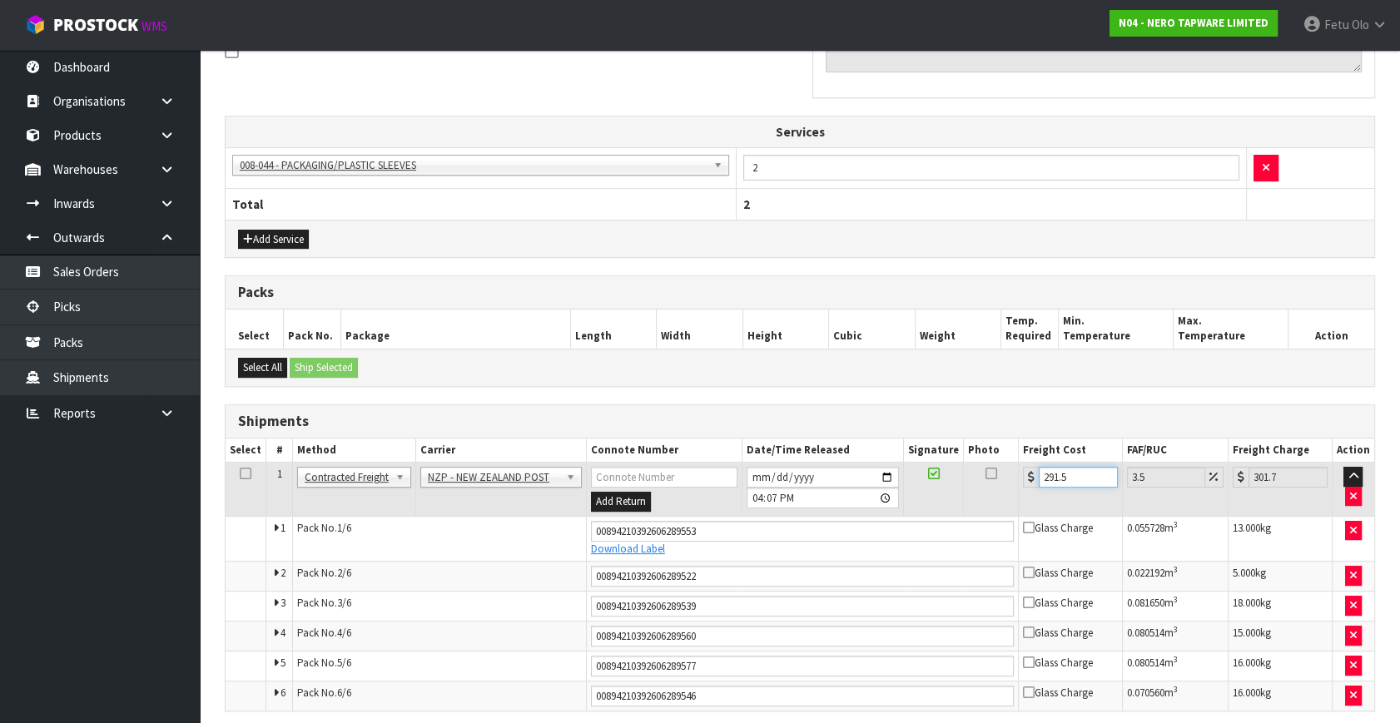
type input "291.52"
type input "301.72"
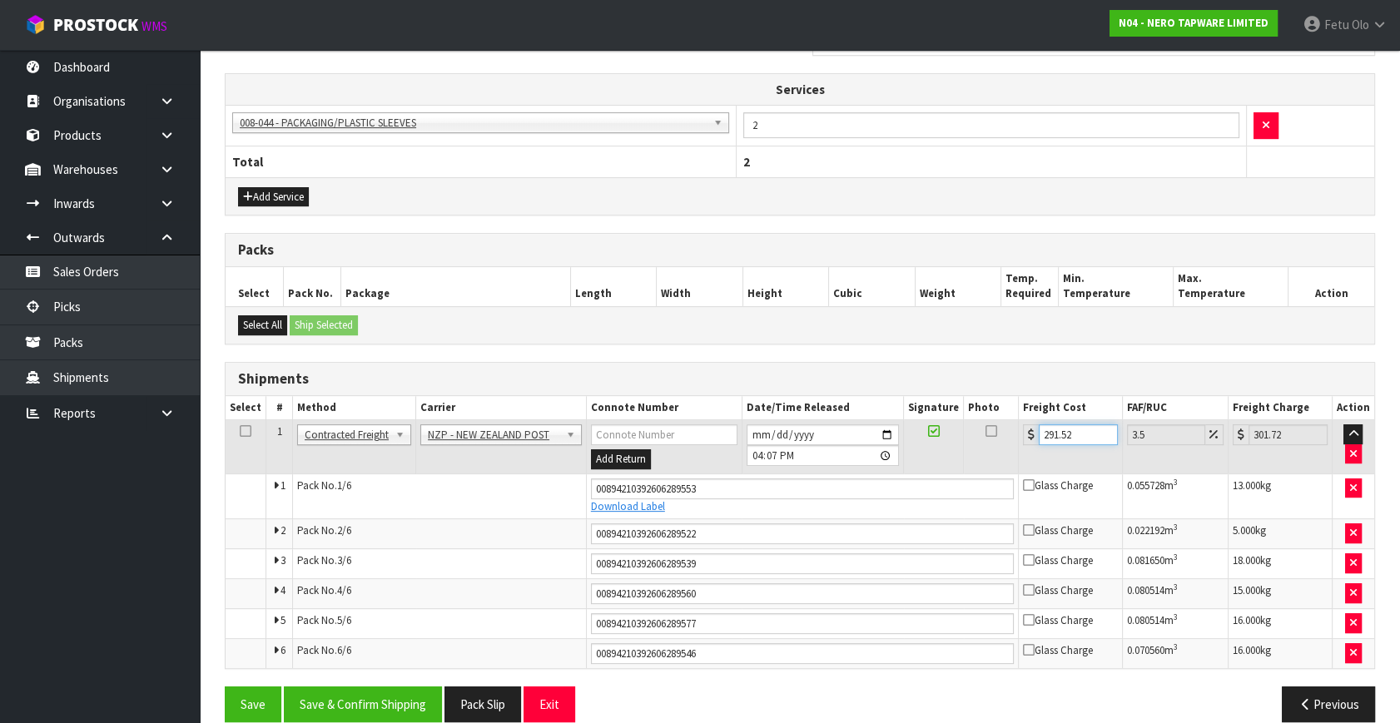
scroll to position [594, 0]
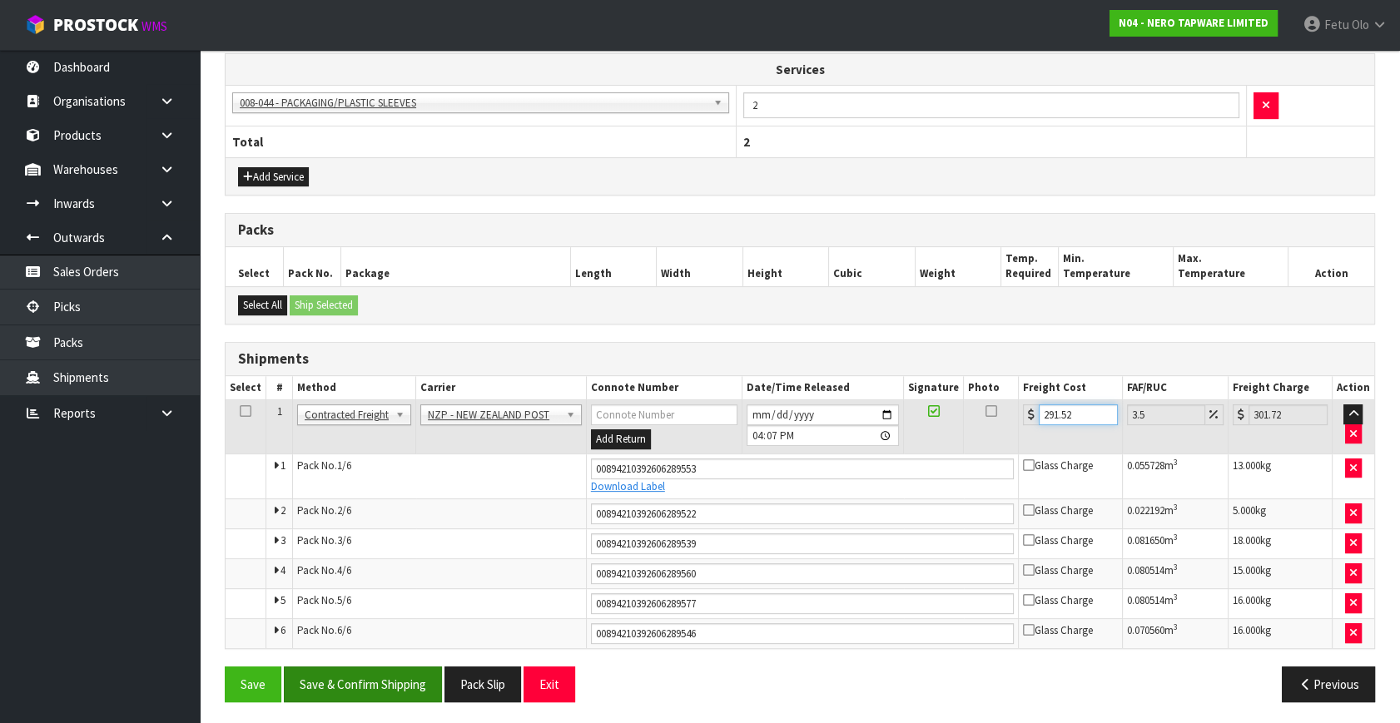
type input "291.52"
click at [390, 674] on button "Save & Confirm Shipping" at bounding box center [363, 685] width 158 height 36
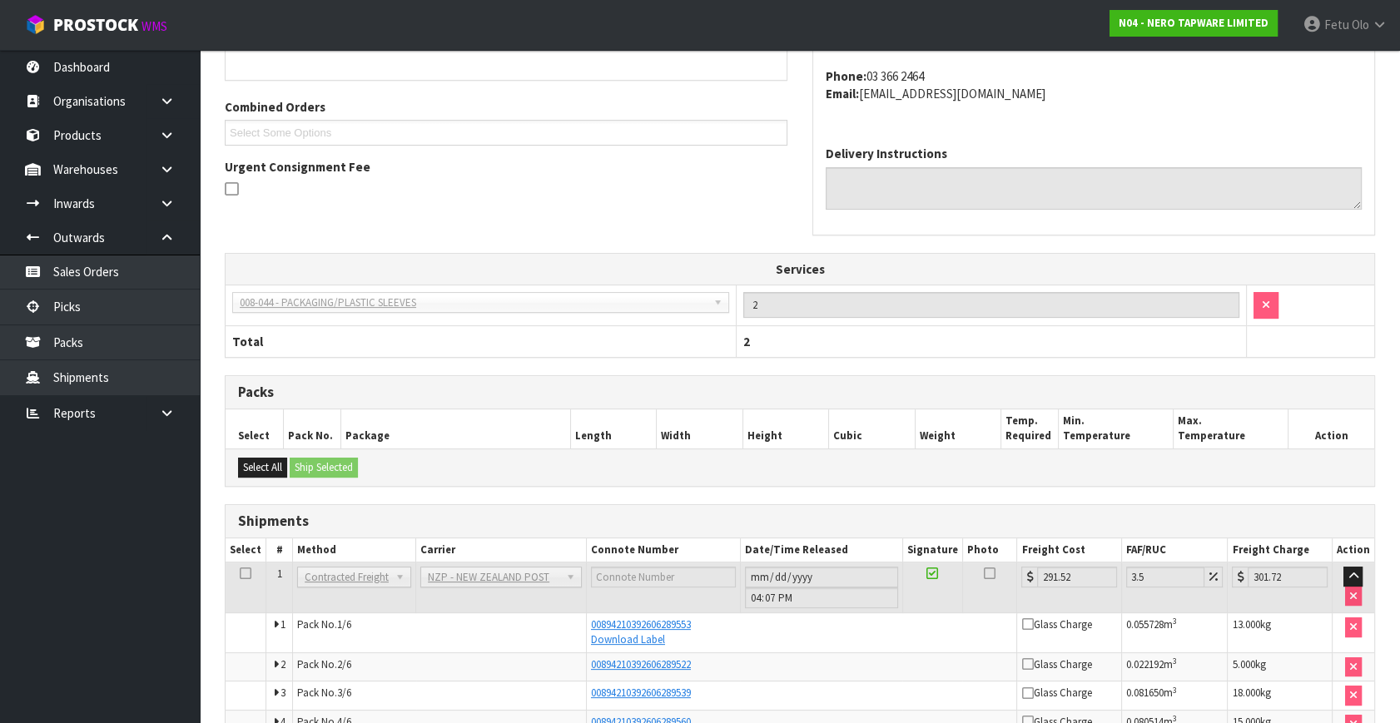
scroll to position [542, 0]
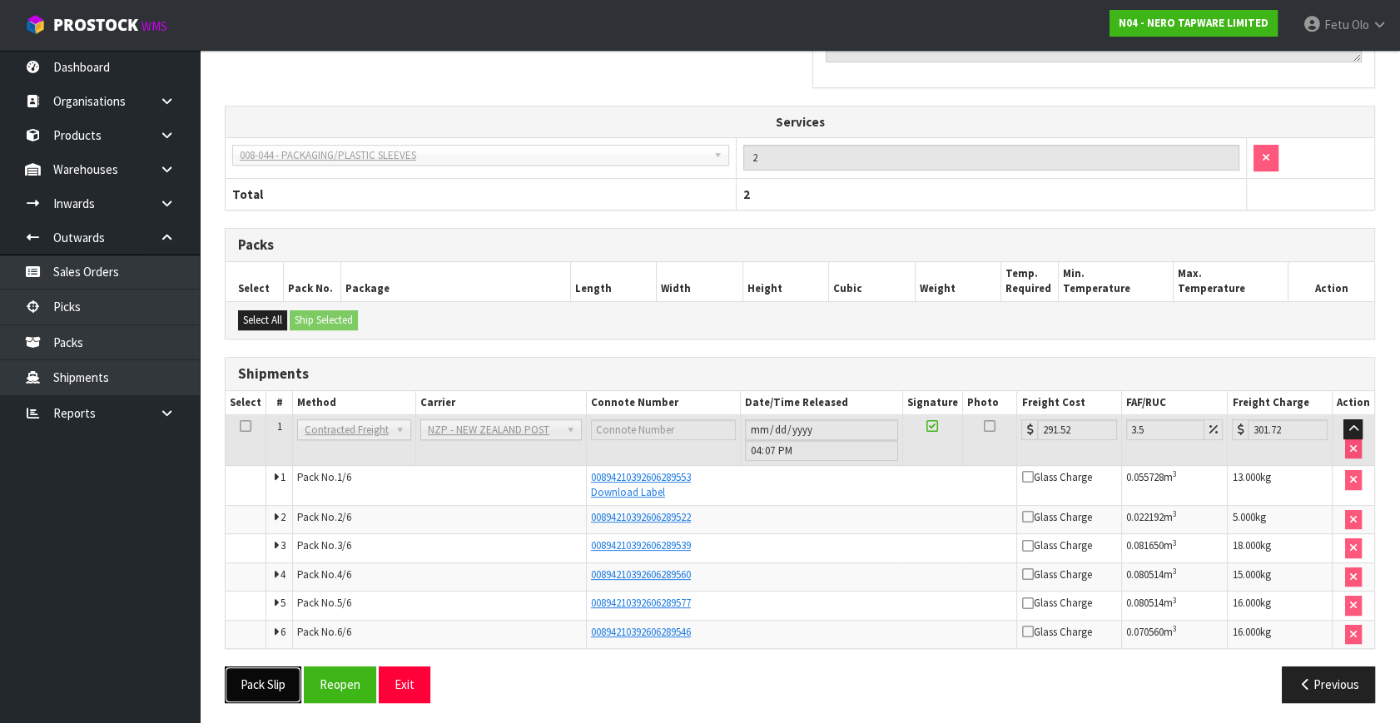
click at [250, 681] on button "Pack Slip" at bounding box center [263, 685] width 77 height 36
